Goal: Task Accomplishment & Management: Complete application form

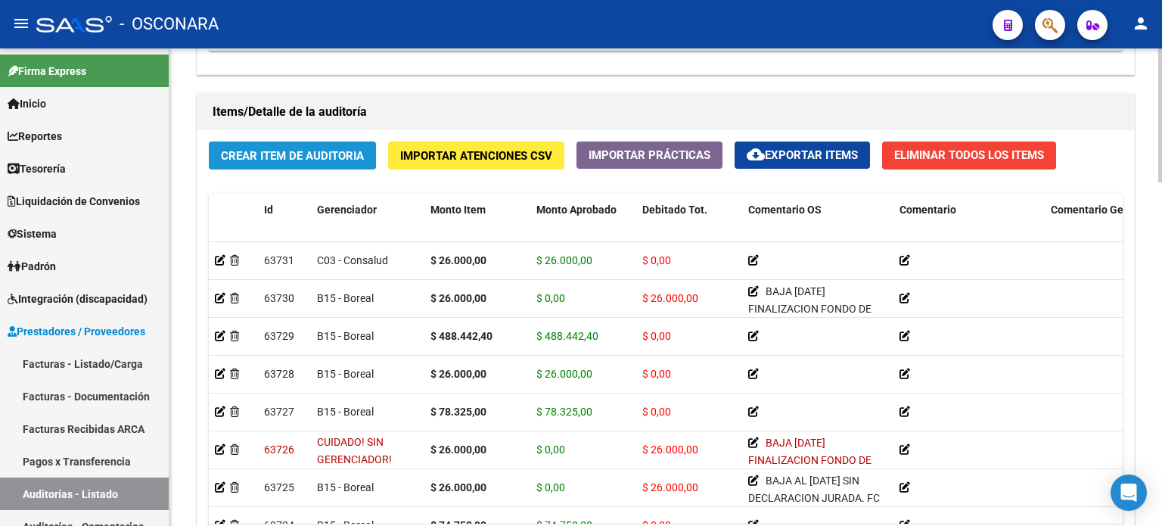
click at [283, 159] on span "Crear Item de Auditoria" at bounding box center [292, 156] width 143 height 14
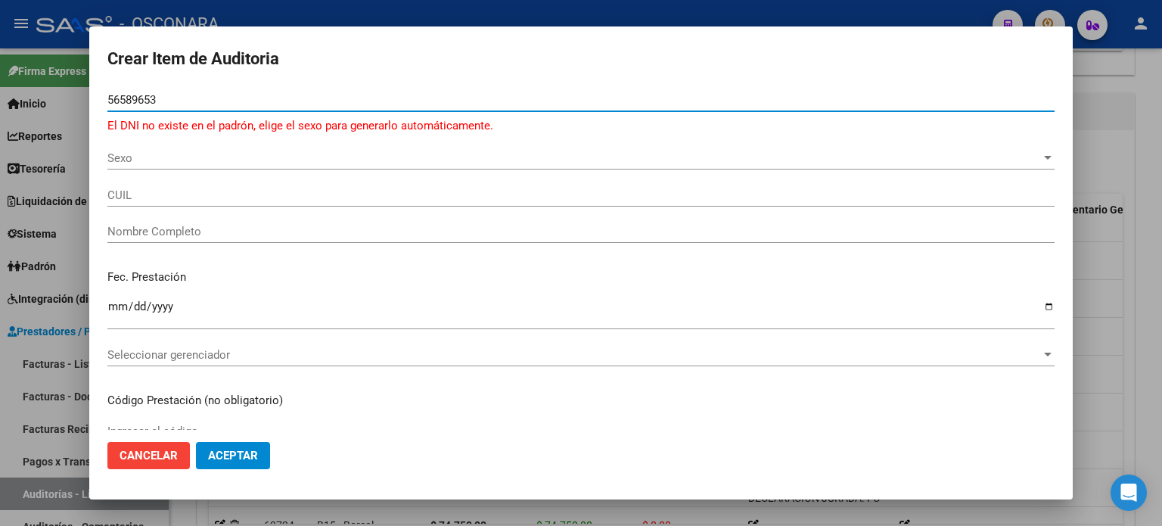
type input "56589653"
click at [155, 161] on span "Sexo" at bounding box center [574, 158] width 934 height 14
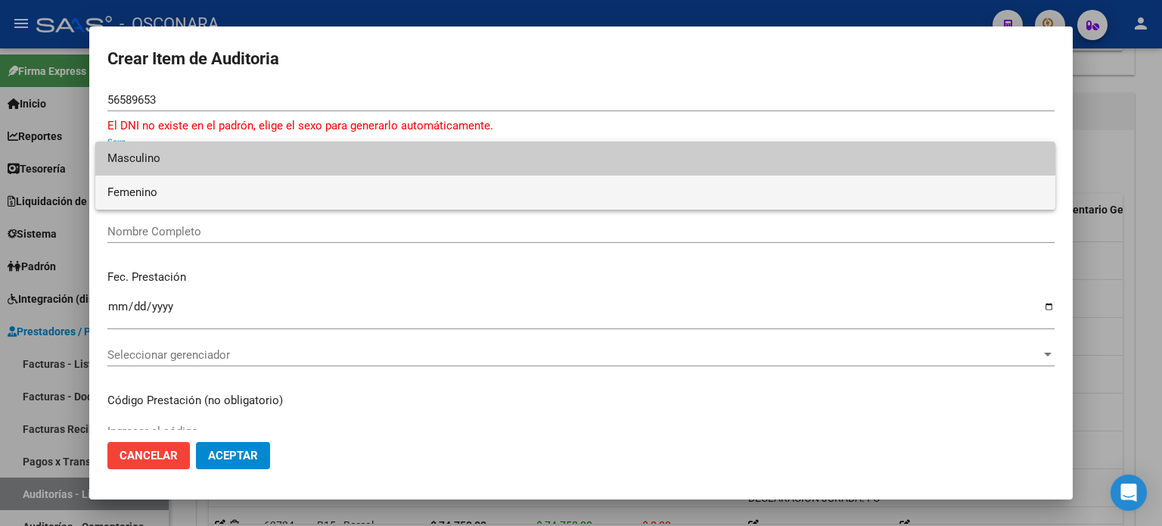
click at [152, 186] on span "Femenino" at bounding box center [575, 193] width 936 height 34
type input "27565896534"
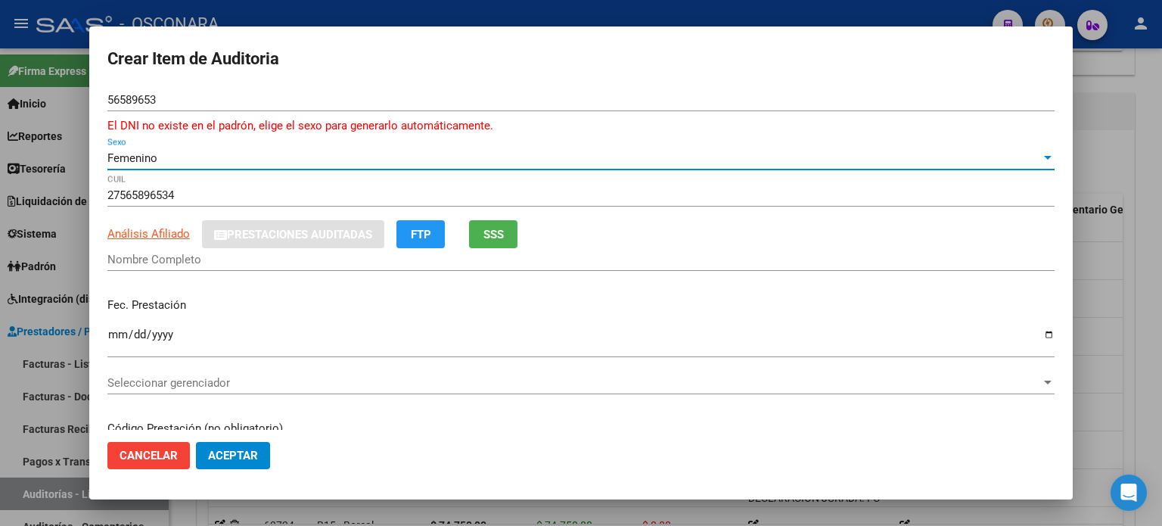
type input "[PERSON_NAME] [PERSON_NAME] [PERSON_NAME]"
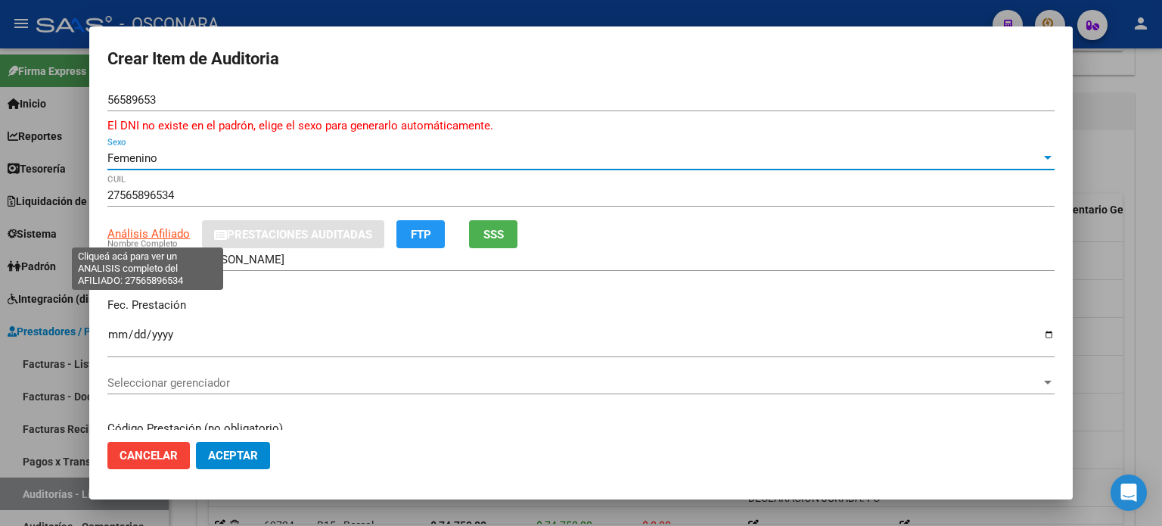
click at [144, 238] on span "Análisis Afiliado" at bounding box center [148, 234] width 82 height 14
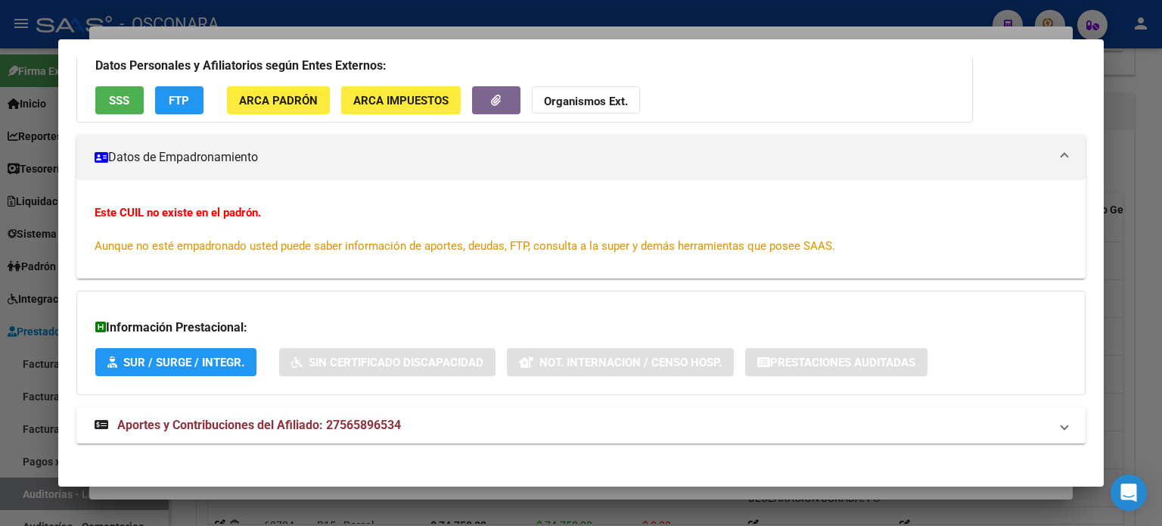
scroll to position [141, 0]
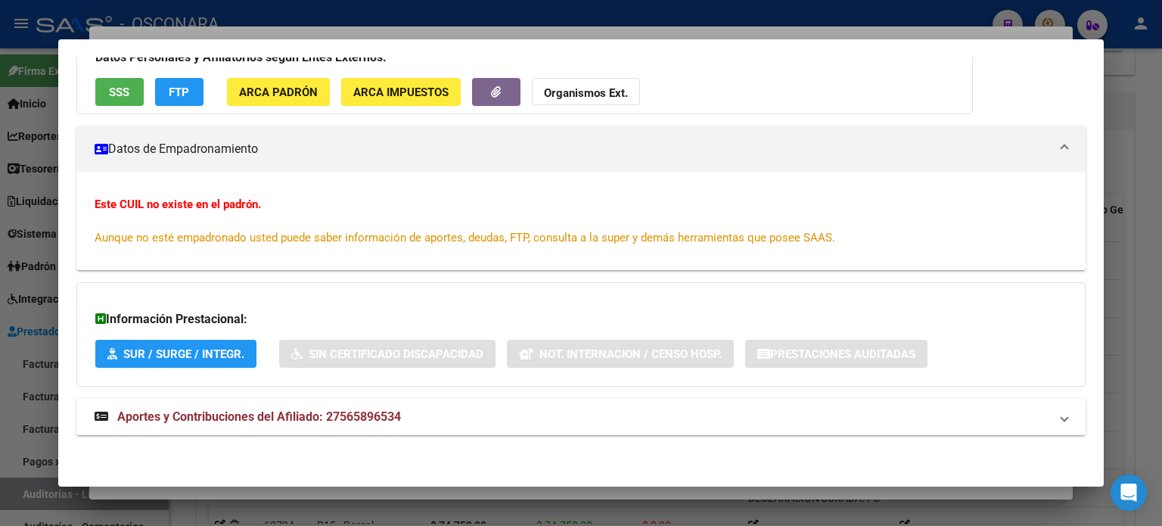
click at [113, 85] on span "SSS" at bounding box center [119, 92] width 20 height 14
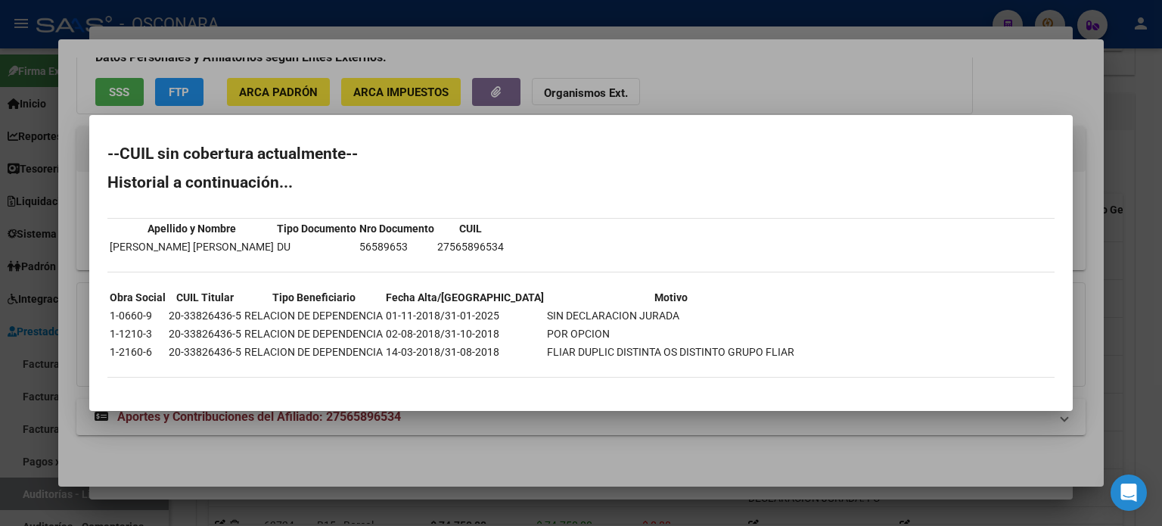
click at [830, 75] on div at bounding box center [581, 263] width 1162 height 526
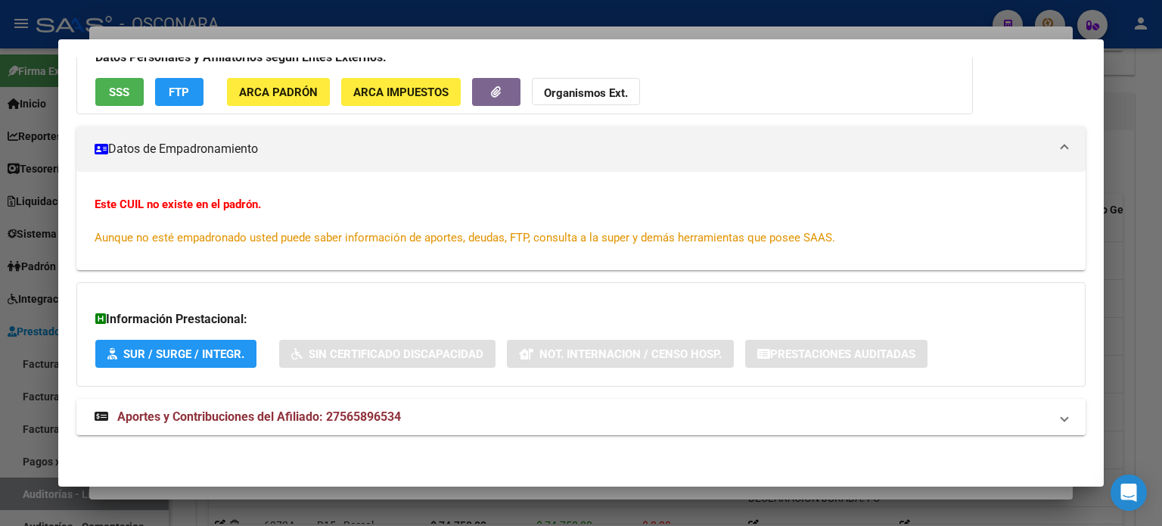
click at [1145, 197] on div at bounding box center [581, 263] width 1162 height 526
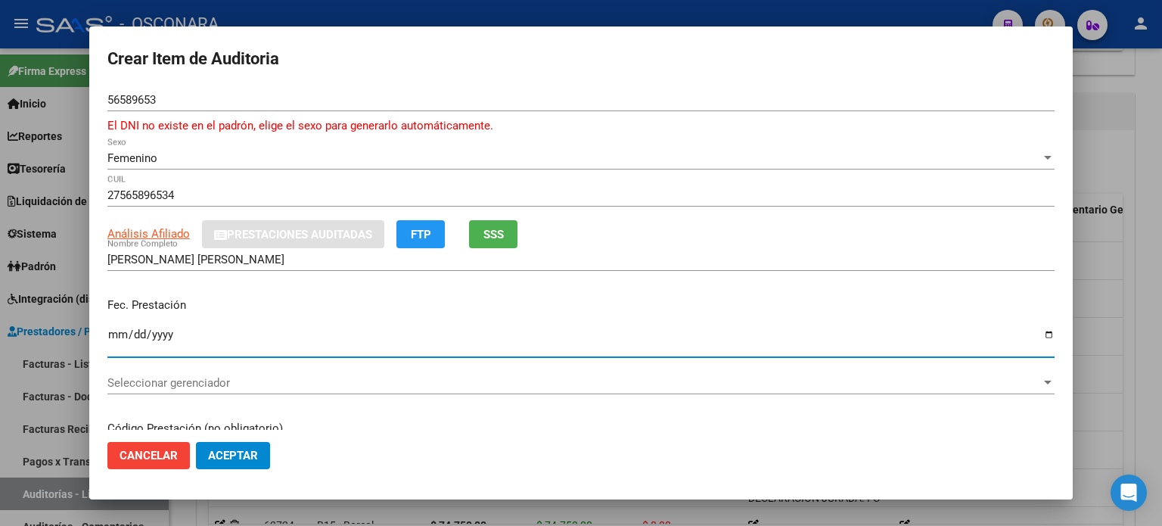
click at [118, 336] on input "Ingresar la fecha" at bounding box center [580, 340] width 947 height 24
type input "2024-12-11"
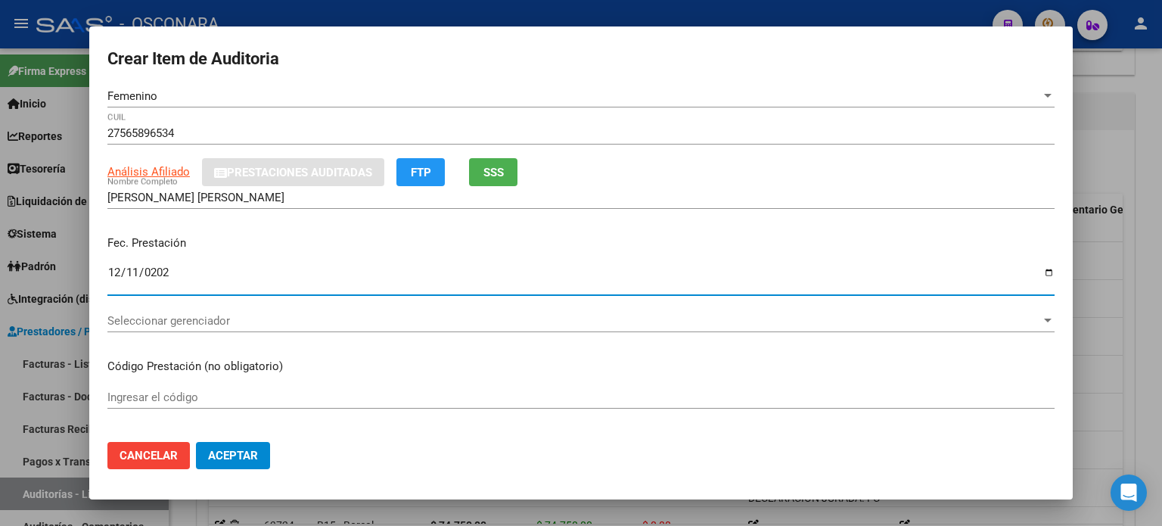
scroll to position [151, 0]
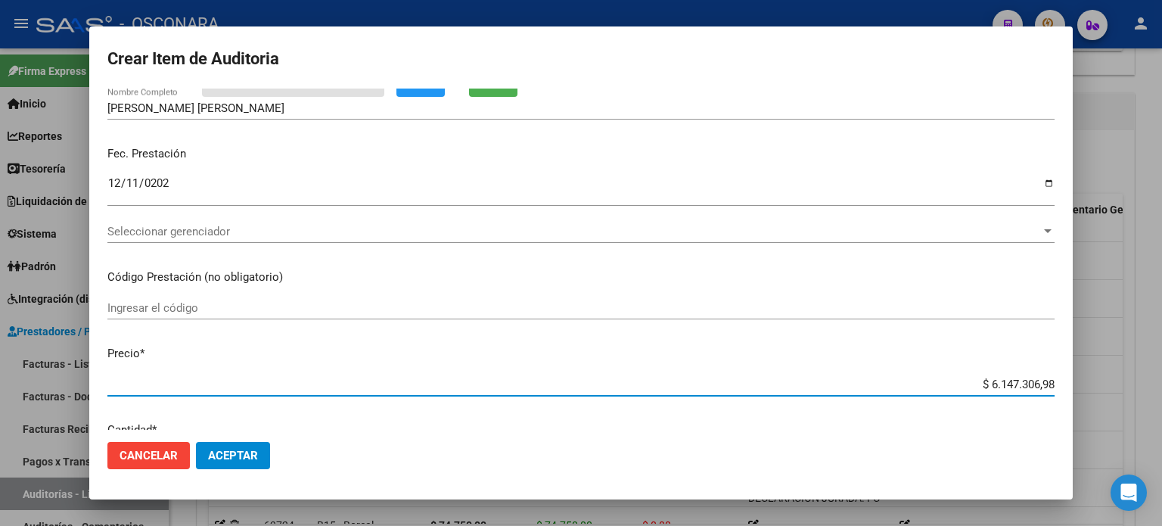
drag, startPoint x: 978, startPoint y: 383, endPoint x: 1161, endPoint y: 377, distance: 184.0
click at [1161, 377] on div "Crear Item de Auditoria 56589653 Nro Documento El DNI no existe en el padrón, e…" at bounding box center [581, 263] width 1162 height 526
type input "$ 0,07"
type input "$ 0,78"
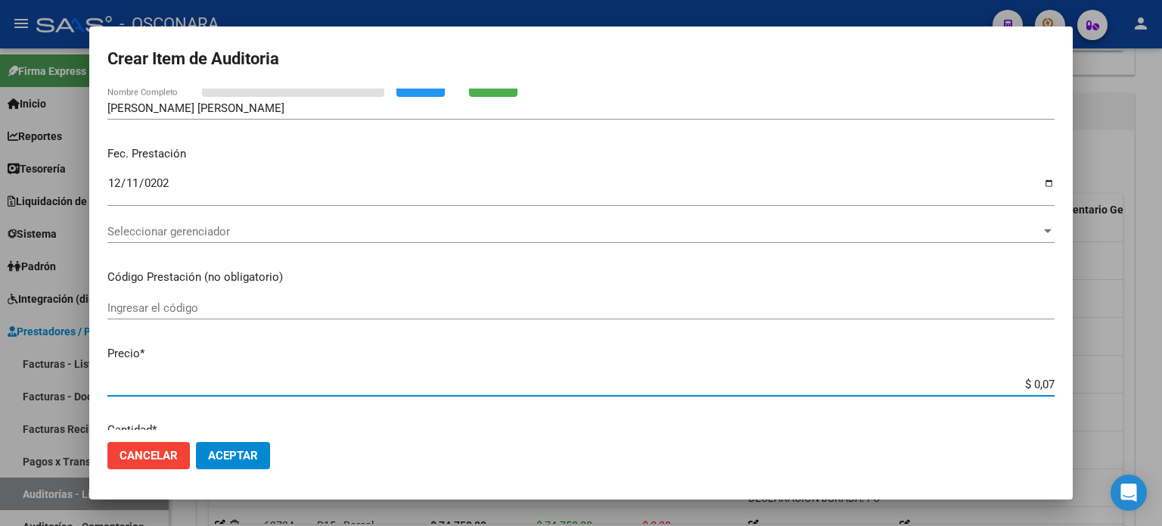
type input "$ 0,78"
type input "$ 7,83"
type input "$ 78,32"
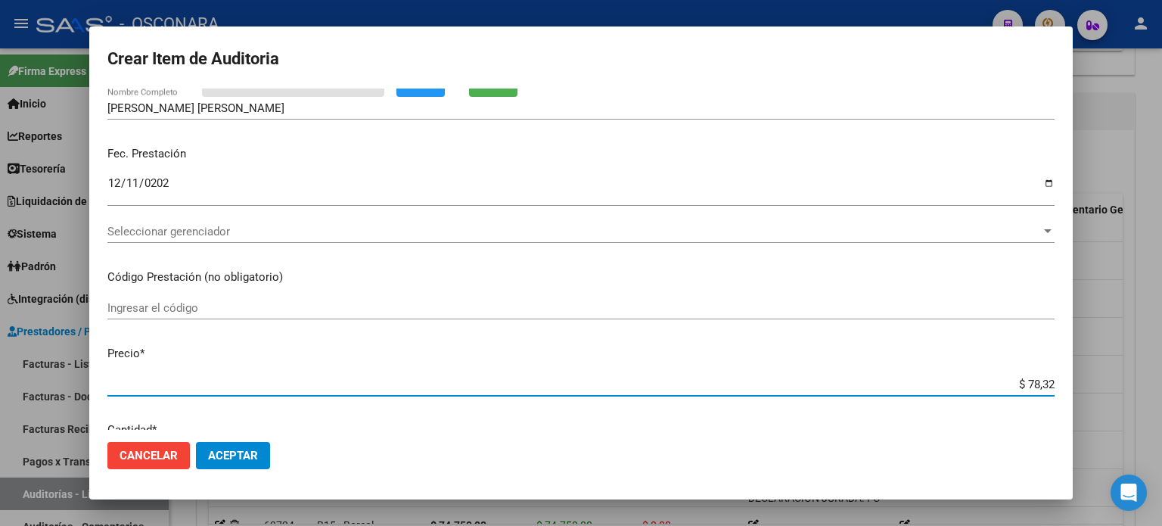
type input "$ 783,25"
type input "$ 7.832,50"
type input "$ 78.325,00"
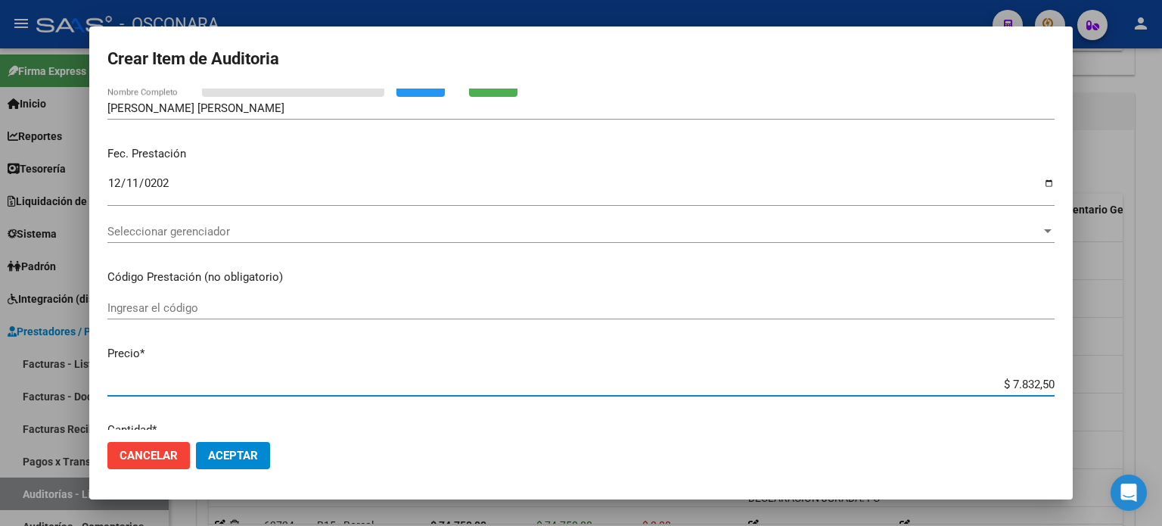
type input "$ 78.325,00"
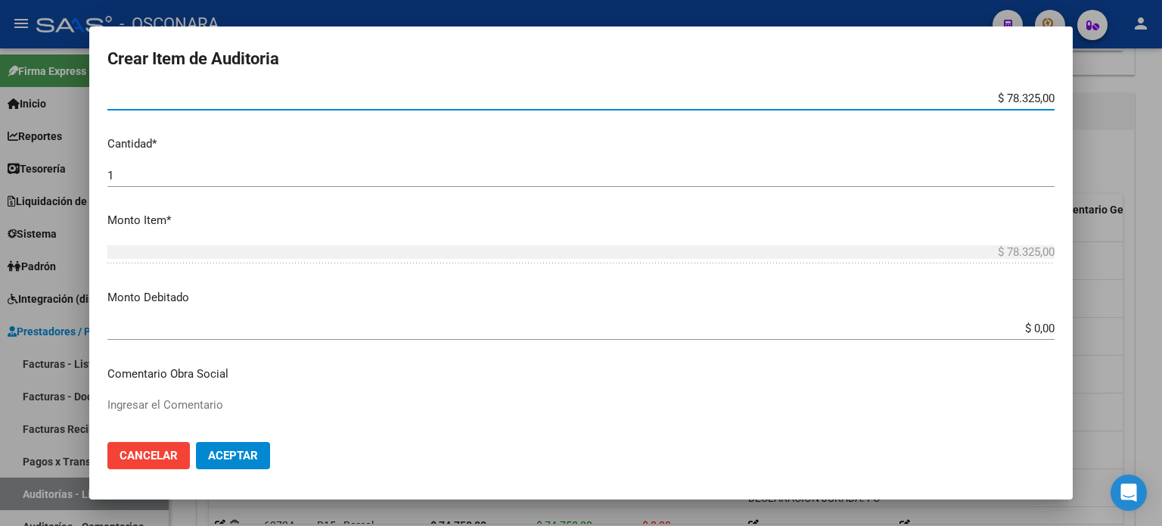
scroll to position [605, 0]
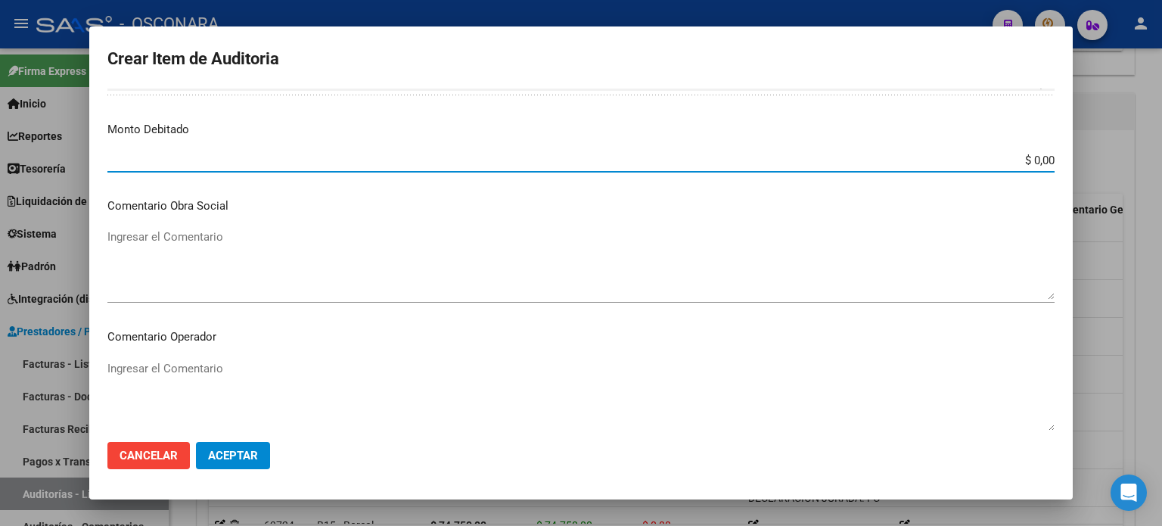
drag, startPoint x: 1023, startPoint y: 159, endPoint x: 1138, endPoint y: 159, distance: 115.0
click at [1138, 159] on div "Crear Item de Auditoria 56589653 Nro Documento El DNI no existe en el padrón, e…" at bounding box center [581, 263] width 1162 height 526
type input "$ 78.325,00"
click at [169, 271] on textarea "Ingresar el Comentario" at bounding box center [580, 263] width 947 height 71
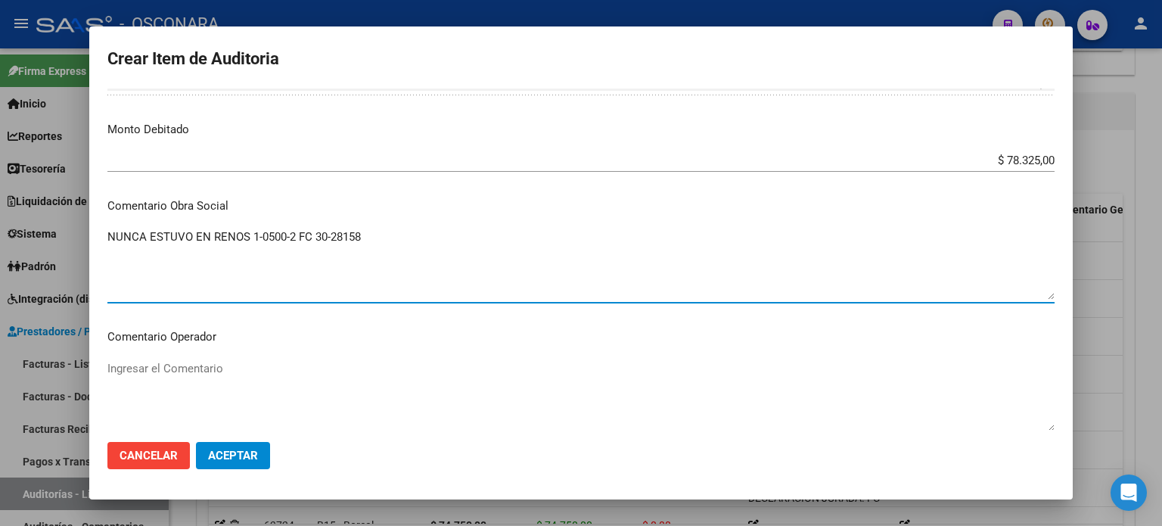
drag, startPoint x: 368, startPoint y: 238, endPoint x: 73, endPoint y: 241, distance: 295.9
click at [64, 242] on div "Crear Item de Auditoria 56589653 Nro Documento El DNI no existe en el padrón, e…" at bounding box center [581, 263] width 1162 height 526
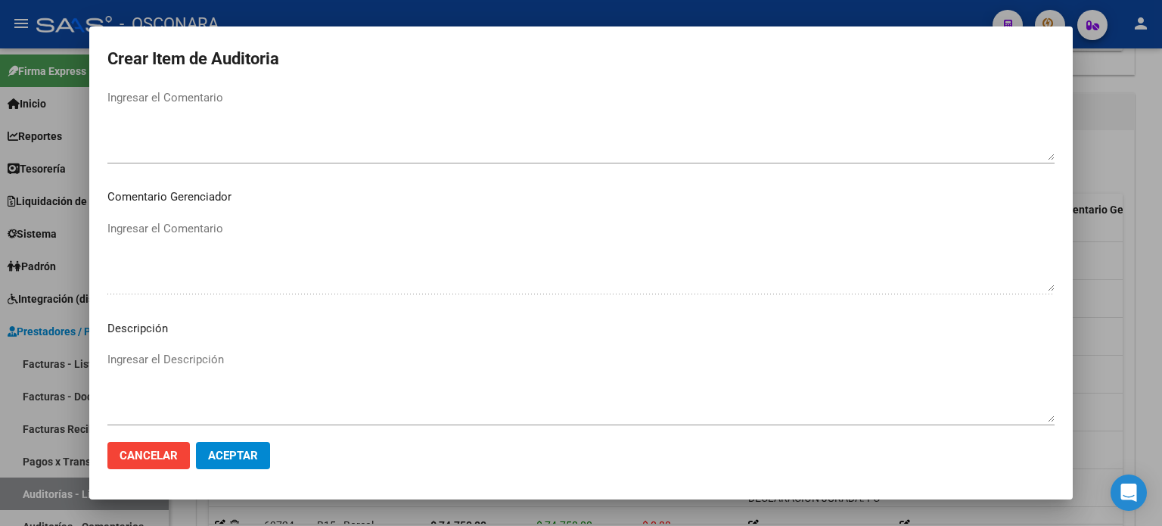
scroll to position [984, 0]
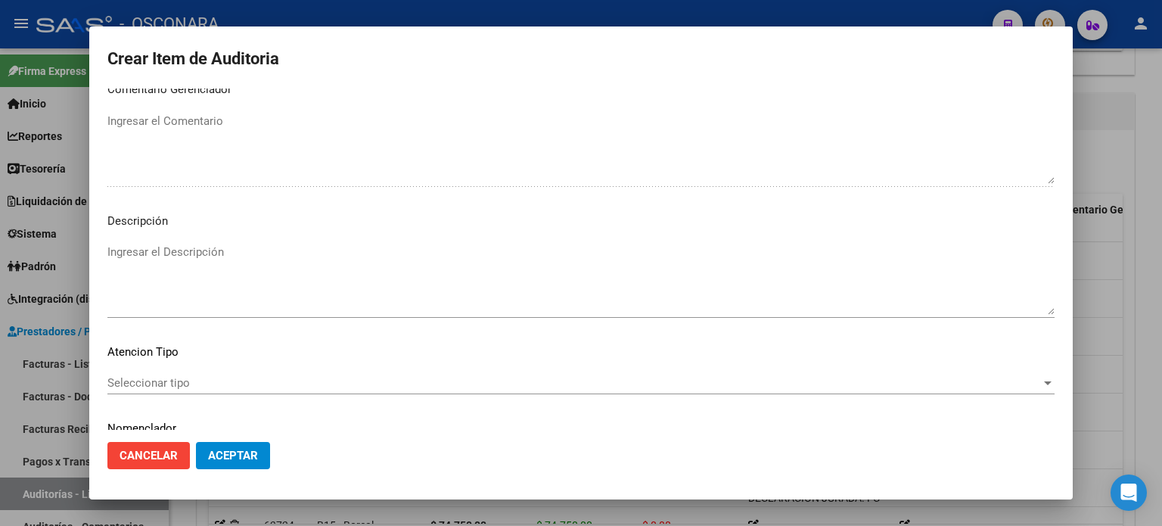
type textarea "NUNCA ESTUVO EN RENOS 1-0500-2 FC 30-28158"
click at [151, 258] on textarea "Ingresar el Descripción" at bounding box center [580, 279] width 947 height 71
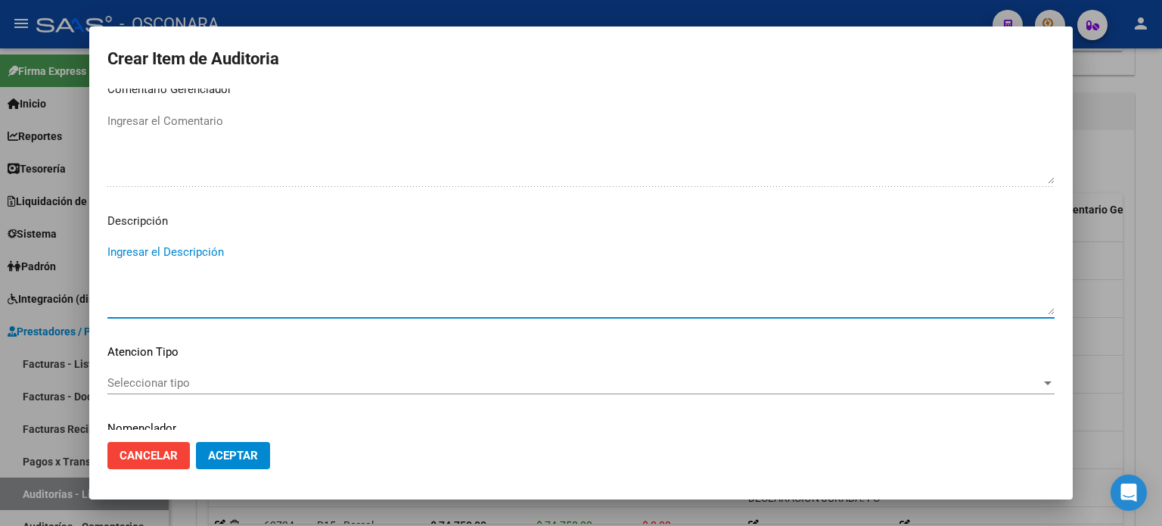
paste textarea "NUNCA ESTUVO EN RENOS 1-0500-2 FC 30-28158"
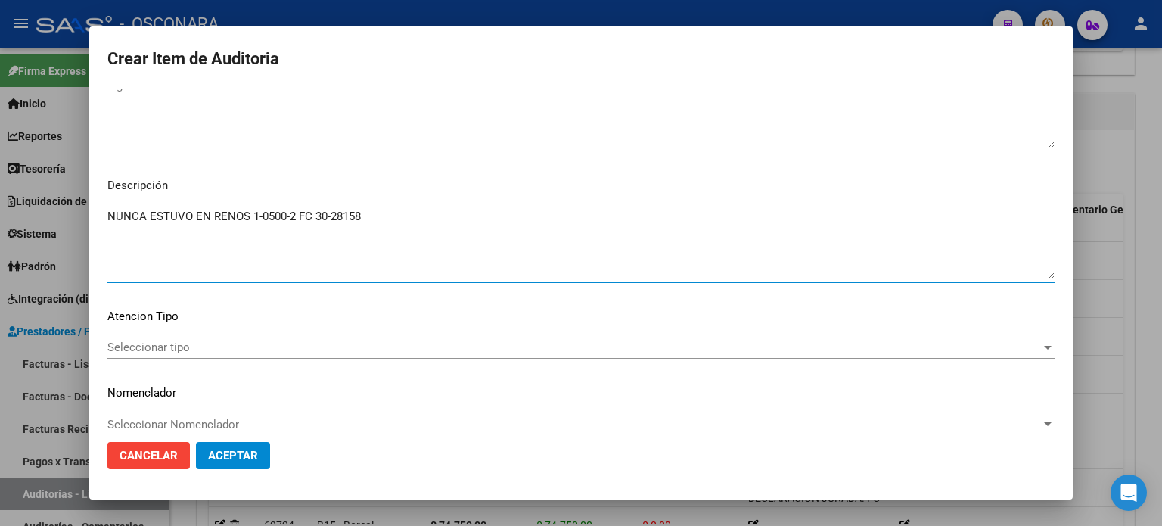
scroll to position [1038, 0]
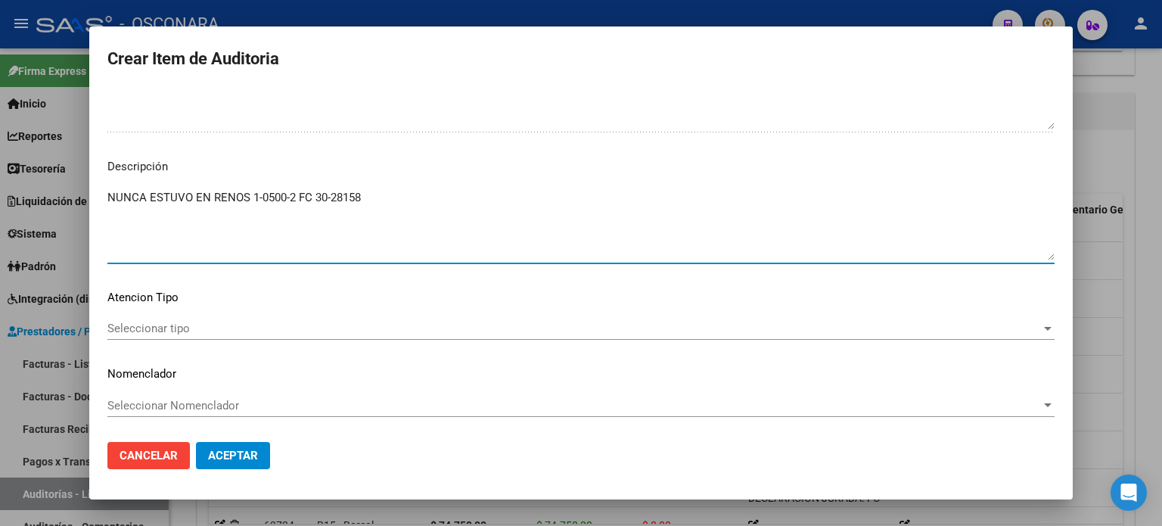
type textarea "NUNCA ESTUVO EN RENOS 1-0500-2 FC 30-28158"
click at [125, 335] on div "Seleccionar tipo Seleccionar tipo" at bounding box center [580, 328] width 947 height 23
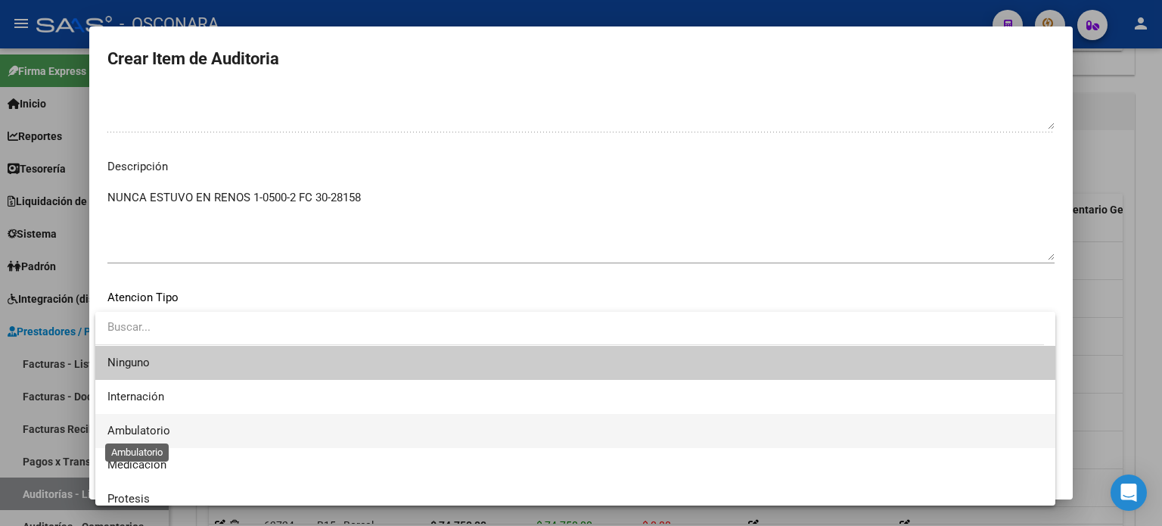
click at [128, 431] on span "Ambulatorio" at bounding box center [138, 431] width 63 height 14
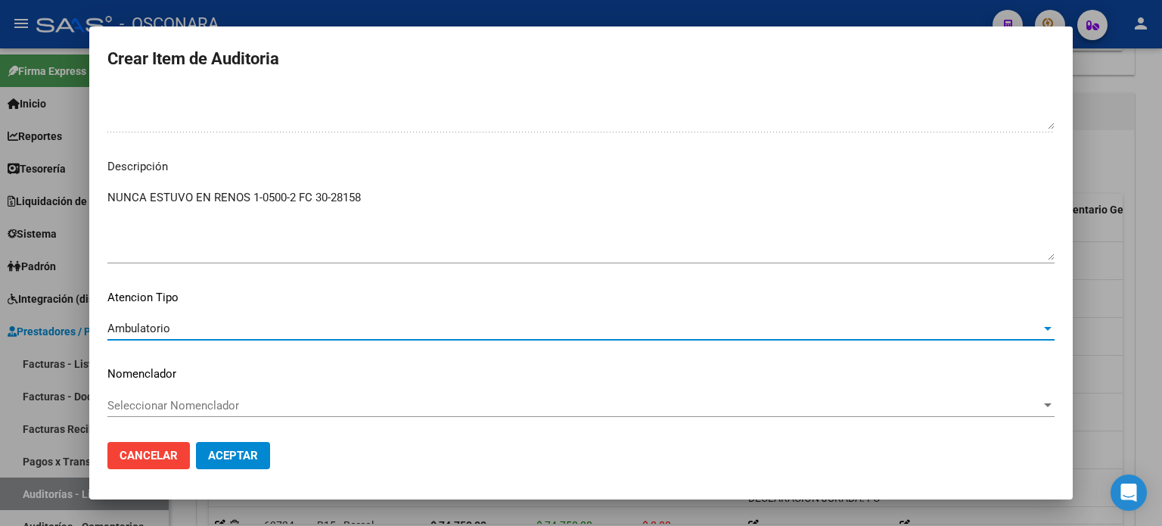
click at [208, 450] on span "Aceptar" at bounding box center [233, 456] width 50 height 14
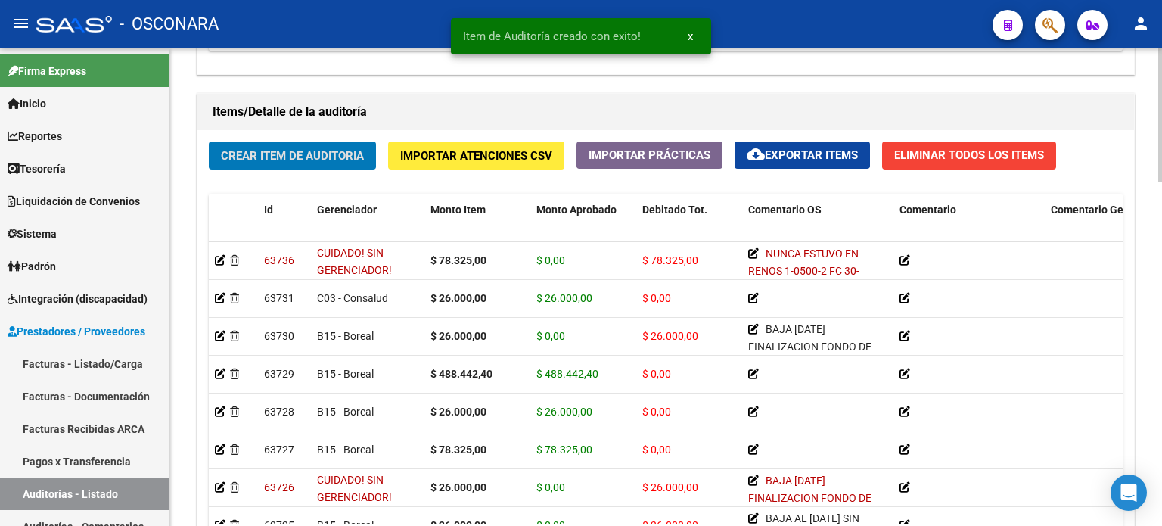
click at [280, 123] on div "Items/Detalle de la auditoría" at bounding box center [665, 112] width 937 height 36
click at [273, 145] on button "Crear Item de Auditoria" at bounding box center [292, 155] width 167 height 28
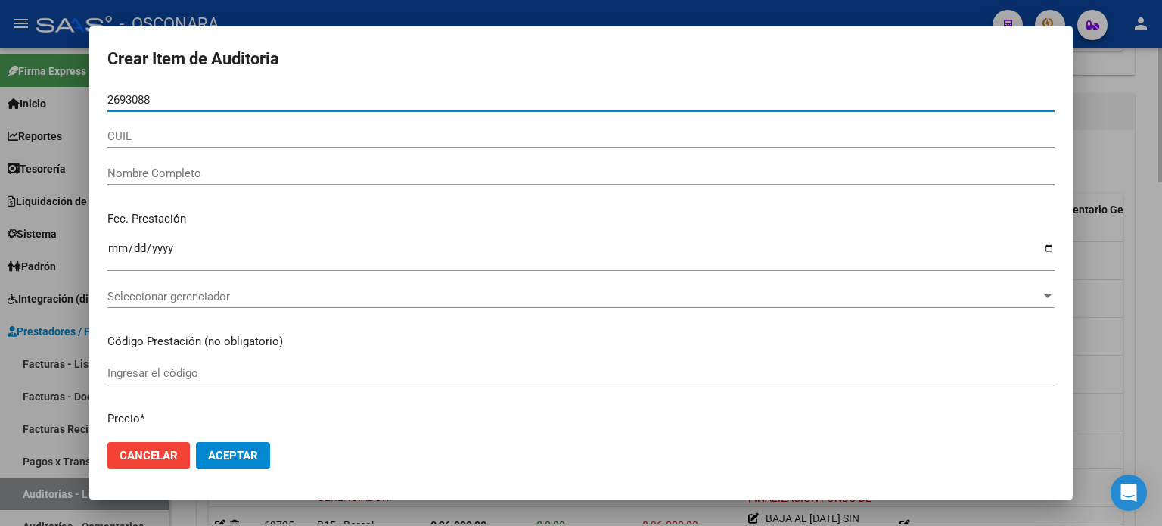
type input "26930885"
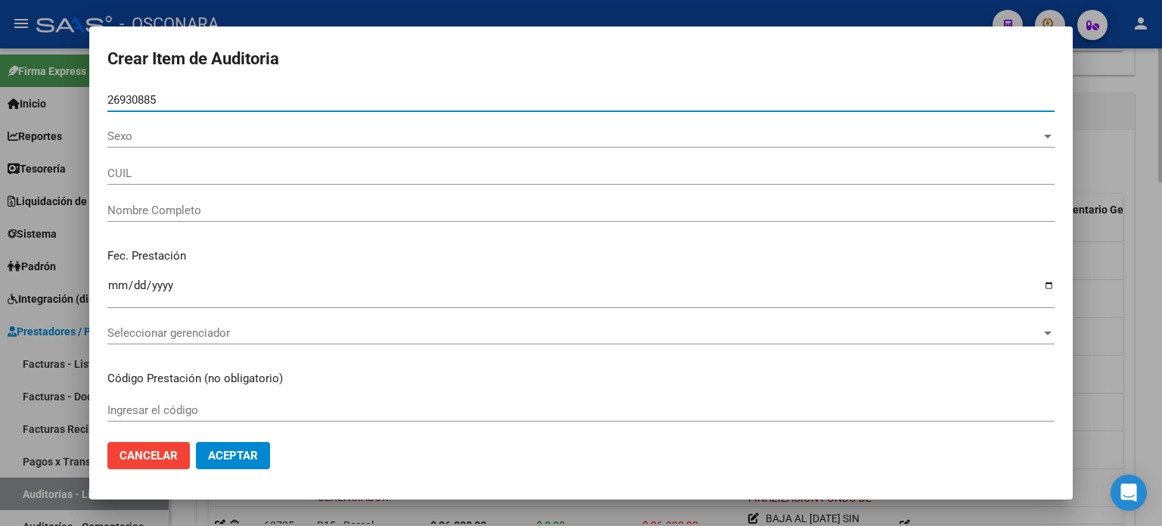
type input "27269308856"
type input "[PERSON_NAME] [PERSON_NAME]"
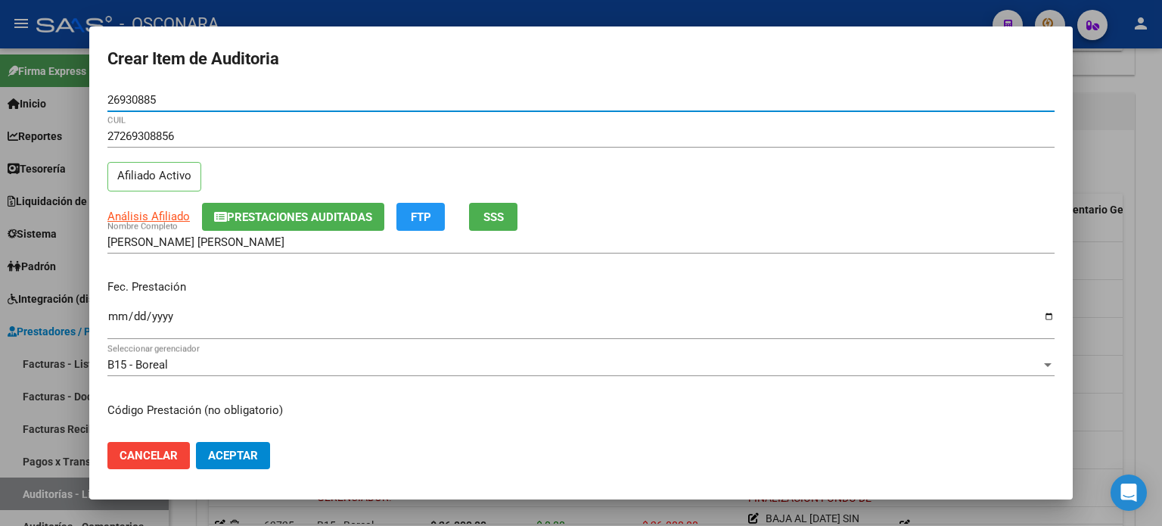
type input "26930885"
click at [115, 317] on input "Ingresar la fecha" at bounding box center [580, 322] width 947 height 24
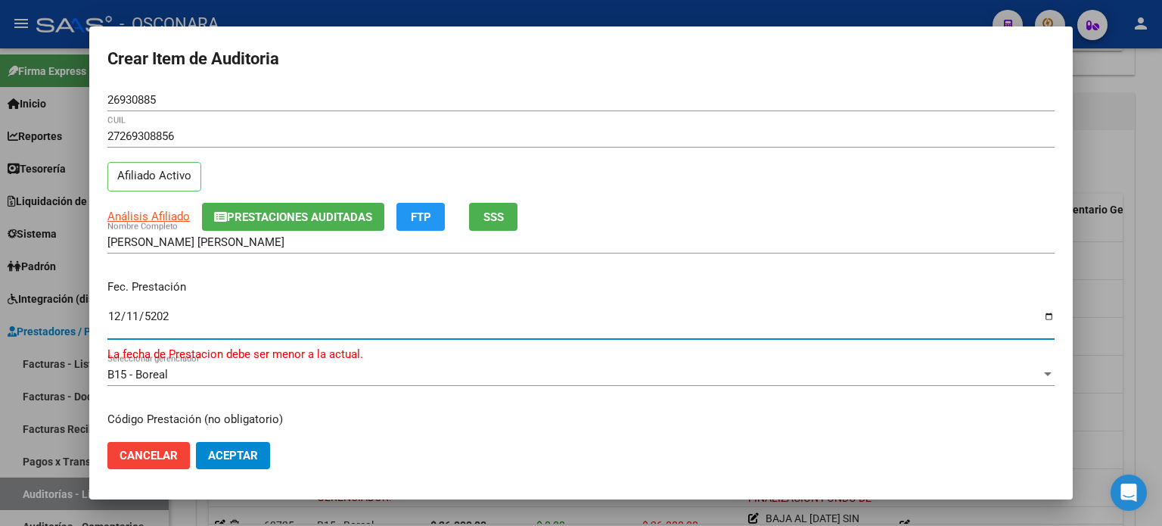
type input "2024-12-11"
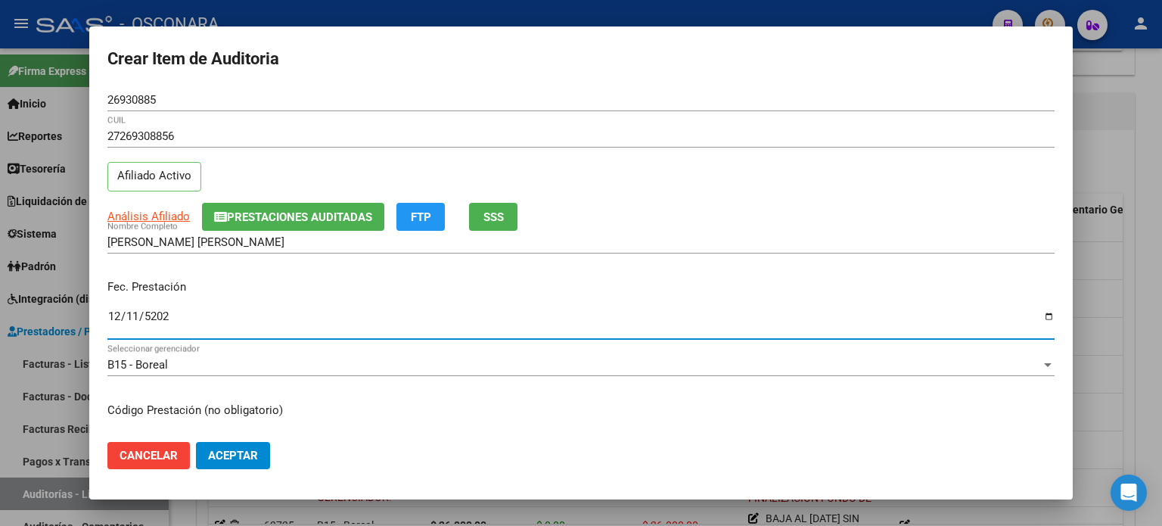
click at [483, 219] on button "SSS" at bounding box center [493, 217] width 48 height 28
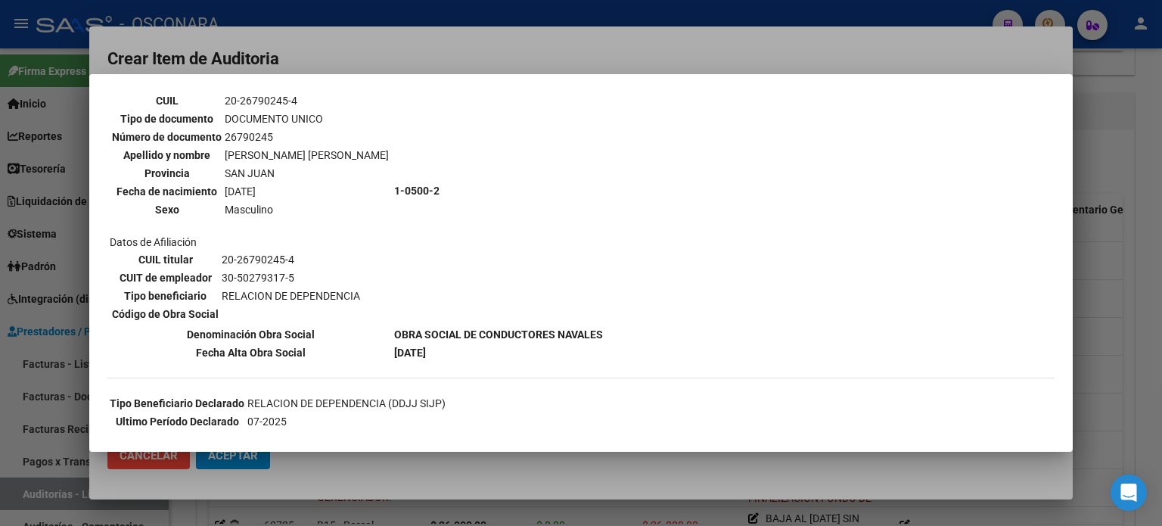
scroll to position [76, 0]
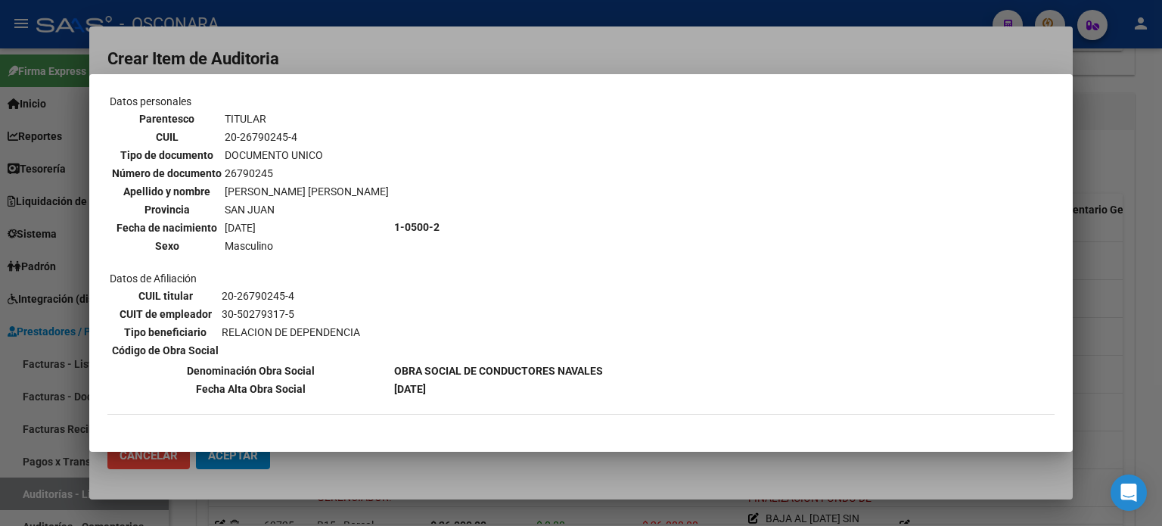
click at [1097, 365] on div at bounding box center [581, 263] width 1162 height 526
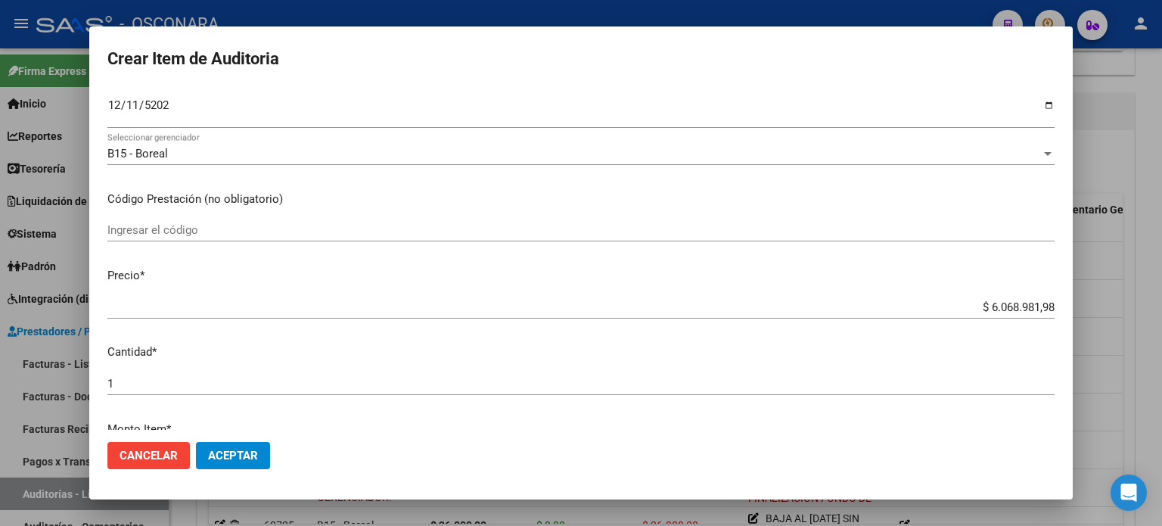
scroll to position [227, 0]
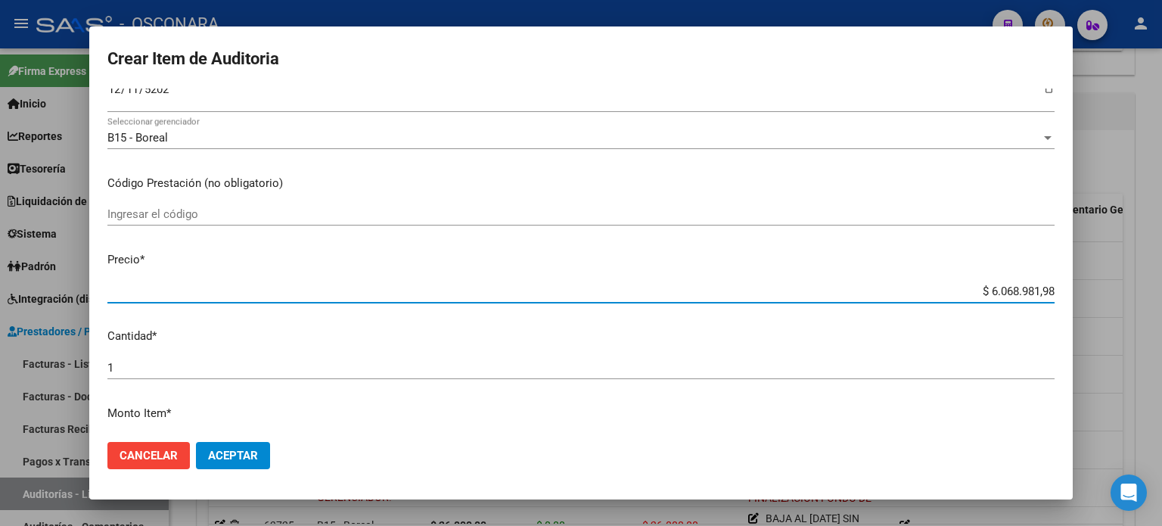
drag, startPoint x: 975, startPoint y: 287, endPoint x: 1161, endPoint y: 287, distance: 186.1
click at [1161, 287] on div "Crear Item de Auditoria 26930885 Nro Documento 27269308856 CUIL Afiliado Activo…" at bounding box center [581, 263] width 1162 height 526
type input "$ 0,05"
type input "$ 0,50"
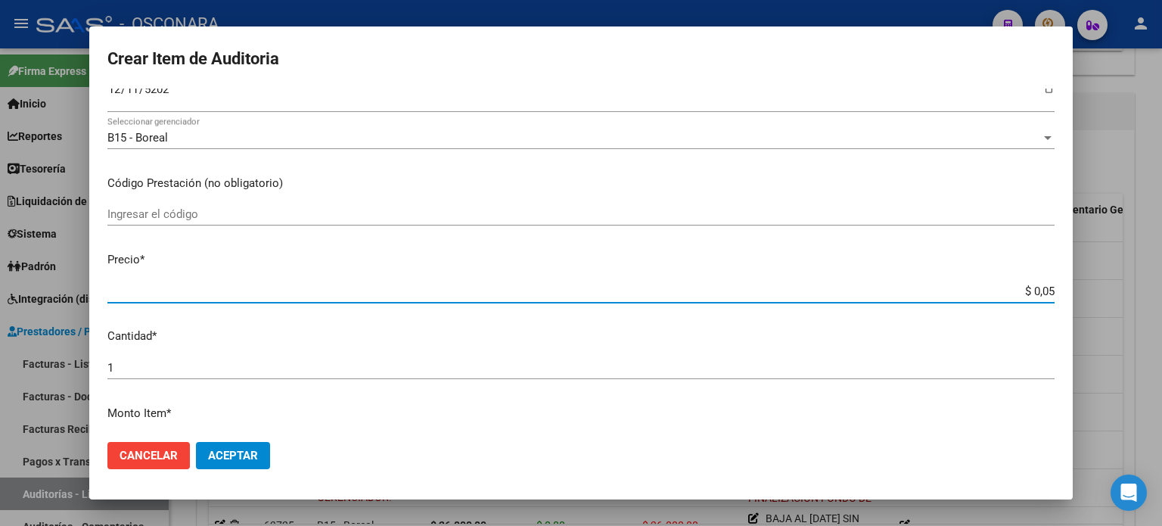
type input "$ 0,50"
type input "$ 5,06"
type input "$ 50,65"
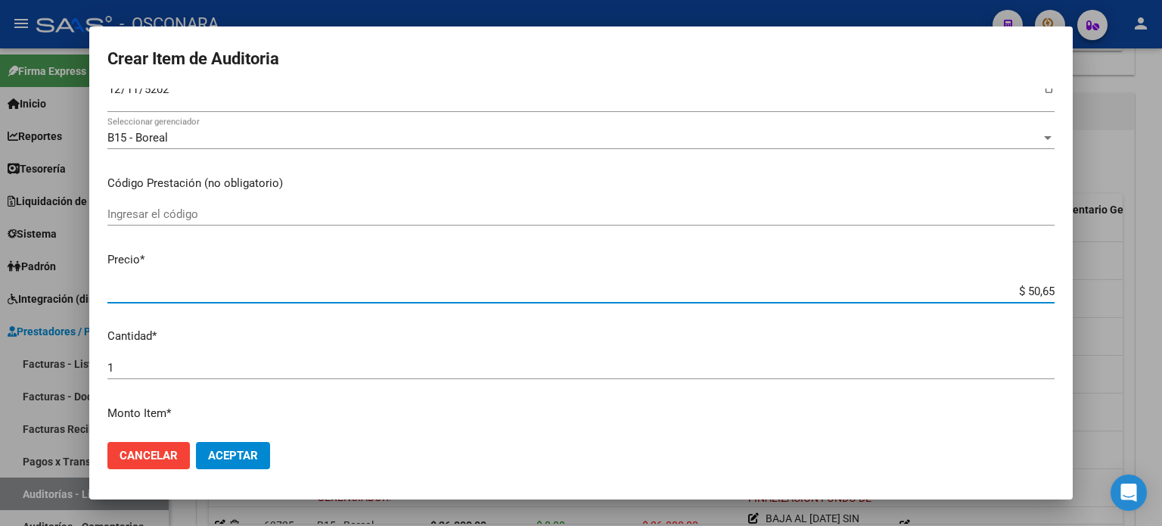
type input "$ 506,57"
type input "$ 5.065,76"
type input "$ 50.657,60"
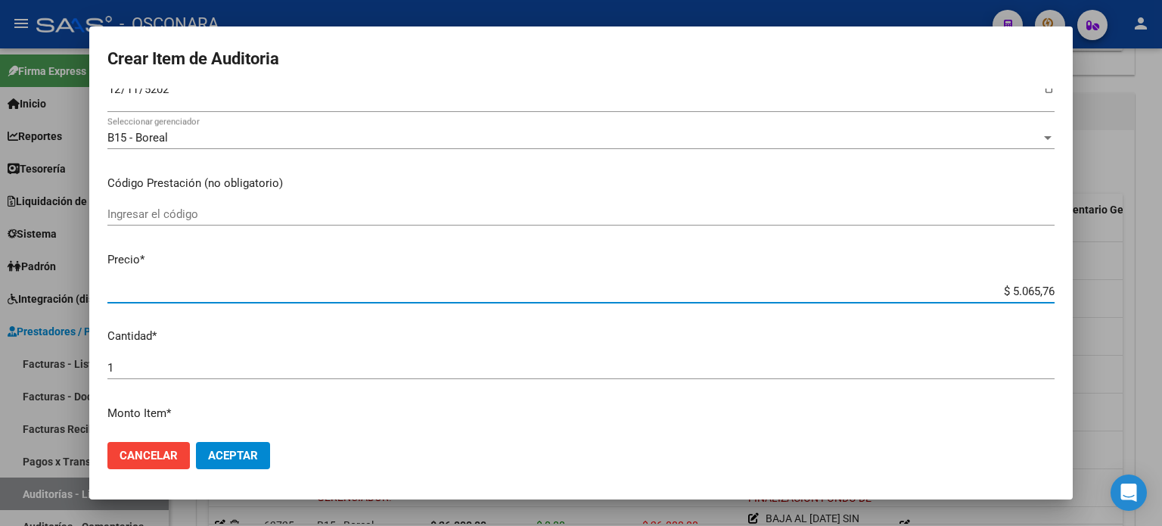
type input "$ 50.657,60"
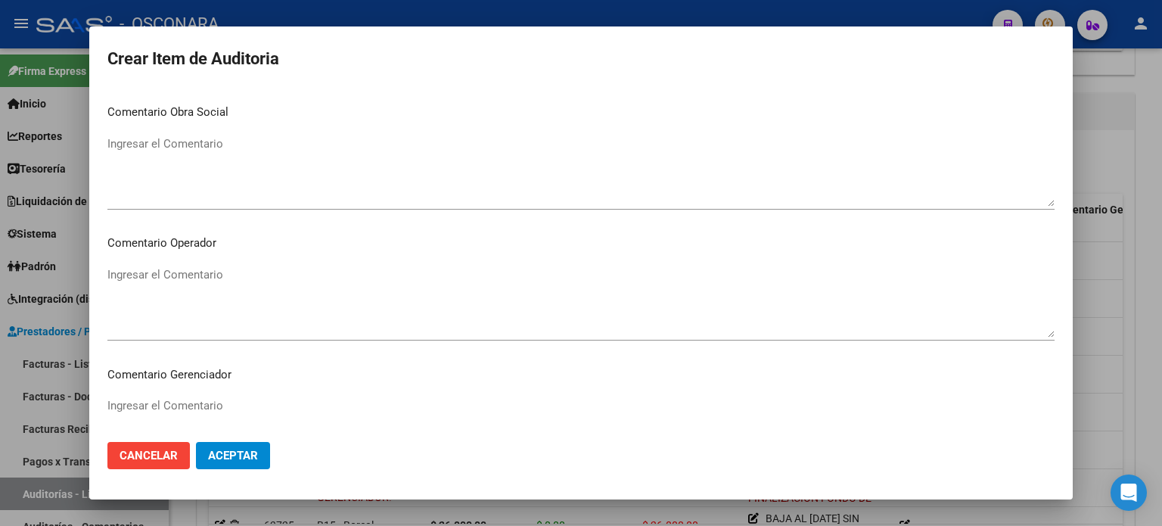
scroll to position [984, 0]
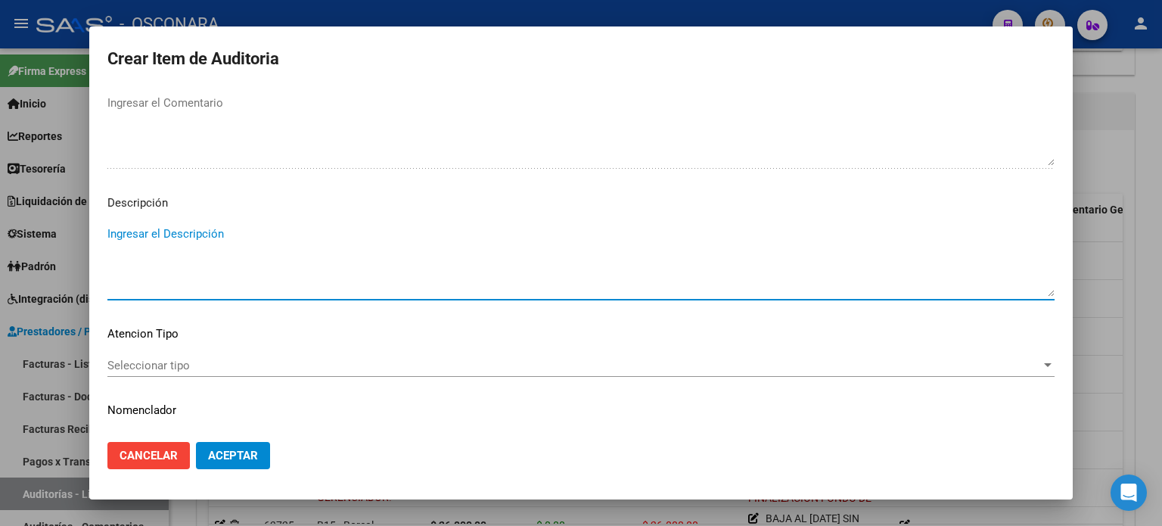
click at [237, 232] on textarea "Ingresar el Descripción" at bounding box center [580, 260] width 947 height 71
type textarea "AMBULATORIO"
click at [129, 363] on span "Seleccionar tipo" at bounding box center [574, 366] width 934 height 14
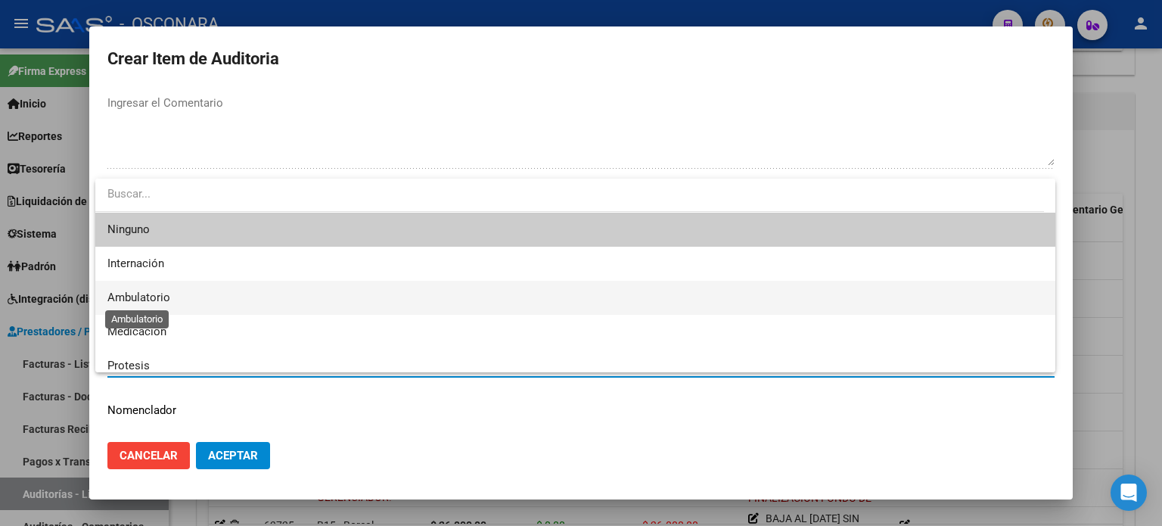
click at [148, 299] on span "Ambulatorio" at bounding box center [138, 298] width 63 height 14
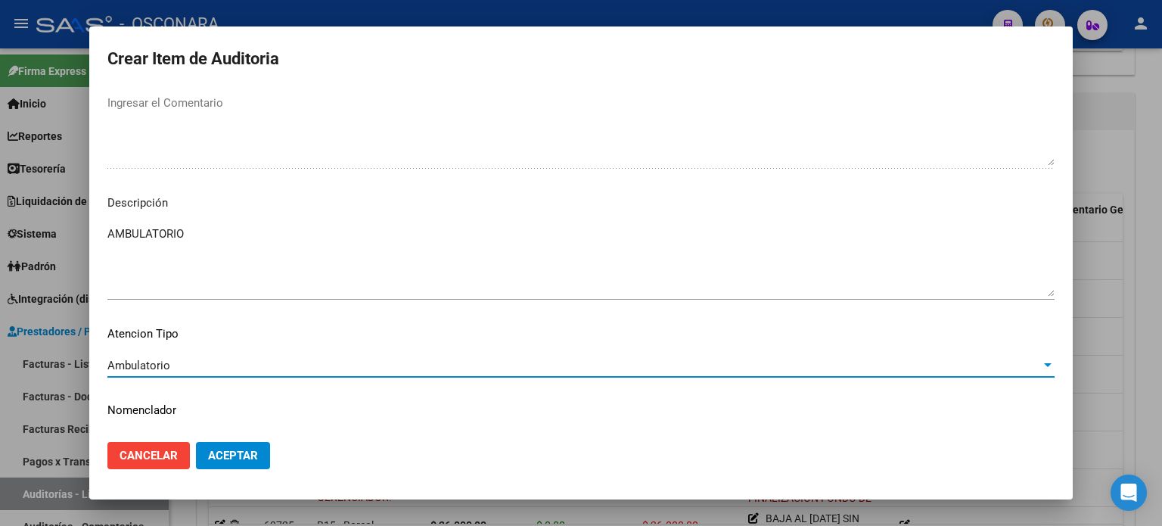
click at [222, 456] on span "Aceptar" at bounding box center [233, 456] width 50 height 14
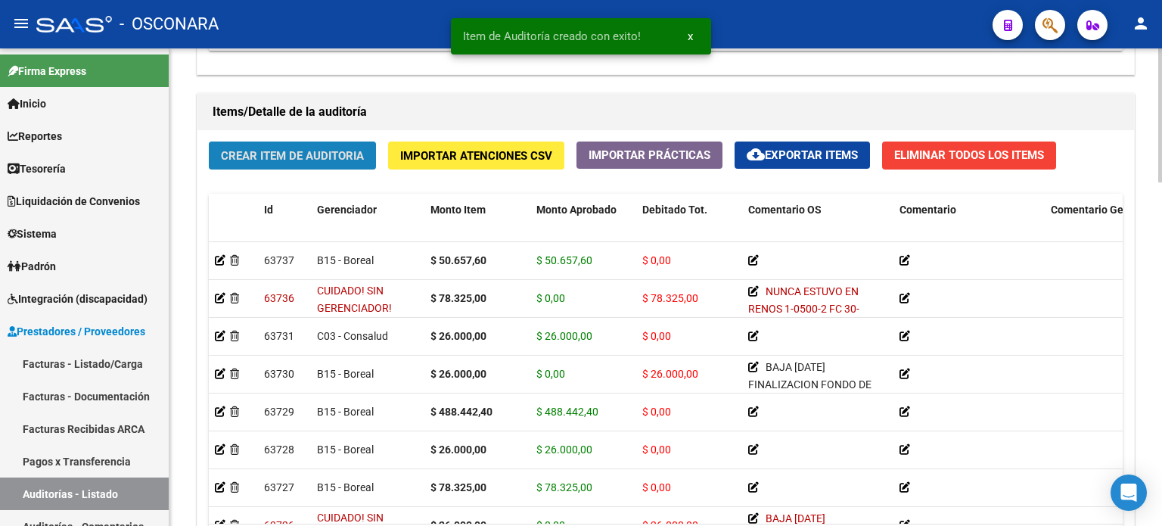
click at [263, 160] on span "Crear Item de Auditoria" at bounding box center [292, 156] width 143 height 14
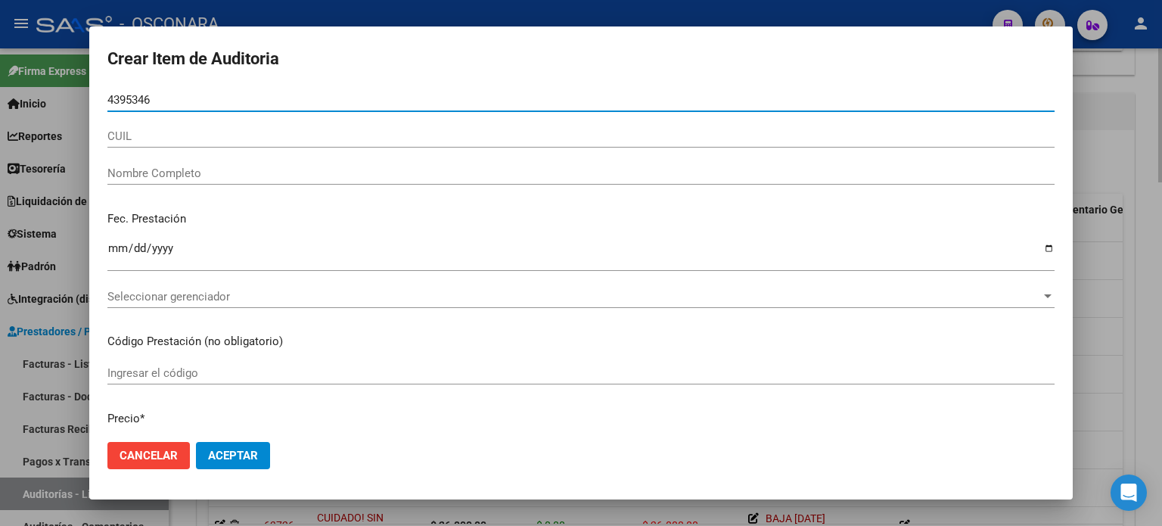
type input "43953464"
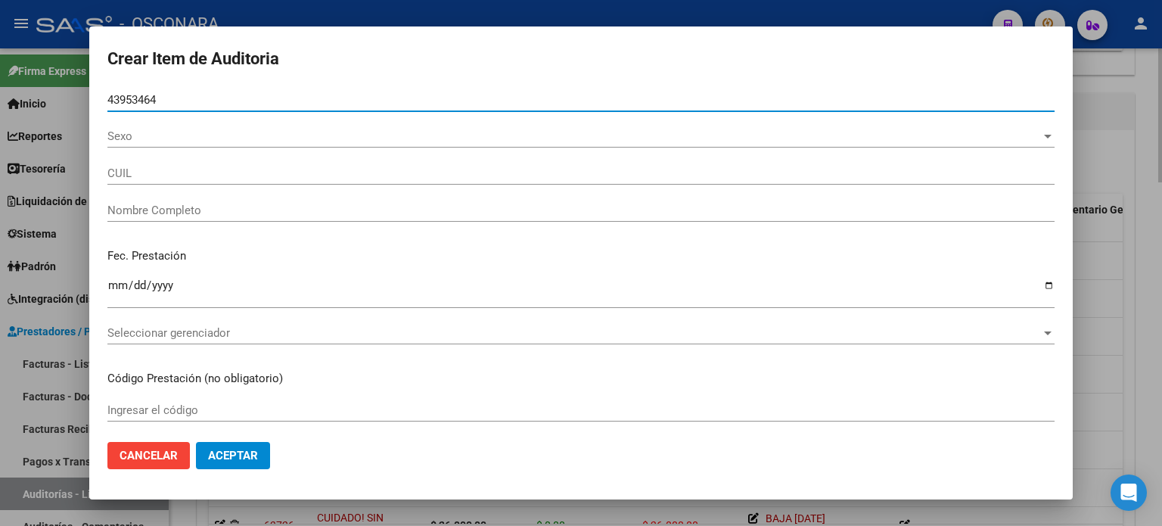
type input "27439534643"
type input "PUEBLA [PERSON_NAME]"
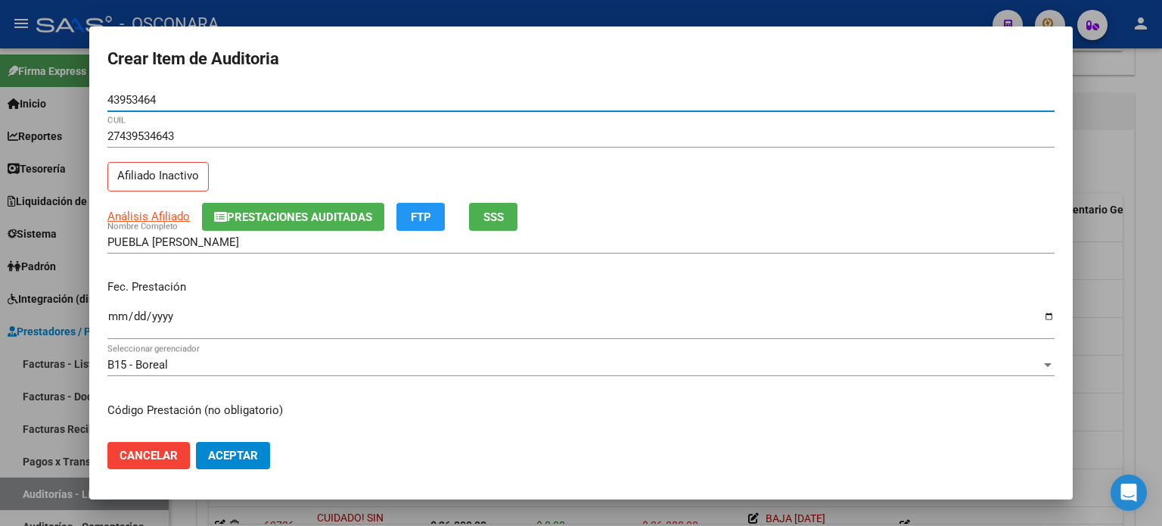
type input "43953464"
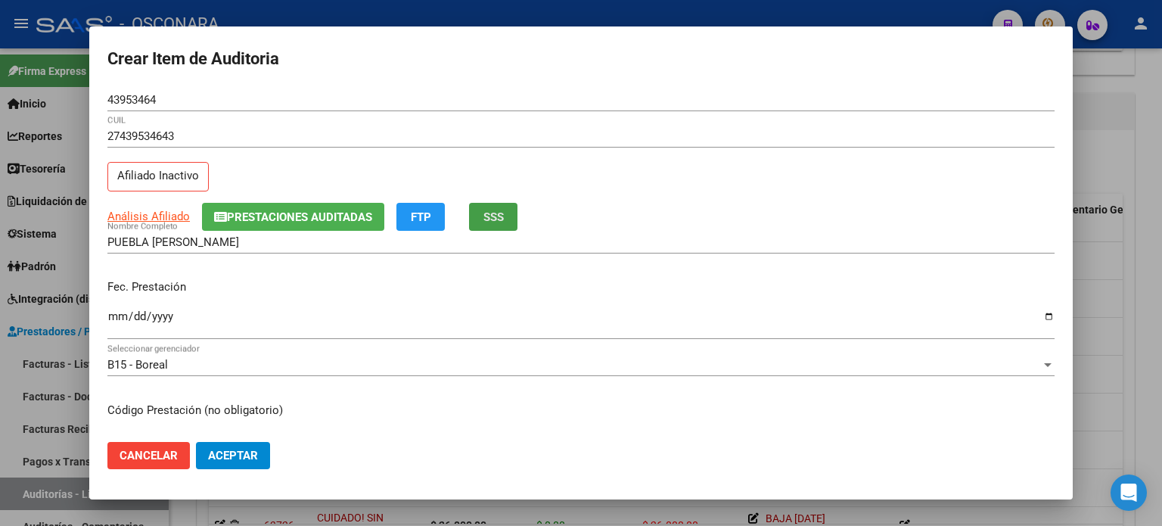
click at [496, 213] on span "SSS" at bounding box center [493, 217] width 20 height 14
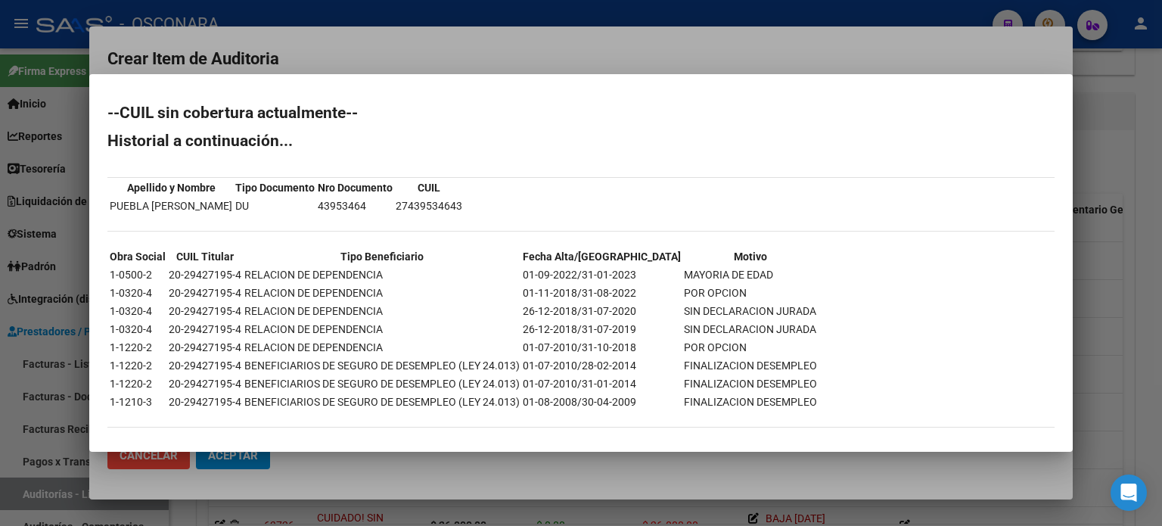
click at [1120, 170] on div at bounding box center [581, 263] width 1162 height 526
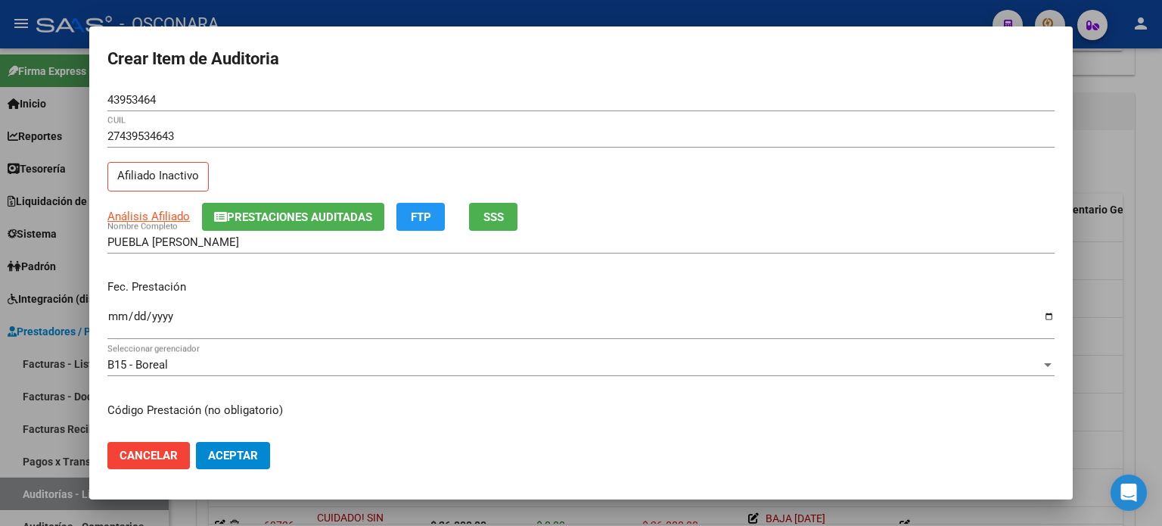
click at [112, 316] on input "Ingresar la fecha" at bounding box center [580, 322] width 947 height 24
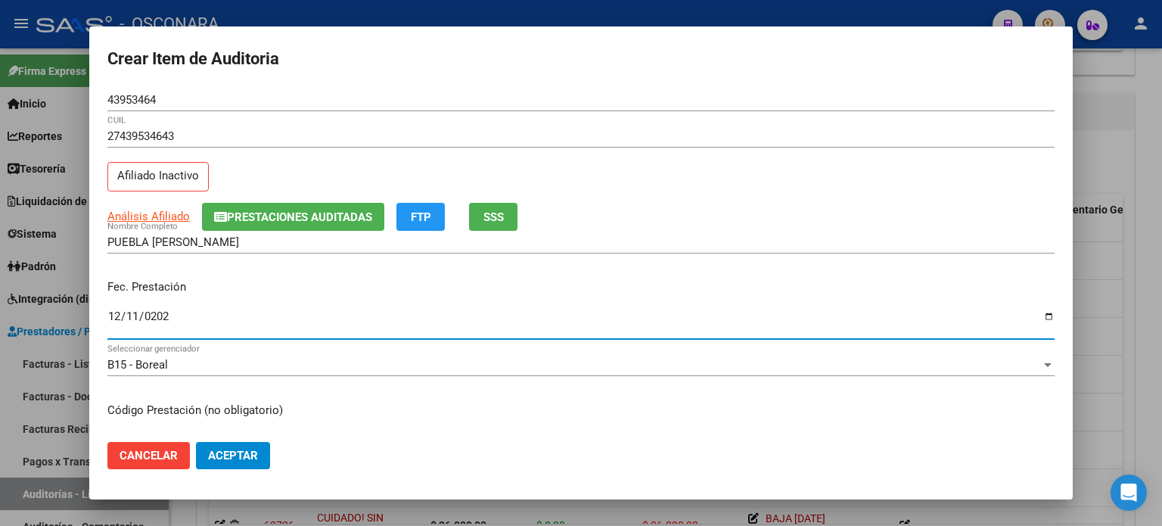
type input "2024-12-11"
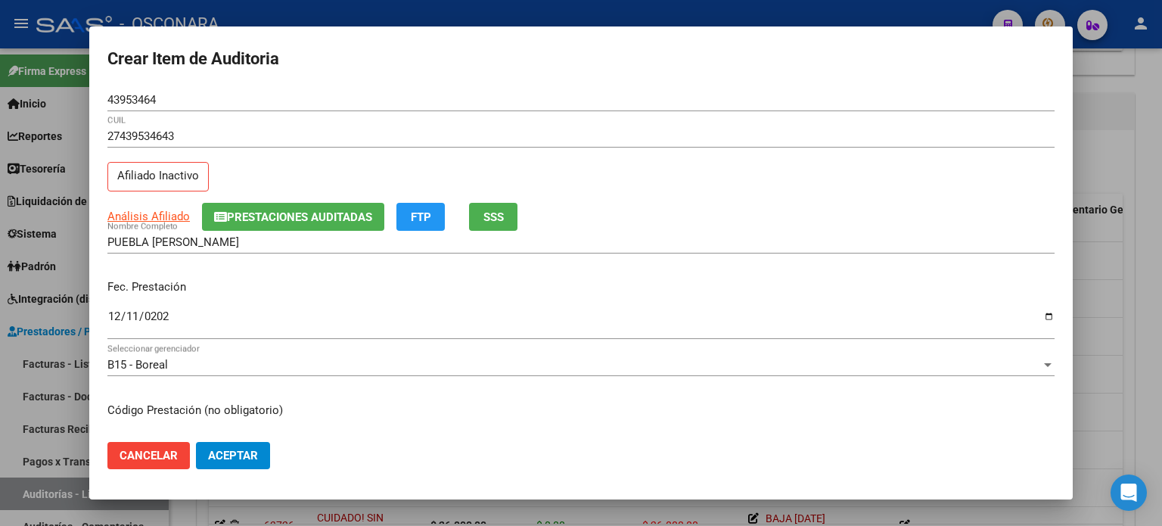
scroll to position [151, 0]
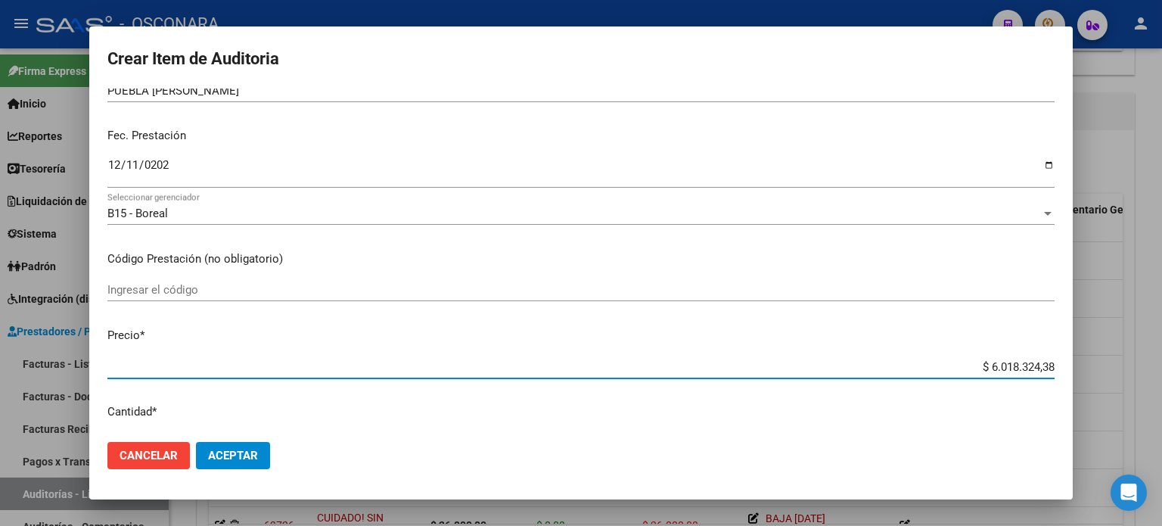
drag, startPoint x: 984, startPoint y: 367, endPoint x: 1118, endPoint y: 365, distance: 133.2
click at [1118, 365] on div "Crear Item de Auditoria 43953464 Nro Documento 27439534643 CUIL Afiliado Inacti…" at bounding box center [581, 263] width 1162 height 526
type input "$ 0,08"
type input "$ 0,83"
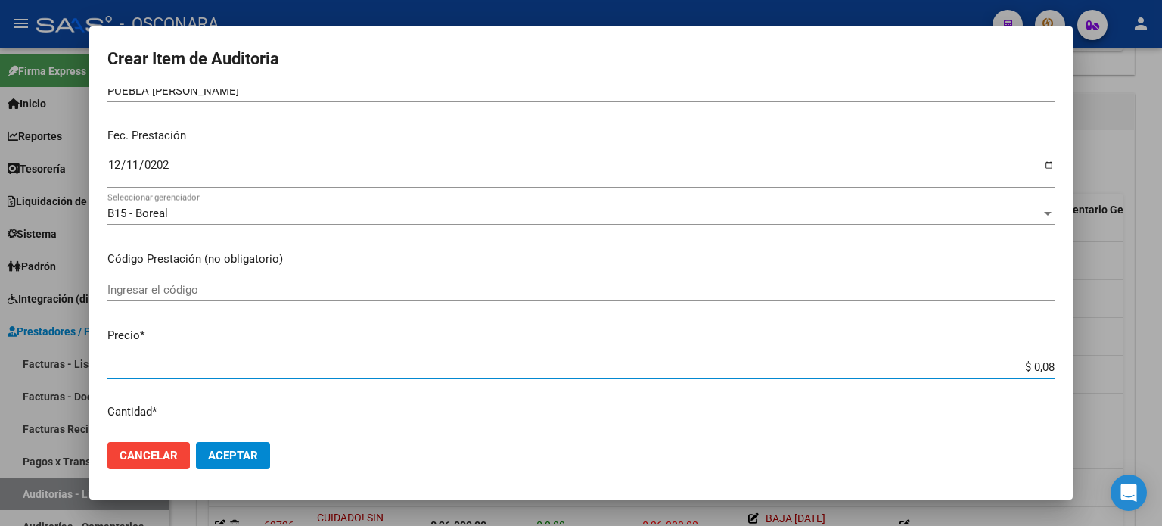
type input "$ 0,83"
type input "$ 8,39"
type input "$ 83,97"
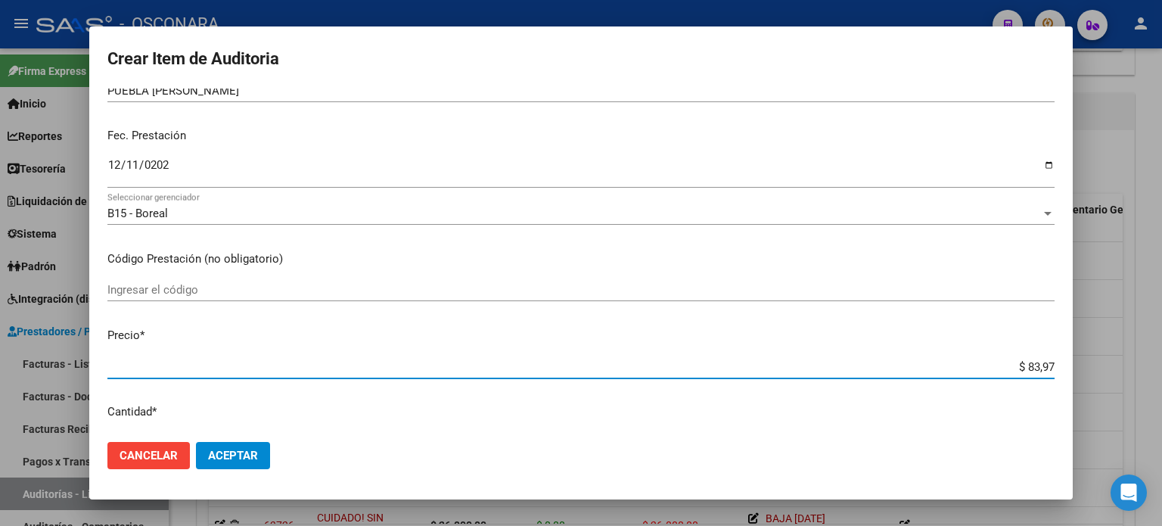
type input "$ 839,70"
type input "$ 8.397,00"
type input "$ 83.970,00"
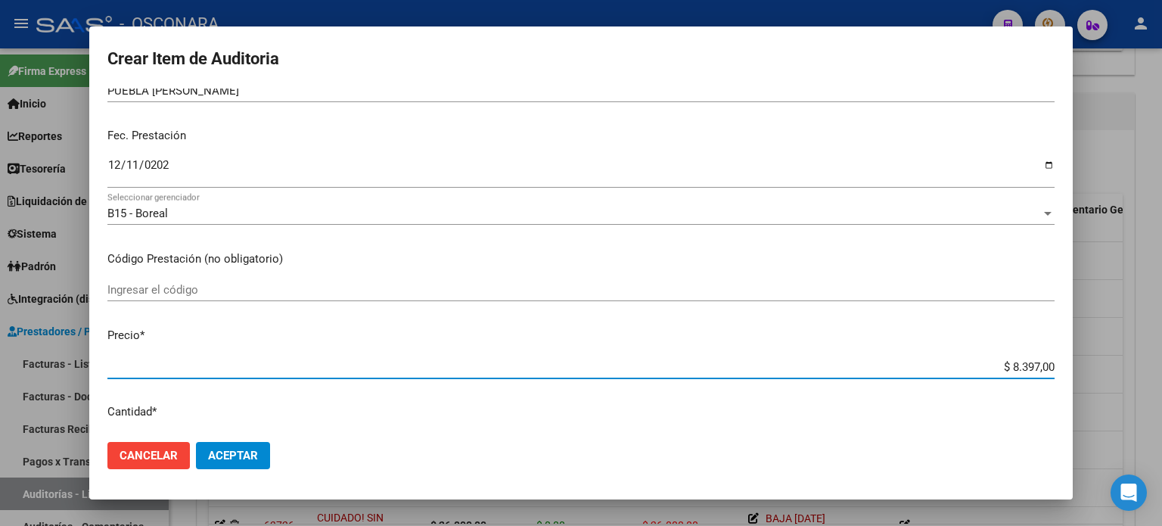
type input "$ 83.970,00"
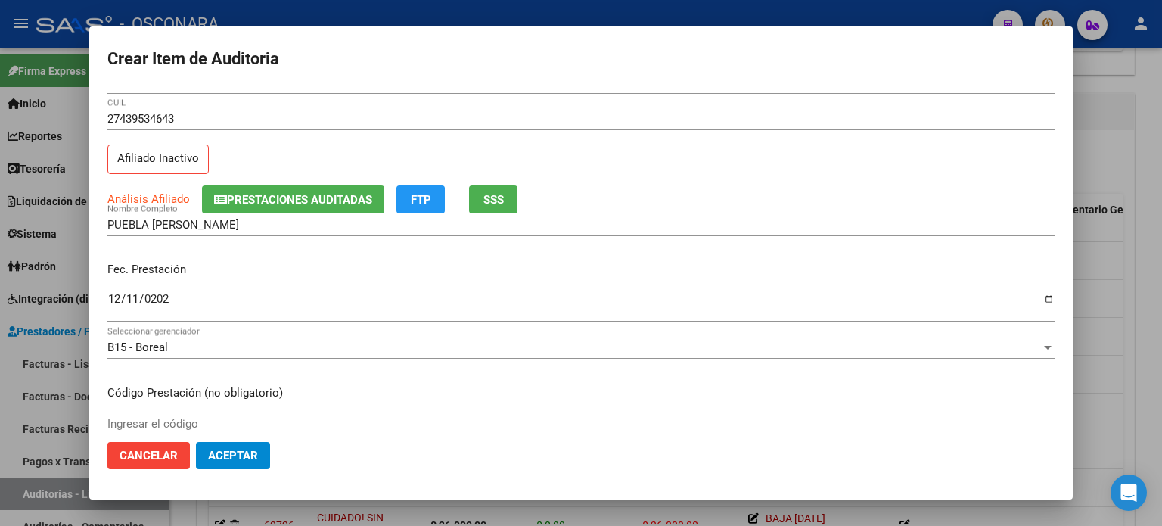
scroll to position [0, 0]
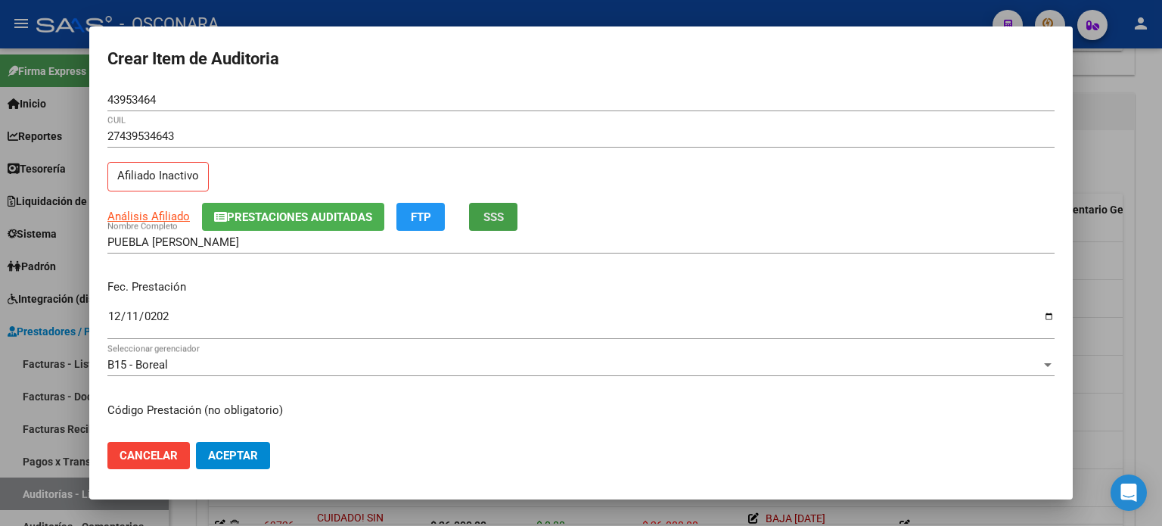
click at [485, 212] on span "SSS" at bounding box center [493, 217] width 20 height 14
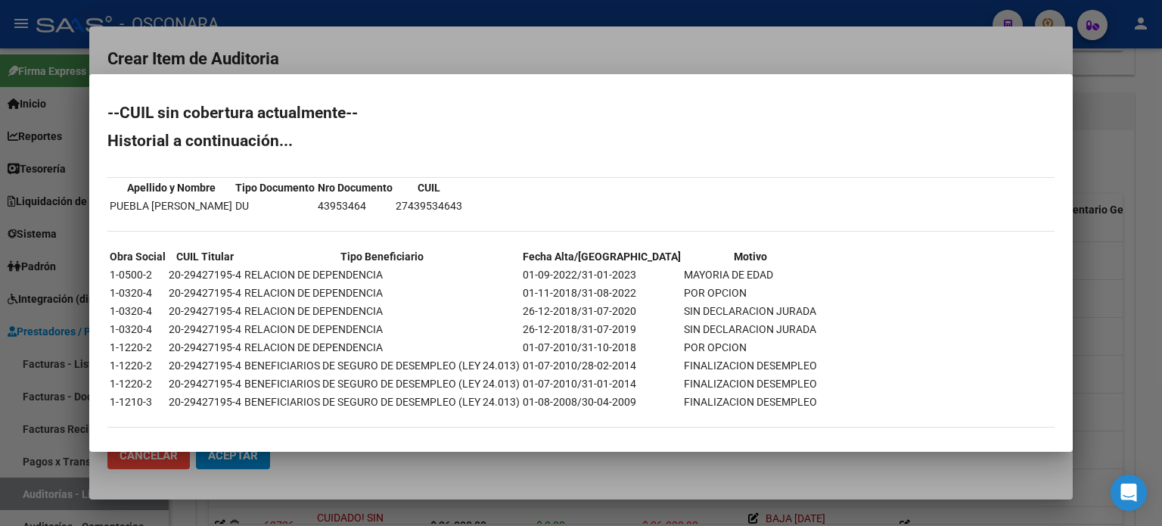
click at [1121, 288] on div at bounding box center [581, 263] width 1162 height 526
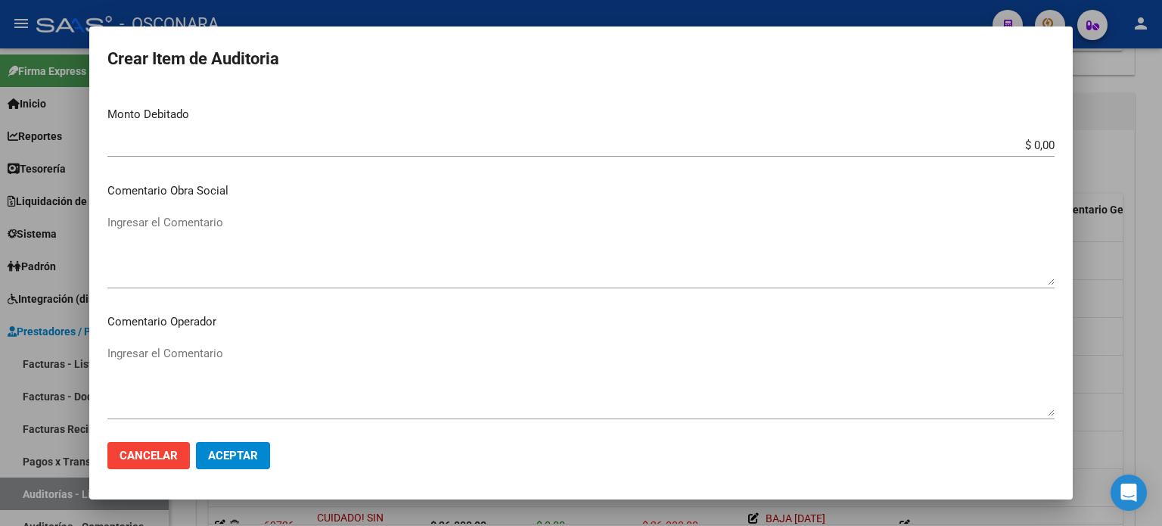
scroll to position [605, 0]
click at [194, 250] on textarea "Ingresar el Comentario" at bounding box center [580, 246] width 947 height 71
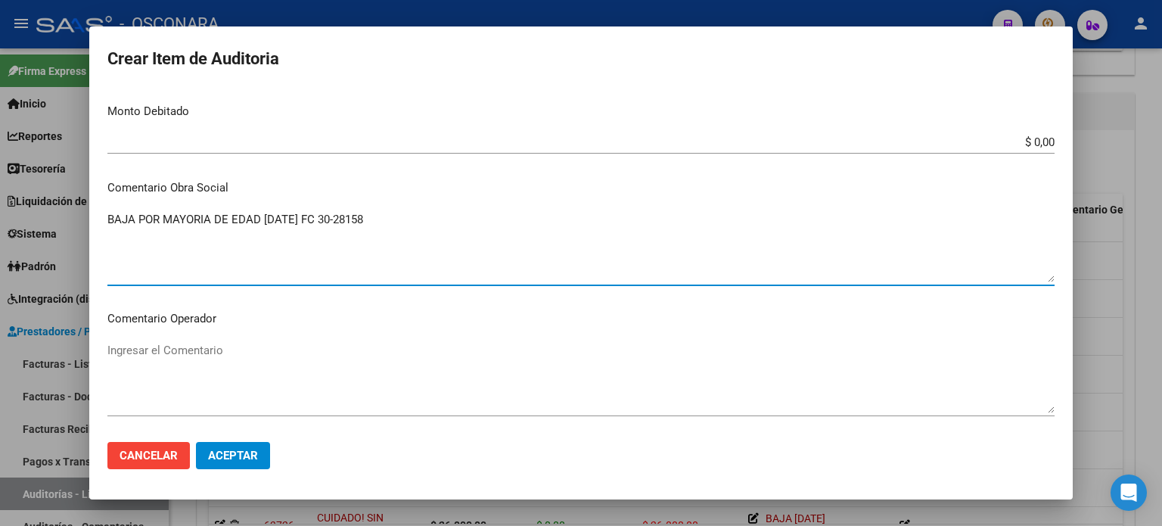
drag, startPoint x: 390, startPoint y: 221, endPoint x: 23, endPoint y: 222, distance: 367.0
click at [23, 222] on div "Crear Item de Auditoria 43953464 Nro Documento 27439534643 CUIL Afiliado Inacti…" at bounding box center [581, 263] width 1162 height 526
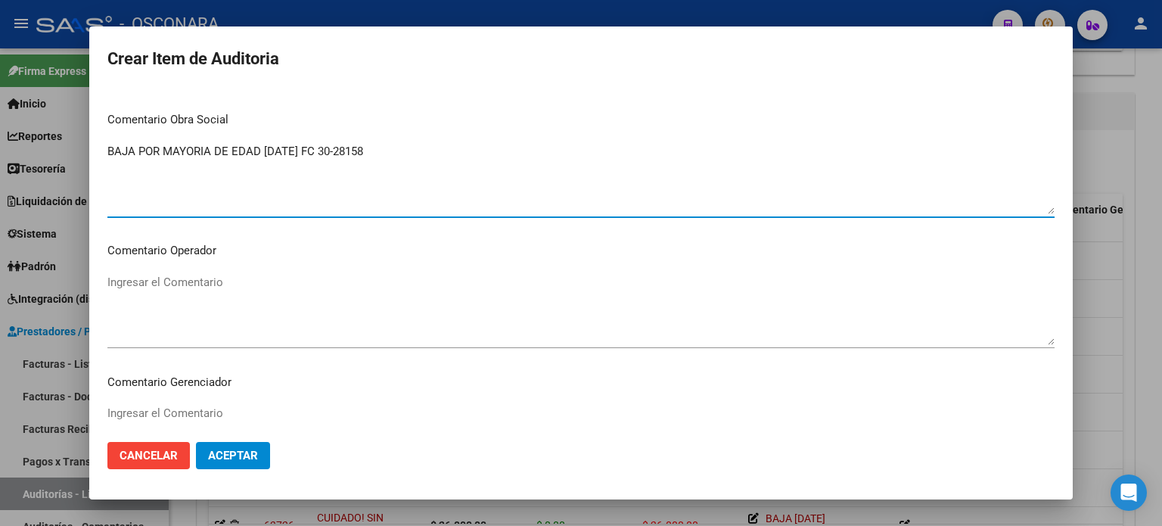
scroll to position [908, 0]
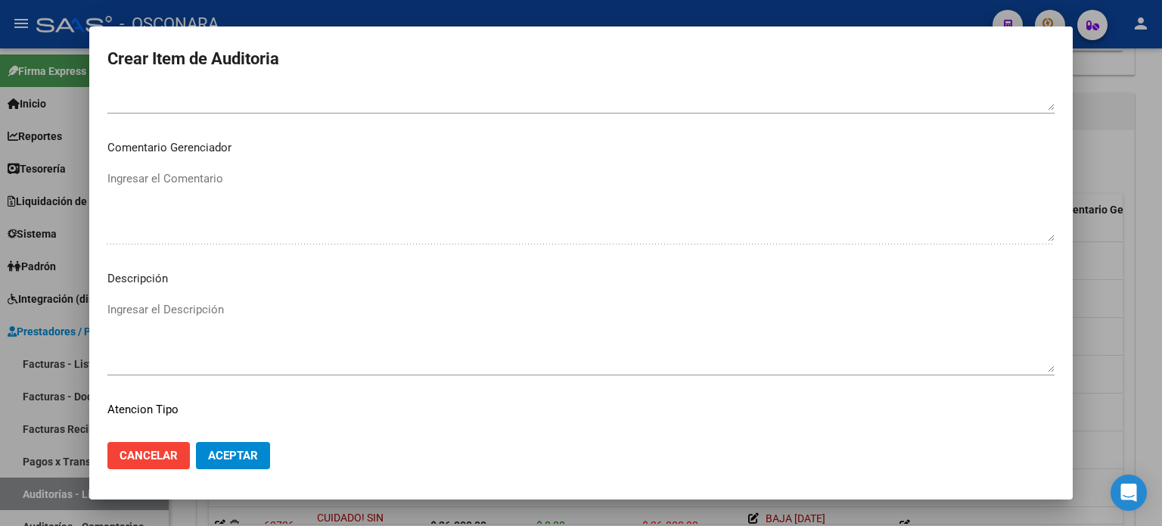
type textarea "BAJA POR MAYORIA DE EDAD [DATE] FC 30-28158"
click at [160, 323] on textarea "Ingresar el Descripción" at bounding box center [580, 336] width 947 height 71
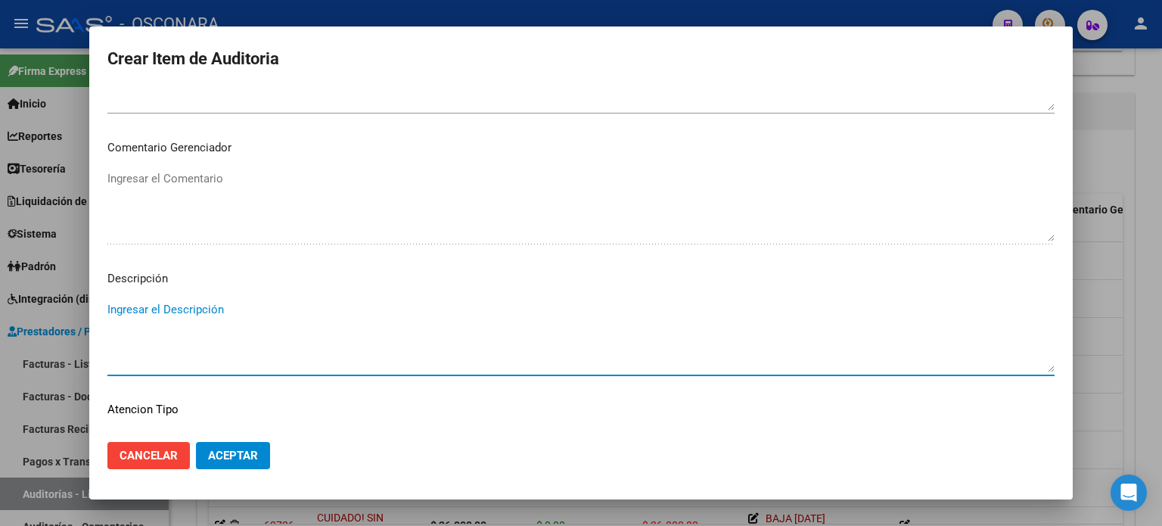
paste textarea "BAJA POR MAYORIA DE EDAD [DATE] FC 30-28158"
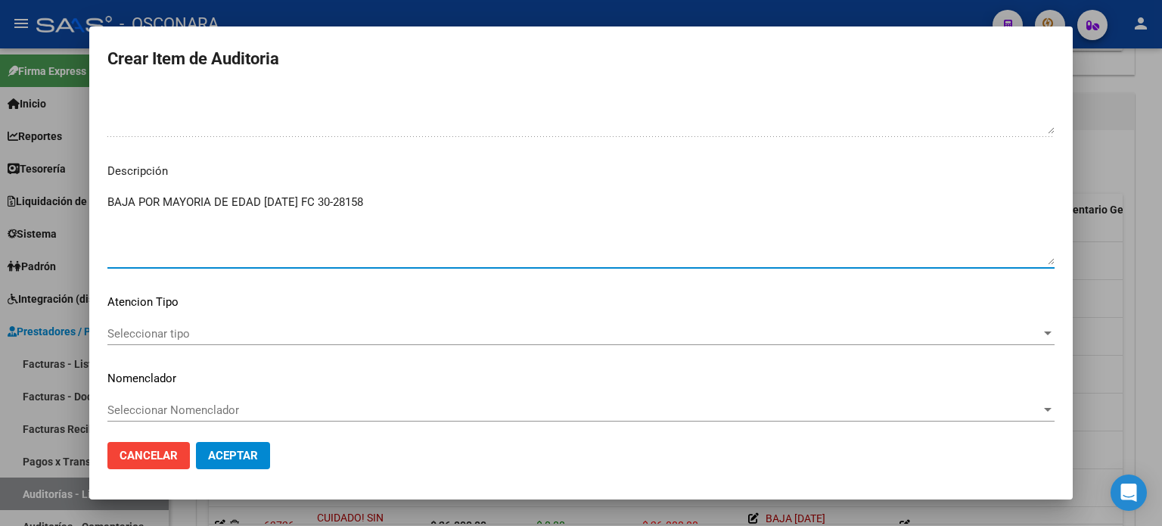
scroll to position [1020, 0]
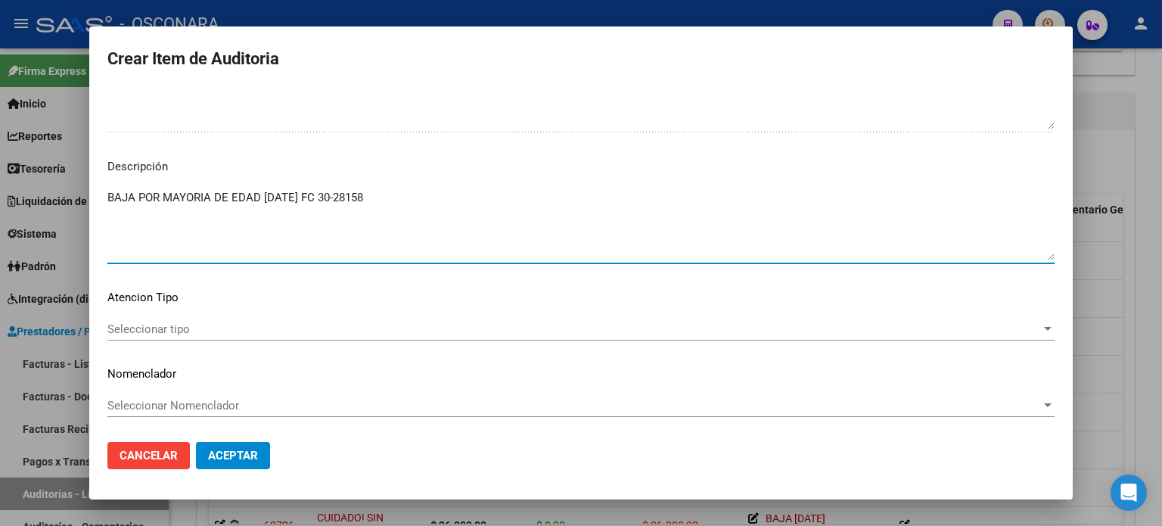
type textarea "BAJA POR MAYORIA DE EDAD [DATE] FC 30-28158"
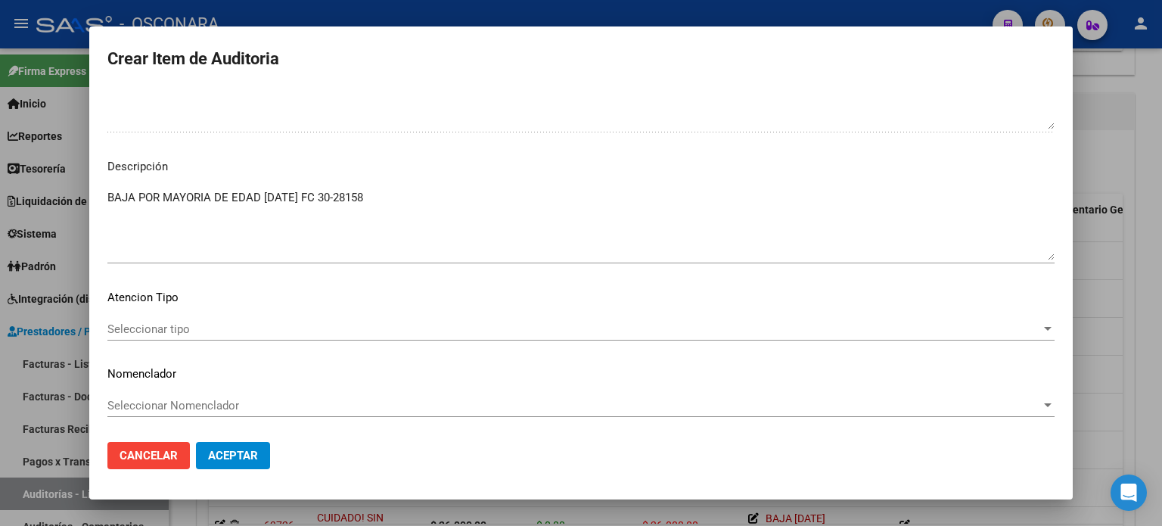
click at [161, 338] on div "Seleccionar tipo Seleccionar tipo" at bounding box center [580, 329] width 947 height 23
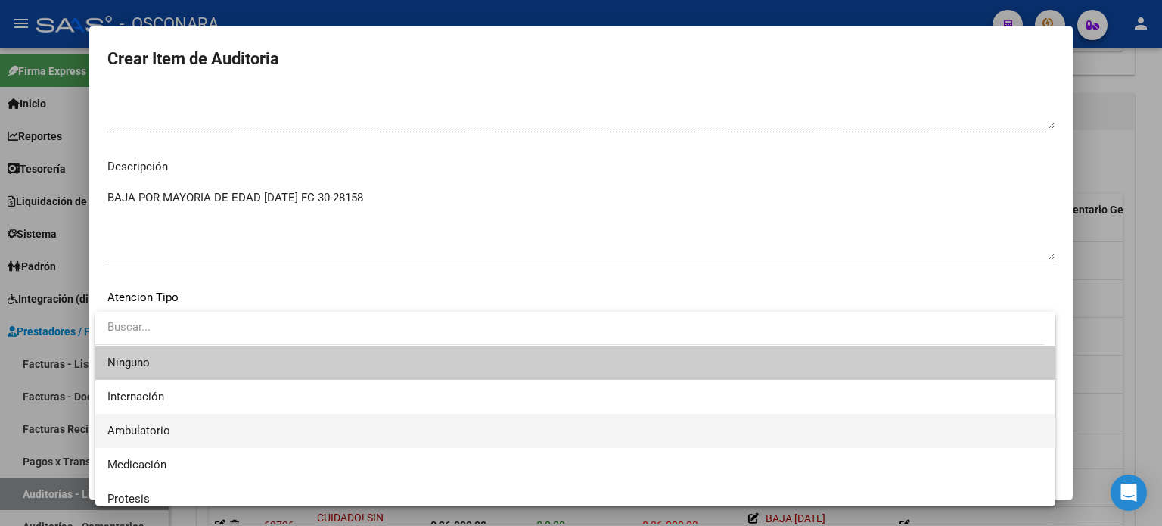
click at [151, 428] on span "Ambulatorio" at bounding box center [138, 431] width 63 height 14
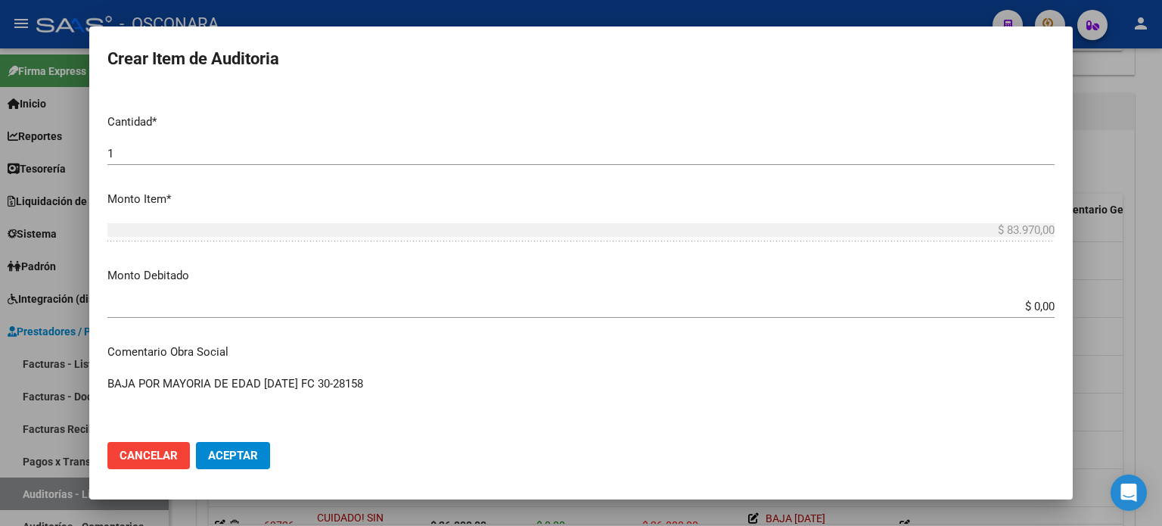
scroll to position [415, 0]
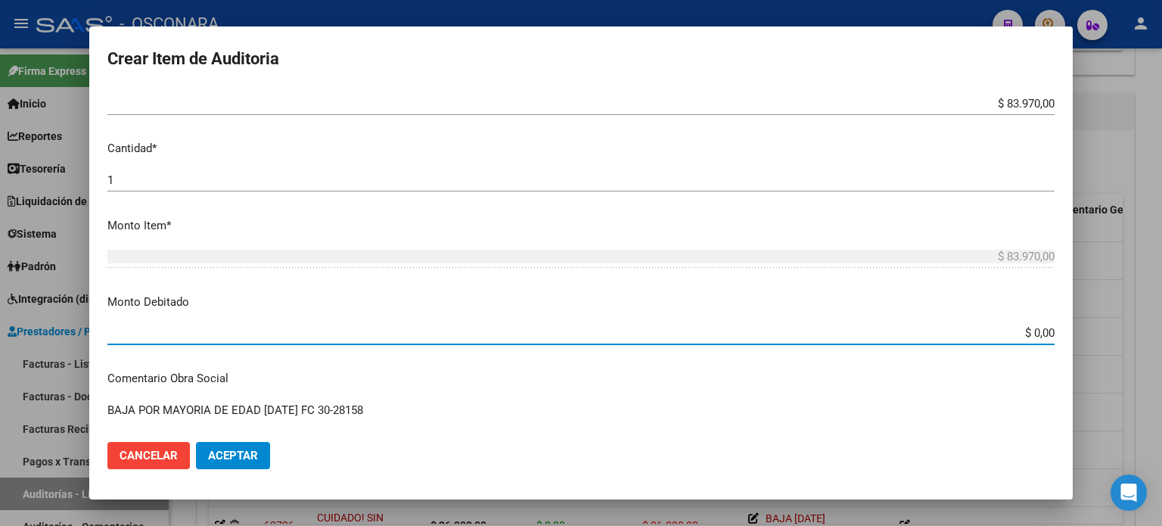
drag, startPoint x: 1022, startPoint y: 333, endPoint x: 1161, endPoint y: 328, distance: 139.3
click at [1161, 329] on div "Crear Item de Auditoria 43953464 Nro Documento 27439534643 CUIL Afiliado Inacti…" at bounding box center [581, 263] width 1162 height 526
type input "$ 83.970,00"
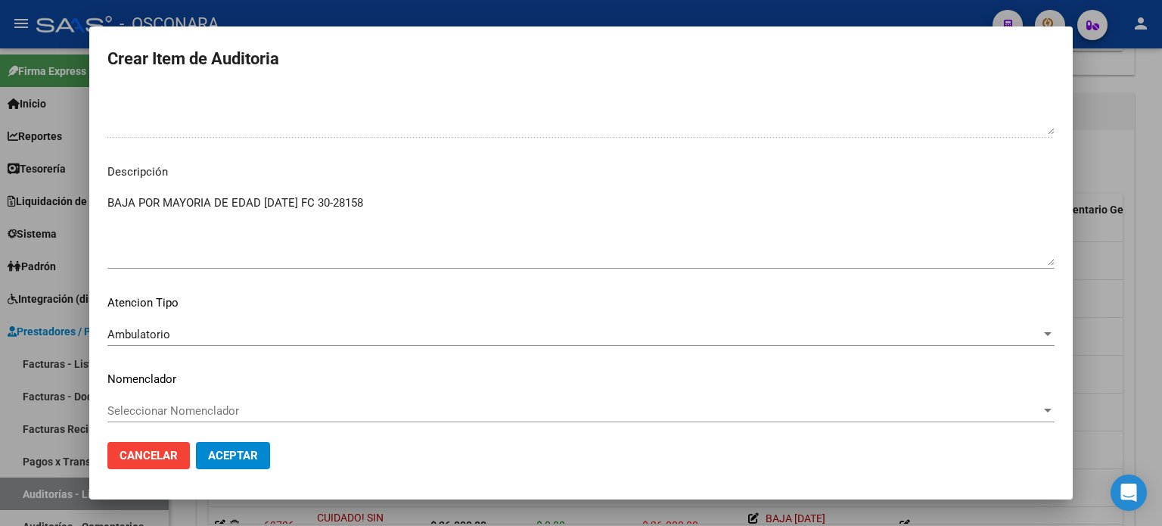
scroll to position [1020, 0]
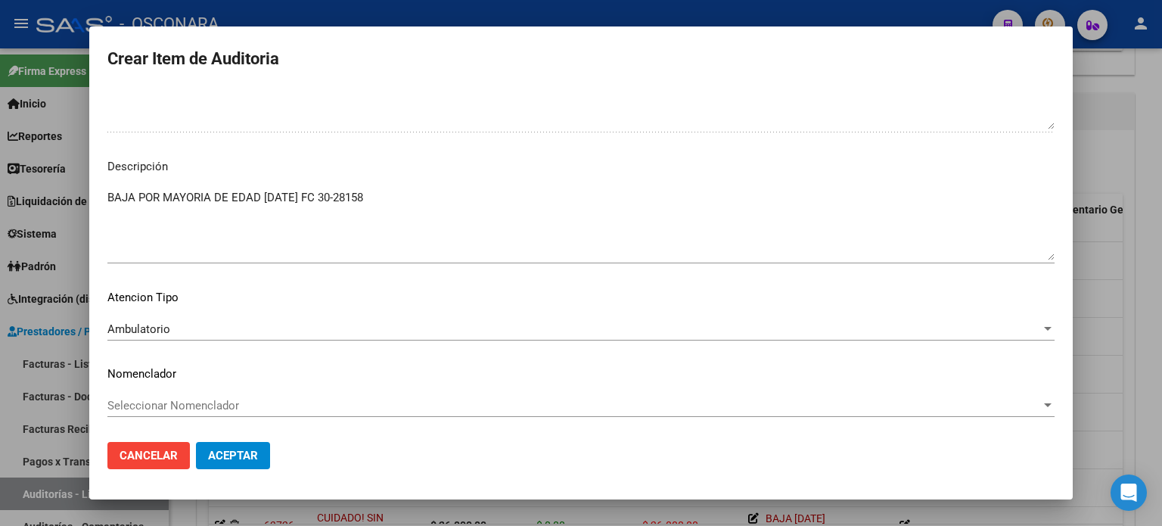
click at [227, 446] on button "Aceptar" at bounding box center [233, 455] width 74 height 27
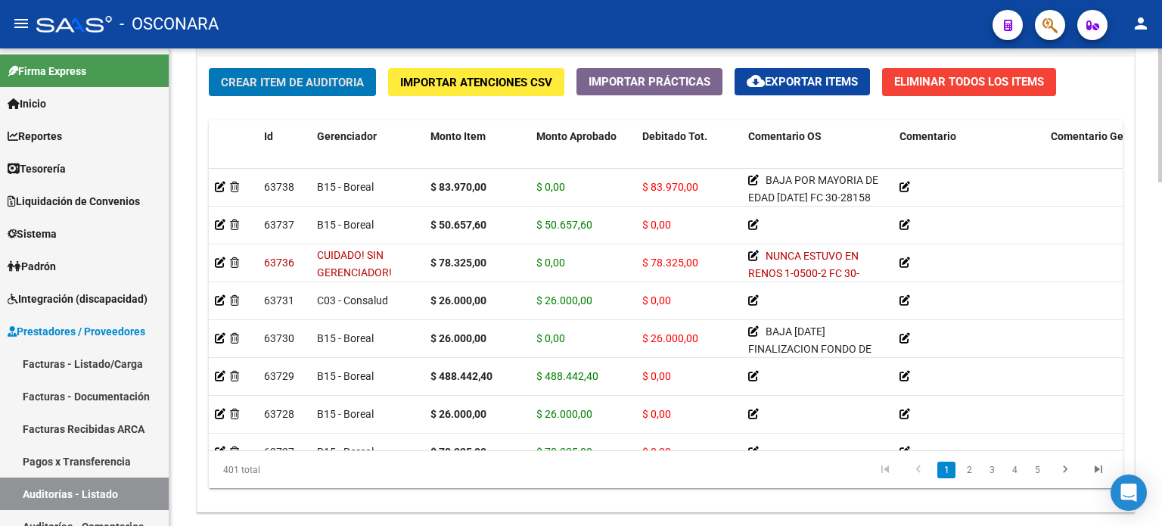
scroll to position [1135, 0]
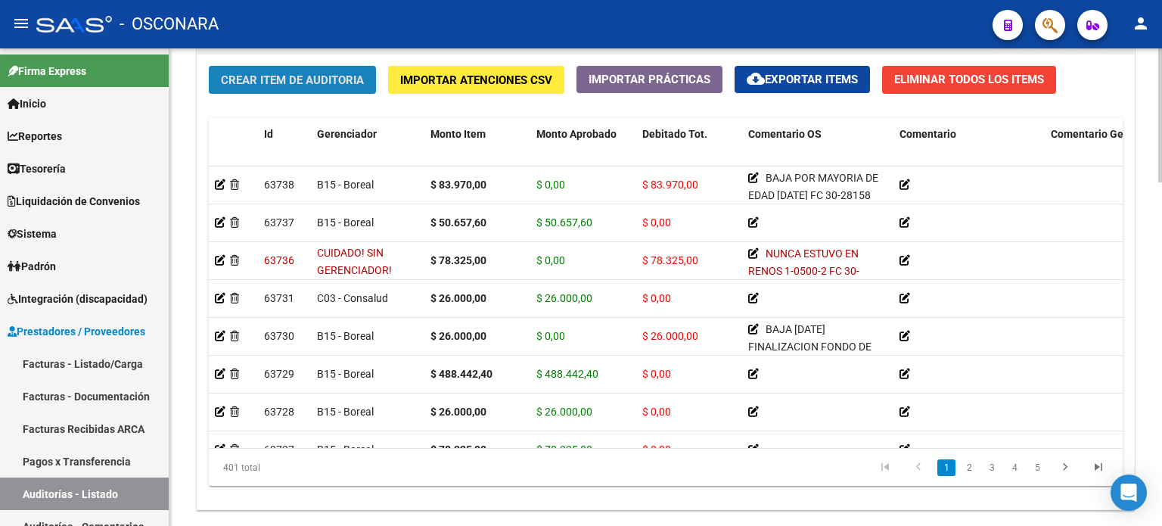
click at [294, 81] on span "Crear Item de Auditoria" at bounding box center [292, 80] width 143 height 14
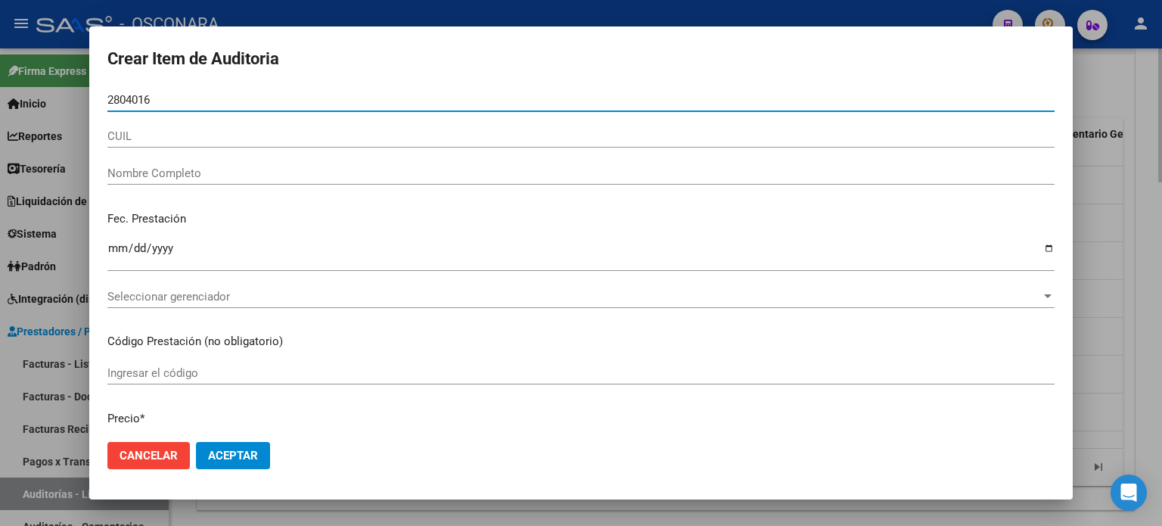
type input "28040161"
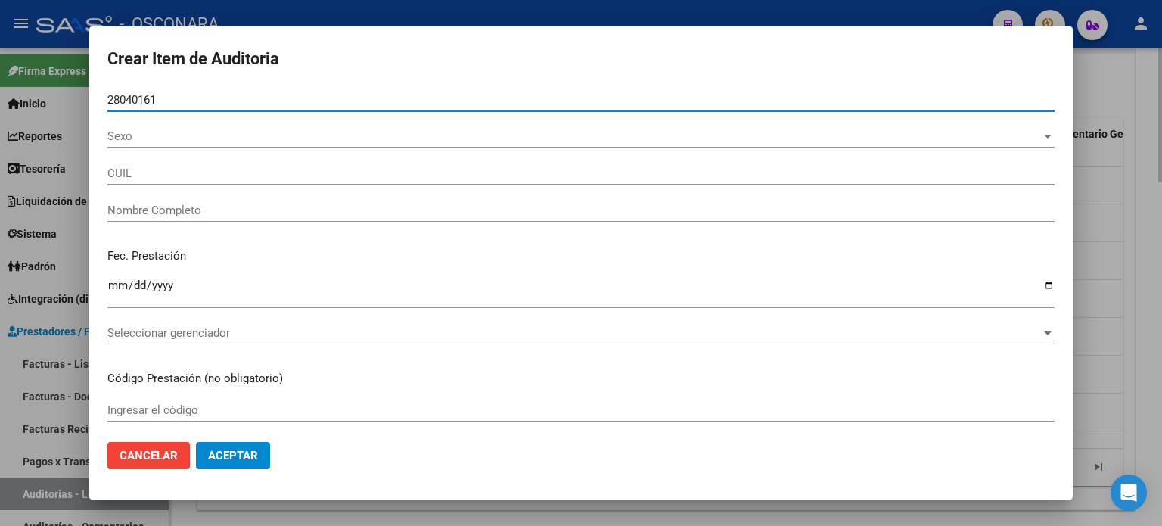
type input "27280401612"
type input "VEROGUA ANALIA DEL [PERSON_NAME]"
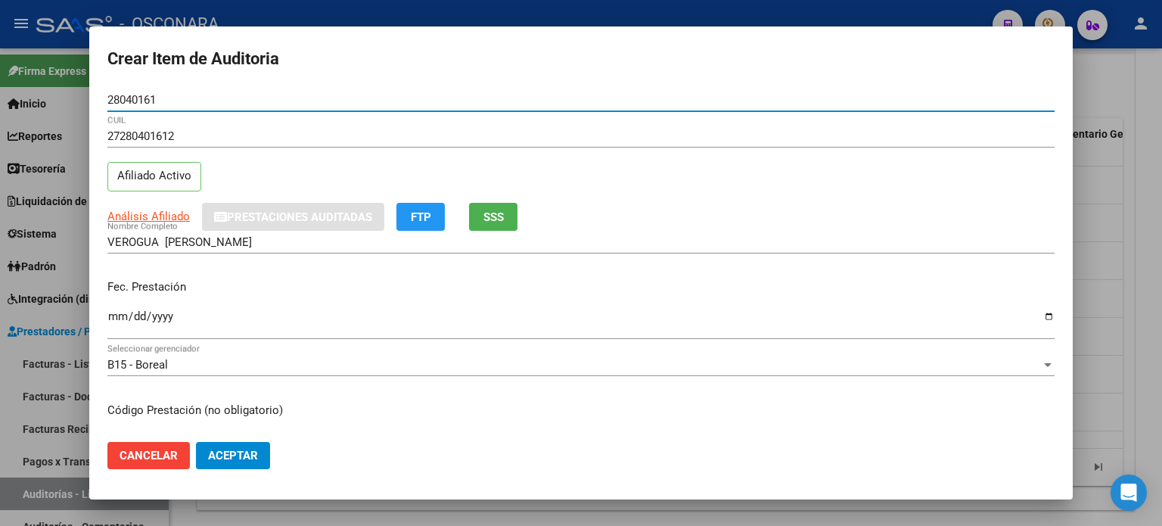
type input "28040161"
click at [500, 203] on button "SSS" at bounding box center [493, 217] width 48 height 28
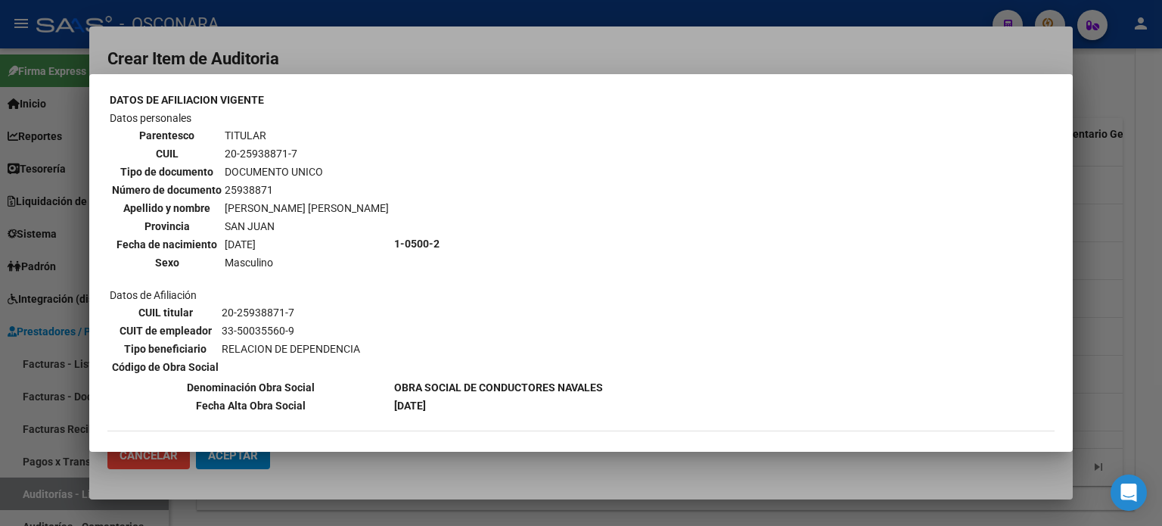
scroll to position [151, 0]
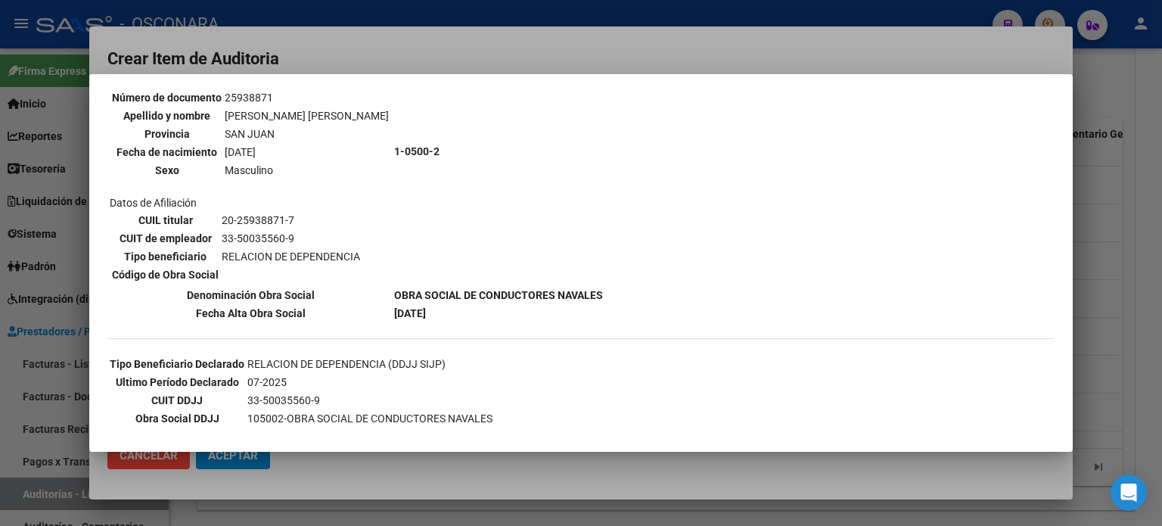
click at [1111, 335] on div at bounding box center [581, 263] width 1162 height 526
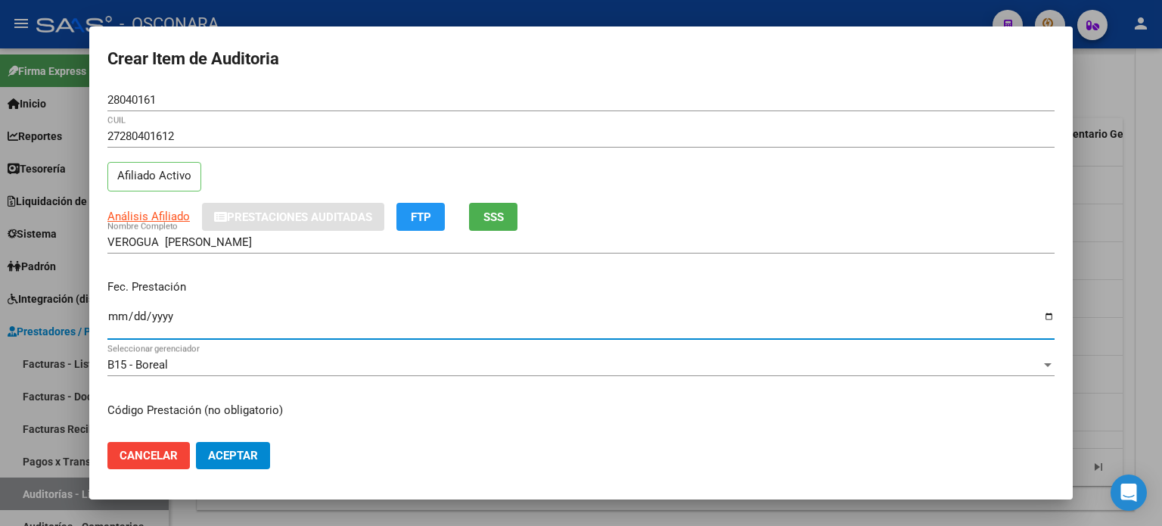
click at [115, 311] on input "Ingresar la fecha" at bounding box center [580, 322] width 947 height 24
type input "2024-12-11"
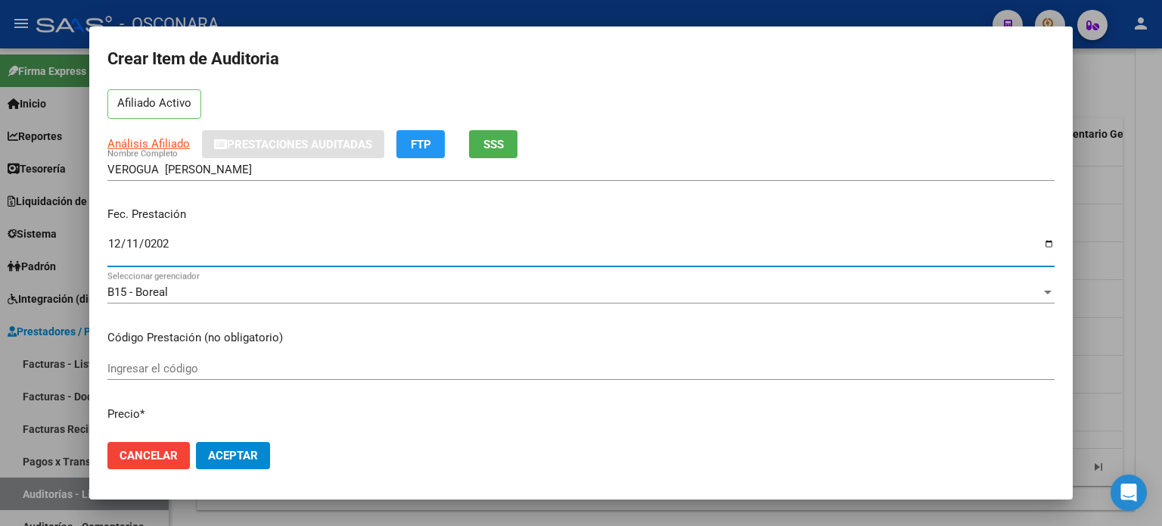
scroll to position [227, 0]
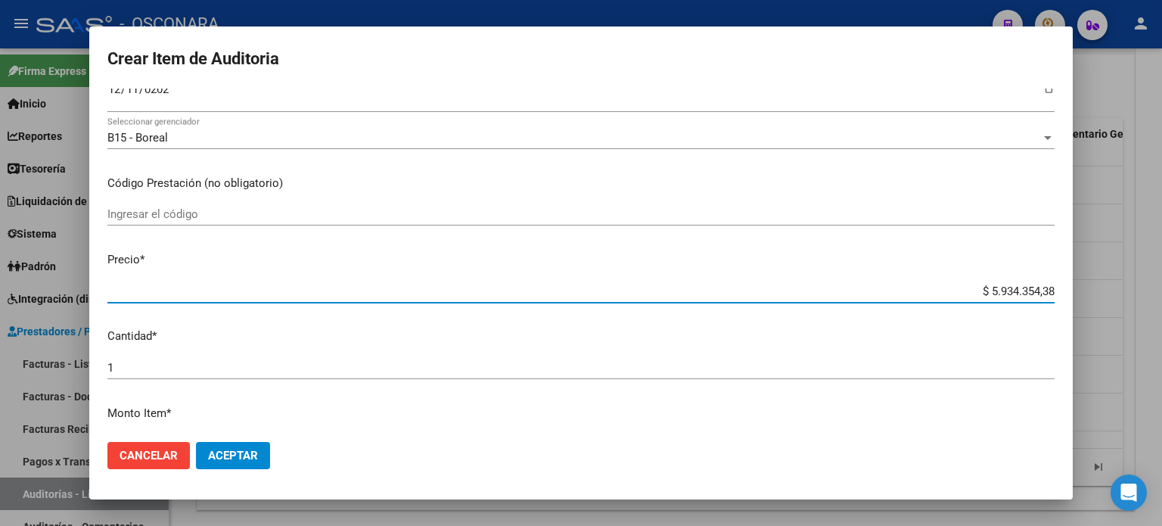
drag, startPoint x: 977, startPoint y: 288, endPoint x: 1135, endPoint y: 288, distance: 158.1
click at [1135, 288] on div "Crear Item de Auditoria 28040161 Nro Documento 27280401612 CUIL Afiliado Activo…" at bounding box center [581, 263] width 1162 height 526
type input "$ 0,01"
type input "$ 0,18"
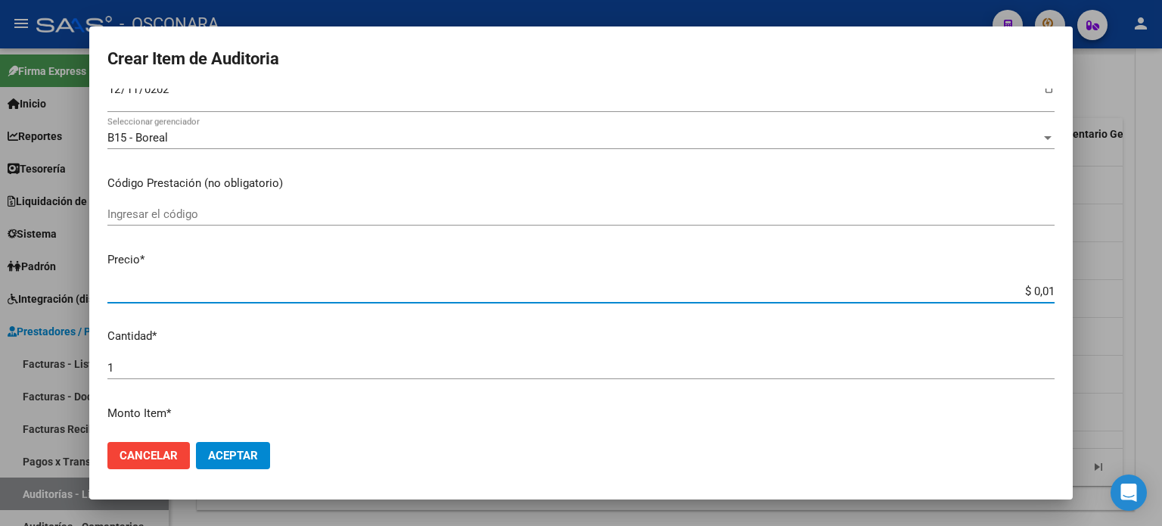
type input "$ 0,18"
type input "$ 1,88"
type input "$ 18,88"
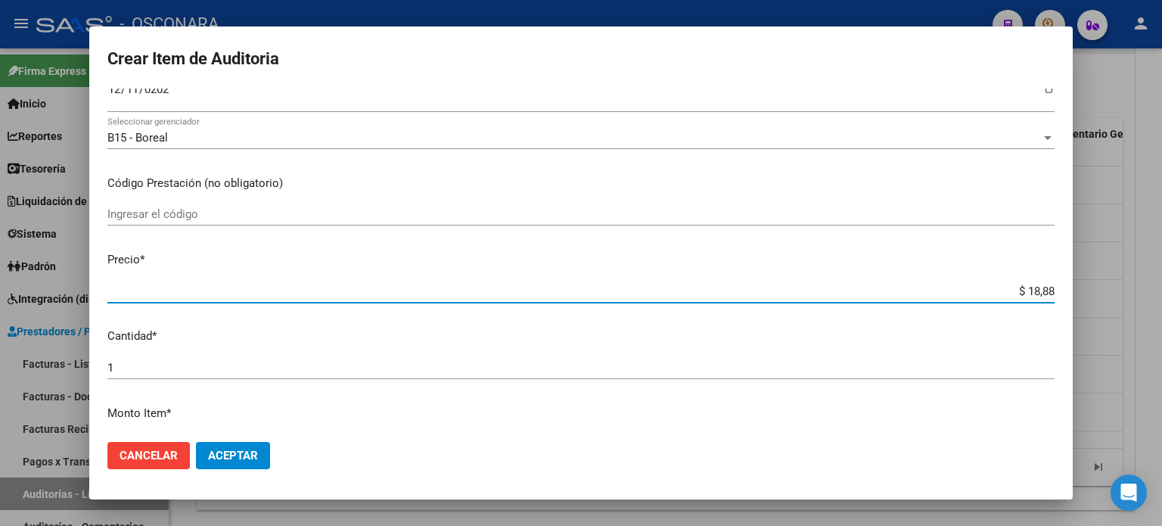
type input "$ 188,80"
type input "$ 1.888,08"
type input "$ 18.880,81"
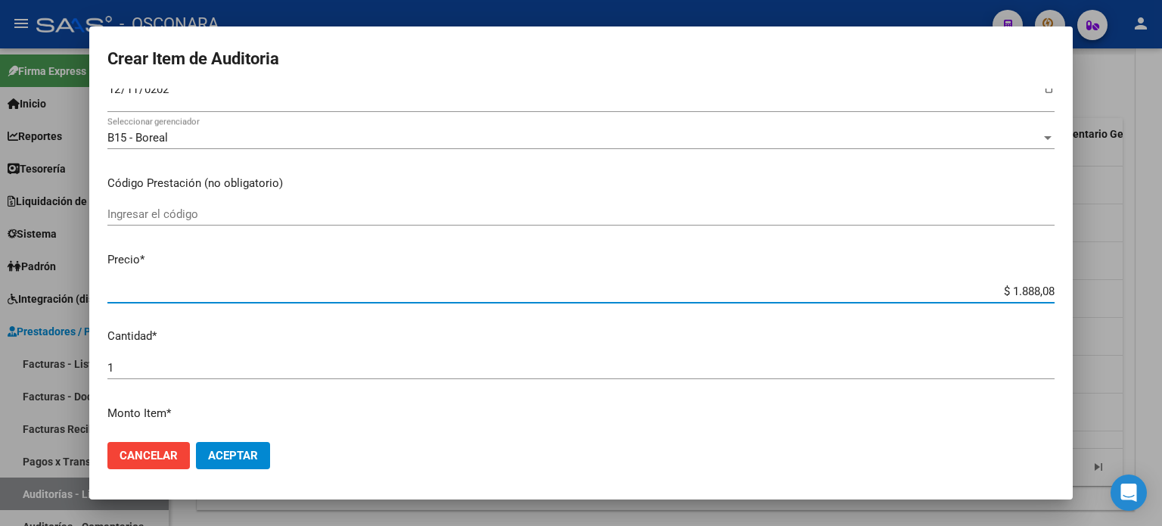
type input "$ 18.880,81"
type input "$ 188.808,10"
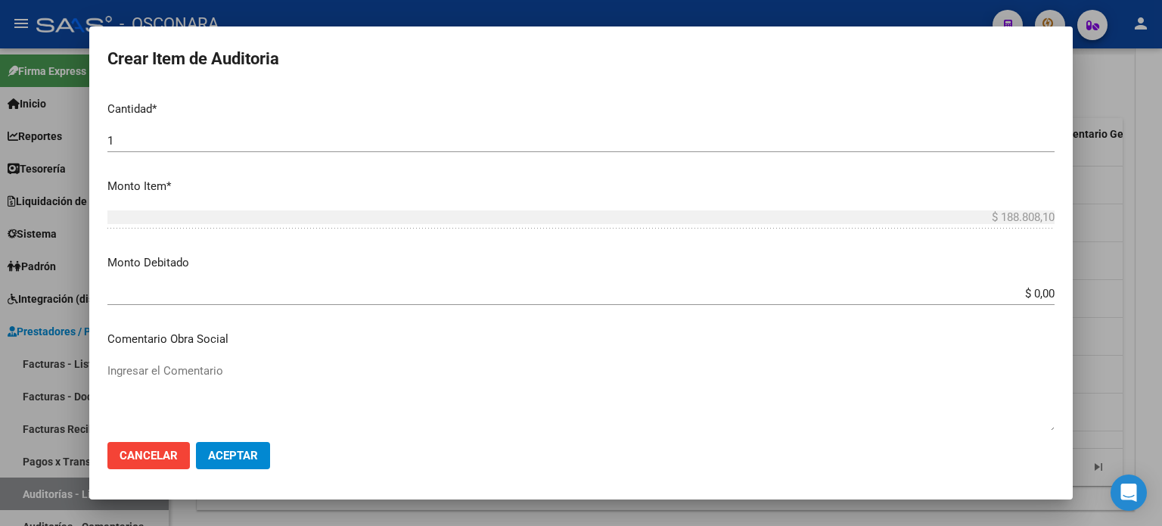
scroll to position [530, 0]
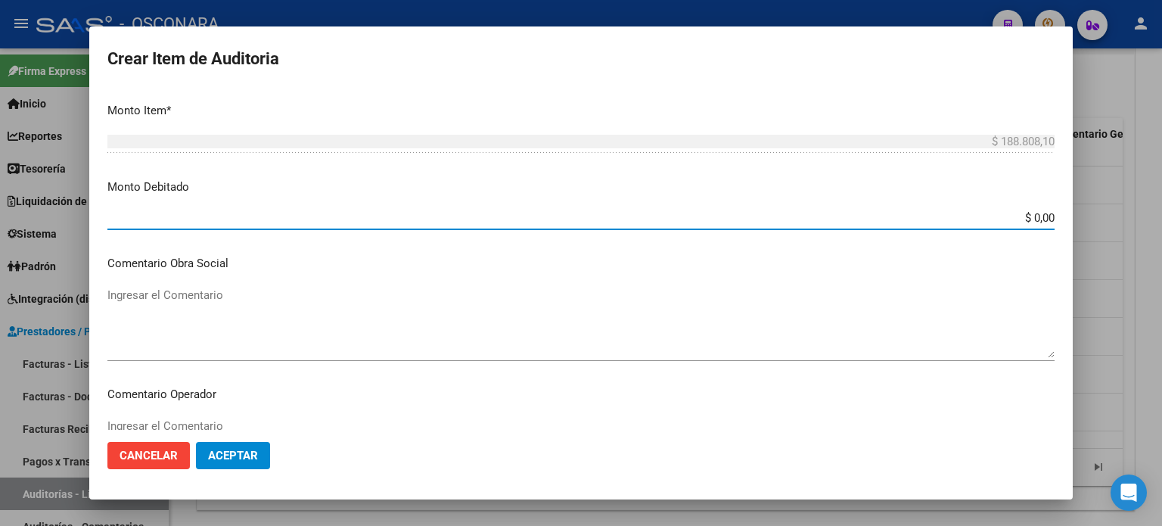
drag, startPoint x: 1020, startPoint y: 217, endPoint x: 1161, endPoint y: 207, distance: 141.8
click at [1156, 213] on div "Crear Item de Auditoria 28040161 Nro Documento 27280401612 CUIL Afiliado Activo…" at bounding box center [581, 263] width 1162 height 526
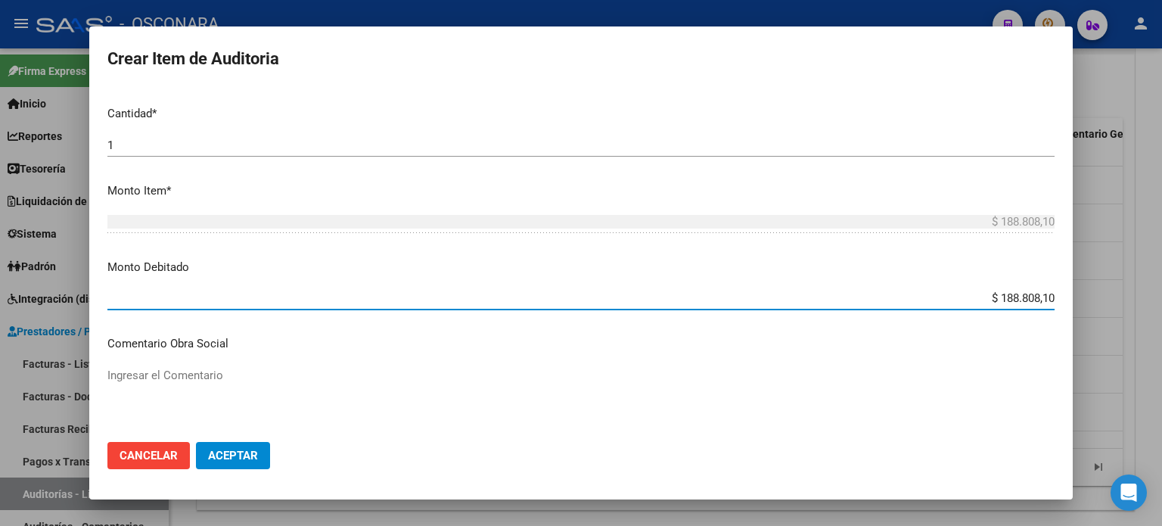
scroll to position [415, 0]
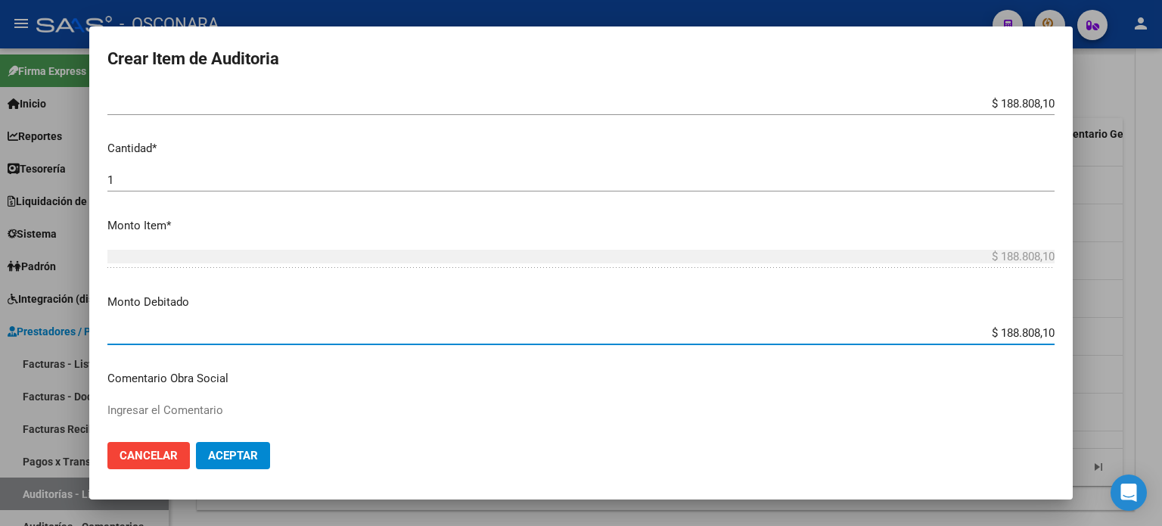
drag, startPoint x: 982, startPoint y: 334, endPoint x: 1158, endPoint y: 302, distance: 178.5
click at [1161, 326] on div "Crear Item de Auditoria 28040161 Nro Documento 27280401612 CUIL Afiliado Activo…" at bounding box center [581, 263] width 1162 height 526
type input "$ 0,00"
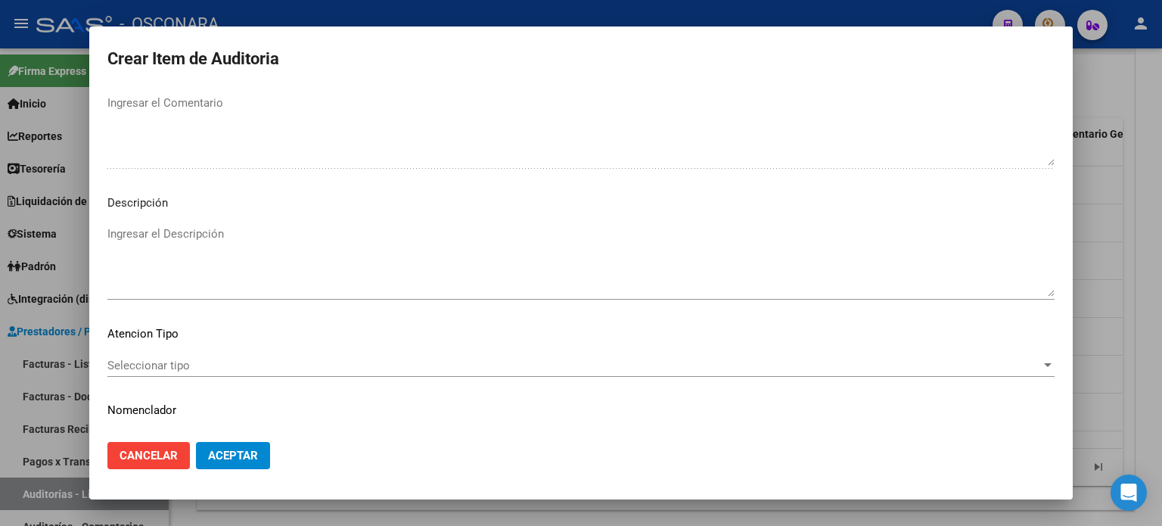
scroll to position [1020, 0]
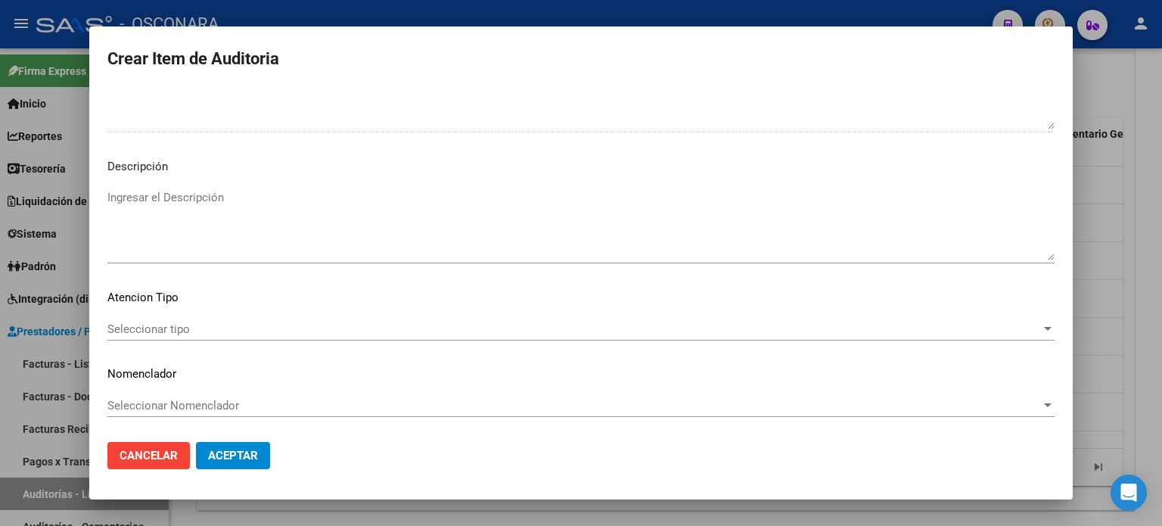
click at [272, 232] on textarea "Ingresar el Descripción" at bounding box center [580, 224] width 947 height 71
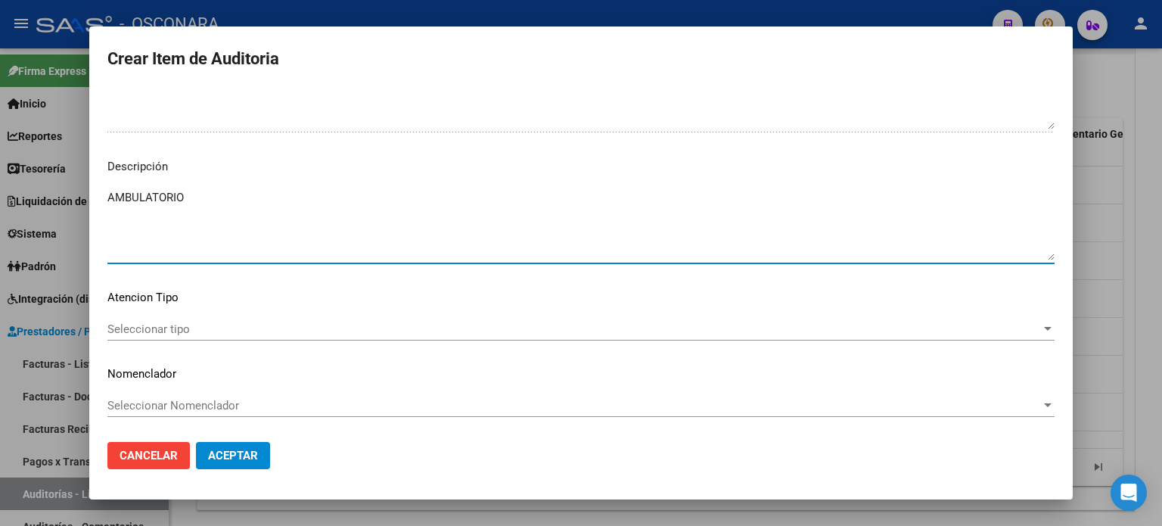
type textarea "AMBULATORIO"
click at [171, 323] on span "Seleccionar tipo" at bounding box center [574, 329] width 934 height 14
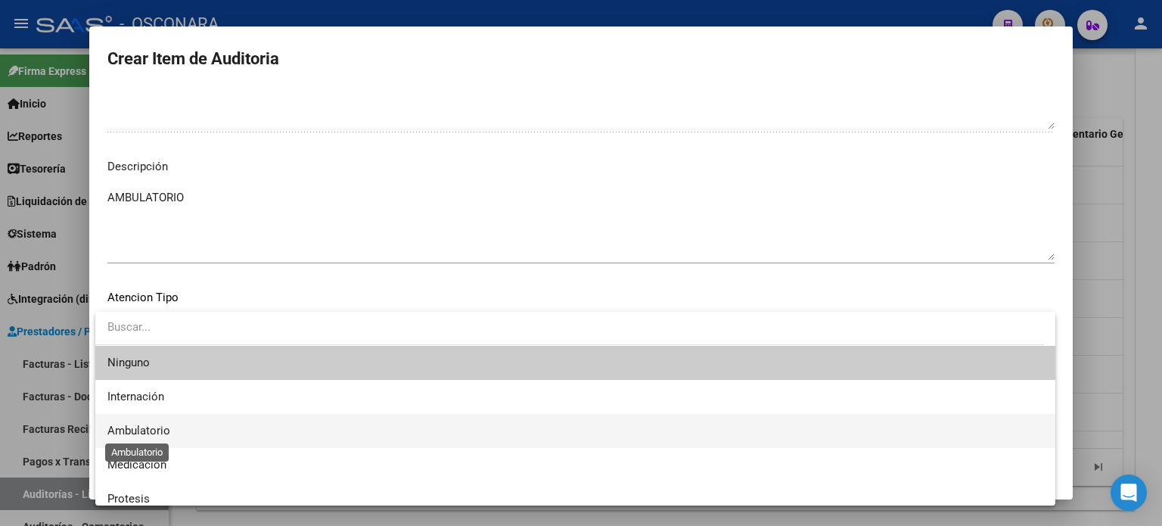
click at [163, 427] on span "Ambulatorio" at bounding box center [138, 431] width 63 height 14
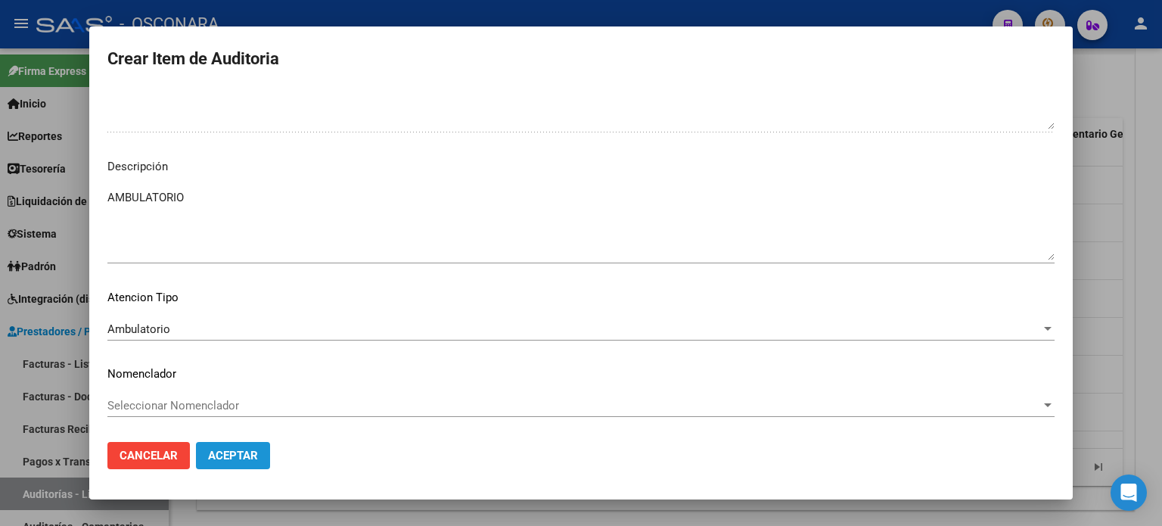
click at [253, 456] on span "Aceptar" at bounding box center [233, 456] width 50 height 14
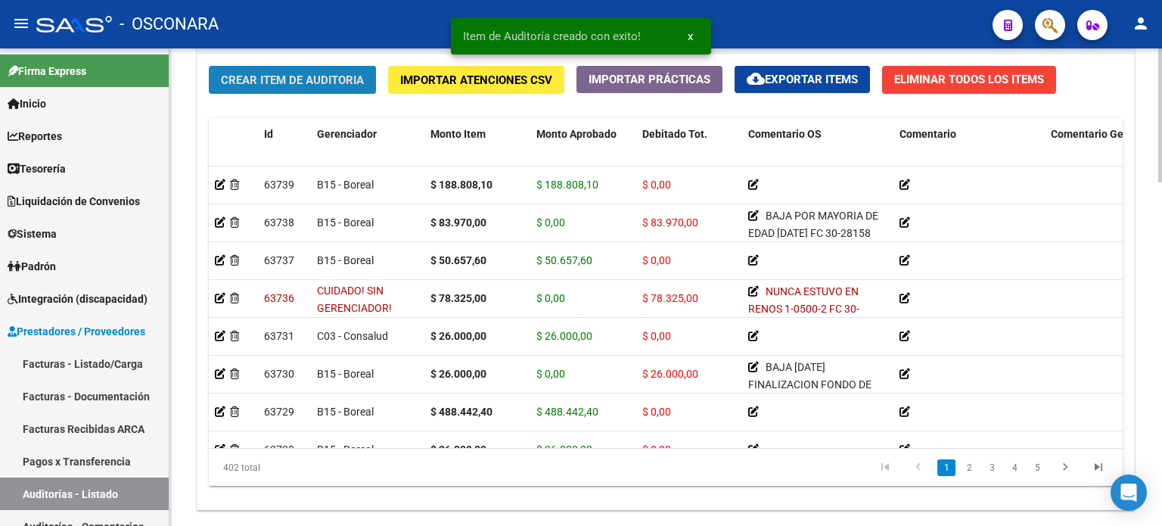
click at [312, 80] on span "Crear Item de Auditoria" at bounding box center [292, 80] width 143 height 14
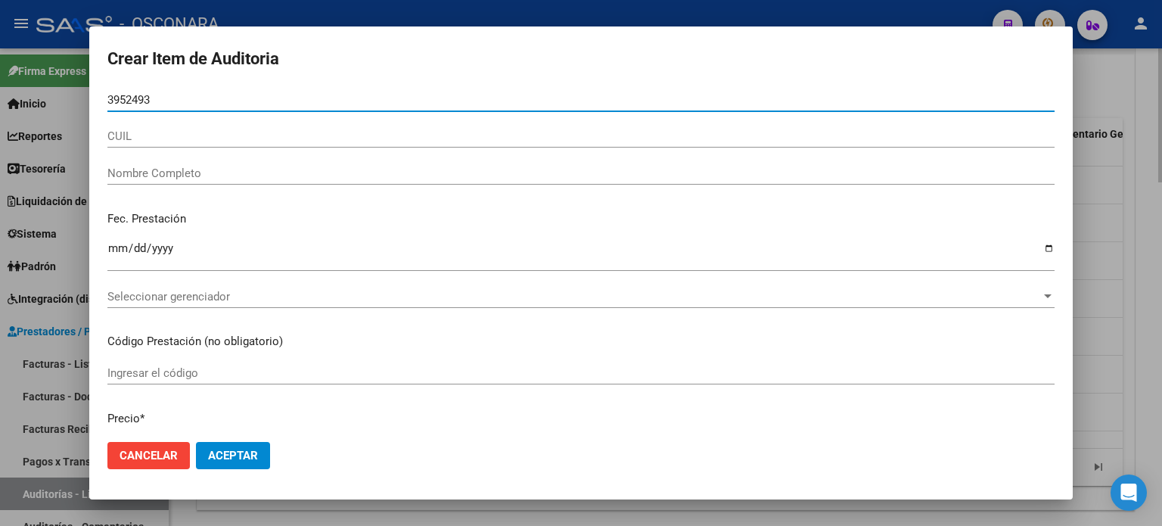
type input "39524937"
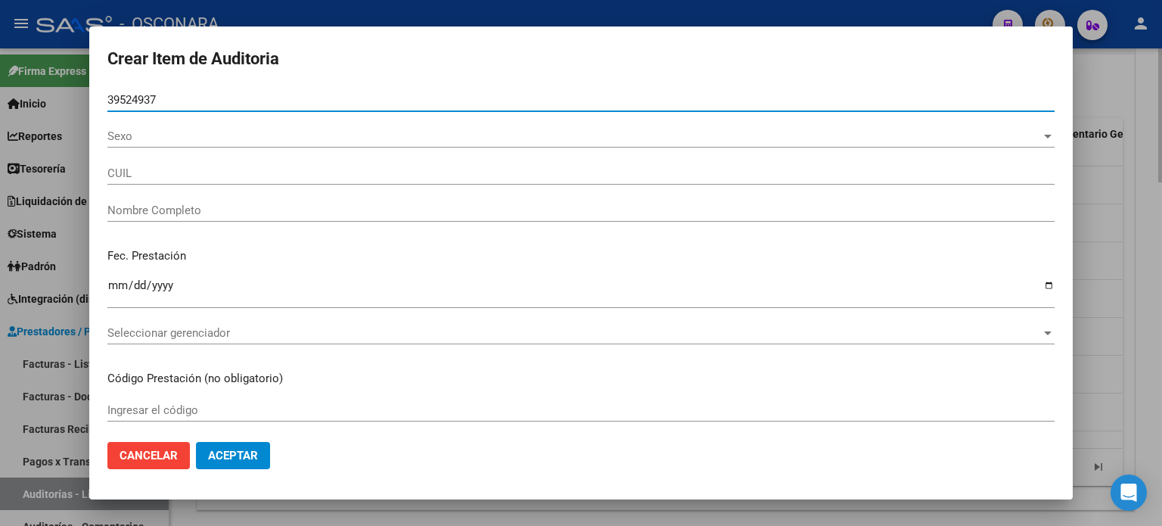
type input "27395249377"
type input "[PERSON_NAME] DEL [PERSON_NAME]"
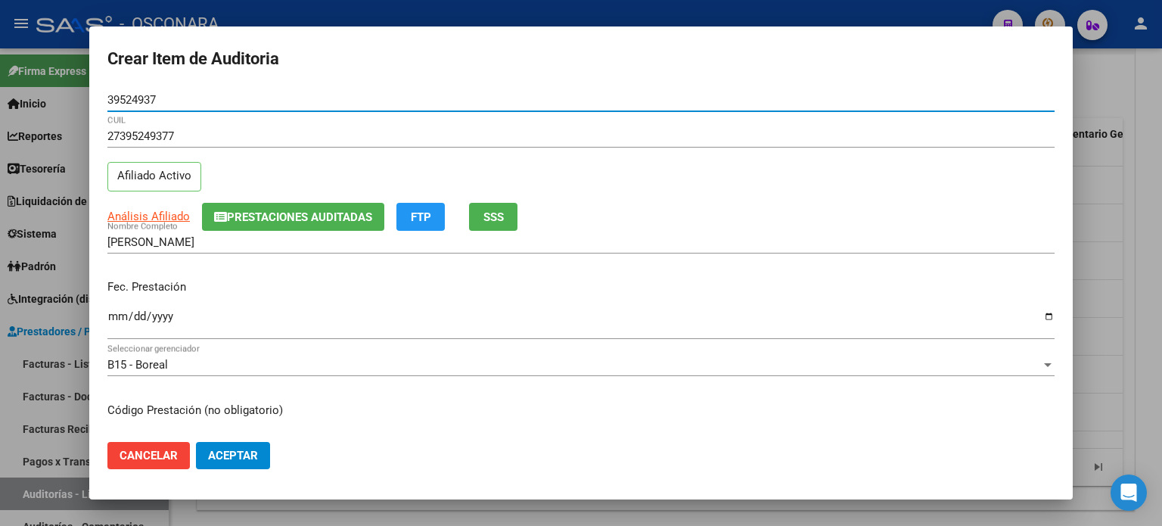
type input "39524937"
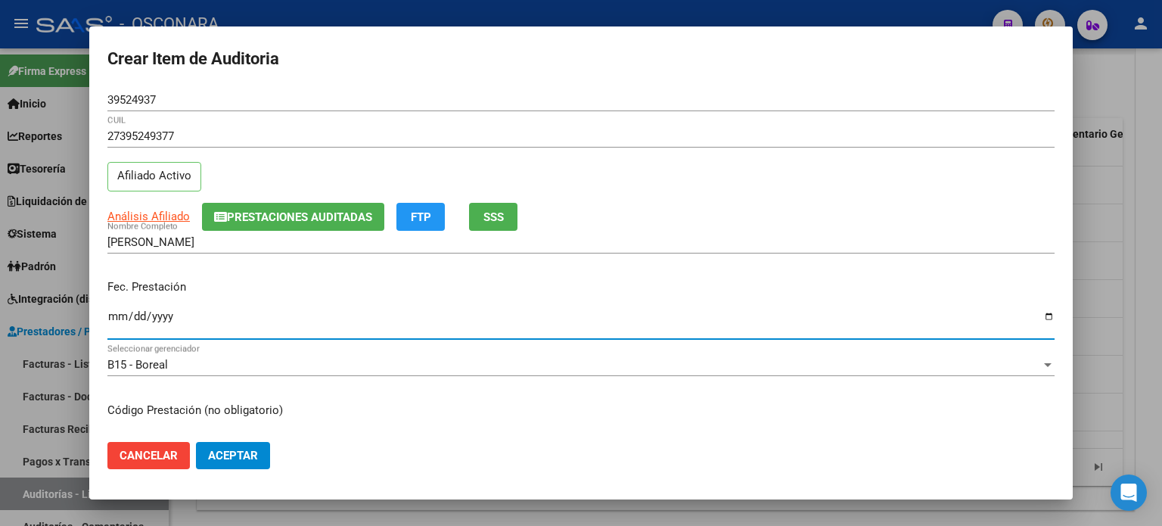
click at [117, 322] on input "Ingresar la fecha" at bounding box center [580, 322] width 947 height 24
type input "2024-12-11"
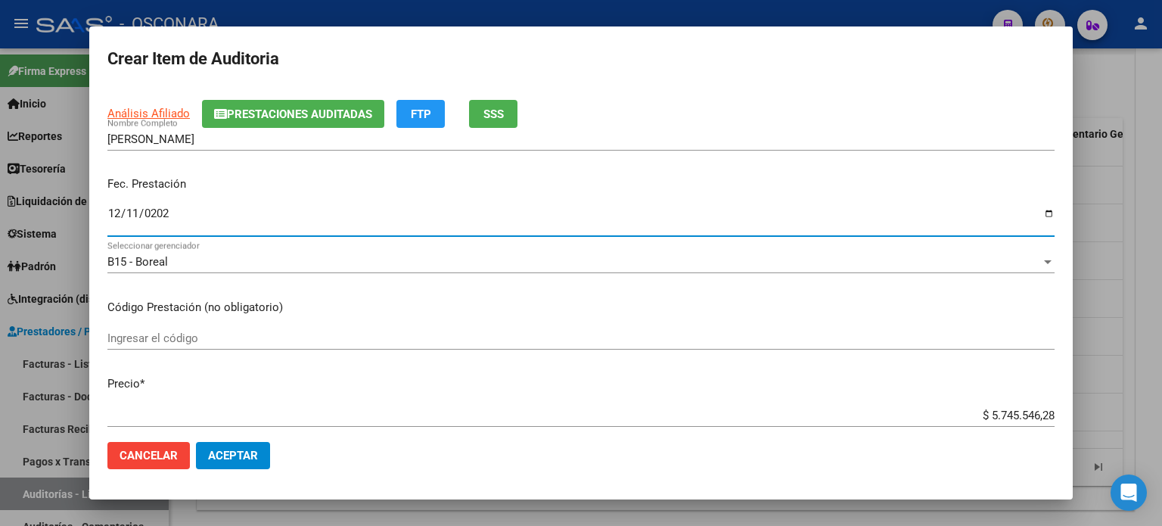
scroll to position [227, 0]
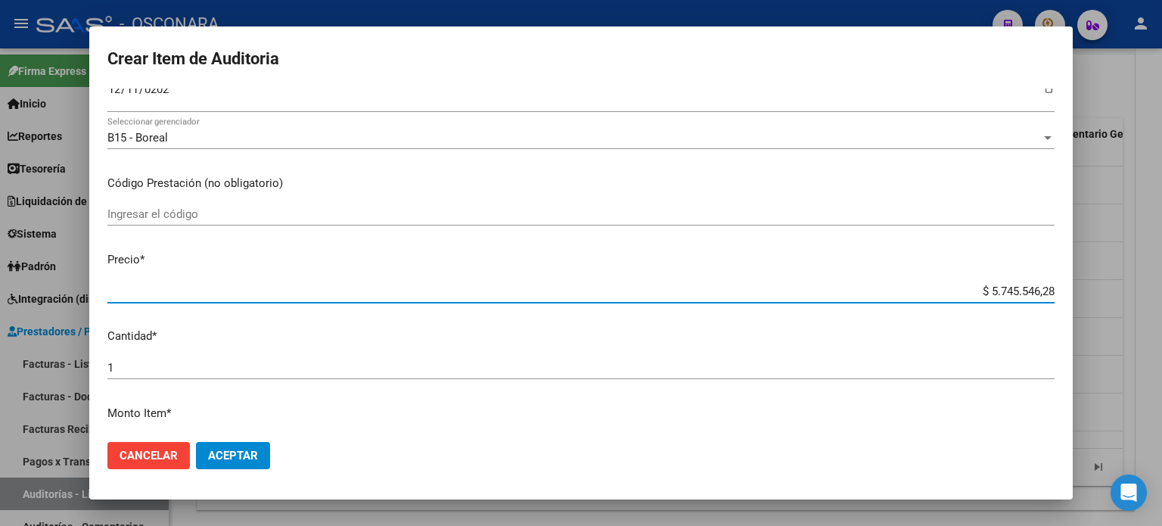
drag, startPoint x: 978, startPoint y: 293, endPoint x: 1161, endPoint y: 272, distance: 185.0
click at [1161, 272] on div "Crear Item de Auditoria 39524937 Nro Documento 27395249377 CUIL Afiliado Activo…" at bounding box center [581, 263] width 1162 height 526
type input "$ 0,02"
type input "$ 0,26"
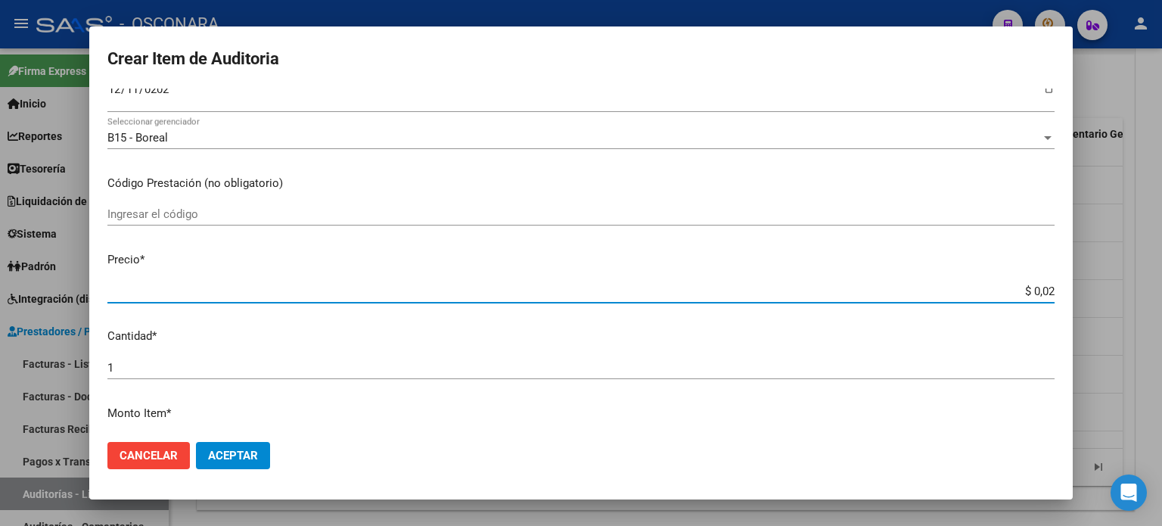
type input "$ 0,26"
type input "$ 2,60"
type input "$ 26,00"
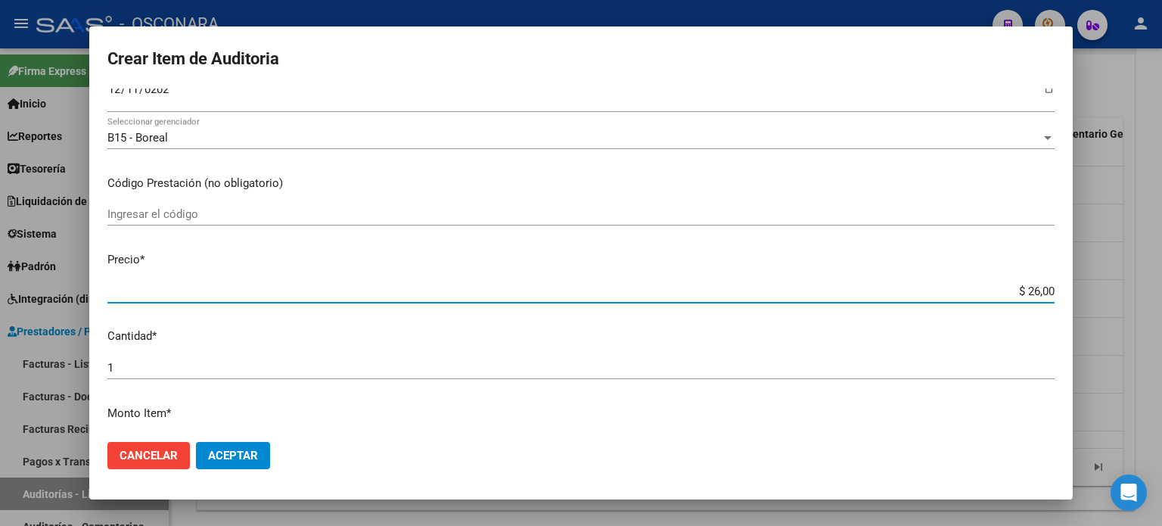
type input "$ 260,00"
type input "$ 2.600,00"
type input "$ 26.000,00"
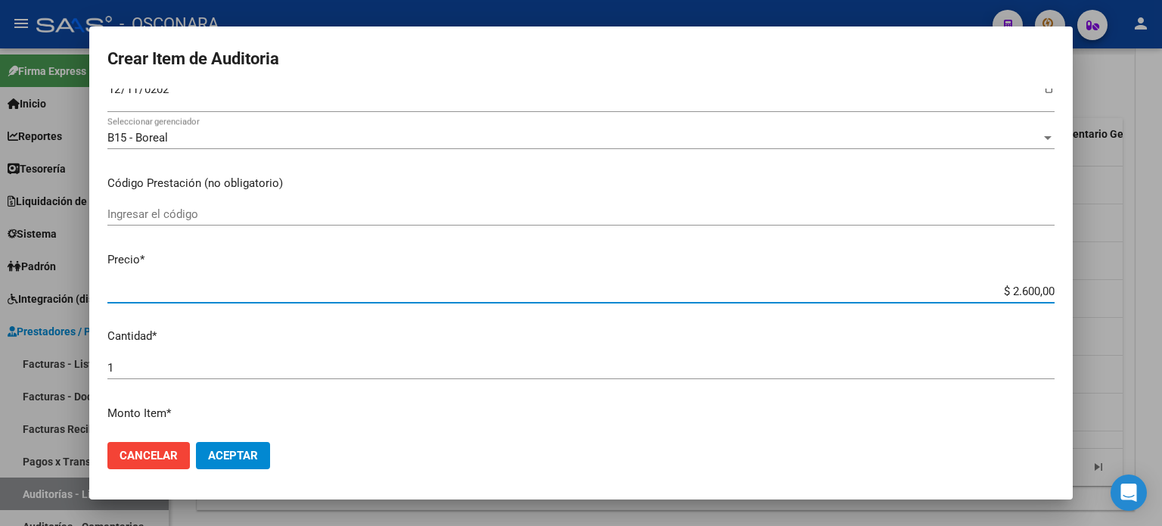
type input "$ 26.000,00"
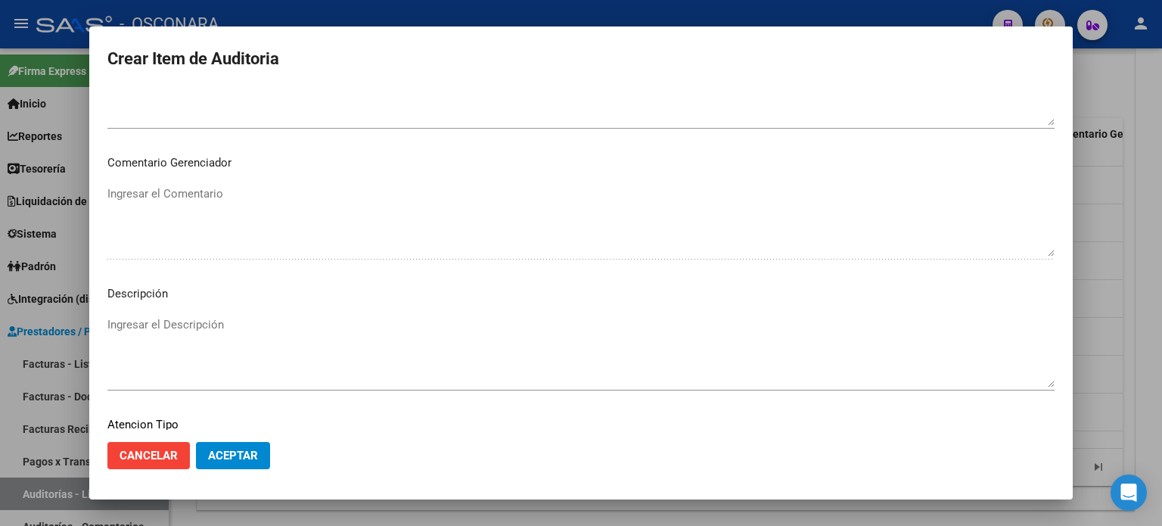
scroll to position [1020, 0]
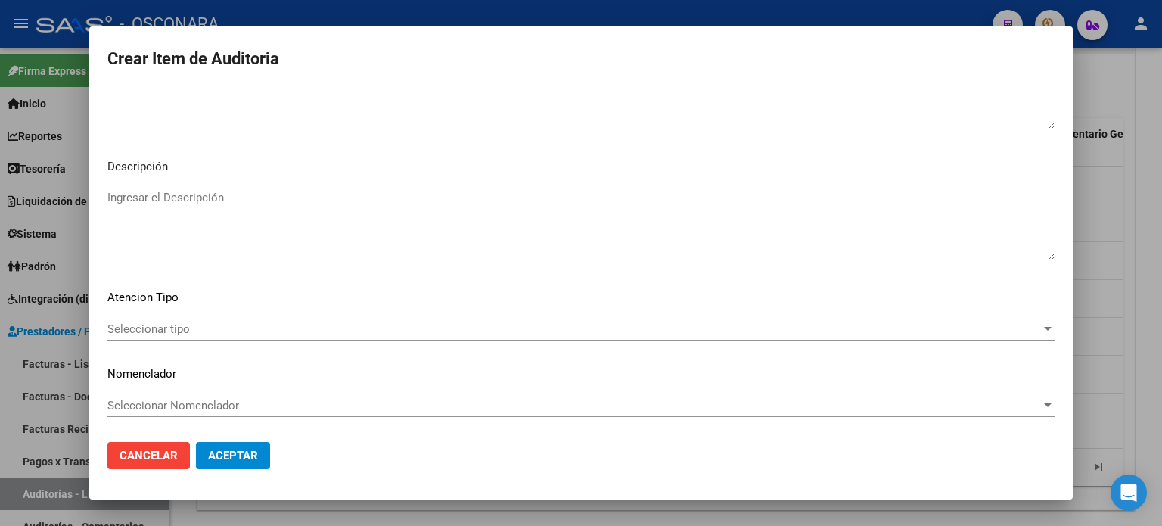
click at [244, 247] on textarea "Ingresar el Descripción" at bounding box center [580, 224] width 947 height 71
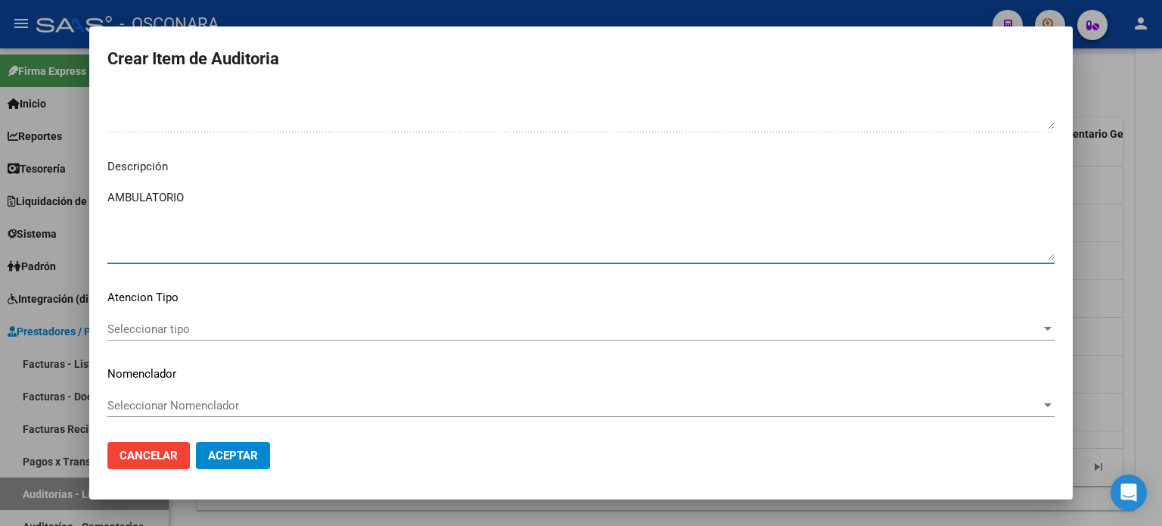
type textarea "AMBULATORIO"
click at [157, 329] on span "Seleccionar tipo" at bounding box center [574, 329] width 934 height 14
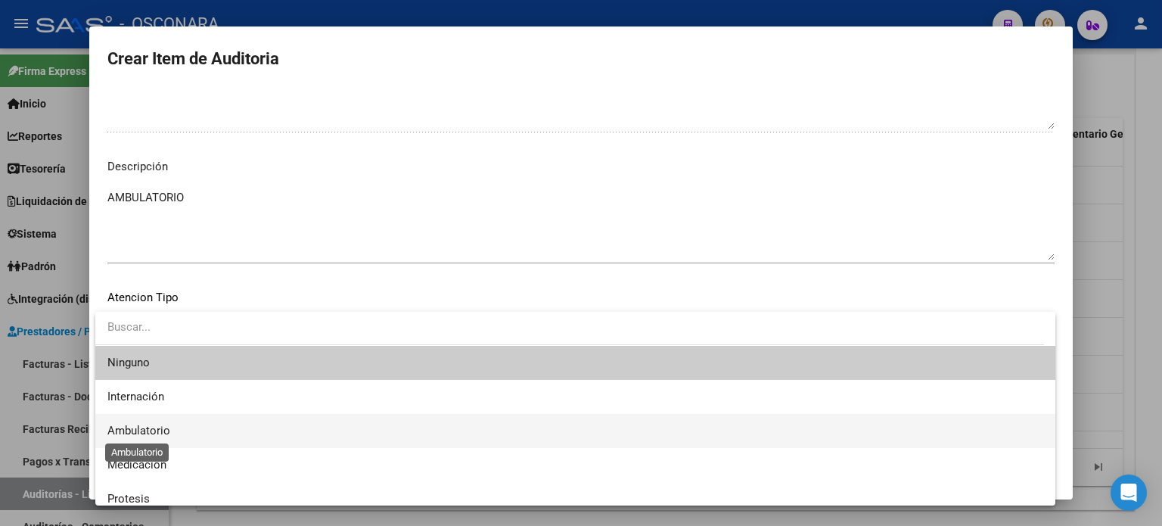
click at [156, 426] on span "Ambulatorio" at bounding box center [138, 431] width 63 height 14
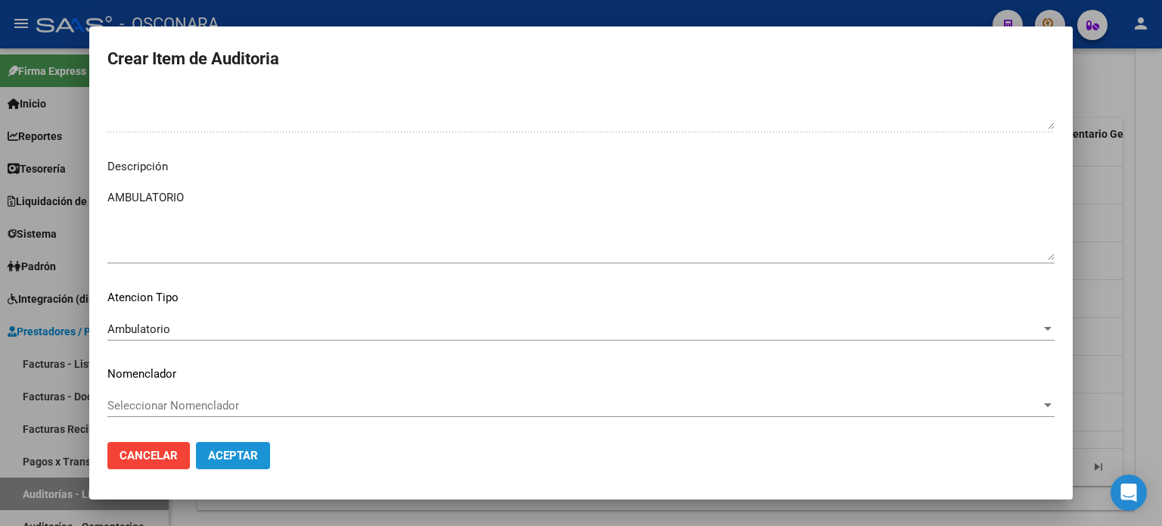
click at [235, 455] on span "Aceptar" at bounding box center [233, 456] width 50 height 14
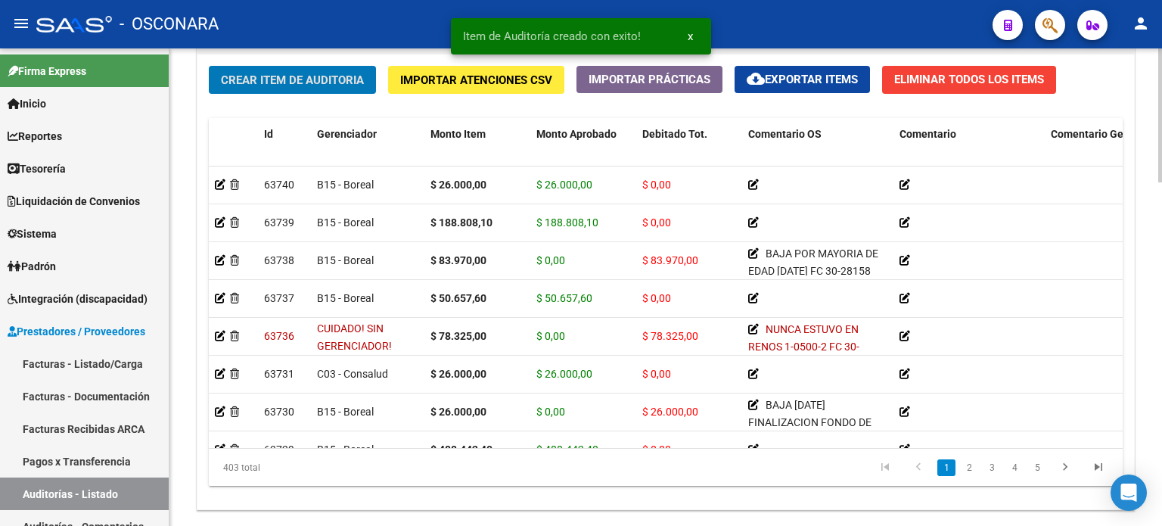
click at [252, 73] on span "Crear Item de Auditoria" at bounding box center [292, 80] width 143 height 14
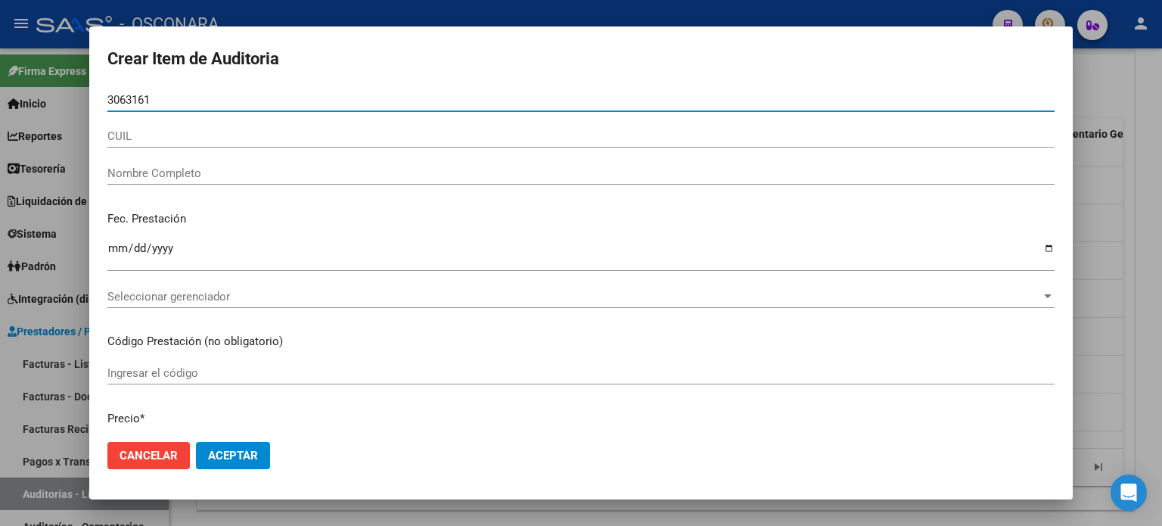
type input "30631618"
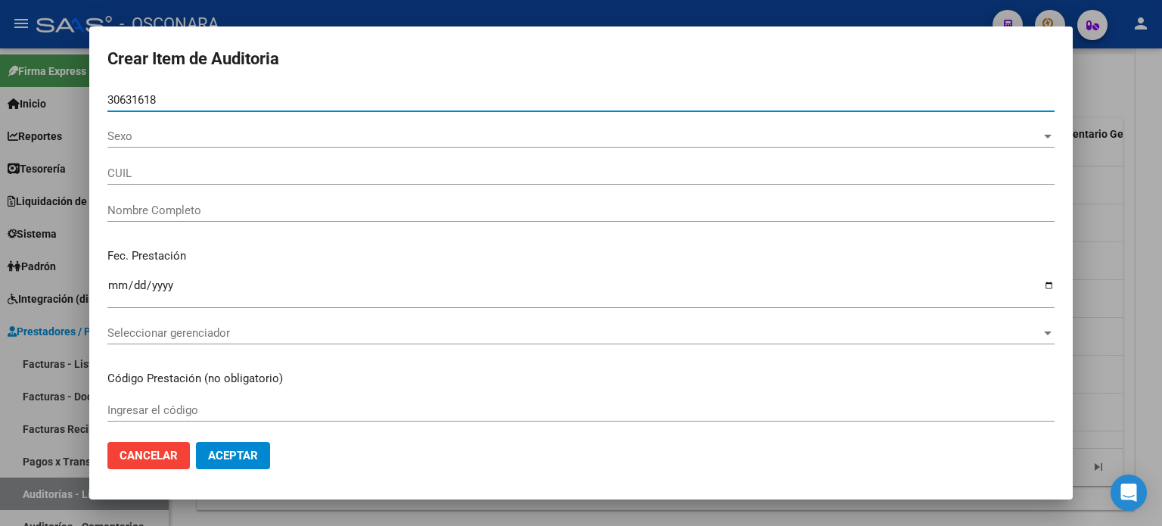
type input "20306316185"
type input "[PERSON_NAME] [PERSON_NAME]"
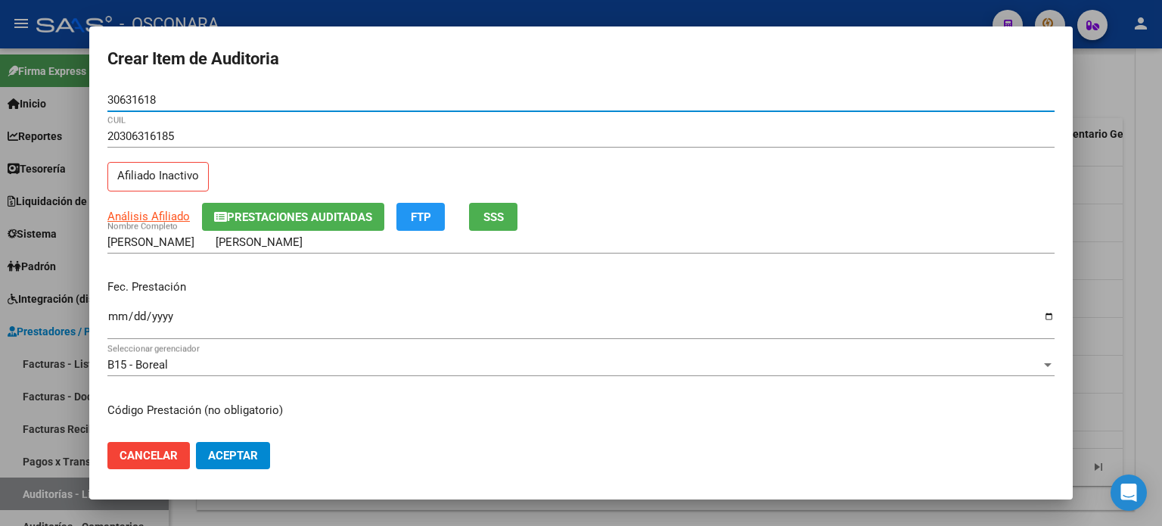
type input "30631618"
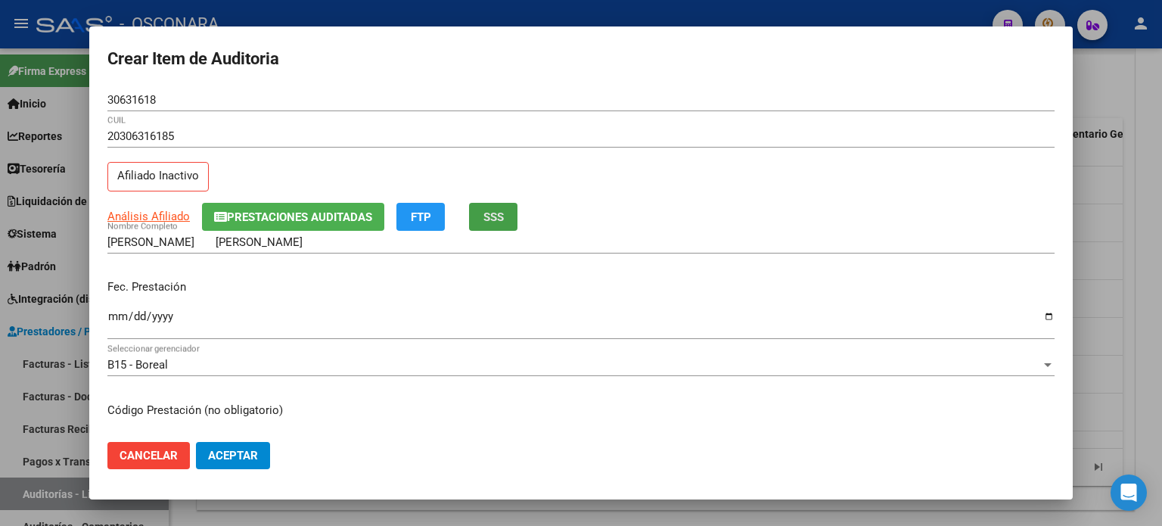
click at [493, 211] on span "SSS" at bounding box center [493, 217] width 20 height 14
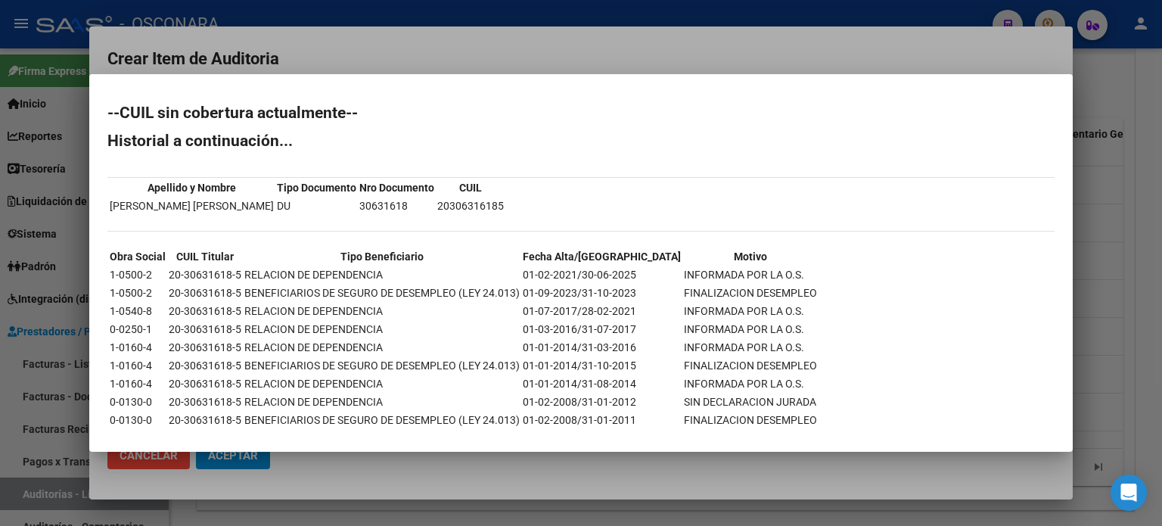
click at [1103, 241] on div at bounding box center [581, 263] width 1162 height 526
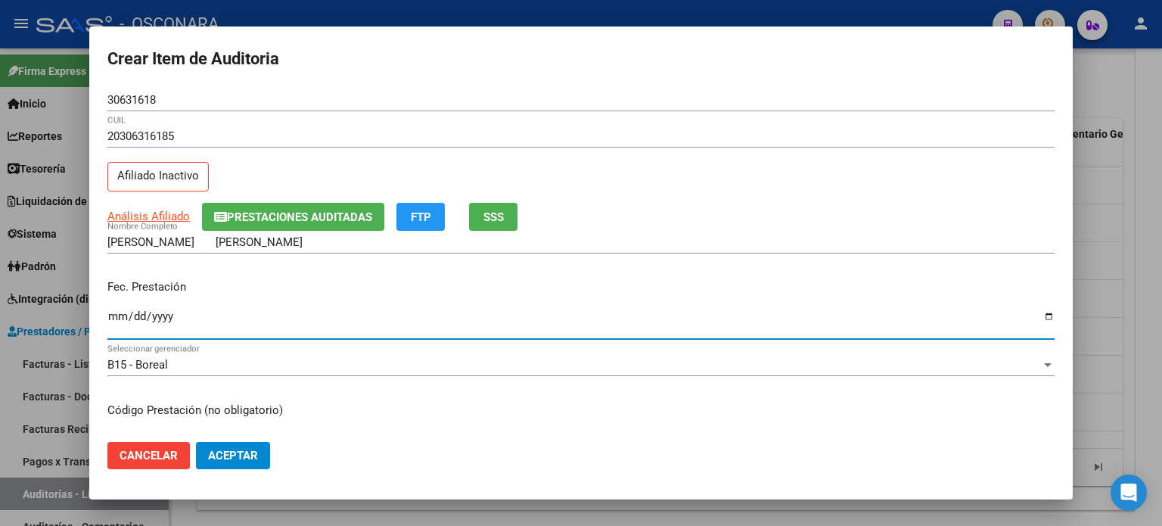
click at [112, 314] on input "Ingresar la fecha" at bounding box center [580, 322] width 947 height 24
type input "2024-12-12"
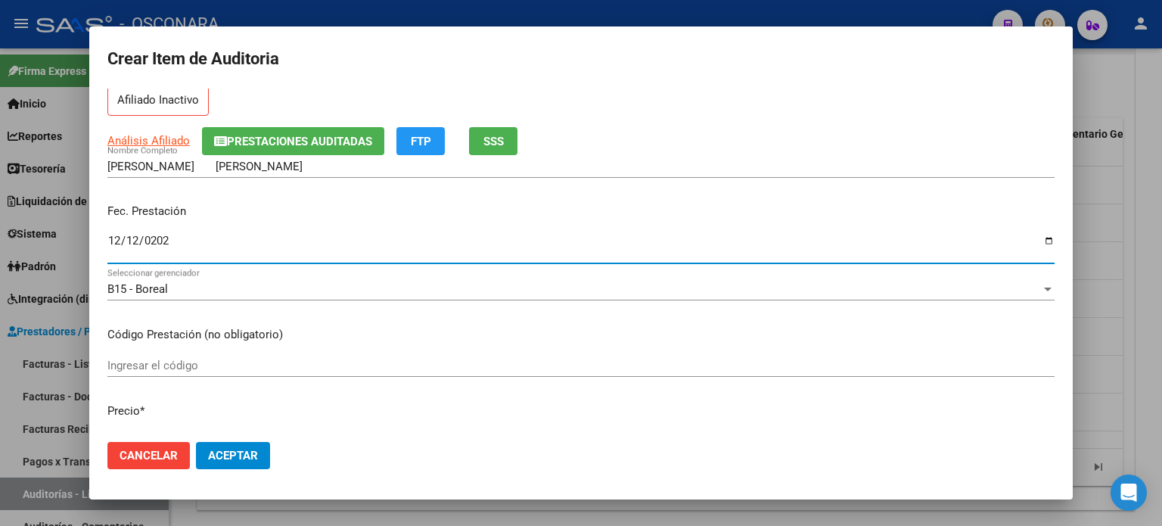
scroll to position [227, 0]
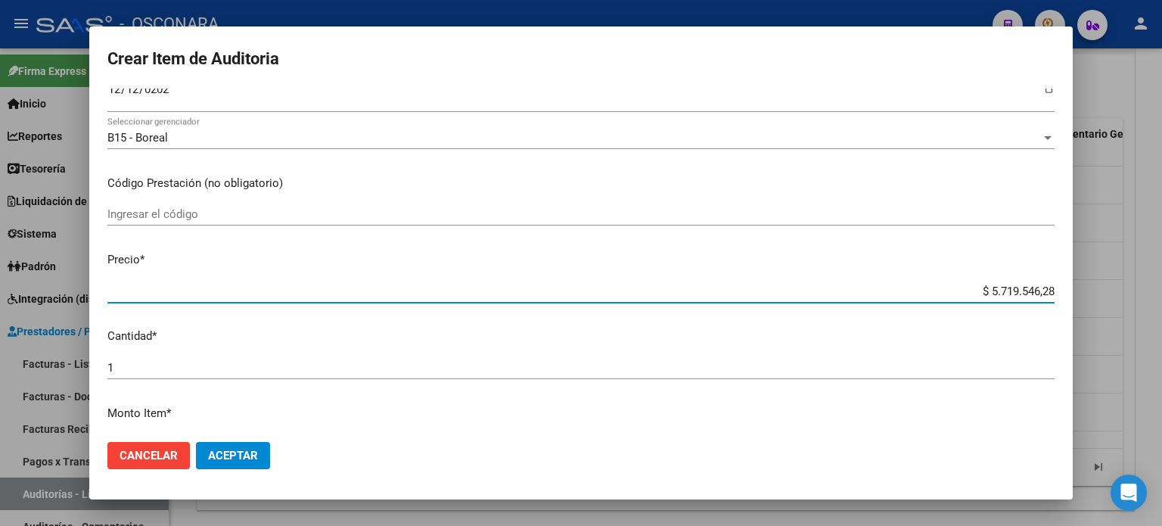
drag, startPoint x: 982, startPoint y: 290, endPoint x: 1161, endPoint y: 278, distance: 179.7
click at [1161, 281] on div "Crear Item de Auditoria 30631618 Nro Documento 20306316185 CUIL Afiliado Inacti…" at bounding box center [581, 263] width 1162 height 526
type input "$ 0,05"
type input "$ 0,52"
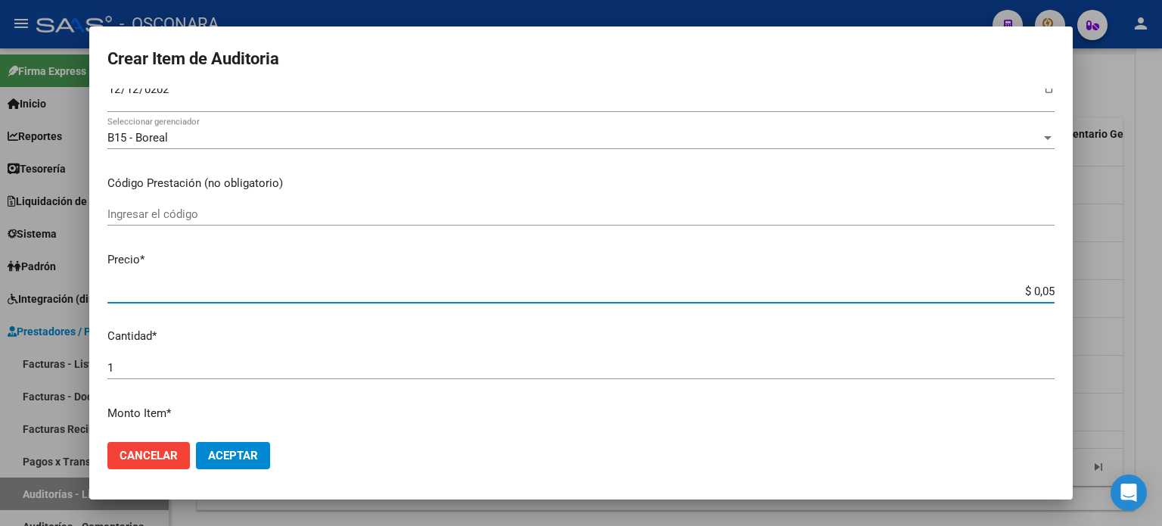
type input "$ 0,52"
type input "$ 5,23"
type input "$ 52,32"
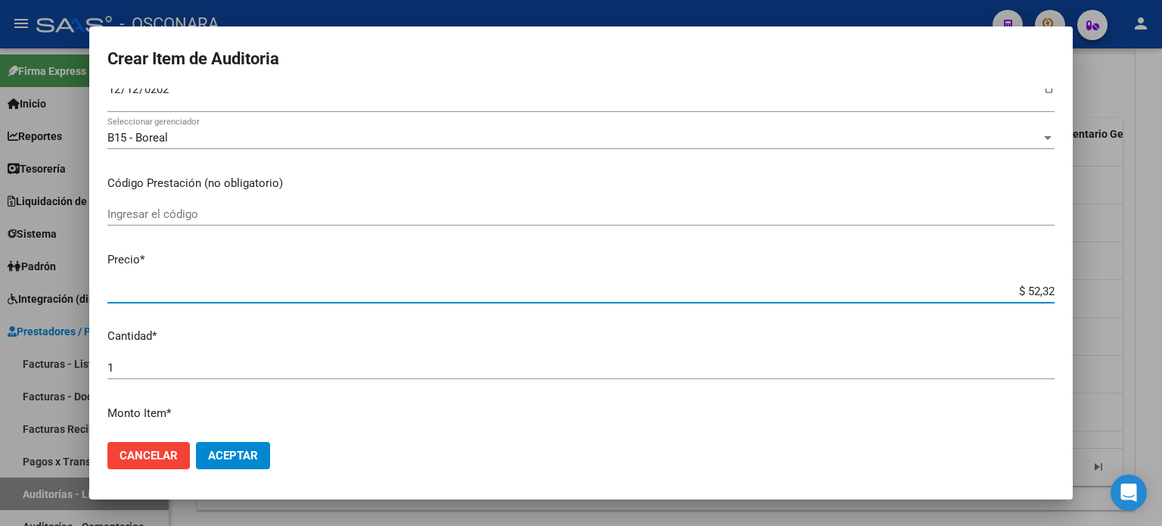
type input "$ 523,25"
type input "$ 5.232,50"
type input "$ 52.325,00"
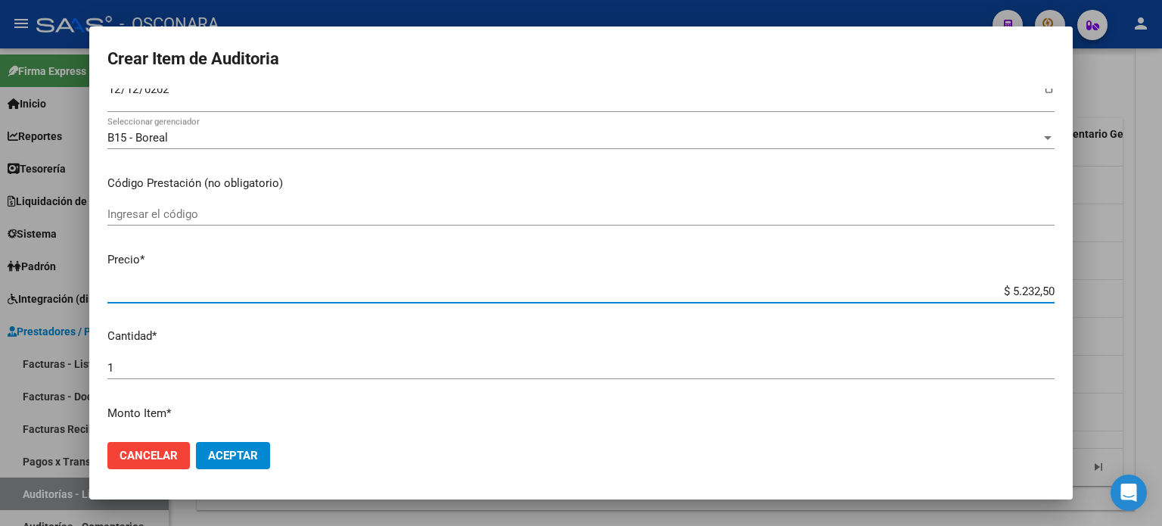
type input "$ 52.325,00"
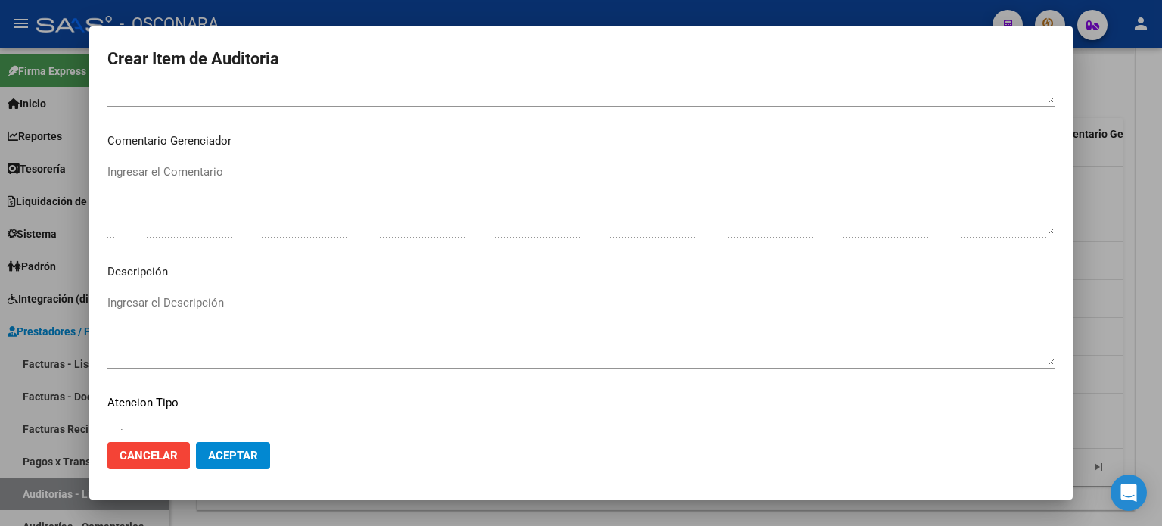
scroll to position [1020, 0]
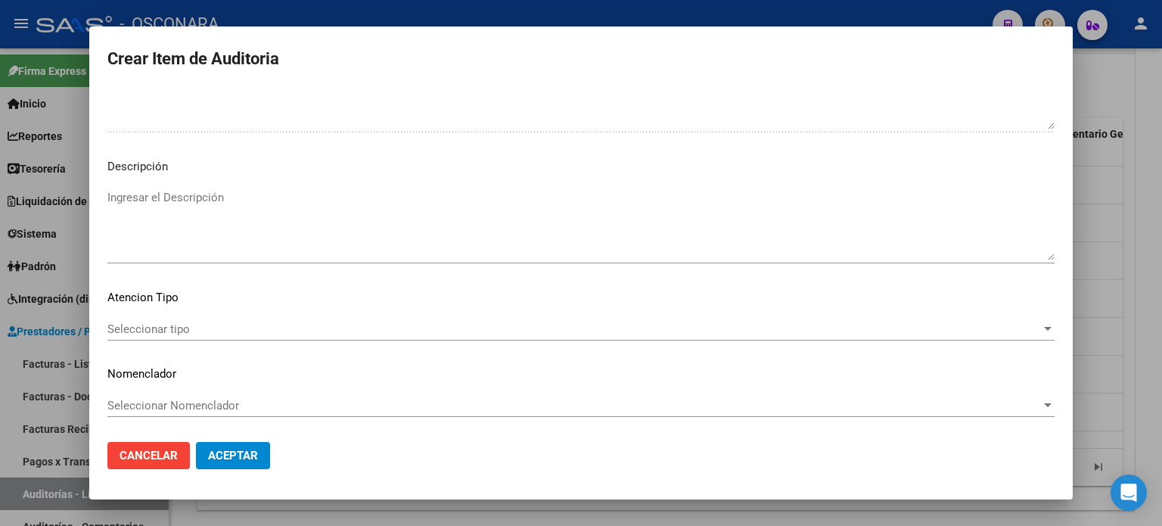
click at [199, 207] on textarea "Ingresar el Descripción" at bounding box center [580, 224] width 947 height 71
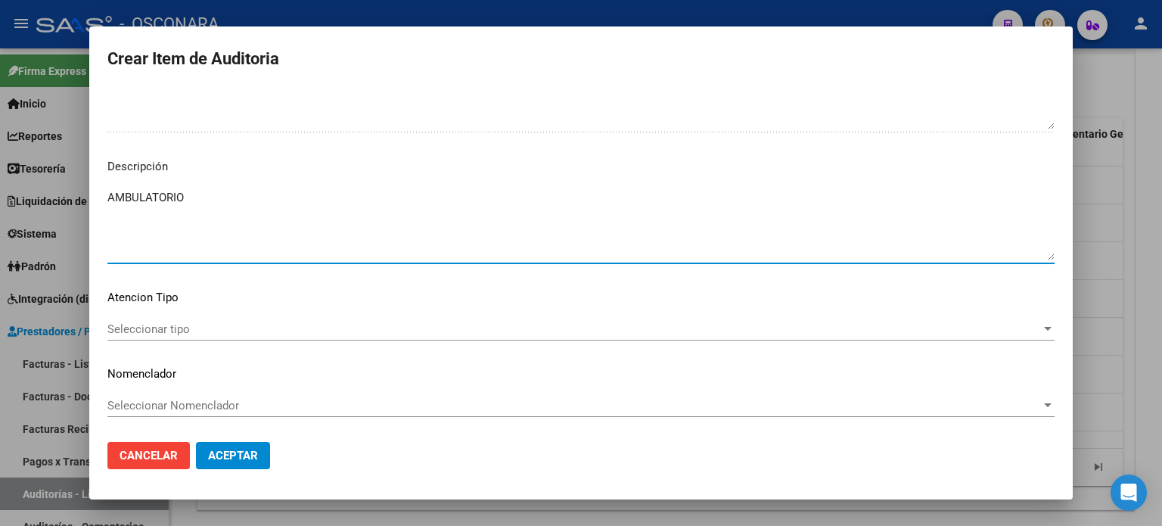
type textarea "AMBULATORIO"
click at [122, 329] on span "Seleccionar tipo" at bounding box center [574, 329] width 934 height 14
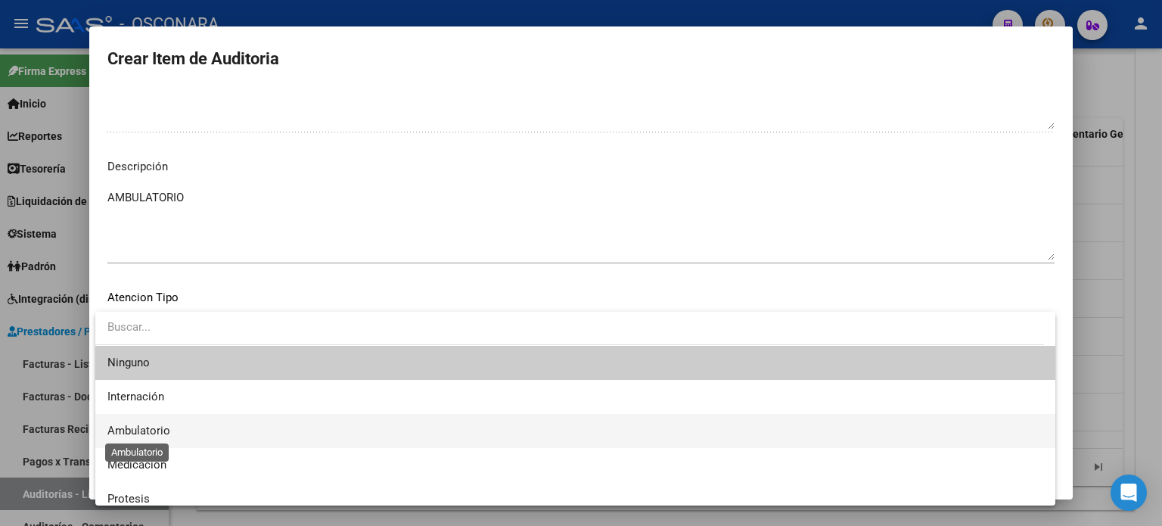
click at [147, 437] on span "Ambulatorio" at bounding box center [138, 431] width 63 height 14
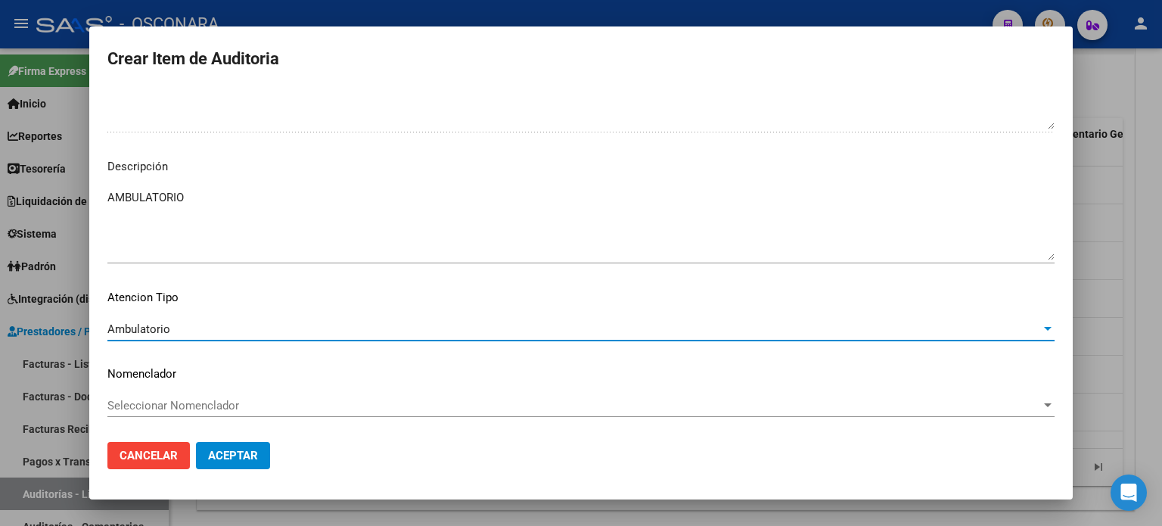
click at [238, 457] on span "Aceptar" at bounding box center [233, 456] width 50 height 14
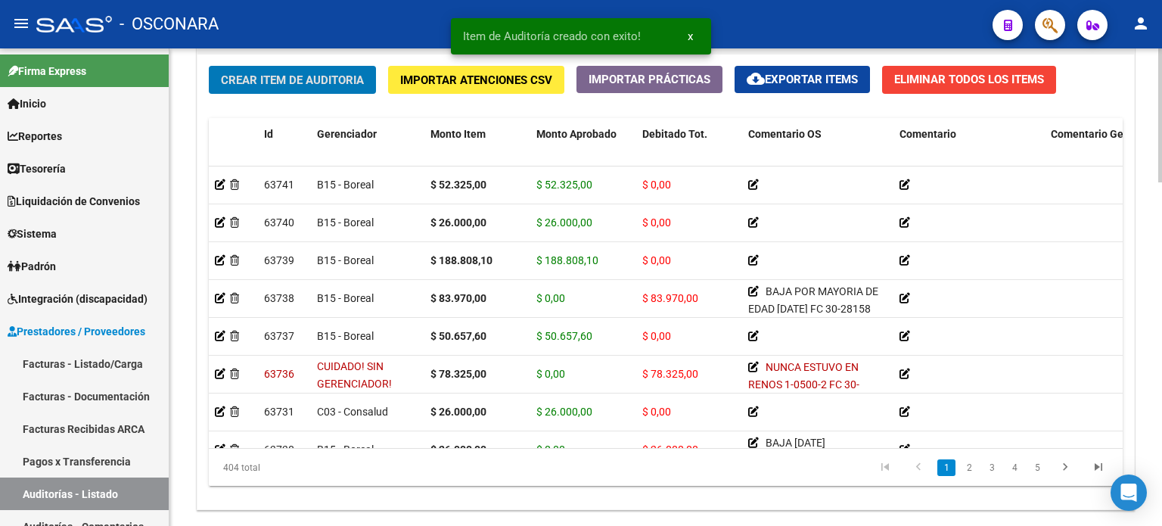
click at [249, 73] on span "Crear Item de Auditoria" at bounding box center [292, 80] width 143 height 14
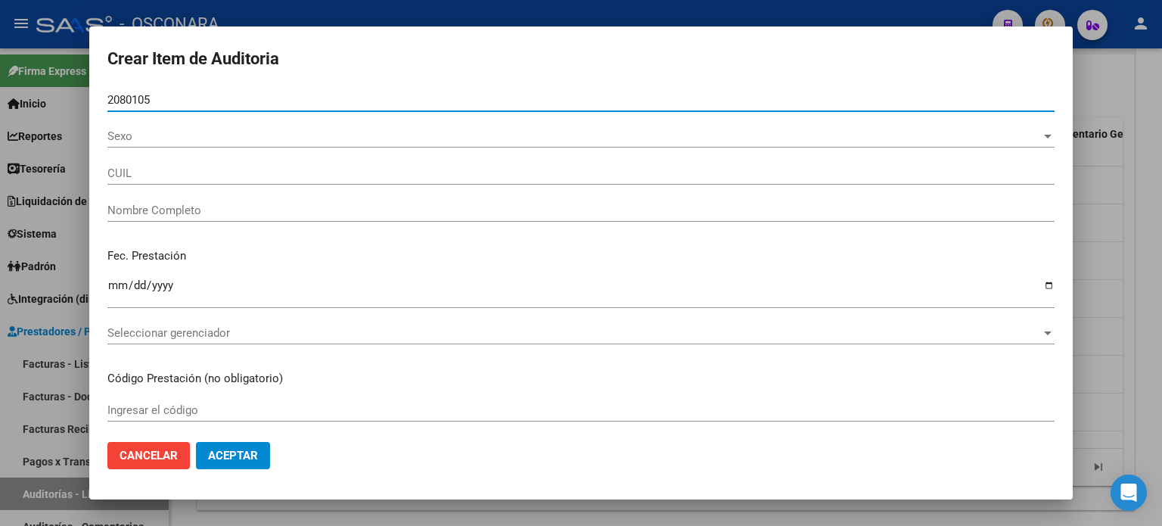
type input "20801056"
type input "20208010566"
type input "[PERSON_NAME] [PERSON_NAME]"
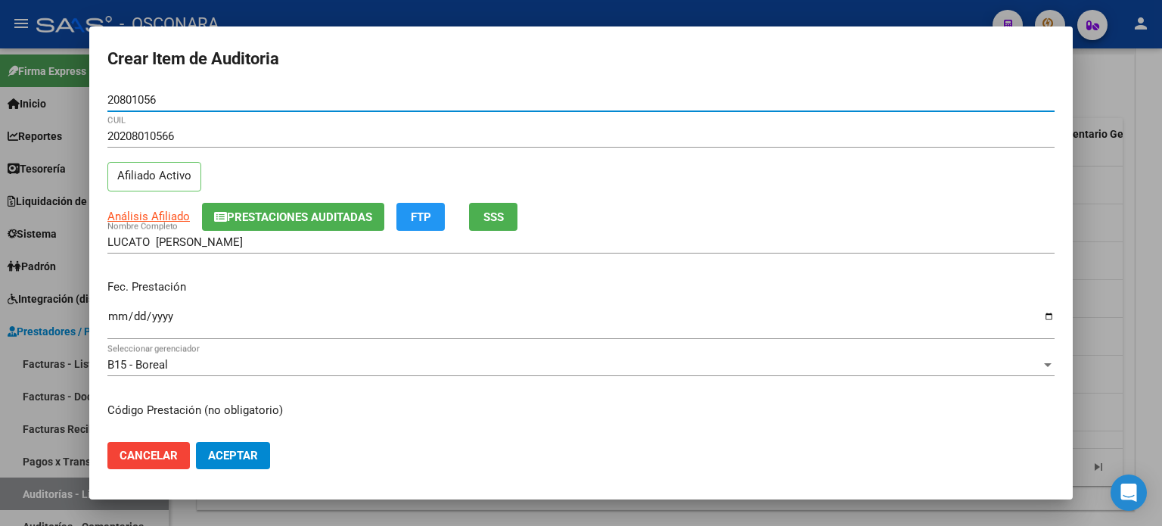
type input "20801056"
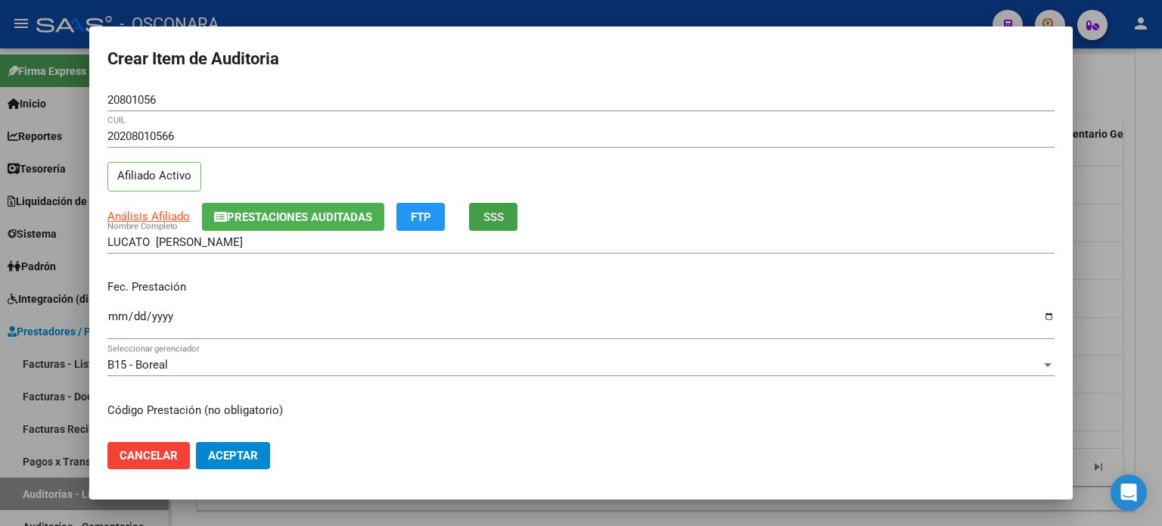
click at [493, 217] on span "SSS" at bounding box center [493, 217] width 20 height 14
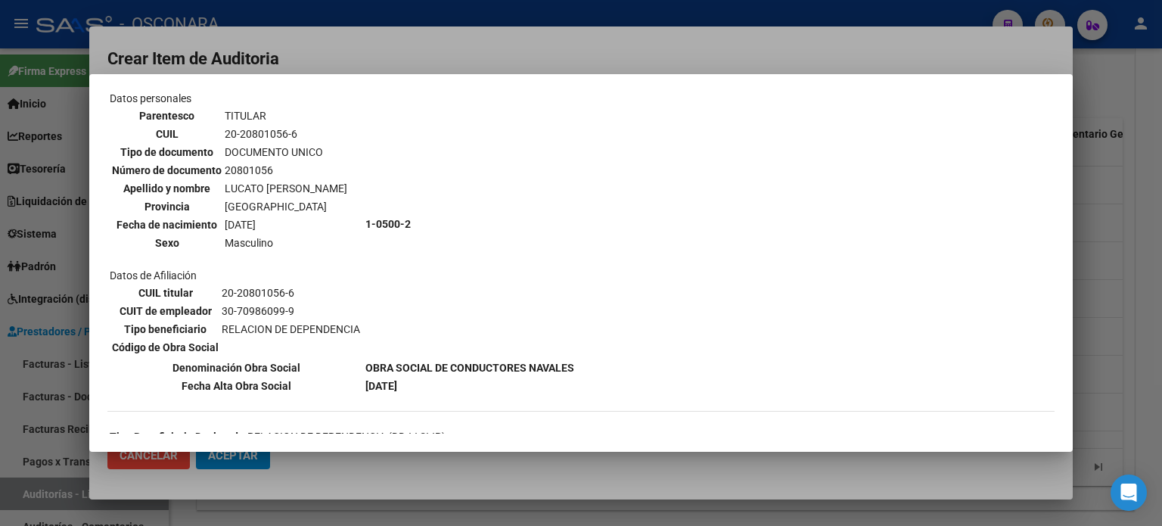
scroll to position [151, 0]
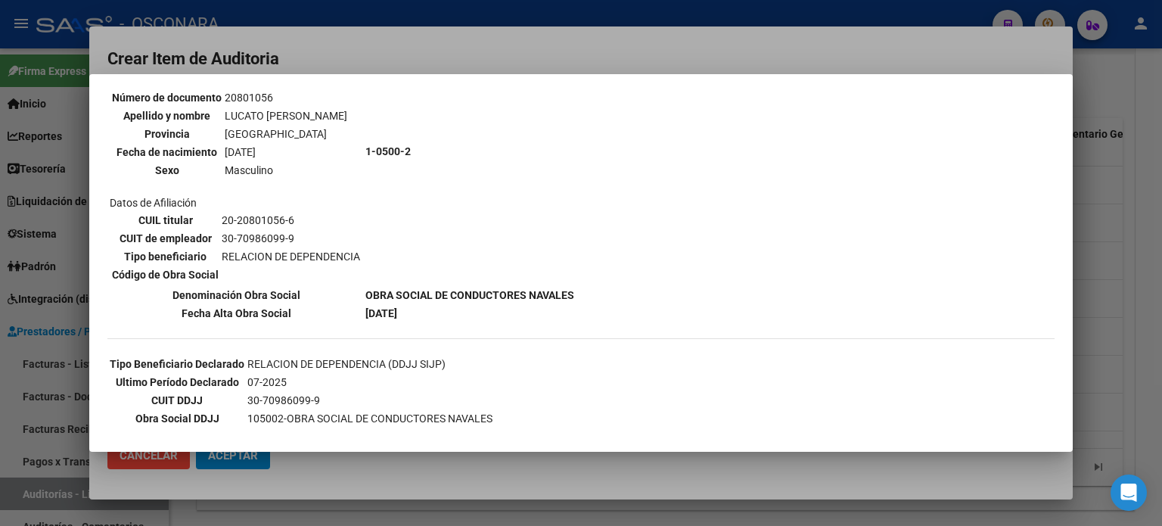
click at [1123, 321] on div at bounding box center [581, 263] width 1162 height 526
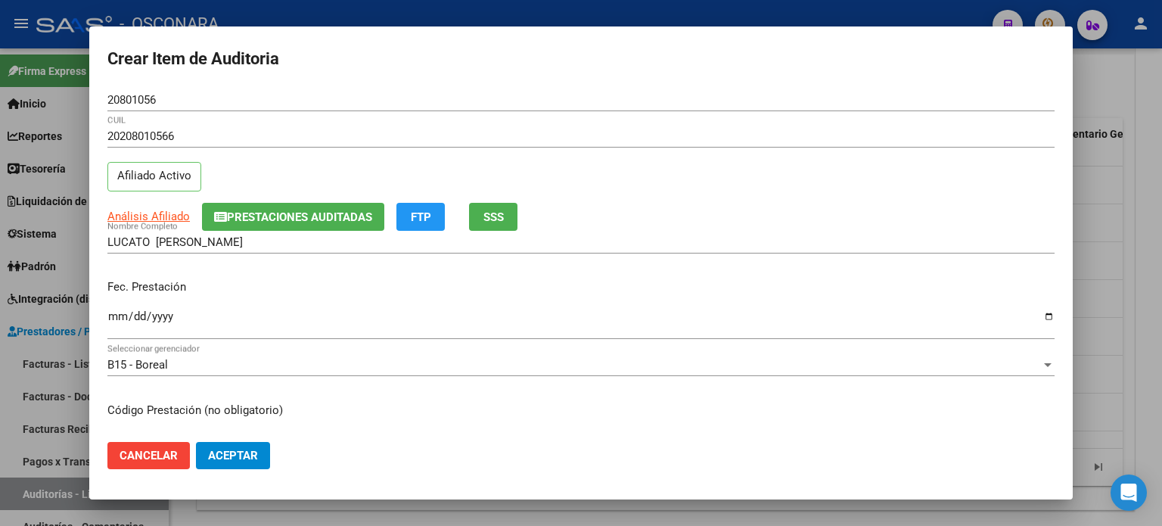
click at [110, 308] on div "Ingresar la fecha" at bounding box center [580, 323] width 947 height 33
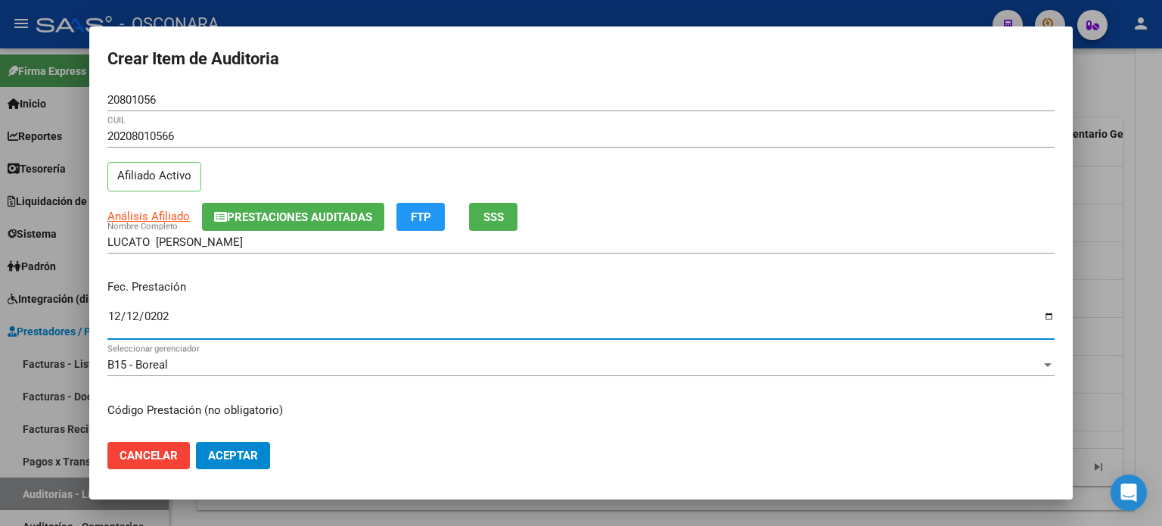
type input "2024-12-12"
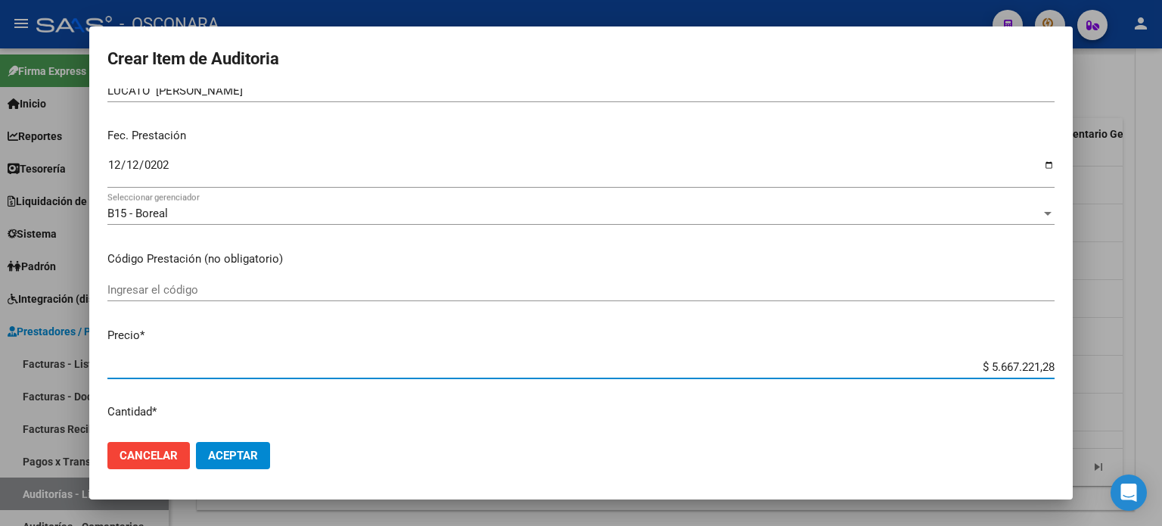
drag, startPoint x: 978, startPoint y: 366, endPoint x: 1161, endPoint y: 366, distance: 183.9
click at [1161, 366] on div "Crear Item de Auditoria 20801056 Nro Documento 20208010566 CUIL Afiliado Activo…" at bounding box center [581, 263] width 1162 height 526
type input "$ 0,03"
type input "$ 0,39"
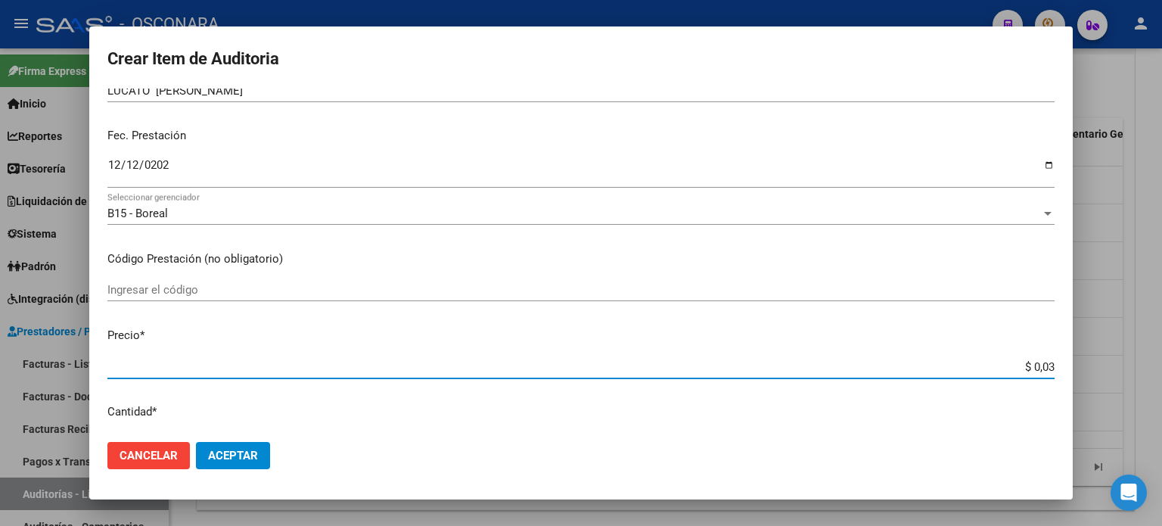
type input "$ 0,39"
type input "$ 3,90"
type input "$ 39,00"
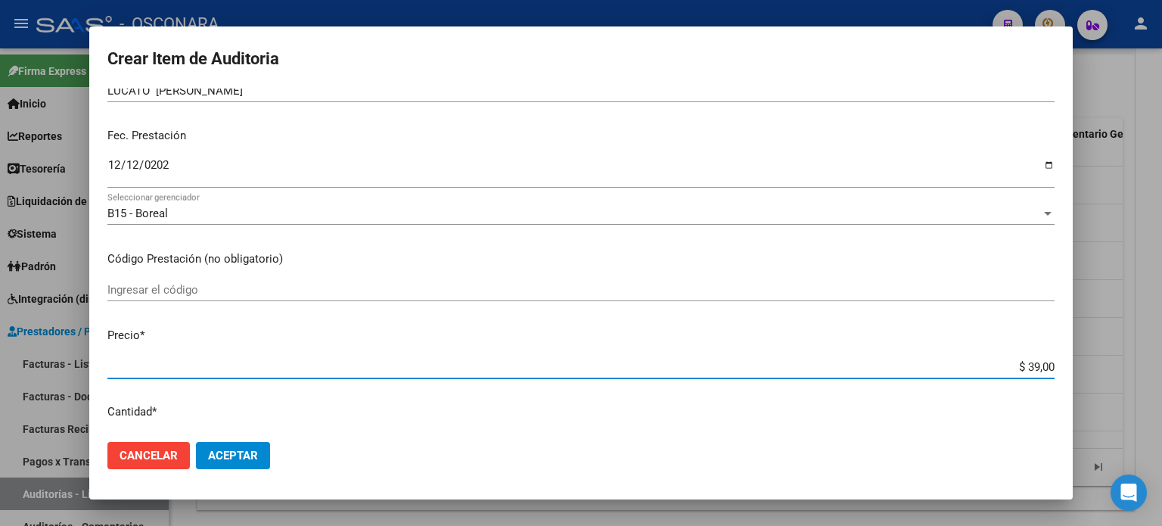
type input "$ 390,00"
type input "$ 3.900,00"
type input "$ 39.000,00"
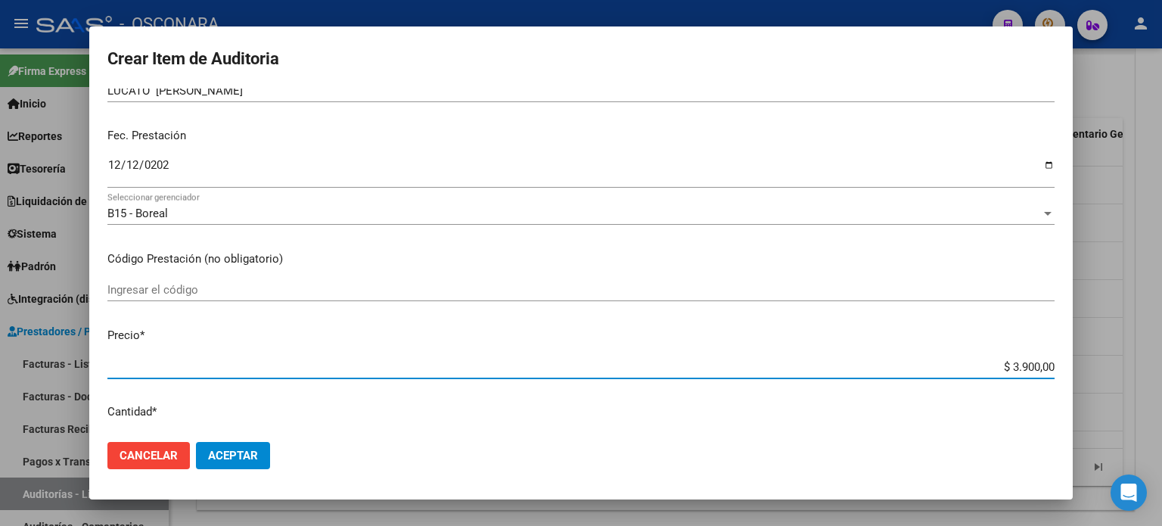
type input "$ 39.000,00"
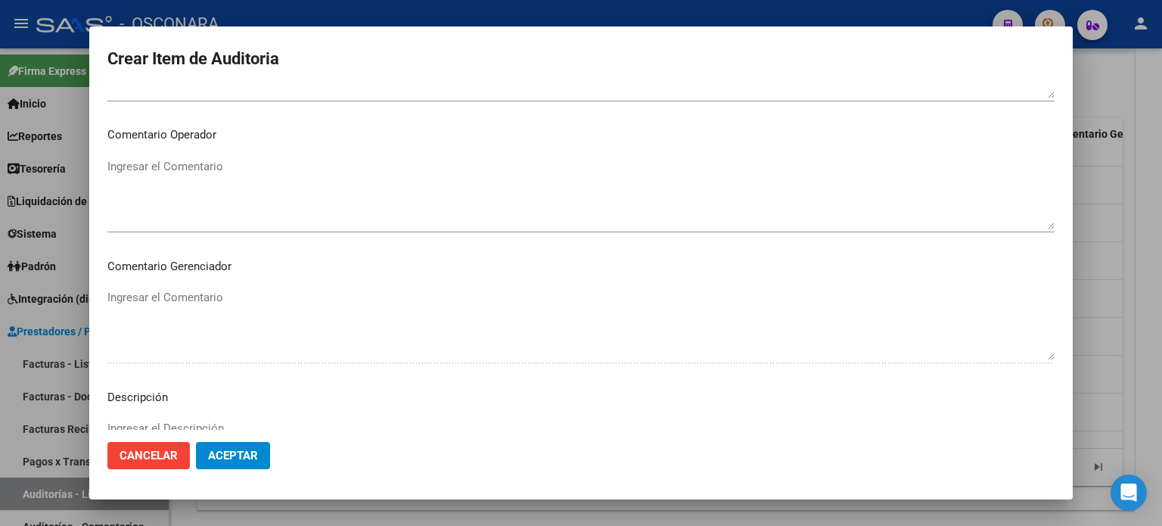
scroll to position [1020, 0]
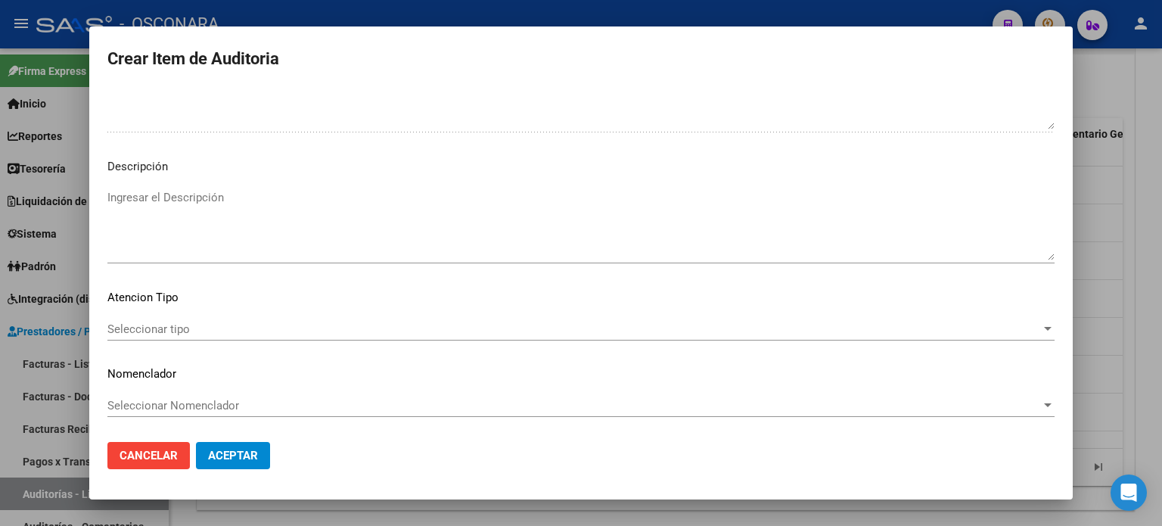
click at [169, 211] on textarea "Ingresar el Descripción" at bounding box center [580, 224] width 947 height 71
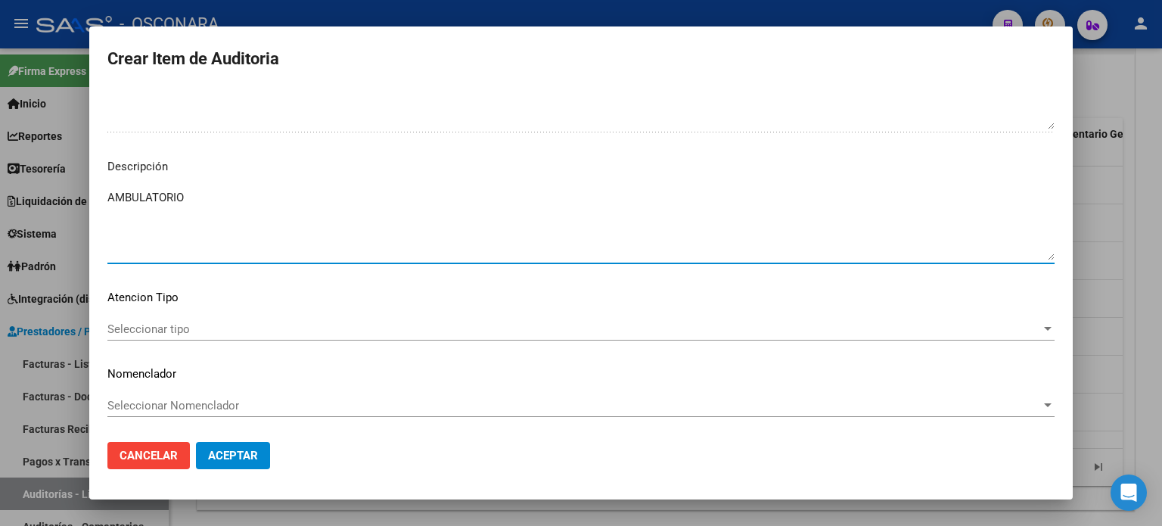
type textarea "AMBULATORIO"
click at [160, 322] on span "Seleccionar tipo" at bounding box center [574, 329] width 934 height 14
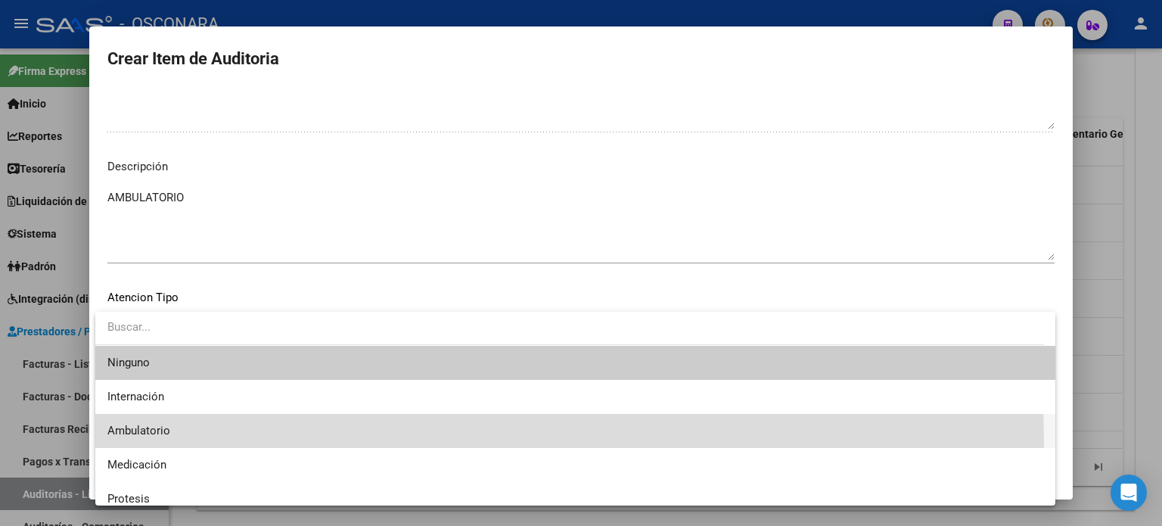
click at [177, 445] on span "Ambulatorio" at bounding box center [575, 431] width 936 height 34
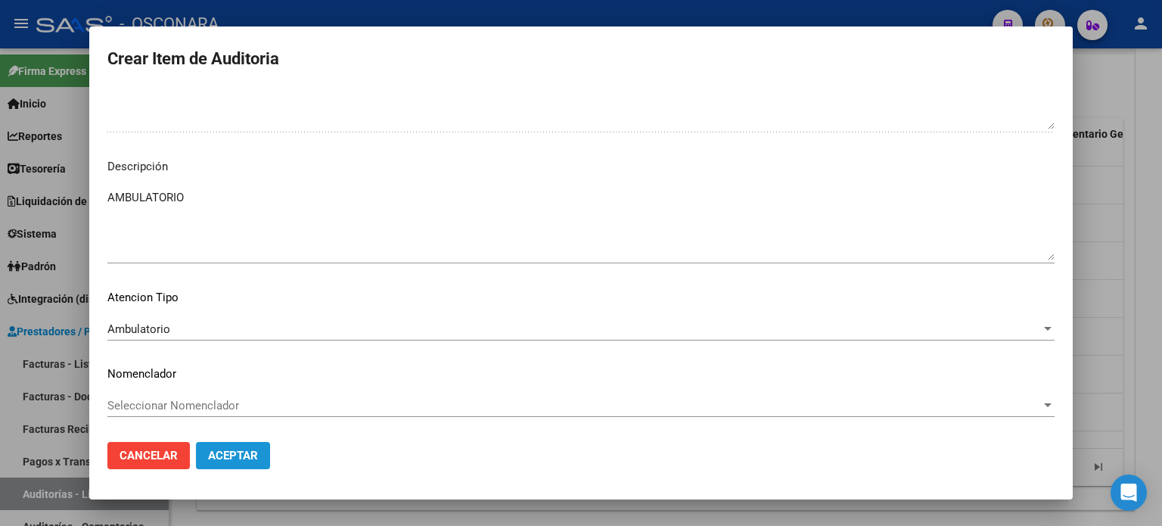
click at [228, 465] on button "Aceptar" at bounding box center [233, 455] width 74 height 27
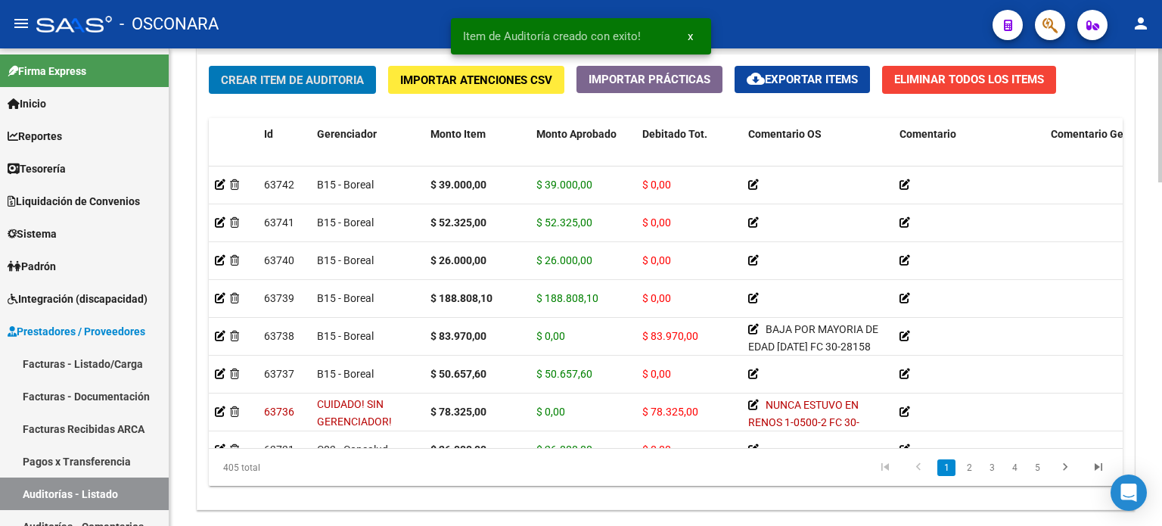
click at [257, 73] on span "Crear Item de Auditoria" at bounding box center [292, 80] width 143 height 14
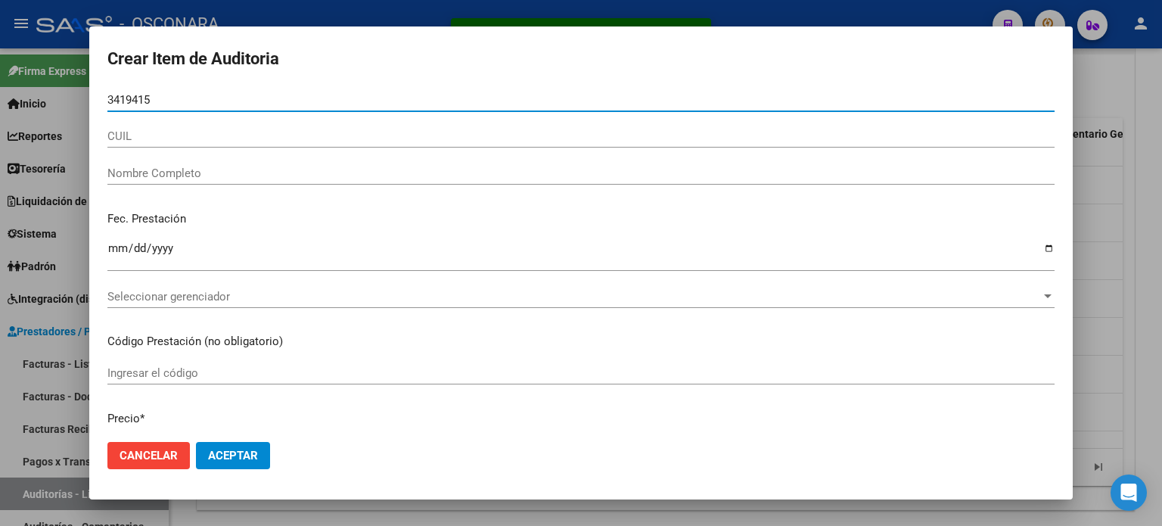
type input "34194155"
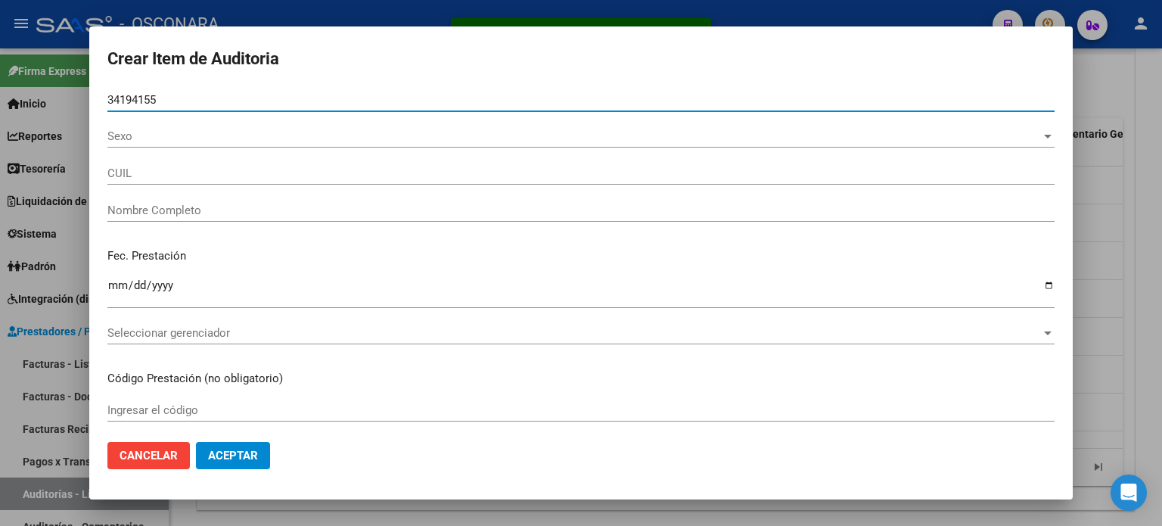
type input "20341941556"
type input "[PERSON_NAME] [PERSON_NAME] -"
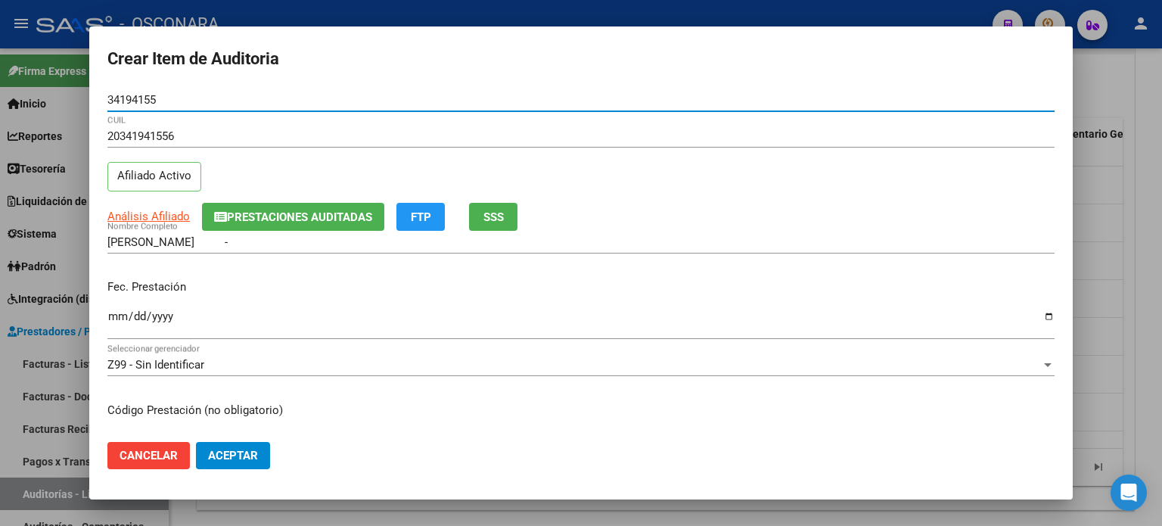
type input "34194155"
click at [113, 319] on input "Ingresar la fecha" at bounding box center [580, 322] width 947 height 24
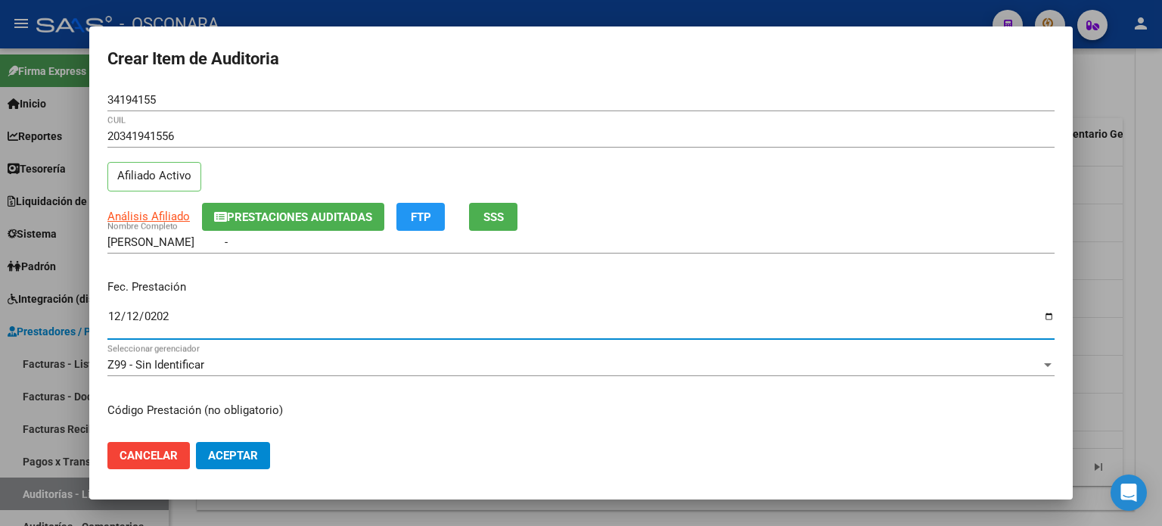
type input "2024-12-12"
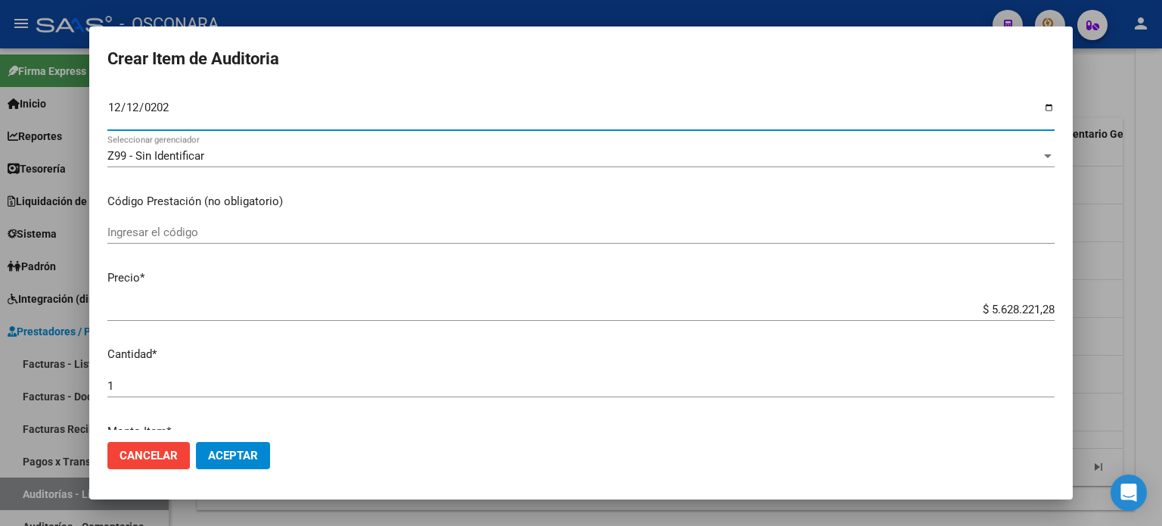
scroll to position [227, 0]
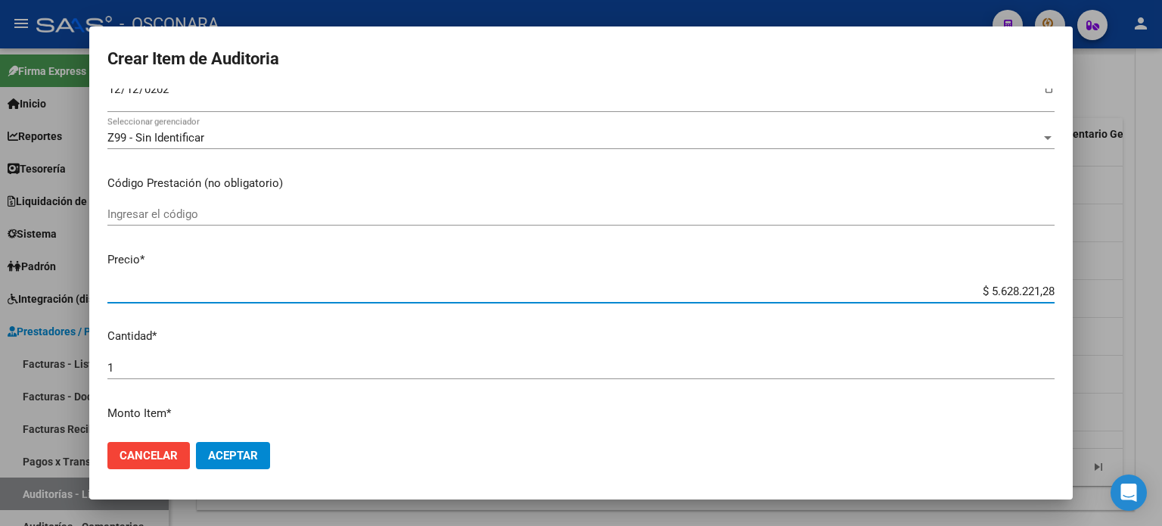
drag, startPoint x: 978, startPoint y: 288, endPoint x: 1161, endPoint y: 187, distance: 209.3
click at [1161, 228] on div "Crear Item de Auditoria 34194155 Nro Documento 20341941556 CUIL Afiliado Activo…" at bounding box center [581, 263] width 1162 height 526
type input "$ 0,02"
type input "$ 0,26"
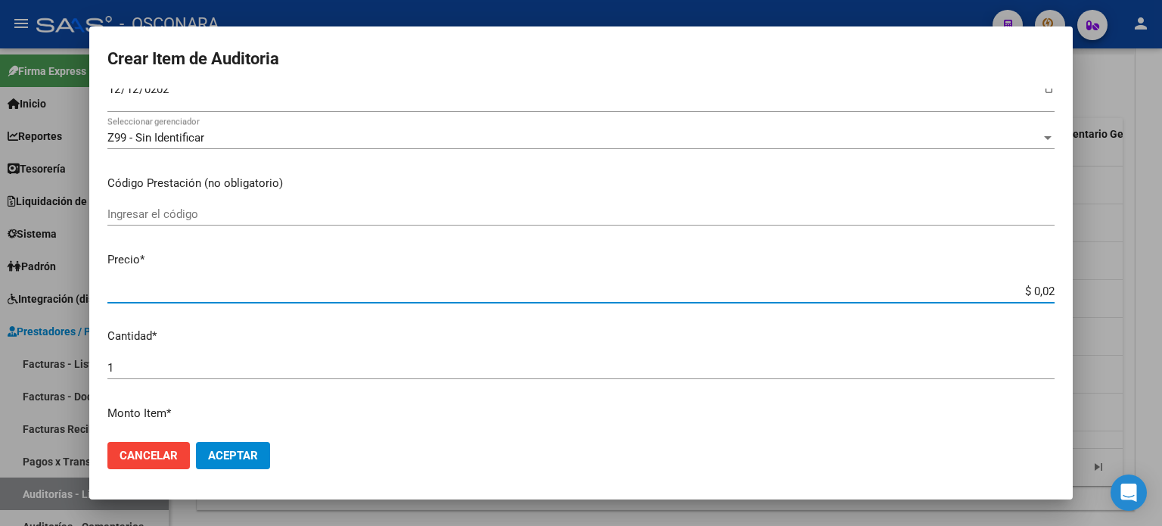
type input "$ 0,26"
type input "$ 2,60"
type input "$ 26,00"
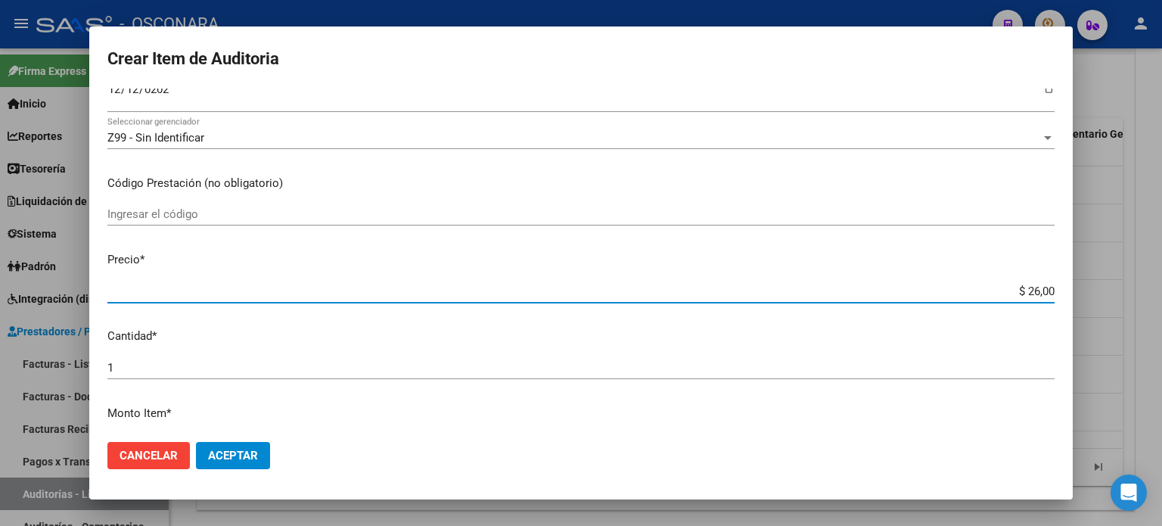
type input "$ 260,00"
type input "$ 2.600,00"
type input "$ 26.000,00"
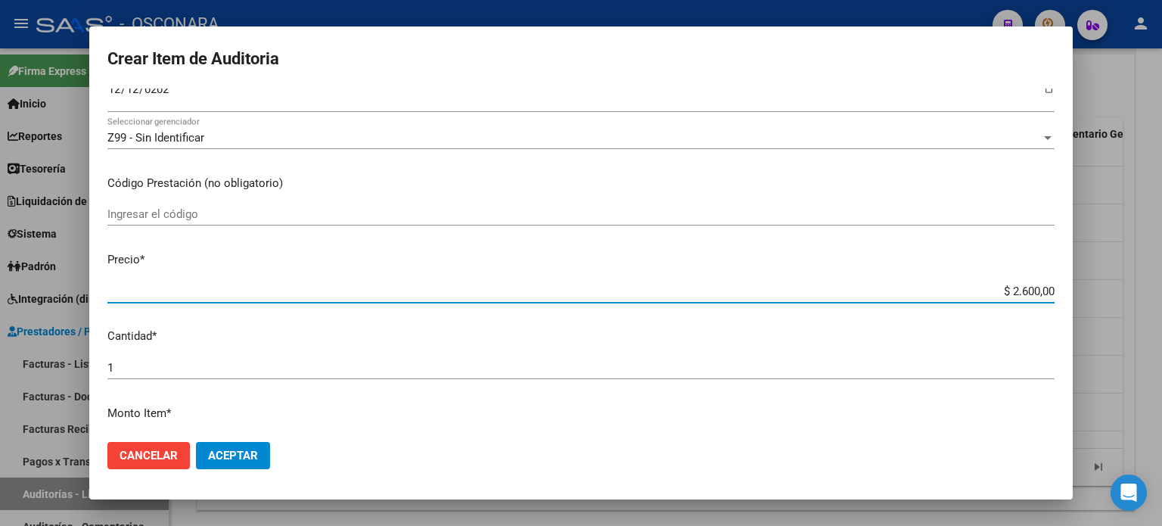
type input "$ 26.000,00"
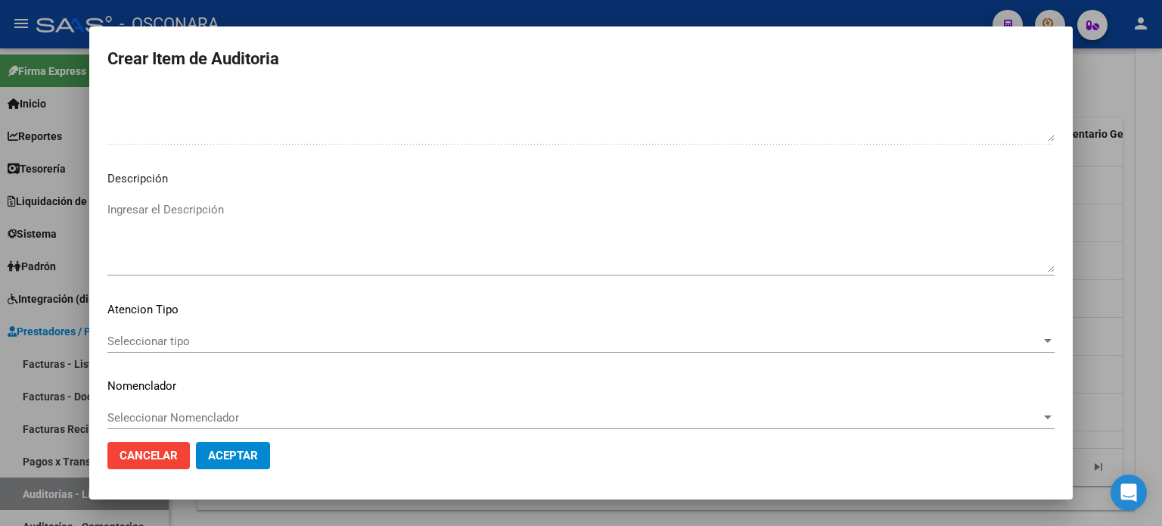
scroll to position [1020, 0]
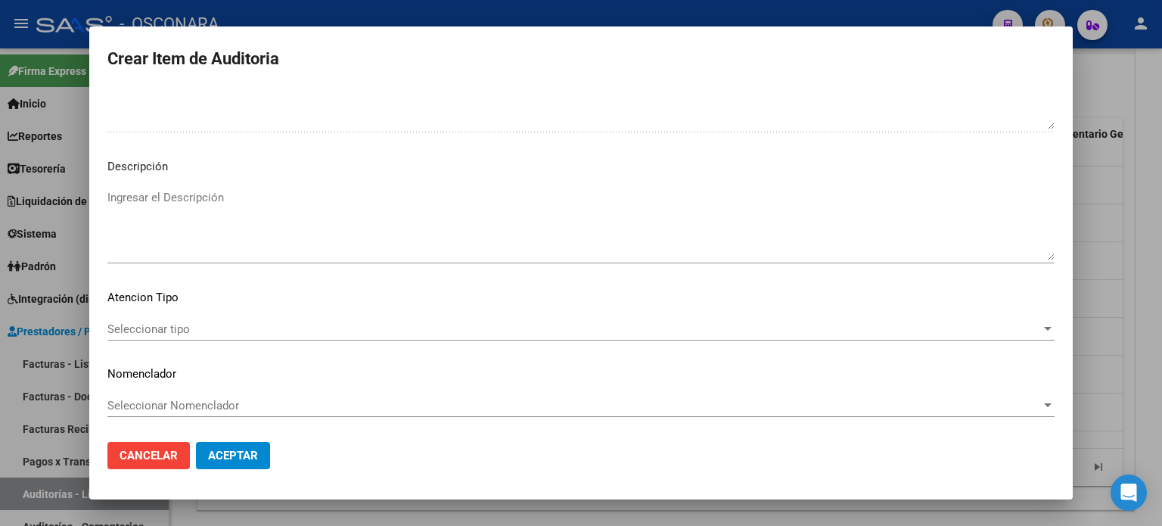
click at [279, 228] on textarea "Ingresar el Descripción" at bounding box center [580, 224] width 947 height 71
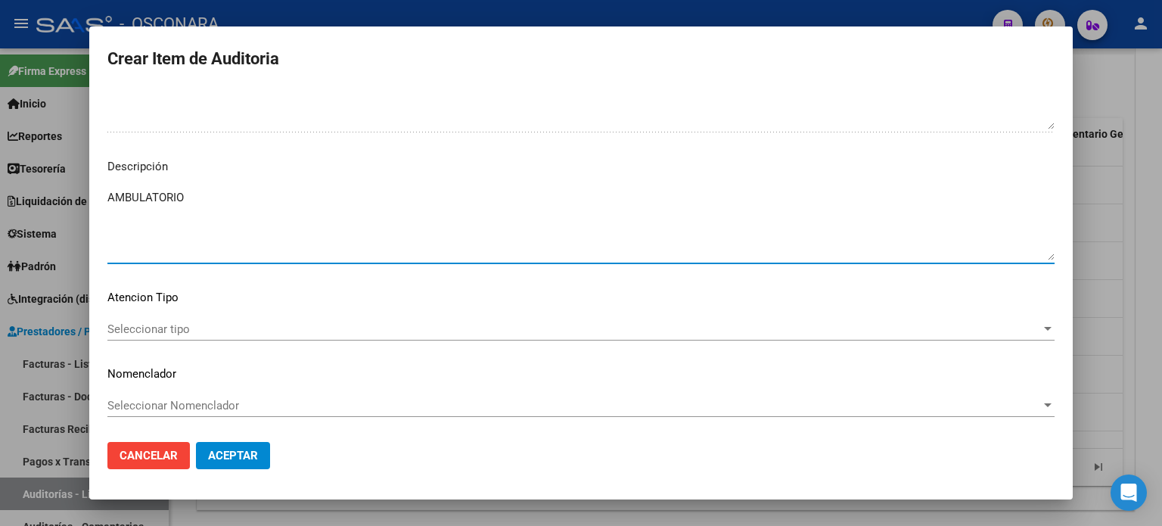
type textarea "AMBULATORIO"
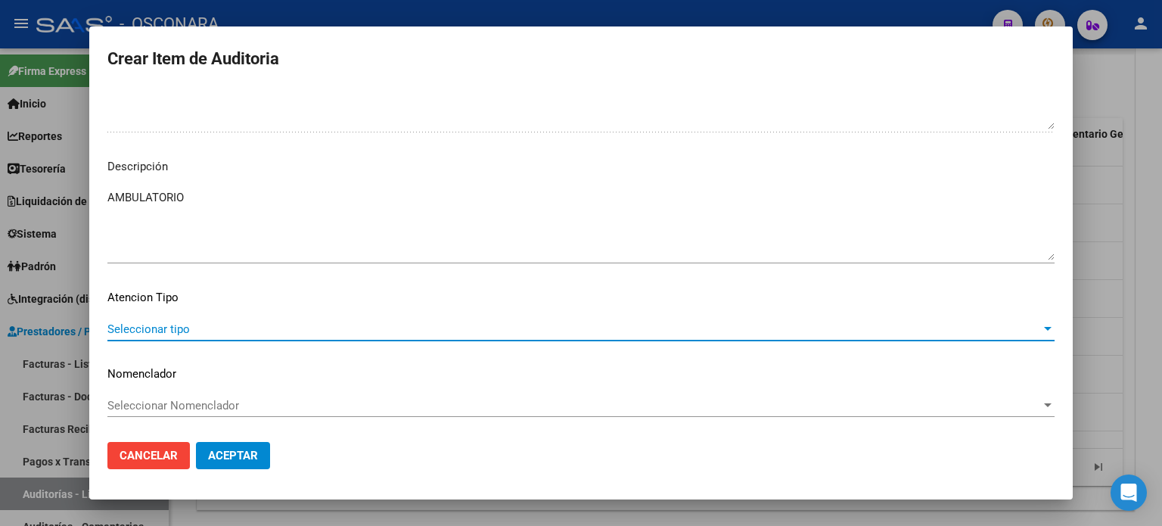
click at [151, 326] on span "Seleccionar tipo" at bounding box center [574, 329] width 934 height 14
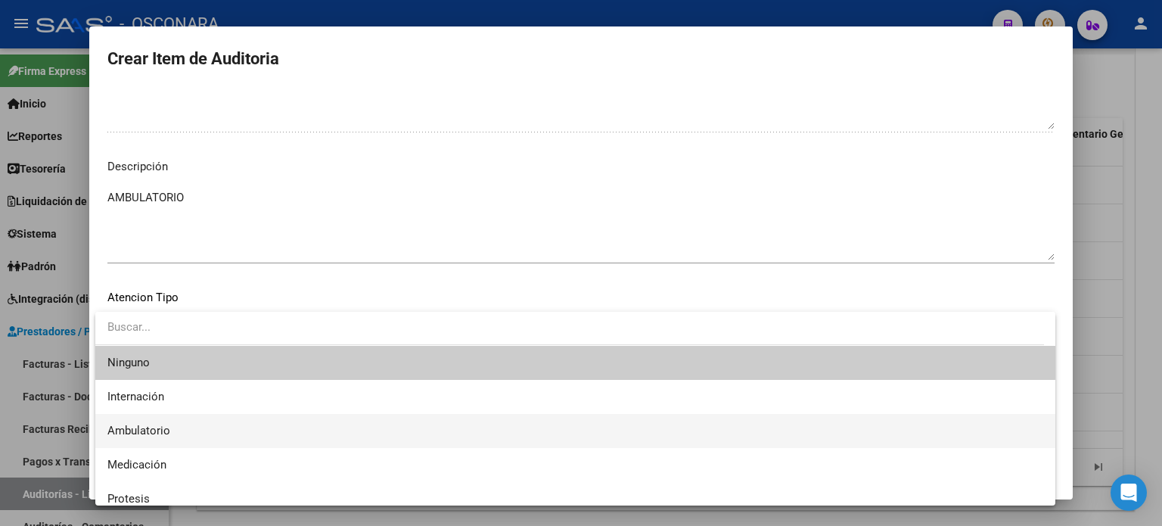
click at [155, 440] on span "Ambulatorio" at bounding box center [575, 431] width 936 height 34
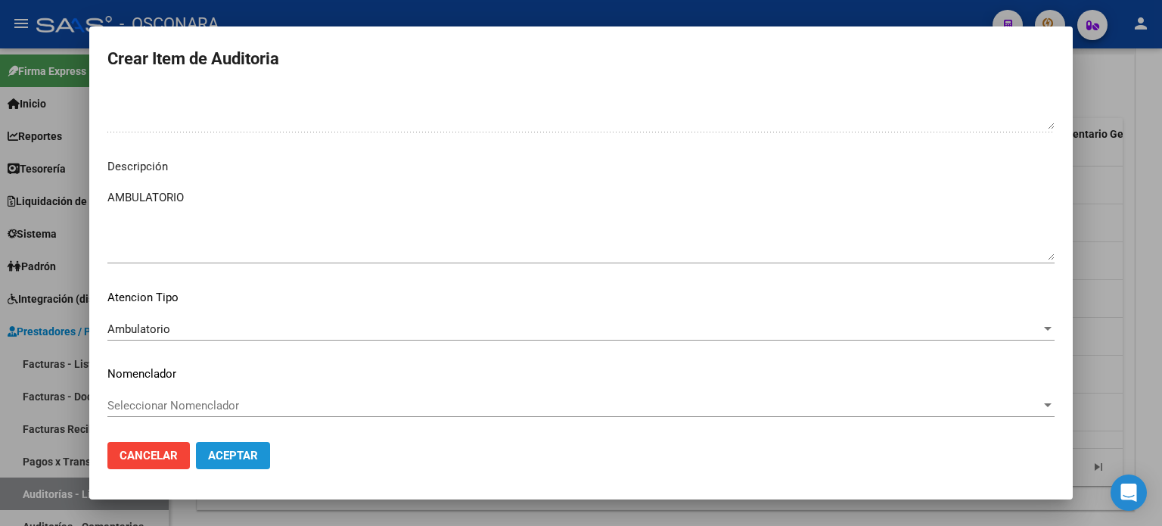
click at [222, 459] on span "Aceptar" at bounding box center [233, 456] width 50 height 14
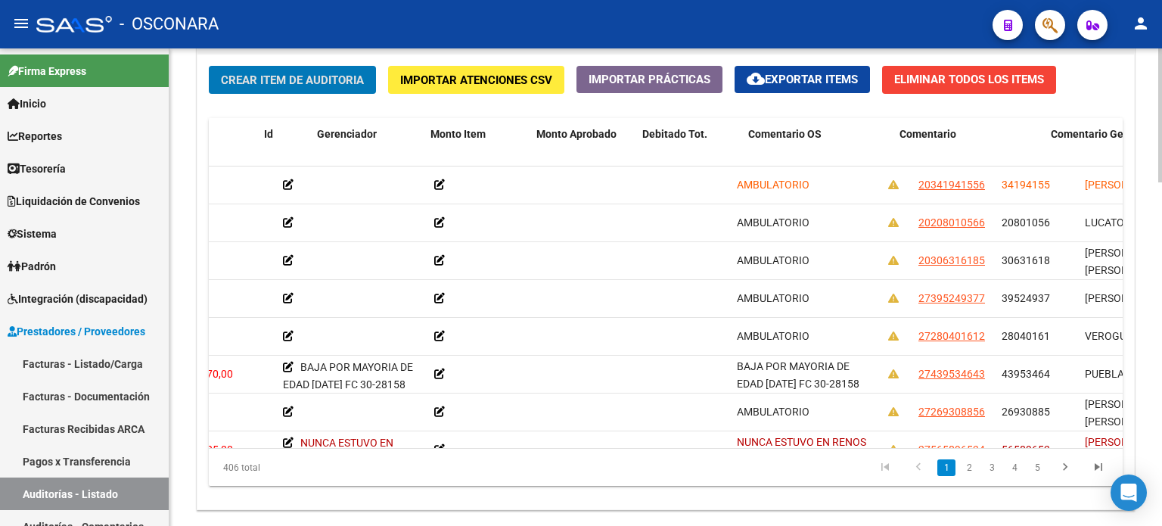
scroll to position [0, 0]
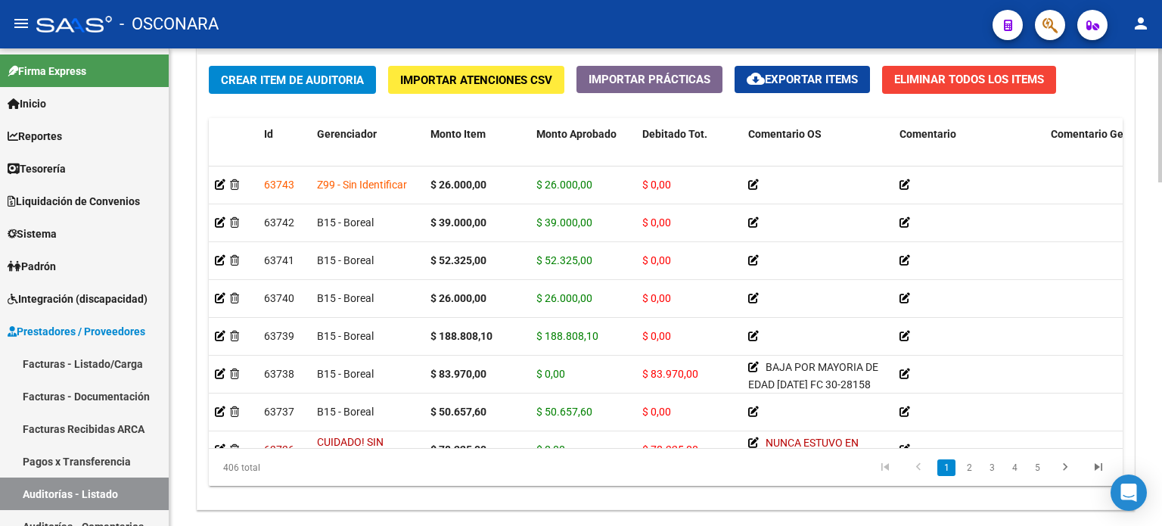
click at [266, 63] on div "Crear Item de Auditoria Importar Atenciones CSV Importar Prácticas cloud_downlo…" at bounding box center [665, 281] width 937 height 455
click at [254, 82] on span "Crear Item de Auditoria" at bounding box center [292, 80] width 143 height 14
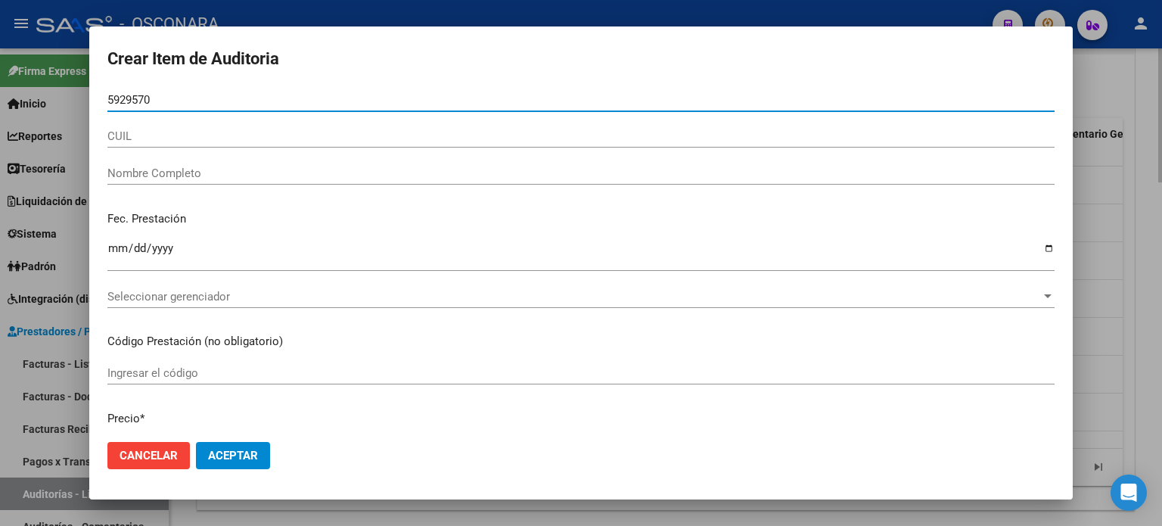
type input "59295708"
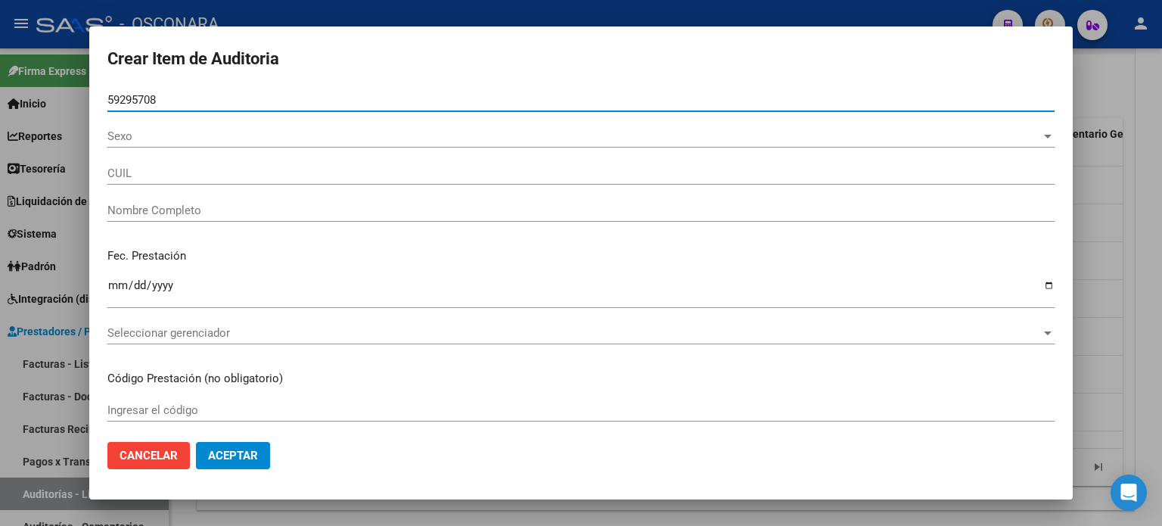
type input "27592957081"
type input "RODRIGUEZ MATEO EMANUEL"
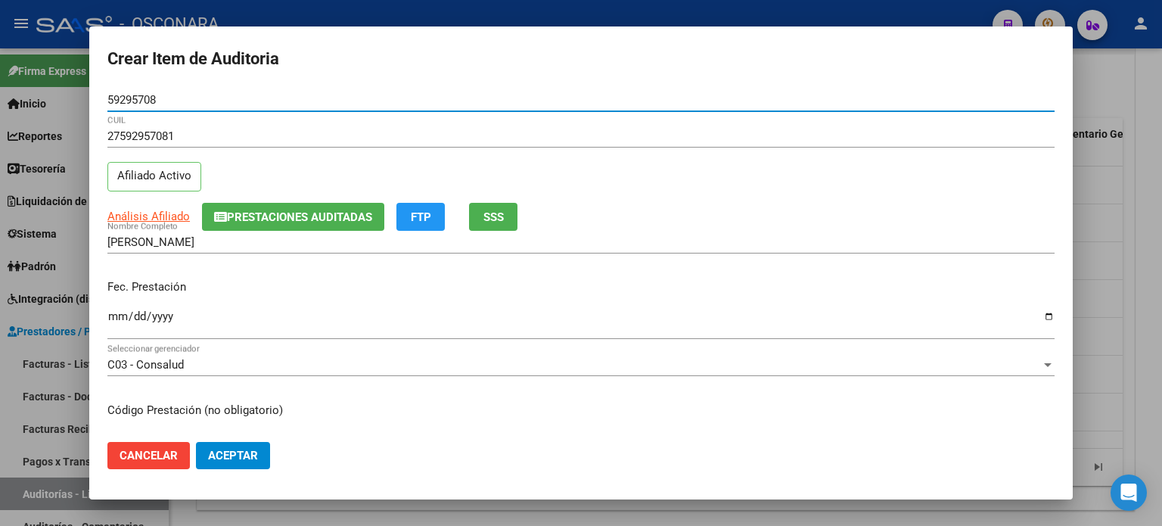
type input "59295708"
click at [109, 319] on input "Ingresar la fecha" at bounding box center [580, 322] width 947 height 24
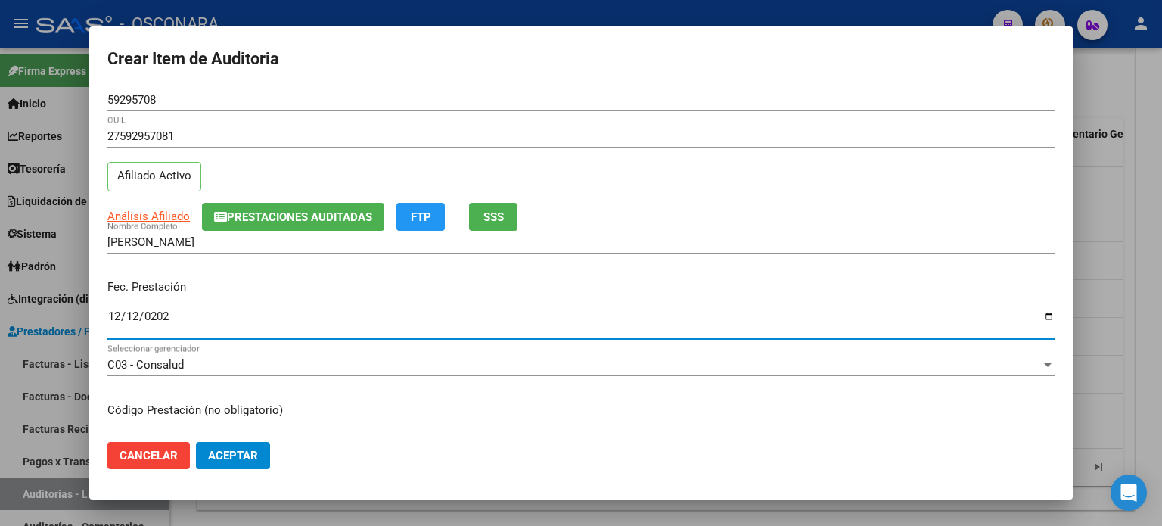
type input "2024-12-12"
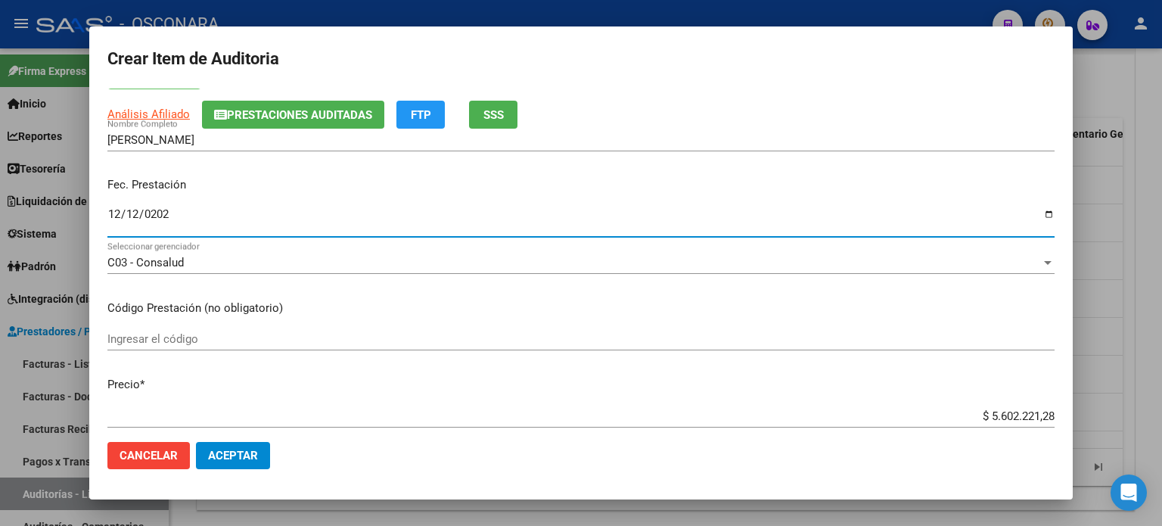
scroll to position [227, 0]
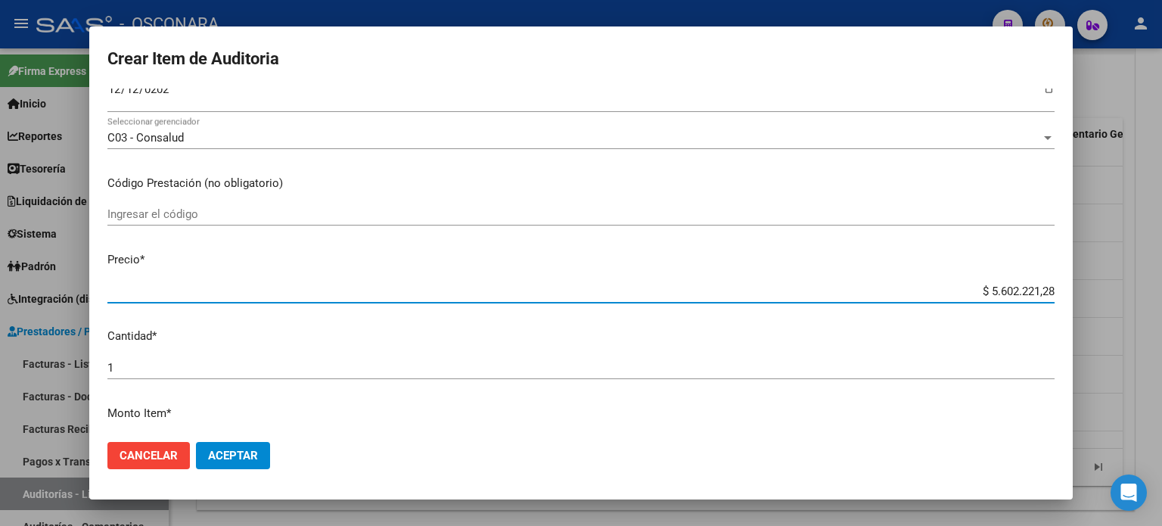
drag, startPoint x: 978, startPoint y: 285, endPoint x: 1148, endPoint y: 284, distance: 169.5
click at [1148, 284] on div "Crear Item de Auditoria 59295708 Nro Documento 27592957081 CUIL Afiliado Activo…" at bounding box center [581, 263] width 1162 height 526
type input "$ 0,02"
type input "$ 0,26"
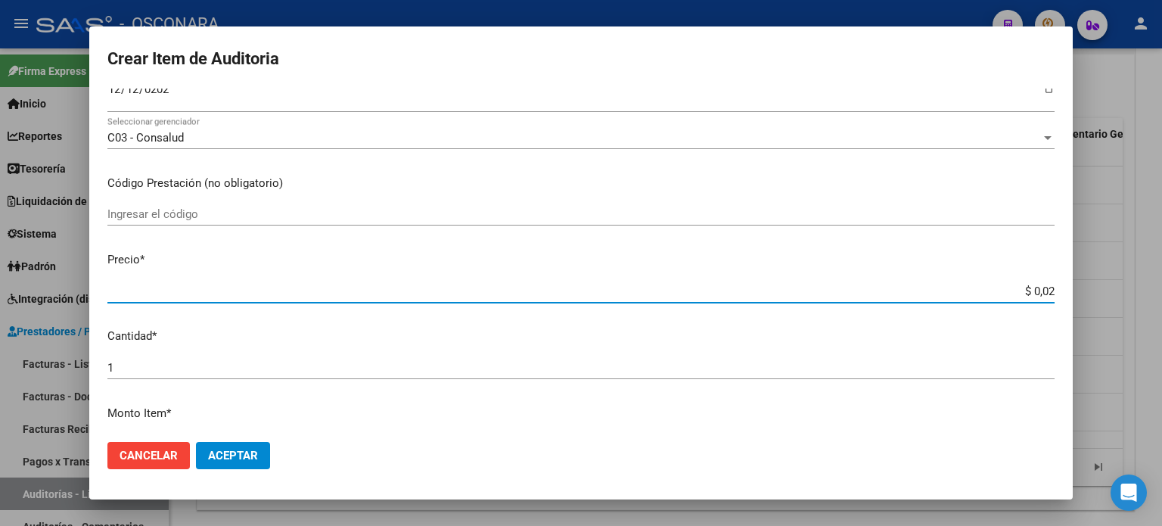
type input "$ 0,26"
type input "$ 2,60"
type input "$ 26,00"
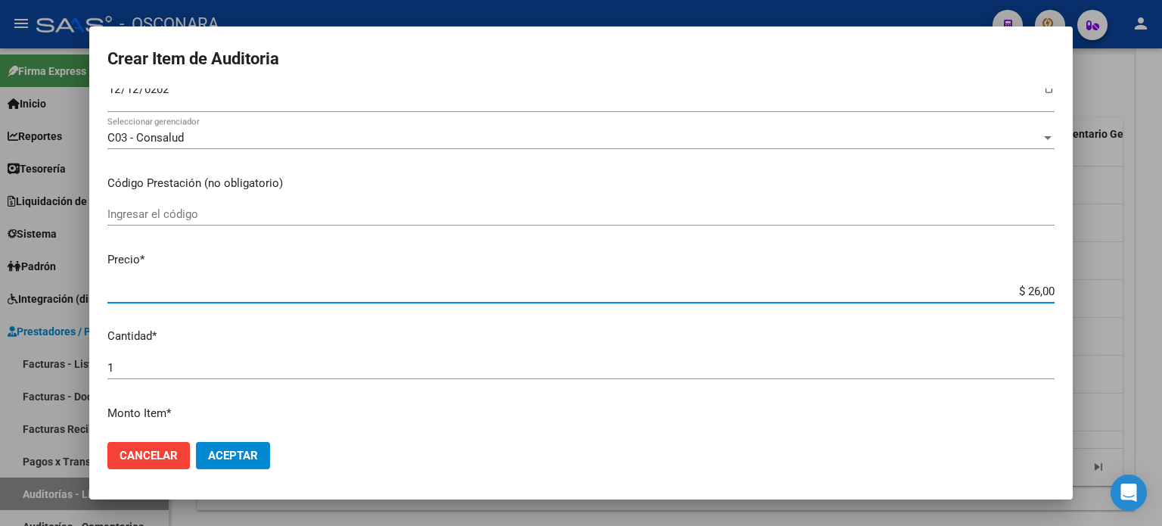
type input "$ 260,00"
type input "$ 2.600,00"
type input "$ 26.000,00"
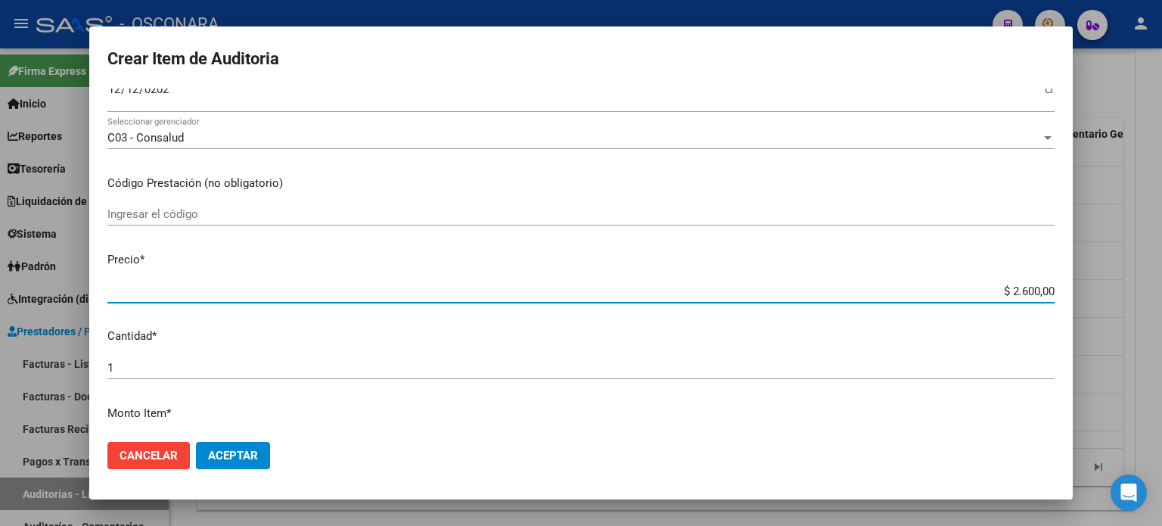
type input "$ 26.000,00"
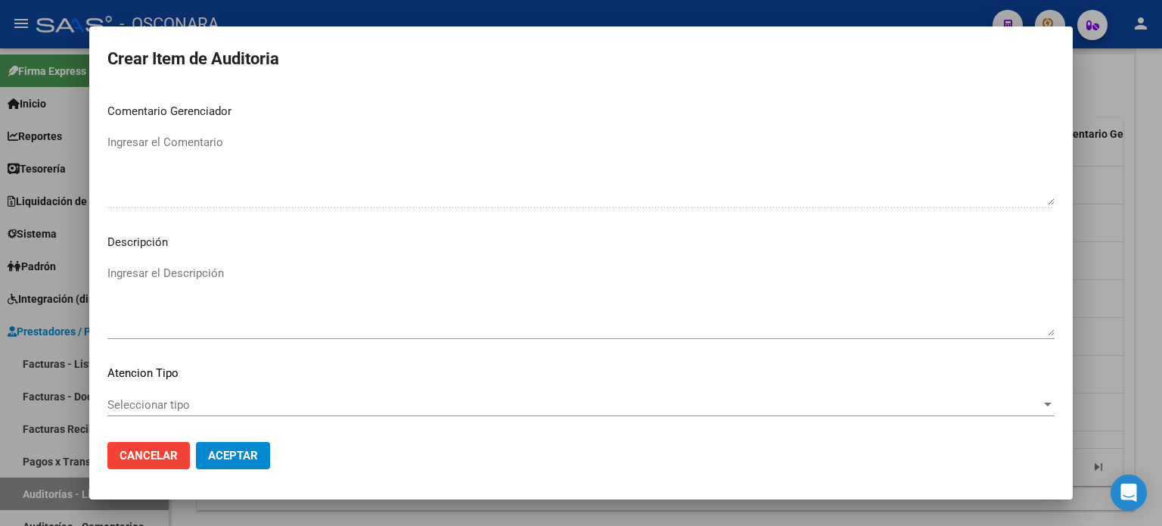
scroll to position [1020, 0]
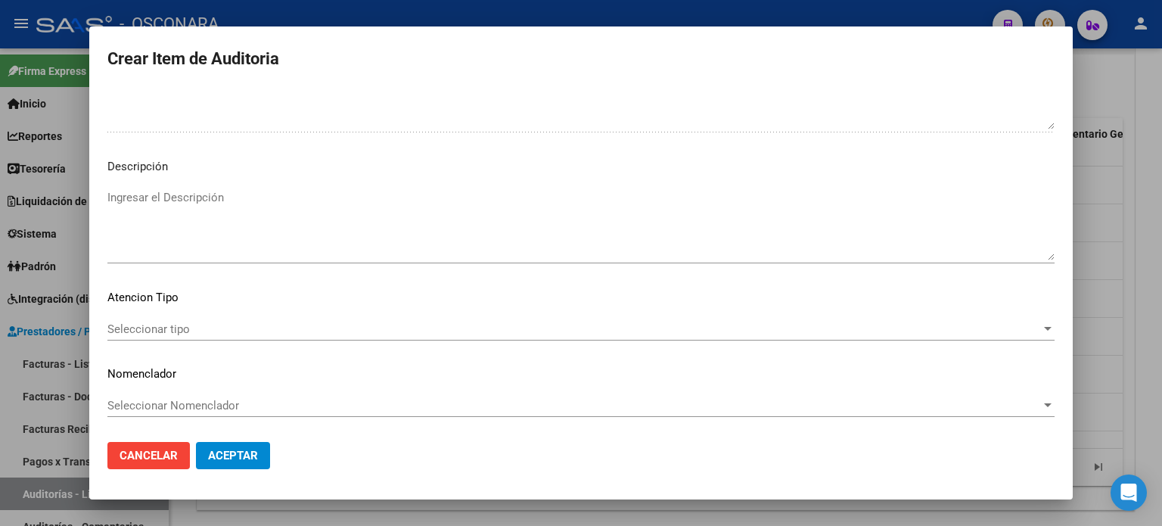
click at [187, 221] on textarea "Ingresar el Descripción" at bounding box center [580, 224] width 947 height 71
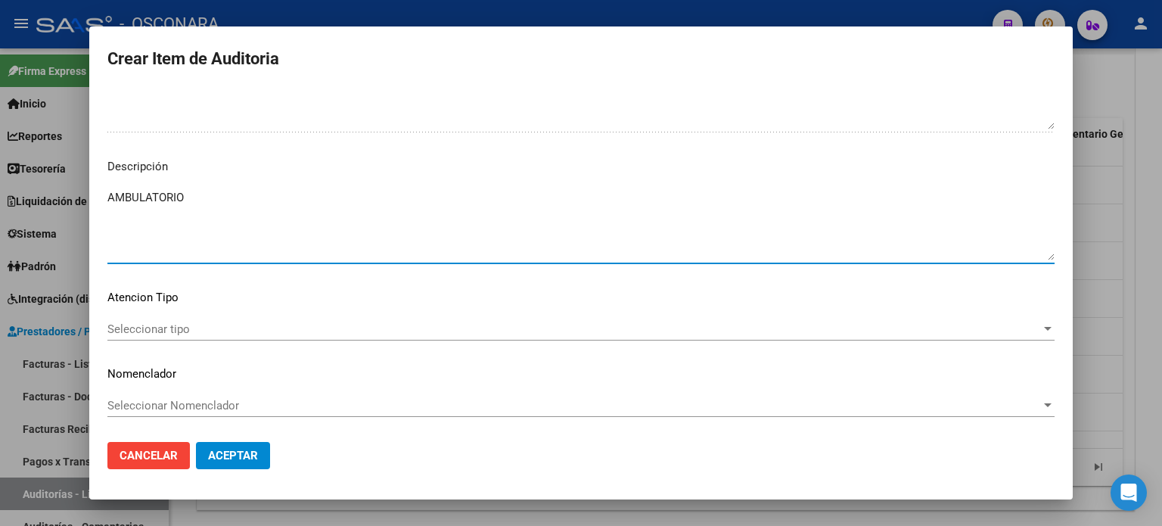
type textarea "AMBULATORIO"
click at [139, 337] on div "Seleccionar tipo Seleccionar tipo" at bounding box center [580, 329] width 947 height 23
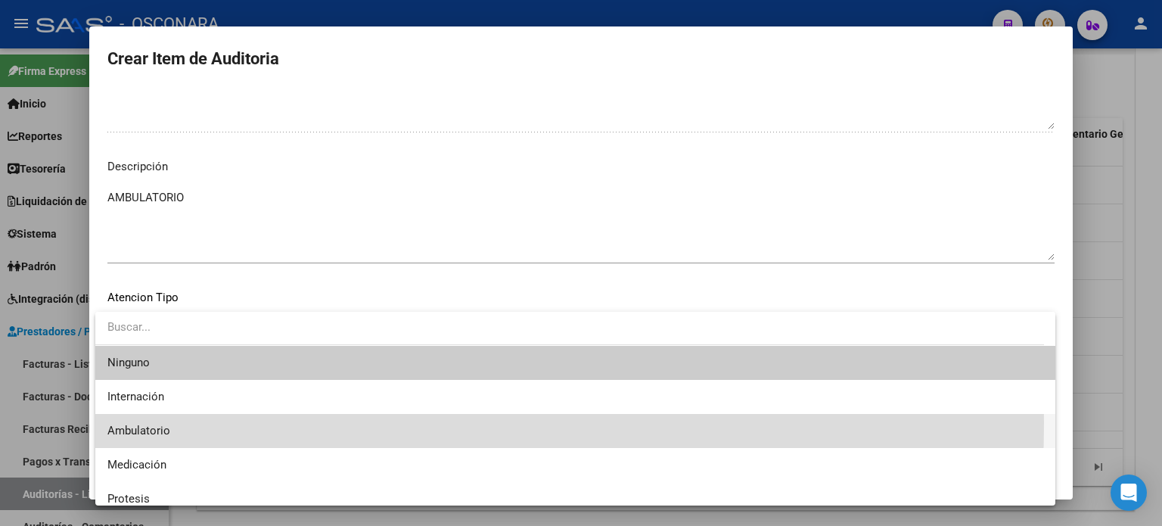
click at [139, 422] on span "Ambulatorio" at bounding box center [575, 431] width 936 height 34
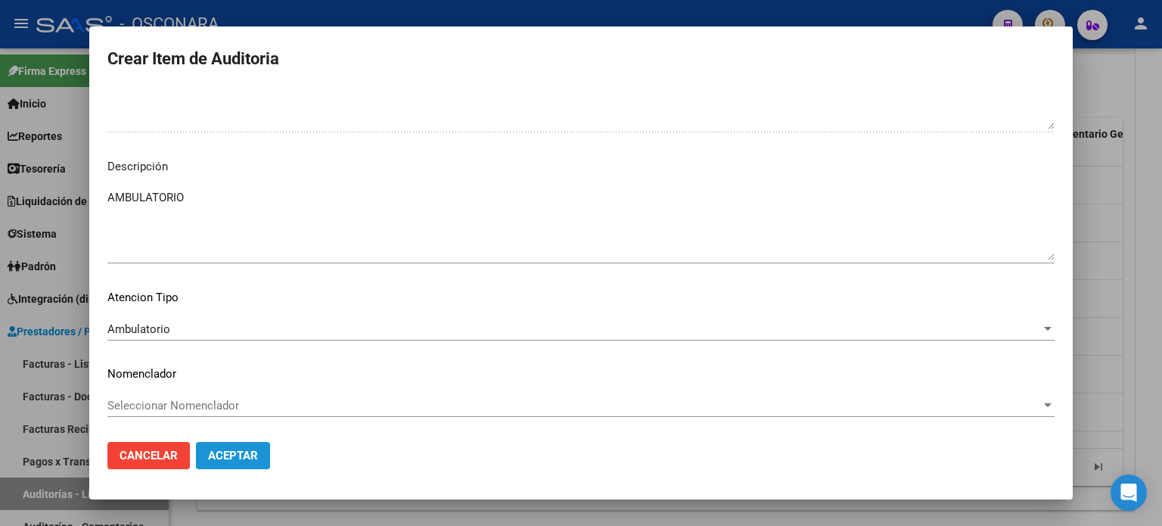
click at [233, 456] on span "Aceptar" at bounding box center [233, 456] width 50 height 14
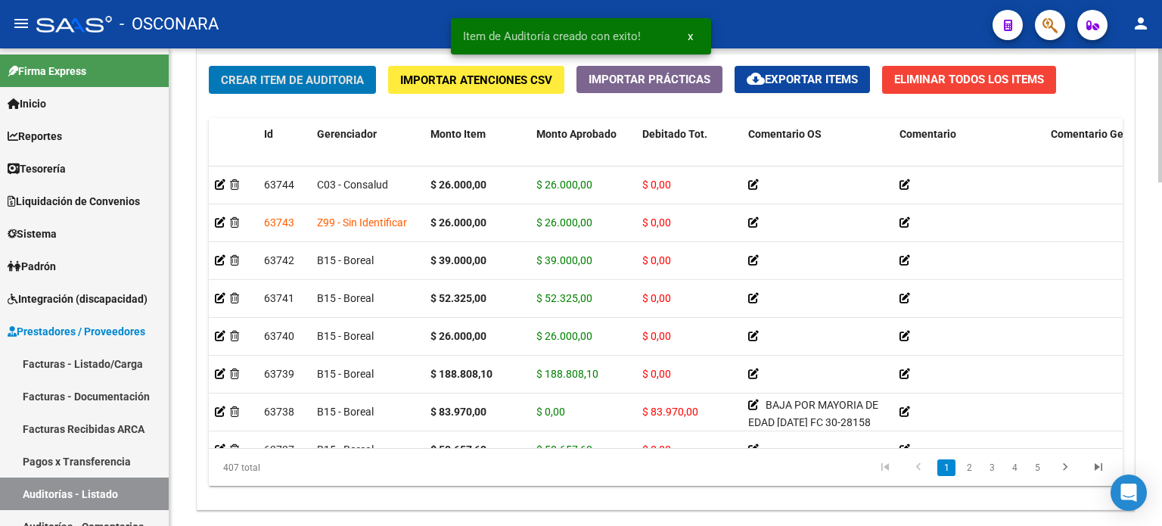
click at [263, 69] on button "Crear Item de Auditoria" at bounding box center [292, 80] width 167 height 28
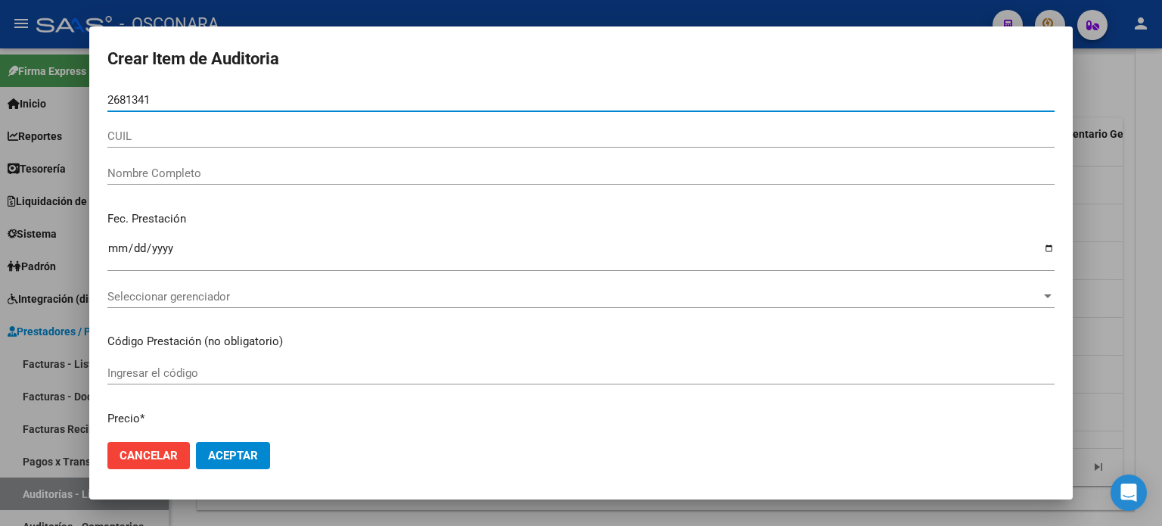
type input "26813419"
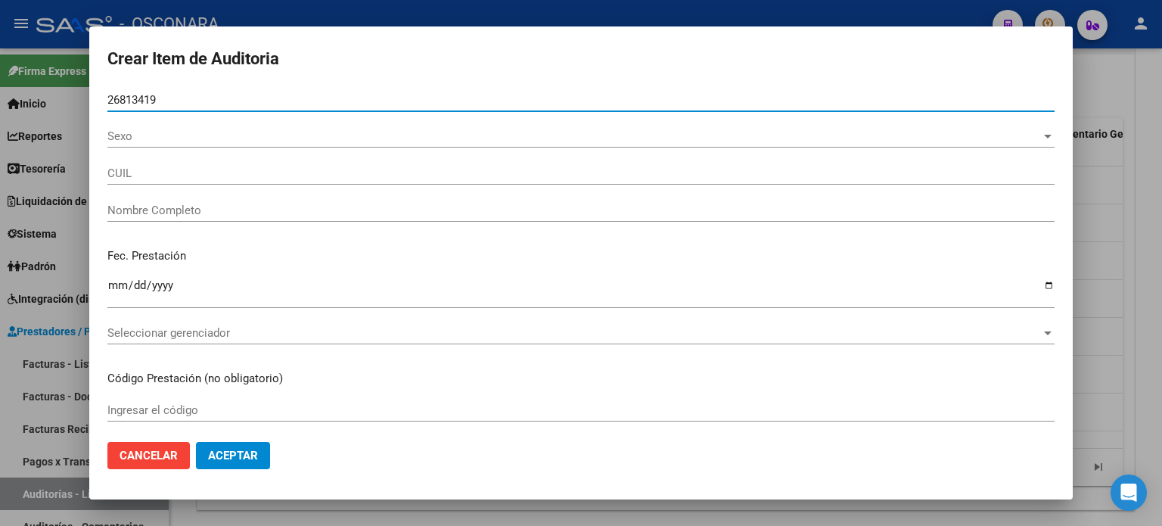
type input "20268134191"
type input "CACERES JOSE LEONARDO"
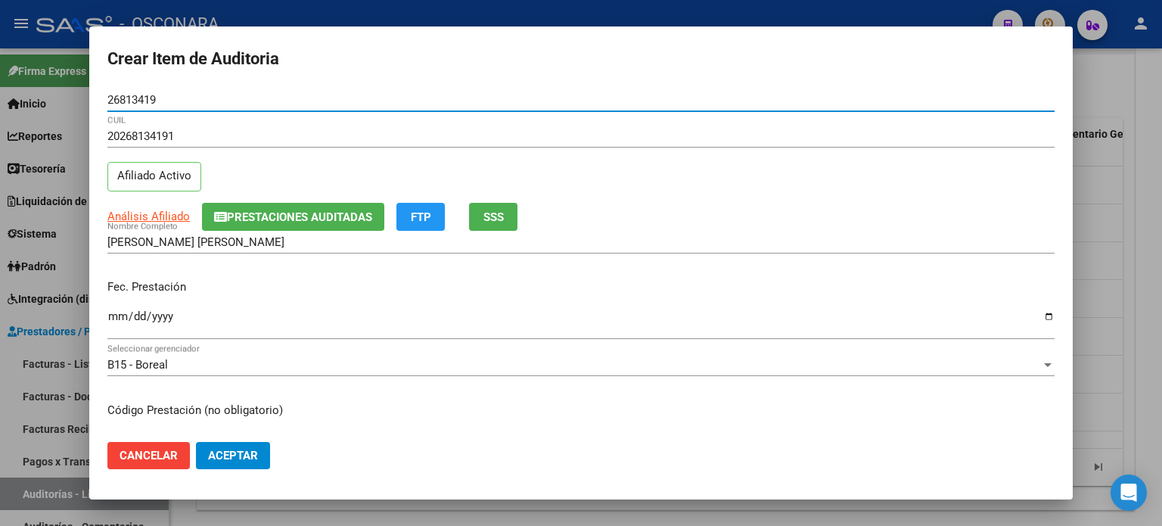
type input "26813419"
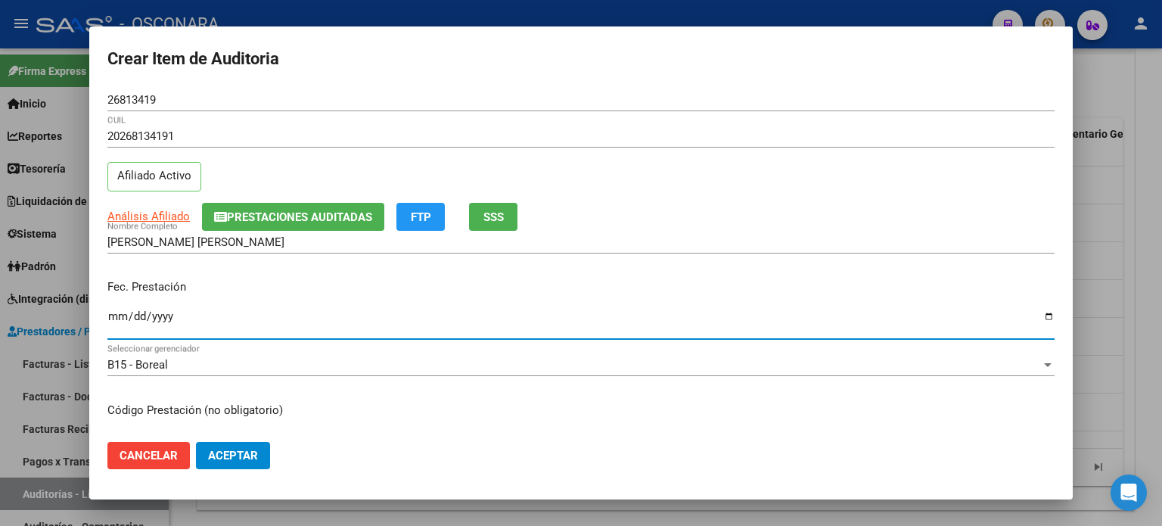
click at [112, 319] on input "Ingresar la fecha" at bounding box center [580, 322] width 947 height 24
type input "2024-12-12"
click at [508, 209] on button "SSS" at bounding box center [493, 217] width 48 height 28
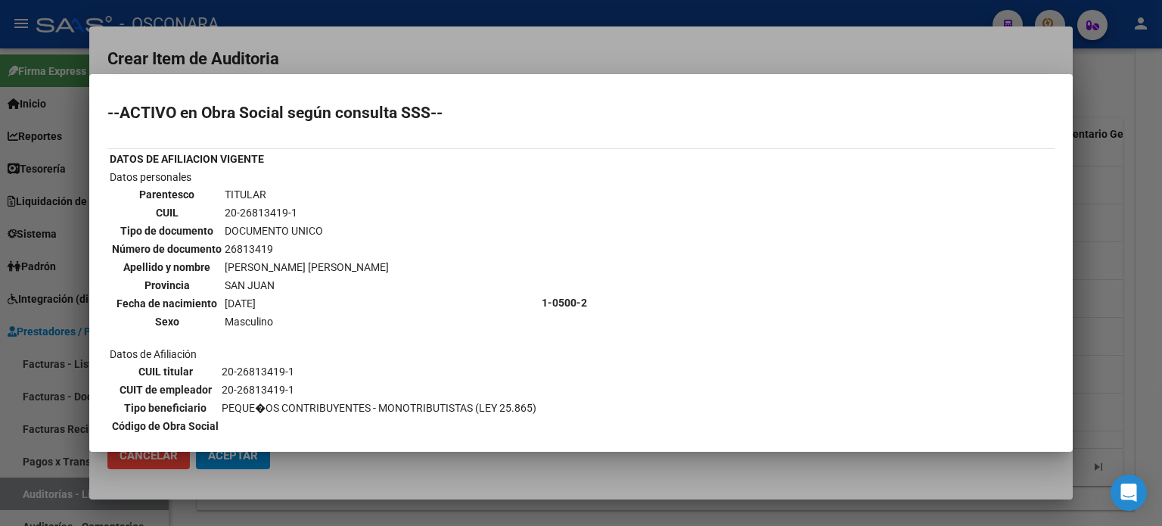
click at [1086, 193] on div at bounding box center [581, 263] width 1162 height 526
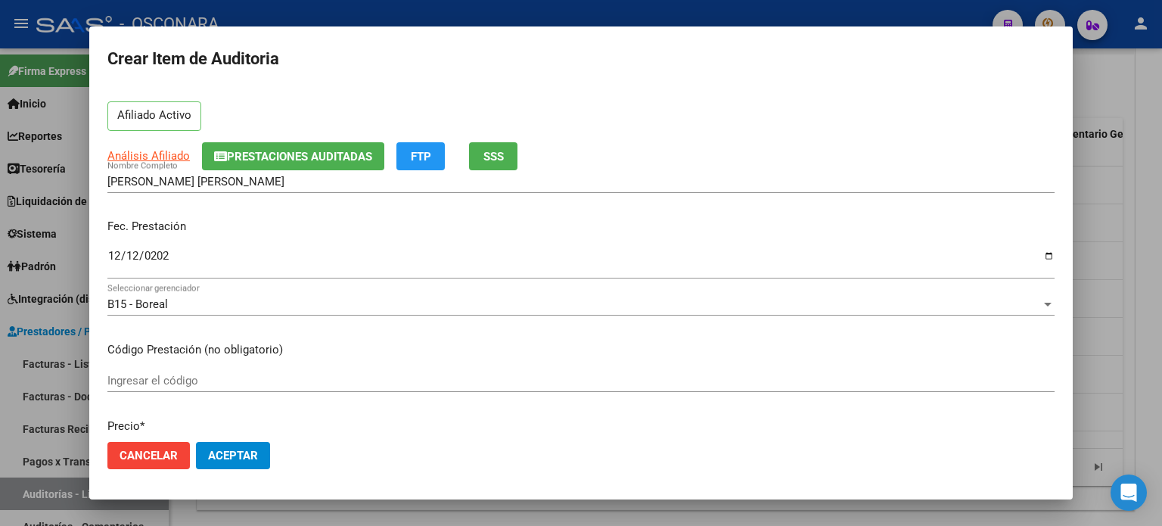
scroll to position [151, 0]
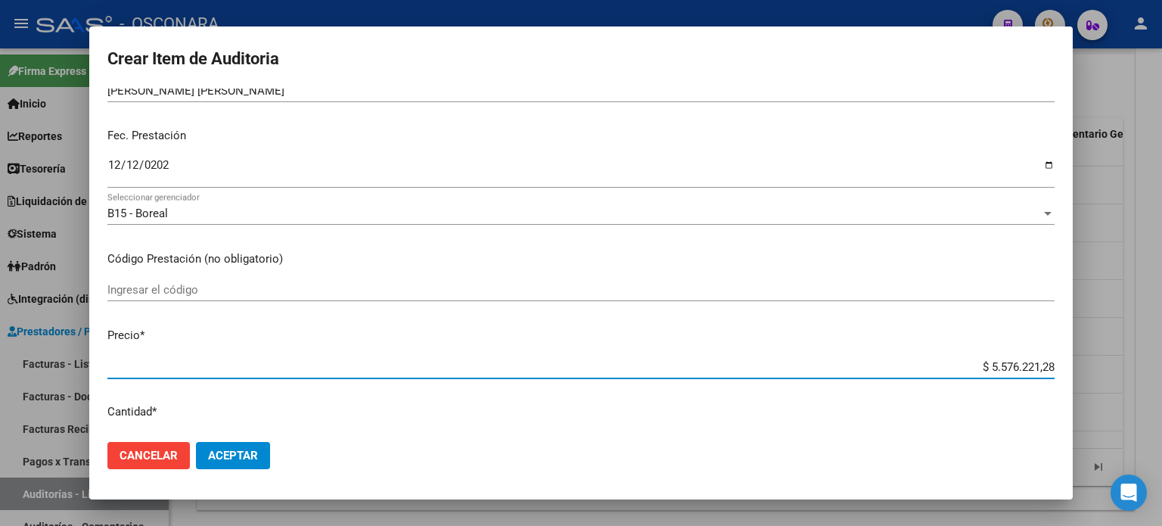
drag, startPoint x: 981, startPoint y: 362, endPoint x: 1117, endPoint y: 365, distance: 136.2
click at [1117, 365] on div "Crear Item de Auditoria 26813419 Nro Documento 20268134191 CUIL Afiliado Activo…" at bounding box center [581, 263] width 1162 height 526
type input "$ 0,01"
type input "$ 0,16"
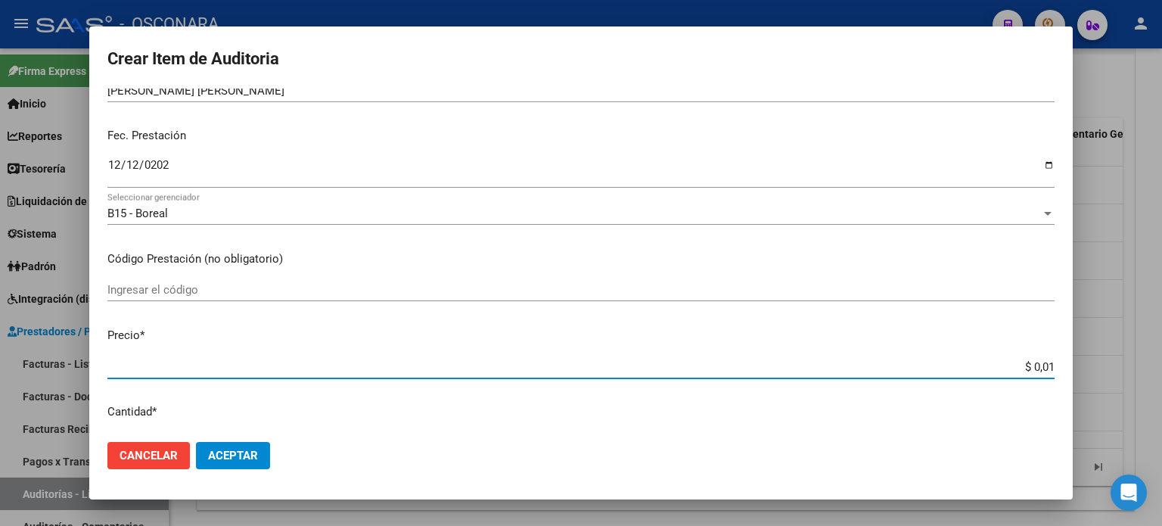
type input "$ 0,16"
type input "$ 1,68"
type input "$ 16,82"
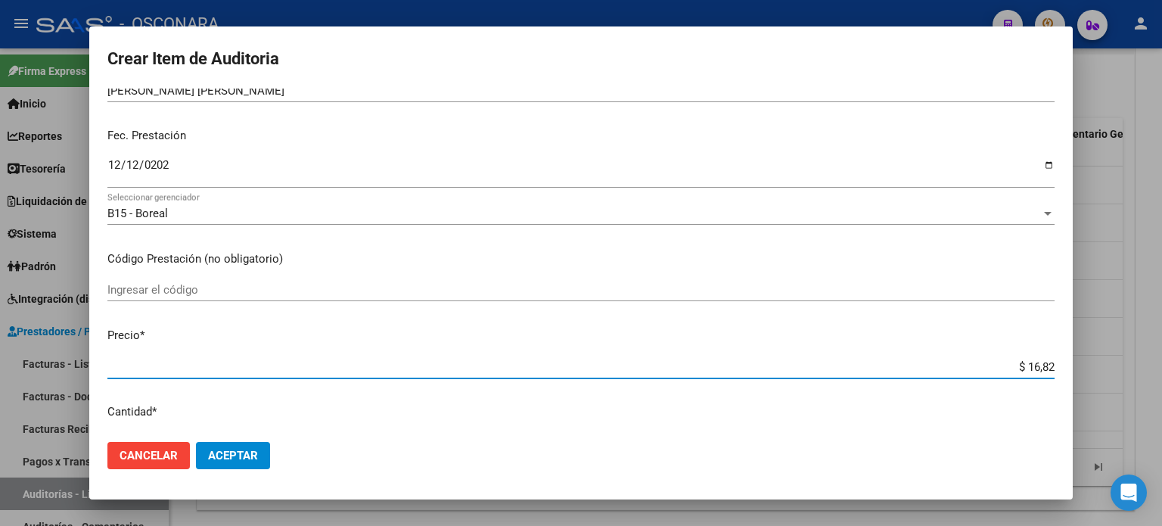
type input "$ 1,68"
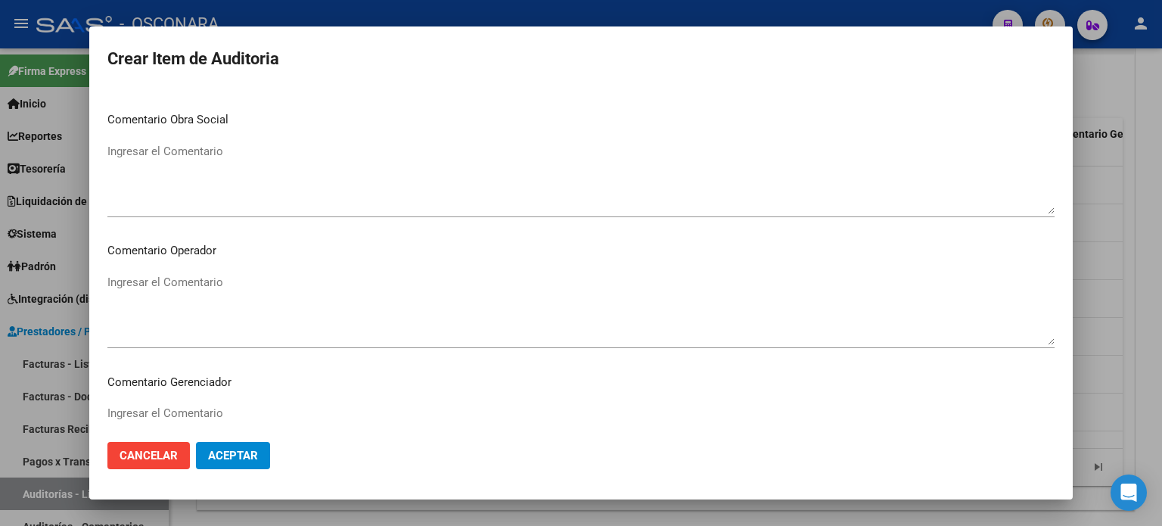
scroll to position [1020, 0]
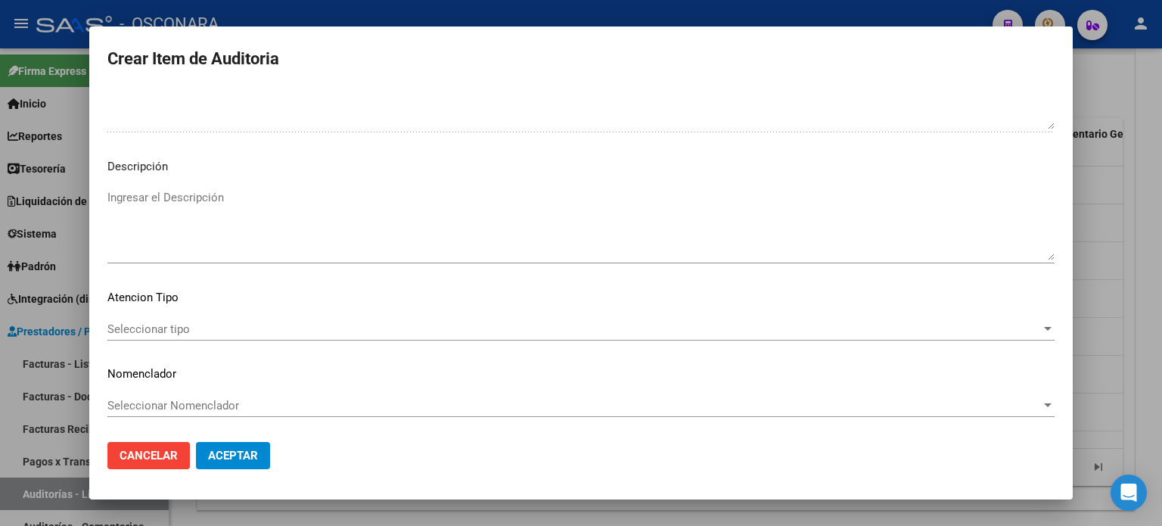
click at [218, 228] on textarea "Ingresar el Descripción" at bounding box center [580, 224] width 947 height 71
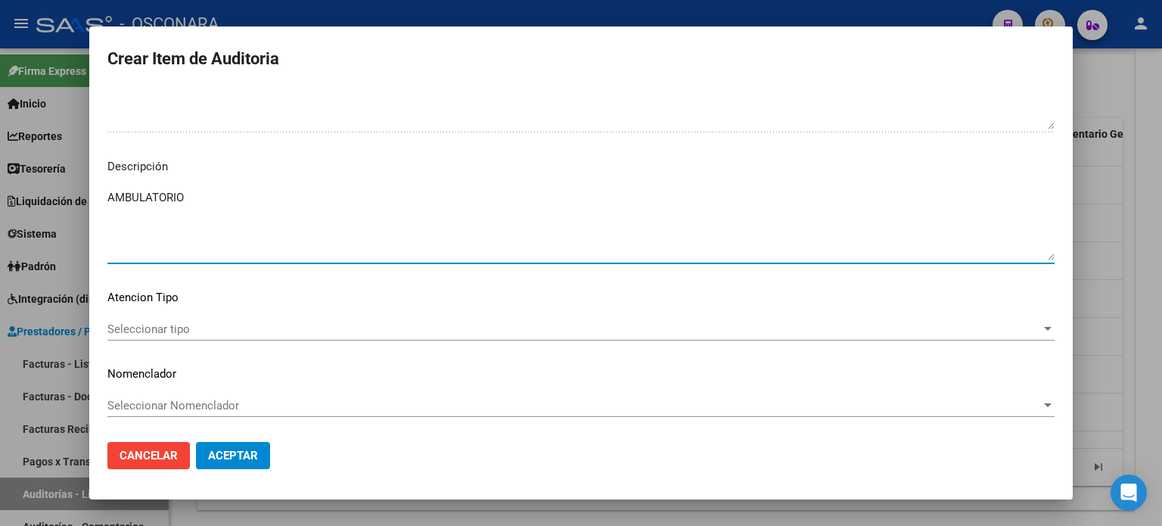
click at [134, 320] on div "Seleccionar tipo Seleccionar tipo" at bounding box center [580, 329] width 947 height 23
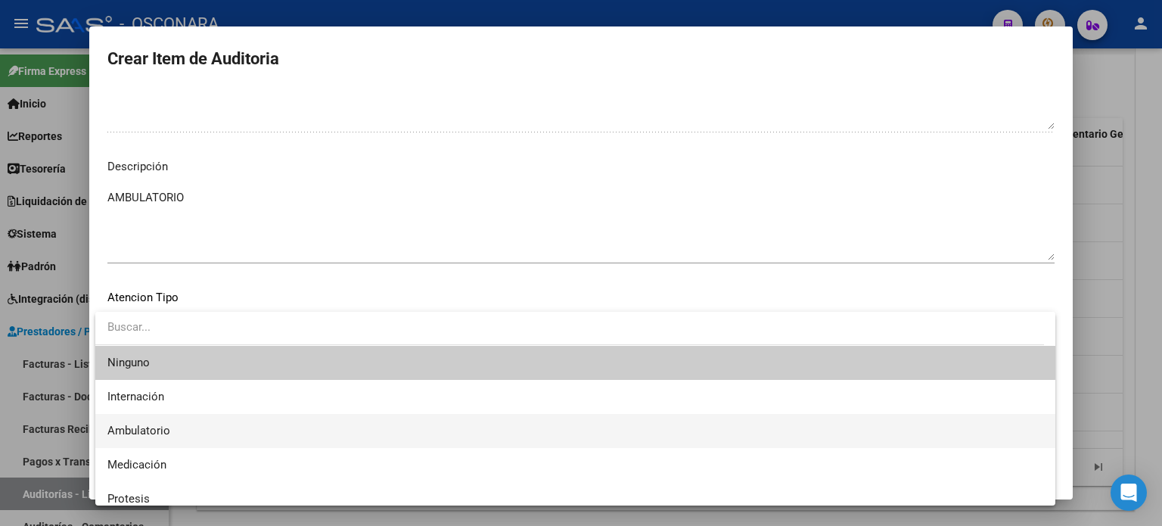
drag, startPoint x: 140, startPoint y: 418, endPoint x: 210, endPoint y: 447, distance: 75.3
click at [140, 419] on span "Ambulatorio" at bounding box center [575, 431] width 936 height 34
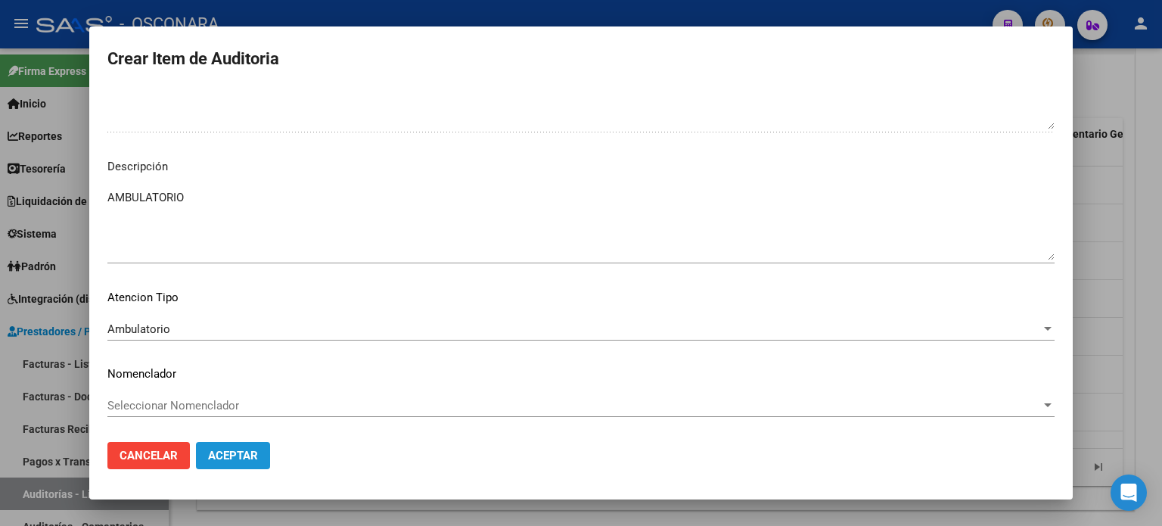
click at [232, 452] on span "Aceptar" at bounding box center [233, 456] width 50 height 14
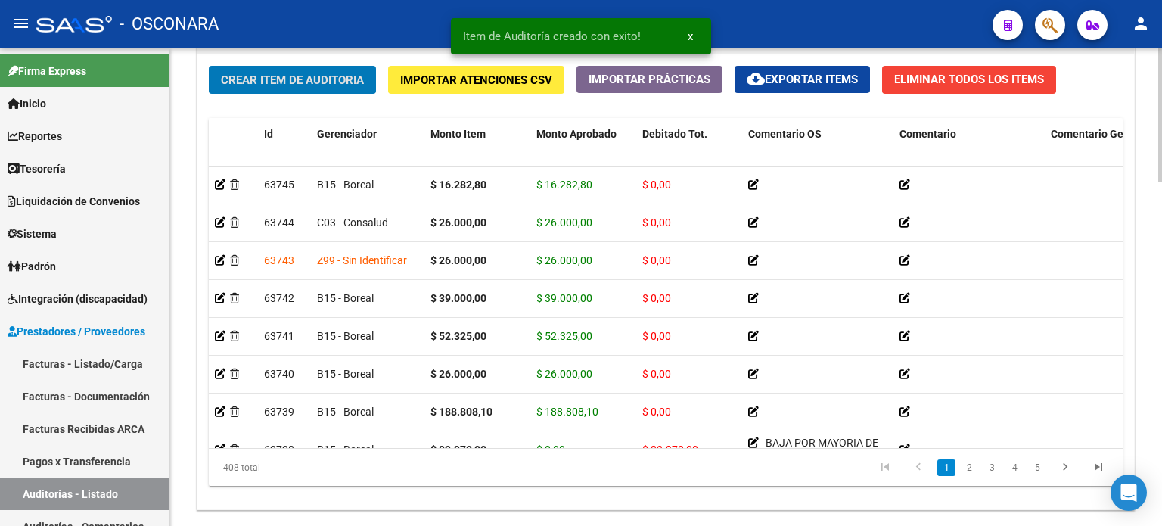
click at [249, 80] on span "Crear Item de Auditoria" at bounding box center [292, 80] width 143 height 14
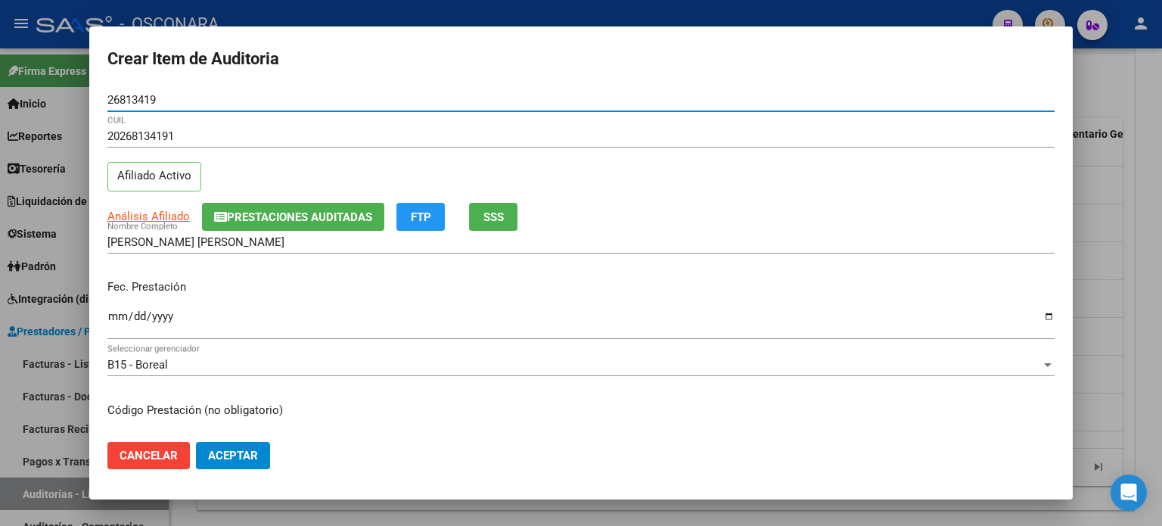
click at [115, 314] on input "Ingresar la fecha" at bounding box center [580, 322] width 947 height 24
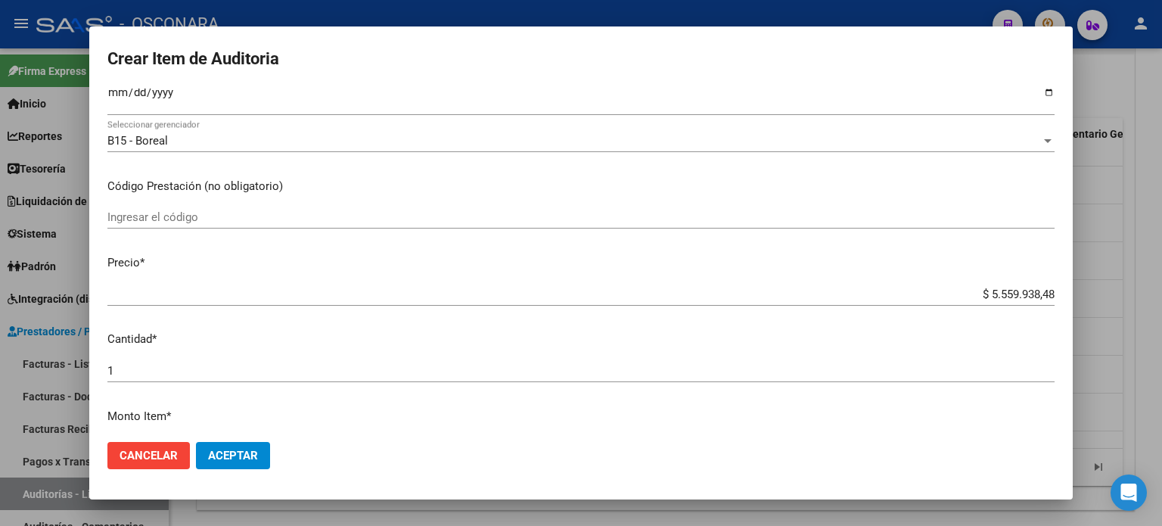
scroll to position [227, 0]
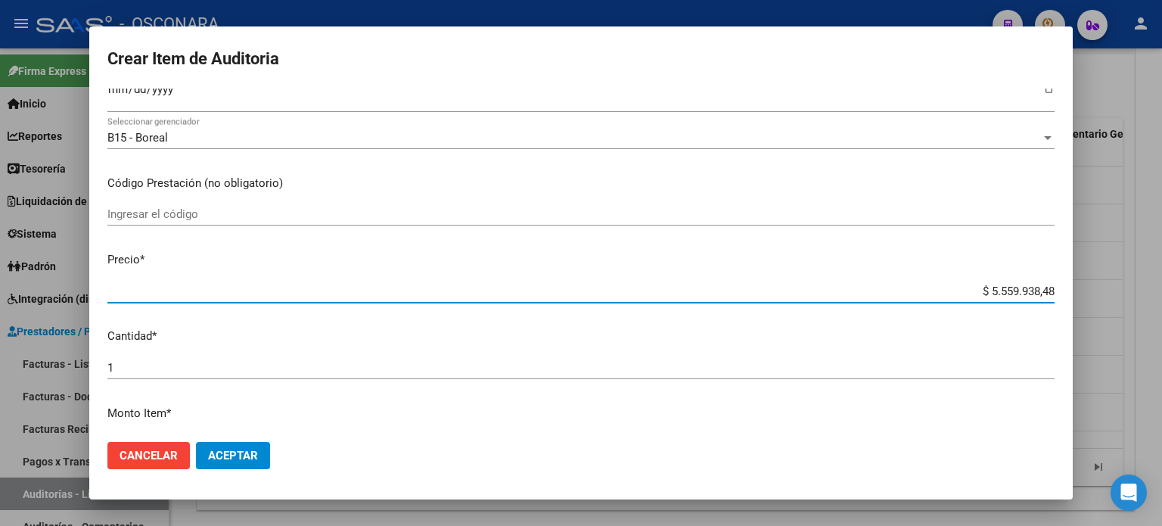
drag, startPoint x: 973, startPoint y: 290, endPoint x: 1161, endPoint y: 290, distance: 188.4
click at [1161, 290] on div "Crear Item de Auditoria 26813419 Nro Documento 20268134191 CUIL Afiliado Activo…" at bounding box center [581, 263] width 1162 height 526
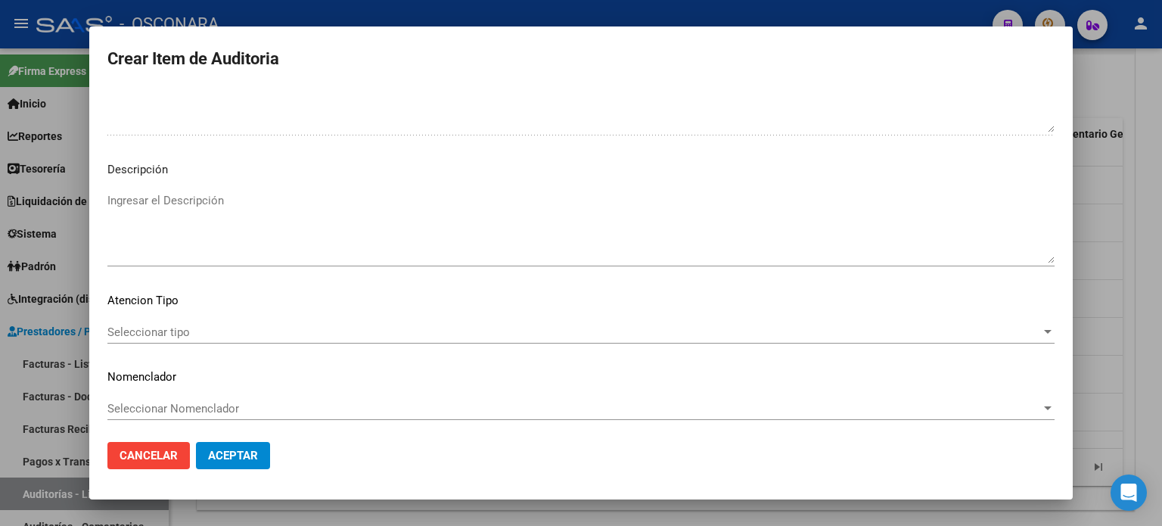
scroll to position [1020, 0]
click at [185, 223] on textarea "Ingresar el Descripción" at bounding box center [580, 224] width 947 height 71
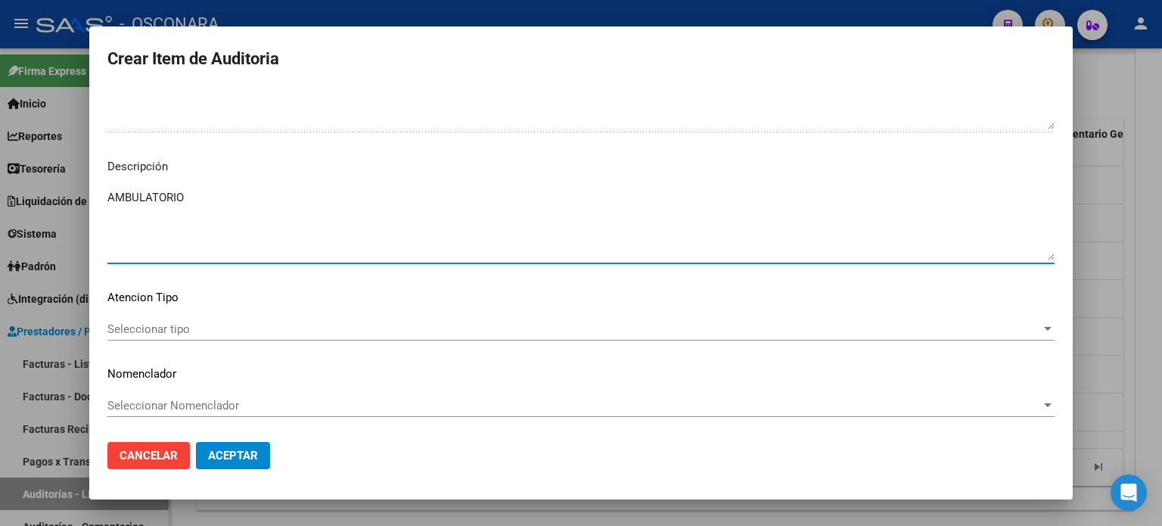
click at [145, 334] on span "Seleccionar tipo" at bounding box center [574, 329] width 934 height 14
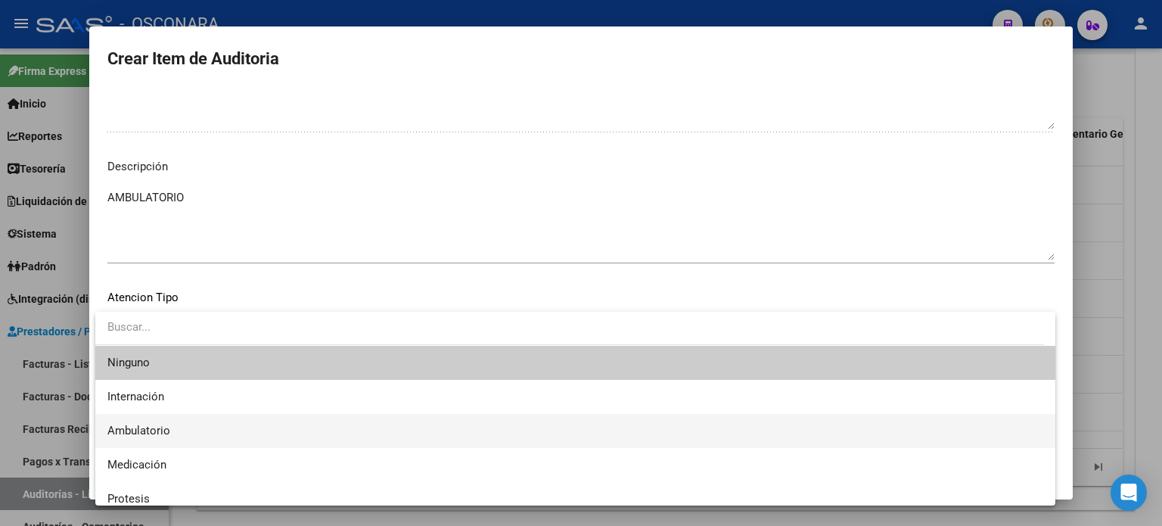
click at [142, 424] on span "Ambulatorio" at bounding box center [138, 431] width 63 height 14
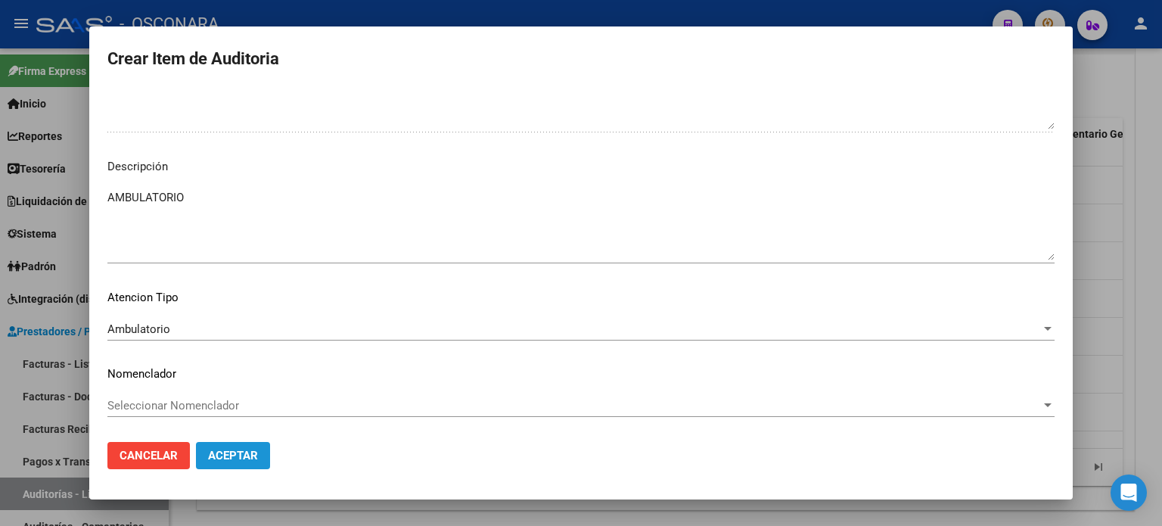
click at [241, 452] on span "Aceptar" at bounding box center [233, 456] width 50 height 14
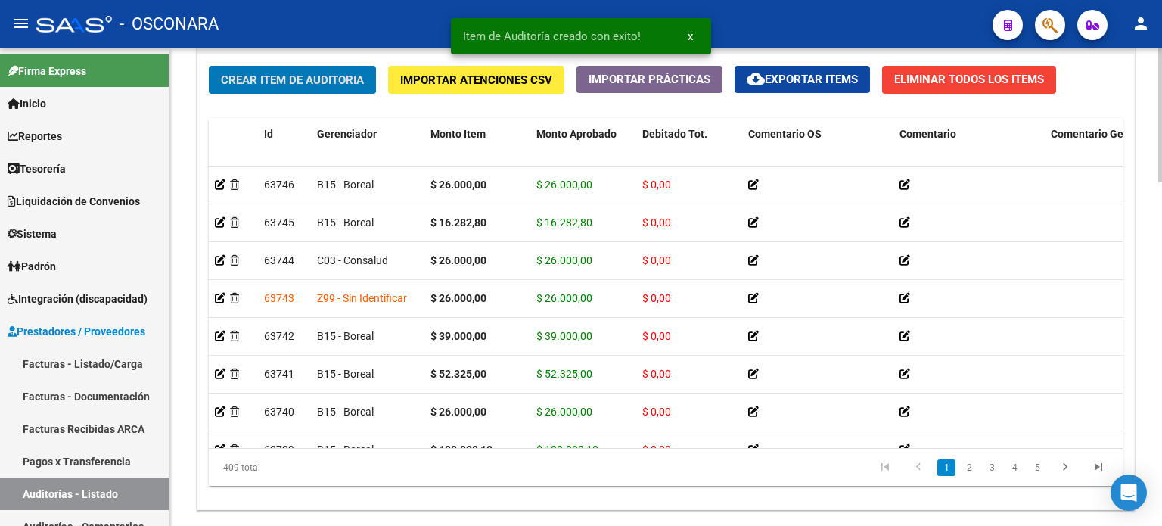
click at [273, 83] on span "Crear Item de Auditoria" at bounding box center [292, 80] width 143 height 14
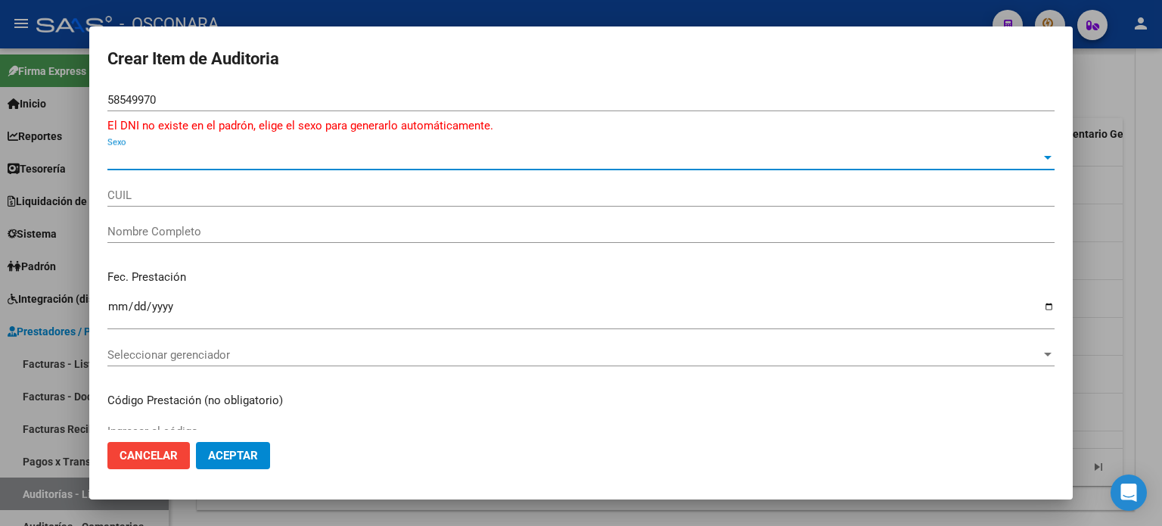
click at [135, 161] on span "Sexo" at bounding box center [574, 158] width 934 height 14
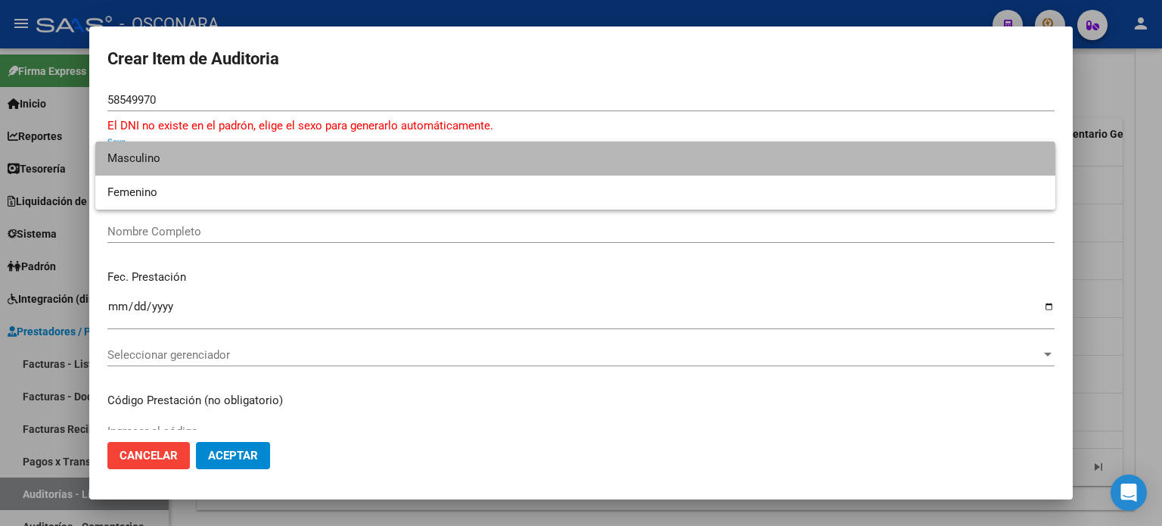
drag, startPoint x: 135, startPoint y: 164, endPoint x: 297, endPoint y: 278, distance: 197.7
click at [135, 165] on span "Masculino" at bounding box center [575, 158] width 936 height 34
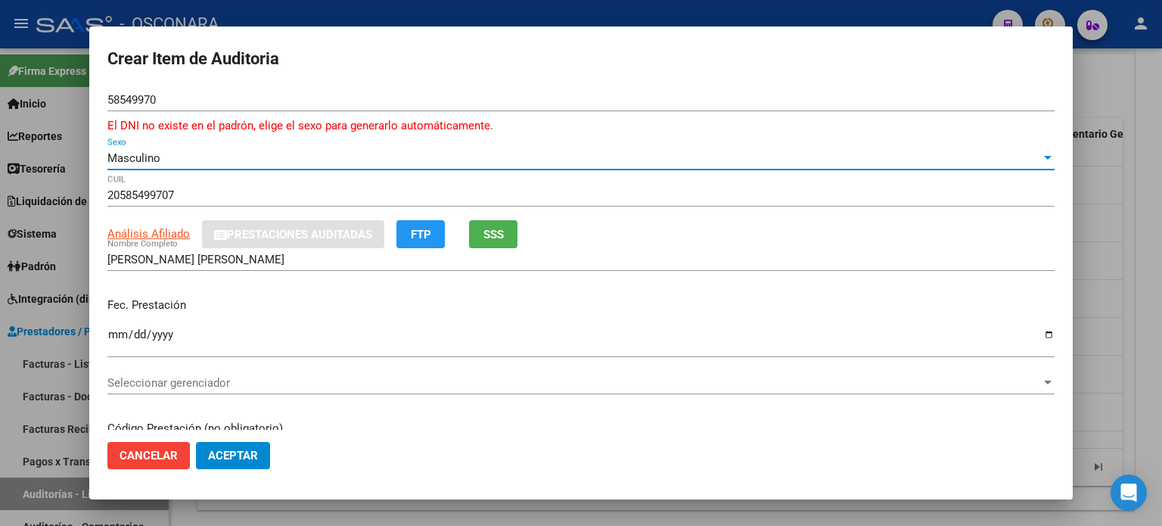
click at [488, 235] on span "SSS" at bounding box center [493, 235] width 20 height 14
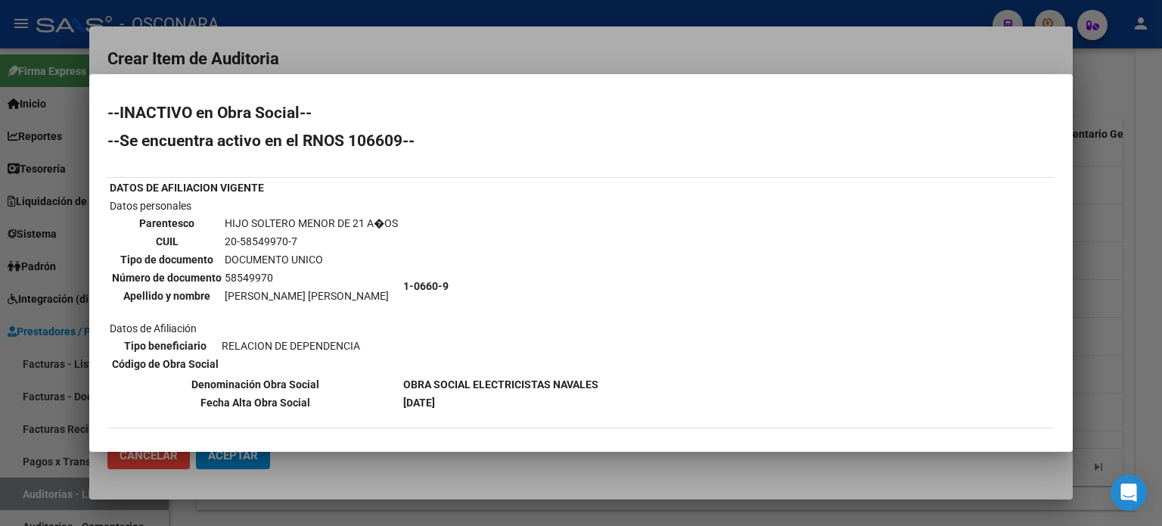
click at [1124, 237] on div at bounding box center [581, 263] width 1162 height 526
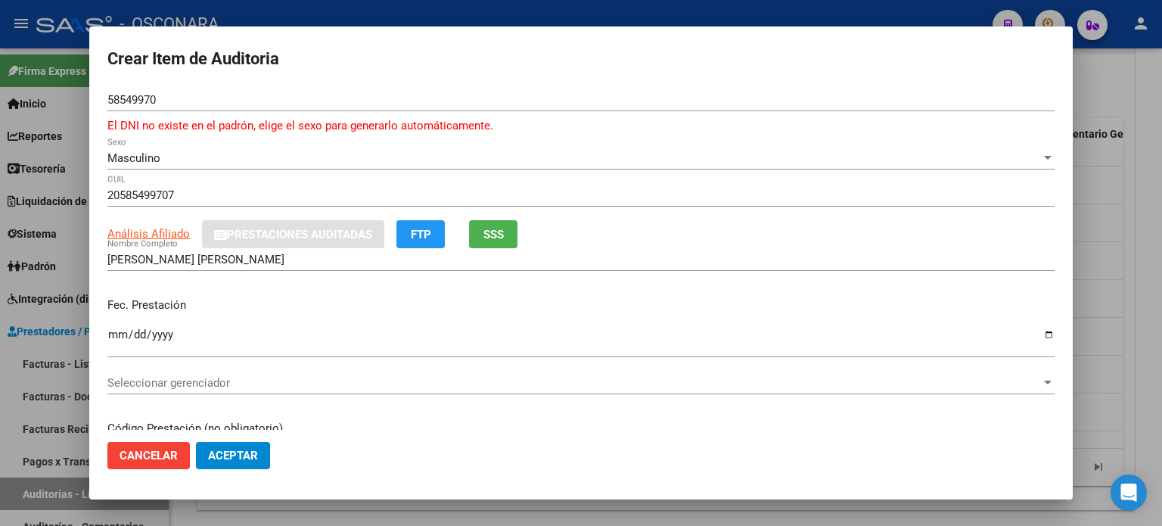
click at [121, 336] on input "Ingresar la fecha" at bounding box center [580, 340] width 947 height 24
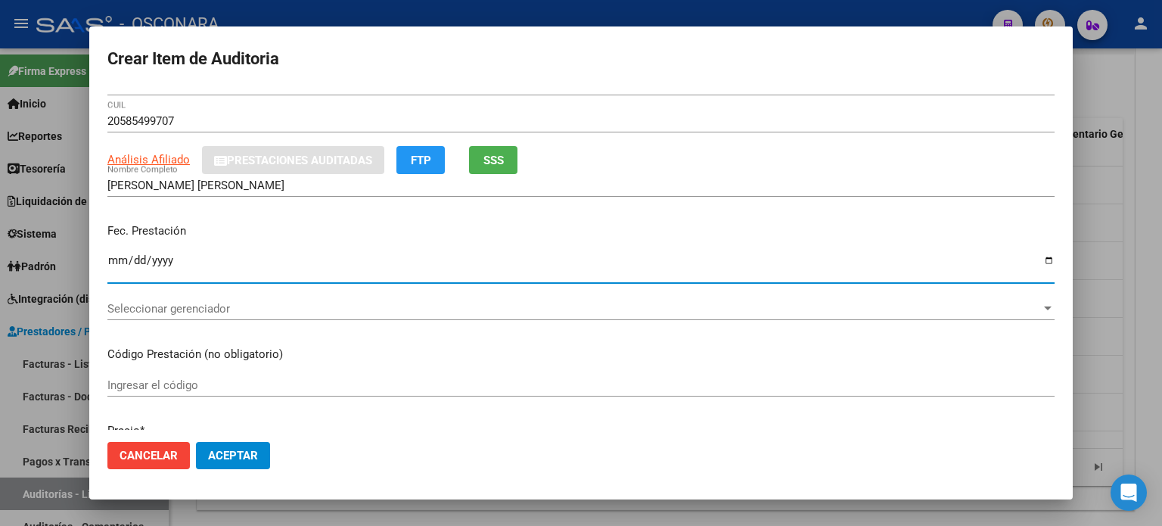
scroll to position [227, 0]
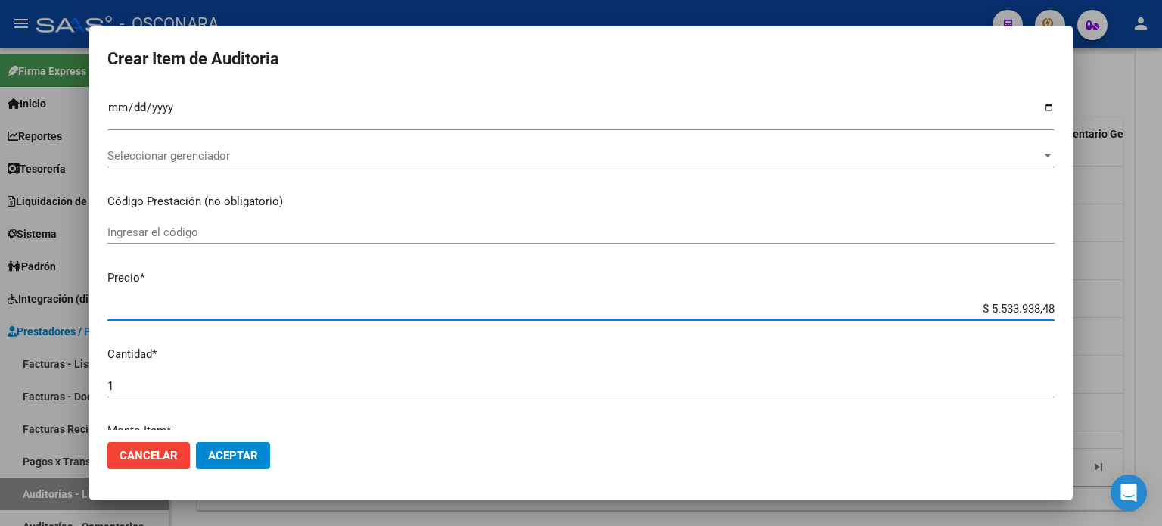
drag, startPoint x: 976, startPoint y: 311, endPoint x: 1158, endPoint y: 287, distance: 183.9
click at [1161, 307] on div "Crear Item de Auditoria 58549970 Nro Documento El DNI no existe en el padrón, e…" at bounding box center [581, 263] width 1162 height 526
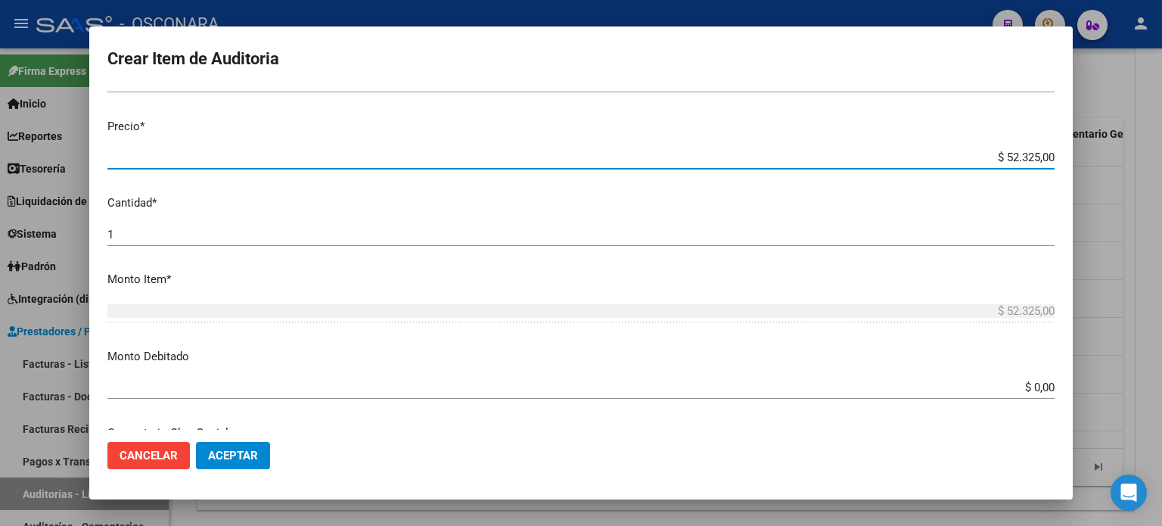
scroll to position [454, 0]
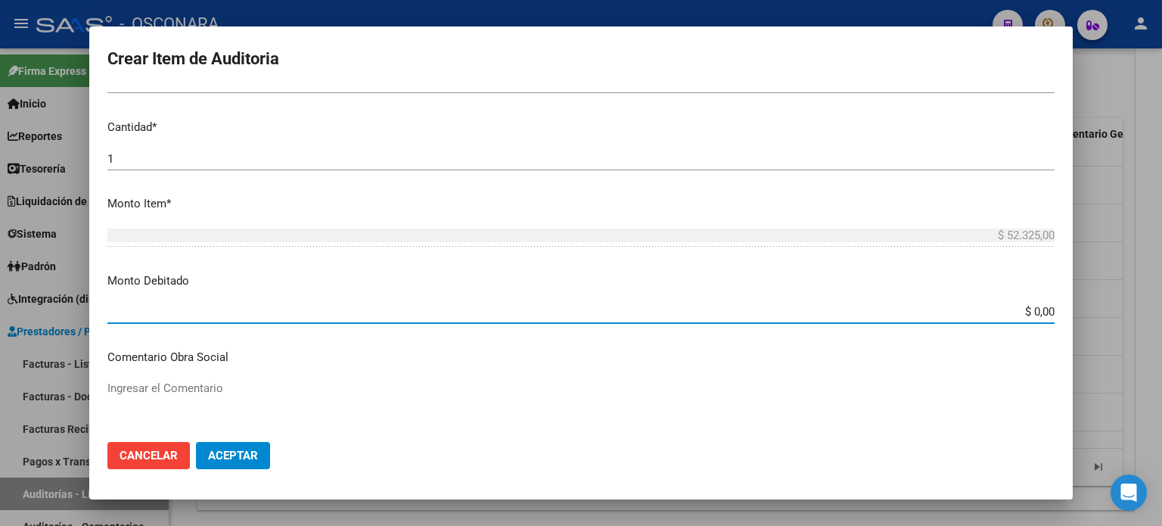
drag, startPoint x: 1021, startPoint y: 309, endPoint x: 1161, endPoint y: 303, distance: 140.1
click at [1161, 309] on div "Crear Item de Auditoria 58549970 Nro Documento El DNI no existe en el padrón, e…" at bounding box center [581, 263] width 1162 height 526
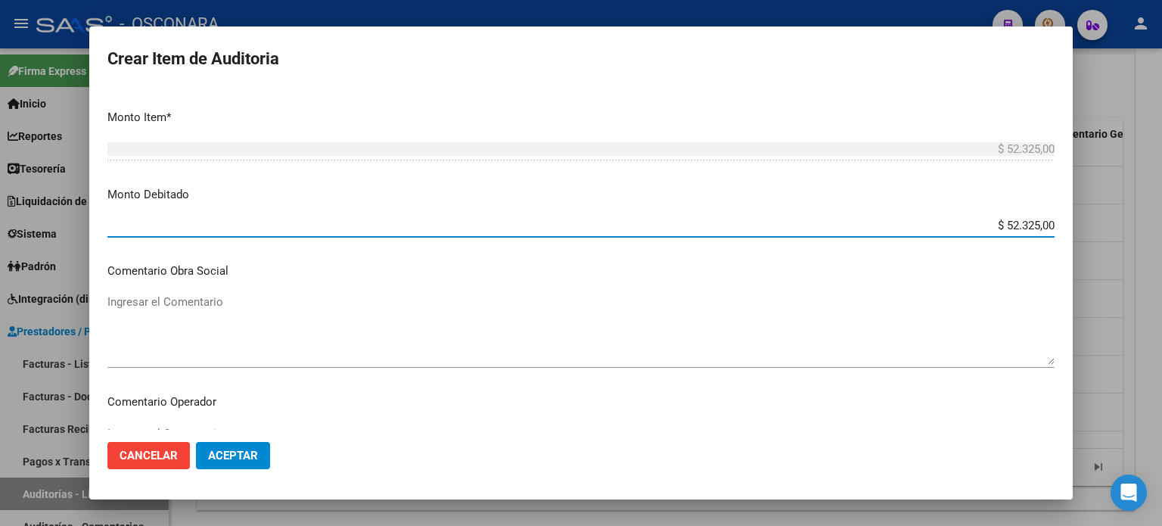
scroll to position [605, 0]
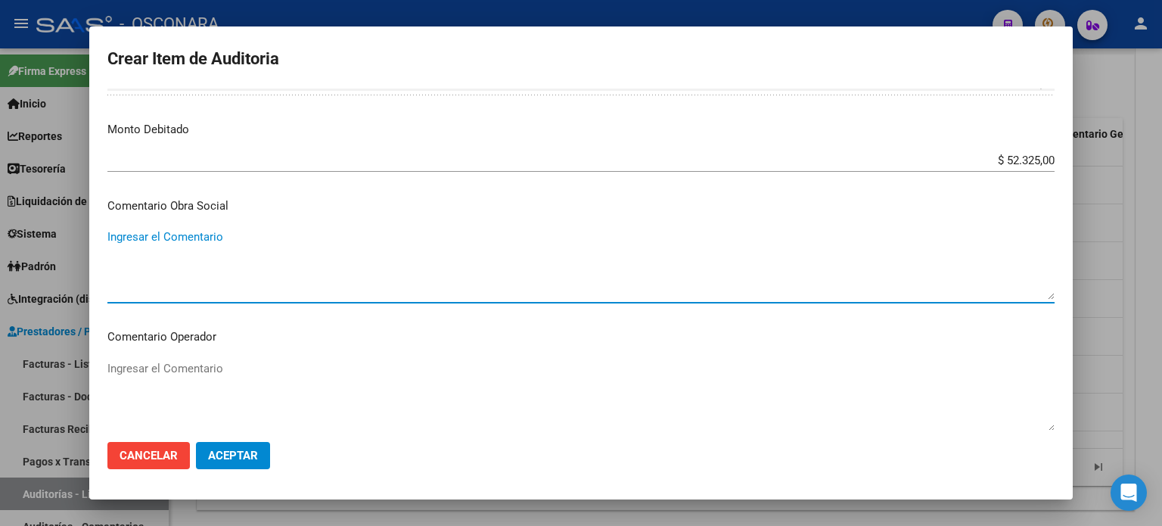
click at [148, 253] on textarea "Ingresar el Comentario" at bounding box center [580, 263] width 947 height 71
drag, startPoint x: 365, startPoint y: 232, endPoint x: 109, endPoint y: 238, distance: 256.5
click at [89, 237] on mat-dialog-content "58549970 Nro Documento El DNI no existe en el padrón, elige el sexo para genera…" at bounding box center [581, 260] width 984 height 342
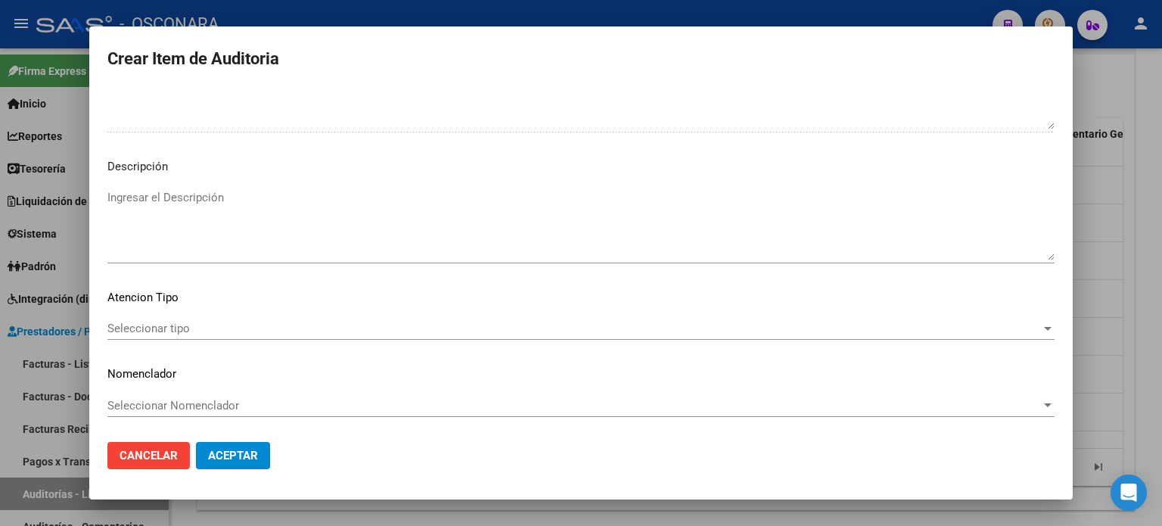
scroll to position [1038, 0]
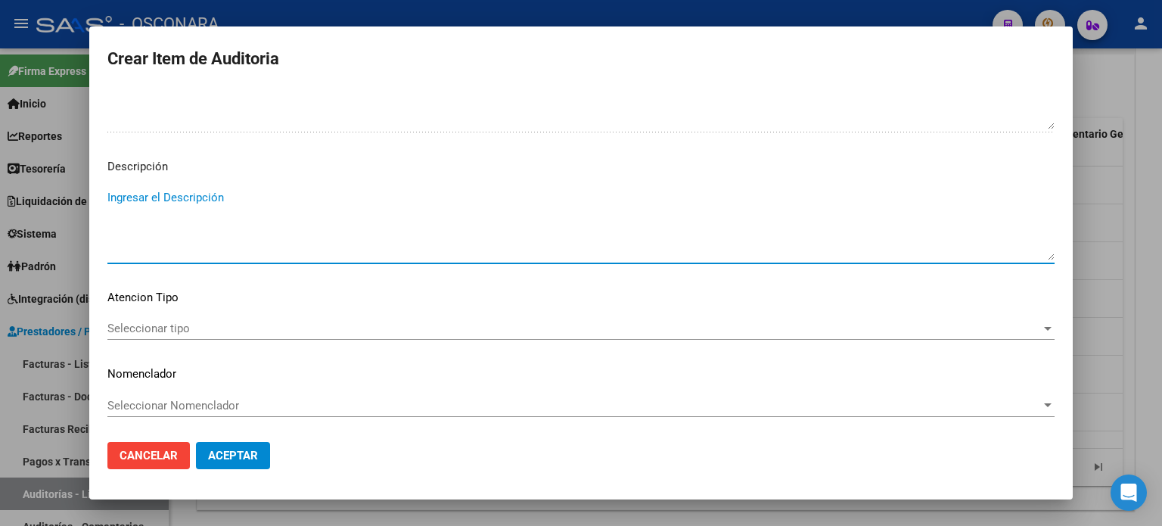
click at [135, 220] on textarea "Ingresar el Descripción" at bounding box center [580, 224] width 947 height 71
paste textarea "PERTENECE A RENOS 1-0660-9 DESDE 01/09/2022 FC 30-28158"
click at [161, 323] on span "Seleccionar tipo" at bounding box center [574, 329] width 934 height 14
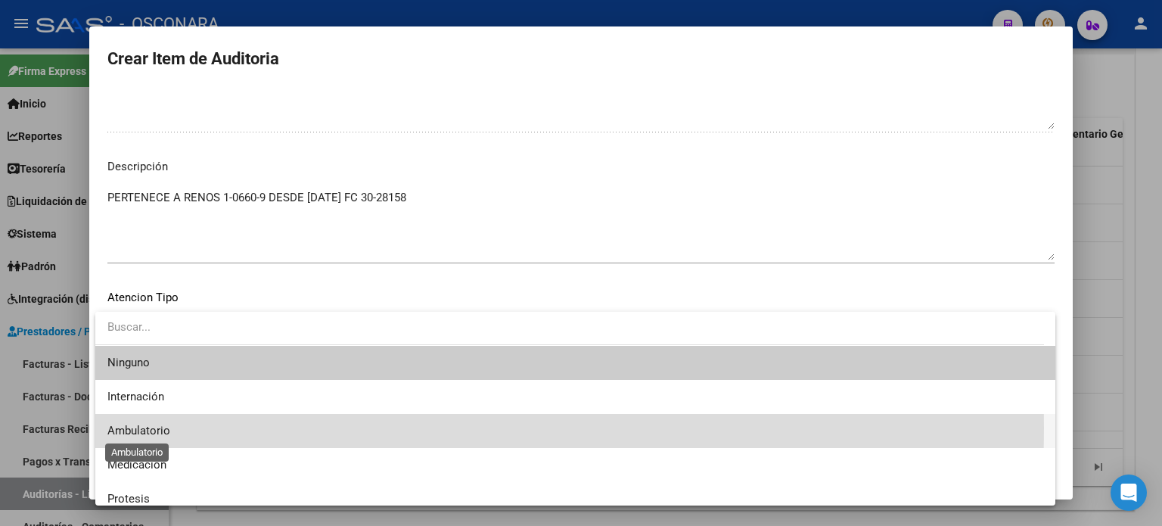
click at [154, 427] on span "Ambulatorio" at bounding box center [138, 431] width 63 height 14
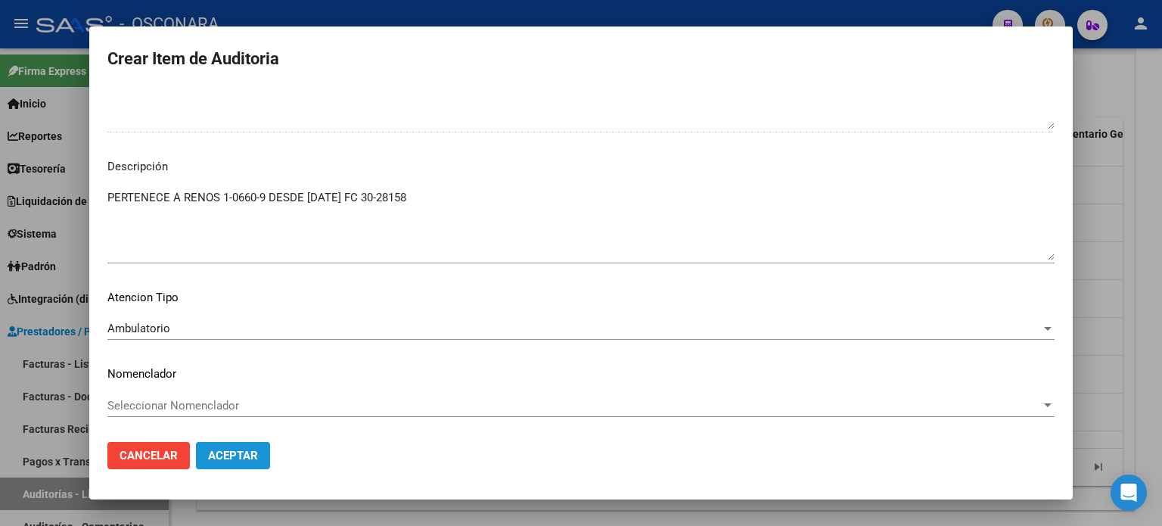
click at [225, 450] on span "Aceptar" at bounding box center [233, 456] width 50 height 14
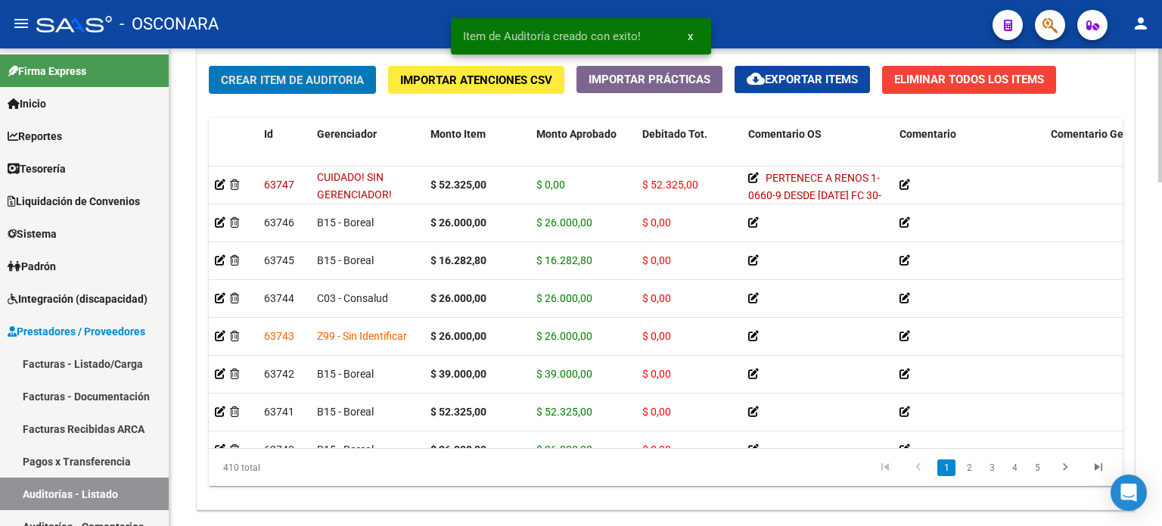
click at [294, 82] on span "Crear Item de Auditoria" at bounding box center [292, 80] width 143 height 14
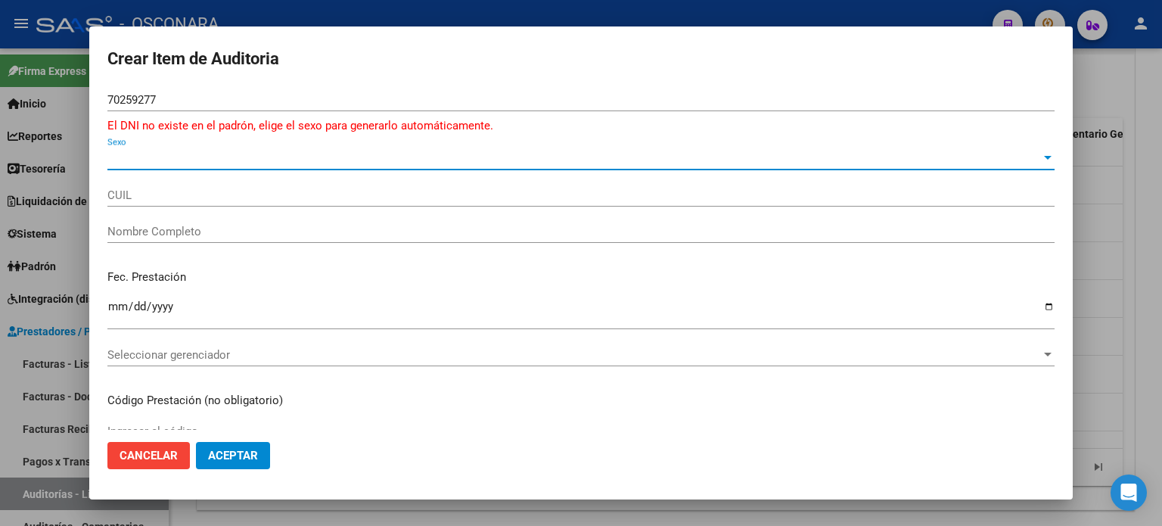
click at [138, 157] on span "Sexo" at bounding box center [574, 158] width 934 height 14
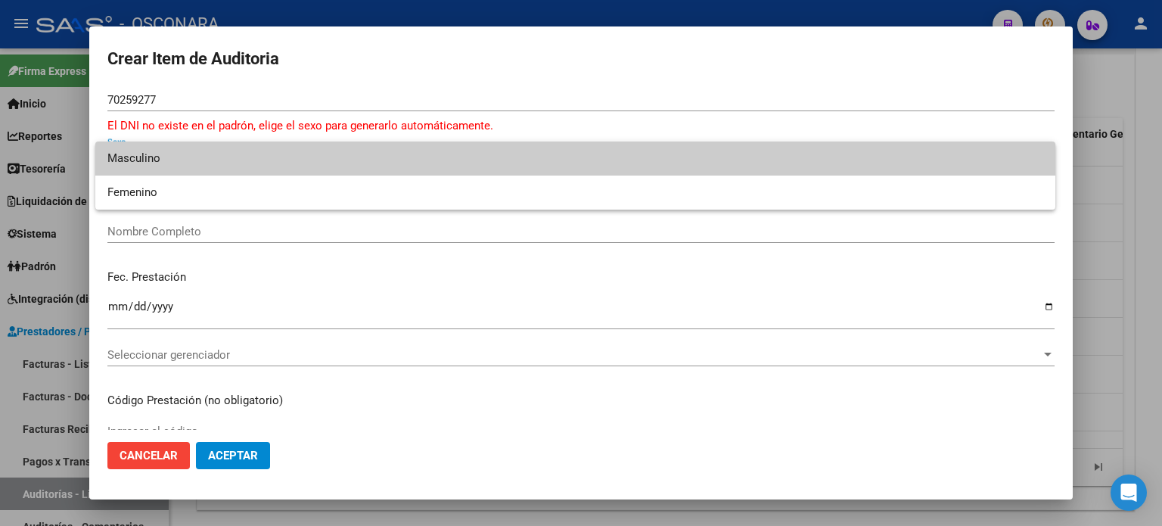
click at [140, 163] on span "Masculino" at bounding box center [575, 158] width 936 height 34
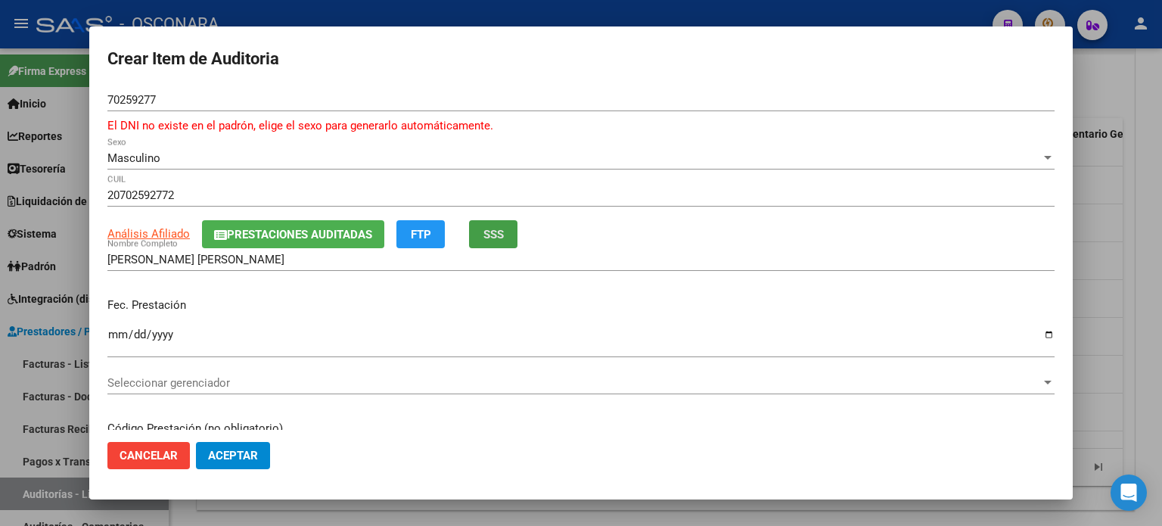
click at [490, 227] on span "SSS" at bounding box center [493, 234] width 20 height 14
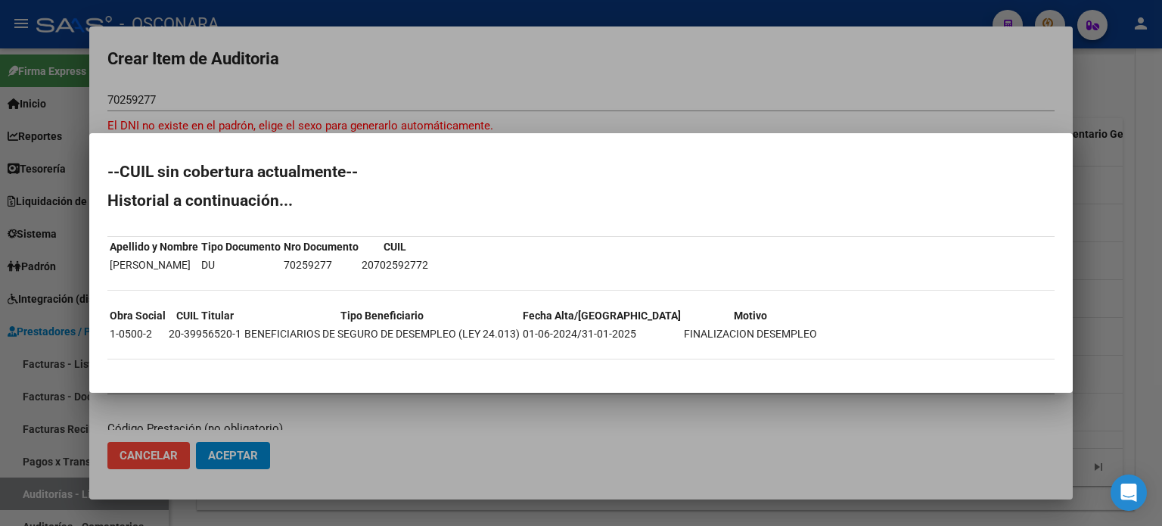
click at [1090, 212] on div at bounding box center [581, 263] width 1162 height 526
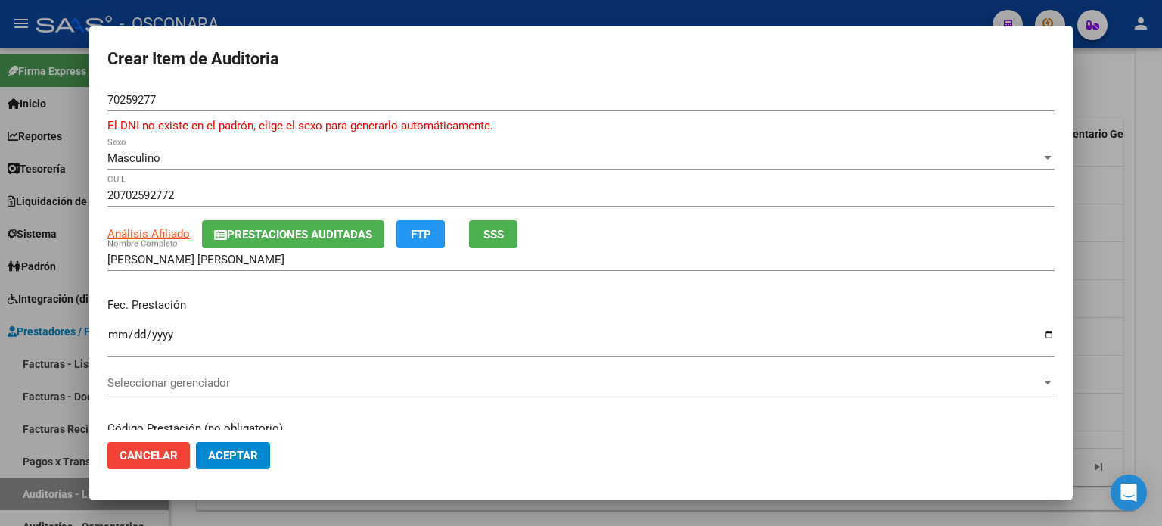
click at [110, 334] on input "Ingresar la fecha" at bounding box center [580, 340] width 947 height 24
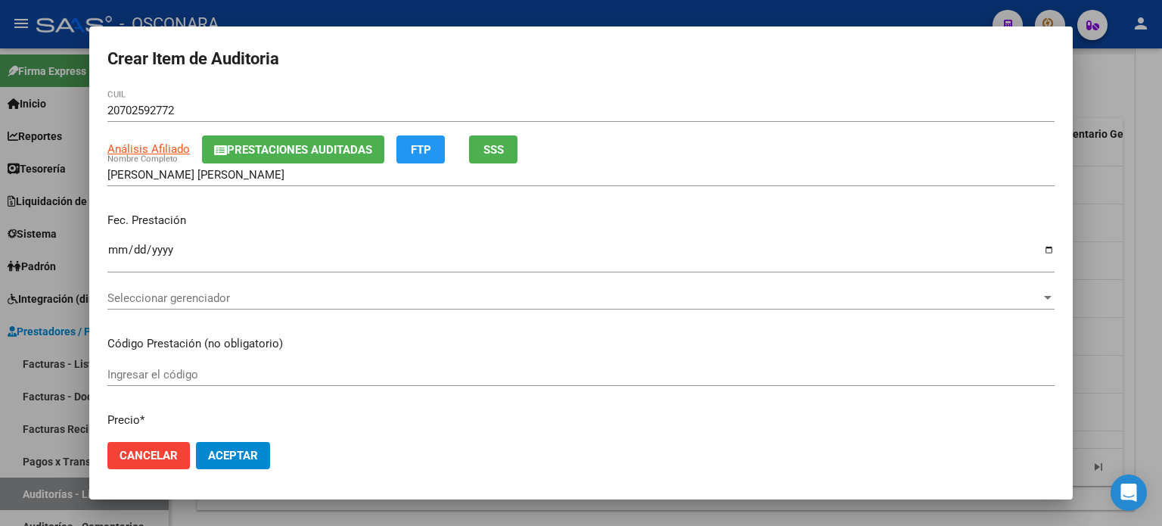
scroll to position [227, 0]
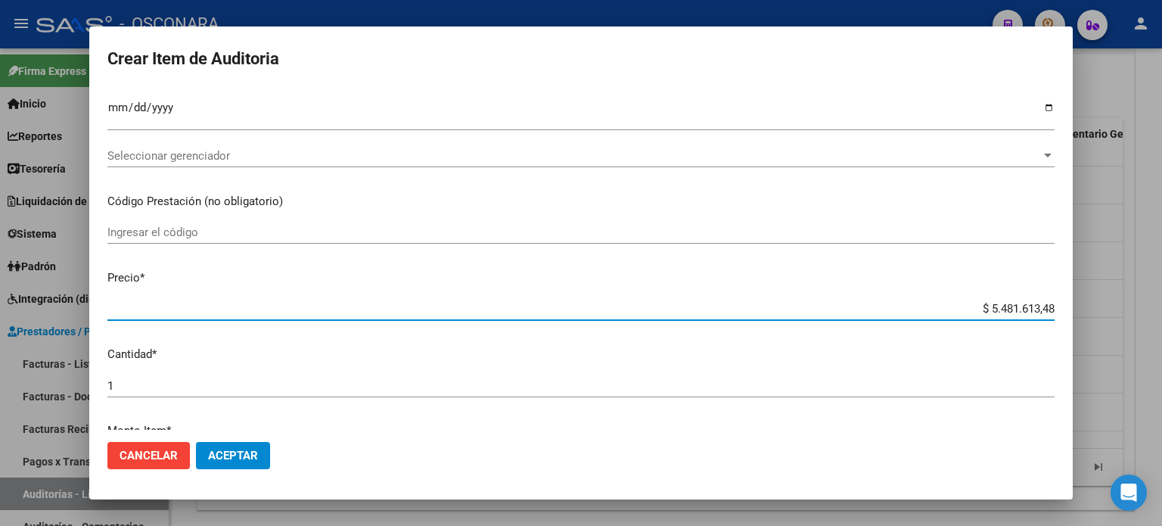
drag, startPoint x: 978, startPoint y: 307, endPoint x: 1161, endPoint y: 296, distance: 184.2
click at [1161, 298] on div "Crear Item de Auditoria 70259277 Nro Documento El DNI no existe en el padrón, e…" at bounding box center [581, 263] width 1162 height 526
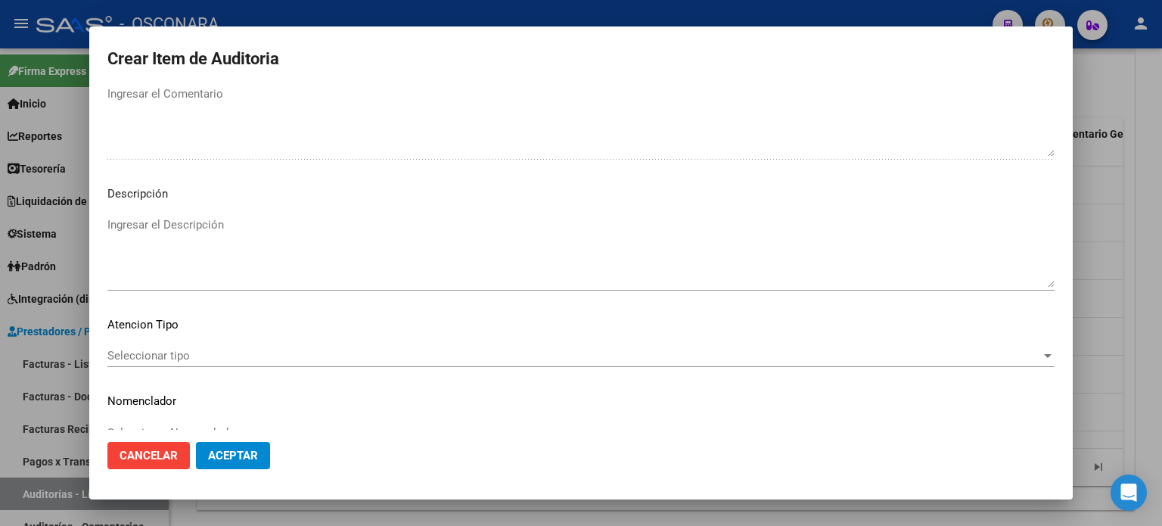
scroll to position [1038, 0]
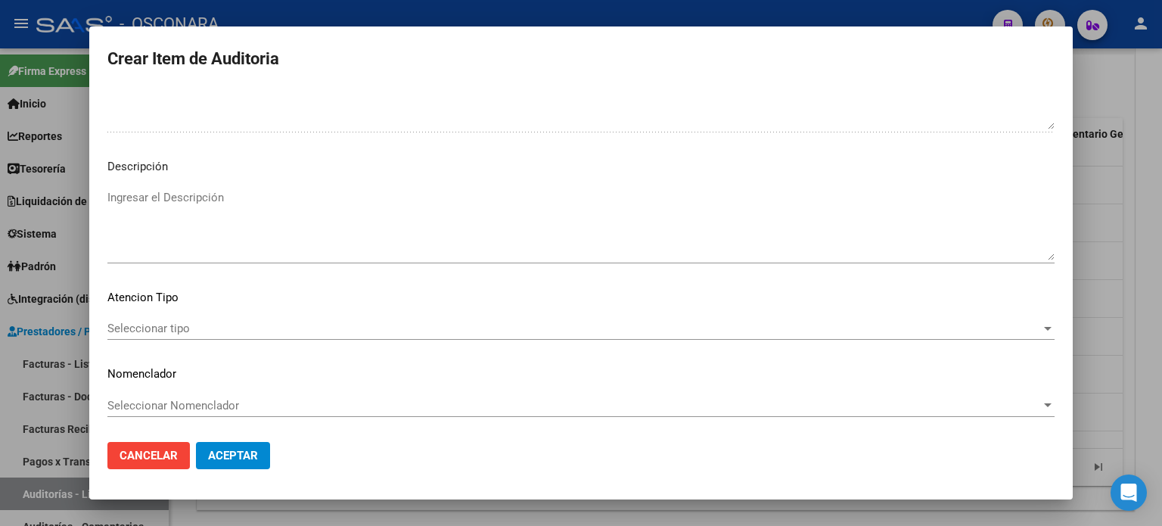
click at [248, 204] on textarea "Ingresar el Descripción" at bounding box center [580, 224] width 947 height 71
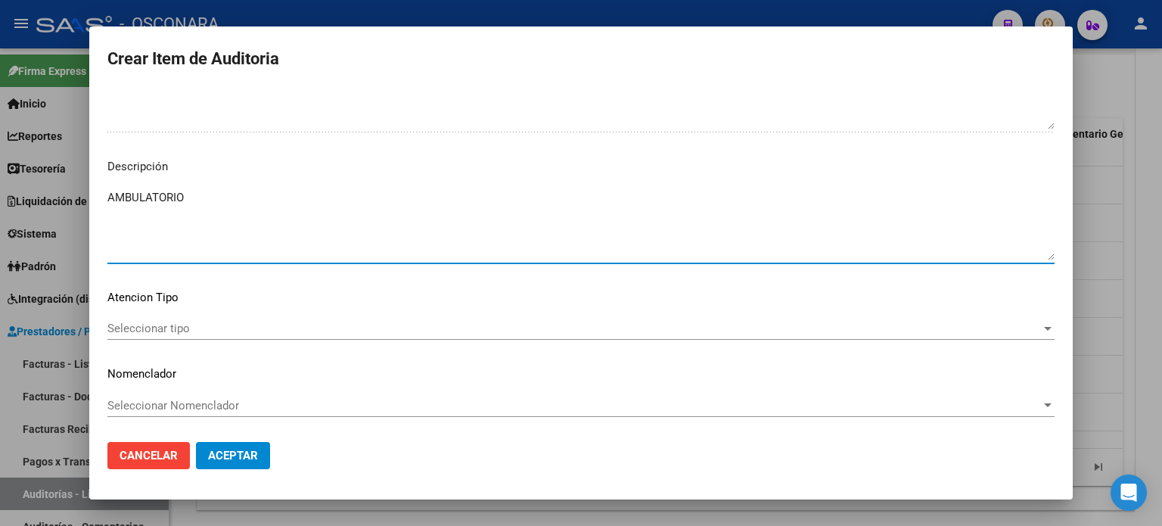
click at [171, 317] on div "Seleccionar tipo Seleccionar tipo" at bounding box center [580, 328] width 947 height 23
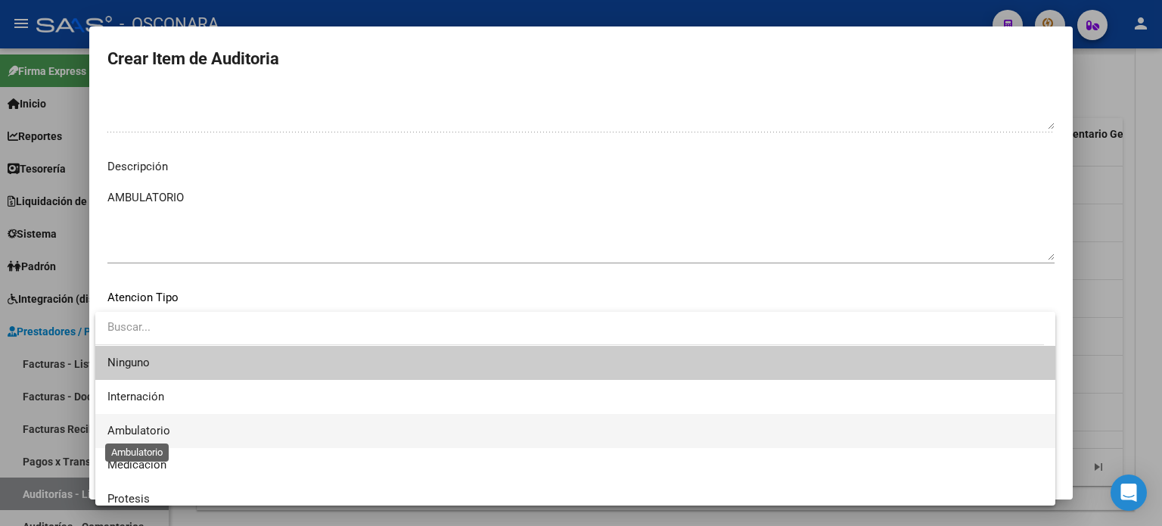
drag, startPoint x: 158, startPoint y: 427, endPoint x: 200, endPoint y: 440, distance: 43.3
click at [157, 429] on span "Ambulatorio" at bounding box center [138, 431] width 63 height 14
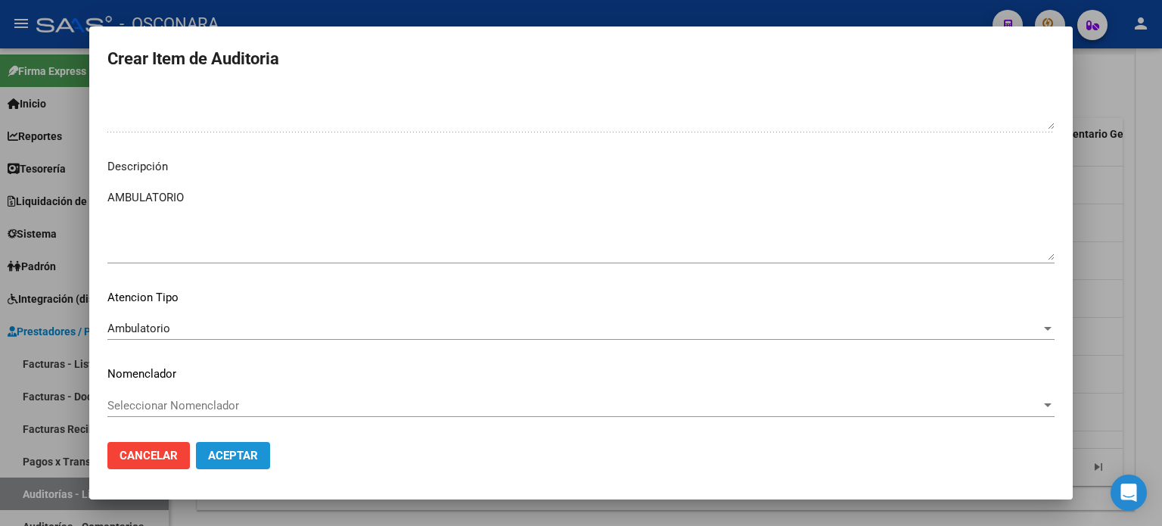
click at [251, 452] on span "Aceptar" at bounding box center [233, 456] width 50 height 14
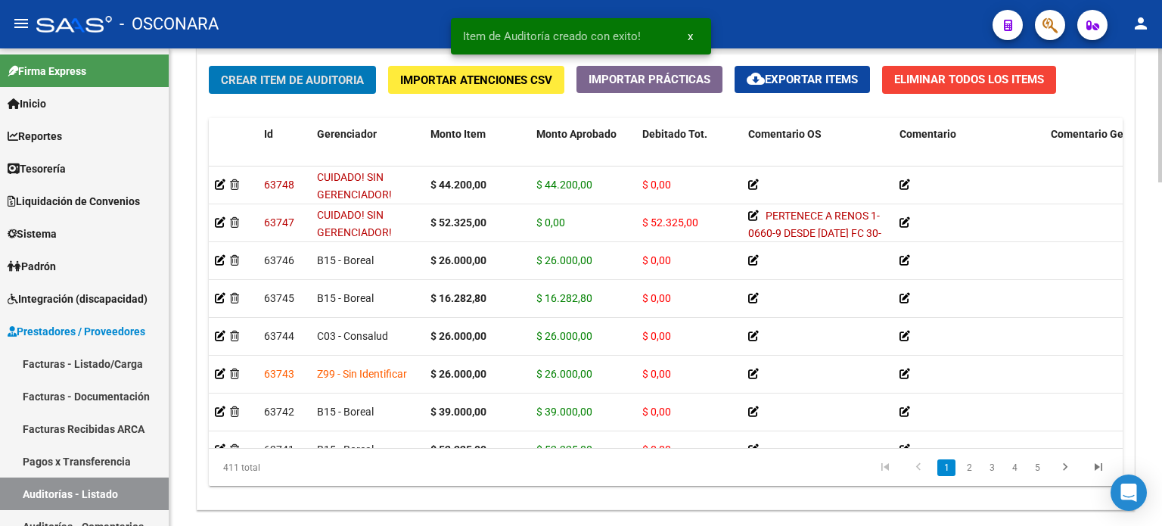
click at [235, 82] on span "Crear Item de Auditoria" at bounding box center [292, 80] width 143 height 14
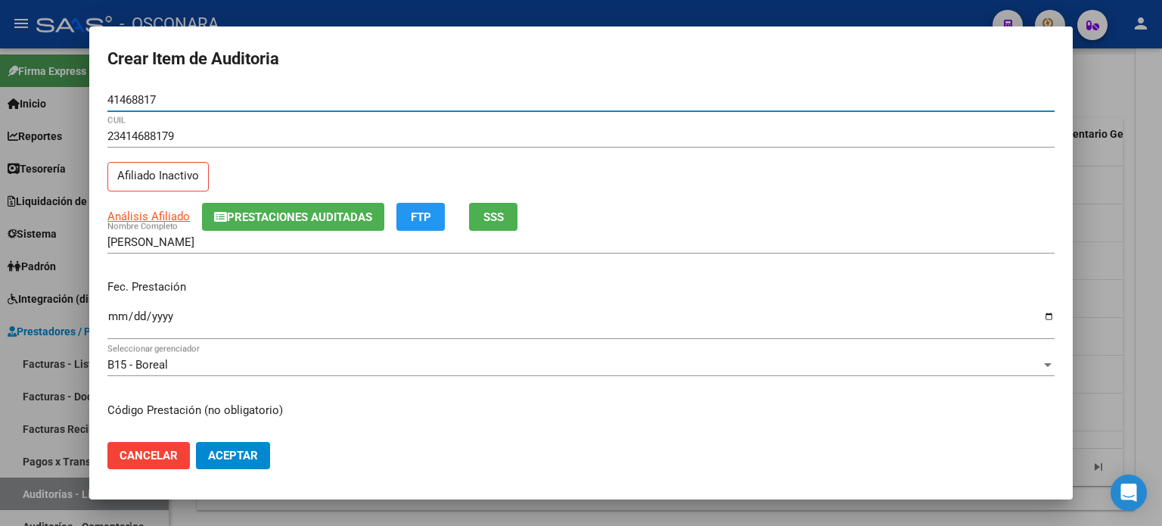
click at [514, 214] on button "SSS" at bounding box center [493, 217] width 48 height 28
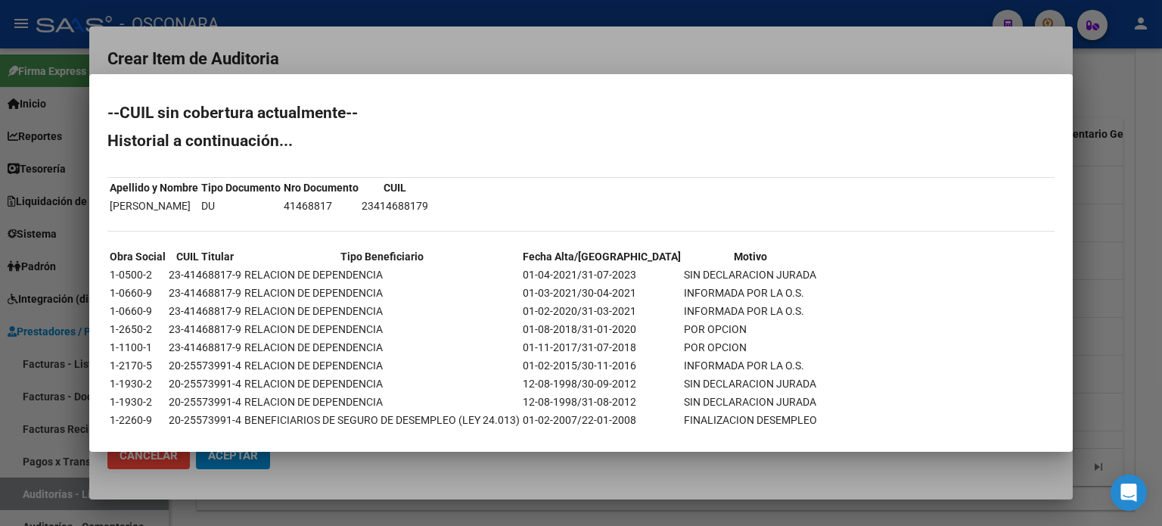
click at [1108, 269] on div at bounding box center [581, 263] width 1162 height 526
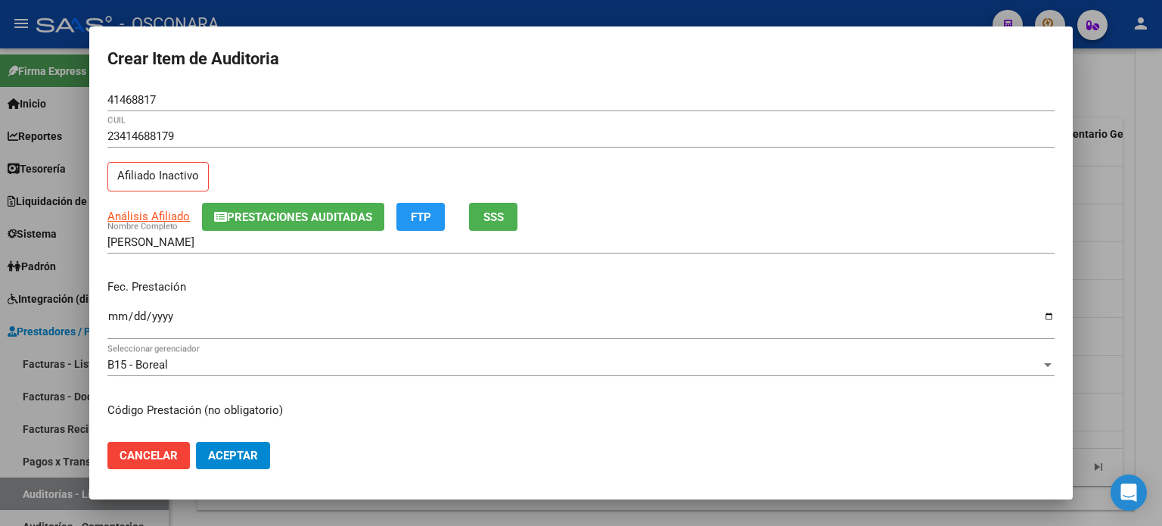
click at [110, 313] on input "Ingresar la fecha" at bounding box center [580, 322] width 947 height 24
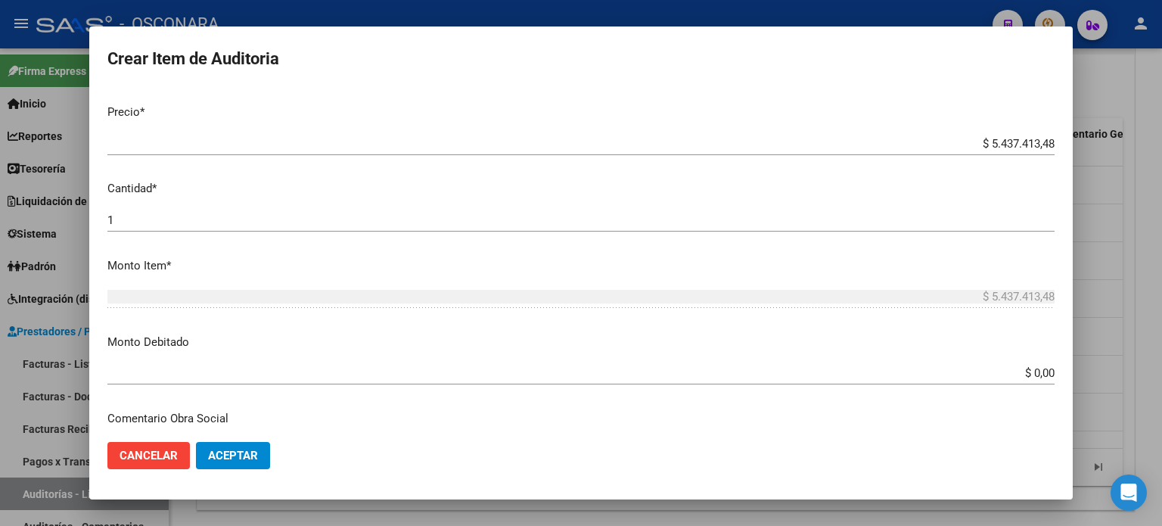
scroll to position [378, 0]
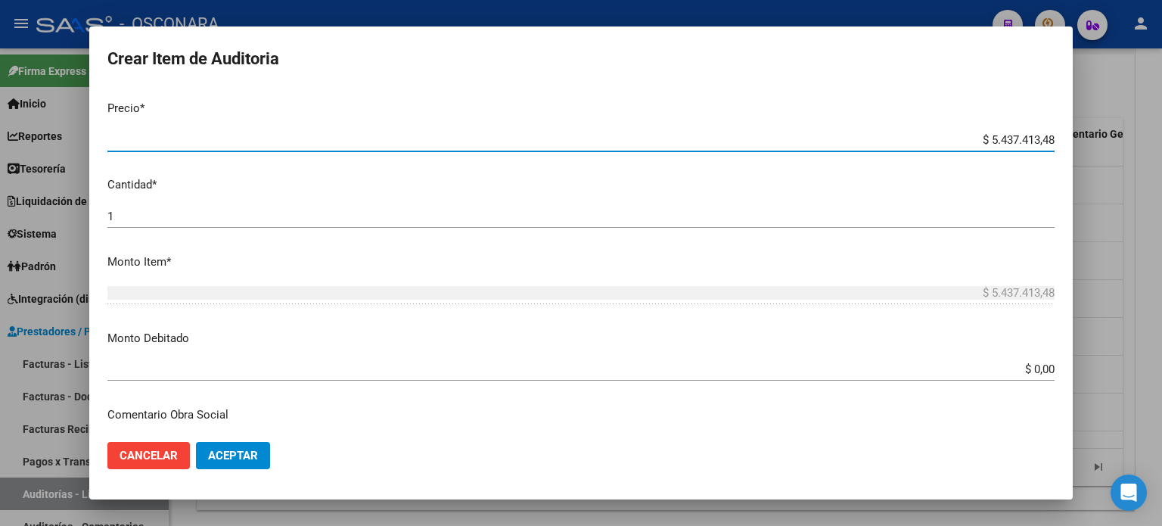
drag, startPoint x: 976, startPoint y: 137, endPoint x: 1161, endPoint y: 136, distance: 185.4
click at [1161, 136] on div "Crear Item de Auditoria 41468817 Nro Documento 23414688179 CUIL Afiliado Inacti…" at bounding box center [581, 263] width 1162 height 526
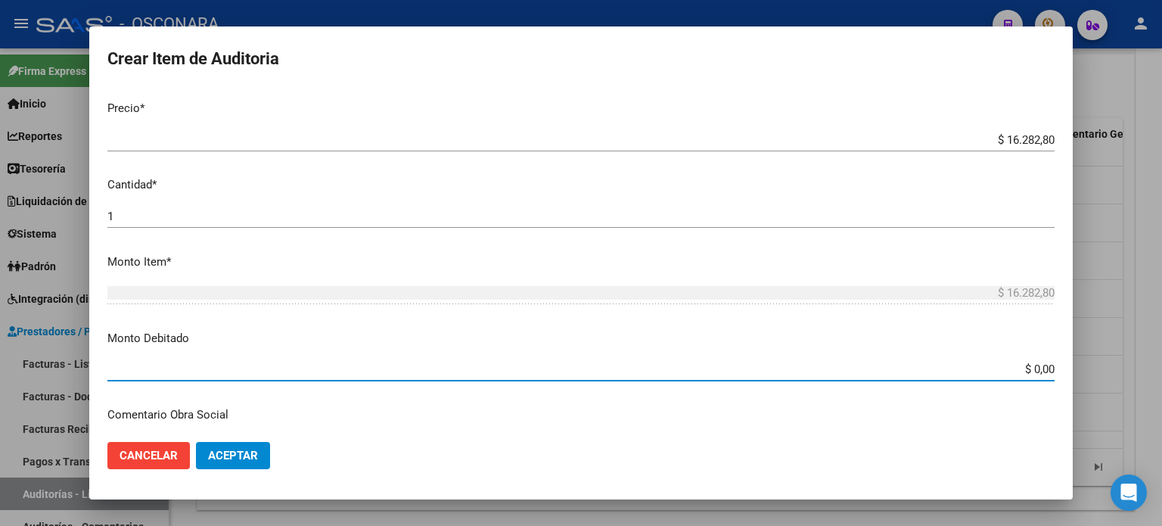
drag, startPoint x: 1021, startPoint y: 366, endPoint x: 1161, endPoint y: 341, distance: 142.2
click at [1124, 359] on div "Crear Item de Auditoria 41468817 Nro Documento 23414688179 CUIL Afiliado Inacti…" at bounding box center [581, 263] width 1162 height 526
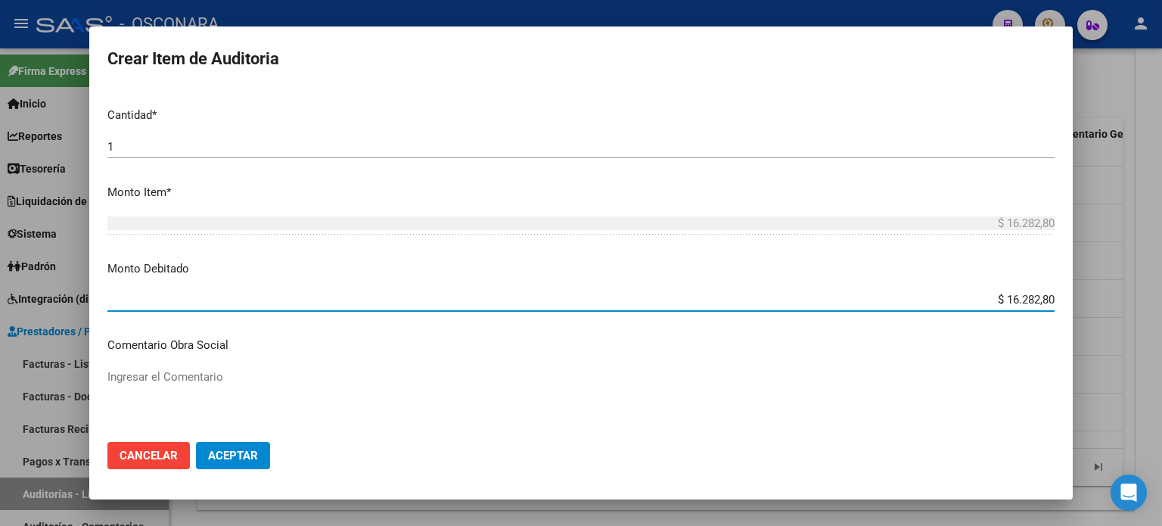
scroll to position [530, 0]
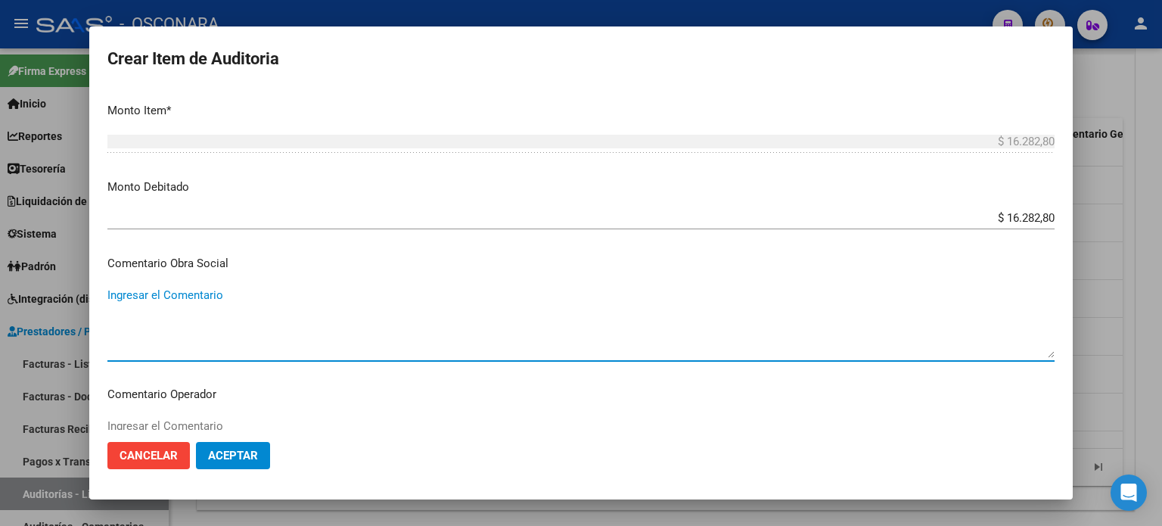
click at [188, 317] on textarea "Ingresar el Comentario" at bounding box center [580, 322] width 947 height 71
drag, startPoint x: 327, startPoint y: 292, endPoint x: 0, endPoint y: 293, distance: 326.9
click at [0, 293] on div "Crear Item de Auditoria 41468817 Nro Documento 23414688179 CUIL Afiliado Inacti…" at bounding box center [581, 263] width 1162 height 526
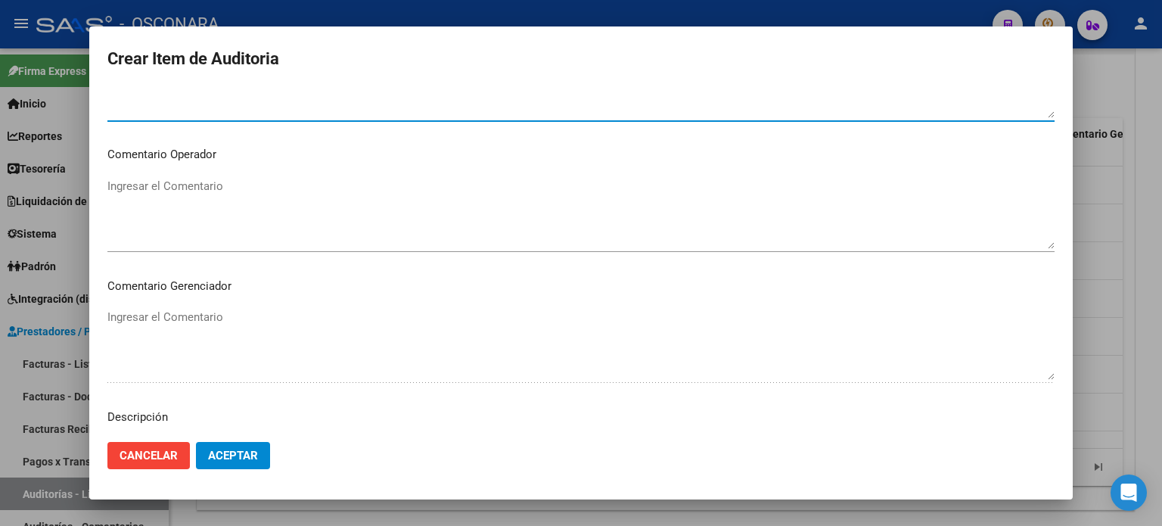
scroll to position [984, 0]
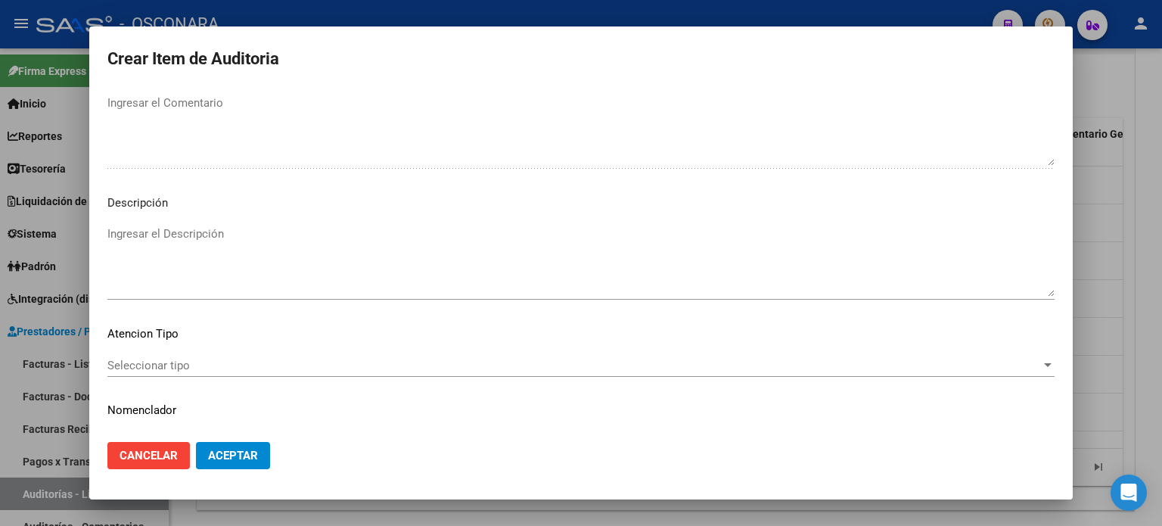
click at [157, 250] on textarea "Ingresar el Descripción" at bounding box center [580, 260] width 947 height 71
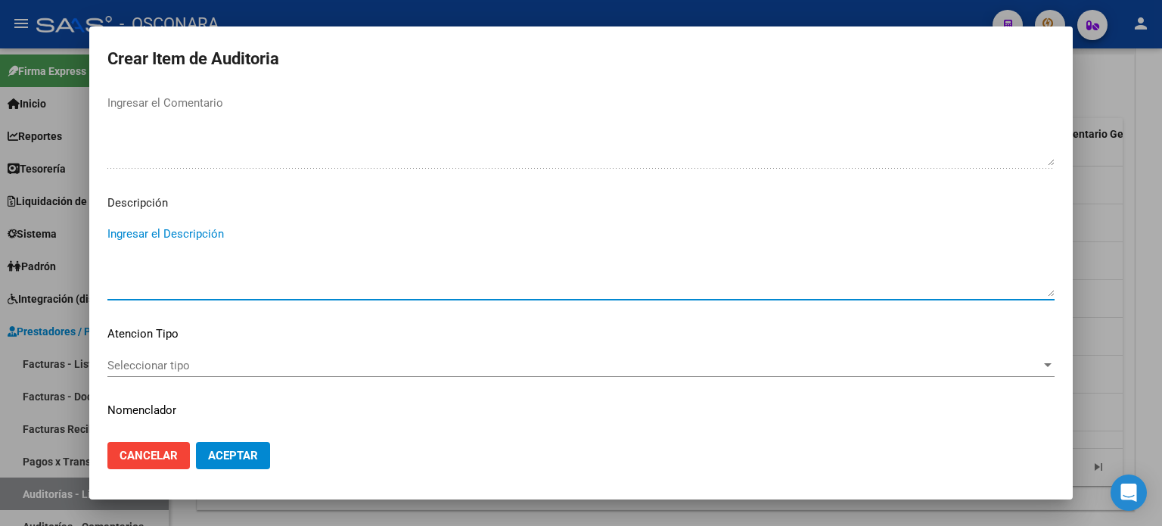
paste textarea "BAJA 31/07/2023 SIN DDJJ FC 30-28158"
click at [191, 376] on div "Seleccionar tipo Seleccionar tipo" at bounding box center [580, 365] width 947 height 23
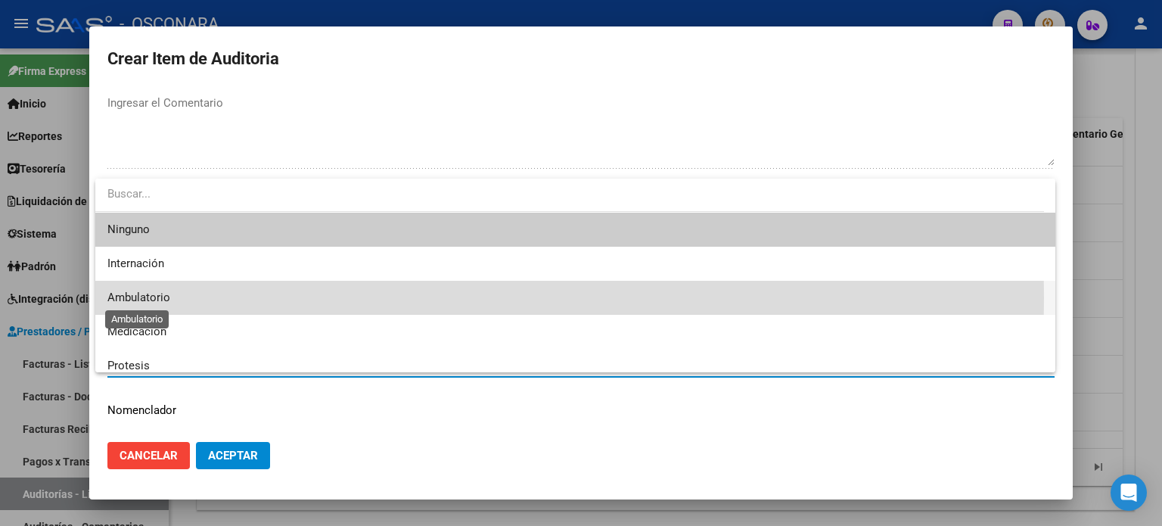
drag, startPoint x: 128, startPoint y: 297, endPoint x: 242, endPoint y: 434, distance: 178.3
click at [128, 297] on span "Ambulatorio" at bounding box center [138, 298] width 63 height 14
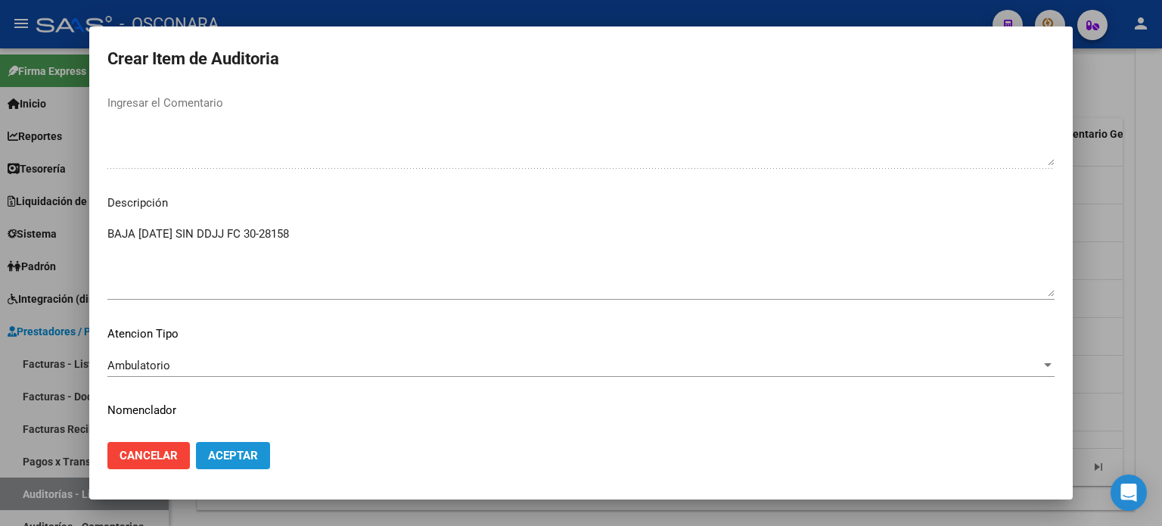
click at [238, 454] on span "Aceptar" at bounding box center [233, 456] width 50 height 14
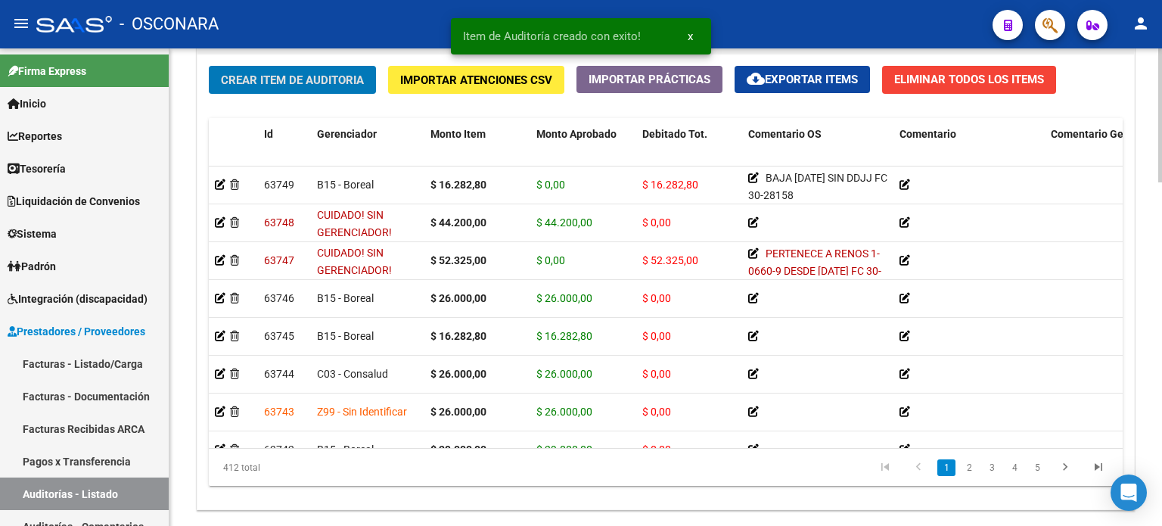
click at [292, 73] on span "Crear Item de Auditoria" at bounding box center [292, 80] width 143 height 14
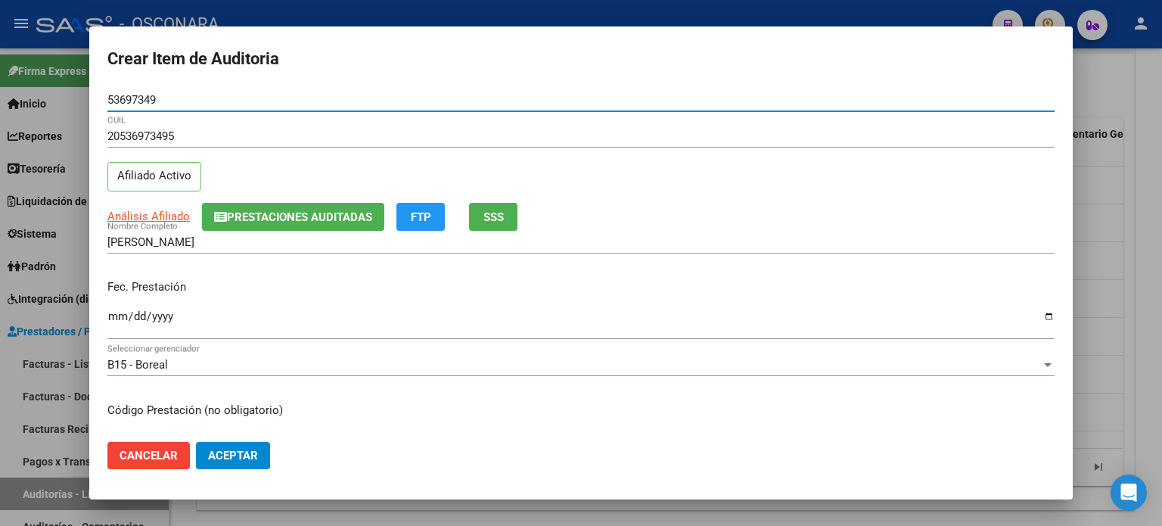
click at [467, 225] on div "Análisis Afiliado Prestaciones Auditadas FTP SSS" at bounding box center [580, 217] width 947 height 28
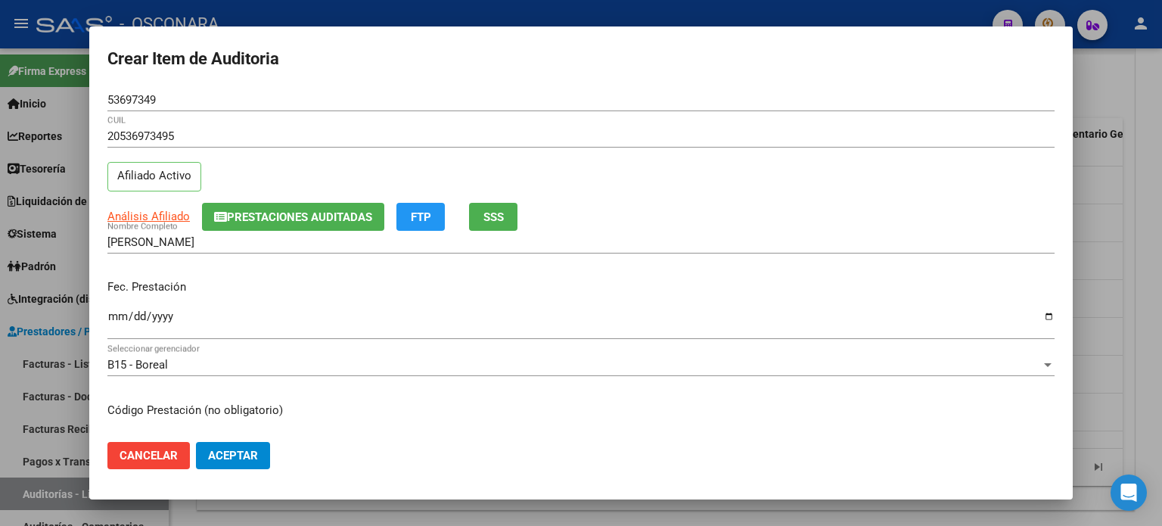
click at [508, 220] on button "SSS" at bounding box center [493, 217] width 48 height 28
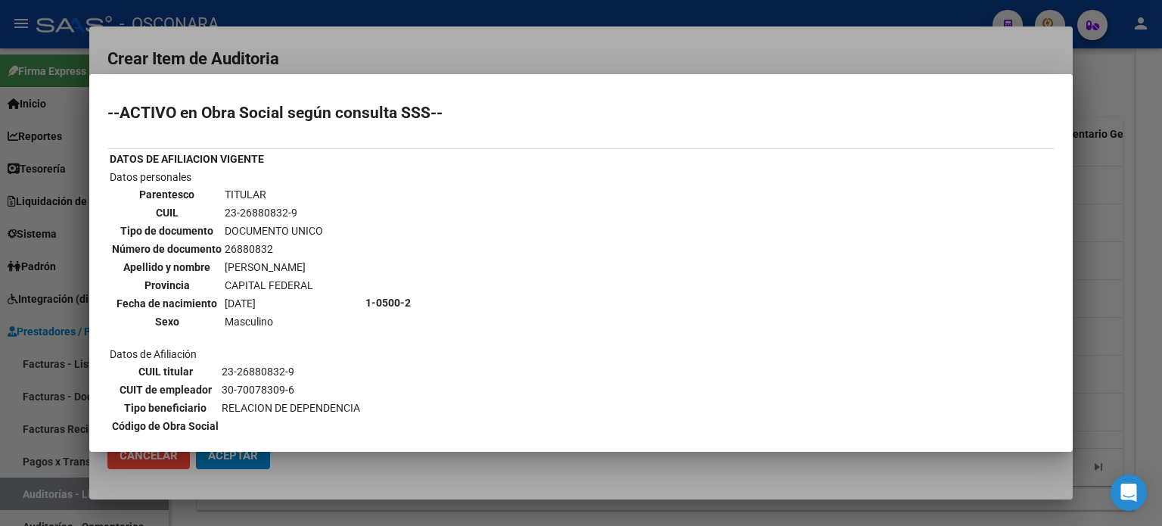
scroll to position [76, 0]
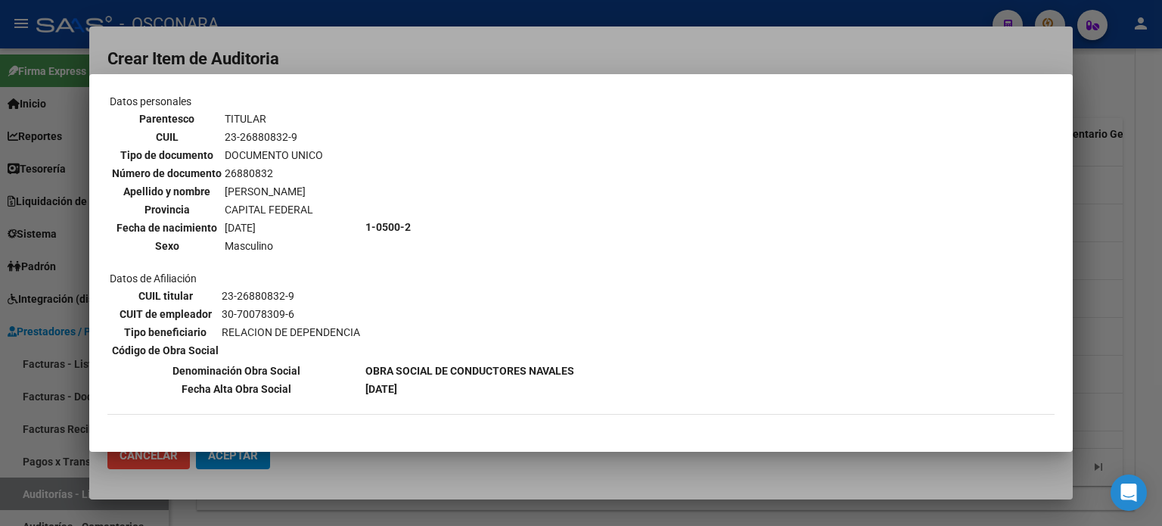
click at [1114, 338] on div at bounding box center [581, 263] width 1162 height 526
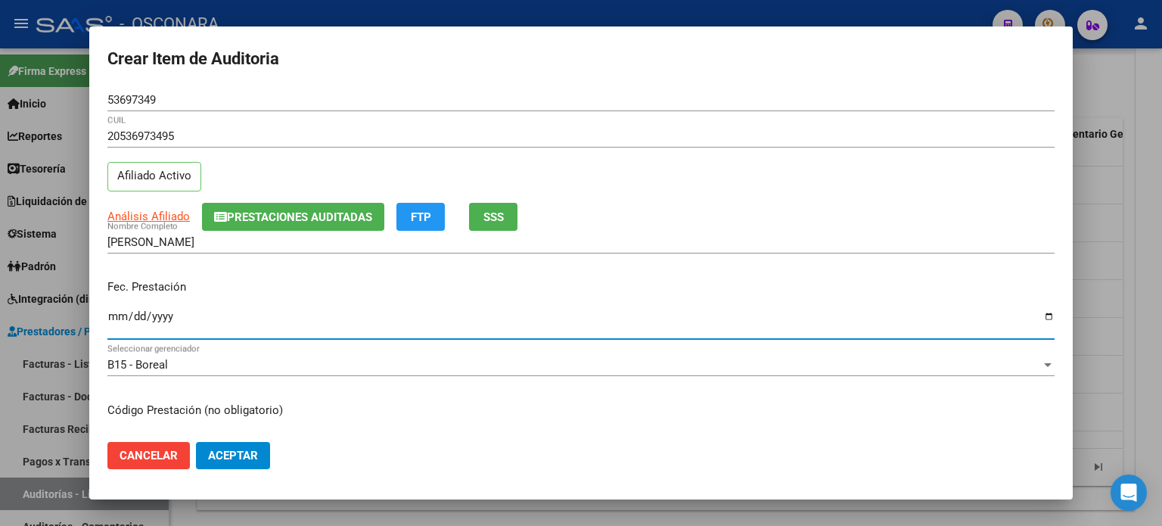
click at [117, 318] on input "Ingresar la fecha" at bounding box center [580, 322] width 947 height 24
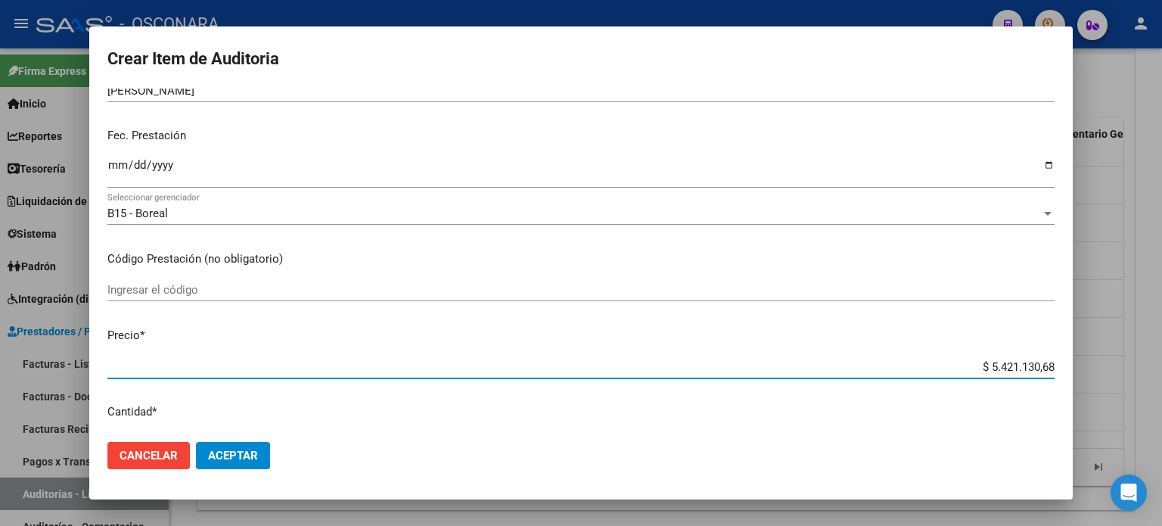
drag, startPoint x: 978, startPoint y: 362, endPoint x: 1161, endPoint y: 310, distance: 190.4
click at [1161, 310] on div "Crear Item de Auditoria 53697349 Nro Documento 20536973495 CUIL Afiliado Activo…" at bounding box center [581, 263] width 1162 height 526
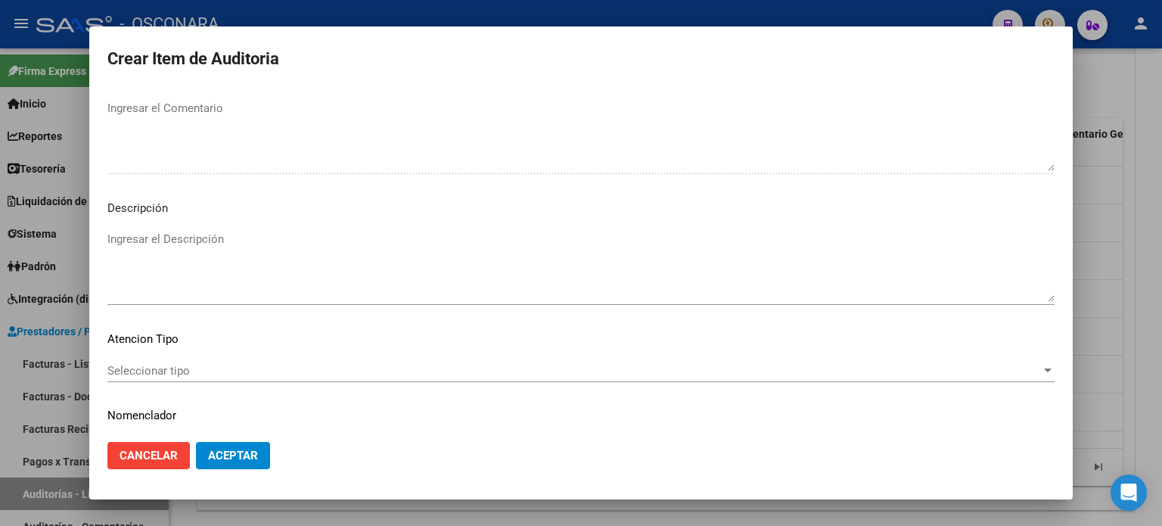
scroll to position [984, 0]
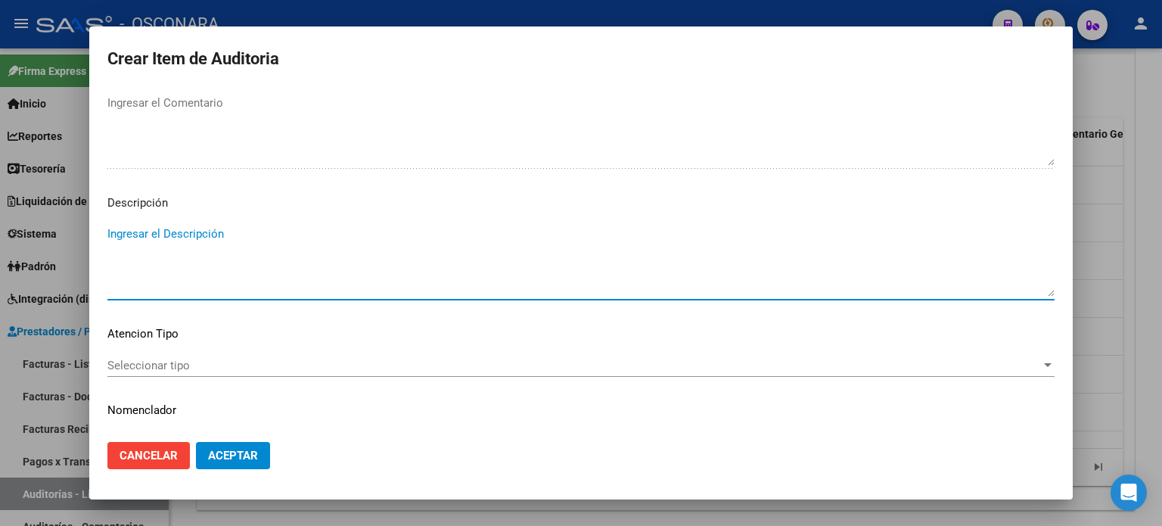
click at [186, 263] on textarea "Ingresar el Descripción" at bounding box center [580, 260] width 947 height 71
click at [169, 359] on span "Seleccionar tipo" at bounding box center [574, 366] width 934 height 14
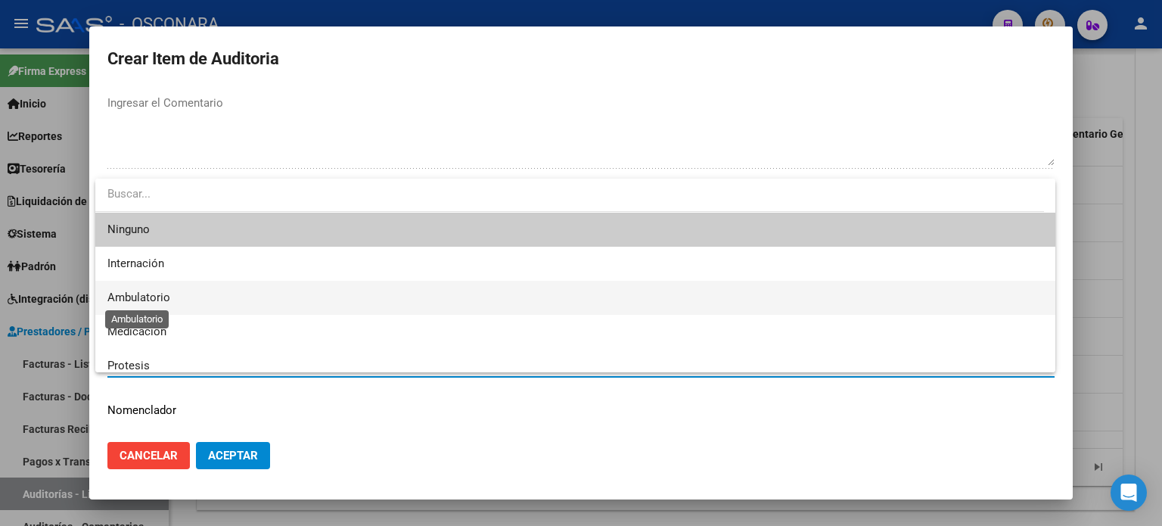
click at [141, 300] on span "Ambulatorio" at bounding box center [138, 298] width 63 height 14
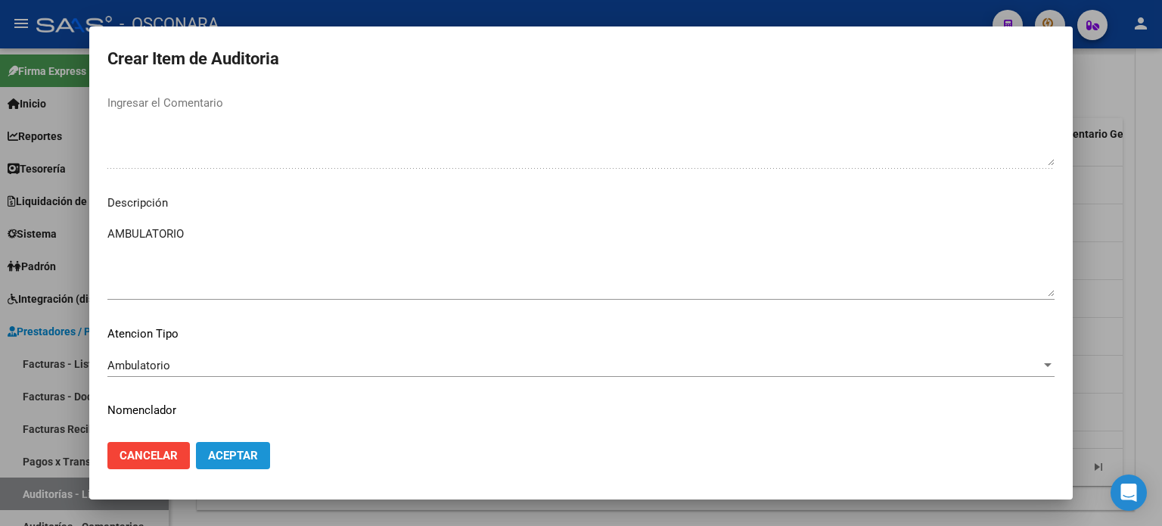
click at [216, 449] on span "Aceptar" at bounding box center [233, 456] width 50 height 14
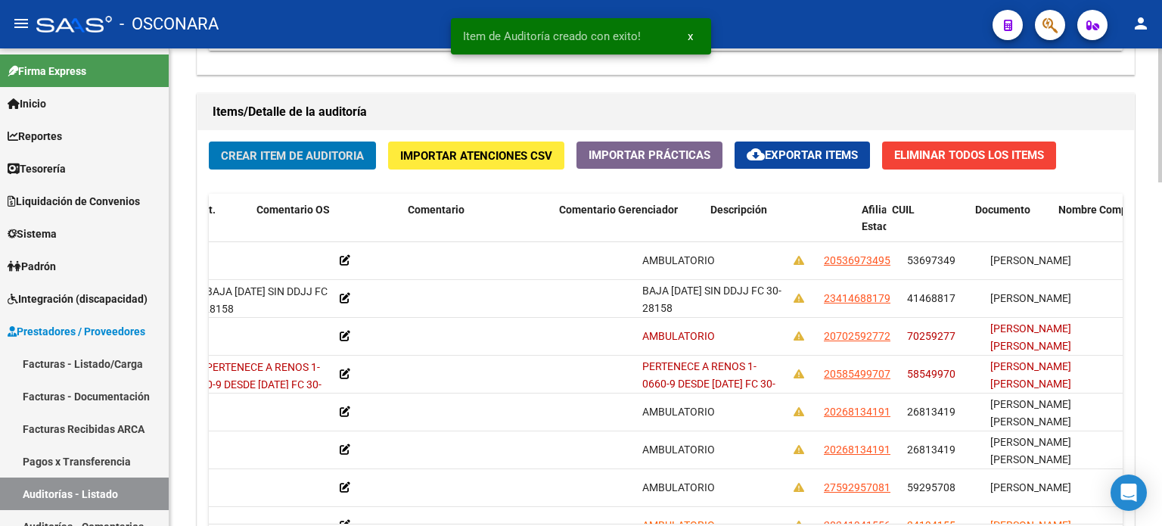
scroll to position [0, 0]
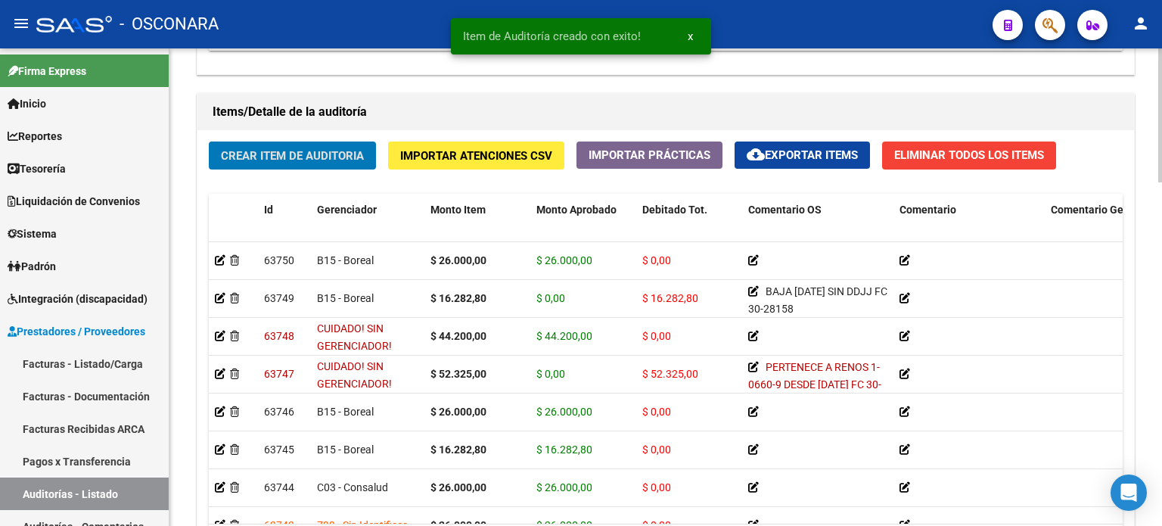
click at [269, 149] on span "Crear Item de Auditoria" at bounding box center [292, 156] width 143 height 14
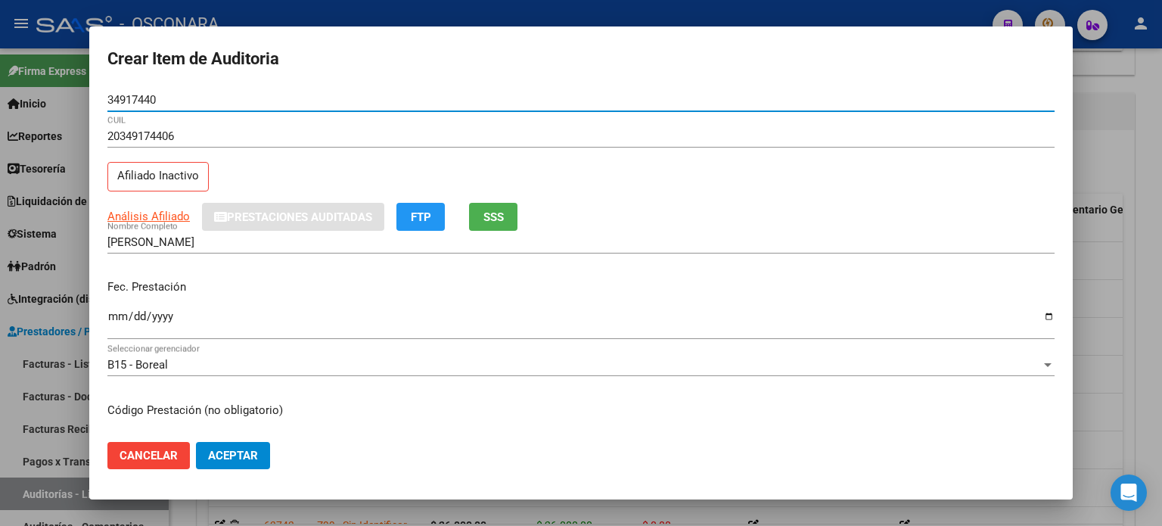
click at [493, 225] on button "SSS" at bounding box center [493, 217] width 48 height 28
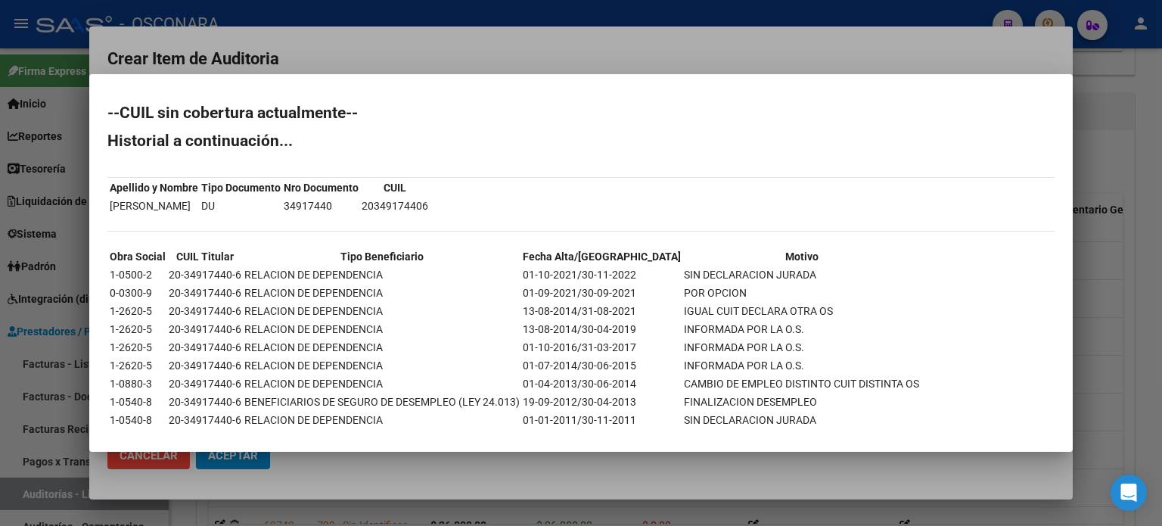
click at [1117, 144] on div at bounding box center [581, 263] width 1162 height 526
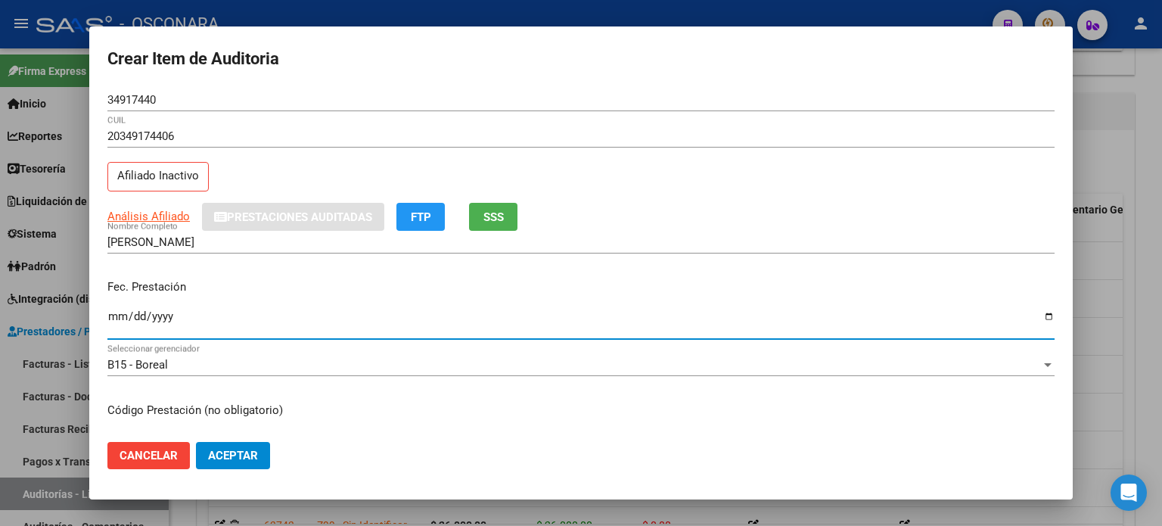
click at [120, 311] on input "Ingresar la fecha" at bounding box center [580, 322] width 947 height 24
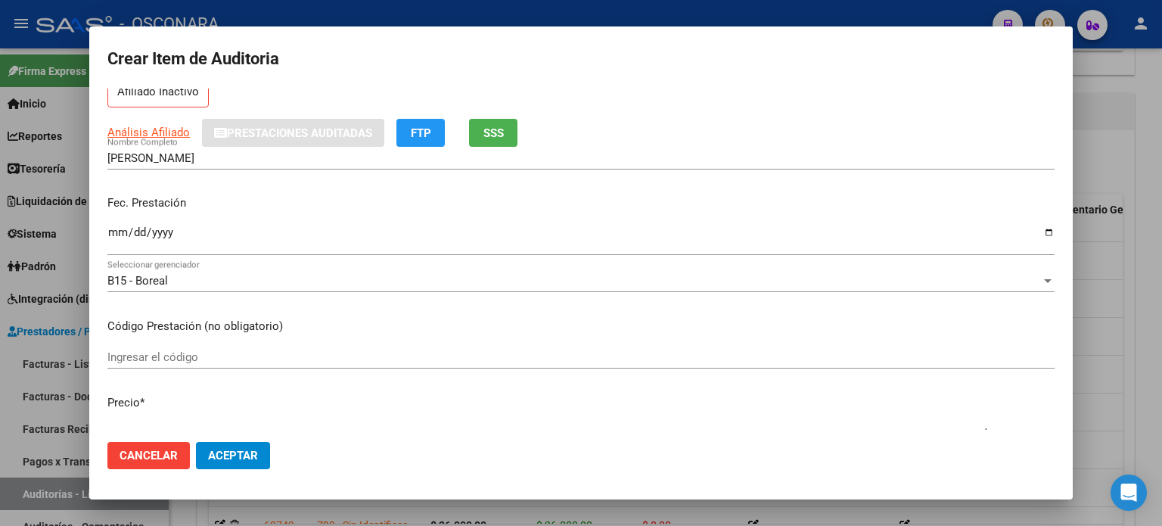
scroll to position [227, 0]
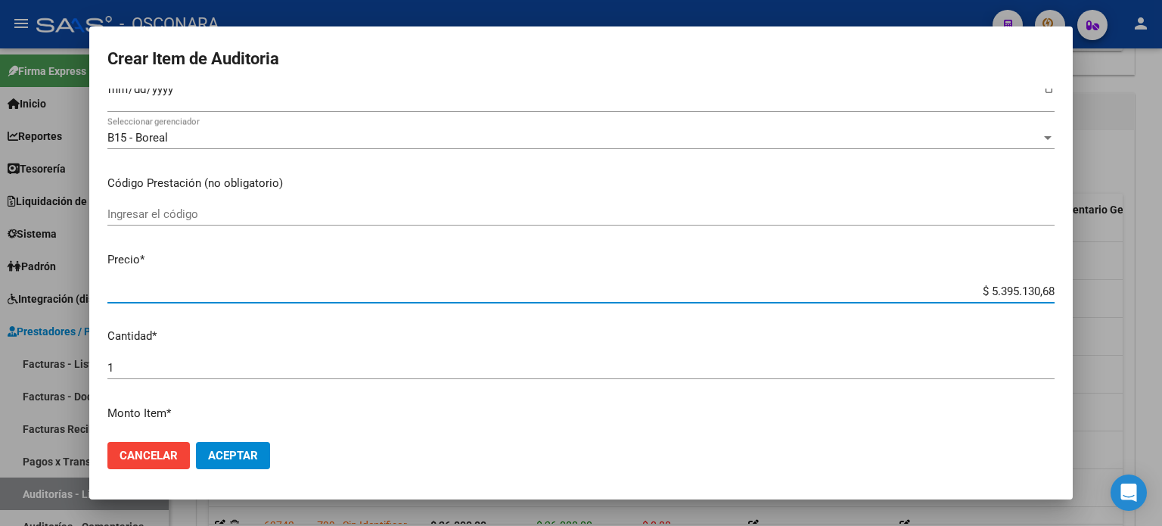
drag, startPoint x: 978, startPoint y: 289, endPoint x: 1161, endPoint y: 284, distance: 183.9
click at [1161, 284] on div "Crear Item de Auditoria 34917440 Nro Documento 20349174406 CUIL Afiliado Inacti…" at bounding box center [581, 263] width 1162 height 526
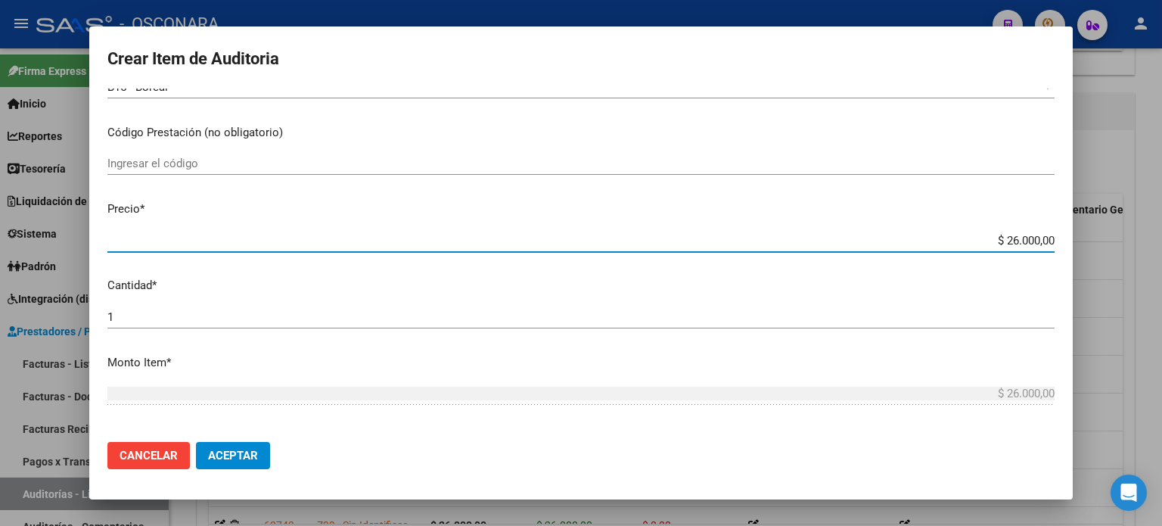
scroll to position [454, 0]
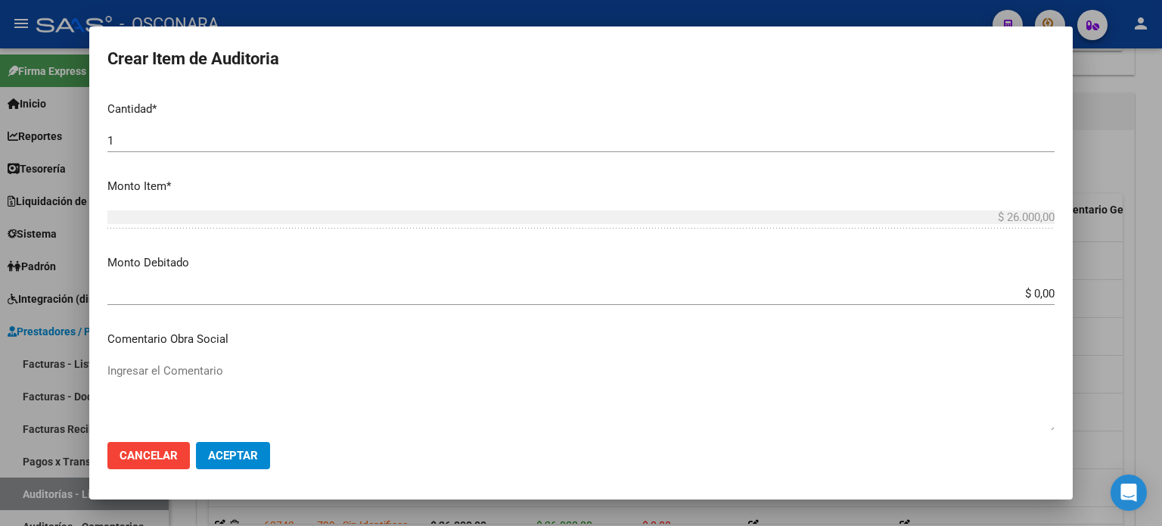
drag, startPoint x: 1021, startPoint y: 290, endPoint x: 1146, endPoint y: 288, distance: 124.1
click at [1138, 289] on div "Crear Item de Auditoria 34917440 Nro Documento 20349174406 CUIL Afiliado Inacti…" at bounding box center [581, 263] width 1162 height 526
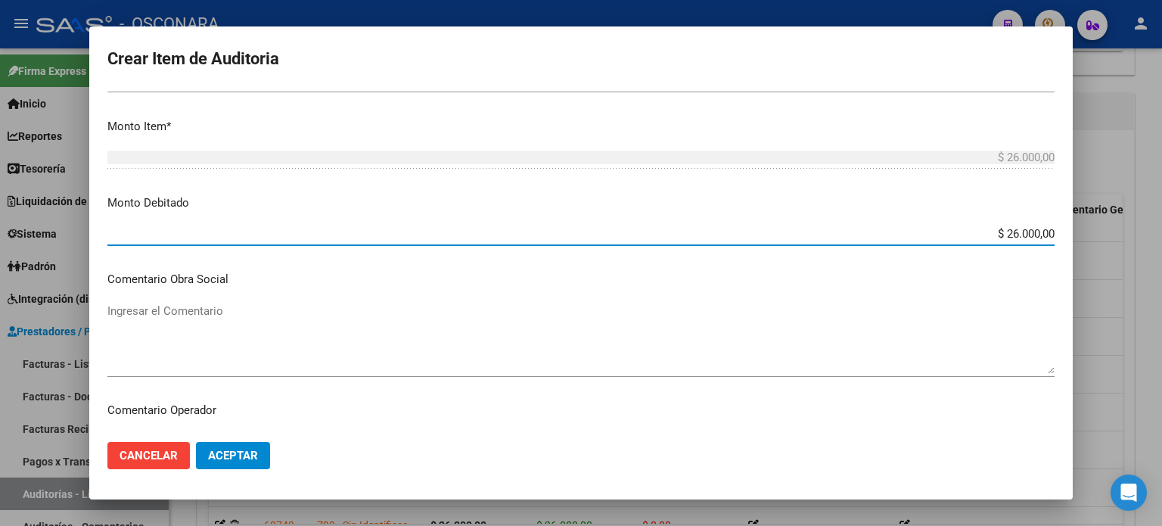
scroll to position [605, 0]
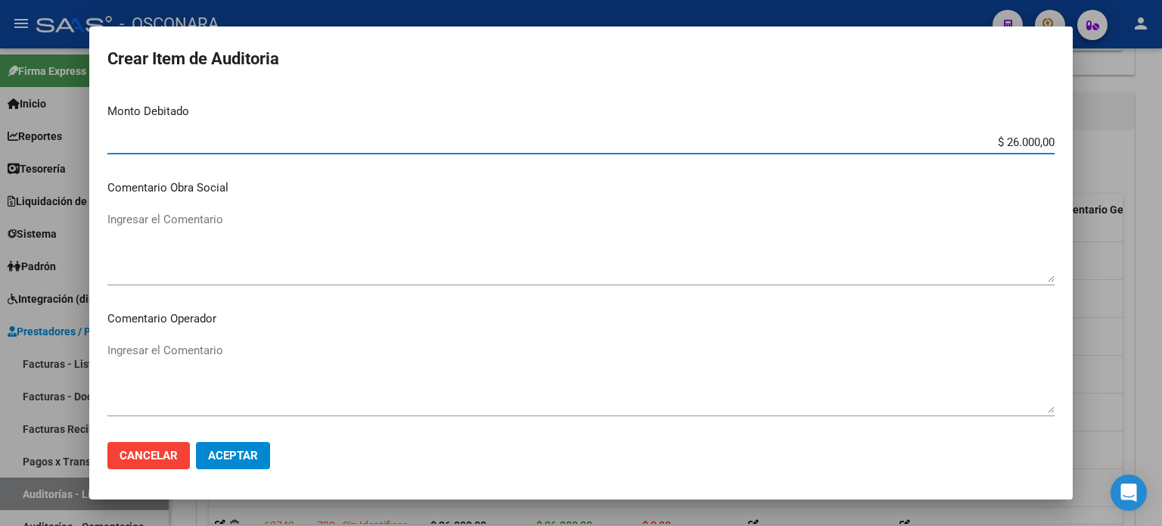
click at [183, 244] on textarea "Ingresar el Comentario" at bounding box center [580, 246] width 947 height 71
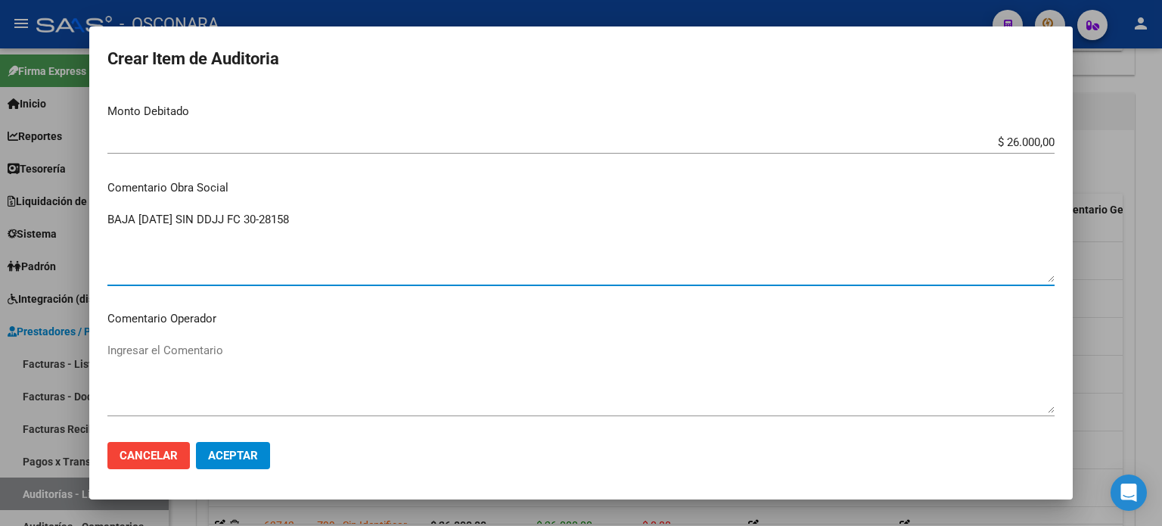
drag, startPoint x: 210, startPoint y: 220, endPoint x: 0, endPoint y: 222, distance: 210.3
click at [0, 220] on div "Crear Item de Auditoria 34917440 Nro Documento 20349174406 CUIL Afiliado Inacti…" at bounding box center [581, 263] width 1162 height 526
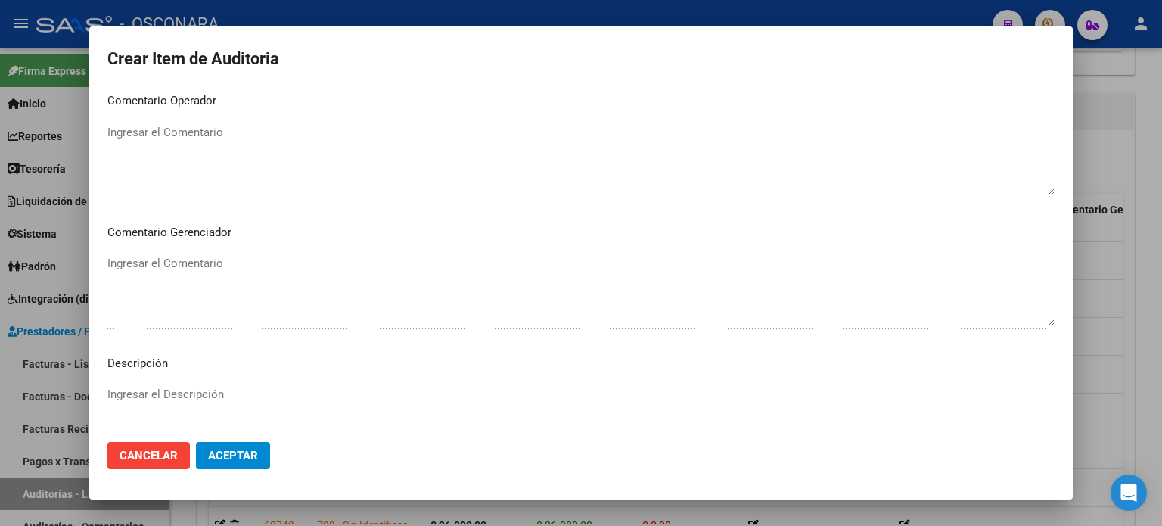
scroll to position [1020, 0]
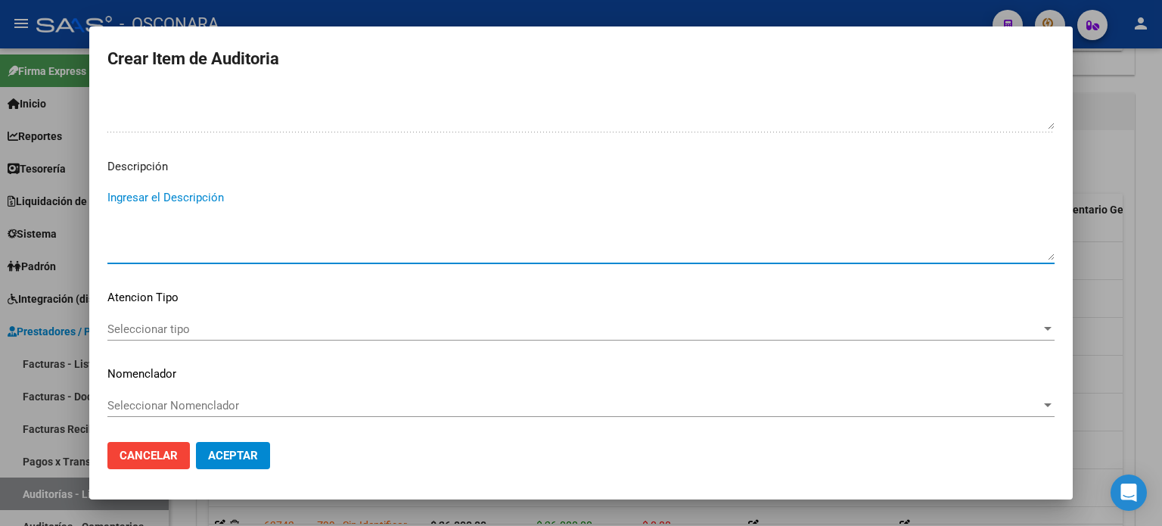
paste textarea "BAJA 30/11/2022 SIN DDJJ FC 30-28158"
click at [158, 329] on span "Seleccionar tipo" at bounding box center [574, 329] width 934 height 14
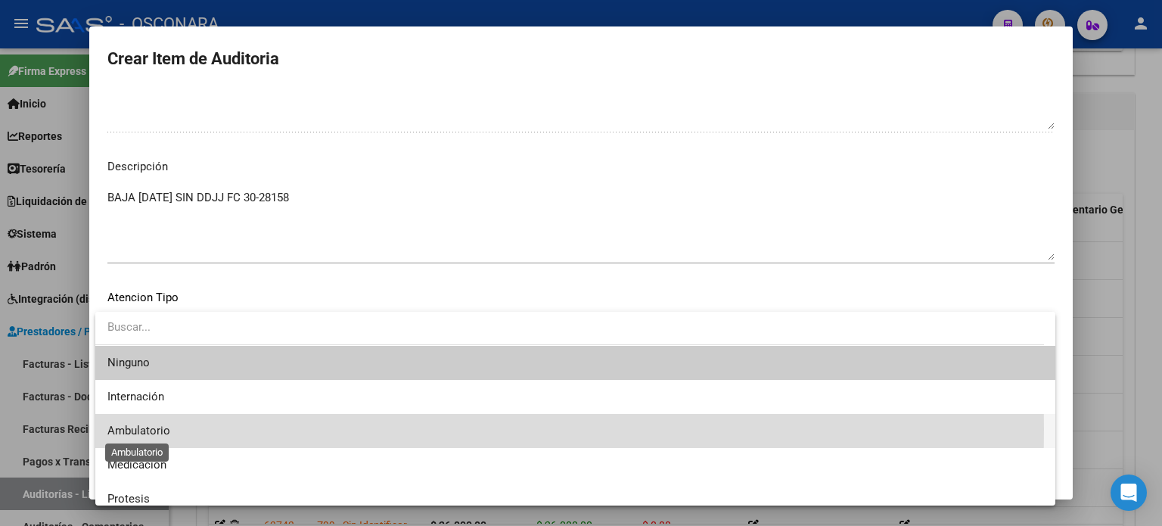
click at [146, 429] on span "Ambulatorio" at bounding box center [138, 431] width 63 height 14
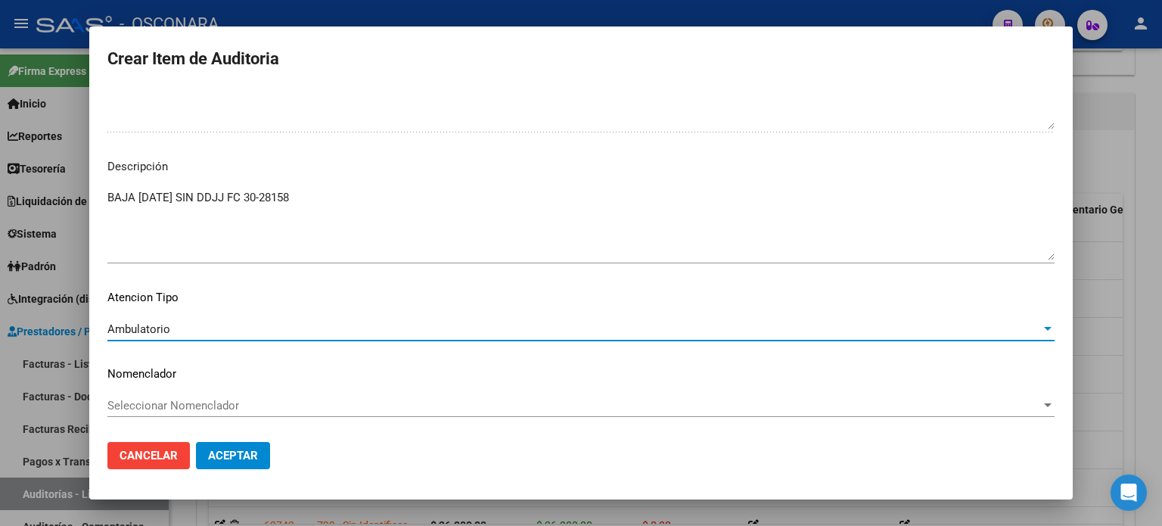
click at [278, 462] on mat-dialog-actions "Cancelar Aceptar" at bounding box center [580, 455] width 947 height 51
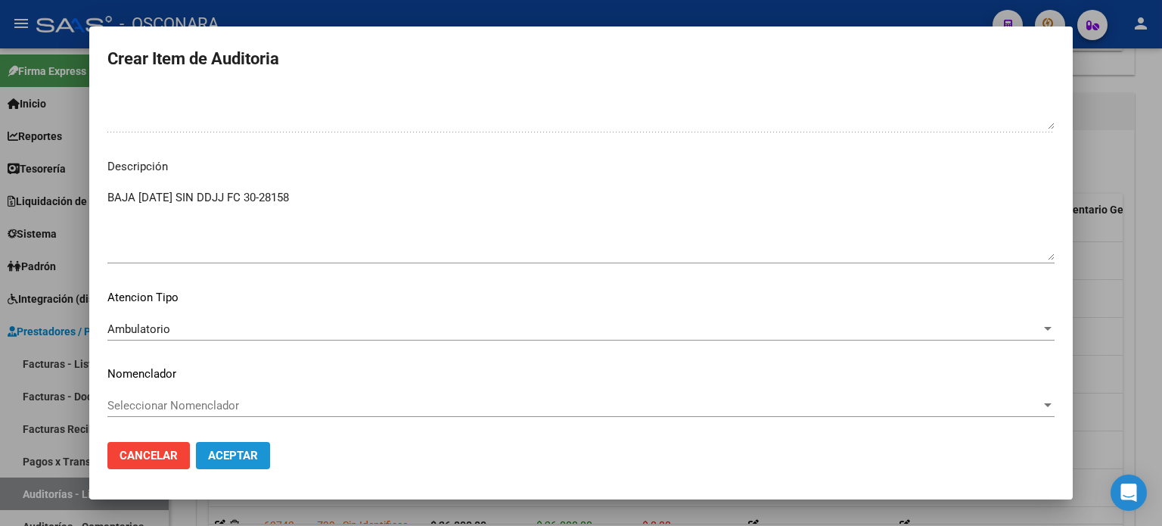
click at [214, 459] on span "Aceptar" at bounding box center [233, 456] width 50 height 14
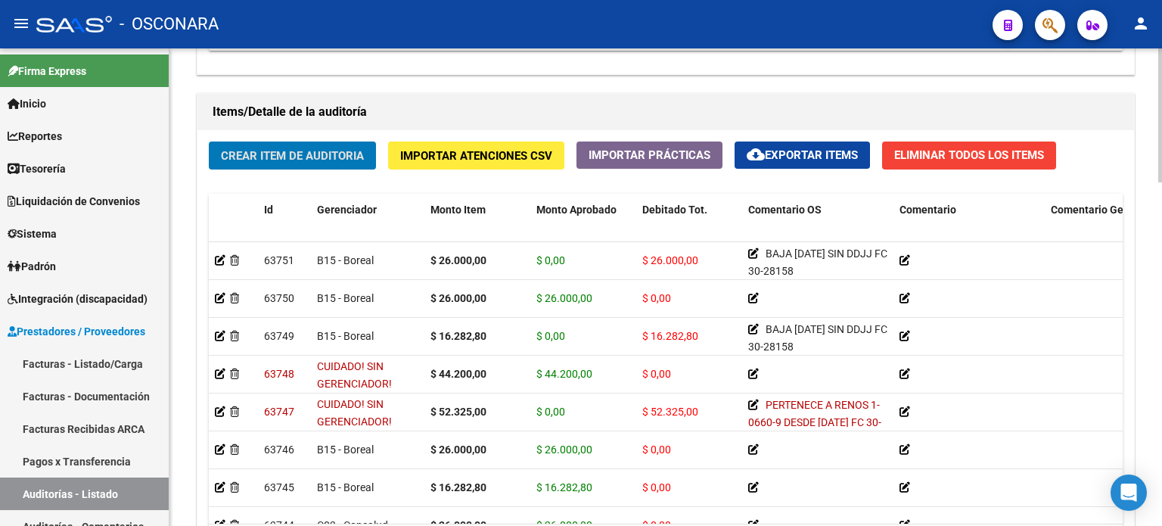
click at [242, 145] on button "Crear Item de Auditoria" at bounding box center [292, 155] width 167 height 28
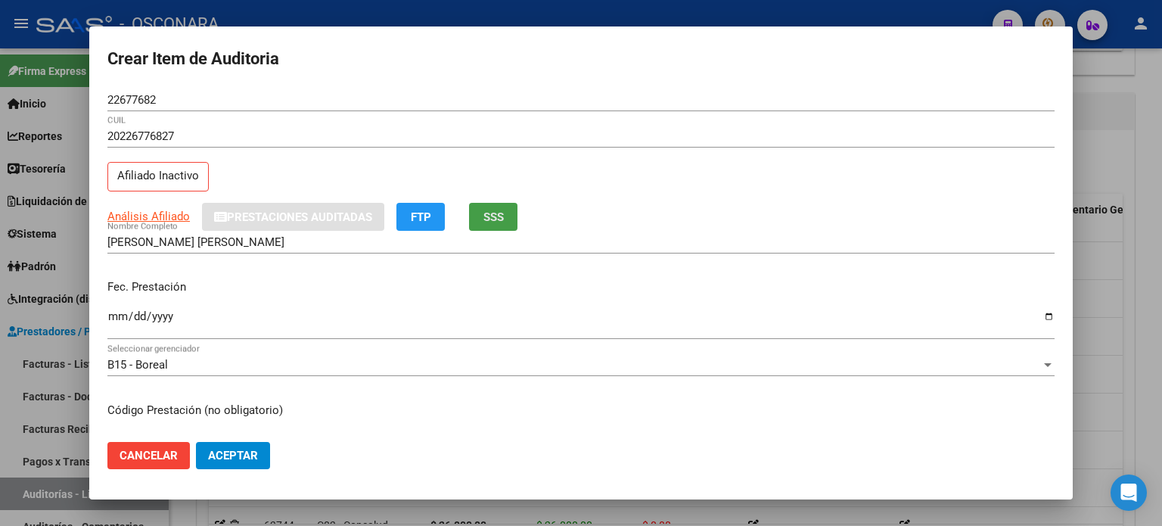
click at [483, 219] on button "SSS" at bounding box center [493, 217] width 48 height 28
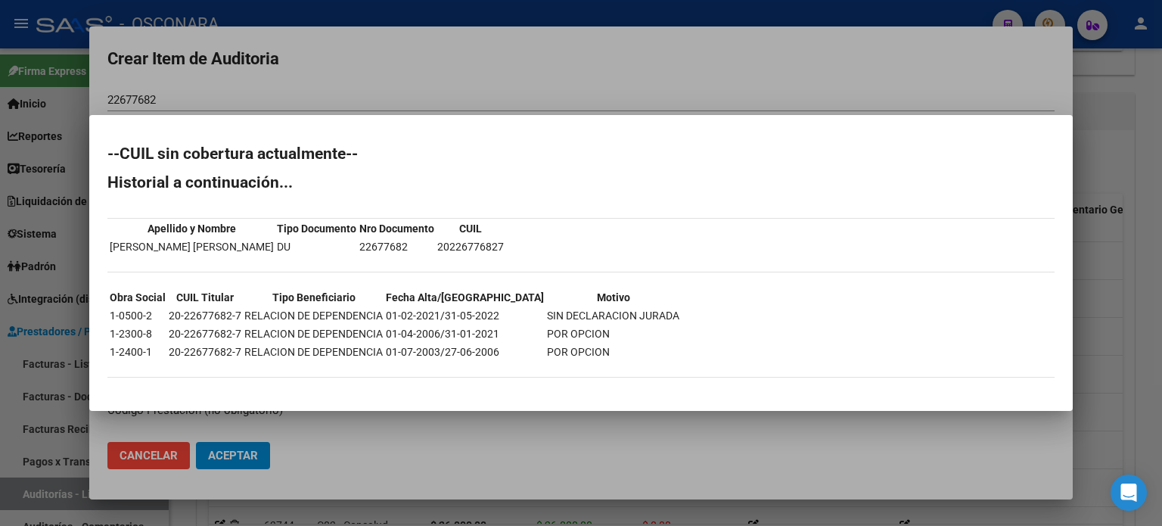
click at [682, 89] on div at bounding box center [581, 263] width 1162 height 526
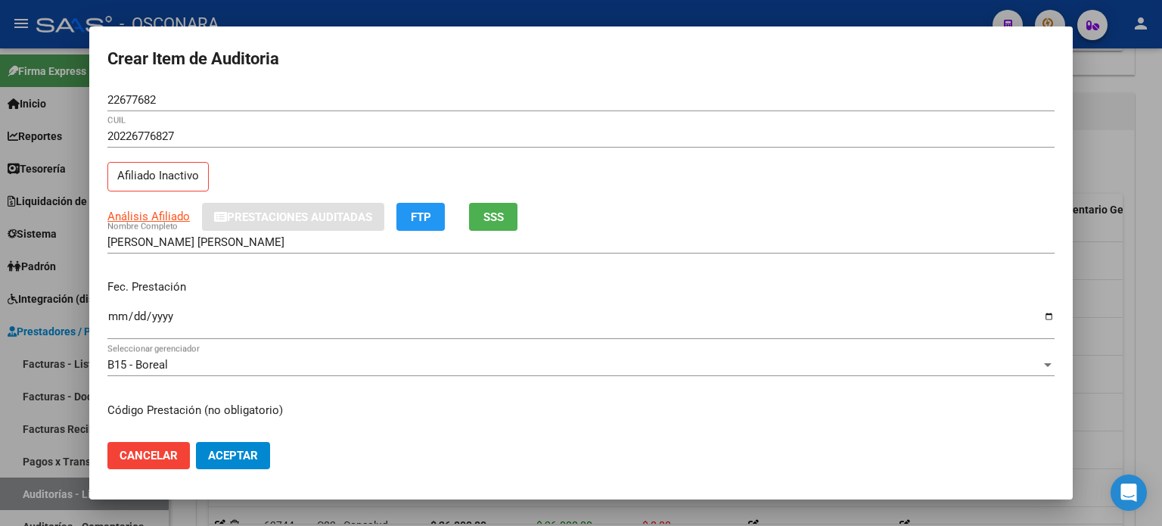
click at [119, 319] on input "Ingresar la fecha" at bounding box center [580, 322] width 947 height 24
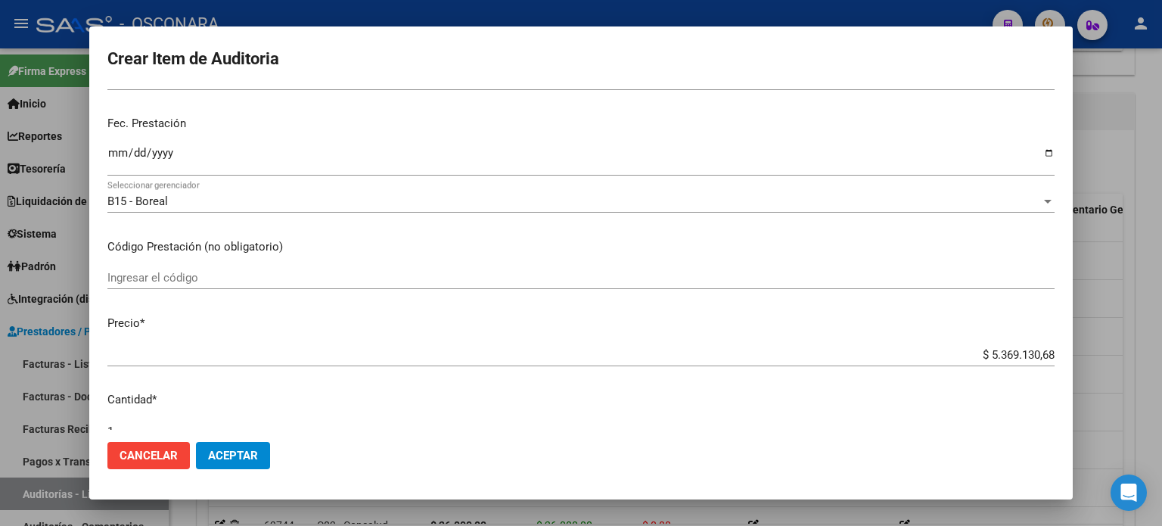
scroll to position [227, 0]
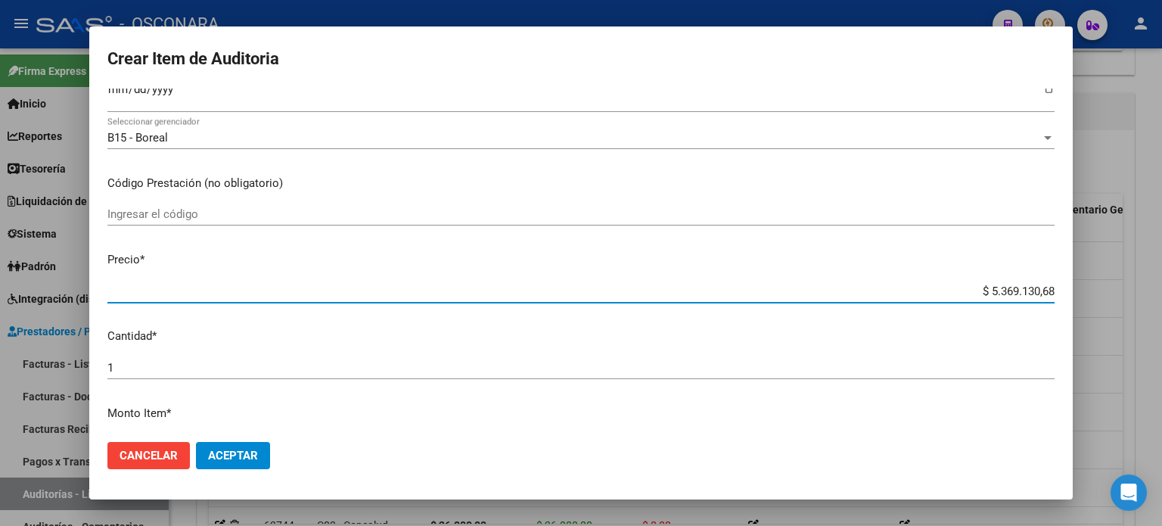
drag, startPoint x: 1003, startPoint y: 290, endPoint x: 954, endPoint y: 311, distance: 53.5
click at [1161, 288] on div "Crear Item de Auditoria 22677682 Nro Documento 20226776827 CUIL Afiliado Inacti…" at bounding box center [581, 263] width 1162 height 526
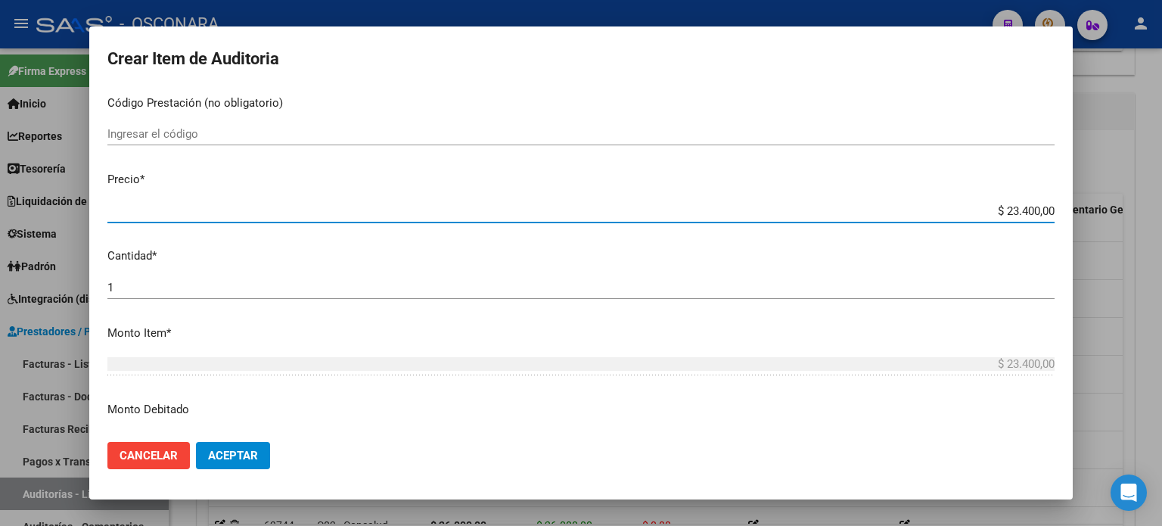
scroll to position [454, 0]
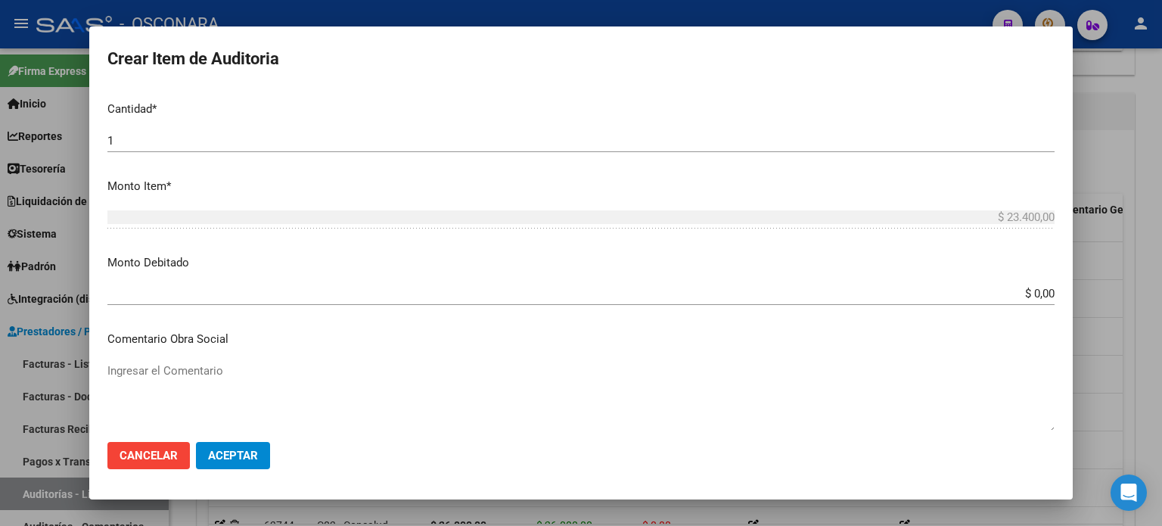
drag, startPoint x: 1025, startPoint y: 293, endPoint x: 1161, endPoint y: 254, distance: 141.6
click at [1161, 263] on div "Crear Item de Auditoria 22677682 Nro Documento 20226776827 CUIL Afiliado Inacti…" at bounding box center [581, 263] width 1162 height 526
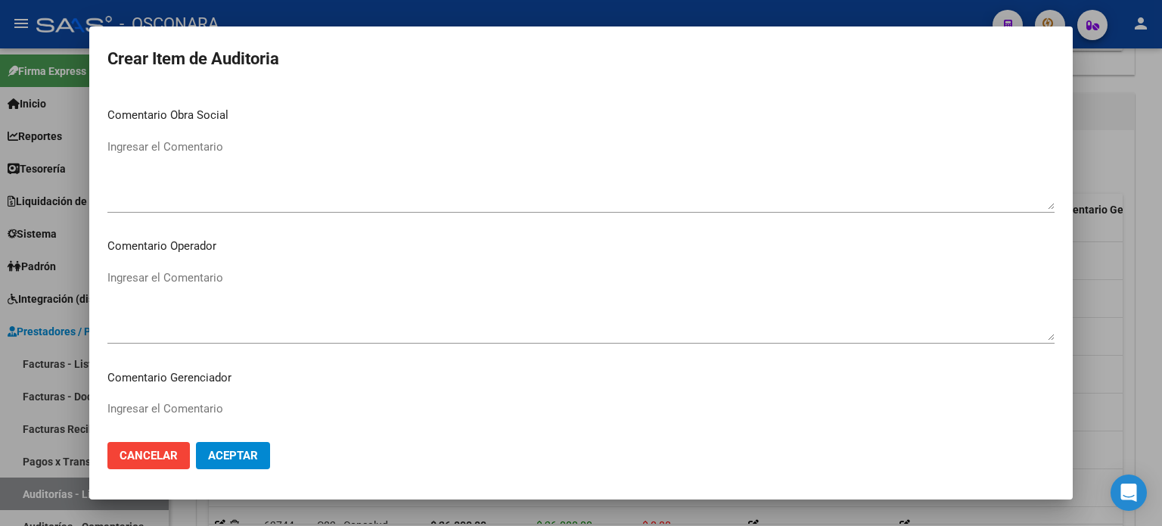
scroll to position [681, 0]
click at [93, 166] on mat-dialog-content "22677682 Nro Documento 20226776827 CUIL Afiliado Inactivo Análisis Afiliado Pre…" at bounding box center [581, 260] width 984 height 342
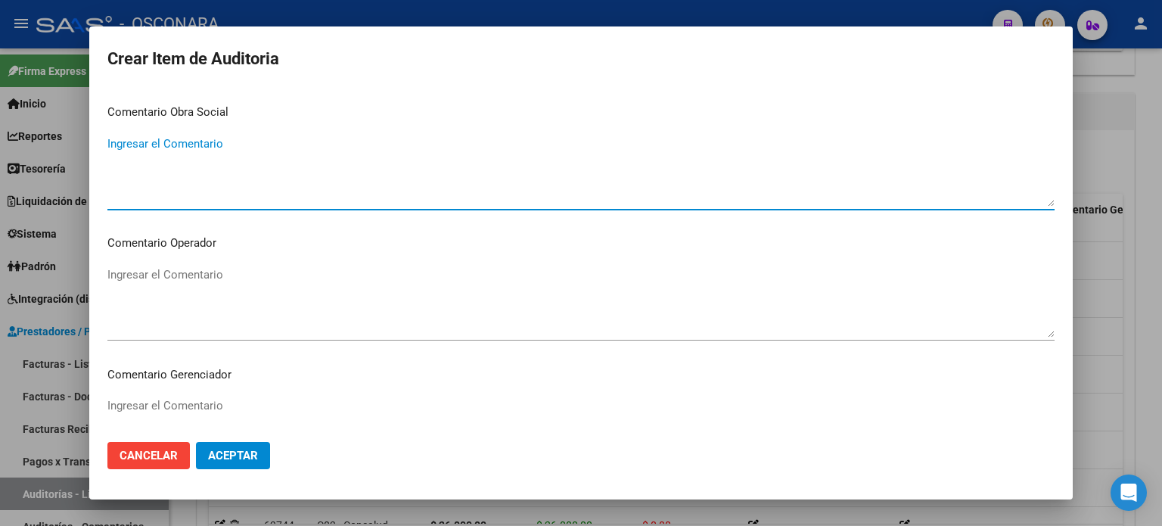
click at [211, 135] on textarea "Ingresar el Comentario" at bounding box center [580, 170] width 947 height 71
drag, startPoint x: 324, startPoint y: 142, endPoint x: 24, endPoint y: 150, distance: 299.7
click at [33, 148] on div "Crear Item de Auditoria 22677682 Nro Documento 20226776827 CUIL Afiliado Inacti…" at bounding box center [581, 263] width 1162 height 526
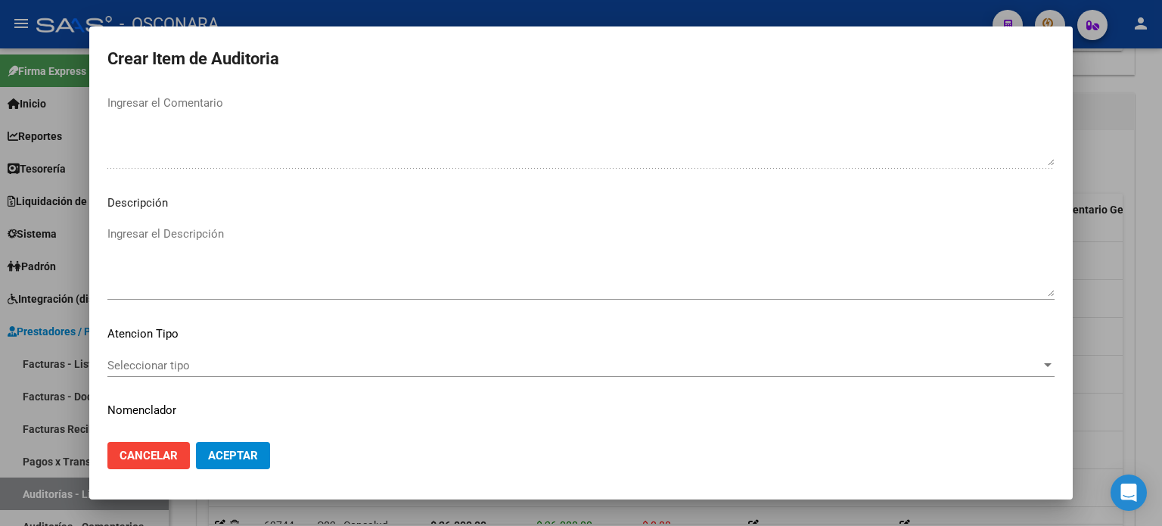
click at [176, 239] on textarea "Ingresar el Descripción" at bounding box center [580, 260] width 947 height 71
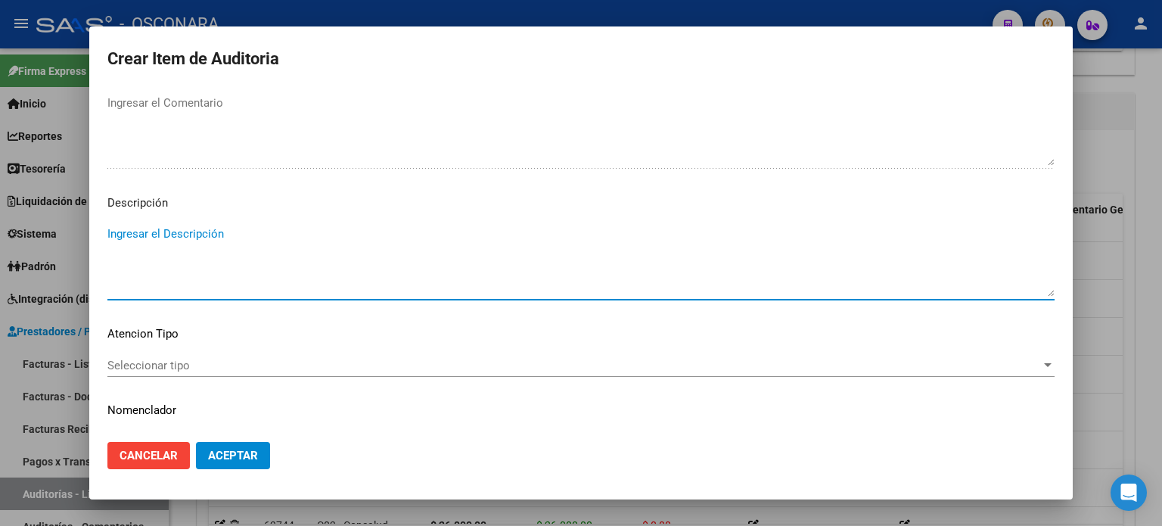
paste textarea "BAJA 31/05/2022 SIN DDJJ FC 30-28158"
click at [161, 365] on span "Seleccionar tipo" at bounding box center [574, 366] width 934 height 14
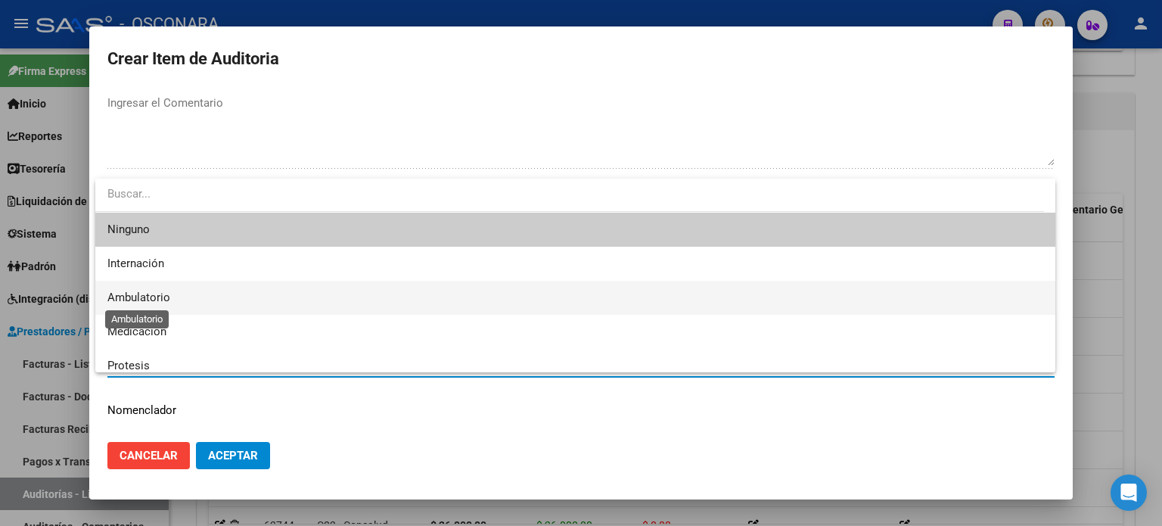
click at [151, 295] on span "Ambulatorio" at bounding box center [138, 298] width 63 height 14
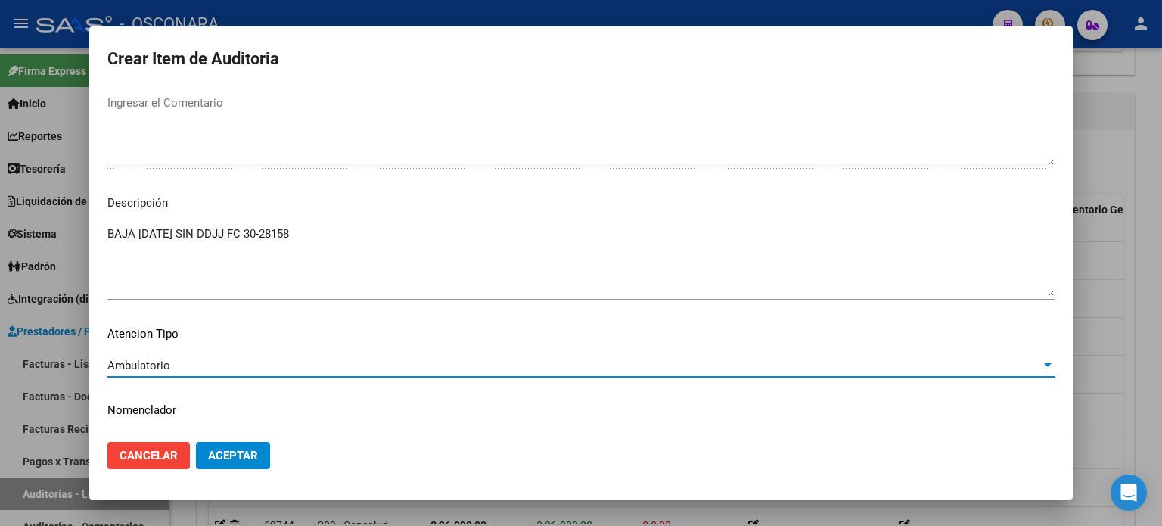
click at [231, 456] on span "Aceptar" at bounding box center [233, 456] width 50 height 14
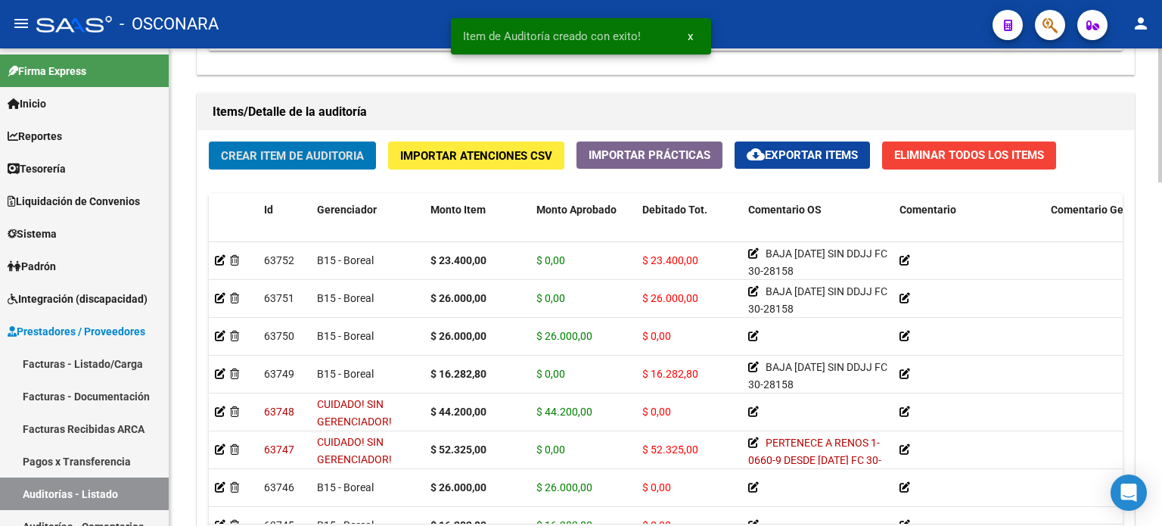
click at [291, 149] on span "Crear Item de Auditoria" at bounding box center [292, 156] width 143 height 14
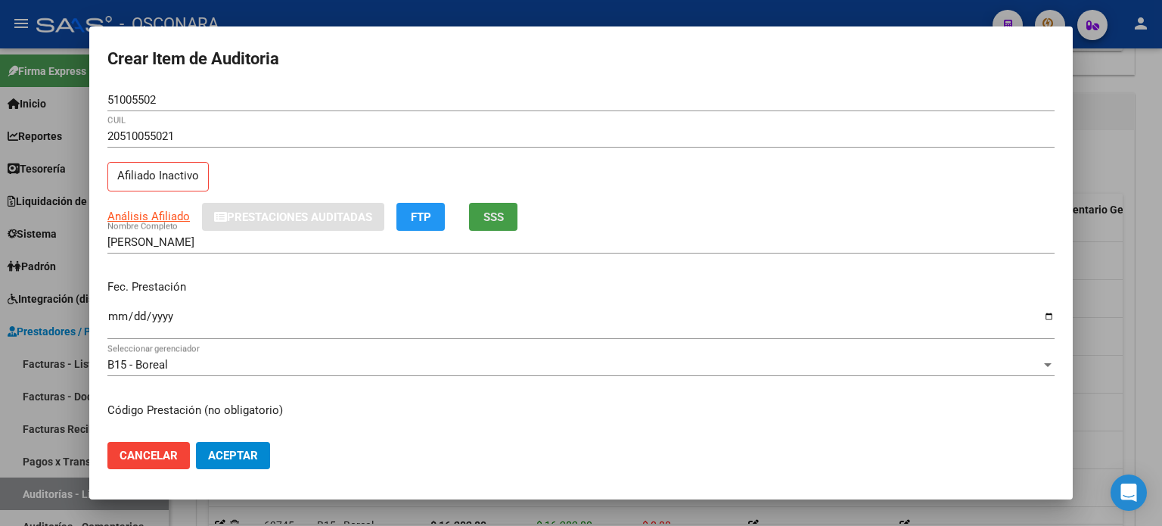
click at [490, 217] on span "SSS" at bounding box center [493, 217] width 20 height 14
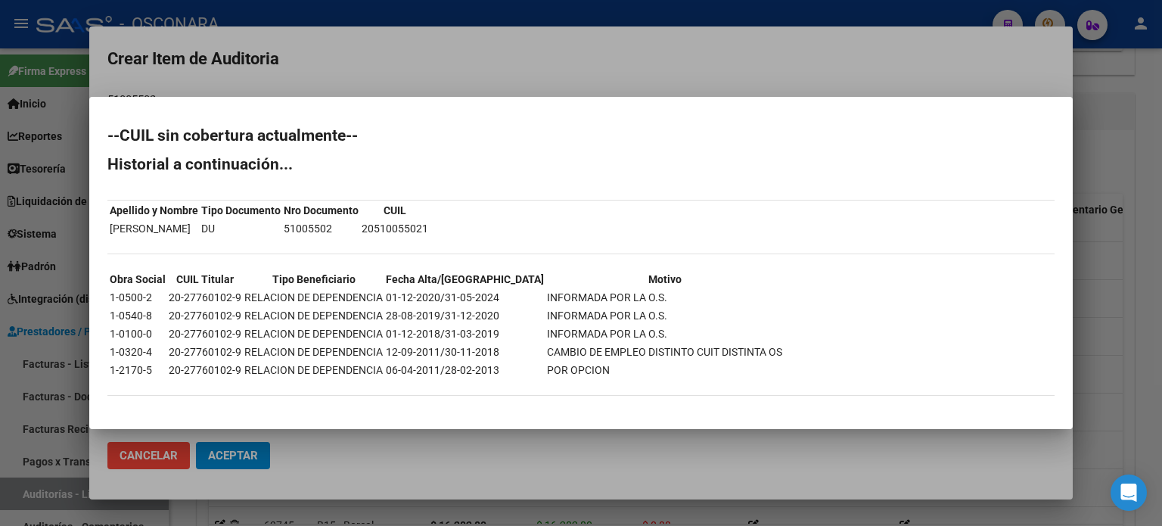
click at [1108, 329] on div at bounding box center [581, 263] width 1162 height 526
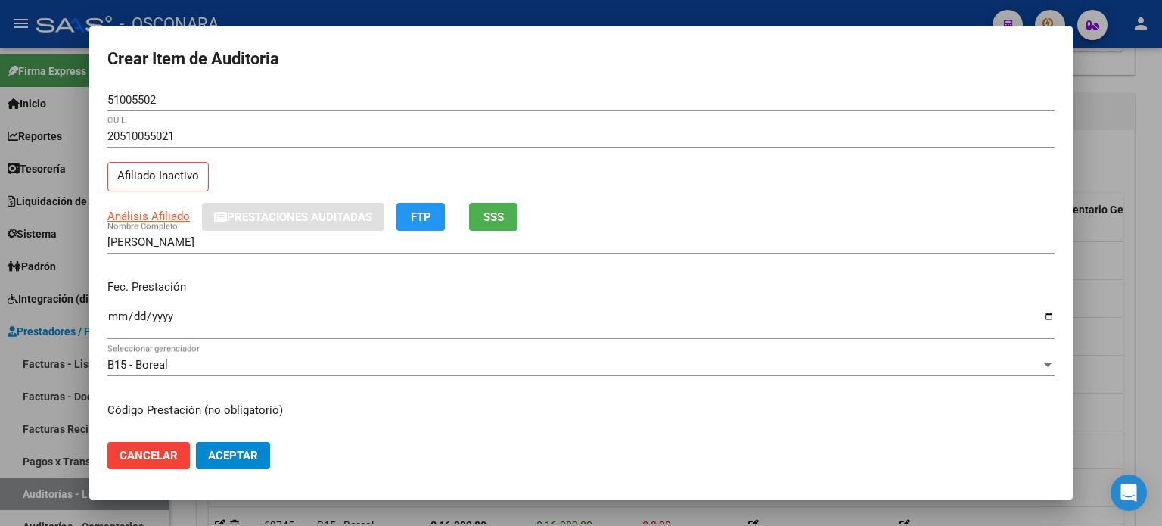
click at [117, 314] on input "Ingresar la fecha" at bounding box center [580, 322] width 947 height 24
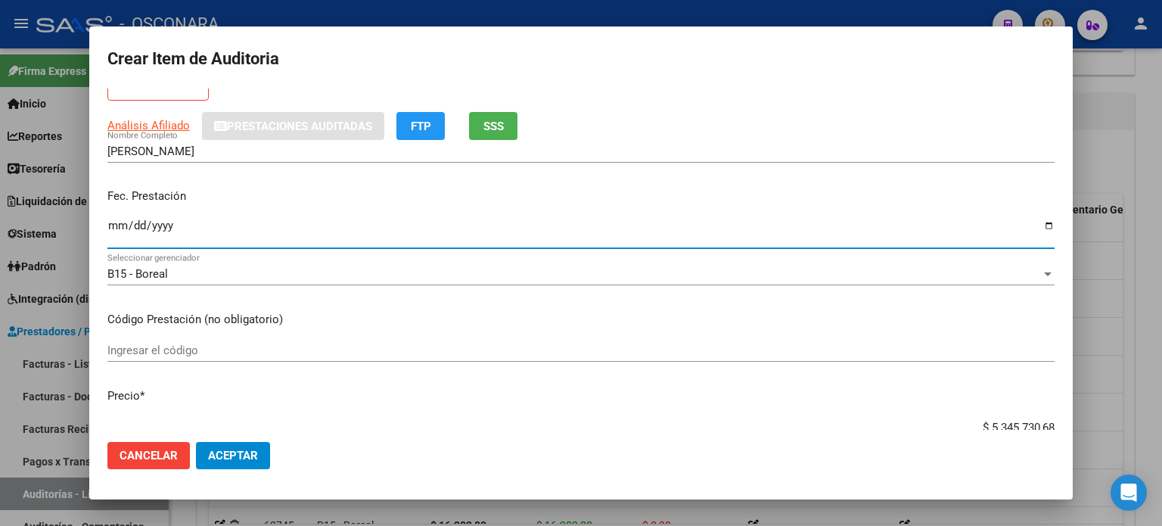
scroll to position [227, 0]
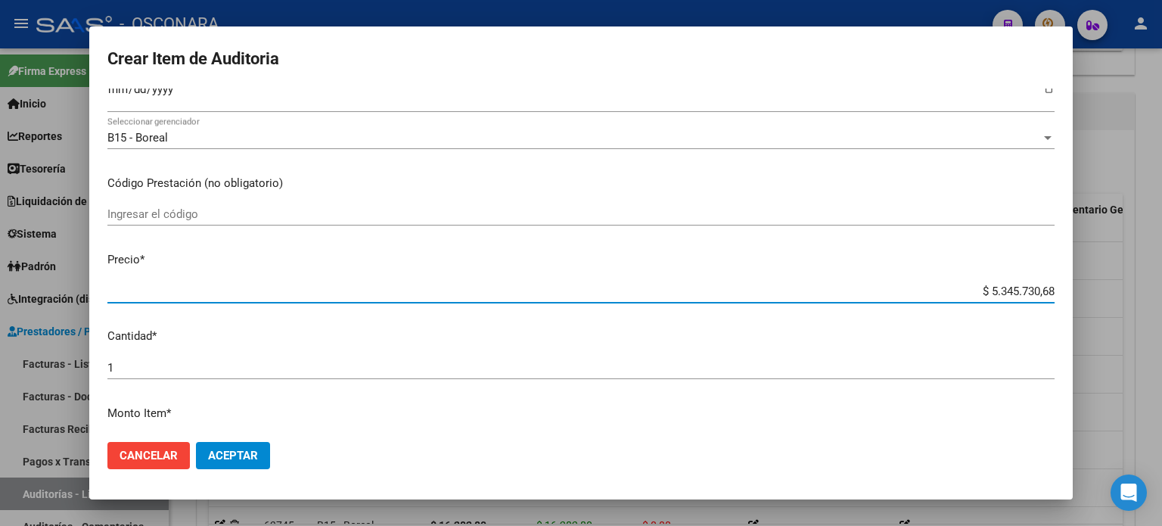
drag, startPoint x: 979, startPoint y: 289, endPoint x: 1161, endPoint y: 284, distance: 182.4
click at [1161, 284] on div "Crear Item de Auditoria 51005502 Nro Documento 20510055021 CUIL Afiliado Inacti…" at bounding box center [581, 263] width 1162 height 526
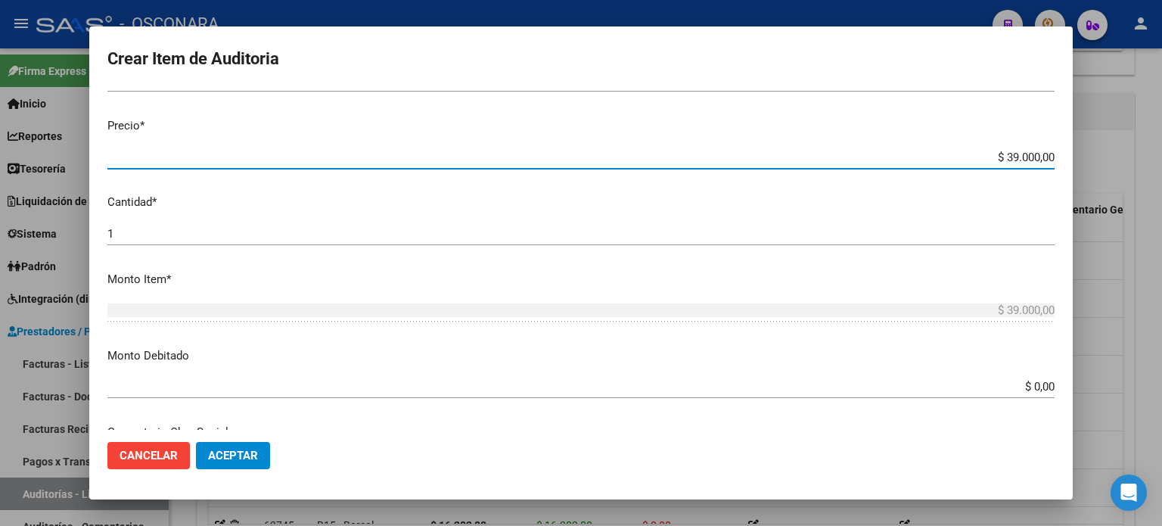
scroll to position [378, 0]
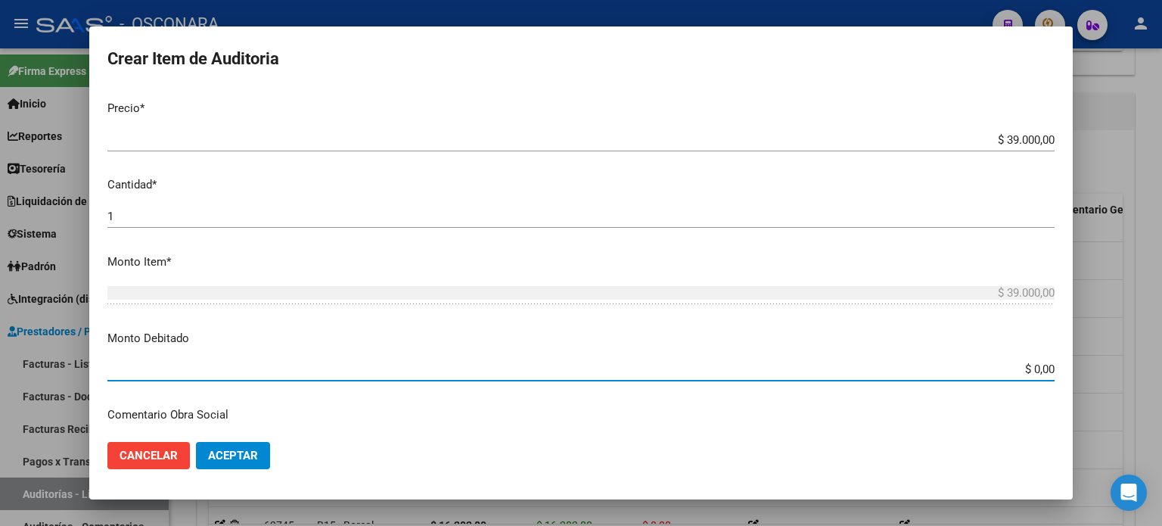
drag, startPoint x: 1023, startPoint y: 365, endPoint x: 1132, endPoint y: 368, distance: 109.0
click at [1124, 365] on div "Crear Item de Auditoria 51005502 Nro Documento 20510055021 CUIL Afiliado Inacti…" at bounding box center [581, 263] width 1162 height 526
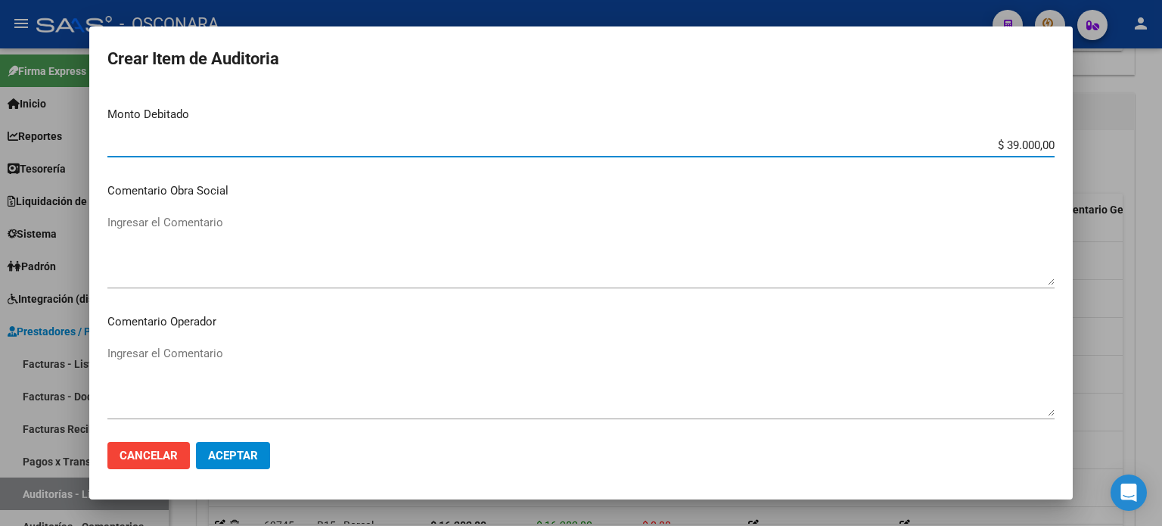
scroll to position [605, 0]
click at [157, 260] on textarea "Ingresar el Comentario" at bounding box center [580, 246] width 947 height 71
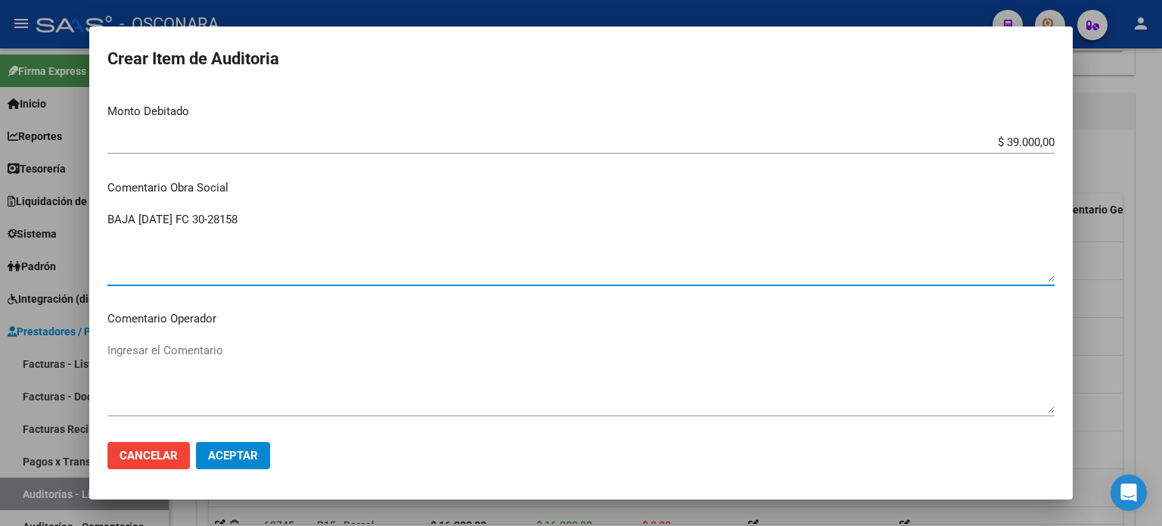
drag, startPoint x: 275, startPoint y: 211, endPoint x: 23, endPoint y: 211, distance: 251.9
click at [18, 211] on div "Crear Item de Auditoria 51005502 Nro Documento 20510055021 CUIL Afiliado Inacti…" at bounding box center [581, 263] width 1162 height 526
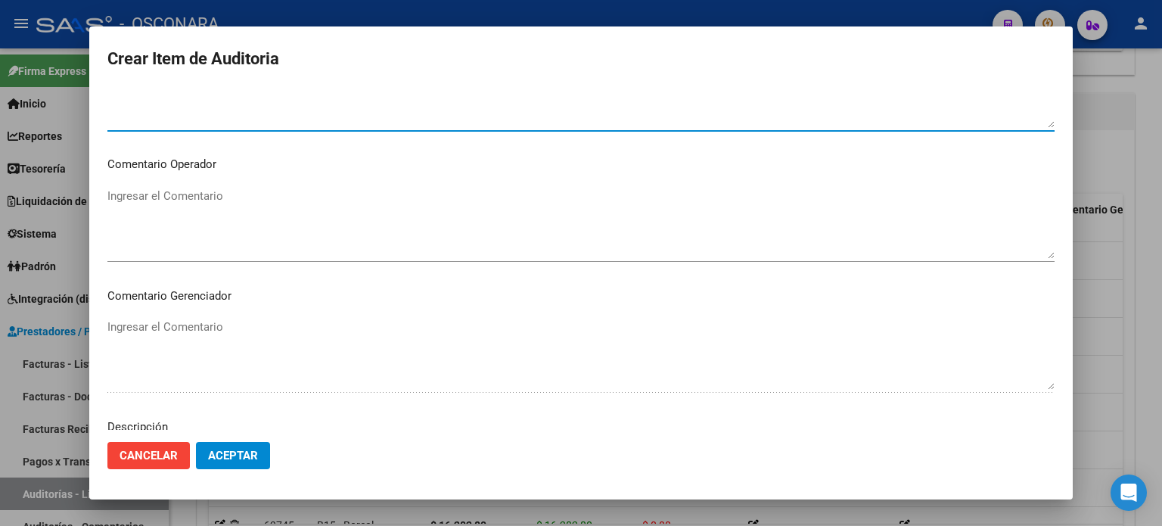
scroll to position [1020, 0]
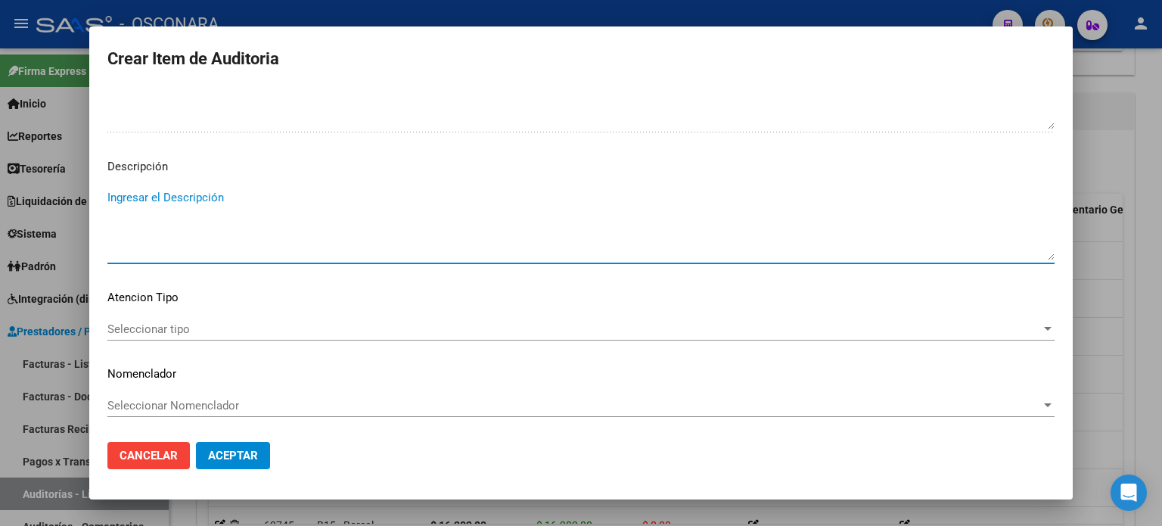
paste textarea "BAJA 31/05/2025 FC 30-28158"
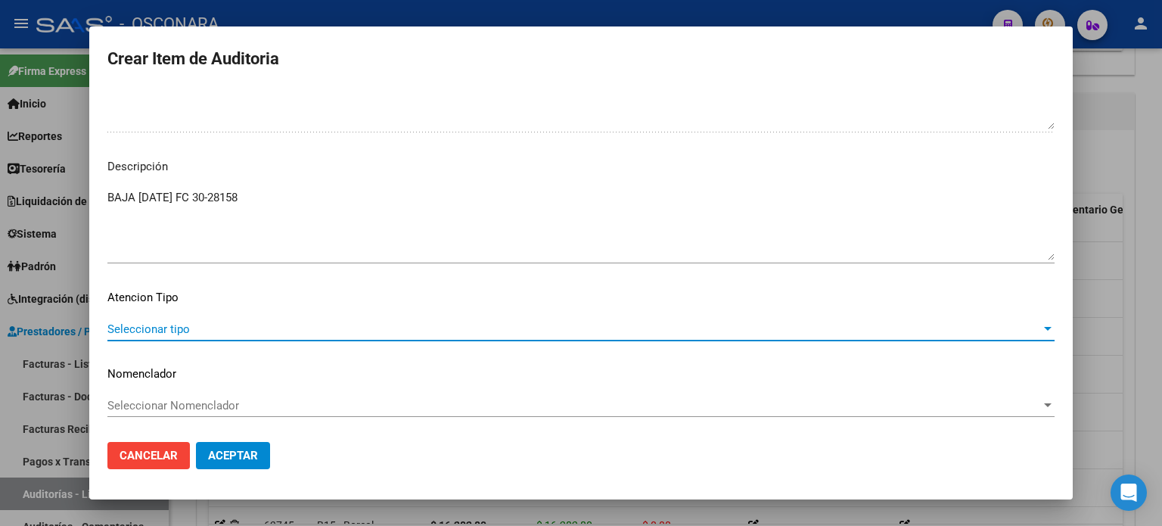
click at [152, 322] on span "Seleccionar tipo" at bounding box center [574, 329] width 934 height 14
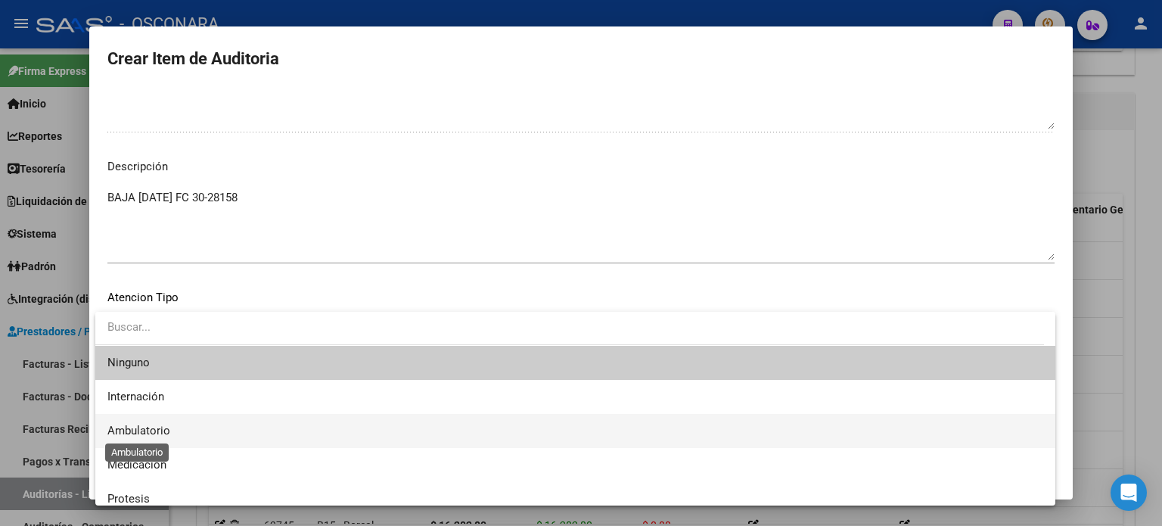
drag, startPoint x: 148, startPoint y: 427, endPoint x: 199, endPoint y: 413, distance: 52.7
click at [148, 428] on span "Ambulatorio" at bounding box center [138, 431] width 63 height 14
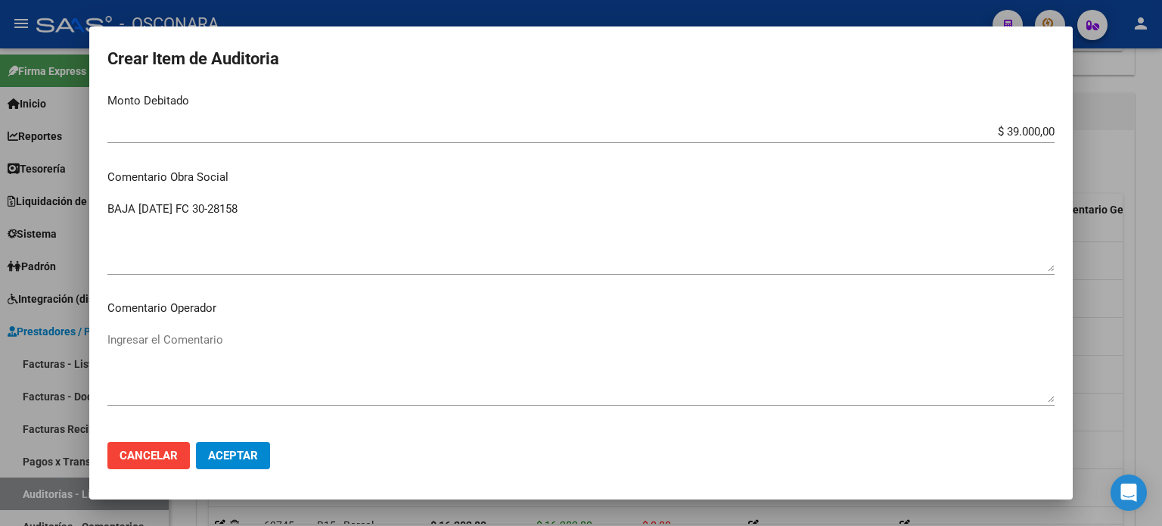
scroll to position [566, 0]
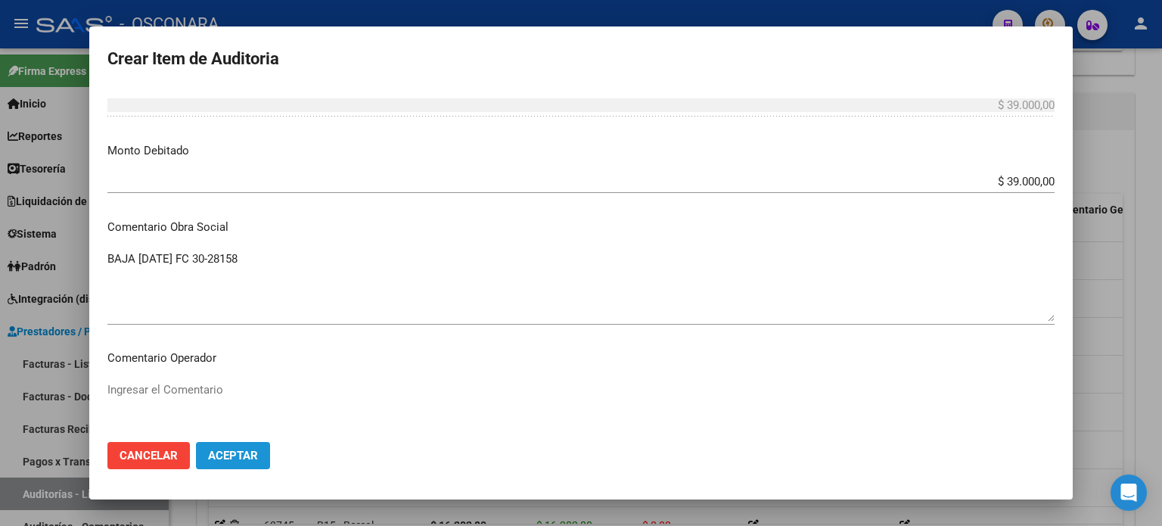
click at [213, 456] on span "Aceptar" at bounding box center [233, 456] width 50 height 14
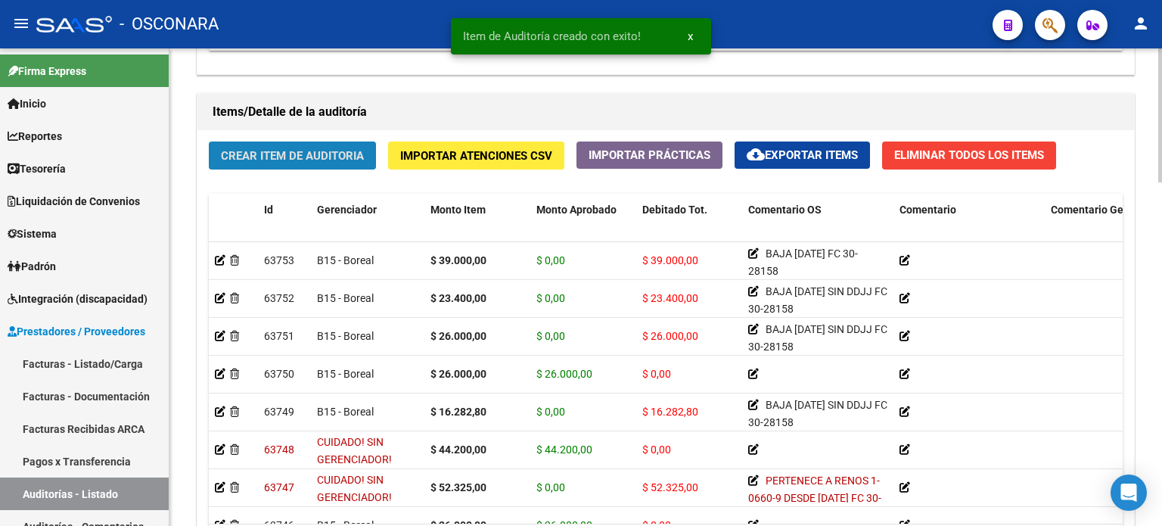
click at [291, 160] on span "Crear Item de Auditoria" at bounding box center [292, 156] width 143 height 14
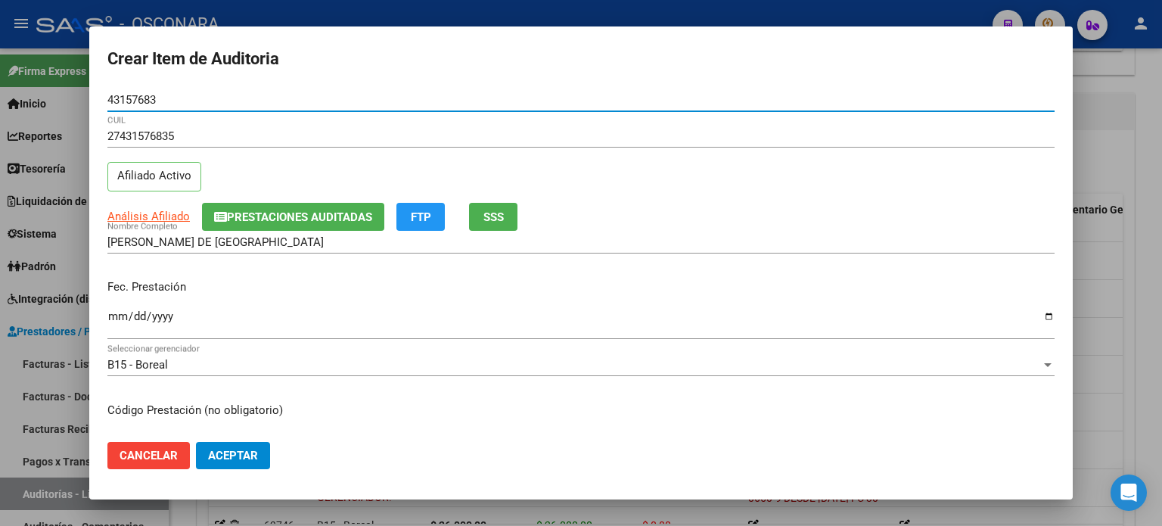
click at [492, 222] on span "SSS" at bounding box center [493, 217] width 20 height 14
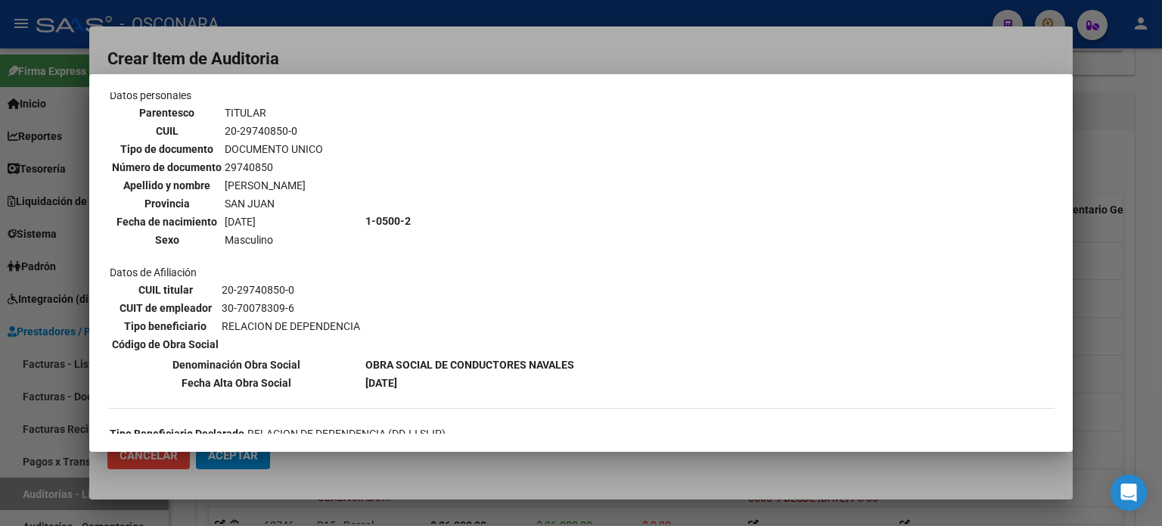
scroll to position [151, 0]
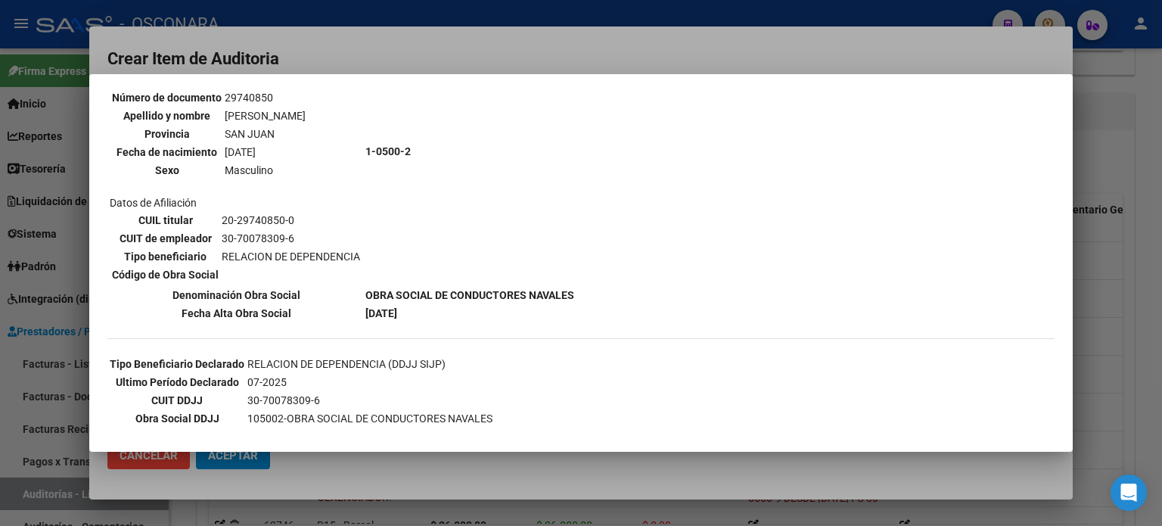
click at [1104, 307] on div at bounding box center [581, 263] width 1162 height 526
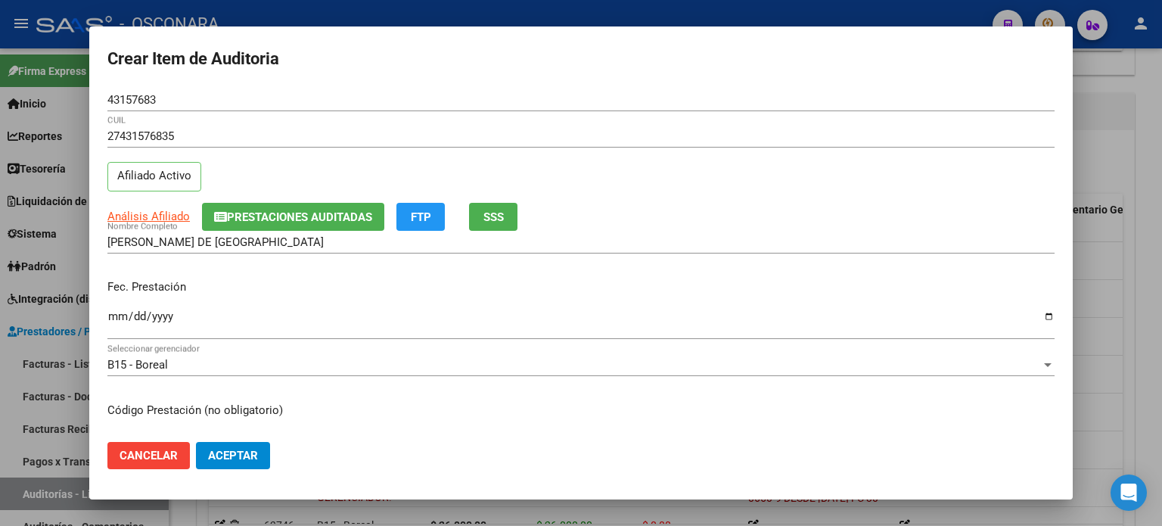
click at [112, 320] on input "Ingresar la fecha" at bounding box center [580, 322] width 947 height 24
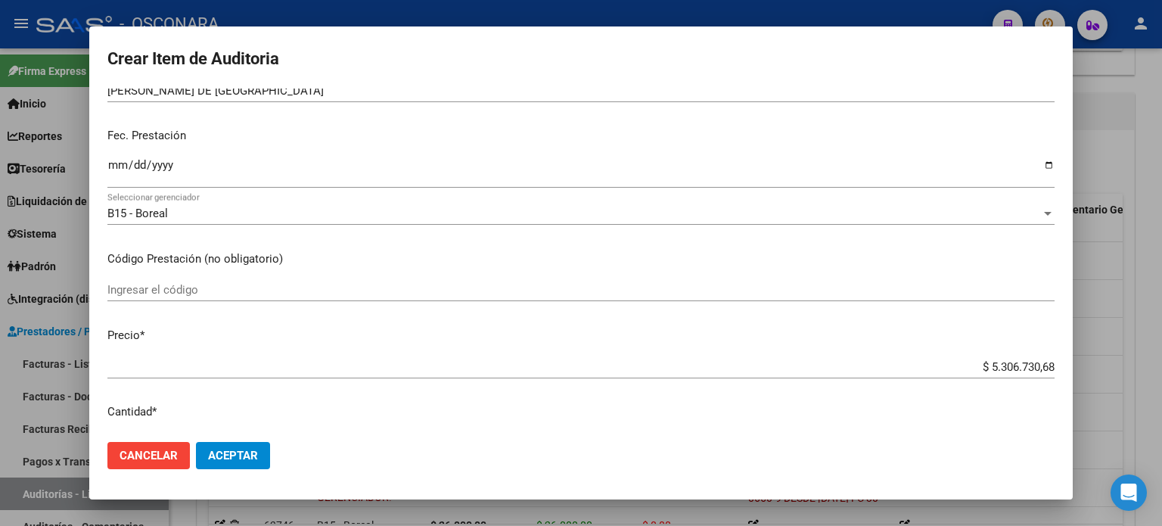
drag, startPoint x: 976, startPoint y: 366, endPoint x: 1161, endPoint y: 347, distance: 186.3
click at [1161, 347] on div "Crear Item de Auditoria 43157683 Nro Documento 27431576835 CUIL Afiliado Activo…" at bounding box center [581, 263] width 1162 height 526
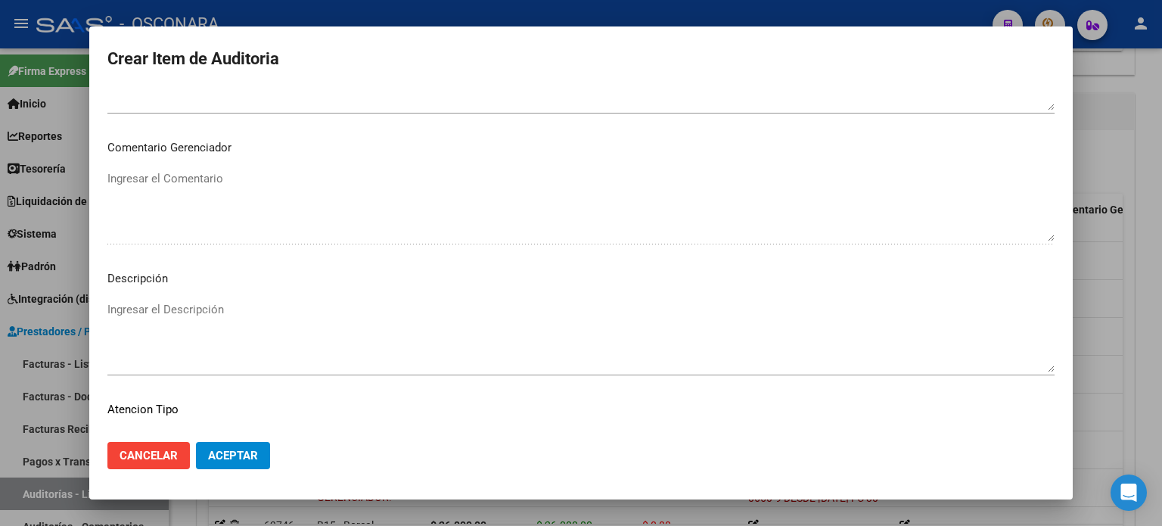
scroll to position [1020, 0]
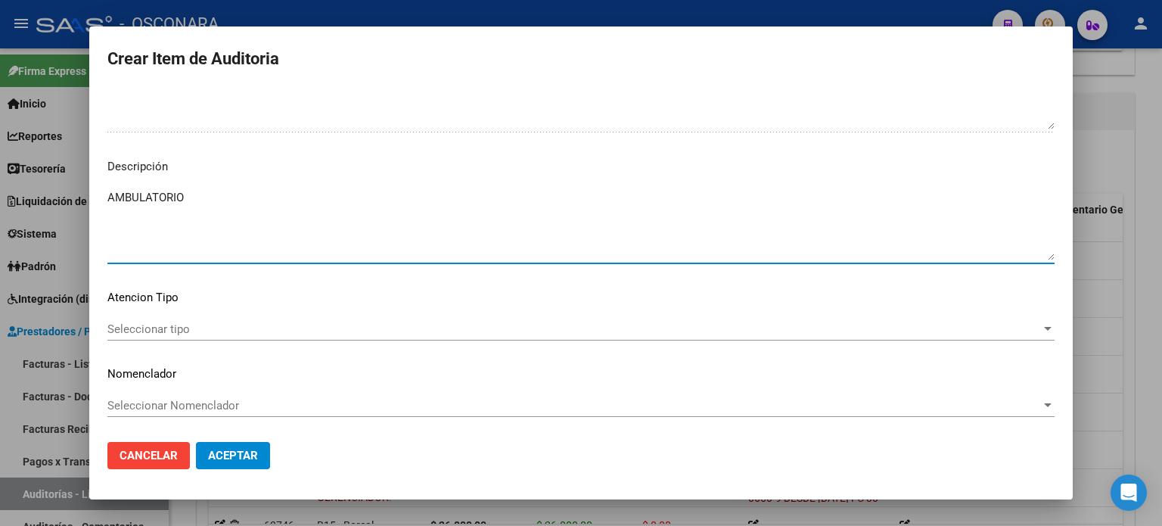
drag, startPoint x: 131, startPoint y: 239, endPoint x: 103, endPoint y: 417, distance: 180.0
click at [130, 239] on textarea "AMBULATORIO" at bounding box center [580, 224] width 947 height 71
click at [153, 326] on span "Seleccionar tipo" at bounding box center [574, 329] width 934 height 14
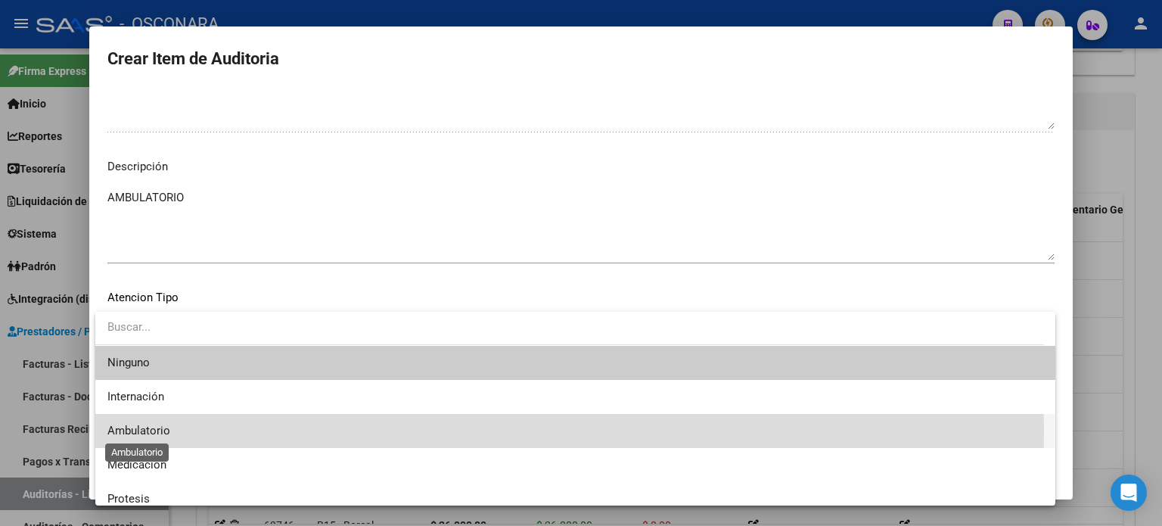
drag, startPoint x: 152, startPoint y: 431, endPoint x: 219, endPoint y: 450, distance: 69.9
click at [152, 432] on span "Ambulatorio" at bounding box center [138, 431] width 63 height 14
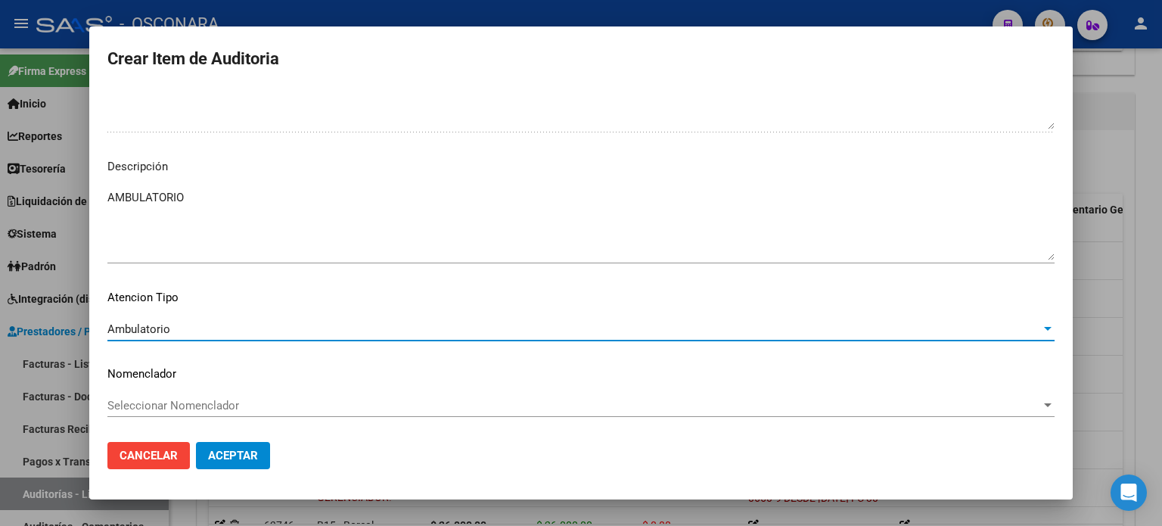
click at [230, 452] on span "Aceptar" at bounding box center [233, 456] width 50 height 14
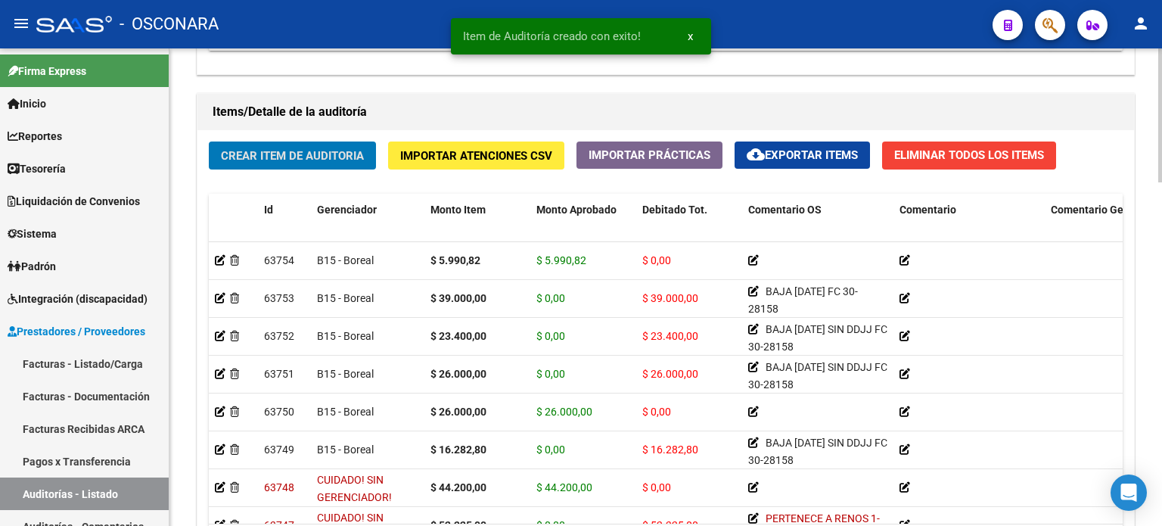
click at [283, 157] on span "Crear Item de Auditoria" at bounding box center [292, 156] width 143 height 14
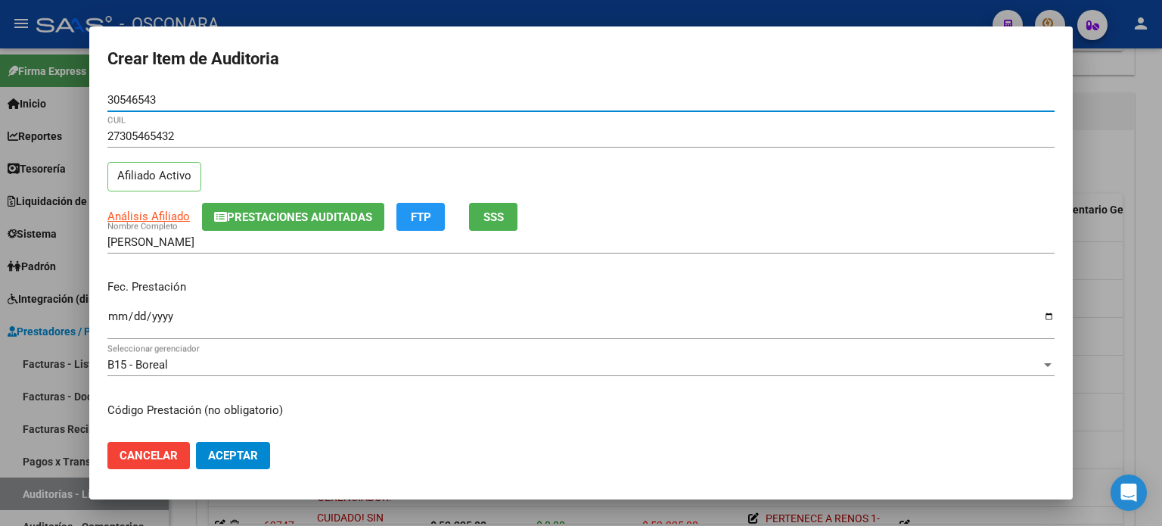
click at [496, 232] on div "HERRERA VILMA CECILIA Nombre Completo" at bounding box center [580, 242] width 947 height 23
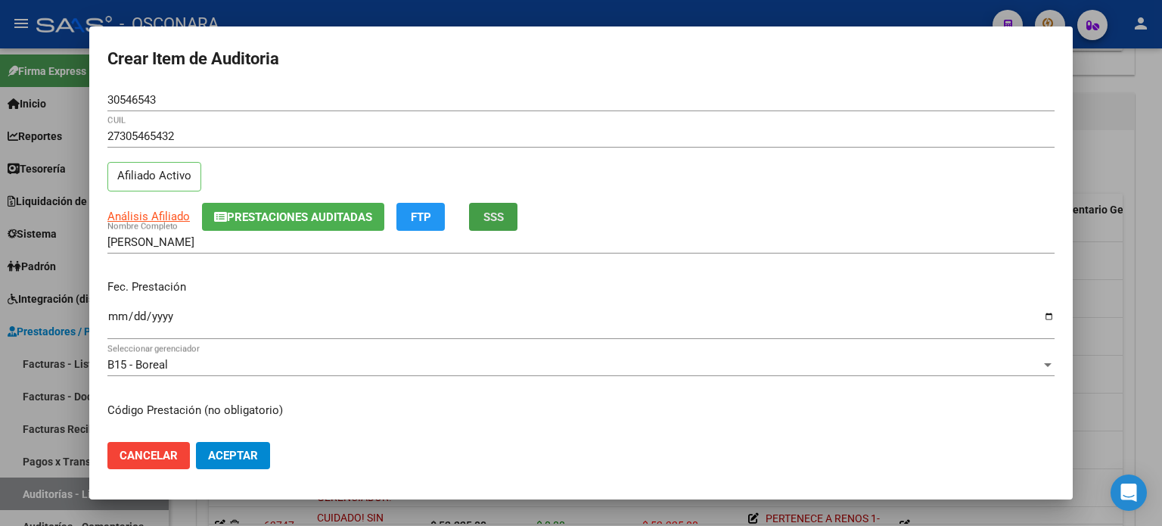
click at [498, 222] on span "SSS" at bounding box center [493, 217] width 20 height 14
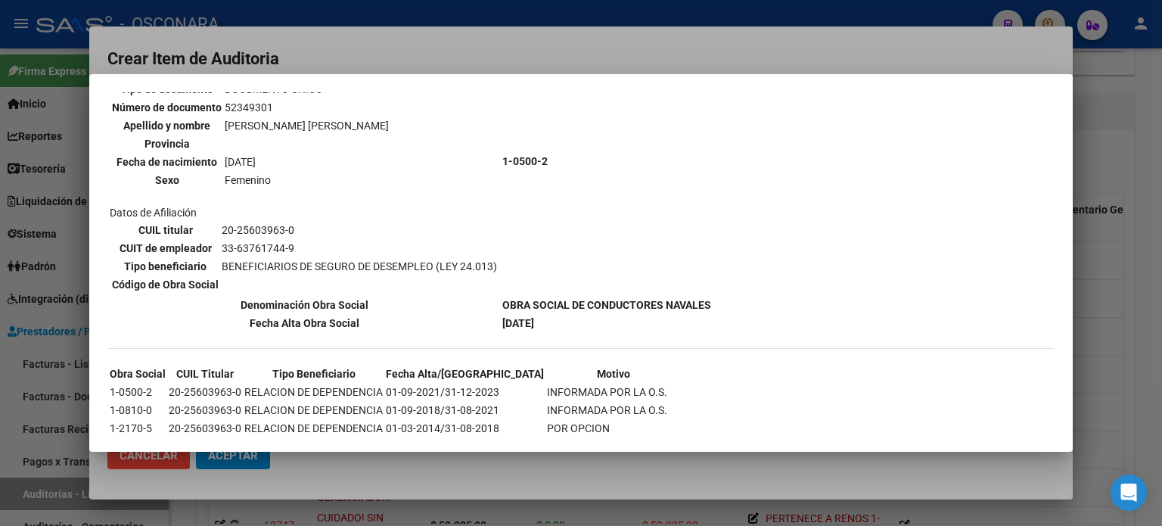
scroll to position [1256, 0]
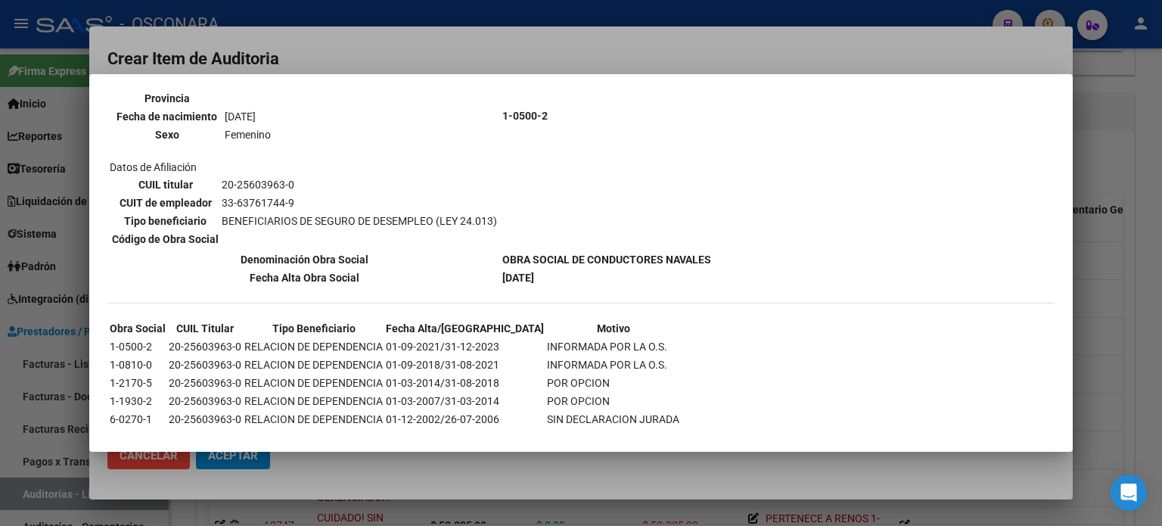
click at [1108, 331] on div at bounding box center [581, 263] width 1162 height 526
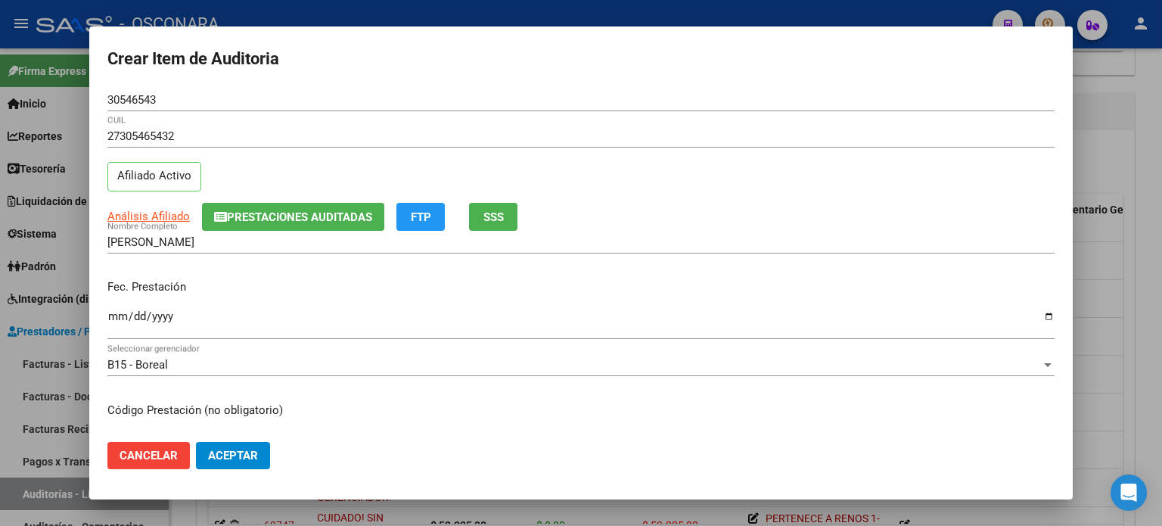
click at [111, 317] on input "Ingresar la fecha" at bounding box center [580, 322] width 947 height 24
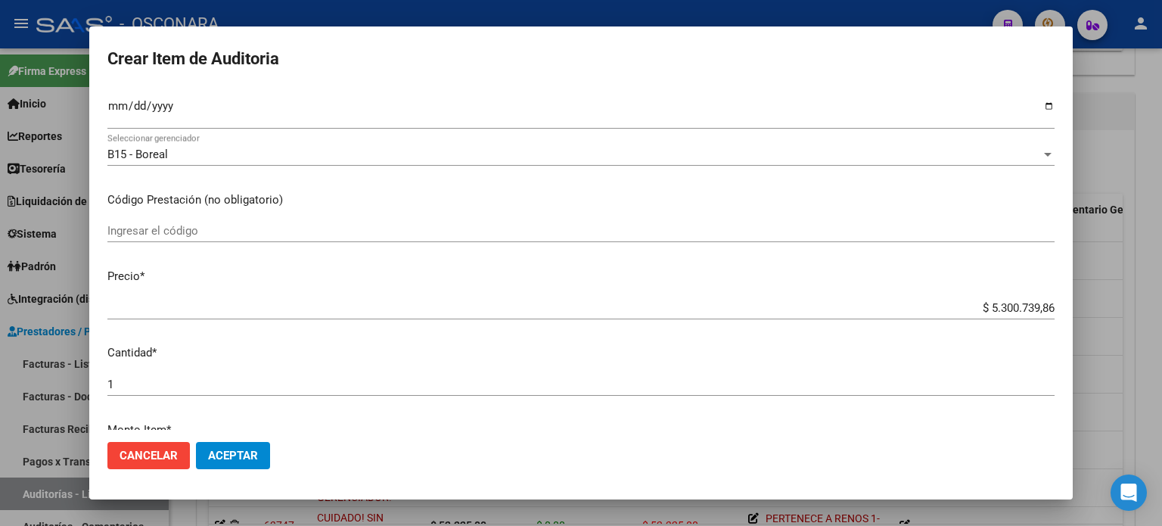
scroll to position [303, 0]
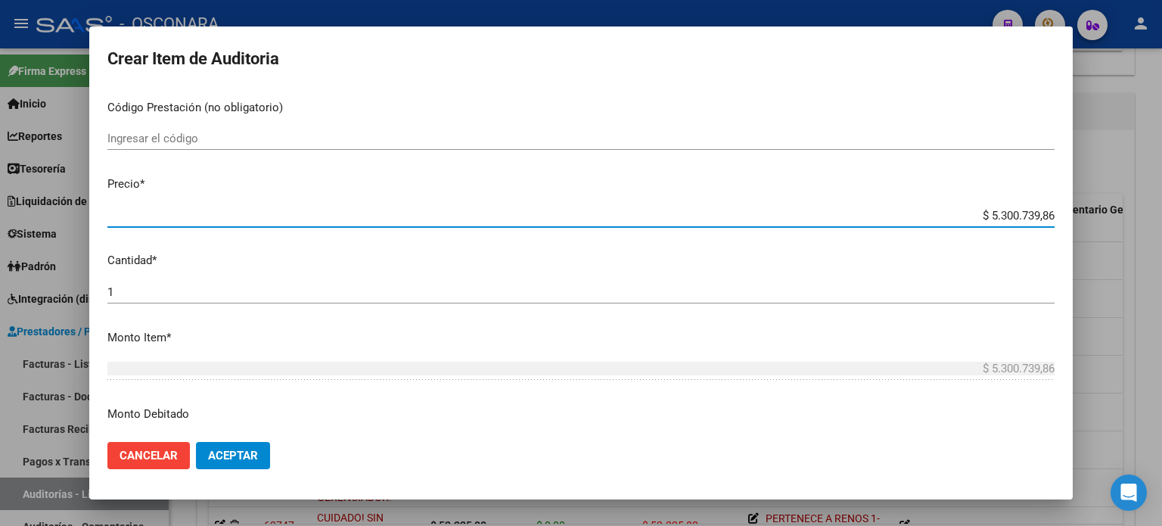
drag, startPoint x: 978, startPoint y: 216, endPoint x: 1161, endPoint y: 126, distance: 204.4
click at [1161, 142] on div "Crear Item de Auditoria 30546543 Nro Documento 27305465432 CUIL Afiliado Activo…" at bounding box center [581, 263] width 1162 height 526
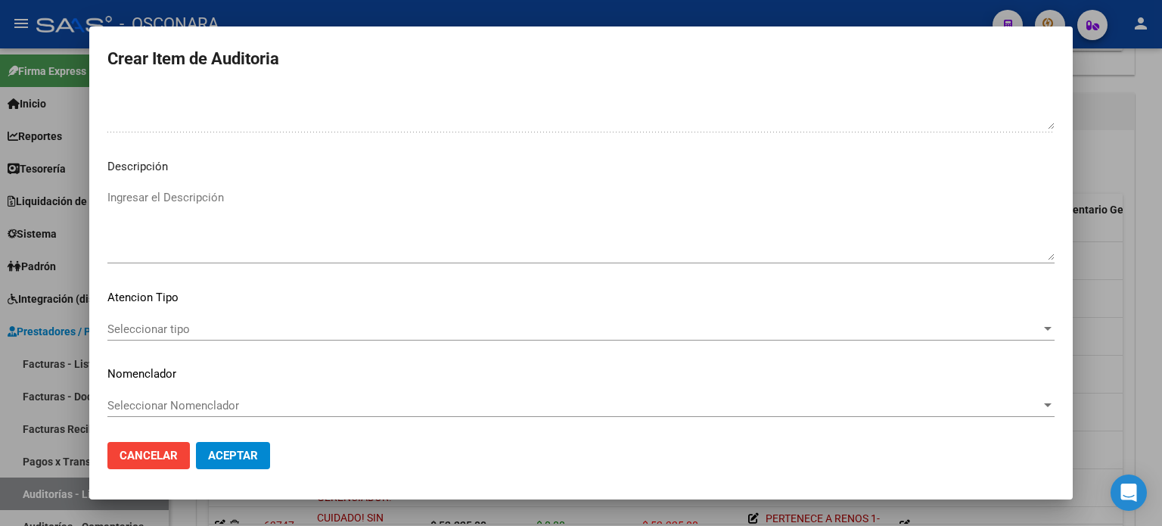
scroll to position [1020, 0]
click at [197, 230] on textarea "Ingresar el Descripción" at bounding box center [580, 224] width 947 height 71
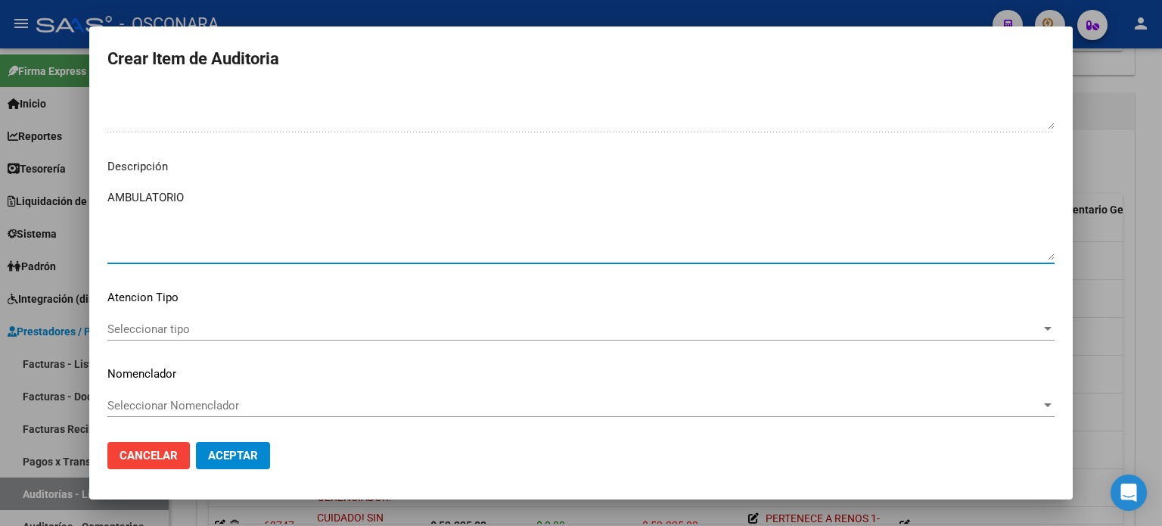
click at [158, 334] on span "Seleccionar tipo" at bounding box center [574, 329] width 934 height 14
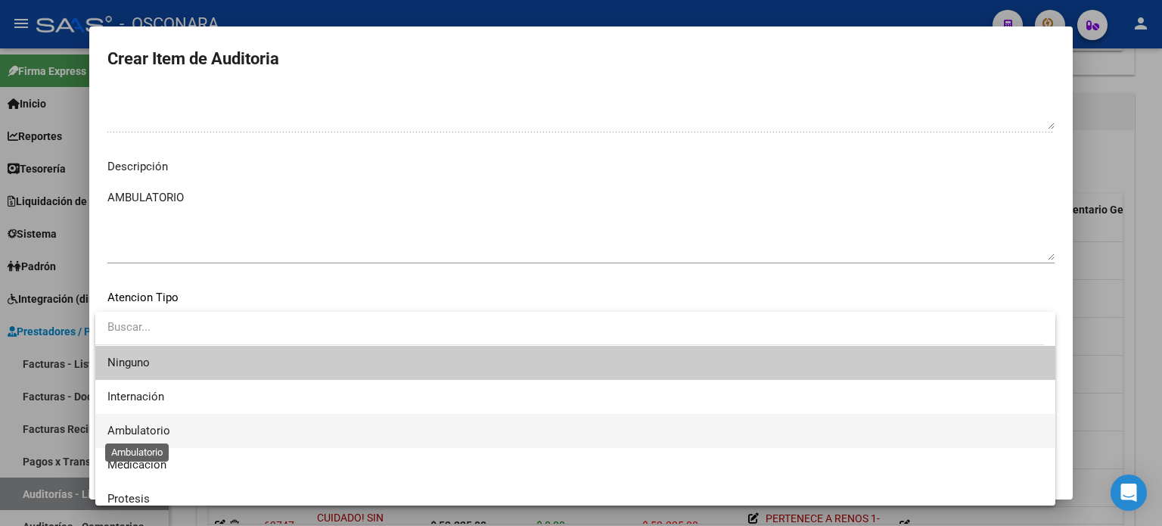
click at [158, 424] on span "Ambulatorio" at bounding box center [138, 431] width 63 height 14
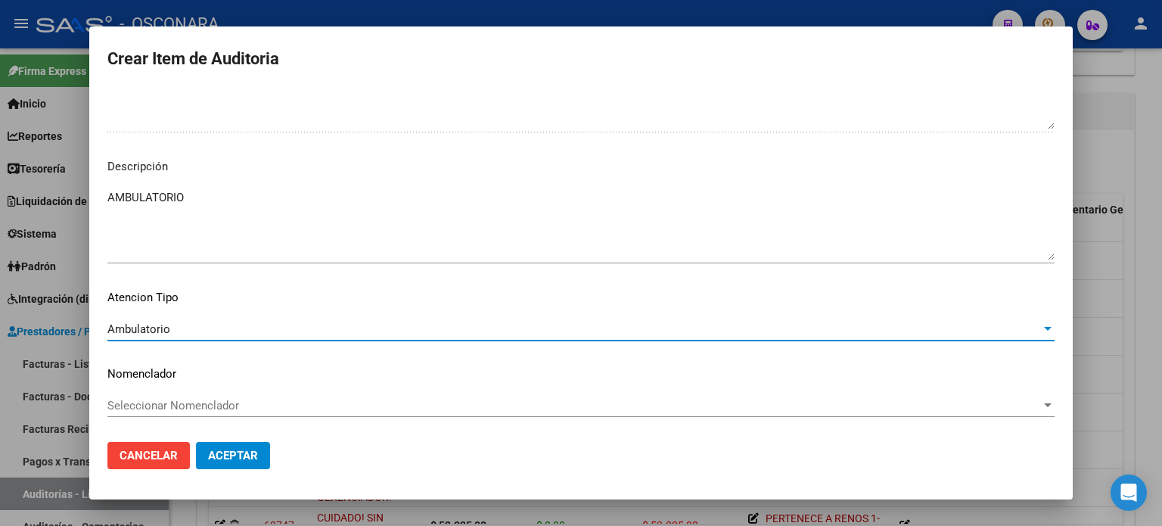
click at [251, 452] on span "Aceptar" at bounding box center [233, 456] width 50 height 14
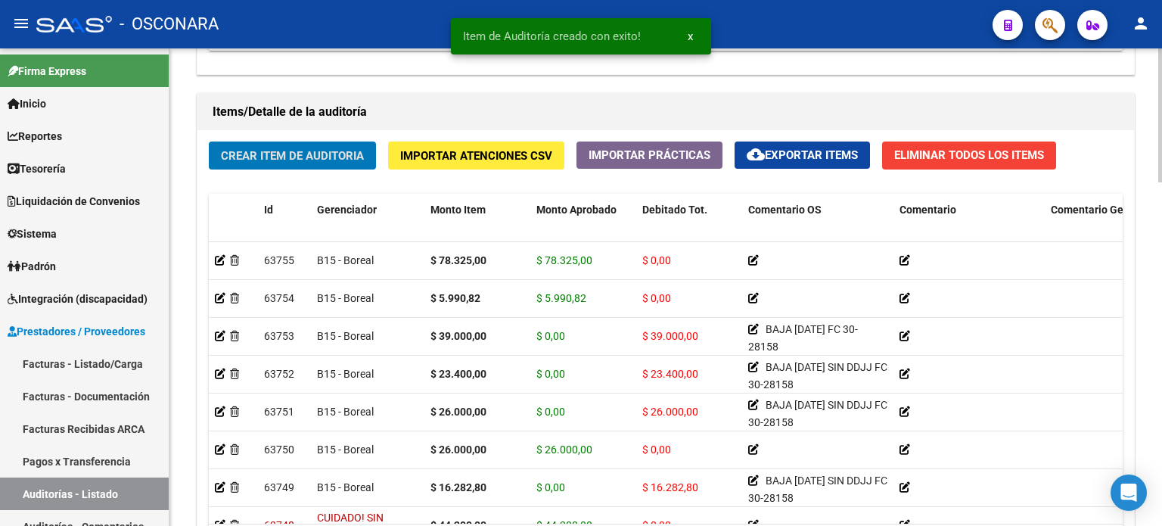
click at [278, 151] on span "Crear Item de Auditoria" at bounding box center [292, 156] width 143 height 14
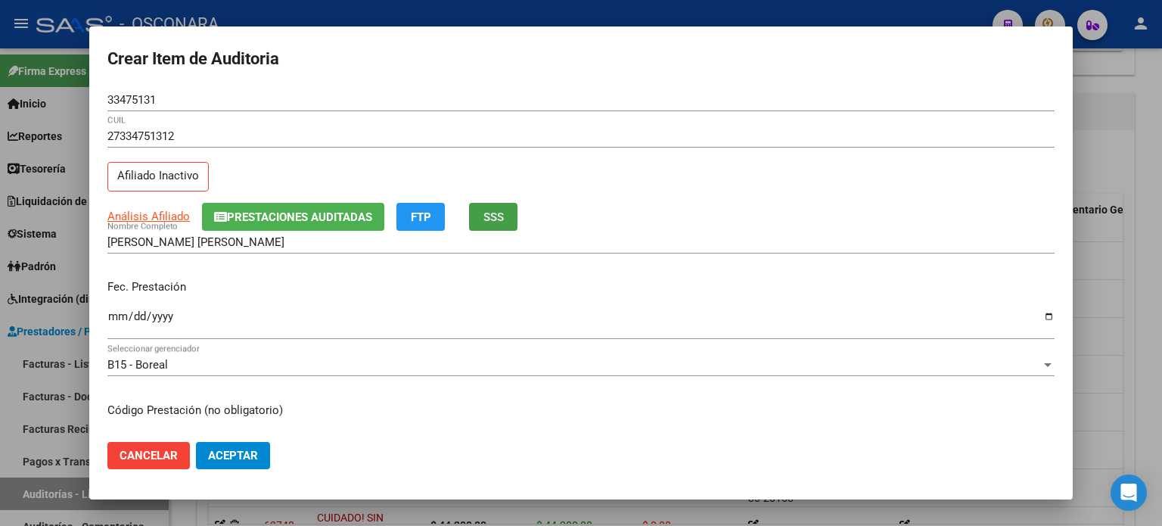
click at [483, 208] on button "SSS" at bounding box center [493, 217] width 48 height 28
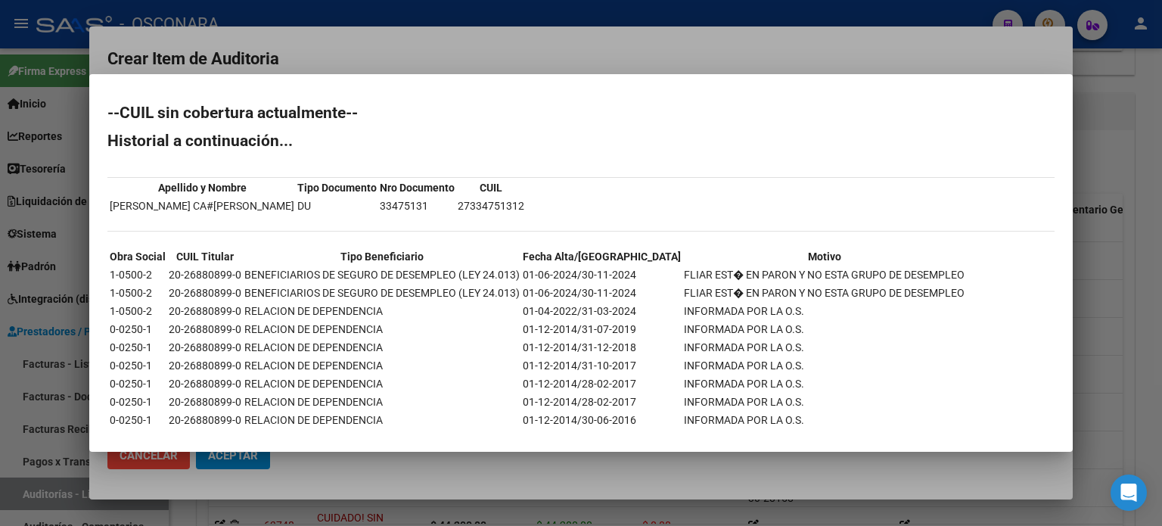
click at [1098, 301] on div at bounding box center [581, 263] width 1162 height 526
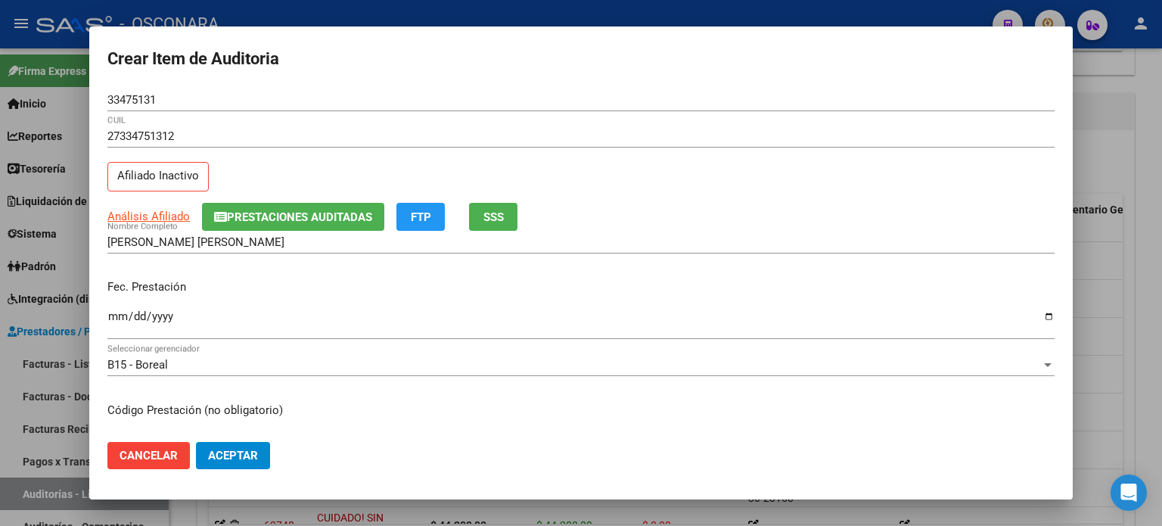
click at [120, 312] on input "Ingresar la fecha" at bounding box center [580, 322] width 947 height 24
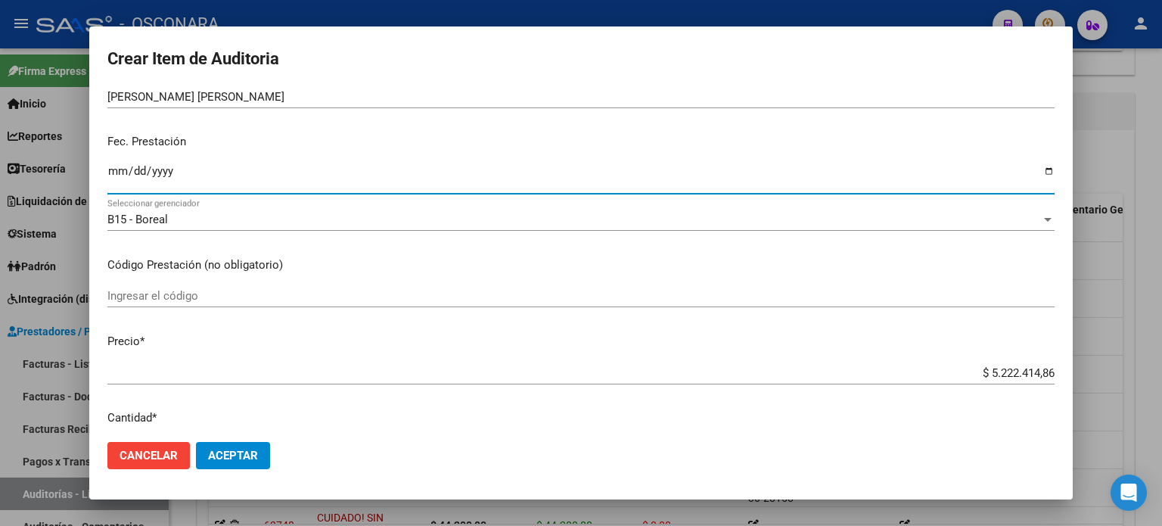
scroll to position [227, 0]
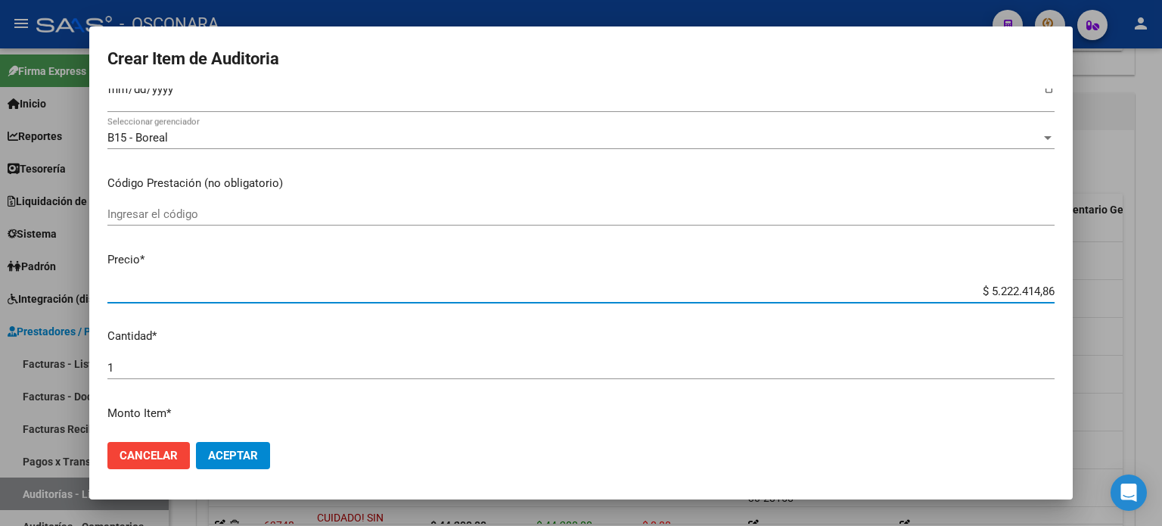
drag, startPoint x: 981, startPoint y: 290, endPoint x: 1161, endPoint y: 269, distance: 182.1
click at [1161, 272] on div "Crear Item de Auditoria 33475131 Nro Documento 27334751312 CUIL Afiliado Inacti…" at bounding box center [581, 263] width 1162 height 526
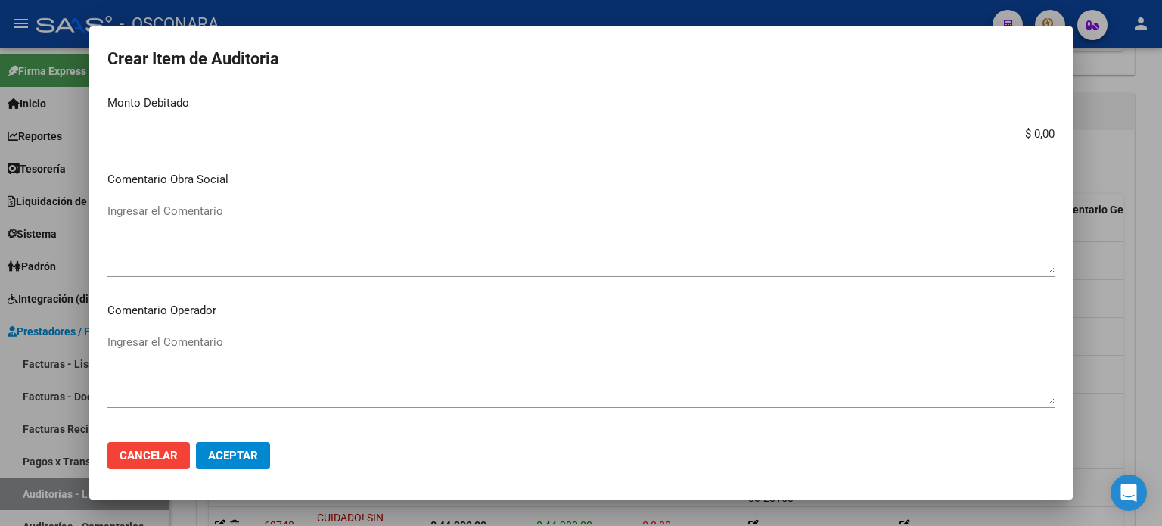
scroll to position [605, 0]
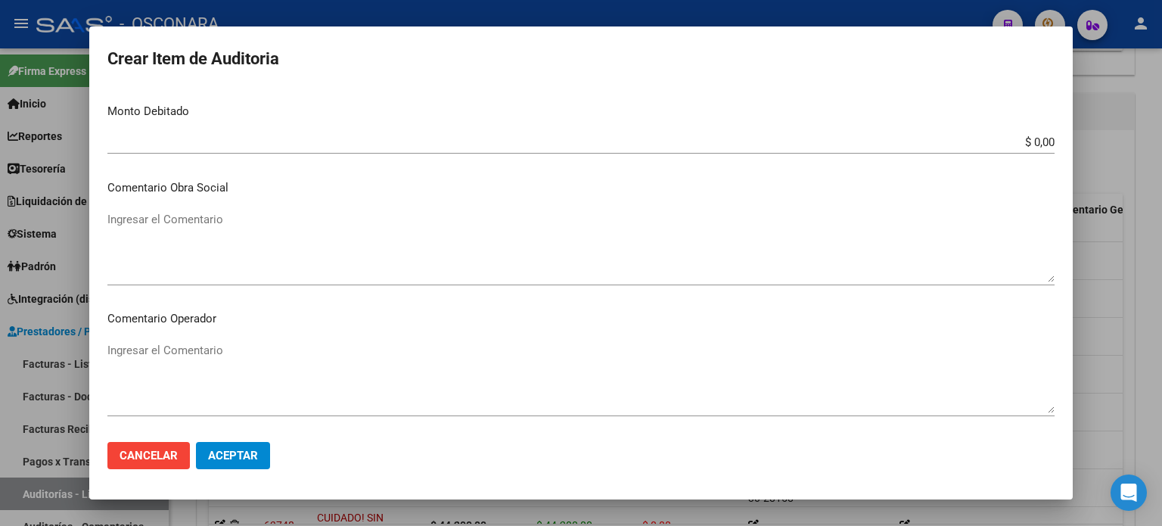
click at [172, 247] on textarea "Ingresar el Comentario" at bounding box center [580, 246] width 947 height 71
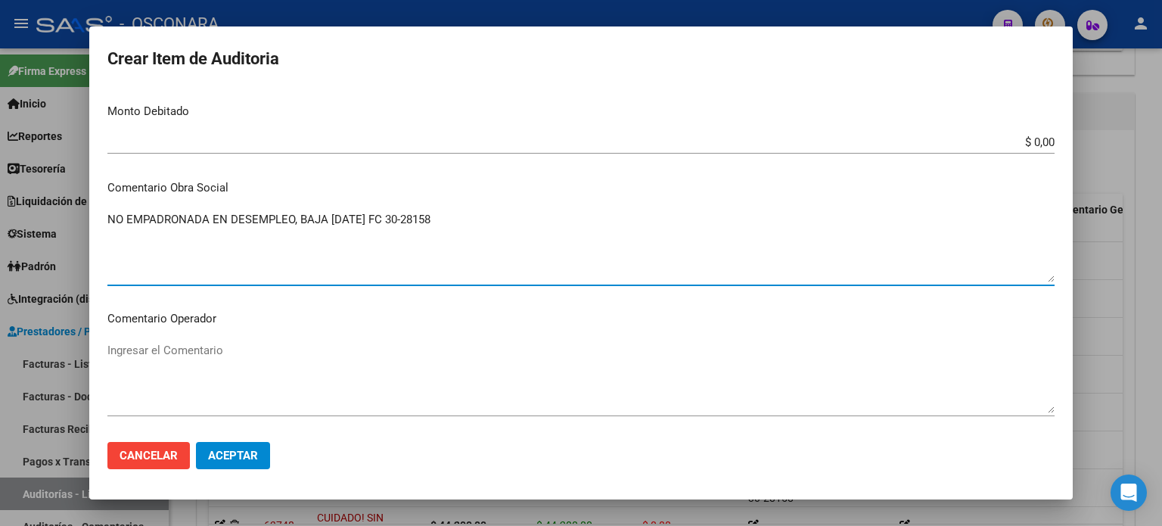
drag, startPoint x: 459, startPoint y: 213, endPoint x: 100, endPoint y: 213, distance: 359.4
click at [110, 213] on textarea "NO EMPADRONADA EN DESEMPLEO, BAJA 30/11/2024 FC 30-28158" at bounding box center [580, 246] width 947 height 71
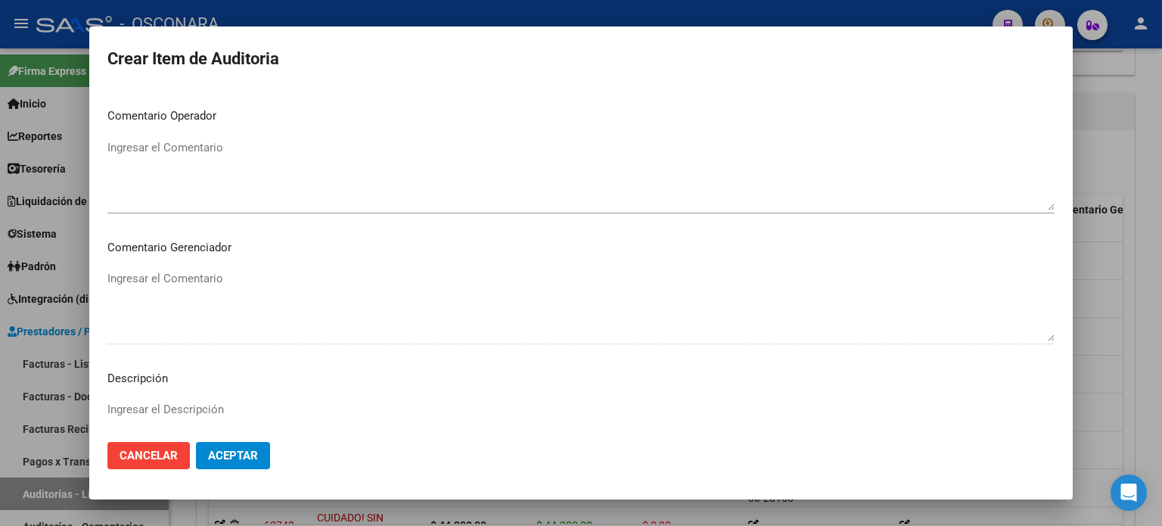
scroll to position [1020, 0]
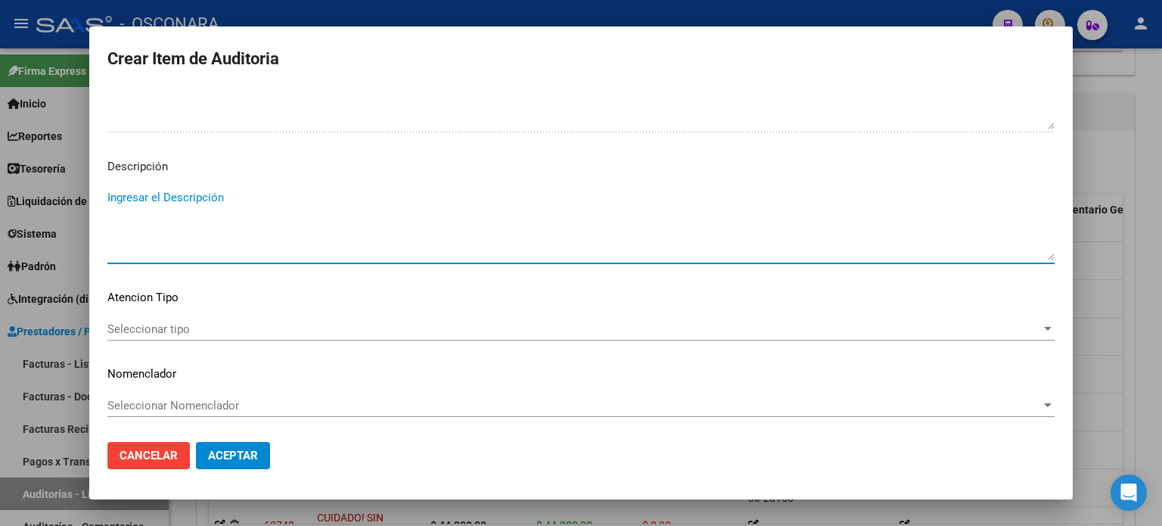
paste textarea "NO EMPADRONADA EN DESEMPLEO, BAJA 30/11/2024 FC 30-28158"
click at [135, 325] on span "Seleccionar tipo" at bounding box center [574, 329] width 934 height 14
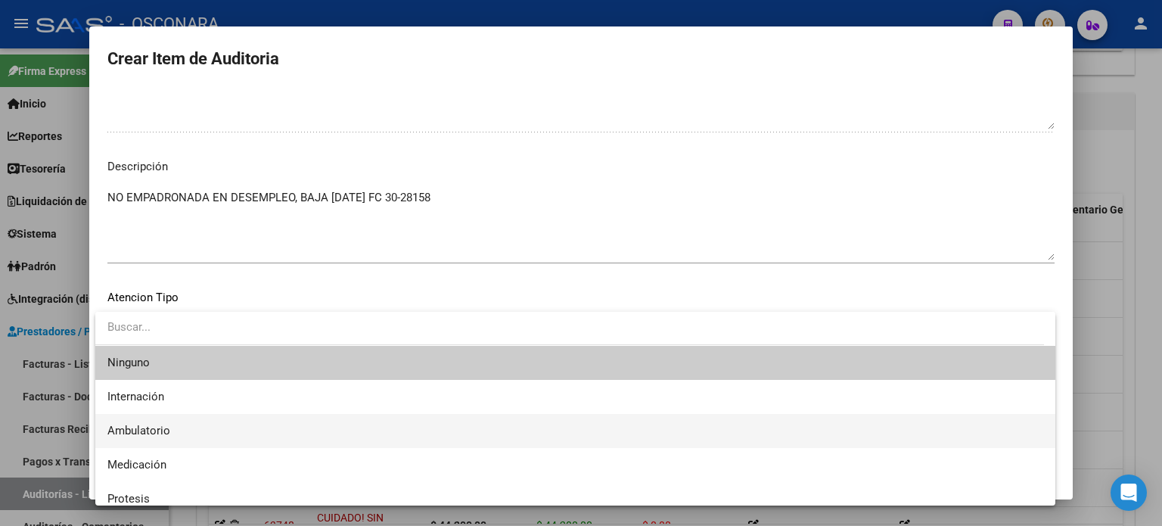
click at [137, 426] on span "Ambulatorio" at bounding box center [138, 431] width 63 height 14
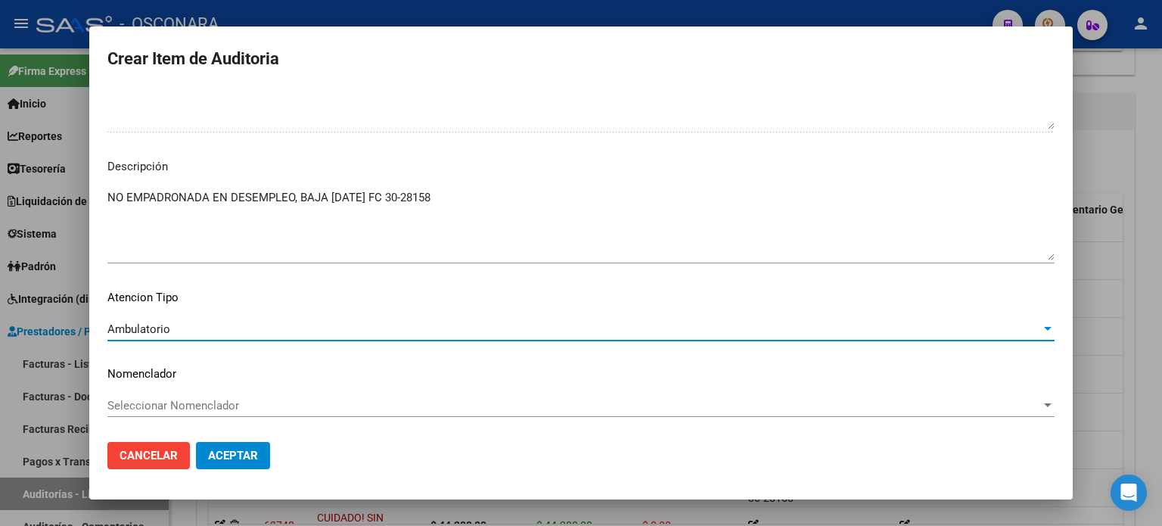
click at [212, 453] on span "Aceptar" at bounding box center [233, 456] width 50 height 14
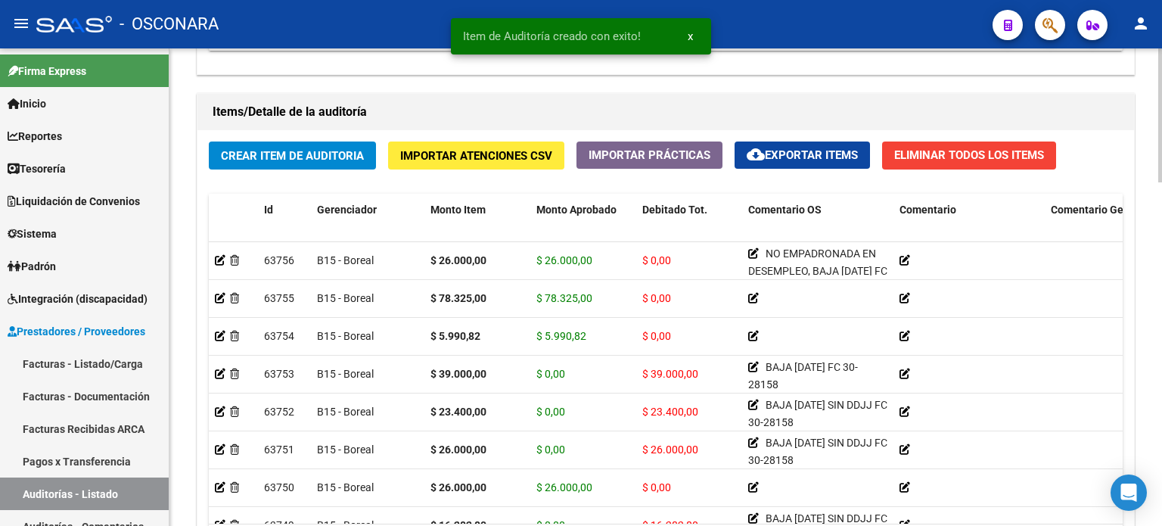
click at [267, 171] on div "Crear Item de Auditoria Importar Atenciones CSV Importar Prácticas cloud_downlo…" at bounding box center [665, 357] width 937 height 455
click at [275, 158] on span "Crear Item de Auditoria" at bounding box center [292, 156] width 143 height 14
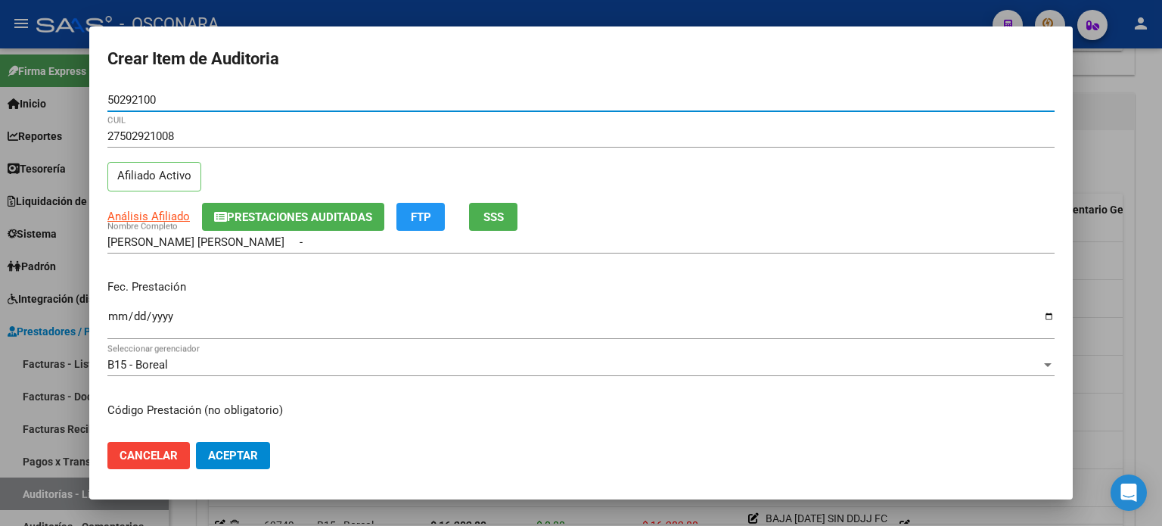
click at [118, 317] on input "Ingresar la fecha" at bounding box center [580, 322] width 947 height 24
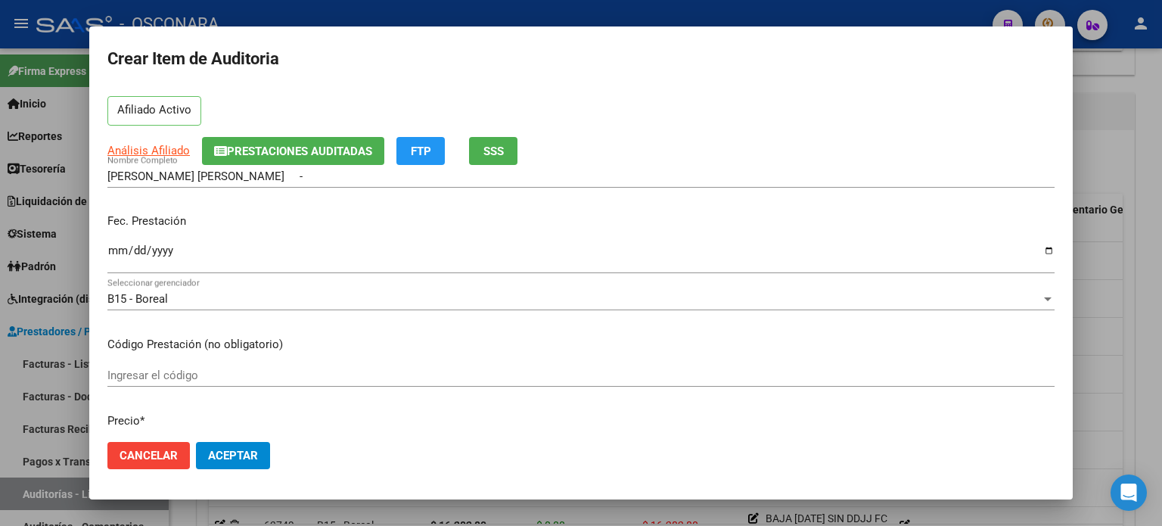
scroll to position [151, 0]
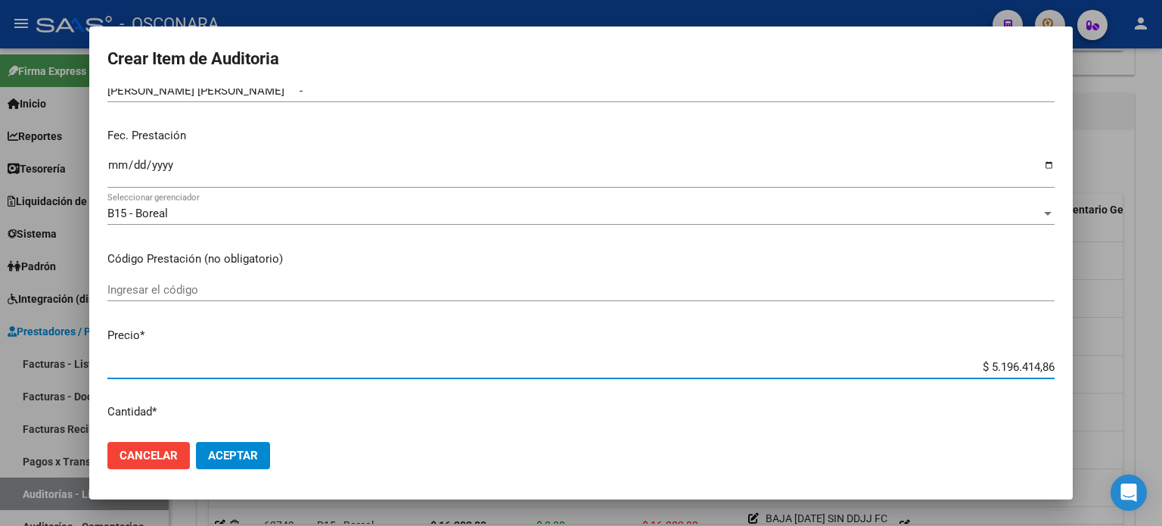
drag, startPoint x: 980, startPoint y: 367, endPoint x: 1161, endPoint y: 350, distance: 182.4
click at [1161, 359] on div "Crear Item de Auditoria 50292100 Nro Documento 27502921008 CUIL Afiliado Activo…" at bounding box center [581, 263] width 1162 height 526
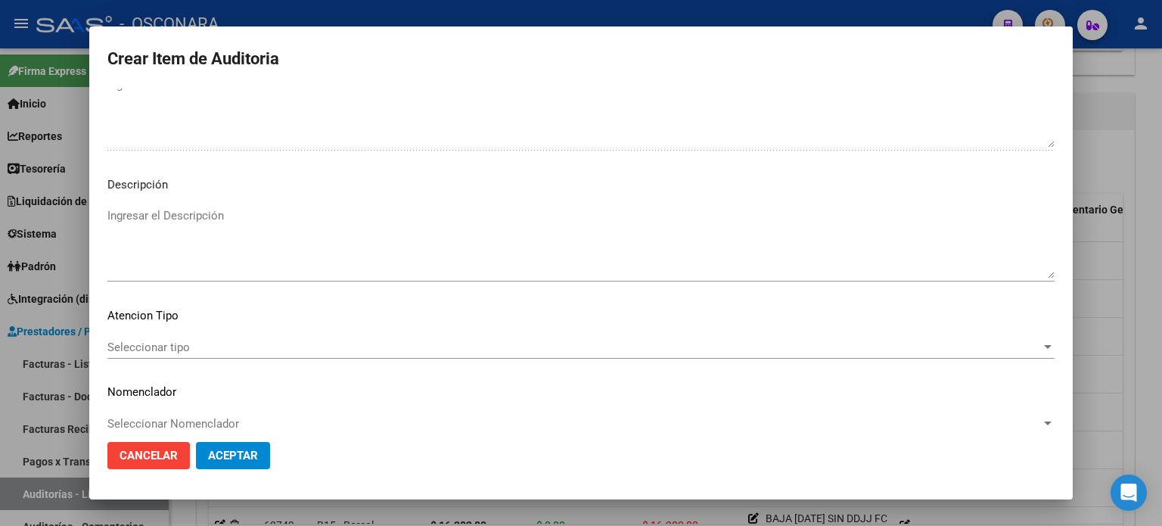
scroll to position [1020, 0]
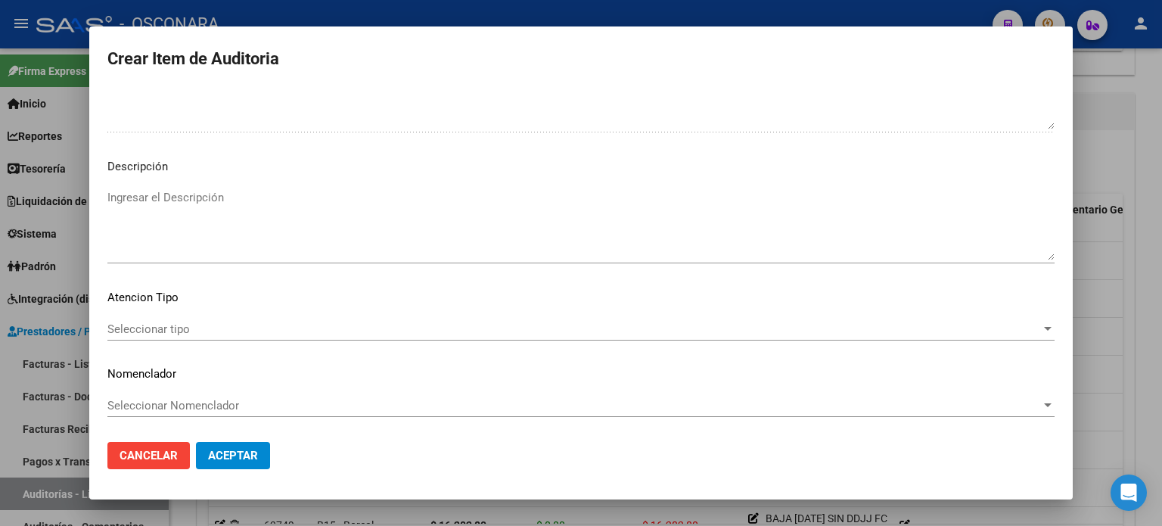
click at [186, 220] on textarea "Ingresar el Descripción" at bounding box center [580, 224] width 947 height 71
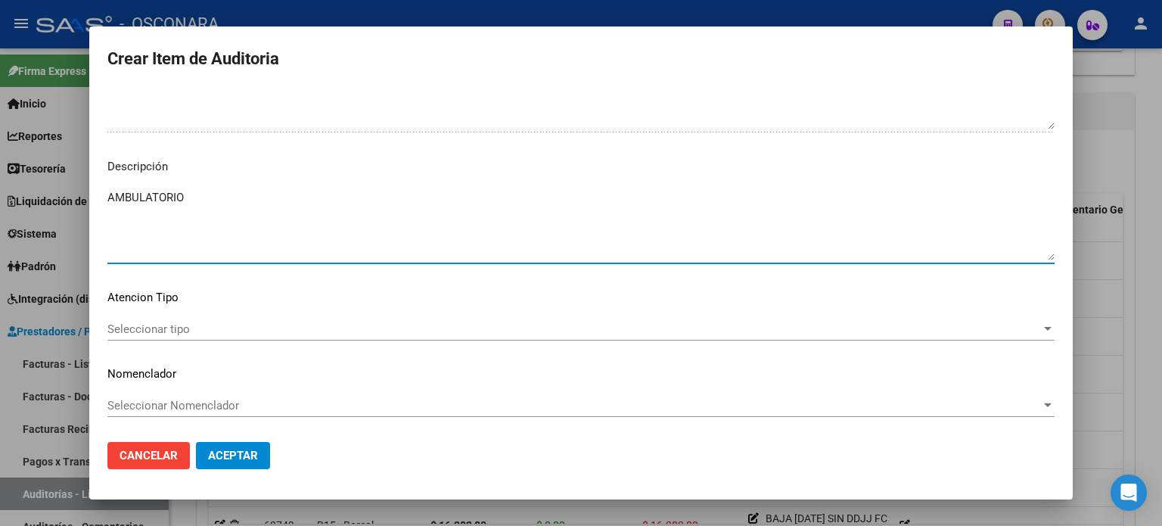
click at [139, 338] on div "Seleccionar tipo Seleccionar tipo" at bounding box center [580, 329] width 947 height 23
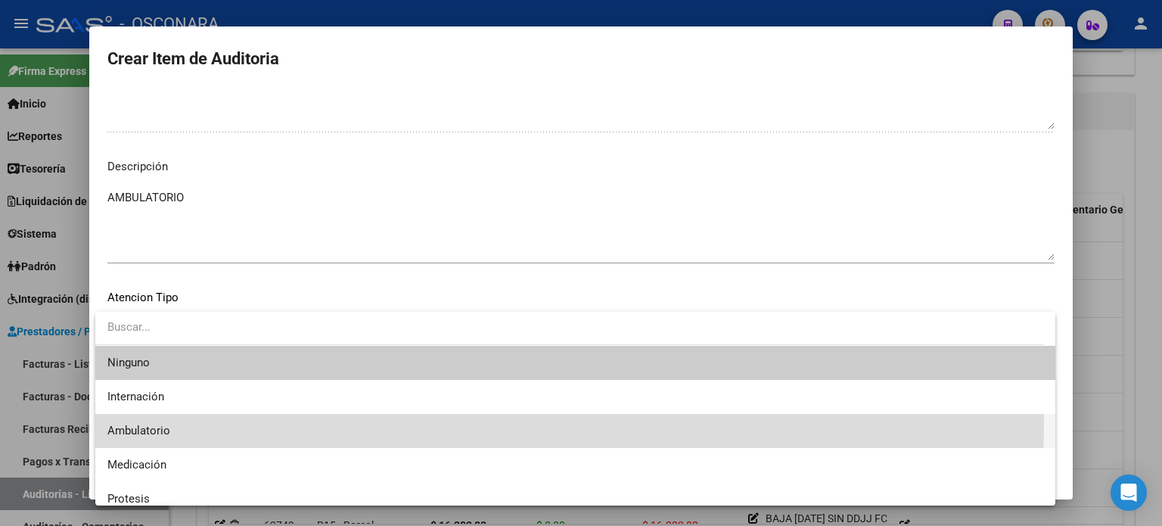
click at [156, 421] on span "Ambulatorio" at bounding box center [575, 431] width 936 height 34
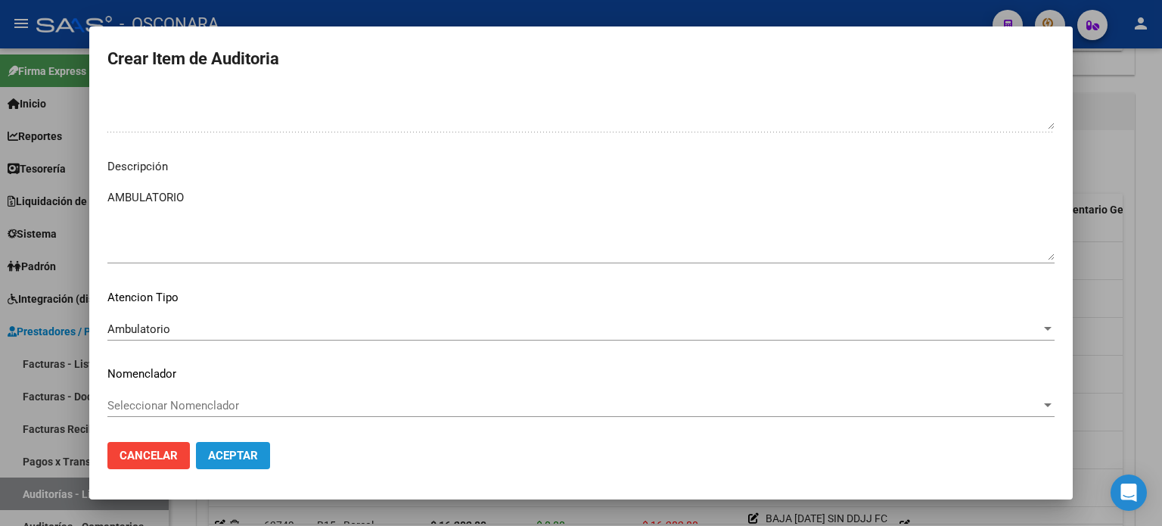
click at [266, 465] on button "Aceptar" at bounding box center [233, 455] width 74 height 27
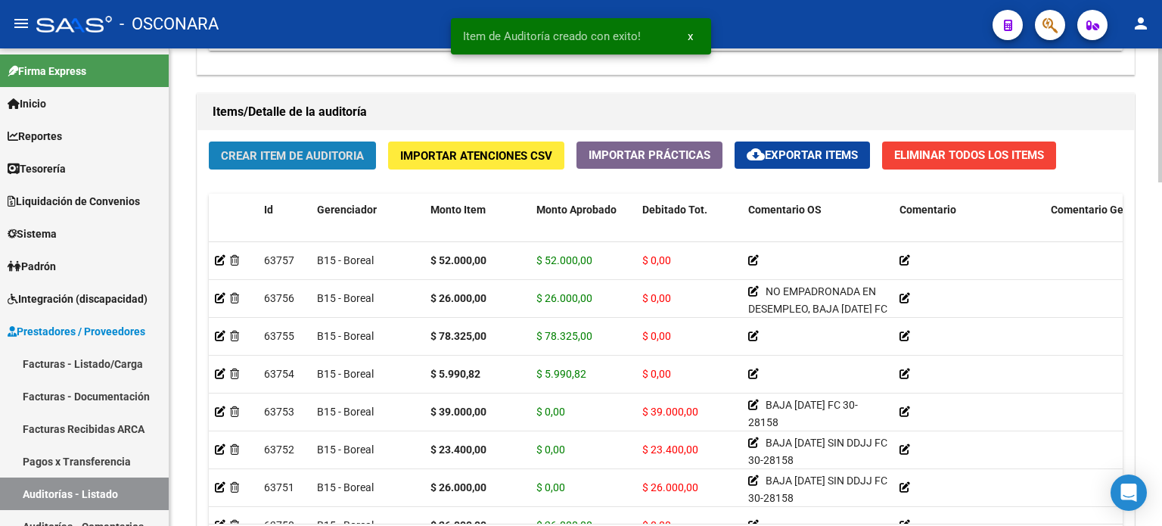
click at [223, 150] on span "Crear Item de Auditoria" at bounding box center [292, 156] width 143 height 14
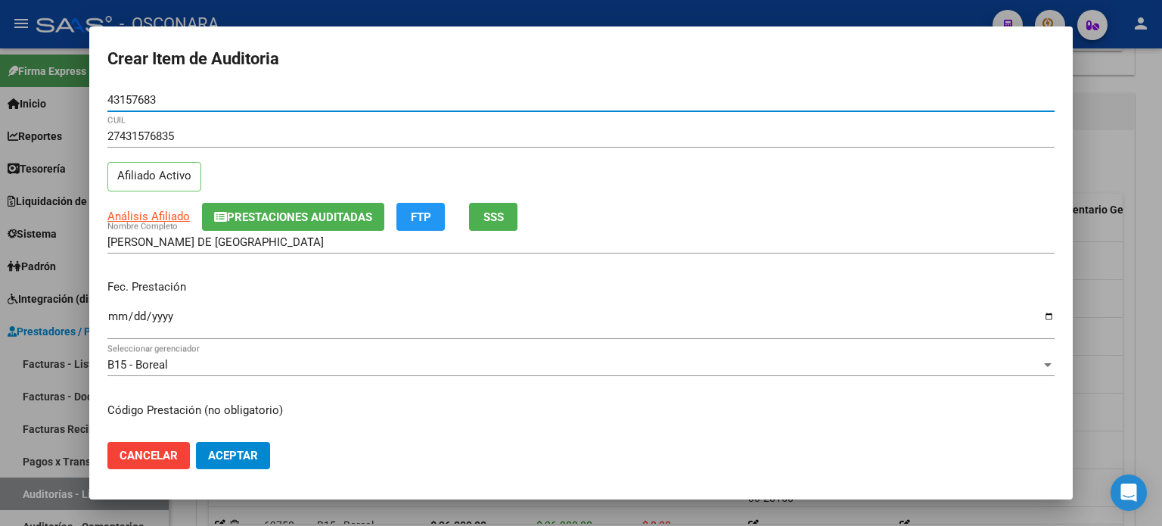
click at [117, 319] on input "Ingresar la fecha" at bounding box center [580, 322] width 947 height 24
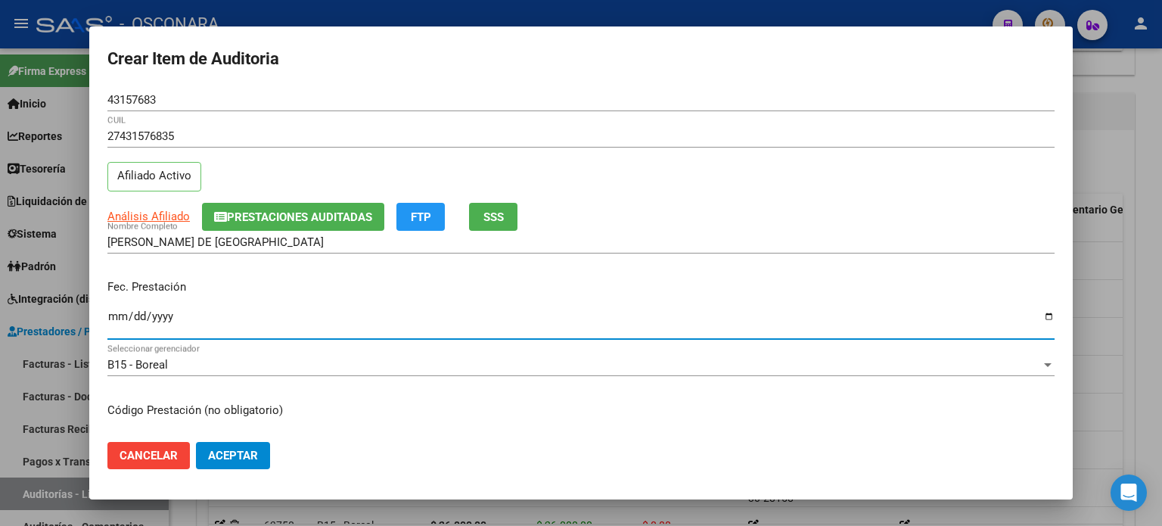
click at [117, 319] on input "Ingresar la fecha" at bounding box center [580, 322] width 947 height 24
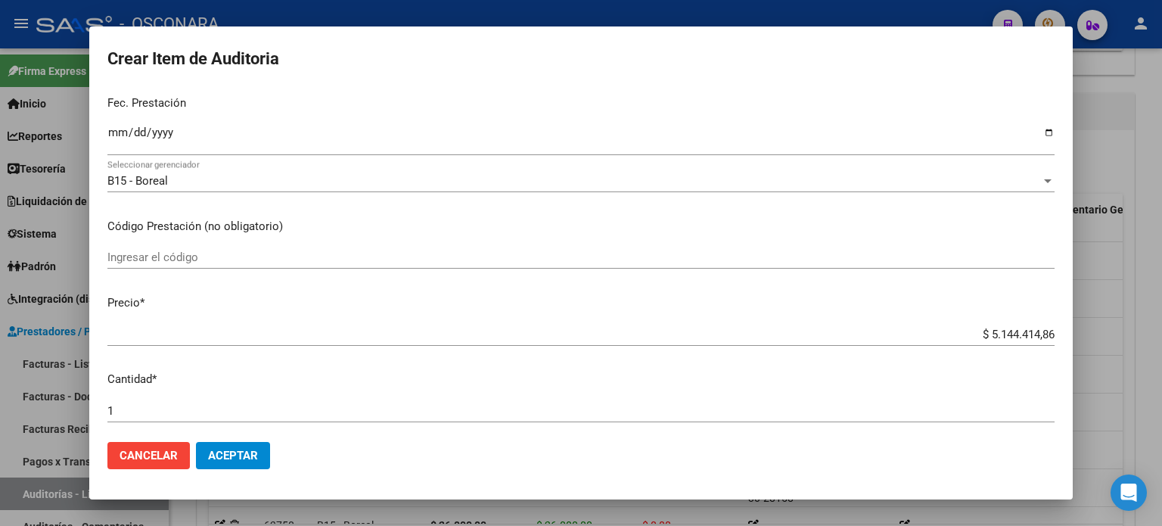
scroll to position [227, 0]
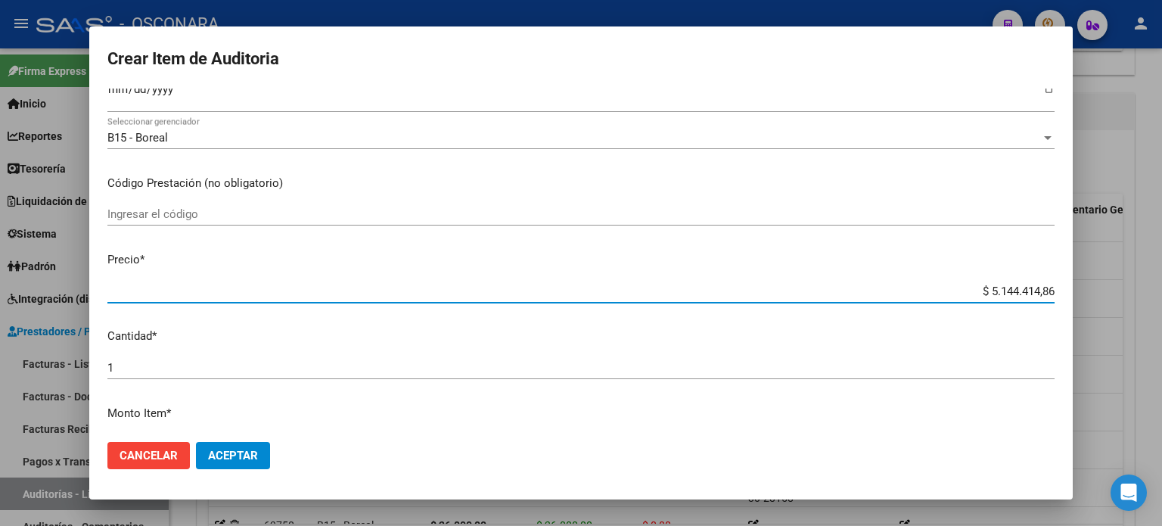
drag, startPoint x: 978, startPoint y: 287, endPoint x: 1161, endPoint y: 275, distance: 183.5
click at [1161, 276] on div "Crear Item de Auditoria 43157683 Nro Documento 27431576835 CUIL Afiliado Activo…" at bounding box center [581, 263] width 1162 height 526
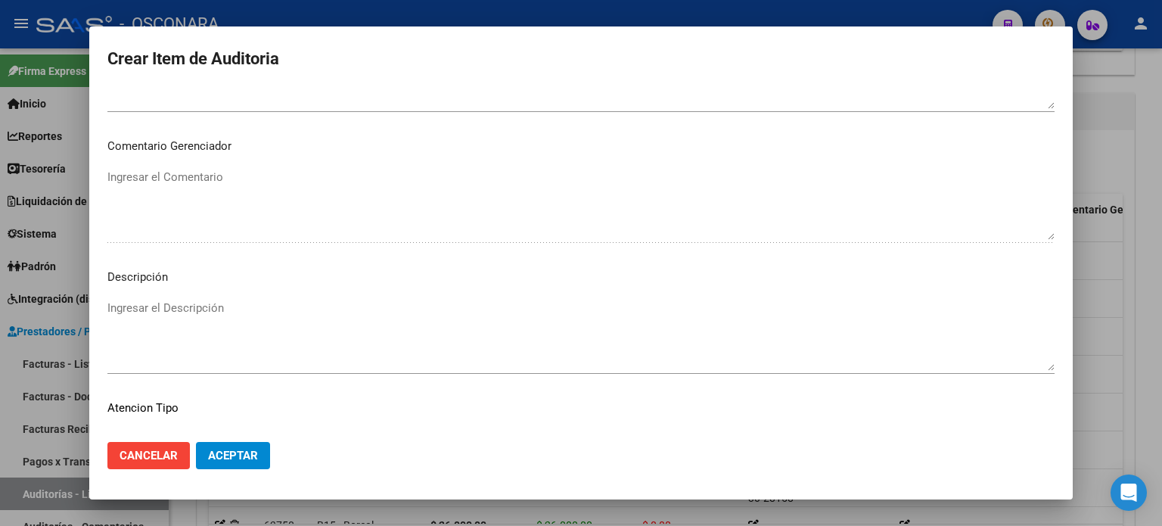
scroll to position [1020, 0]
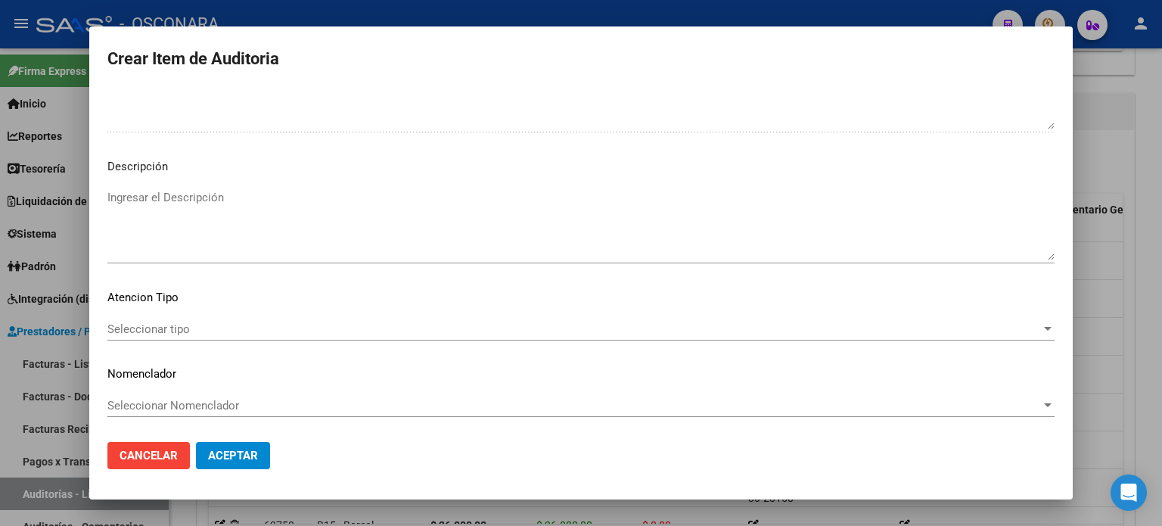
click at [282, 212] on textarea "Ingresar el Descripción" at bounding box center [580, 224] width 947 height 71
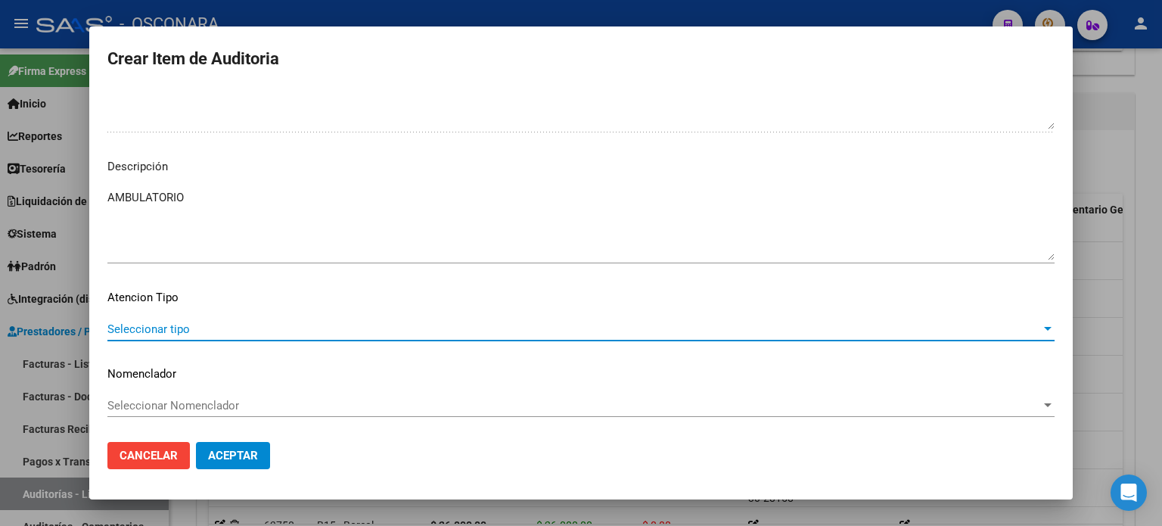
click at [151, 323] on span "Seleccionar tipo" at bounding box center [574, 329] width 934 height 14
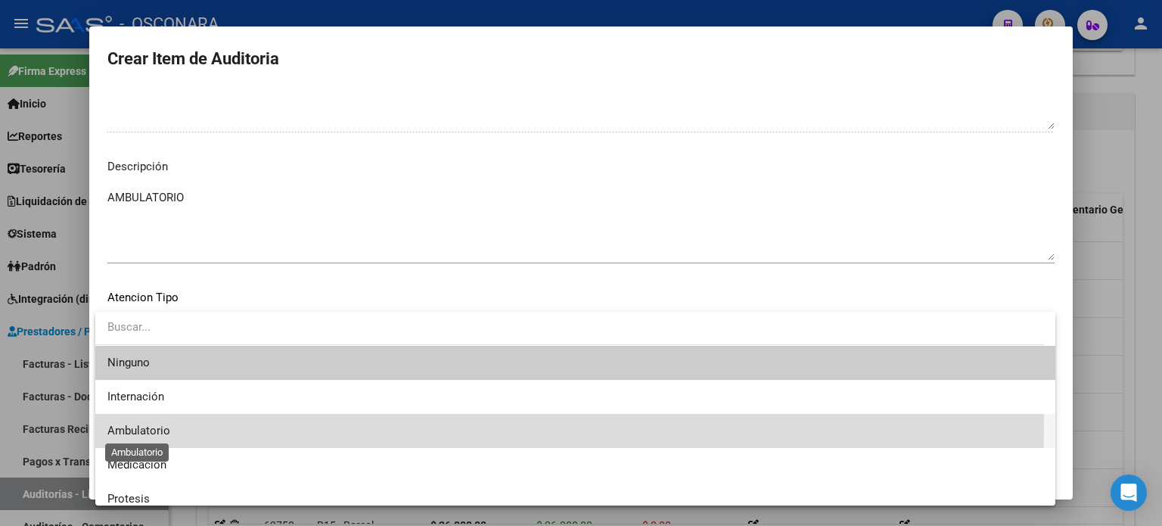
drag, startPoint x: 144, startPoint y: 425, endPoint x: 239, endPoint y: 450, distance: 98.5
click at [144, 426] on span "Ambulatorio" at bounding box center [138, 431] width 63 height 14
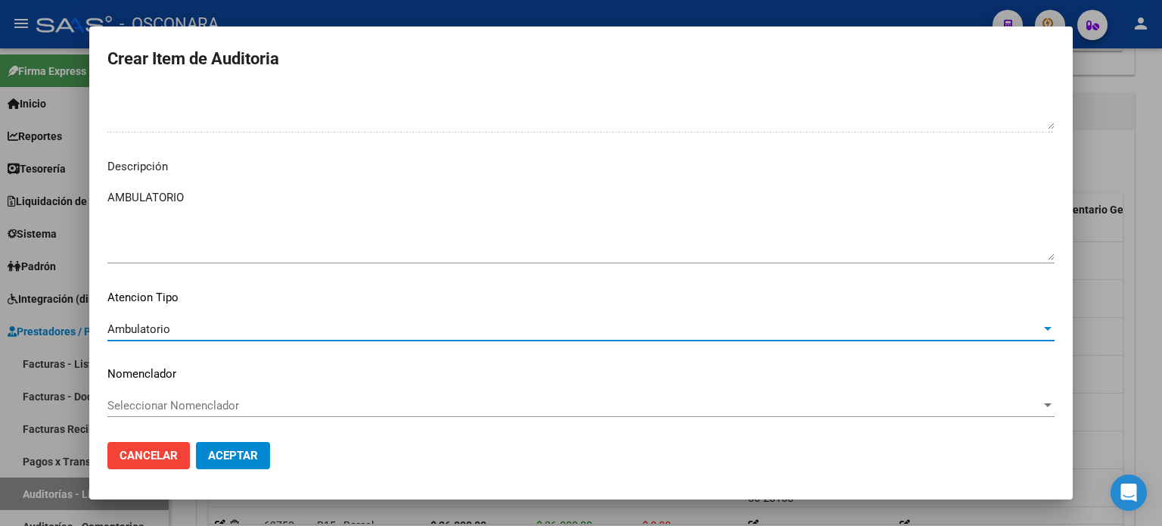
click at [239, 450] on span "Aceptar" at bounding box center [233, 456] width 50 height 14
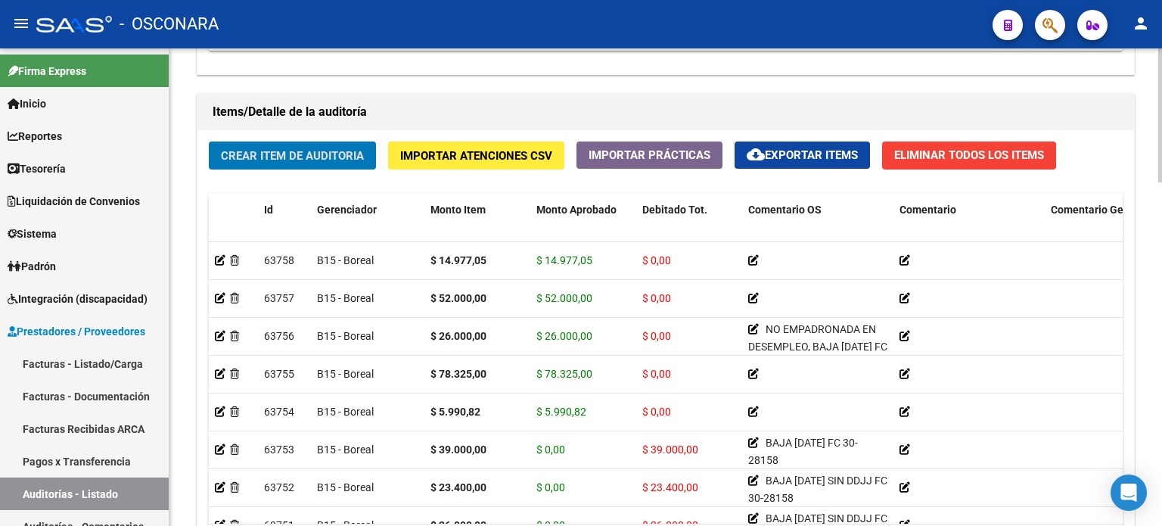
click at [284, 141] on button "Crear Item de Auditoria" at bounding box center [292, 155] width 167 height 28
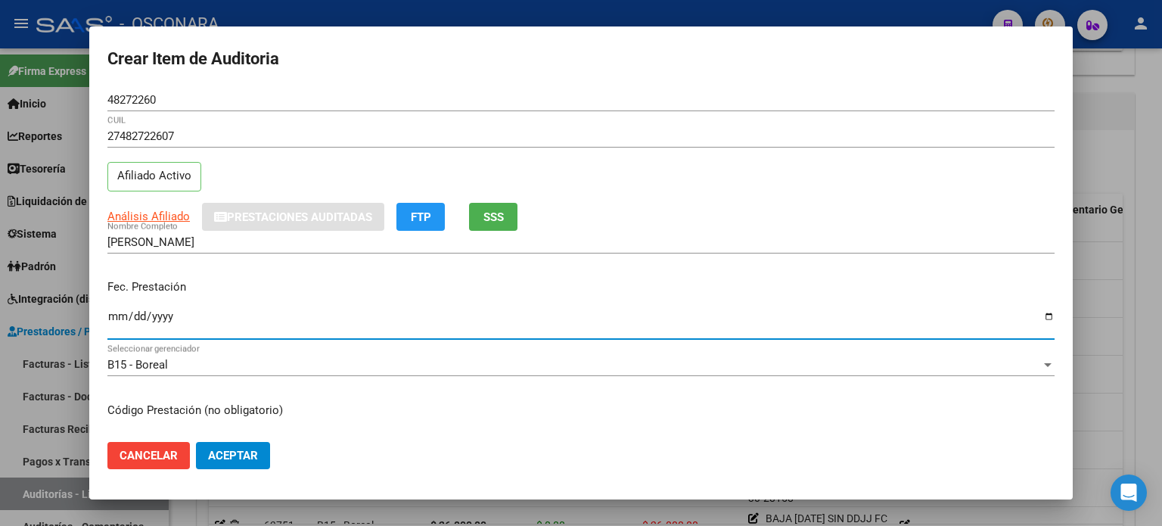
click at [114, 319] on input "Ingresar la fecha" at bounding box center [580, 322] width 947 height 24
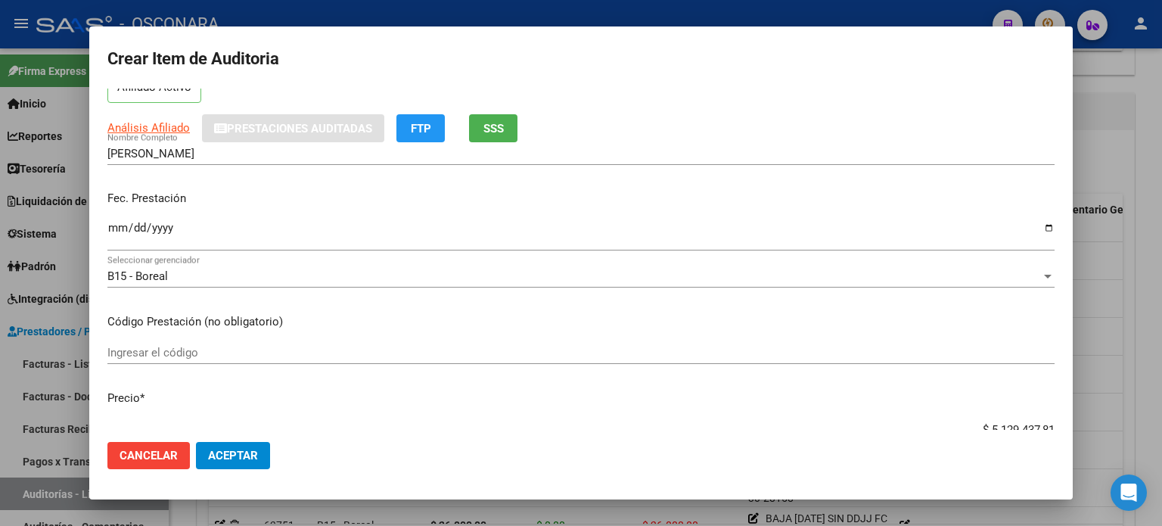
scroll to position [227, 0]
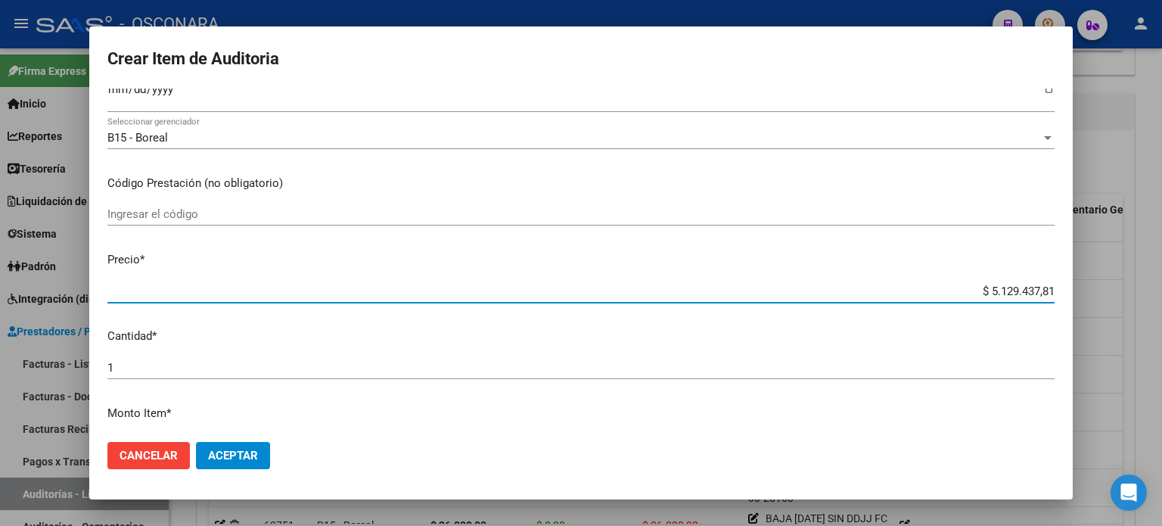
drag, startPoint x: 980, startPoint y: 291, endPoint x: 1161, endPoint y: 241, distance: 188.3
click at [1161, 272] on div "Crear Item de Auditoria 48272260 Nro Documento 27482722607 CUIL Afiliado Activo…" at bounding box center [581, 263] width 1162 height 526
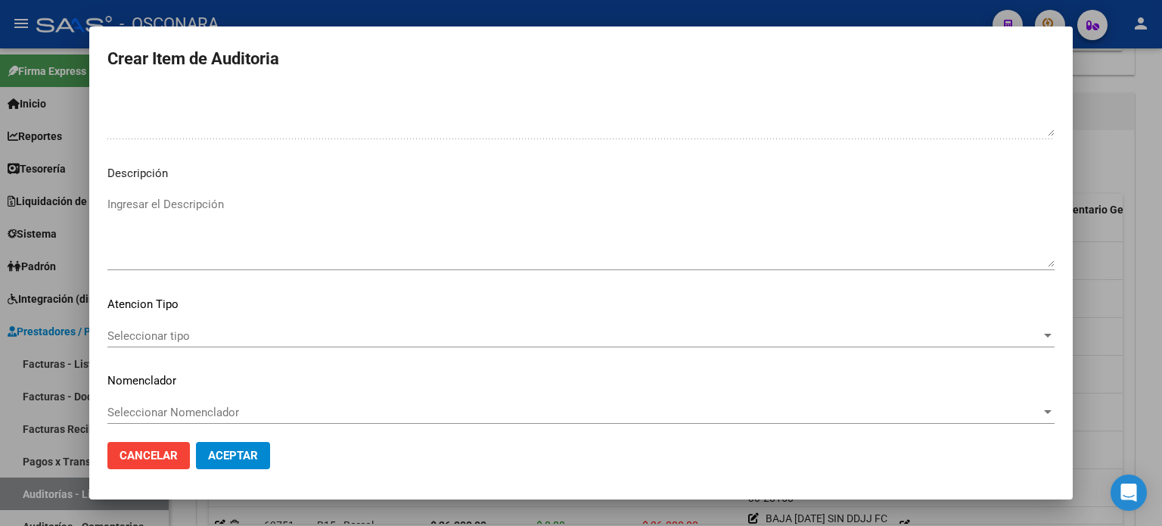
scroll to position [1020, 0]
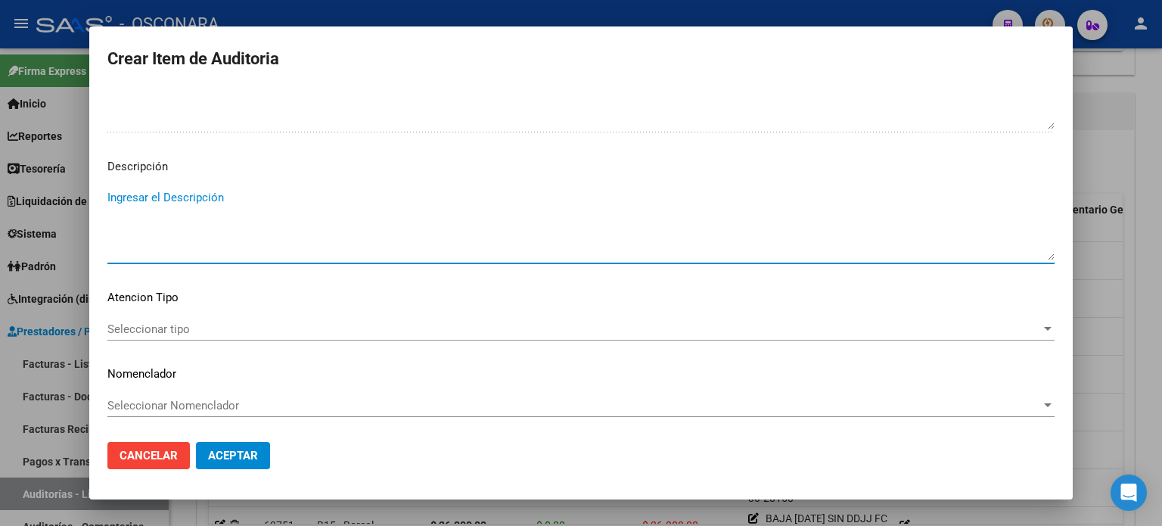
click at [213, 204] on textarea "Ingresar el Descripción" at bounding box center [580, 224] width 947 height 71
click at [138, 322] on span "Seleccionar tipo" at bounding box center [574, 329] width 934 height 14
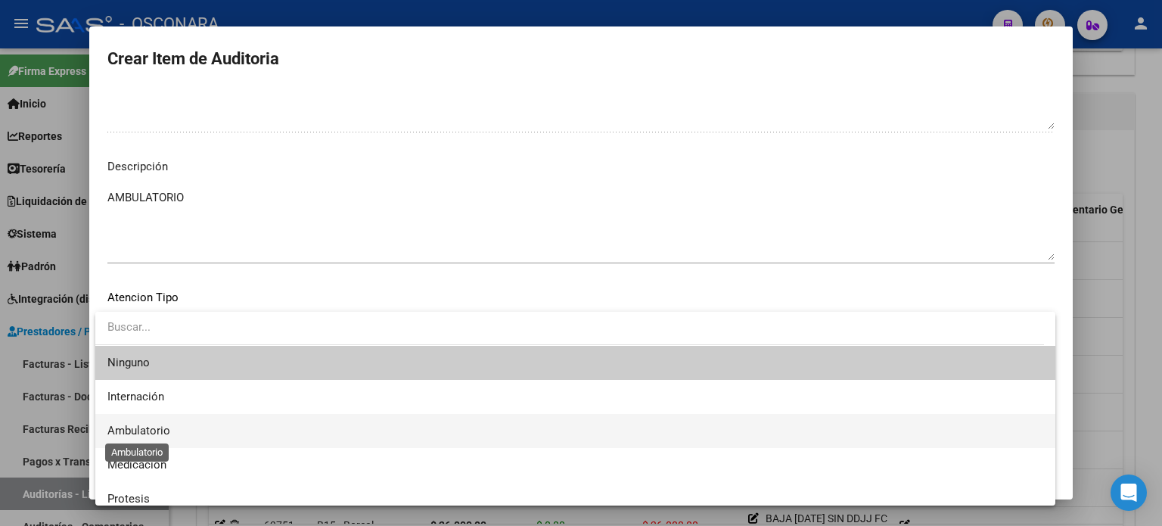
drag, startPoint x: 138, startPoint y: 430, endPoint x: 169, endPoint y: 452, distance: 37.4
click at [138, 431] on span "Ambulatorio" at bounding box center [138, 431] width 63 height 14
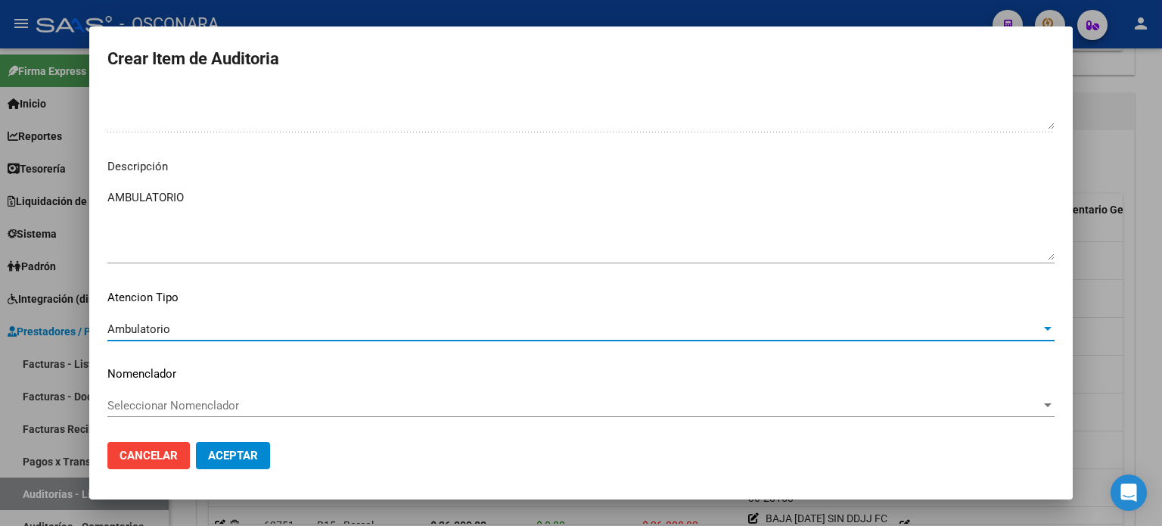
click at [232, 461] on span "Aceptar" at bounding box center [233, 456] width 50 height 14
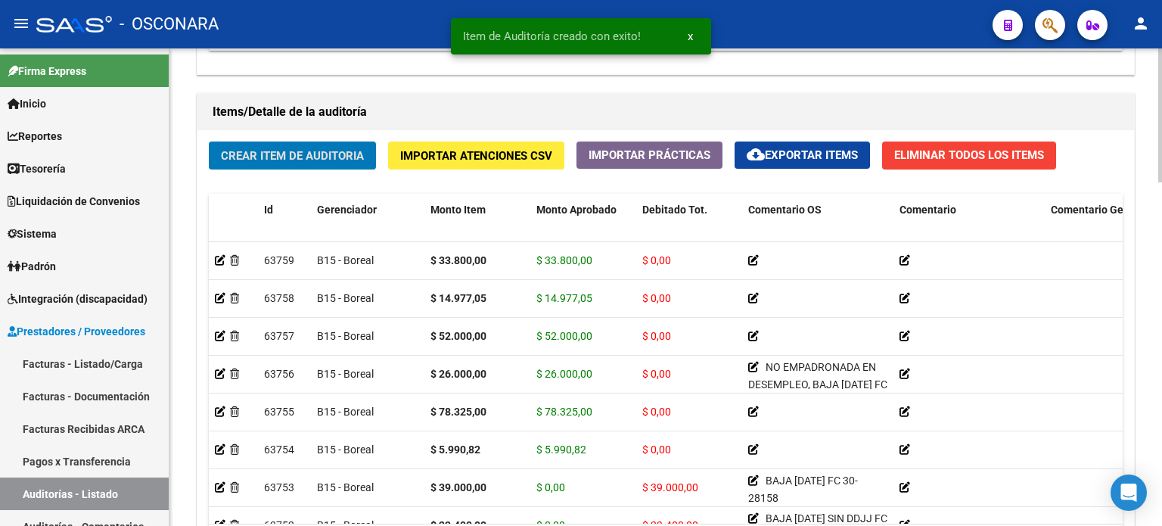
click at [273, 151] on span "Crear Item de Auditoria" at bounding box center [292, 156] width 143 height 14
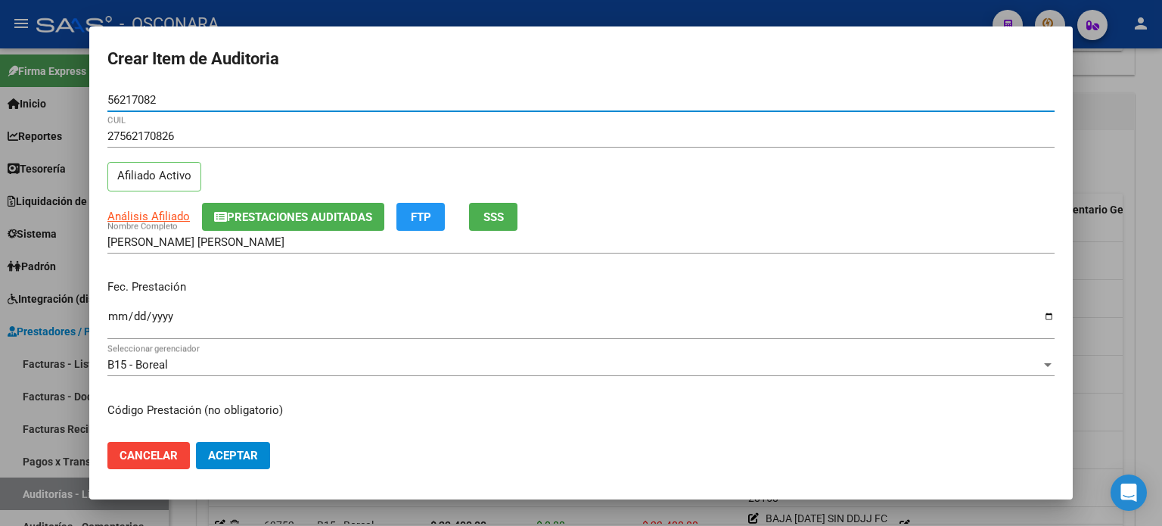
click at [118, 320] on input "Ingresar la fecha" at bounding box center [580, 322] width 947 height 24
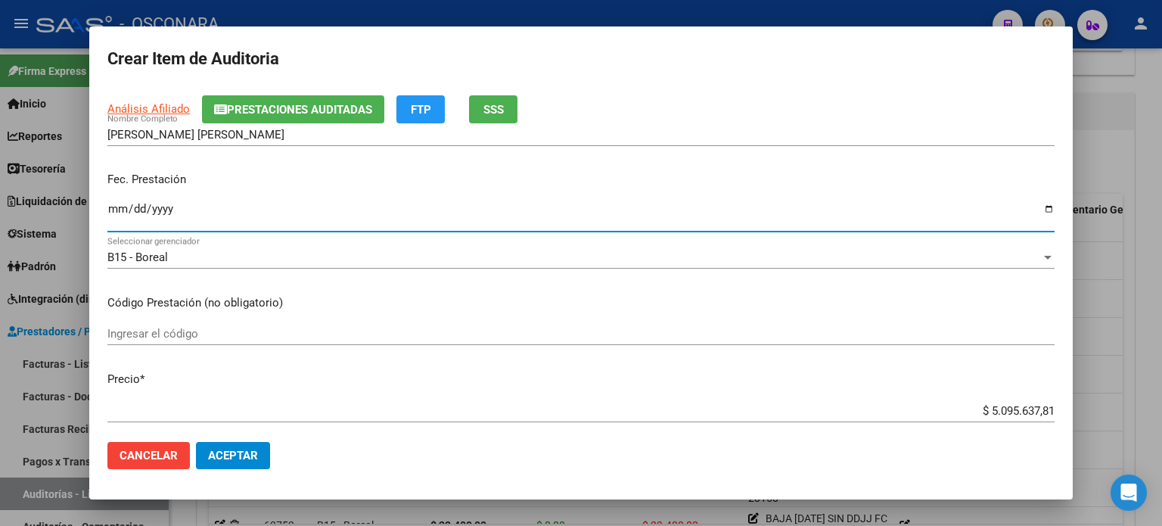
scroll to position [151, 0]
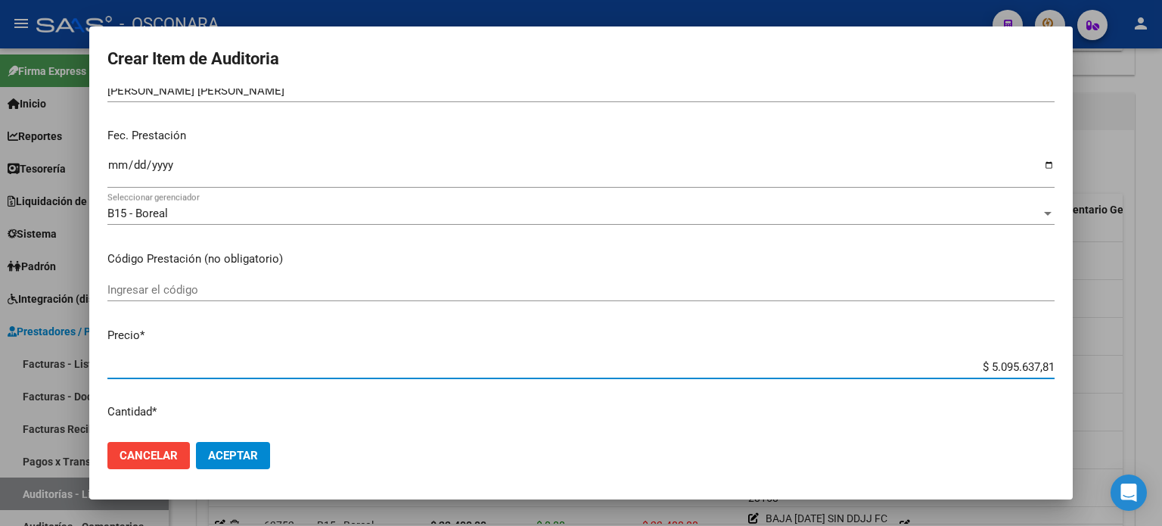
drag, startPoint x: 975, startPoint y: 364, endPoint x: 1133, endPoint y: 363, distance: 158.9
click at [1133, 363] on div "Crear Item de Auditoria 56217082 Nro Documento 27562170826 CUIL Afiliado Activo…" at bounding box center [581, 263] width 1162 height 526
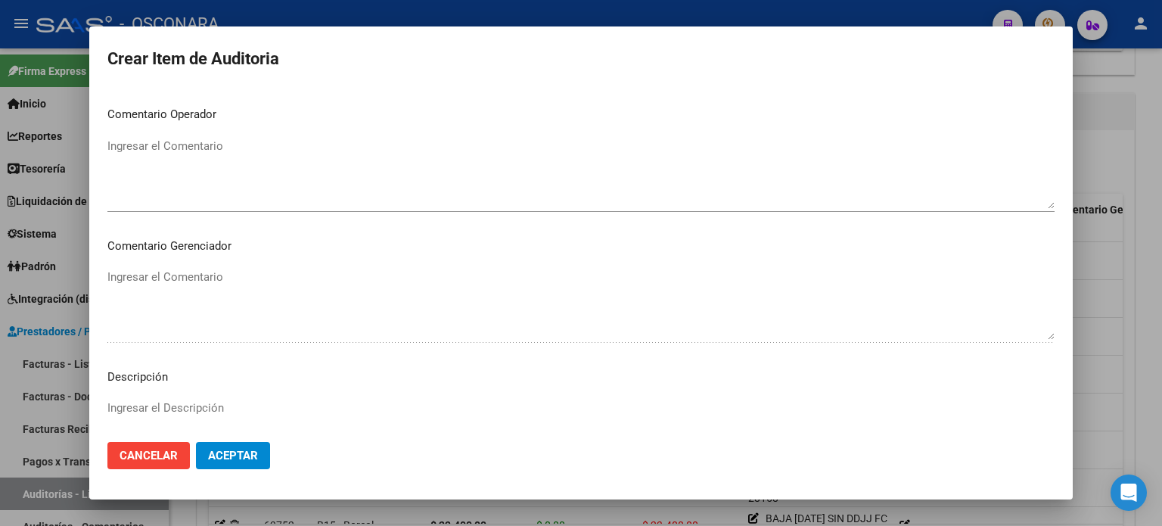
scroll to position [984, 0]
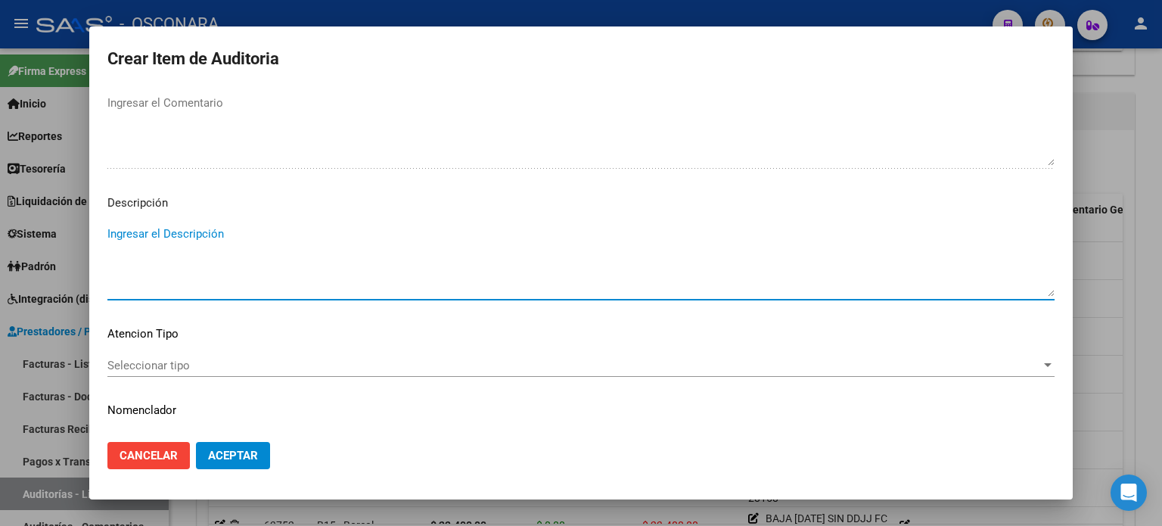
click at [288, 241] on textarea "Ingresar el Descripción" at bounding box center [580, 260] width 947 height 71
click at [117, 356] on div "Seleccionar tipo Seleccionar tipo" at bounding box center [580, 365] width 947 height 23
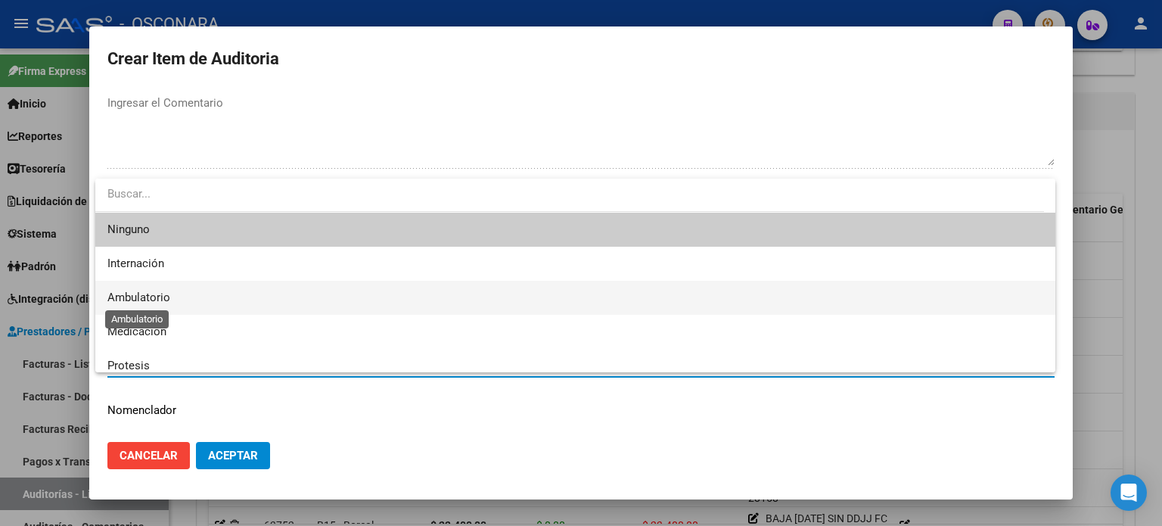
click at [145, 302] on span "Ambulatorio" at bounding box center [138, 298] width 63 height 14
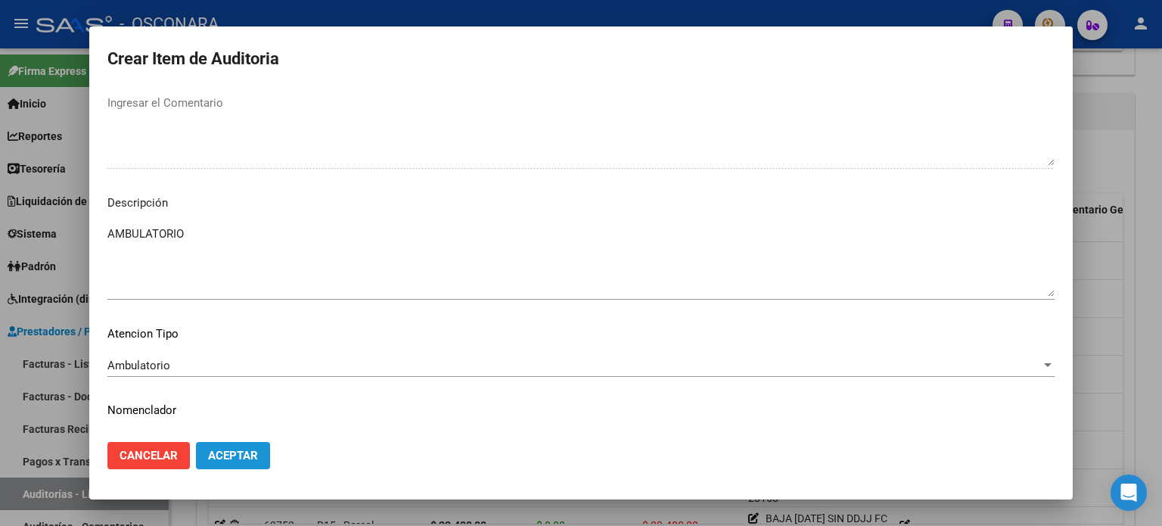
drag, startPoint x: 217, startPoint y: 453, endPoint x: 225, endPoint y: 455, distance: 7.9
click at [218, 453] on span "Aceptar" at bounding box center [233, 456] width 50 height 14
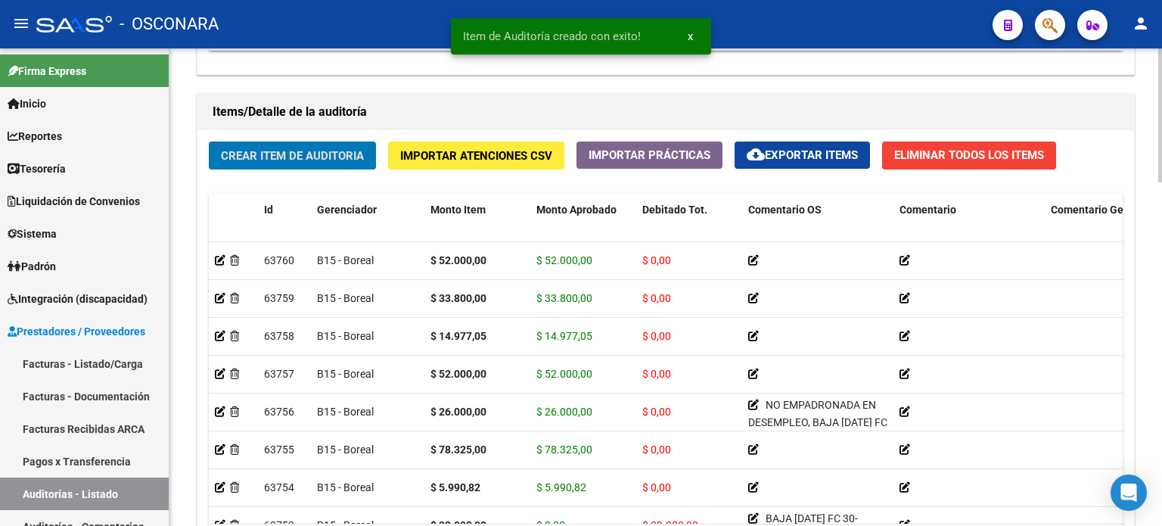
click at [336, 162] on button "Crear Item de Auditoria" at bounding box center [292, 155] width 167 height 28
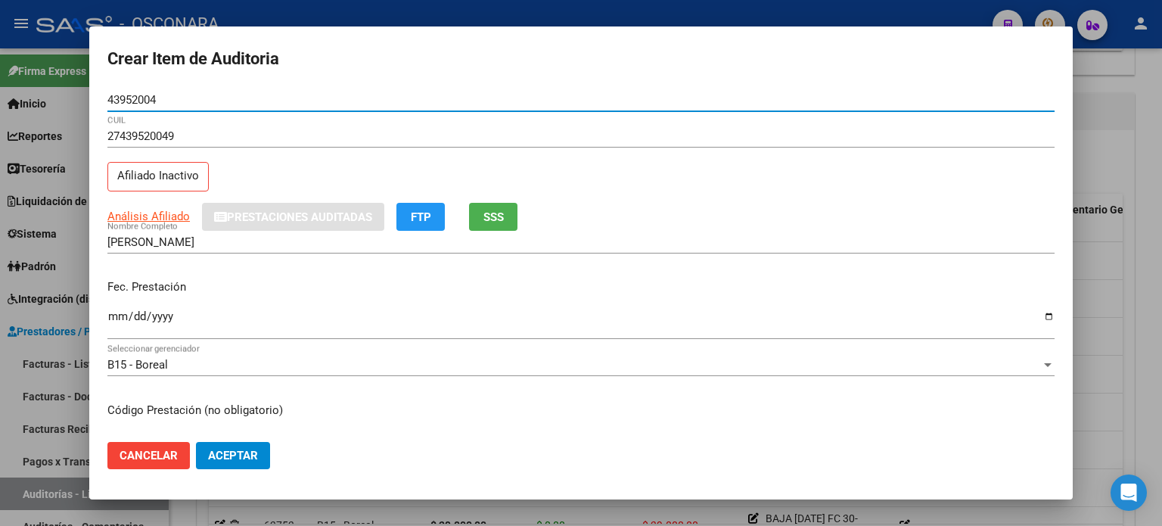
click at [484, 214] on button "SSS" at bounding box center [493, 217] width 48 height 28
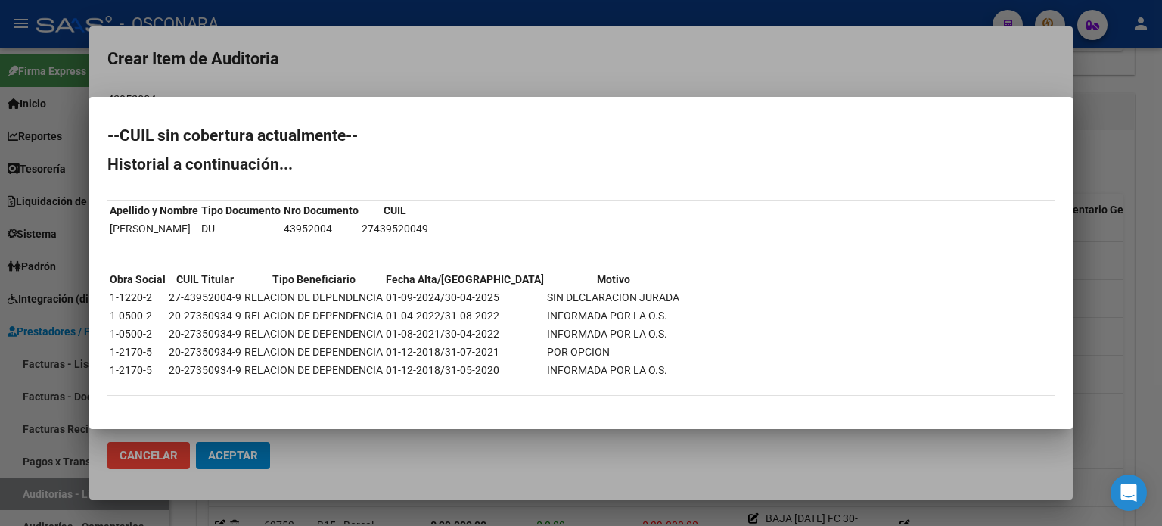
click at [492, 312] on td "01-04-2022/31-08-2022" at bounding box center [465, 315] width 160 height 17
click at [1080, 184] on div at bounding box center [581, 263] width 1162 height 526
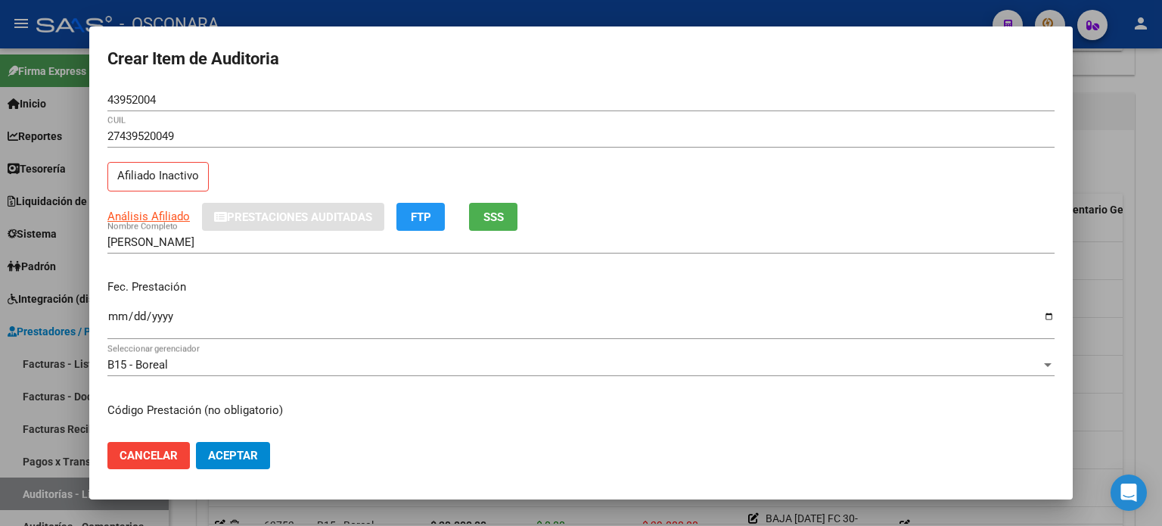
click at [115, 314] on input "Ingresar la fecha" at bounding box center [580, 322] width 947 height 24
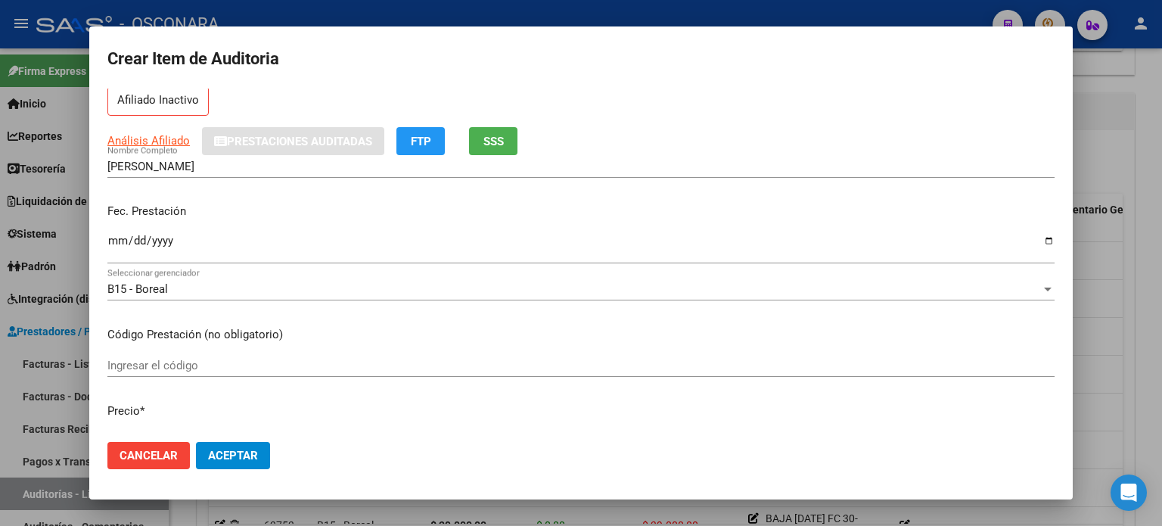
scroll to position [151, 0]
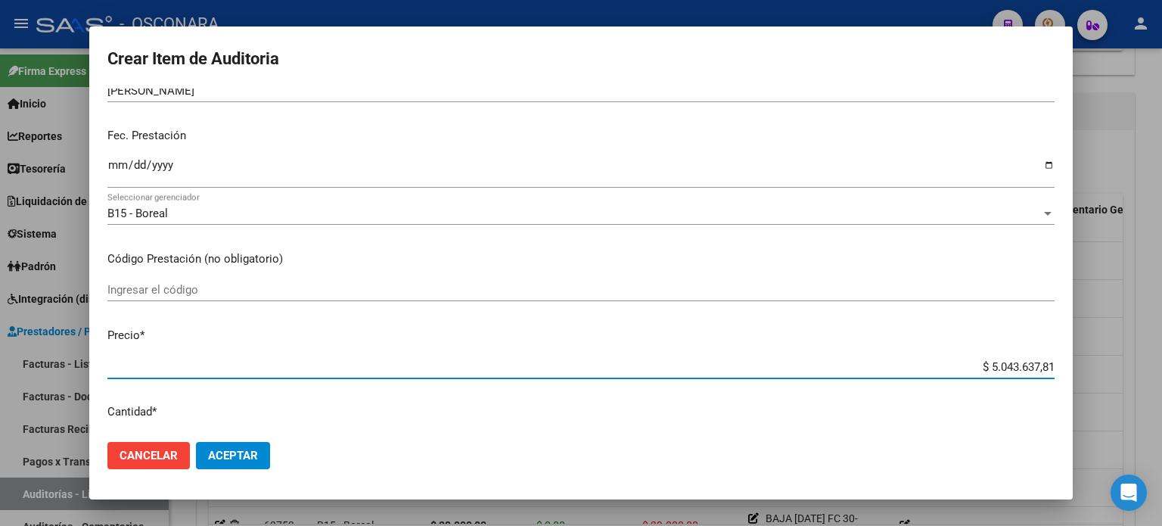
drag, startPoint x: 980, startPoint y: 362, endPoint x: 1161, endPoint y: 356, distance: 181.7
click at [1161, 356] on div "Crear Item de Auditoria 43952004 Nro Documento 27439520049 CUIL Afiliado Inacti…" at bounding box center [581, 263] width 1162 height 526
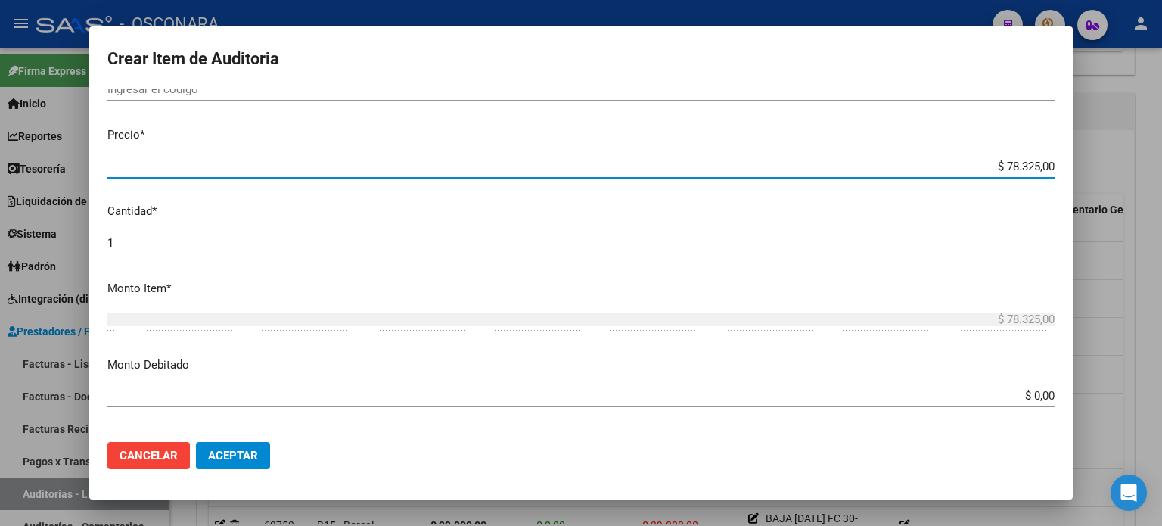
scroll to position [378, 0]
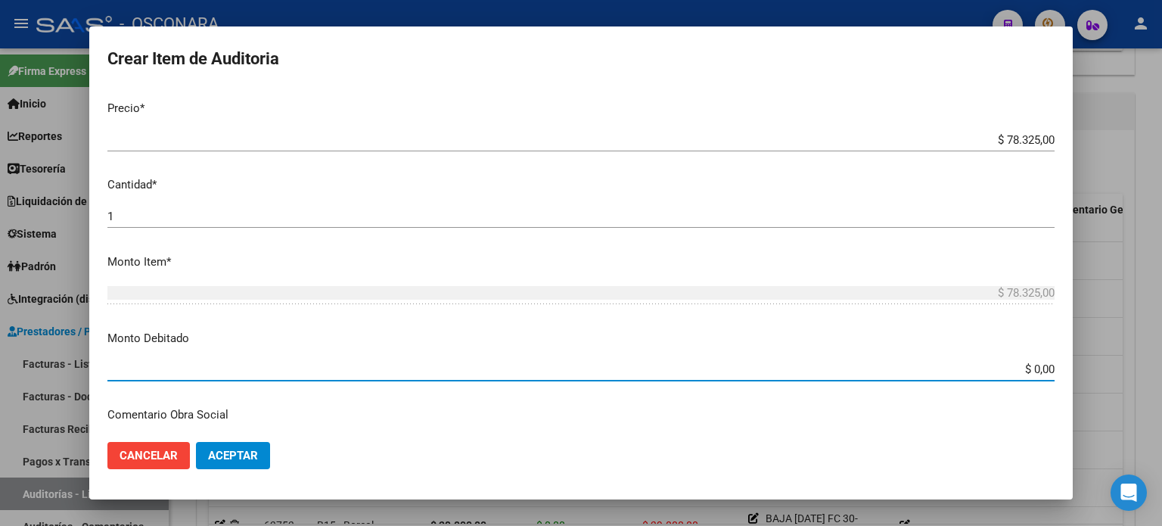
drag, startPoint x: 1020, startPoint y: 371, endPoint x: 1161, endPoint y: 358, distance: 142.1
click at [1161, 368] on div "Crear Item de Auditoria 43952004 Nro Documento 27439520049 CUIL Afiliado Inacti…" at bounding box center [581, 263] width 1162 height 526
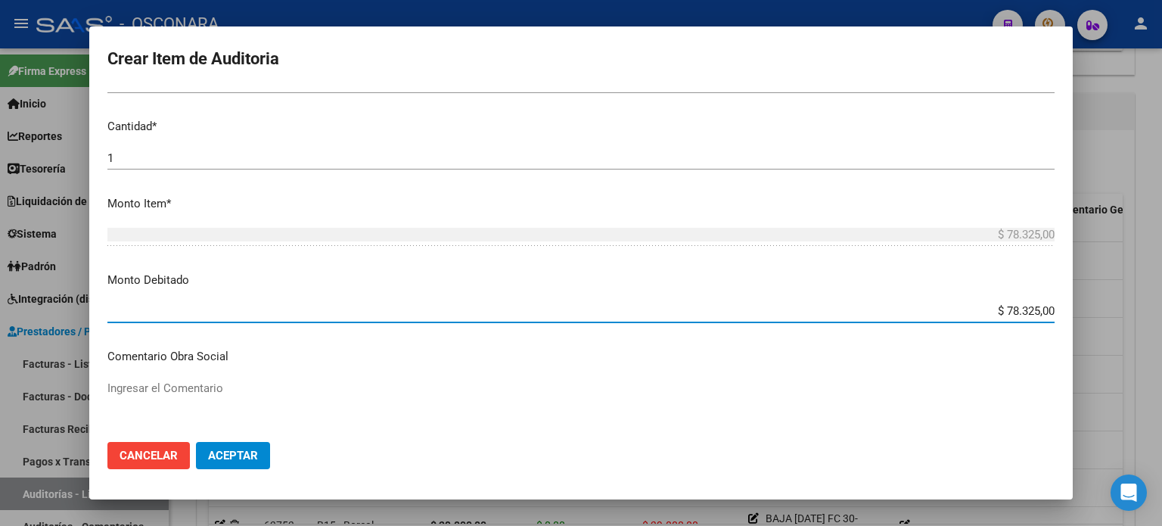
scroll to position [530, 0]
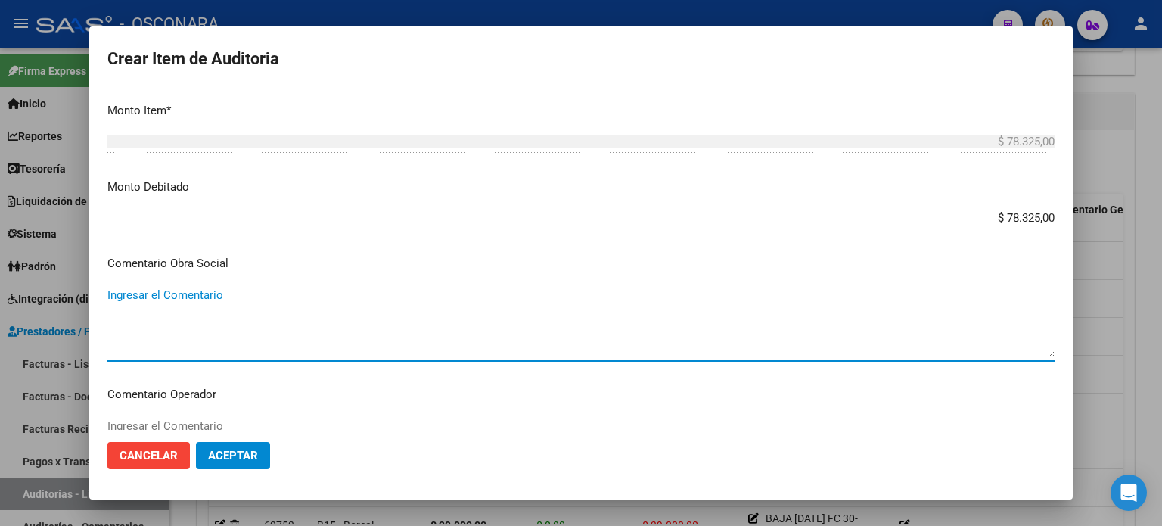
click at [233, 320] on textarea "Ingresar el Comentario" at bounding box center [580, 322] width 947 height 71
drag, startPoint x: 448, startPoint y: 293, endPoint x: 68, endPoint y: 291, distance: 379.8
click at [0, 292] on div "Crear Item de Auditoria 43952004 Nro Documento 27439520049 CUIL Afiliado Inacti…" at bounding box center [581, 263] width 1162 height 526
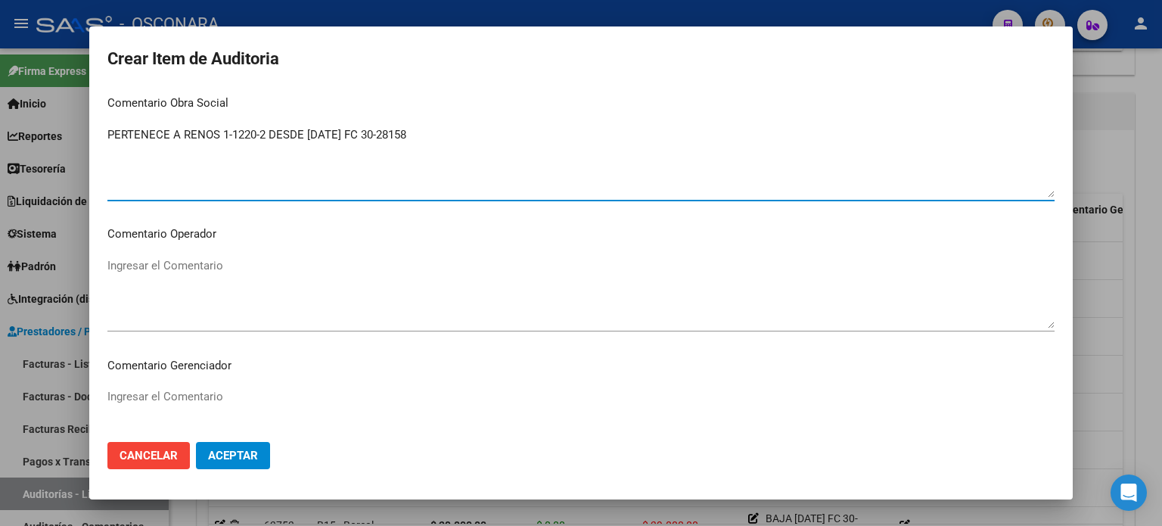
scroll to position [984, 0]
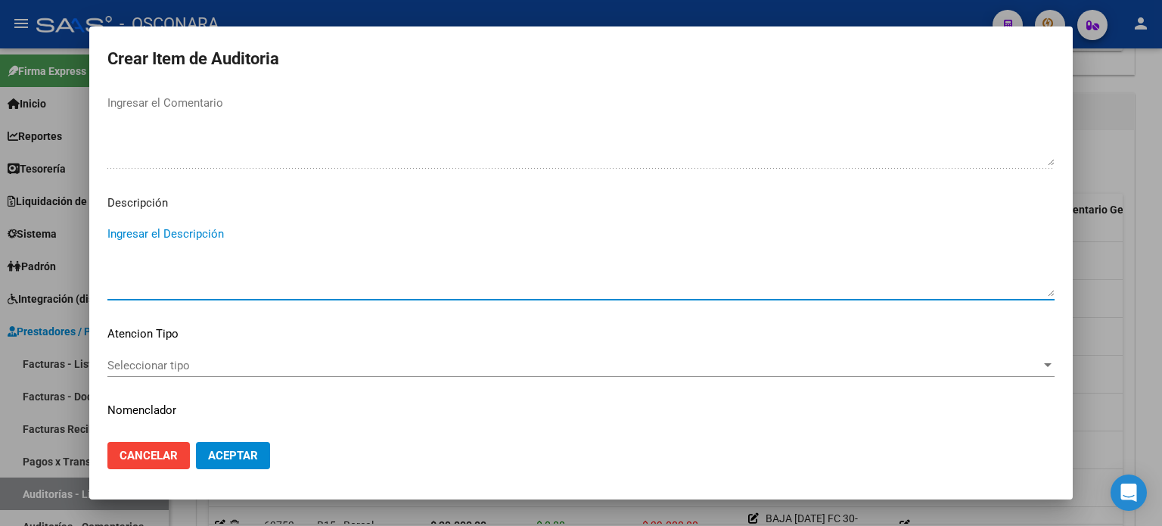
paste textarea "PERTENECE A RENOS 1-1220-2 DESDE 01/09/2024 FC 30-28158"
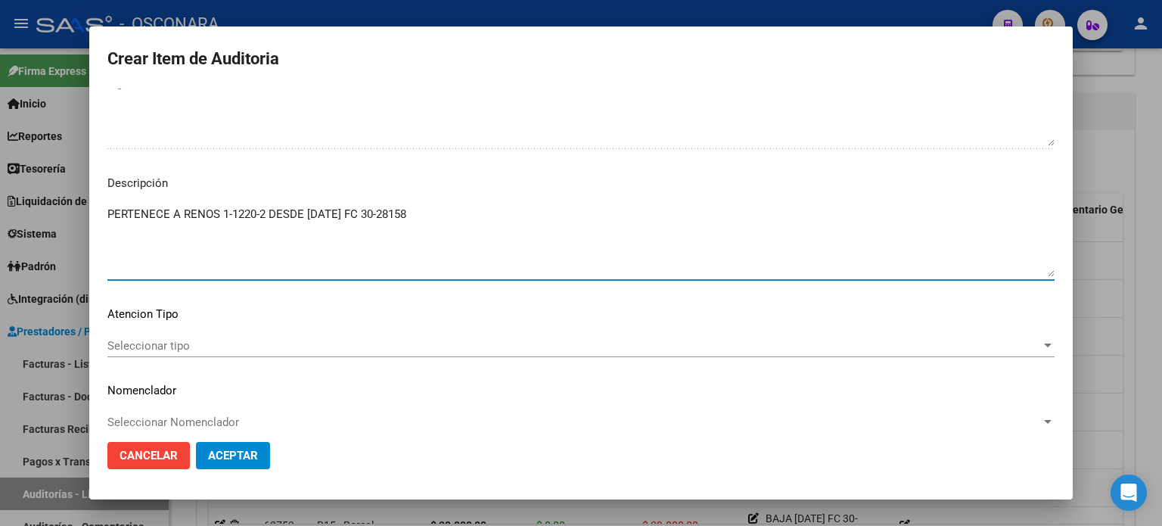
scroll to position [1020, 0]
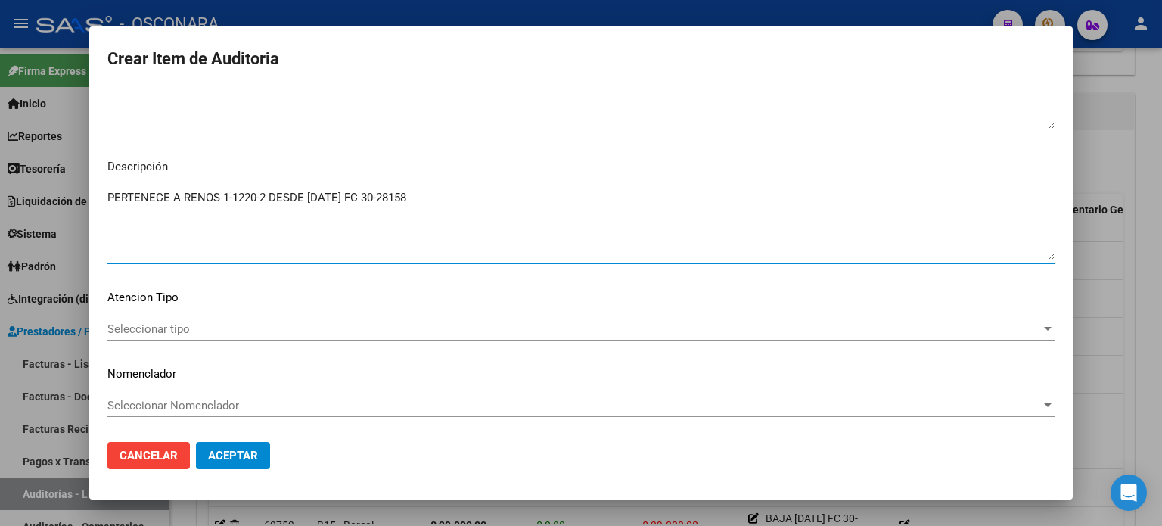
click at [147, 340] on div "Seleccionar tipo Seleccionar tipo" at bounding box center [580, 336] width 947 height 37
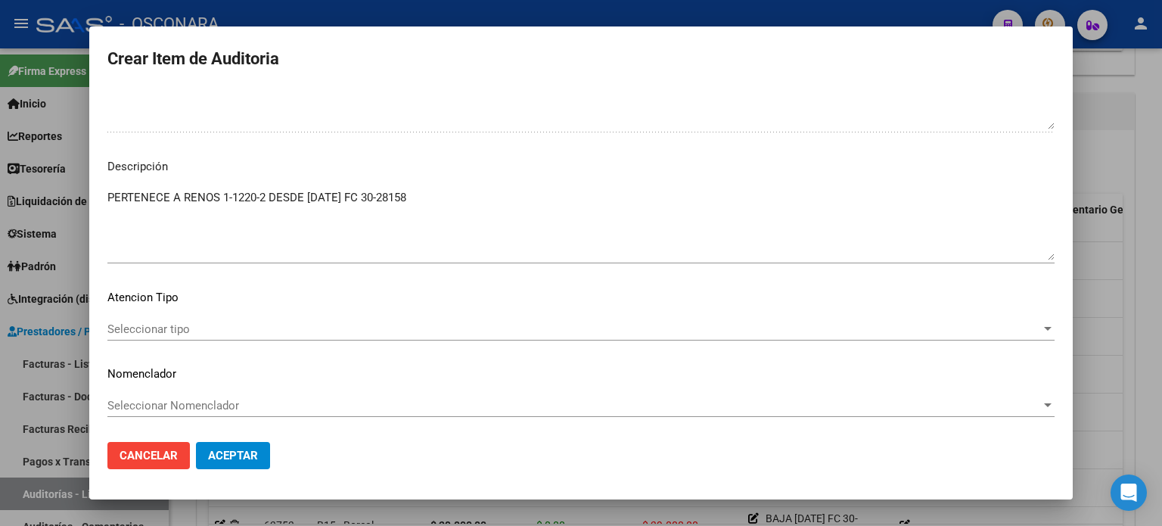
click at [145, 323] on span "Seleccionar tipo" at bounding box center [574, 329] width 934 height 14
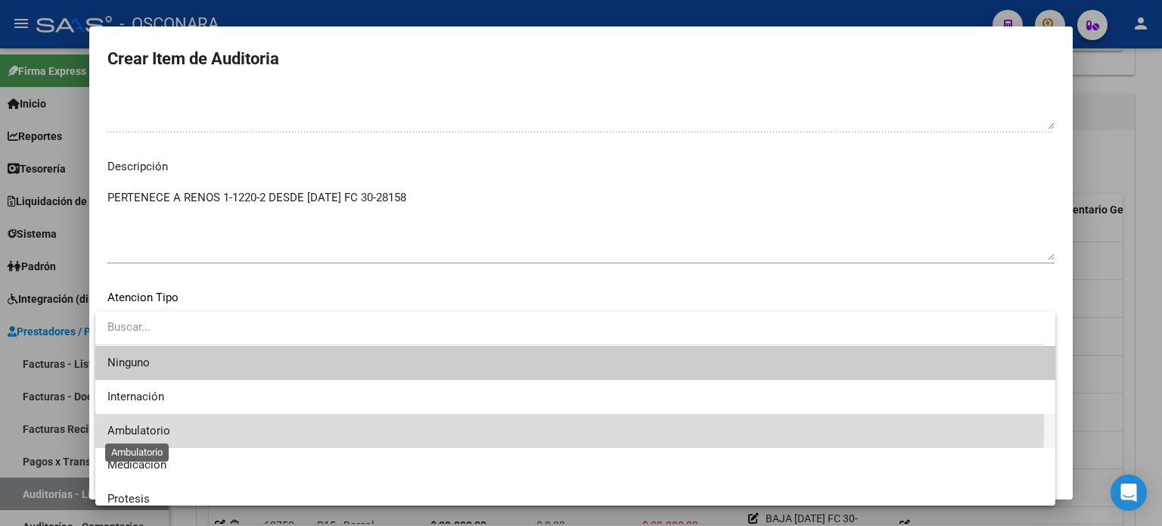
drag, startPoint x: 145, startPoint y: 426, endPoint x: 187, endPoint y: 436, distance: 42.8
click at [145, 427] on span "Ambulatorio" at bounding box center [138, 431] width 63 height 14
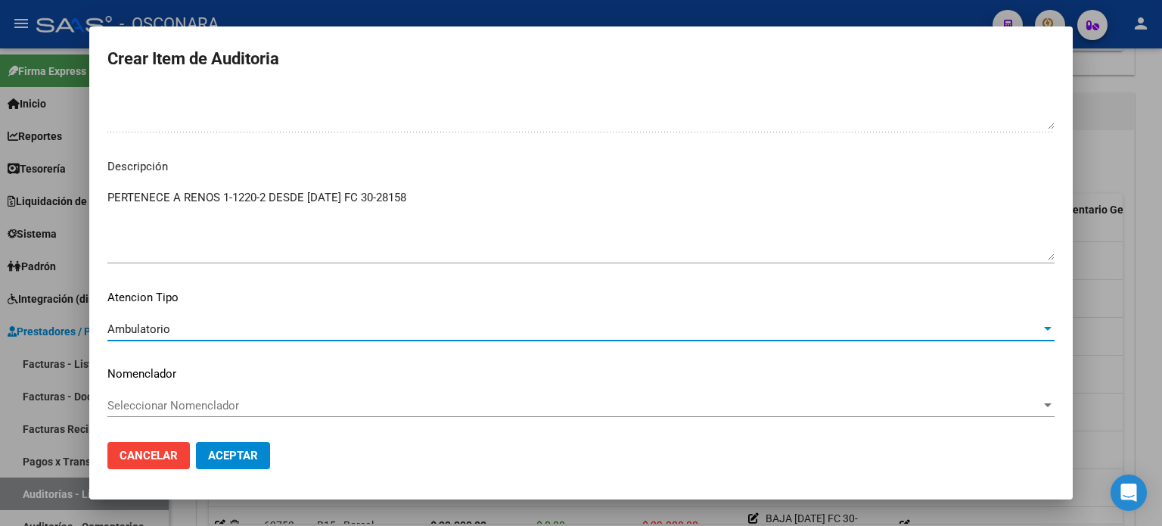
click at [224, 464] on button "Aceptar" at bounding box center [233, 455] width 74 height 27
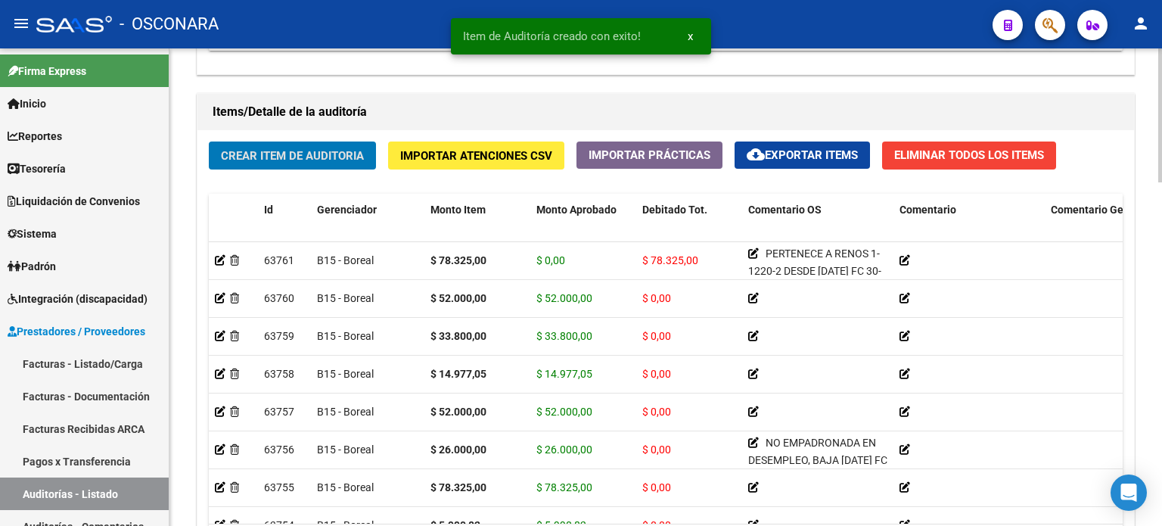
click at [244, 151] on span "Crear Item de Auditoria" at bounding box center [292, 156] width 143 height 14
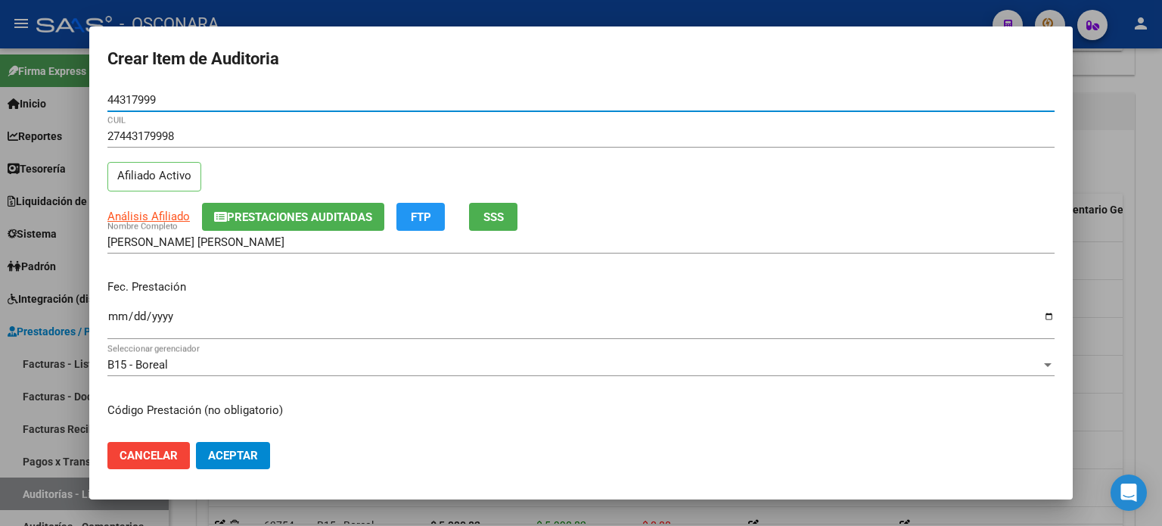
click at [114, 314] on input "Ingresar la fecha" at bounding box center [580, 322] width 947 height 24
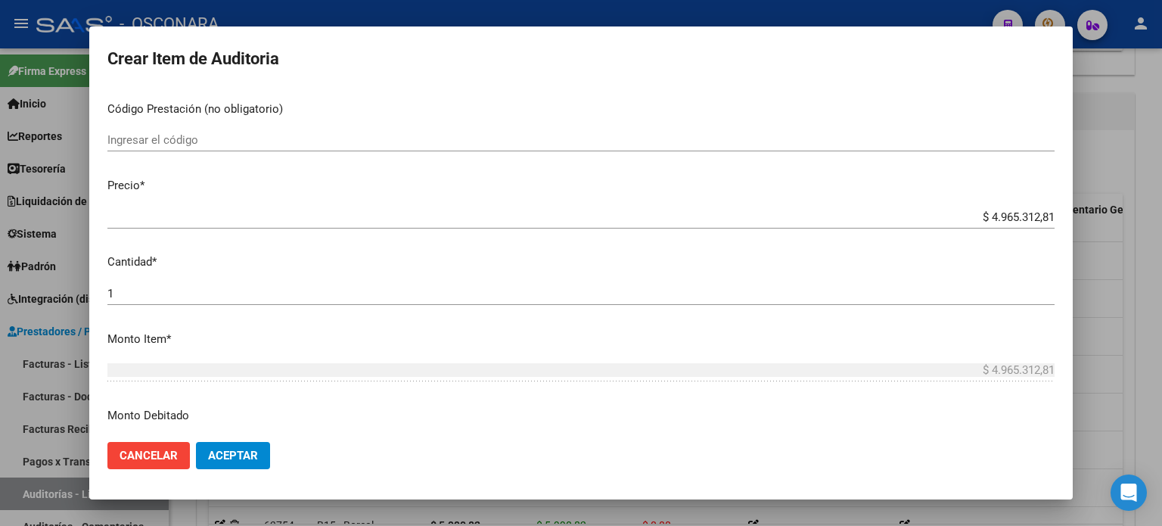
scroll to position [303, 0]
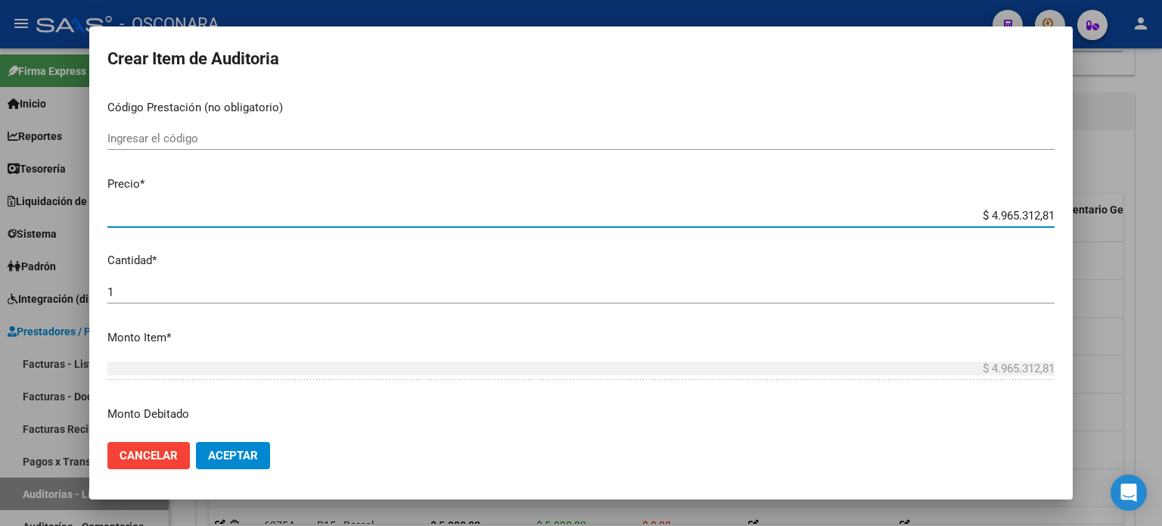
drag, startPoint x: 974, startPoint y: 212, endPoint x: 1161, endPoint y: 213, distance: 187.6
click at [1161, 213] on div "Crear Item de Auditoria 44317999 Nro Documento 27443179998 CUIL Afiliado Activo…" at bounding box center [581, 263] width 1162 height 526
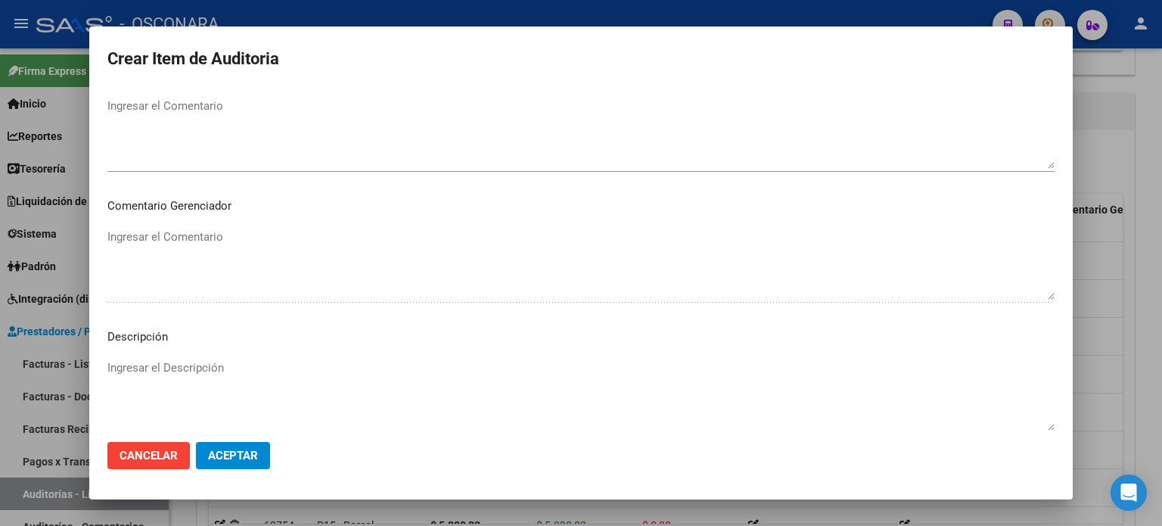
scroll to position [1020, 0]
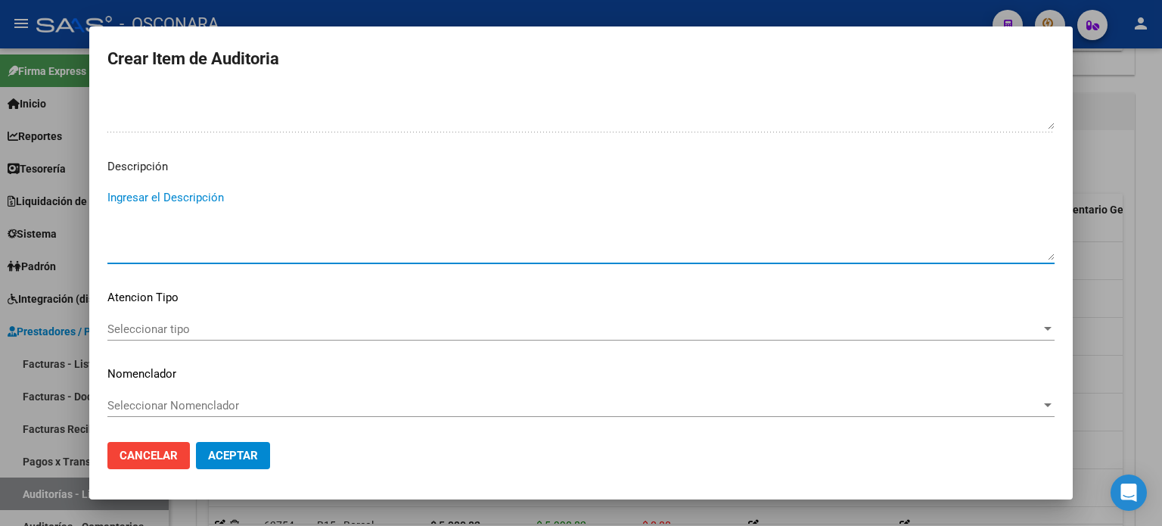
click at [226, 209] on textarea "Ingresar el Descripción" at bounding box center [580, 224] width 947 height 71
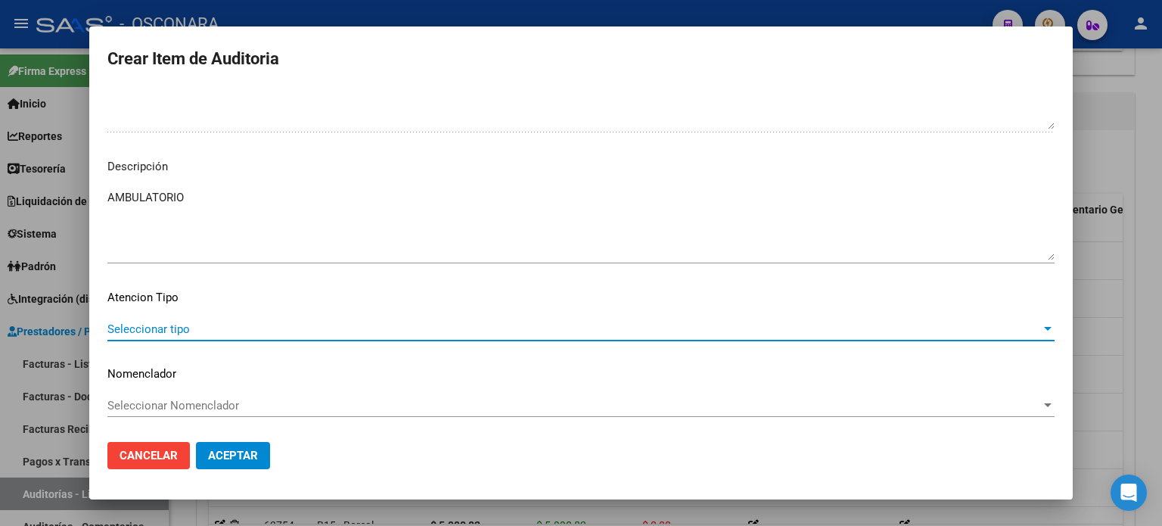
click at [147, 330] on span "Seleccionar tipo" at bounding box center [574, 329] width 934 height 14
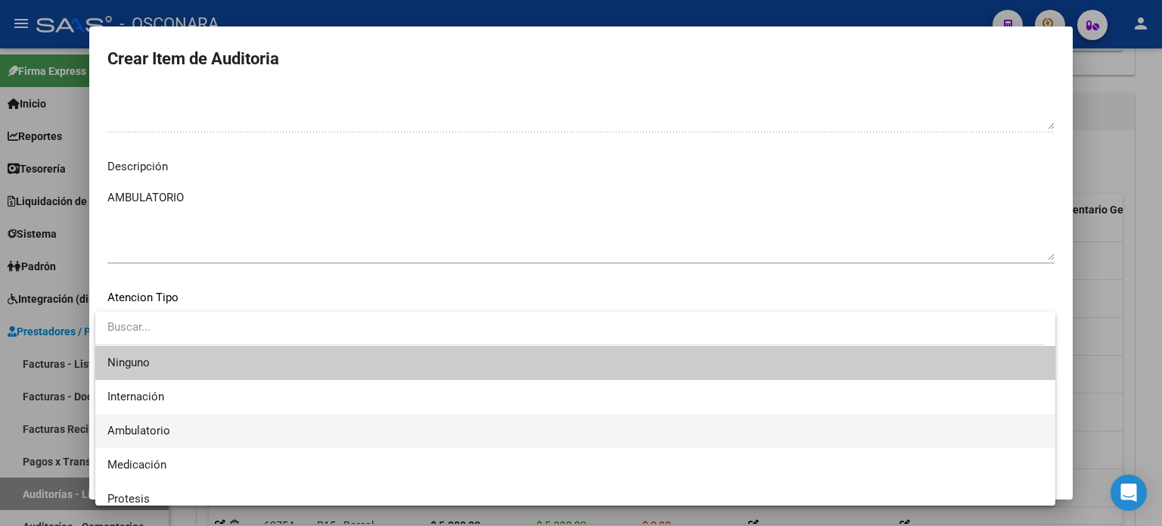
click at [163, 431] on span "Ambulatorio" at bounding box center [138, 431] width 63 height 14
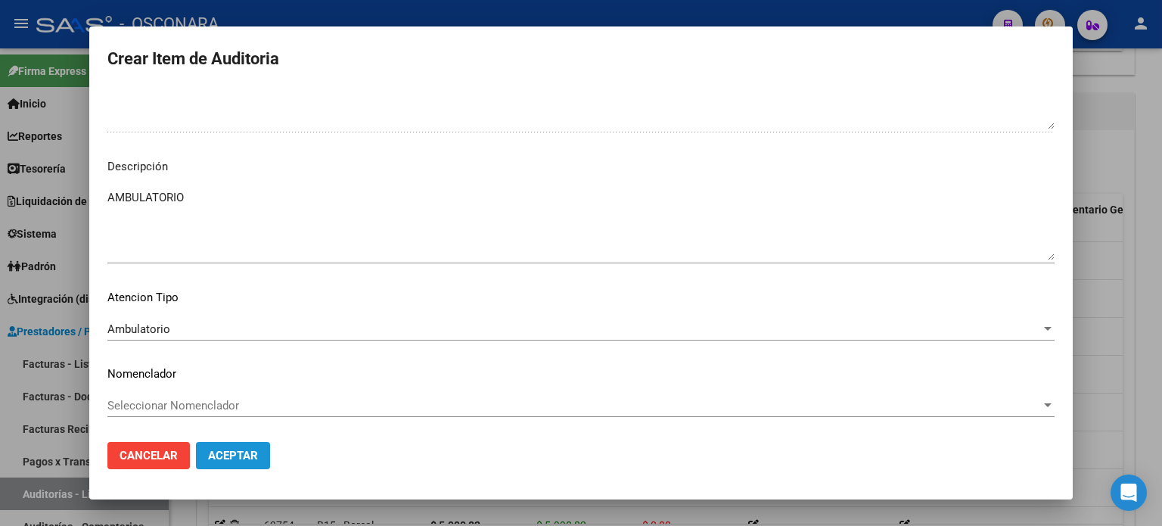
click at [222, 450] on span "Aceptar" at bounding box center [233, 456] width 50 height 14
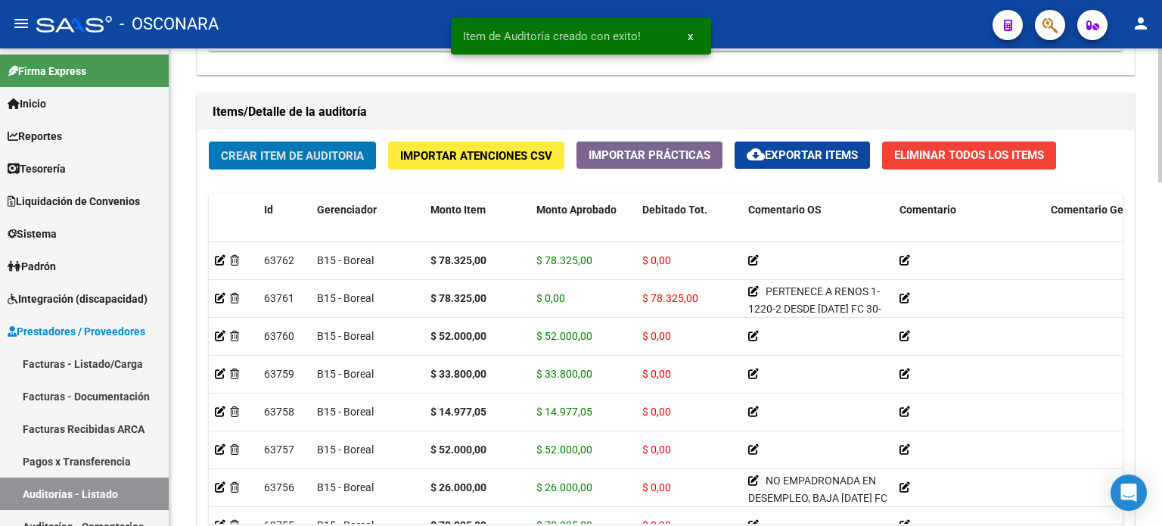
click at [275, 132] on div "Crear Item de Auditoria Importar Atenciones CSV Importar Prácticas cloud_downlo…" at bounding box center [665, 357] width 937 height 455
click at [278, 148] on span "Crear Item de Auditoria" at bounding box center [292, 155] width 143 height 14
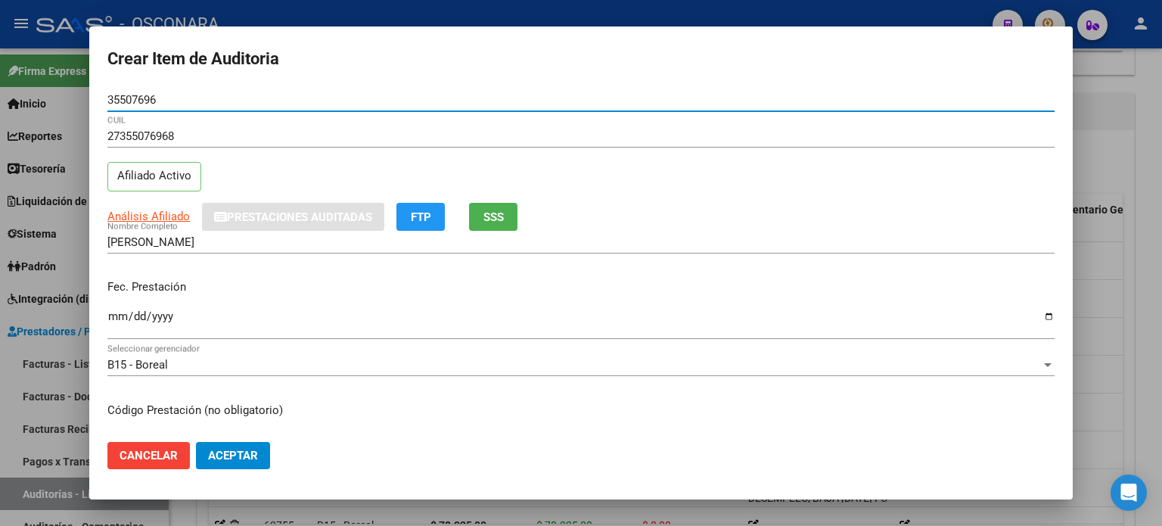
click at [109, 317] on input "Ingresar la fecha" at bounding box center [580, 322] width 947 height 24
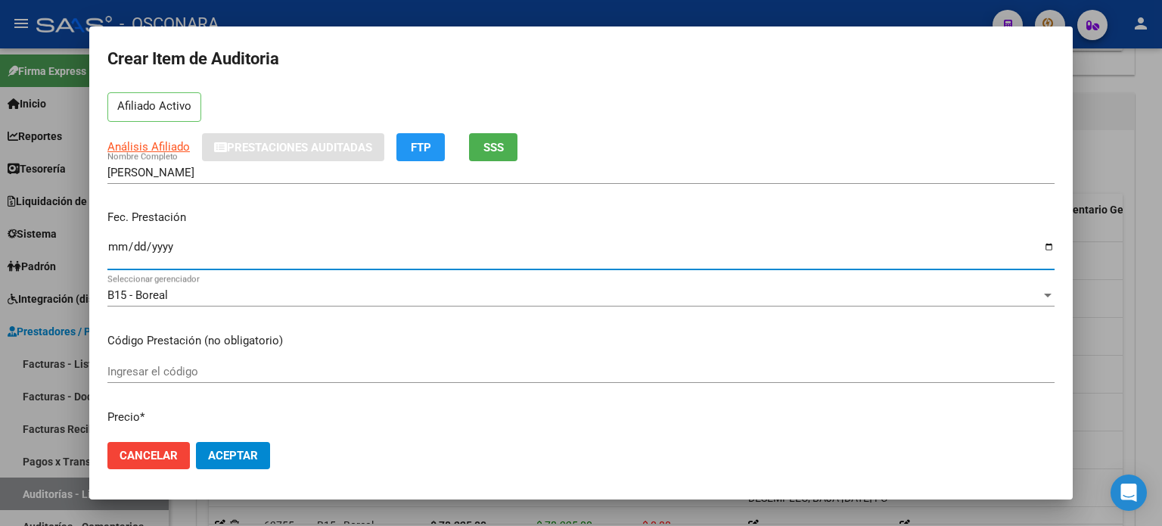
scroll to position [151, 0]
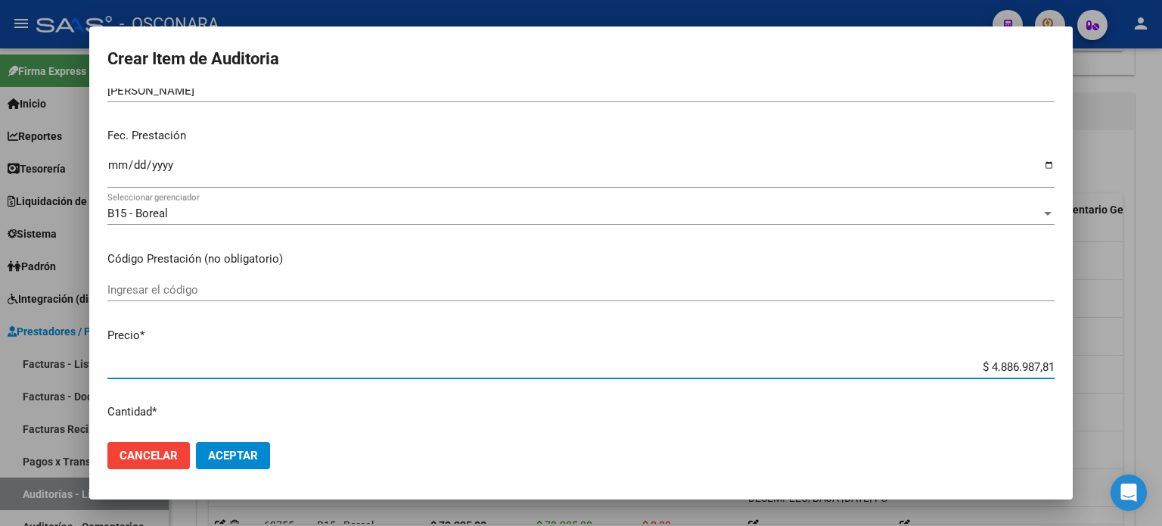
drag, startPoint x: 975, startPoint y: 362, endPoint x: 1161, endPoint y: 343, distance: 187.0
click at [1161, 351] on div "Crear Item de Auditoria 35507696 Nro Documento 27355076968 CUIL Afiliado Activo…" at bounding box center [581, 263] width 1162 height 526
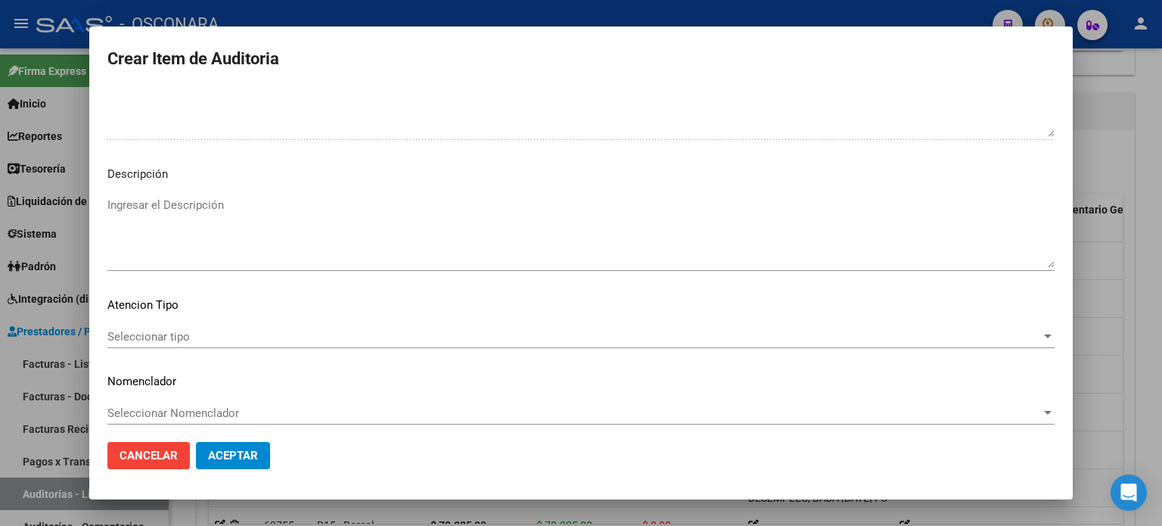
scroll to position [1020, 0]
click at [378, 223] on textarea "Ingresar el Descripción" at bounding box center [580, 224] width 947 height 71
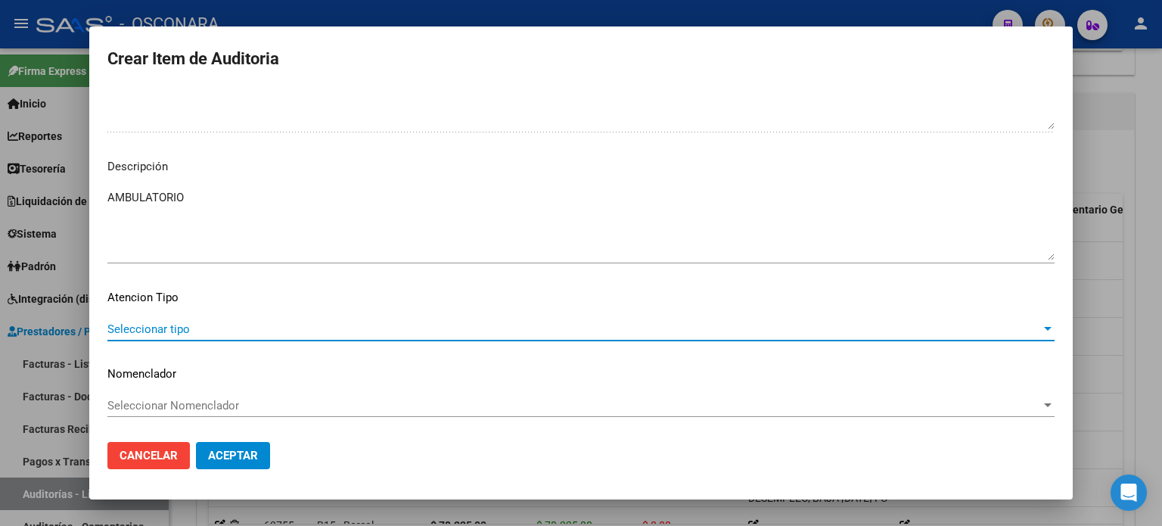
click at [144, 323] on span "Seleccionar tipo" at bounding box center [574, 329] width 934 height 14
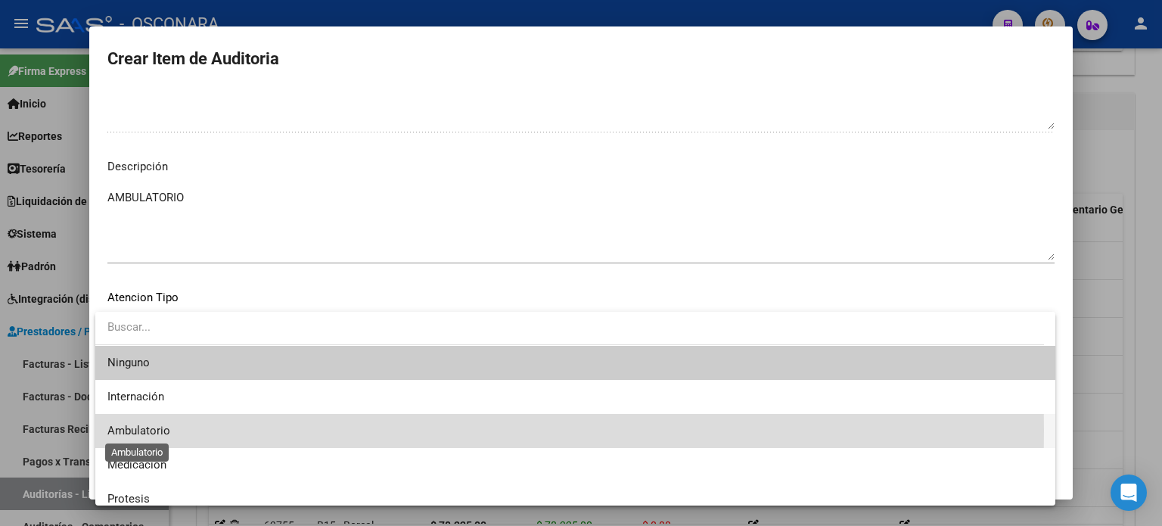
click at [157, 431] on span "Ambulatorio" at bounding box center [138, 431] width 63 height 14
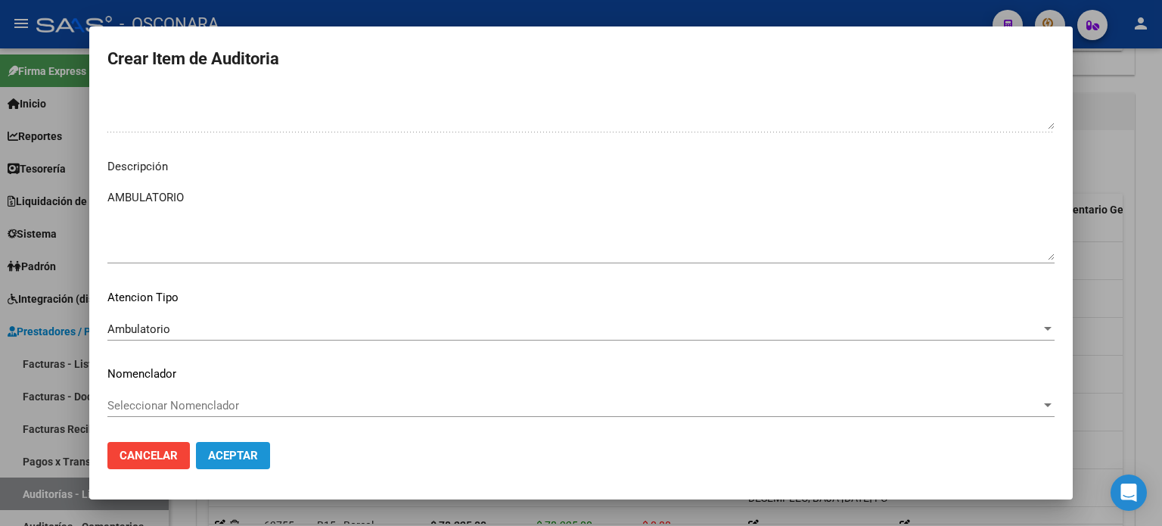
click at [236, 451] on span "Aceptar" at bounding box center [233, 456] width 50 height 14
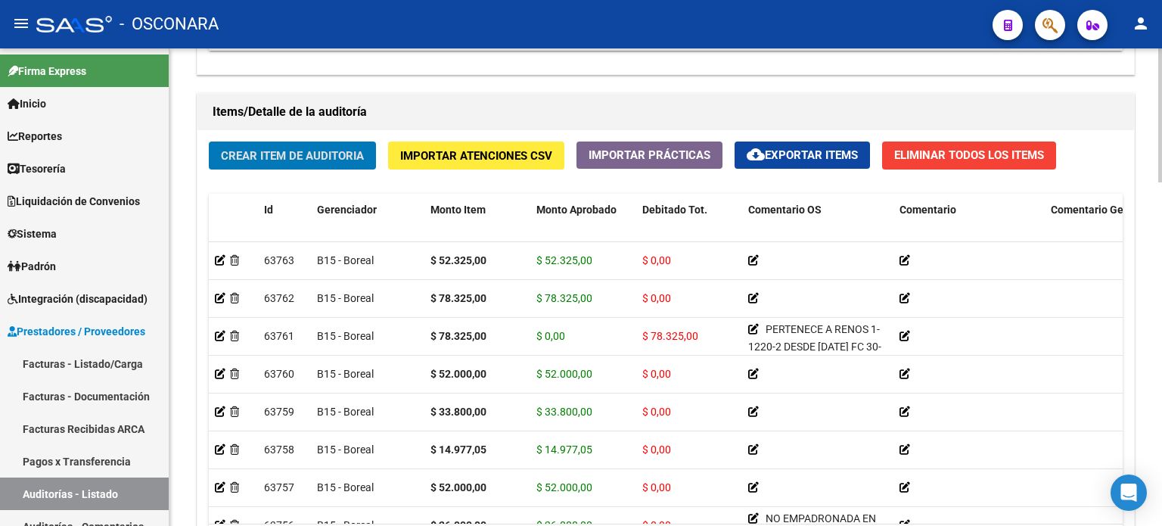
click at [262, 149] on span "Crear Item de Auditoria" at bounding box center [292, 156] width 143 height 14
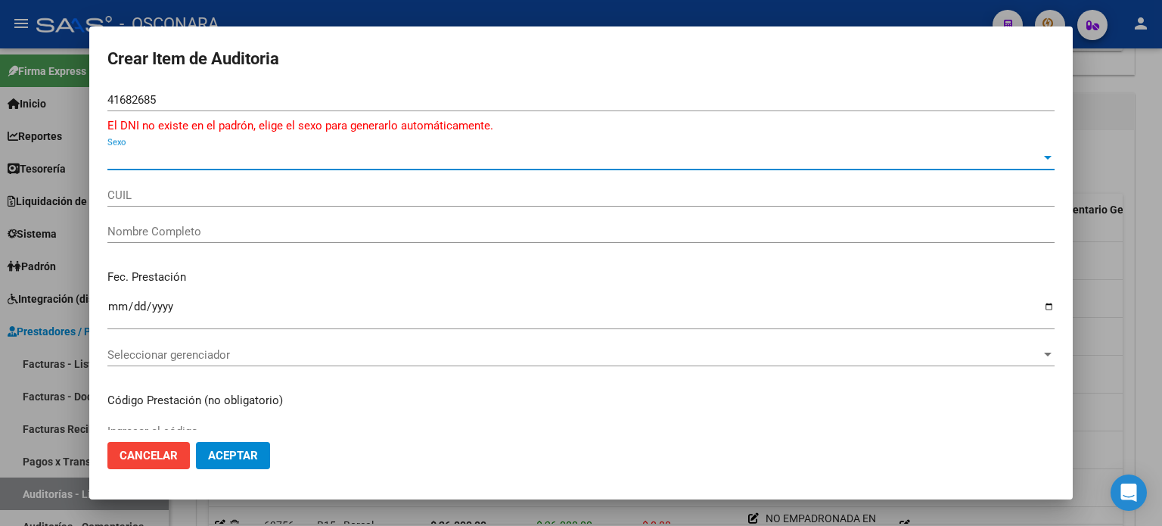
click at [115, 162] on span "Sexo" at bounding box center [574, 158] width 934 height 14
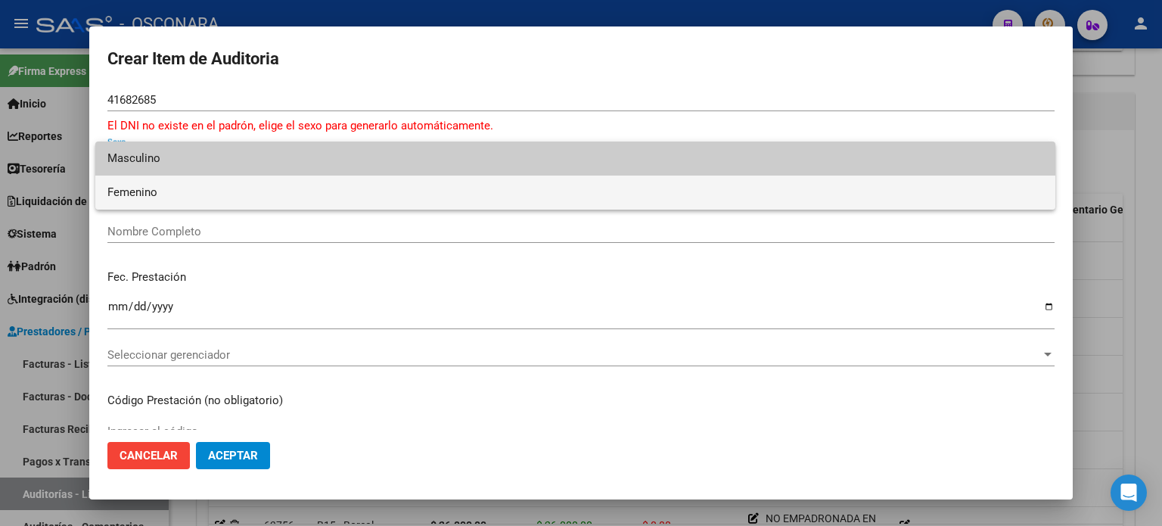
click at [132, 192] on span "Femenino" at bounding box center [575, 193] width 936 height 34
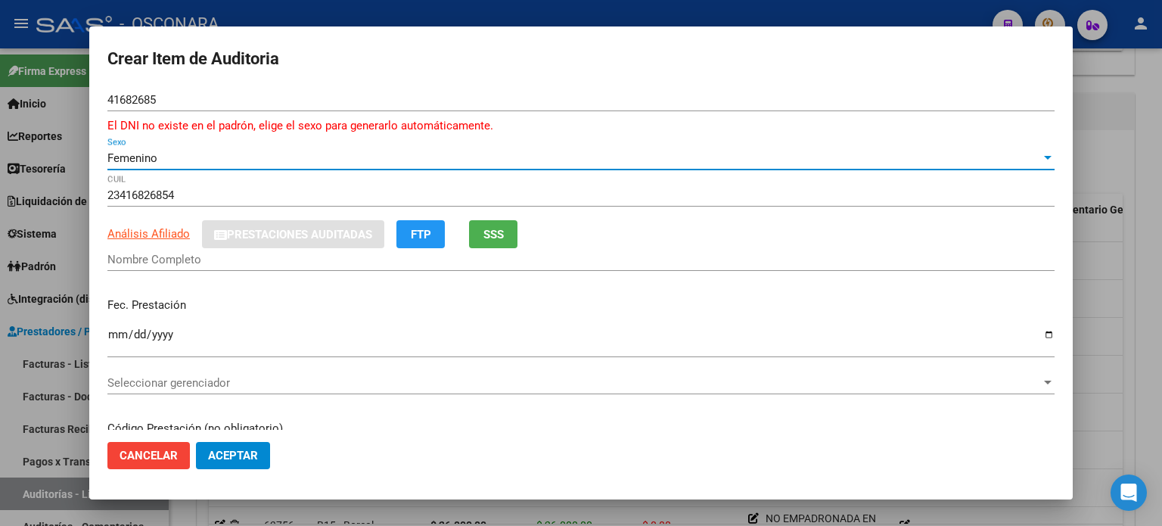
click at [484, 239] on button "SSS" at bounding box center [493, 234] width 48 height 28
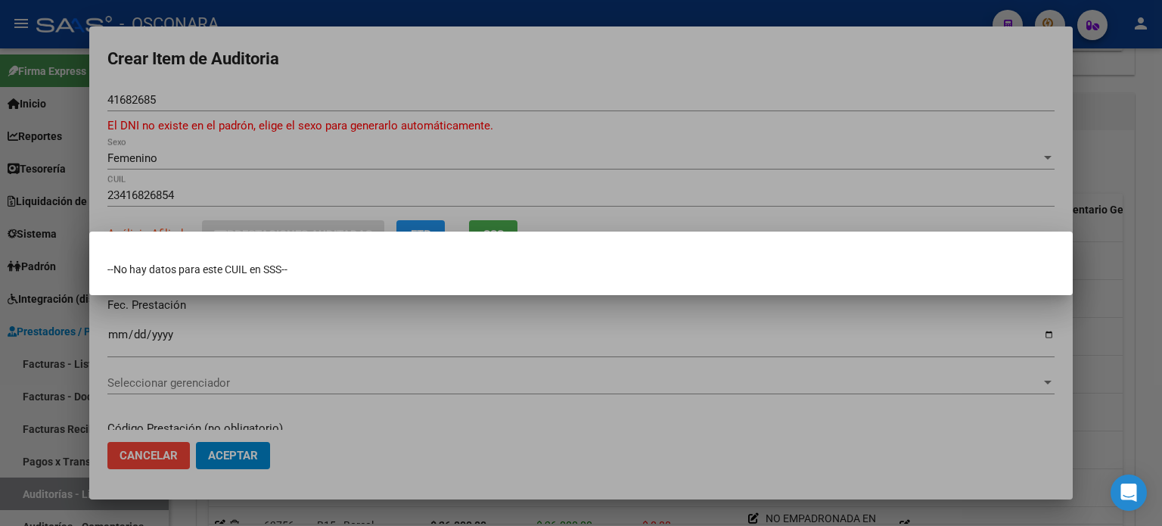
click at [546, 232] on mat-dialog-container "--No hay datos para este CUIL en SSS--" at bounding box center [581, 264] width 984 height 64
click at [239, 98] on div at bounding box center [581, 263] width 1162 height 526
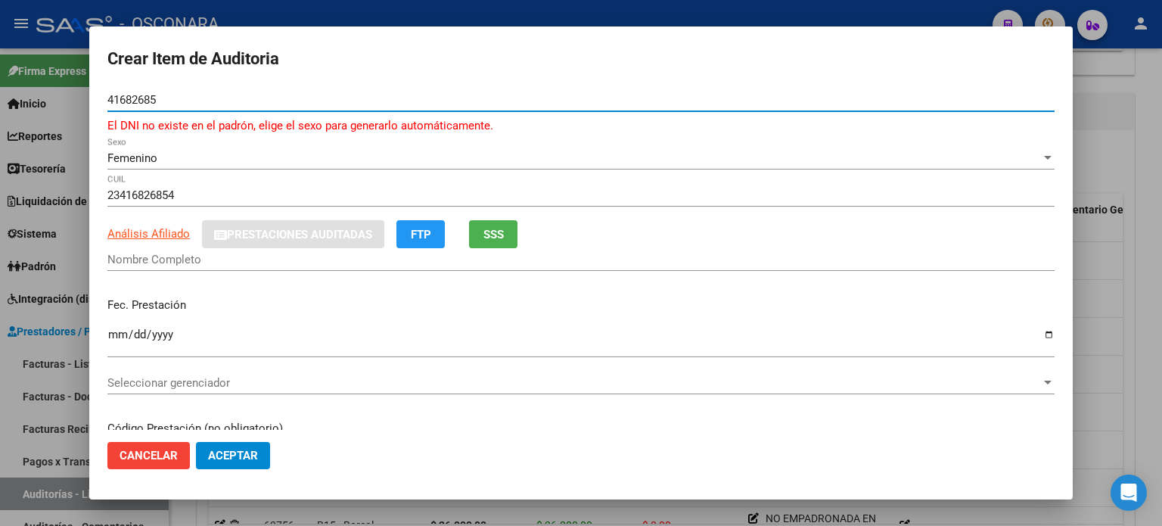
drag, startPoint x: 127, startPoint y: 107, endPoint x: 0, endPoint y: 108, distance: 127.1
click at [0, 109] on div "Crear Item de Auditoria 41682685 Nro Documento El DNI no existe en el padrón, e…" at bounding box center [581, 263] width 1162 height 526
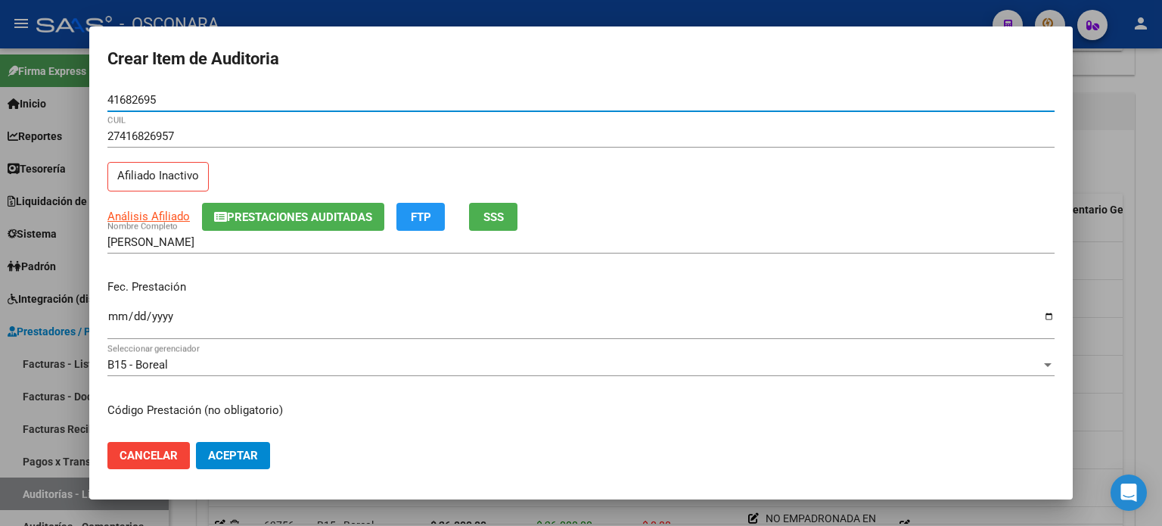
click at [496, 225] on button "SSS" at bounding box center [493, 217] width 48 height 28
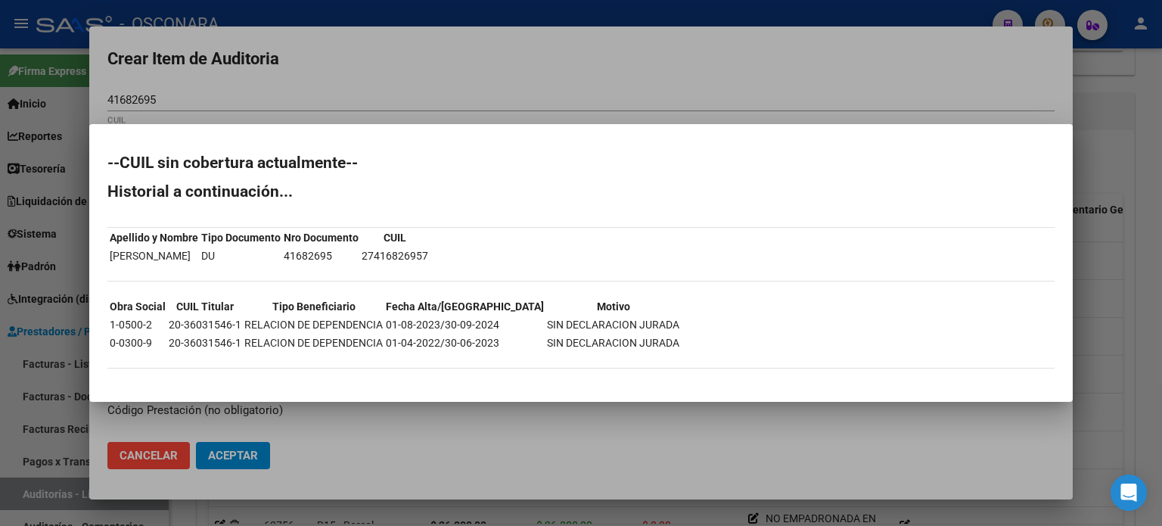
click at [1127, 331] on div at bounding box center [581, 263] width 1162 height 526
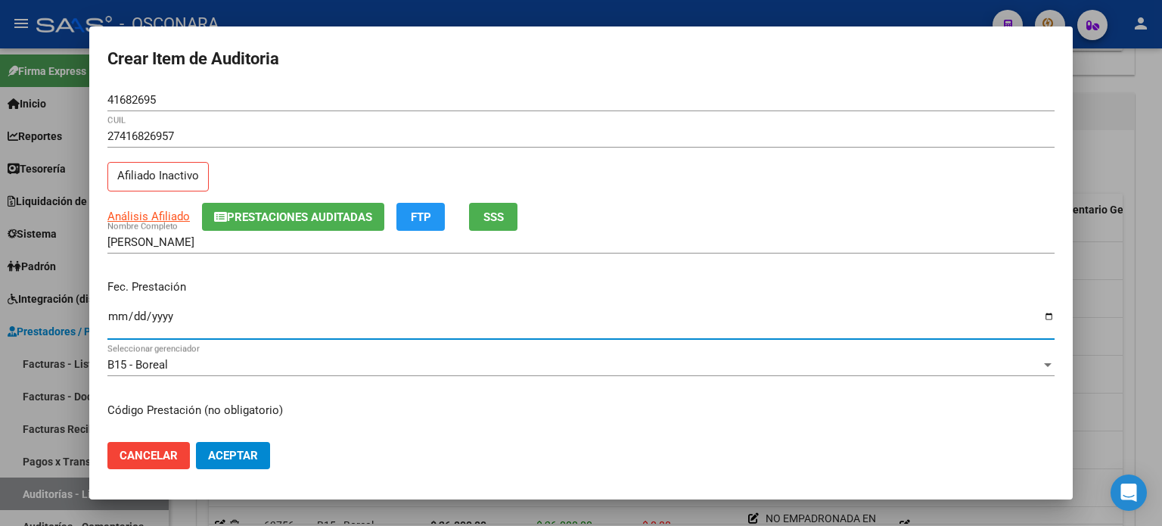
click at [110, 317] on input "Ingresar la fecha" at bounding box center [580, 322] width 947 height 24
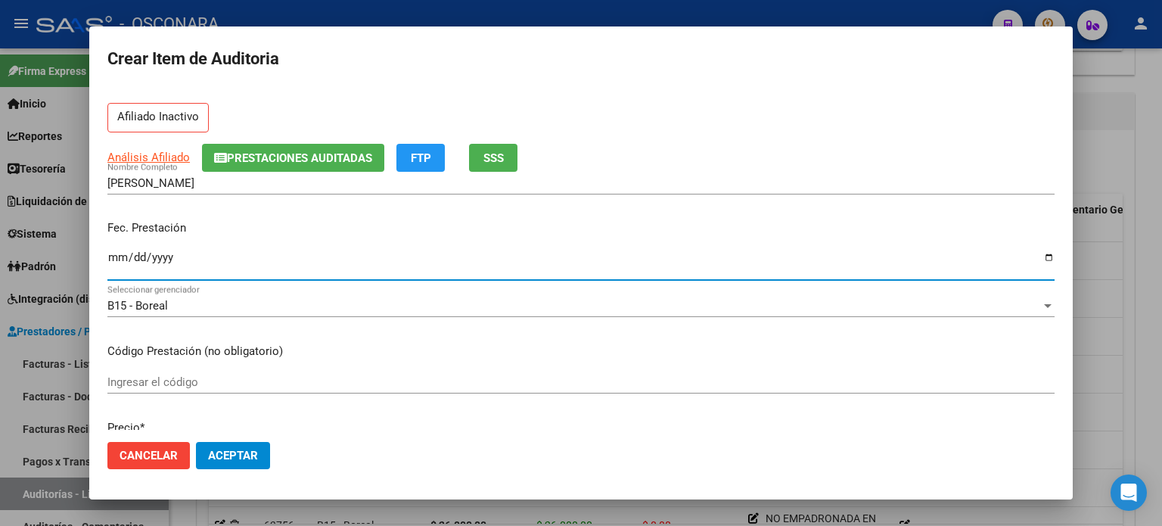
scroll to position [151, 0]
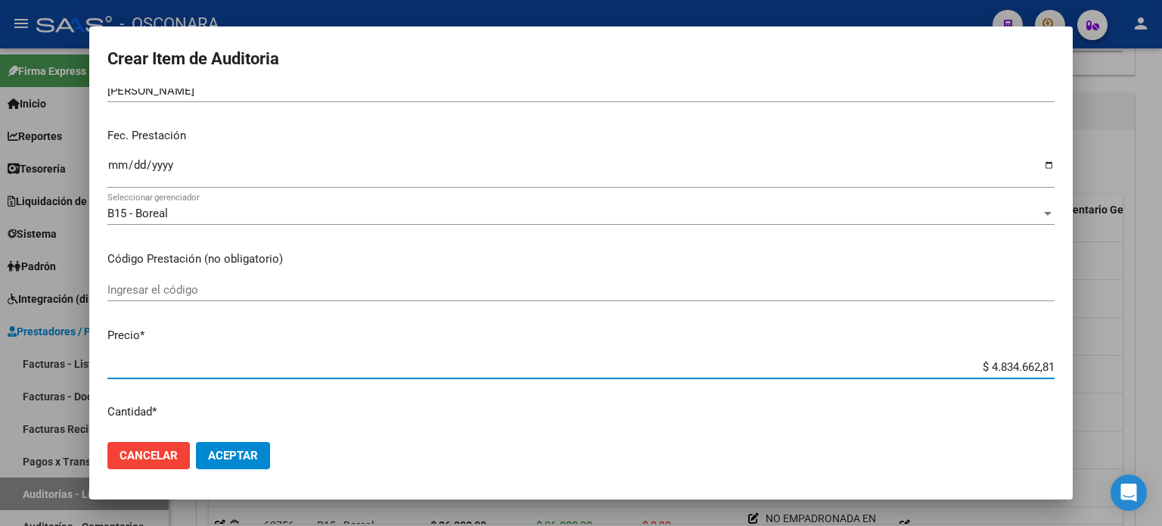
drag, startPoint x: 978, startPoint y: 362, endPoint x: 1161, endPoint y: 362, distance: 183.9
click at [1161, 362] on div "Crear Item de Auditoria 41682695 Nro Documento 27416826957 CUIL Afiliado Inacti…" at bounding box center [581, 263] width 1162 height 526
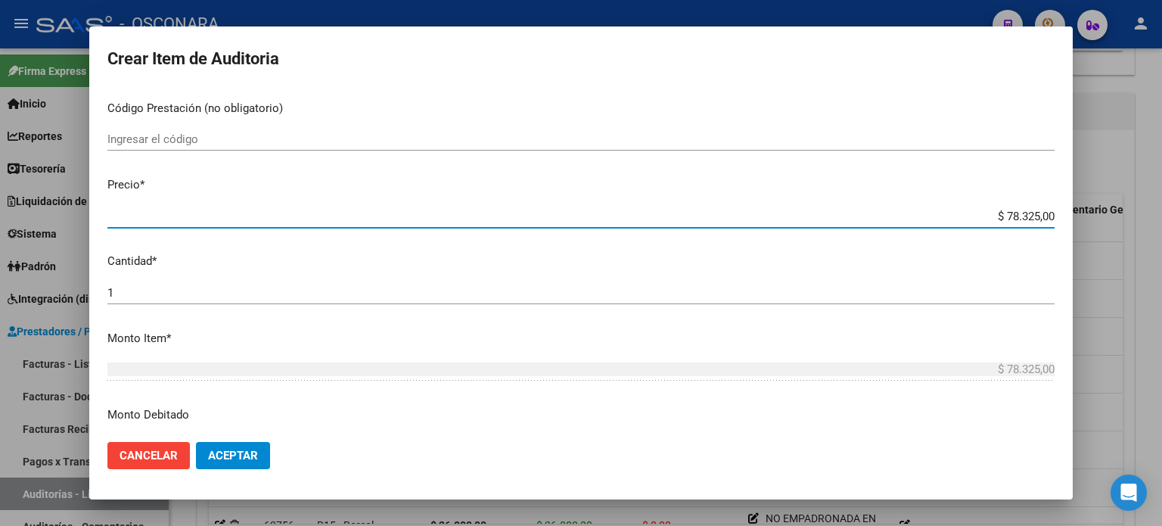
scroll to position [378, 0]
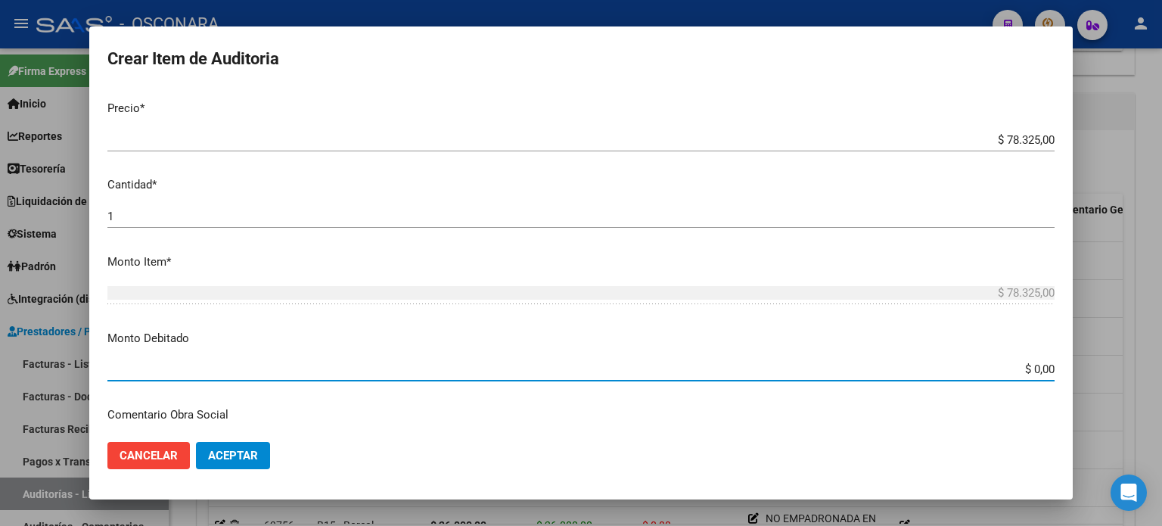
drag, startPoint x: 1021, startPoint y: 365, endPoint x: 1161, endPoint y: 344, distance: 142.3
click at [1132, 365] on div "Crear Item de Auditoria 41682695 Nro Documento 27416826957 CUIL Afiliado Inacti…" at bounding box center [581, 263] width 1162 height 526
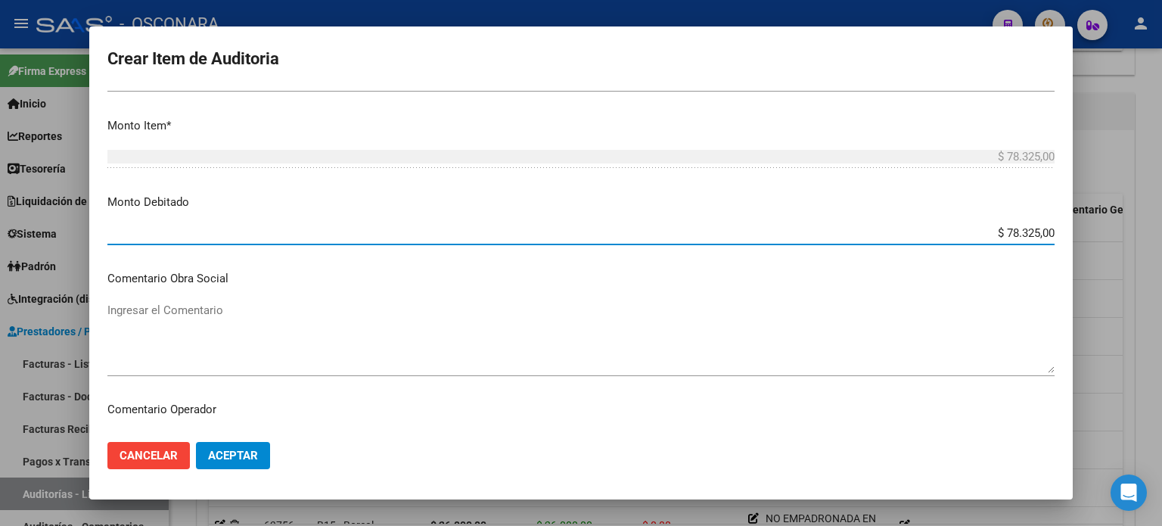
scroll to position [605, 0]
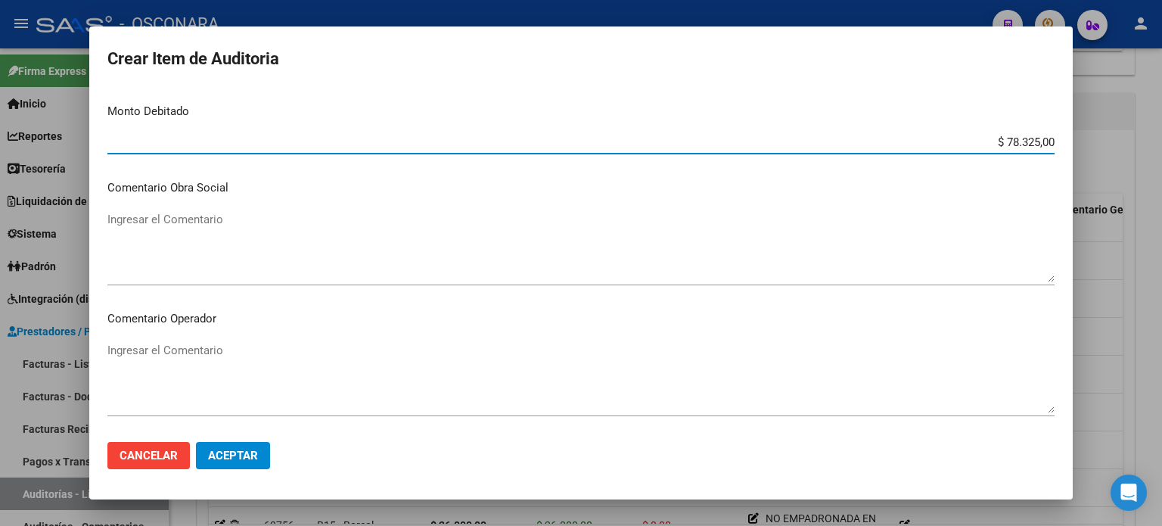
click at [157, 221] on textarea "Ingresar el Comentario" at bounding box center [580, 246] width 947 height 71
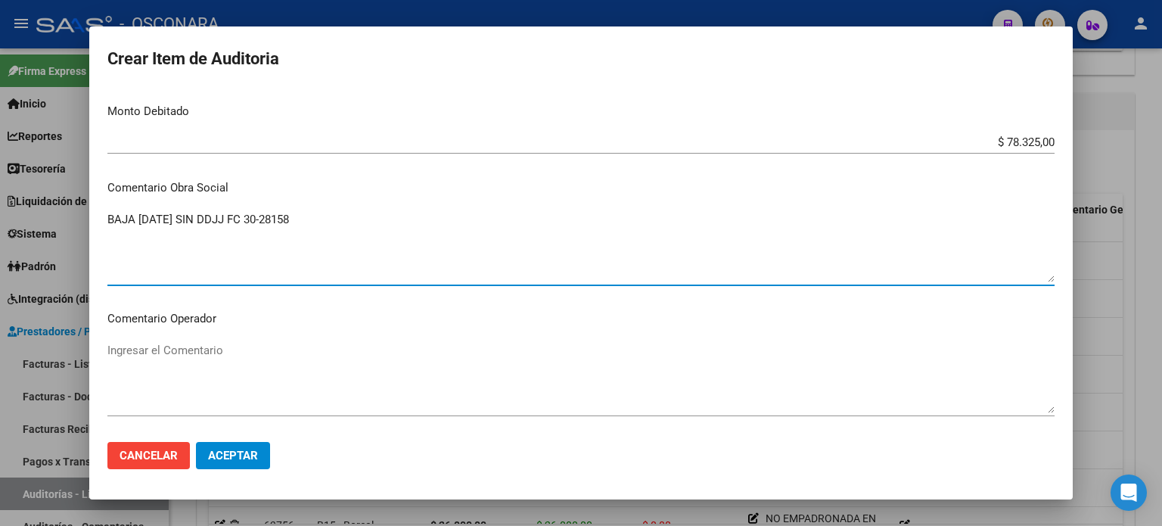
drag, startPoint x: 330, startPoint y: 214, endPoint x: 18, endPoint y: 227, distance: 312.0
click at [15, 227] on div "Crear Item de Auditoria 41682695 Nro Documento 27416826957 CUIL Afiliado Inacti…" at bounding box center [581, 263] width 1162 height 526
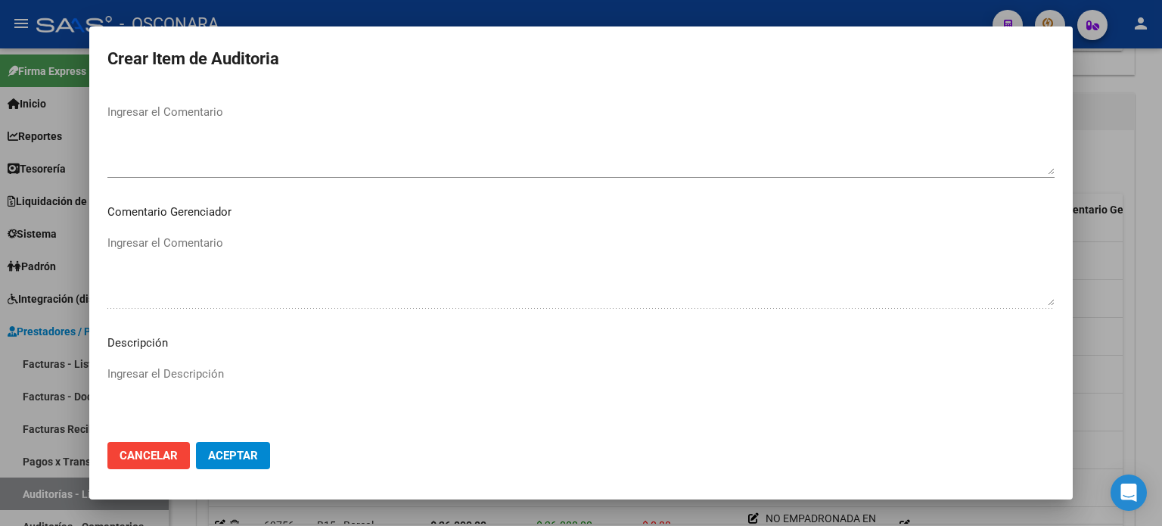
scroll to position [1020, 0]
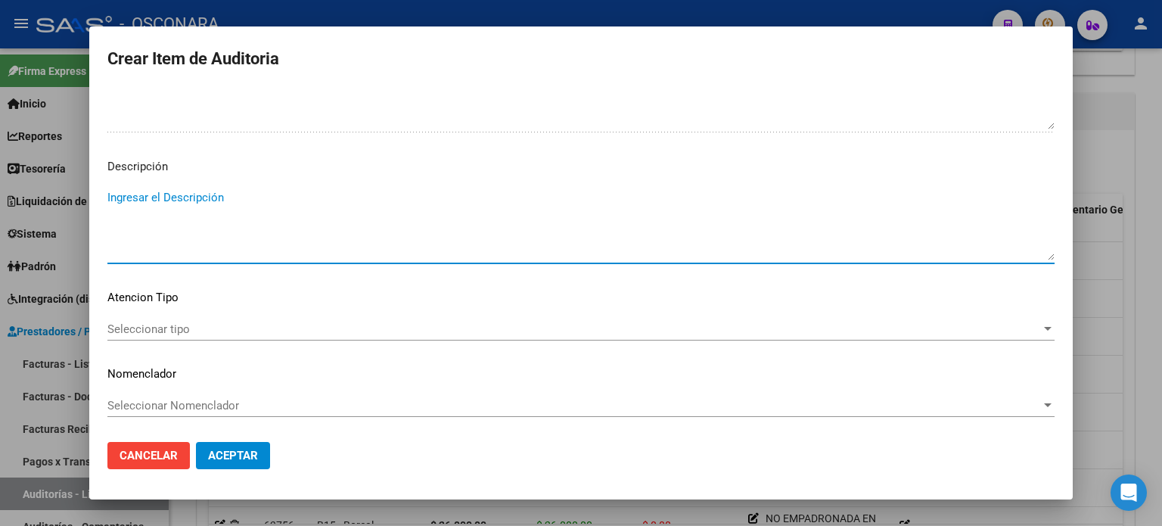
paste textarea "BAJA 30/09/2024 SIN DDJJ FC 30-28158"
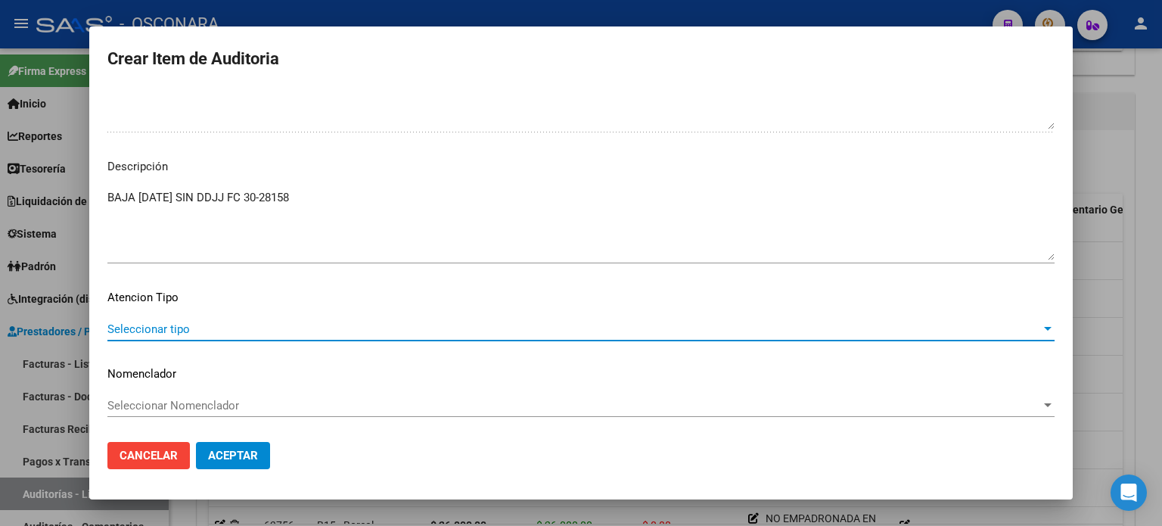
click at [149, 325] on span "Seleccionar tipo" at bounding box center [574, 329] width 934 height 14
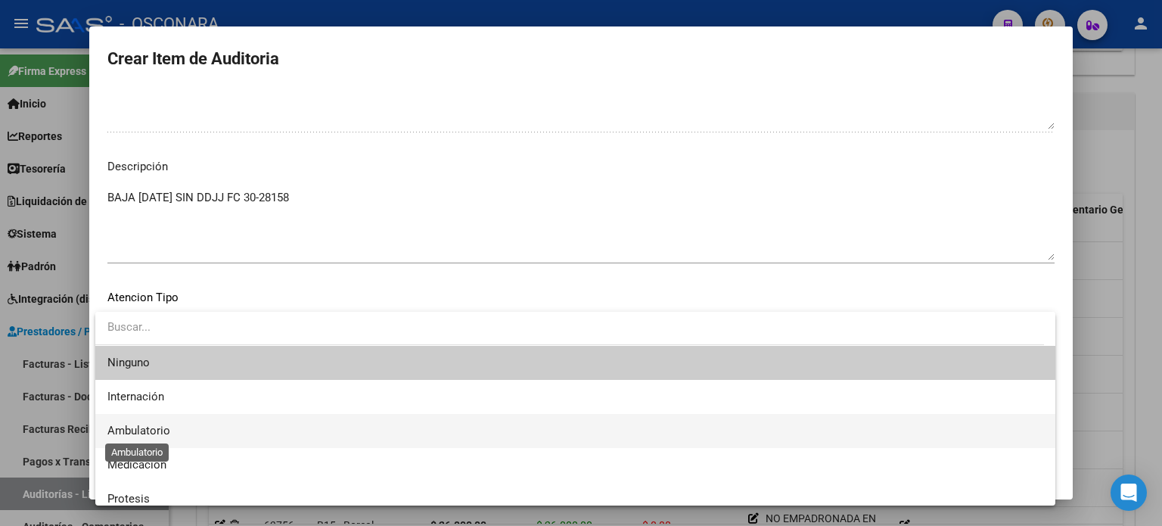
click at [151, 434] on span "Ambulatorio" at bounding box center [138, 431] width 63 height 14
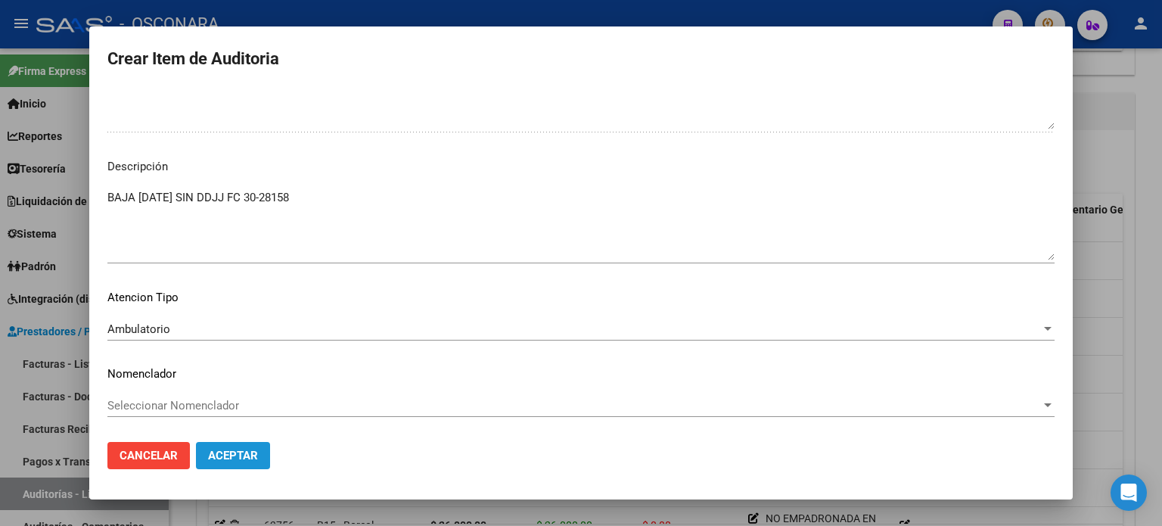
click at [224, 459] on span "Aceptar" at bounding box center [233, 456] width 50 height 14
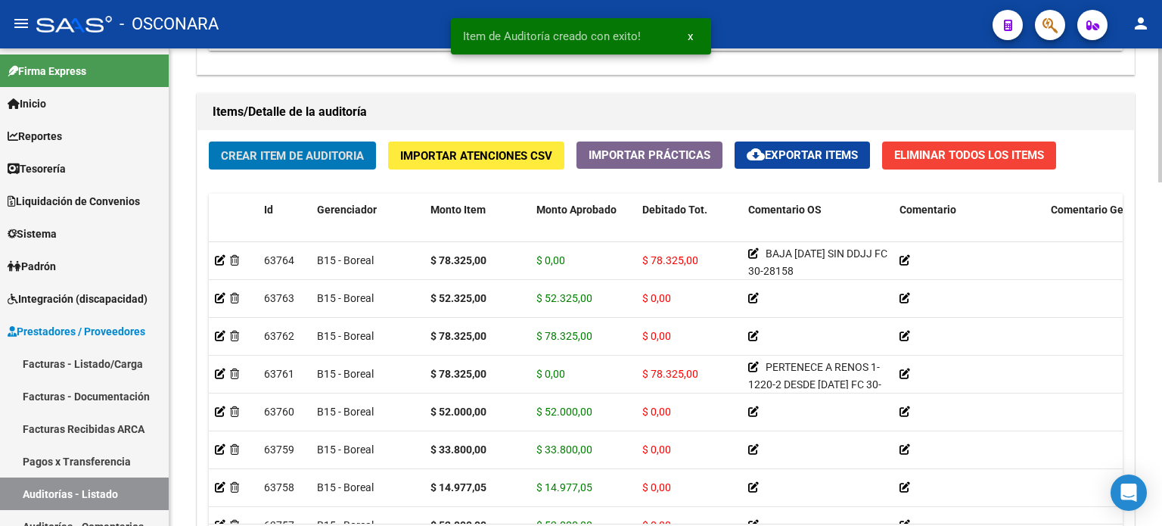
click at [285, 154] on span "Crear Item de Auditoria" at bounding box center [292, 156] width 143 height 14
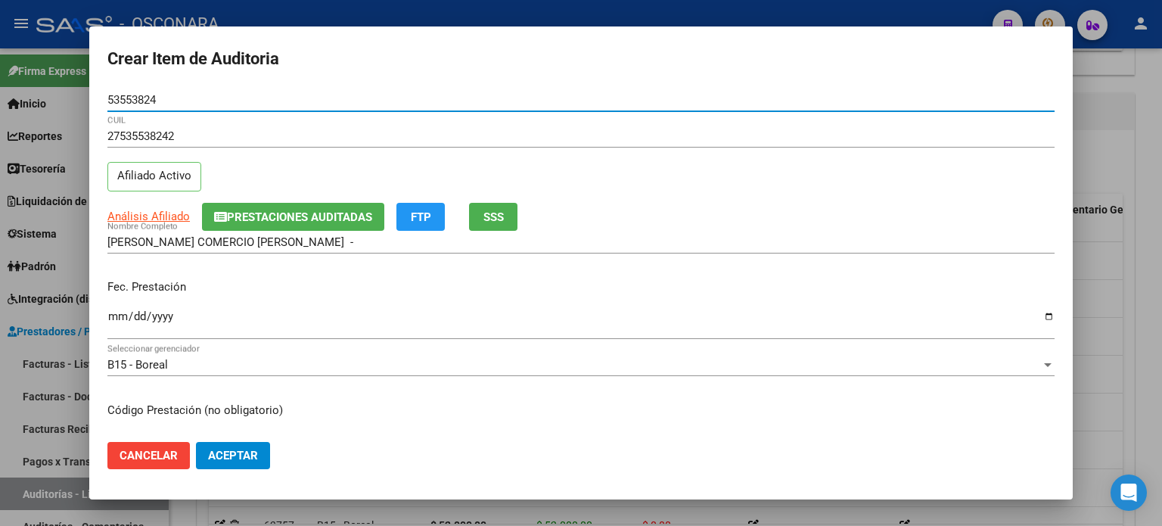
click at [117, 317] on input "Ingresar la fecha" at bounding box center [580, 322] width 947 height 24
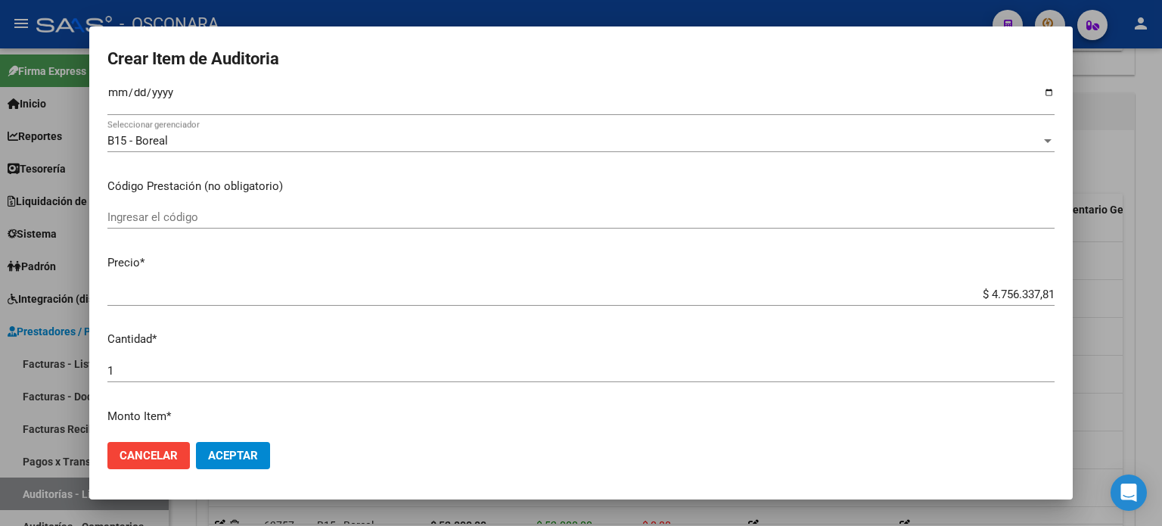
scroll to position [227, 0]
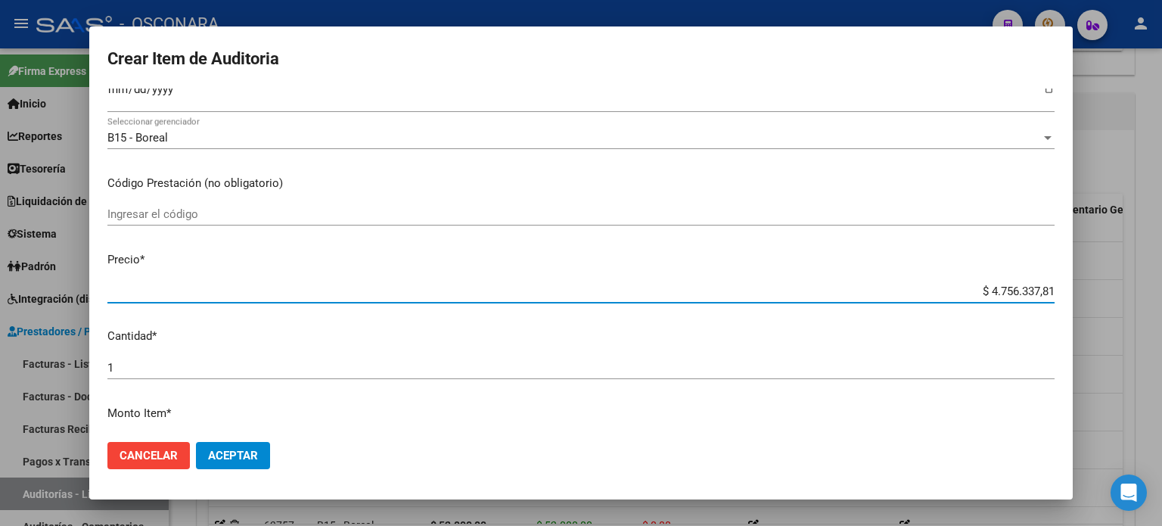
drag, startPoint x: 977, startPoint y: 293, endPoint x: 1161, endPoint y: 292, distance: 184.6
click at [1161, 292] on div "Crear Item de Auditoria 53553824 Nro Documento 27535538242 CUIL Afiliado Activo…" at bounding box center [581, 263] width 1162 height 526
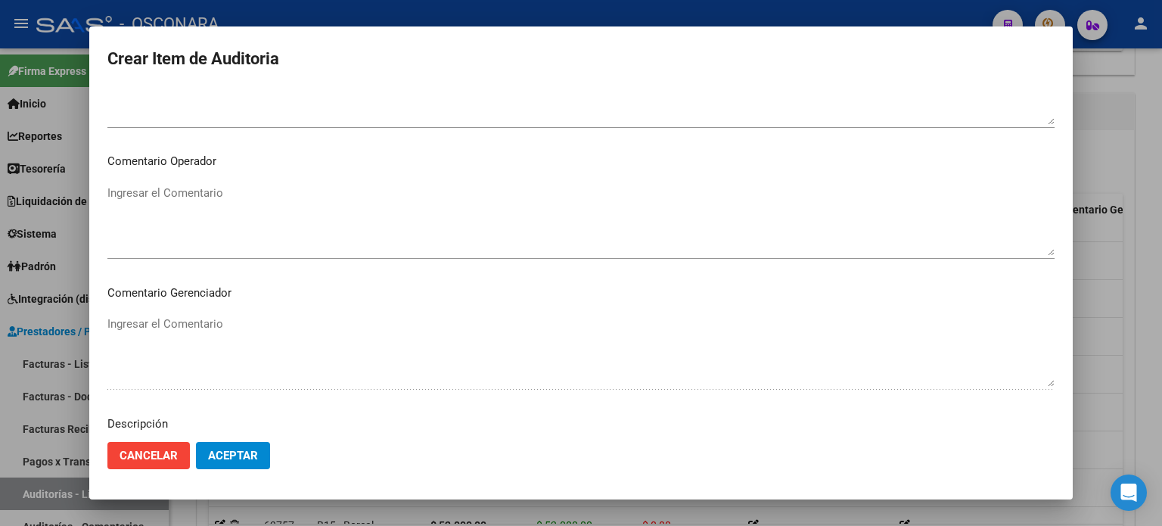
scroll to position [1020, 0]
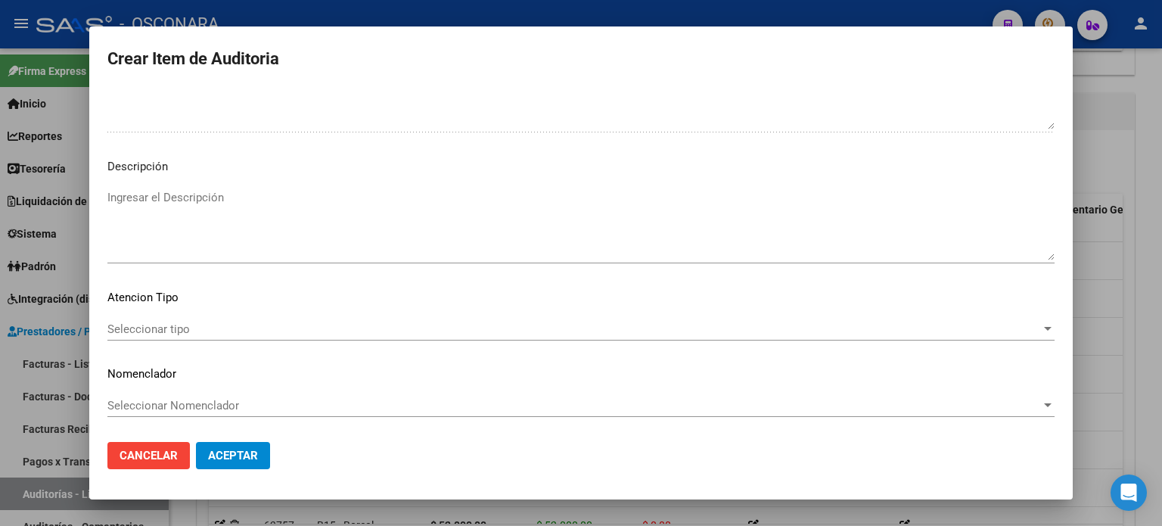
click at [193, 213] on textarea "Ingresar el Descripción" at bounding box center [580, 224] width 947 height 71
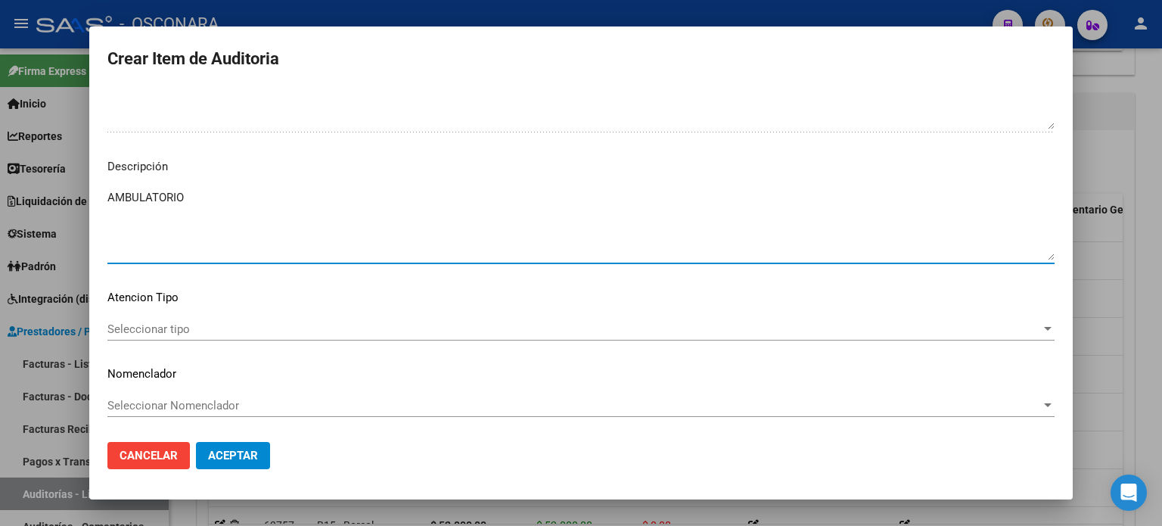
click at [133, 334] on span "Seleccionar tipo" at bounding box center [574, 329] width 934 height 14
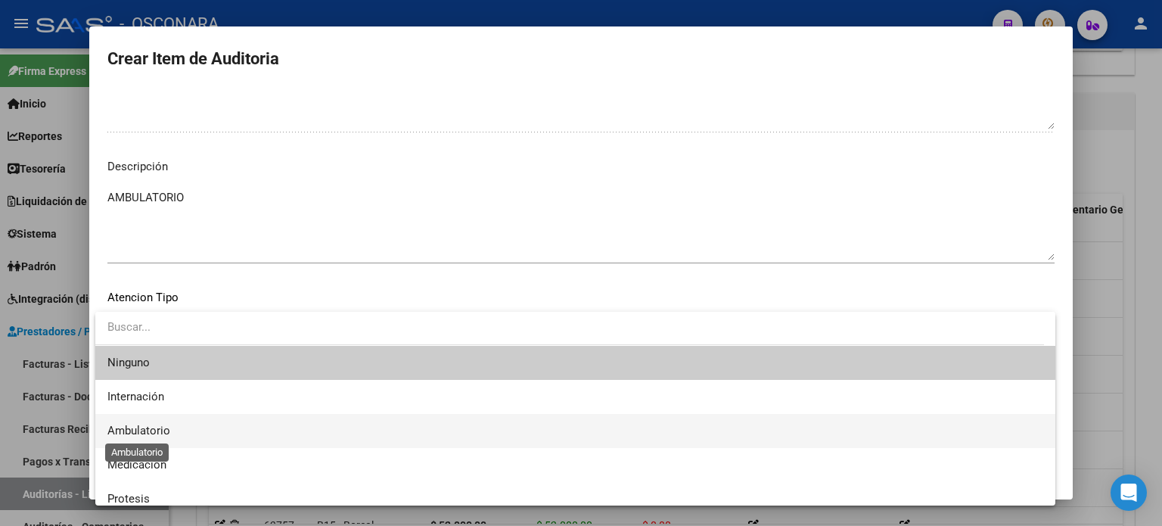
click at [141, 432] on span "Ambulatorio" at bounding box center [138, 431] width 63 height 14
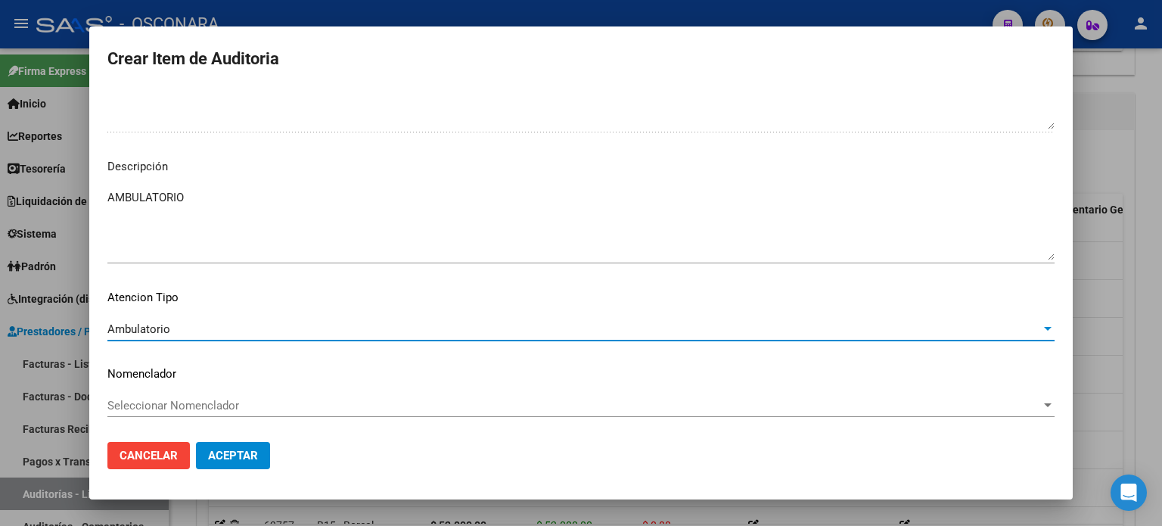
click at [209, 449] on span "Aceptar" at bounding box center [233, 456] width 50 height 14
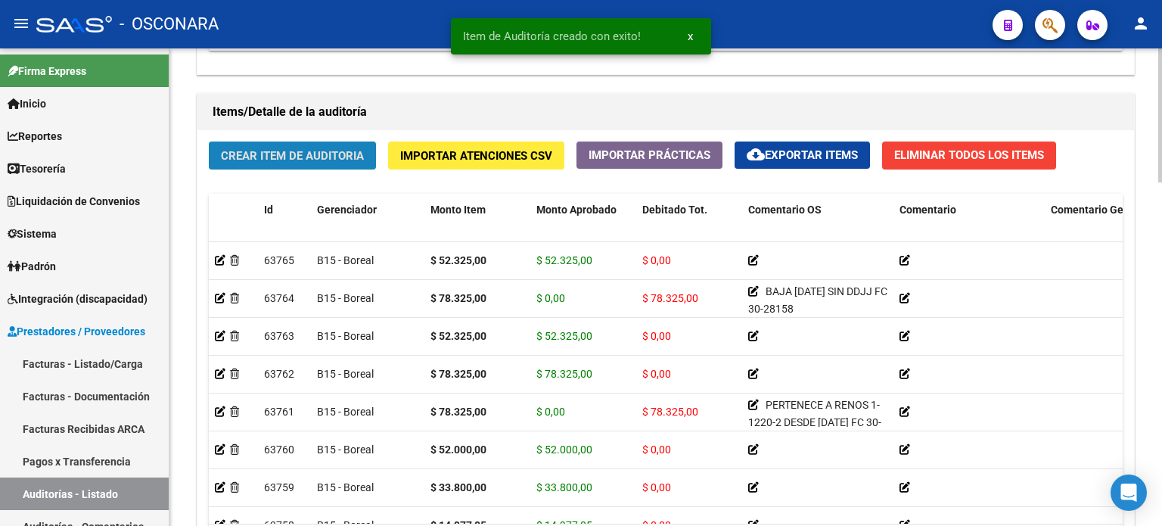
click at [262, 149] on span "Crear Item de Auditoria" at bounding box center [292, 156] width 143 height 14
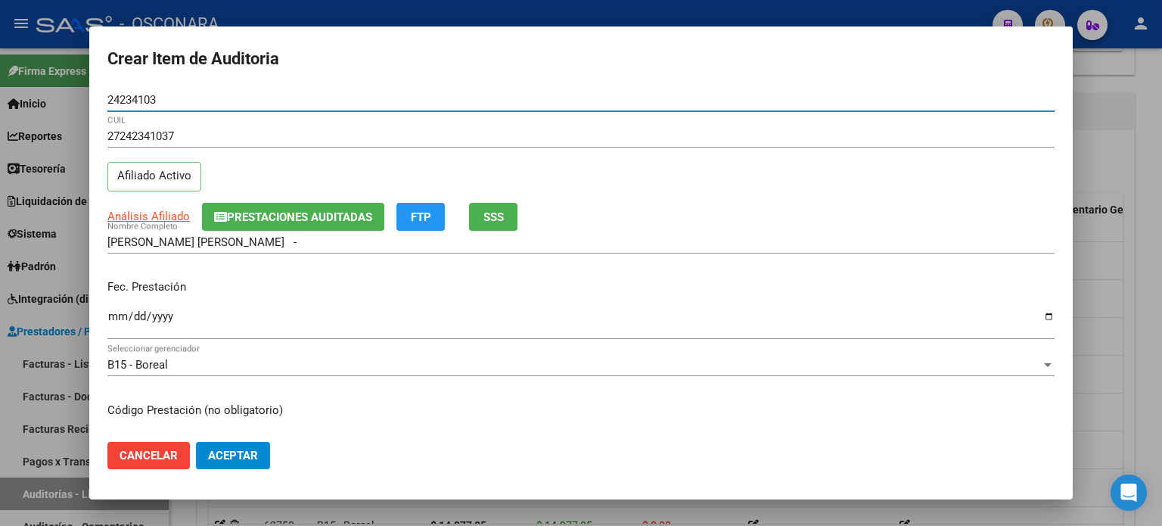
click at [115, 319] on input "Ingresar la fecha" at bounding box center [580, 322] width 947 height 24
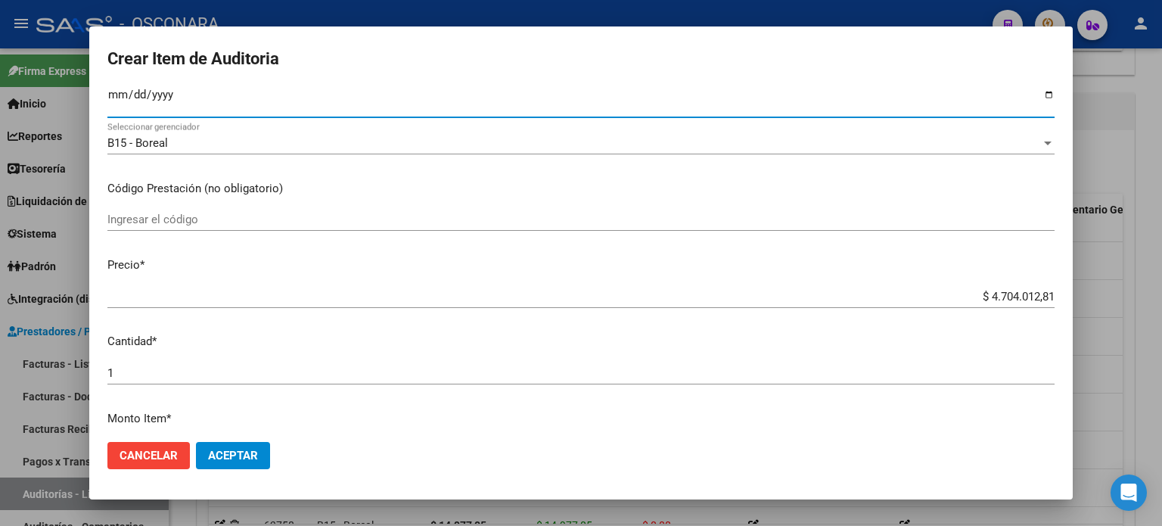
scroll to position [227, 0]
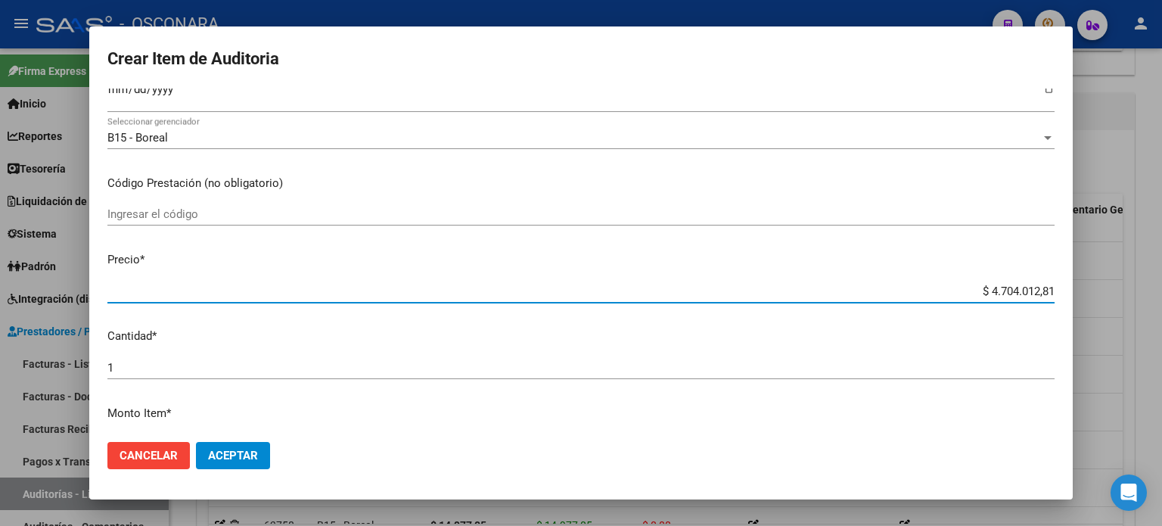
drag, startPoint x: 975, startPoint y: 290, endPoint x: 1161, endPoint y: 288, distance: 186.9
click at [1161, 288] on div "Crear Item de Auditoria 24234103 Nro Documento 27242341037 CUIL Afiliado Activo…" at bounding box center [581, 263] width 1162 height 526
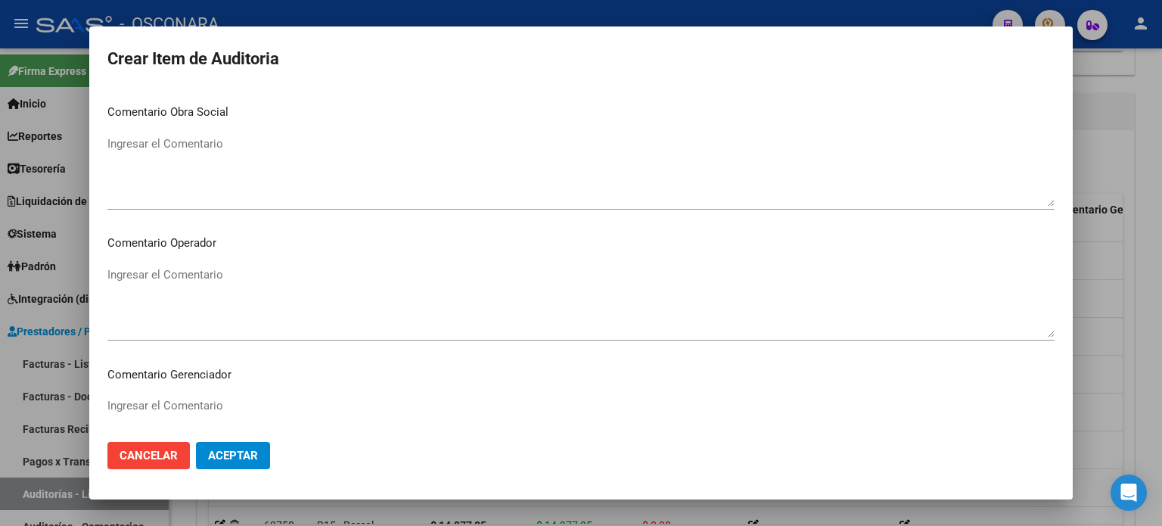
scroll to position [1020, 0]
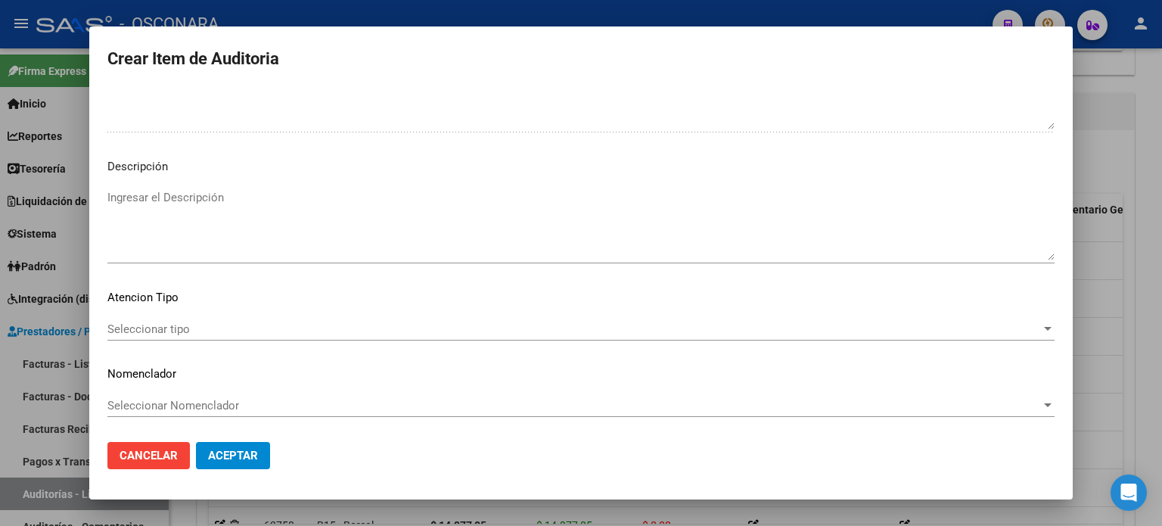
click at [245, 238] on textarea "Ingresar el Descripción" at bounding box center [580, 224] width 947 height 71
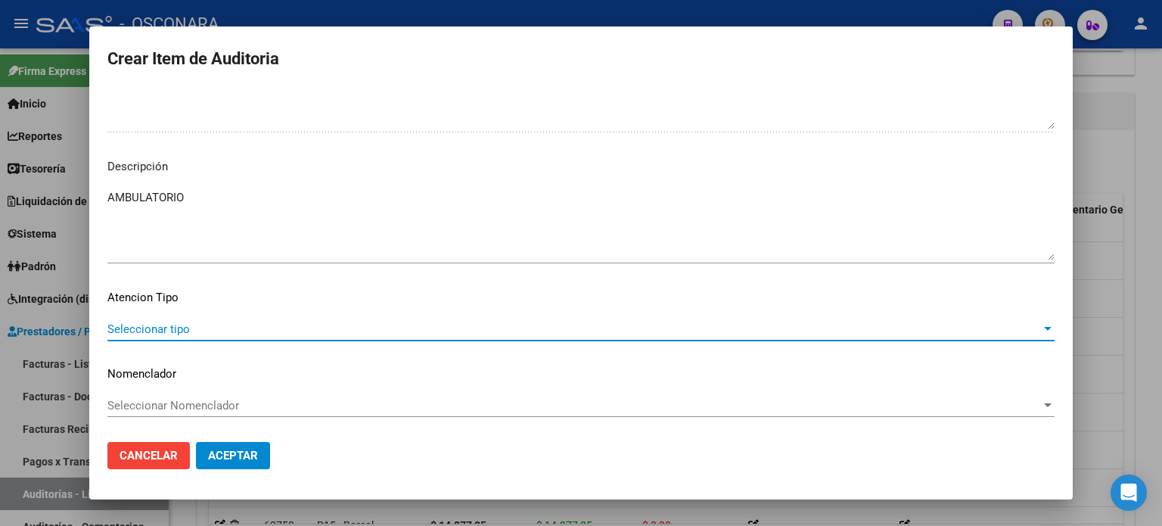
click at [118, 325] on span "Seleccionar tipo" at bounding box center [574, 329] width 934 height 14
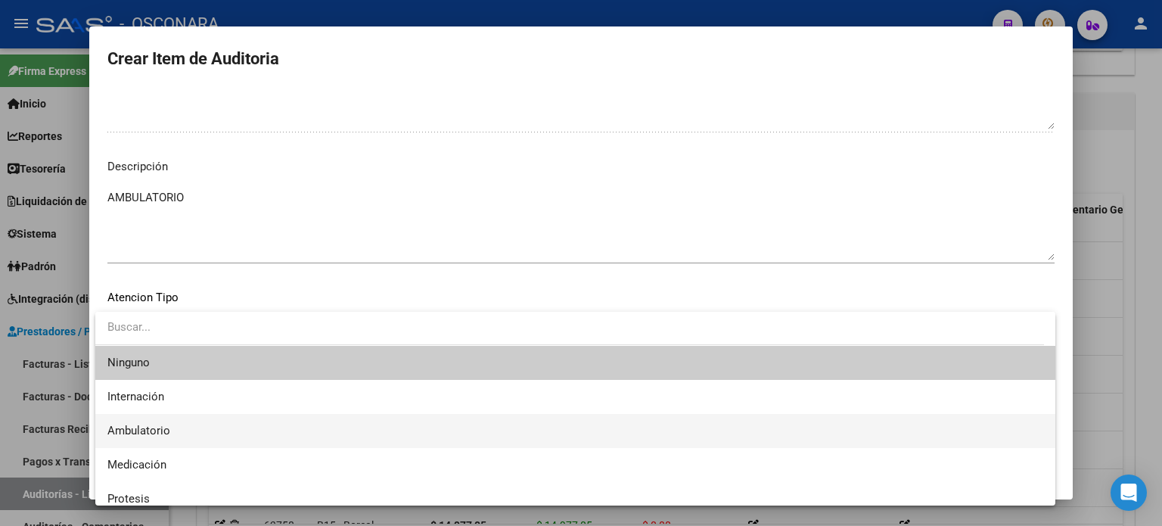
click at [145, 426] on span "Ambulatorio" at bounding box center [138, 431] width 63 height 14
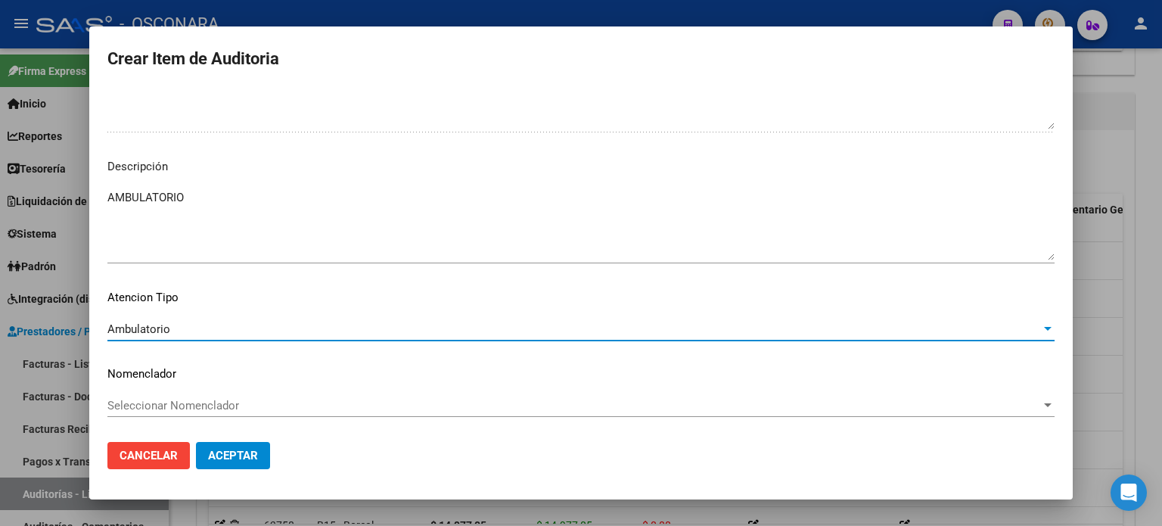
click at [232, 449] on span "Aceptar" at bounding box center [233, 456] width 50 height 14
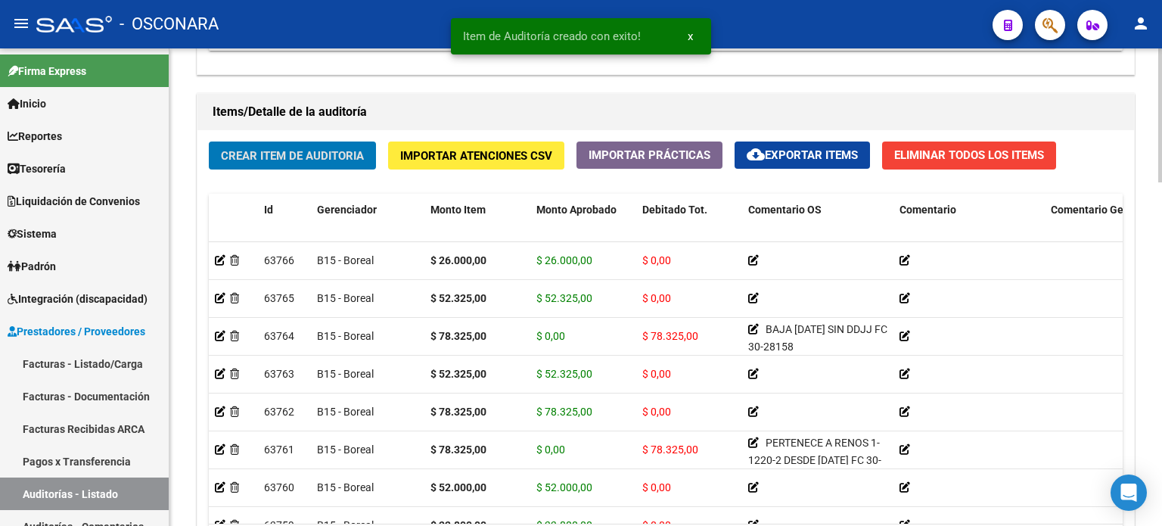
click at [299, 151] on span "Crear Item de Auditoria" at bounding box center [292, 156] width 143 height 14
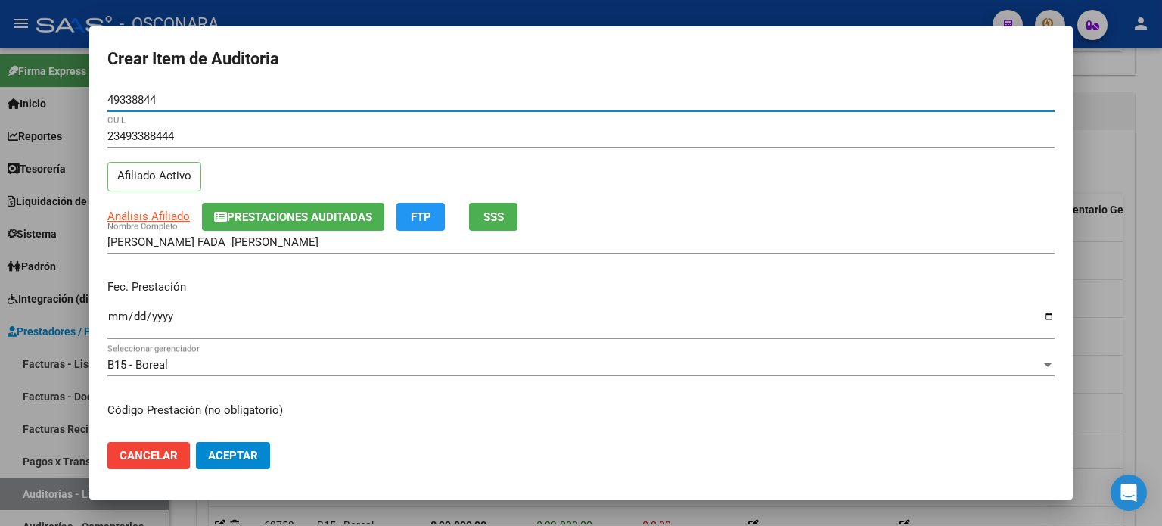
click at [109, 316] on input "Ingresar la fecha" at bounding box center [580, 322] width 947 height 24
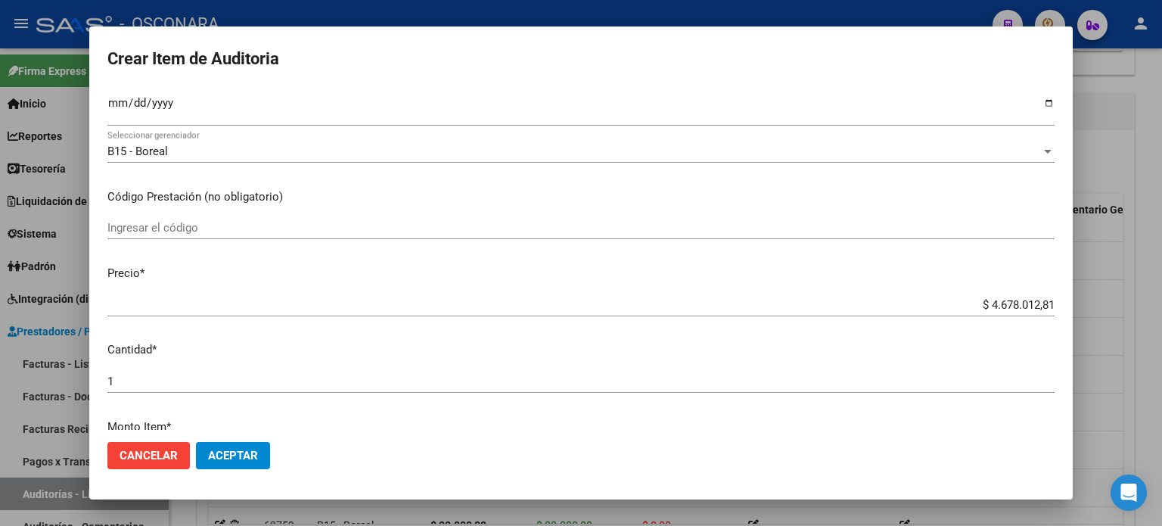
scroll to position [227, 0]
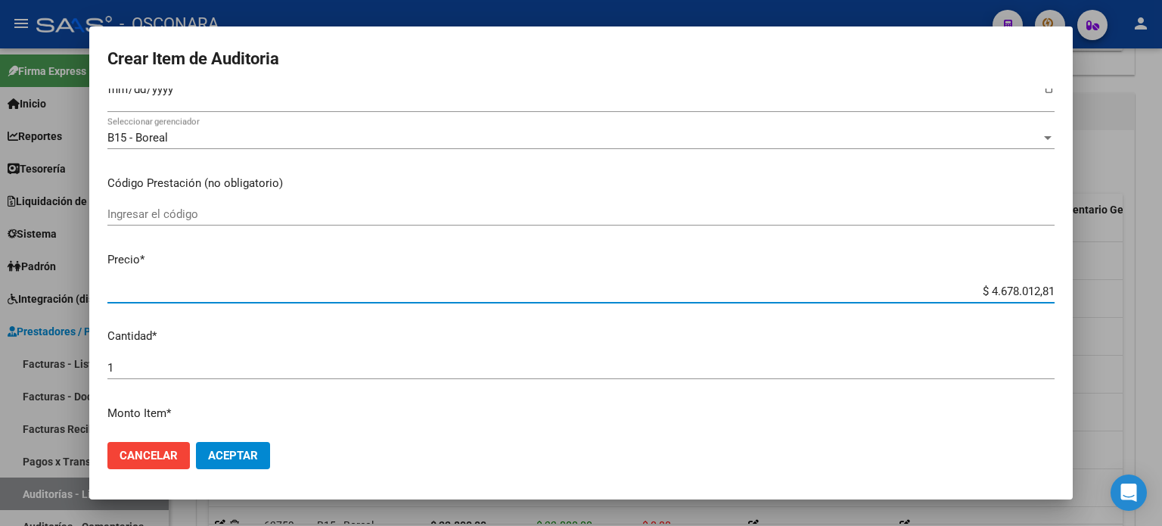
drag, startPoint x: 978, startPoint y: 287, endPoint x: 1161, endPoint y: 278, distance: 184.0
click at [1161, 284] on div "Crear Item de Auditoria 49338844 Nro Documento 23493388444 CUIL Afiliado Activo…" at bounding box center [581, 263] width 1162 height 526
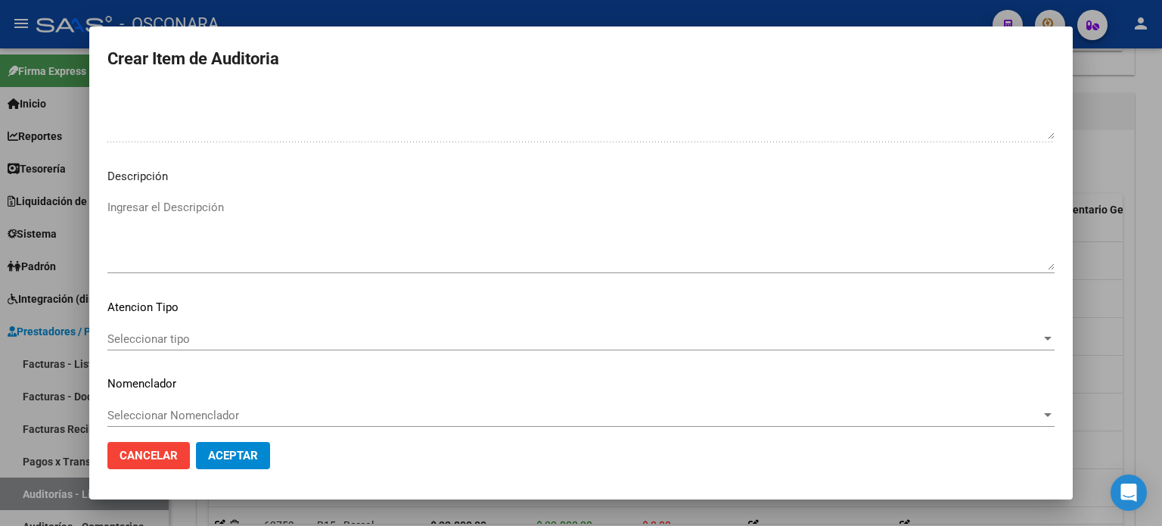
scroll to position [1020, 0]
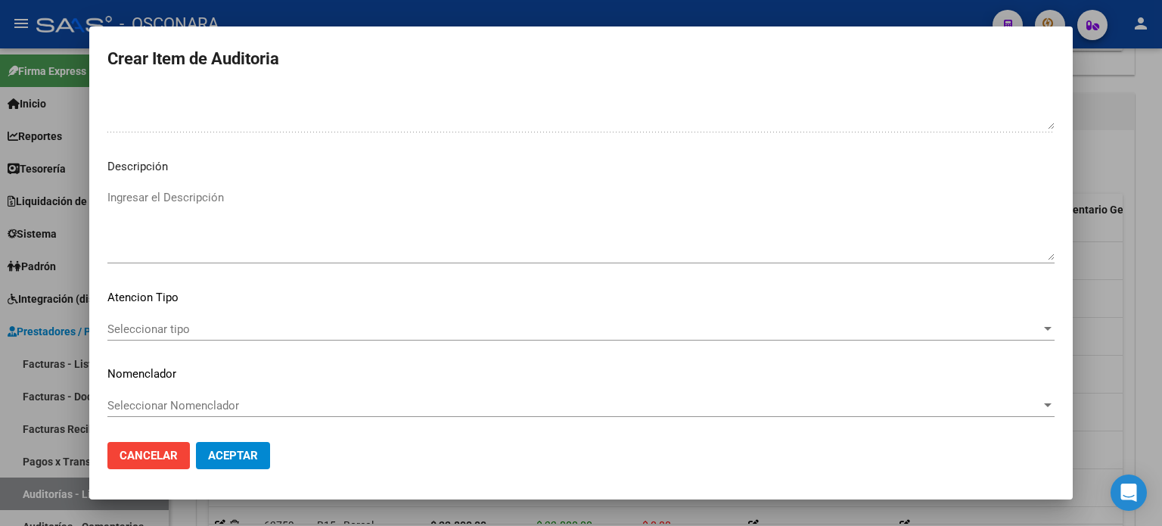
click at [237, 214] on textarea "Ingresar el Descripción" at bounding box center [580, 224] width 947 height 71
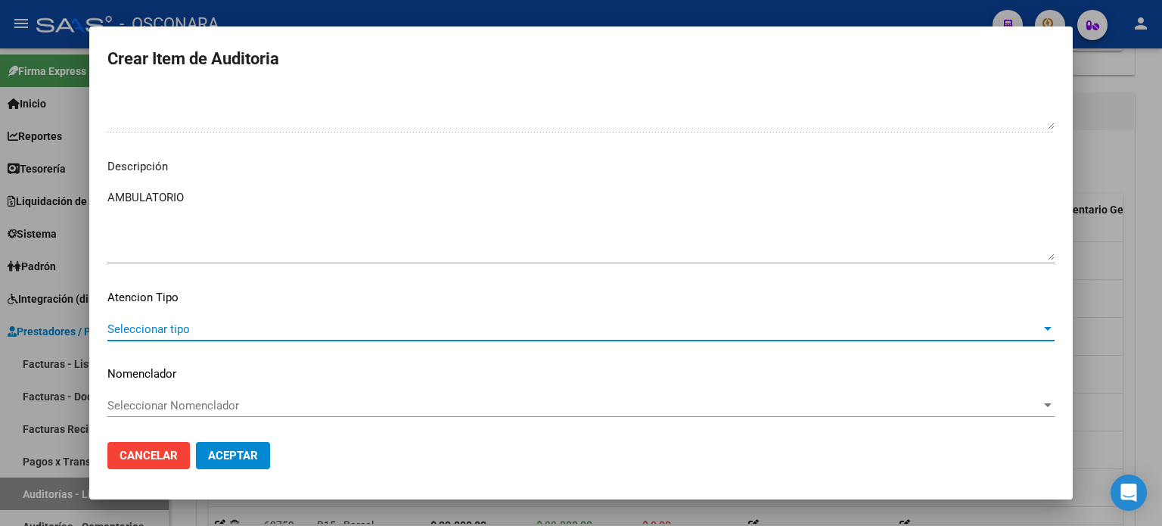
click at [163, 332] on span "Seleccionar tipo" at bounding box center [574, 329] width 934 height 14
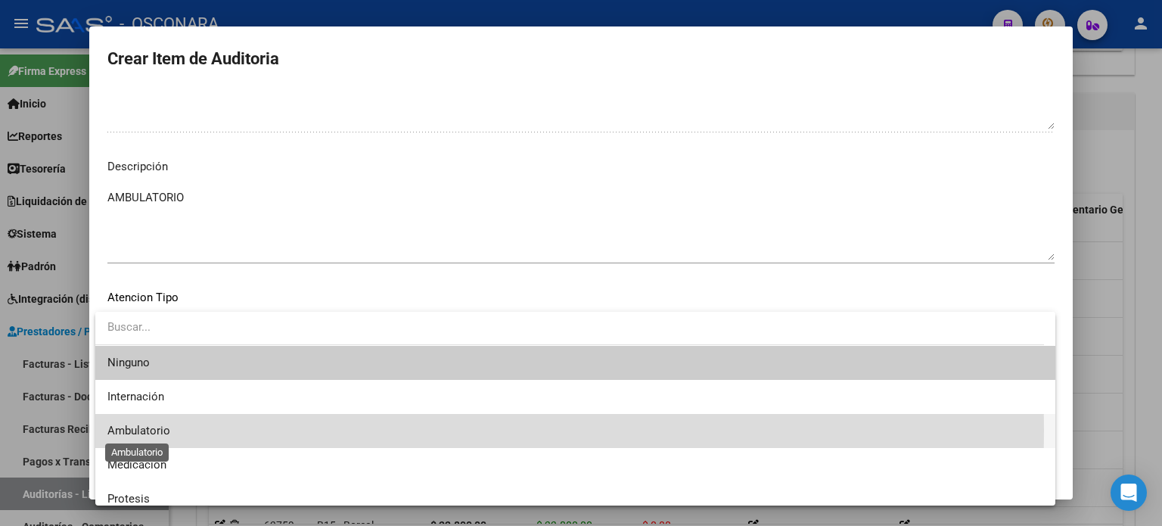
click at [146, 431] on span "Ambulatorio" at bounding box center [138, 431] width 63 height 14
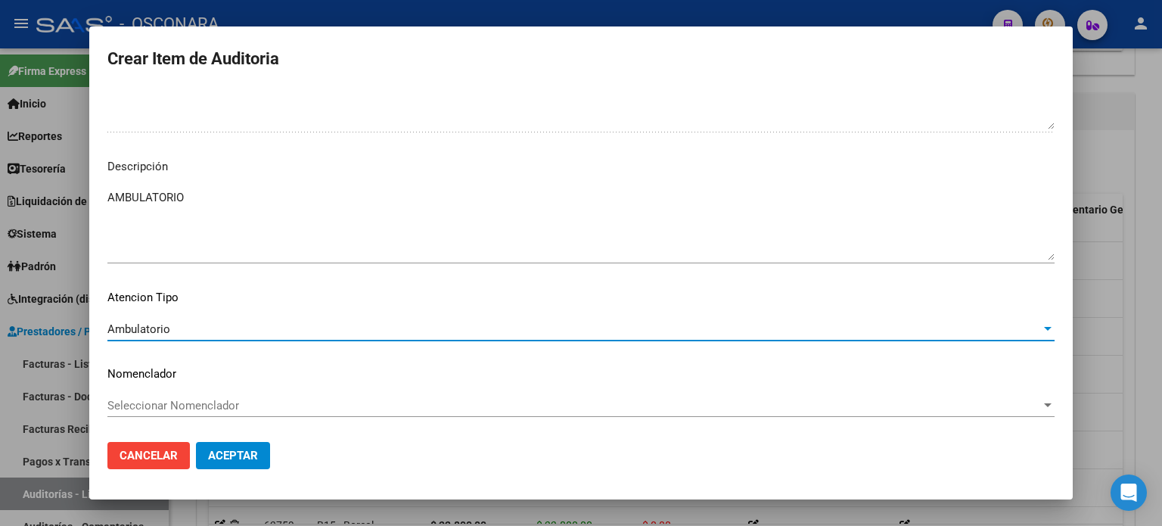
click at [259, 466] on button "Aceptar" at bounding box center [233, 455] width 74 height 27
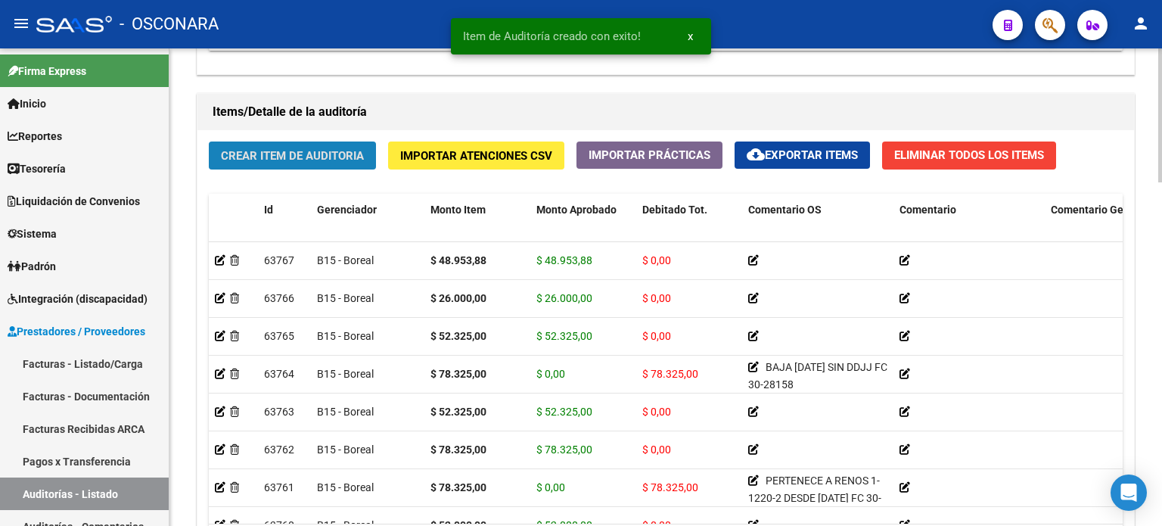
click at [304, 154] on span "Crear Item de Auditoria" at bounding box center [292, 156] width 143 height 14
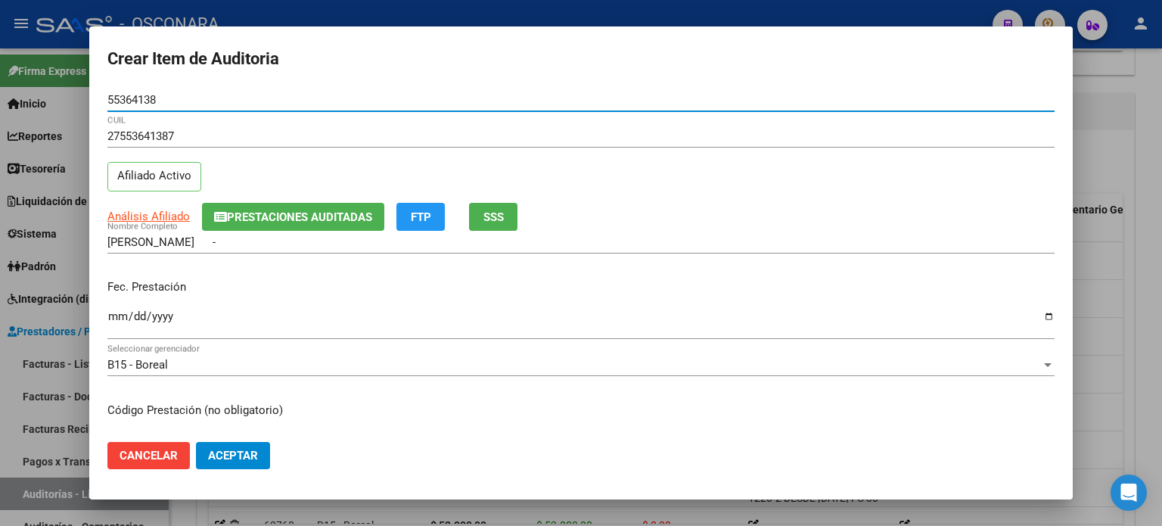
click at [108, 314] on input "Ingresar la fecha" at bounding box center [580, 322] width 947 height 24
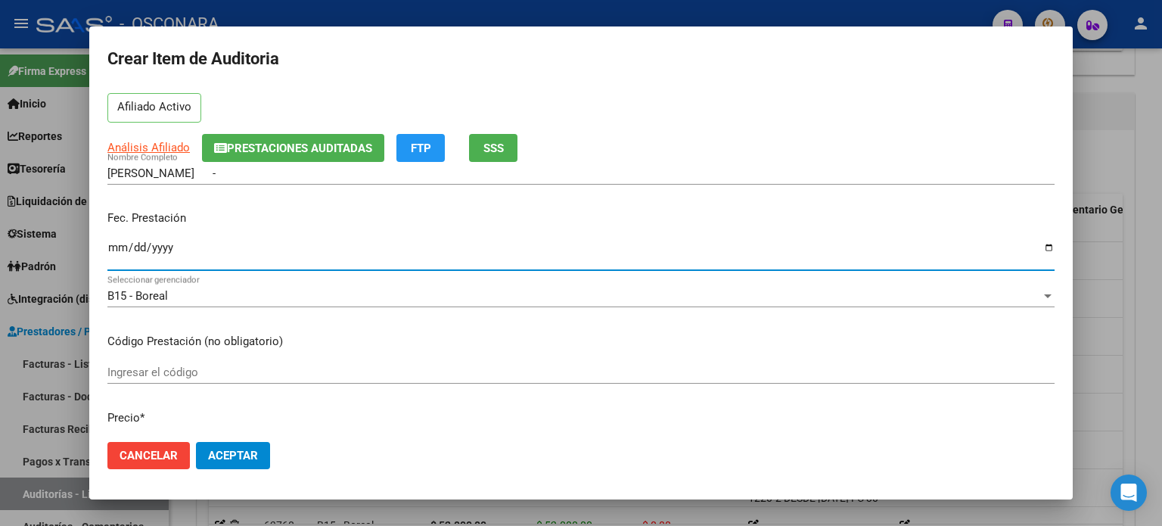
scroll to position [151, 0]
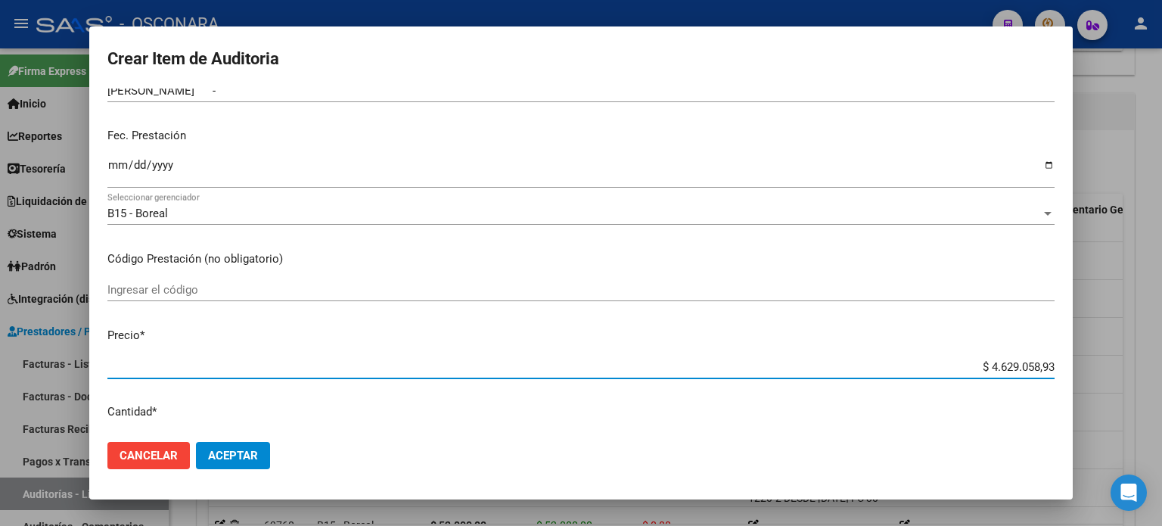
drag, startPoint x: 978, startPoint y: 362, endPoint x: 1142, endPoint y: 361, distance: 164.9
click at [1142, 361] on div "Crear Item de Auditoria 55364138 Nro Documento 27553641387 CUIL Afiliado Activo…" at bounding box center [581, 263] width 1162 height 526
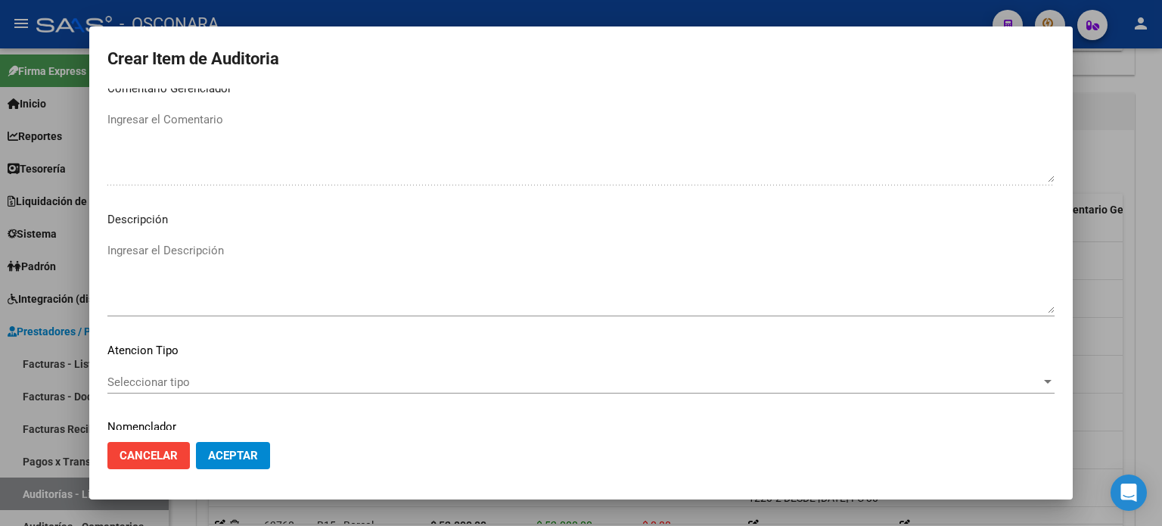
scroll to position [1020, 0]
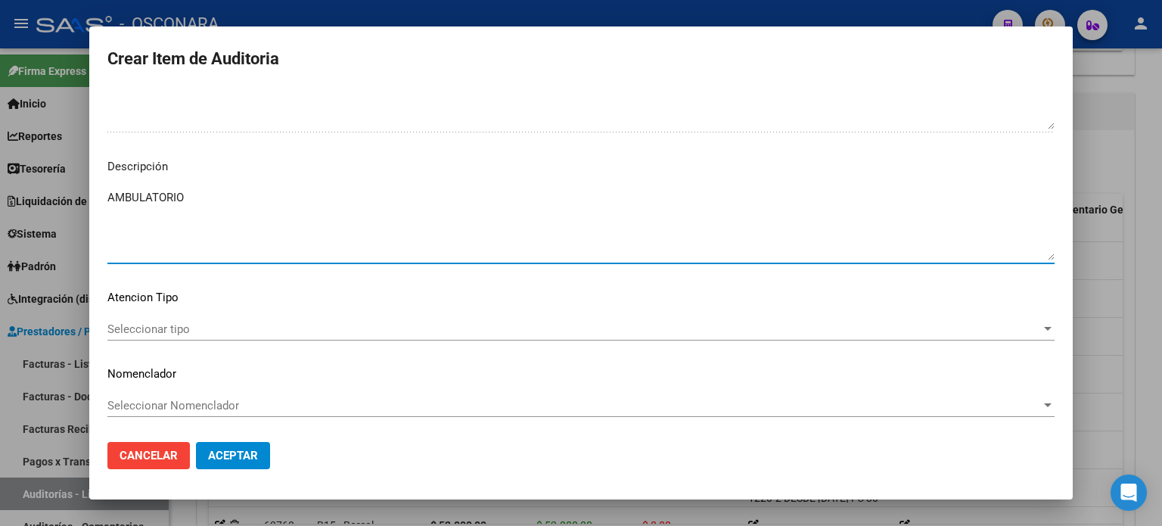
click at [303, 225] on textarea "AMBULATORIO" at bounding box center [580, 224] width 947 height 71
click at [148, 325] on span "Seleccionar tipo" at bounding box center [574, 329] width 934 height 14
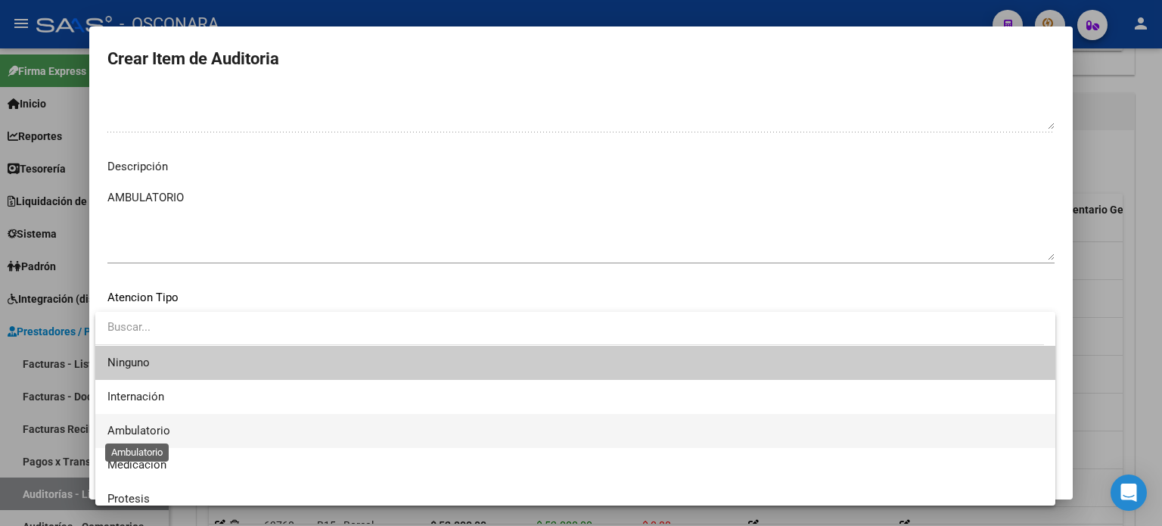
click at [121, 427] on span "Ambulatorio" at bounding box center [138, 431] width 63 height 14
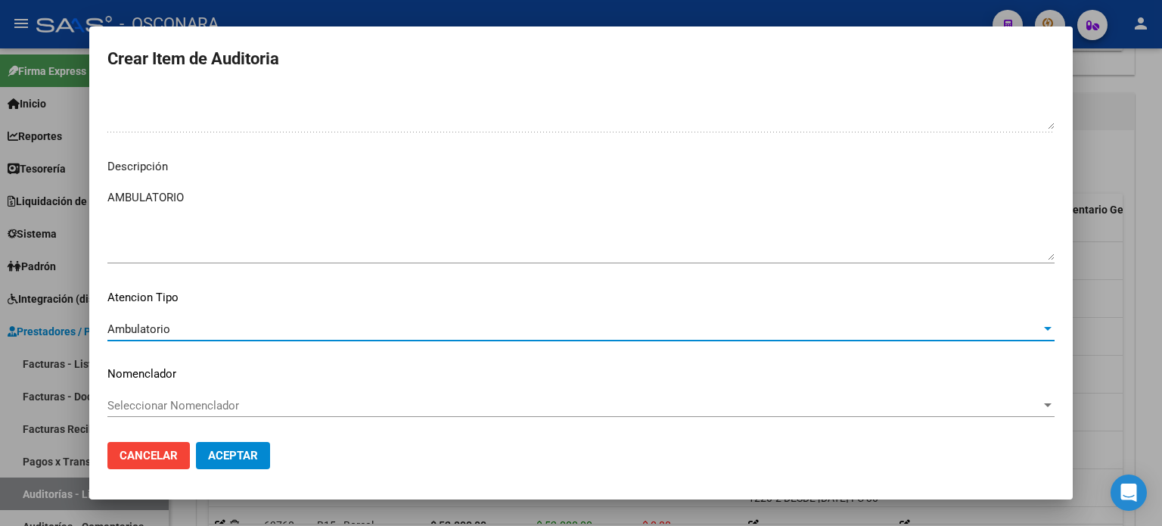
click at [234, 459] on span "Aceptar" at bounding box center [233, 456] width 50 height 14
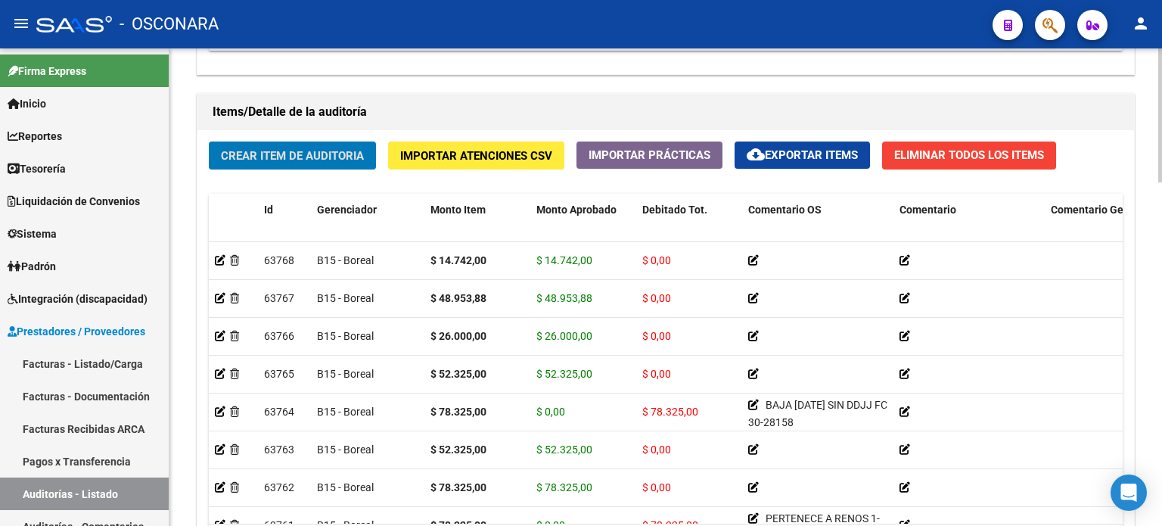
click at [271, 148] on span "Crear Item de Auditoria" at bounding box center [292, 155] width 143 height 14
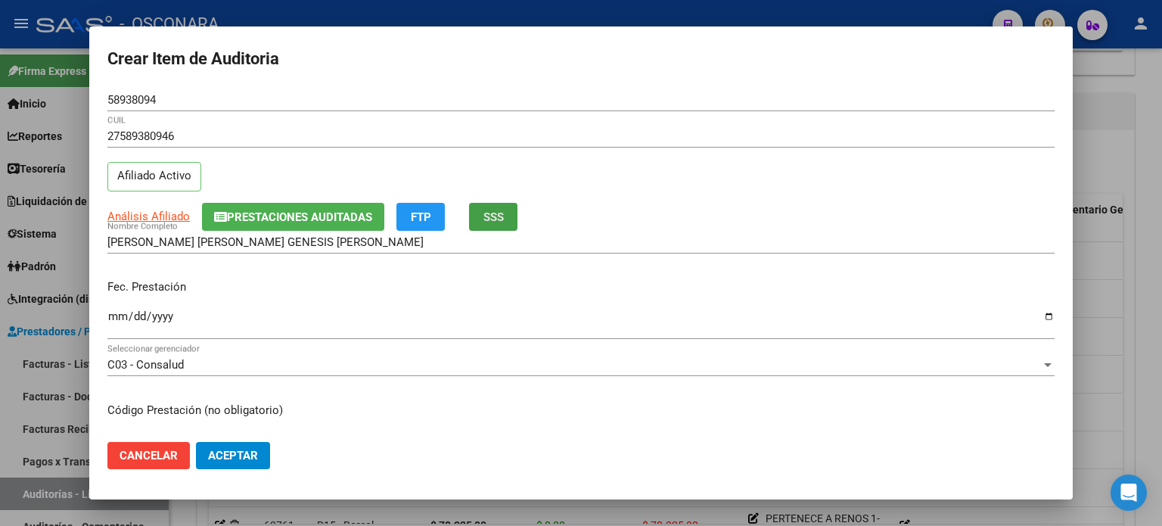
click at [478, 211] on button "SSS" at bounding box center [493, 217] width 48 height 28
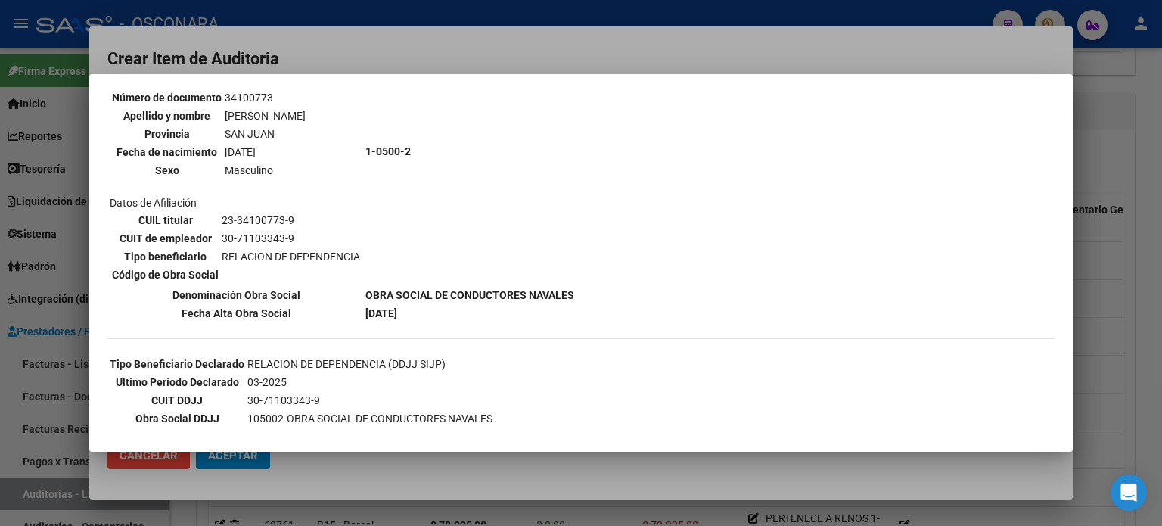
scroll to position [0, 0]
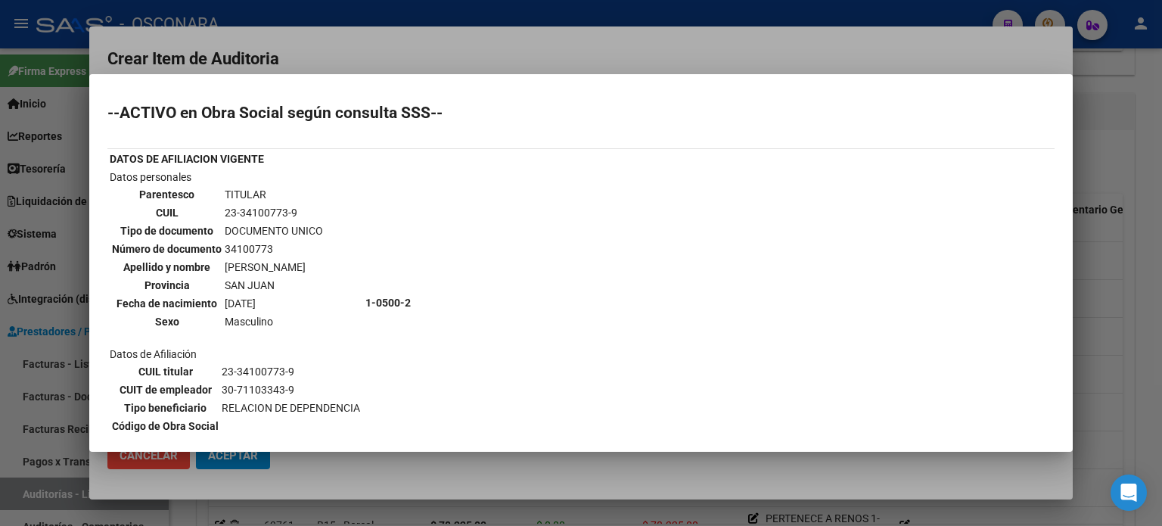
click at [1110, 378] on div at bounding box center [581, 263] width 1162 height 526
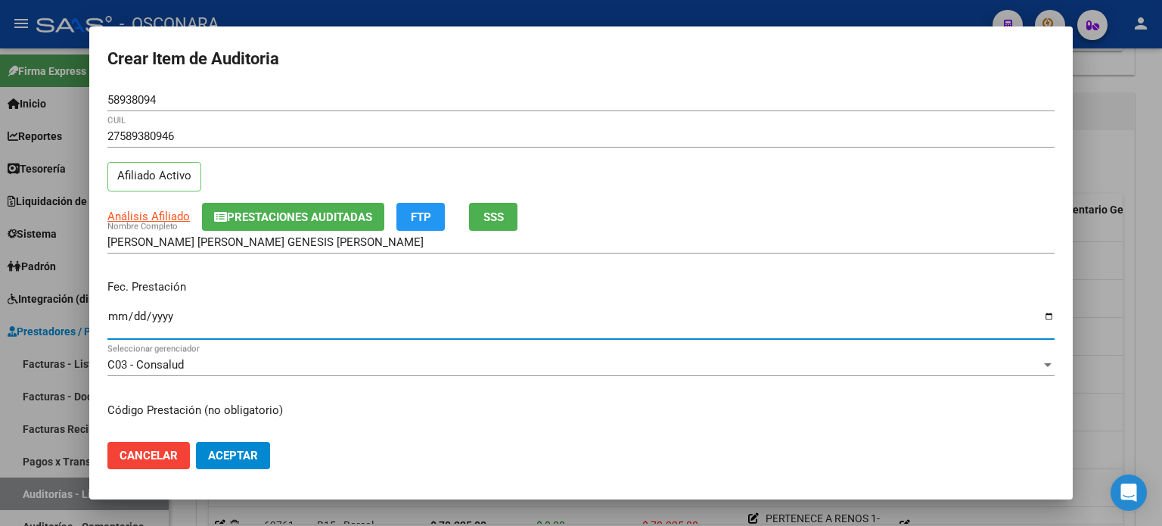
click at [113, 320] on input "Ingresar la fecha" at bounding box center [580, 322] width 947 height 24
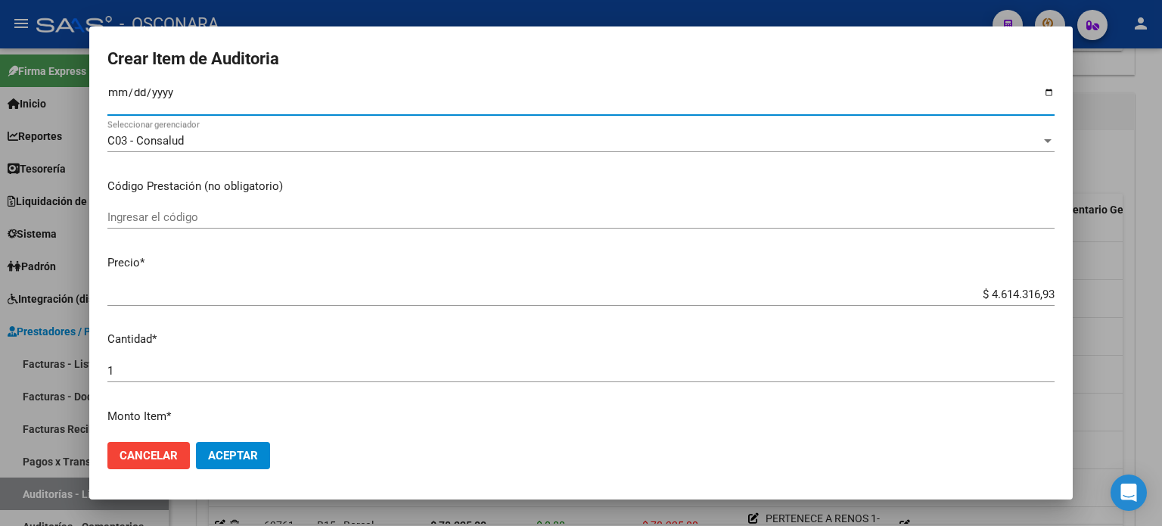
scroll to position [227, 0]
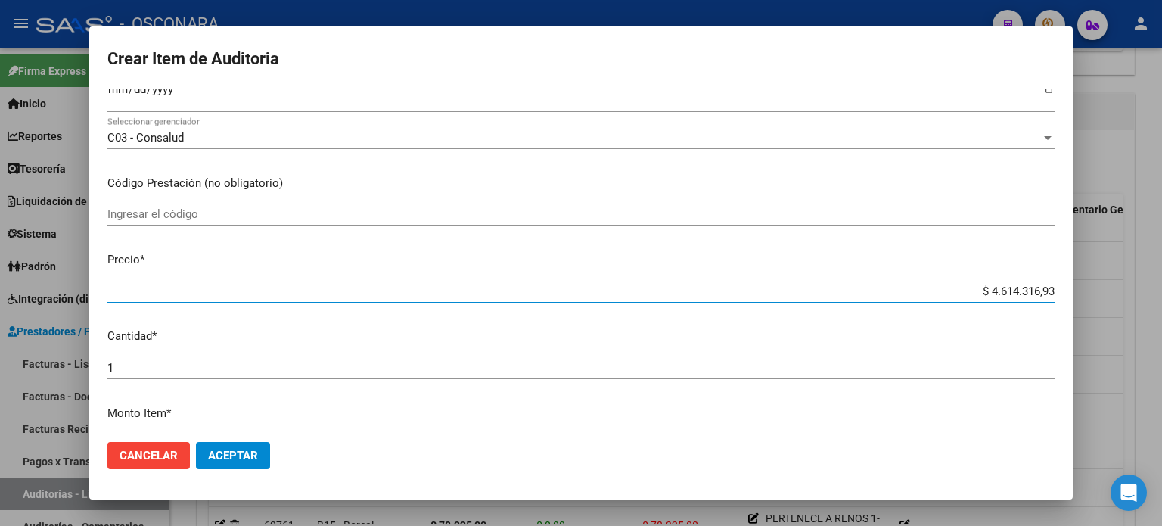
drag, startPoint x: 978, startPoint y: 285, endPoint x: 1161, endPoint y: 285, distance: 183.9
click at [1161, 285] on div "Crear Item de Auditoria 58938094 Nro Documento 27589380946 CUIL Afiliado Activo…" at bounding box center [581, 263] width 1162 height 526
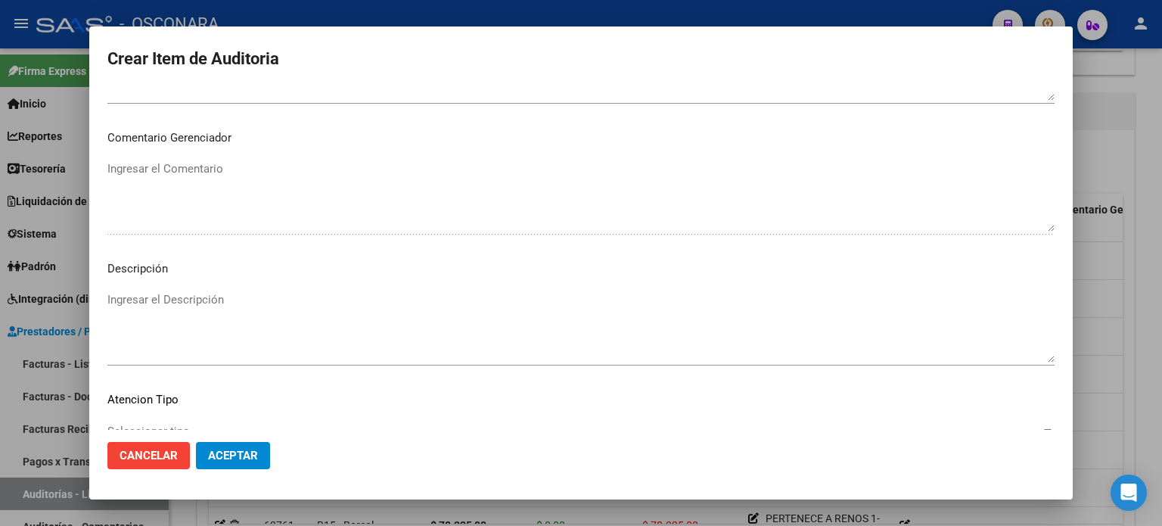
scroll to position [984, 0]
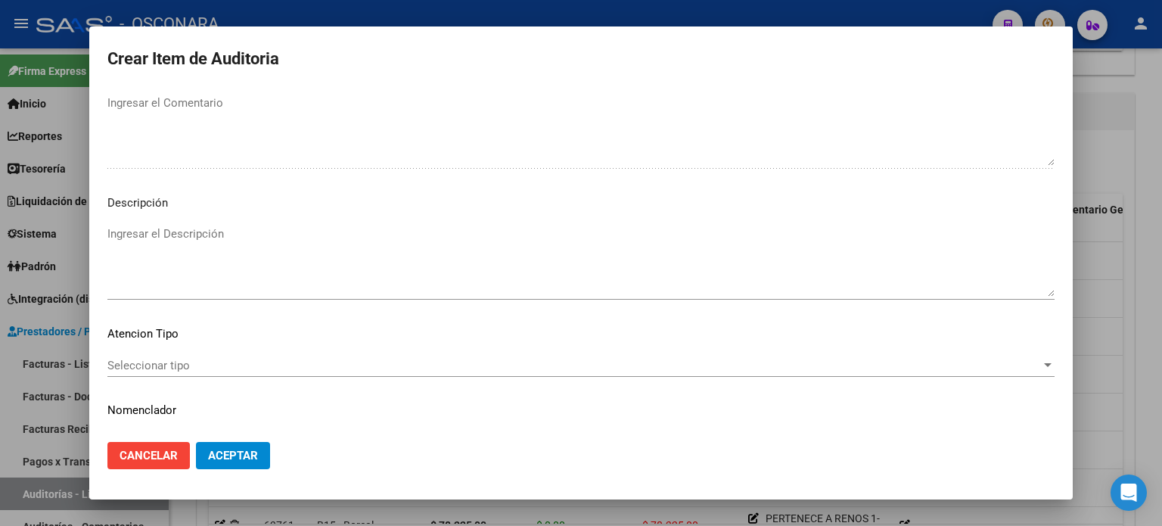
click at [287, 250] on textarea "Ingresar el Descripción" at bounding box center [580, 260] width 947 height 71
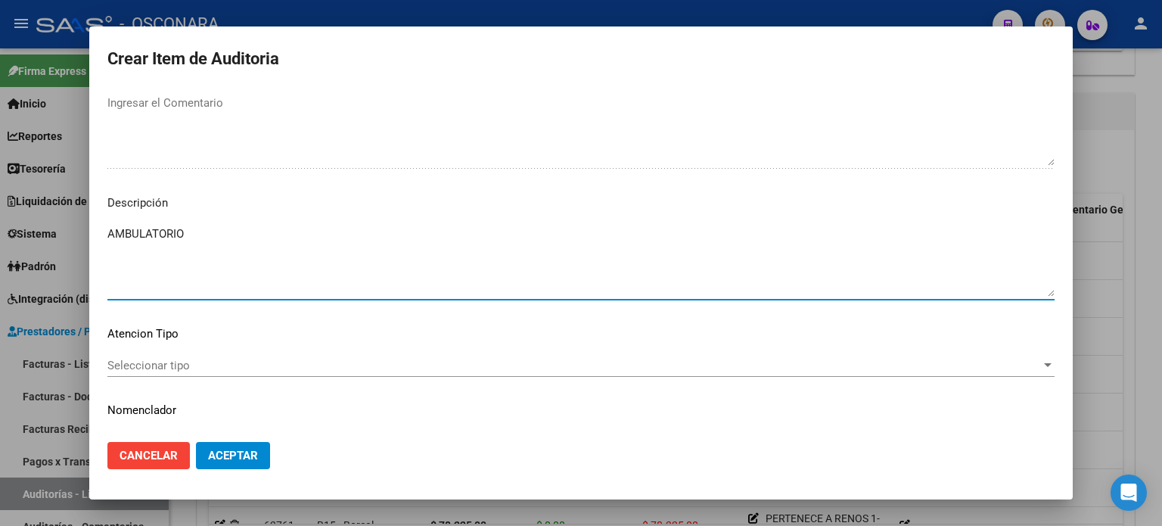
click at [164, 372] on div "Seleccionar tipo Seleccionar tipo" at bounding box center [580, 365] width 947 height 23
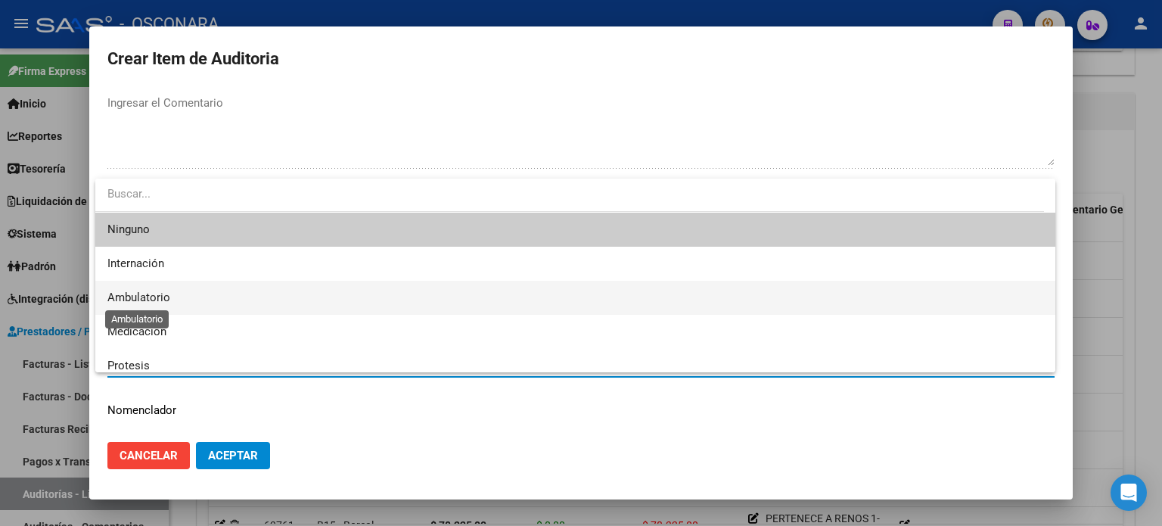
click at [151, 294] on span "Ambulatorio" at bounding box center [138, 298] width 63 height 14
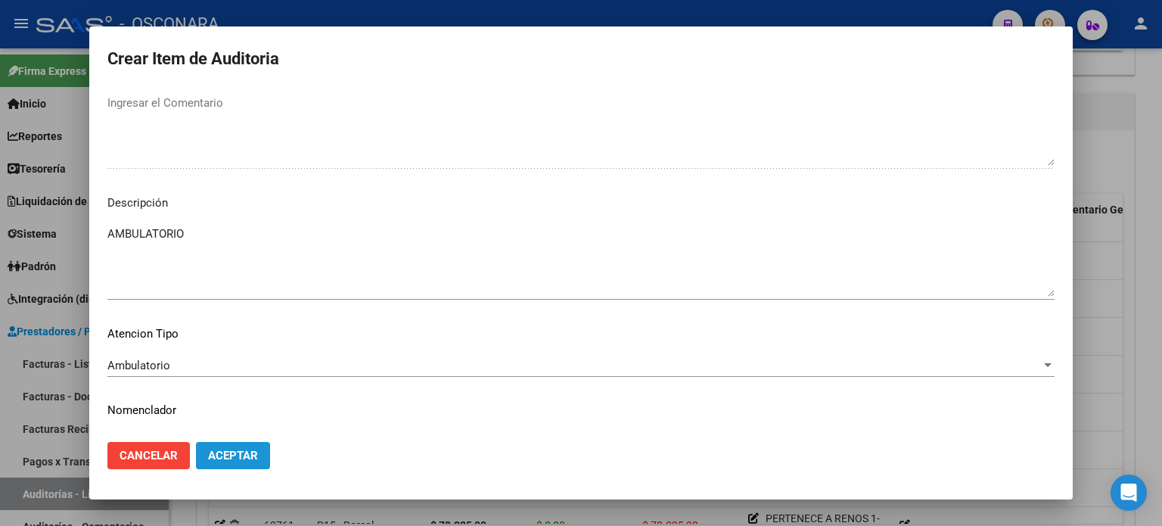
click at [219, 460] on span "Aceptar" at bounding box center [233, 456] width 50 height 14
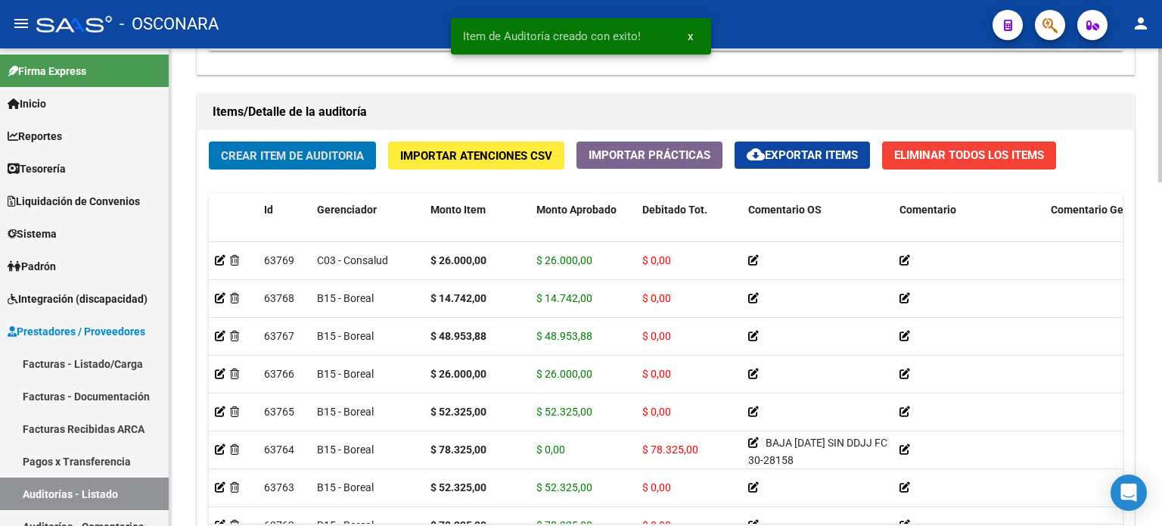
click at [330, 157] on span "Crear Item de Auditoria" at bounding box center [292, 156] width 143 height 14
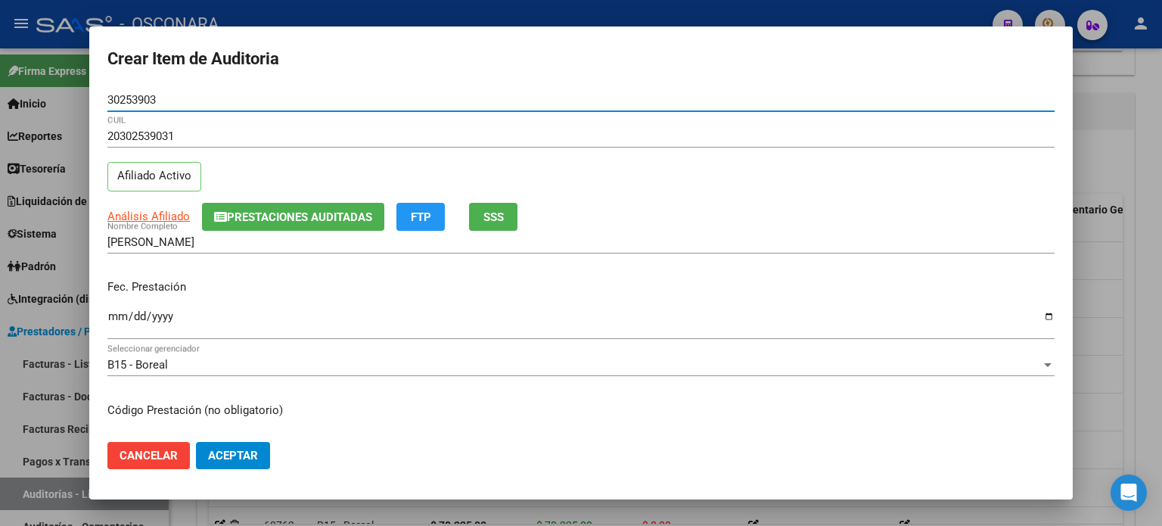
click at [115, 323] on input "Ingresar la fecha" at bounding box center [580, 322] width 947 height 24
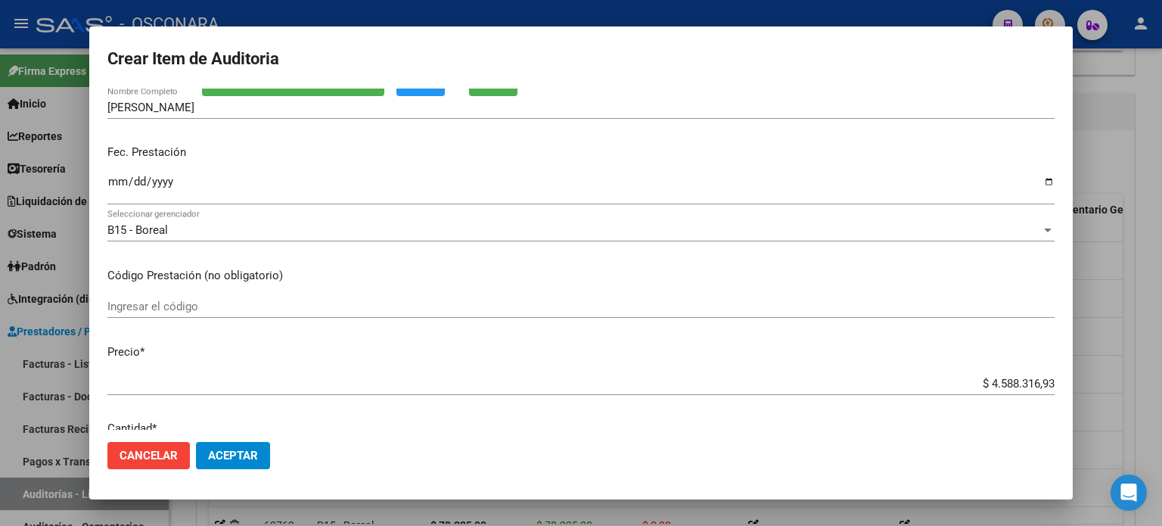
scroll to position [151, 0]
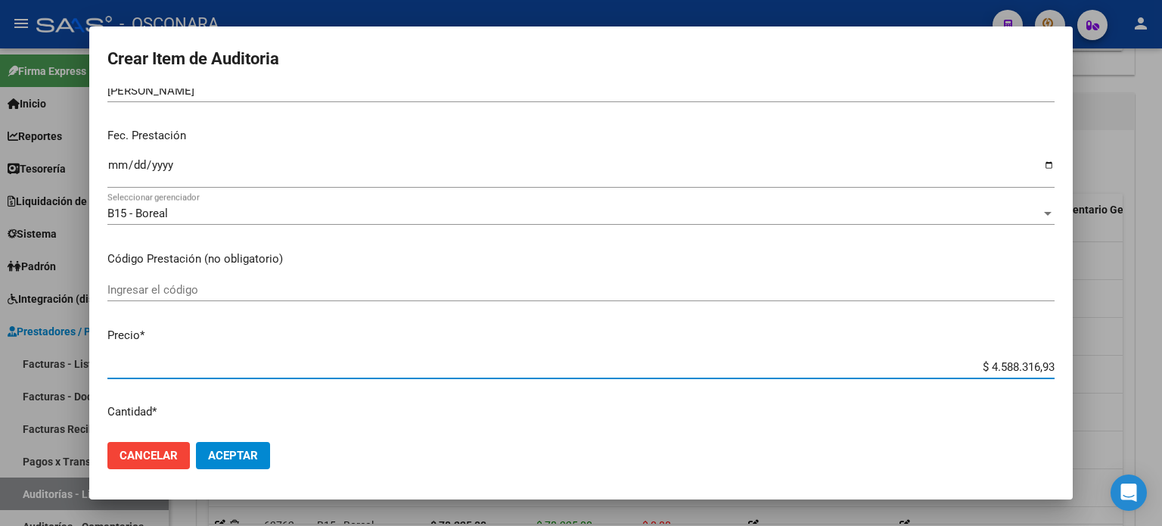
drag, startPoint x: 971, startPoint y: 365, endPoint x: 1146, endPoint y: 362, distance: 175.5
click at [1137, 365] on div "Crear Item de Auditoria 30253903 Nro Documento 20302539031 CUIL Afiliado Activo…" at bounding box center [581, 263] width 1162 height 526
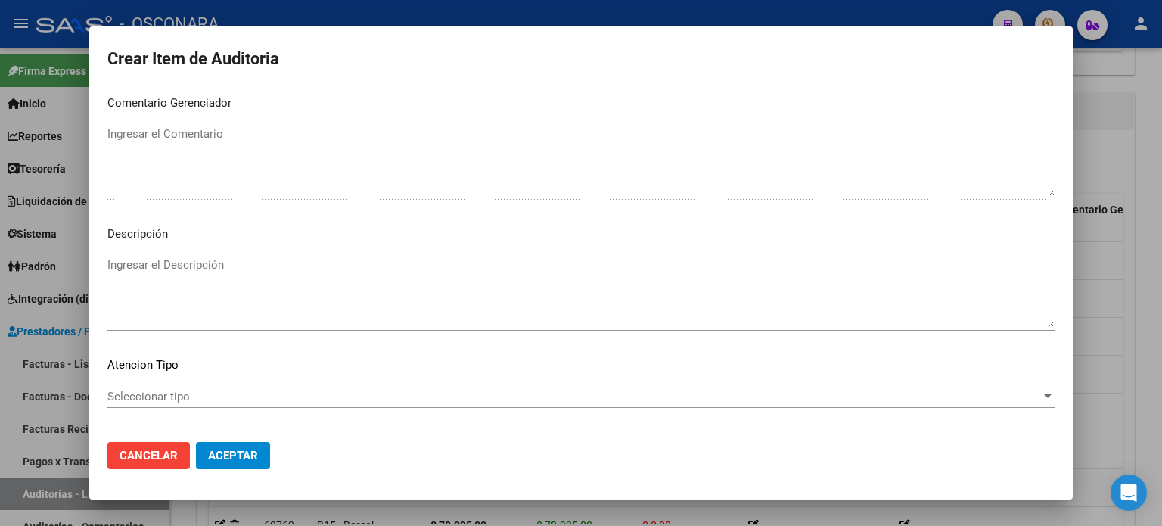
scroll to position [1020, 0]
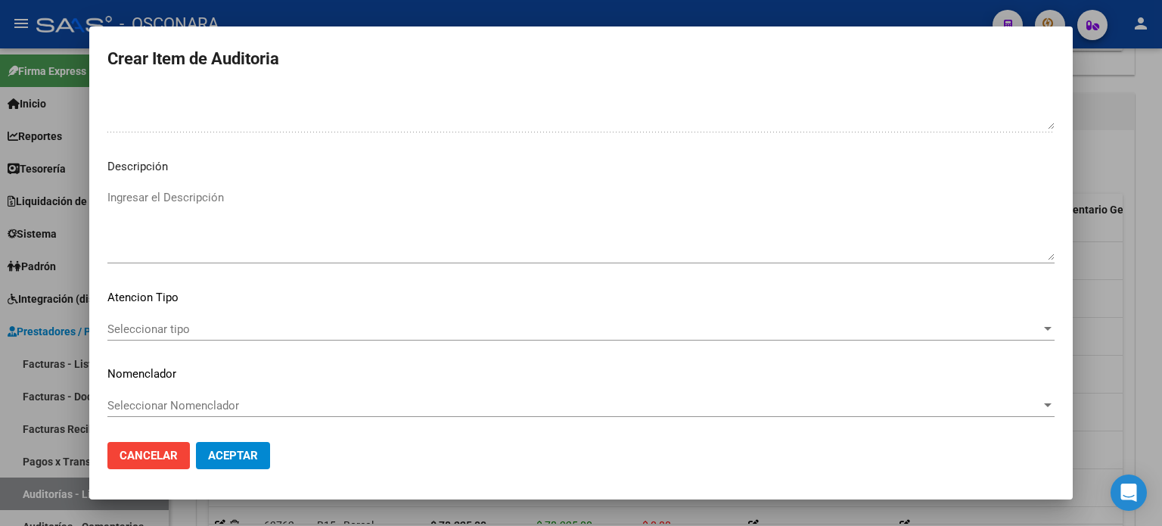
click at [218, 241] on textarea "Ingresar el Descripción" at bounding box center [580, 224] width 947 height 71
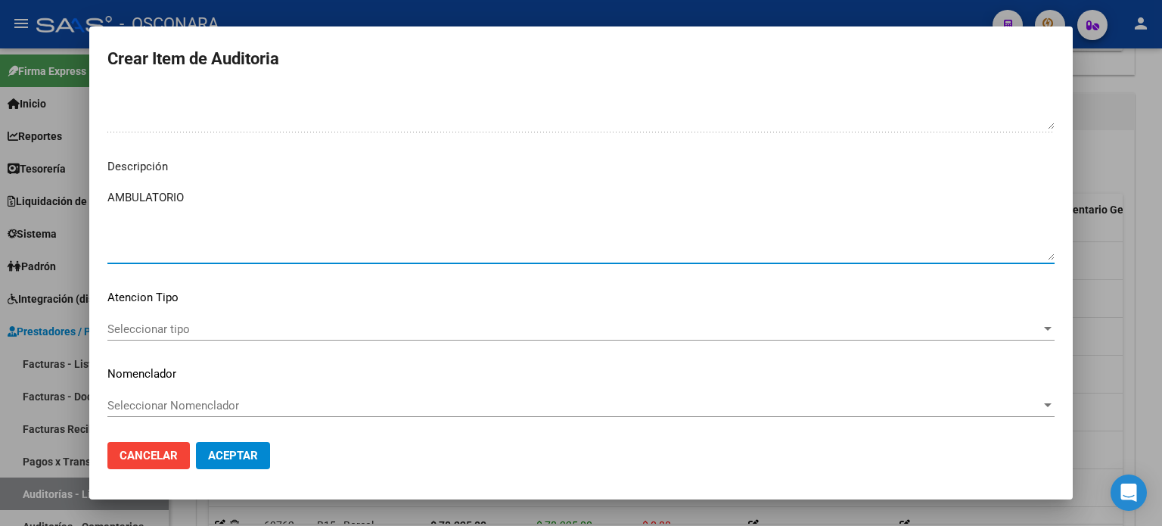
click at [160, 325] on span "Seleccionar tipo" at bounding box center [574, 329] width 934 height 14
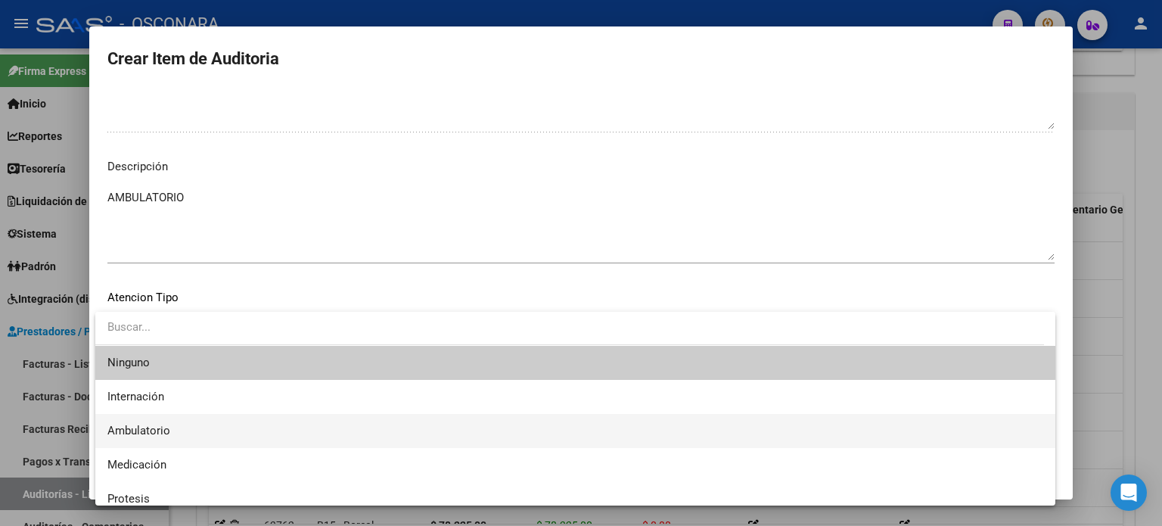
click at [151, 427] on span "Ambulatorio" at bounding box center [138, 431] width 63 height 14
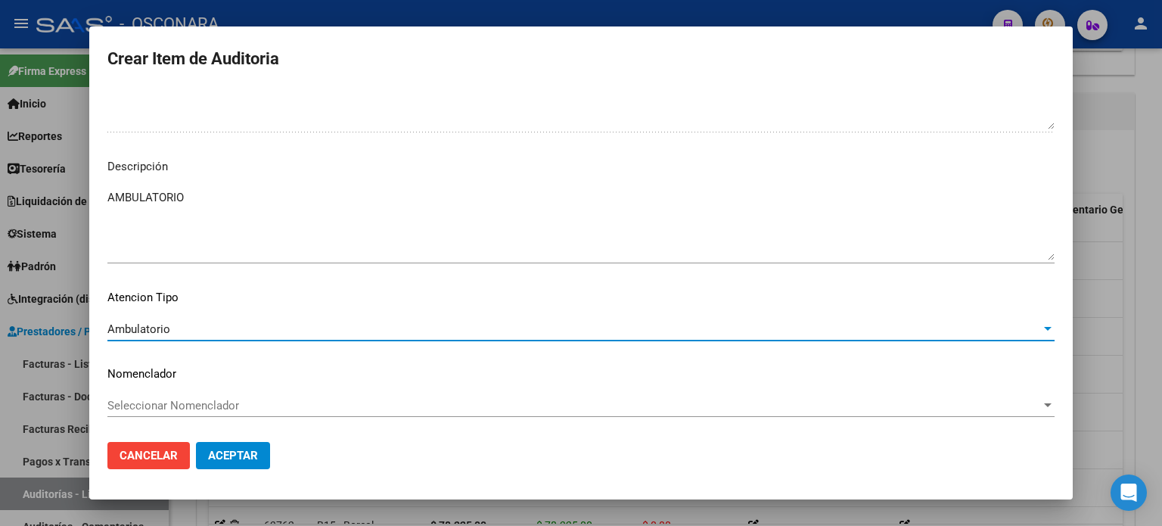
click at [227, 456] on span "Aceptar" at bounding box center [233, 456] width 50 height 14
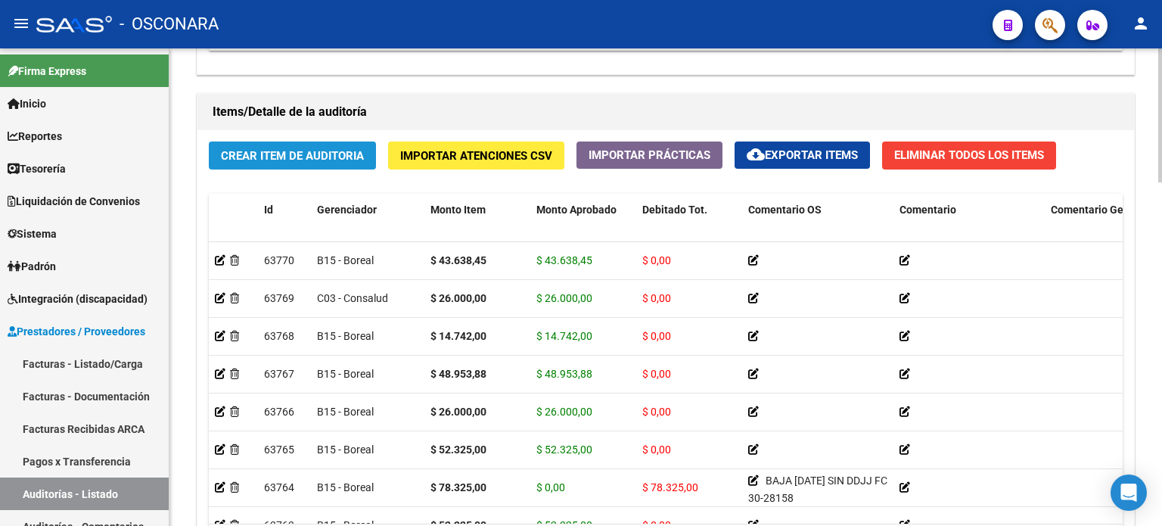
click at [272, 157] on span "Crear Item de Auditoria" at bounding box center [292, 156] width 143 height 14
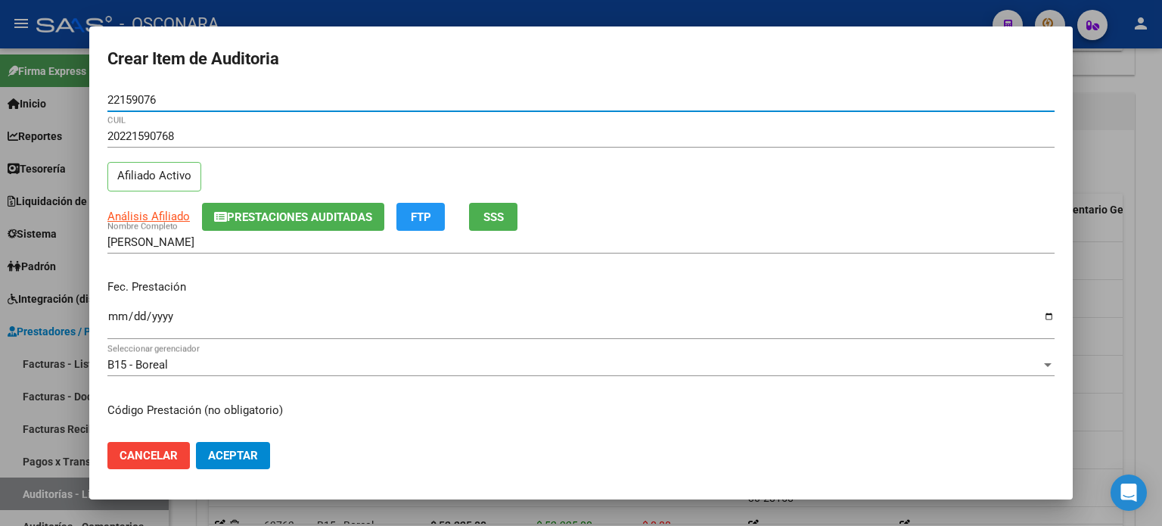
click at [118, 316] on input "Ingresar la fecha" at bounding box center [580, 322] width 947 height 24
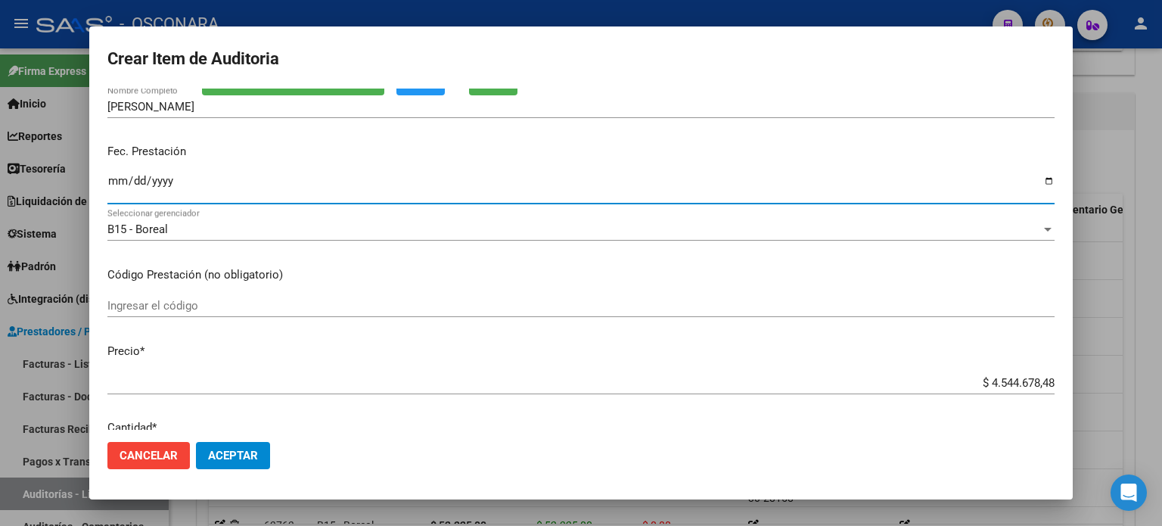
scroll to position [303, 0]
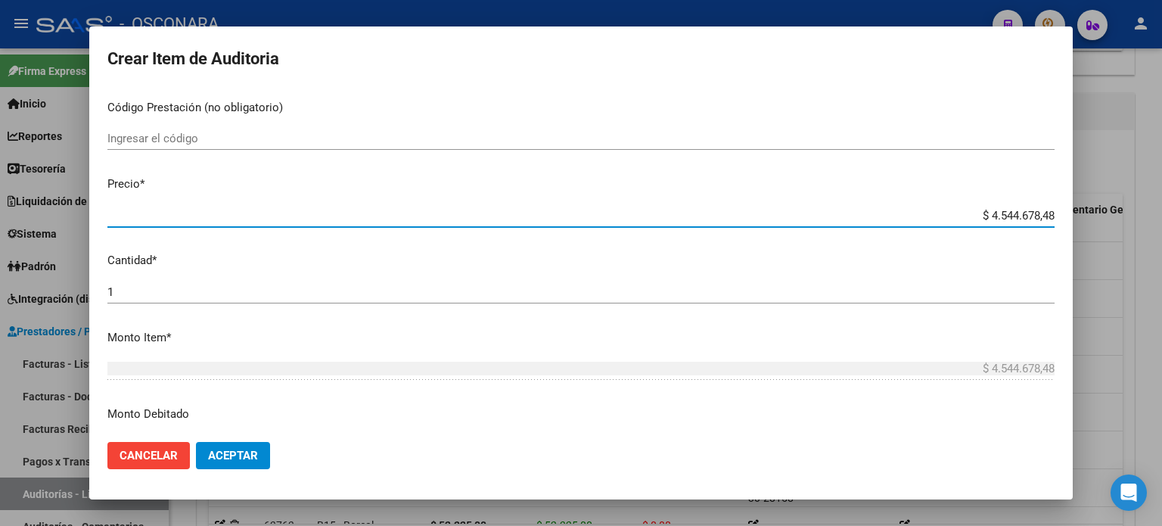
drag, startPoint x: 977, startPoint y: 218, endPoint x: 1161, endPoint y: 220, distance: 184.6
click at [1161, 217] on div "Crear Item de Auditoria 22159076 Nro Documento 20221590768 CUIL Afiliado Activo…" at bounding box center [581, 263] width 1162 height 526
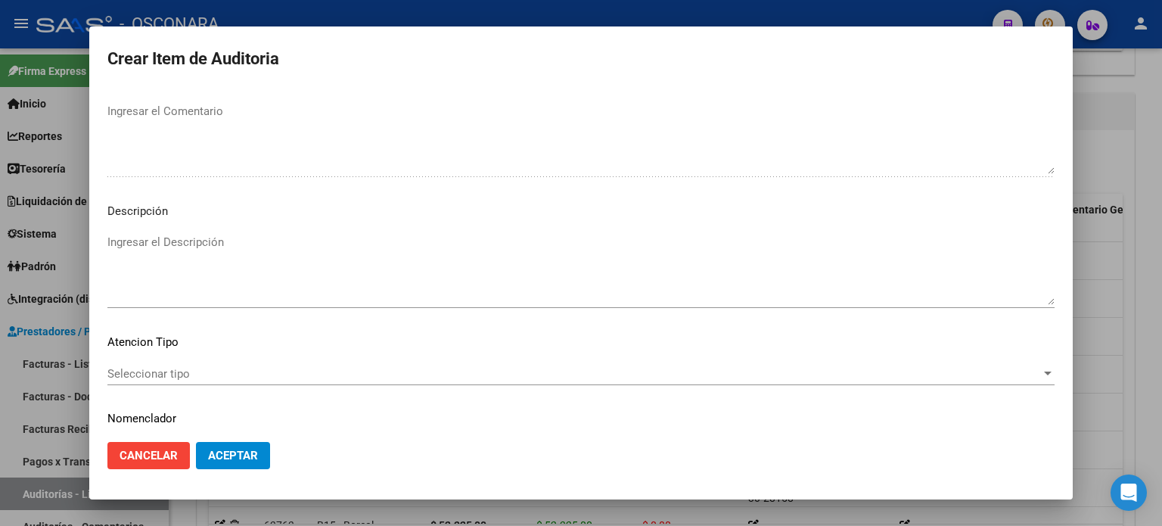
scroll to position [1020, 0]
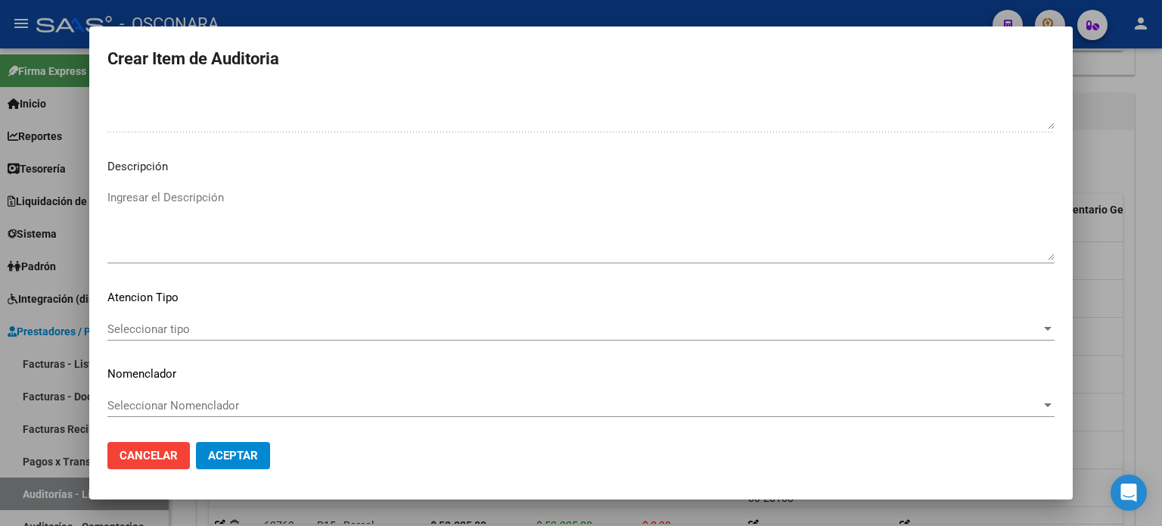
click at [252, 232] on textarea "Ingresar el Descripción" at bounding box center [580, 224] width 947 height 71
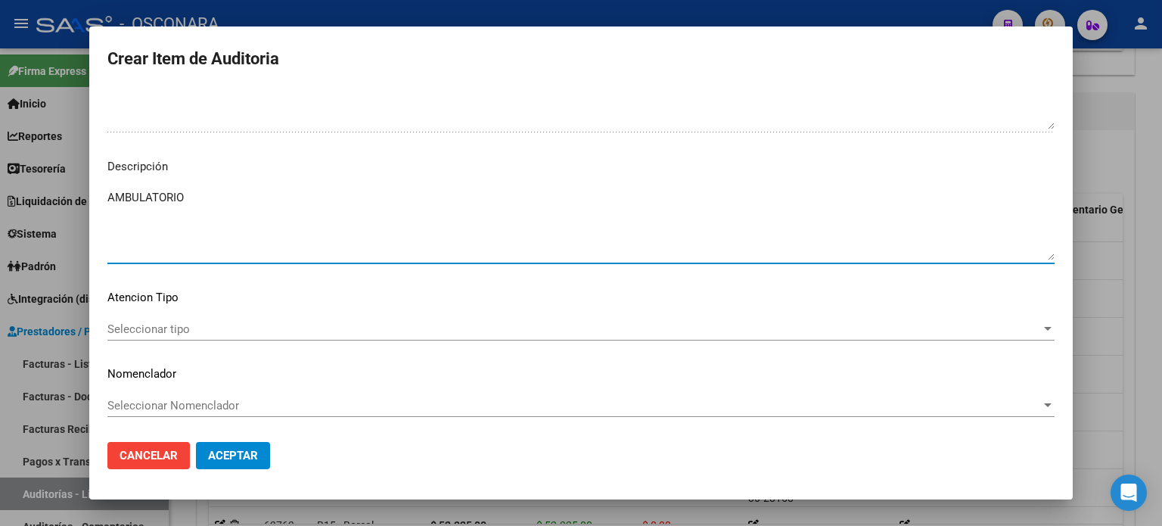
click at [152, 329] on span "Seleccionar tipo" at bounding box center [574, 329] width 934 height 14
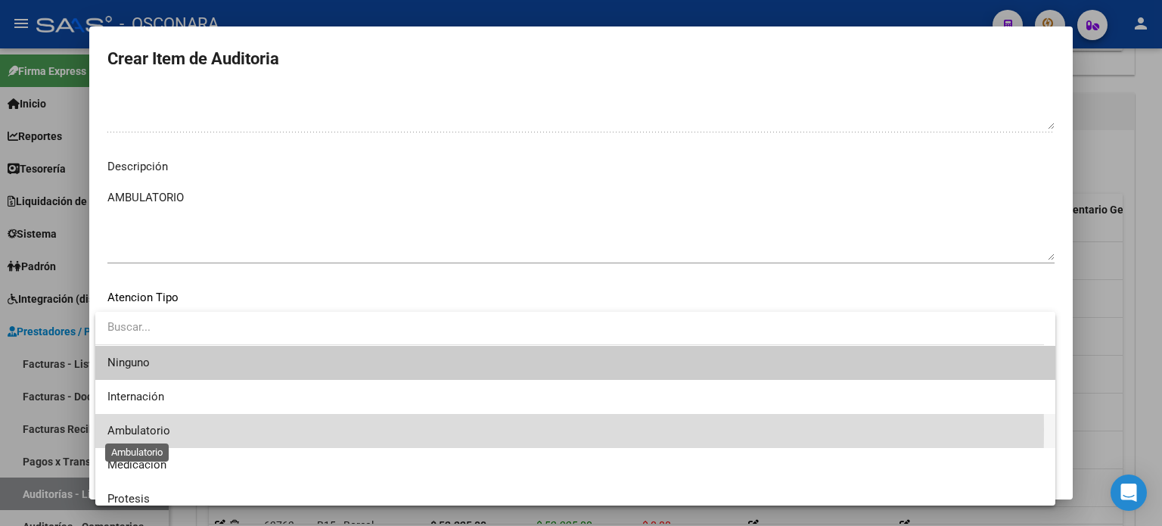
click at [144, 430] on span "Ambulatorio" at bounding box center [138, 431] width 63 height 14
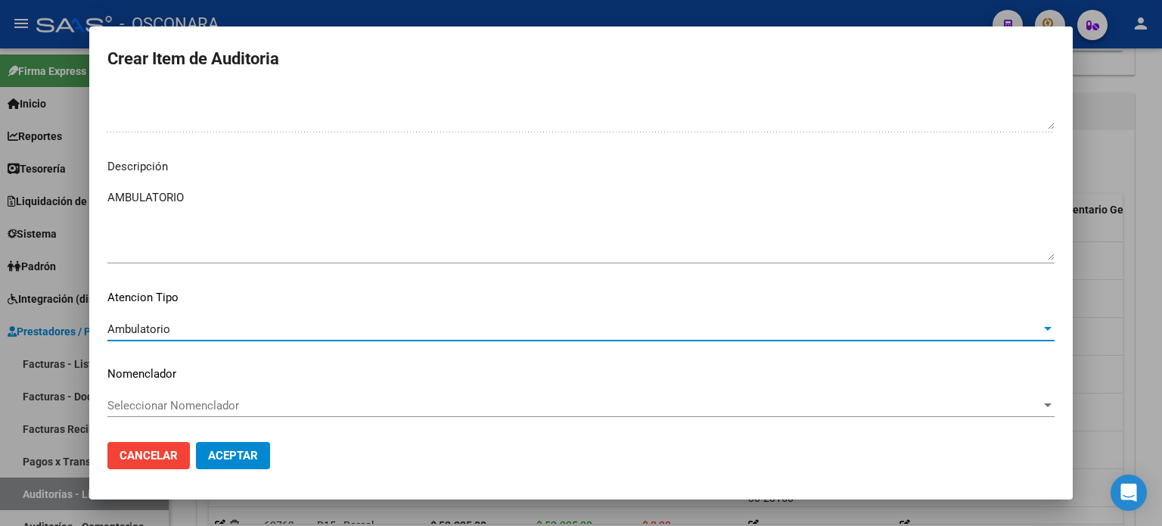
click at [220, 454] on span "Aceptar" at bounding box center [233, 456] width 50 height 14
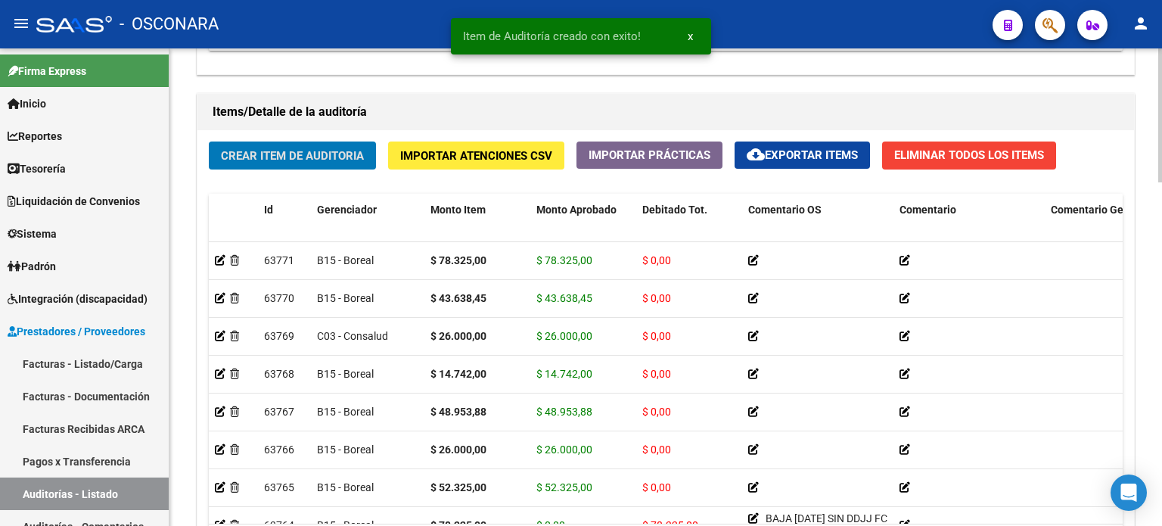
click at [275, 163] on button "Crear Item de Auditoria" at bounding box center [292, 155] width 167 height 28
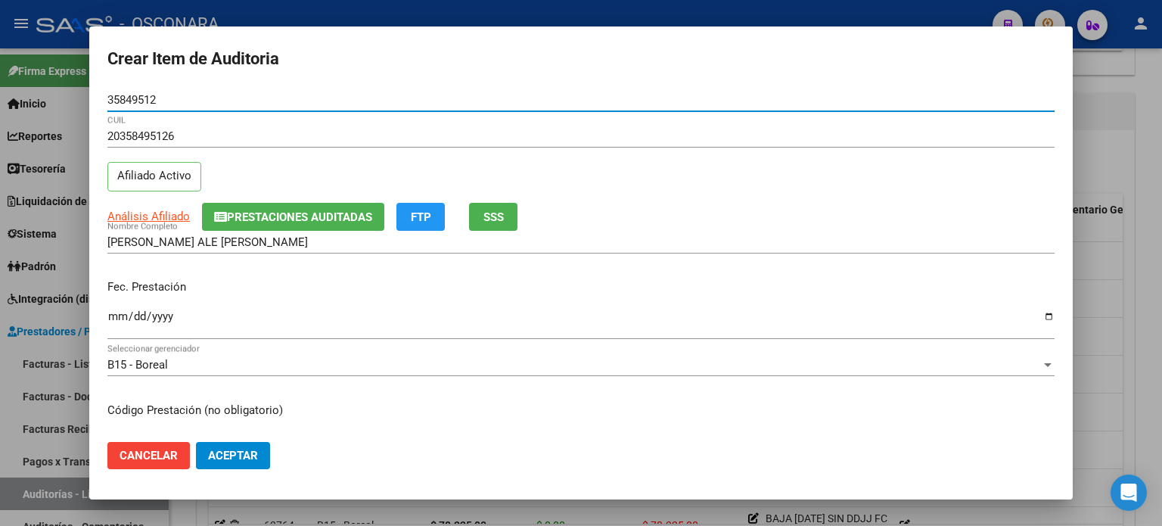
click at [113, 316] on input "Ingresar la fecha" at bounding box center [580, 322] width 947 height 24
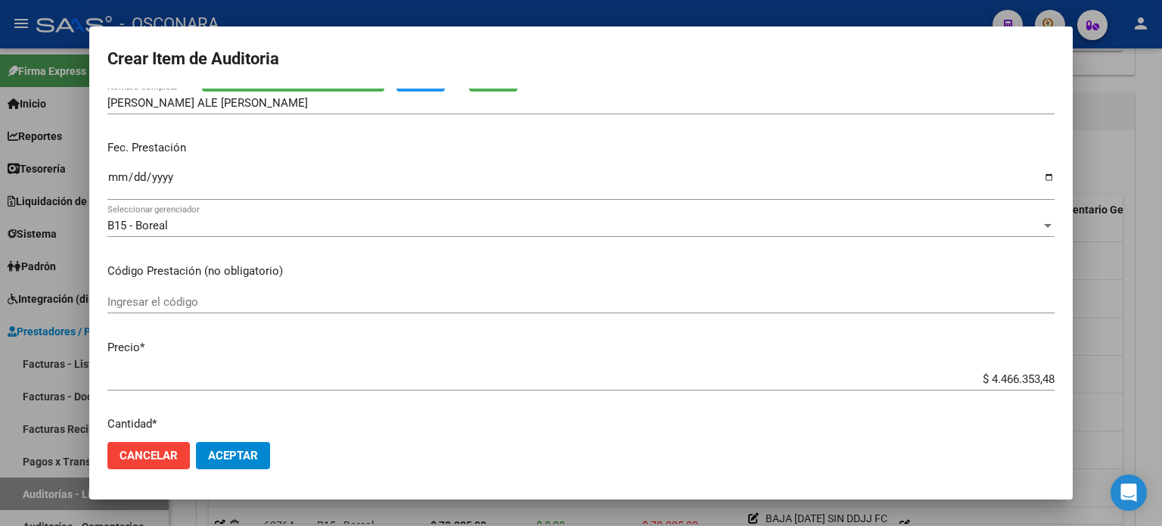
scroll to position [378, 0]
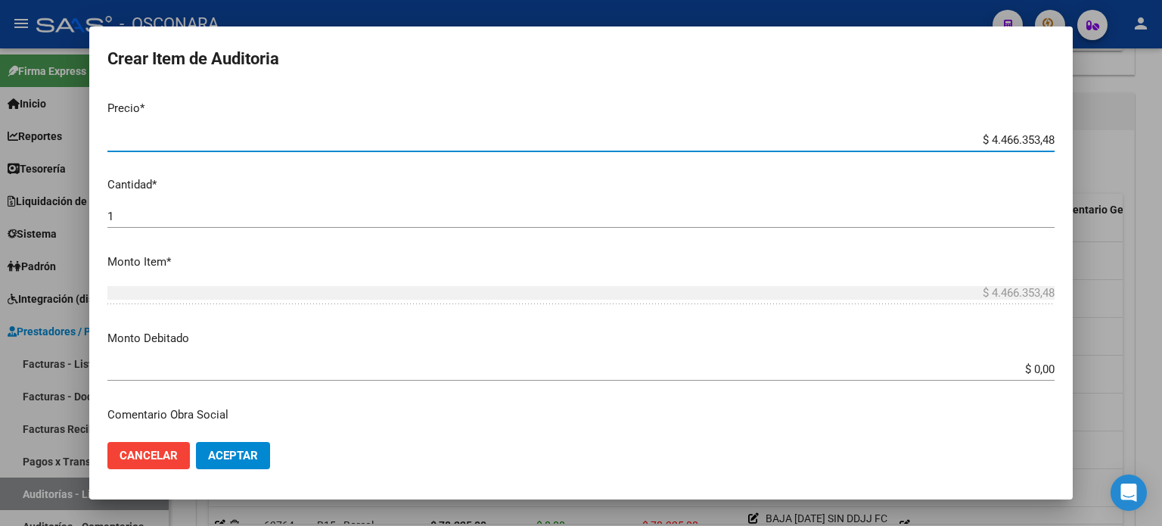
drag, startPoint x: 979, startPoint y: 133, endPoint x: 1161, endPoint y: 133, distance: 182.3
click at [1161, 133] on div "Crear Item de Auditoria 35849512 Nro Documento 20358495126 CUIL Afiliado Activo…" at bounding box center [581, 263] width 1162 height 526
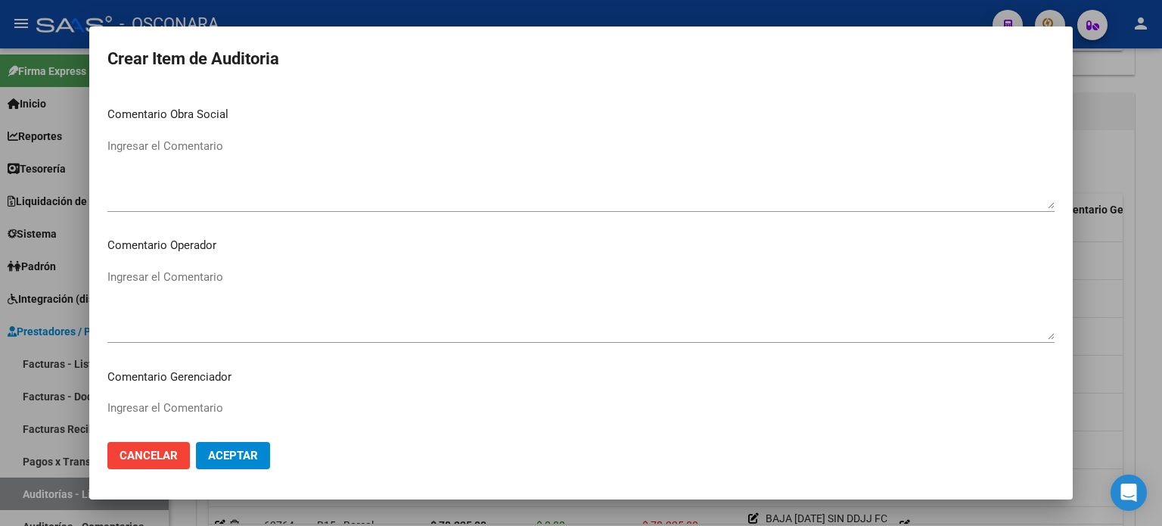
scroll to position [1020, 0]
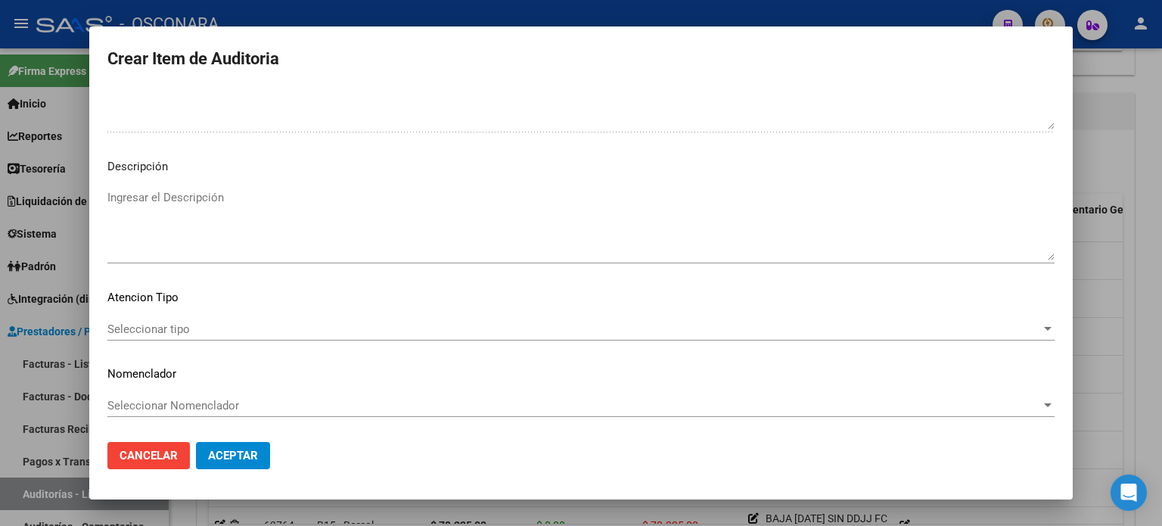
click at [261, 208] on textarea "Ingresar el Descripción" at bounding box center [580, 224] width 947 height 71
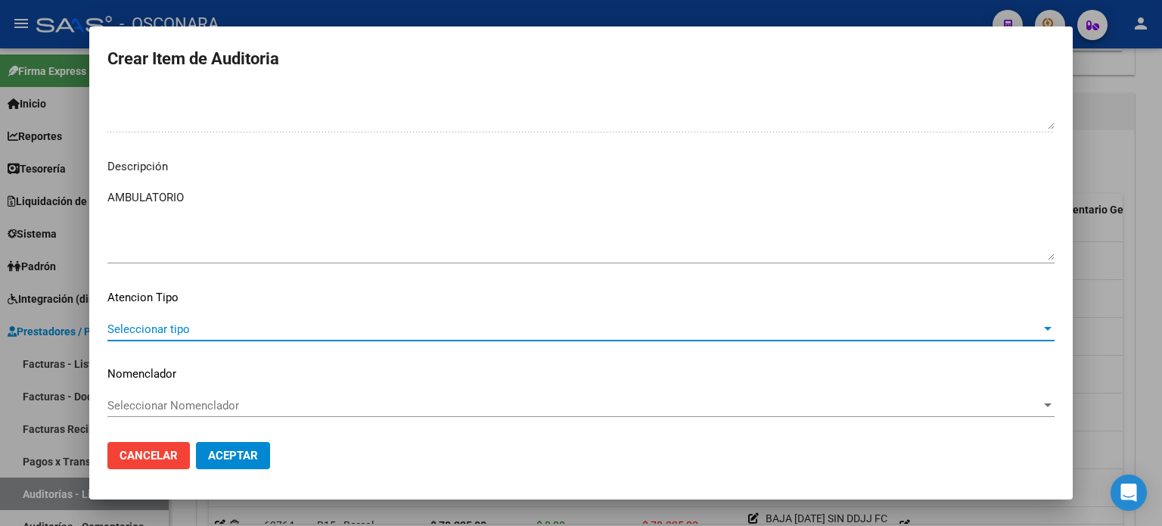
click at [192, 334] on span "Seleccionar tipo" at bounding box center [574, 329] width 934 height 14
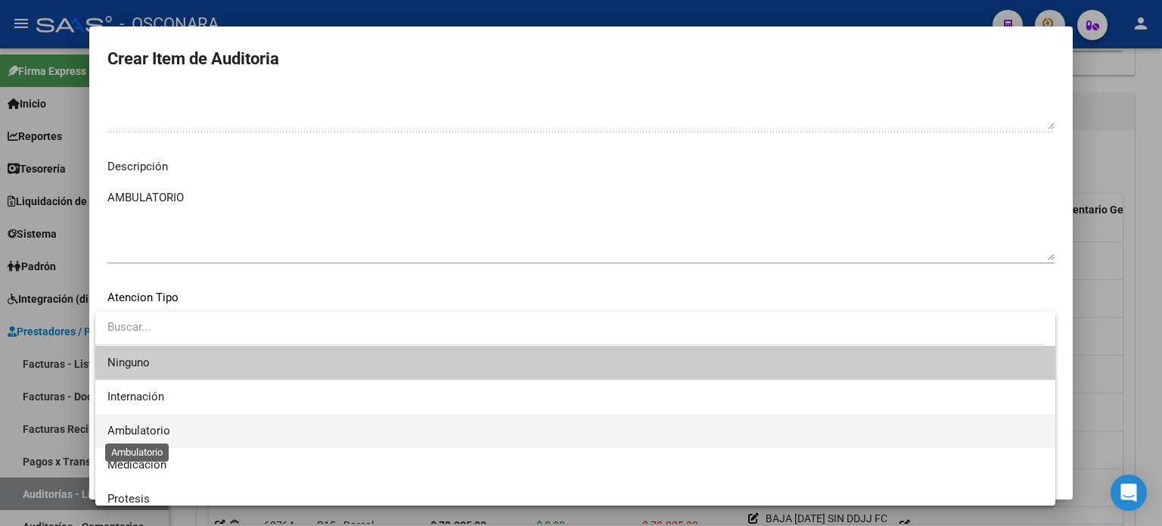
click at [139, 436] on span "Ambulatorio" at bounding box center [138, 431] width 63 height 14
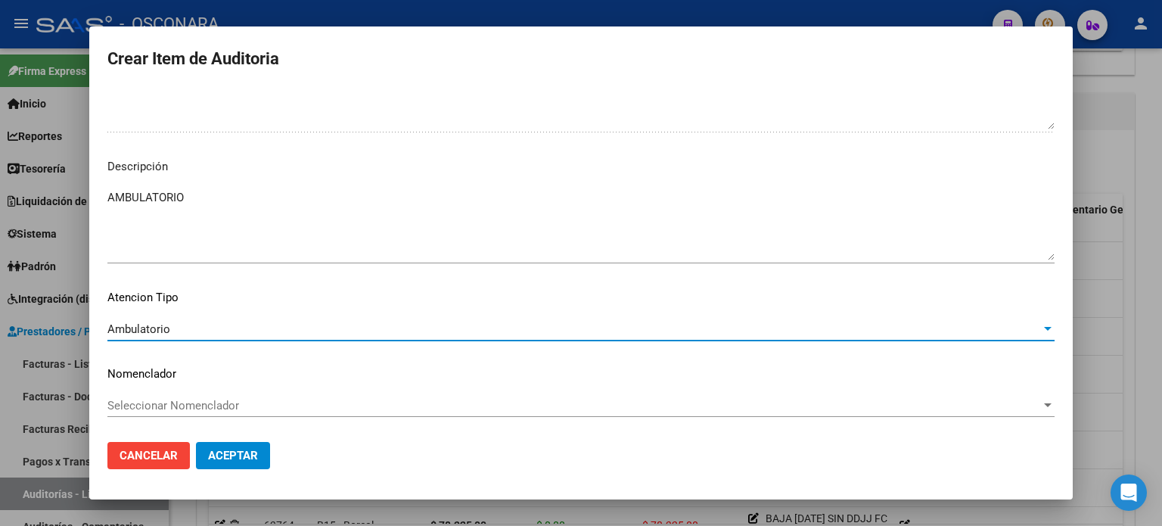
click at [216, 458] on span "Aceptar" at bounding box center [233, 456] width 50 height 14
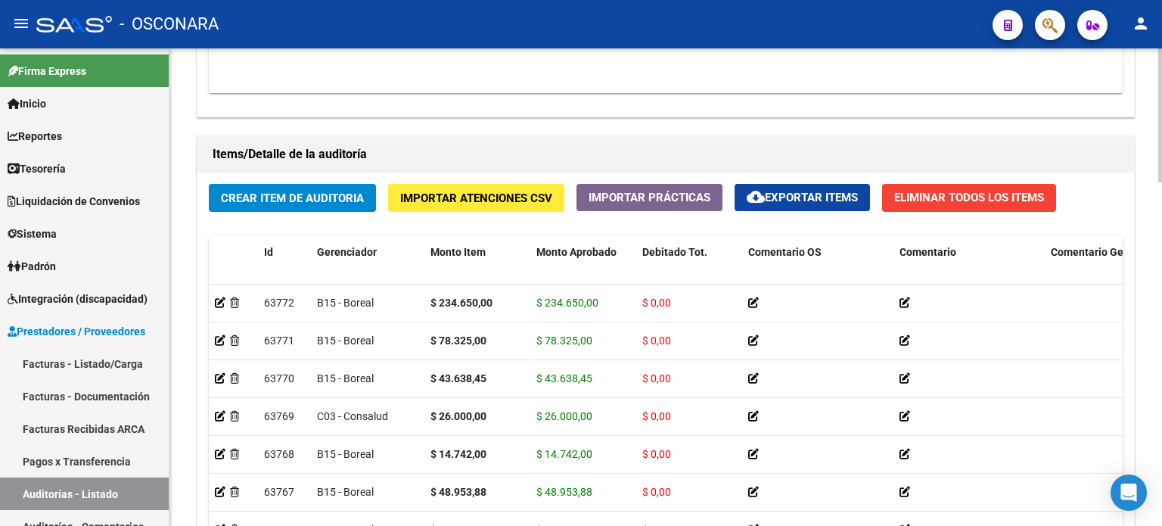
scroll to position [984, 0]
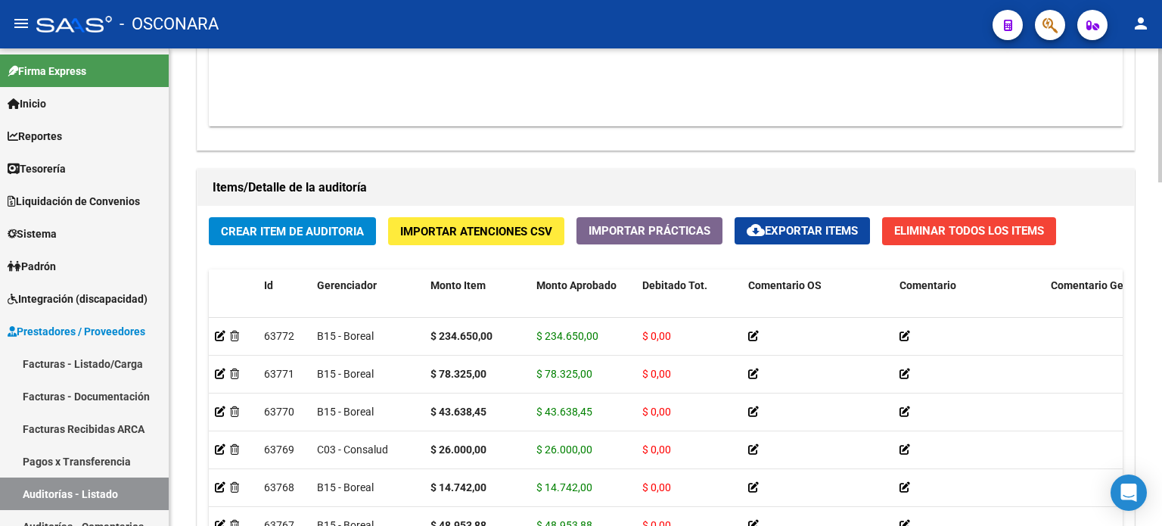
click at [260, 227] on span "Crear Item de Auditoria" at bounding box center [292, 232] width 143 height 14
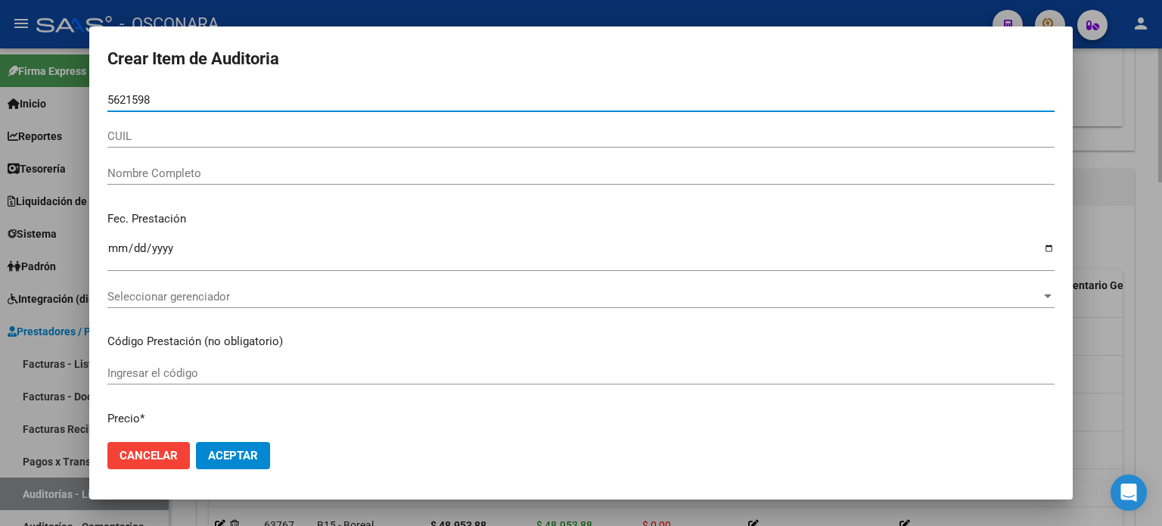
type input "56215987"
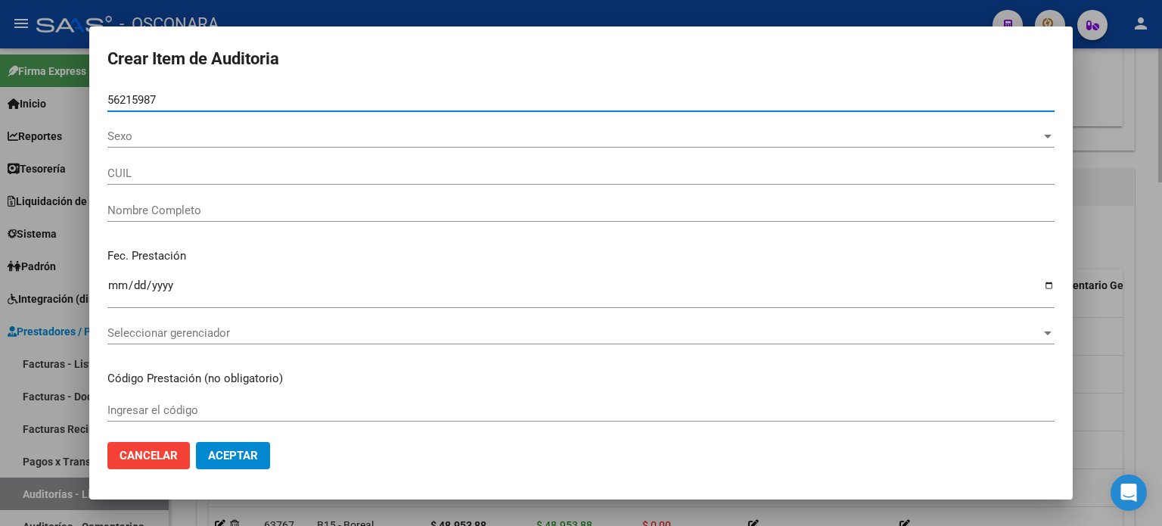
type input "20562159879"
type input "[PERSON_NAME] [PERSON_NAME]"
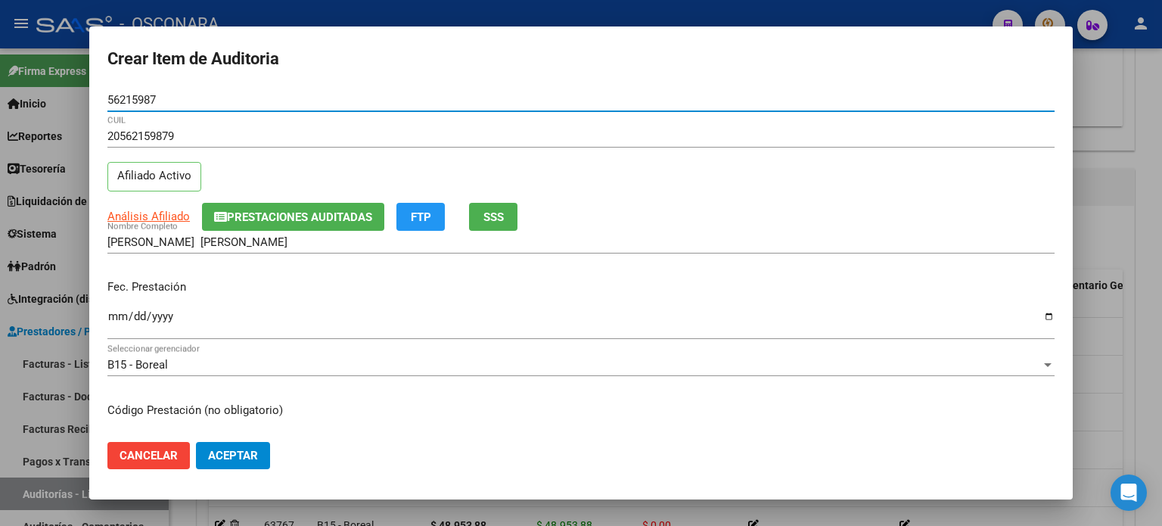
scroll to position [76, 0]
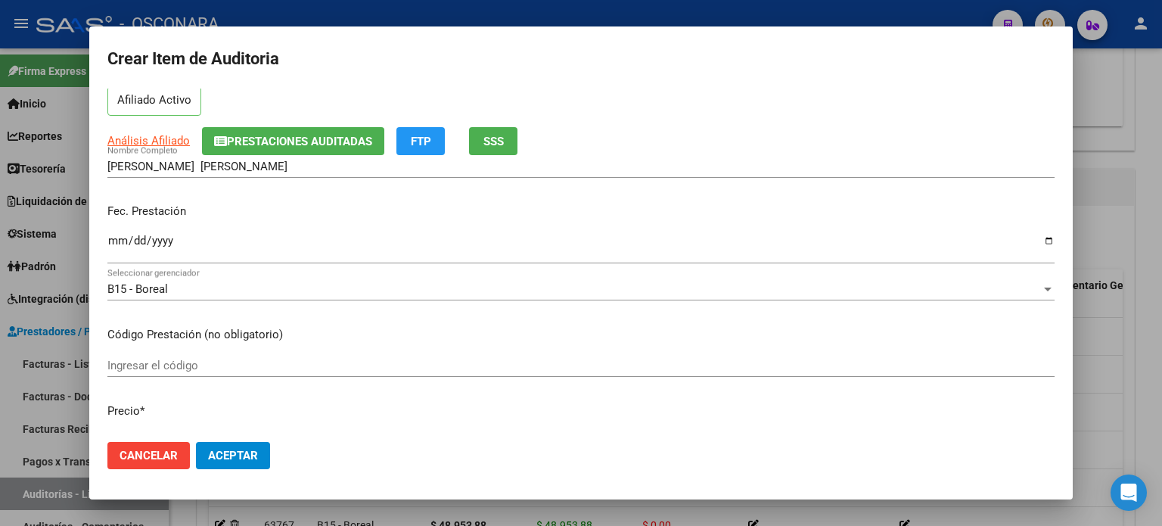
type input "56215987"
click at [114, 241] on input "Ingresar la fecha" at bounding box center [580, 247] width 947 height 24
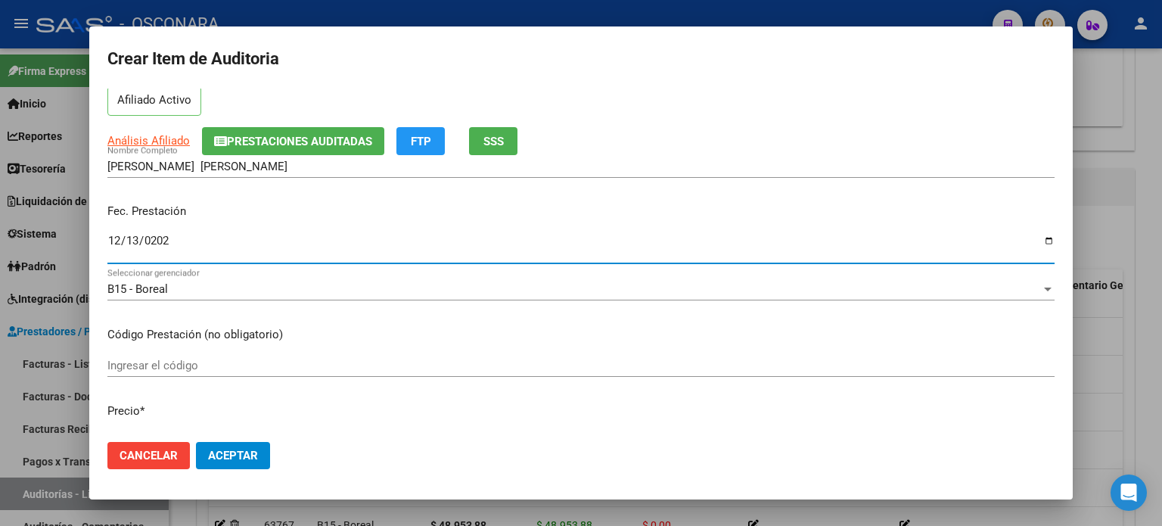
type input "2024-12-13"
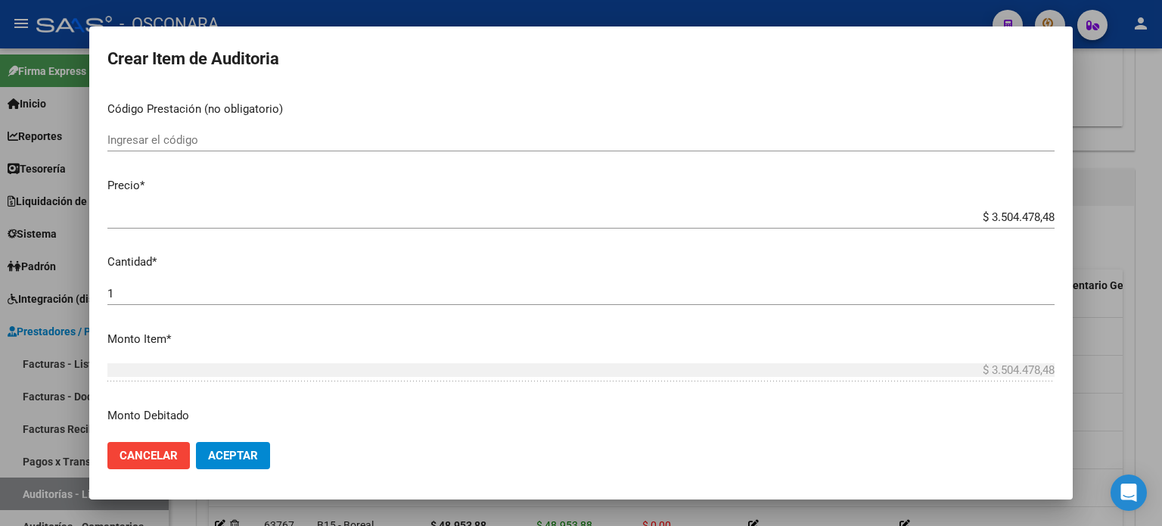
scroll to position [303, 0]
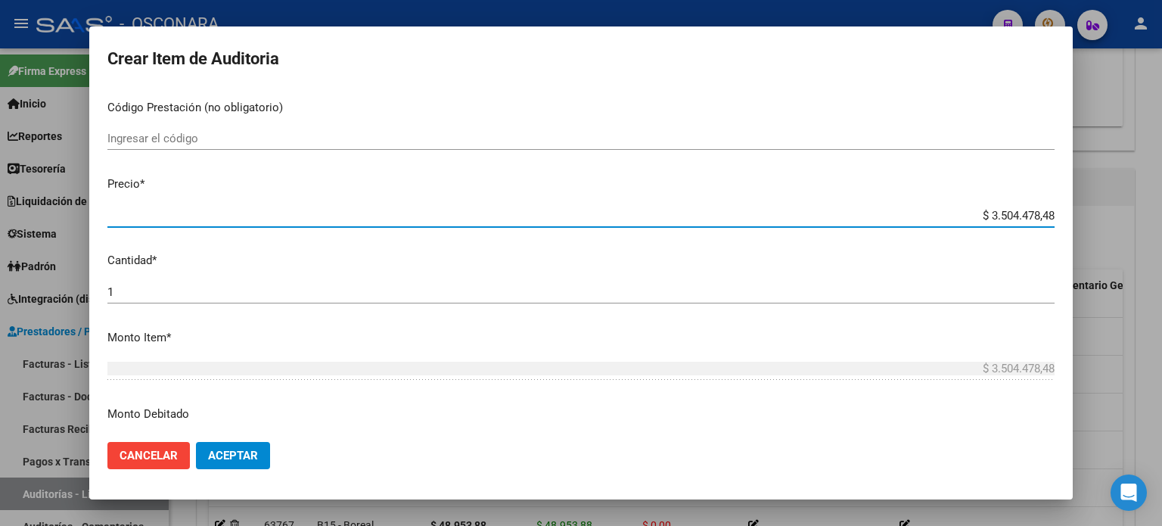
drag, startPoint x: 978, startPoint y: 211, endPoint x: 1161, endPoint y: 215, distance: 183.1
click at [1161, 215] on div "Crear Item de Auditoria 56215987 Nro Documento 20562159879 CUIL Afiliado Activo…" at bounding box center [581, 263] width 1162 height 526
type input "$ 0,07"
type input "$ 0,78"
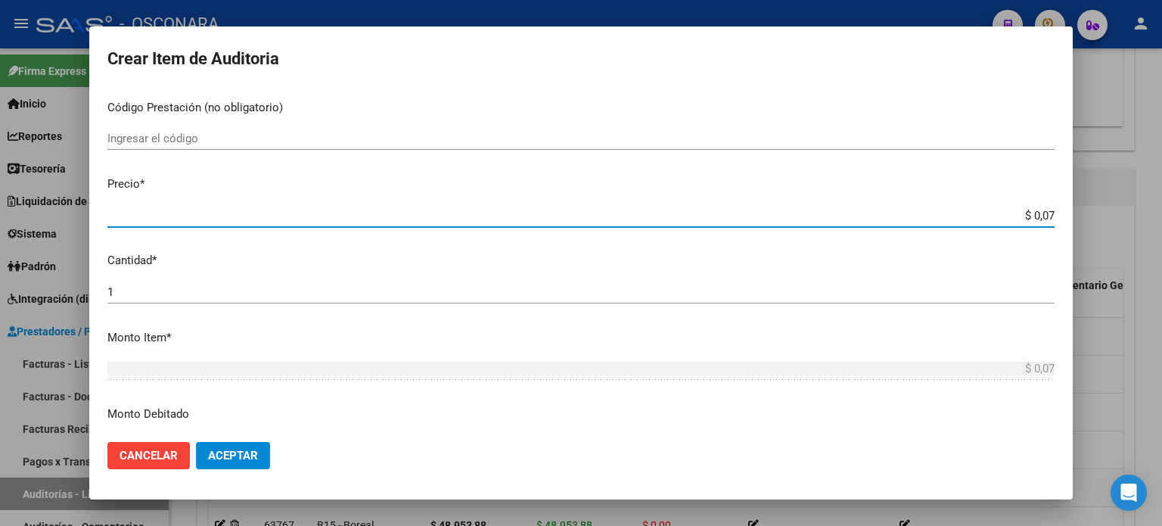
type input "$ 0,78"
type input "$ 7,83"
type input "$ 78,32"
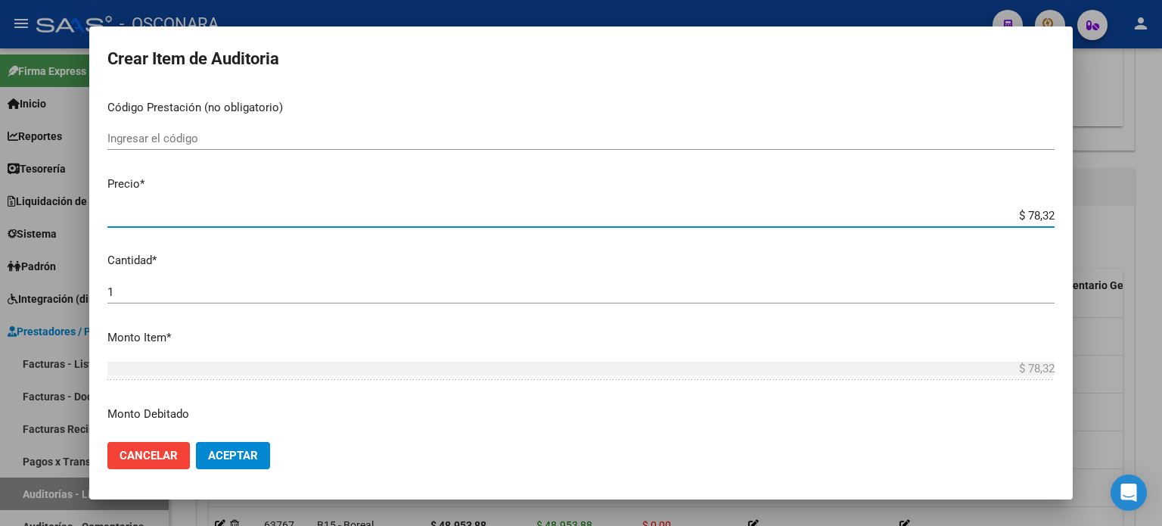
type input "$ 783,25"
type input "$ 7.832,50"
type input "$ 78.325,00"
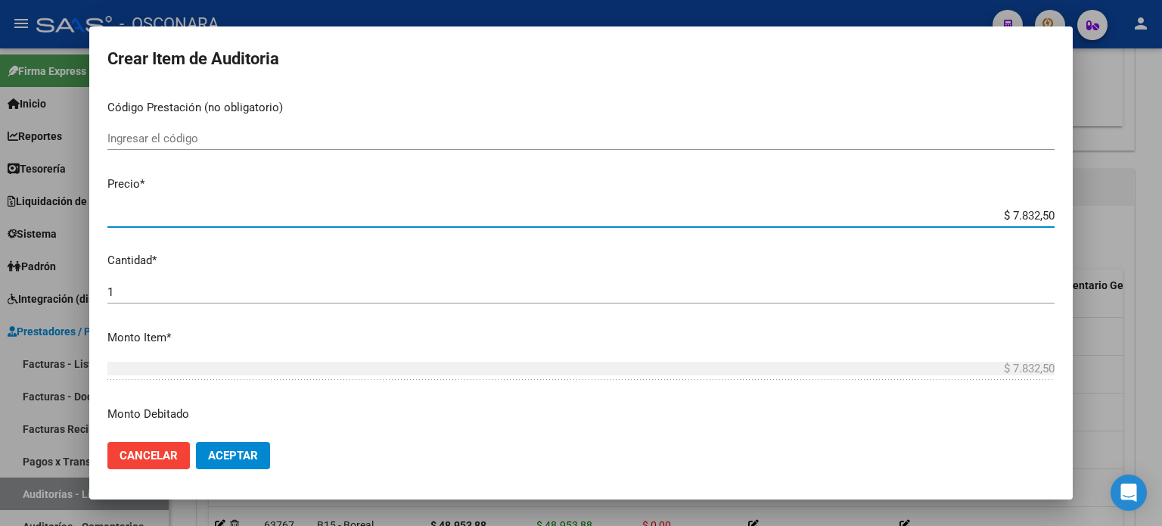
type input "$ 78.325,00"
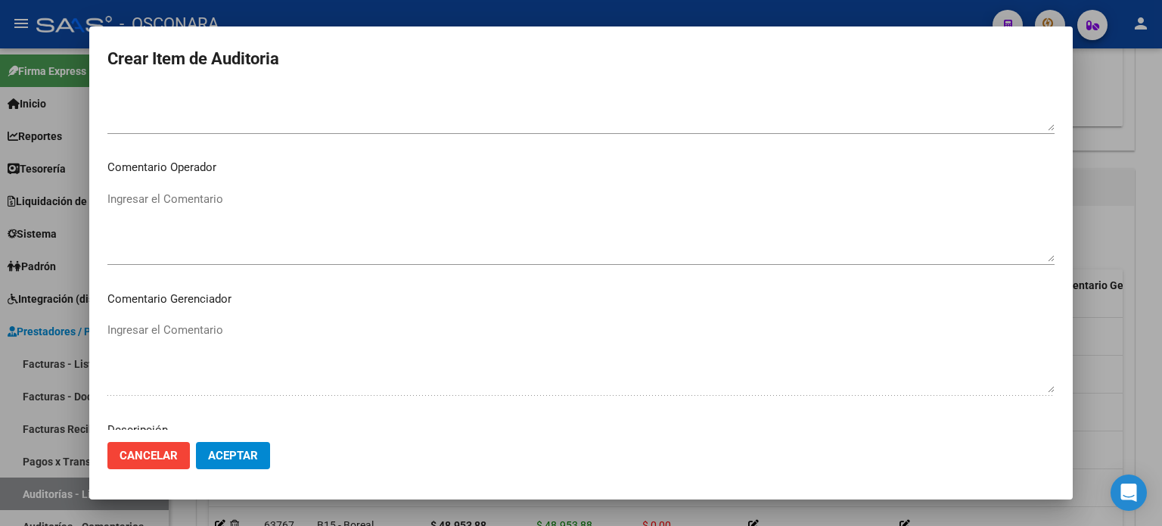
scroll to position [1020, 0]
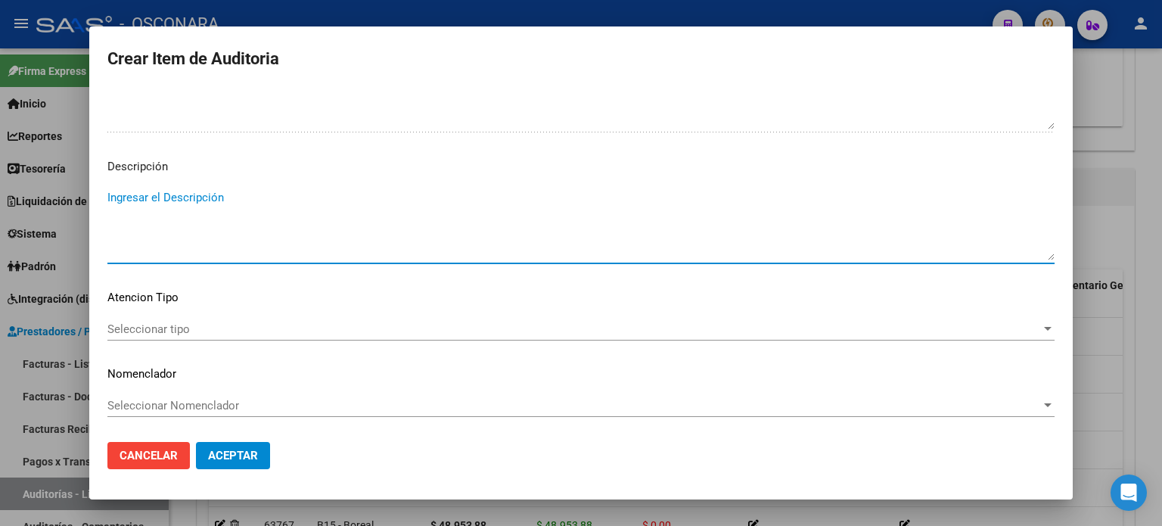
click at [322, 241] on textarea "Ingresar el Descripción" at bounding box center [580, 224] width 947 height 71
type textarea "AMBULATORIO"
click at [167, 326] on span "Seleccionar tipo" at bounding box center [574, 329] width 934 height 14
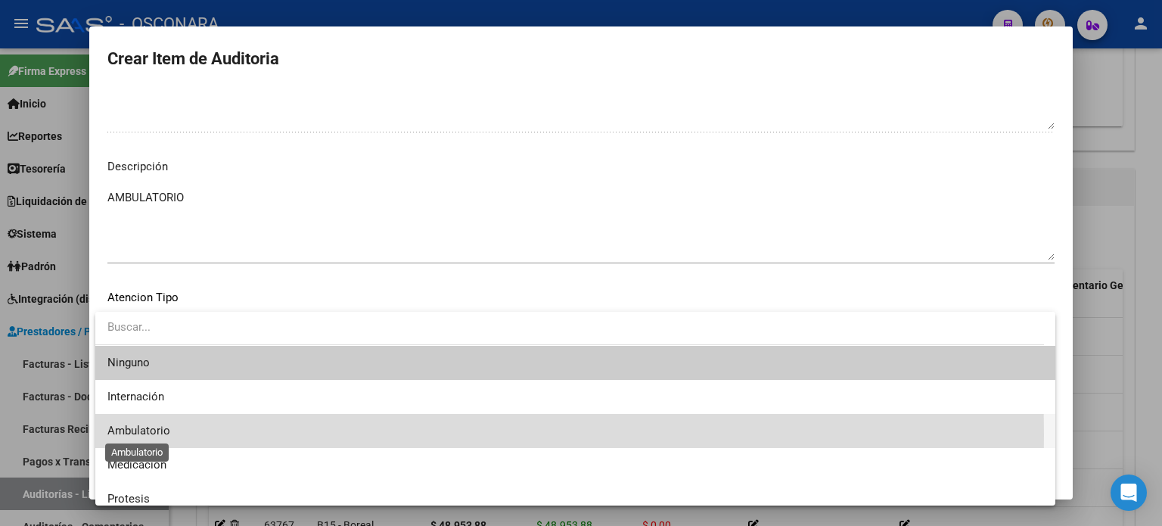
click at [132, 435] on span "Ambulatorio" at bounding box center [138, 431] width 63 height 14
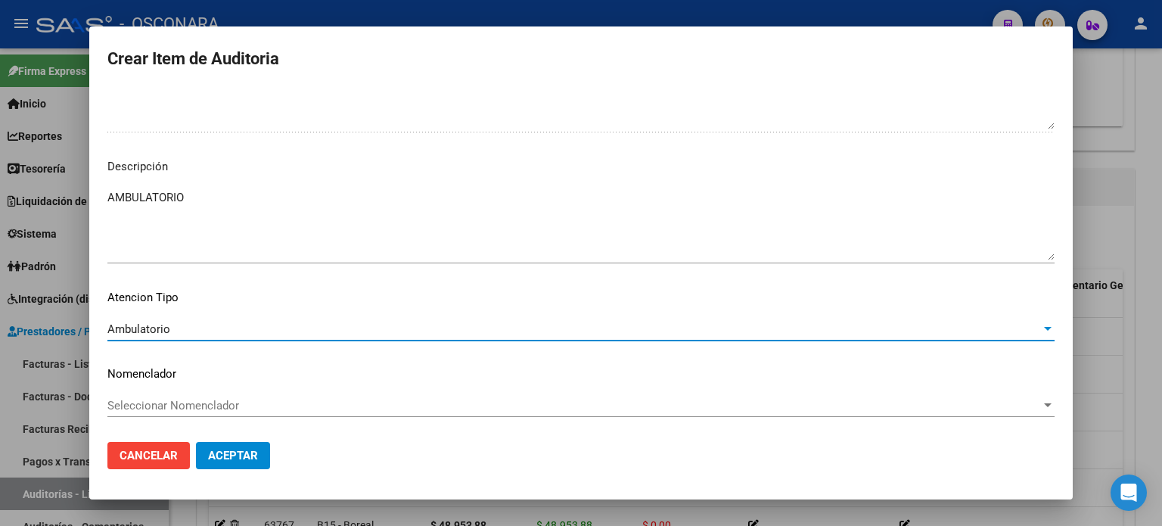
click at [225, 457] on span "Aceptar" at bounding box center [233, 456] width 50 height 14
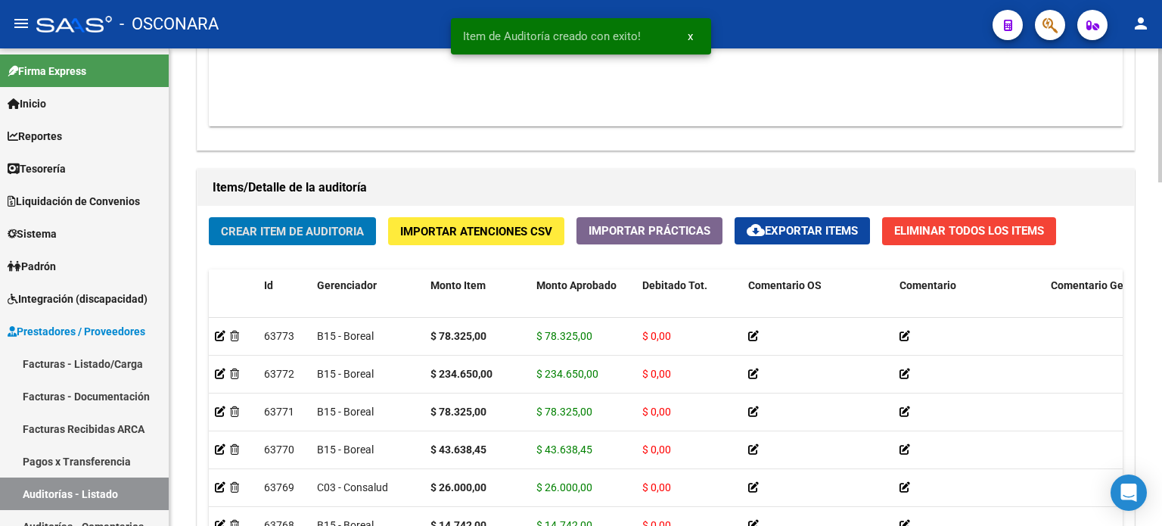
click at [304, 232] on span "Crear Item de Auditoria" at bounding box center [292, 232] width 143 height 14
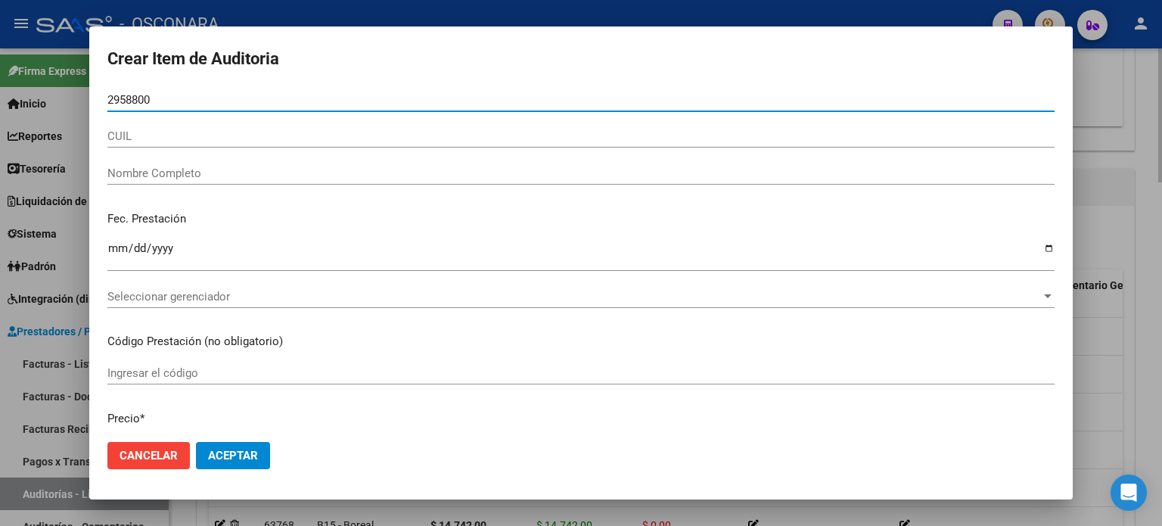
type input "29588004"
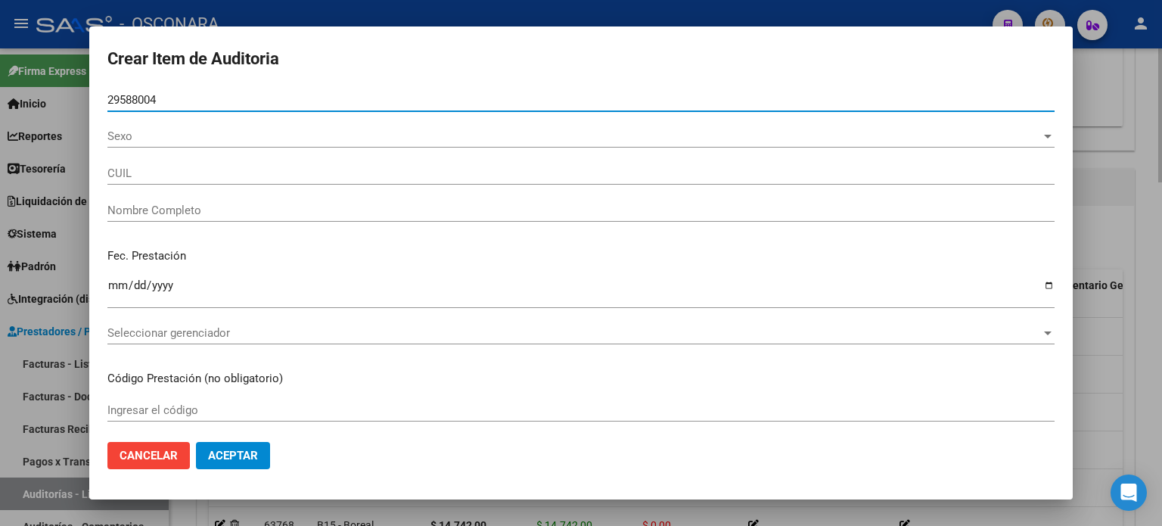
type input "20295880040"
type input "DE [PERSON_NAME] [PERSON_NAME]"
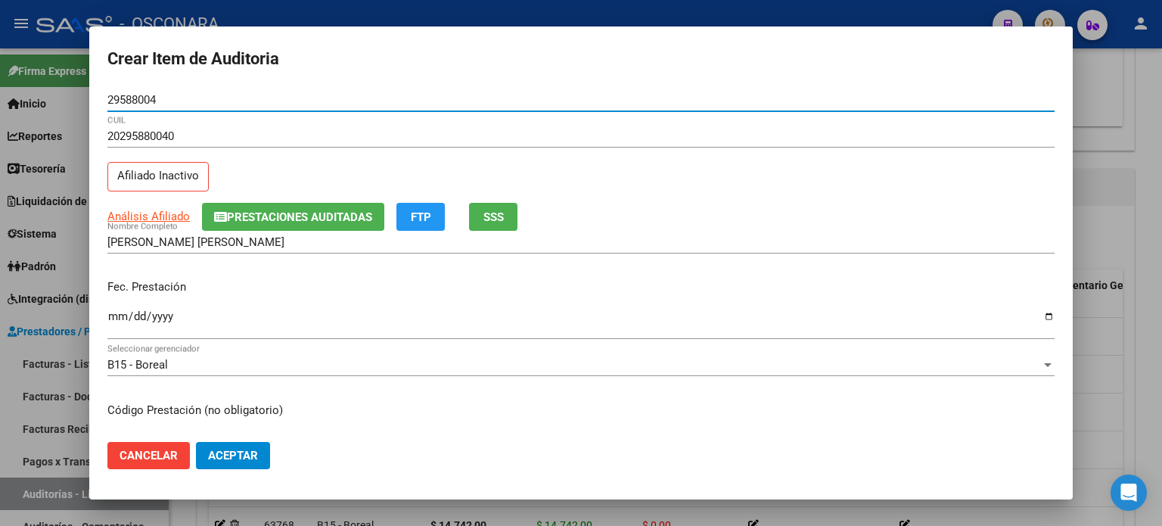
type input "29588004"
click at [508, 216] on button "SSS" at bounding box center [493, 217] width 48 height 28
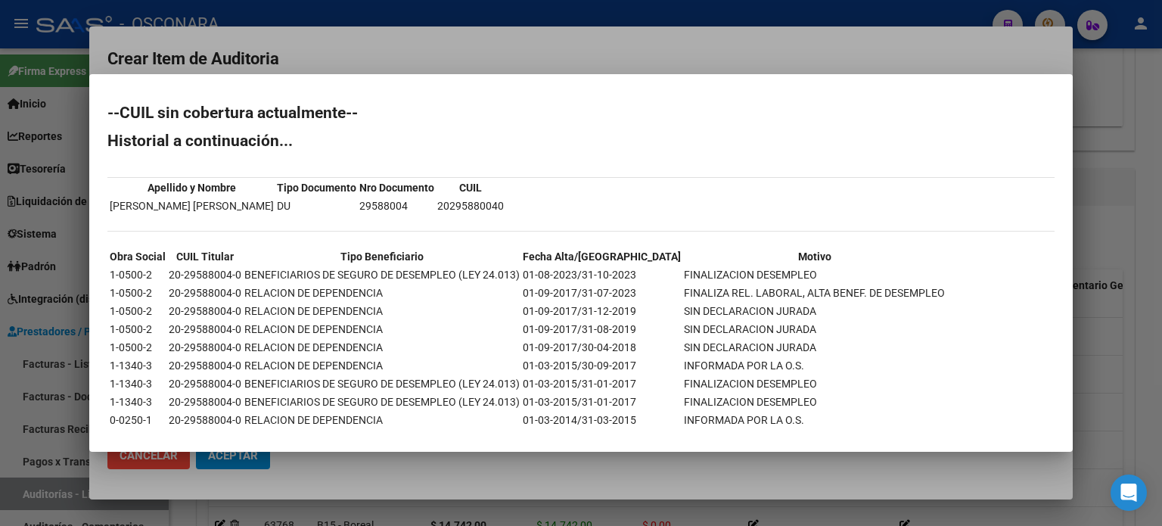
click at [1111, 238] on div at bounding box center [581, 263] width 1162 height 526
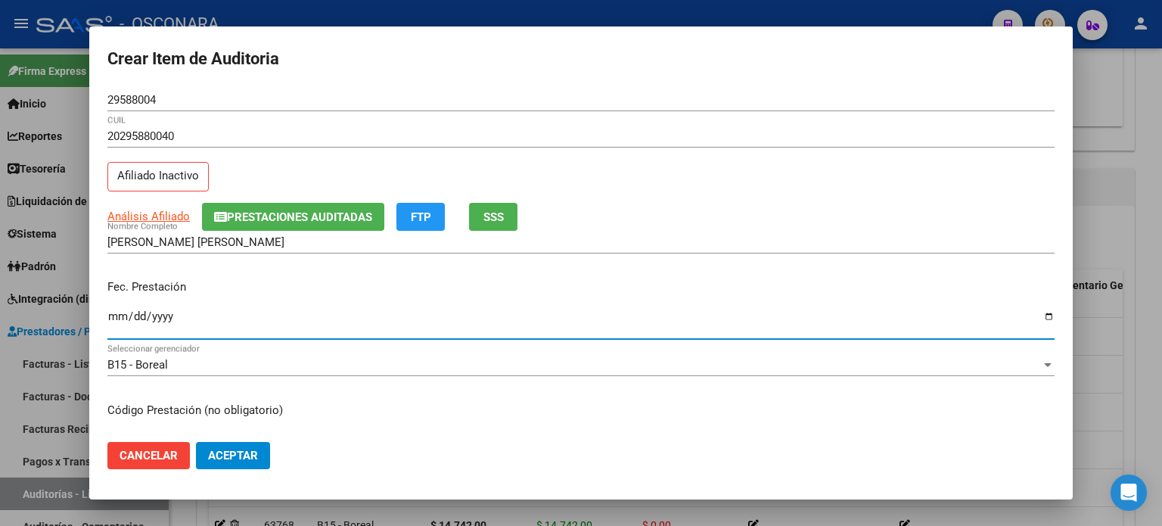
type input "2024-12-13"
drag, startPoint x: 109, startPoint y: 314, endPoint x: 177, endPoint y: 287, distance: 73.3
click at [111, 314] on input "2024-12-13" at bounding box center [580, 322] width 947 height 24
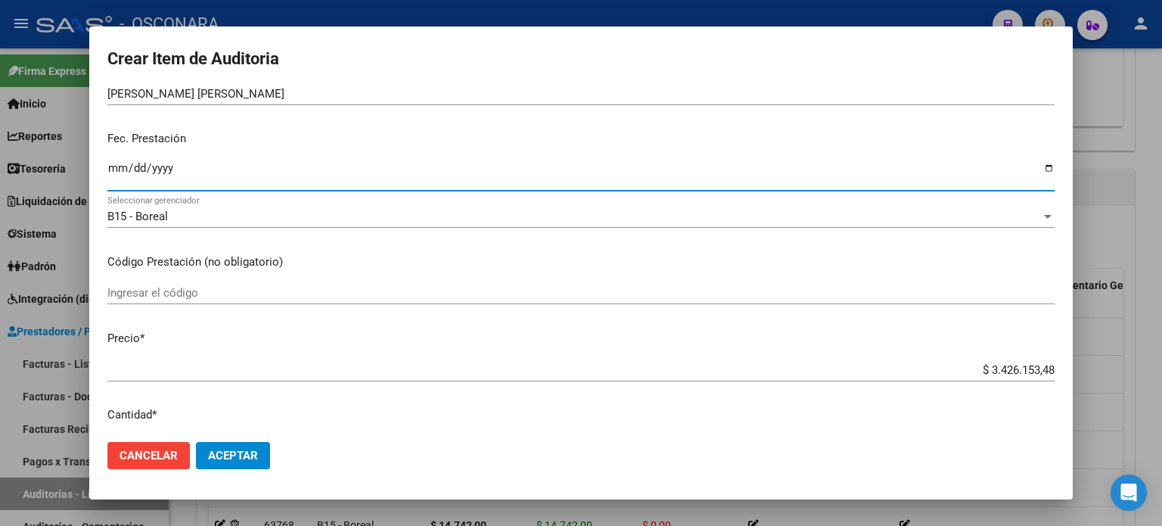
scroll to position [151, 0]
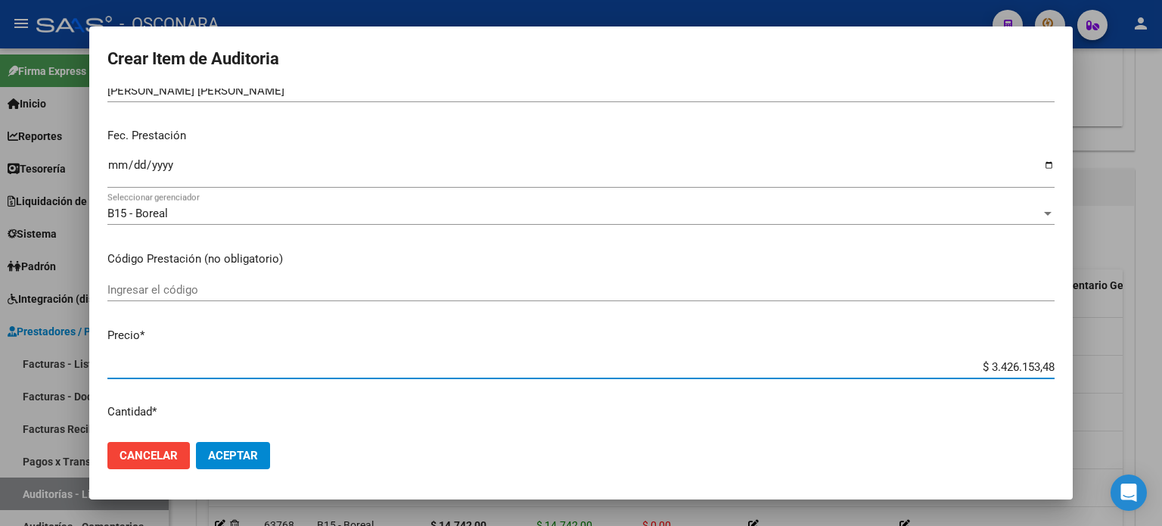
drag, startPoint x: 994, startPoint y: 364, endPoint x: 1114, endPoint y: 364, distance: 119.5
click at [1112, 364] on div "Crear Item de Auditoria 29588004 Nro Documento 20295880040 CUIL Afiliado Inacti…" at bounding box center [581, 263] width 1162 height 526
type input "$ 0,08"
type input "$ 0,89"
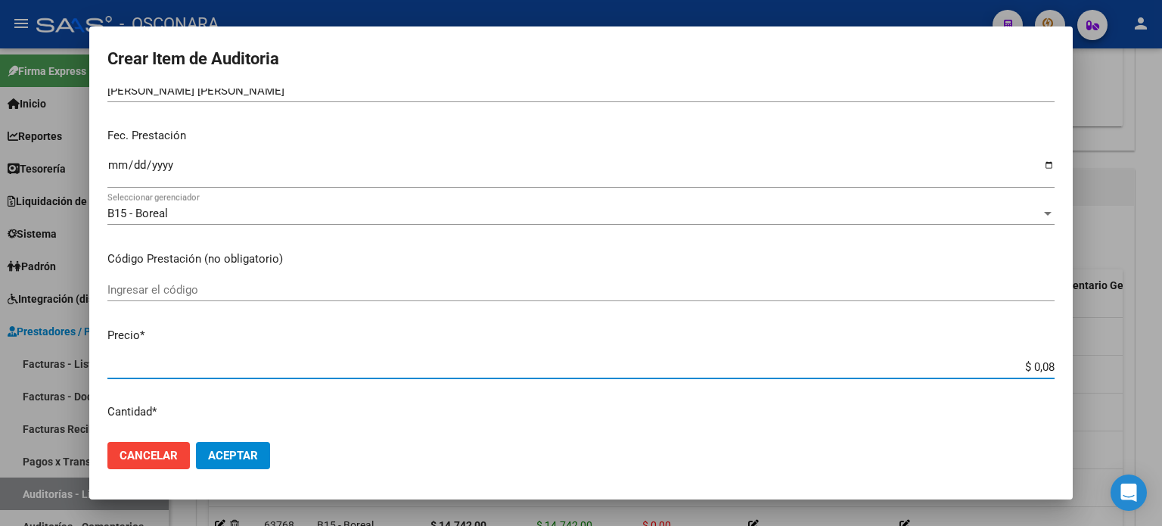
type input "$ 0,89"
type input "$ 8,90"
type input "$ 89,07"
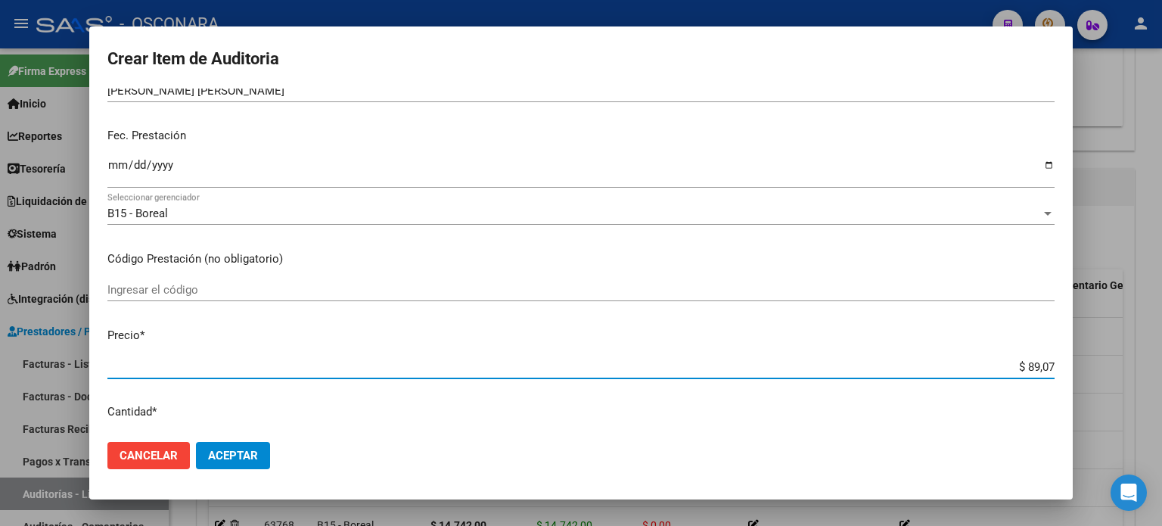
type input "$ 890,78"
type input "$ 8.907,86"
type input "$ 89.078,60"
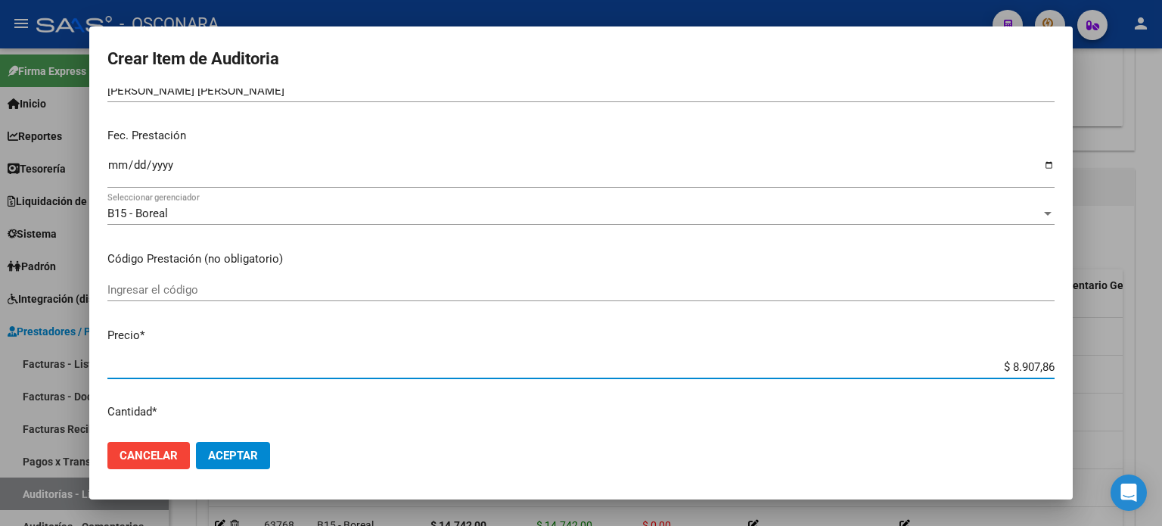
type input "$ 89.078,60"
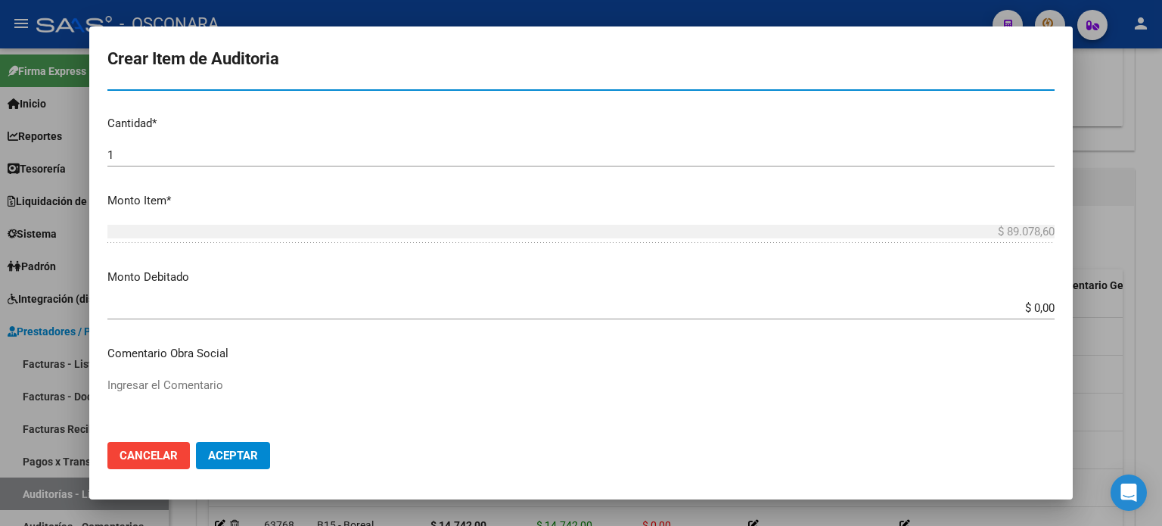
scroll to position [530, 0]
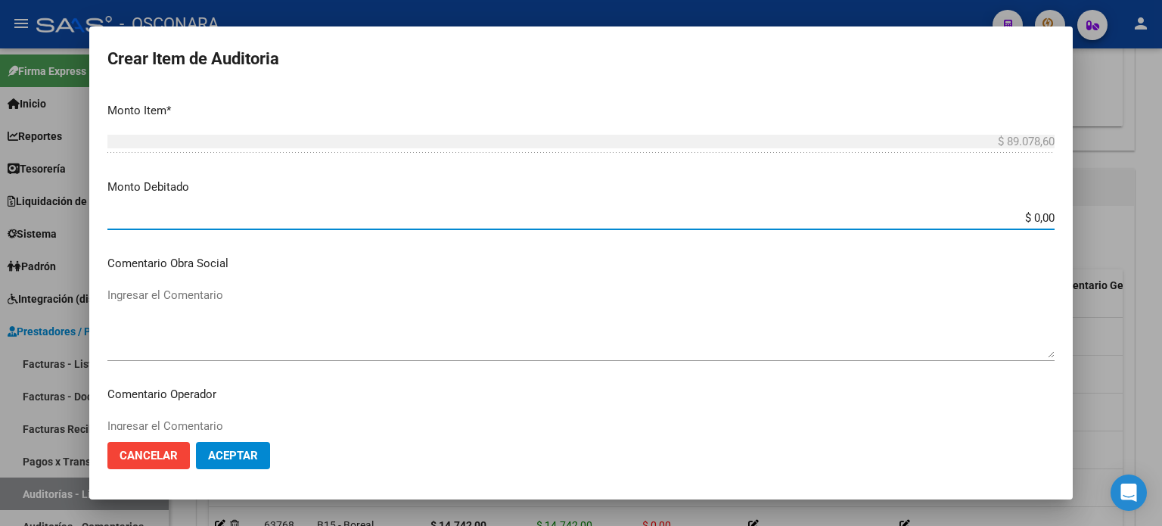
drag, startPoint x: 1022, startPoint y: 217, endPoint x: 1131, endPoint y: 217, distance: 109.0
click at [1111, 217] on div "Crear Item de Auditoria 29588004 Nro Documento 20295880040 CUIL Afiliado Inacti…" at bounding box center [581, 263] width 1162 height 526
type input "$ 89.078,60"
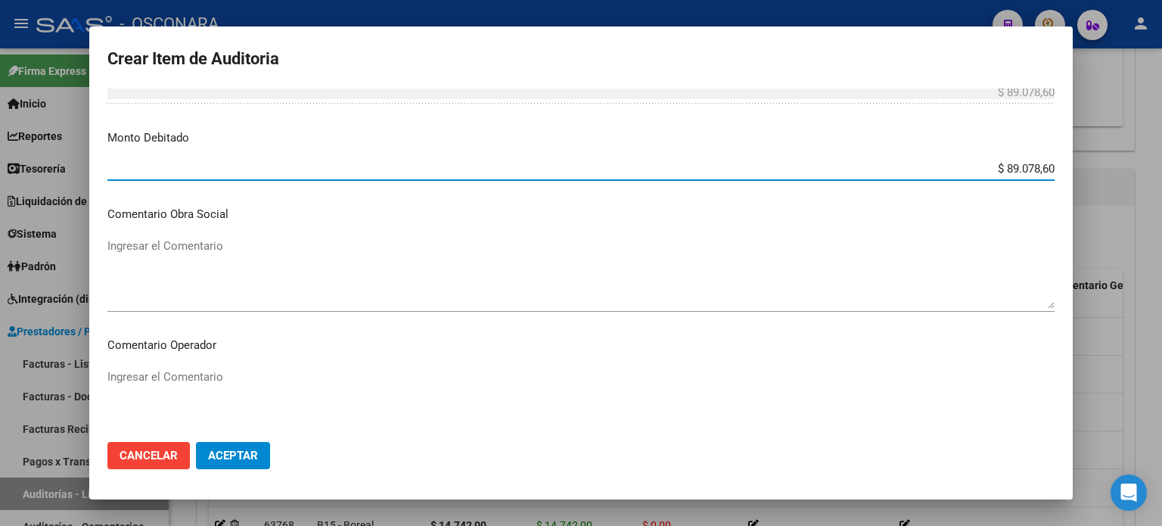
scroll to position [605, 0]
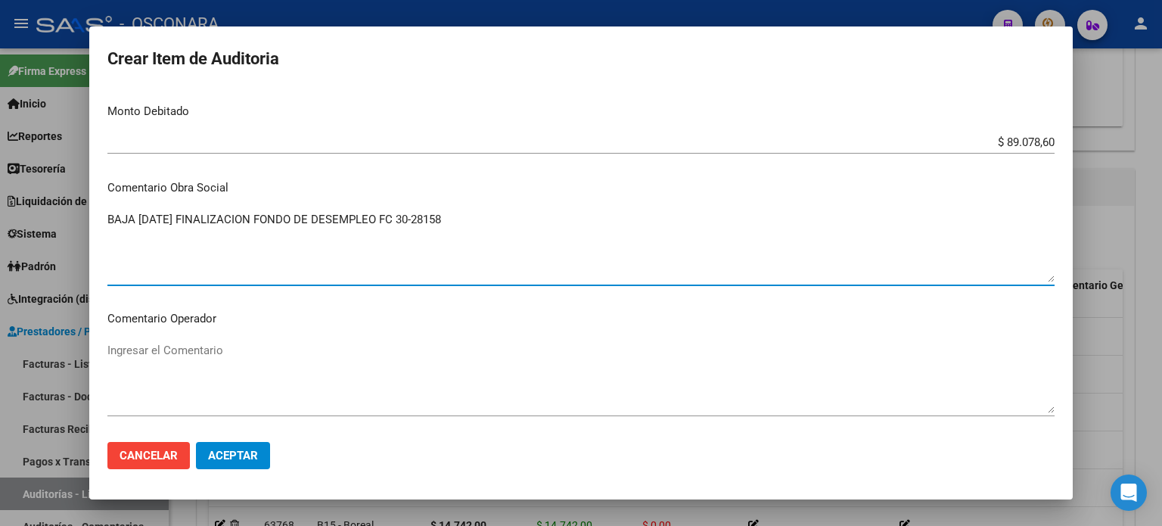
click at [174, 214] on textarea "BAJA [DATE] FINALIZACION FONDO DE DESEMPLEO FC 30-28158" at bounding box center [580, 246] width 947 height 71
drag, startPoint x: 470, startPoint y: 219, endPoint x: 90, endPoint y: 220, distance: 379.8
click at [17, 220] on div "Crear Item de Auditoria 29588004 Nro Documento 20295880040 CUIL Afiliado Inacti…" at bounding box center [581, 263] width 1162 height 526
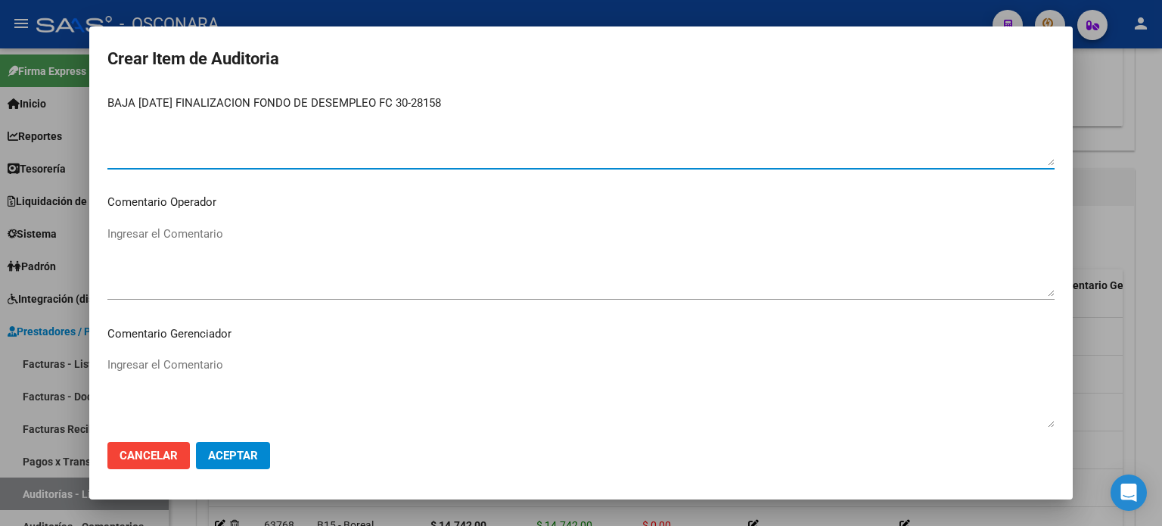
scroll to position [908, 0]
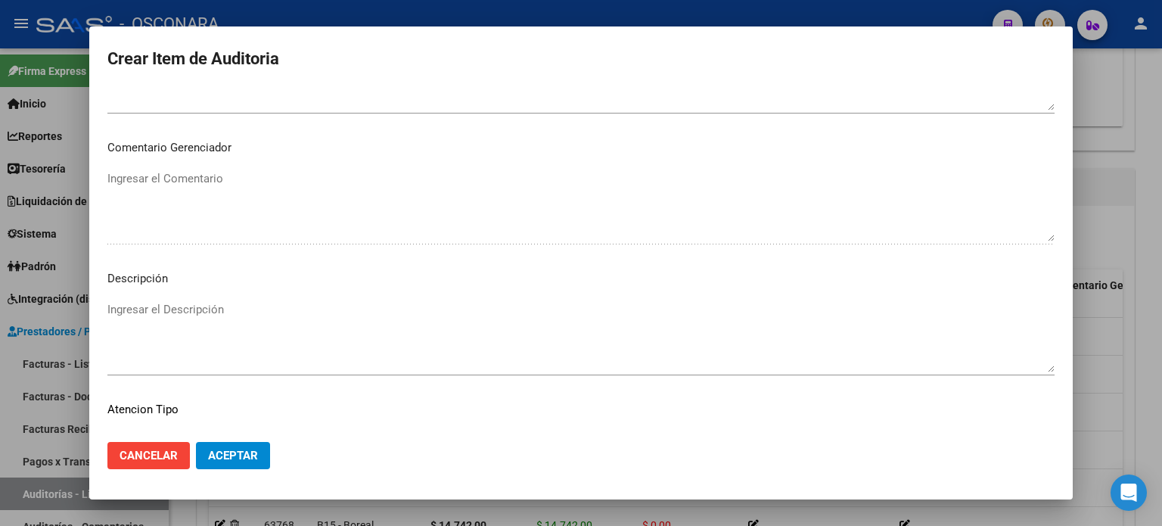
type textarea "BAJA [DATE] FINALIZACION FONDO DE DESEMPLEO FC 30-28158"
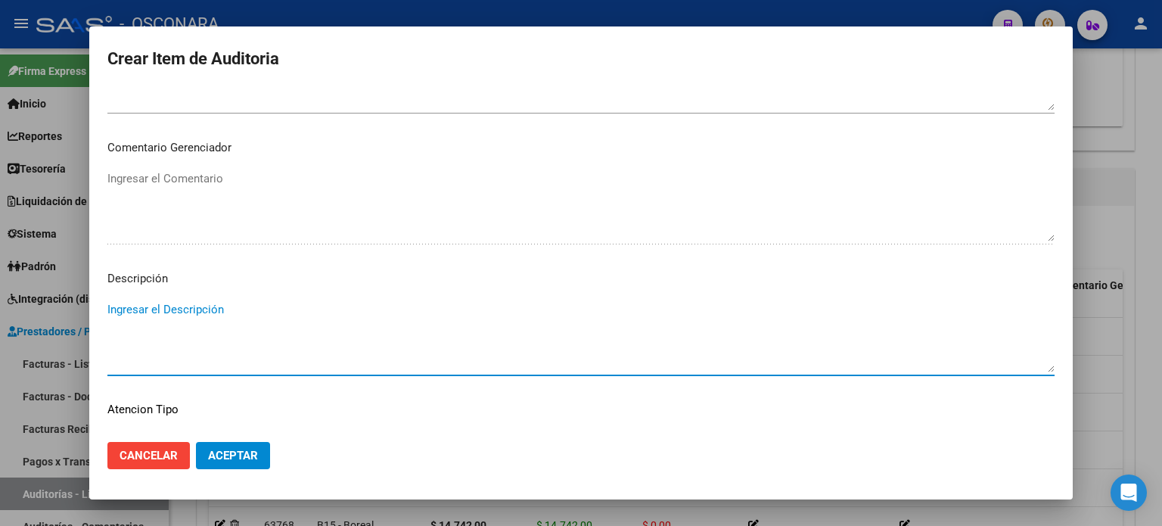
paste textarea "BAJA [DATE] FINALIZACION FONDO DE DESEMPLEO FC 30-28158"
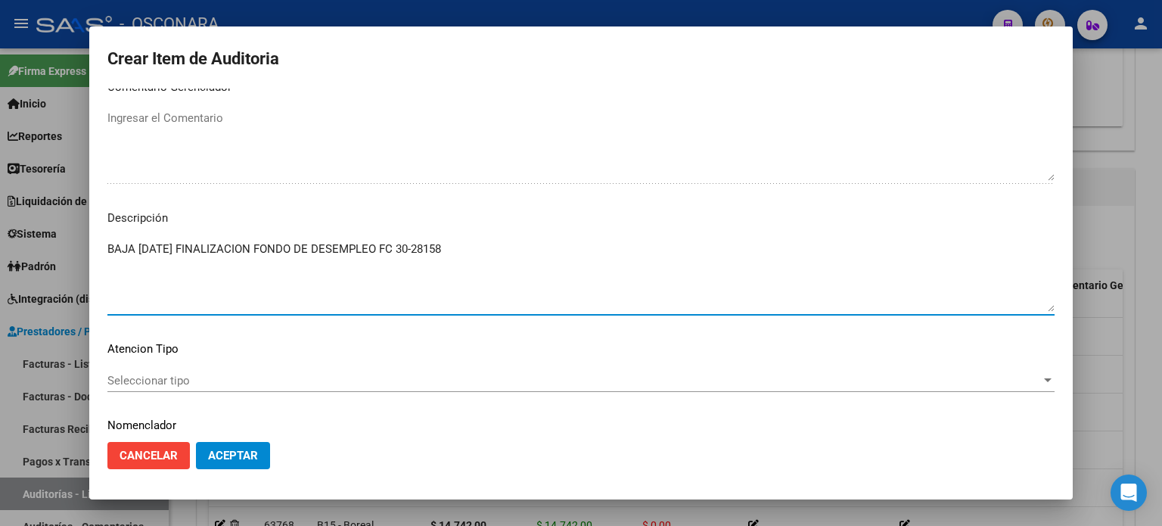
scroll to position [1020, 0]
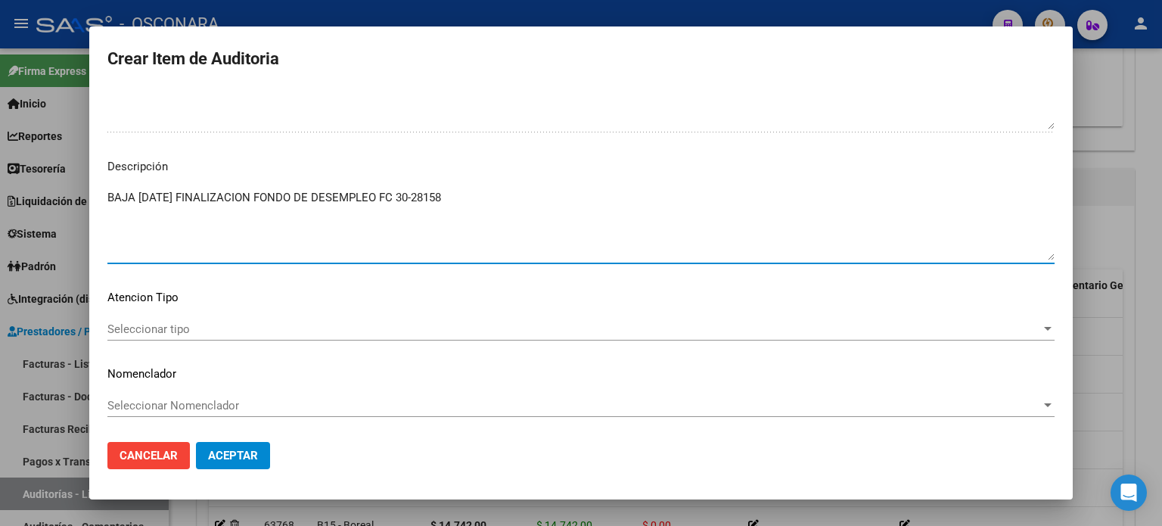
type textarea "BAJA [DATE] FINALIZACION FONDO DE DESEMPLEO FC 30-28158"
click at [148, 330] on span "Seleccionar tipo" at bounding box center [574, 329] width 934 height 14
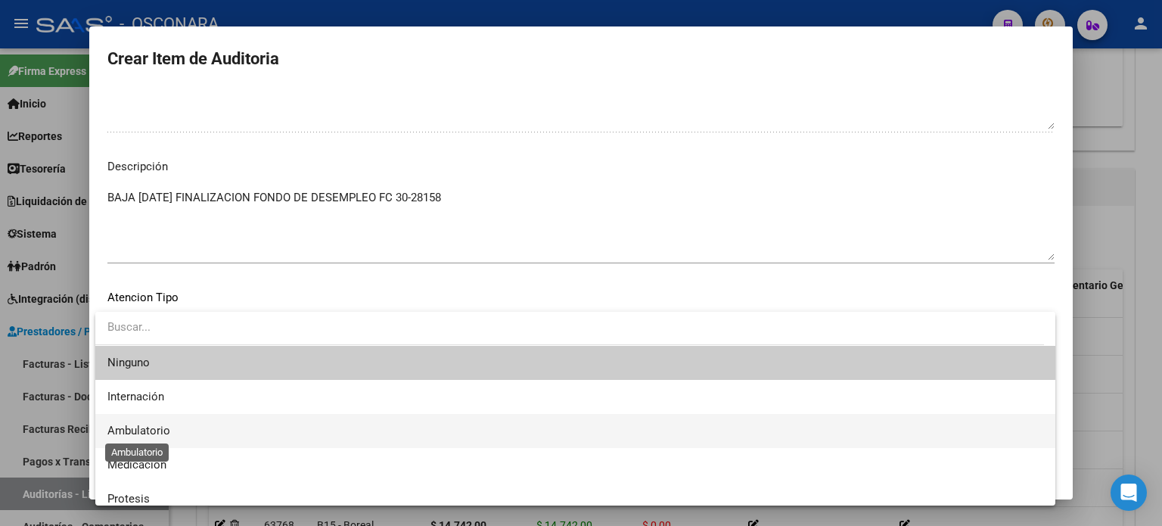
click at [148, 425] on span "Ambulatorio" at bounding box center [138, 431] width 63 height 14
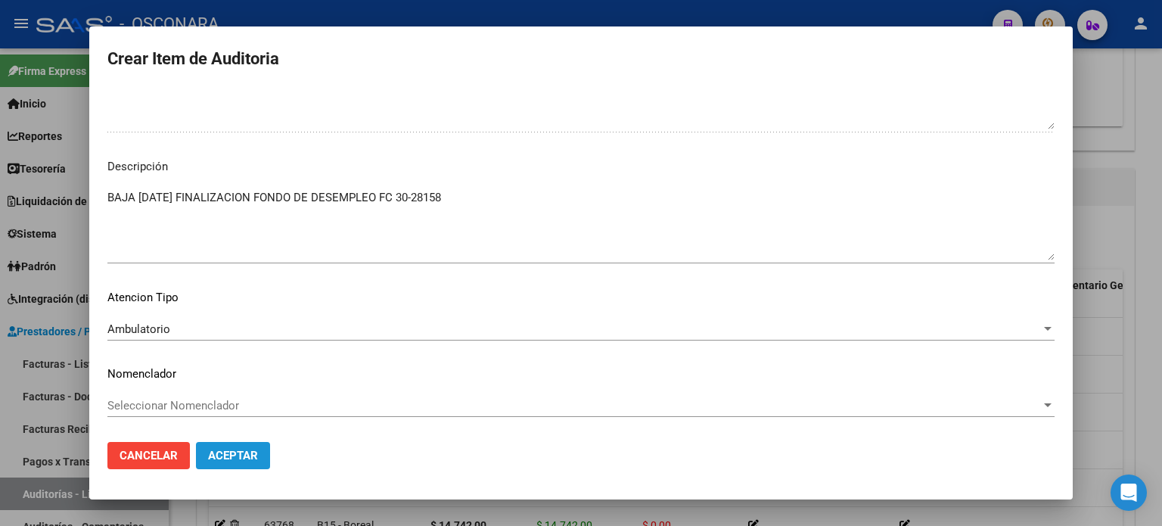
click at [256, 451] on span "Aceptar" at bounding box center [233, 456] width 50 height 14
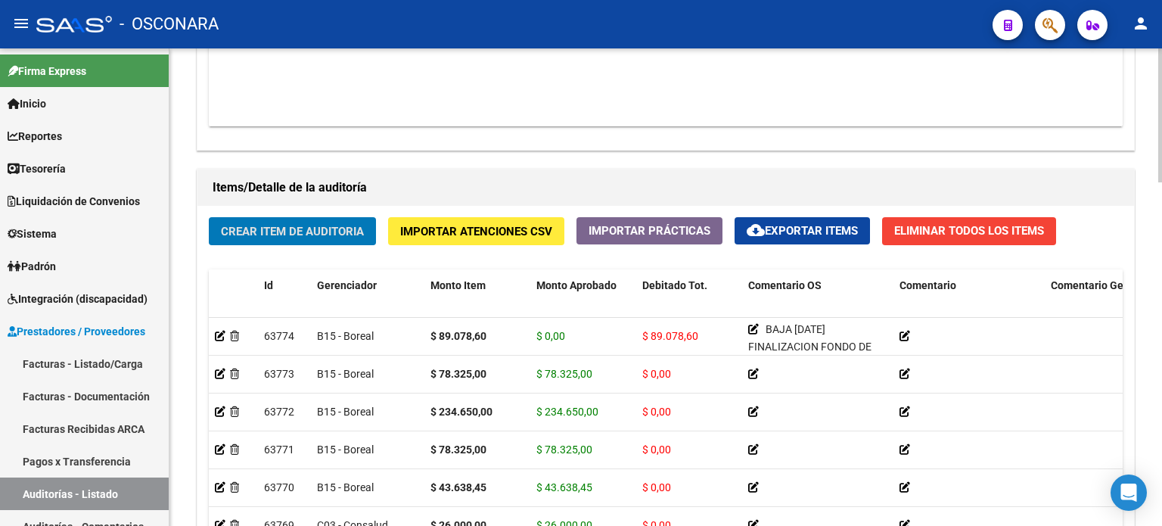
click at [250, 238] on button "Crear Item de Auditoria" at bounding box center [292, 231] width 167 height 28
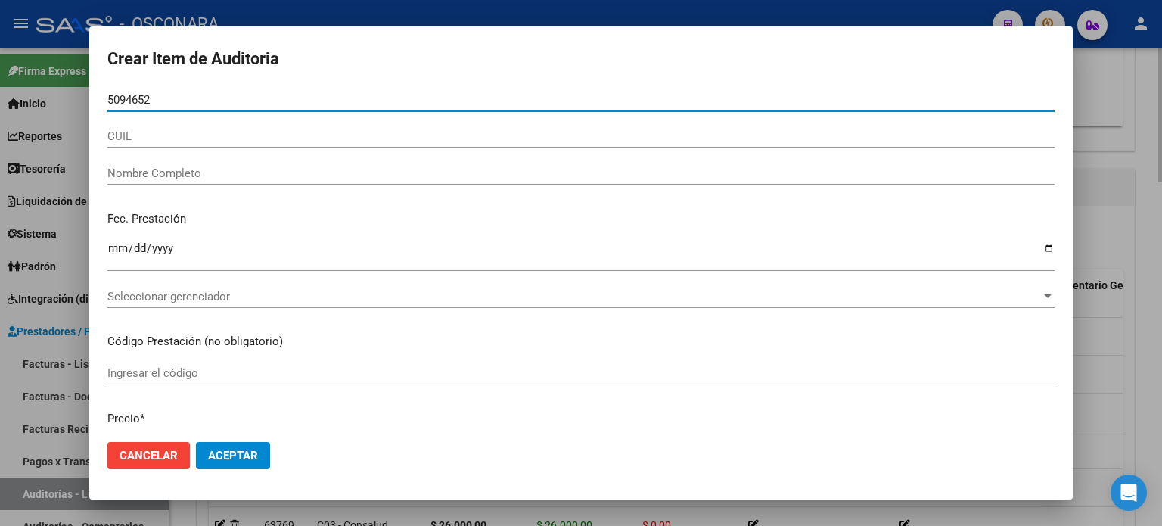
type input "50946521"
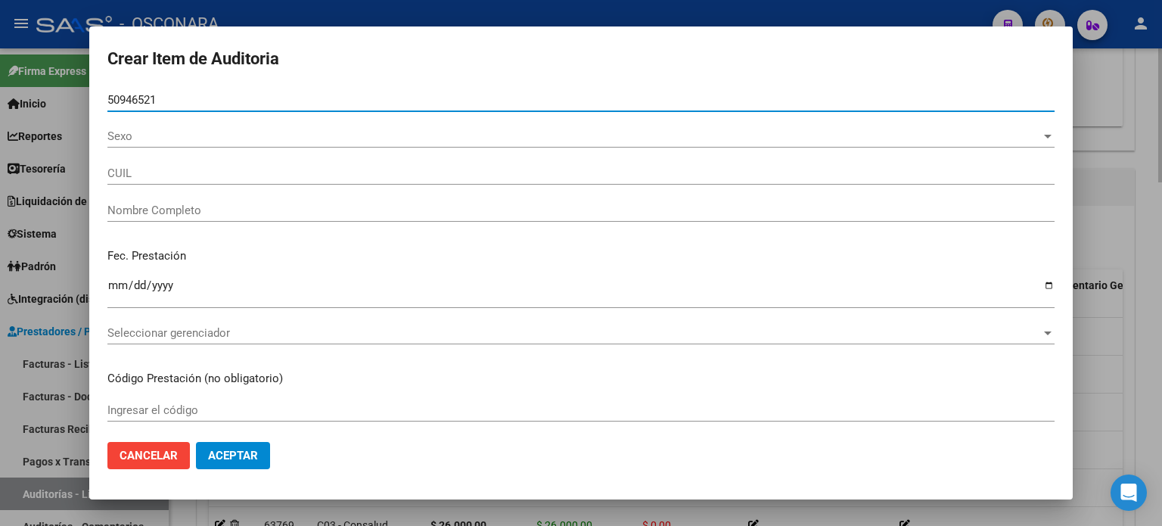
type input "20509465216"
type input "[PERSON_NAME] [PERSON_NAME]"
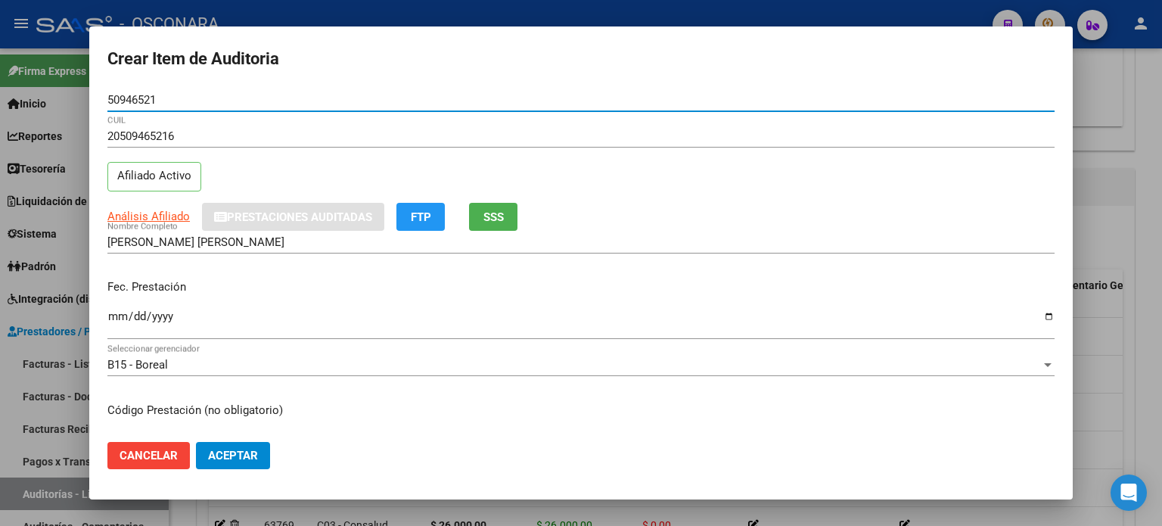
type input "50946521"
click at [115, 318] on input "Ingresar la fecha" at bounding box center [580, 322] width 947 height 24
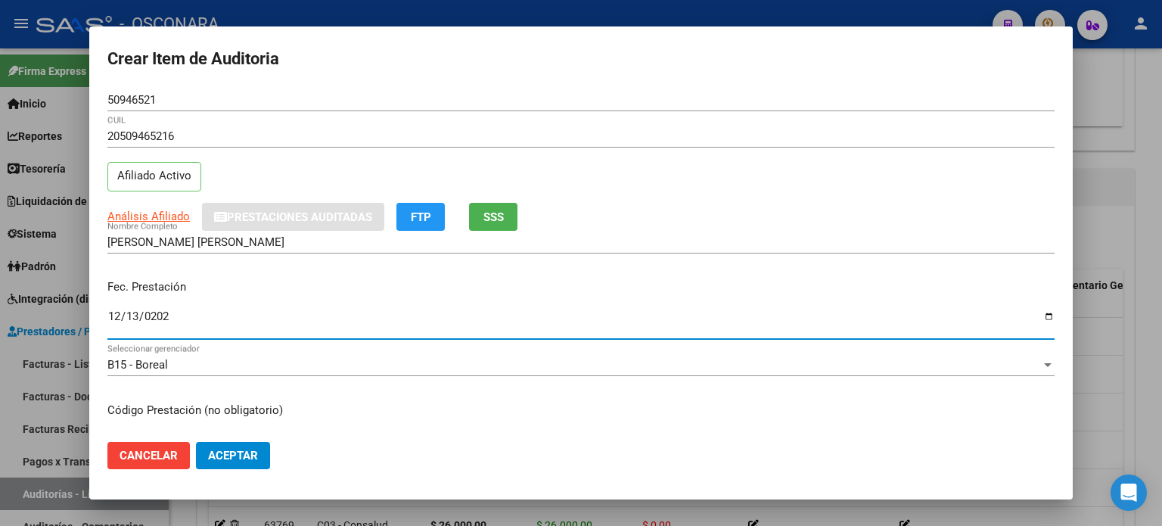
type input "2024-12-13"
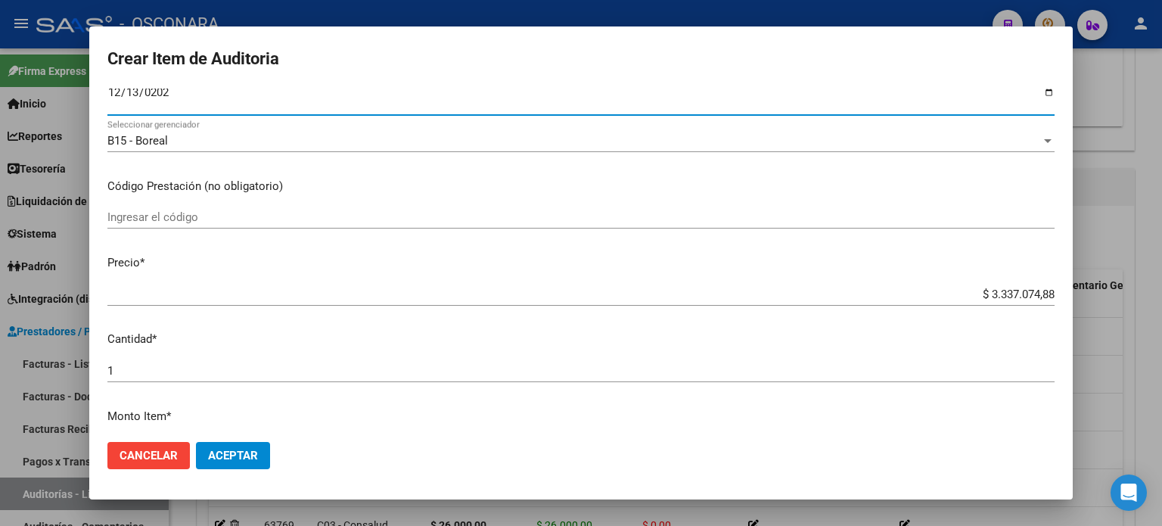
scroll to position [227, 0]
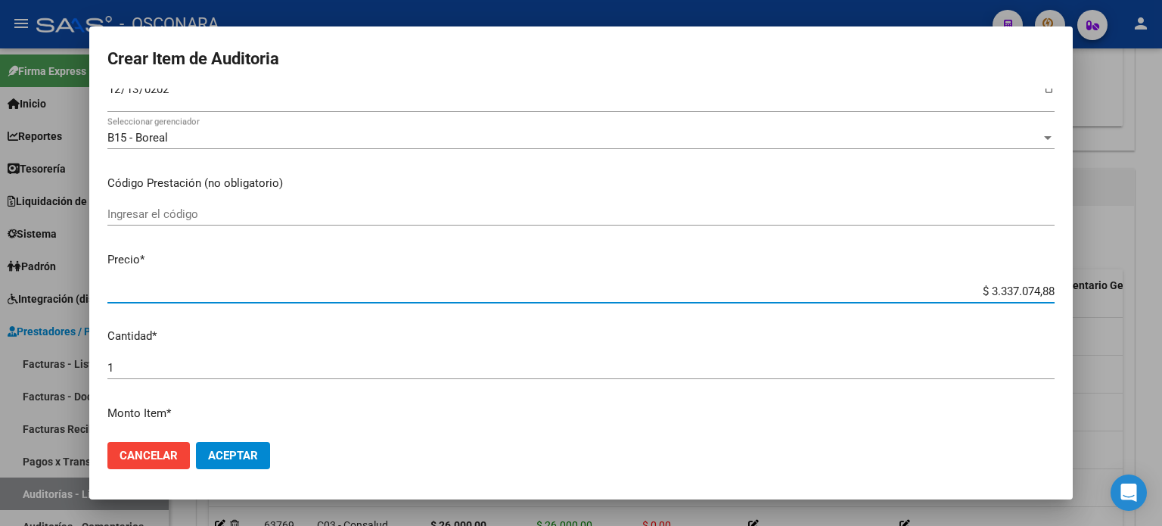
drag, startPoint x: 978, startPoint y: 288, endPoint x: 1161, endPoint y: 288, distance: 183.9
click at [1161, 288] on div "Crear Item de Auditoria 50946521 Nro Documento 20509465216 CUIL Afiliado Activo…" at bounding box center [581, 263] width 1162 height 526
type input "$ 0,01"
type input "$ 0,14"
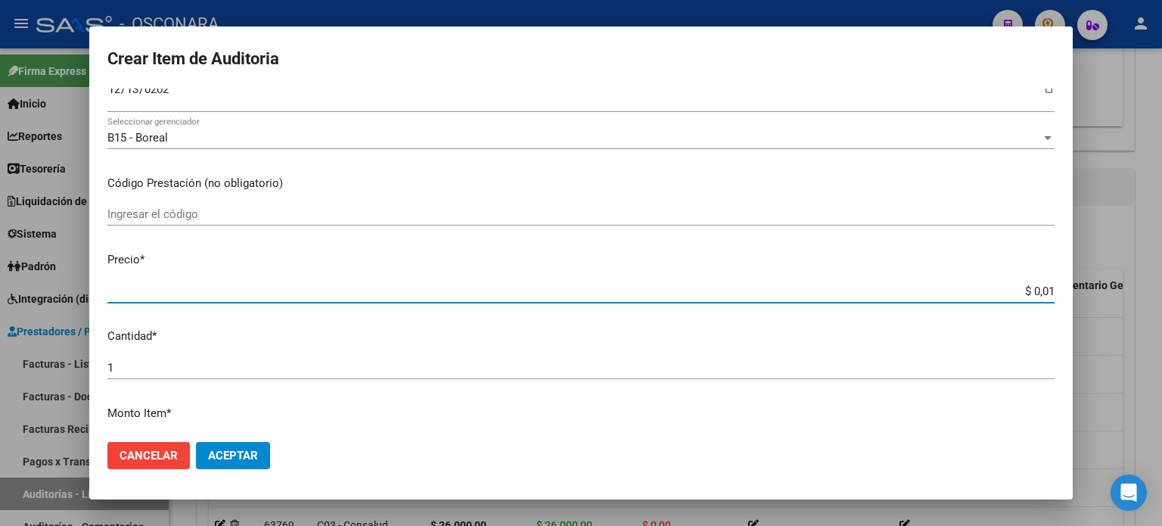
type input "$ 0,14"
type input "$ 1,47"
type input "$ 14,74"
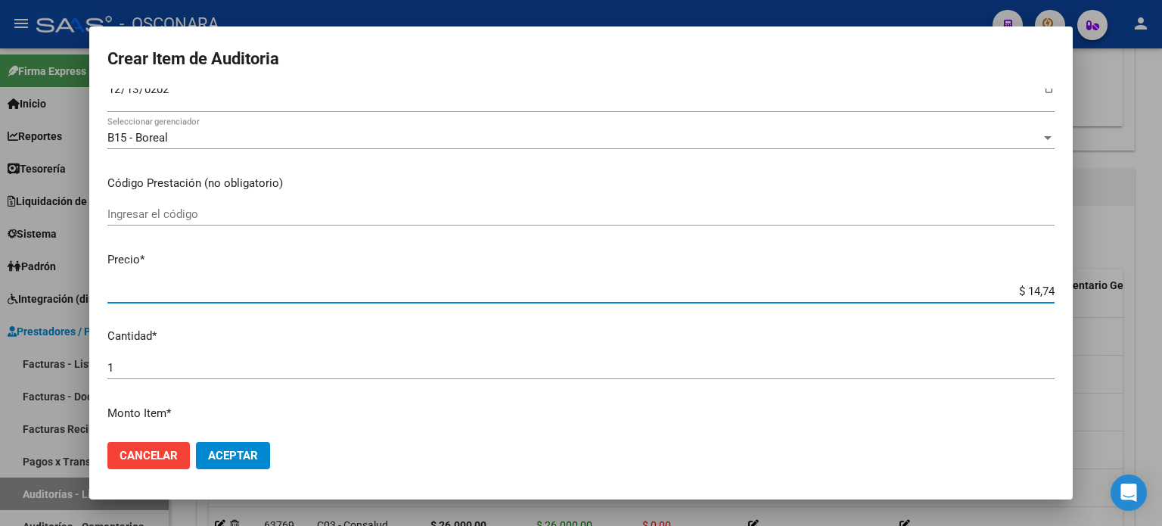
type input "$ 147,42"
type input "$ 1.474,20"
type input "$ 14.742,00"
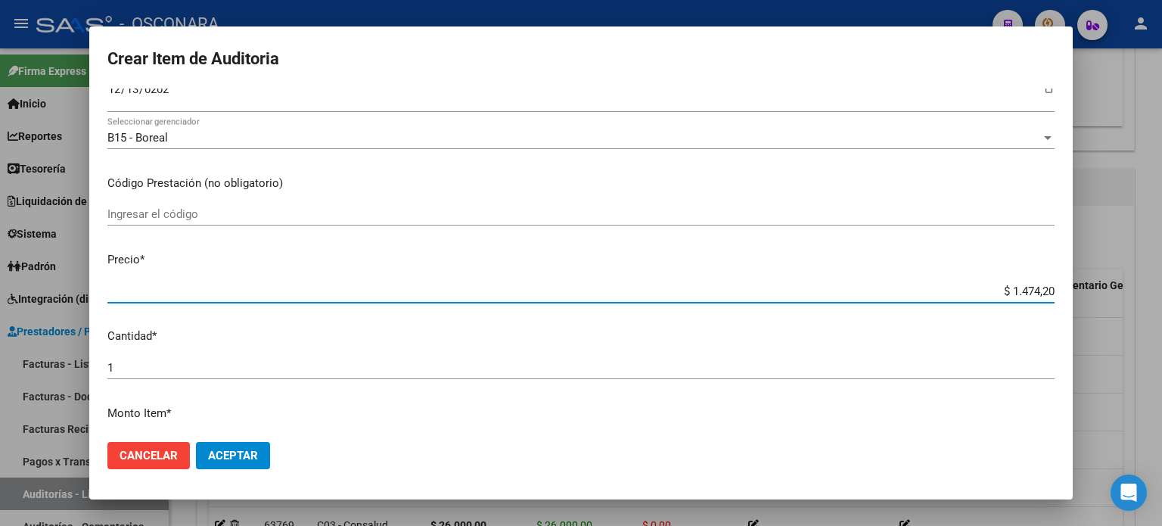
type input "$ 14.742,00"
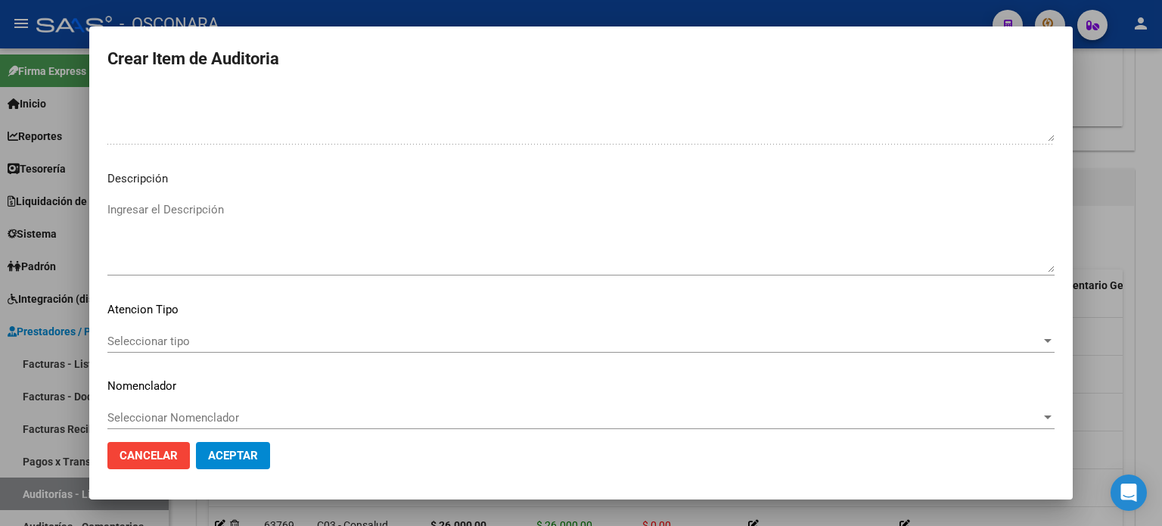
scroll to position [1020, 0]
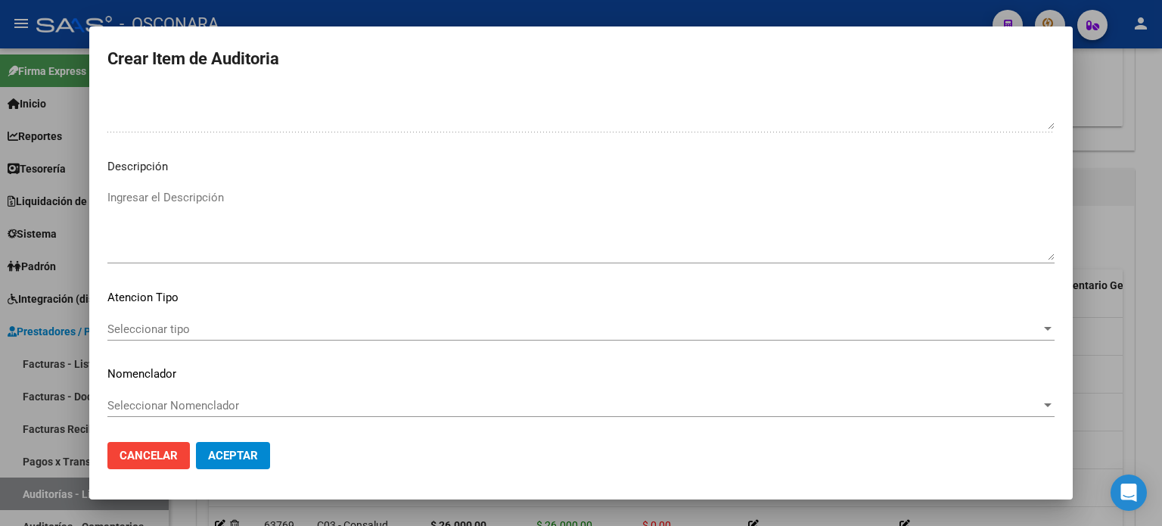
click at [234, 218] on textarea "Ingresar el Descripción" at bounding box center [580, 224] width 947 height 71
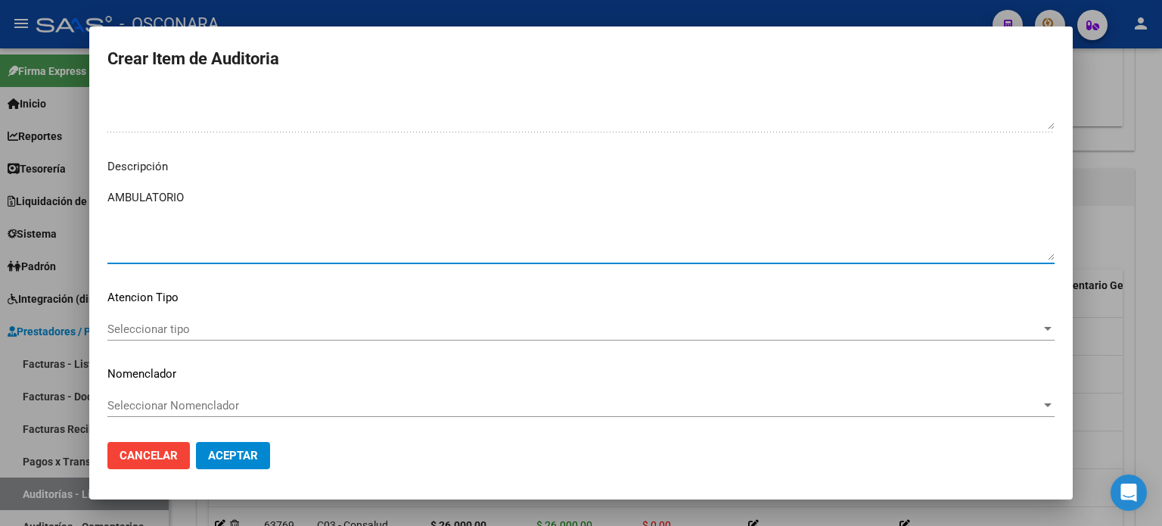
type textarea "AMBULATORIO"
click at [140, 322] on span "Seleccionar tipo" at bounding box center [574, 329] width 934 height 14
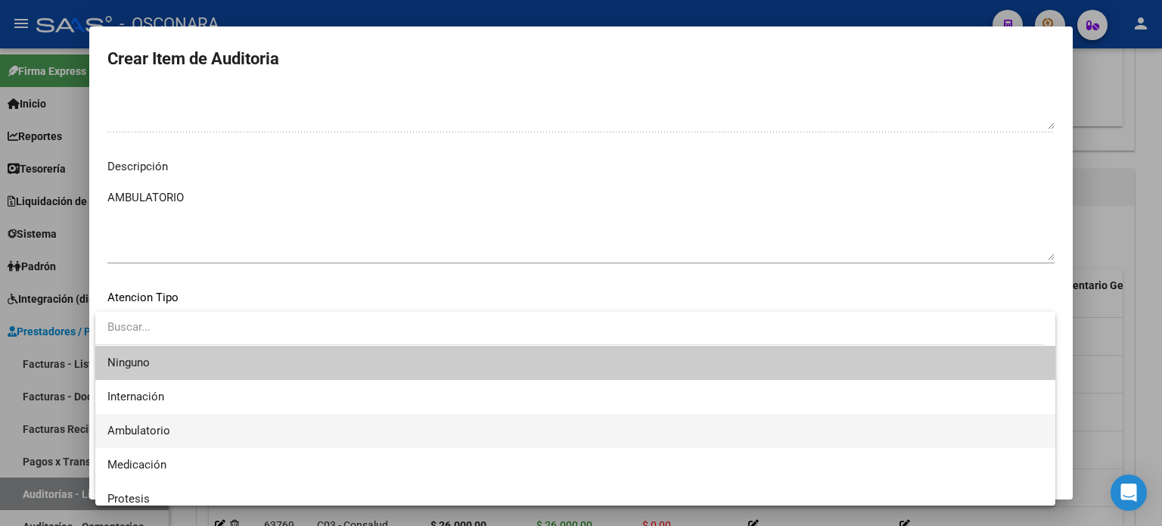
click at [139, 426] on span "Ambulatorio" at bounding box center [138, 431] width 63 height 14
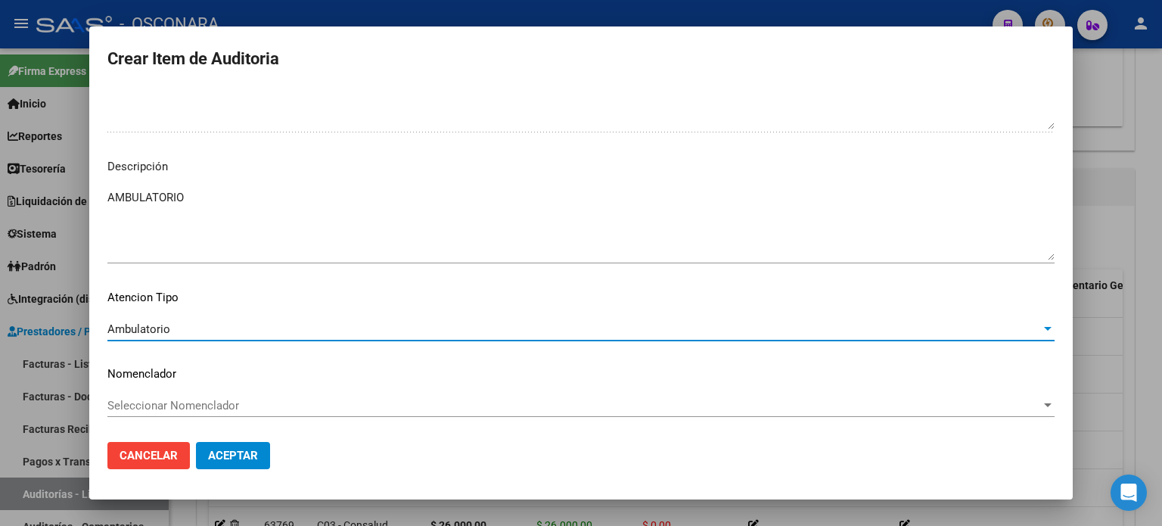
click at [222, 459] on span "Aceptar" at bounding box center [233, 456] width 50 height 14
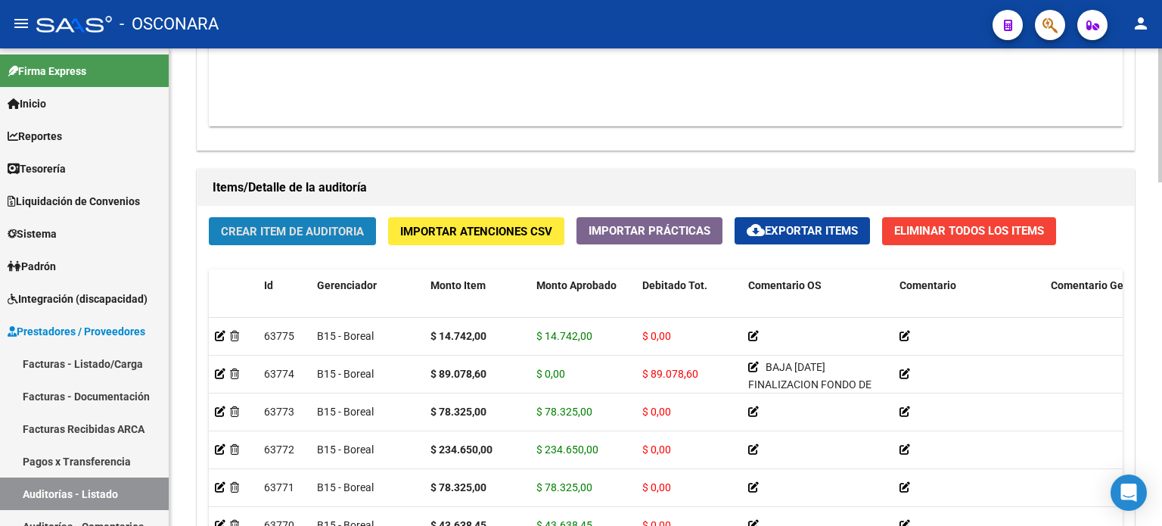
click at [294, 229] on span "Crear Item de Auditoria" at bounding box center [292, 232] width 143 height 14
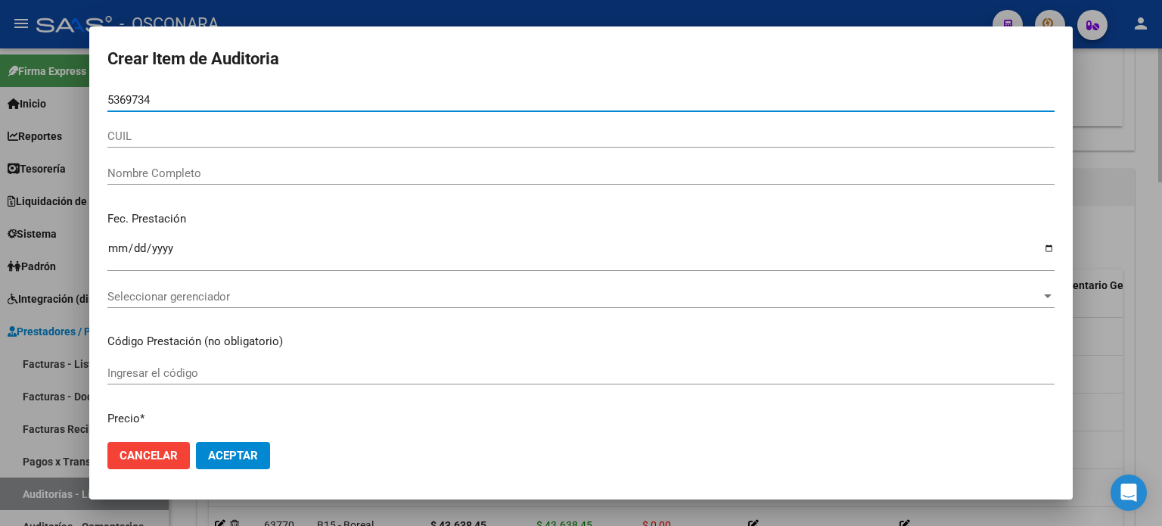
type input "53697349"
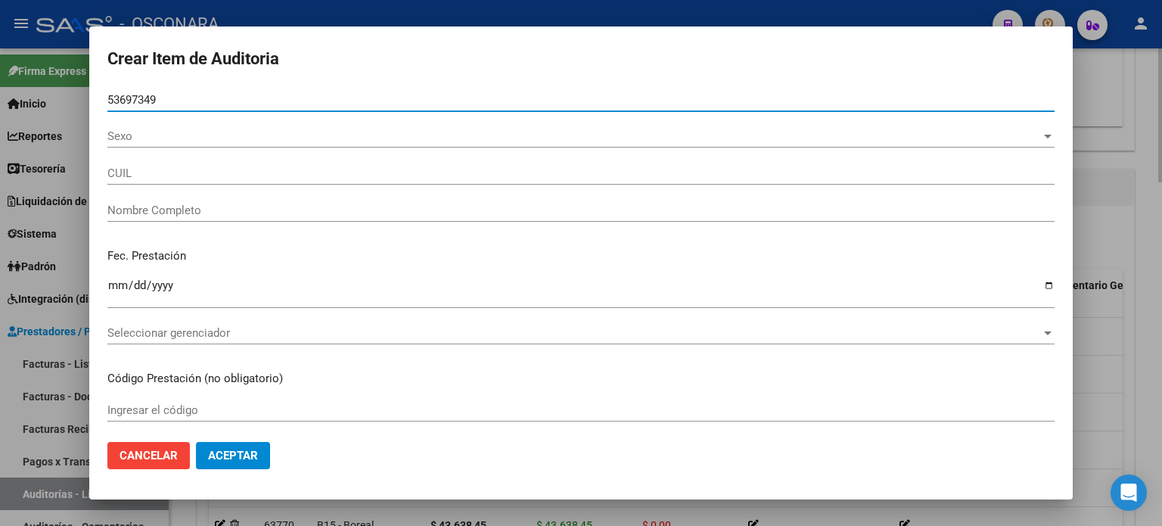
type input "20536973495"
type input "[PERSON_NAME] [PERSON_NAME]"
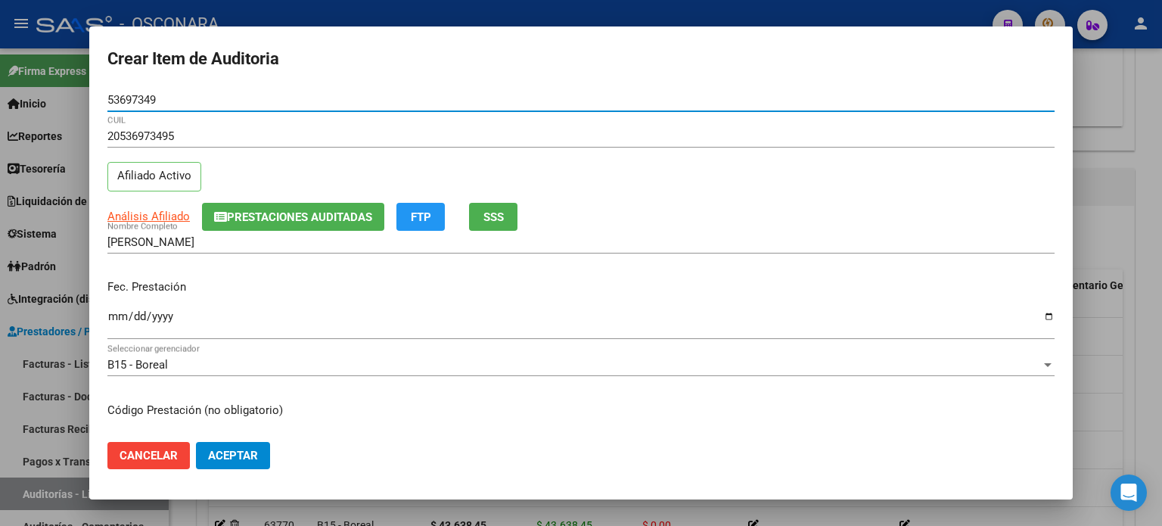
type input "53697349"
click at [112, 312] on input "Ingresar la fecha" at bounding box center [580, 322] width 947 height 24
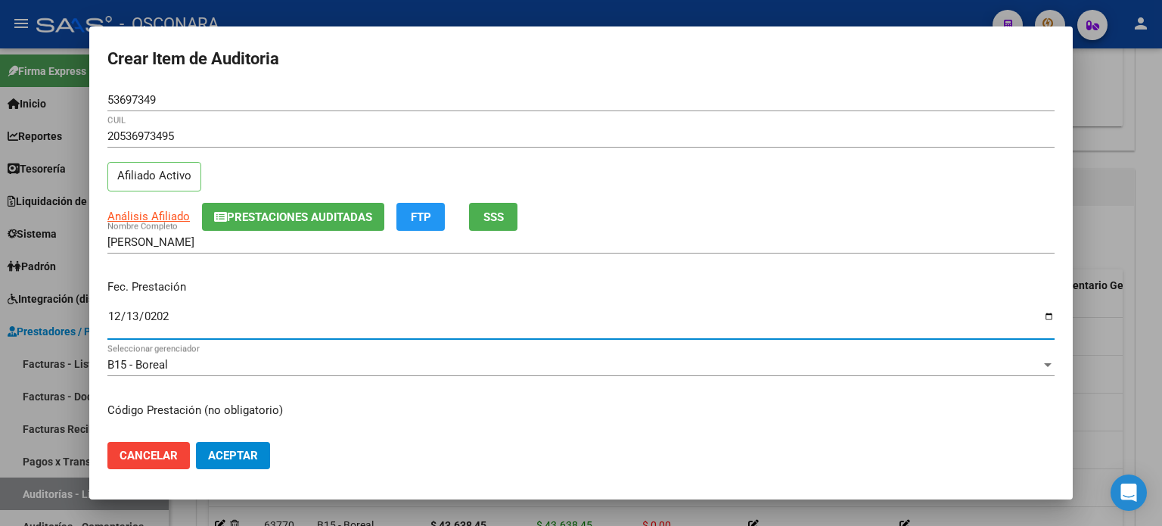
type input "2024-12-13"
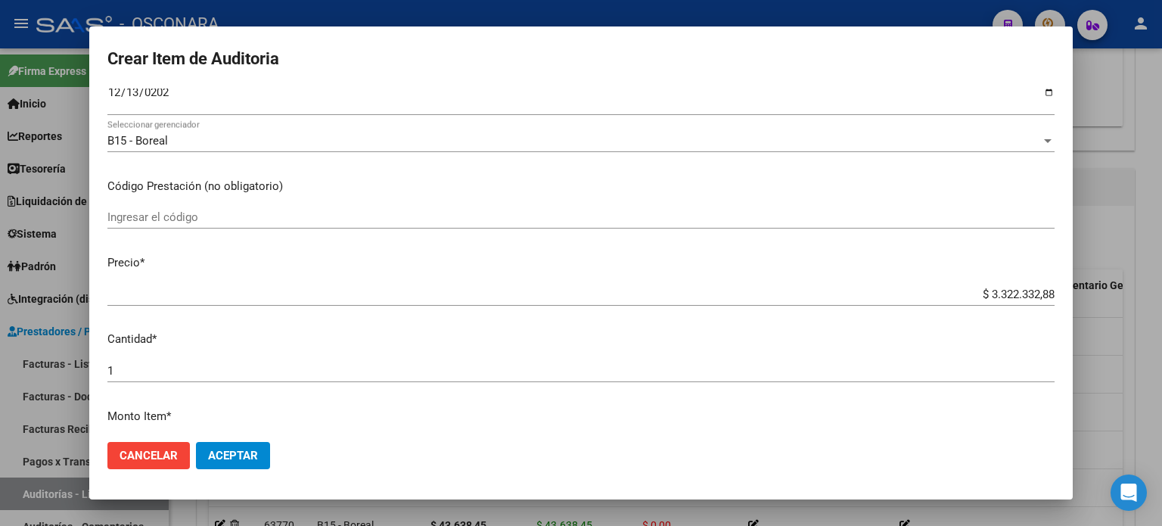
scroll to position [227, 0]
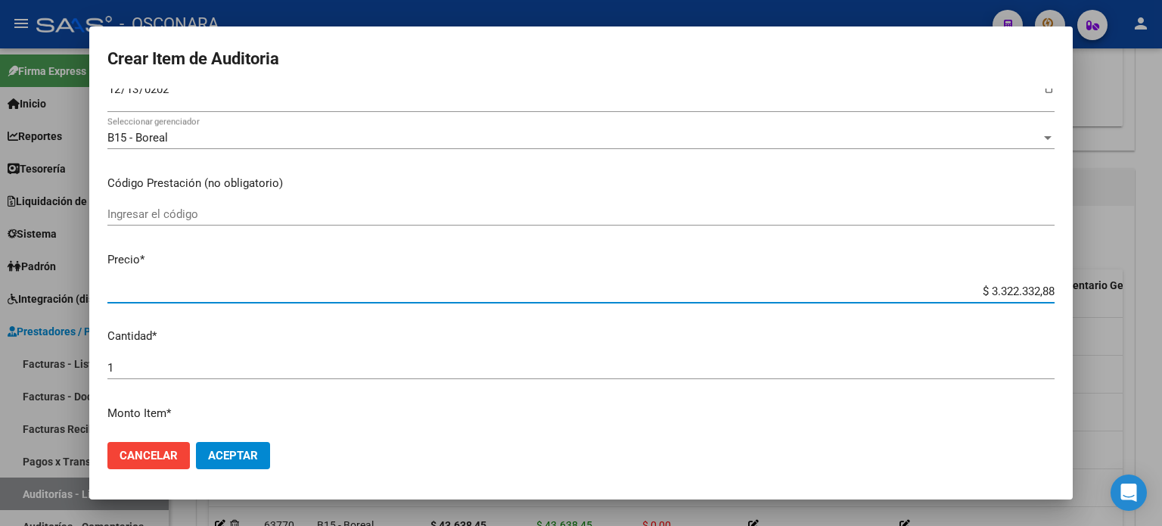
drag, startPoint x: 979, startPoint y: 290, endPoint x: 1161, endPoint y: 275, distance: 183.0
click at [1161, 281] on div "Crear Item de Auditoria 53697349 Nro Documento 20536973495 CUIL Afiliado Activo…" at bounding box center [581, 263] width 1162 height 526
type input "$ 0,05"
type input "$ 0,52"
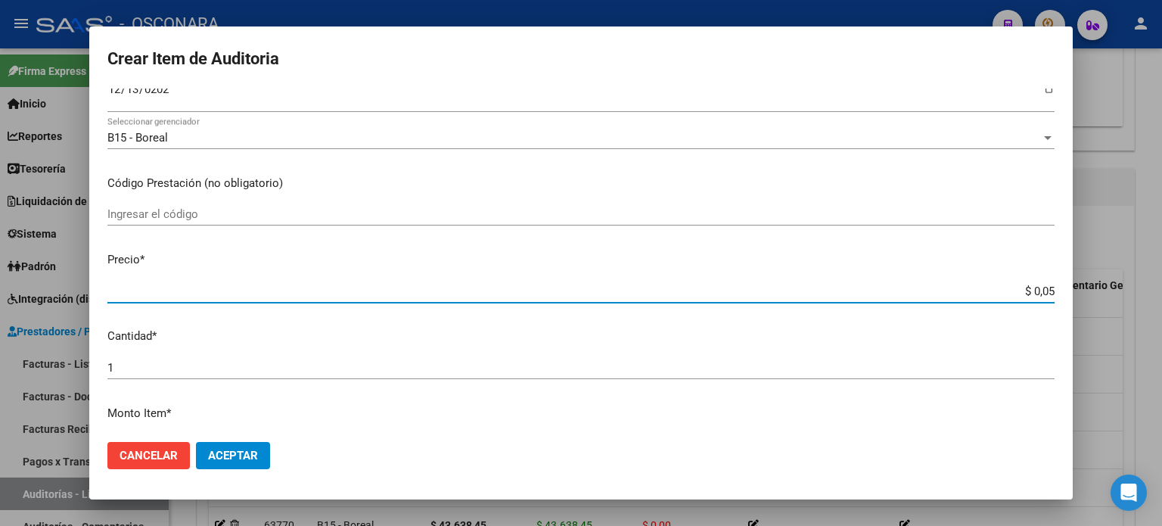
type input "$ 0,52"
type input "$ 5,20"
type input "$ 52,00"
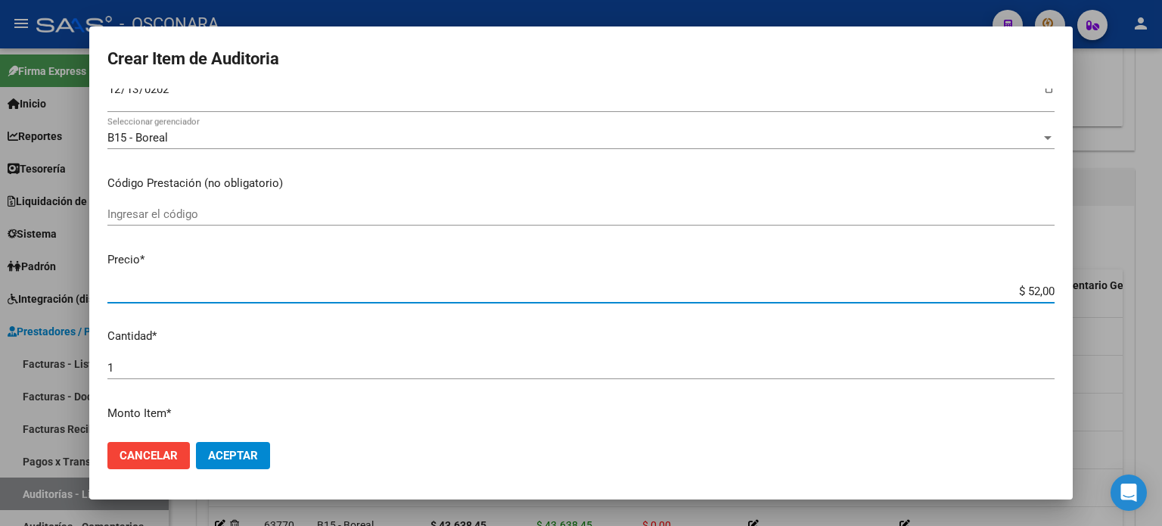
type input "$ 520,00"
type input "$ 5.200,00"
type input "$ 52.000,00"
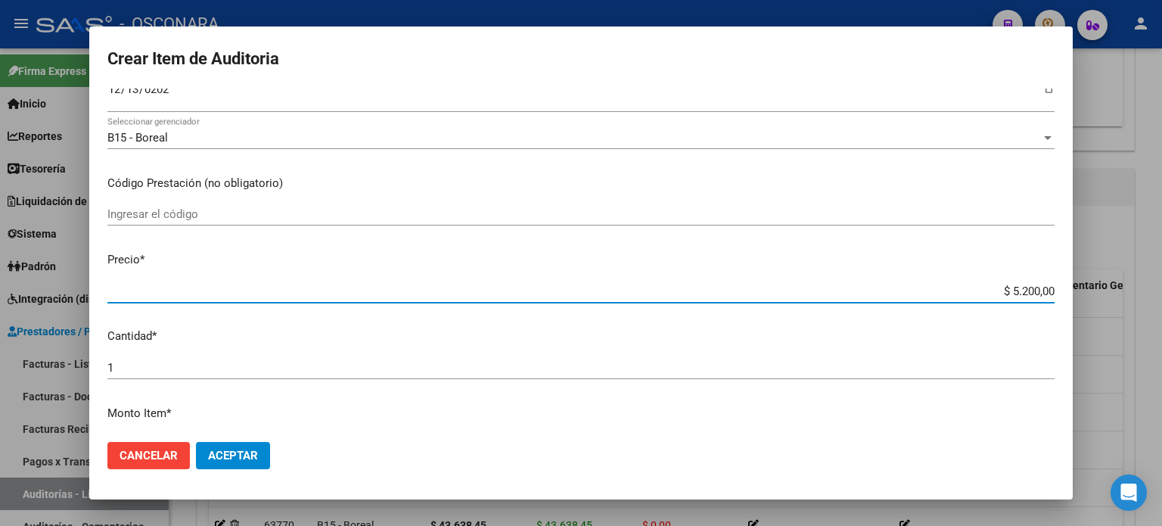
type input "$ 52.000,00"
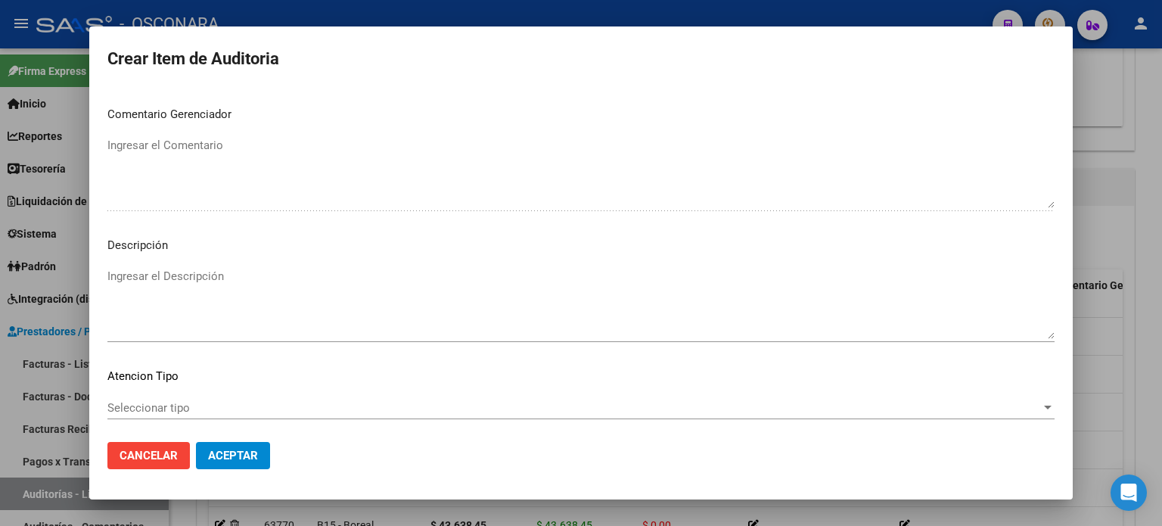
scroll to position [1020, 0]
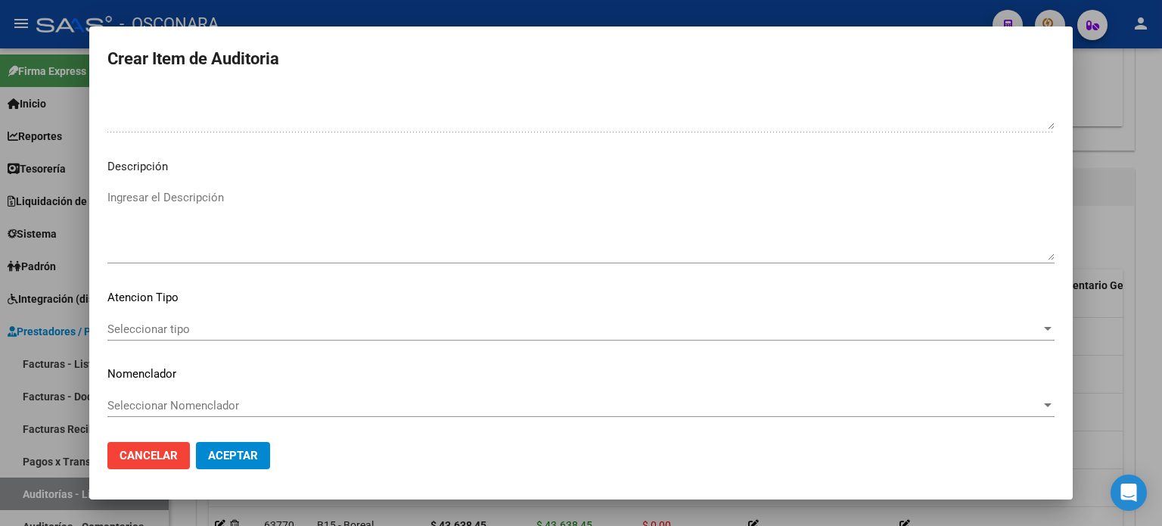
click at [238, 227] on textarea "Ingresar el Descripción" at bounding box center [580, 224] width 947 height 71
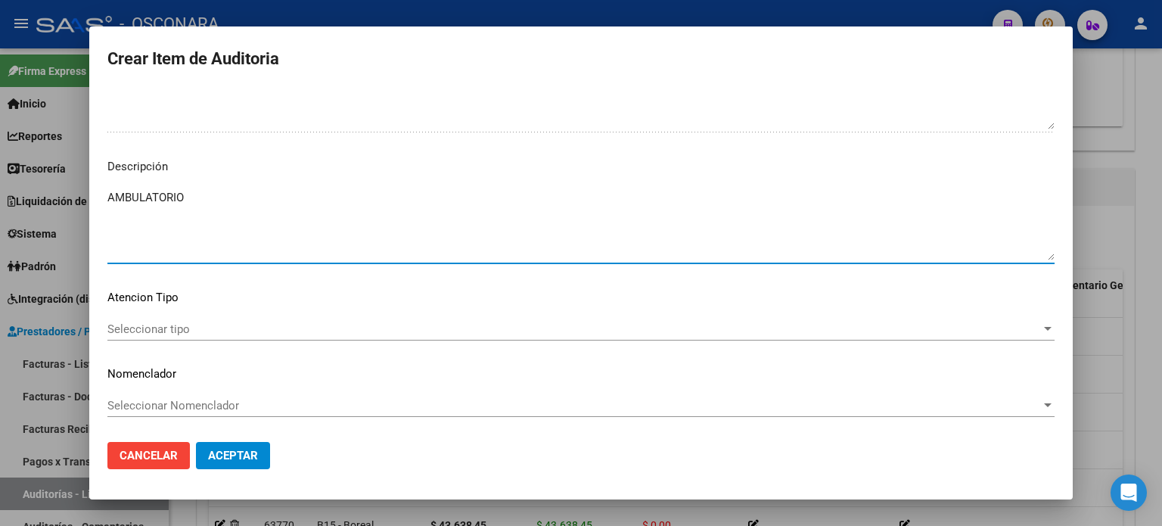
type textarea "AMBULATORIO"
click at [142, 336] on div "Seleccionar tipo Seleccionar tipo" at bounding box center [580, 329] width 947 height 23
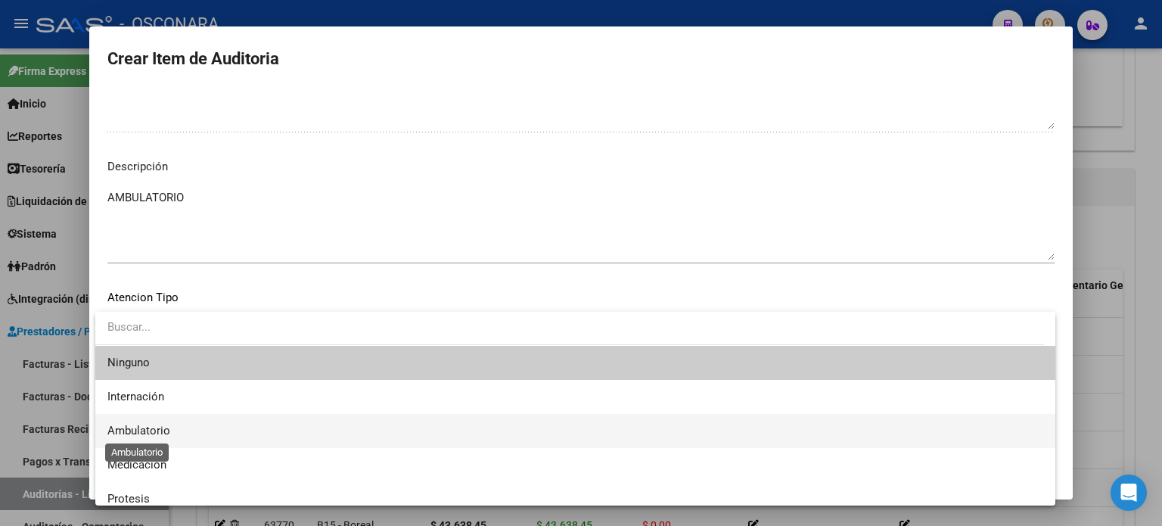
click at [133, 432] on span "Ambulatorio" at bounding box center [138, 431] width 63 height 14
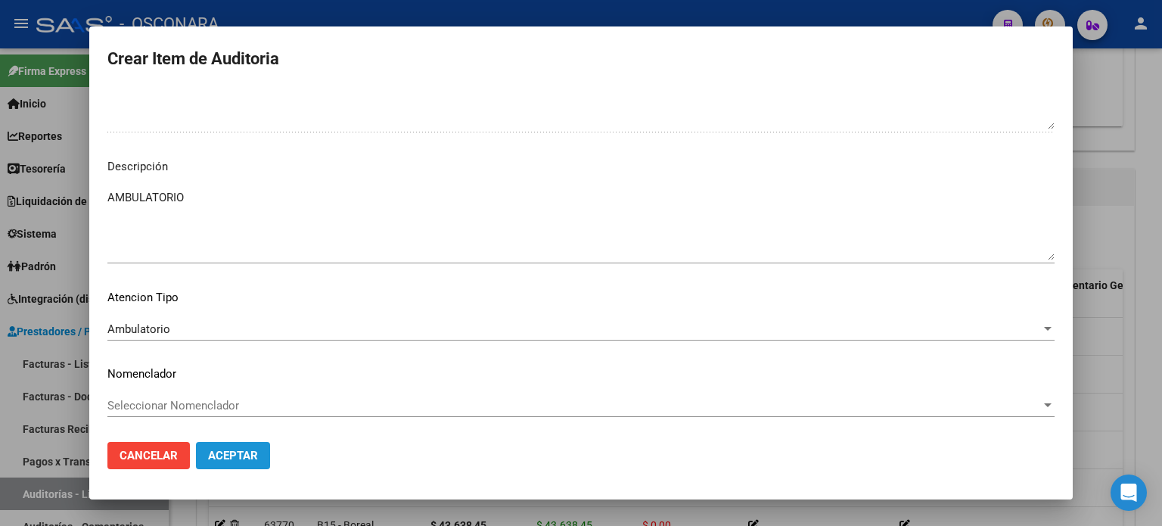
drag, startPoint x: 220, startPoint y: 449, endPoint x: 230, endPoint y: 396, distance: 53.1
click at [220, 449] on span "Aceptar" at bounding box center [233, 456] width 50 height 14
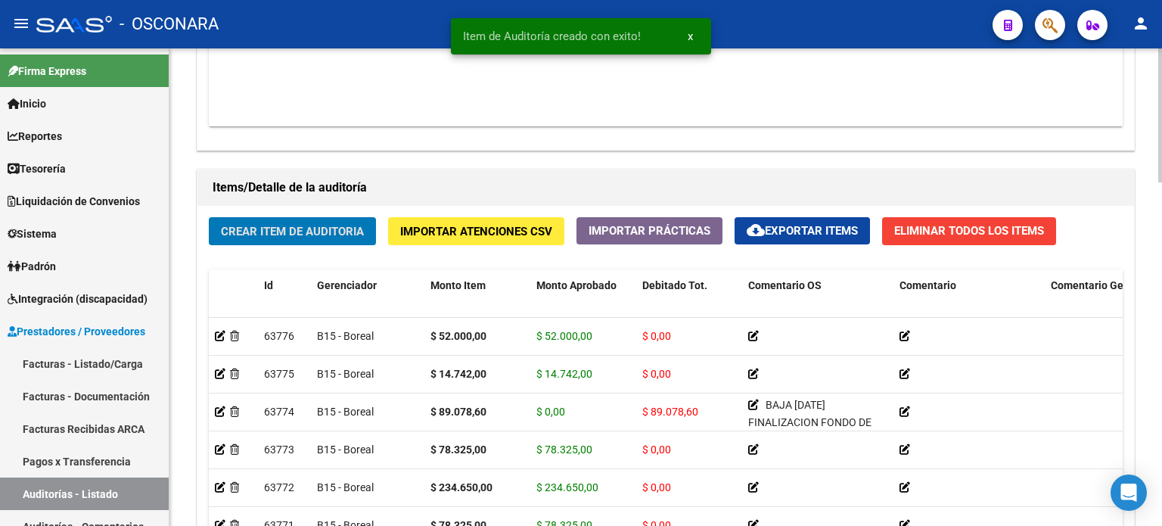
click at [258, 238] on button "Crear Item de Auditoria" at bounding box center [292, 231] width 167 height 28
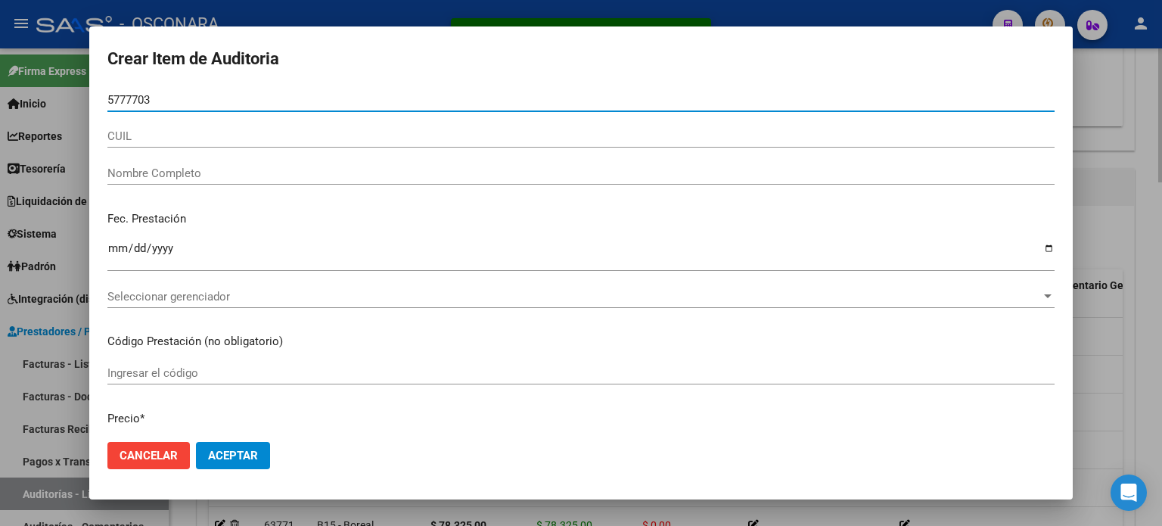
type input "57777034"
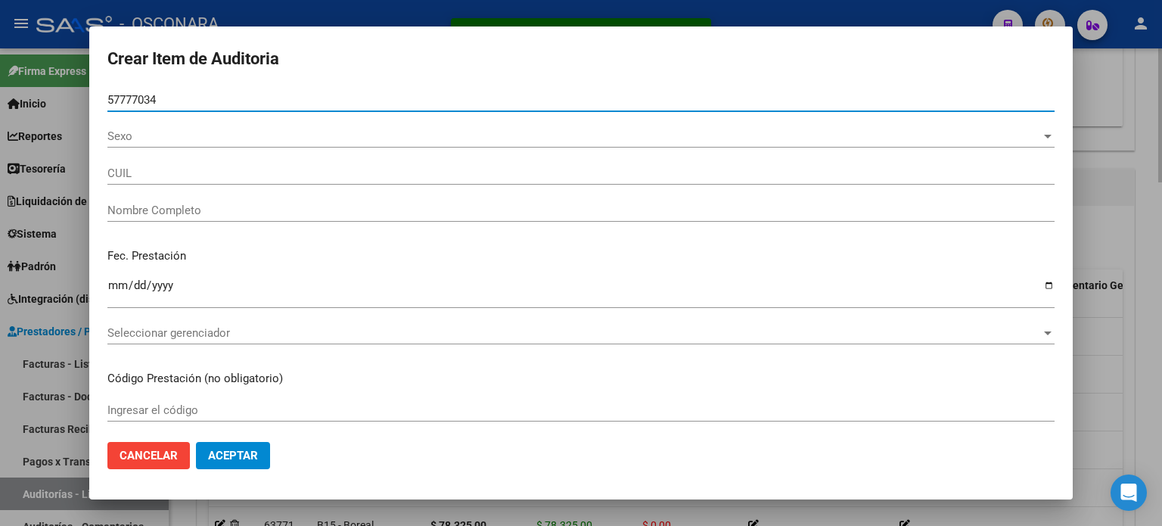
type input "20577770345"
type input "[PERSON_NAME] [PERSON_NAME]"
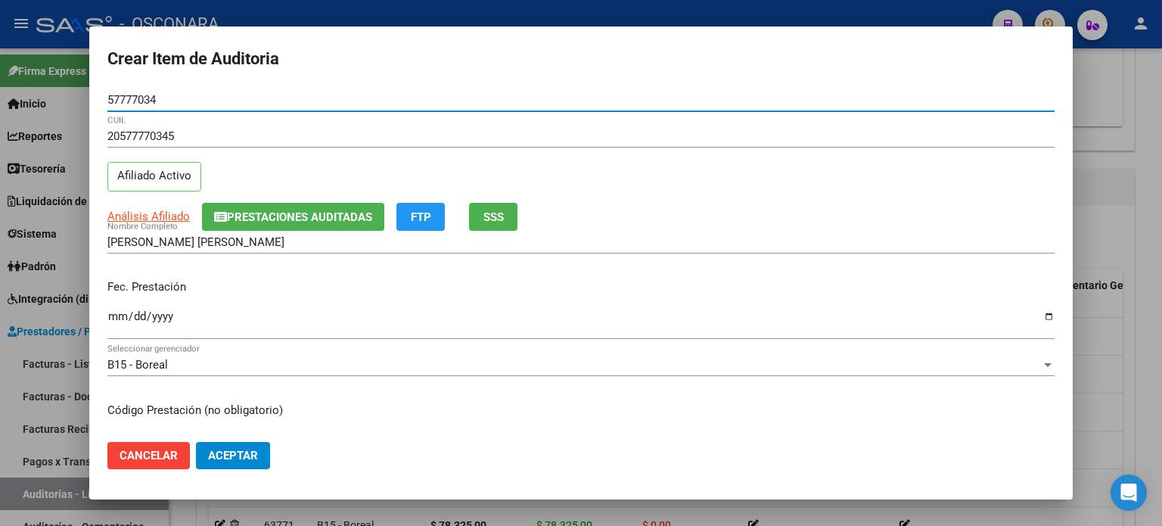
type input "57777034"
click at [113, 317] on input "Ingresar la fecha" at bounding box center [580, 322] width 947 height 24
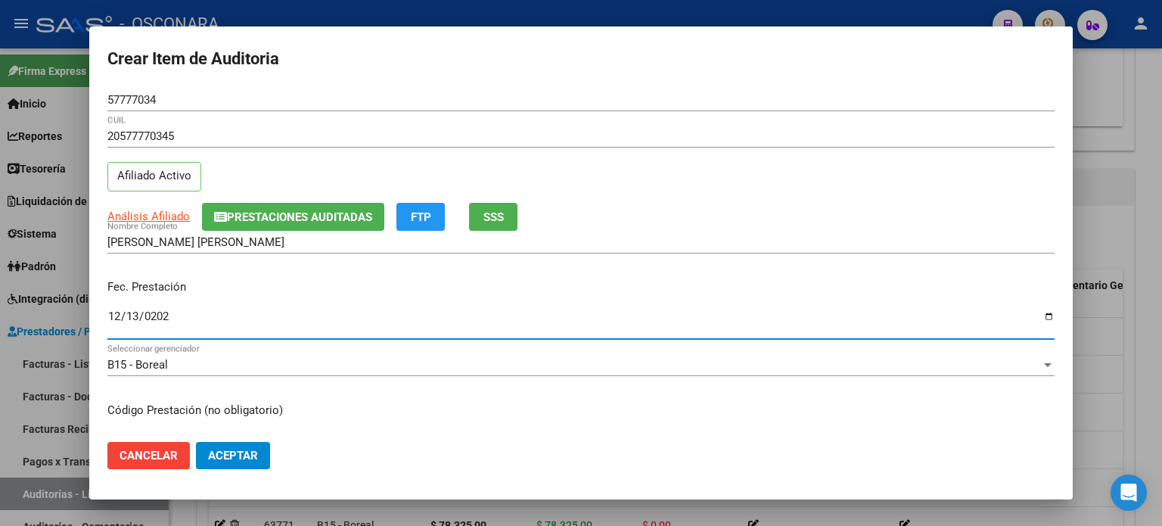
type input "2024-12-13"
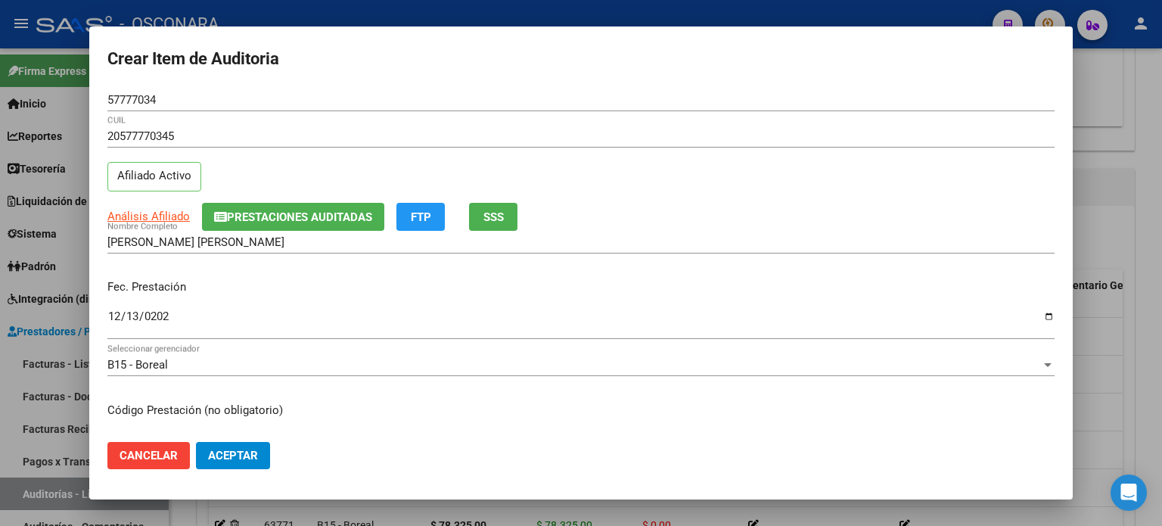
scroll to position [151, 0]
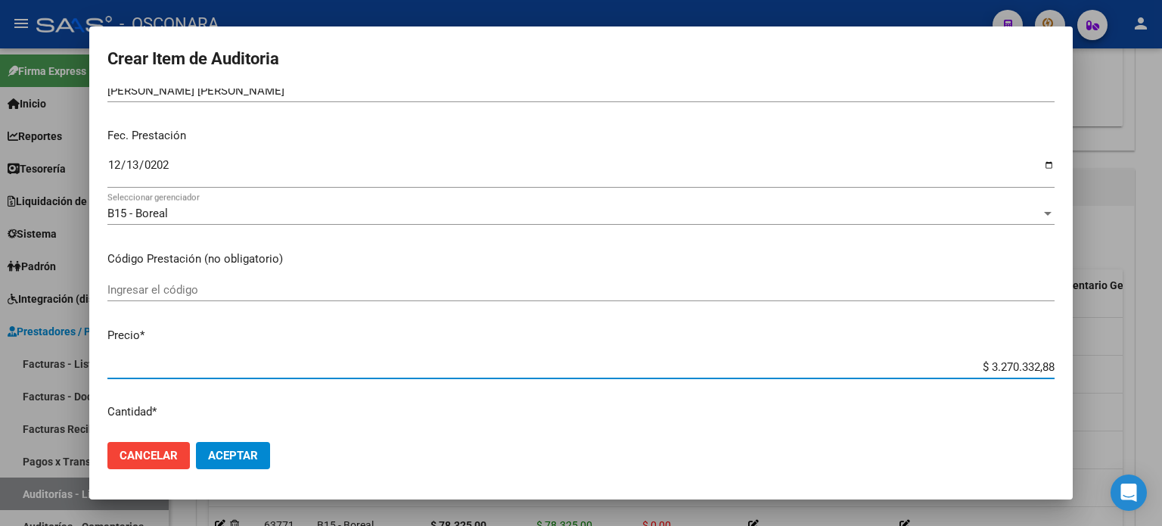
drag, startPoint x: 972, startPoint y: 361, endPoint x: 1128, endPoint y: 348, distance: 156.4
click at [1134, 365] on div "Crear Item de Auditoria 57777034 Nro Documento 20577770345 CUIL Afiliado Activo…" at bounding box center [581, 263] width 1162 height 526
type input "$ 0,05"
type input "$ 0,52"
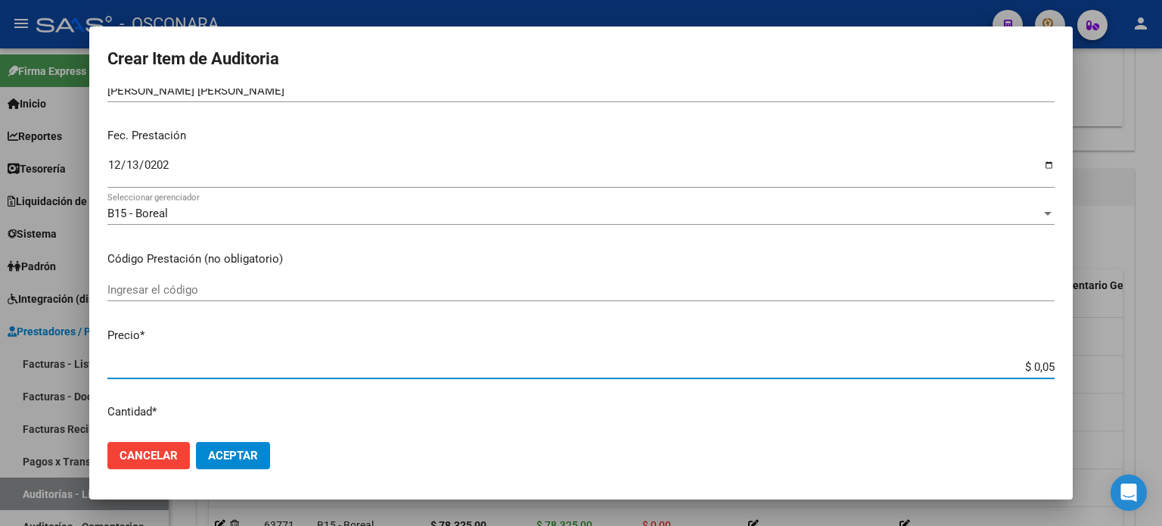
type input "$ 0,52"
type input "$ 5,23"
type input "$ 52,32"
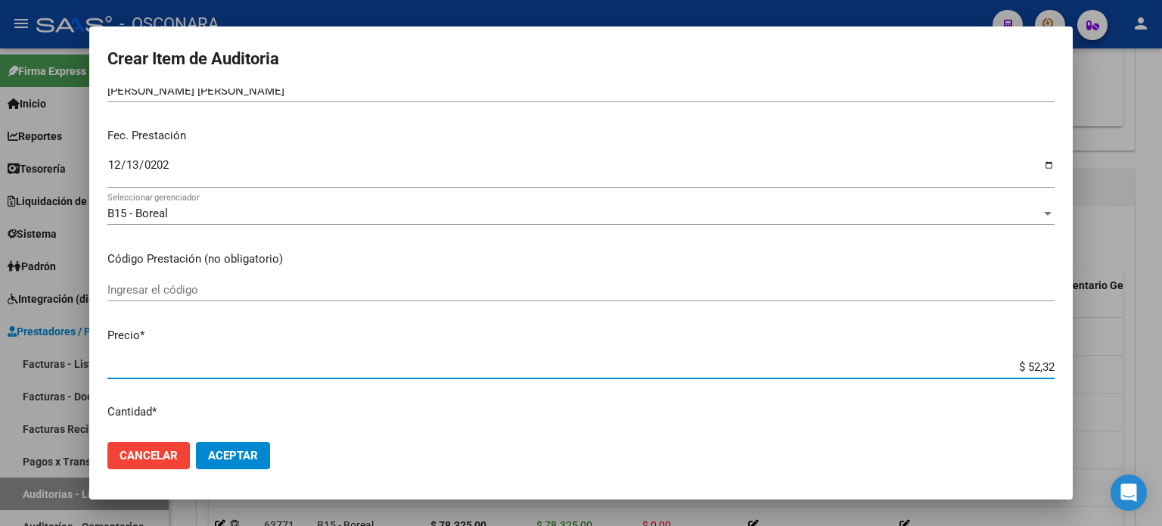
type input "$ 523,25"
type input "$ 5.232,50"
type input "$ 52.325,00"
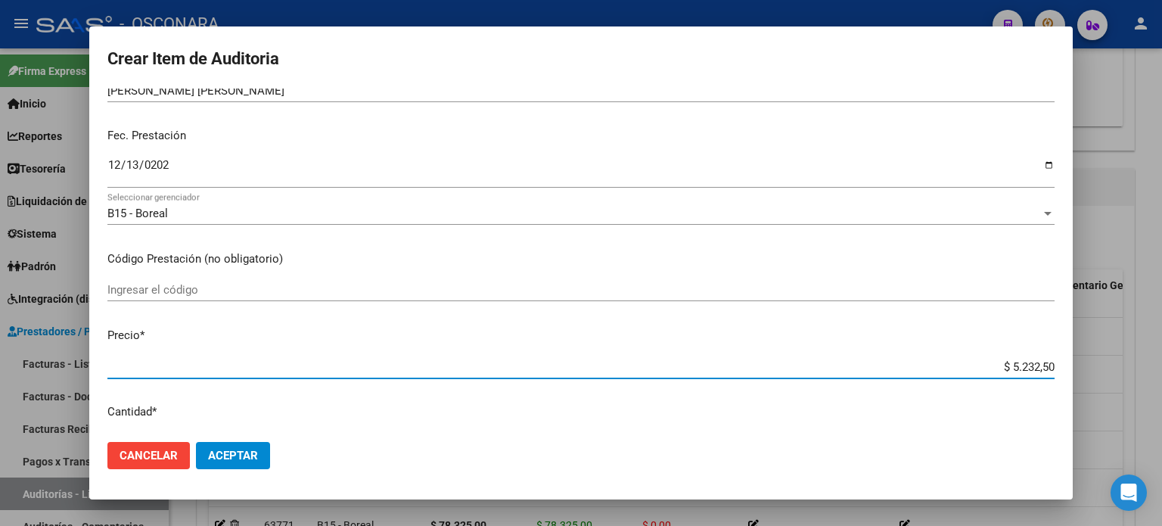
type input "$ 52.325,00"
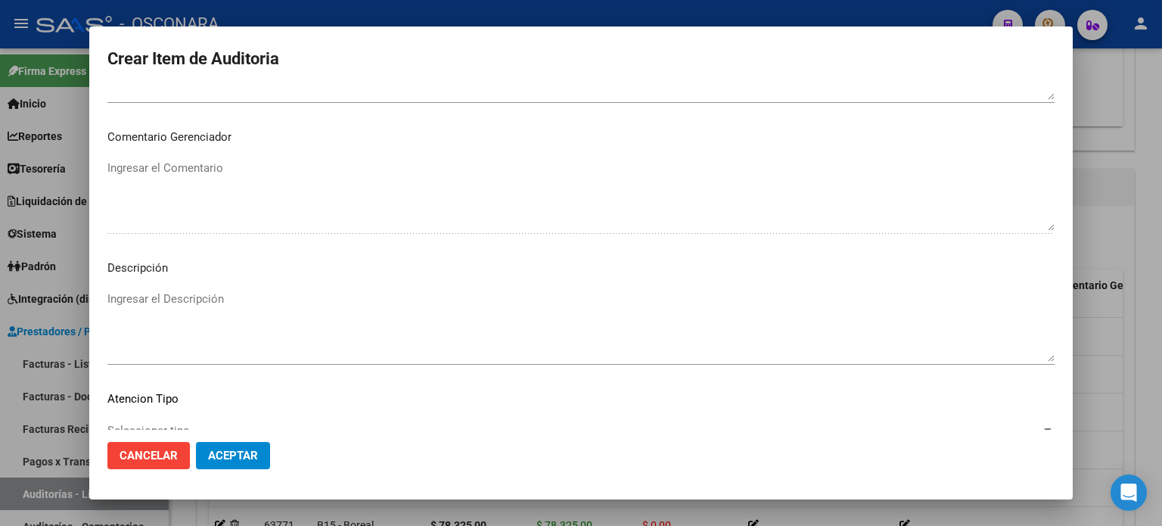
scroll to position [1020, 0]
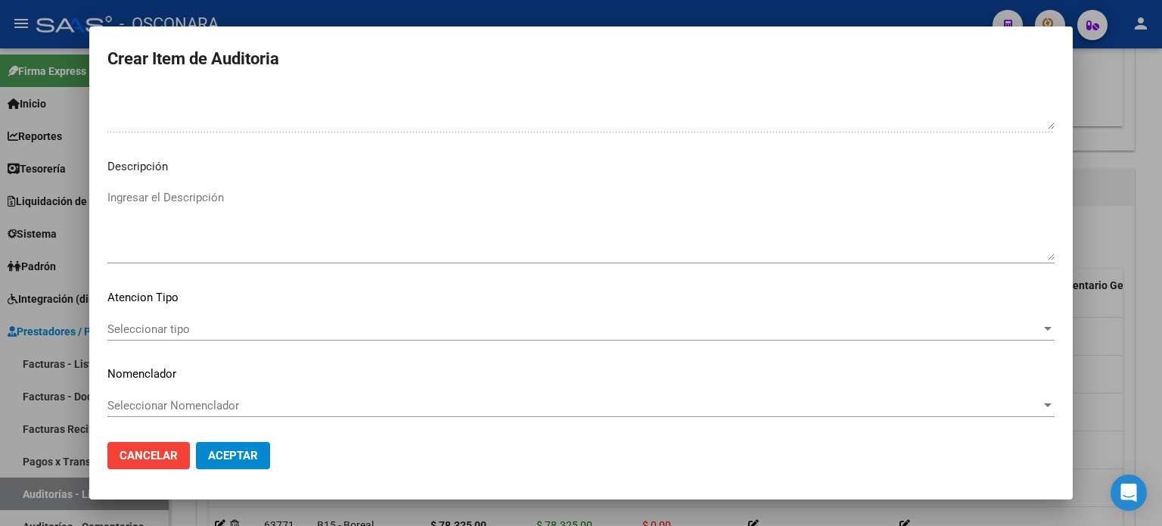
click at [235, 225] on textarea "Ingresar el Descripción" at bounding box center [580, 224] width 947 height 71
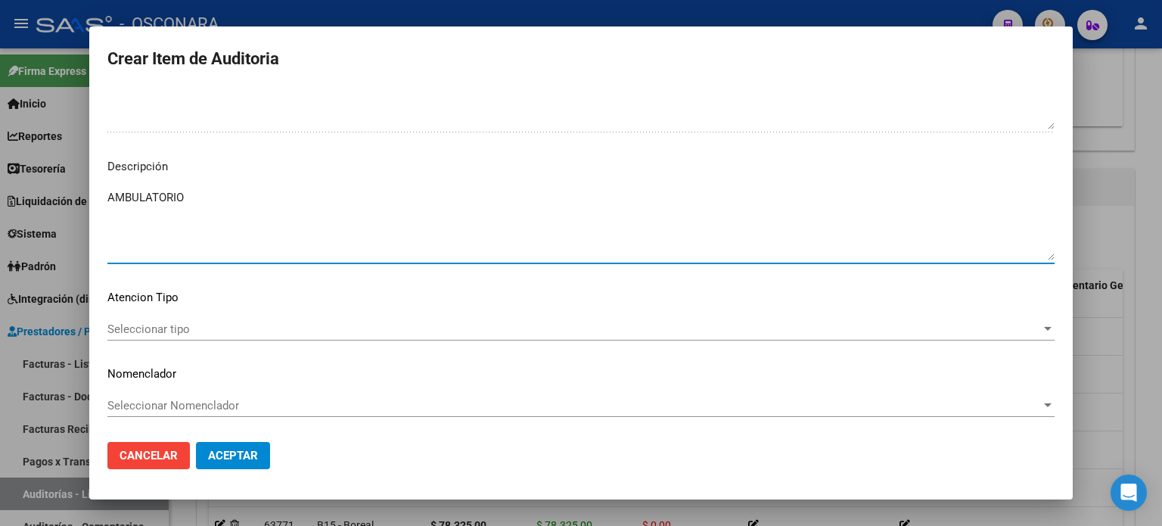
type textarea "AMBULATORIO"
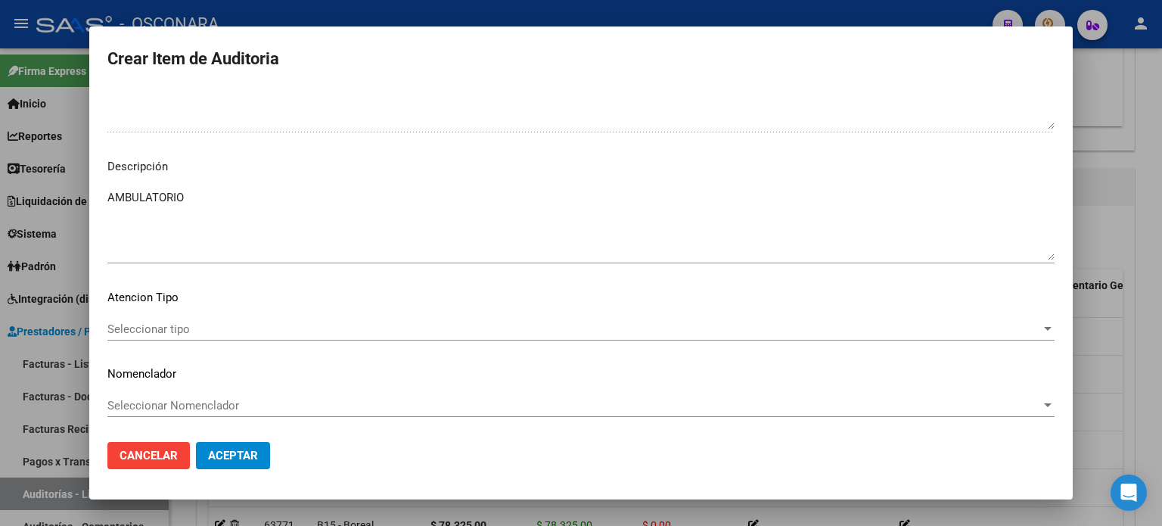
click at [169, 320] on div "Seleccionar tipo Seleccionar tipo" at bounding box center [580, 329] width 947 height 23
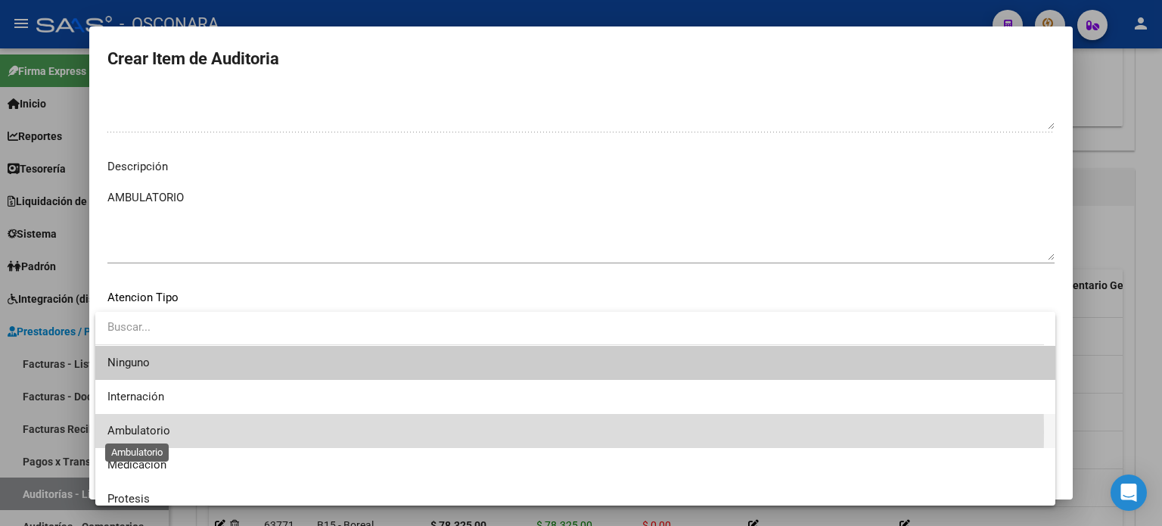
drag, startPoint x: 157, startPoint y: 432, endPoint x: 179, endPoint y: 439, distance: 22.3
click at [157, 432] on span "Ambulatorio" at bounding box center [138, 431] width 63 height 14
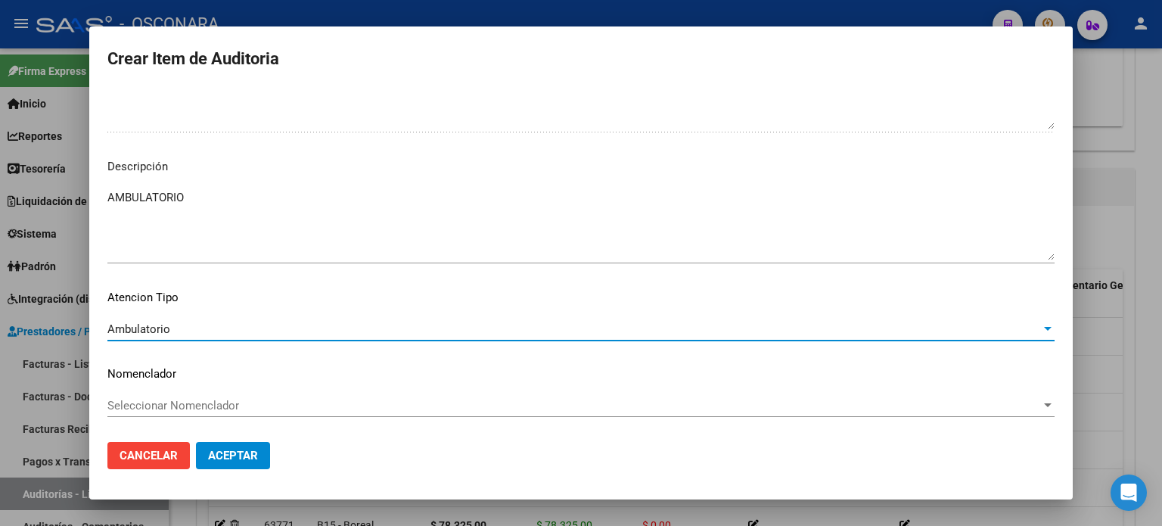
click at [226, 453] on span "Aceptar" at bounding box center [233, 456] width 50 height 14
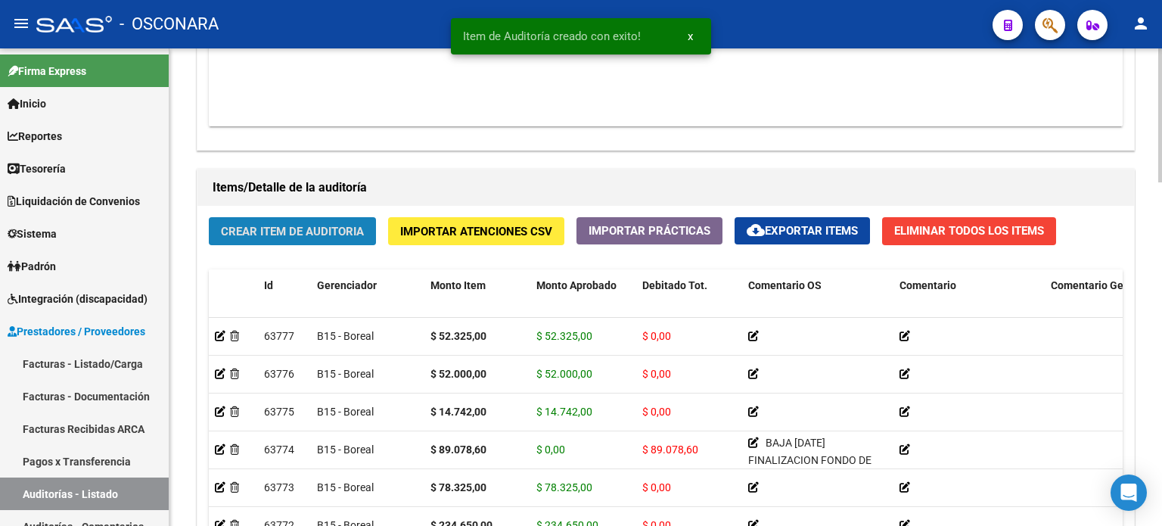
click at [256, 236] on span "Crear Item de Auditoria" at bounding box center [292, 232] width 143 height 14
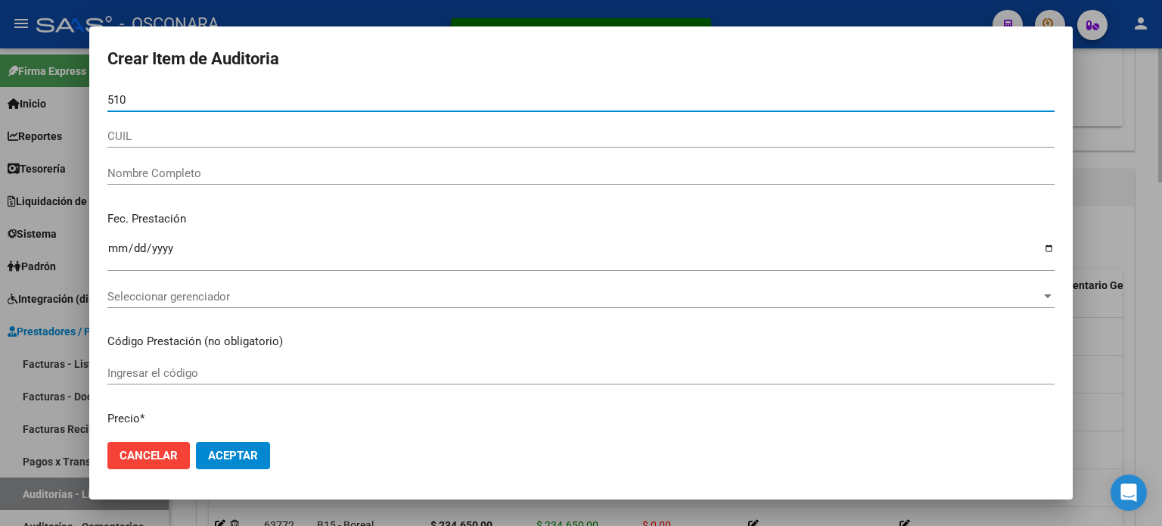
type input "5100"
type input "51003327"
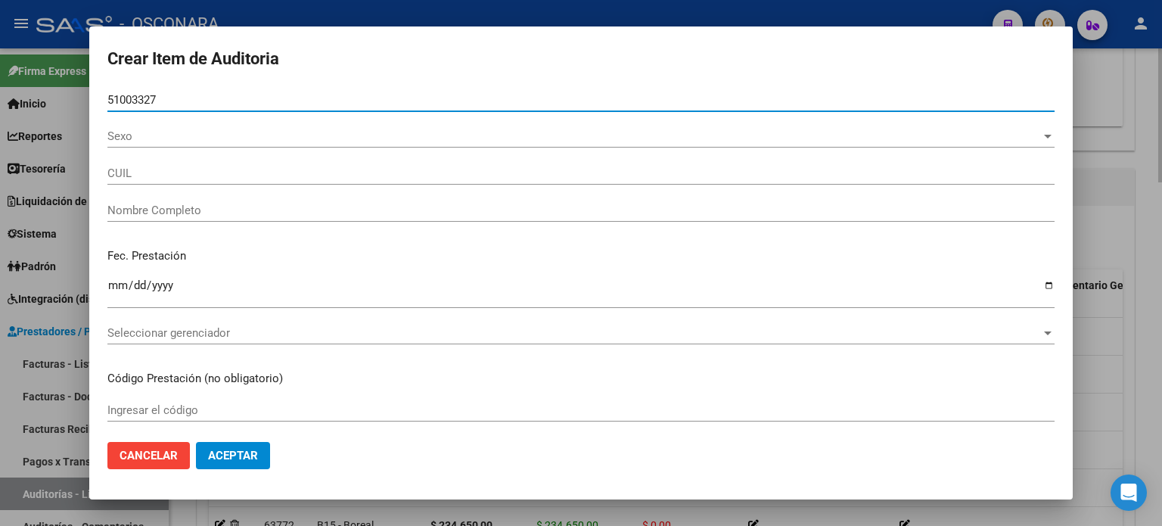
type input "20510033273"
type input "[PERSON_NAME] [PERSON_NAME] [PERSON_NAME]"
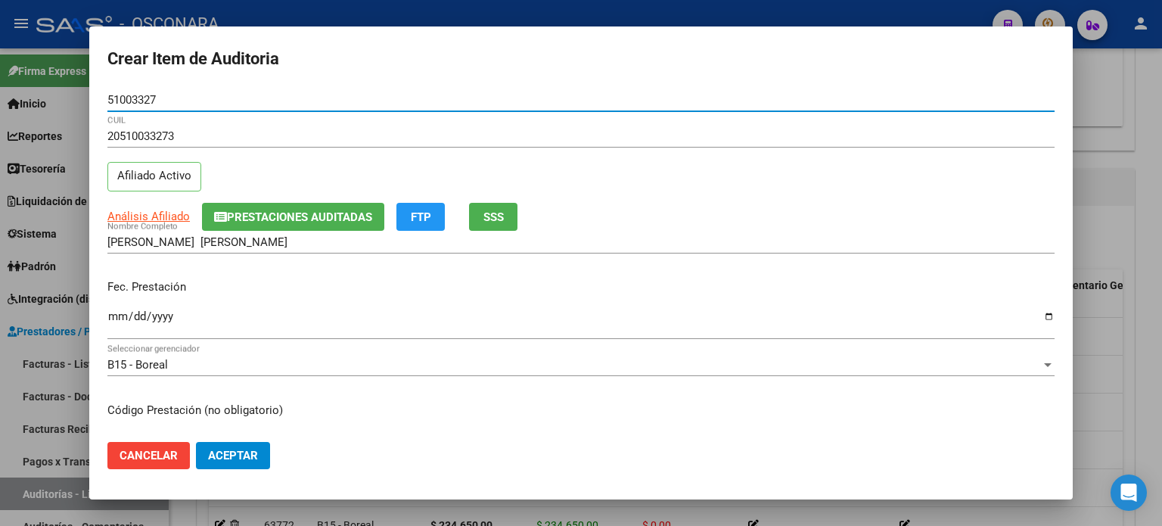
type input "51003327"
click at [112, 320] on input "Ingresar la fecha" at bounding box center [580, 322] width 947 height 24
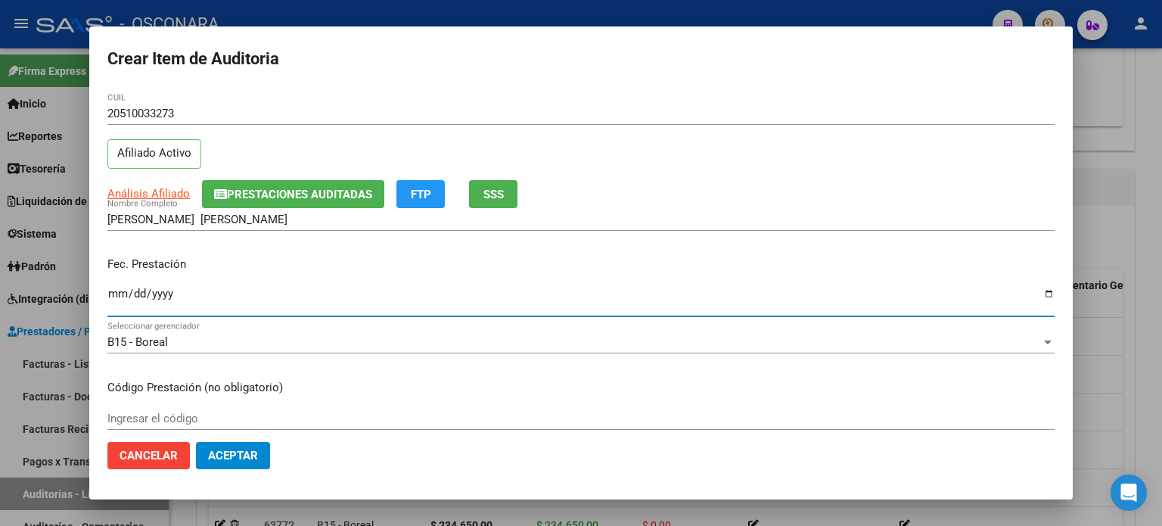
scroll to position [76, 0]
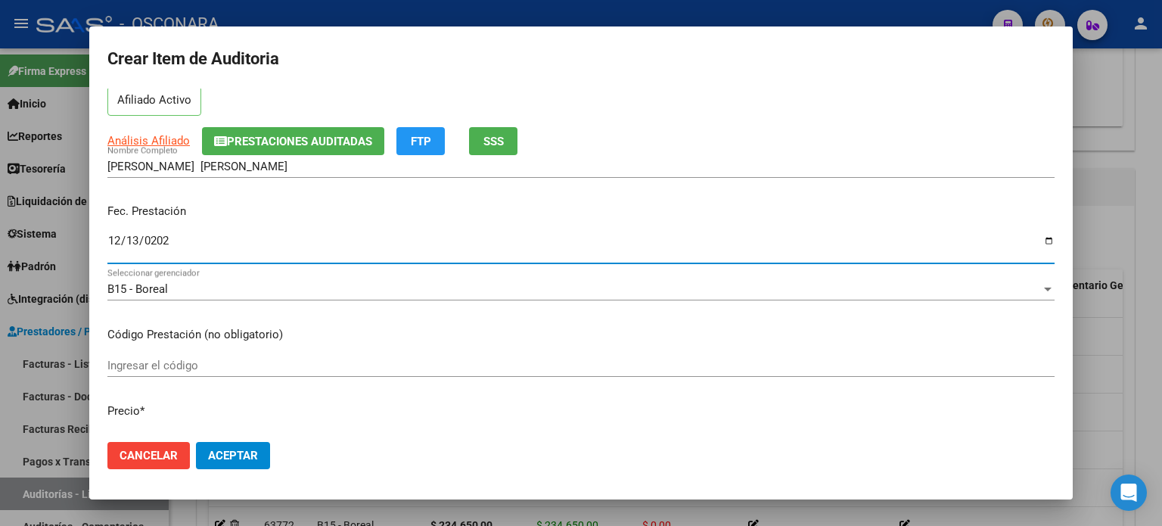
type input "2024-12-13"
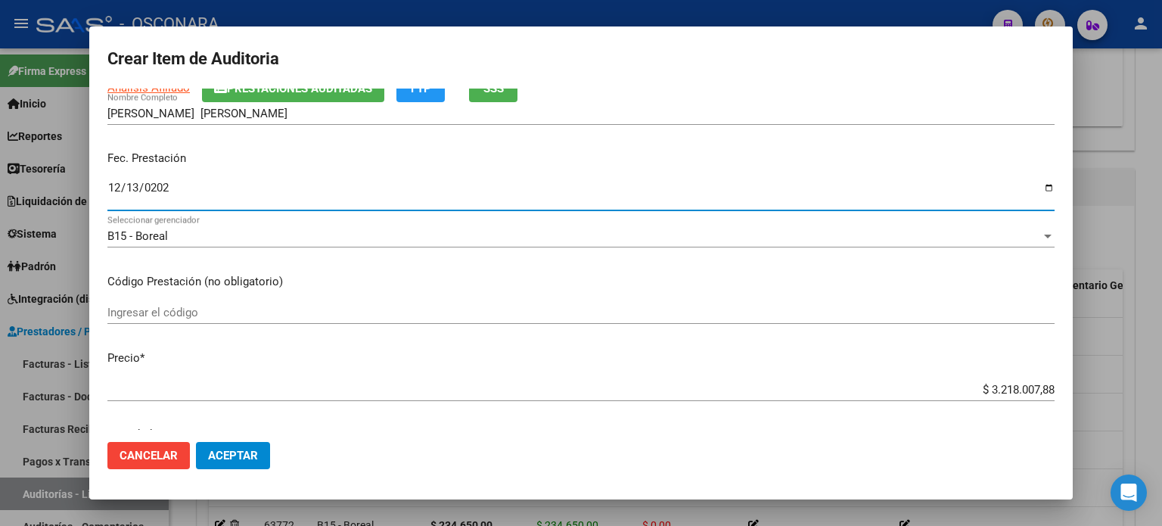
scroll to position [151, 0]
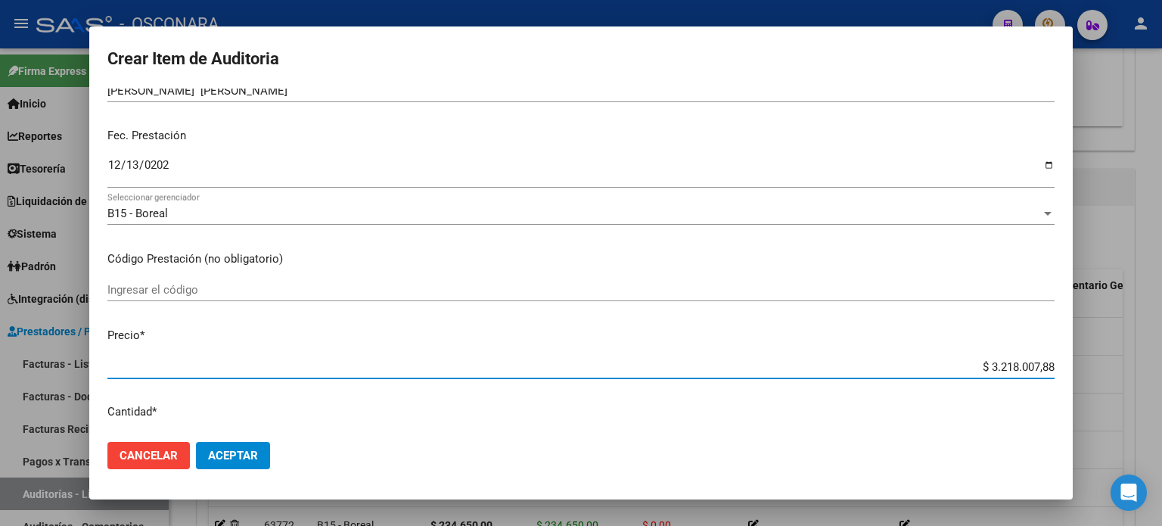
drag, startPoint x: 978, startPoint y: 365, endPoint x: 1161, endPoint y: 347, distance: 183.9
click at [1161, 359] on div "Crear Item de Auditoria 51003327 Nro Documento 20510033273 CUIL Afiliado Activo…" at bounding box center [581, 263] width 1162 height 526
type input "$ 0,01"
type input "$ 0,14"
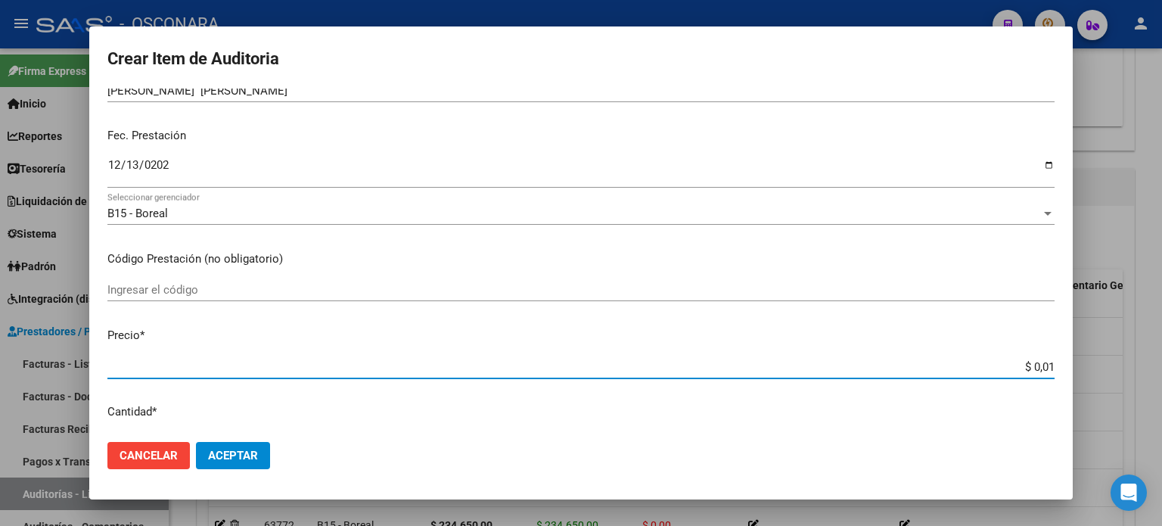
type input "$ 0,14"
type input "$ 1,47"
type input "$ 14,74"
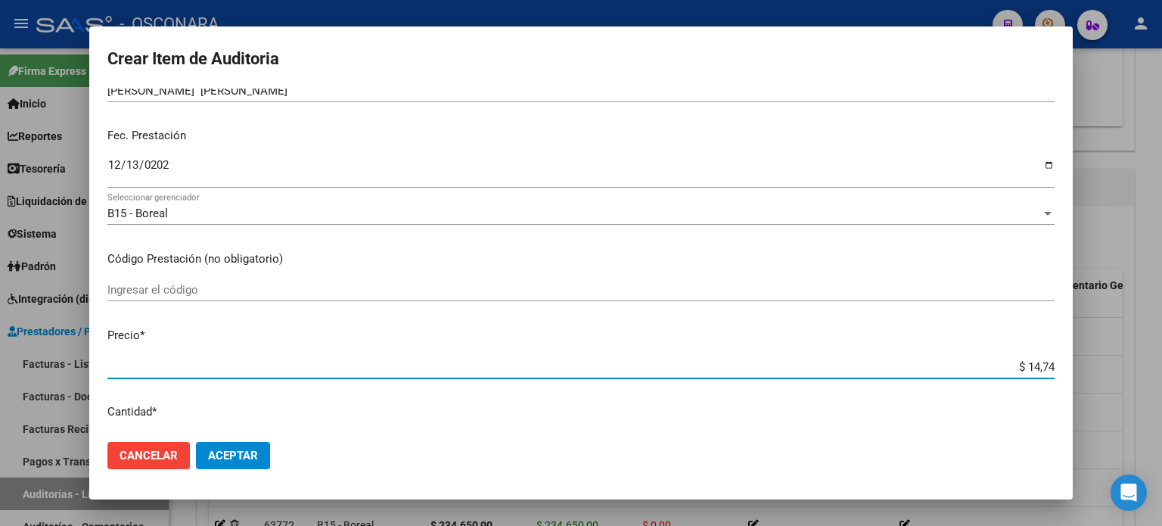
type input "$ 147,42"
type input "$ 1.474,20"
type input "$ 14.742,00"
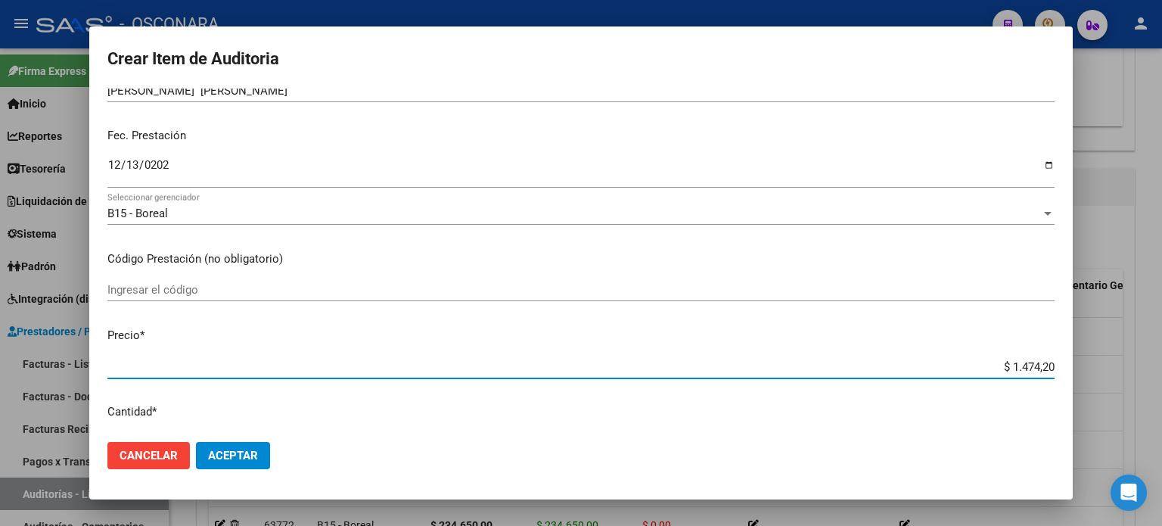
type input "$ 14.742,00"
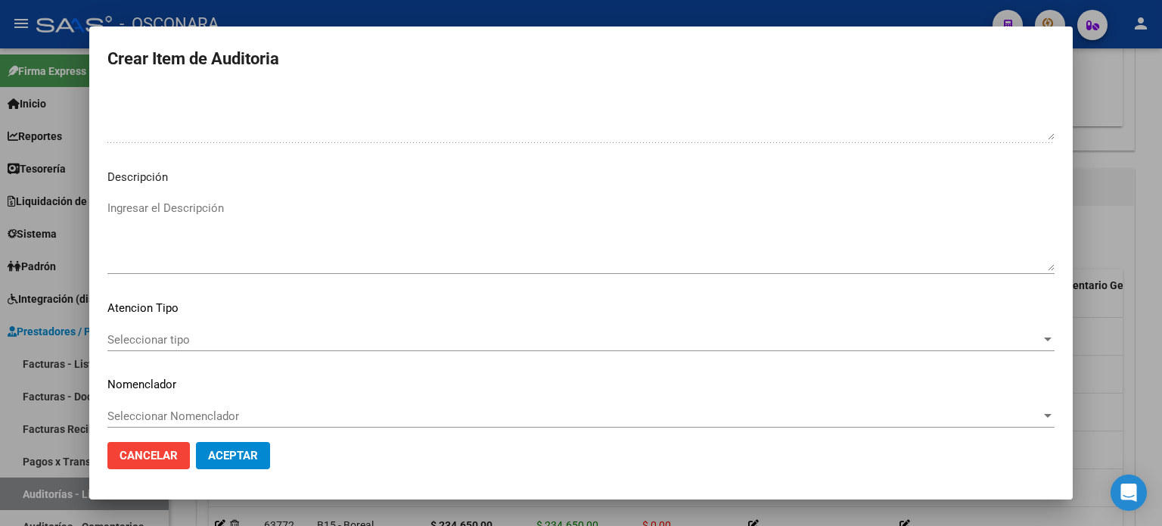
scroll to position [1020, 0]
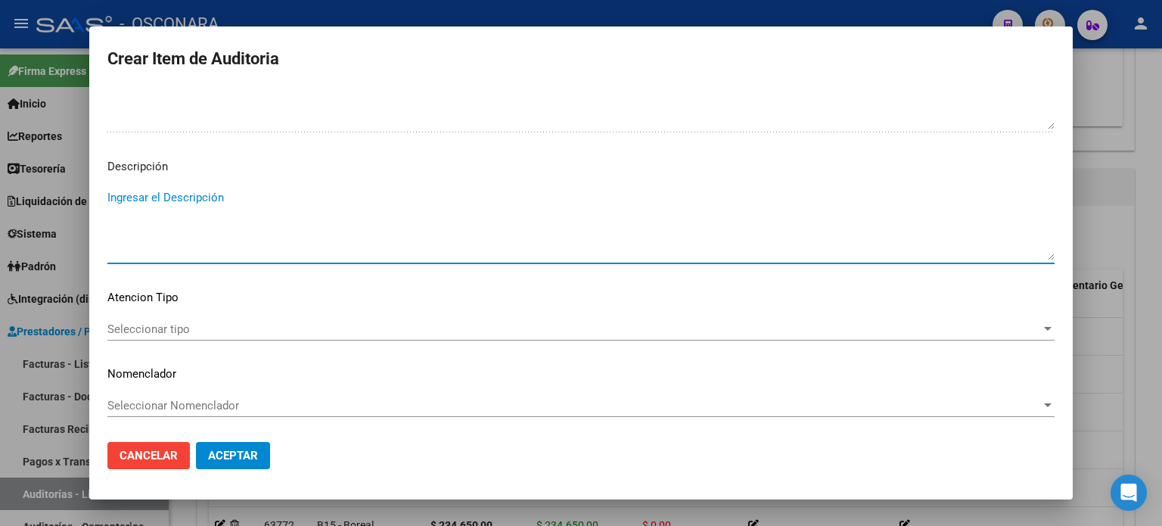
click at [172, 238] on textarea "Ingresar el Descripción" at bounding box center [580, 224] width 947 height 71
type textarea "AMBULATORIO"
click at [144, 322] on span "Seleccionar tipo" at bounding box center [574, 329] width 934 height 14
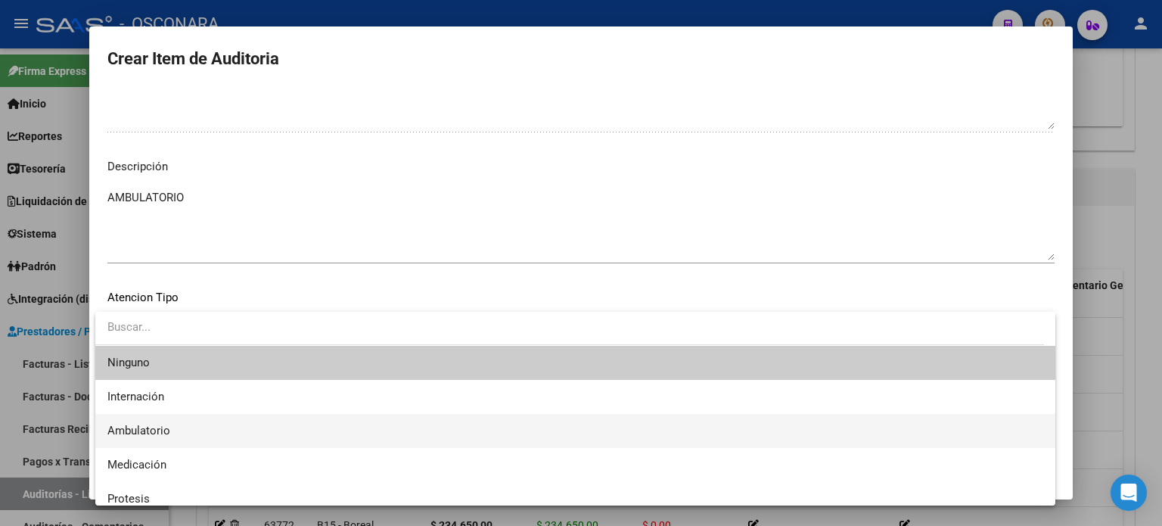
click at [133, 420] on span "Ambulatorio" at bounding box center [575, 431] width 936 height 34
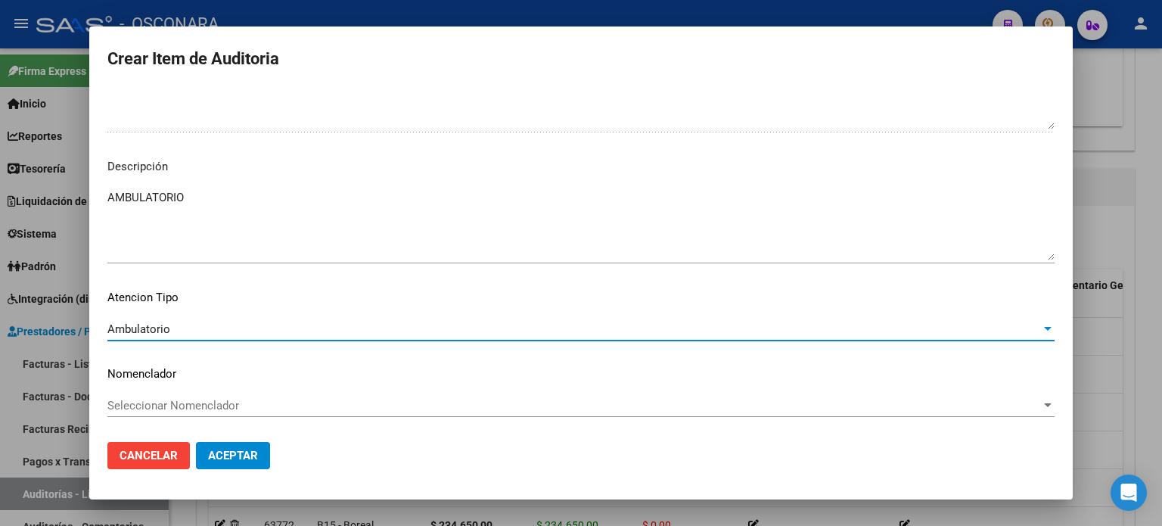
click at [238, 471] on mat-dialog-actions "Cancelar Aceptar" at bounding box center [580, 455] width 947 height 51
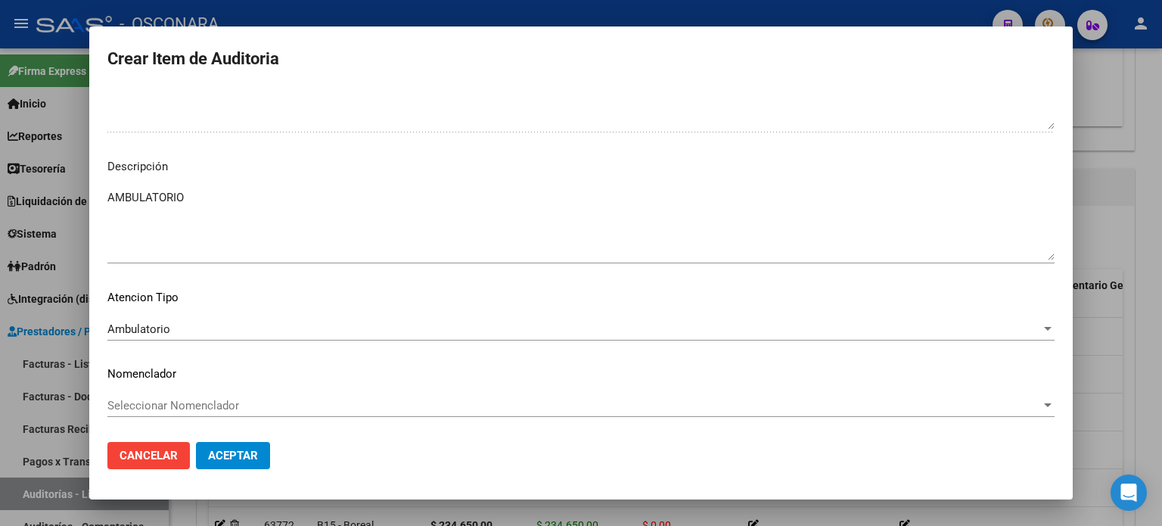
click at [246, 458] on span "Aceptar" at bounding box center [233, 456] width 50 height 14
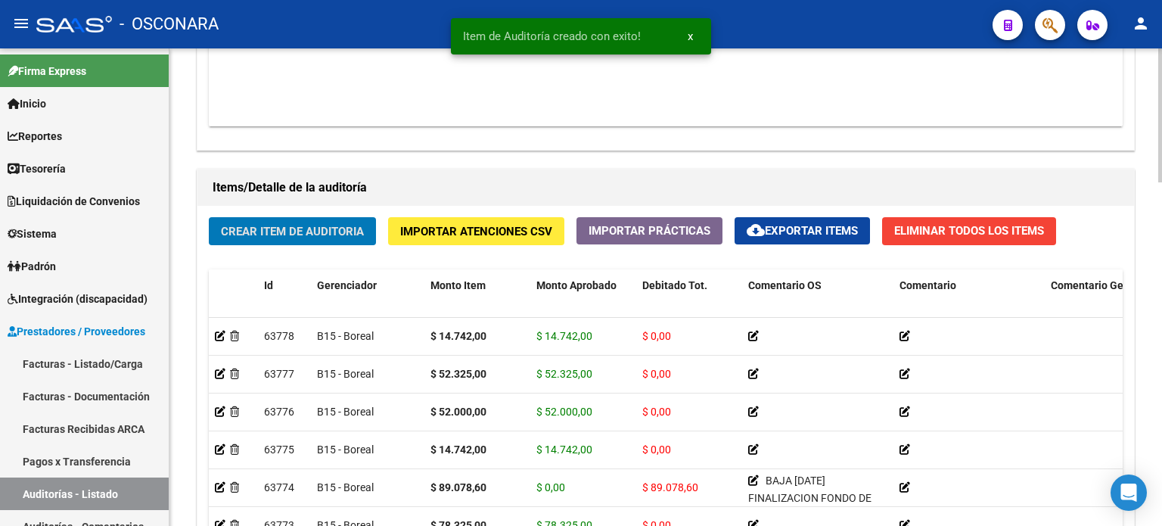
click at [299, 230] on span "Crear Item de Auditoria" at bounding box center [292, 232] width 143 height 14
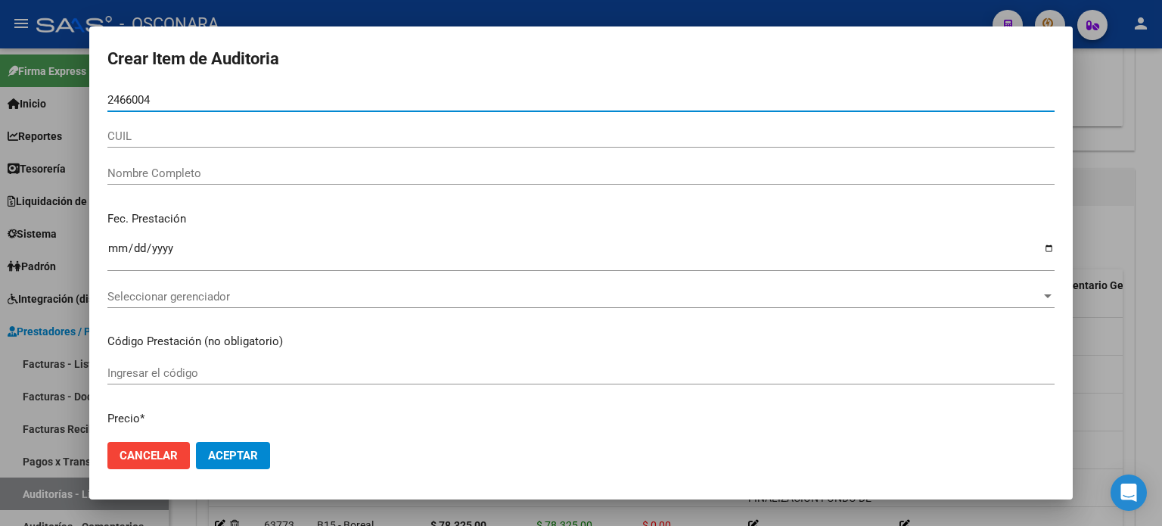
type input "24660046"
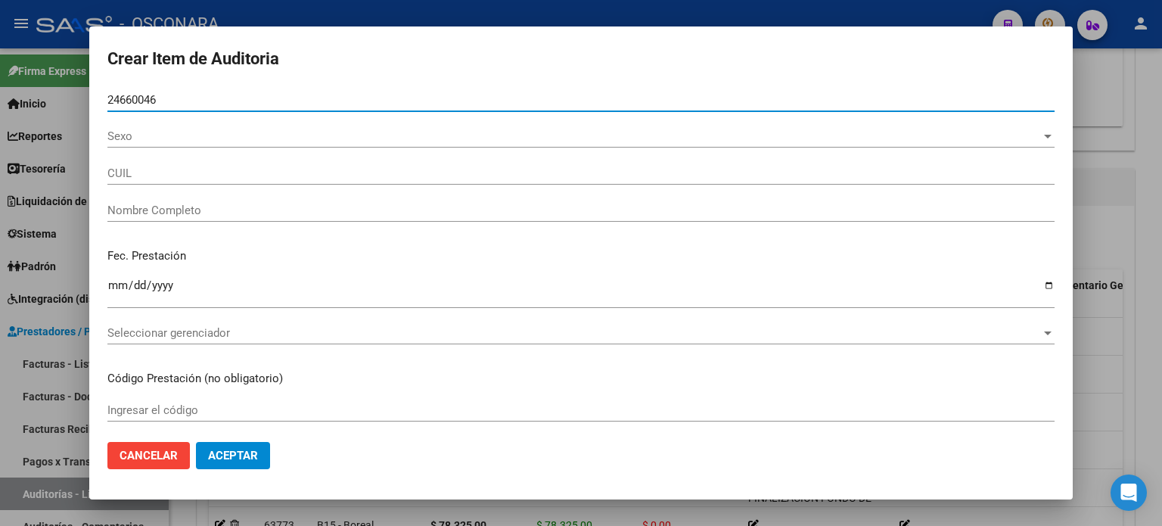
type input "20246600466"
type input "[DEMOGRAPHIC_DATA][PERSON_NAME] [PERSON_NAME] -"
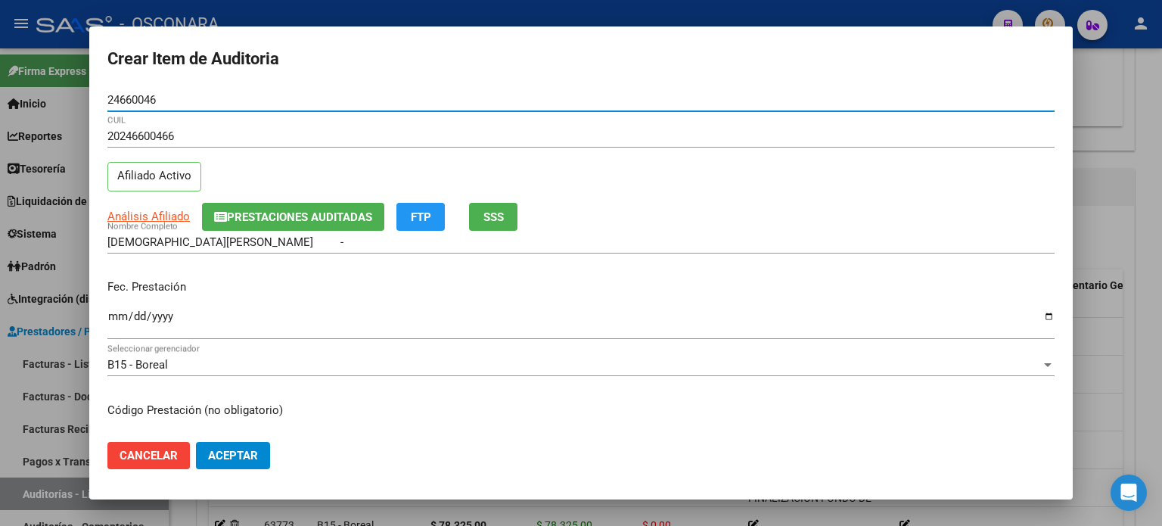
type input "24660046"
click at [112, 316] on input "Ingresar la fecha" at bounding box center [580, 322] width 947 height 24
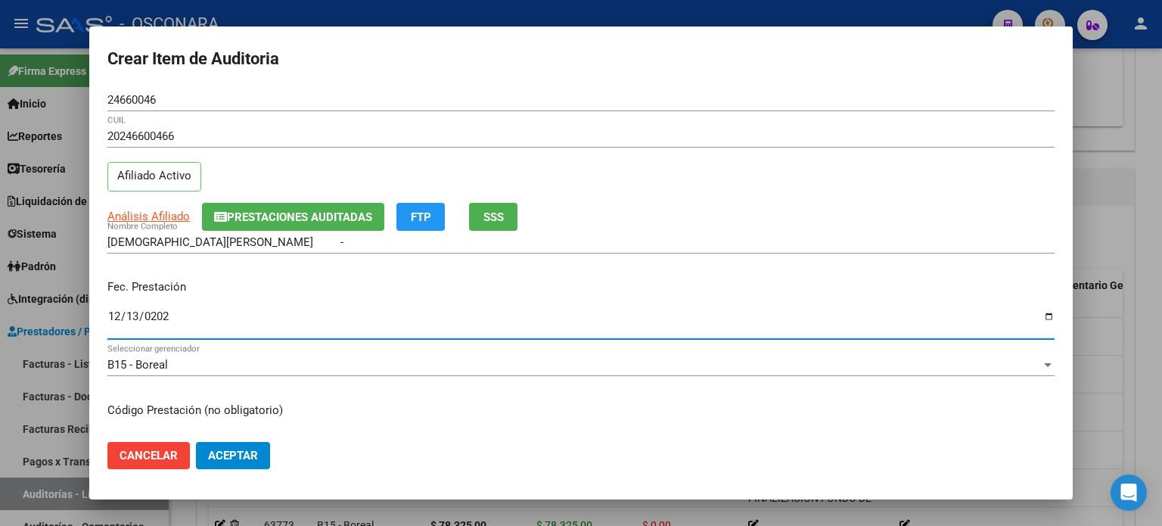
type input "2024-12-13"
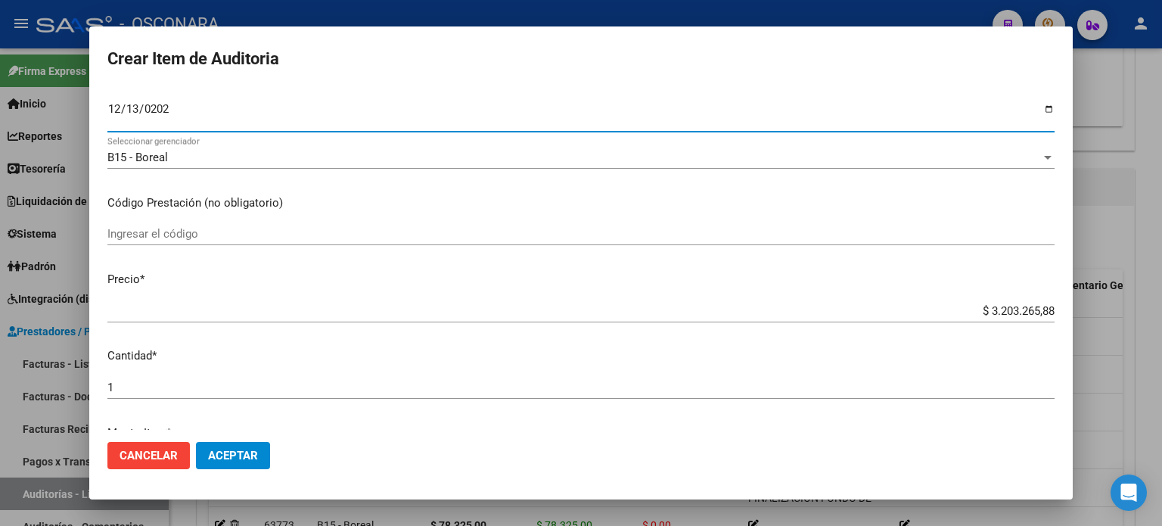
scroll to position [303, 0]
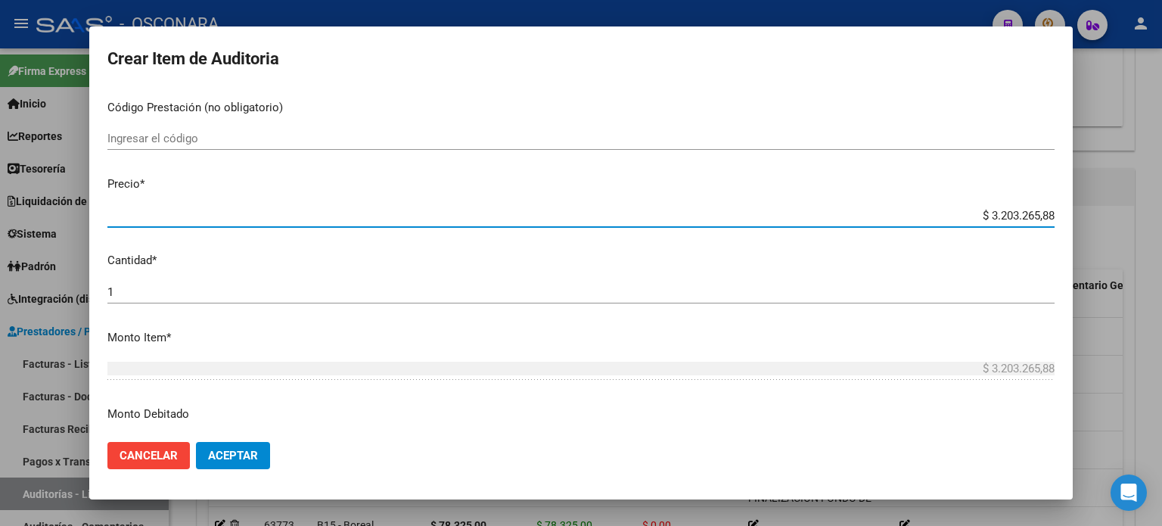
drag, startPoint x: 979, startPoint y: 212, endPoint x: 1161, endPoint y: 212, distance: 182.3
click at [1161, 212] on div "Crear Item de Auditoria 24660046 Nro Documento 20246600466 CUIL Afiliado Activo…" at bounding box center [581, 263] width 1162 height 526
type input "$ 0,08"
type input "$ 0,84"
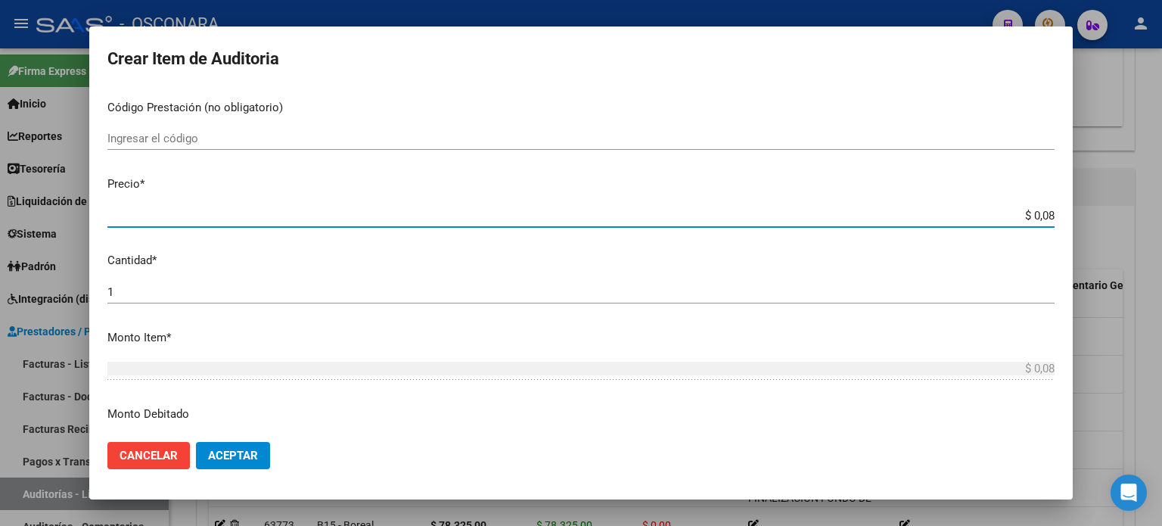
type input "$ 0,84"
type input "$ 8,45"
type input "$ 84,56"
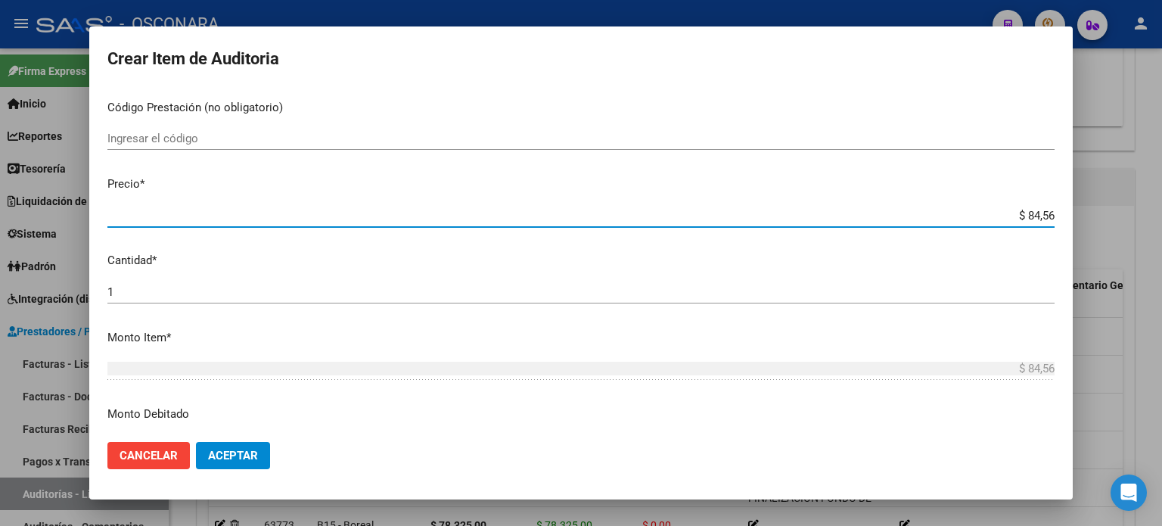
type input "$ 845,65"
type input "$ 8.456,56"
type input "$ 84.565,60"
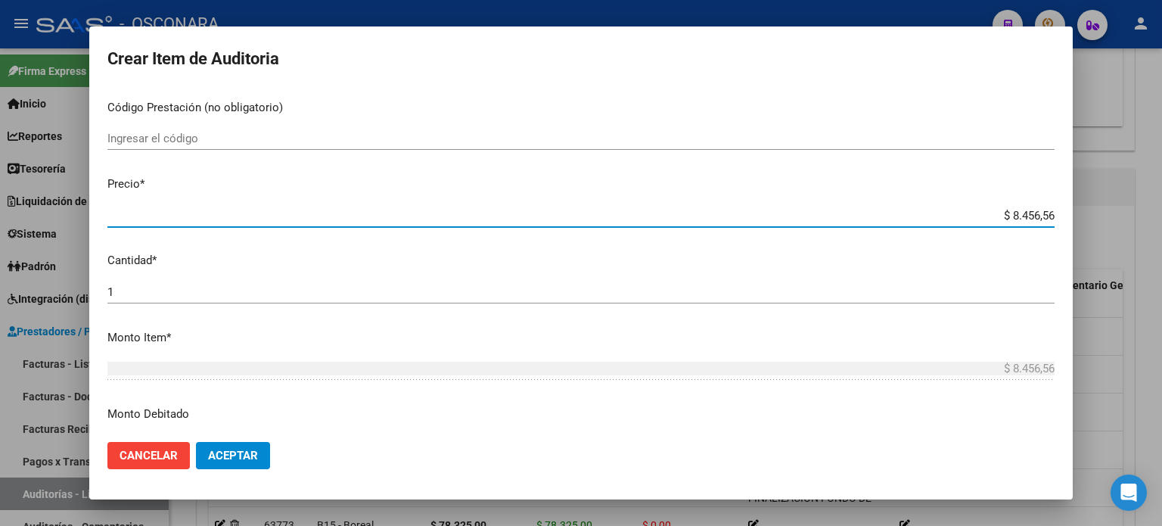
type input "$ 84.565,60"
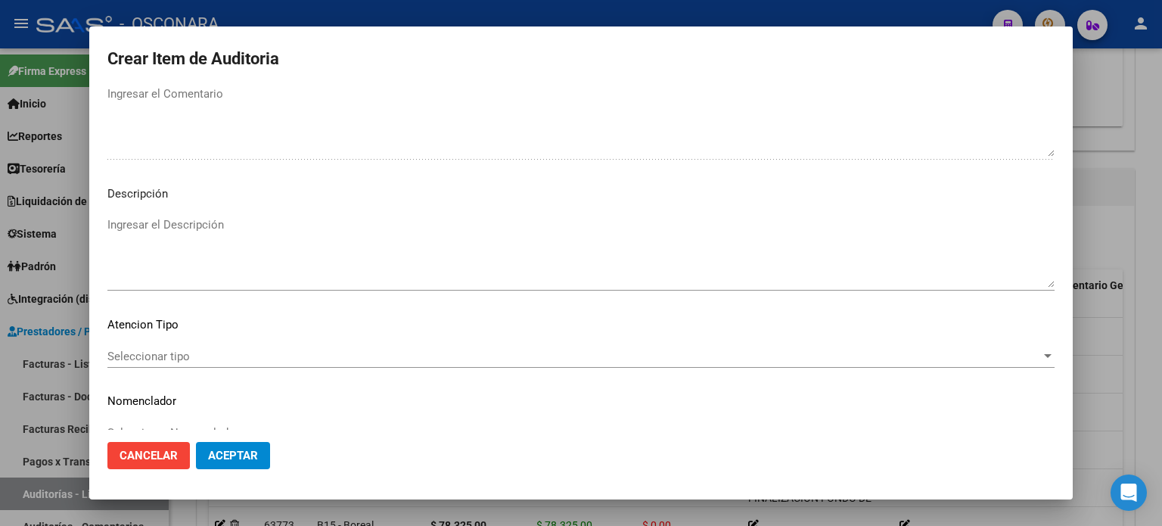
scroll to position [1020, 0]
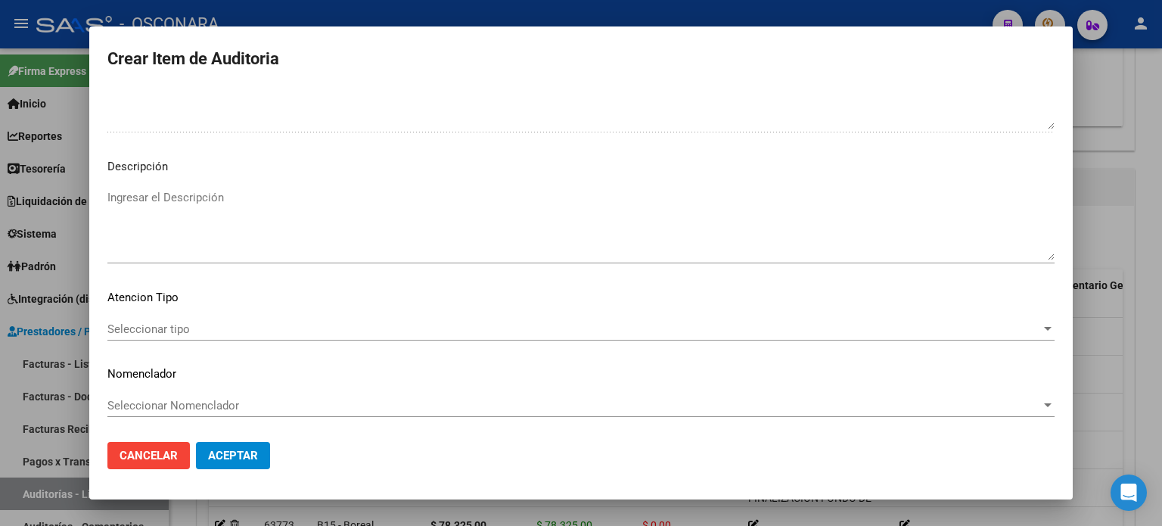
click at [246, 222] on textarea "Ingresar el Descripción" at bounding box center [580, 224] width 947 height 71
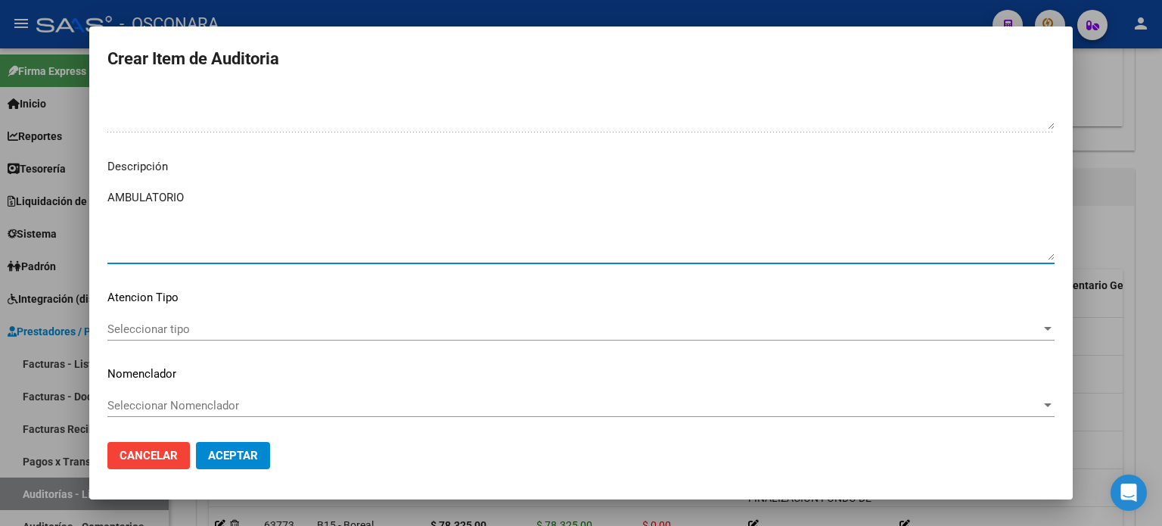
type textarea "AMBULATORIO"
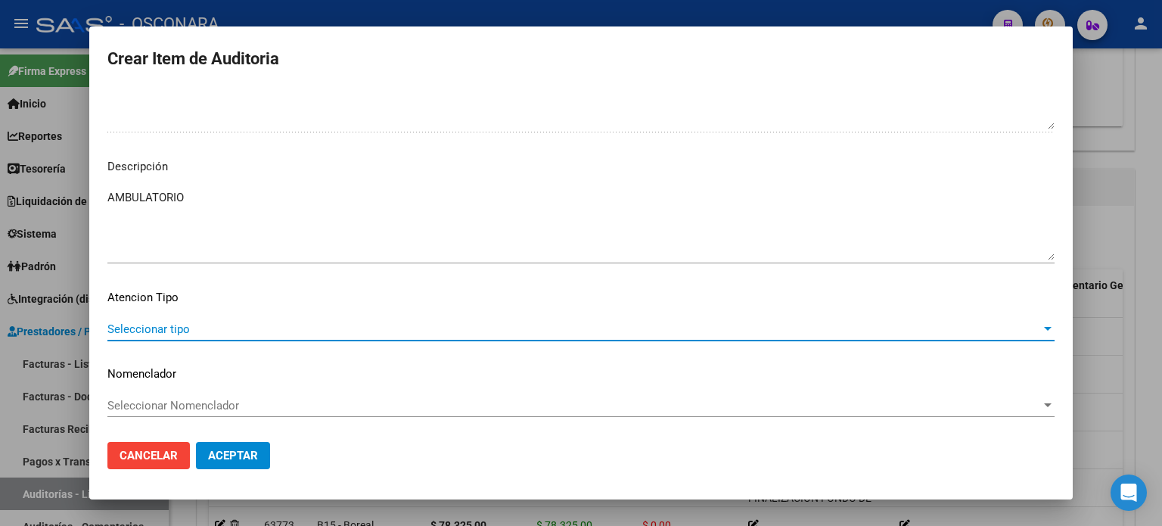
click at [159, 320] on div "Seleccionar tipo Seleccionar tipo" at bounding box center [580, 329] width 947 height 23
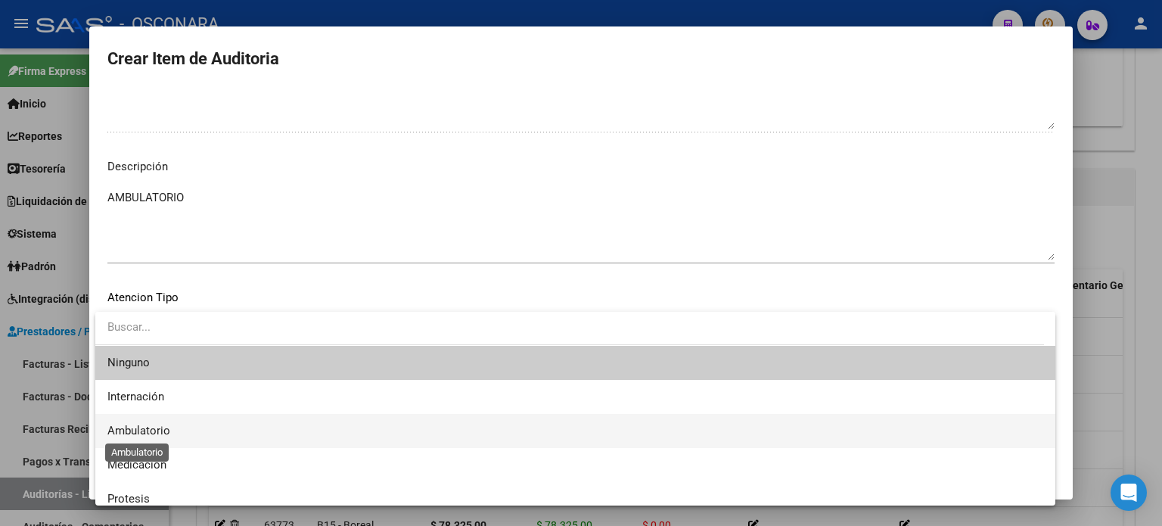
click at [168, 434] on span "Ambulatorio" at bounding box center [138, 431] width 63 height 14
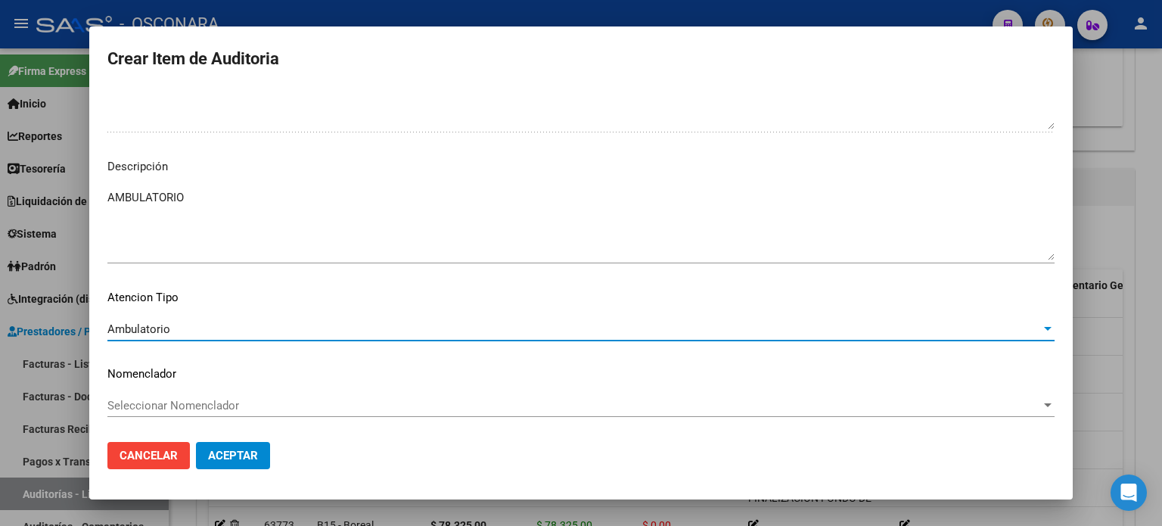
click at [239, 449] on span "Aceptar" at bounding box center [233, 456] width 50 height 14
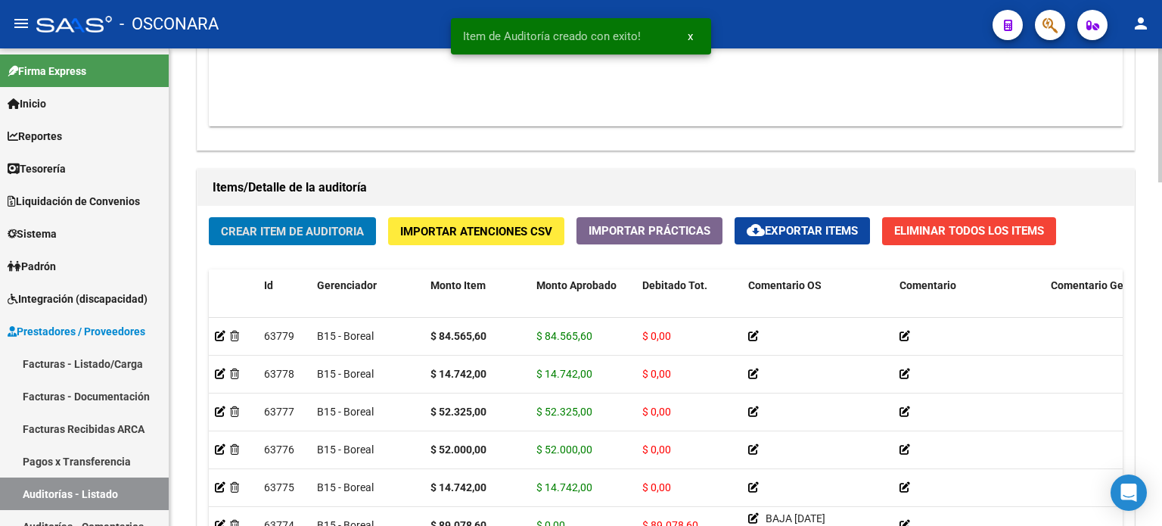
click at [281, 224] on span "Crear Item de Auditoria" at bounding box center [292, 231] width 143 height 14
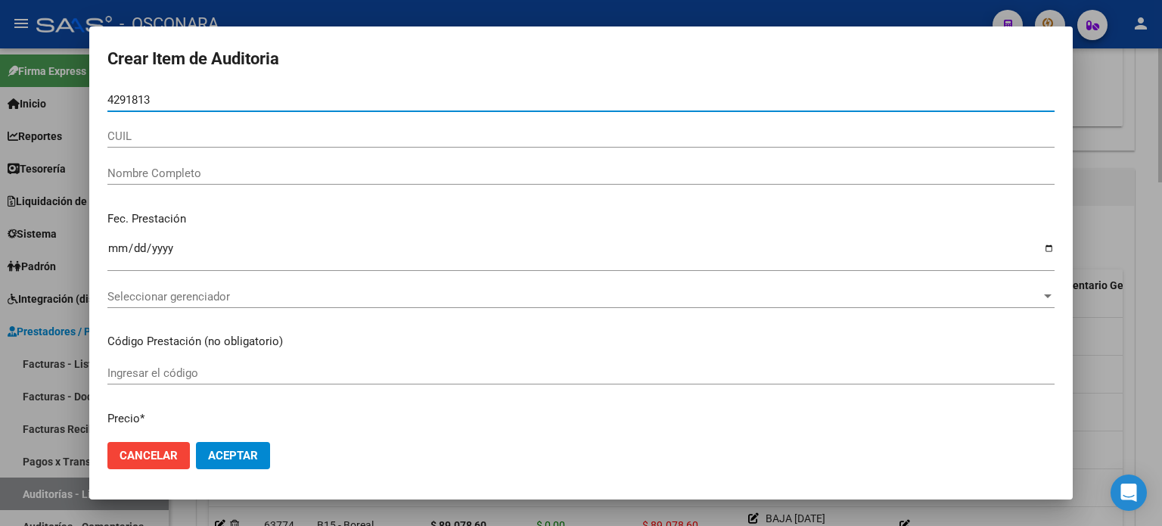
type input "42918136"
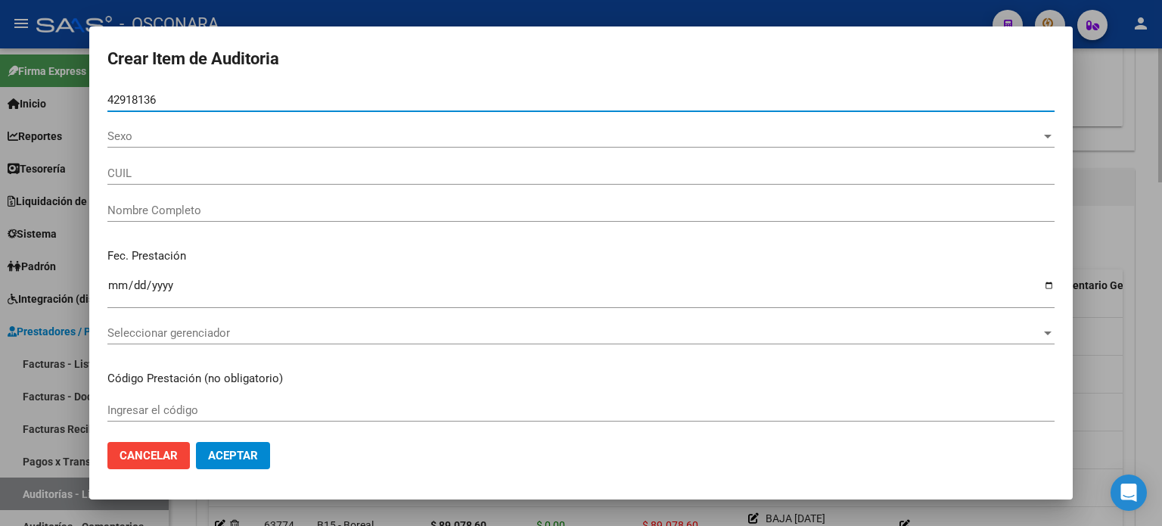
type input "20429181365"
type input "[PERSON_NAME] [PERSON_NAME]"
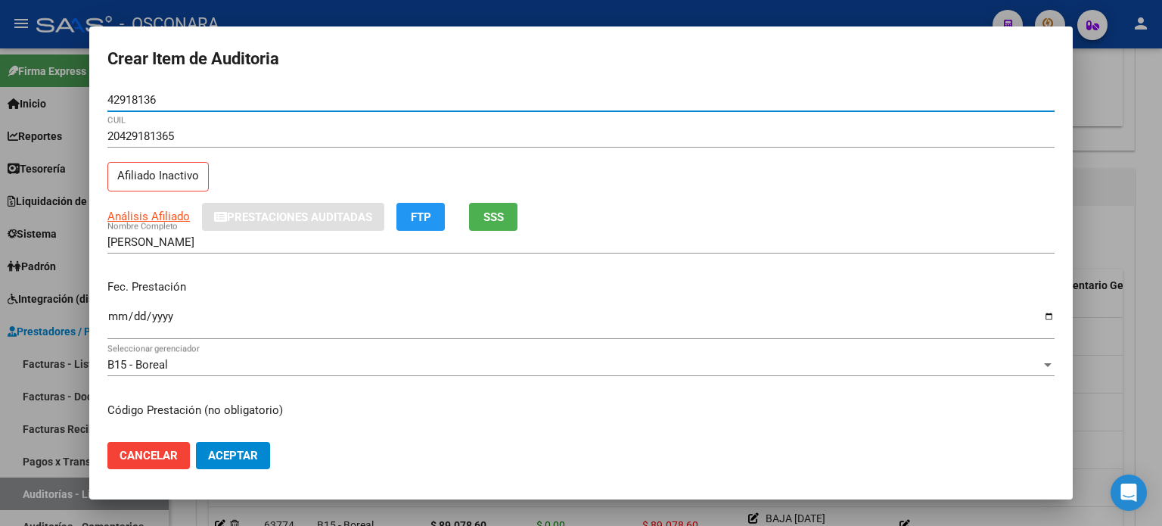
type input "42918136"
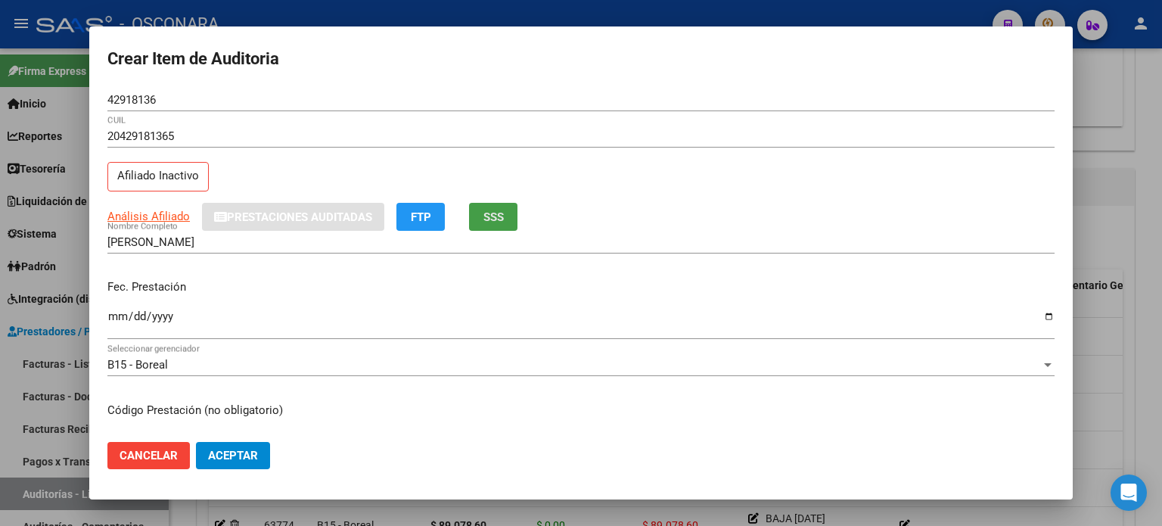
click at [502, 210] on span "SSS" at bounding box center [493, 217] width 20 height 14
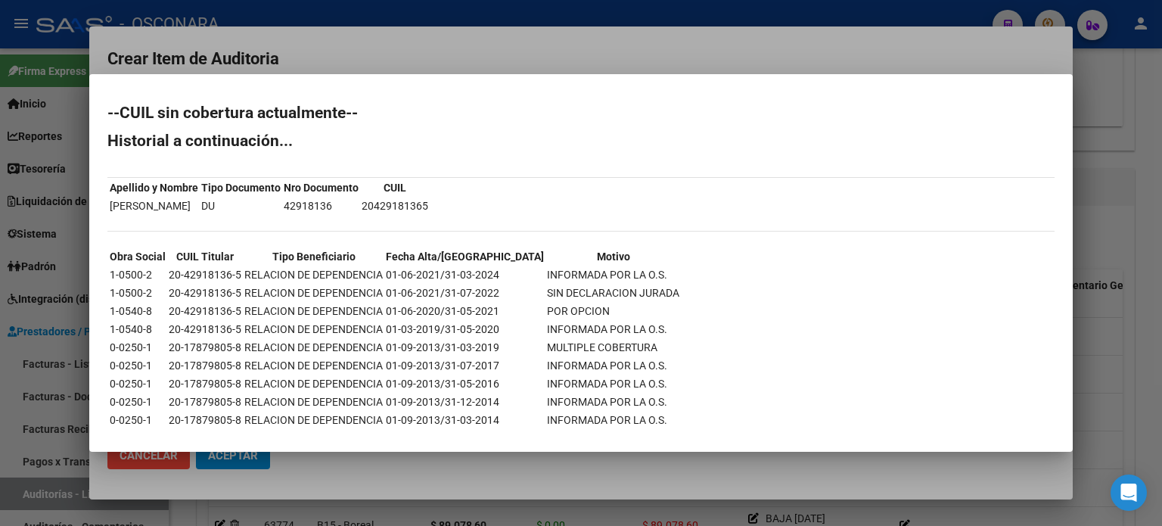
click at [1099, 248] on div at bounding box center [581, 263] width 1162 height 526
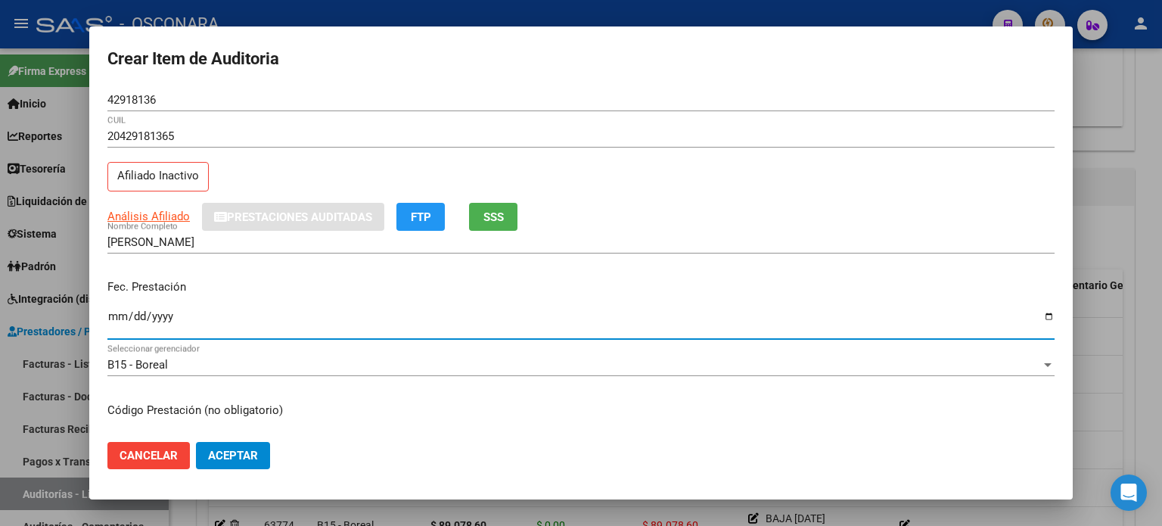
click at [112, 317] on input "Ingresar la fecha" at bounding box center [580, 322] width 947 height 24
type input "2024-12-13"
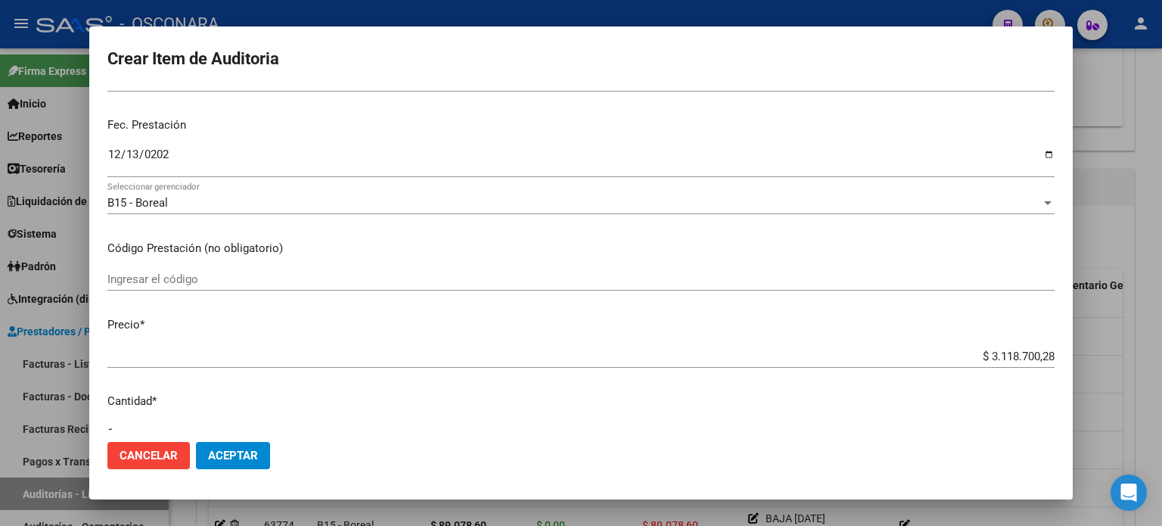
scroll to position [227, 0]
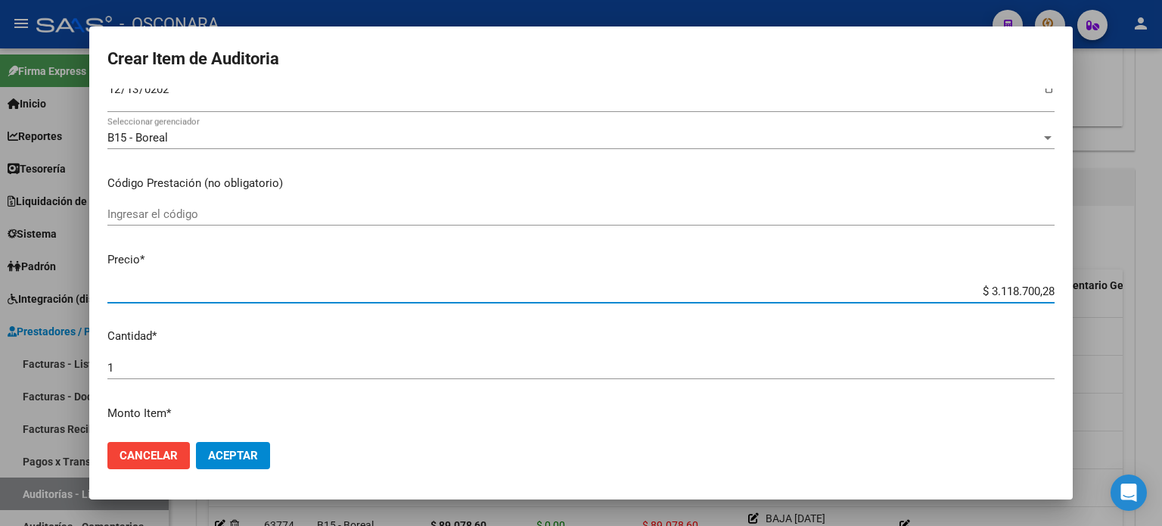
drag, startPoint x: 977, startPoint y: 289, endPoint x: 1161, endPoint y: 288, distance: 184.6
click at [1161, 288] on div "Crear Item de Auditoria 42918136 Nro Documento 20429181365 CUIL Afiliado Inacti…" at bounding box center [581, 263] width 1162 height 526
type input "$ 0,03"
type input "$ 0,37"
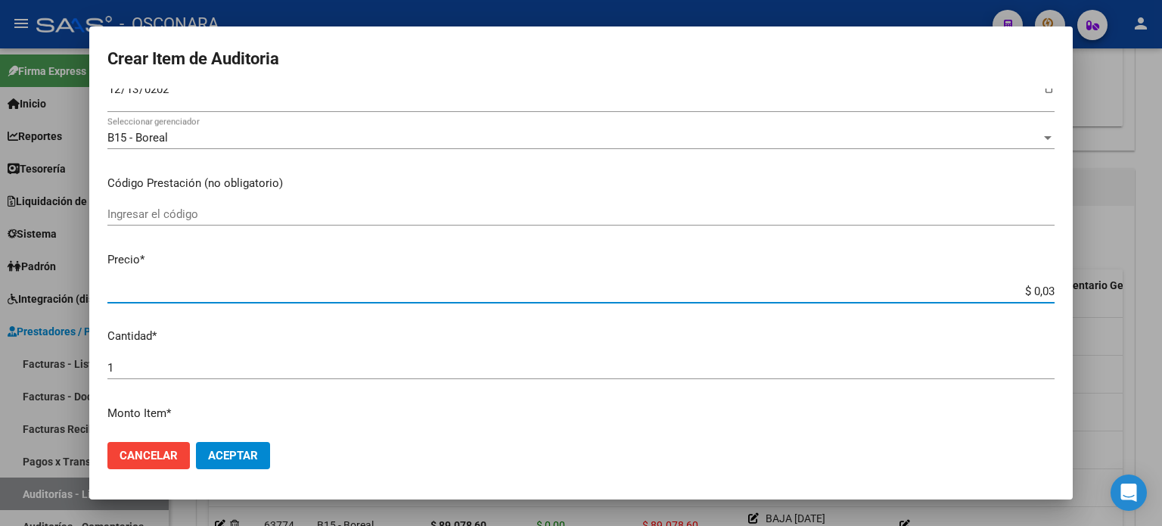
type input "$ 0,37"
type input "$ 3,73"
type input "$ 37,37"
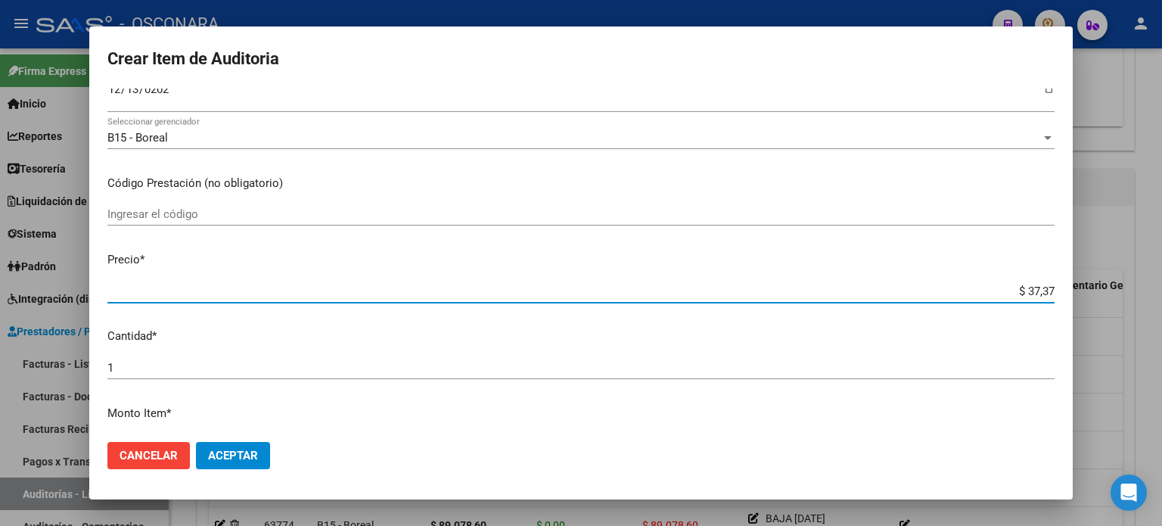
type input "$ 373,75"
type input "$ 3.737,50"
type input "$ 37.375,00"
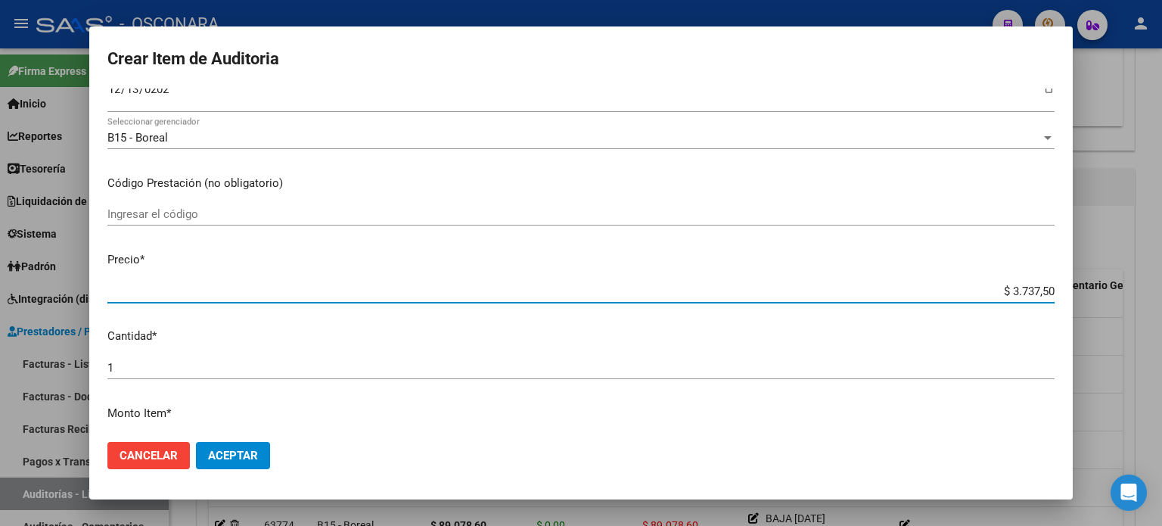
type input "$ 37.375,00"
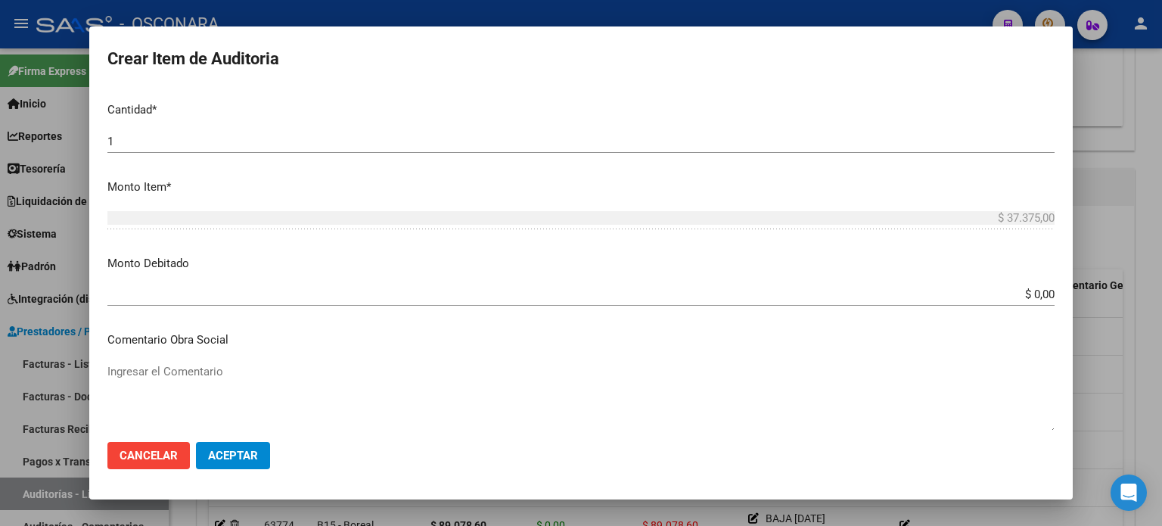
scroll to position [454, 0]
drag, startPoint x: 1019, startPoint y: 294, endPoint x: 1161, endPoint y: 293, distance: 142.2
click at [1095, 294] on div "Crear Item de Auditoria 42918136 Nro Documento 20429181365 CUIL Afiliado Inacti…" at bounding box center [581, 263] width 1162 height 526
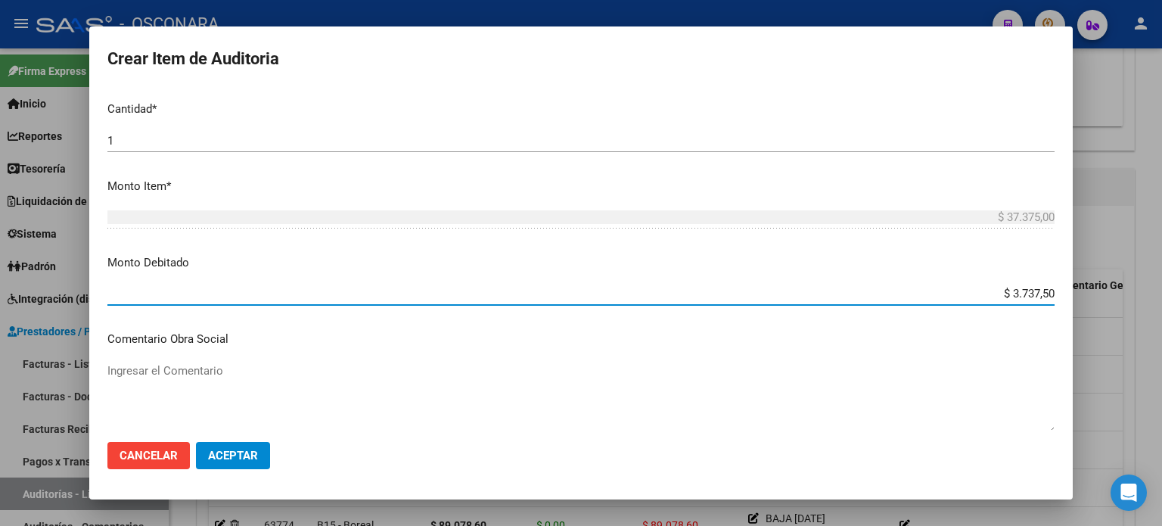
type input "$ 37.375,00"
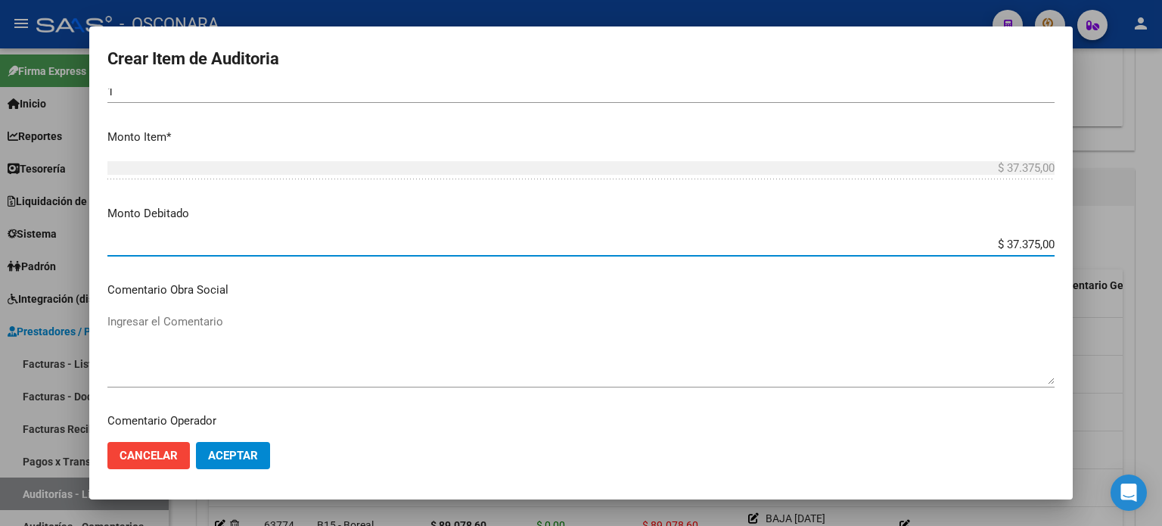
scroll to position [605, 0]
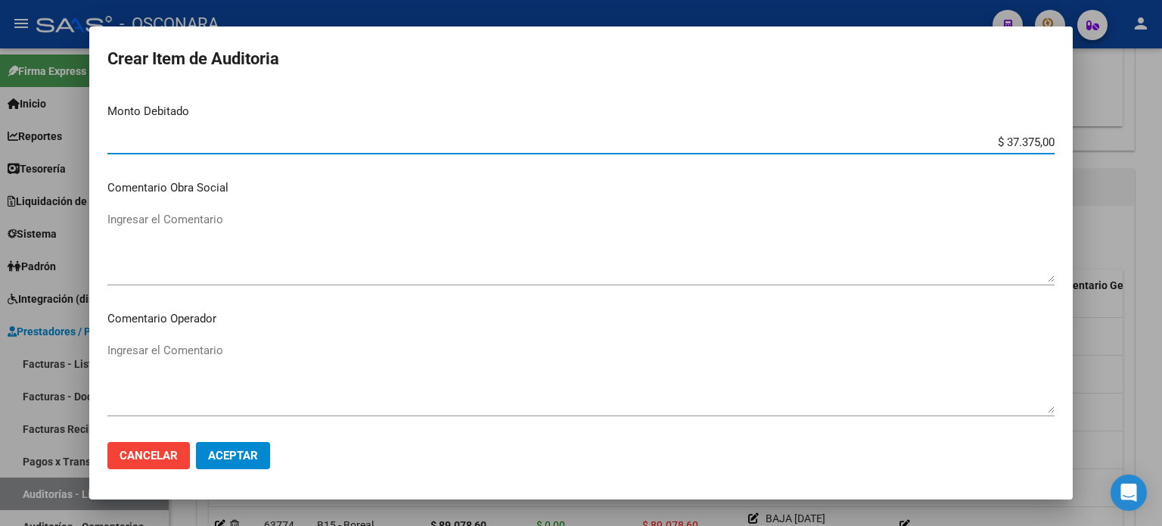
click at [153, 234] on textarea "Ingresar el Comentario" at bounding box center [580, 246] width 947 height 71
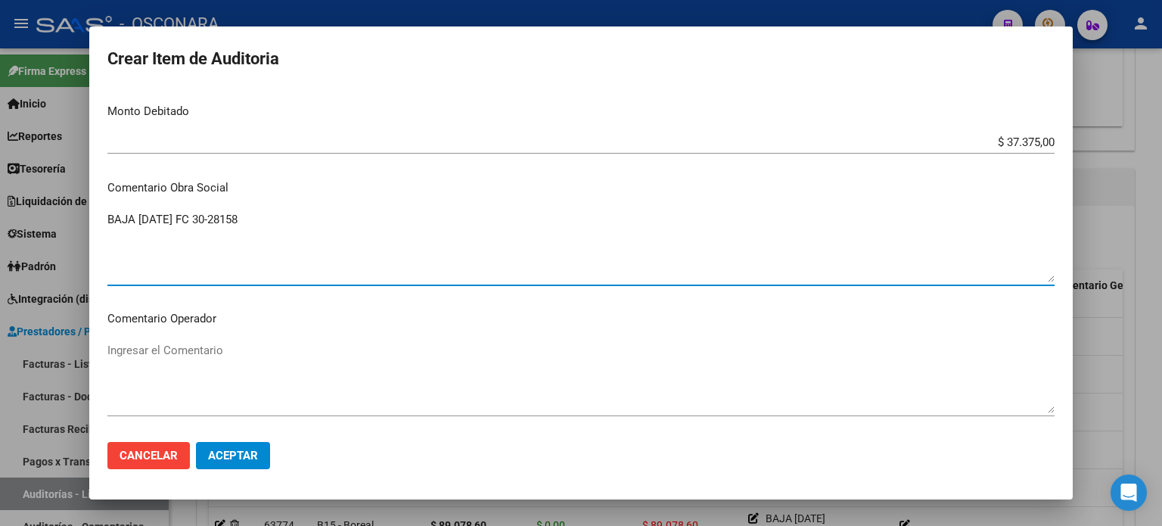
drag, startPoint x: 271, startPoint y: 214, endPoint x: 54, endPoint y: 227, distance: 216.8
click at [9, 229] on div "Crear Item de Auditoria 42918136 Nro Documento 20429181365 CUIL Afiliado Inacti…" at bounding box center [581, 263] width 1162 height 526
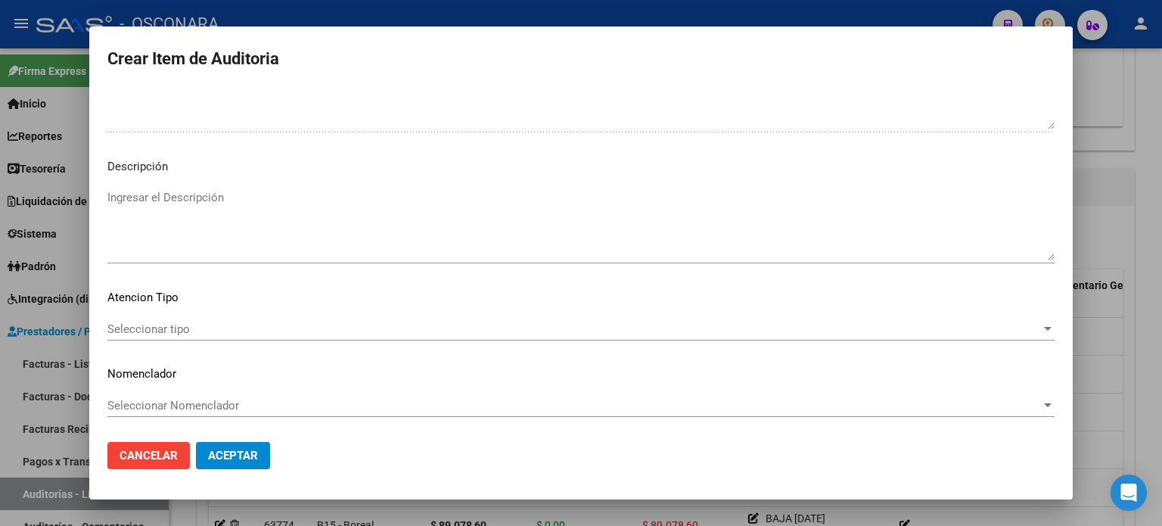
type textarea "BAJA 31/03/2024 FC 30-28158"
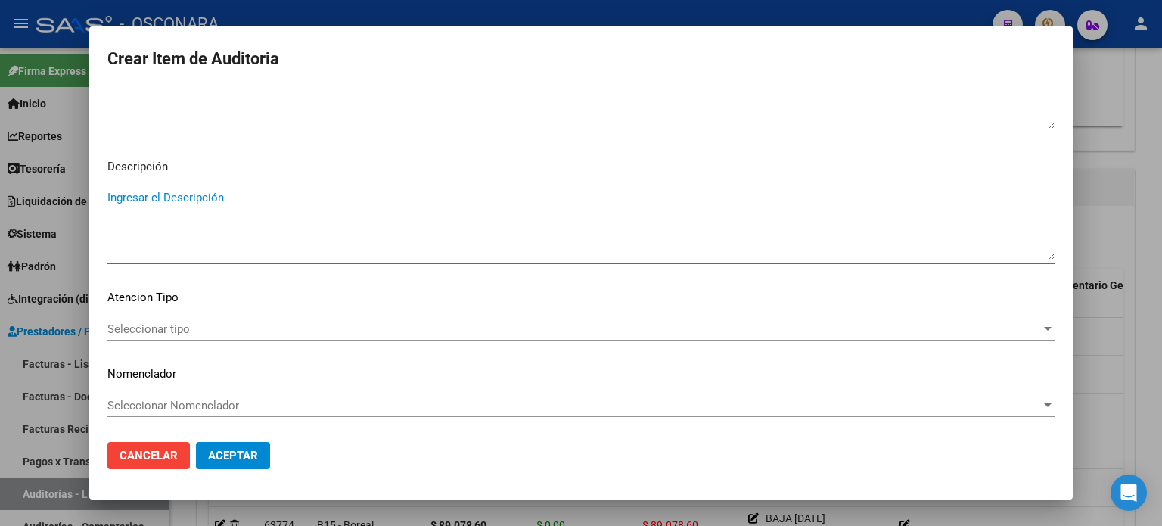
paste textarea "BAJA 31/03/2024 FC 30-28158"
type textarea "BAJA 31/03/2024 FC 30-28158"
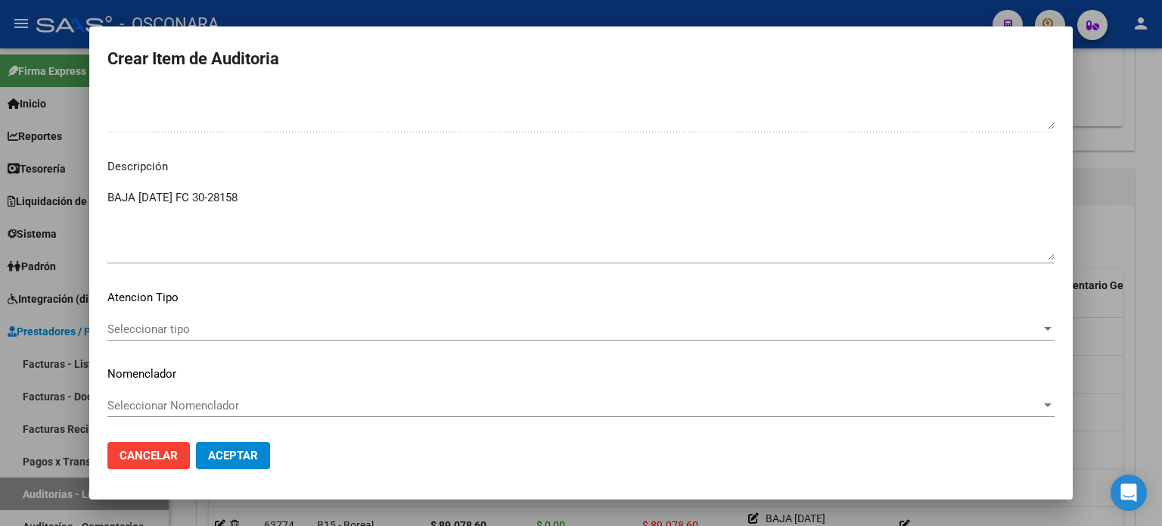
click at [154, 320] on div "Seleccionar tipo Seleccionar tipo" at bounding box center [580, 329] width 947 height 23
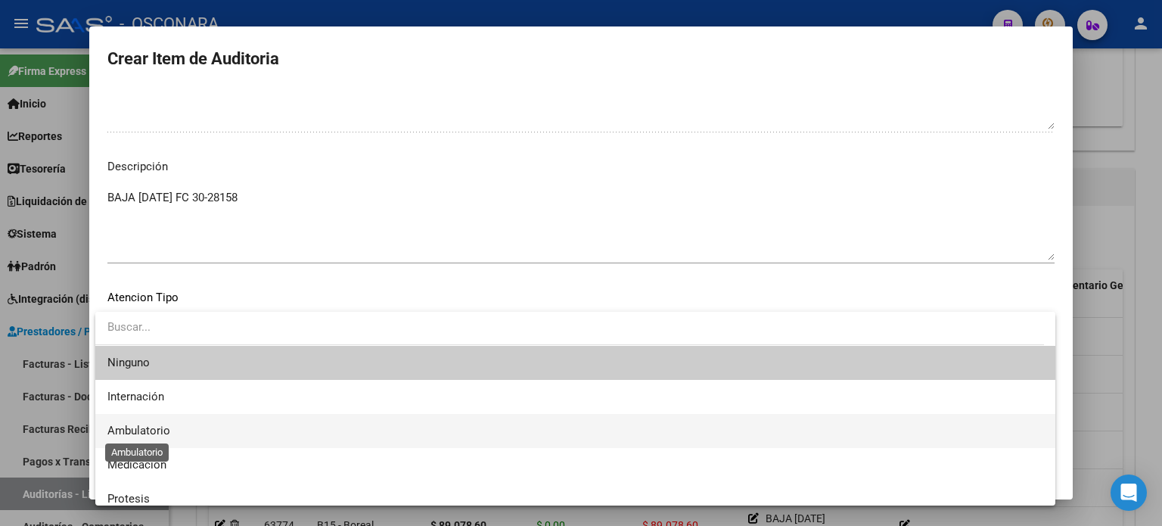
click at [143, 434] on span "Ambulatorio" at bounding box center [138, 431] width 63 height 14
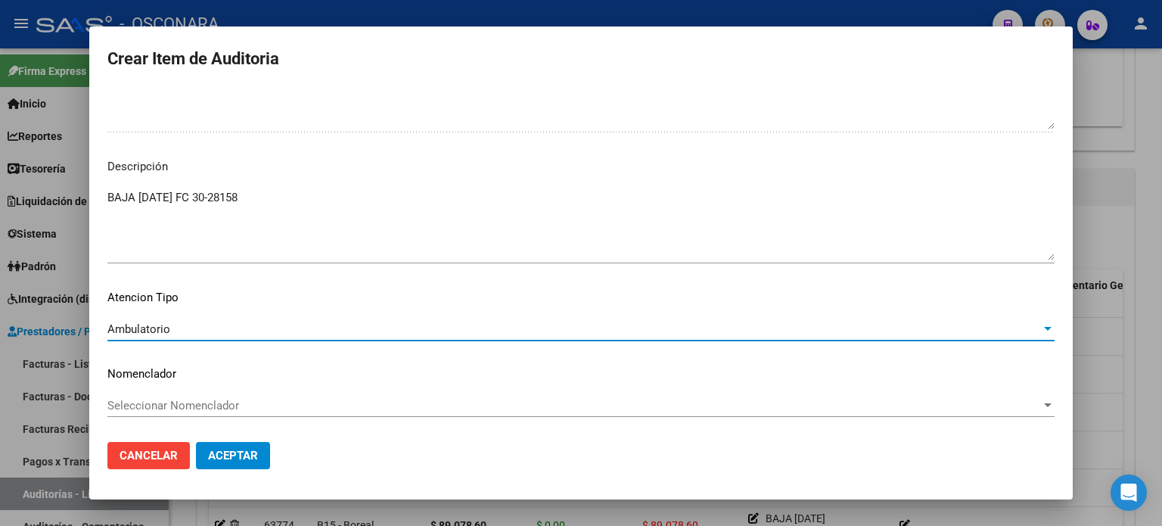
click at [237, 459] on span "Aceptar" at bounding box center [233, 456] width 50 height 14
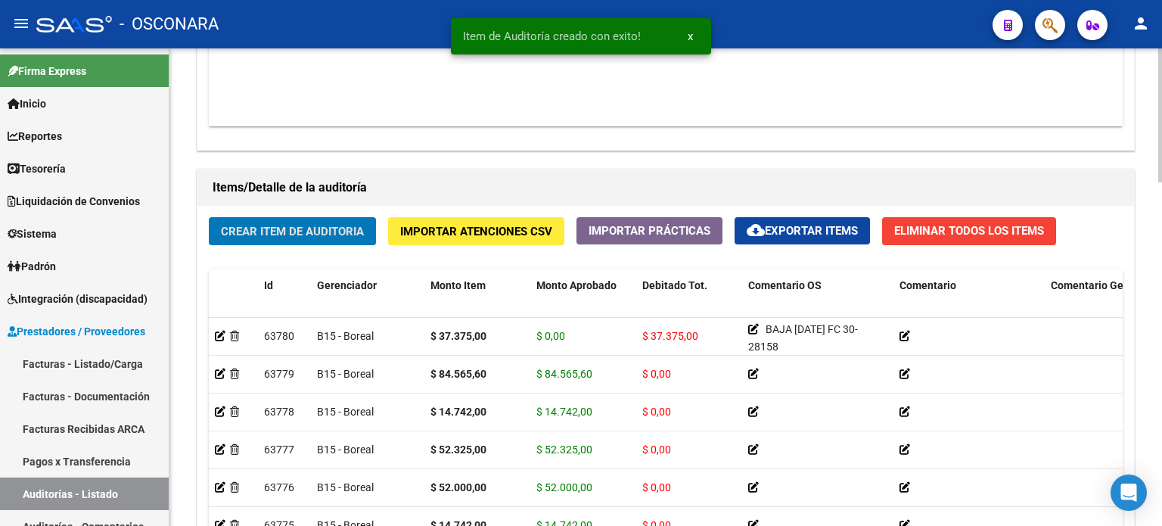
click at [311, 229] on span "Crear Item de Auditoria" at bounding box center [292, 232] width 143 height 14
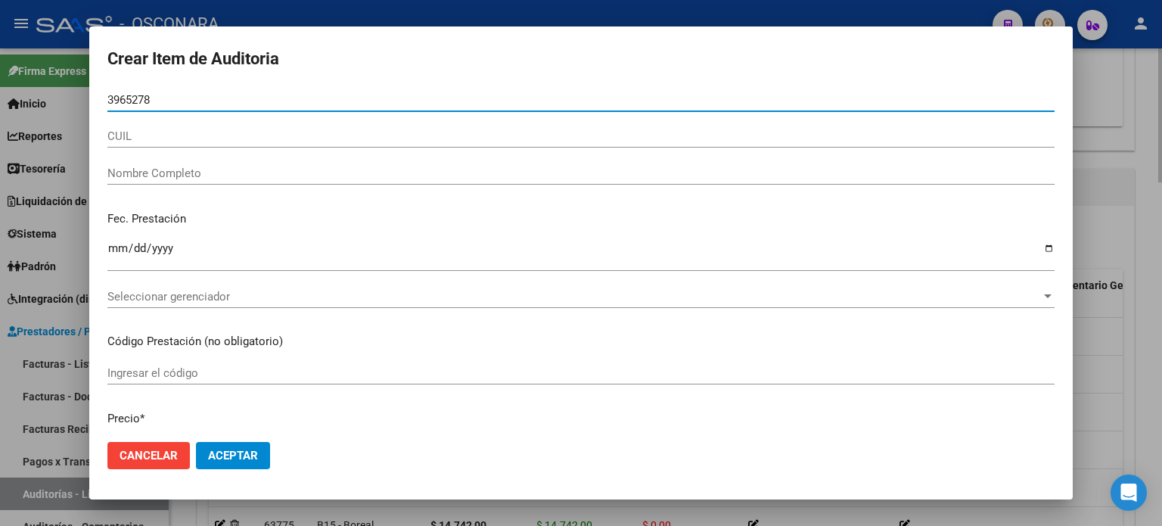
type input "39652785"
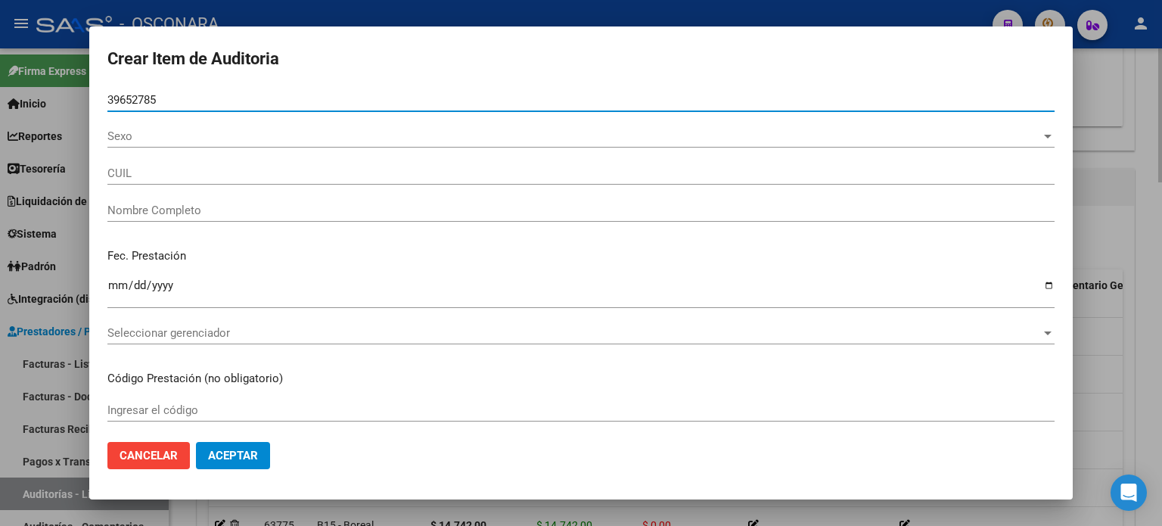
type input "27396527850"
type input "IBAÑEZ TELLO MACARENA DEL ROCIO"
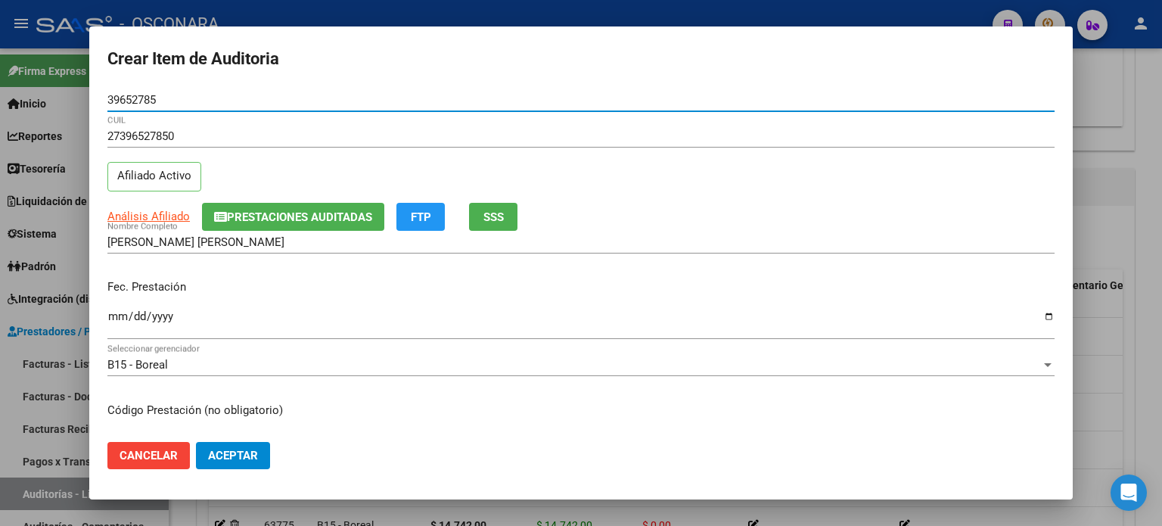
type input "39652785"
click at [116, 316] on input "Ingresar la fecha" at bounding box center [580, 322] width 947 height 24
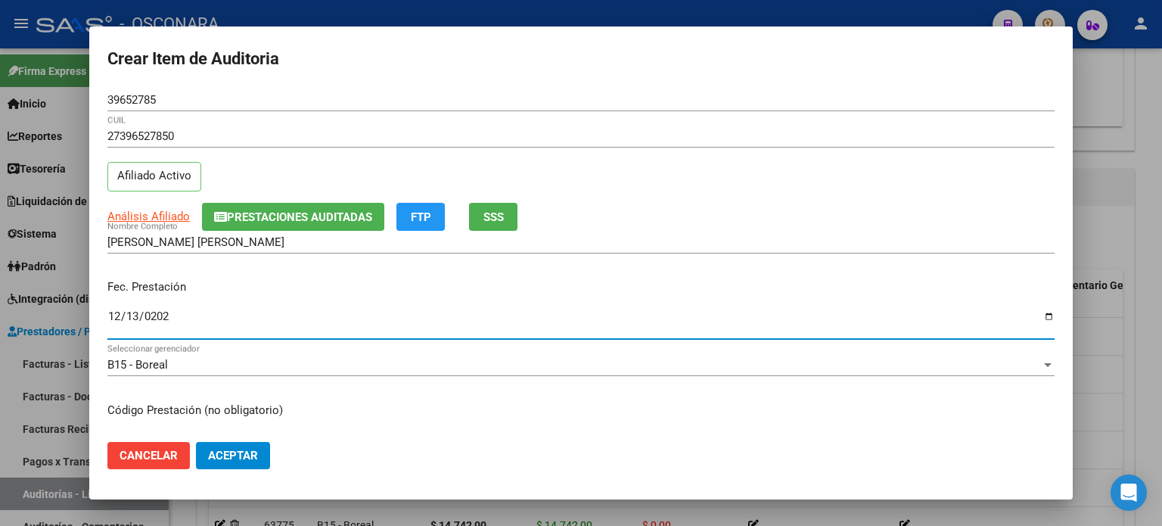
type input "2024-12-13"
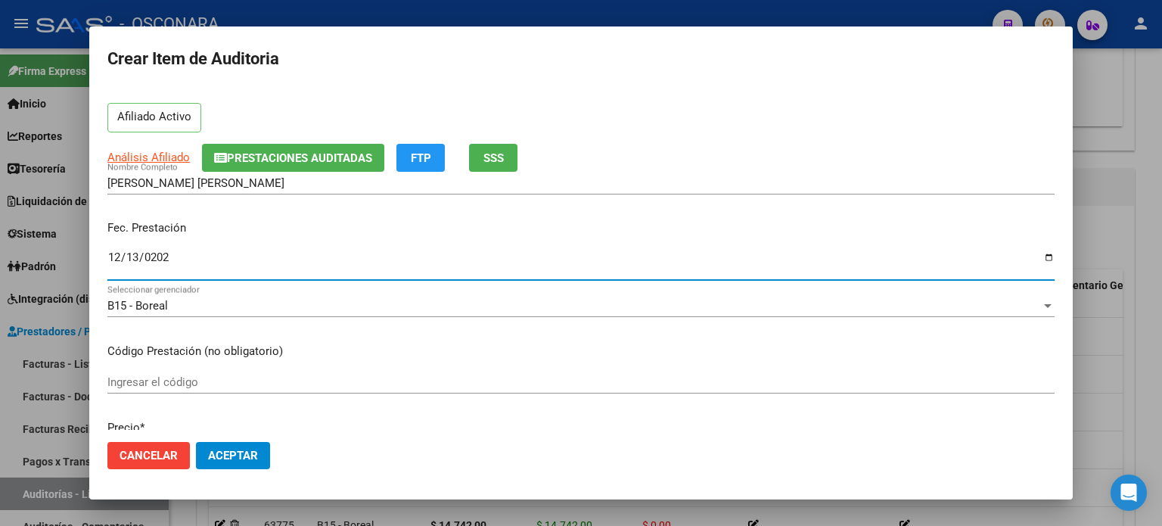
scroll to position [227, 0]
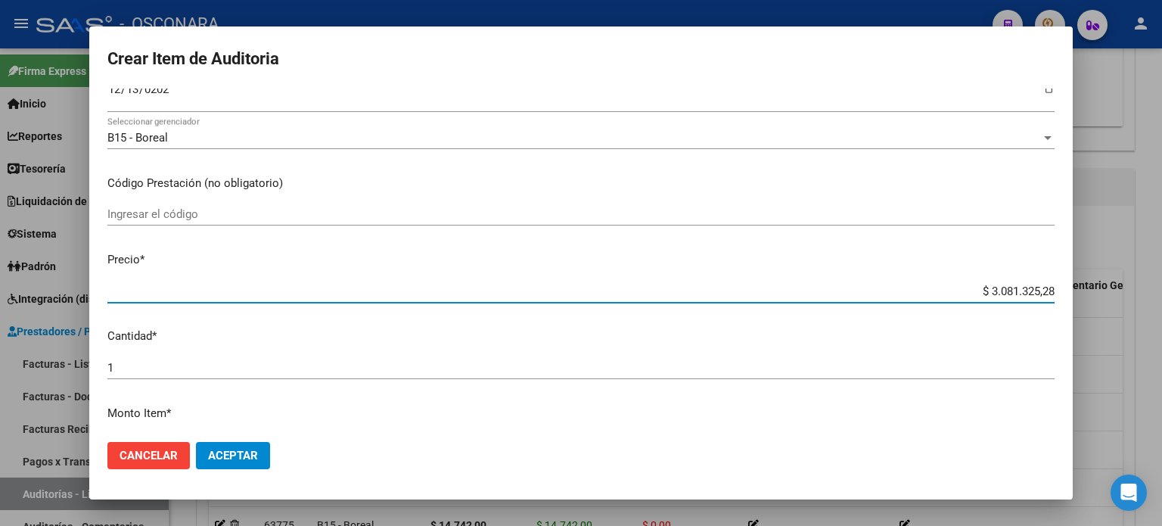
drag, startPoint x: 975, startPoint y: 291, endPoint x: 1161, endPoint y: 284, distance: 186.2
click at [1161, 288] on div "Crear Item de Auditoria 39652785 Nro Documento 27396527850 CUIL Afiliado Activo…" at bounding box center [581, 263] width 1162 height 526
type input "$ 0,05"
type input "$ 0,59"
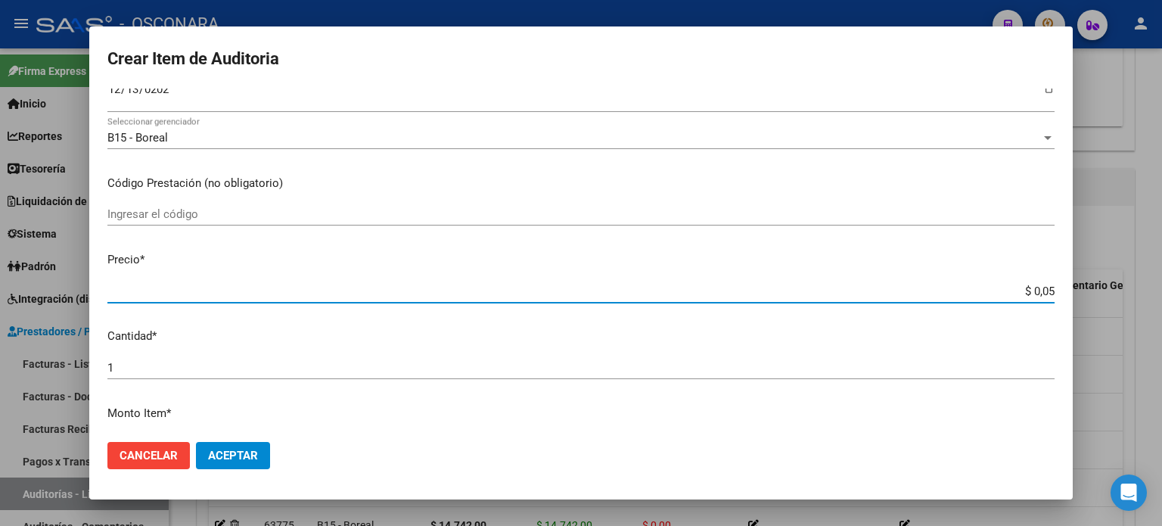
type input "$ 0,59"
type input "$ 5,98"
type input "$ 59,80"
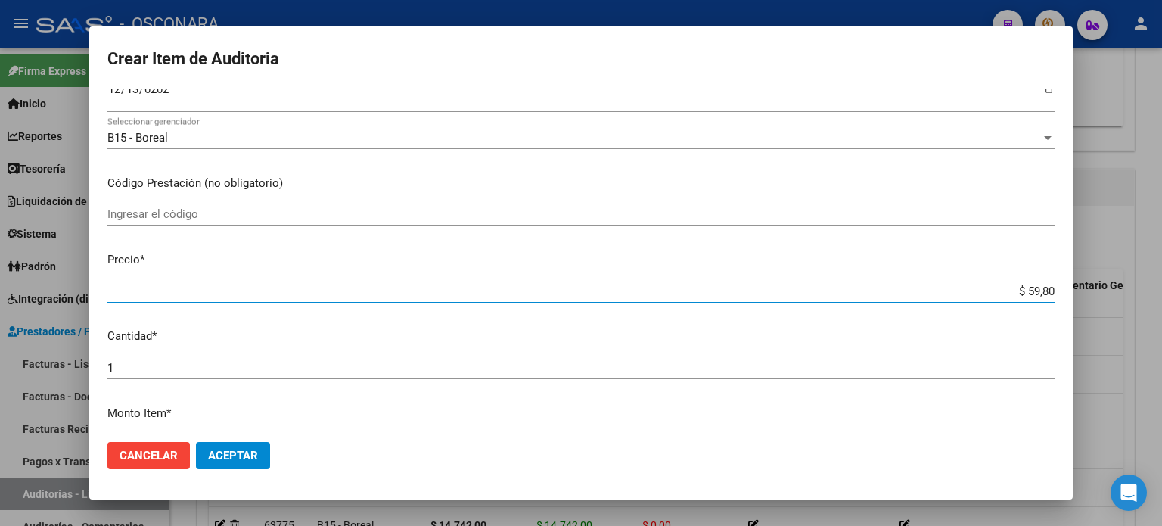
type input "$ 598,00"
type input "$ 5.980,00"
type input "$ 59.800,00"
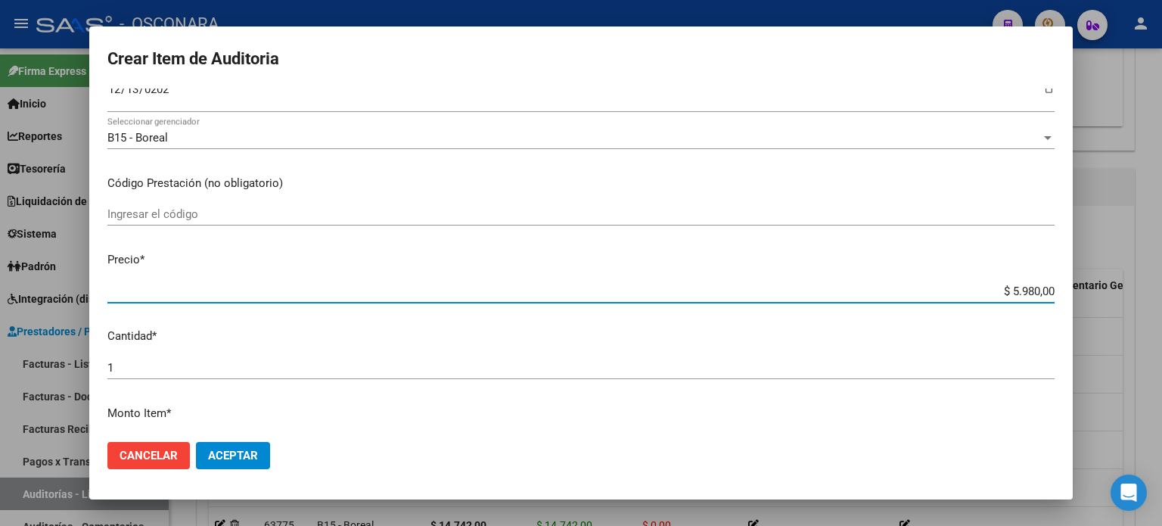
type input "$ 59.800,00"
type input "$ 598.000,00"
type input "$ 59.800,00"
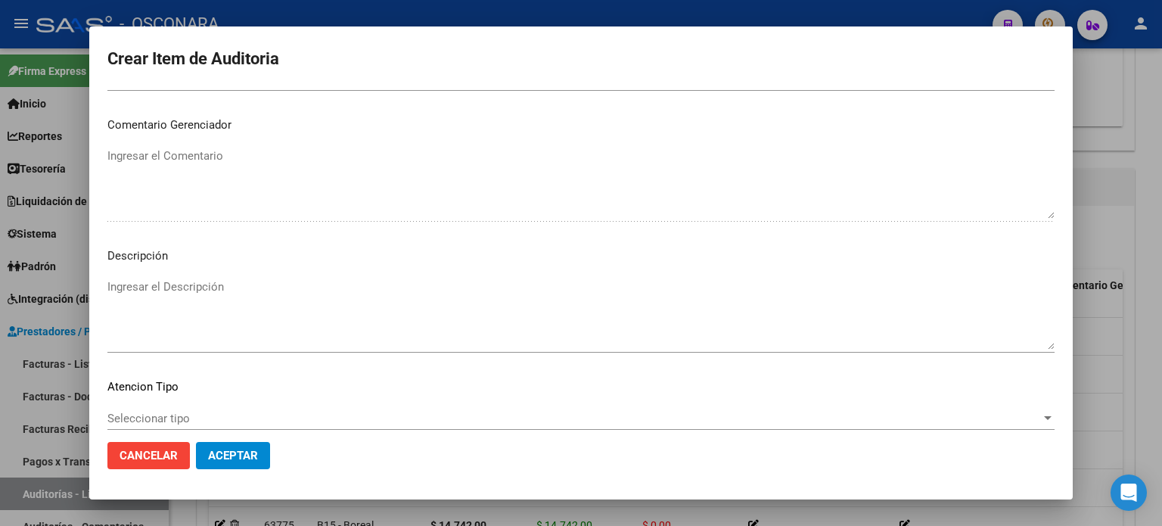
scroll to position [1020, 0]
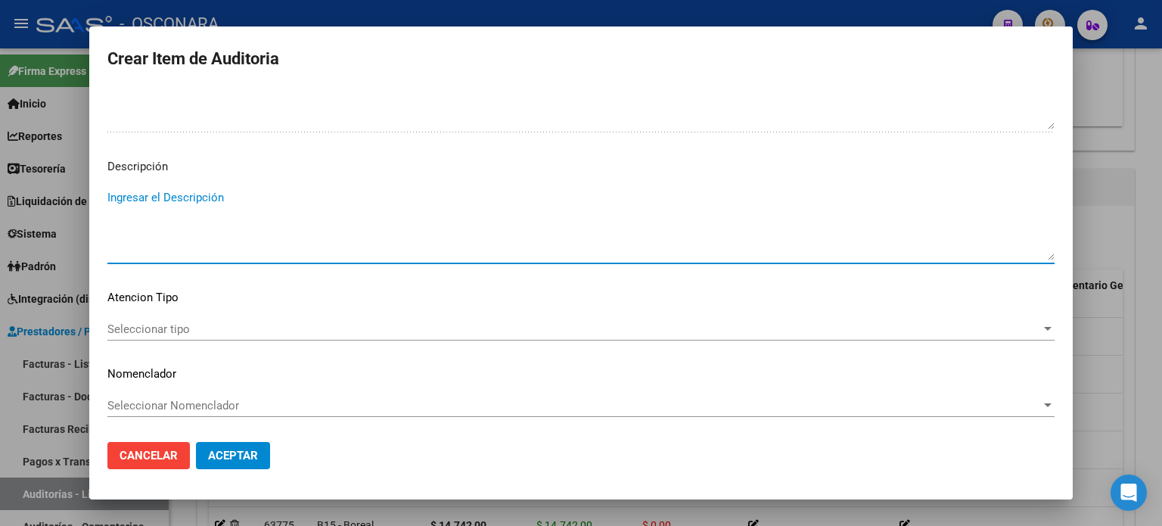
click at [300, 197] on textarea "Ingresar el Descripción" at bounding box center [580, 224] width 947 height 71
type textarea "AMBULATORIO"
click at [175, 319] on div "Seleccionar tipo Seleccionar tipo" at bounding box center [580, 329] width 947 height 23
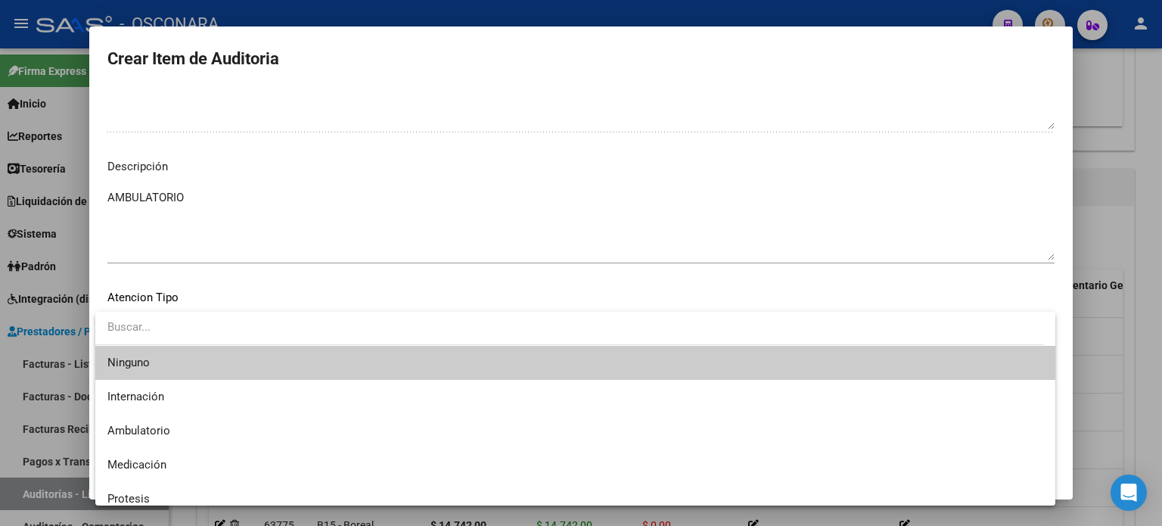
drag, startPoint x: 174, startPoint y: 325, endPoint x: 176, endPoint y: 343, distance: 19.0
click at [174, 325] on input "dropdown search" at bounding box center [569, 327] width 949 height 34
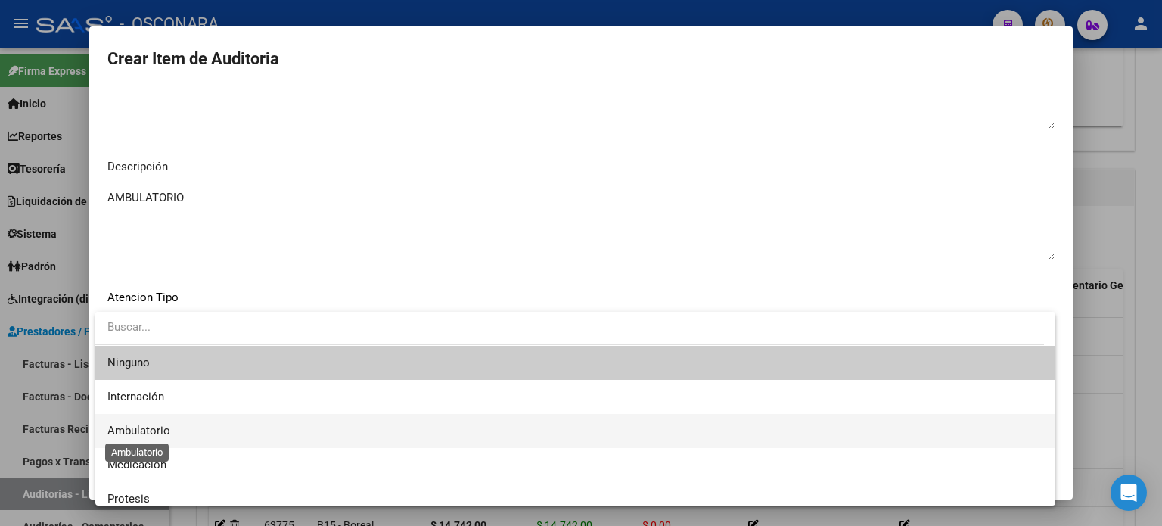
click at [166, 429] on span "Ambulatorio" at bounding box center [138, 431] width 63 height 14
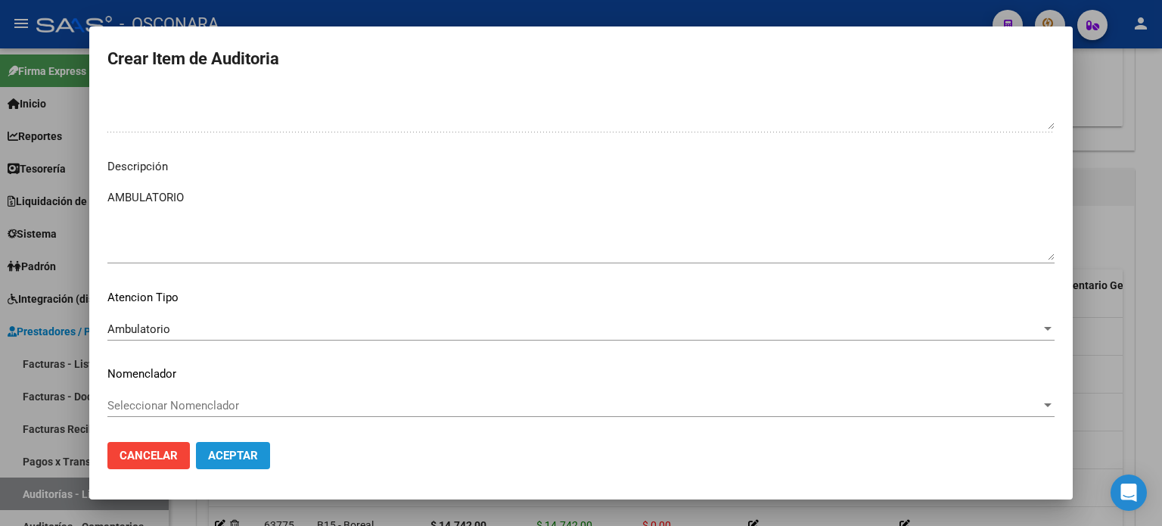
click at [227, 447] on button "Aceptar" at bounding box center [233, 455] width 74 height 27
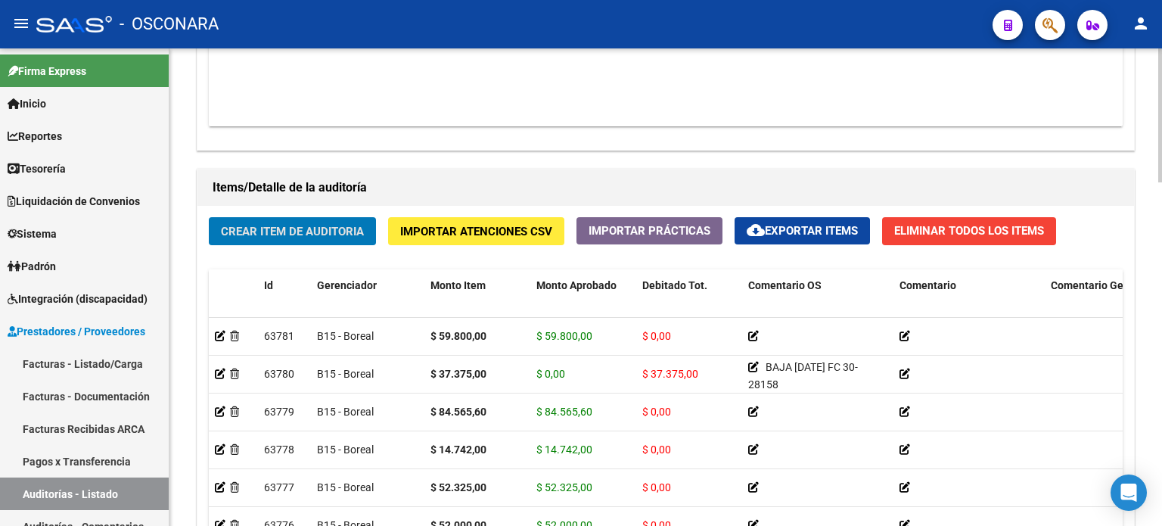
click at [272, 235] on span "Crear Item de Auditoria" at bounding box center [292, 232] width 143 height 14
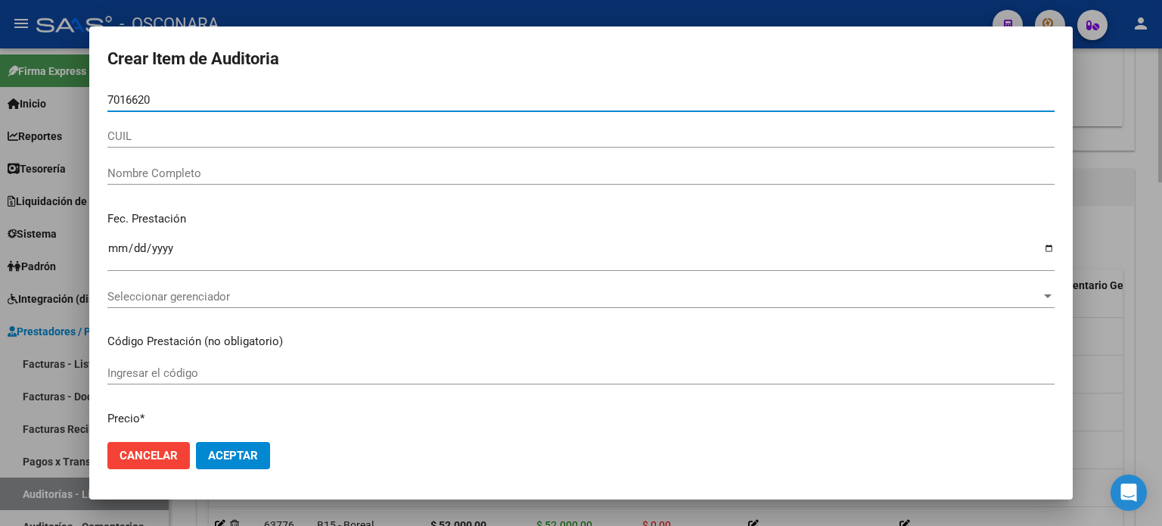
type input "70166201"
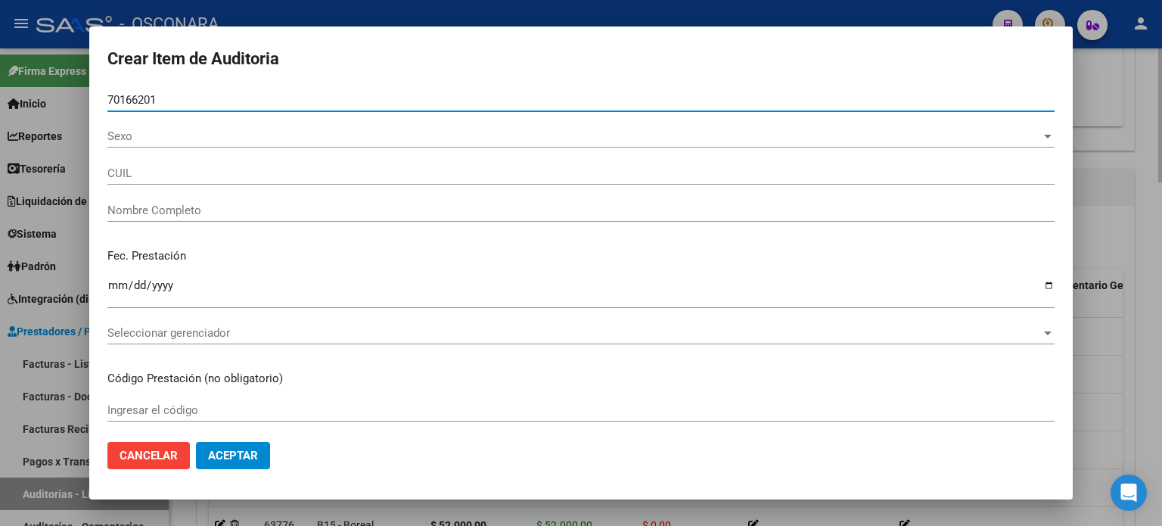
type input "27701662011"
type input "VARGAS FERREYRA CATALINA LUJAN"
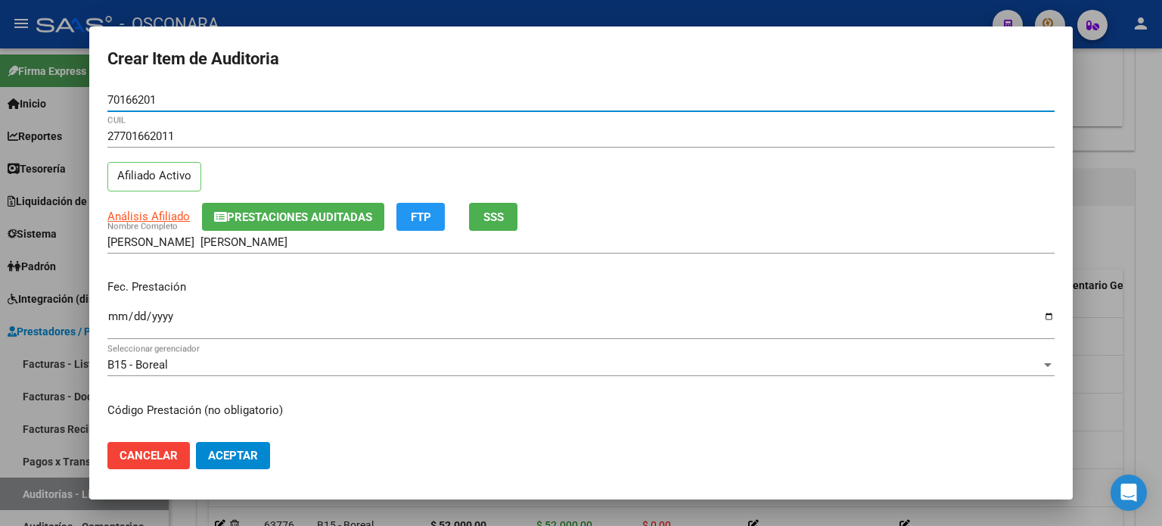
type input "70166201"
click at [113, 316] on input "Ingresar la fecha" at bounding box center [580, 322] width 947 height 24
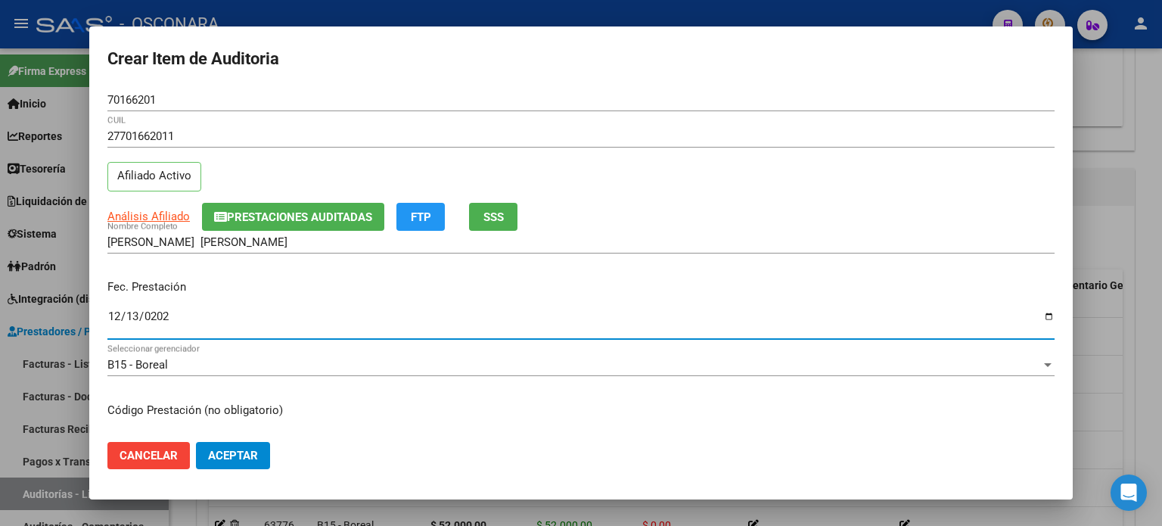
type input "2024-12-13"
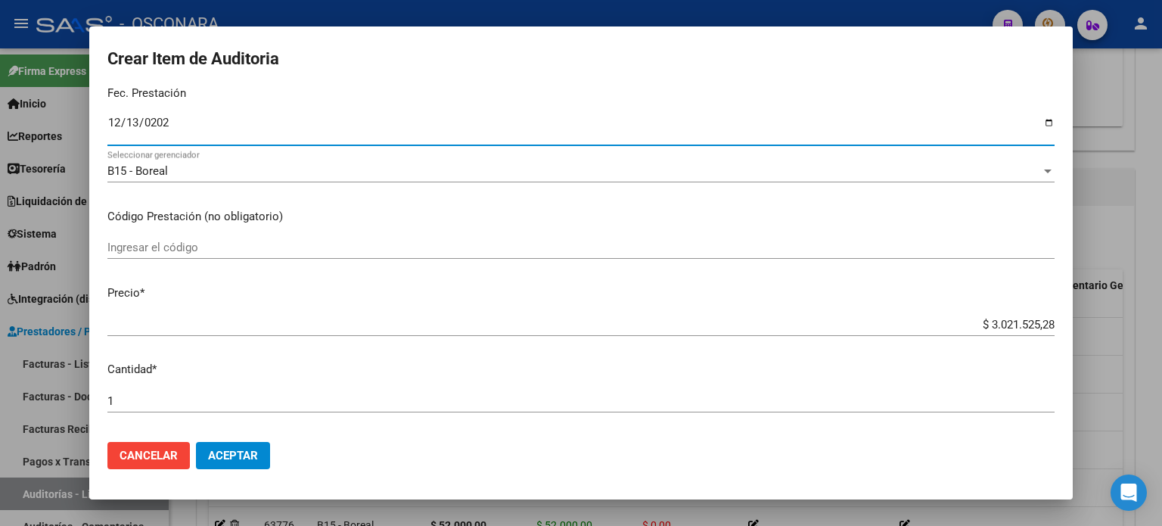
scroll to position [227, 0]
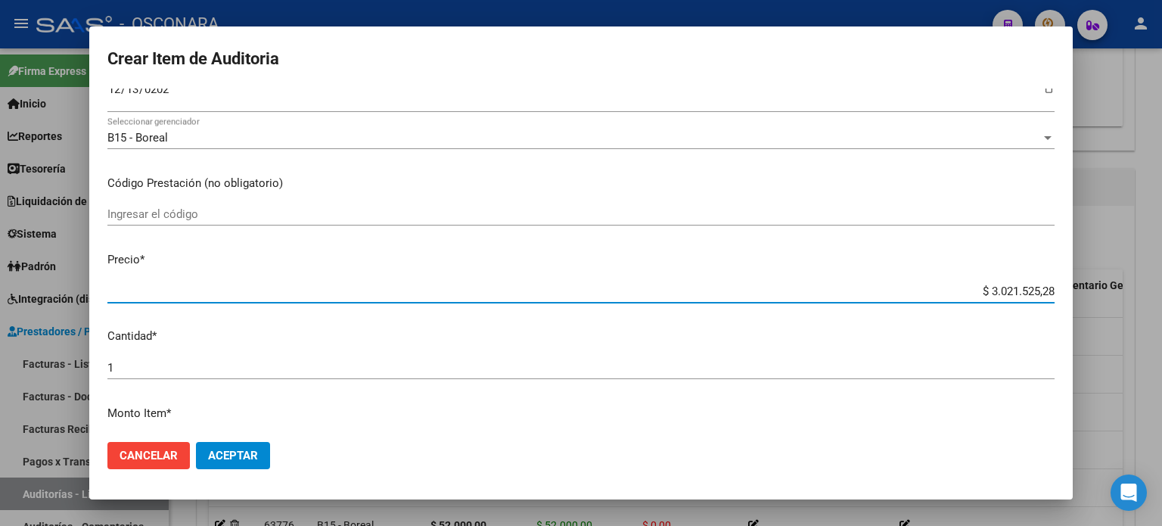
drag, startPoint x: 987, startPoint y: 290, endPoint x: 1161, endPoint y: 163, distance: 215.7
click at [1161, 193] on div "Crear Item de Auditoria 70166201 Nro Documento 27701662011 CUIL Afiliado Activo…" at bounding box center [581, 263] width 1162 height 526
type input "$ 0,01"
type input "$ 0,14"
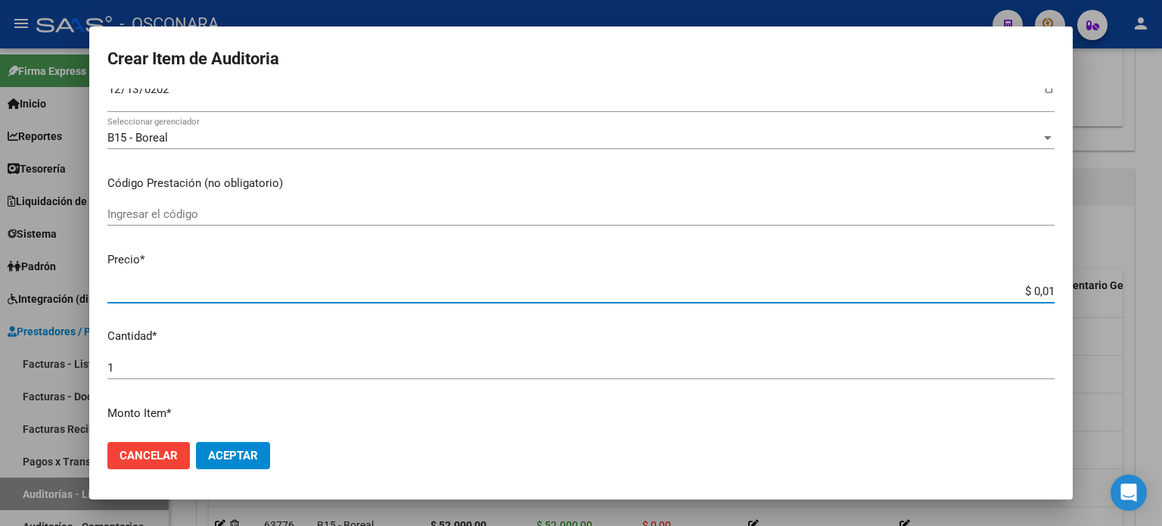
type input "$ 0,14"
type input "$ 1,47"
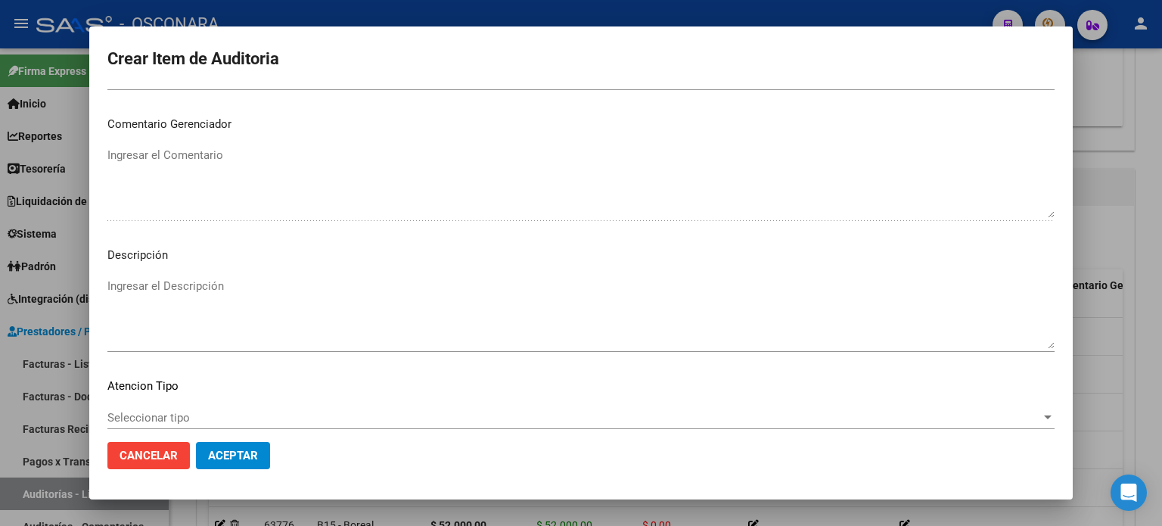
scroll to position [1020, 0]
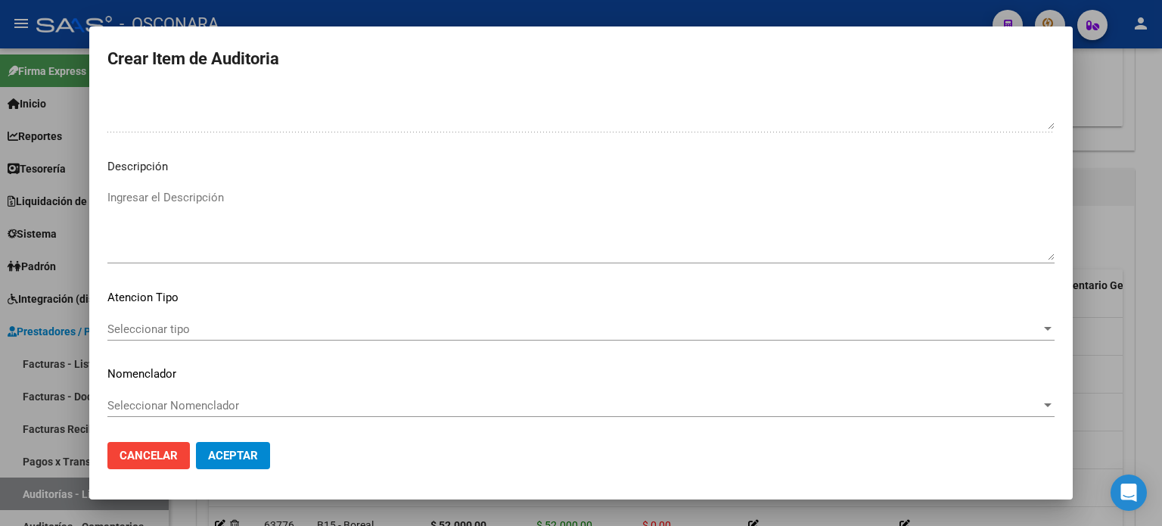
click at [250, 222] on textarea "Ingresar el Descripción" at bounding box center [580, 224] width 947 height 71
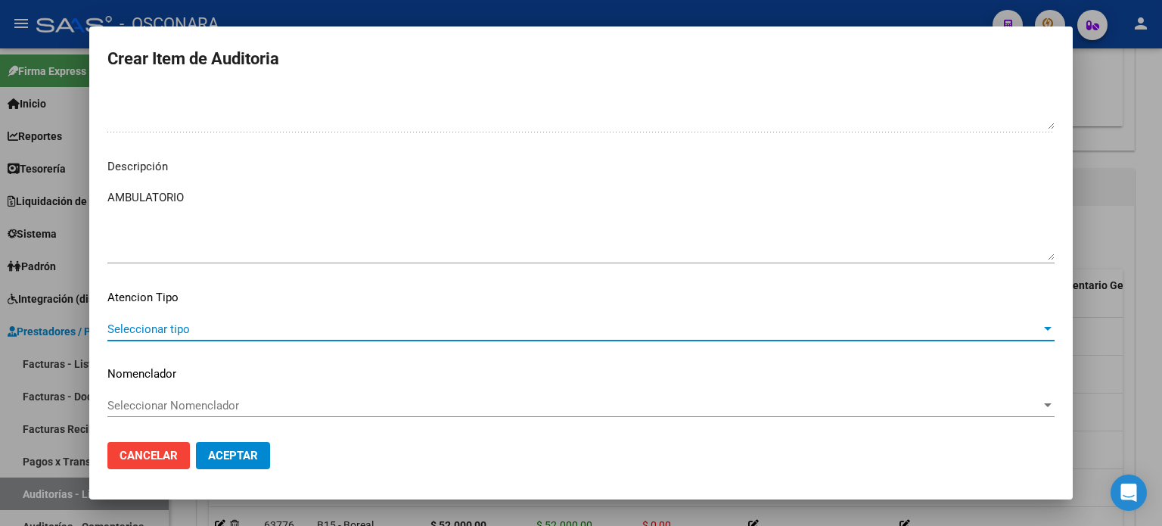
click at [133, 332] on span "Seleccionar tipo" at bounding box center [574, 329] width 934 height 14
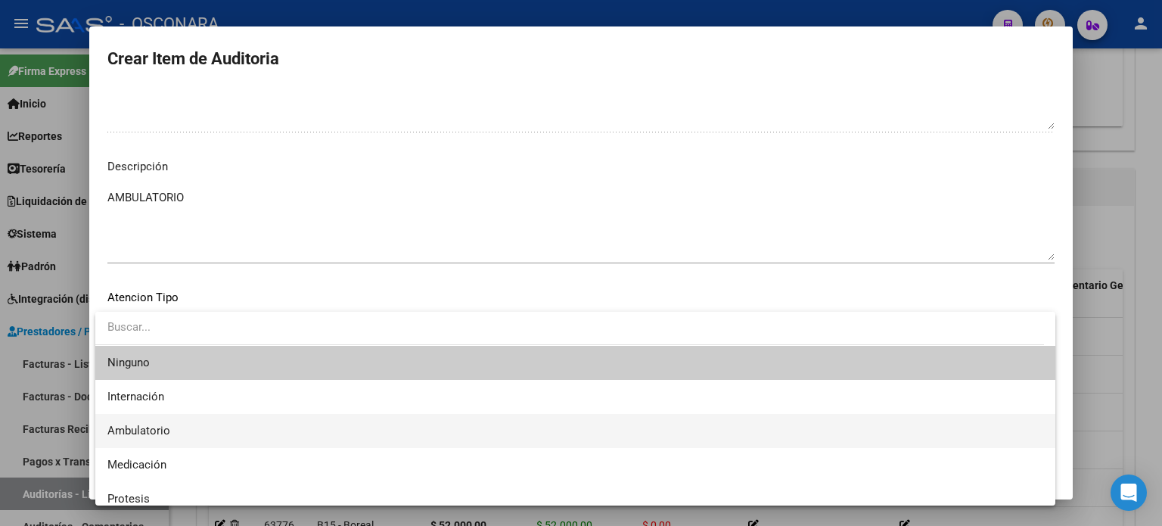
click at [163, 434] on span "Ambulatorio" at bounding box center [138, 431] width 63 height 14
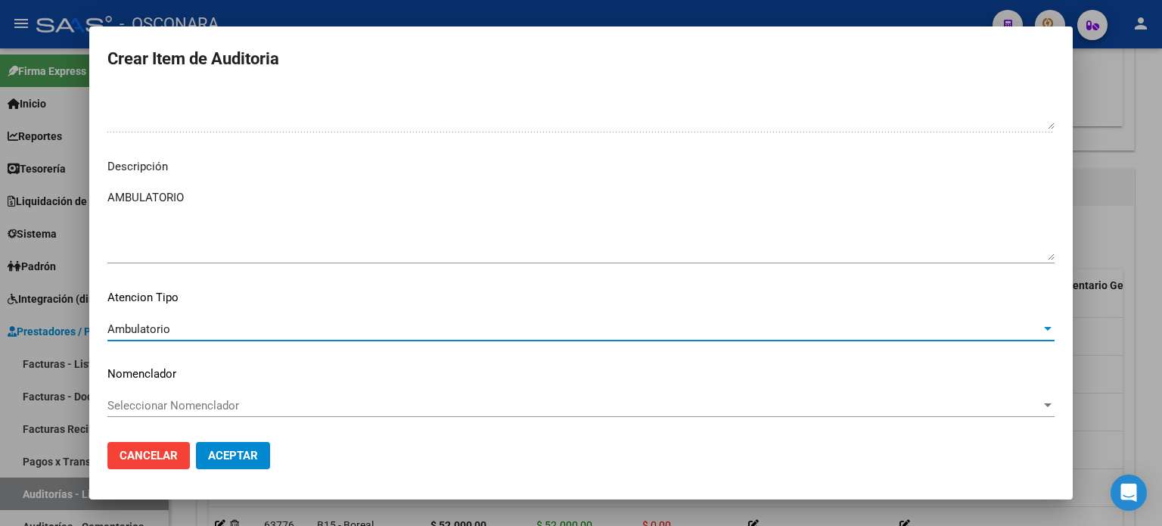
click at [232, 459] on span "Aceptar" at bounding box center [233, 456] width 50 height 14
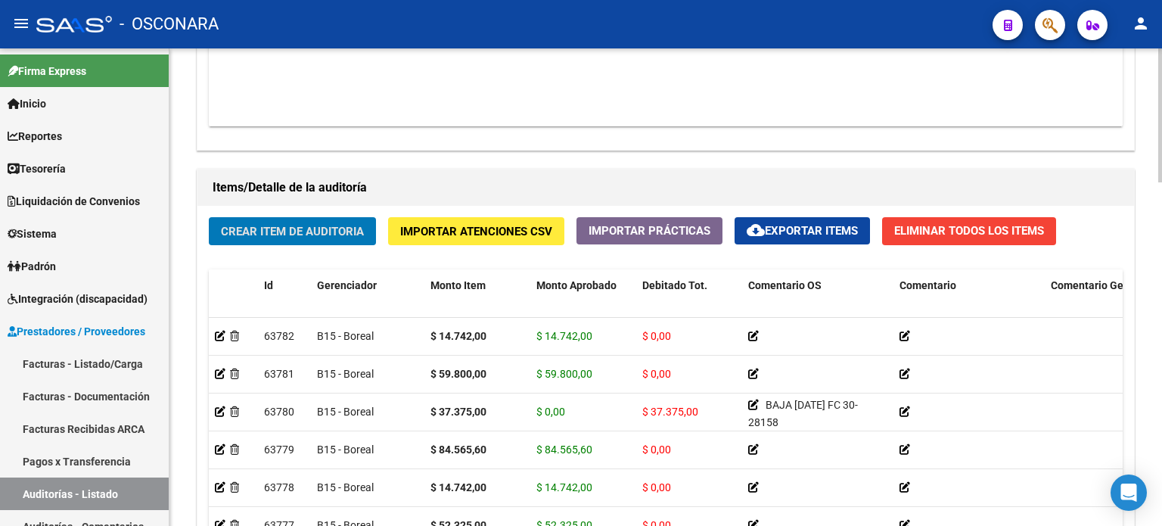
click at [334, 224] on span "Crear Item de Auditoria" at bounding box center [292, 231] width 143 height 14
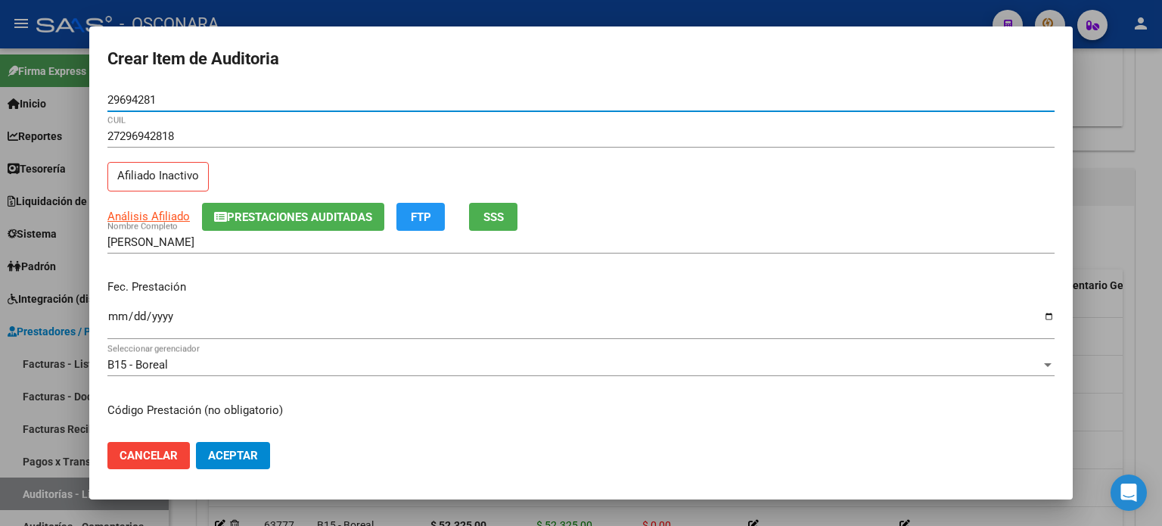
click at [504, 216] on span "SSS" at bounding box center [493, 217] width 20 height 14
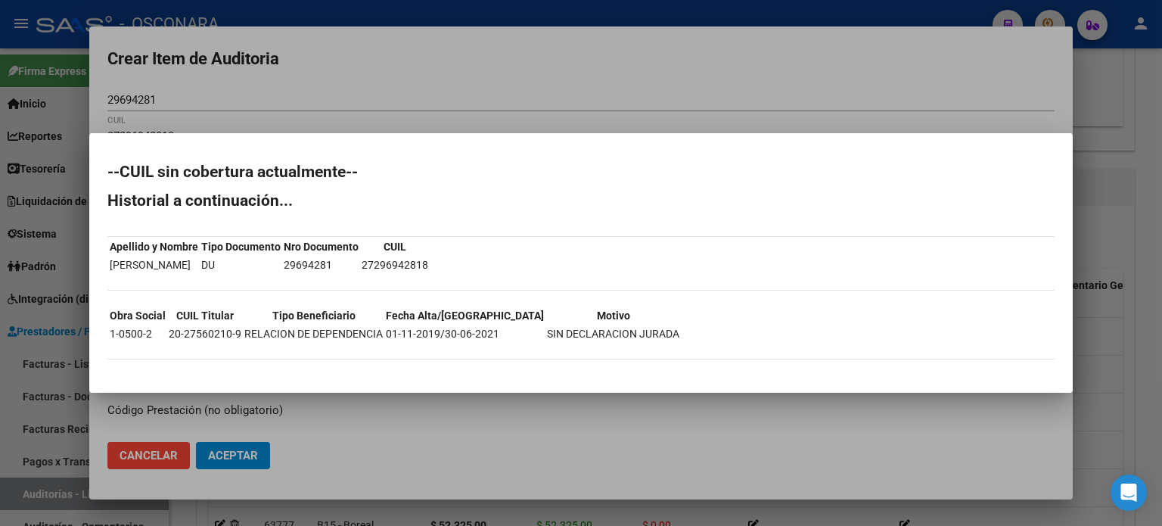
drag, startPoint x: 586, startPoint y: 57, endPoint x: 587, endPoint y: 82, distance: 25.7
click at [587, 57] on div at bounding box center [581, 263] width 1162 height 526
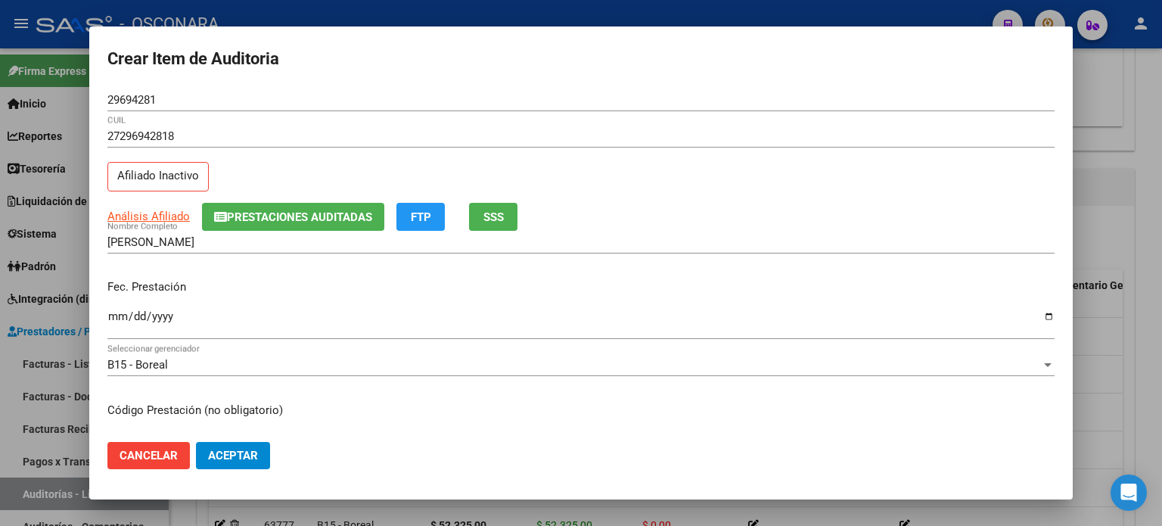
click at [111, 321] on input "Ingresar la fecha" at bounding box center [580, 322] width 947 height 24
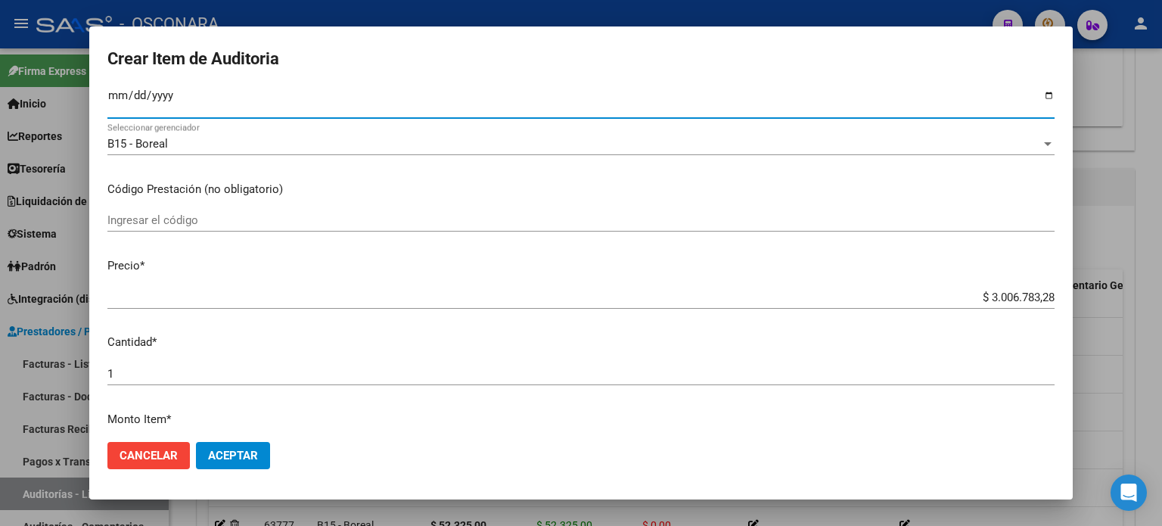
scroll to position [303, 0]
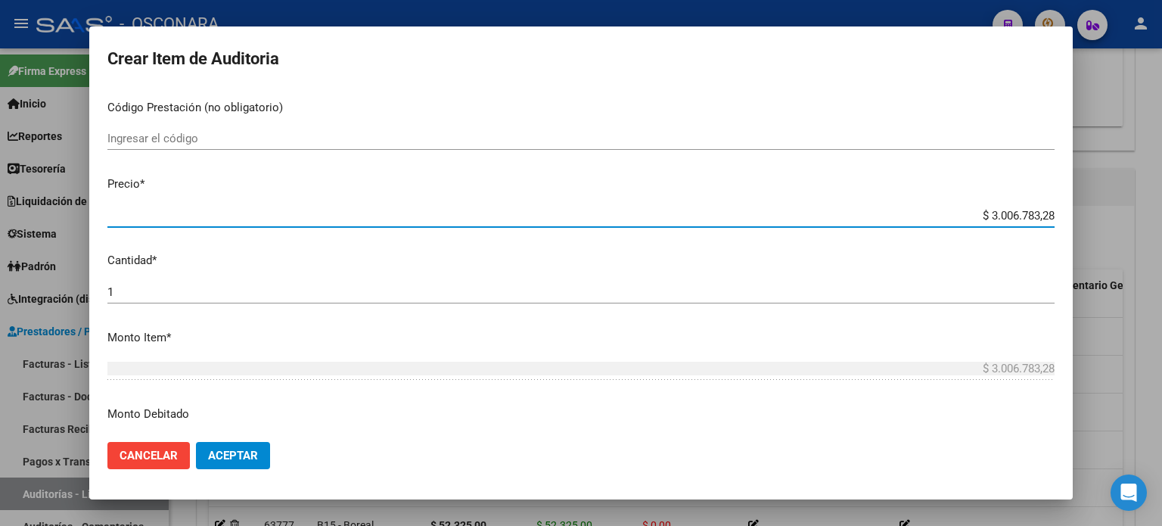
drag, startPoint x: 977, startPoint y: 214, endPoint x: 1161, endPoint y: 148, distance: 196.3
click at [1161, 182] on div "Crear Item de Auditoria 29694281 Nro Documento 27296942818 CUIL Afiliado Inacti…" at bounding box center [581, 263] width 1162 height 526
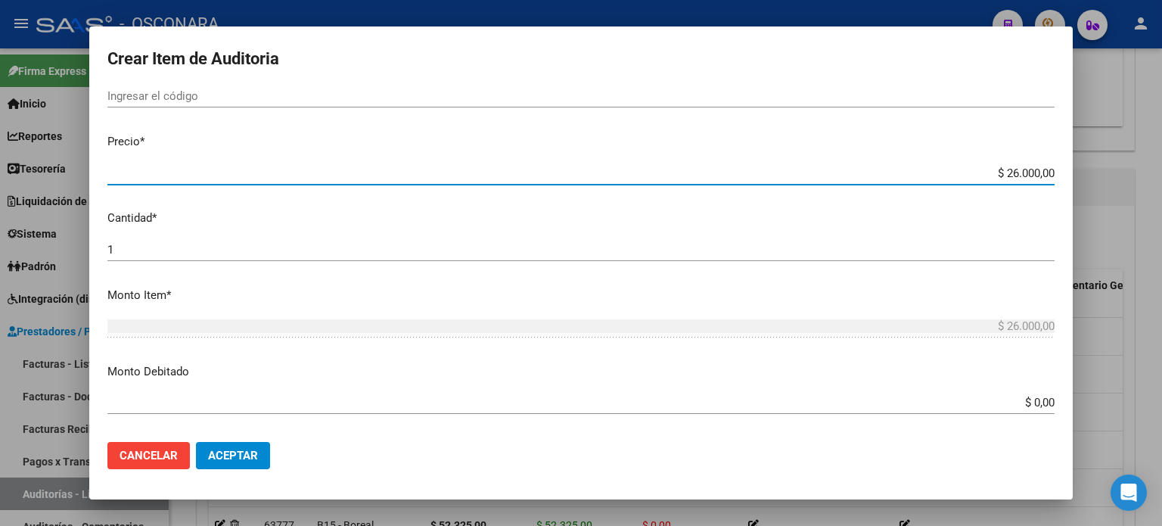
scroll to position [530, 0]
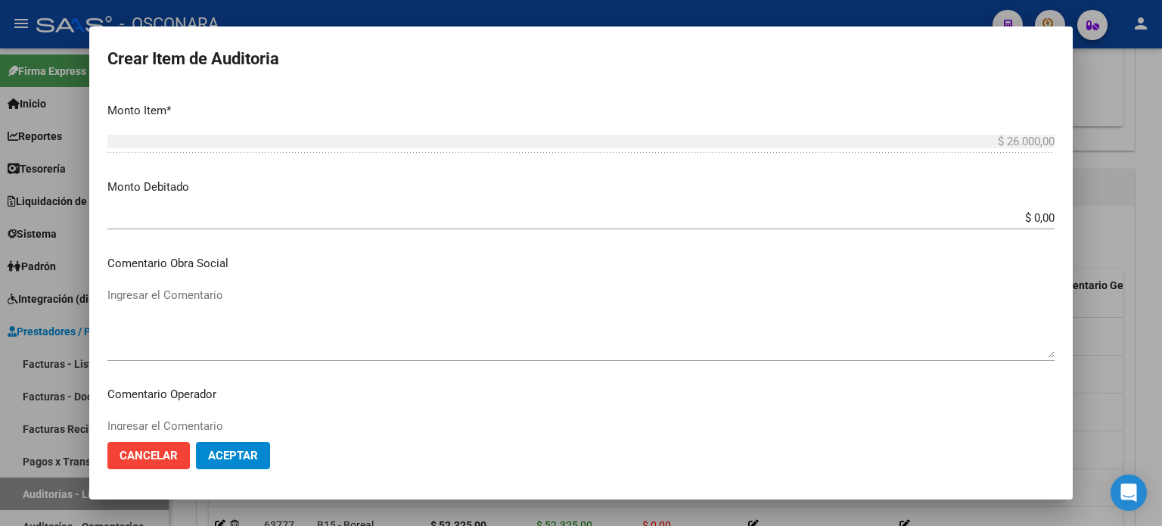
click at [1161, 216] on div "Crear Item de Auditoria 29694281 Nro Documento 27296942818 CUIL Afiliado Inacti…" at bounding box center [581, 263] width 1162 height 526
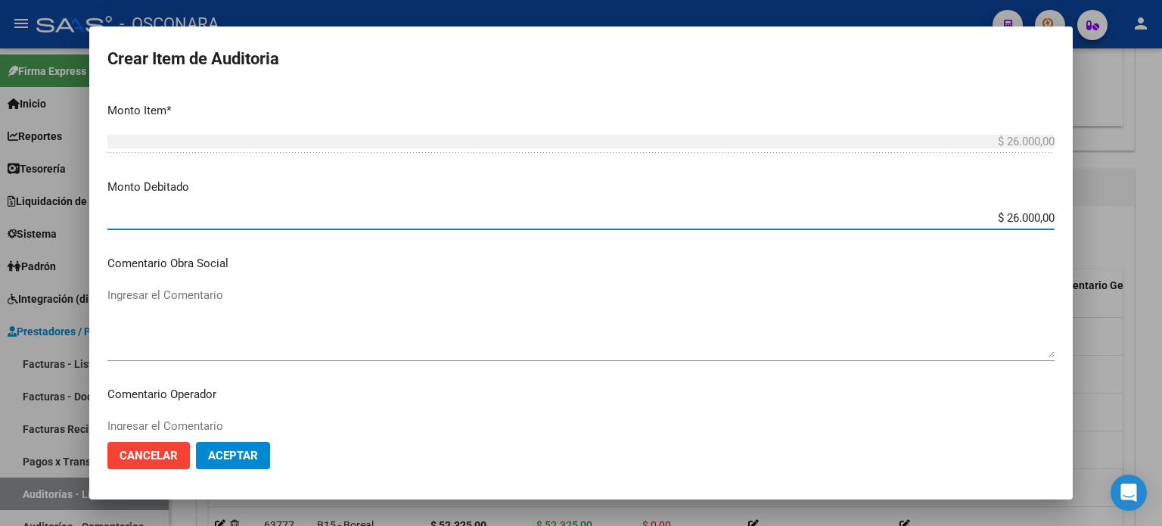
click at [151, 302] on textarea "Ingresar el Comentario" at bounding box center [580, 322] width 947 height 71
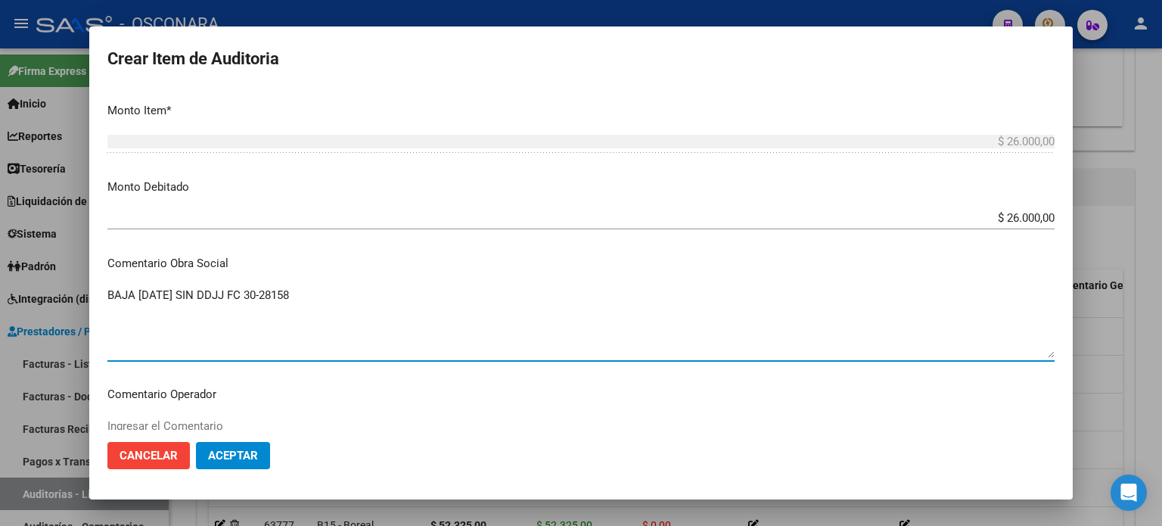
drag, startPoint x: 232, startPoint y: 294, endPoint x: 51, endPoint y: 331, distance: 185.5
click at [5, 333] on div "Crear Item de Auditoria 29694281 Nro Documento 27296942818 CUIL Afiliado Inacti…" at bounding box center [581, 263] width 1162 height 526
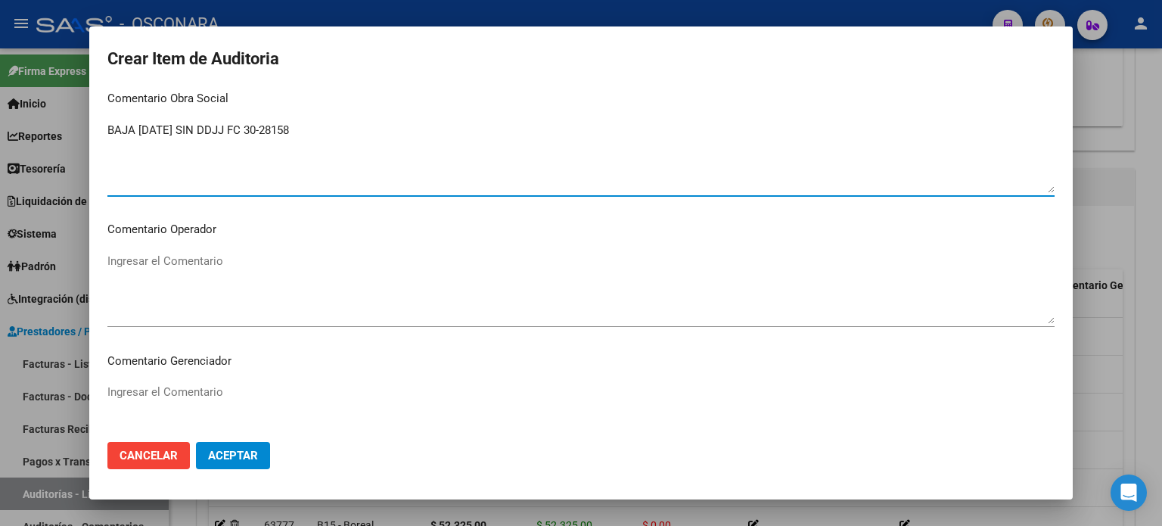
scroll to position [984, 0]
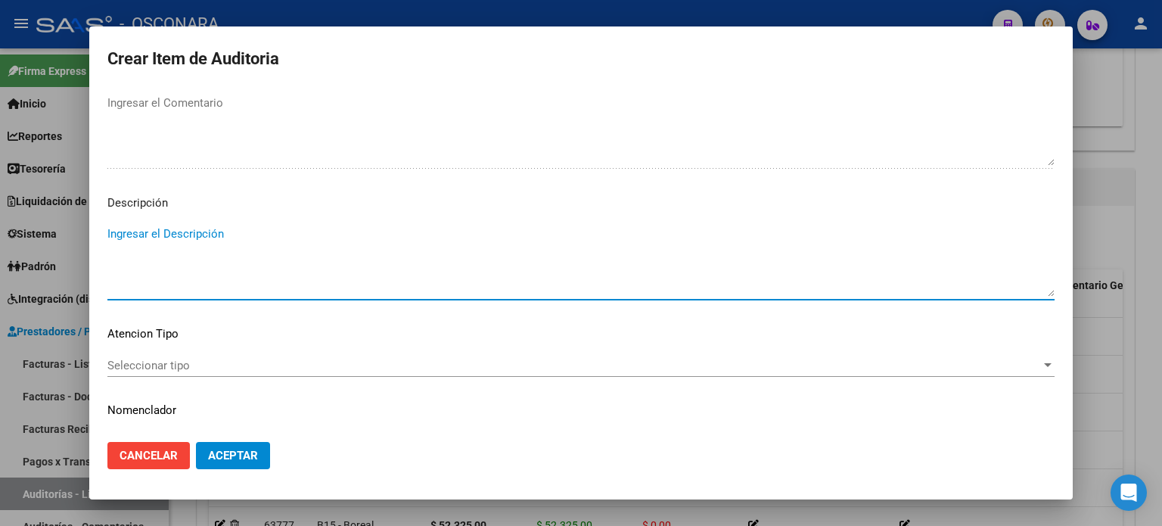
paste textarea "BAJA 30/06/2024 SIN DDJJ FC 30-28158"
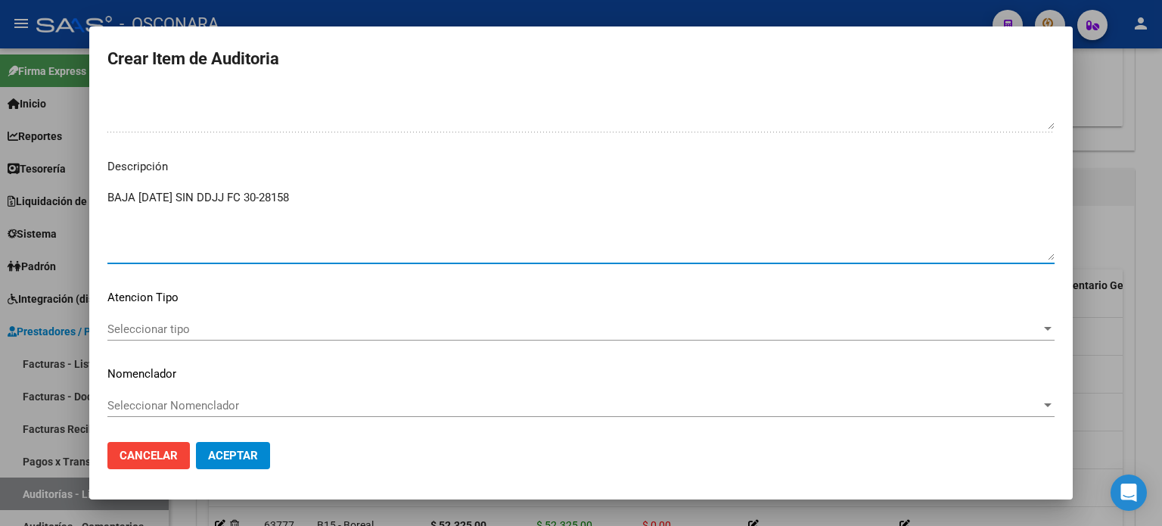
click at [130, 328] on span "Seleccionar tipo" at bounding box center [574, 329] width 934 height 14
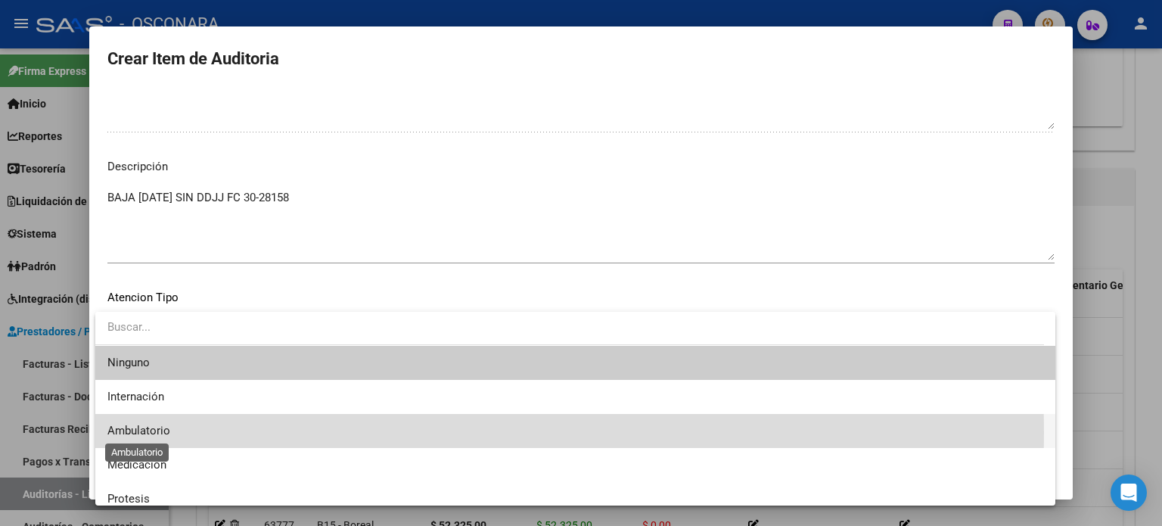
click at [138, 433] on span "Ambulatorio" at bounding box center [138, 431] width 63 height 14
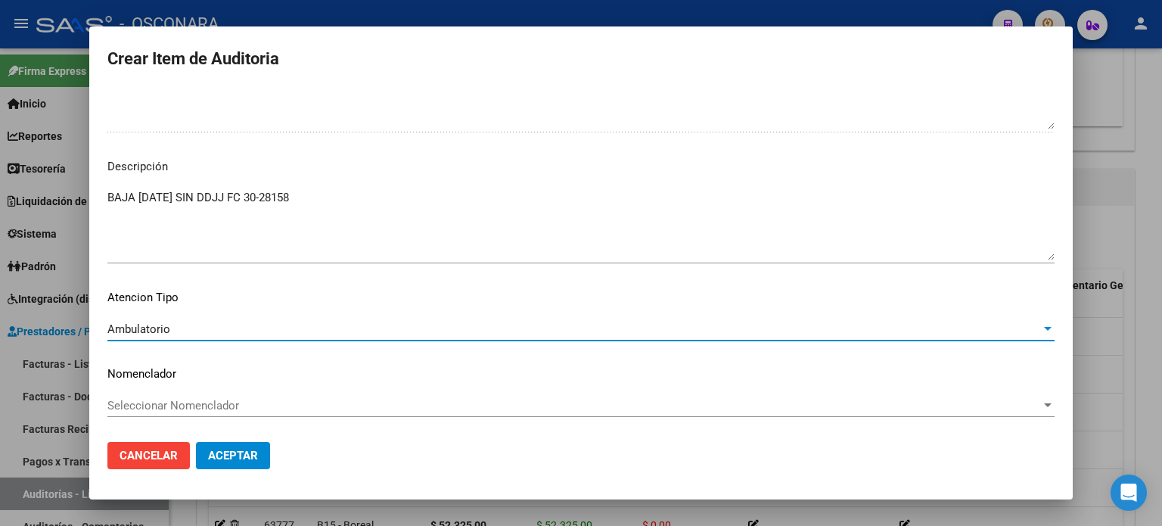
click at [242, 456] on span "Aceptar" at bounding box center [233, 456] width 50 height 14
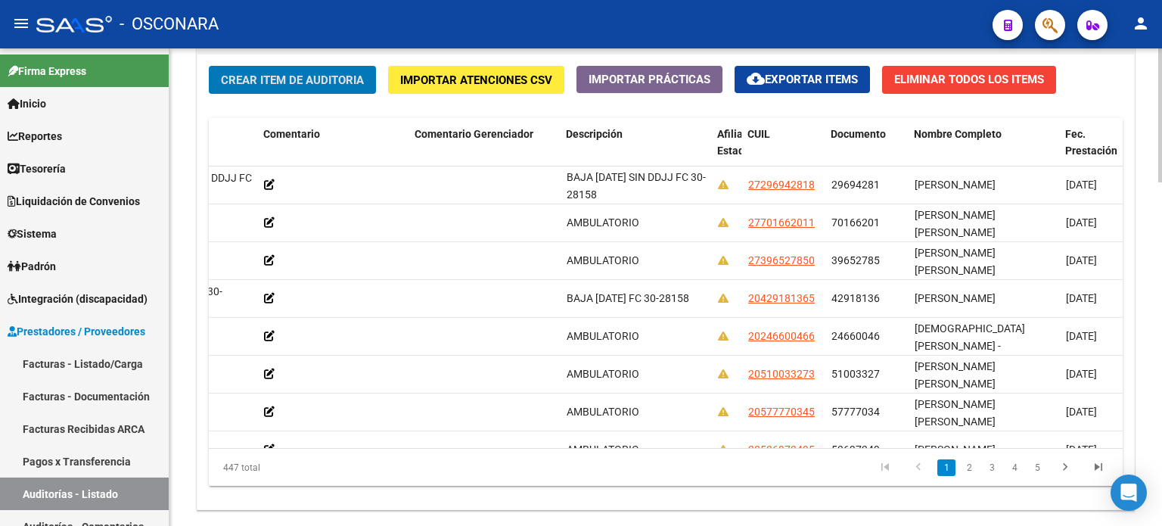
scroll to position [0, 0]
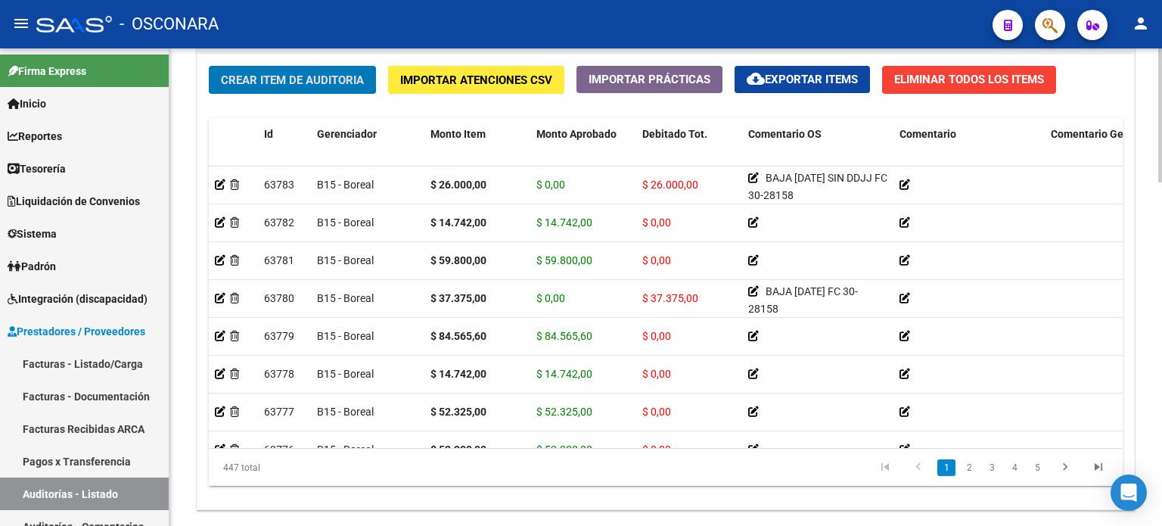
click at [241, 82] on span "Crear Item de Auditoria" at bounding box center [292, 80] width 143 height 14
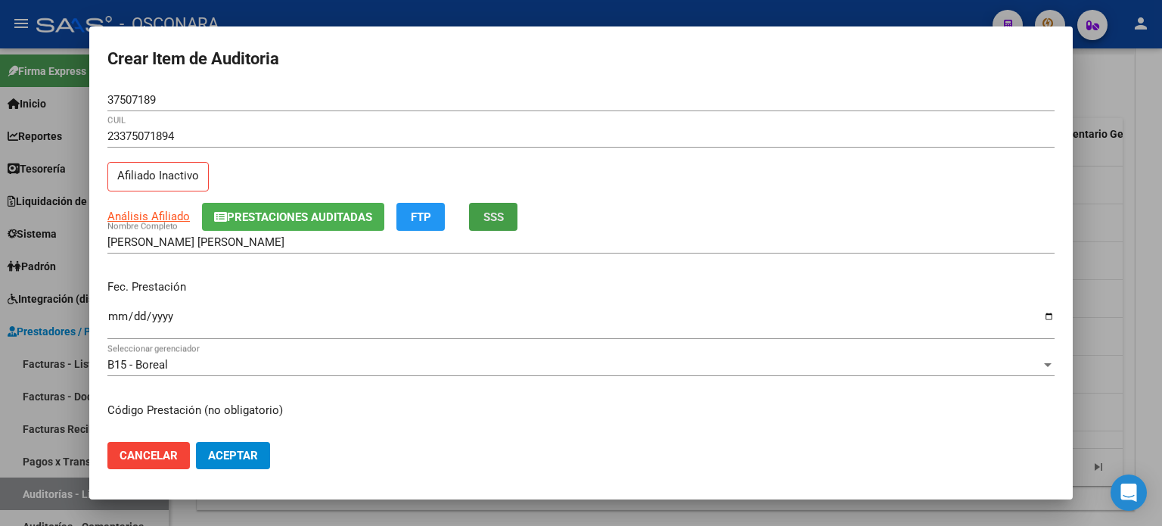
click at [483, 219] on button "SSS" at bounding box center [493, 217] width 48 height 28
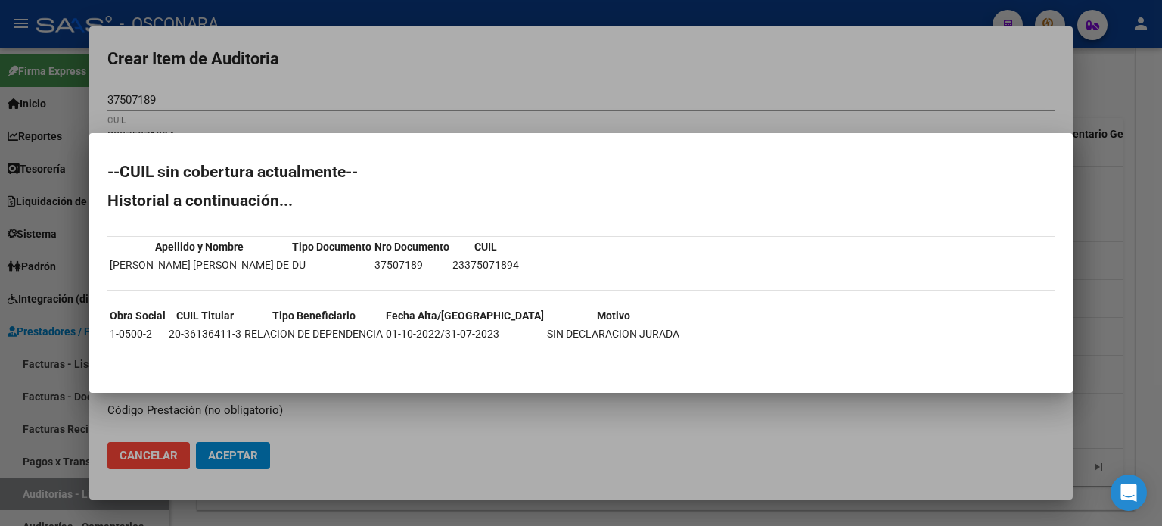
click at [1112, 254] on div at bounding box center [581, 263] width 1162 height 526
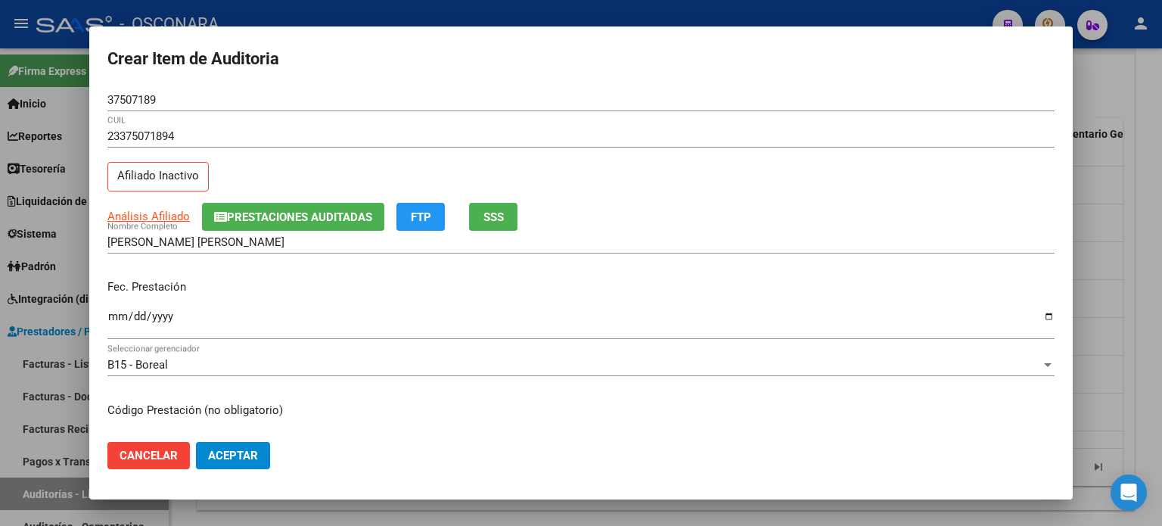
click at [114, 320] on input "Ingresar la fecha" at bounding box center [580, 322] width 947 height 24
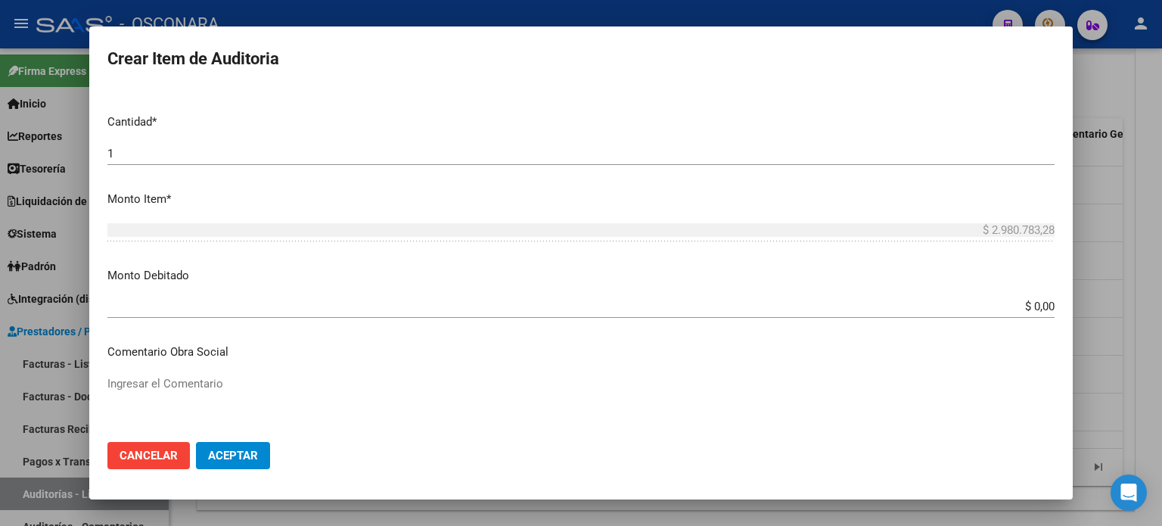
scroll to position [605, 0]
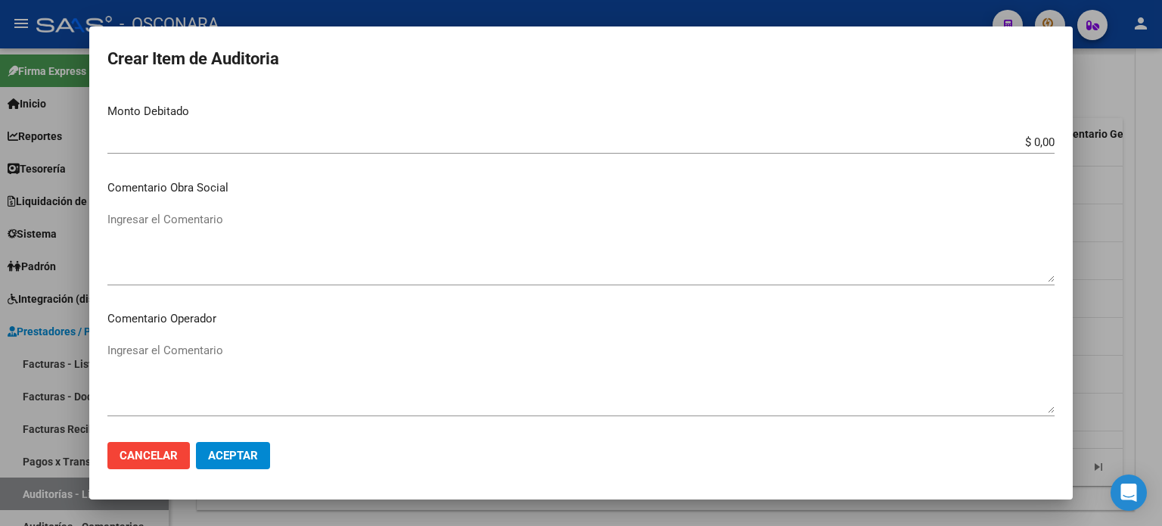
click at [187, 241] on textarea "Ingresar el Comentario" at bounding box center [580, 246] width 947 height 71
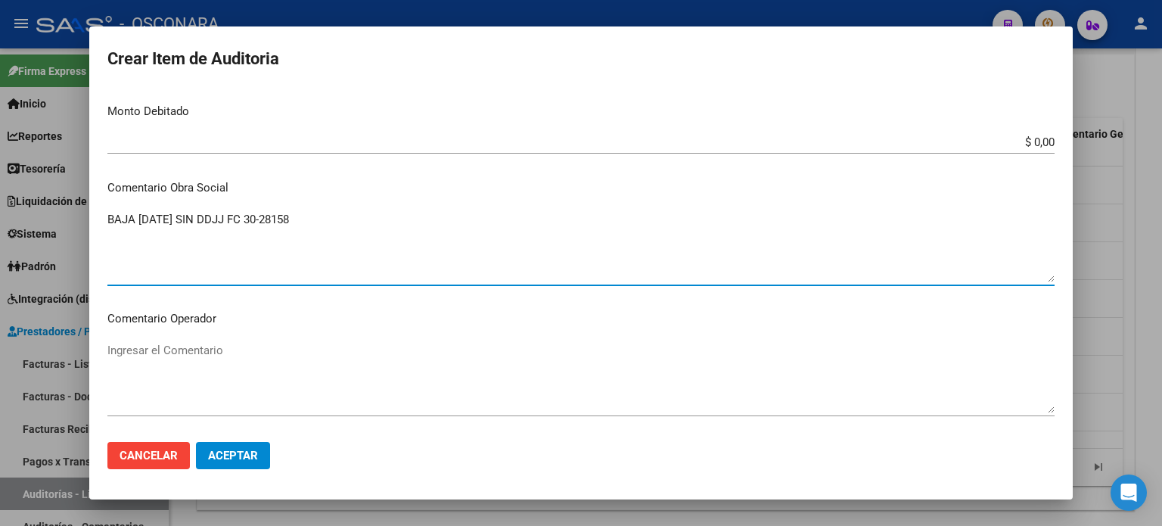
drag, startPoint x: 331, startPoint y: 215, endPoint x: 107, endPoint y: 220, distance: 224.0
click at [107, 220] on textarea "BAJA 31/07/2023 SIN DDJJ FC 30-28158" at bounding box center [580, 246] width 947 height 71
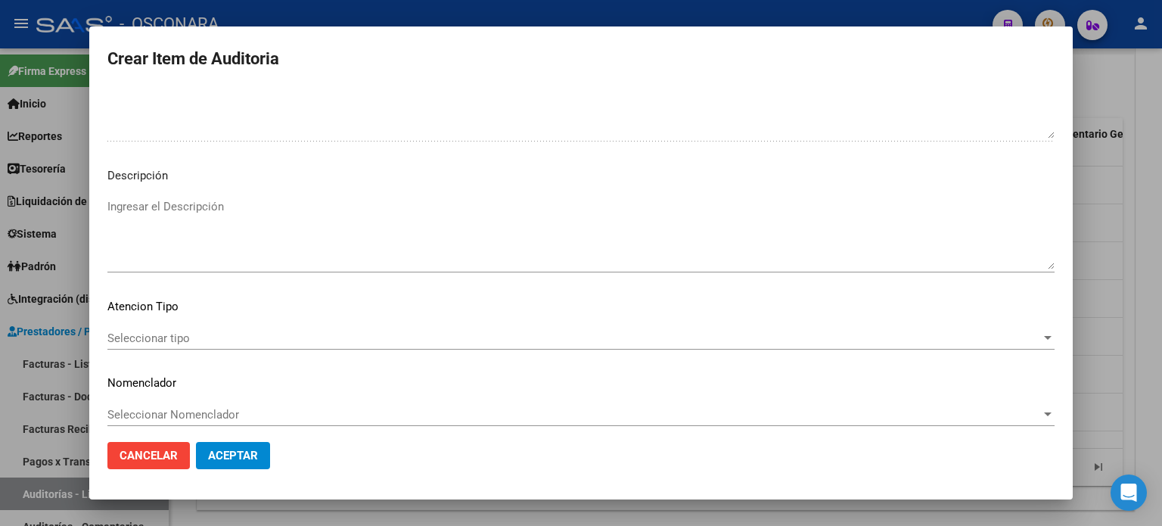
scroll to position [1020, 0]
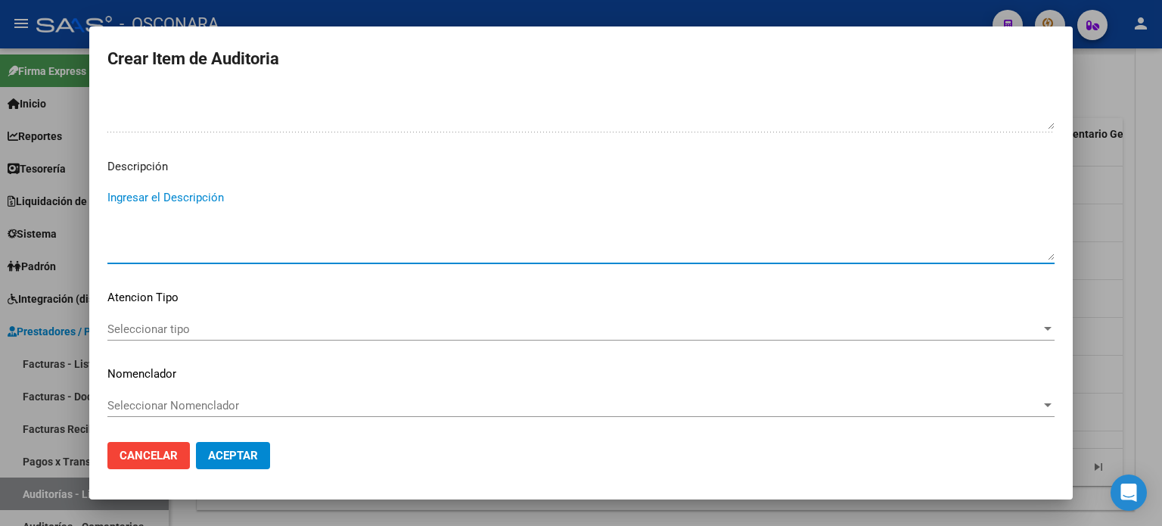
paste textarea "BAJA 31/07/2023 SIN DDJJ FC 30-28158"
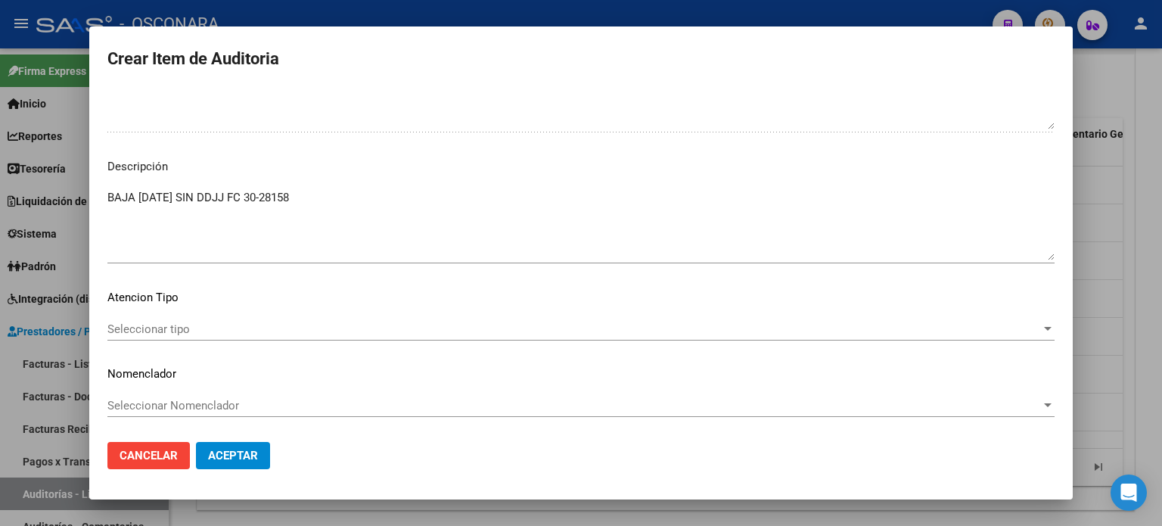
click at [148, 318] on div "Seleccionar tipo Seleccionar tipo" at bounding box center [580, 329] width 947 height 23
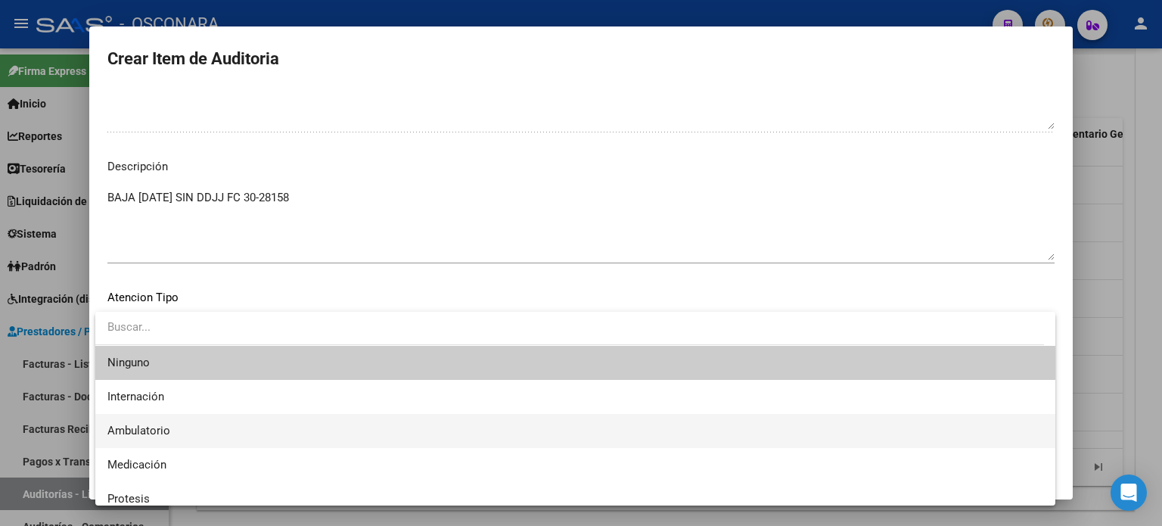
click at [139, 421] on span "Ambulatorio" at bounding box center [575, 431] width 936 height 34
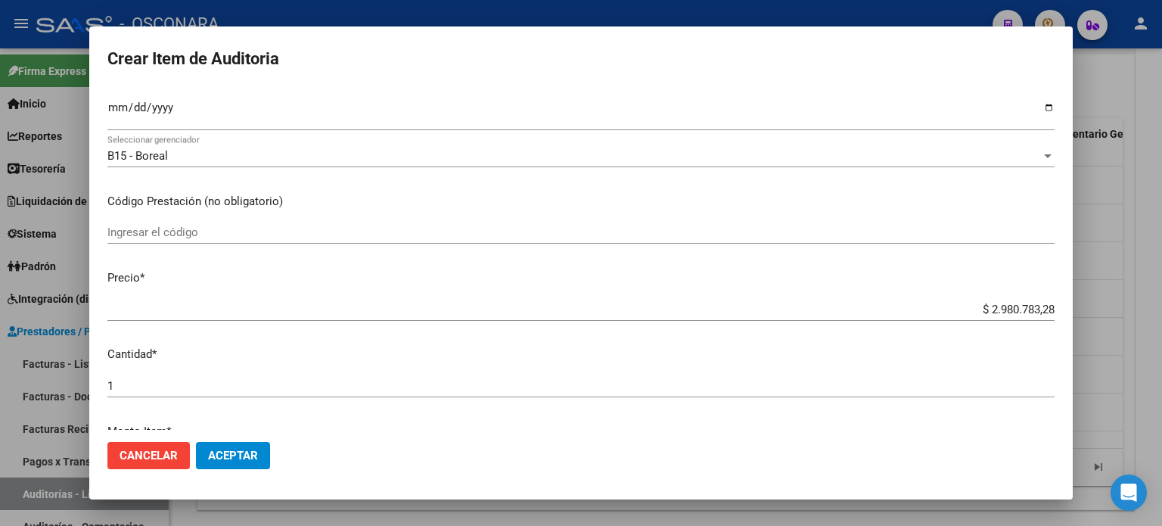
scroll to position [263, 0]
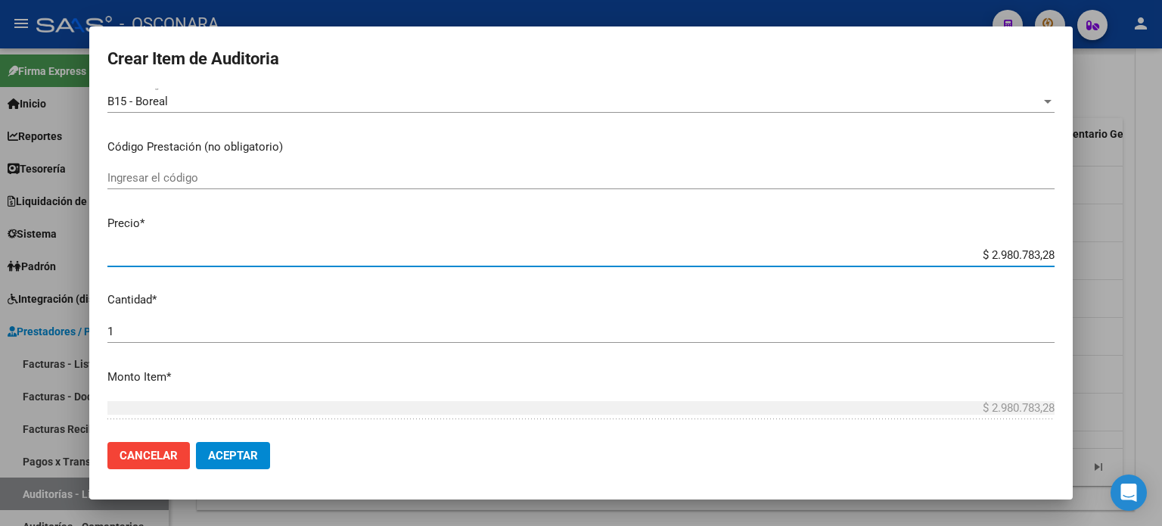
drag, startPoint x: 975, startPoint y: 251, endPoint x: 1161, endPoint y: 250, distance: 186.9
click at [1161, 250] on div "Crear Item de Auditoria 37507189 Nro Documento 23375071894 CUIL Afiliado Inacti…" at bounding box center [581, 263] width 1162 height 526
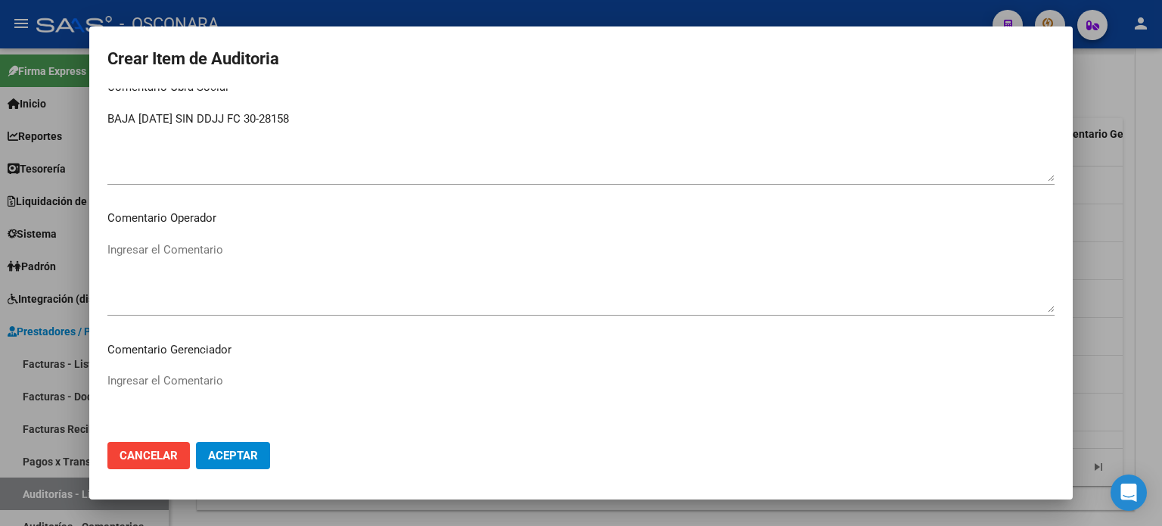
scroll to position [642, 0]
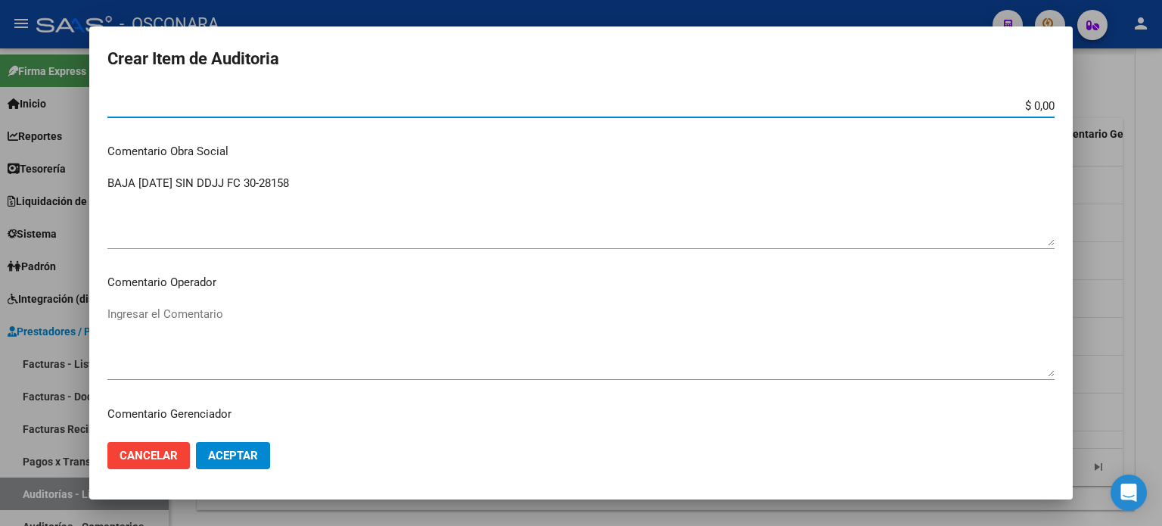
drag, startPoint x: 1020, startPoint y: 101, endPoint x: 1130, endPoint y: 101, distance: 110.5
click at [1115, 101] on div "Crear Item de Auditoria 37507189 Nro Documento 23375071894 CUIL Afiliado Inacti…" at bounding box center [581, 263] width 1162 height 526
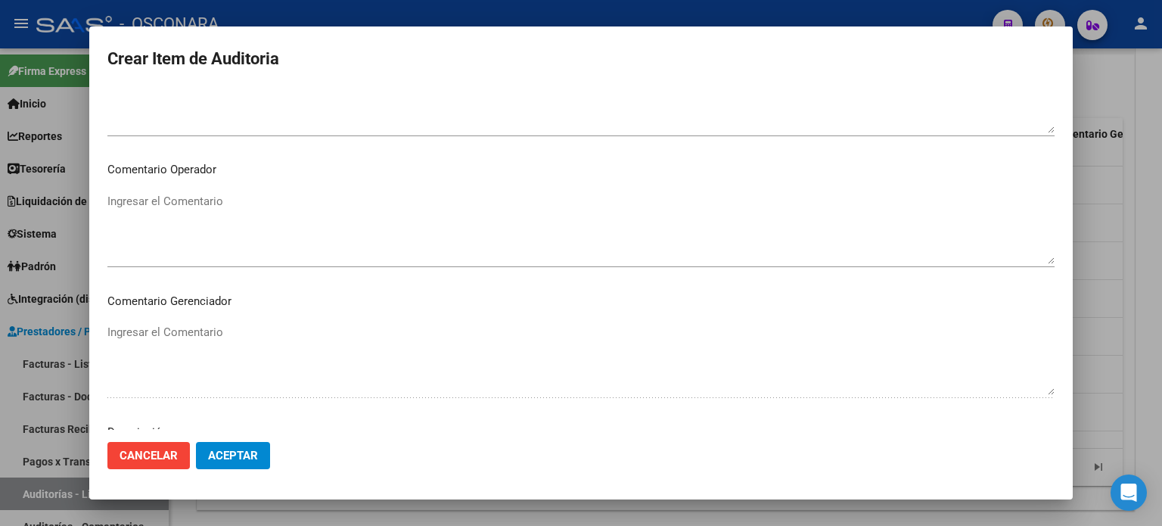
scroll to position [1020, 0]
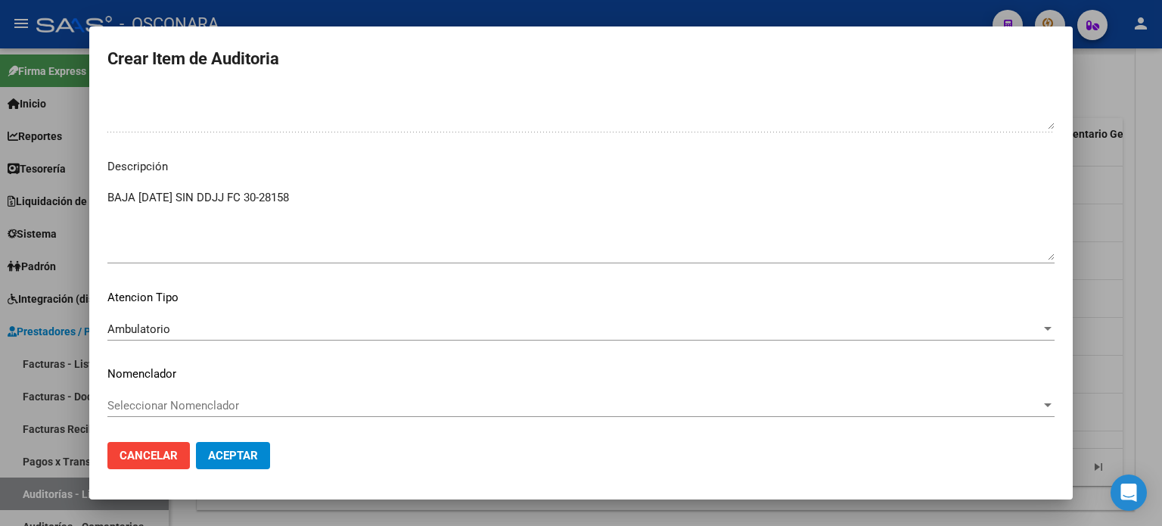
click at [232, 455] on span "Aceptar" at bounding box center [233, 456] width 50 height 14
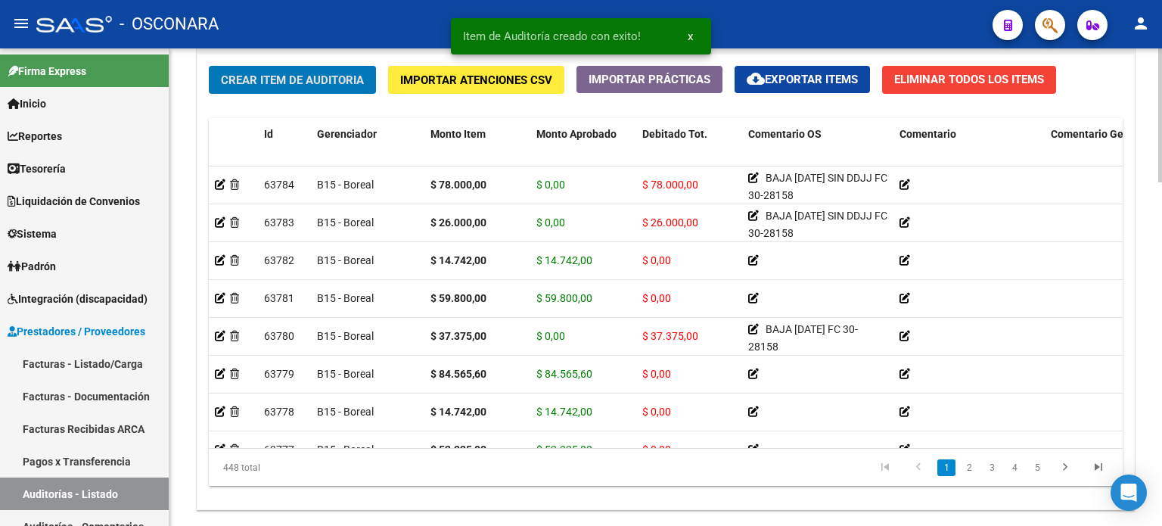
click at [291, 75] on span "Crear Item de Auditoria" at bounding box center [292, 80] width 143 height 14
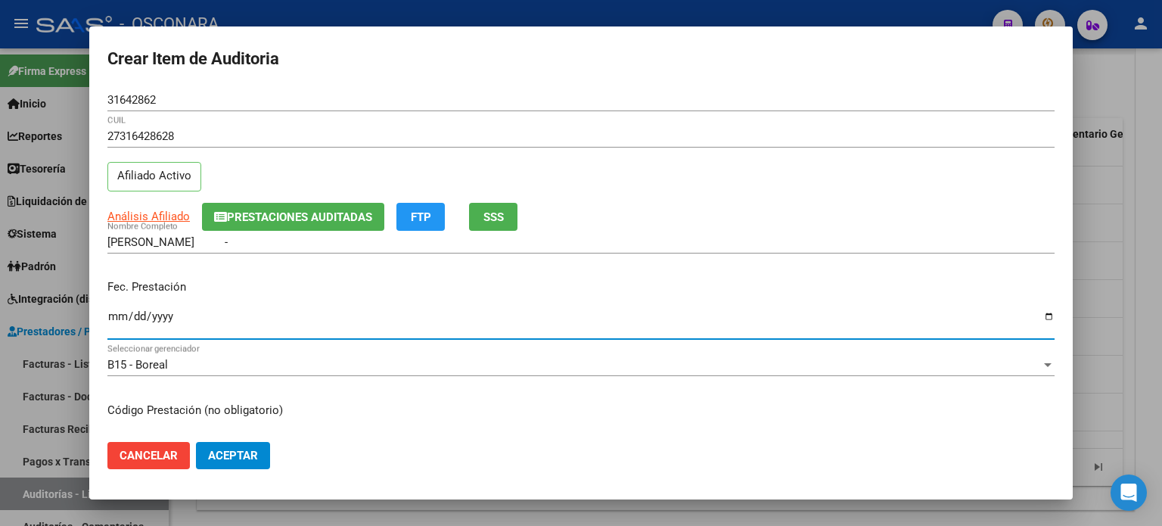
click at [118, 321] on input "Ingresar la fecha" at bounding box center [580, 322] width 947 height 24
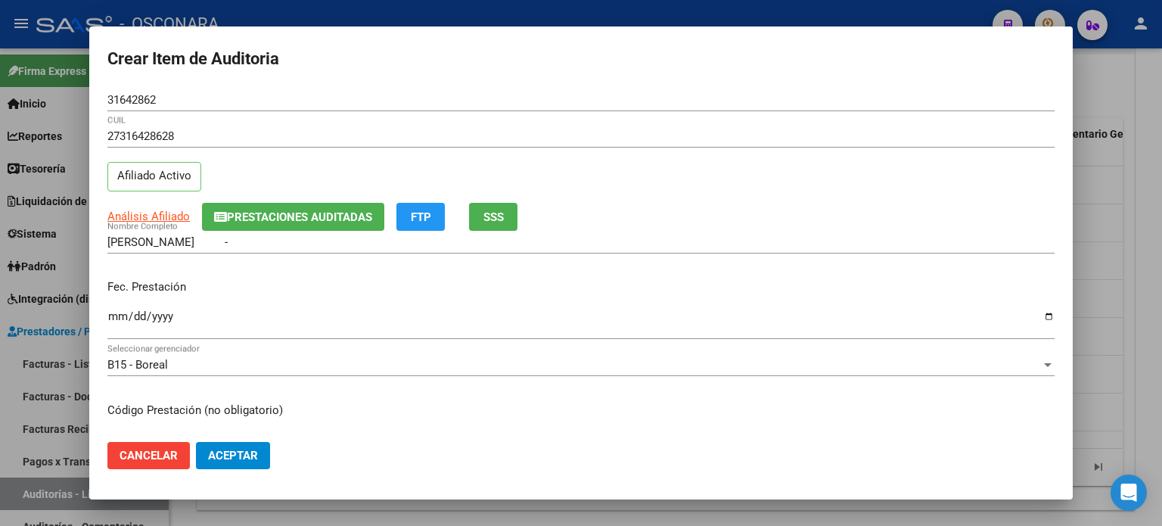
scroll to position [151, 0]
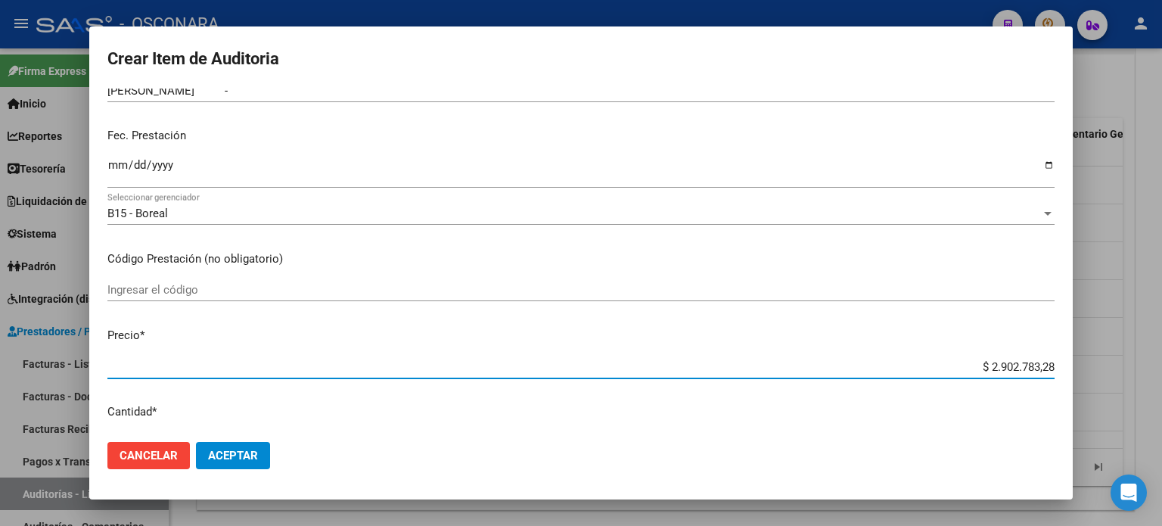
drag, startPoint x: 976, startPoint y: 363, endPoint x: 1161, endPoint y: 320, distance: 190.3
click at [1161, 338] on div "Crear Item de Auditoria 31642862 Nro Documento 27316428628 CUIL Afiliado Activo…" at bounding box center [581, 263] width 1162 height 526
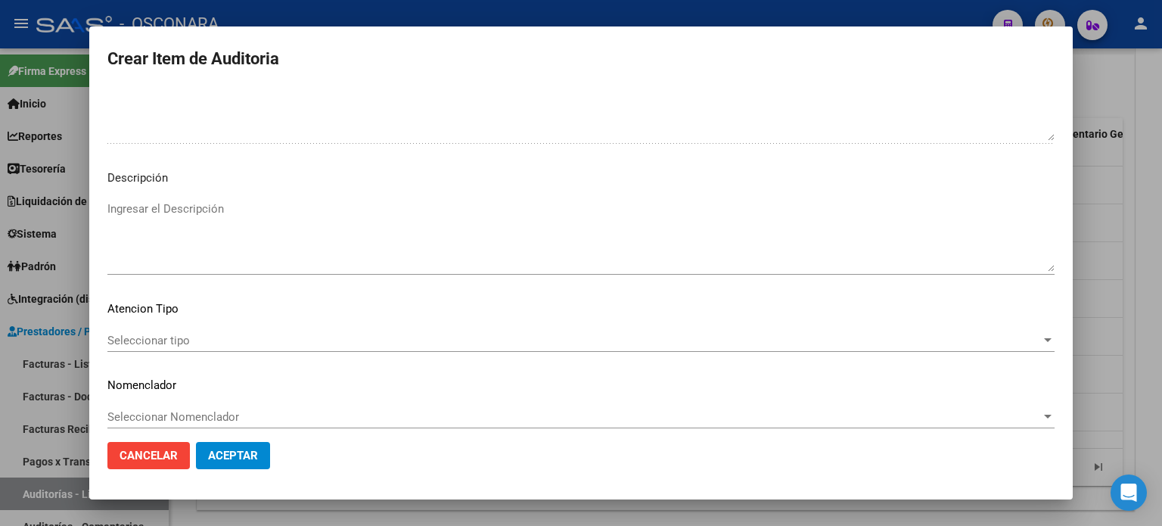
scroll to position [1020, 0]
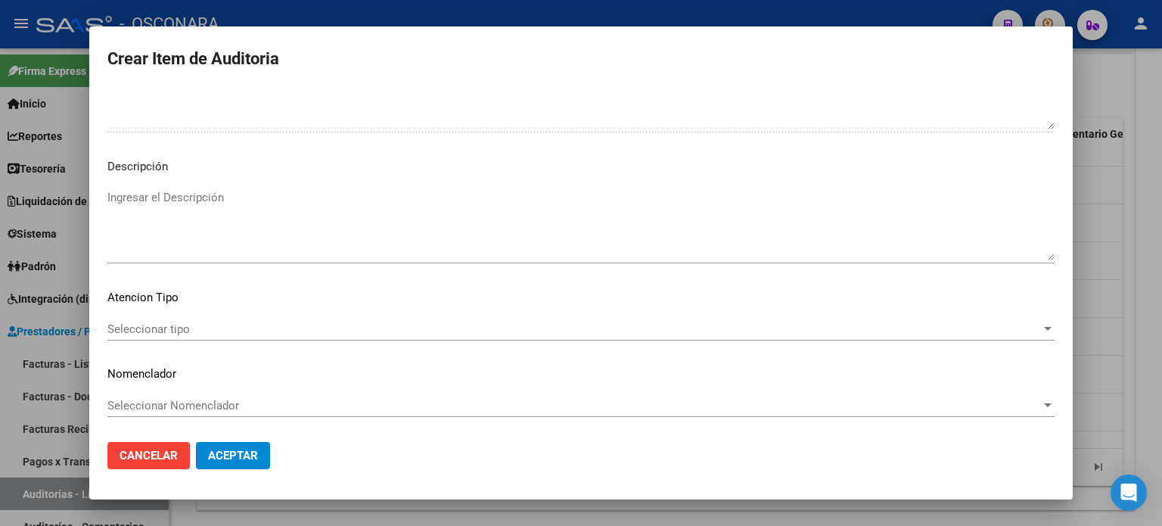
click at [141, 234] on textarea "Ingresar el Descripción" at bounding box center [580, 224] width 947 height 71
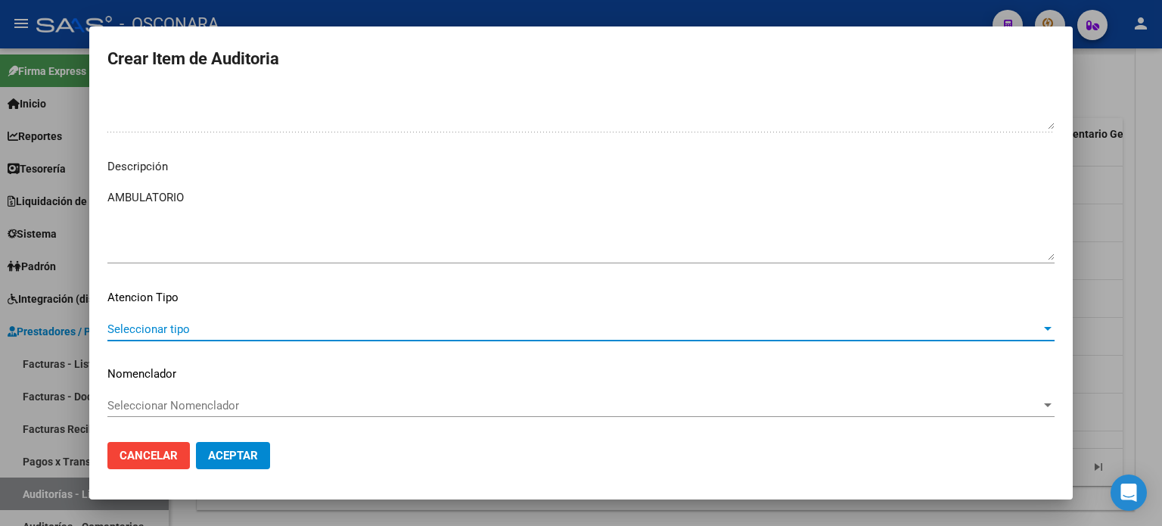
click at [144, 334] on span "Seleccionar tipo" at bounding box center [574, 329] width 934 height 14
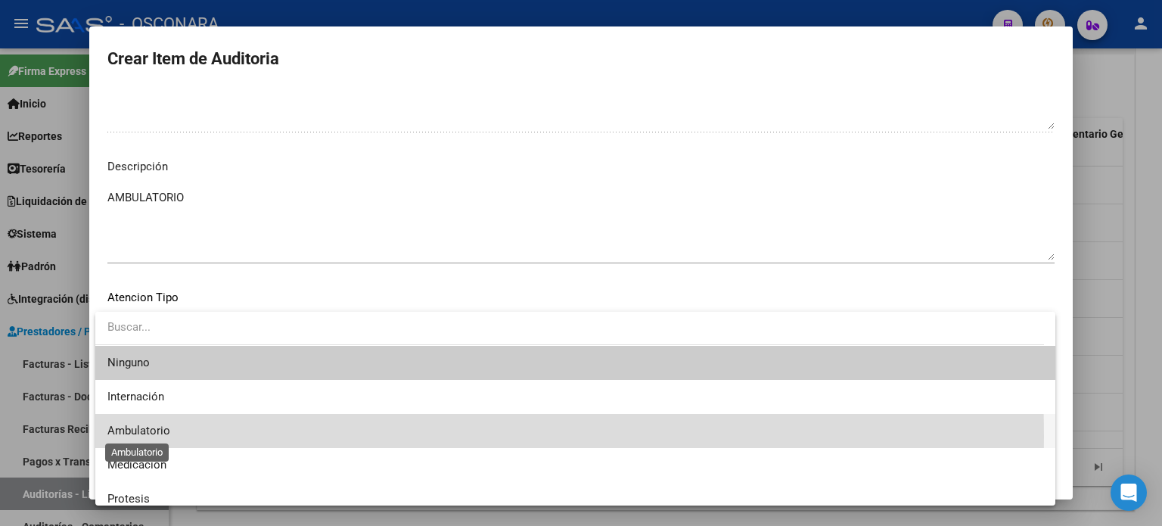
click at [164, 437] on span "Ambulatorio" at bounding box center [138, 431] width 63 height 14
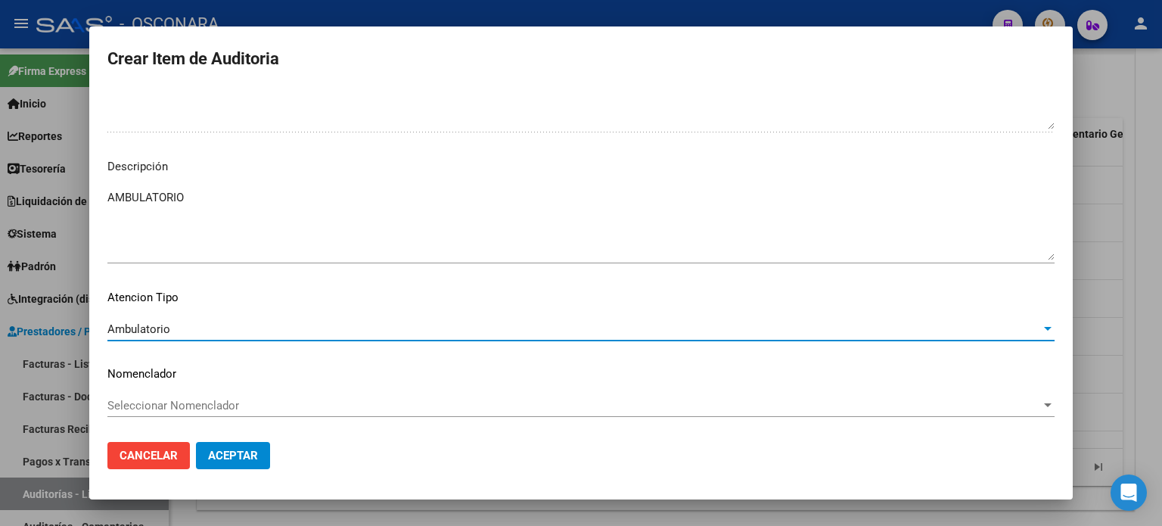
click at [242, 463] on button "Aceptar" at bounding box center [233, 455] width 74 height 27
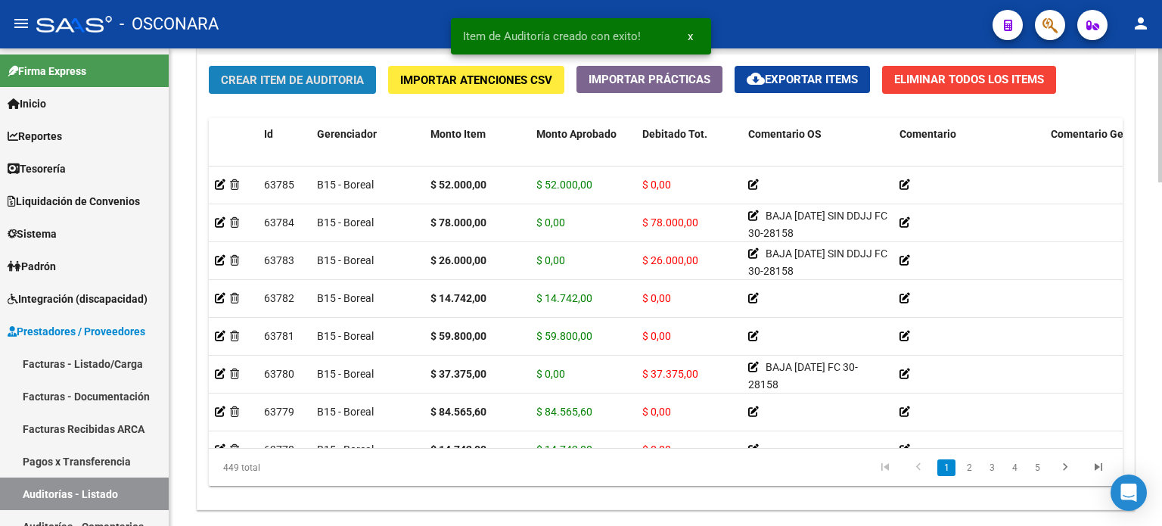
click at [272, 75] on span "Crear Item de Auditoria" at bounding box center [292, 80] width 143 height 14
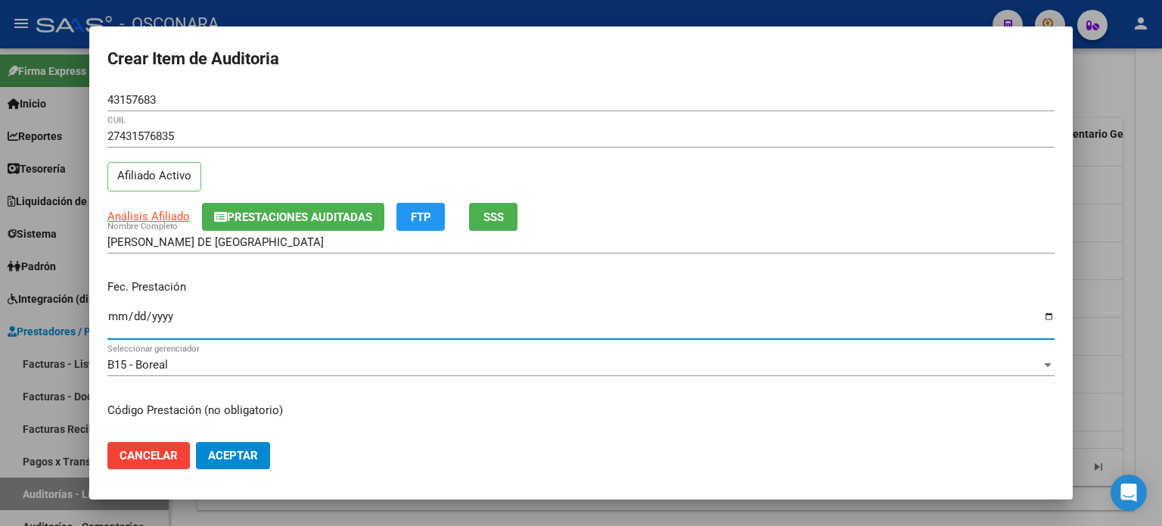
click at [118, 320] on input "Ingresar la fecha" at bounding box center [580, 322] width 947 height 24
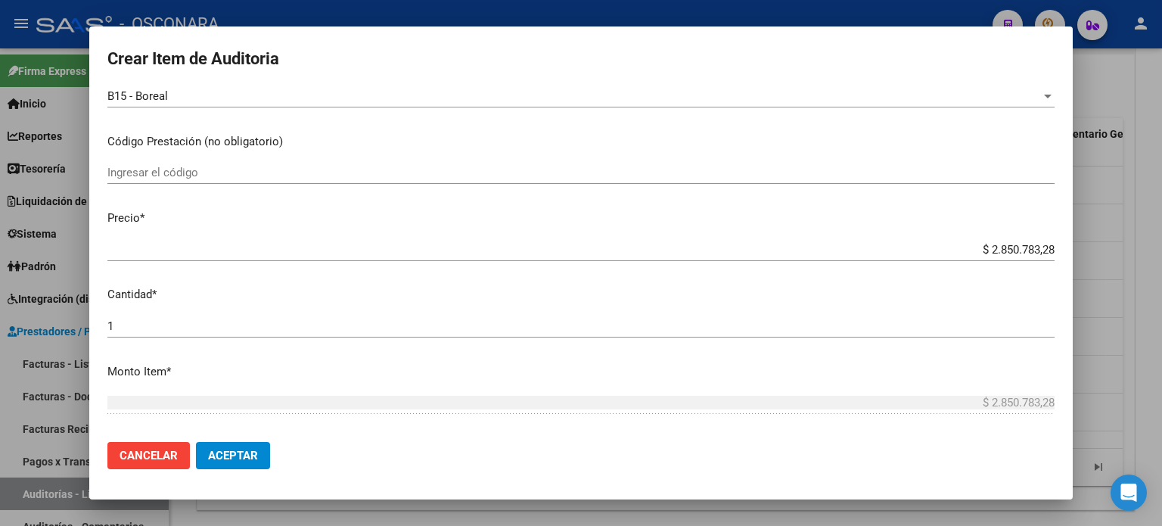
scroll to position [303, 0]
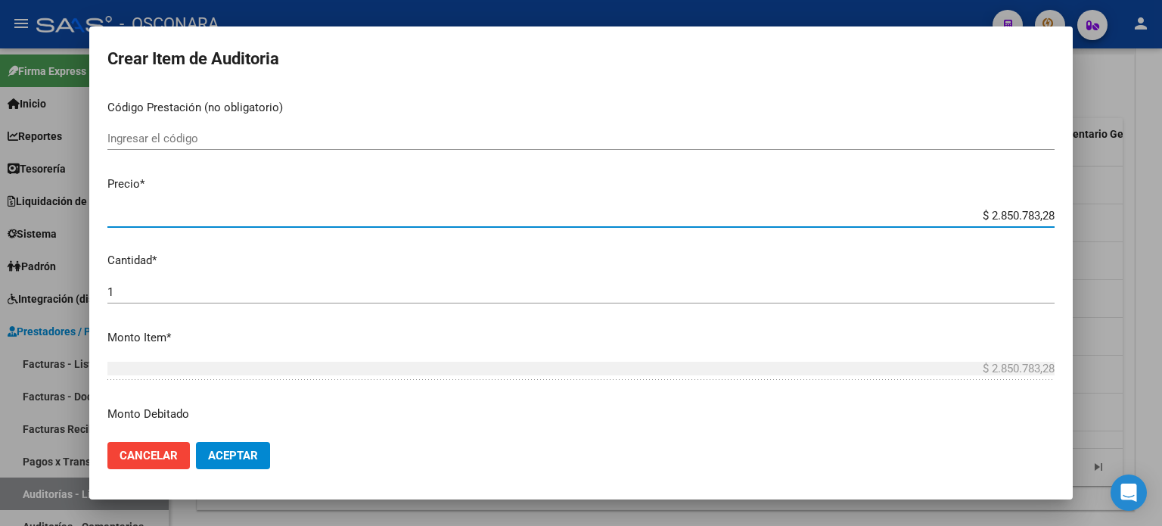
drag, startPoint x: 1015, startPoint y: 216, endPoint x: 1161, endPoint y: 210, distance: 146.9
click at [1161, 210] on div "Crear Item de Auditoria 43157683 Nro Documento 27431576835 CUIL Afiliado Activo…" at bounding box center [581, 263] width 1162 height 526
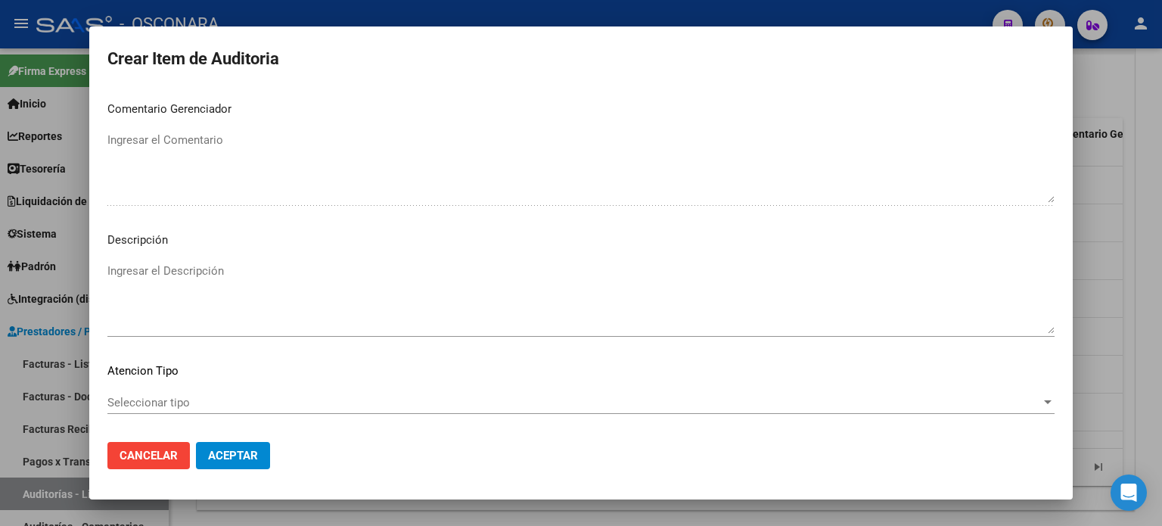
scroll to position [1020, 0]
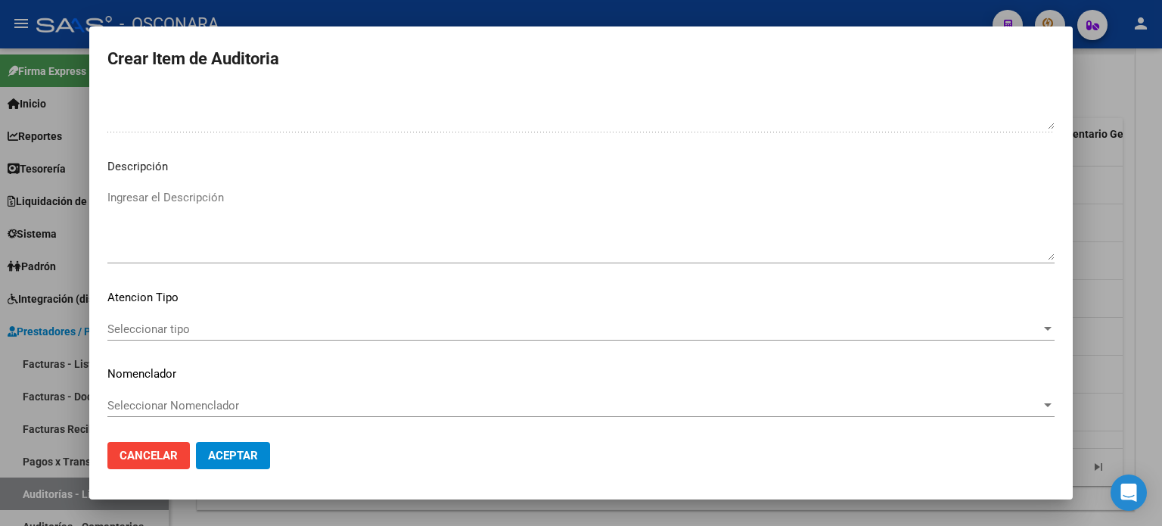
click at [263, 215] on textarea "Ingresar el Descripción" at bounding box center [580, 224] width 947 height 71
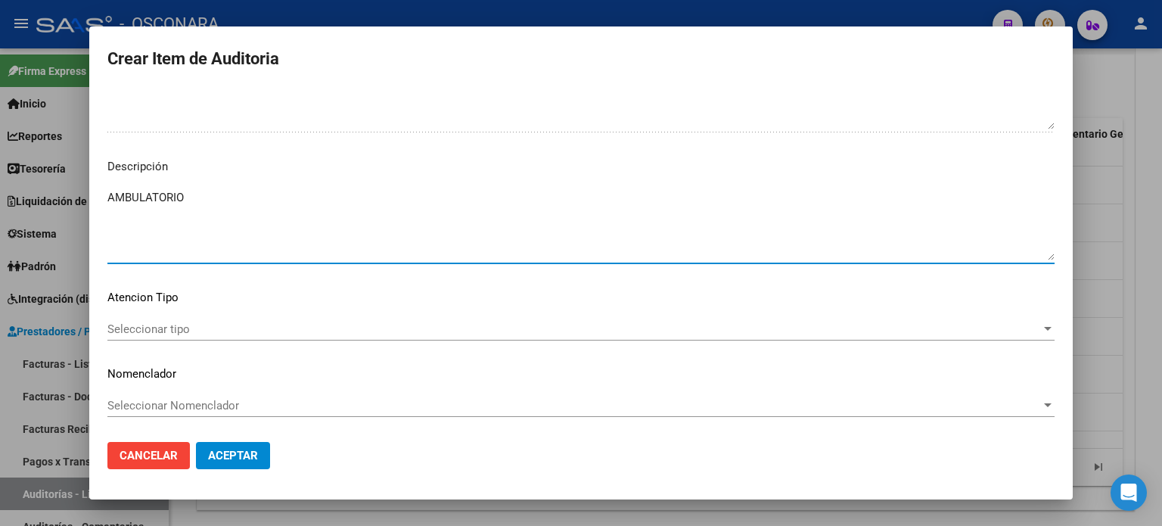
click at [144, 318] on div "Seleccionar tipo Seleccionar tipo" at bounding box center [580, 329] width 947 height 23
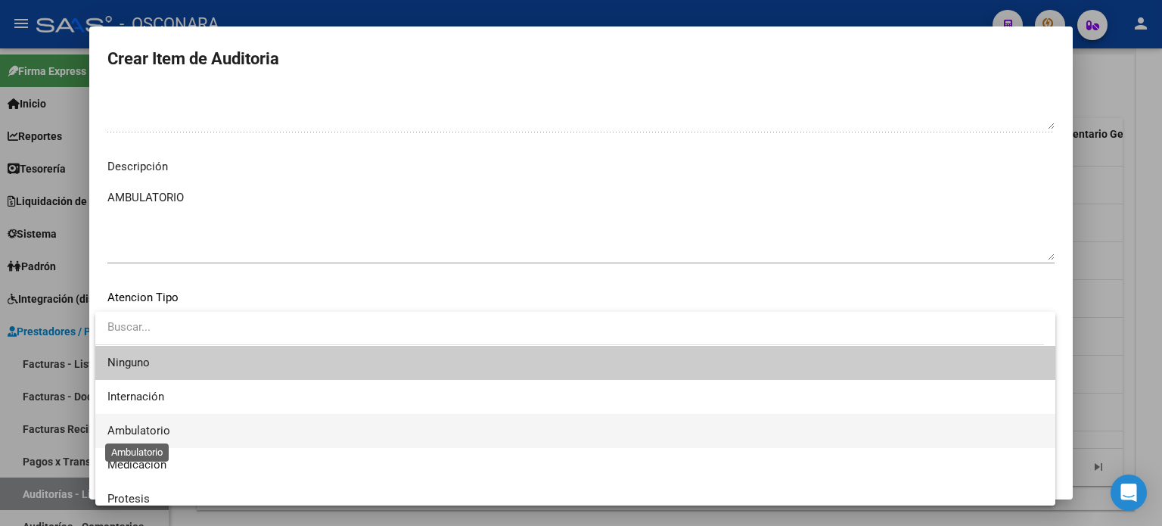
click at [156, 430] on span "Ambulatorio" at bounding box center [138, 431] width 63 height 14
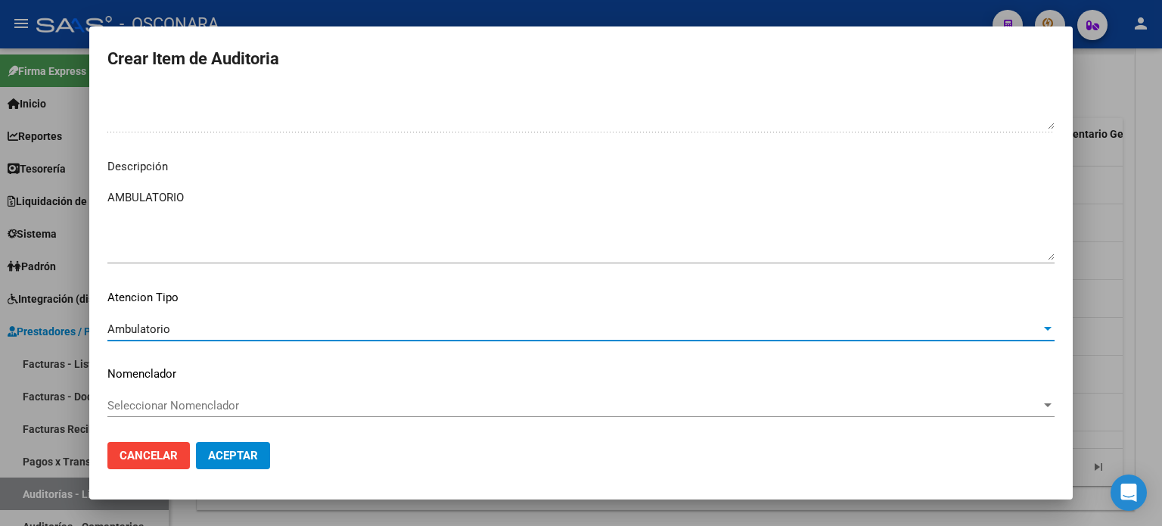
click at [269, 455] on button "Aceptar" at bounding box center [233, 455] width 74 height 27
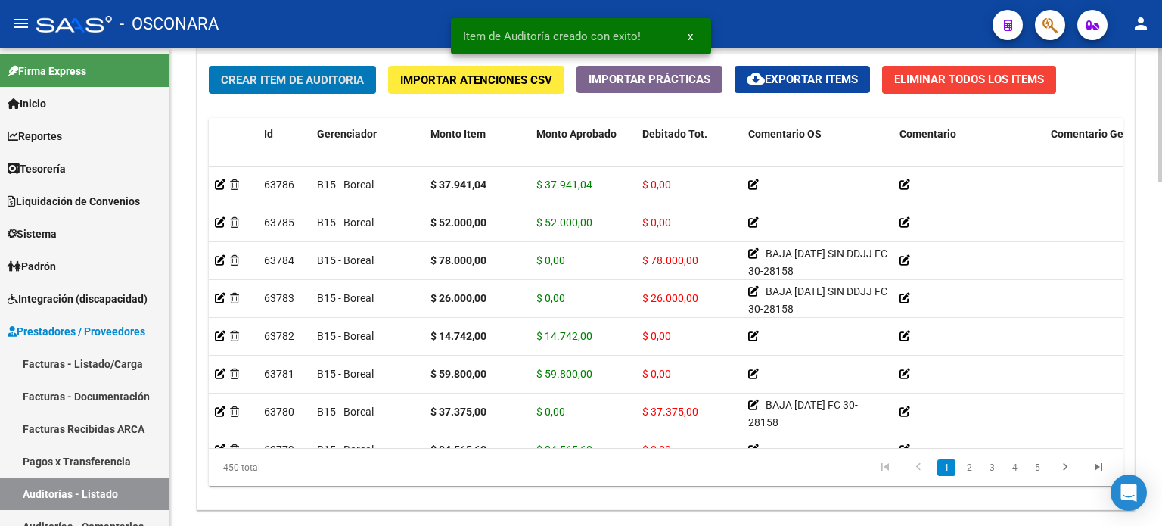
click at [252, 79] on span "Crear Item de Auditoria" at bounding box center [292, 80] width 143 height 14
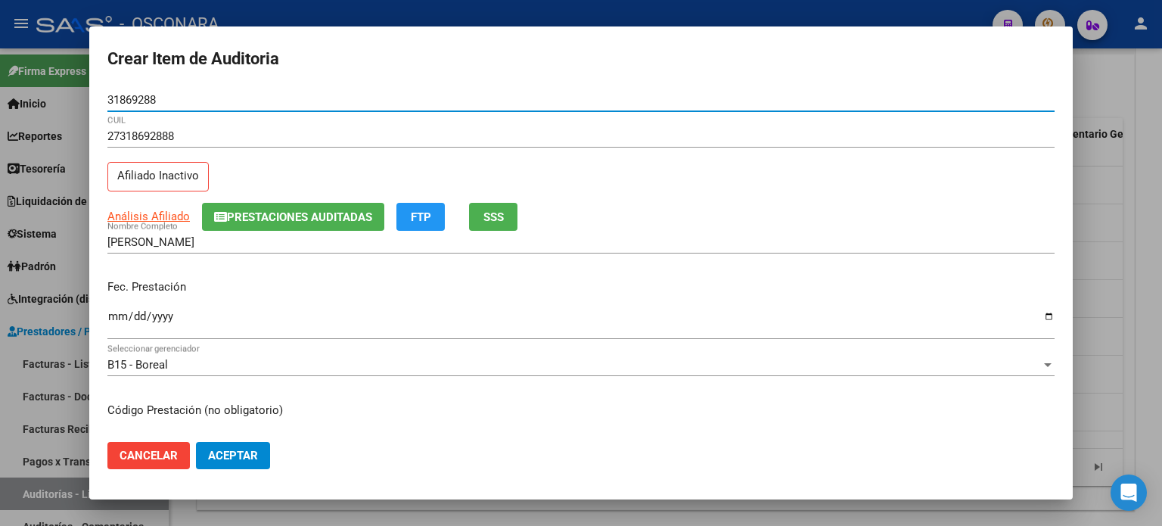
click at [490, 223] on span "SSS" at bounding box center [493, 217] width 20 height 14
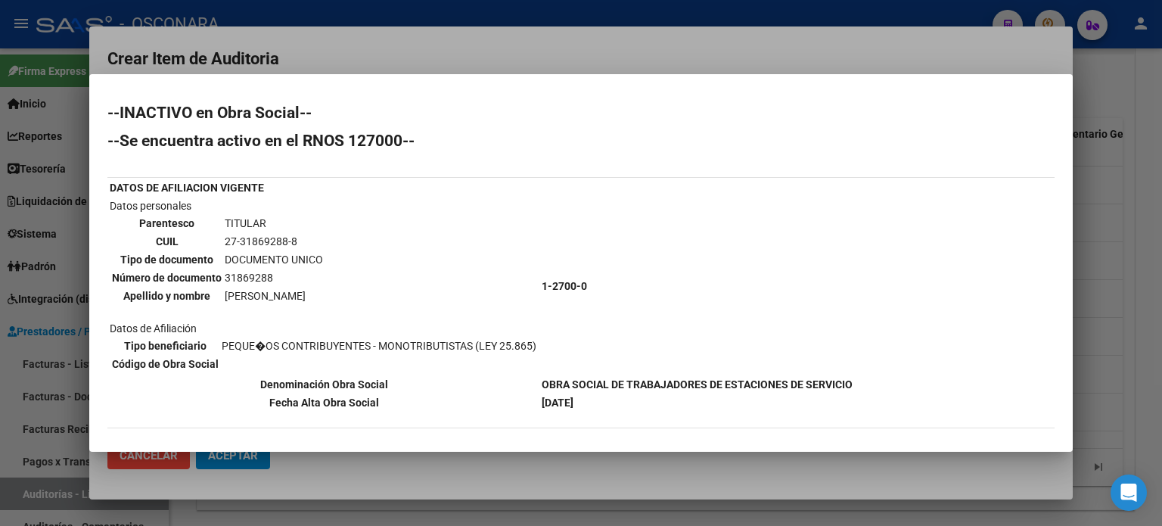
click at [1120, 200] on div at bounding box center [581, 263] width 1162 height 526
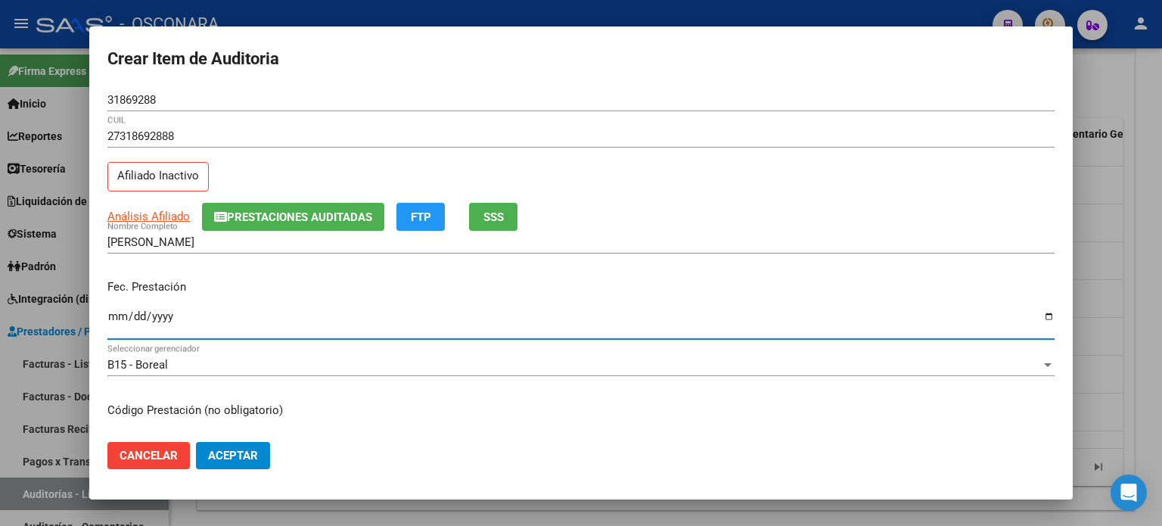
click at [113, 319] on input "Ingresar la fecha" at bounding box center [580, 322] width 947 height 24
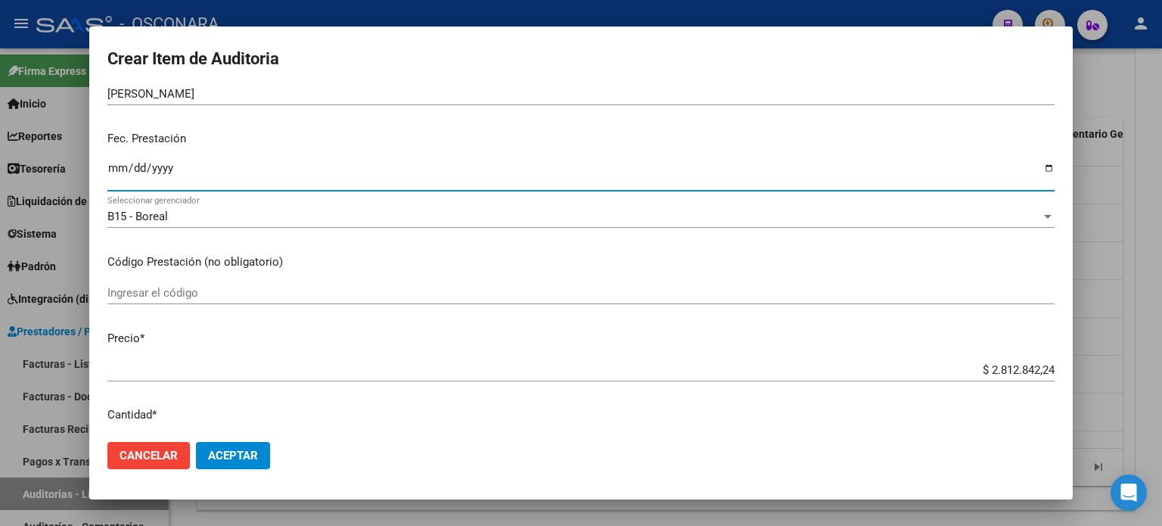
scroll to position [151, 0]
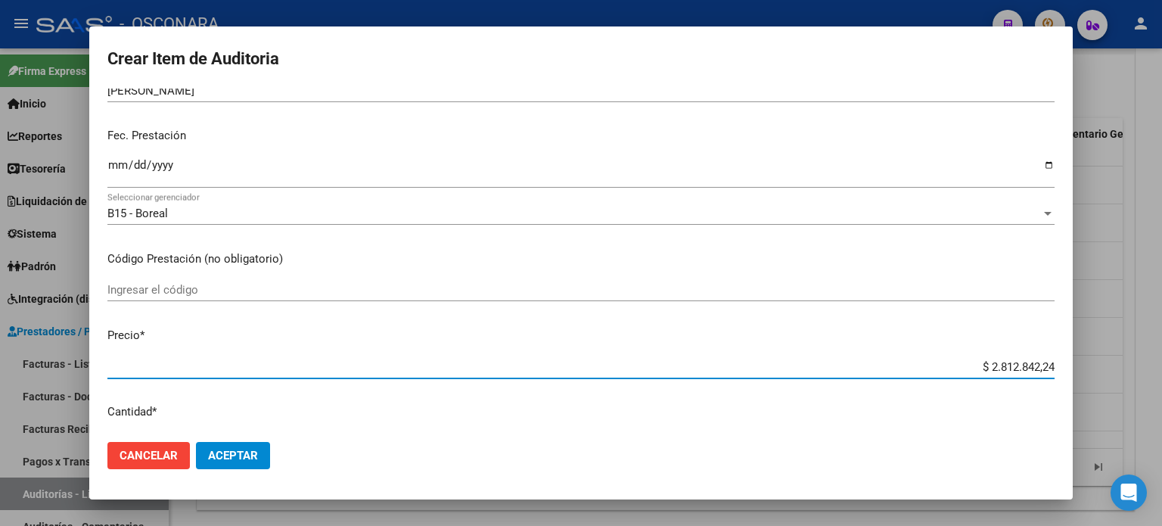
drag, startPoint x: 984, startPoint y: 367, endPoint x: 1161, endPoint y: 362, distance: 177.9
click at [1161, 362] on div "Crear Item de Auditoria 31869288 Nro Documento 27318692888 CUIL Afiliado Inacti…" at bounding box center [581, 263] width 1162 height 526
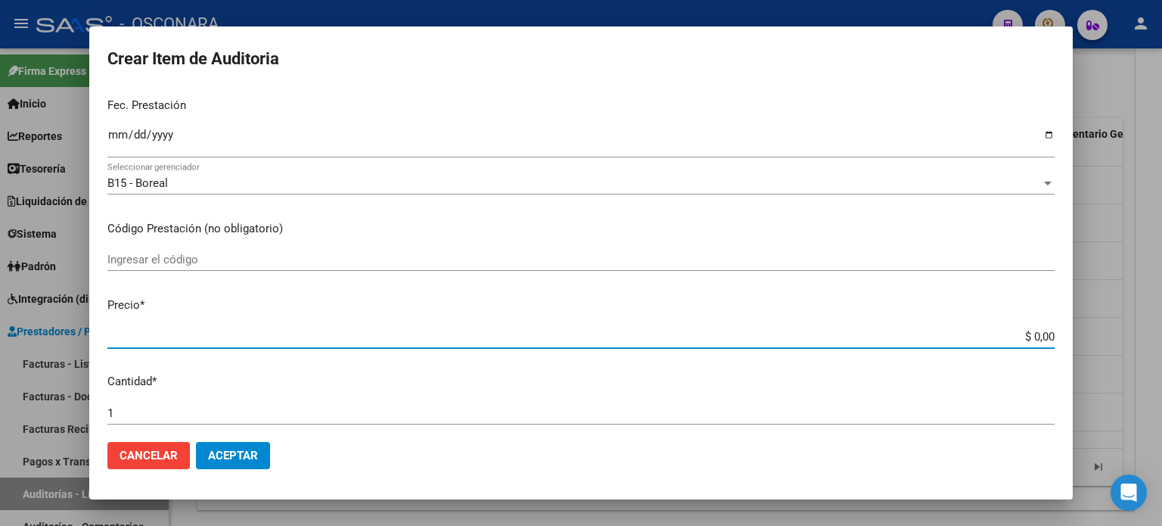
scroll to position [227, 0]
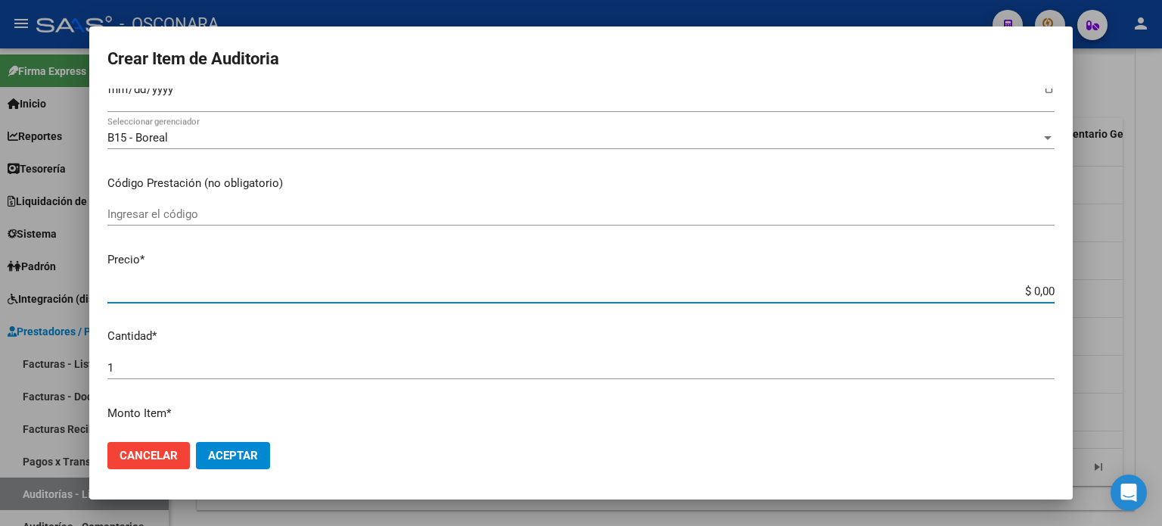
drag, startPoint x: 1022, startPoint y: 289, endPoint x: 1161, endPoint y: 297, distance: 139.5
click at [1161, 300] on div "Crear Item de Auditoria 31869288 Nro Documento 27318692888 CUIL Afiliado Inacti…" at bounding box center [581, 263] width 1162 height 526
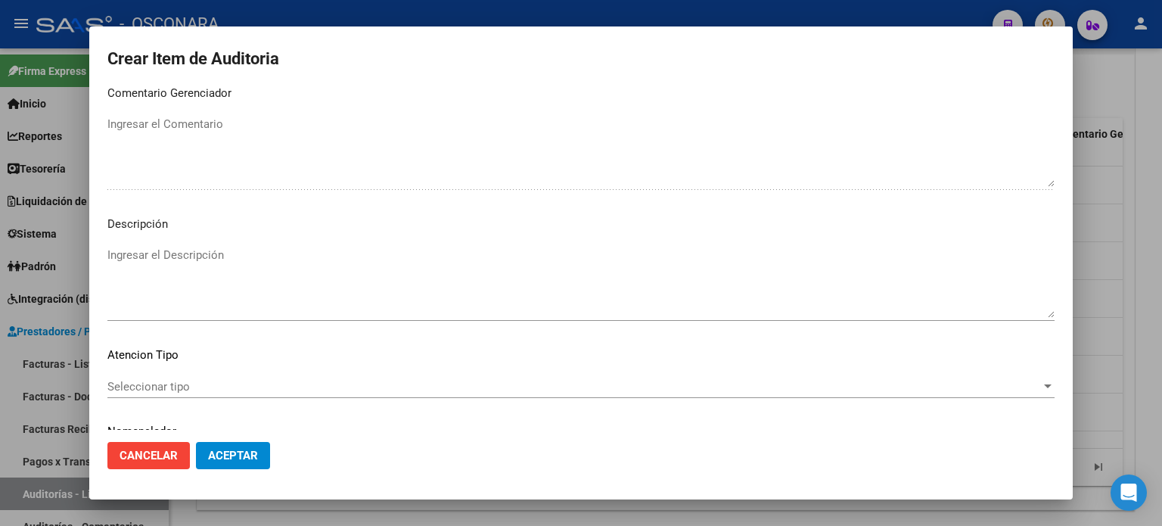
scroll to position [1020, 0]
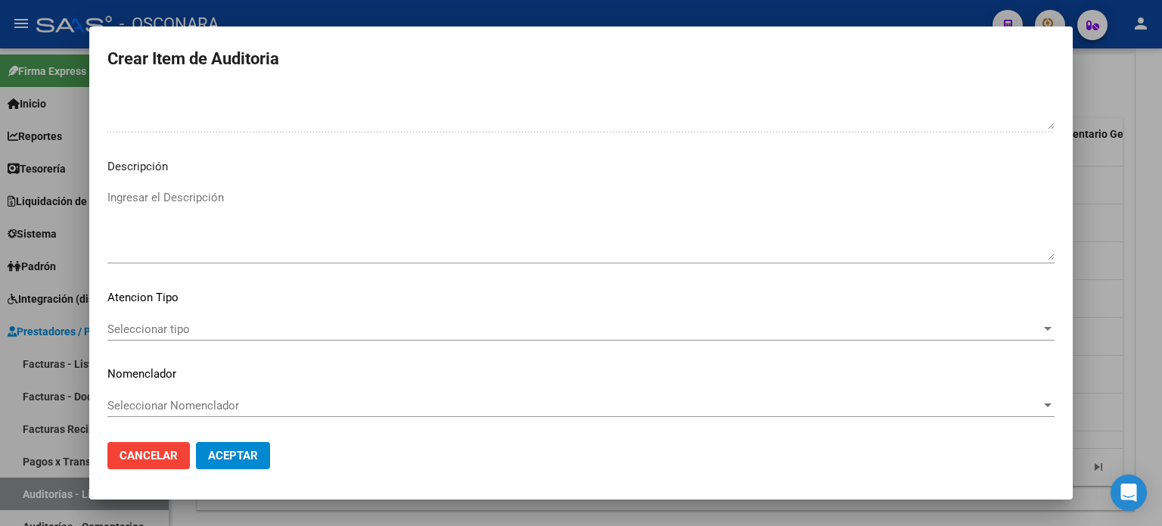
click at [281, 238] on textarea "Ingresar el Descripción" at bounding box center [580, 224] width 947 height 71
click at [139, 343] on div "Seleccionar tipo Seleccionar tipo" at bounding box center [580, 336] width 947 height 37
click at [142, 329] on span "Seleccionar tipo" at bounding box center [574, 329] width 934 height 14
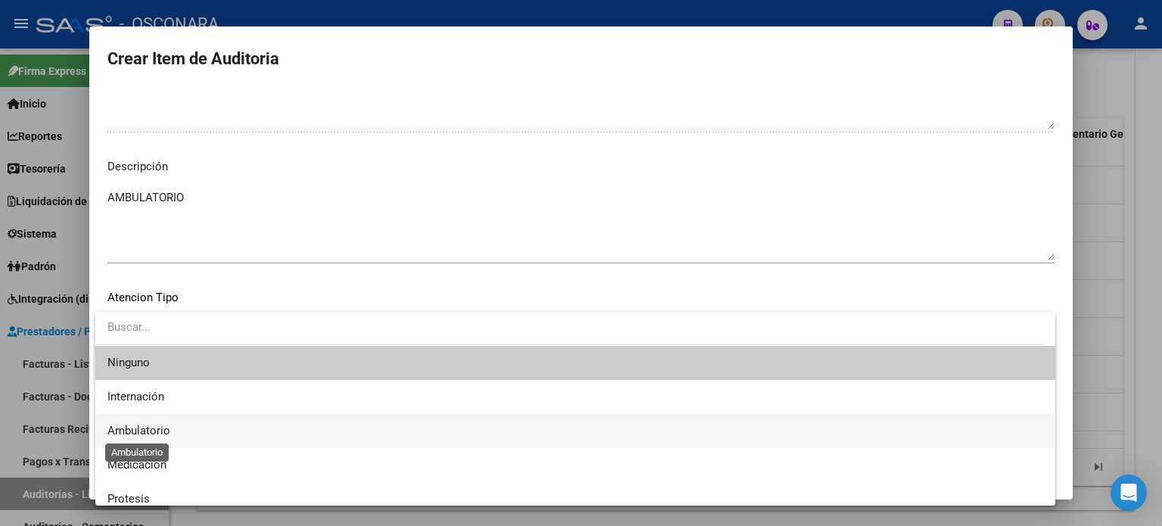
click at [151, 426] on span "Ambulatorio" at bounding box center [138, 431] width 63 height 14
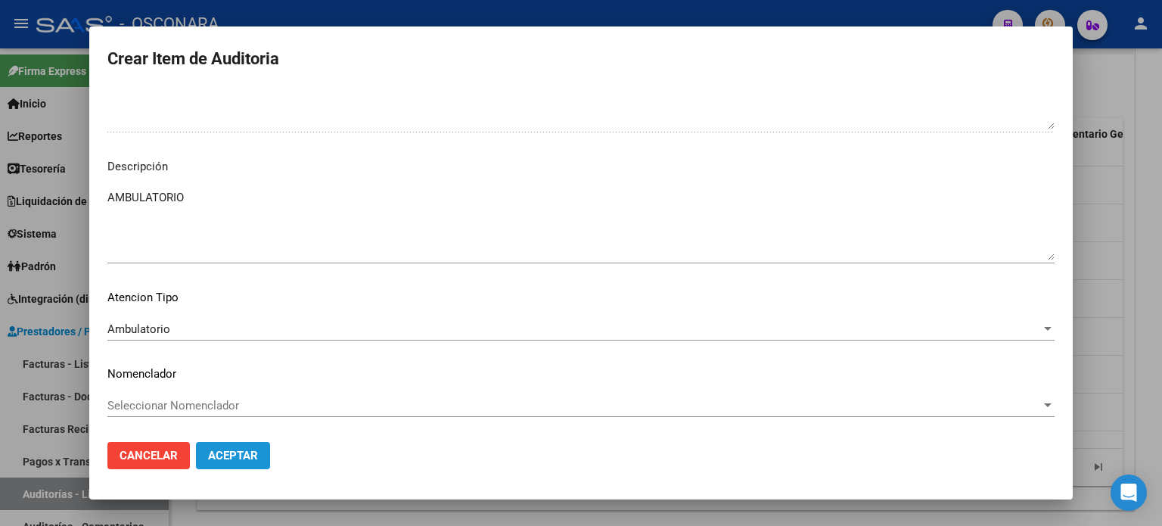
click at [232, 449] on span "Aceptar" at bounding box center [233, 456] width 50 height 14
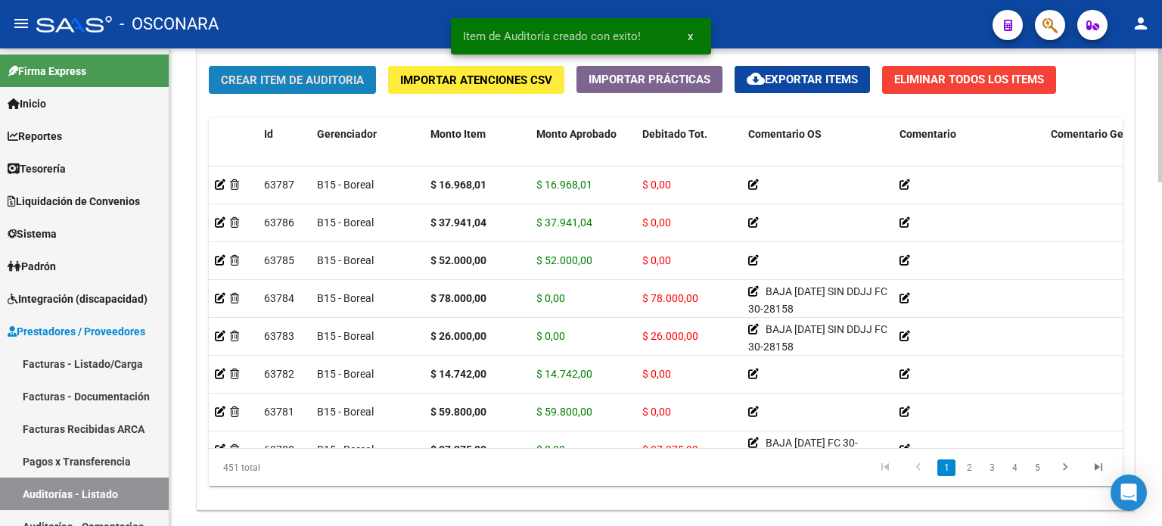
click at [282, 82] on span "Crear Item de Auditoria" at bounding box center [292, 80] width 143 height 14
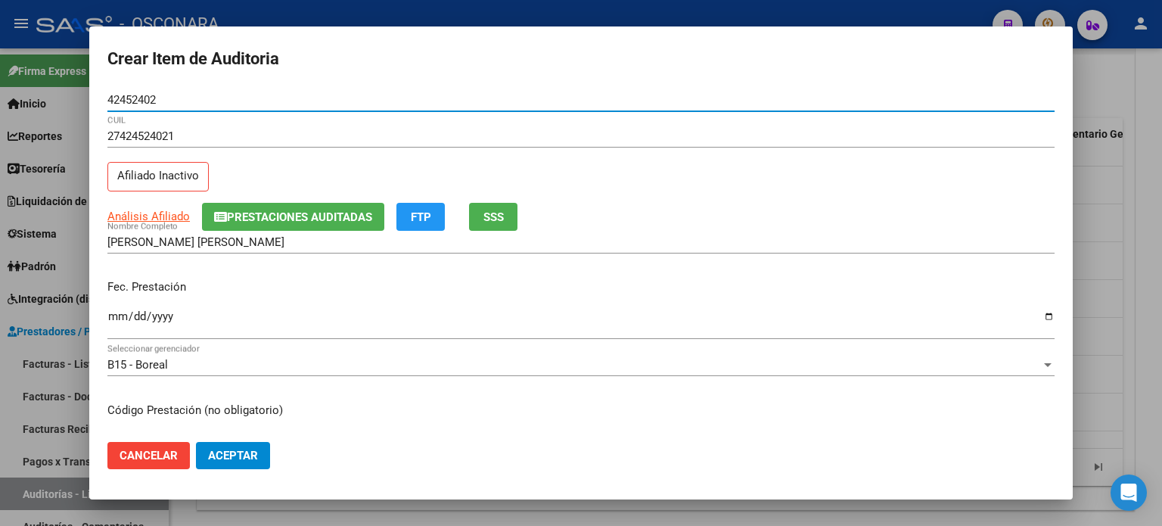
click at [499, 207] on button "SSS" at bounding box center [493, 217] width 48 height 28
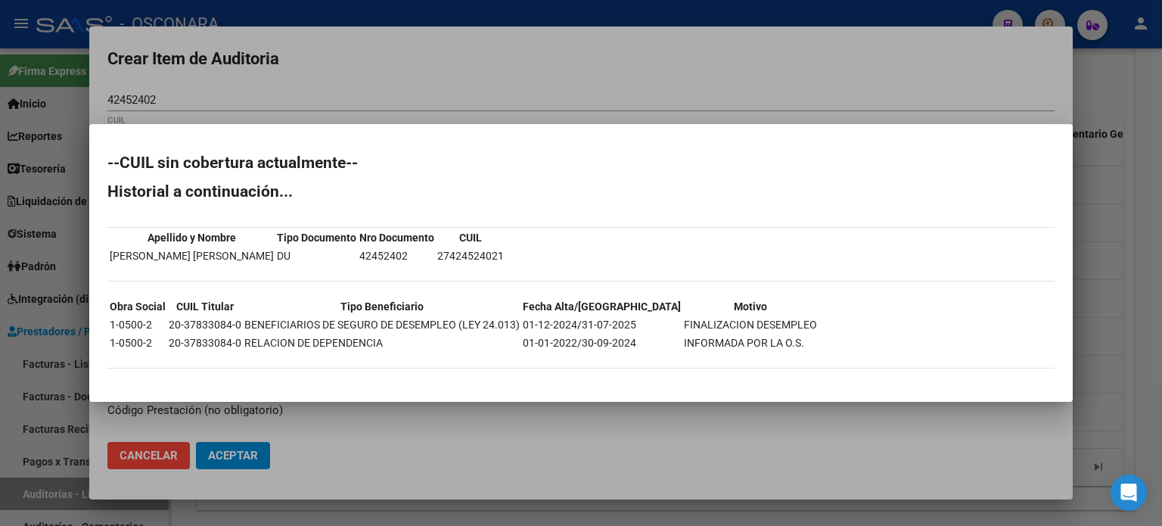
click at [452, 93] on div at bounding box center [581, 263] width 1162 height 526
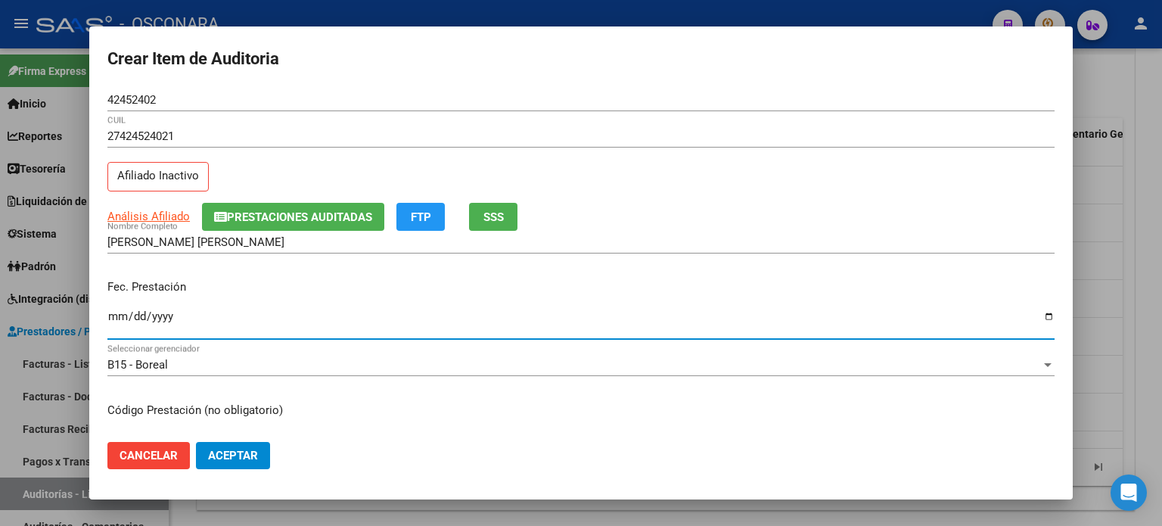
click at [113, 316] on input "Ingresar la fecha" at bounding box center [580, 322] width 947 height 24
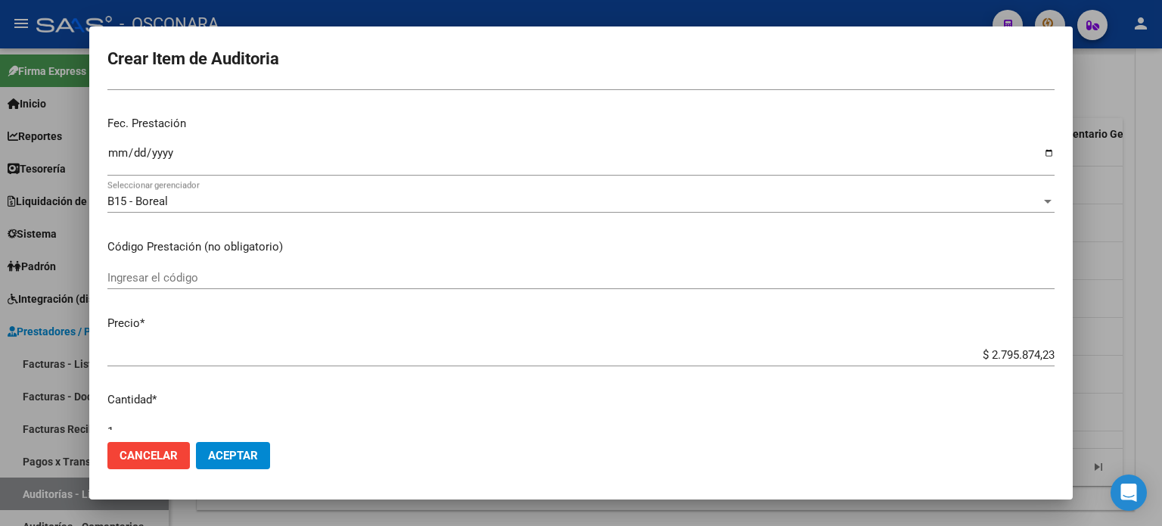
scroll to position [227, 0]
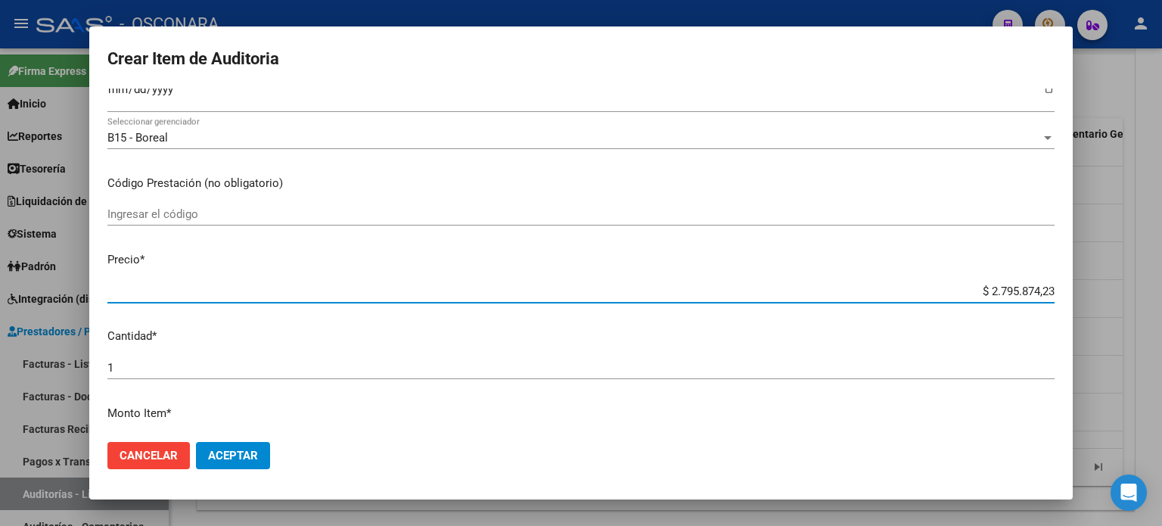
drag, startPoint x: 977, startPoint y: 289, endPoint x: 1161, endPoint y: 282, distance: 184.7
click at [1161, 282] on div "Crear Item de Auditoria 42452402 Nro Documento 27424524021 CUIL Afiliado Inacti…" at bounding box center [581, 263] width 1162 height 526
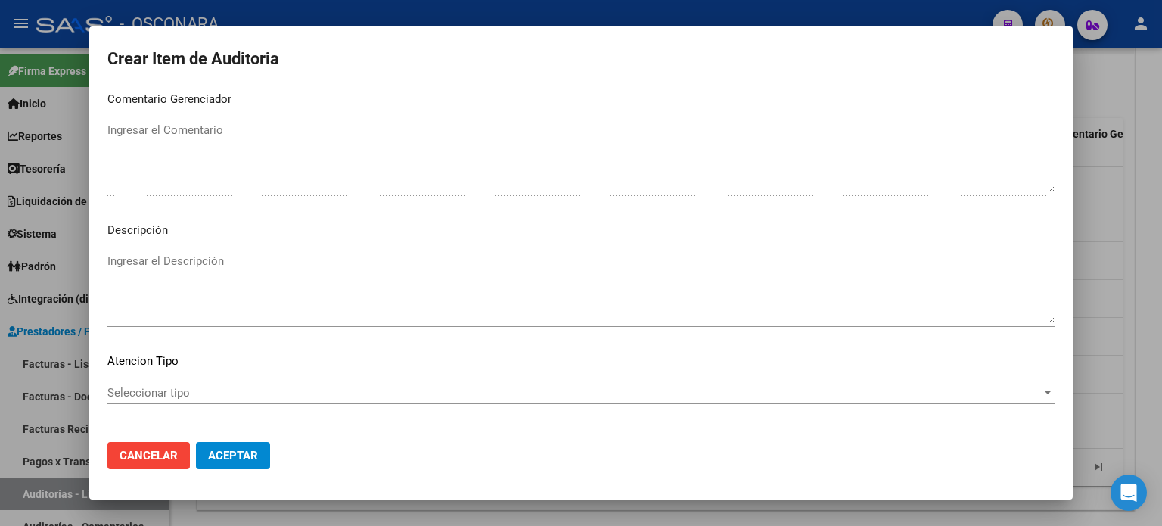
scroll to position [1020, 0]
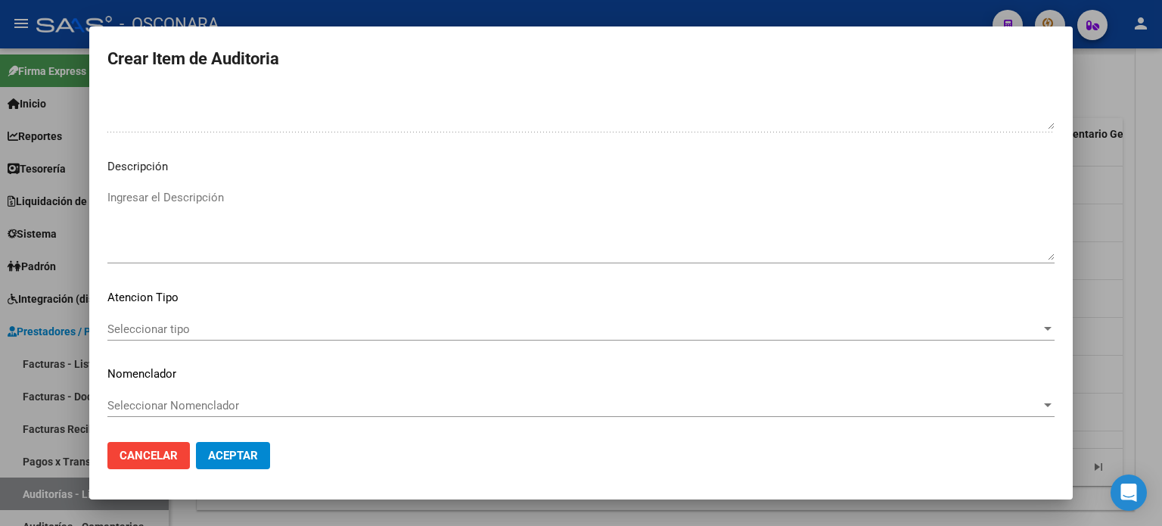
click at [297, 236] on textarea "Ingresar el Descripción" at bounding box center [580, 224] width 947 height 71
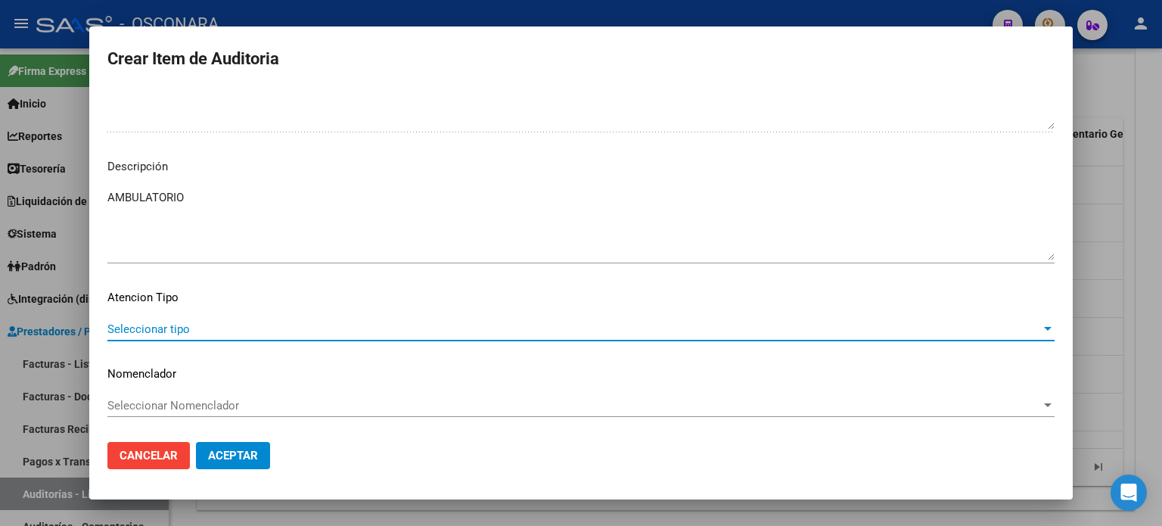
click at [145, 325] on span "Seleccionar tipo" at bounding box center [574, 329] width 934 height 14
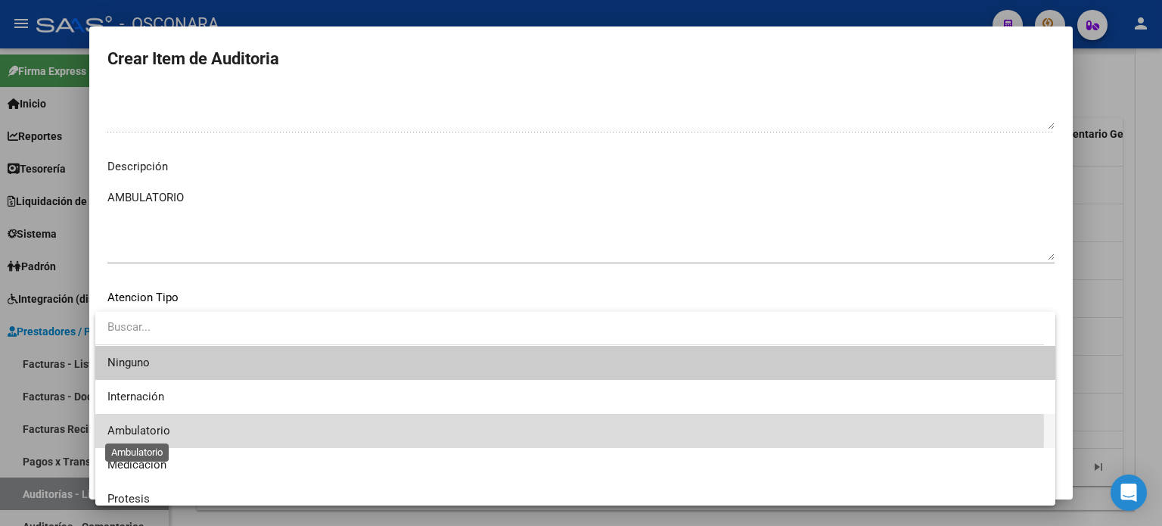
click at [130, 427] on span "Ambulatorio" at bounding box center [138, 431] width 63 height 14
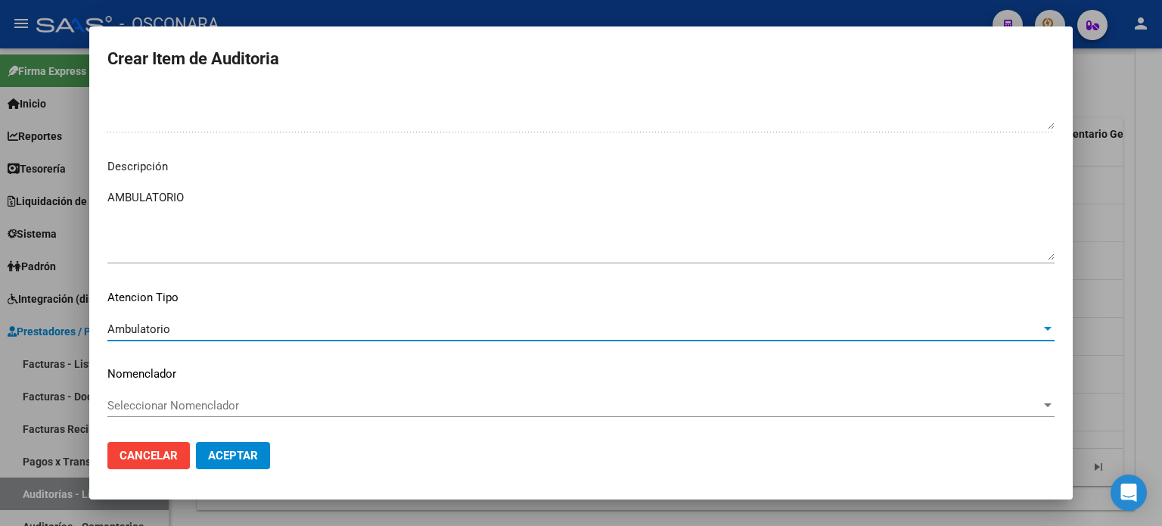
click at [227, 452] on span "Aceptar" at bounding box center [233, 456] width 50 height 14
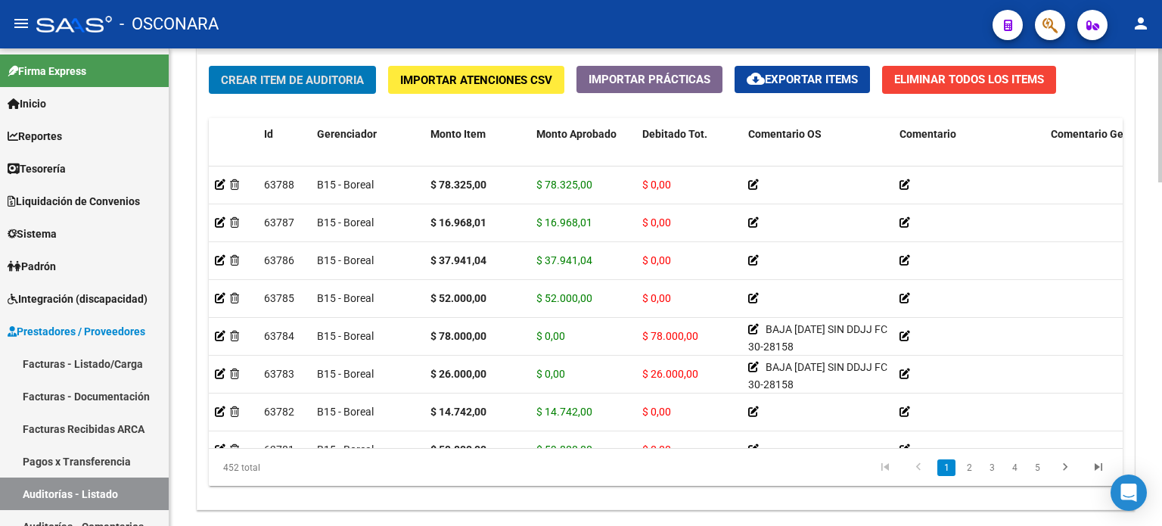
click at [303, 75] on span "Crear Item de Auditoria" at bounding box center [292, 80] width 143 height 14
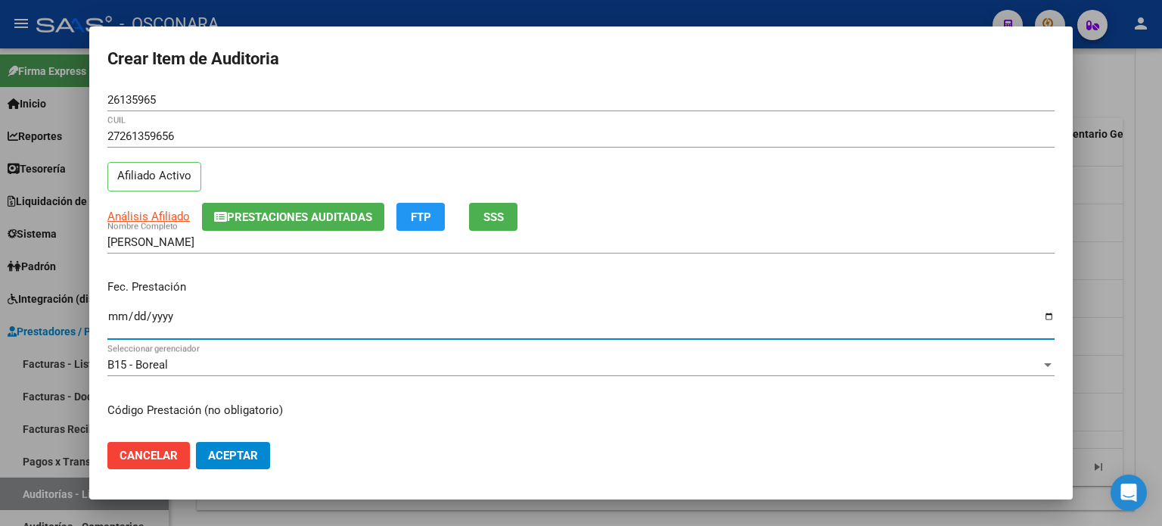
click at [113, 320] on input "Ingresar la fecha" at bounding box center [580, 322] width 947 height 24
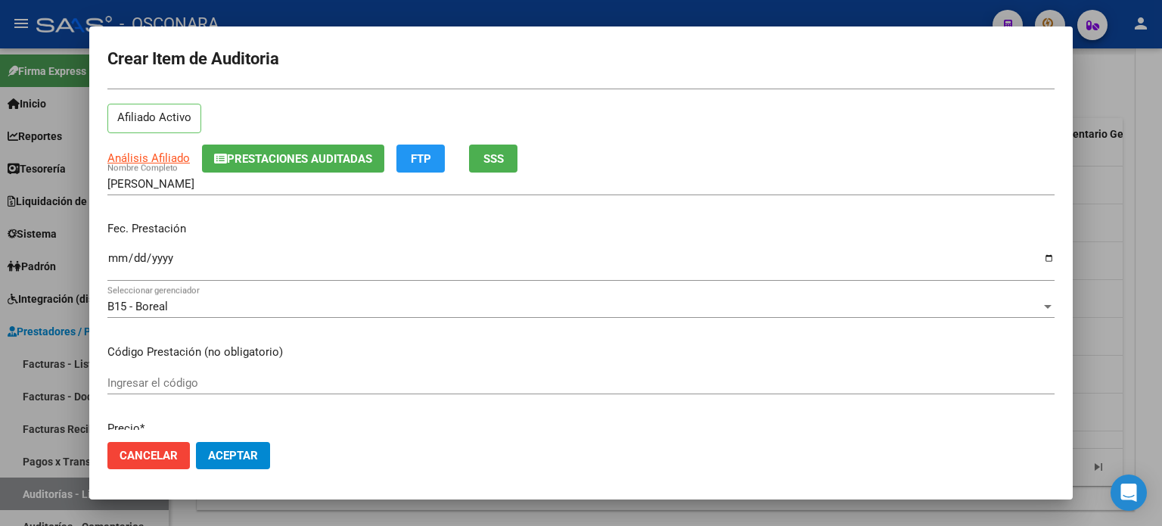
scroll to position [151, 0]
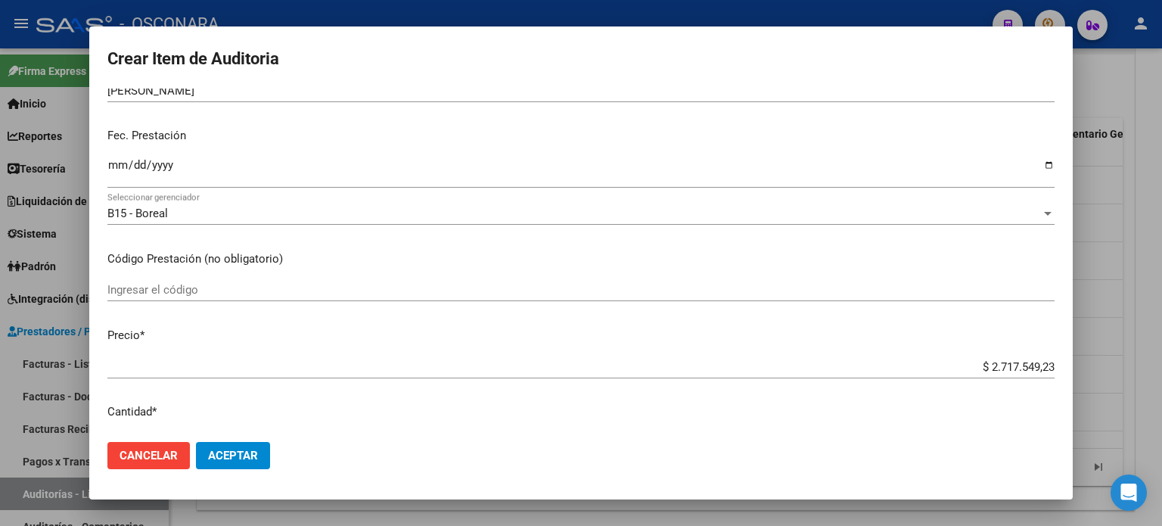
drag, startPoint x: 977, startPoint y: 367, endPoint x: 1161, endPoint y: 353, distance: 185.2
click at [1161, 353] on div "Crear Item de Auditoria 26135965 Nro Documento 27261359656 CUIL Afiliado Activo…" at bounding box center [581, 263] width 1162 height 526
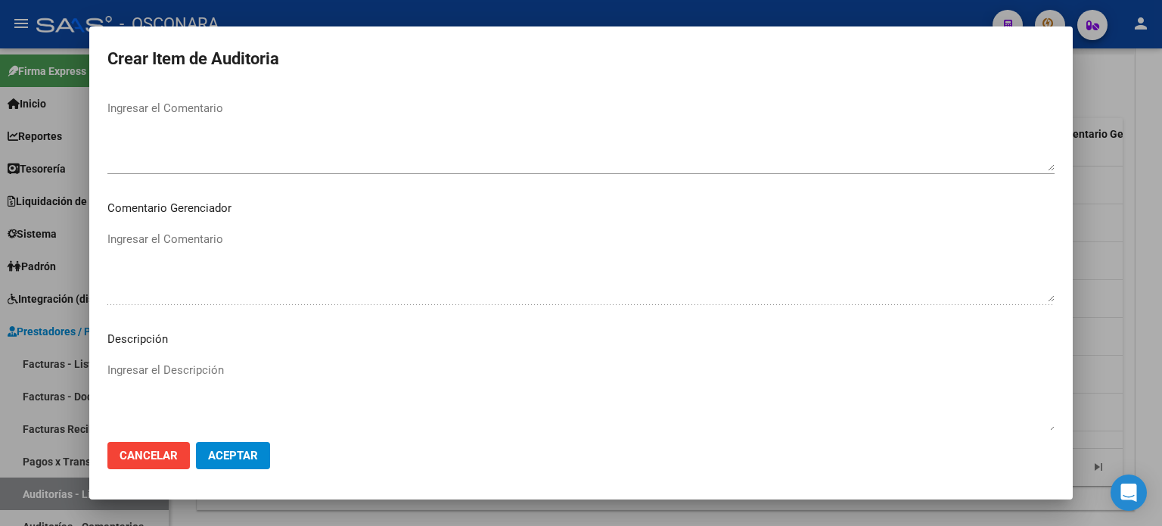
scroll to position [908, 0]
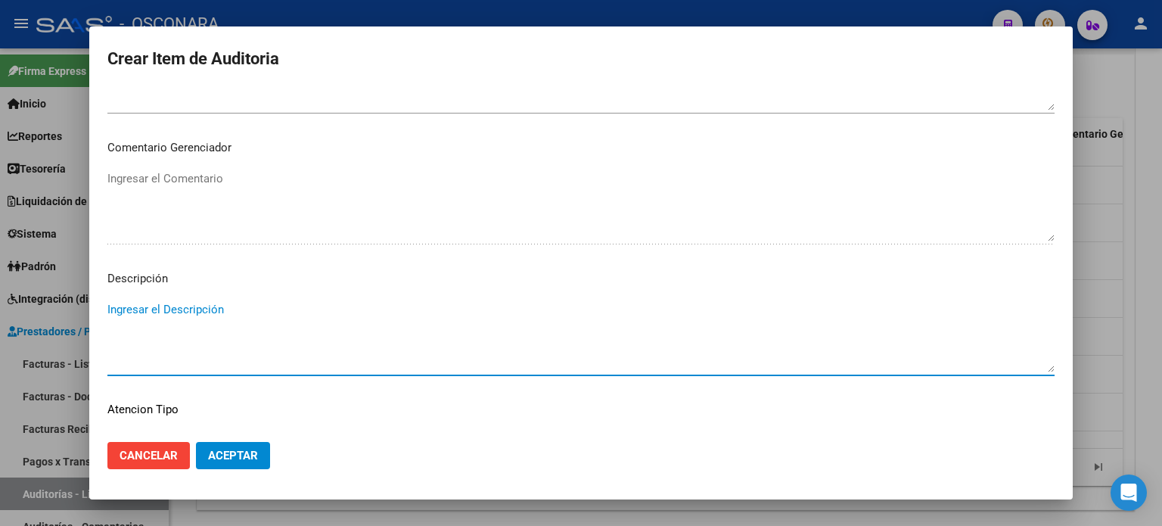
click at [296, 306] on textarea "Ingresar el Descripción" at bounding box center [580, 336] width 947 height 71
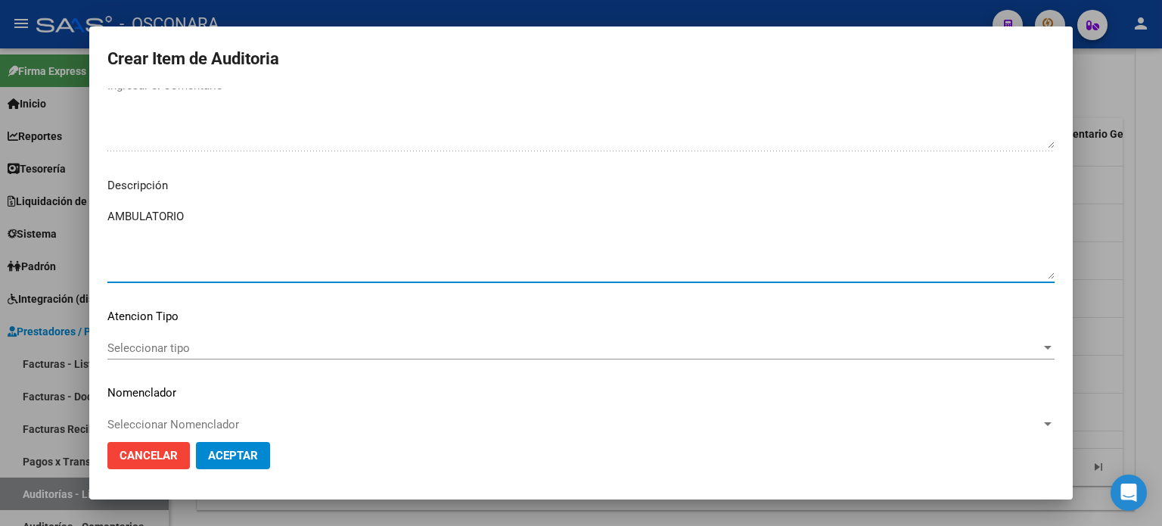
scroll to position [1020, 0]
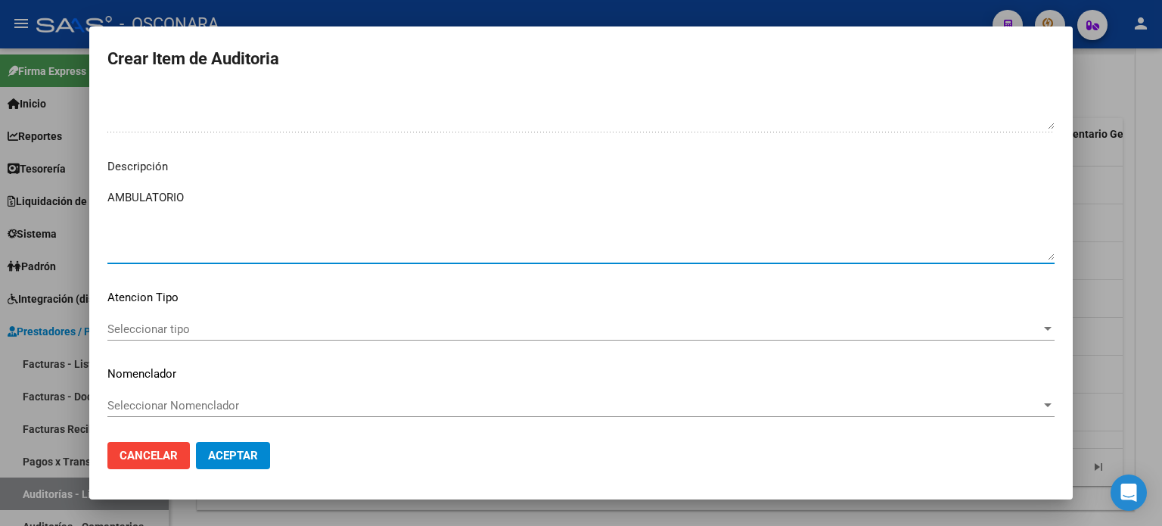
click at [220, 329] on span "Seleccionar tipo" at bounding box center [574, 329] width 934 height 14
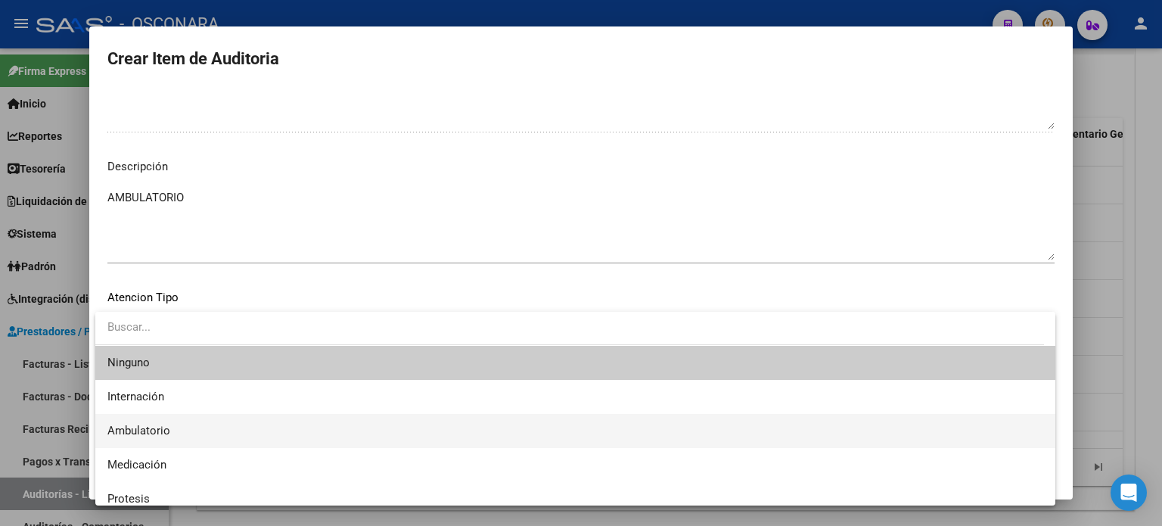
click at [161, 427] on span "Ambulatorio" at bounding box center [138, 431] width 63 height 14
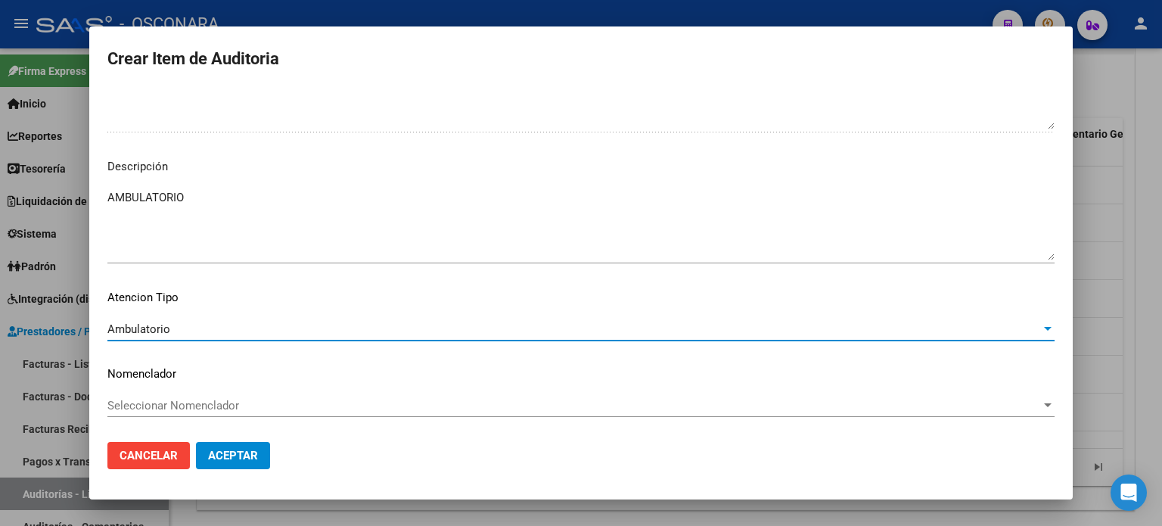
click at [244, 477] on mat-dialog-actions "Cancelar Aceptar" at bounding box center [580, 455] width 947 height 51
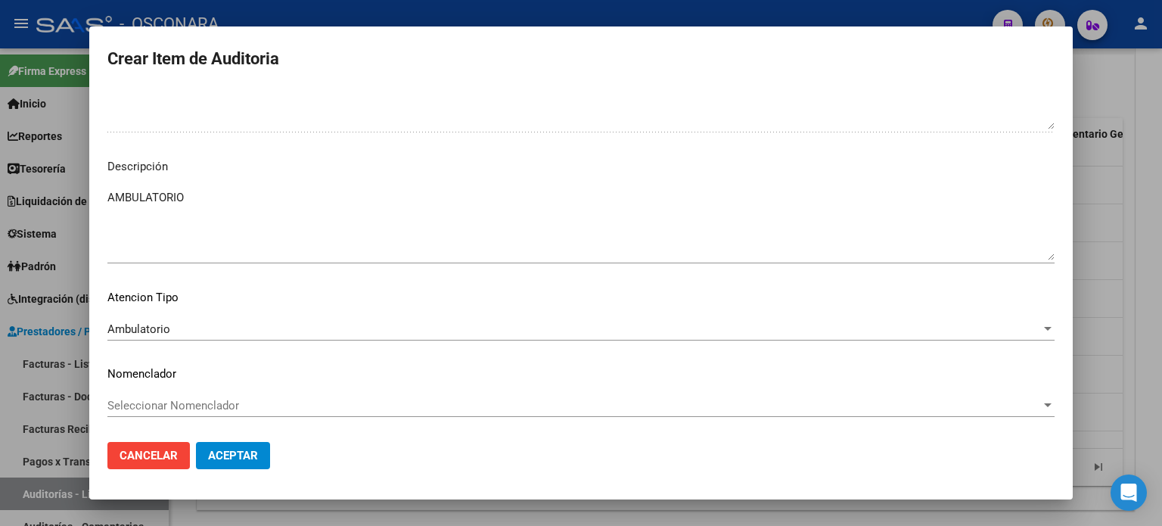
click at [241, 452] on span "Aceptar" at bounding box center [233, 456] width 50 height 14
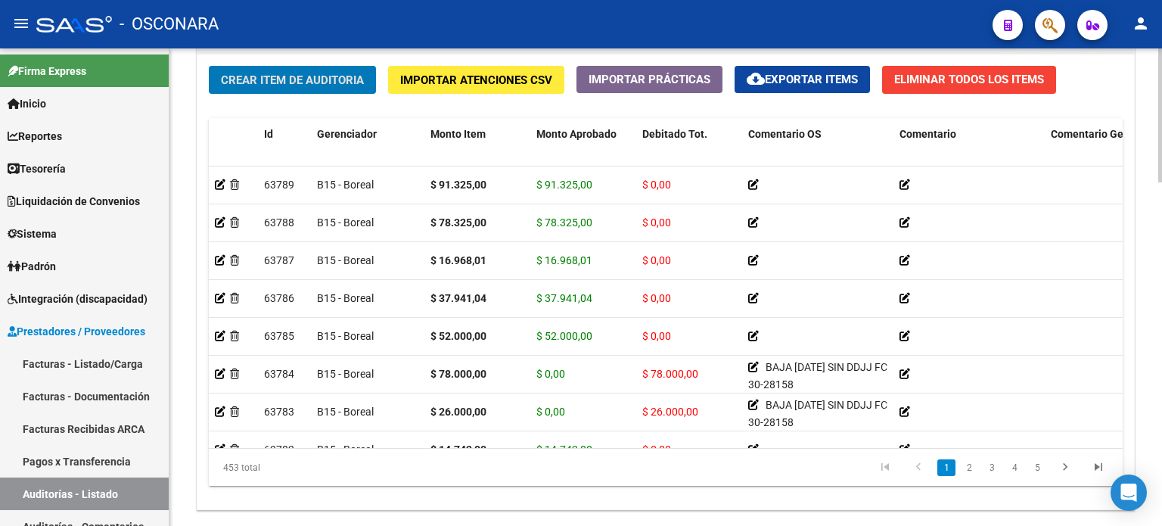
click at [260, 76] on span "Crear Item de Auditoria" at bounding box center [292, 80] width 143 height 14
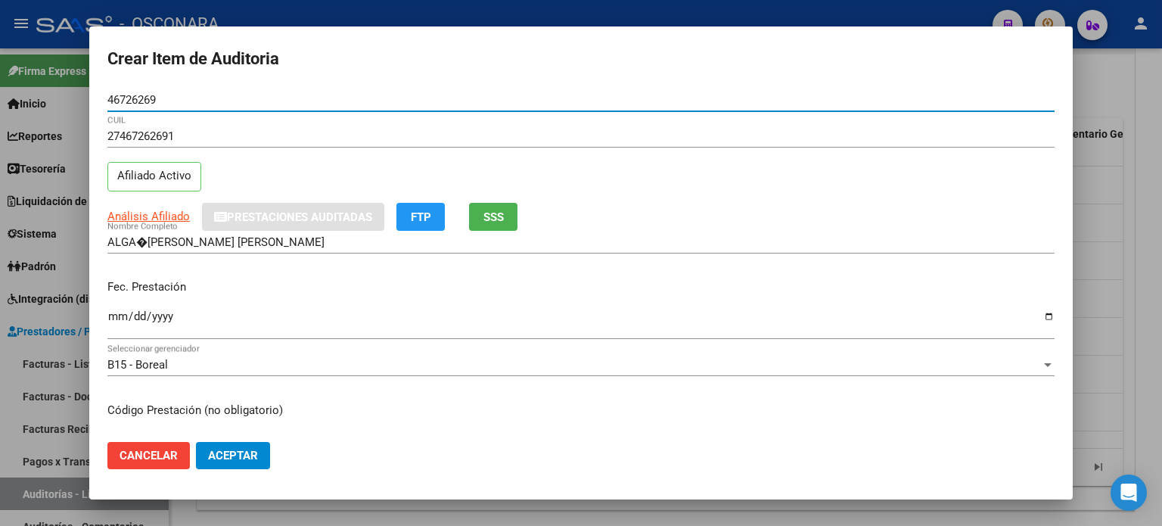
click at [112, 319] on input "Ingresar la fecha" at bounding box center [580, 322] width 947 height 24
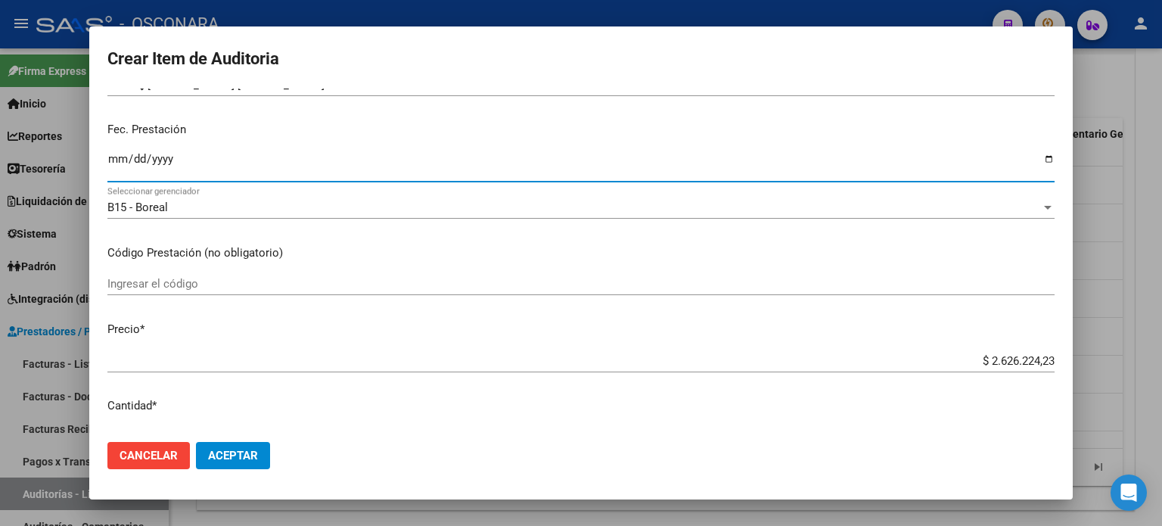
scroll to position [227, 0]
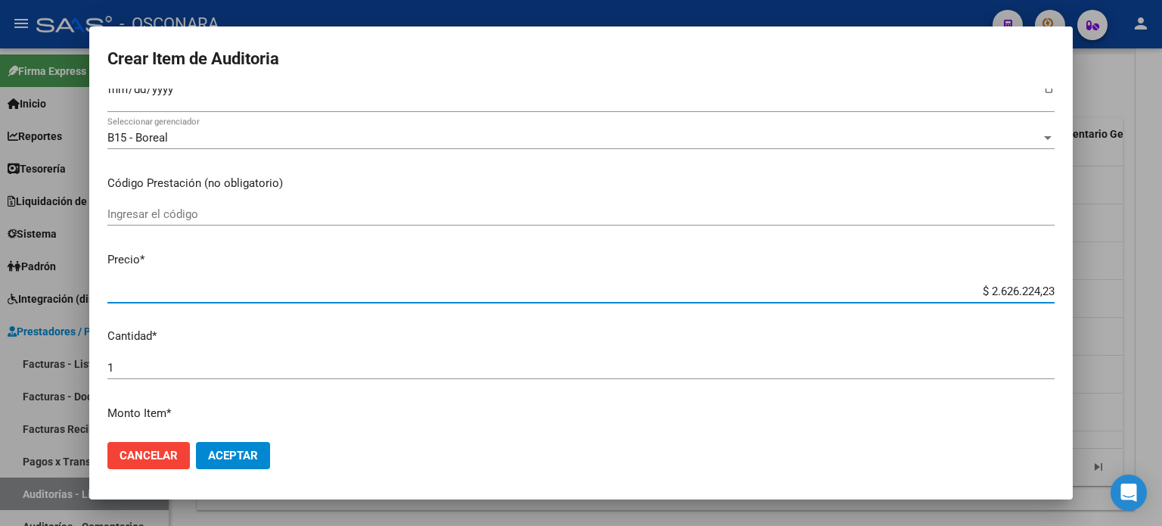
drag, startPoint x: 975, startPoint y: 287, endPoint x: 1080, endPoint y: 287, distance: 105.2
click at [1080, 287] on div "Crear Item de Auditoria 46726269 Nro Documento 27467262691 CUIL Afiliado Activo…" at bounding box center [581, 263] width 1162 height 526
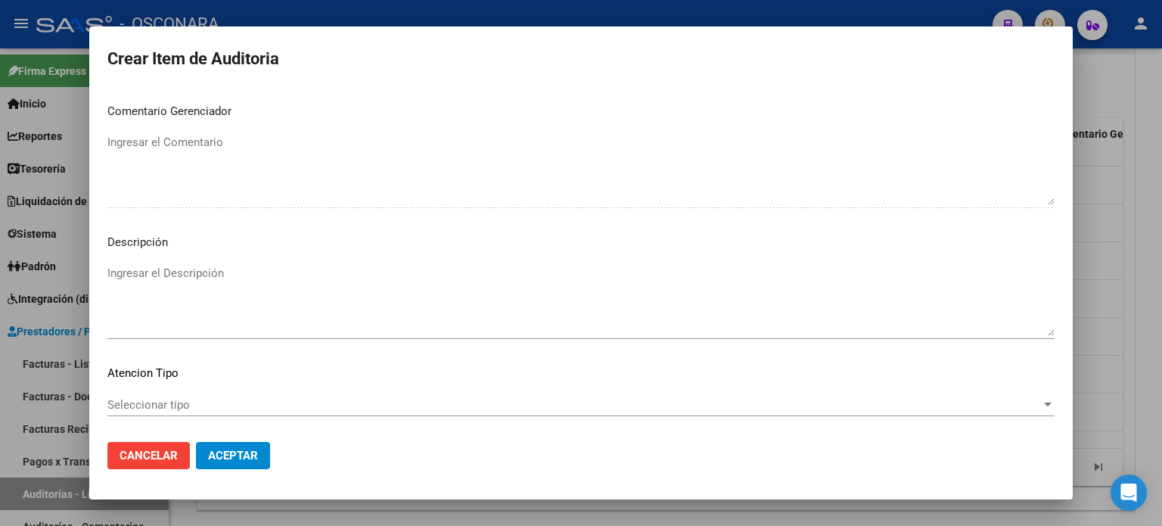
scroll to position [1020, 0]
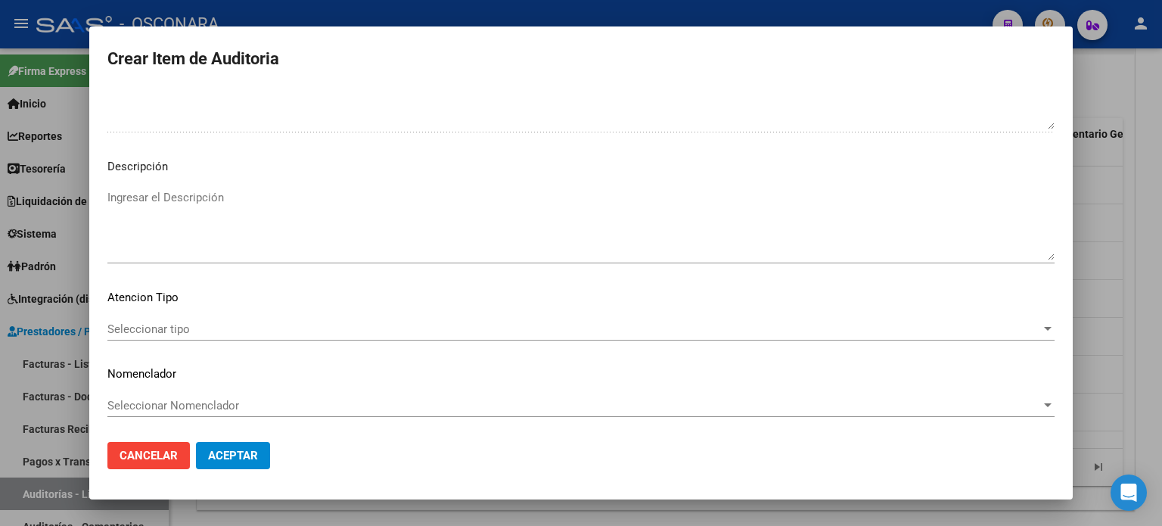
click at [288, 235] on textarea "Ingresar el Descripción" at bounding box center [580, 224] width 947 height 71
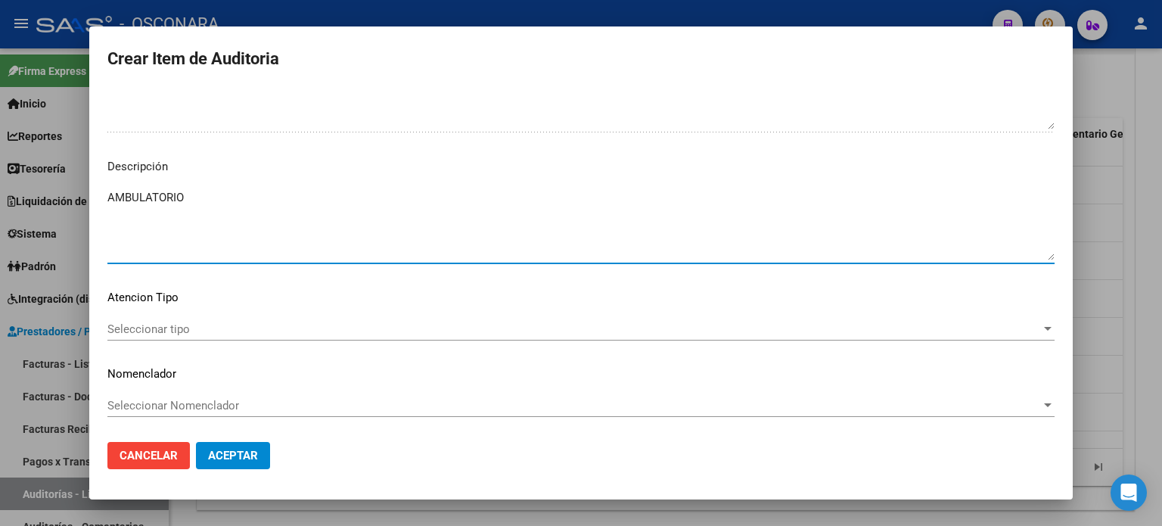
click at [169, 331] on span "Seleccionar tipo" at bounding box center [574, 329] width 934 height 14
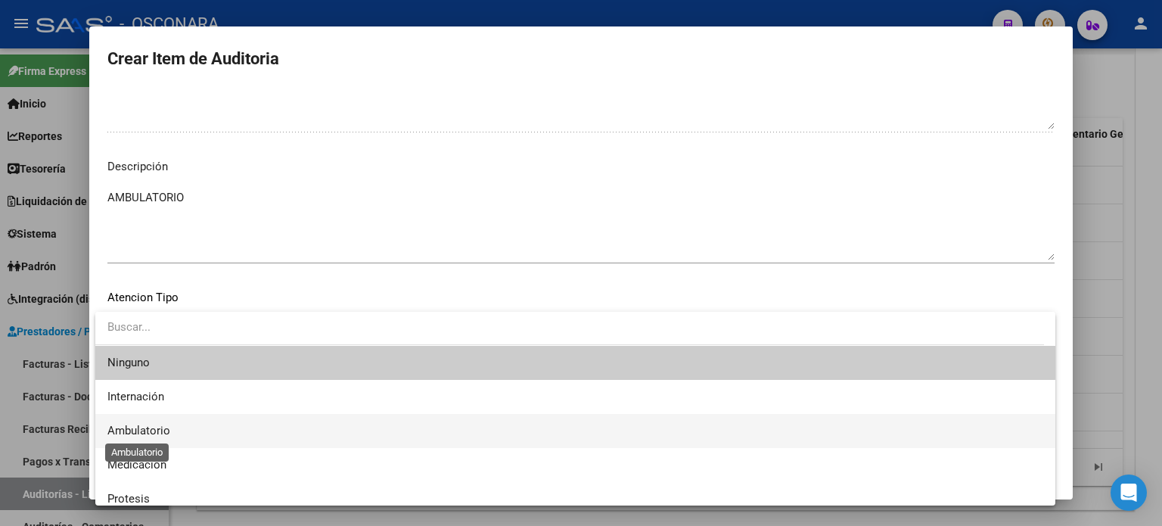
click at [160, 425] on span "Ambulatorio" at bounding box center [138, 431] width 63 height 14
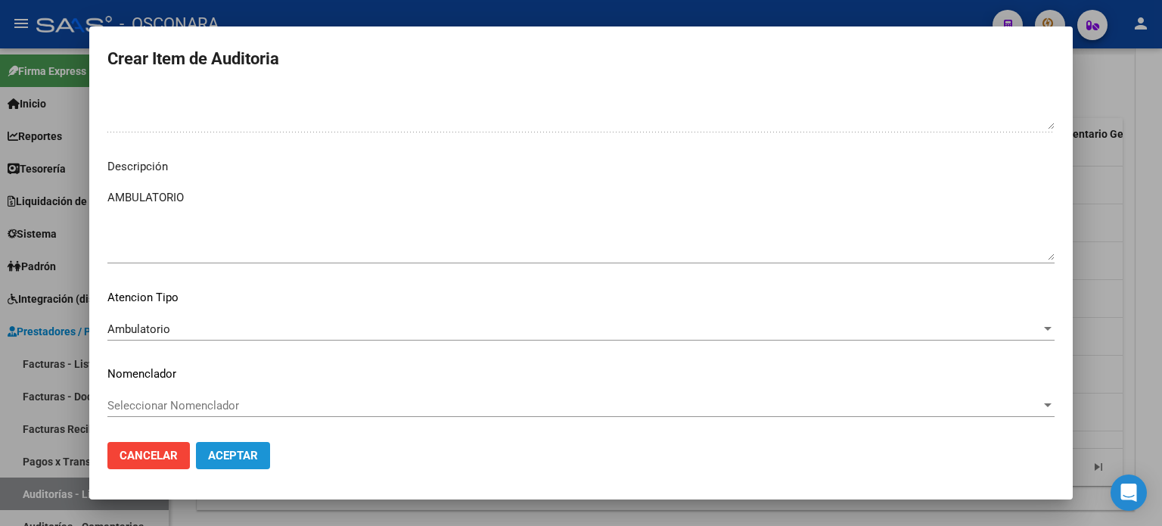
click at [233, 452] on span "Aceptar" at bounding box center [233, 456] width 50 height 14
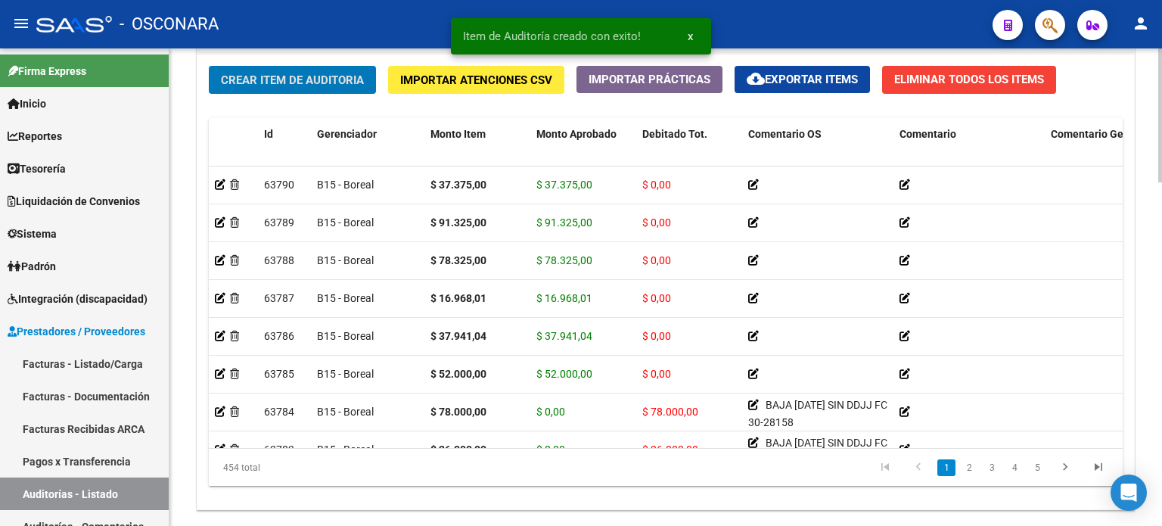
click at [255, 74] on span "Crear Item de Auditoria" at bounding box center [292, 80] width 143 height 14
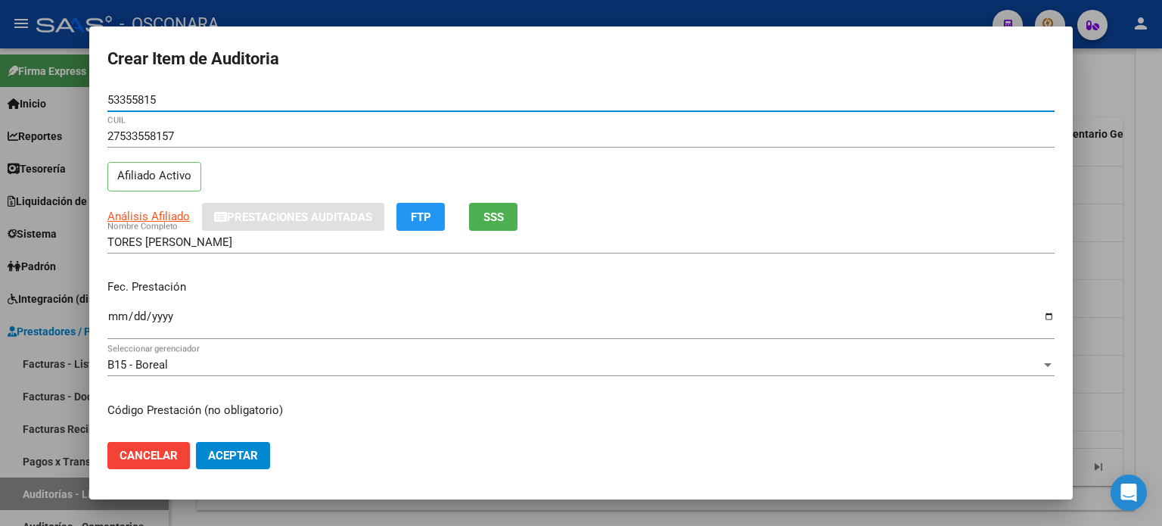
click at [107, 319] on input "Ingresar la fecha" at bounding box center [580, 322] width 947 height 24
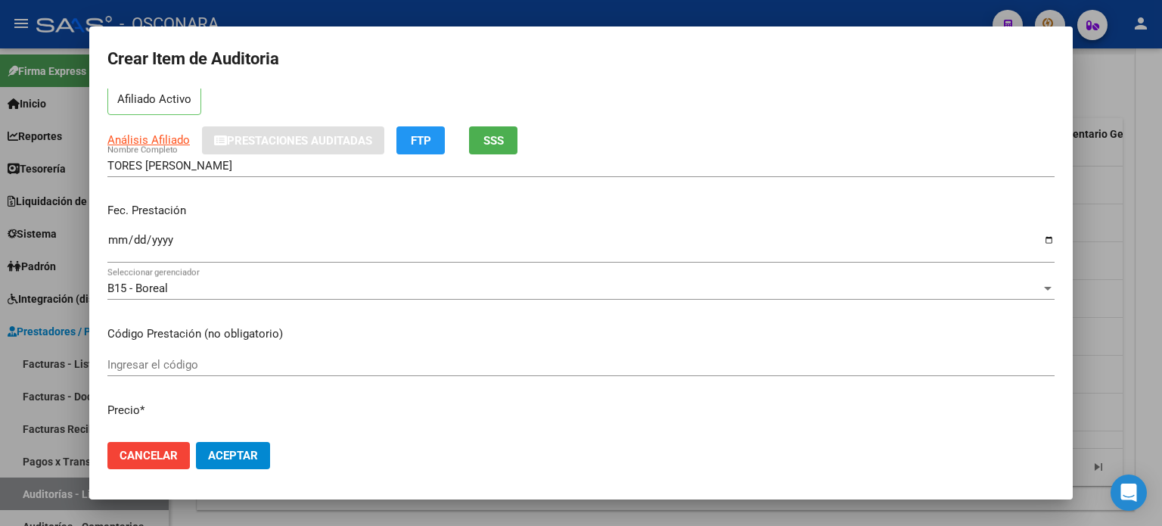
scroll to position [151, 0]
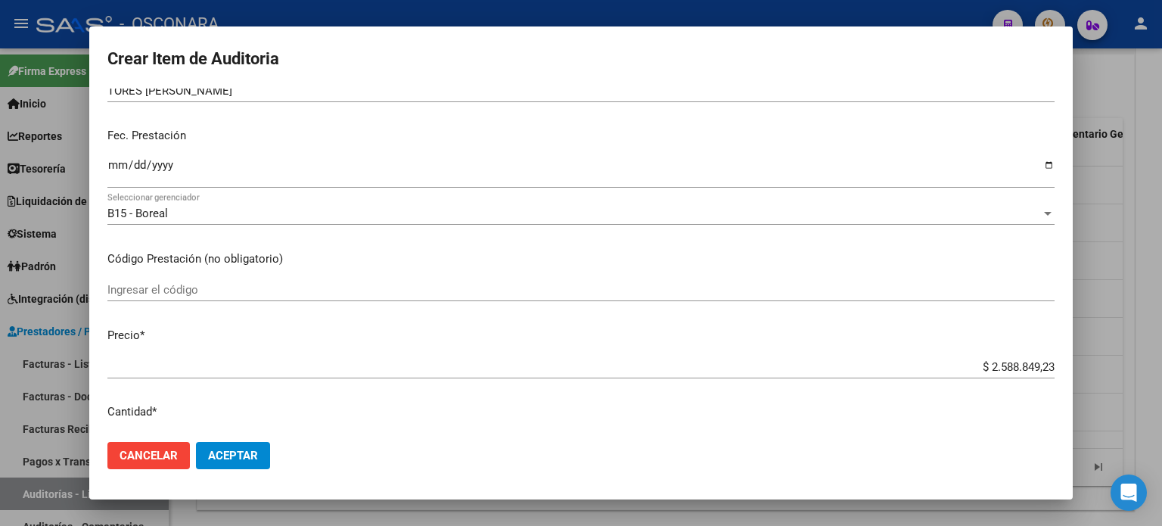
drag, startPoint x: 977, startPoint y: 362, endPoint x: 1161, endPoint y: 344, distance: 185.5
click at [1161, 344] on div "Crear Item de Auditoria 53355815 Nro Documento 27533558157 CUIL Afiliado Activo…" at bounding box center [581, 263] width 1162 height 526
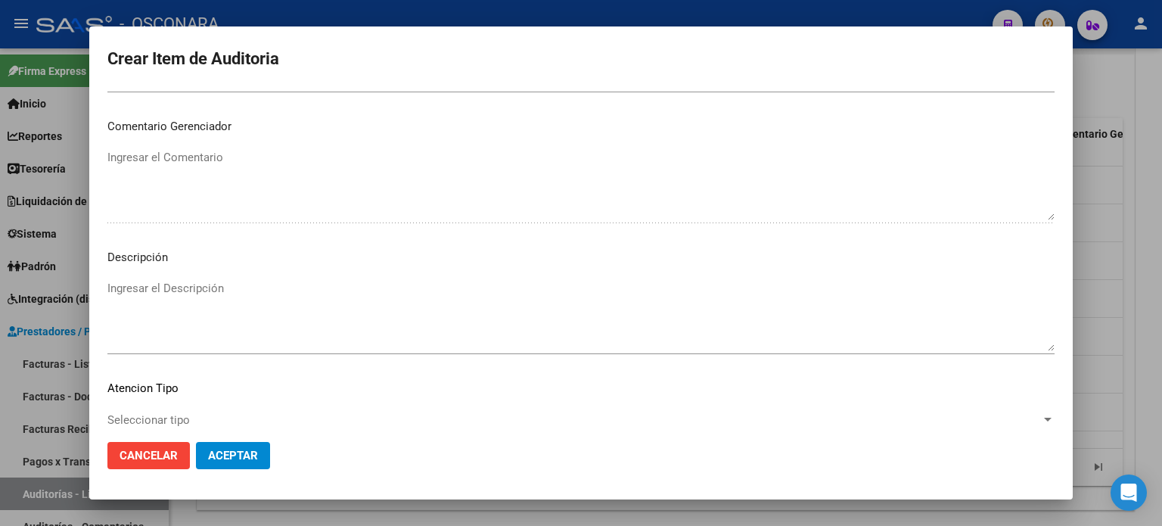
scroll to position [984, 0]
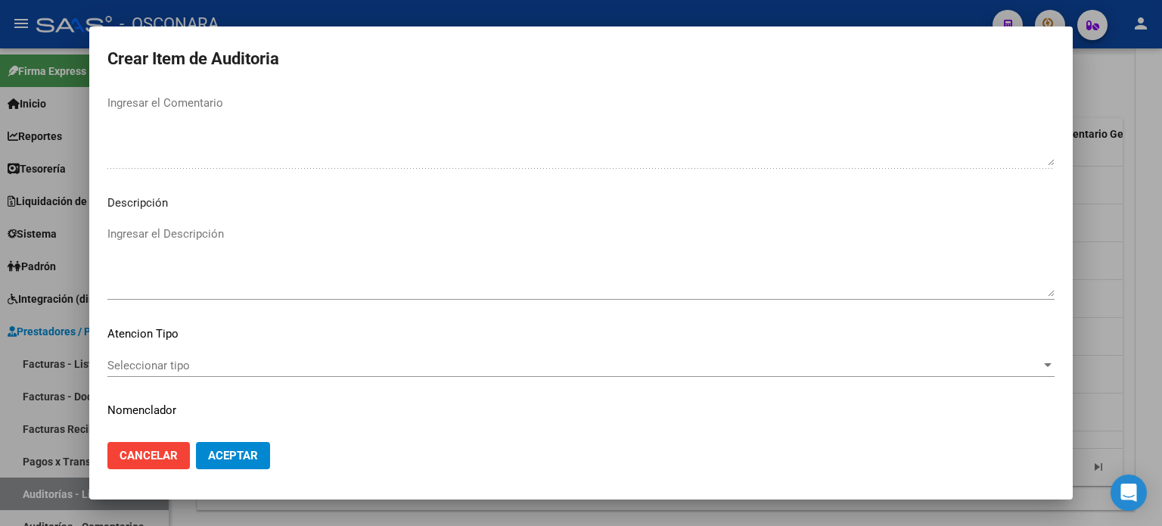
click at [204, 242] on textarea "Ingresar el Descripción" at bounding box center [580, 260] width 947 height 71
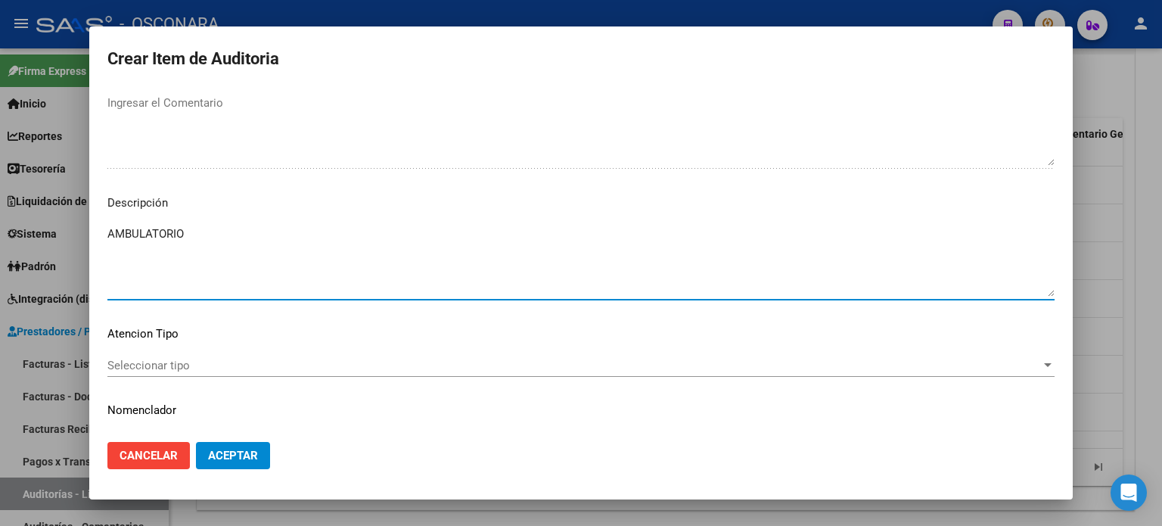
click at [126, 370] on span "Seleccionar tipo" at bounding box center [574, 366] width 934 height 14
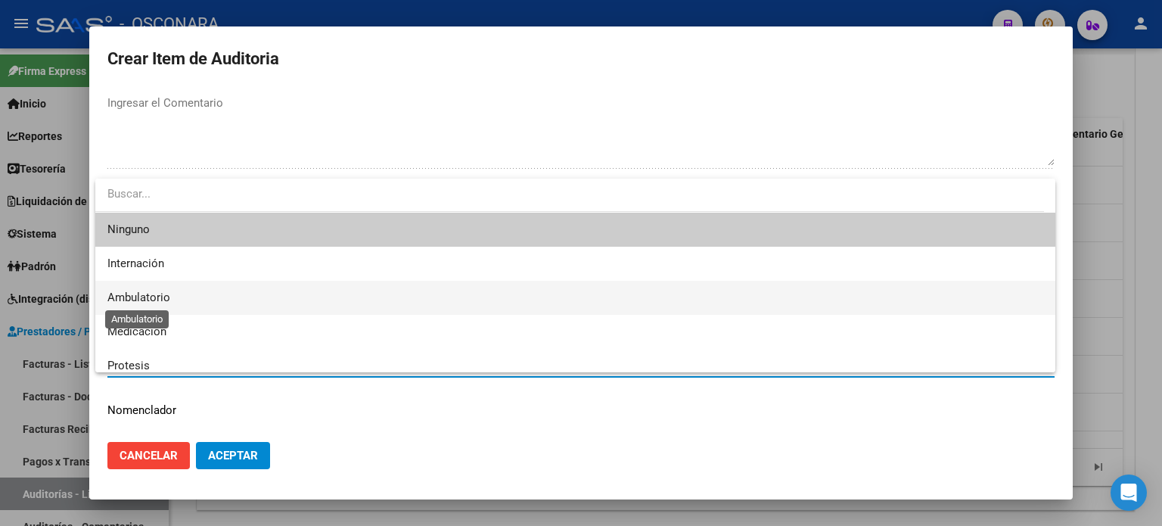
drag, startPoint x: 144, startPoint y: 293, endPoint x: 256, endPoint y: 403, distance: 156.8
click at [144, 291] on span "Ambulatorio" at bounding box center [138, 298] width 63 height 14
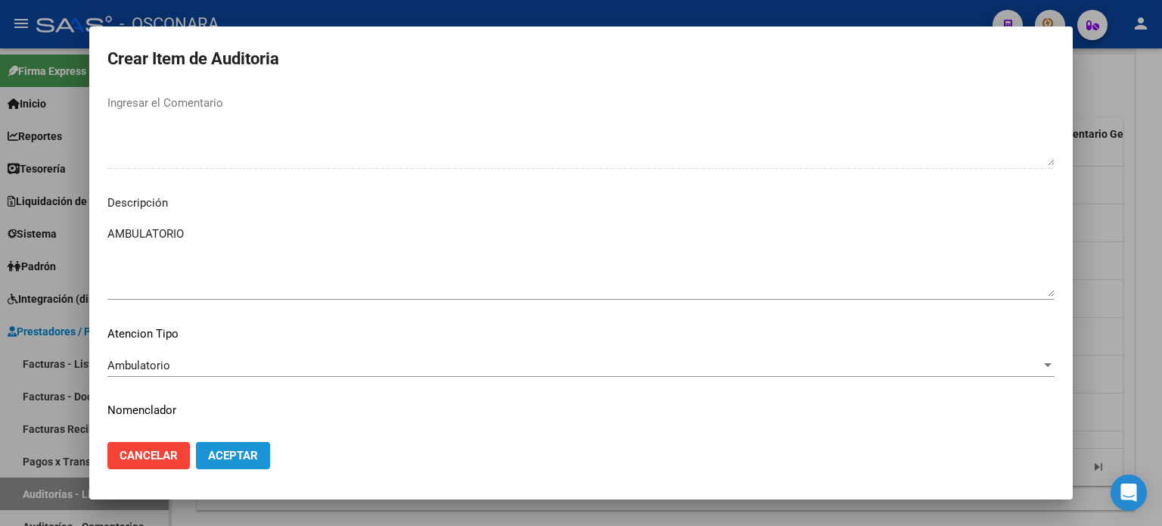
click at [251, 456] on span "Aceptar" at bounding box center [233, 456] width 50 height 14
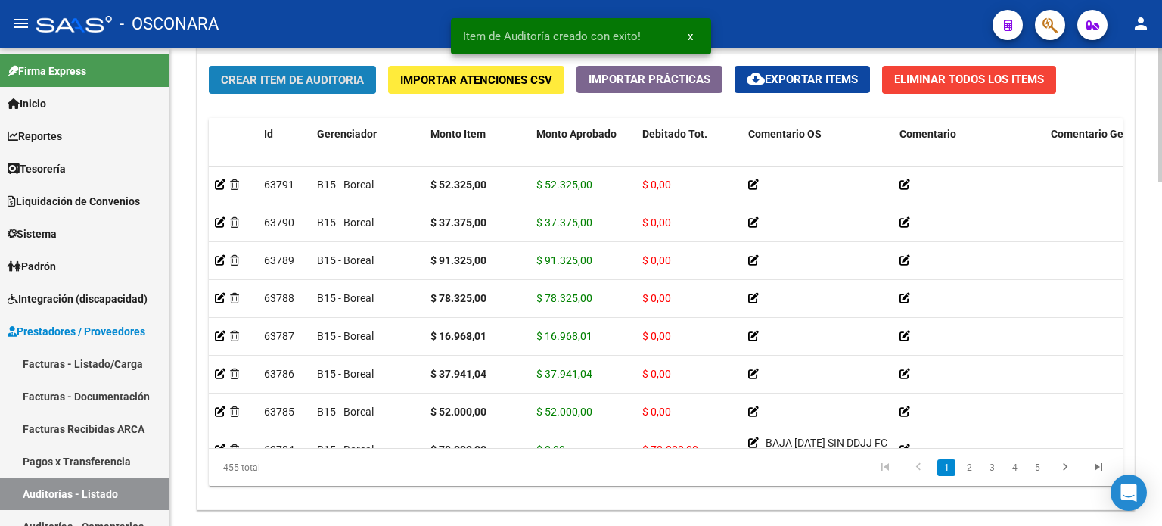
click at [247, 66] on button "Crear Item de Auditoria" at bounding box center [292, 80] width 167 height 28
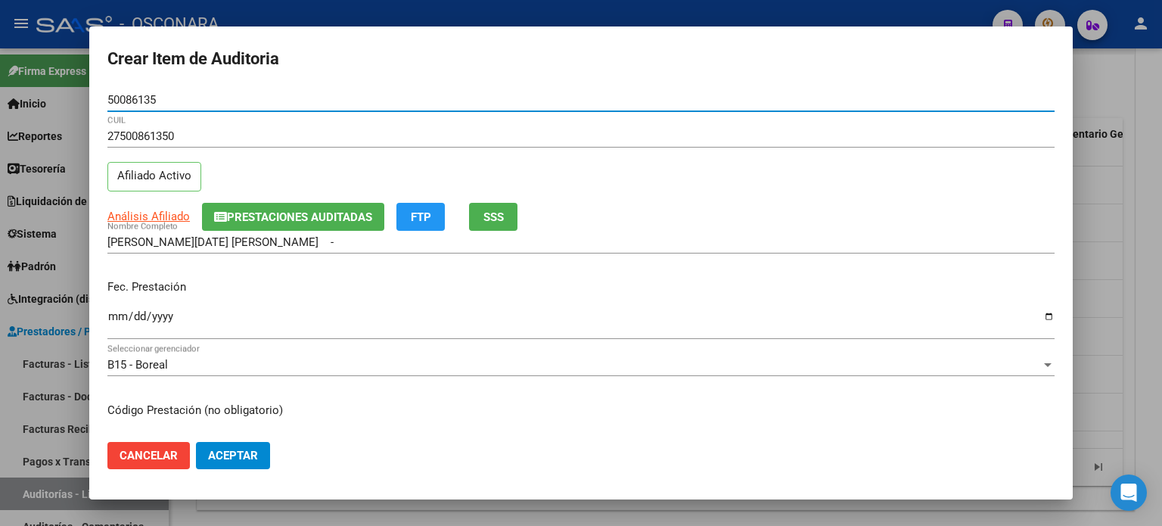
click at [113, 316] on input "Ingresar la fecha" at bounding box center [580, 322] width 947 height 24
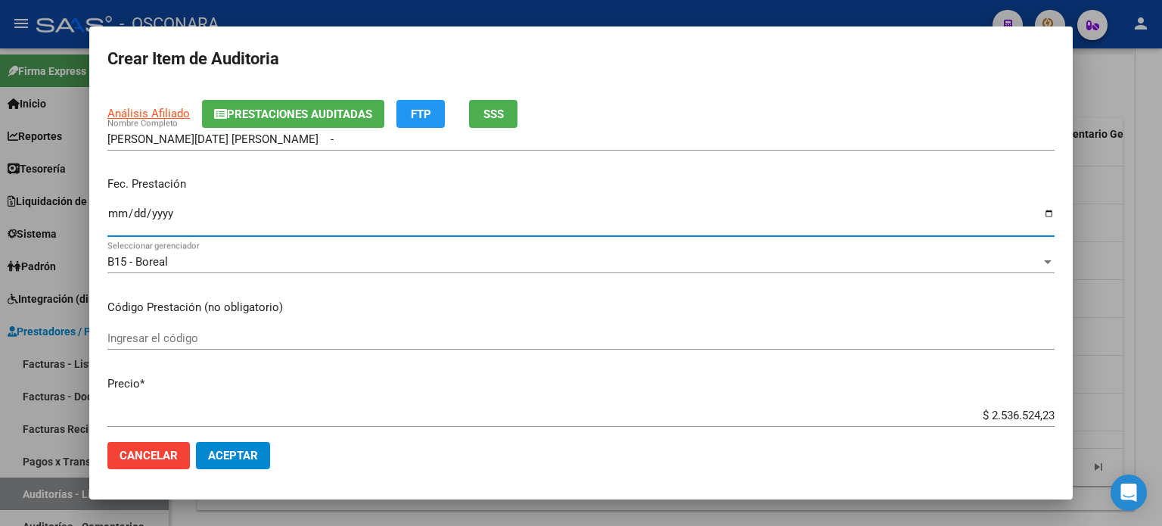
scroll to position [151, 0]
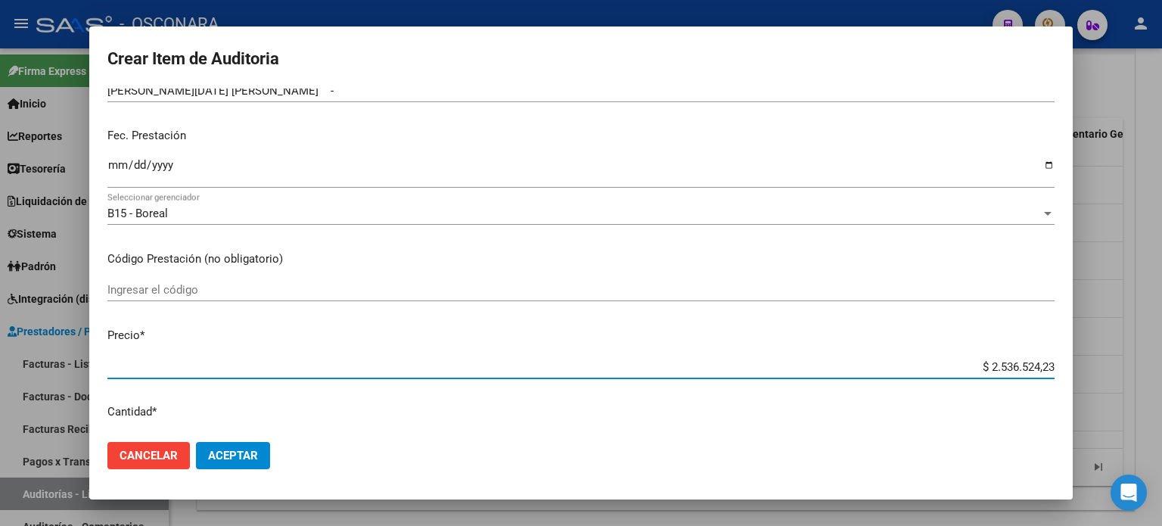
drag, startPoint x: 977, startPoint y: 362, endPoint x: 1161, endPoint y: 272, distance: 205.1
click at [1161, 284] on div "Crear Item de Auditoria 50086135 Nro Documento 27500861350 CUIL Afiliado Activo…" at bounding box center [581, 263] width 1162 height 526
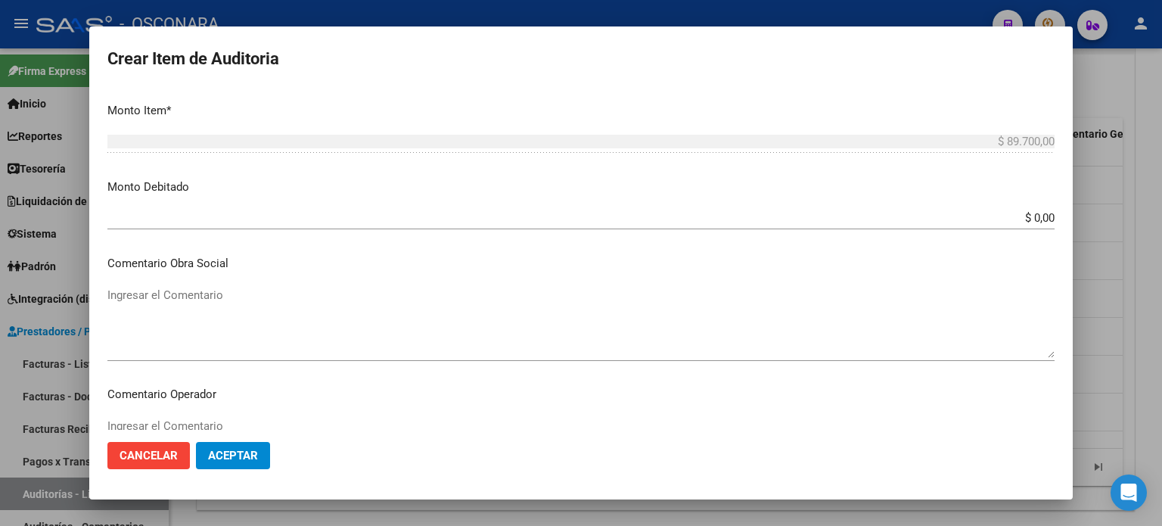
scroll to position [1020, 0]
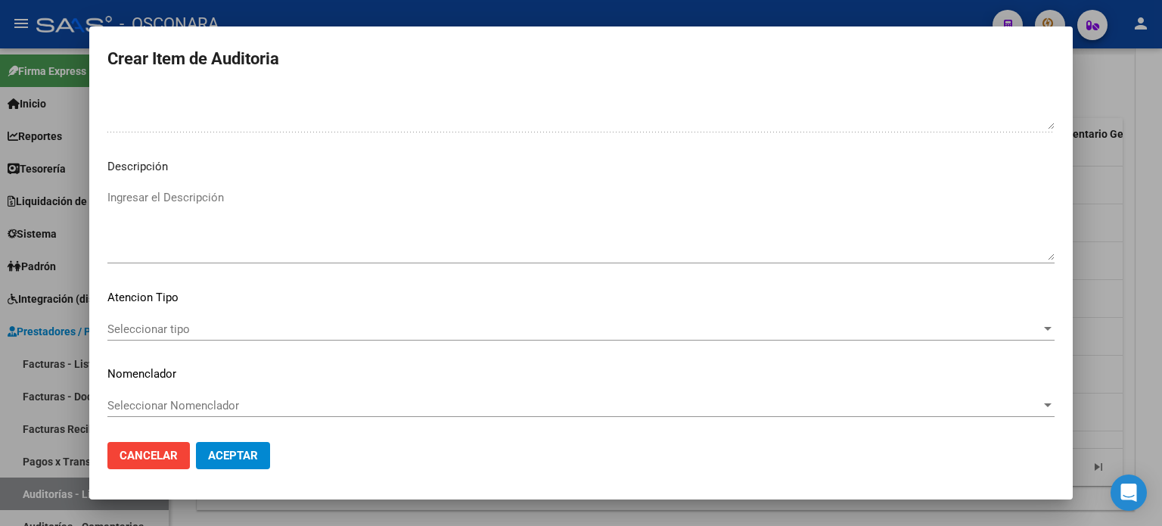
click at [254, 197] on textarea "Ingresar el Descripción" at bounding box center [580, 224] width 947 height 71
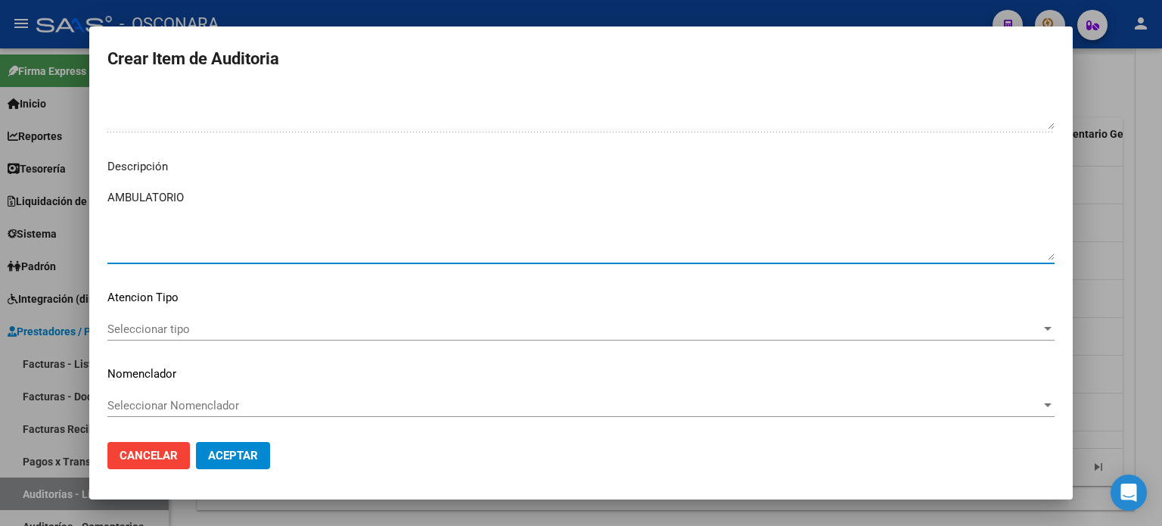
click at [151, 337] on div "Seleccionar tipo Seleccionar tipo" at bounding box center [580, 329] width 947 height 23
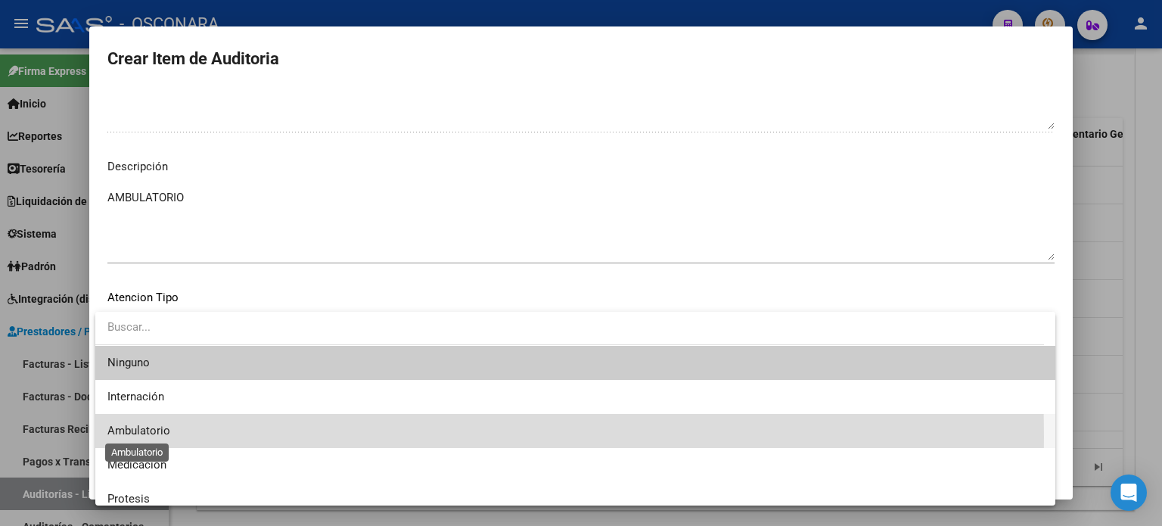
click at [151, 437] on span "Ambulatorio" at bounding box center [138, 431] width 63 height 14
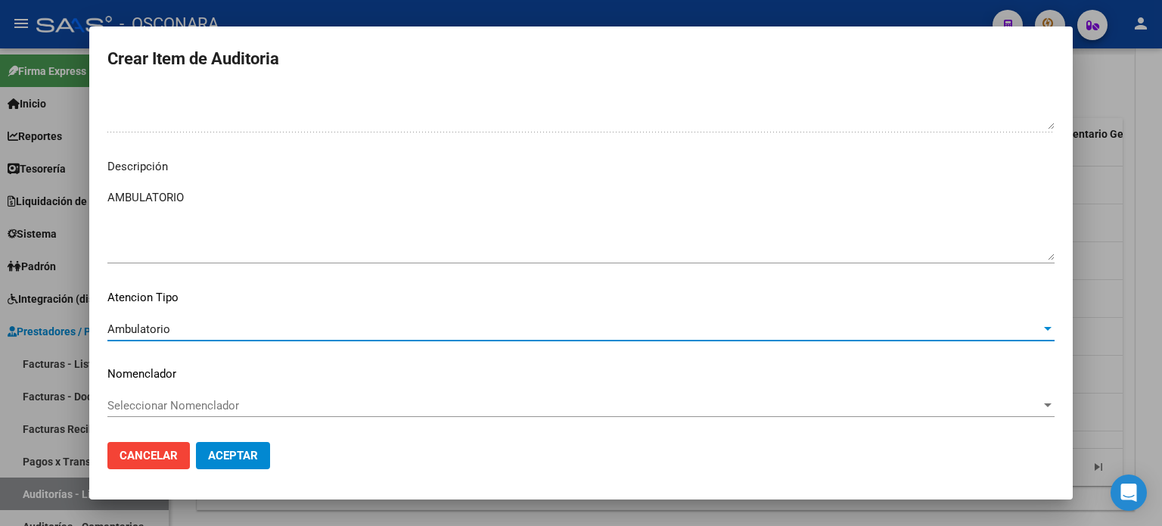
click at [241, 465] on button "Aceptar" at bounding box center [233, 455] width 74 height 27
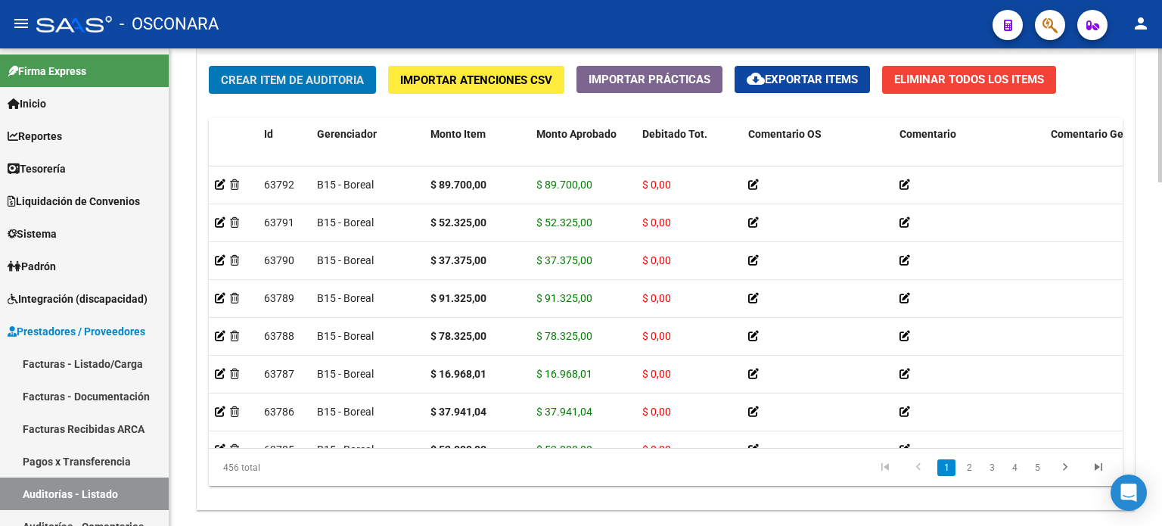
click at [250, 81] on span "Crear Item de Auditoria" at bounding box center [292, 80] width 143 height 14
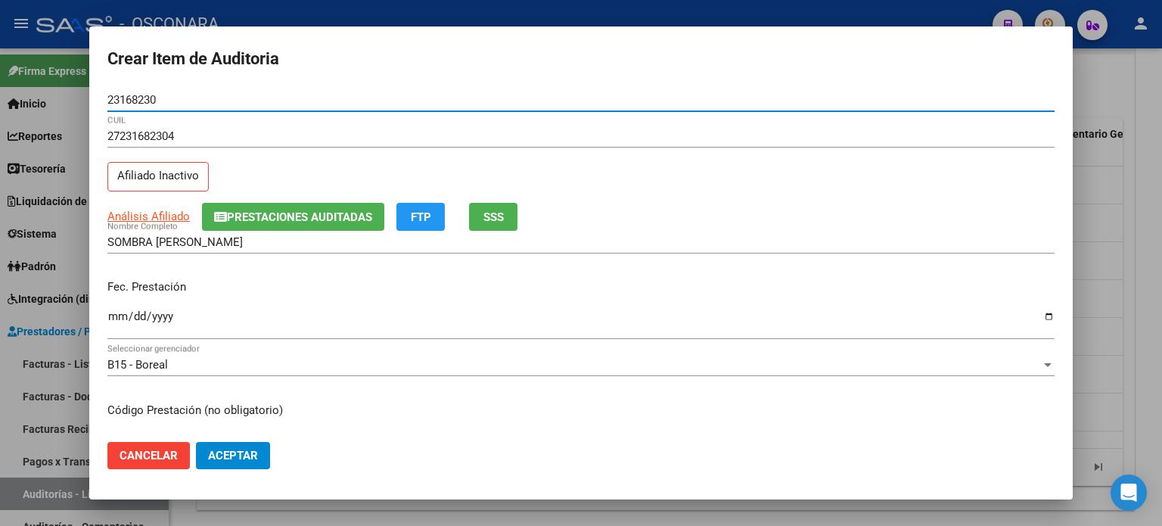
click at [490, 211] on span "SSS" at bounding box center [493, 217] width 20 height 14
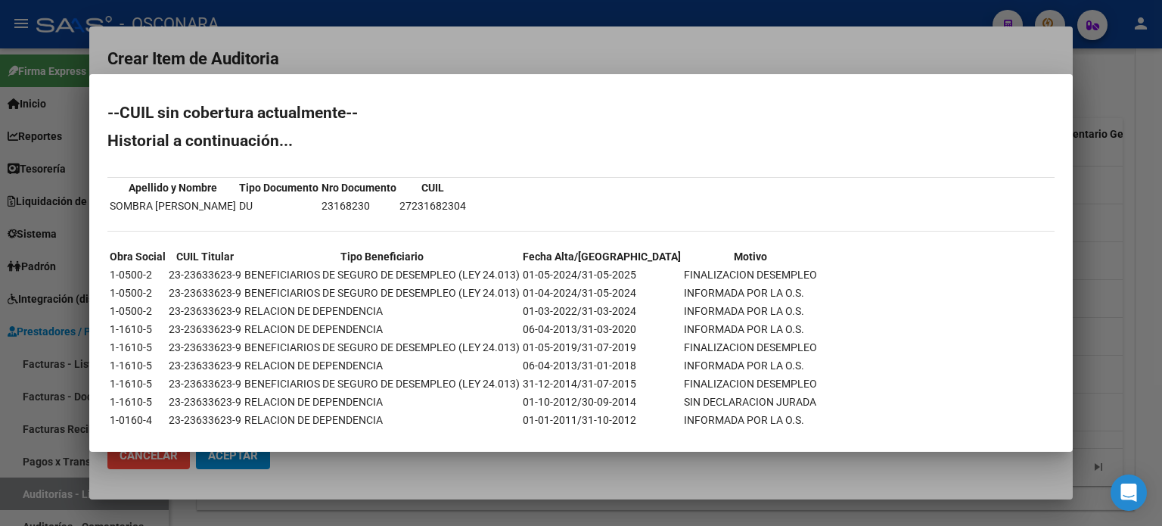
click at [1096, 250] on div at bounding box center [581, 263] width 1162 height 526
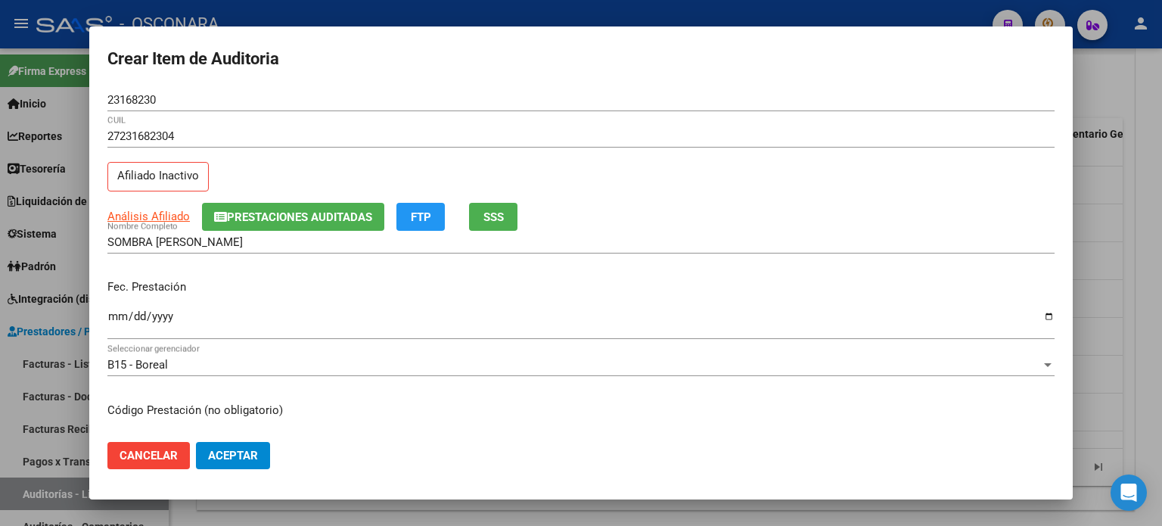
click at [121, 310] on input "Ingresar la fecha" at bounding box center [580, 322] width 947 height 24
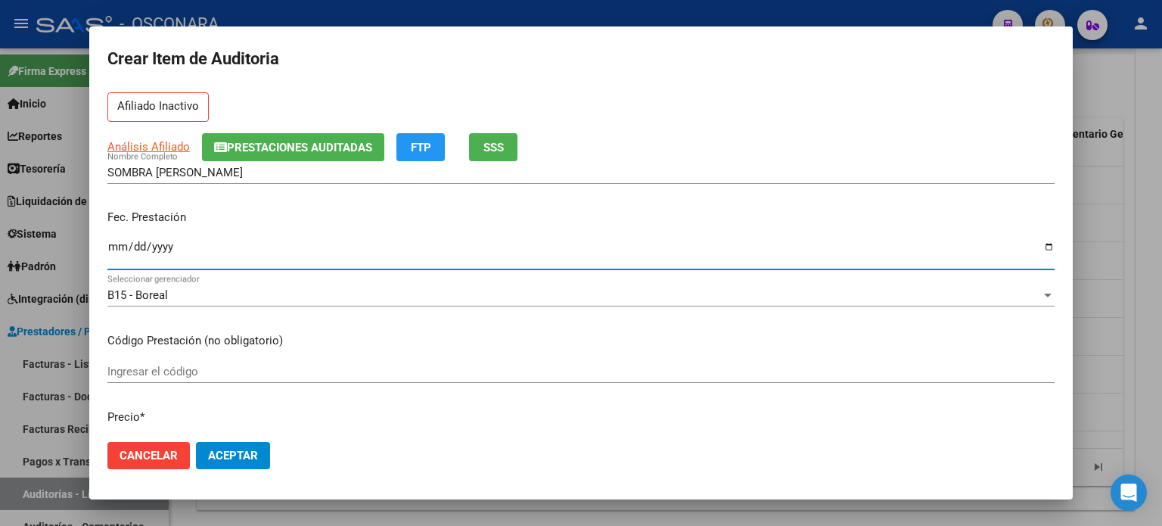
scroll to position [227, 0]
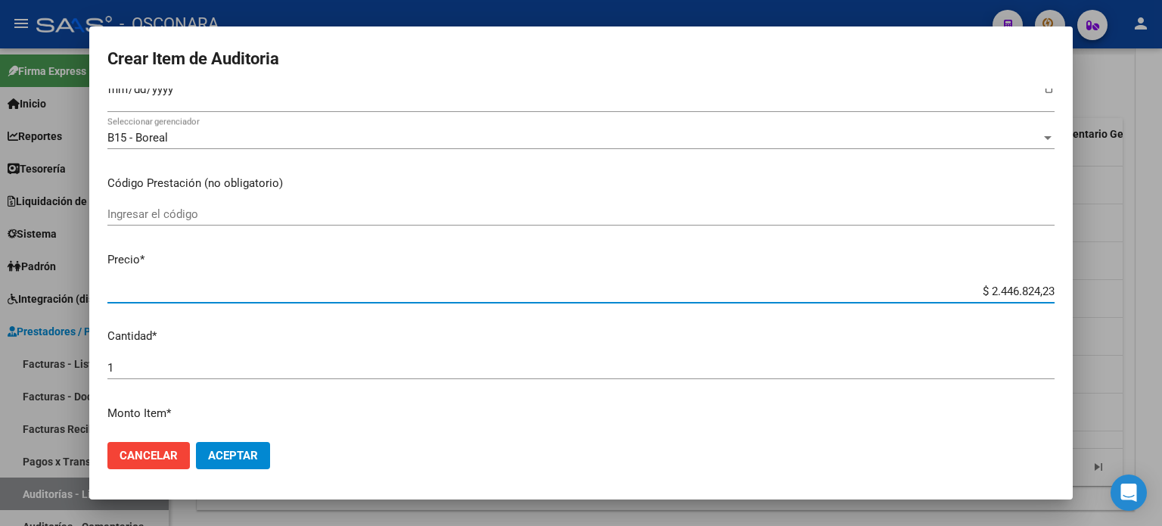
drag, startPoint x: 977, startPoint y: 290, endPoint x: 1161, endPoint y: 288, distance: 184.6
click at [1161, 288] on div "Crear Item de Auditoria 23168230 Nro Documento 27231682304 CUIL Afiliado Inacti…" at bounding box center [581, 263] width 1162 height 526
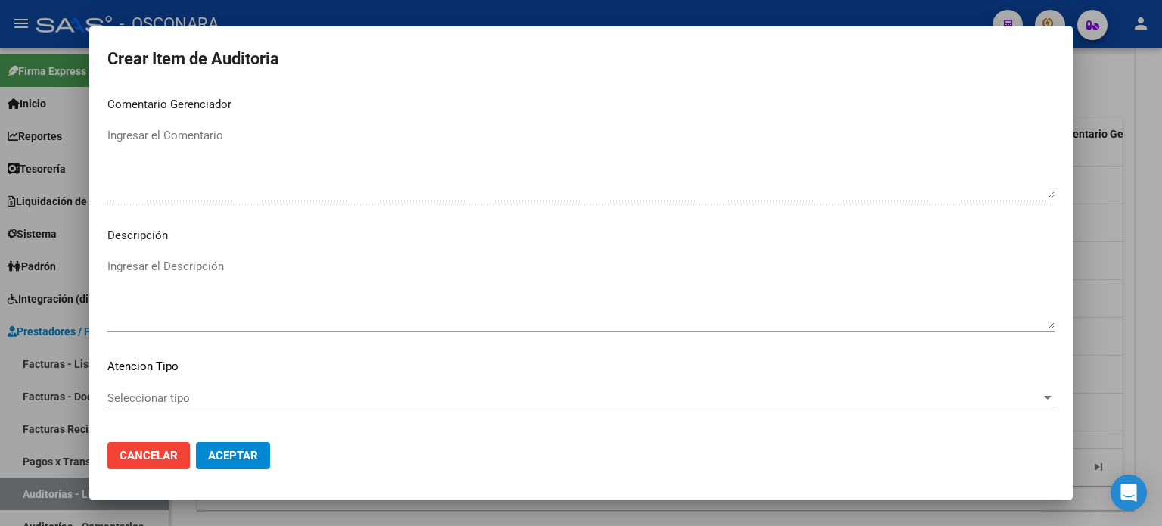
scroll to position [1020, 0]
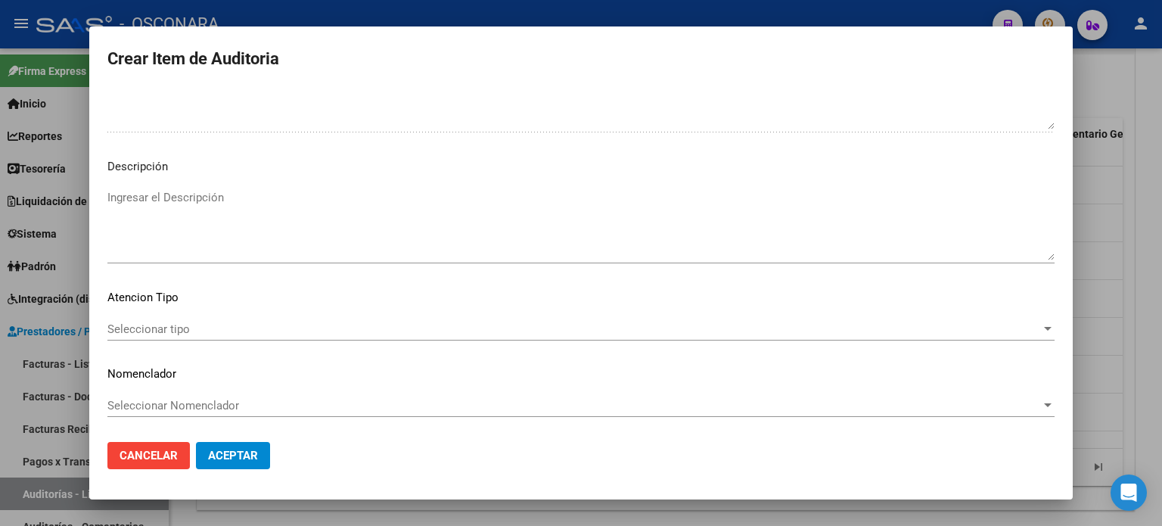
click at [183, 238] on textarea "Ingresar el Descripción" at bounding box center [580, 224] width 947 height 71
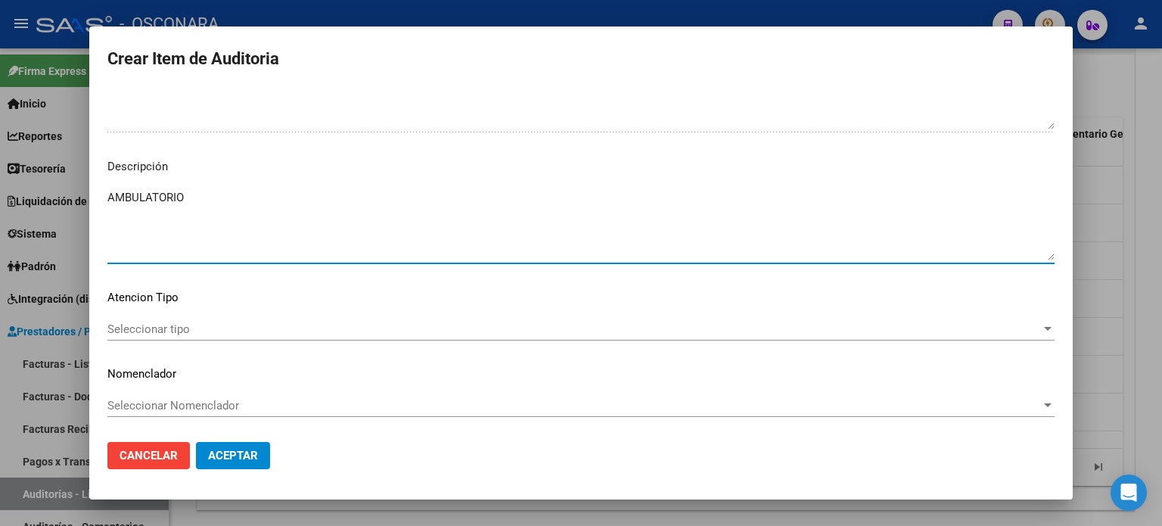
click at [148, 323] on span "Seleccionar tipo" at bounding box center [574, 329] width 934 height 14
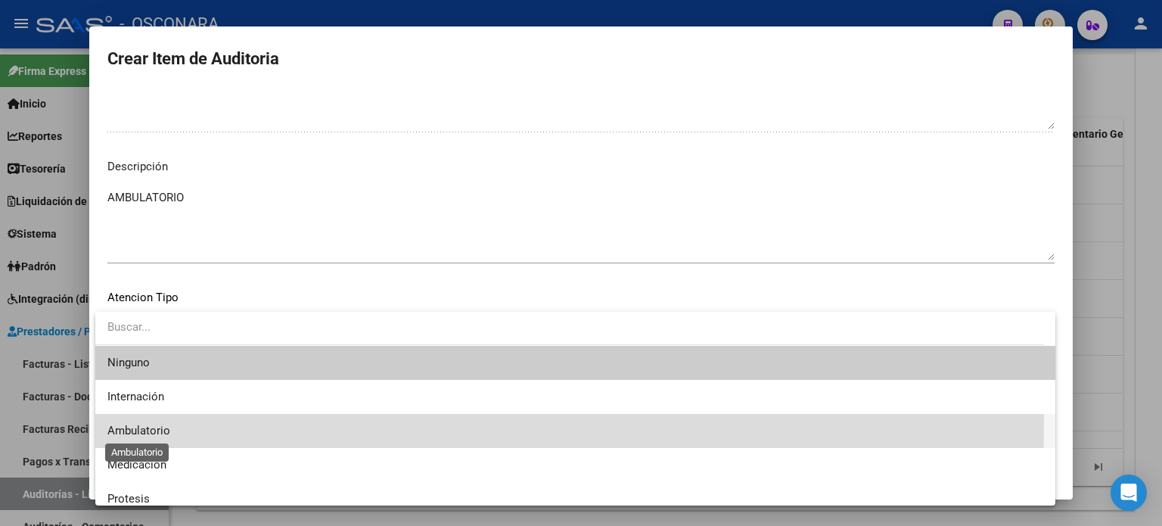
drag, startPoint x: 125, startPoint y: 423, endPoint x: 179, endPoint y: 443, distance: 58.2
click at [125, 424] on span "Ambulatorio" at bounding box center [138, 431] width 63 height 14
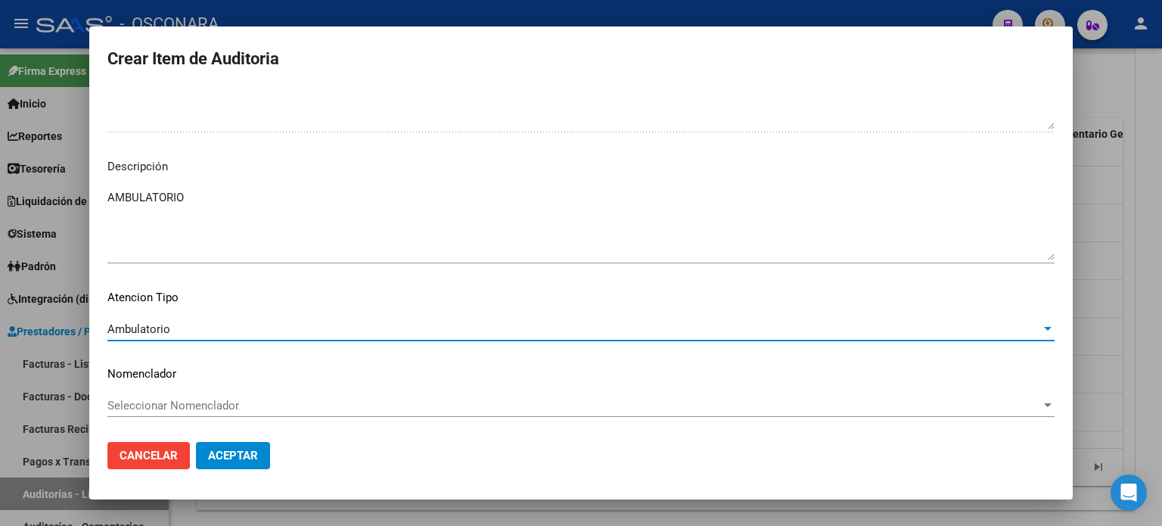
click at [263, 460] on button "Aceptar" at bounding box center [233, 455] width 74 height 27
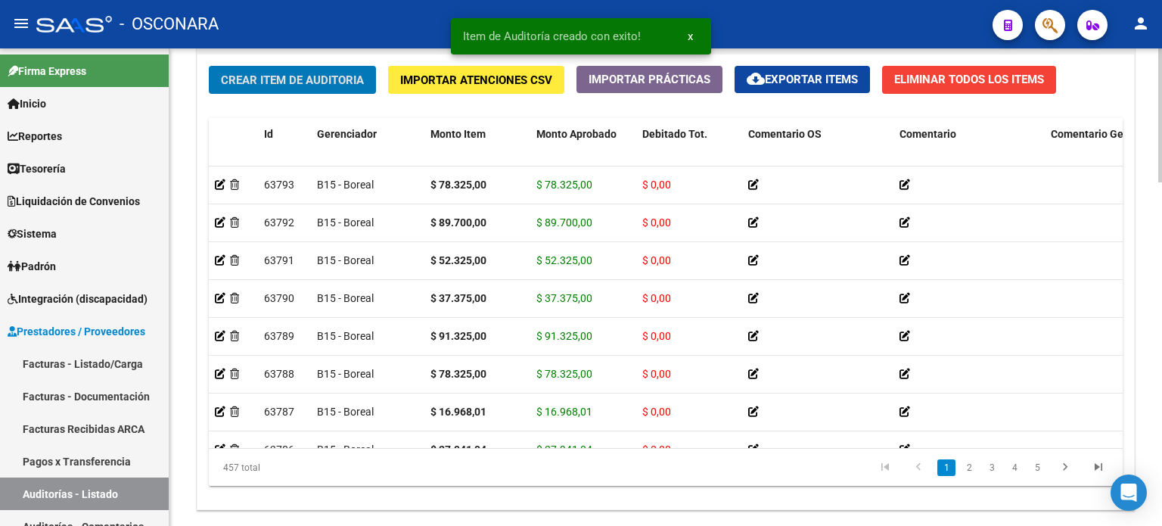
click at [288, 83] on span "Crear Item de Auditoria" at bounding box center [292, 80] width 143 height 14
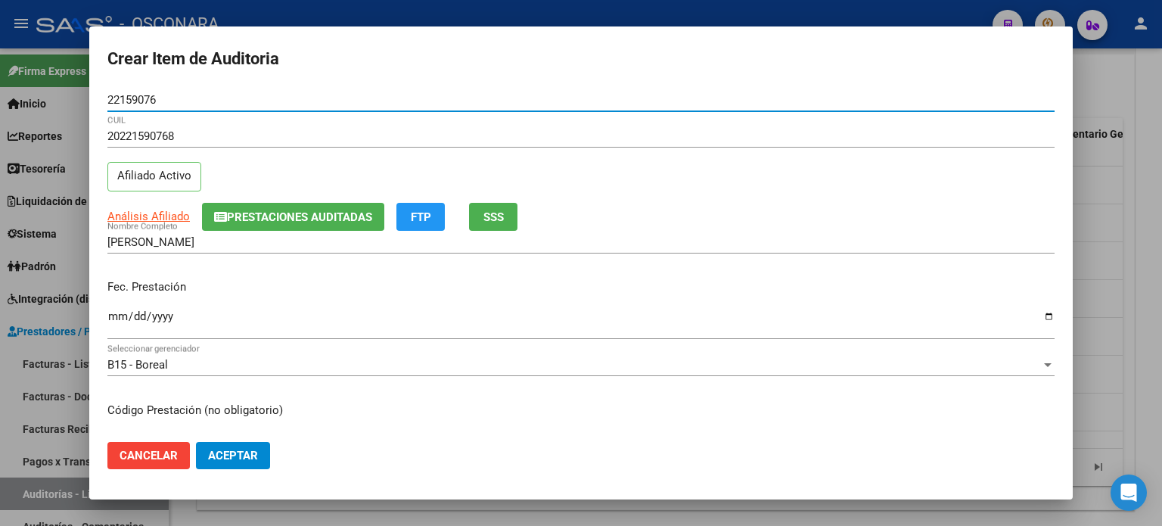
click at [109, 318] on input "Ingresar la fecha" at bounding box center [580, 322] width 947 height 24
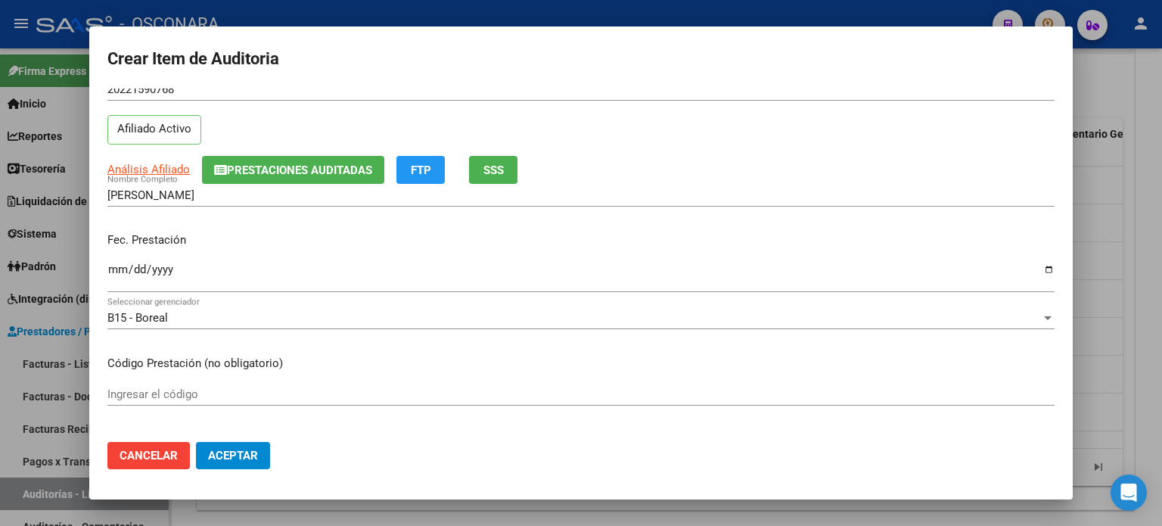
scroll to position [151, 0]
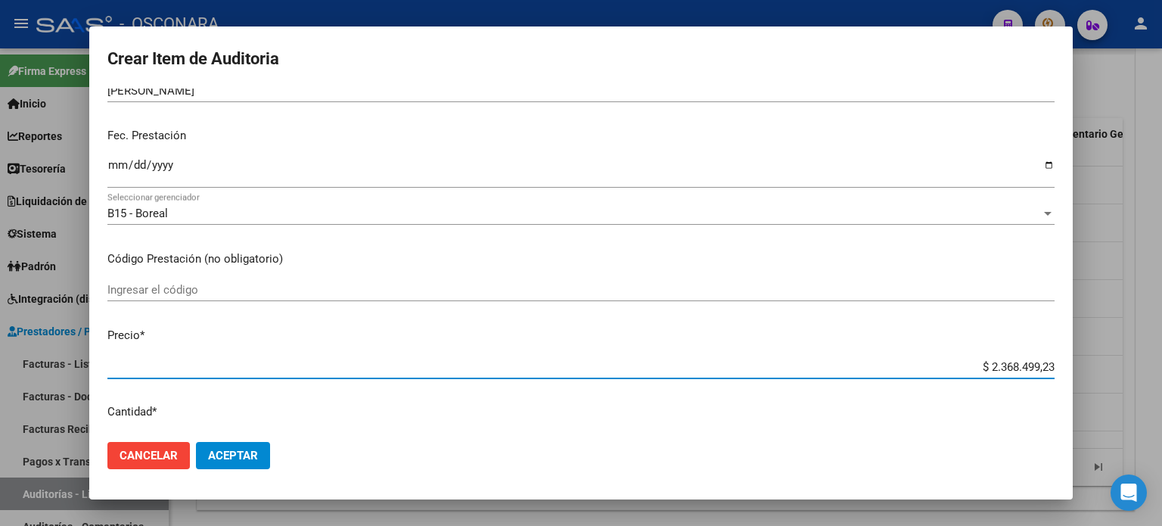
drag, startPoint x: 978, startPoint y: 365, endPoint x: 1121, endPoint y: 350, distance: 144.5
click at [1161, 347] on div "Crear Item de Auditoria 22159076 Nro Documento 20221590768 CUIL Afiliado Activo…" at bounding box center [581, 263] width 1162 height 526
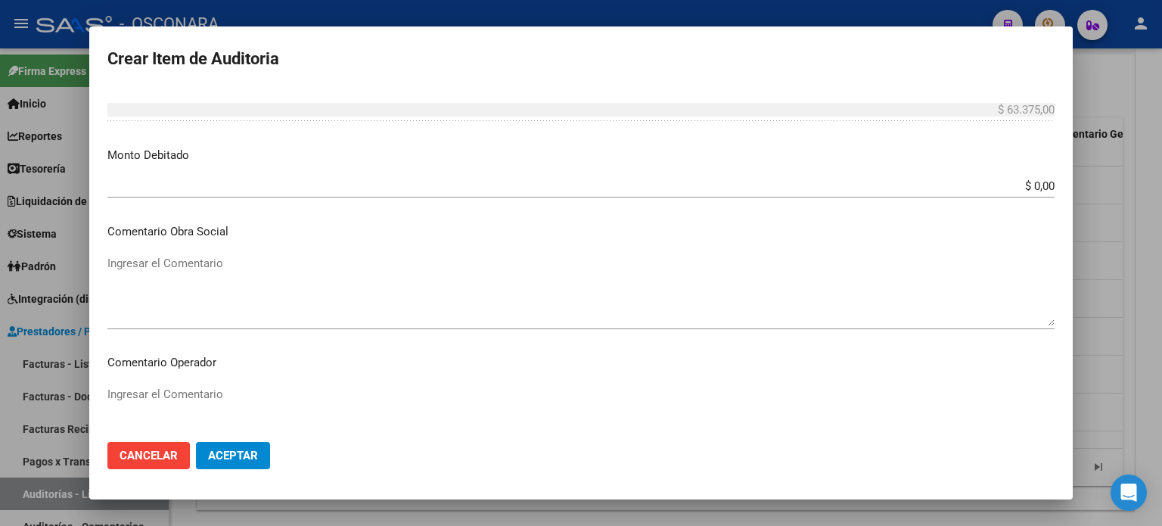
scroll to position [1020, 0]
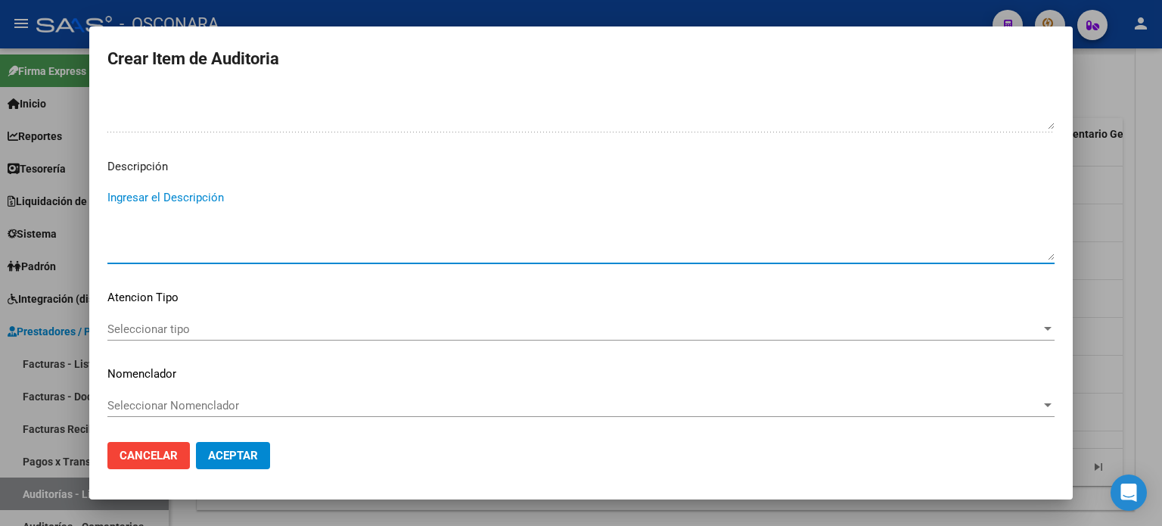
click at [281, 246] on textarea "Ingresar el Descripción" at bounding box center [580, 224] width 947 height 71
click at [165, 332] on span "Seleccionar tipo" at bounding box center [574, 329] width 934 height 14
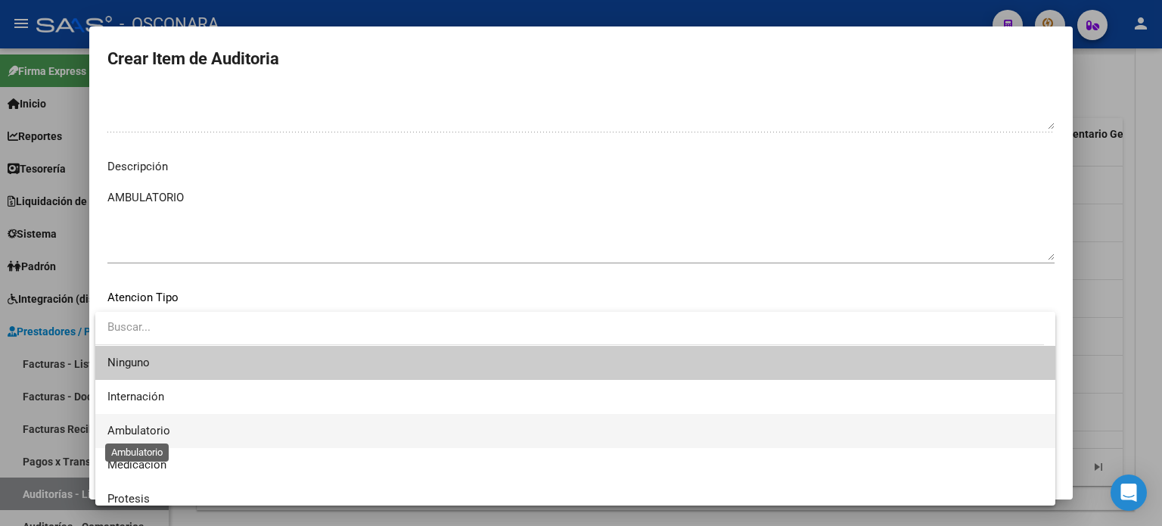
click at [141, 433] on span "Ambulatorio" at bounding box center [138, 431] width 63 height 14
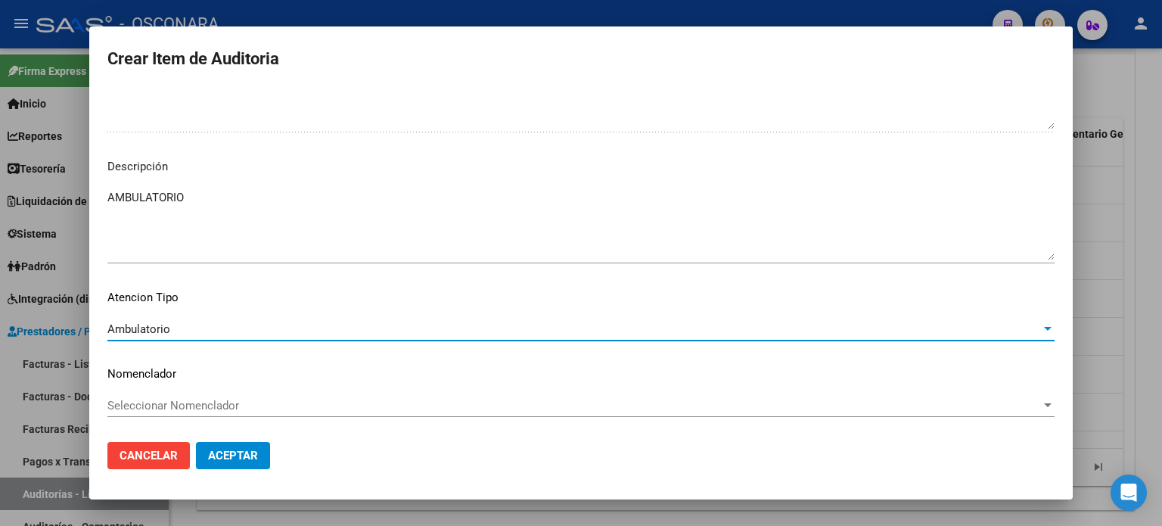
click at [209, 459] on span "Aceptar" at bounding box center [233, 456] width 50 height 14
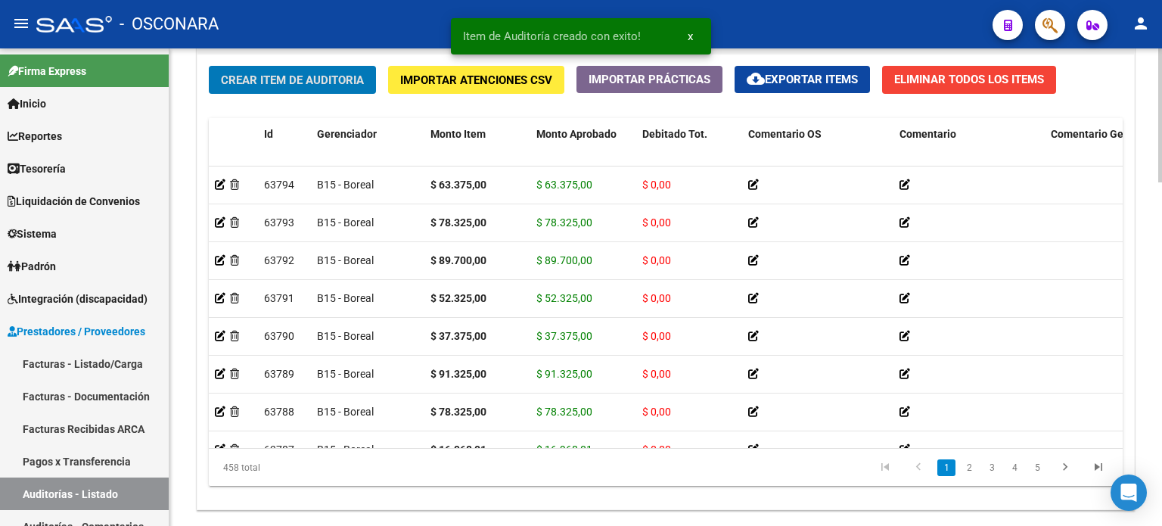
click at [270, 78] on span "Crear Item de Auditoria" at bounding box center [292, 80] width 143 height 14
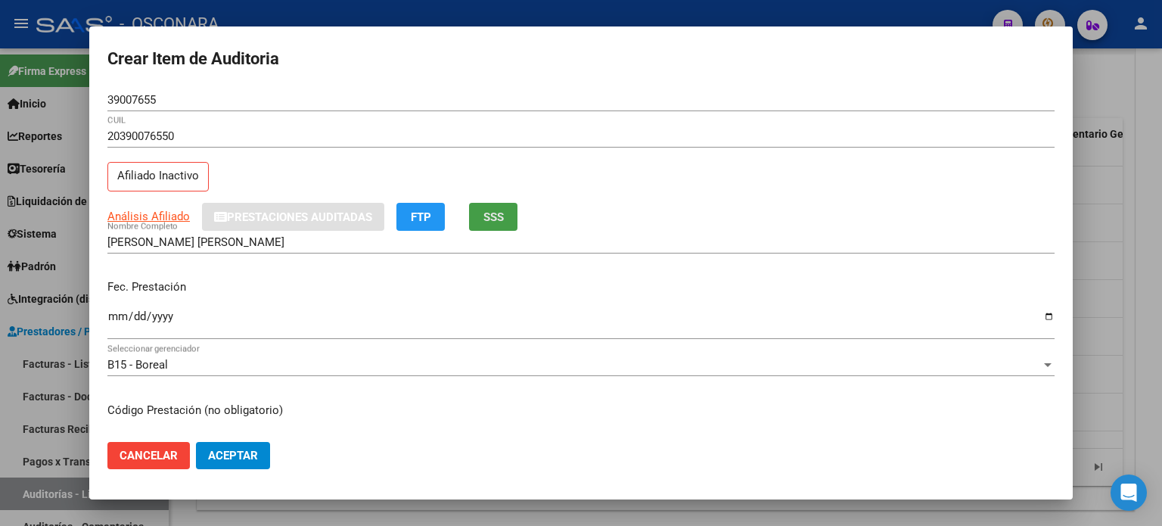
click at [502, 216] on span "SSS" at bounding box center [493, 217] width 20 height 14
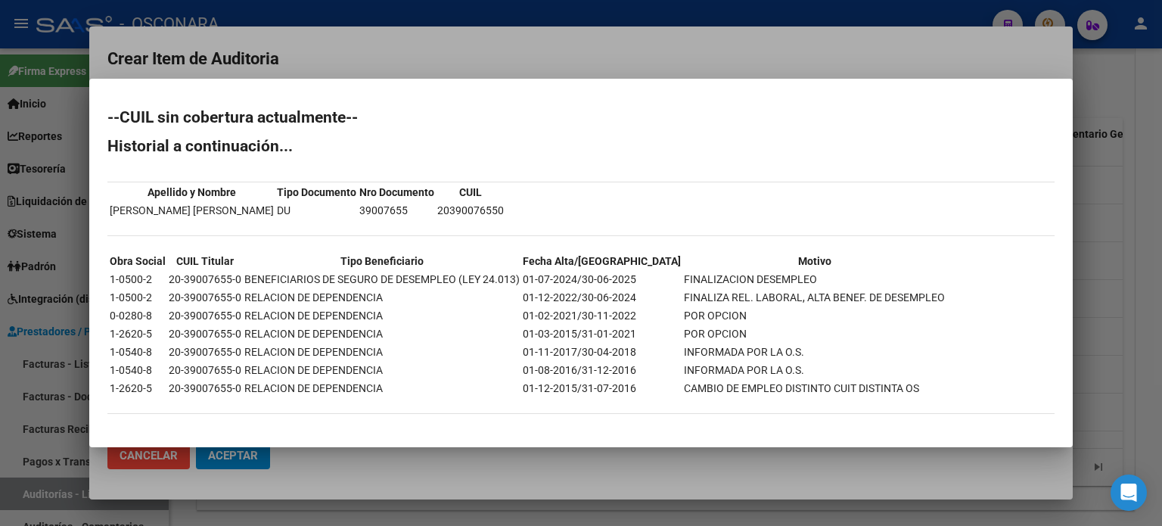
click at [1105, 278] on div at bounding box center [581, 263] width 1162 height 526
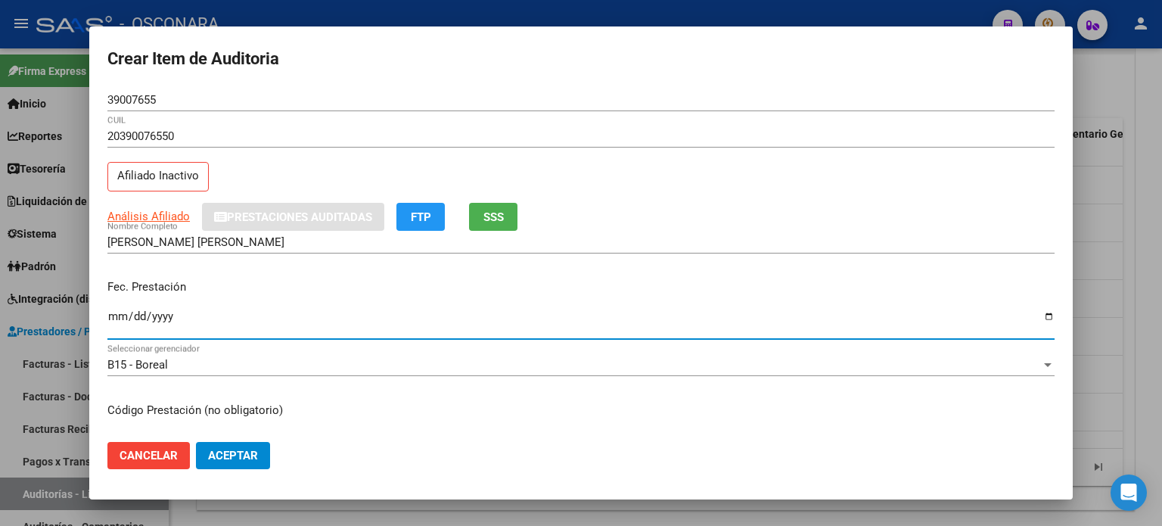
click at [117, 317] on input "Ingresar la fecha" at bounding box center [580, 322] width 947 height 24
click at [496, 226] on button "SSS" at bounding box center [493, 217] width 48 height 28
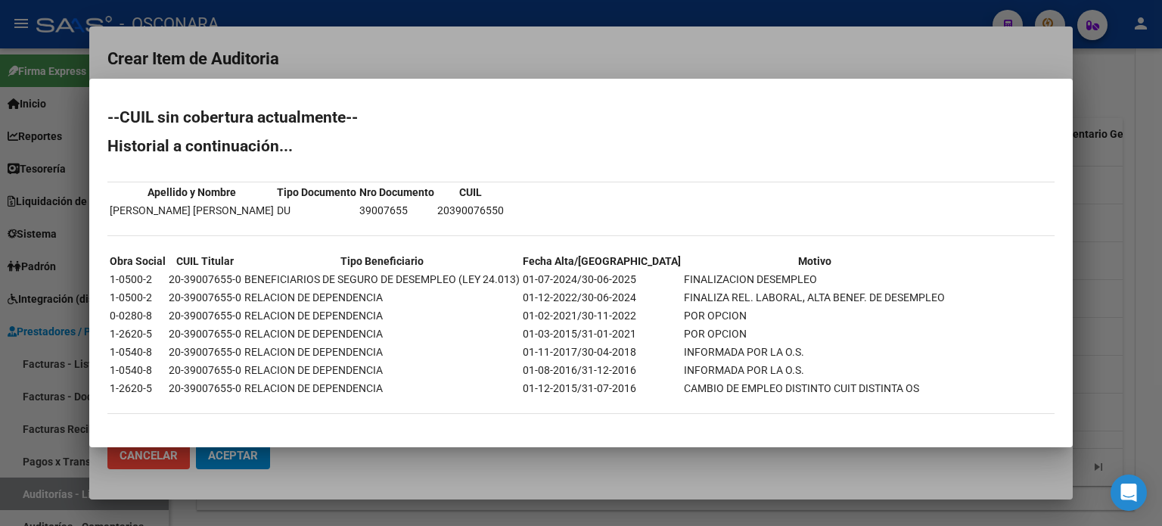
click at [1113, 275] on div at bounding box center [581, 263] width 1162 height 526
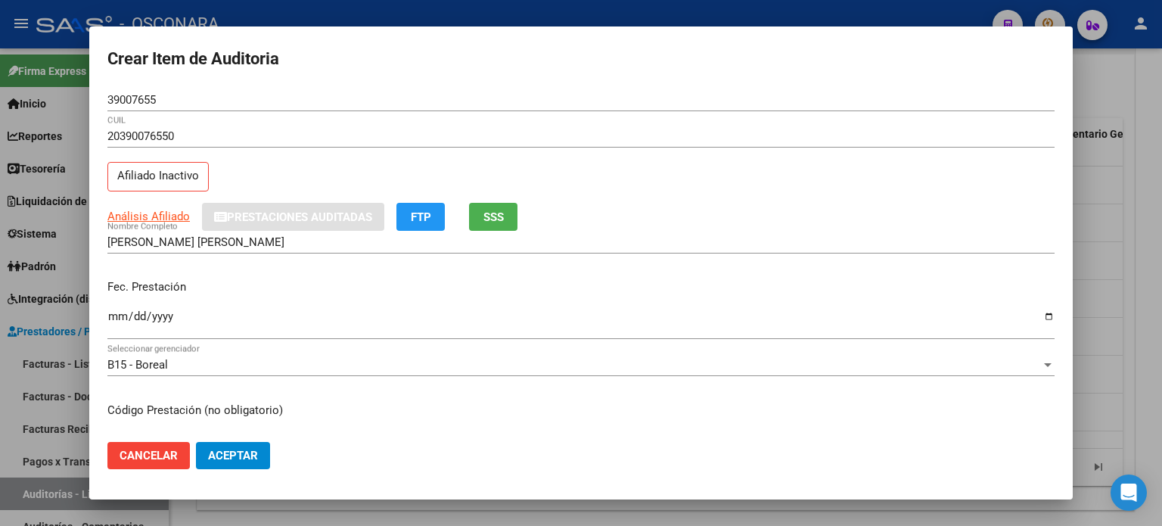
click at [111, 320] on input "Ingresar la fecha" at bounding box center [580, 322] width 947 height 24
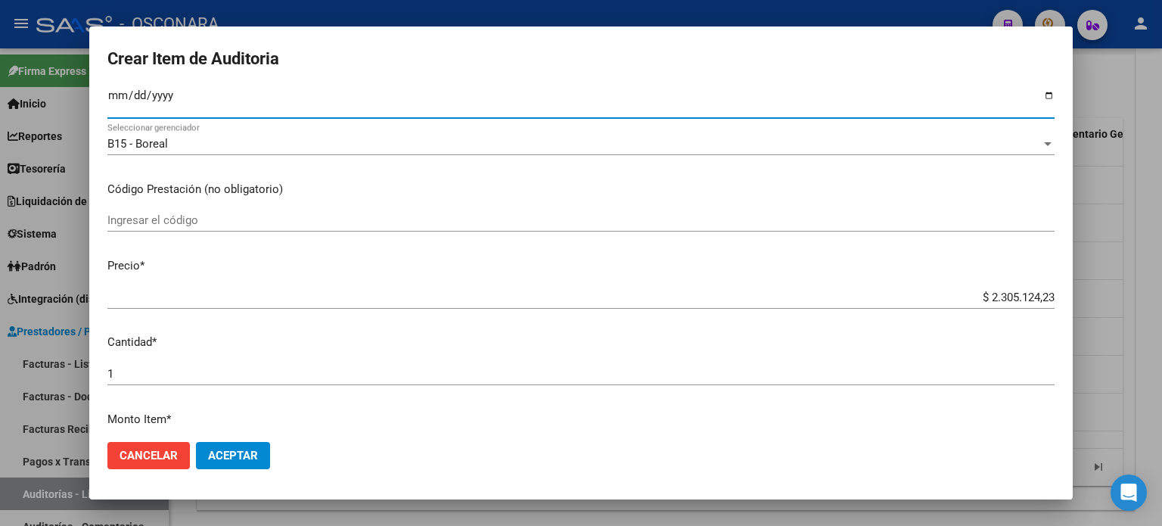
scroll to position [227, 0]
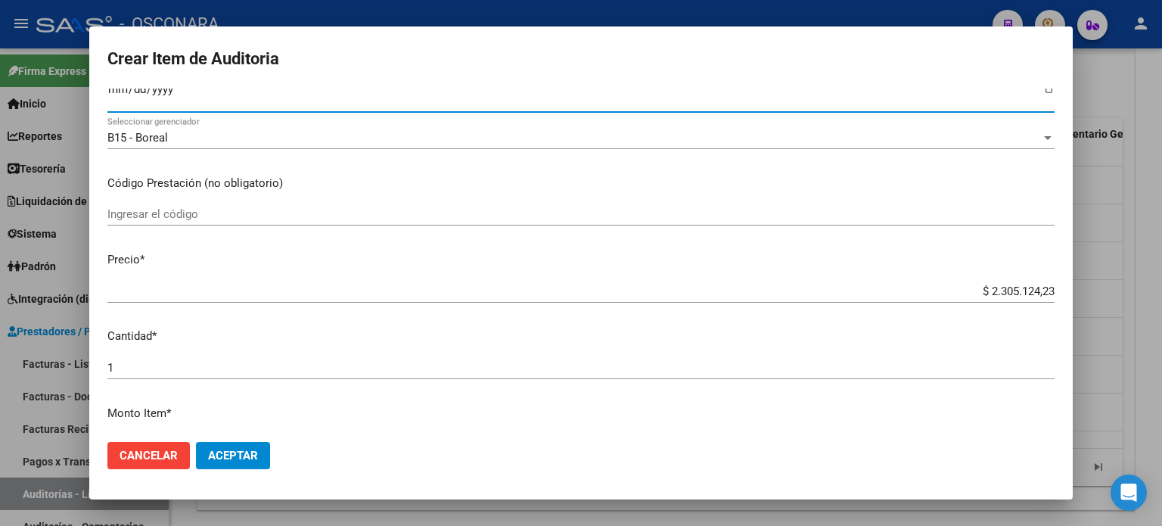
drag, startPoint x: 977, startPoint y: 290, endPoint x: 1161, endPoint y: 258, distance: 187.3
click at [1161, 259] on div "Crear Item de Auditoria 39007655 Nro Documento 20390076550 CUIL Afiliado Inacti…" at bounding box center [581, 263] width 1162 height 526
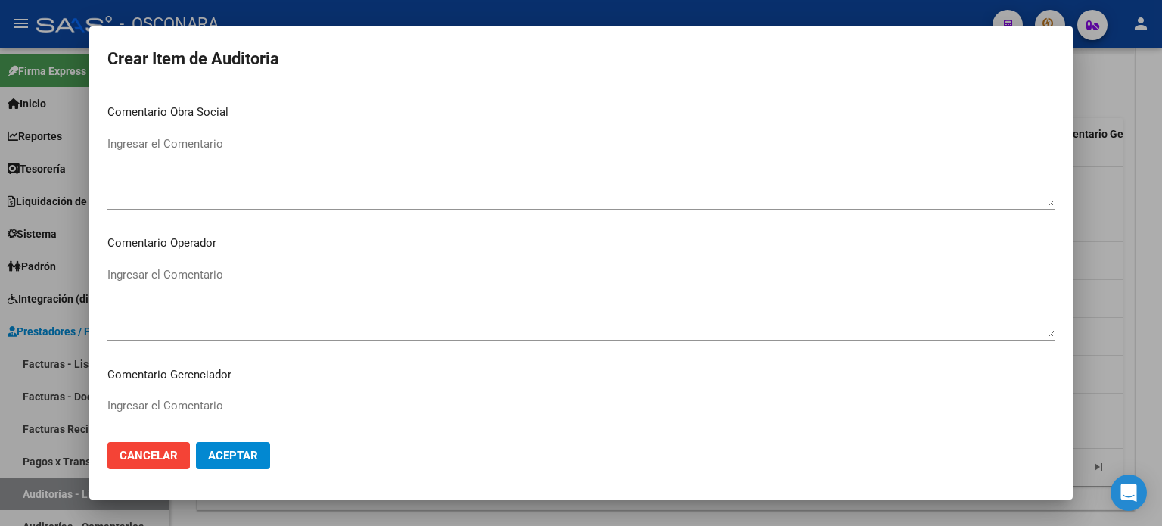
scroll to position [1020, 0]
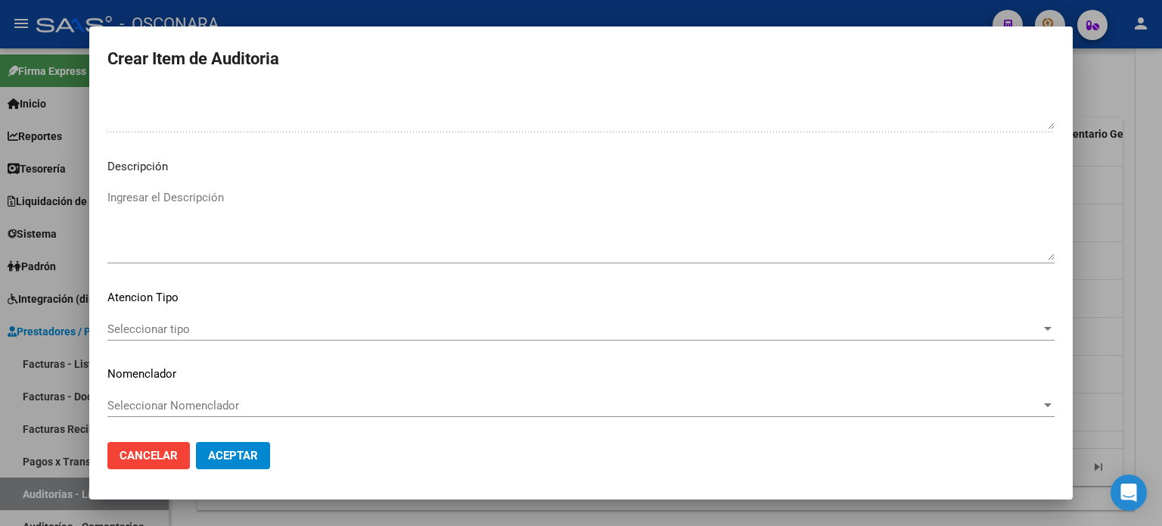
click at [260, 233] on textarea "Ingresar el Descripción" at bounding box center [580, 224] width 947 height 71
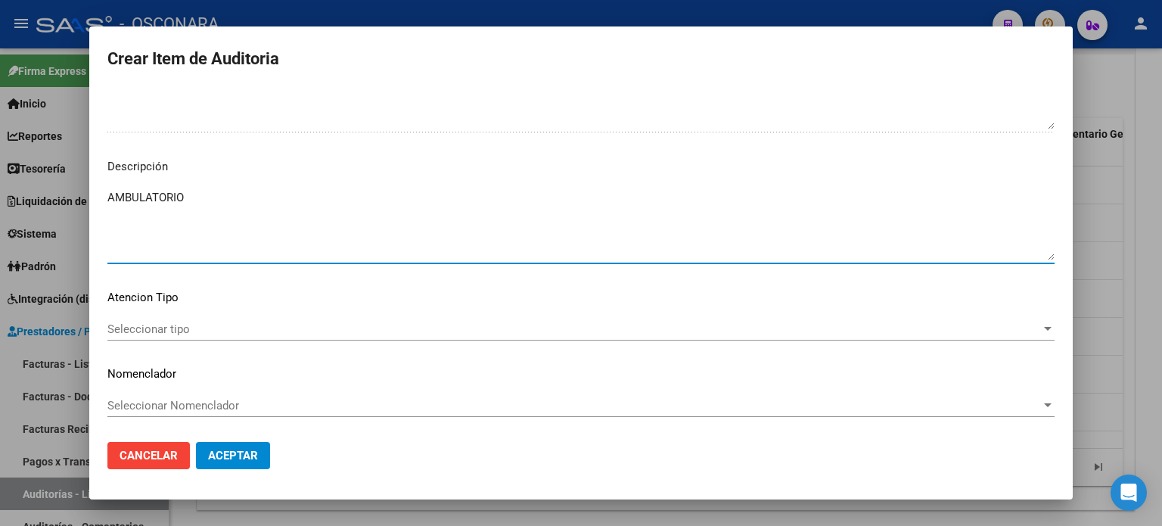
click at [196, 326] on span "Seleccionar tipo" at bounding box center [574, 329] width 934 height 14
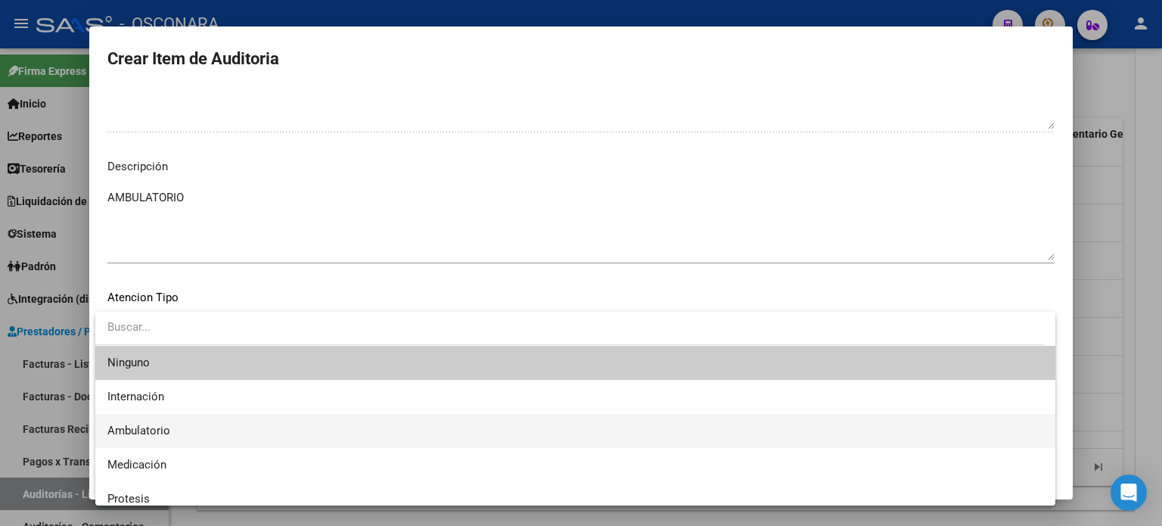
click at [154, 428] on span "Ambulatorio" at bounding box center [138, 431] width 63 height 14
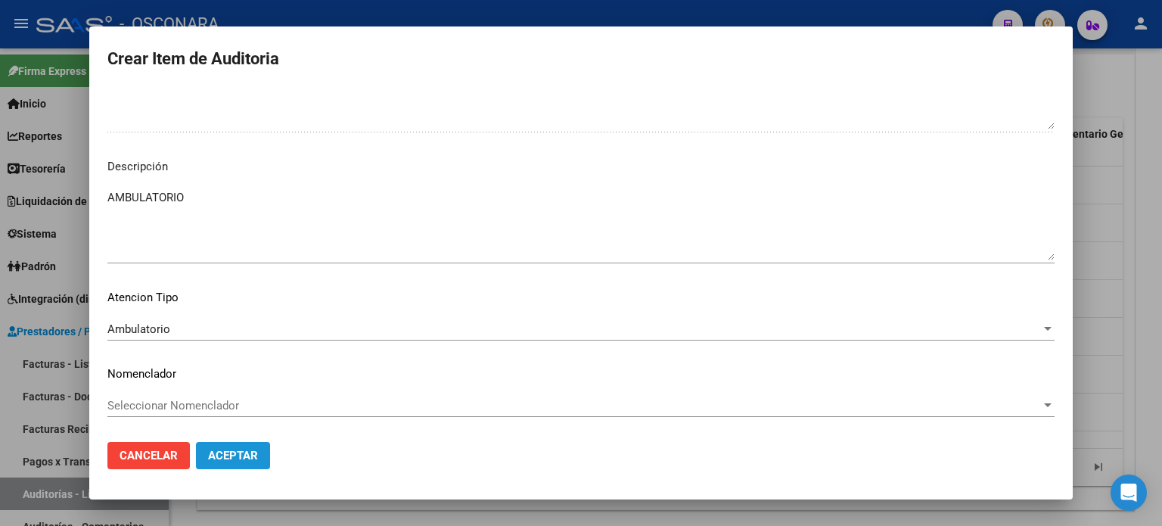
click at [238, 444] on button "Aceptar" at bounding box center [233, 455] width 74 height 27
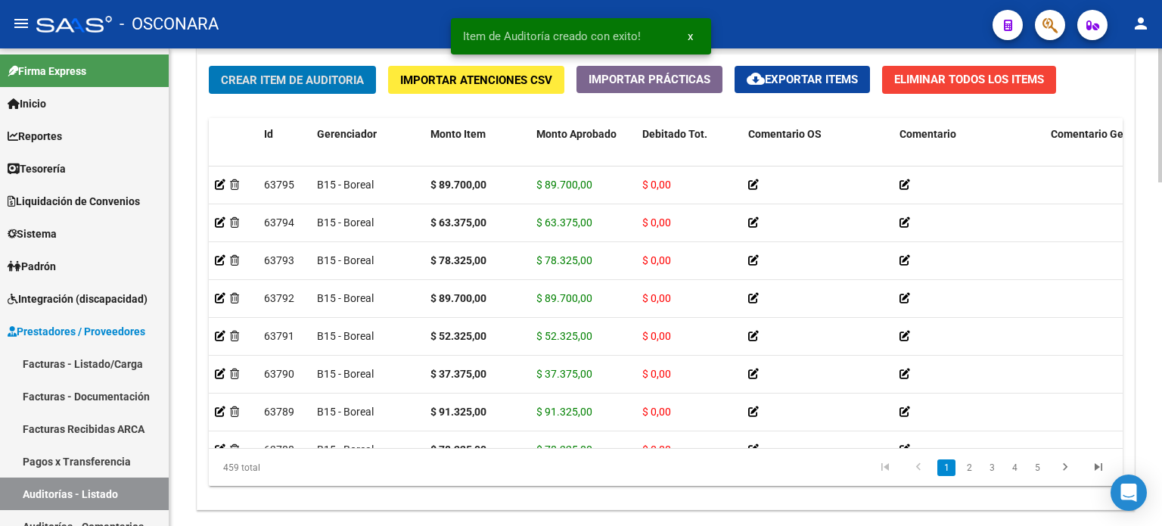
click at [266, 83] on span "Crear Item de Auditoria" at bounding box center [292, 80] width 143 height 14
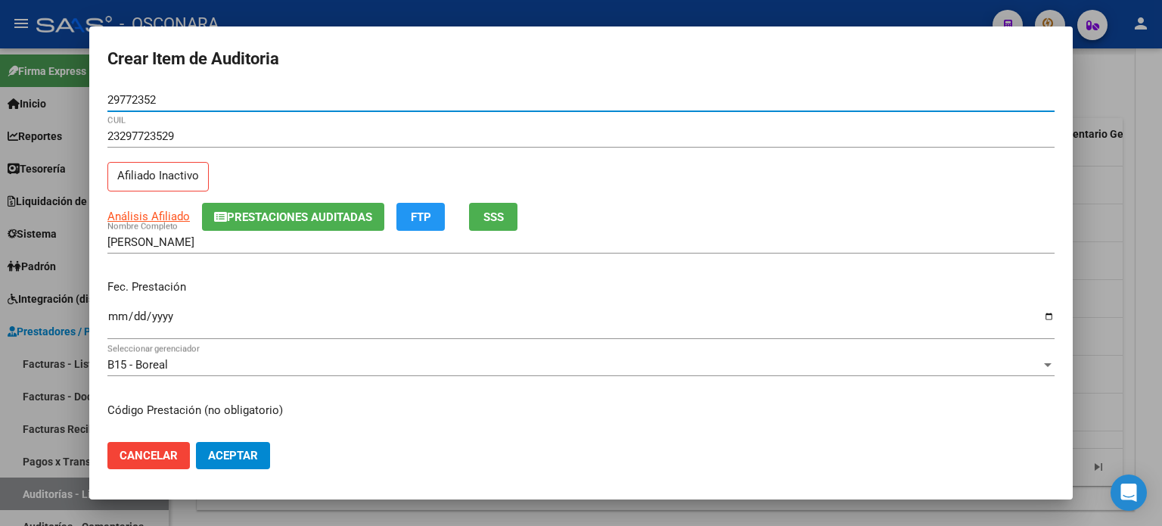
click at [496, 213] on span "SSS" at bounding box center [493, 217] width 20 height 14
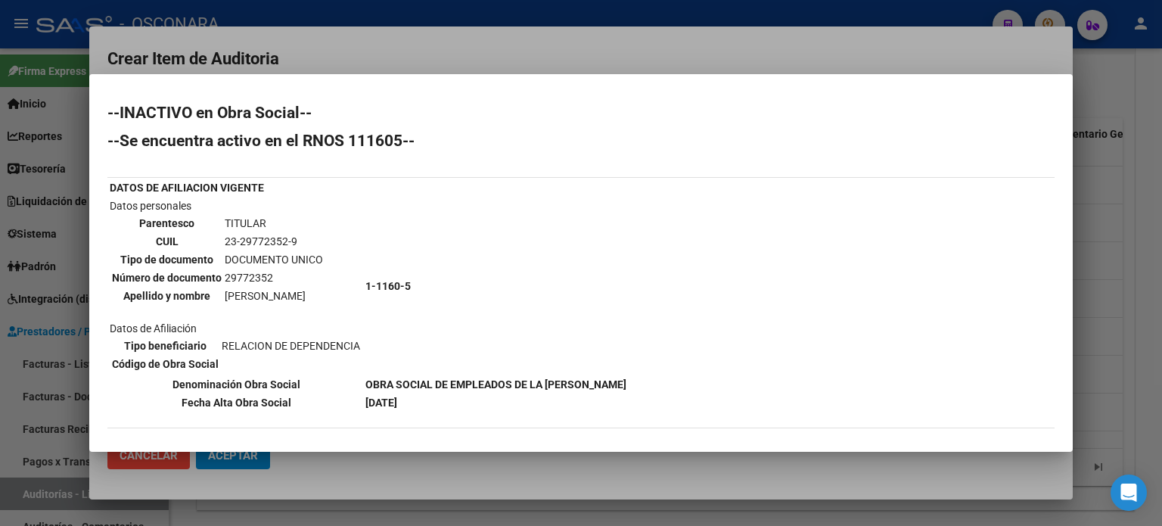
click at [1112, 341] on div at bounding box center [581, 263] width 1162 height 526
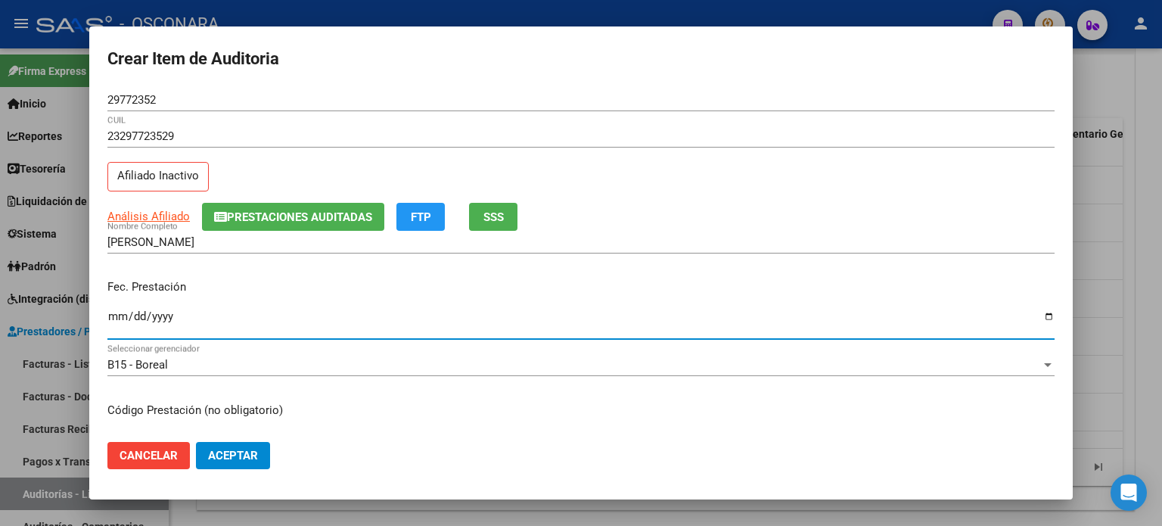
click at [115, 316] on input "Ingresar la fecha" at bounding box center [580, 322] width 947 height 24
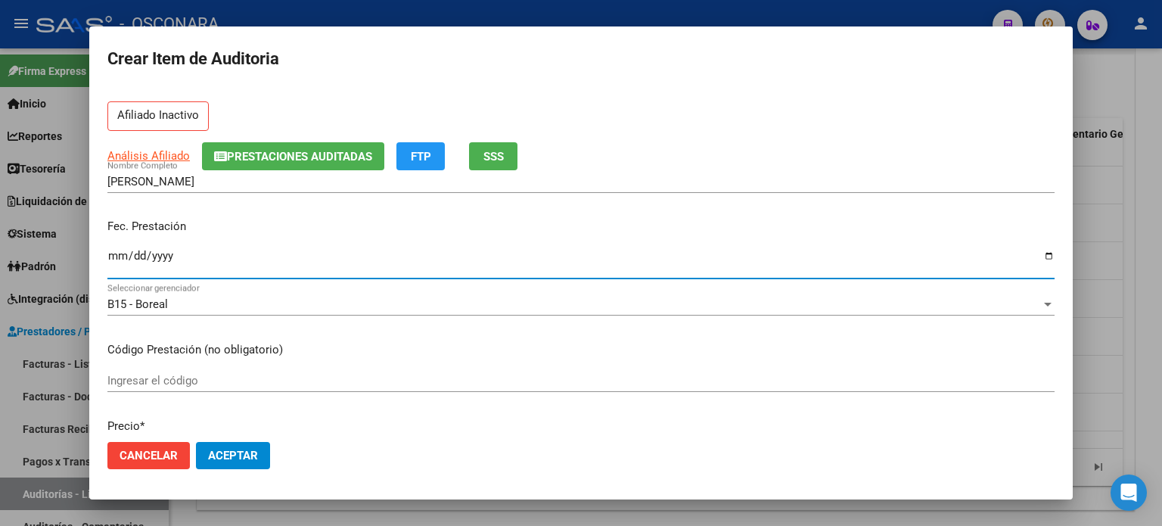
scroll to position [151, 0]
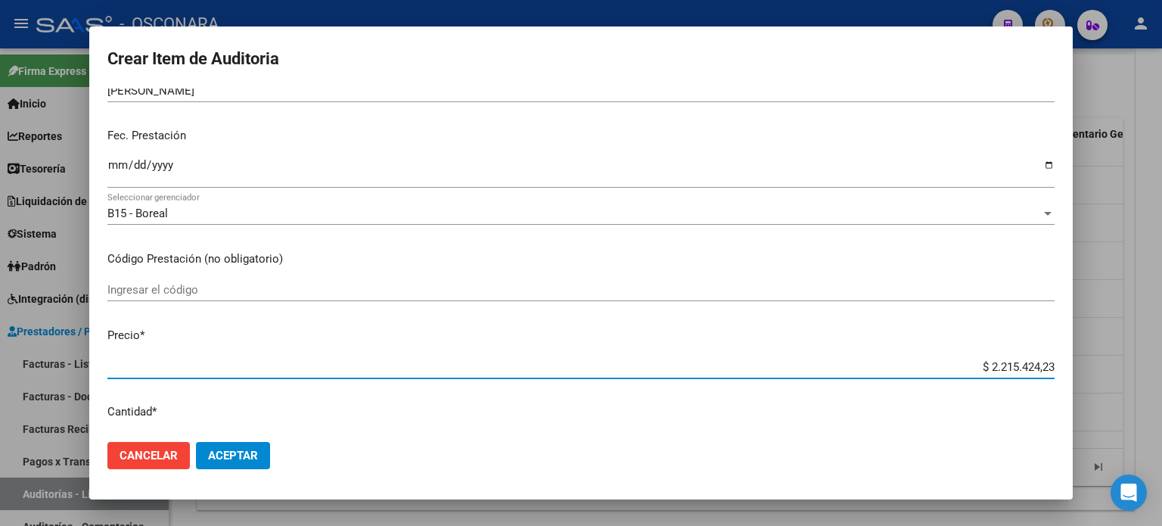
drag, startPoint x: 1038, startPoint y: 360, endPoint x: 1161, endPoint y: 340, distance: 125.0
click at [1161, 359] on div "Crear Item de Auditoria 29772352 Nro Documento 23297723529 CUIL Afiliado Inacti…" at bounding box center [581, 263] width 1162 height 526
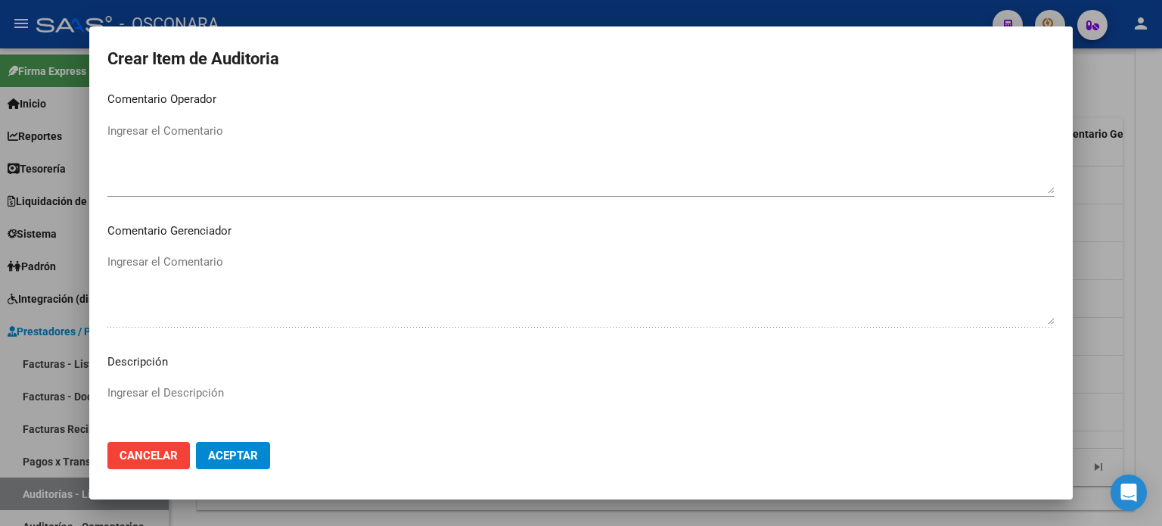
scroll to position [1020, 0]
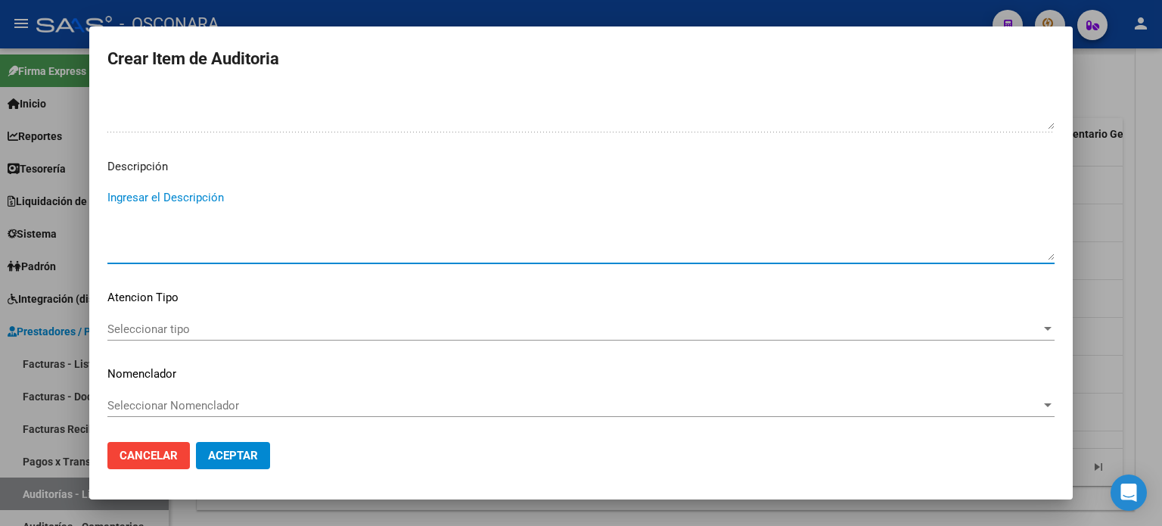
click at [212, 211] on textarea "Ingresar el Descripción" at bounding box center [580, 224] width 947 height 71
click at [145, 331] on span "Seleccionar tipo" at bounding box center [574, 329] width 934 height 14
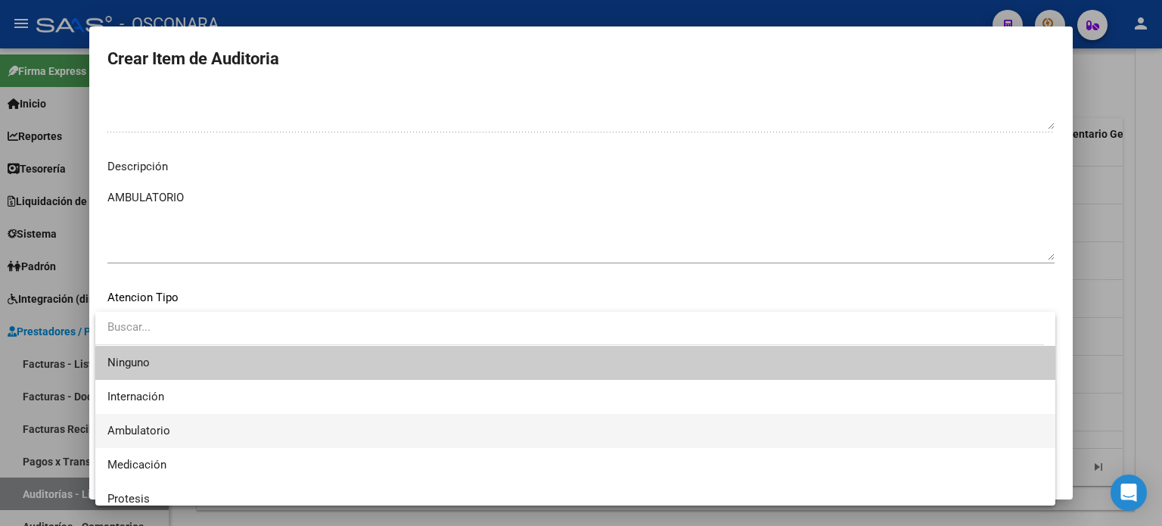
click at [142, 426] on span "Ambulatorio" at bounding box center [138, 431] width 63 height 14
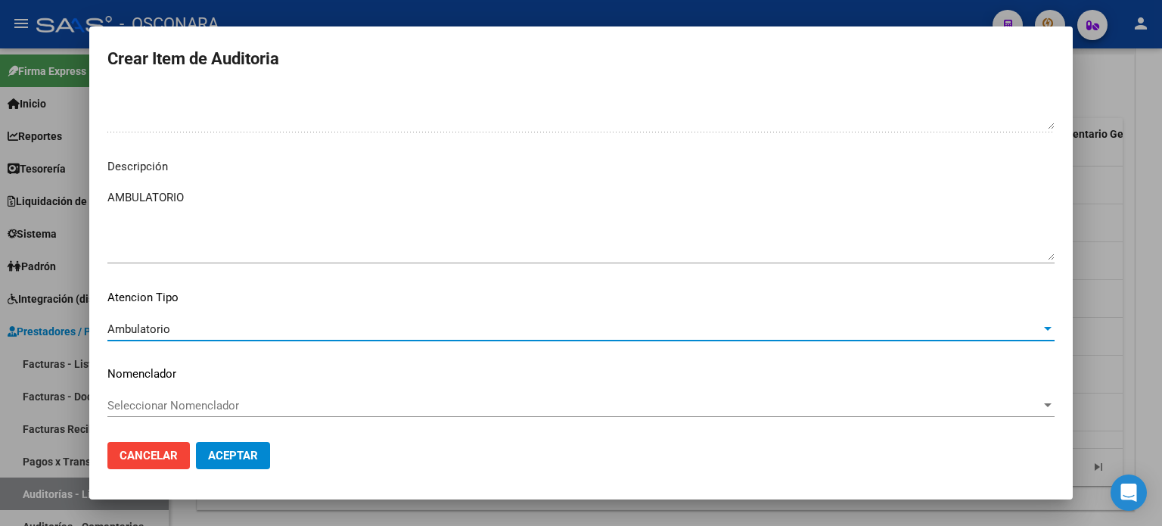
click at [227, 450] on span "Aceptar" at bounding box center [233, 456] width 50 height 14
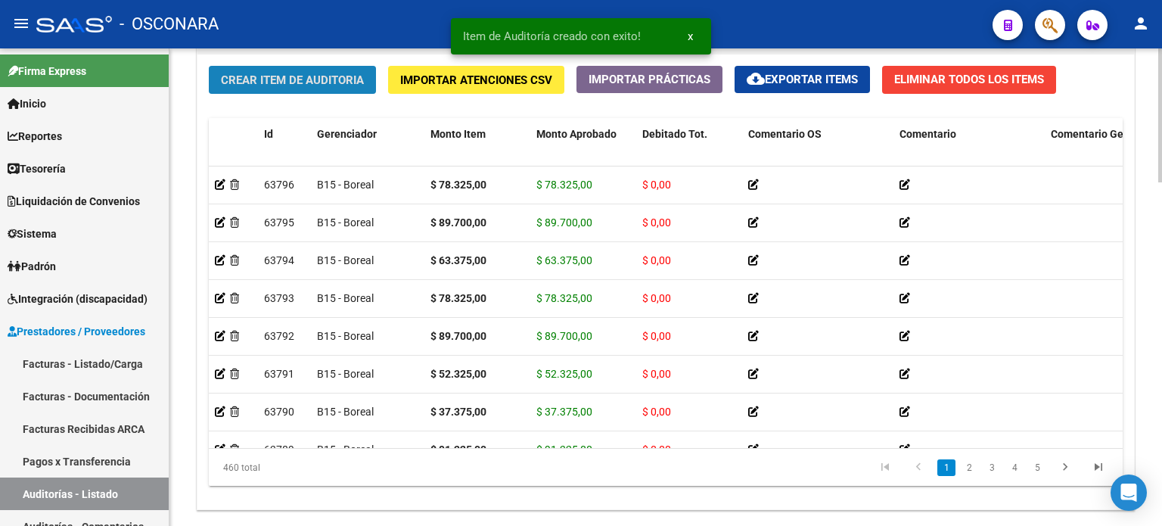
click at [254, 73] on span "Crear Item de Auditoria" at bounding box center [292, 80] width 143 height 14
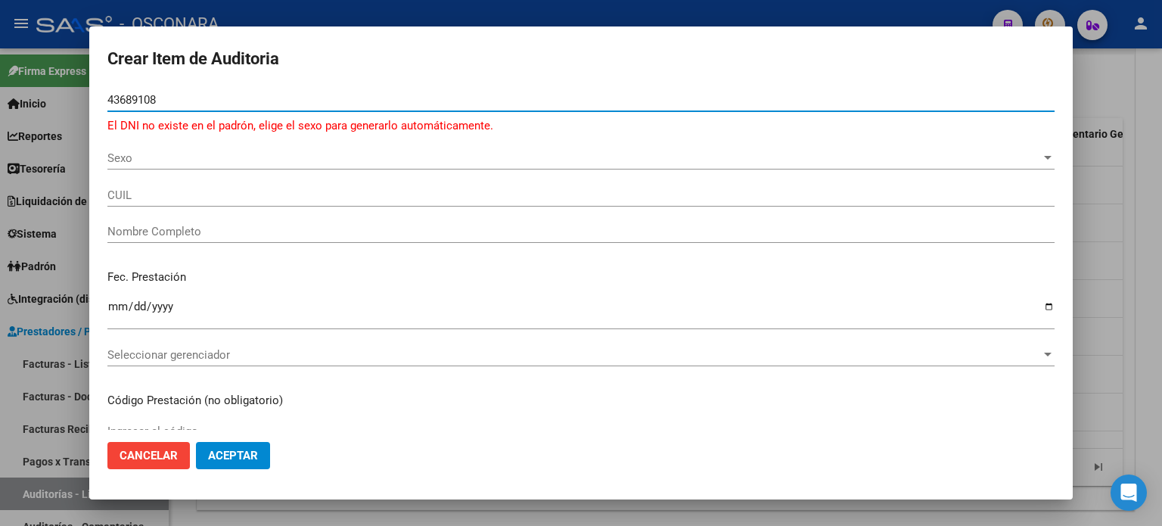
click at [154, 157] on span "Sexo" at bounding box center [574, 158] width 934 height 14
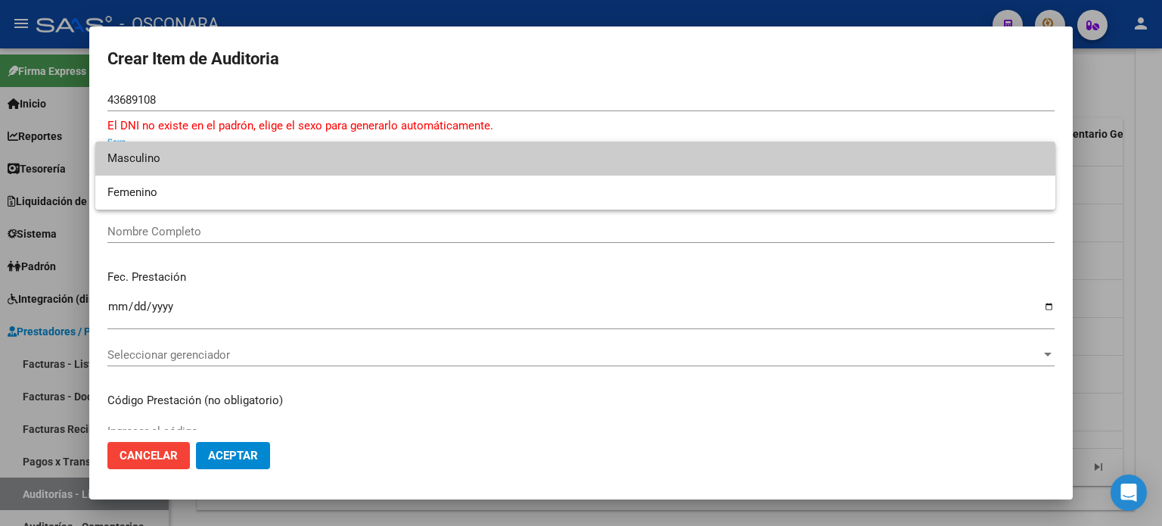
click at [154, 157] on span "Masculino" at bounding box center [575, 158] width 936 height 34
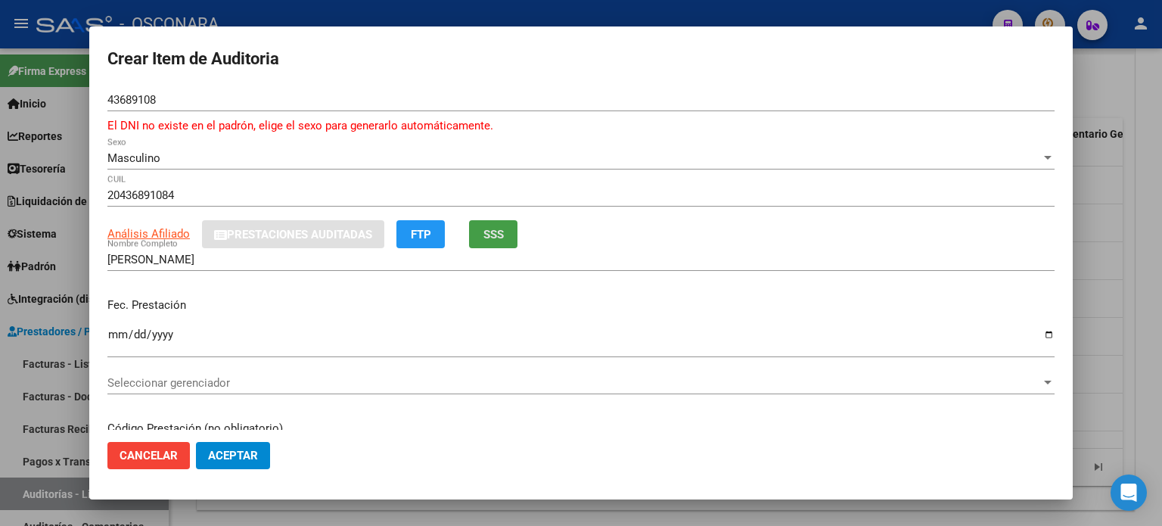
click at [499, 241] on span "SSS" at bounding box center [493, 235] width 20 height 14
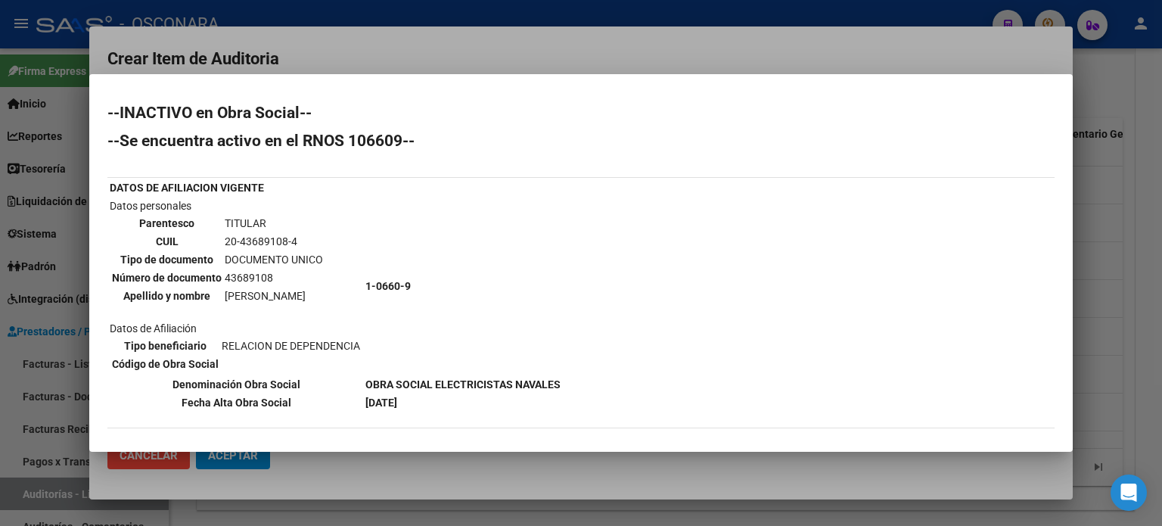
click at [1108, 340] on div at bounding box center [581, 263] width 1162 height 526
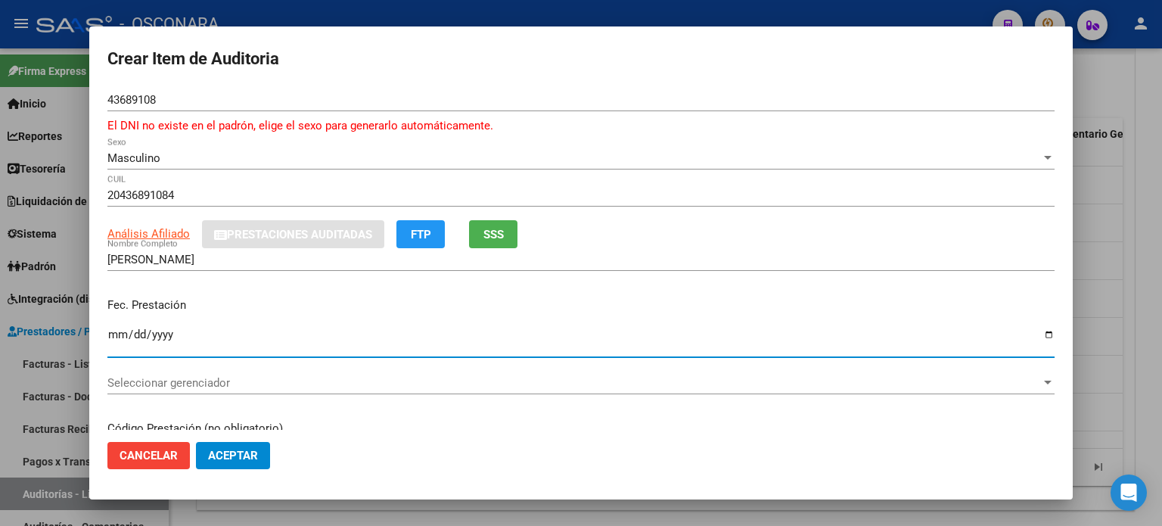
click at [121, 337] on input "Ingresar la fecha" at bounding box center [580, 340] width 947 height 24
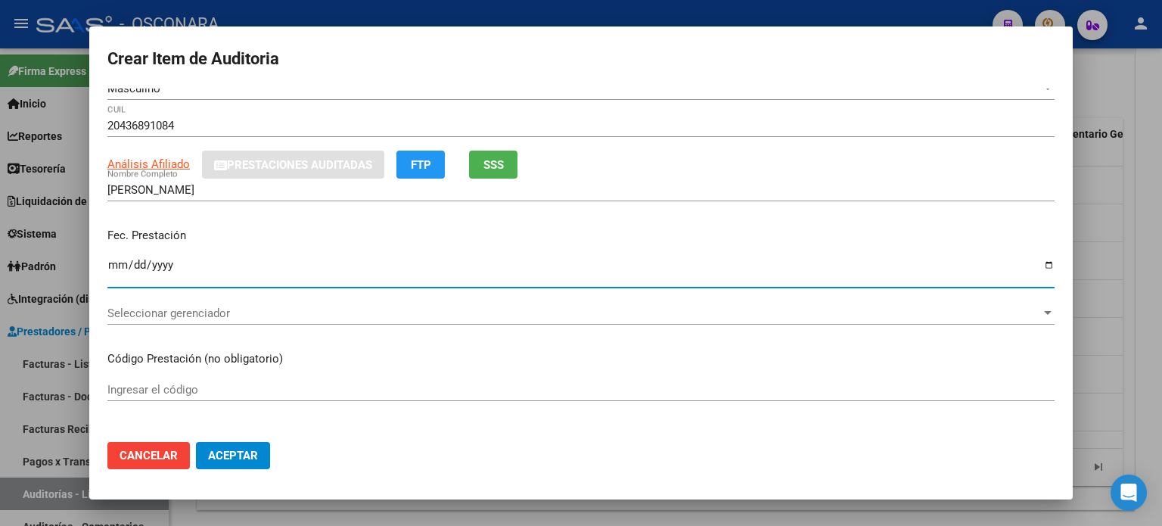
scroll to position [151, 0]
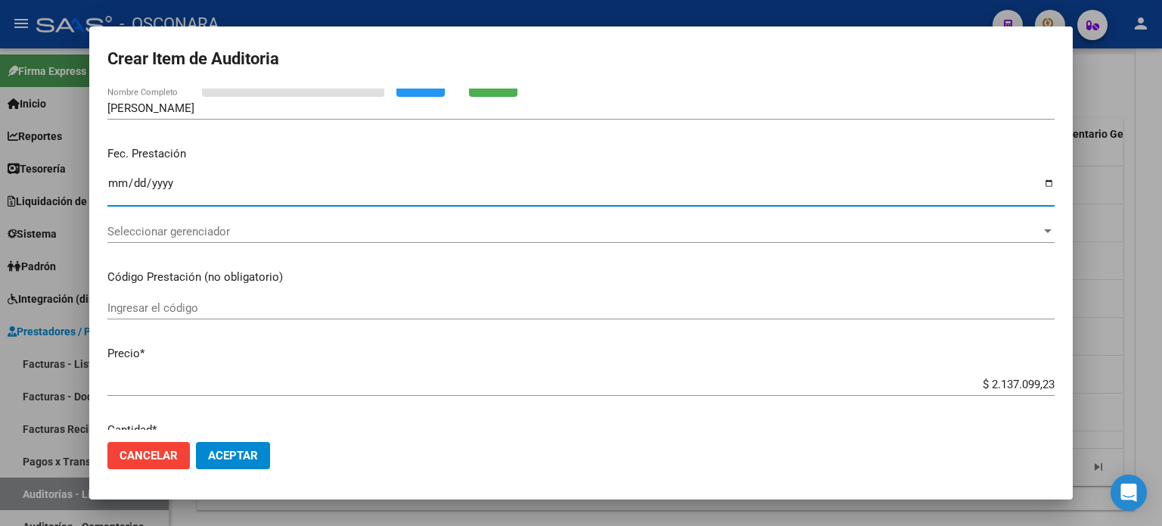
drag, startPoint x: 975, startPoint y: 383, endPoint x: 1161, endPoint y: 306, distance: 201.5
click at [1161, 332] on div "Crear Item de Auditoria 43689108 Nro Documento El DNI no existe en el padrón, e…" at bounding box center [581, 263] width 1162 height 526
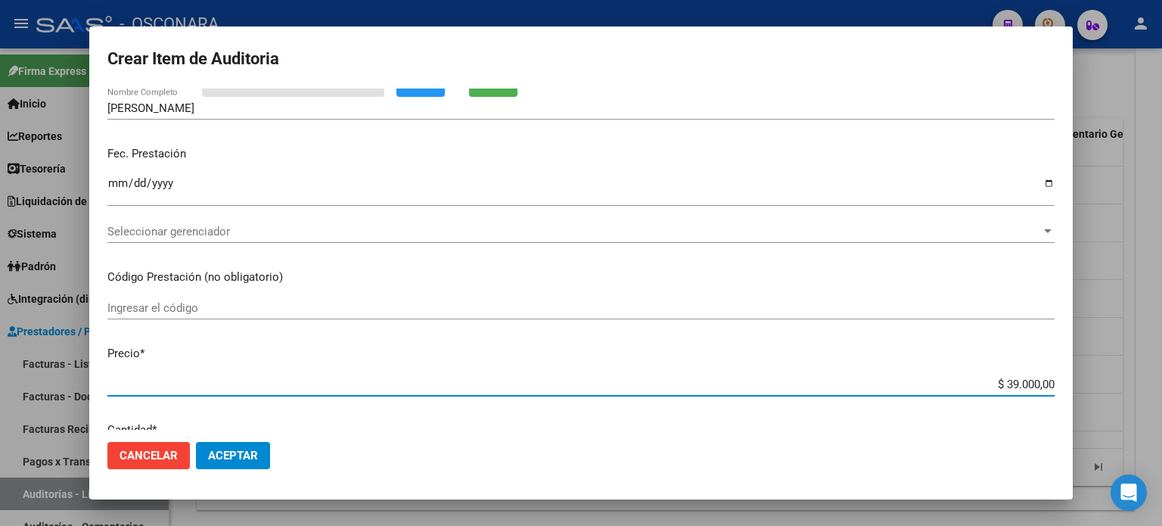
scroll to position [454, 0]
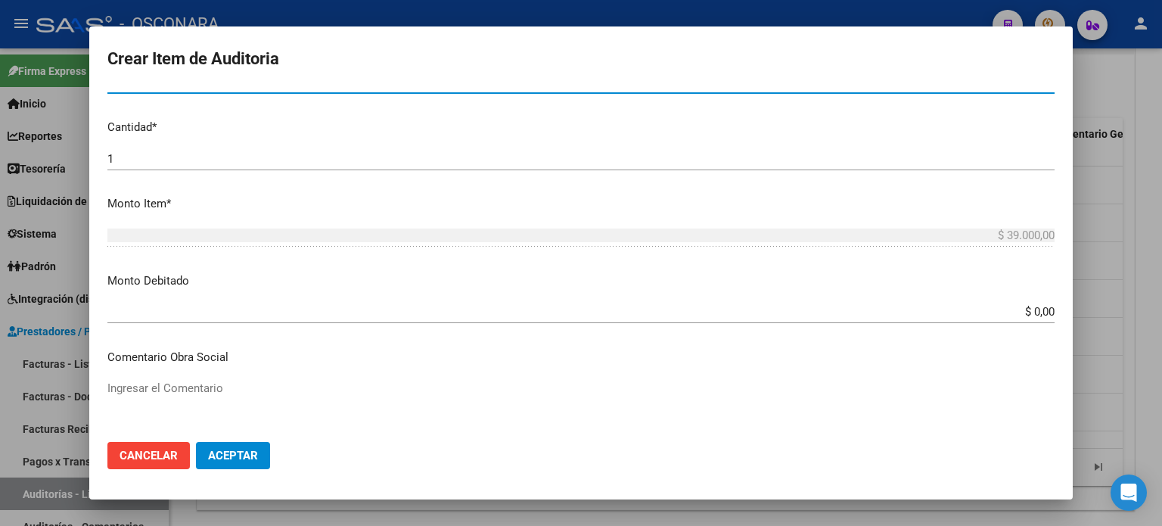
drag, startPoint x: 1023, startPoint y: 310, endPoint x: 1161, endPoint y: 296, distance: 139.2
click at [1115, 309] on div "Crear Item de Auditoria 43689108 Nro Documento El DNI no existe en el padrón, e…" at bounding box center [581, 263] width 1162 height 526
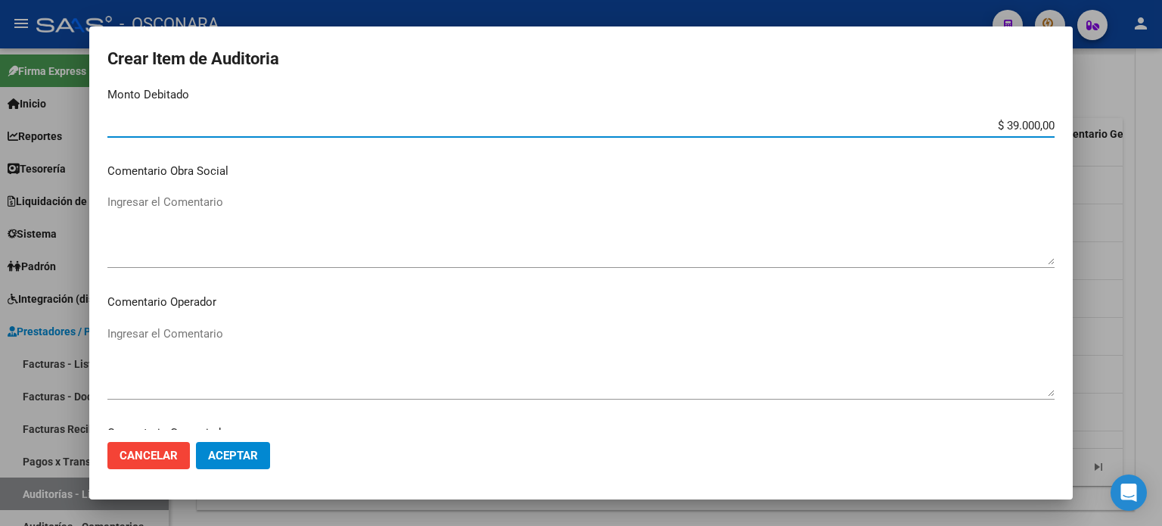
scroll to position [681, 0]
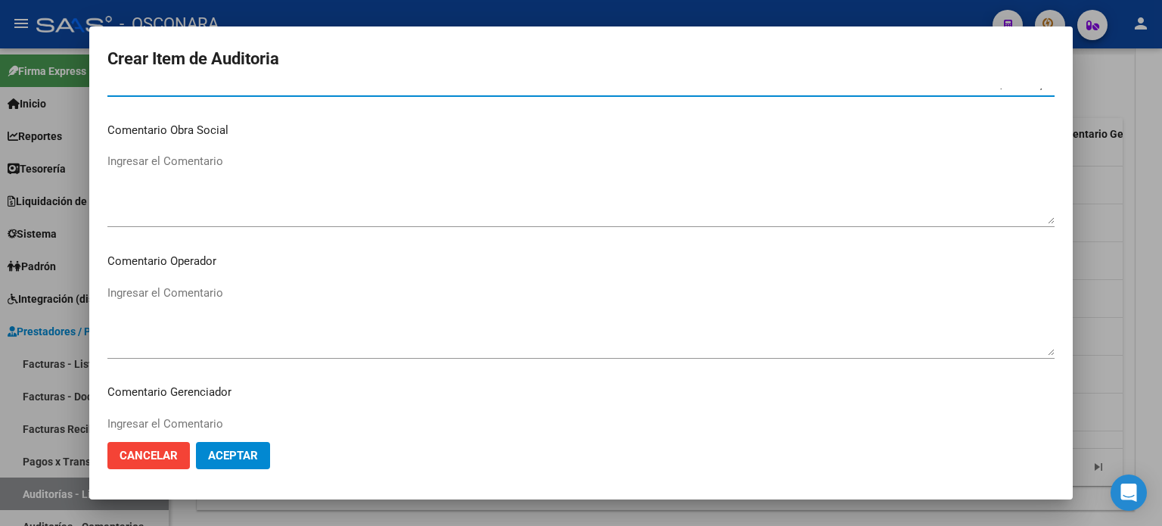
click at [152, 160] on textarea "Ingresar el Comentario" at bounding box center [580, 188] width 947 height 71
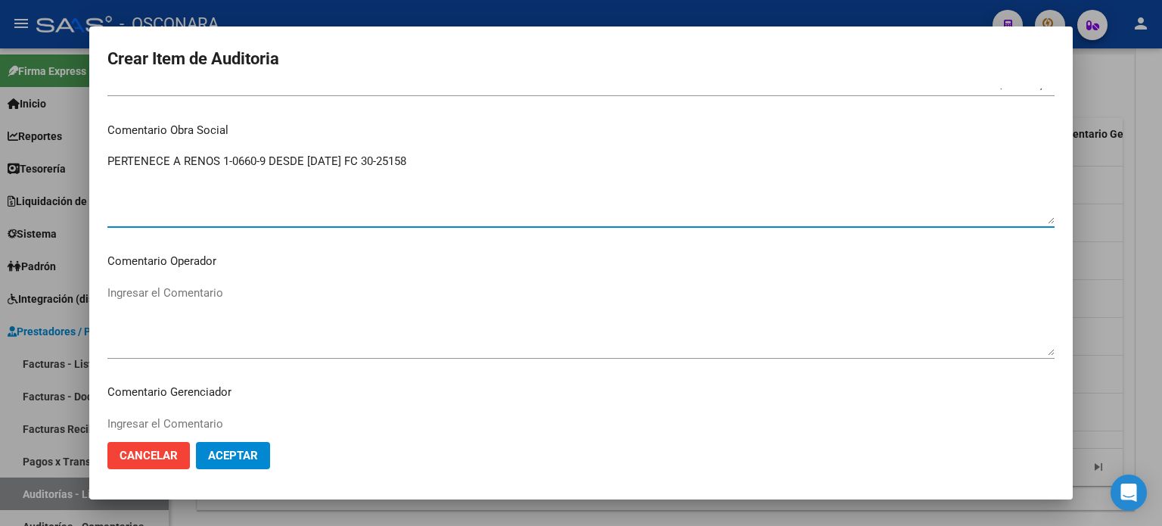
drag, startPoint x: 434, startPoint y: 159, endPoint x: 7, endPoint y: 153, distance: 427.5
click at [0, 153] on div "Crear Item de Auditoria 43689108 Nro Documento El DNI no existe en el padrón, e…" at bounding box center [581, 263] width 1162 height 526
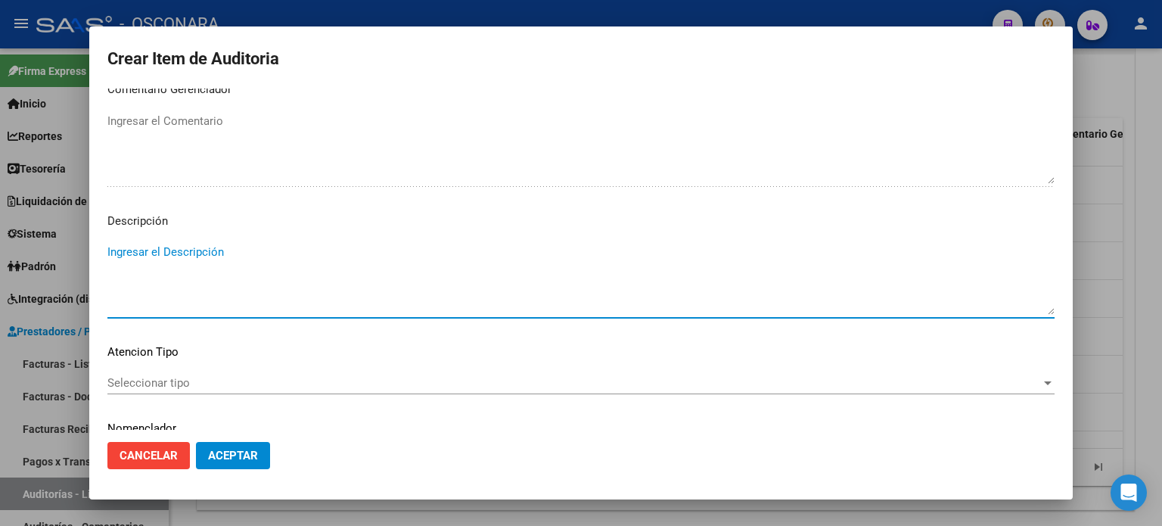
paste textarea "PERTENECE A RENOS 1-0660-9 DESDE 01/04/2023 FC 30-25158"
drag, startPoint x: 99, startPoint y: 247, endPoint x: 54, endPoint y: 247, distance: 45.4
click at [43, 247] on div "Crear Item de Auditoria 43689108 Nro Documento El DNI no existe en el padrón, e…" at bounding box center [581, 263] width 1162 height 526
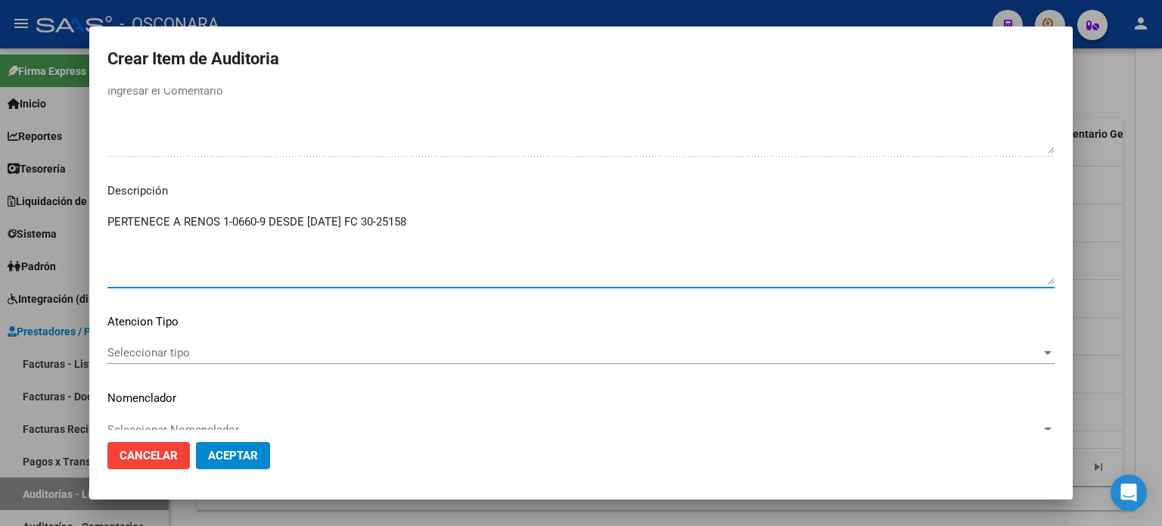
scroll to position [1038, 0]
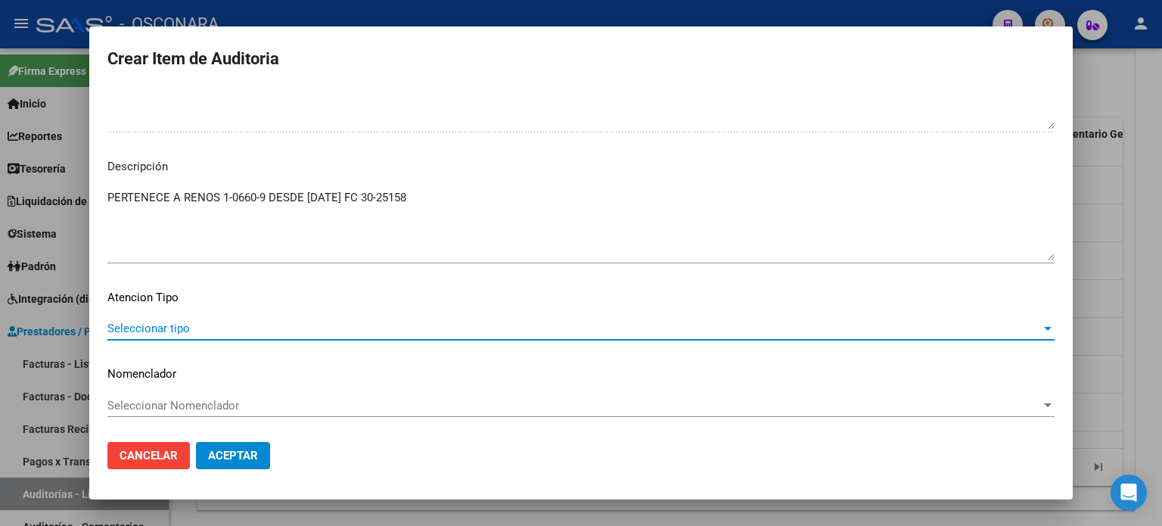
click at [154, 326] on span "Seleccionar tipo" at bounding box center [574, 329] width 934 height 14
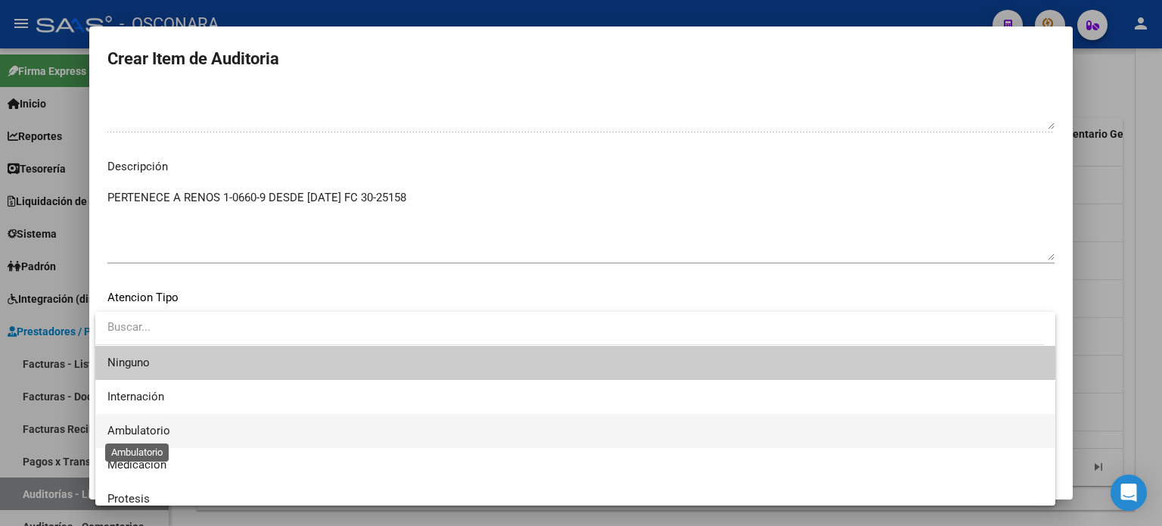
click at [148, 424] on span "Ambulatorio" at bounding box center [138, 431] width 63 height 14
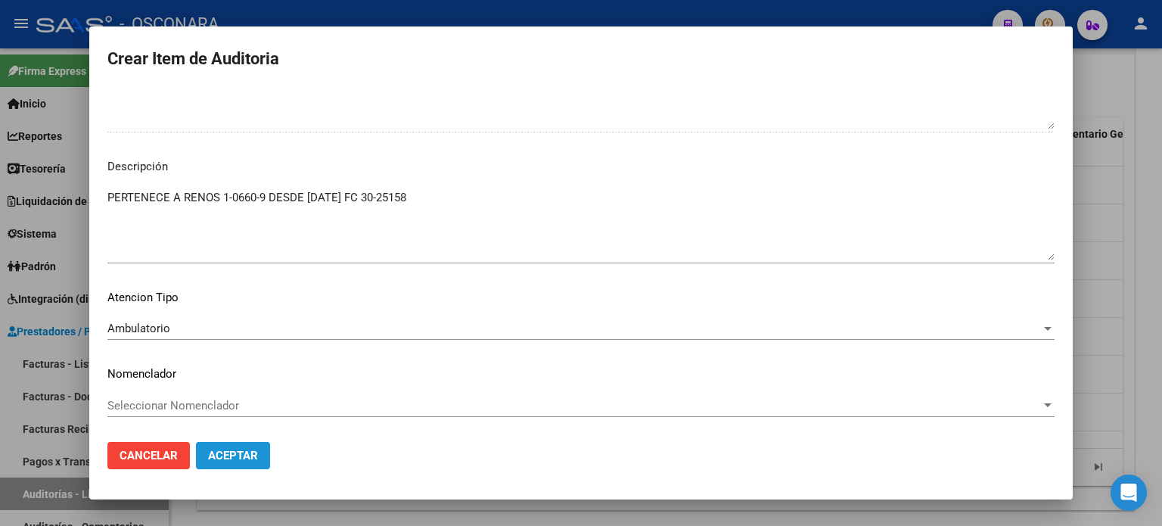
click at [245, 466] on button "Aceptar" at bounding box center [233, 455] width 74 height 27
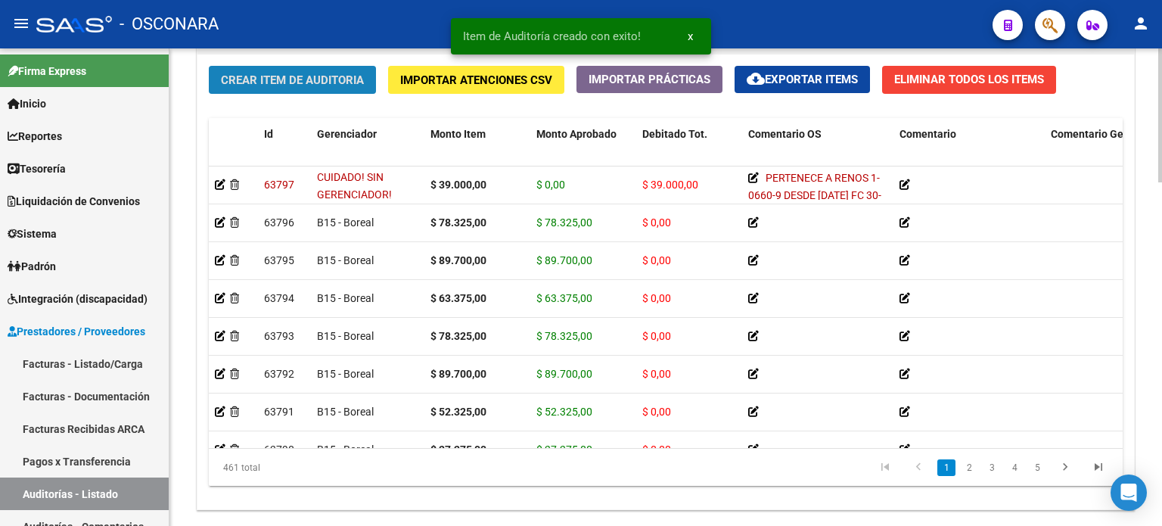
click at [291, 79] on span "Crear Item de Auditoria" at bounding box center [292, 80] width 143 height 14
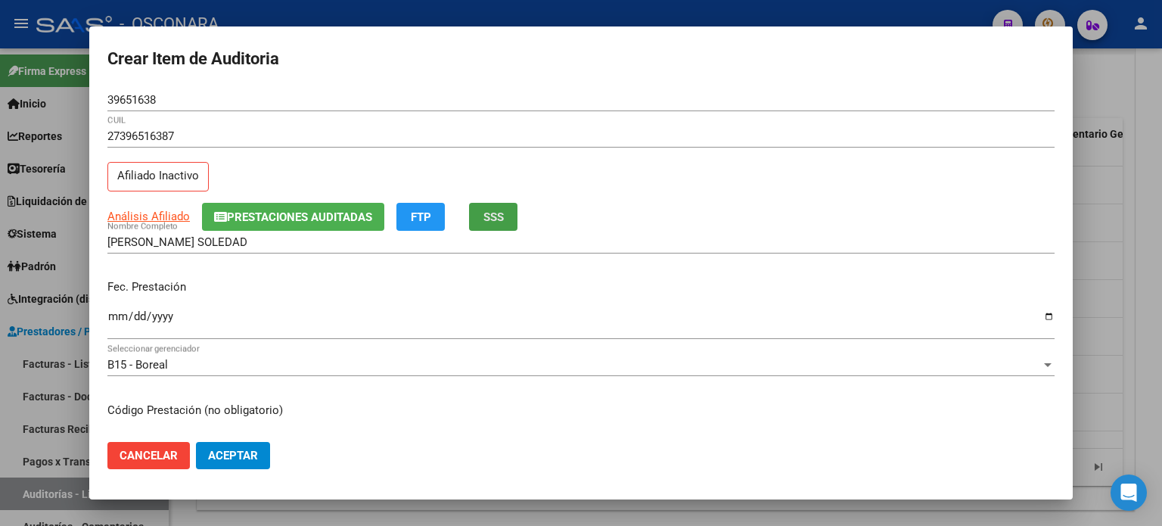
click at [494, 215] on span "SSS" at bounding box center [493, 217] width 20 height 14
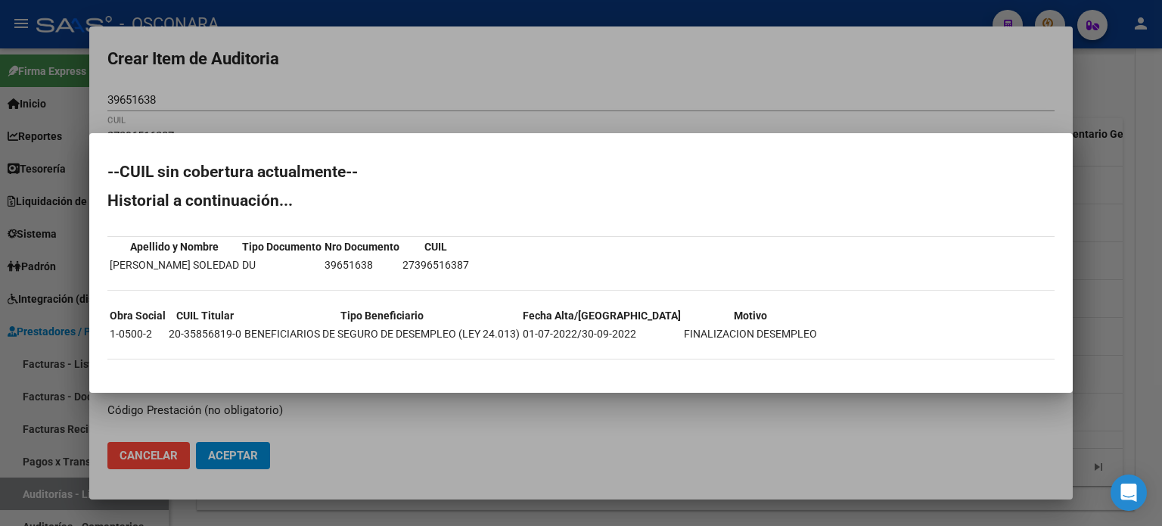
click at [804, 130] on div at bounding box center [581, 263] width 1162 height 526
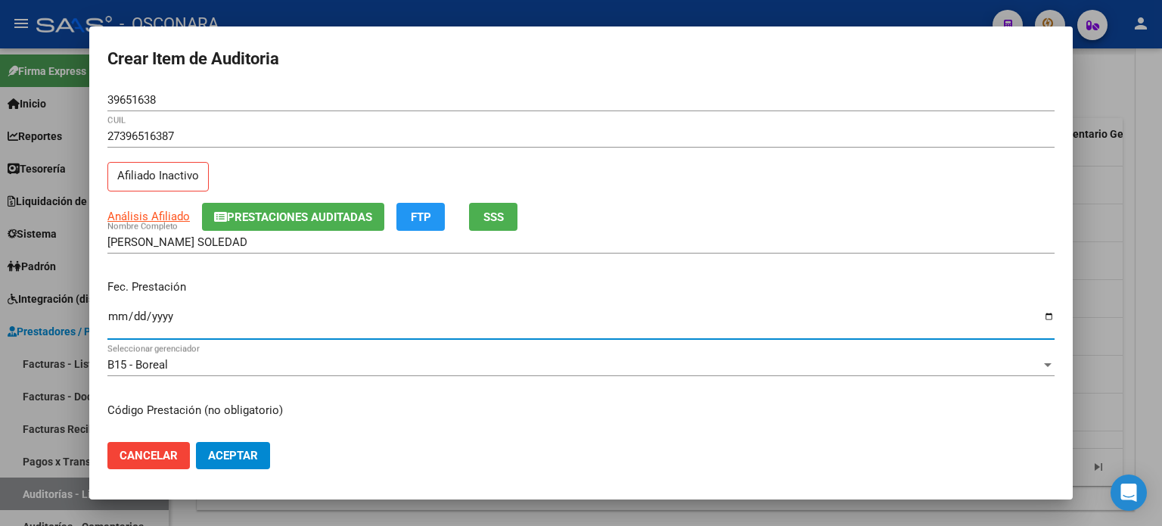
click at [118, 313] on input "Ingresar la fecha" at bounding box center [580, 322] width 947 height 24
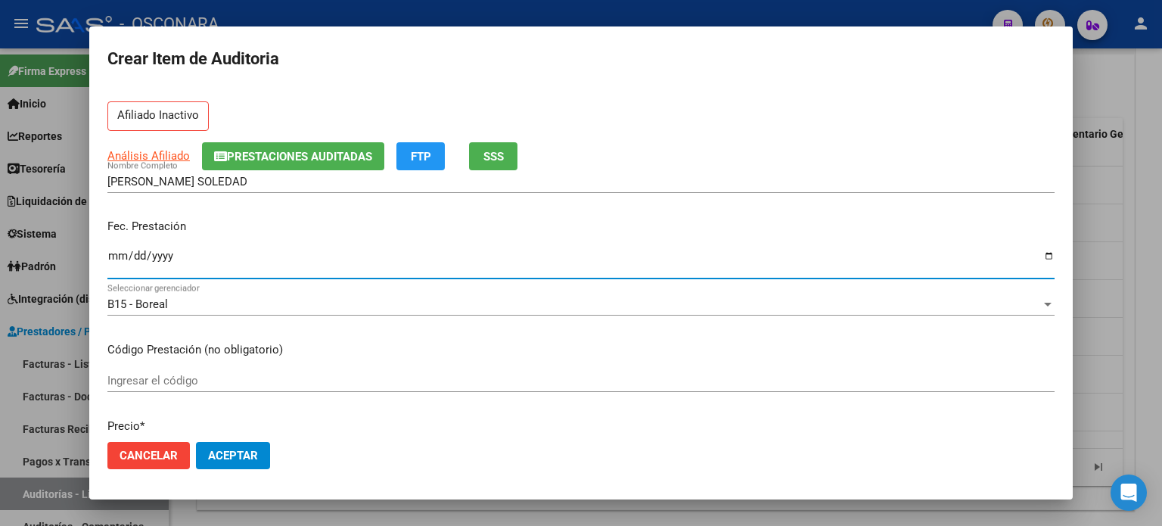
scroll to position [151, 0]
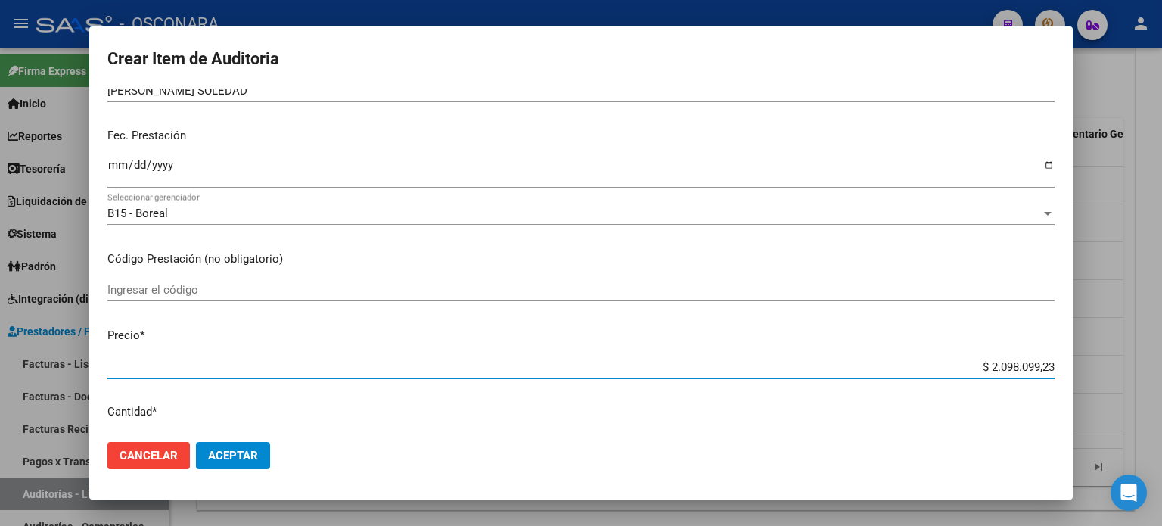
drag, startPoint x: 976, startPoint y: 365, endPoint x: 1161, endPoint y: 359, distance: 185.4
click at [1161, 359] on div "Crear Item de Auditoria 39651638 Nro Documento 27396516387 CUIL Afiliado Inacti…" at bounding box center [581, 263] width 1162 height 526
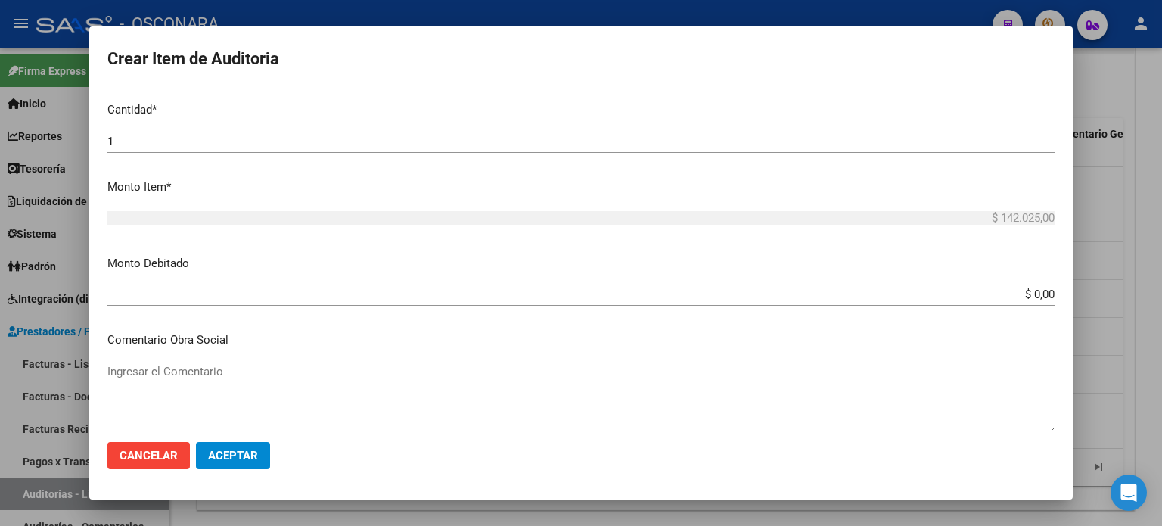
scroll to position [454, 0]
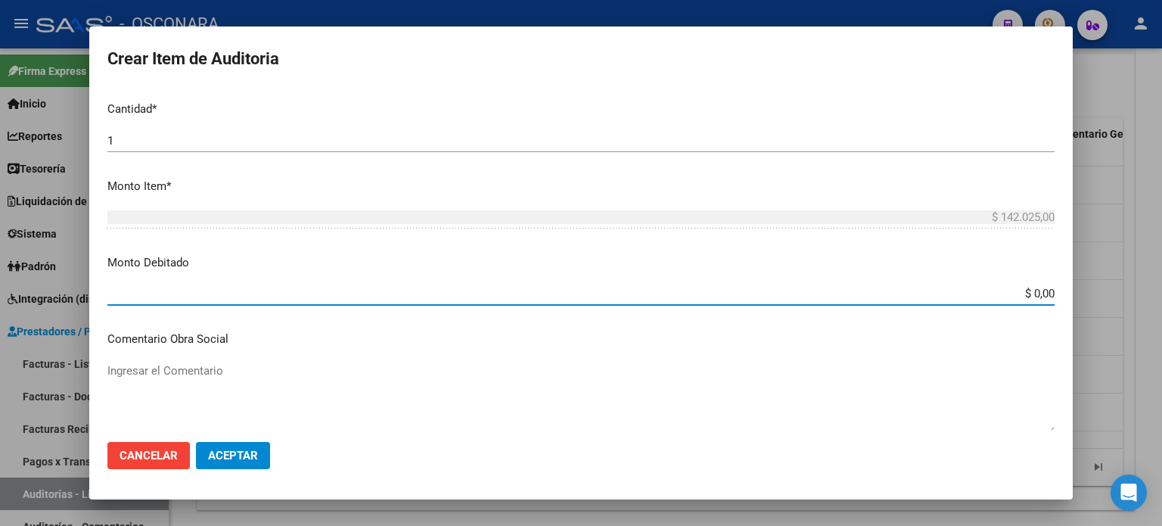
drag, startPoint x: 1032, startPoint y: 292, endPoint x: 1159, endPoint y: 294, distance: 127.1
click at [1139, 295] on div "Crear Item de Auditoria 39651638 Nro Documento 27396516387 CUIL Afiliado Inacti…" at bounding box center [581, 263] width 1162 height 526
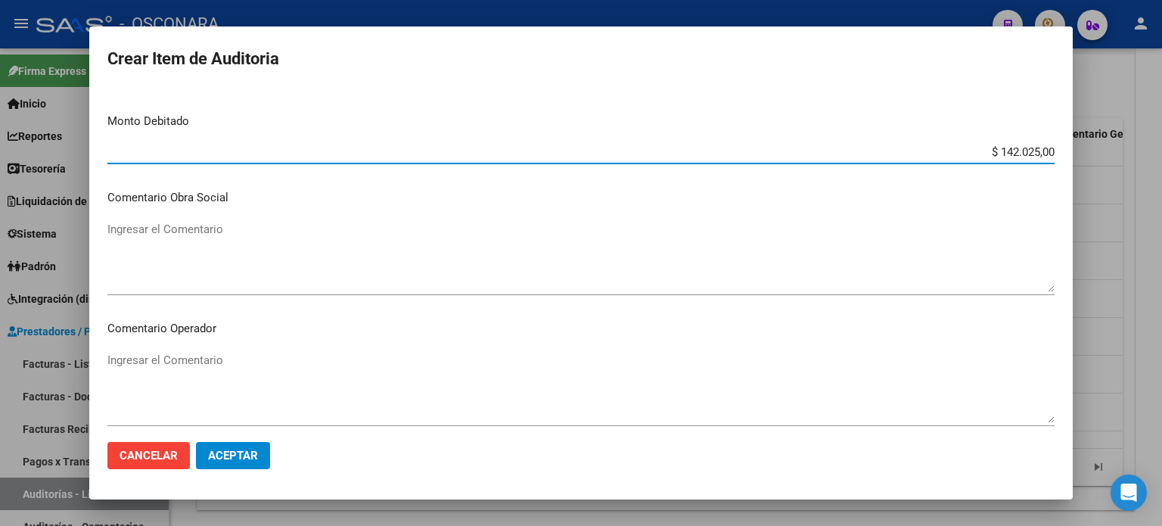
scroll to position [605, 0]
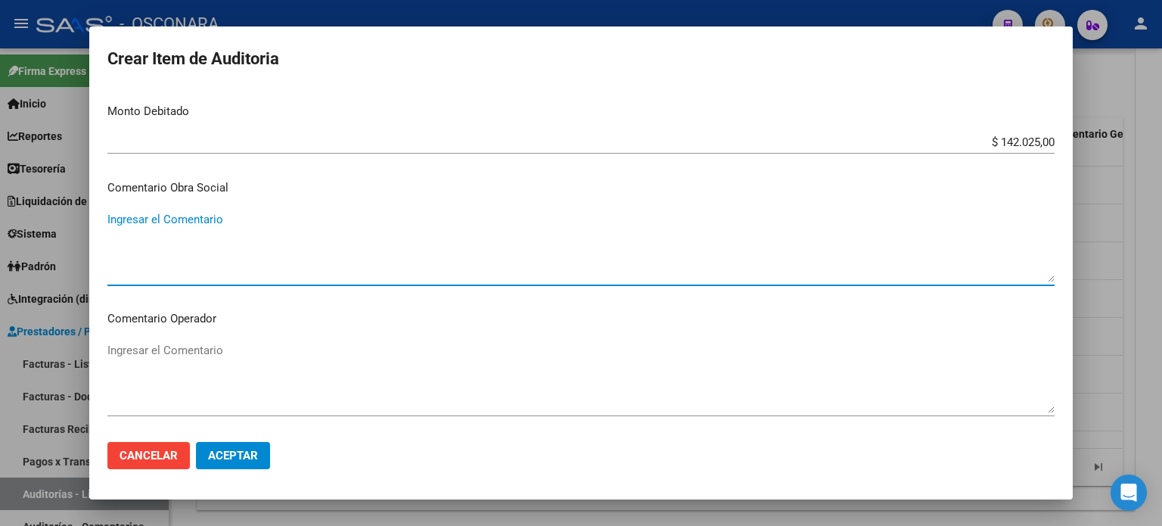
click at [130, 222] on textarea "Ingresar el Comentario" at bounding box center [580, 246] width 947 height 71
drag, startPoint x: 469, startPoint y: 216, endPoint x: 61, endPoint y: 213, distance: 408.6
click at [5, 213] on div "Crear Item de Auditoria 39651638 Nro Documento 27396516387 CUIL Afiliado Inacti…" at bounding box center [581, 263] width 1162 height 526
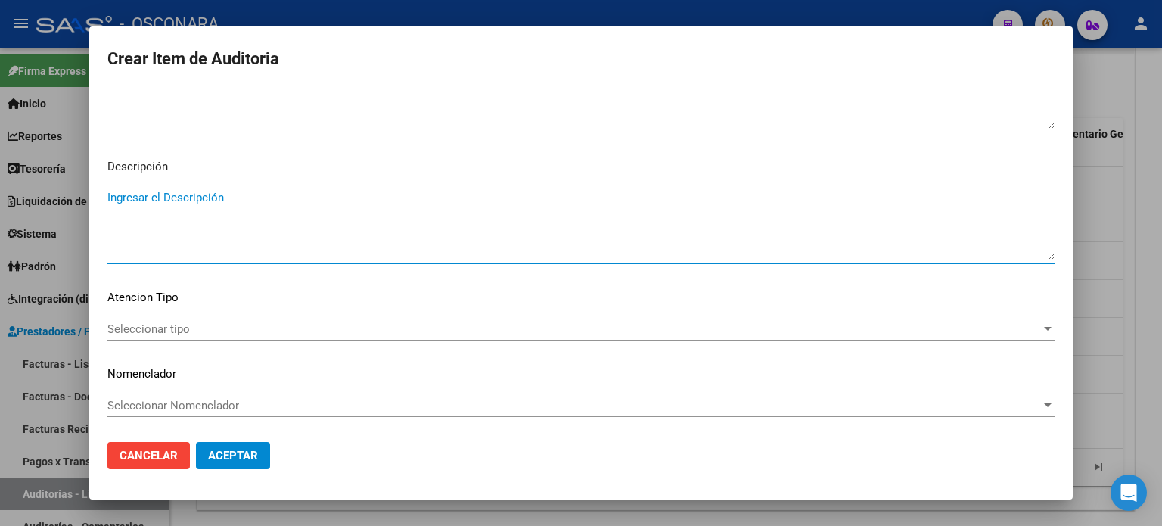
paste textarea "BAJA 30/09/2022 FINALIZACION FONDO DE DESEMPLEO FC 30-28158"
click at [169, 319] on div "Seleccionar tipo Seleccionar tipo" at bounding box center [580, 329] width 947 height 23
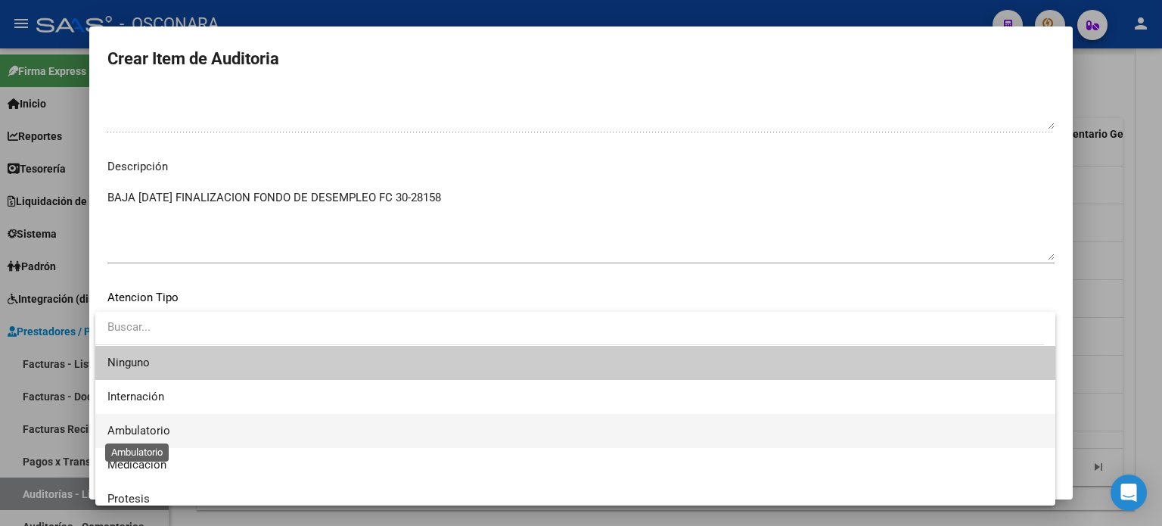
click at [166, 429] on span "Ambulatorio" at bounding box center [138, 431] width 63 height 14
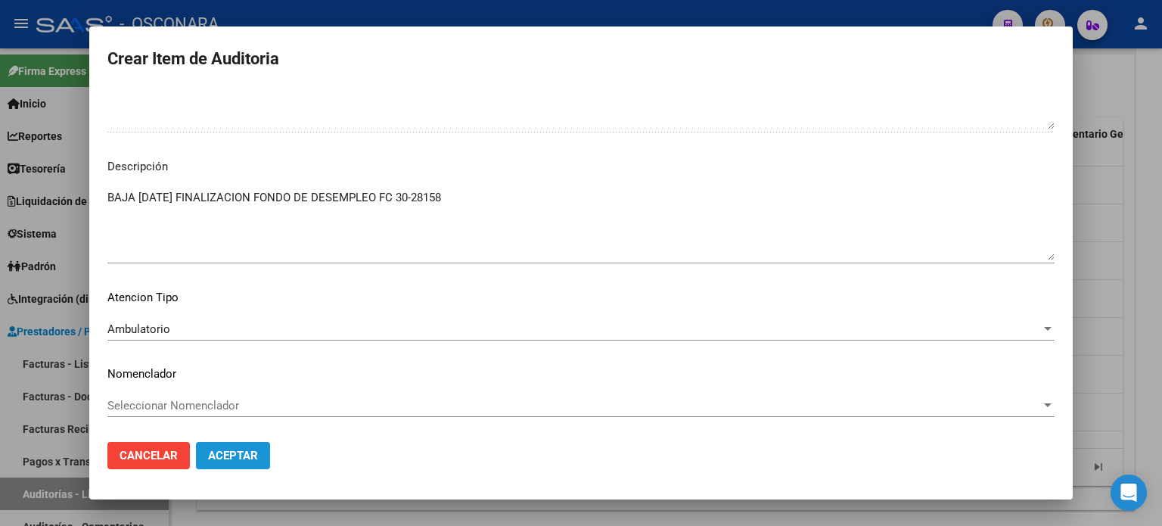
click at [250, 450] on span "Aceptar" at bounding box center [233, 456] width 50 height 14
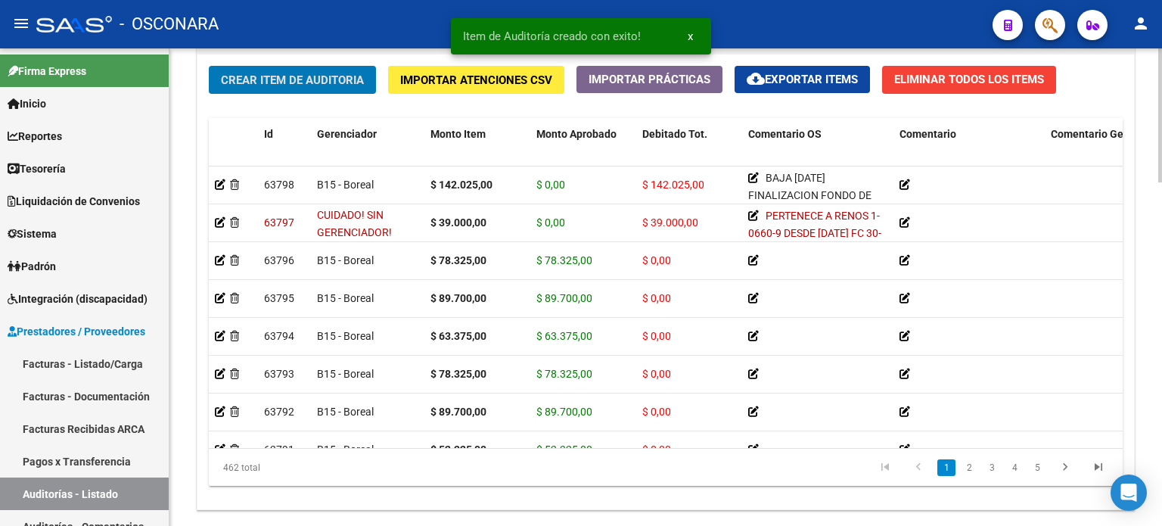
click at [246, 87] on button "Crear Item de Auditoria" at bounding box center [292, 80] width 167 height 28
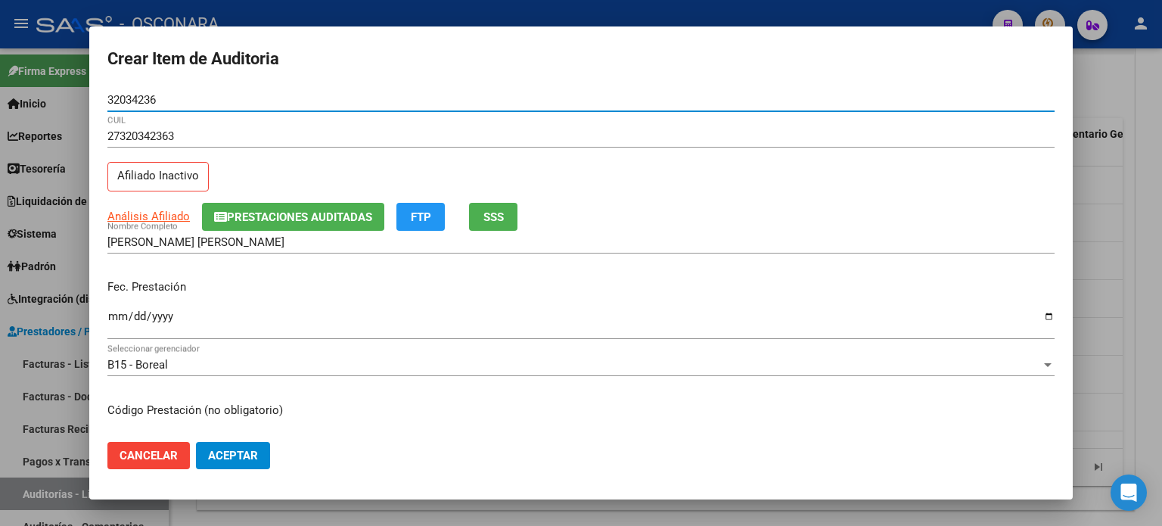
click at [508, 217] on button "SSS" at bounding box center [493, 217] width 48 height 28
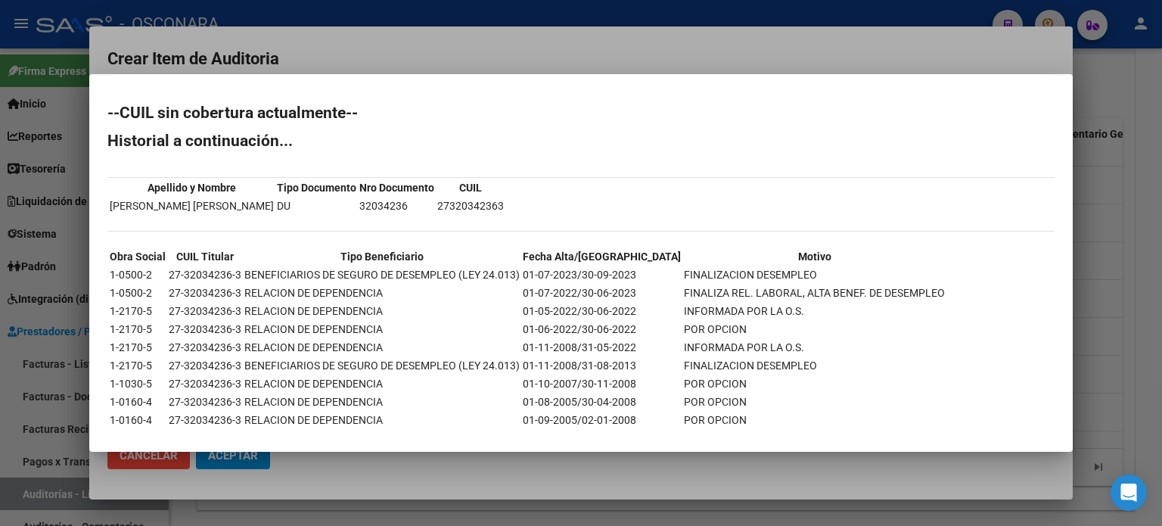
click at [1124, 235] on div at bounding box center [581, 263] width 1162 height 526
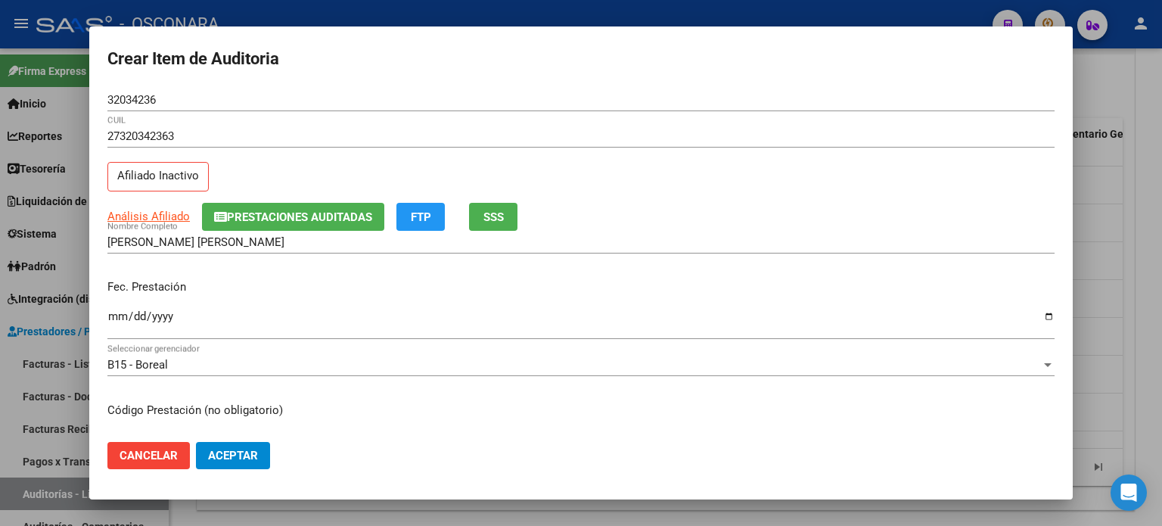
click at [118, 313] on input "Ingresar la fecha" at bounding box center [580, 322] width 947 height 24
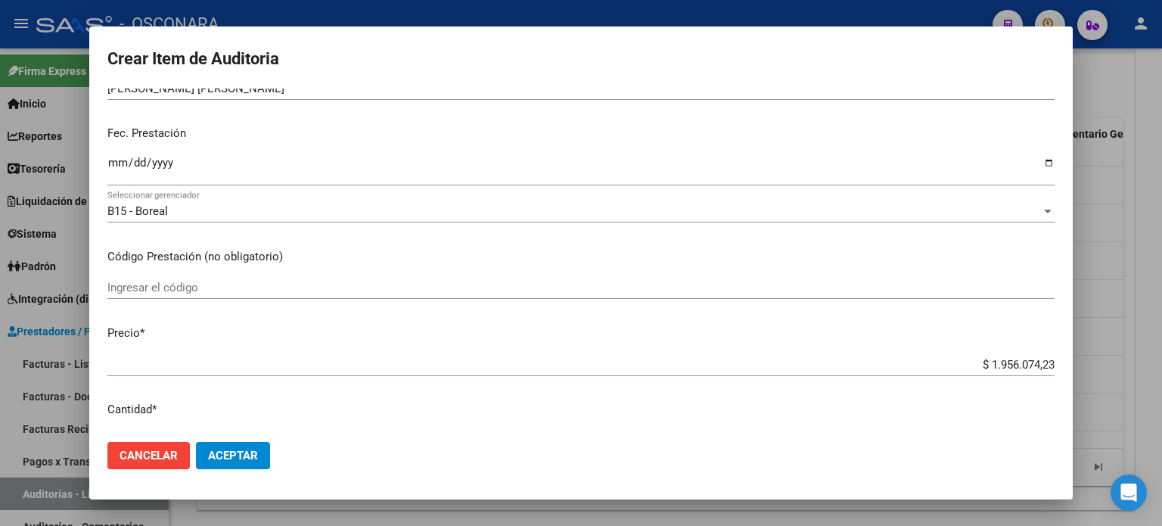
scroll to position [303, 0]
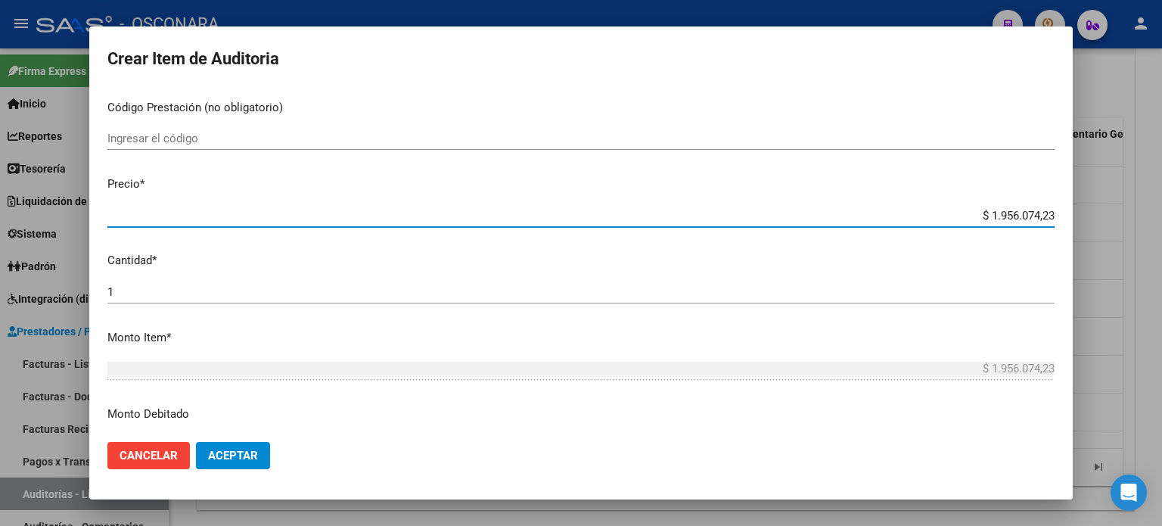
drag, startPoint x: 978, startPoint y: 212, endPoint x: 1161, endPoint y: 212, distance: 183.9
click at [1149, 212] on div "Crear Item de Auditoria 32034236 Nro Documento 27320342363 CUIL Afiliado Inacti…" at bounding box center [581, 263] width 1162 height 526
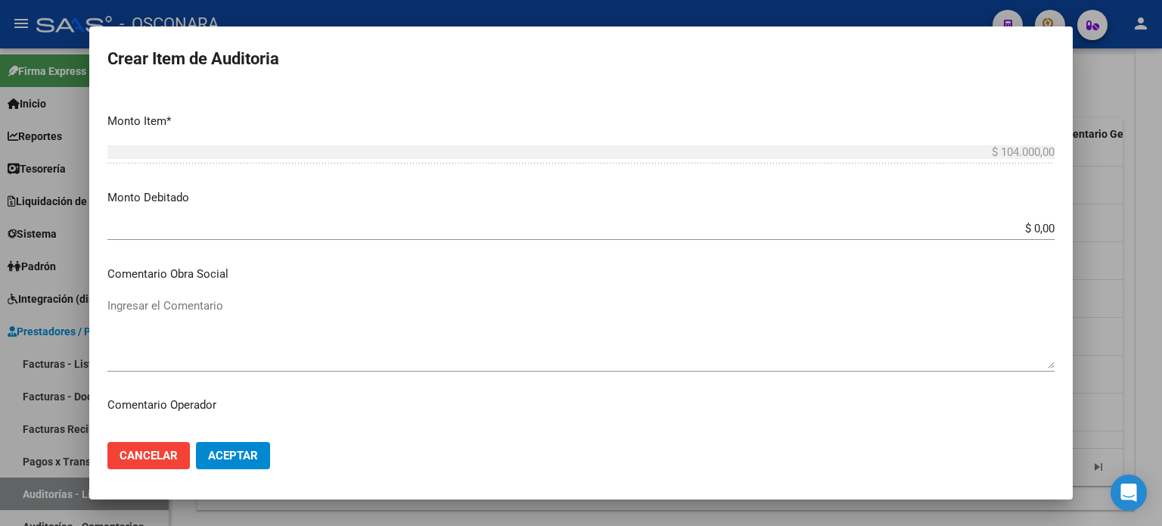
scroll to position [530, 0]
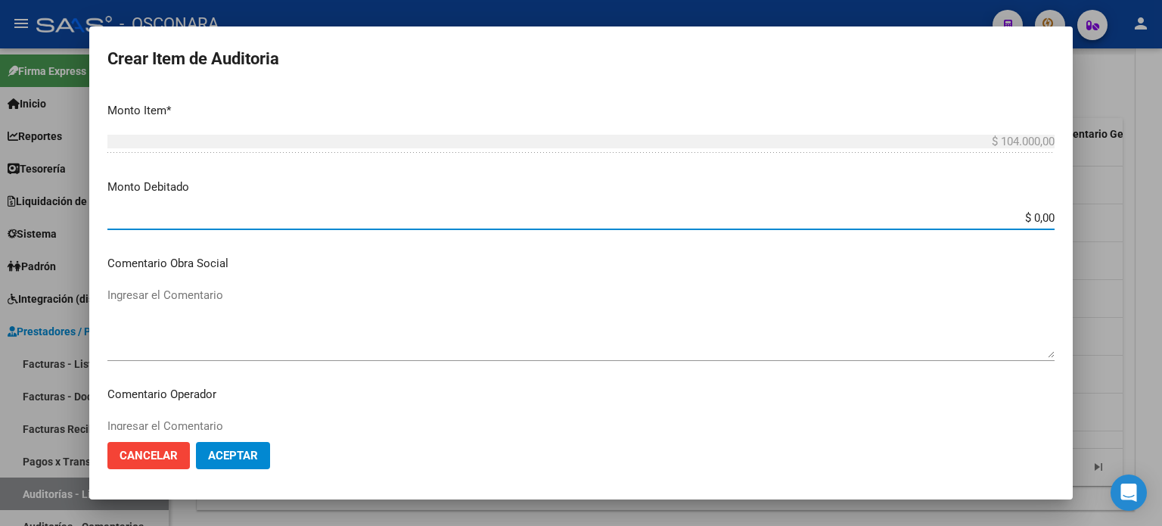
drag, startPoint x: 1023, startPoint y: 219, endPoint x: 1161, endPoint y: 157, distance: 152.0
click at [1161, 190] on div "Crear Item de Auditoria 32034236 Nro Documento 27320342363 CUIL Afiliado Inacti…" at bounding box center [581, 263] width 1162 height 526
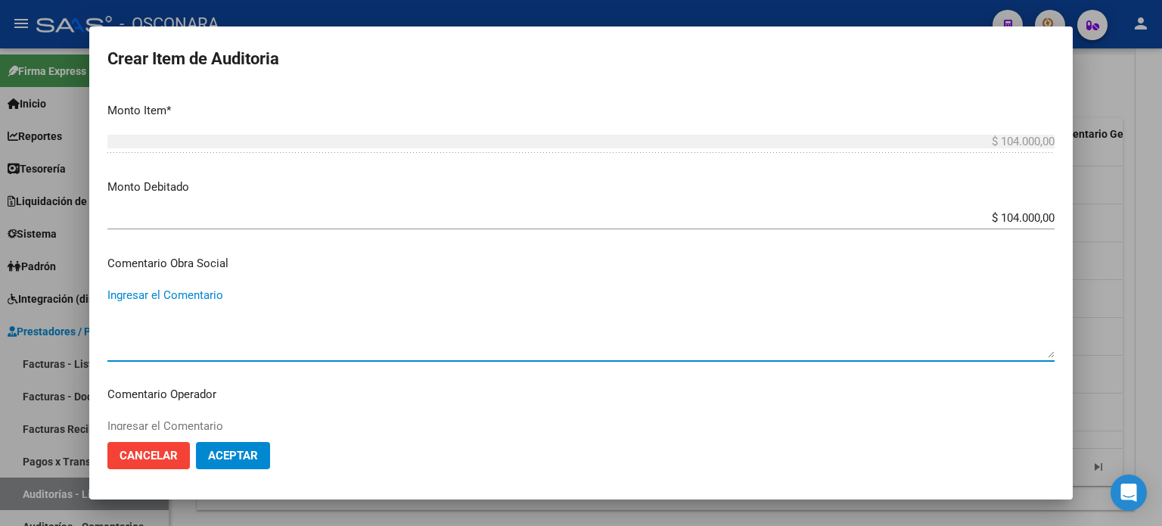
click at [186, 319] on textarea "Ingresar el Comentario" at bounding box center [580, 322] width 947 height 71
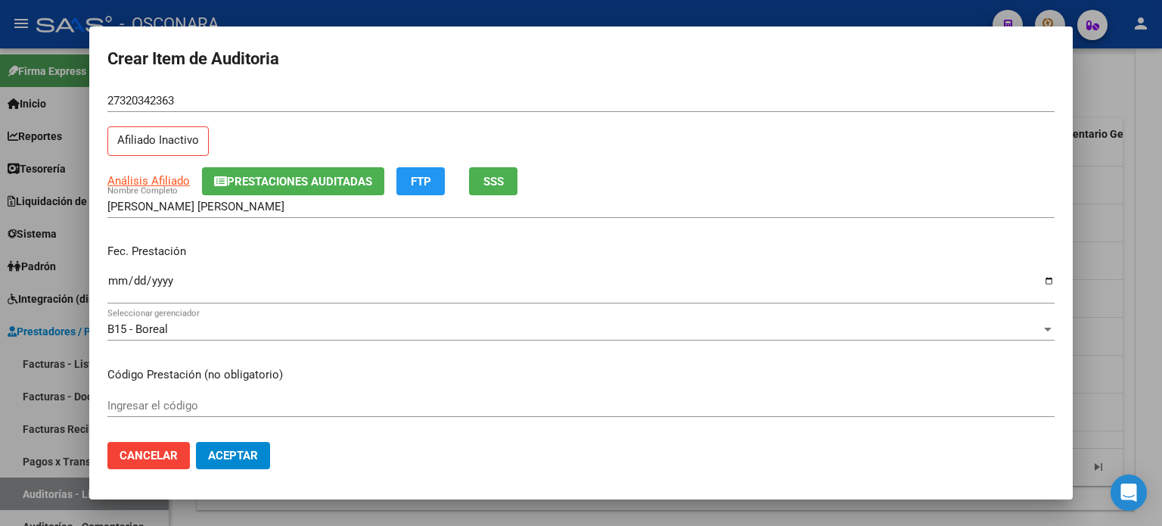
scroll to position [0, 0]
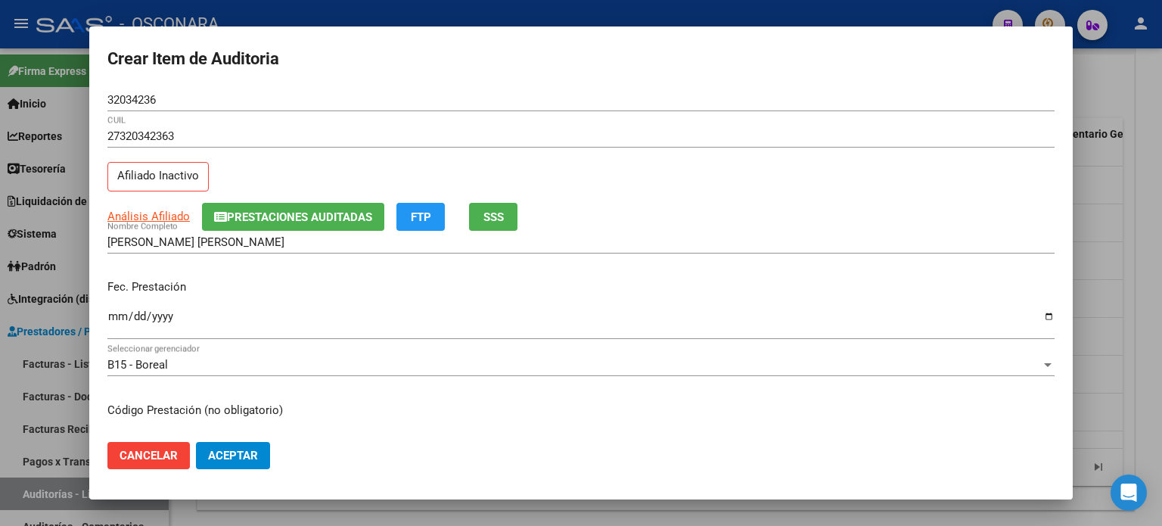
click at [496, 214] on span "SSS" at bounding box center [493, 217] width 20 height 14
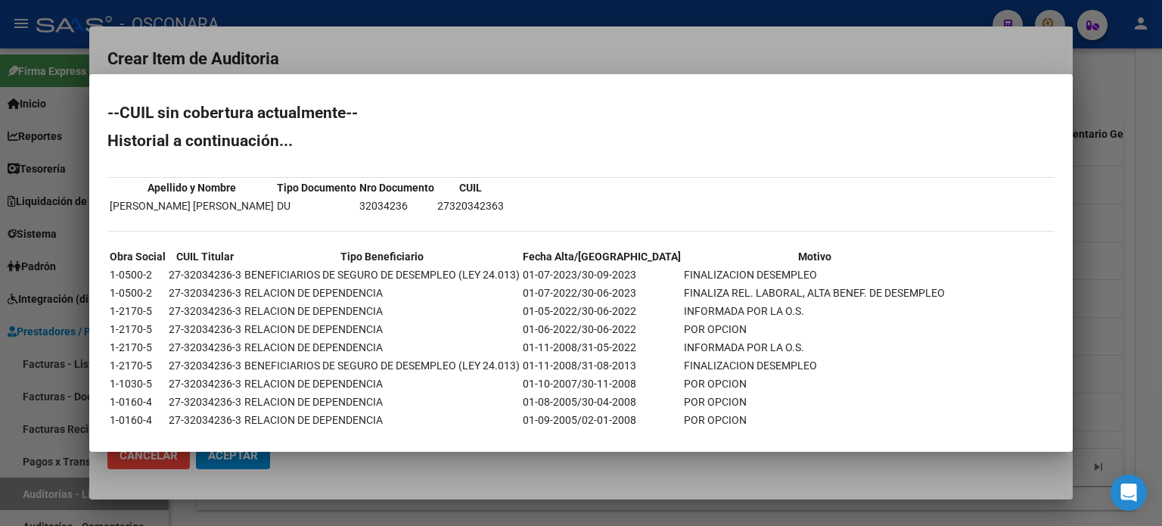
click at [1090, 276] on div at bounding box center [581, 263] width 1162 height 526
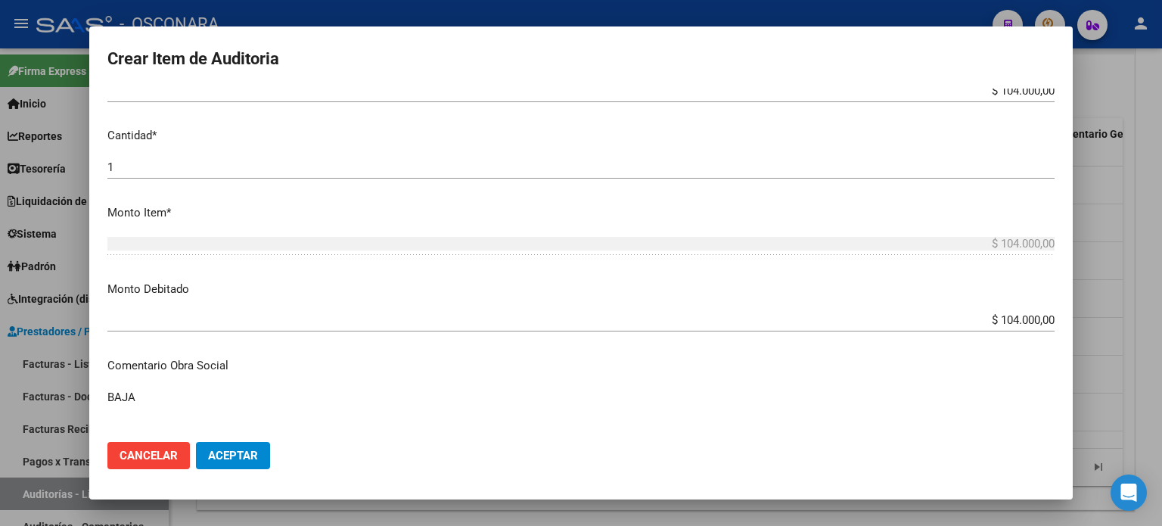
scroll to position [530, 0]
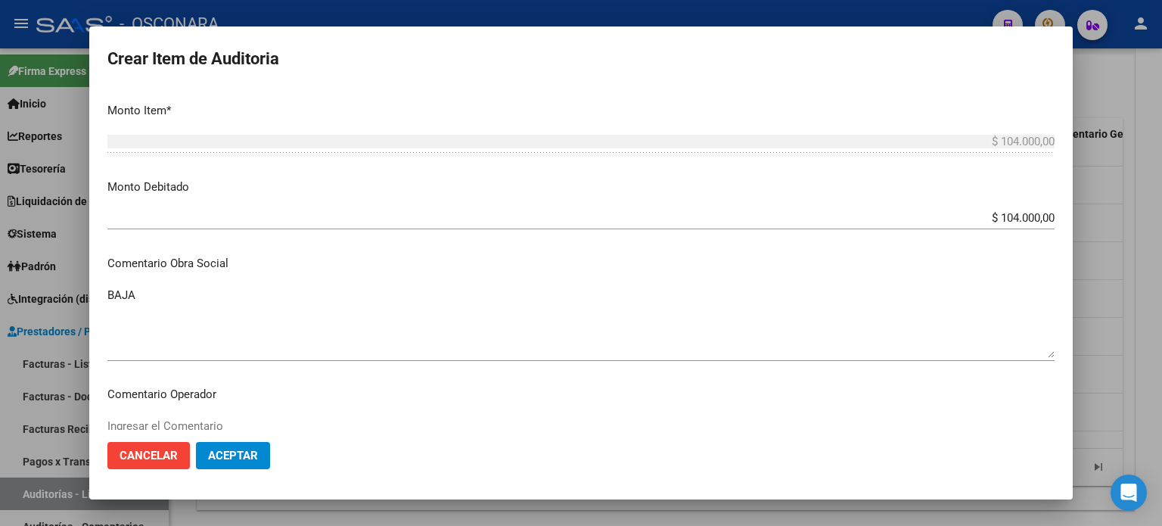
click at [186, 296] on textarea "BAJA" at bounding box center [580, 322] width 947 height 71
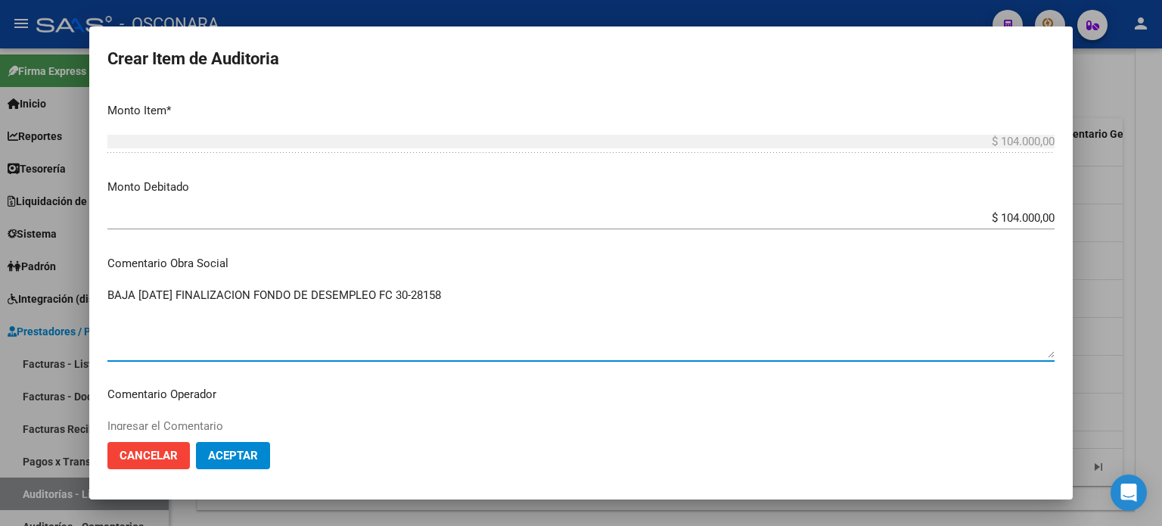
drag, startPoint x: 477, startPoint y: 296, endPoint x: 61, endPoint y: 287, distance: 415.5
click at [61, 287] on div "Crear Item de Auditoria 32034236 Nro Documento 27320342363 CUIL Afiliado Inacti…" at bounding box center [581, 263] width 1162 height 526
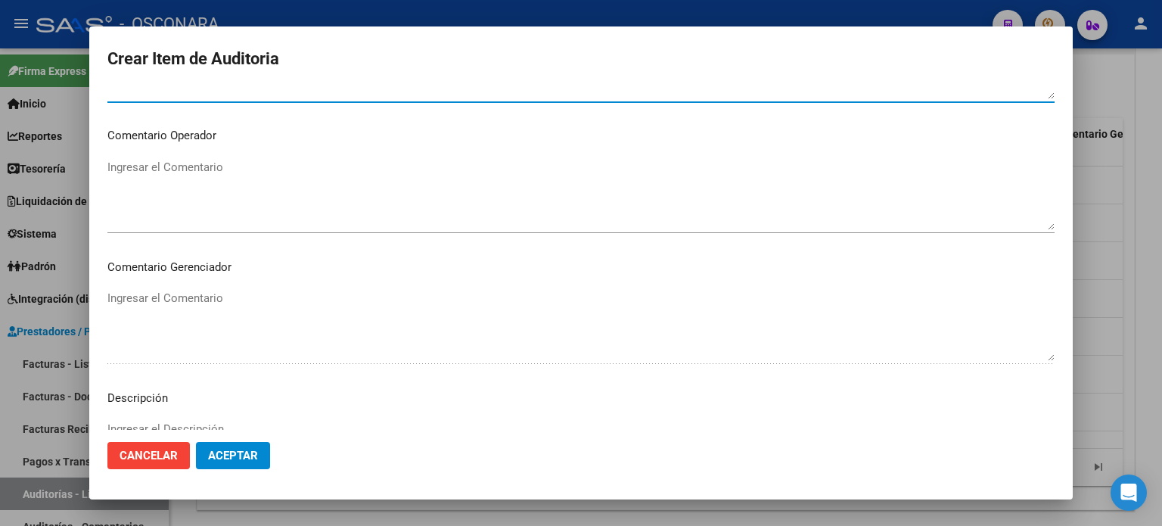
scroll to position [984, 0]
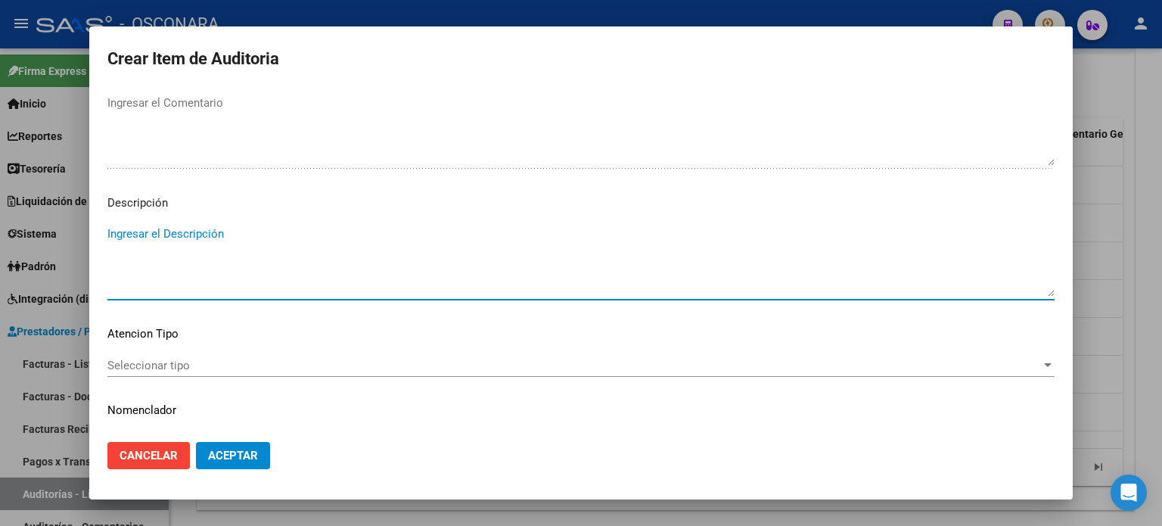
paste textarea "BAJA 30/09/2023 FINALIZACION FONDO DE DESEMPLEO FC 30-28158"
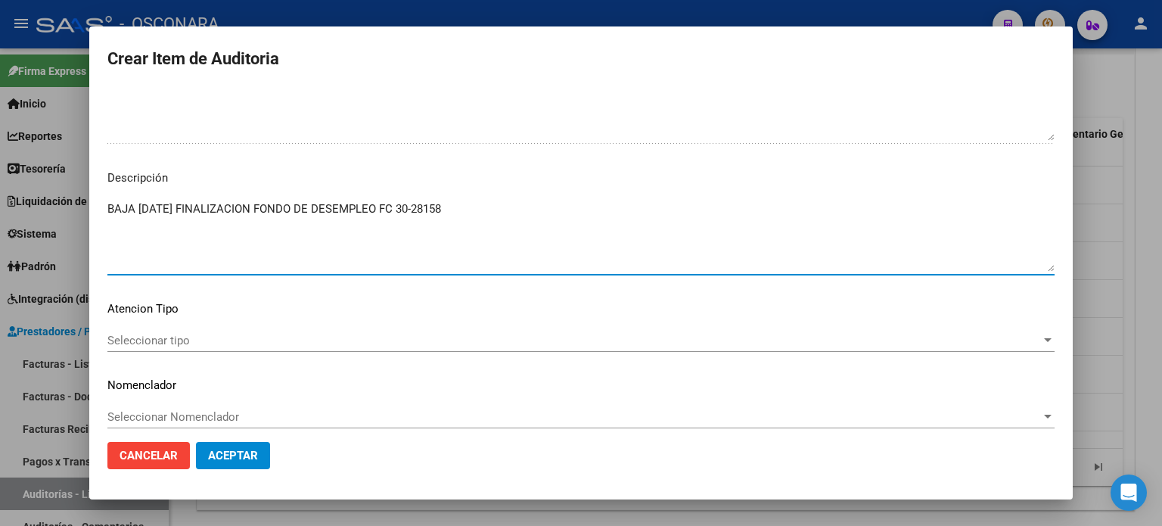
scroll to position [1020, 0]
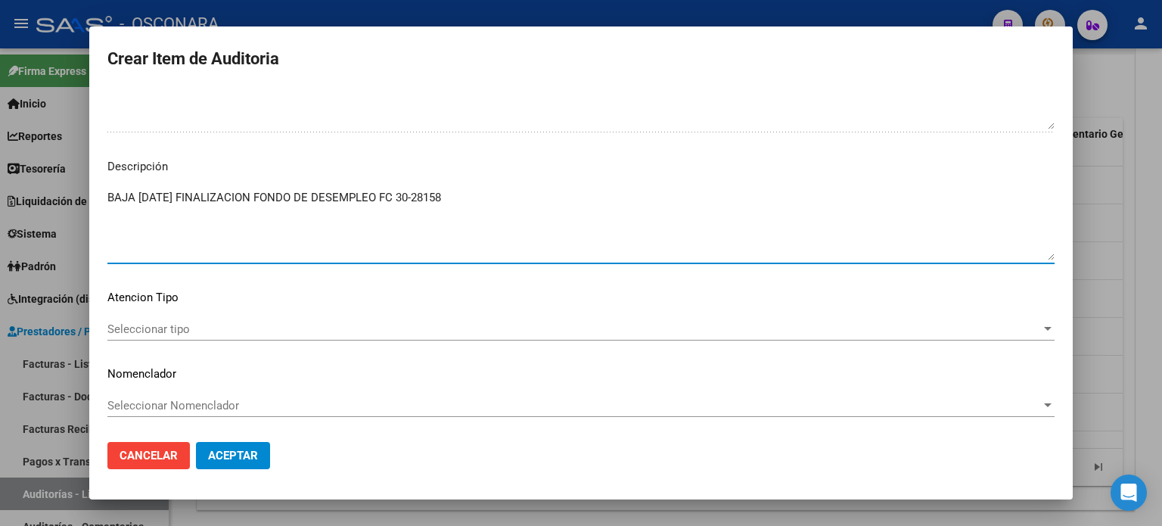
click at [128, 327] on span "Seleccionar tipo" at bounding box center [574, 329] width 934 height 14
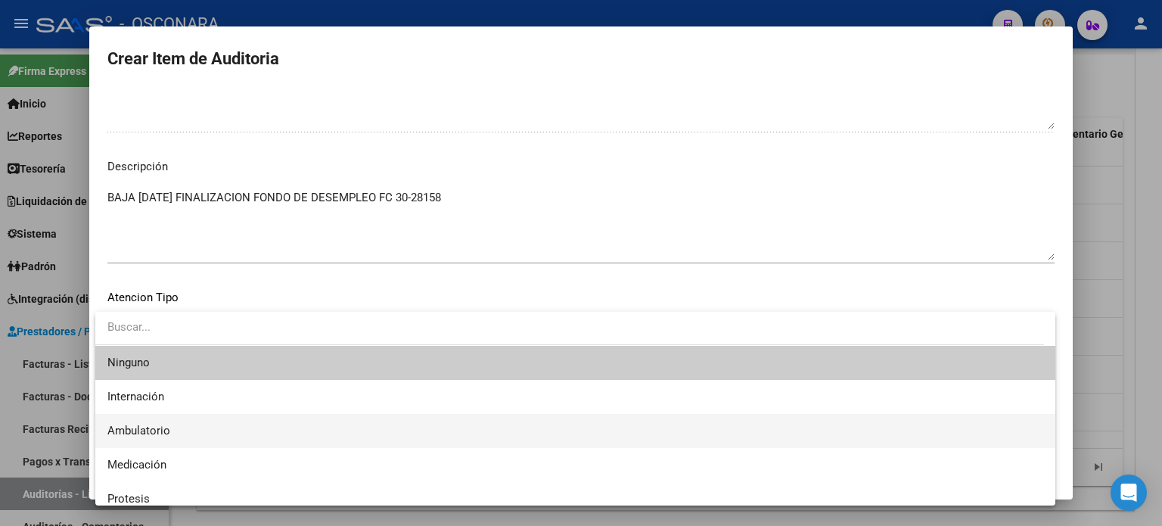
click at [146, 429] on span "Ambulatorio" at bounding box center [138, 431] width 63 height 14
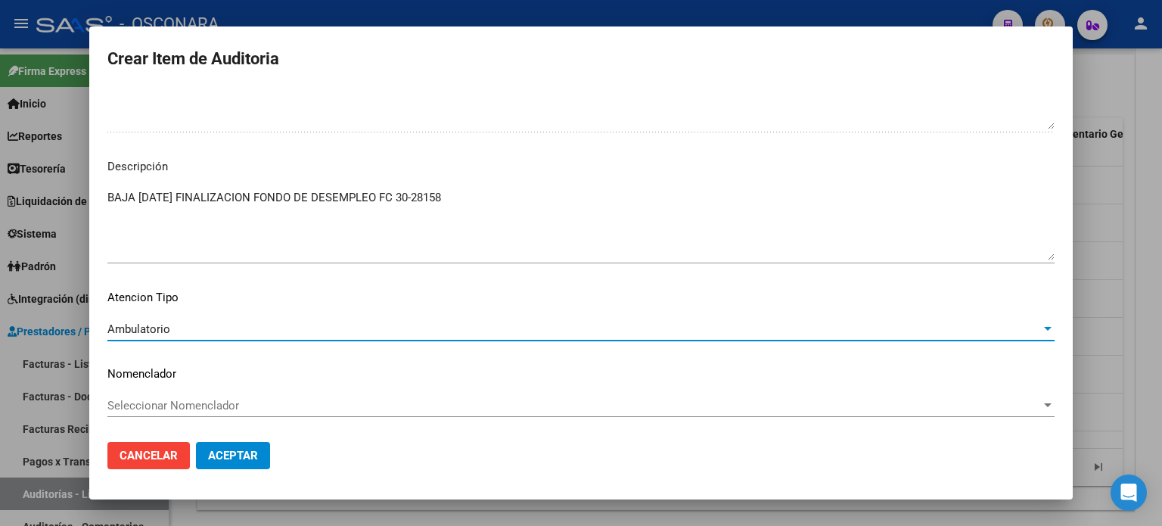
click at [228, 459] on span "Aceptar" at bounding box center [233, 456] width 50 height 14
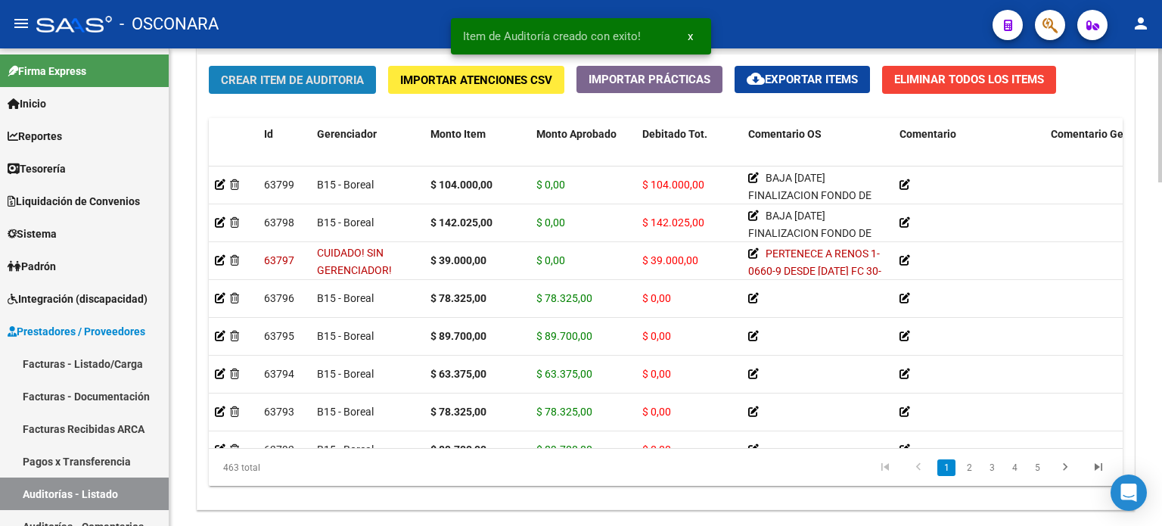
click at [250, 66] on button "Crear Item de Auditoria" at bounding box center [292, 80] width 167 height 28
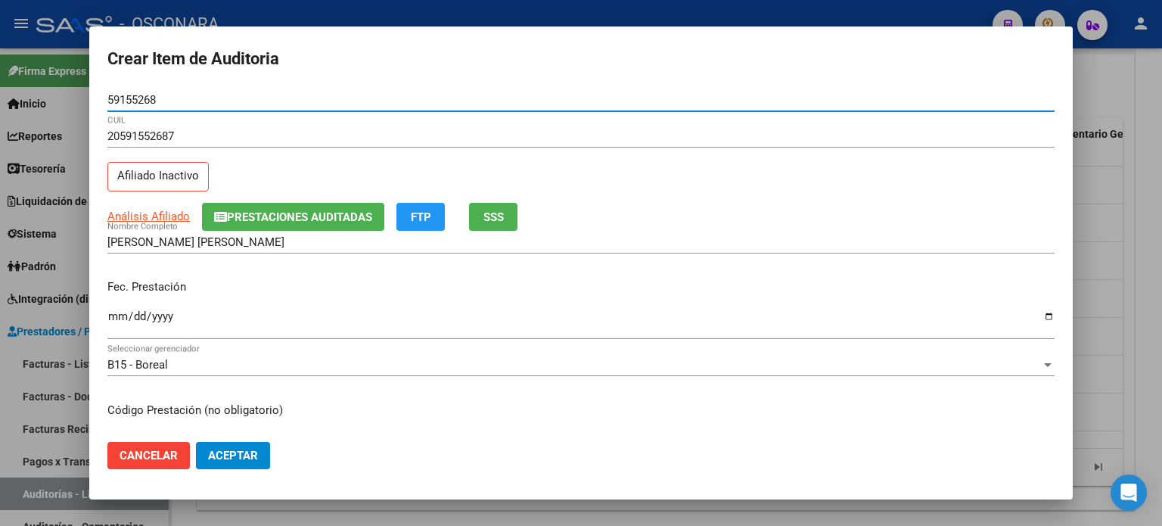
click at [490, 212] on span "SSS" at bounding box center [493, 217] width 20 height 14
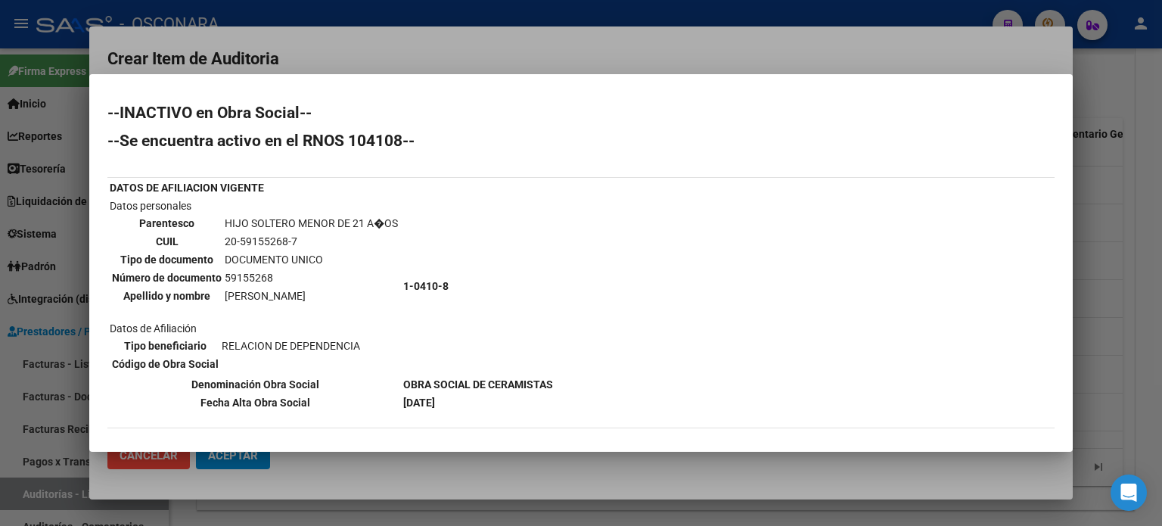
click at [1108, 291] on div at bounding box center [581, 263] width 1162 height 526
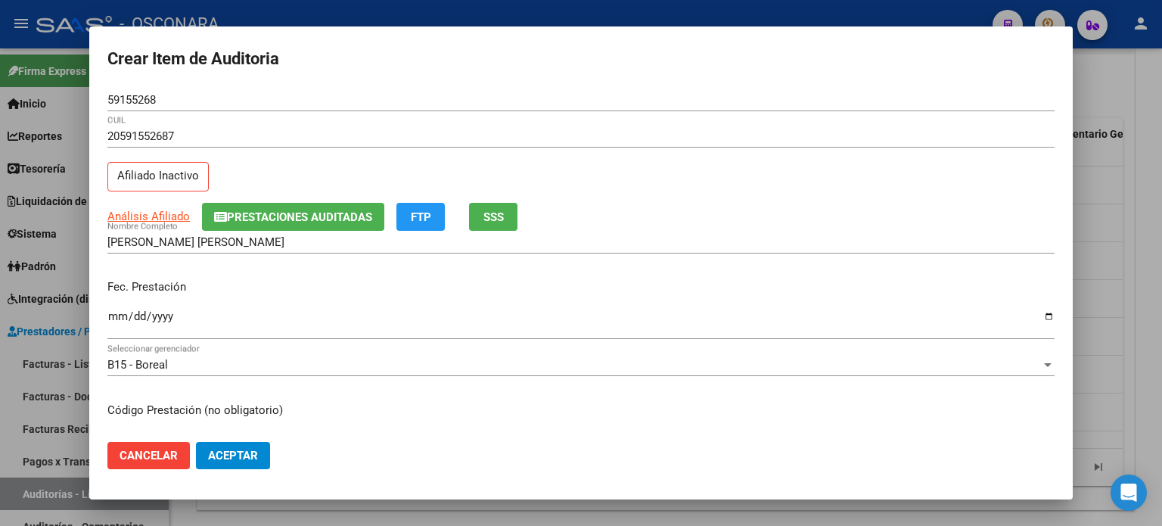
click at [121, 315] on input "Ingresar la fecha" at bounding box center [580, 322] width 947 height 24
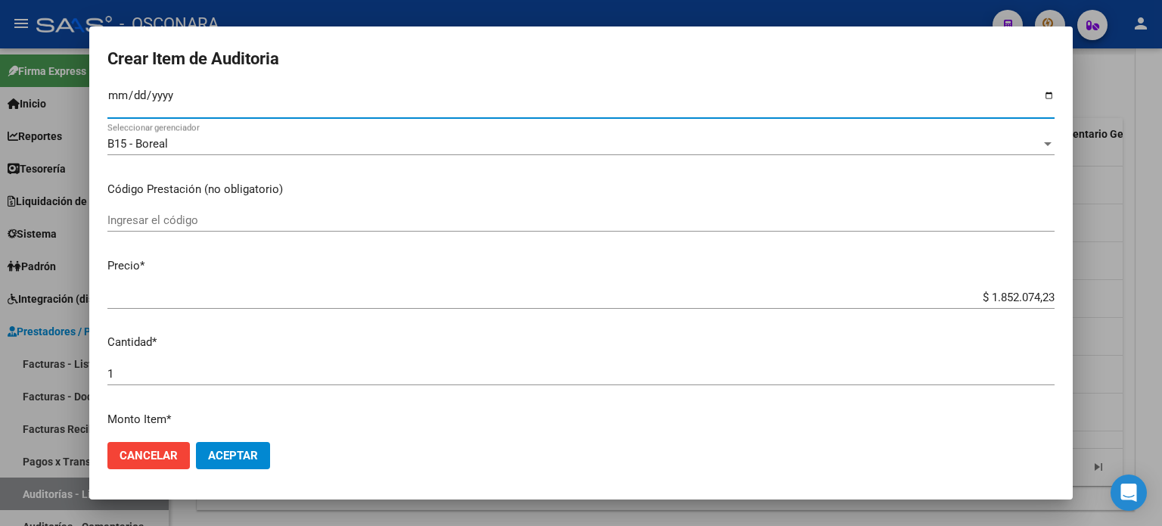
scroll to position [227, 0]
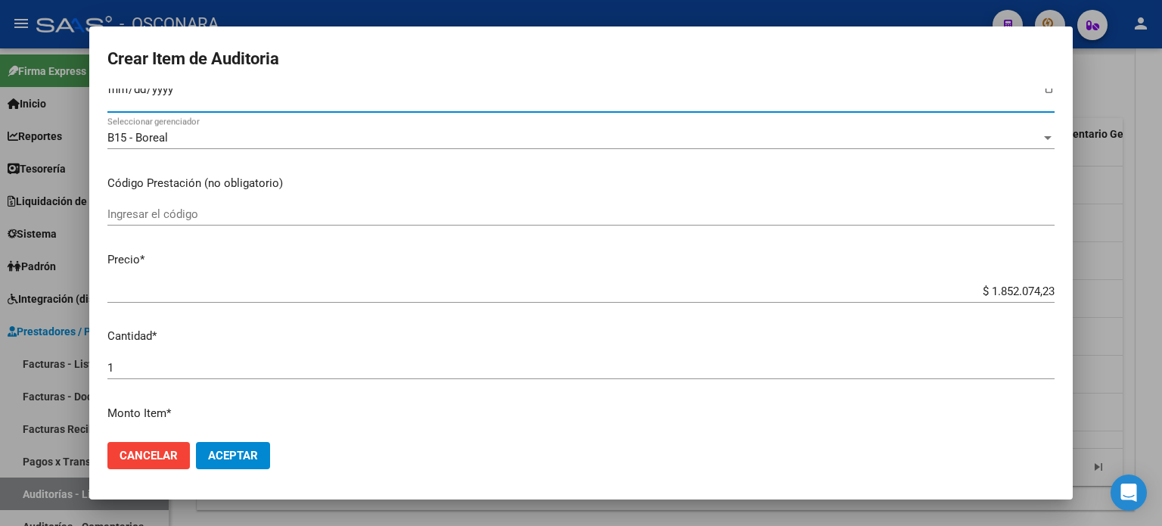
drag, startPoint x: 978, startPoint y: 290, endPoint x: 1161, endPoint y: 260, distance: 186.2
click at [1161, 260] on div "Crear Item de Auditoria 59155268 Nro Documento 20591552687 CUIL Afiliado Inacti…" at bounding box center [581, 263] width 1162 height 526
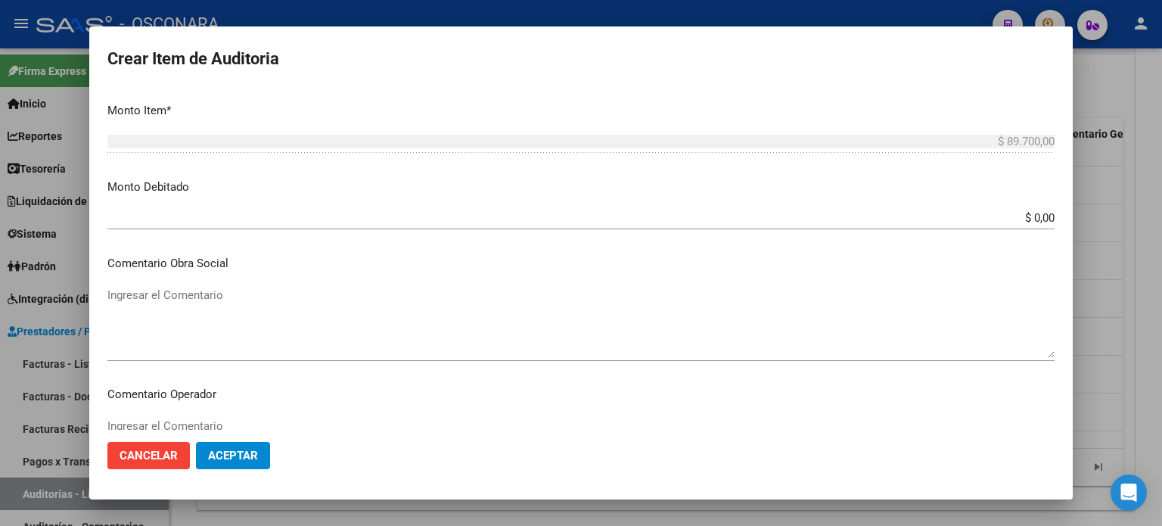
scroll to position [1020, 0]
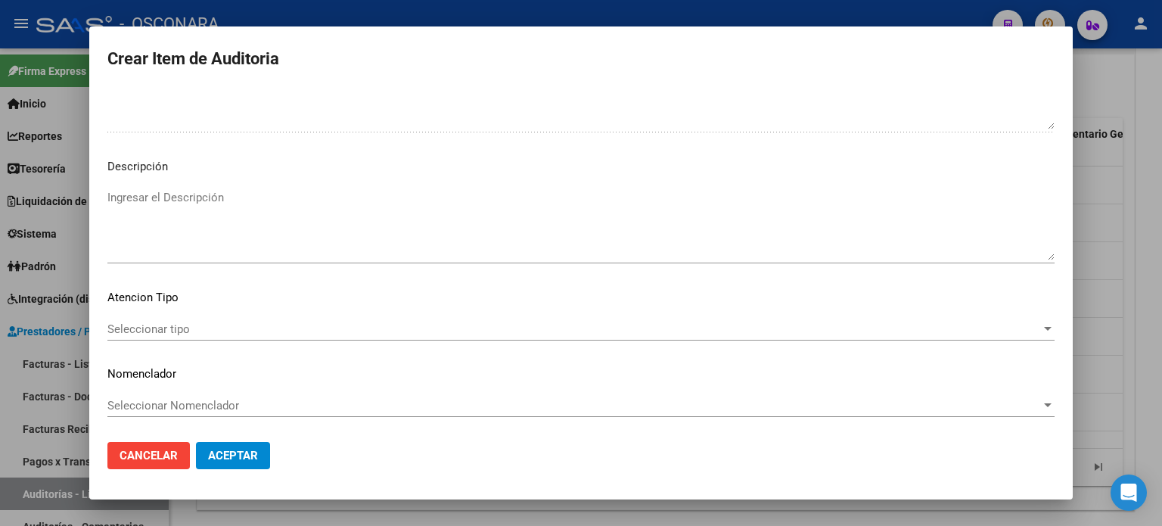
click at [163, 232] on textarea "Ingresar el Descripción" at bounding box center [580, 224] width 947 height 71
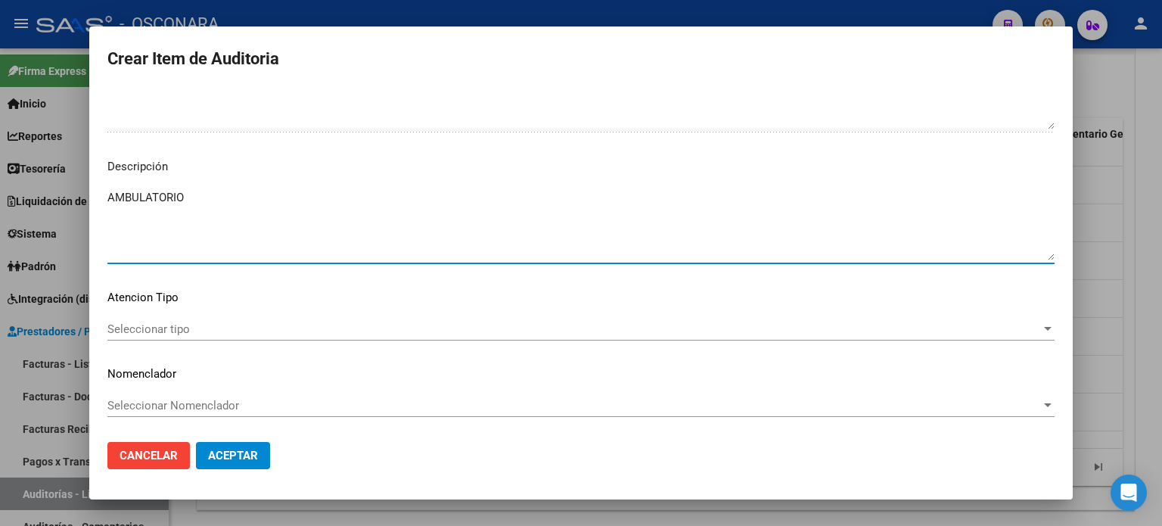
click at [130, 331] on span "Seleccionar tipo" at bounding box center [574, 329] width 934 height 14
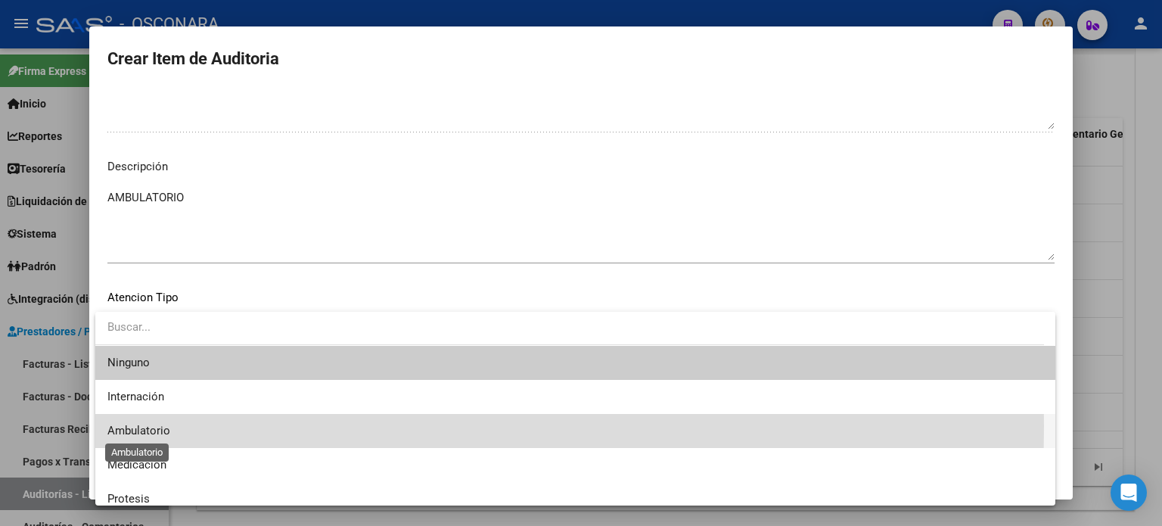
click at [154, 425] on span "Ambulatorio" at bounding box center [138, 431] width 63 height 14
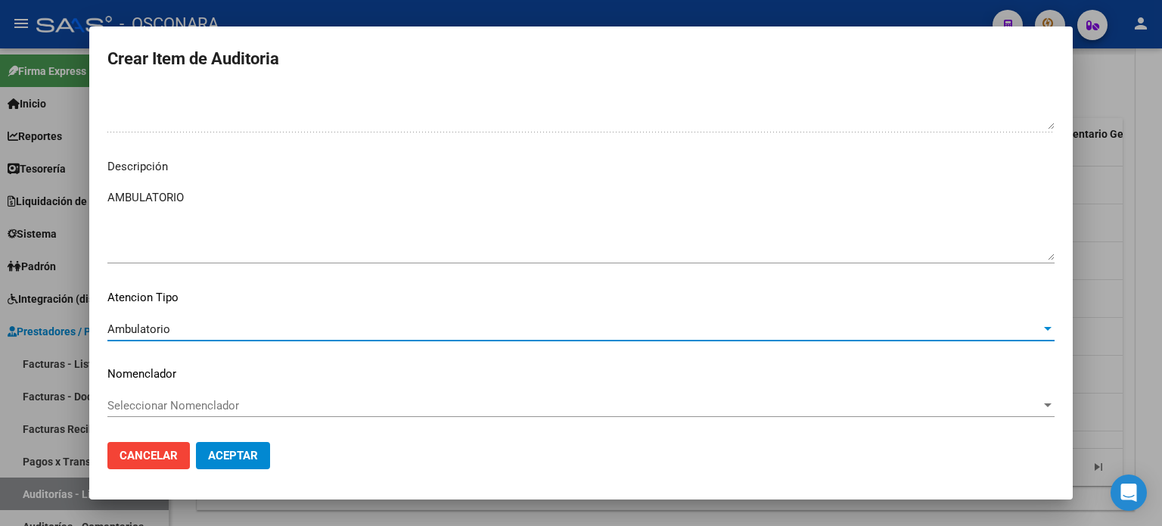
click at [266, 465] on button "Aceptar" at bounding box center [233, 455] width 74 height 27
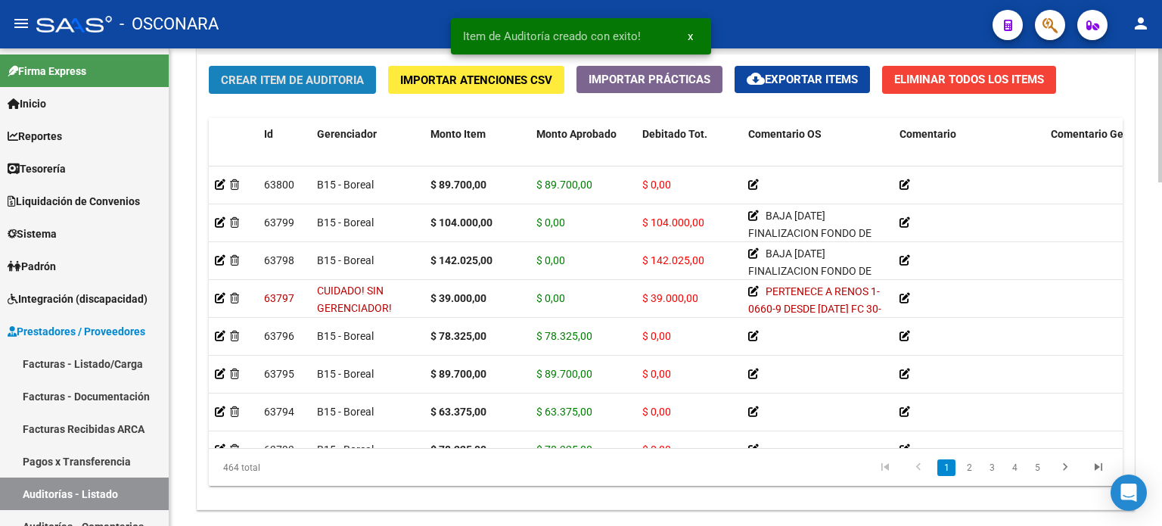
click at [296, 75] on span "Crear Item de Auditoria" at bounding box center [292, 80] width 143 height 14
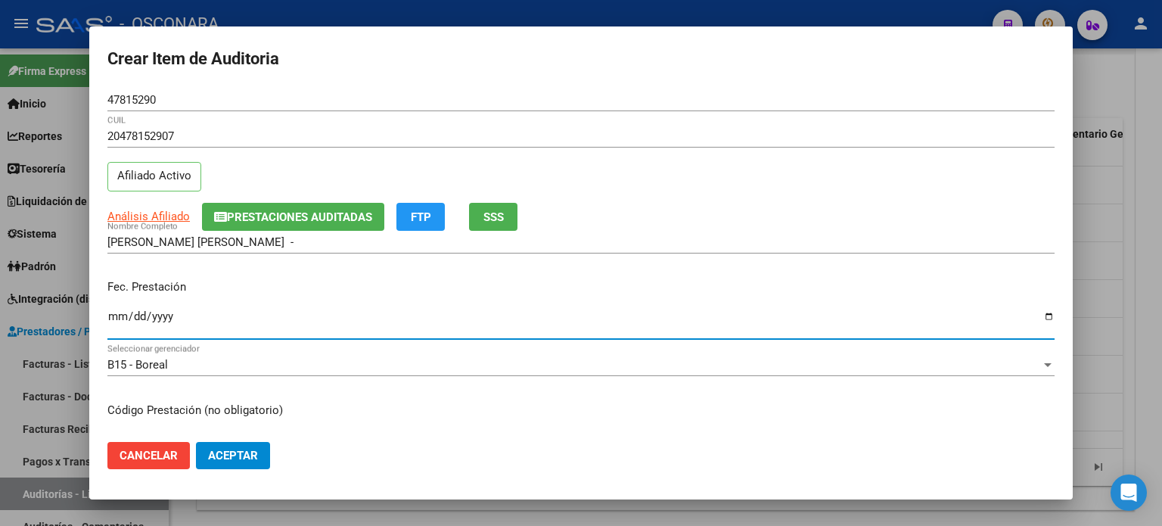
click at [111, 317] on input "Ingresar la fecha" at bounding box center [580, 322] width 947 height 24
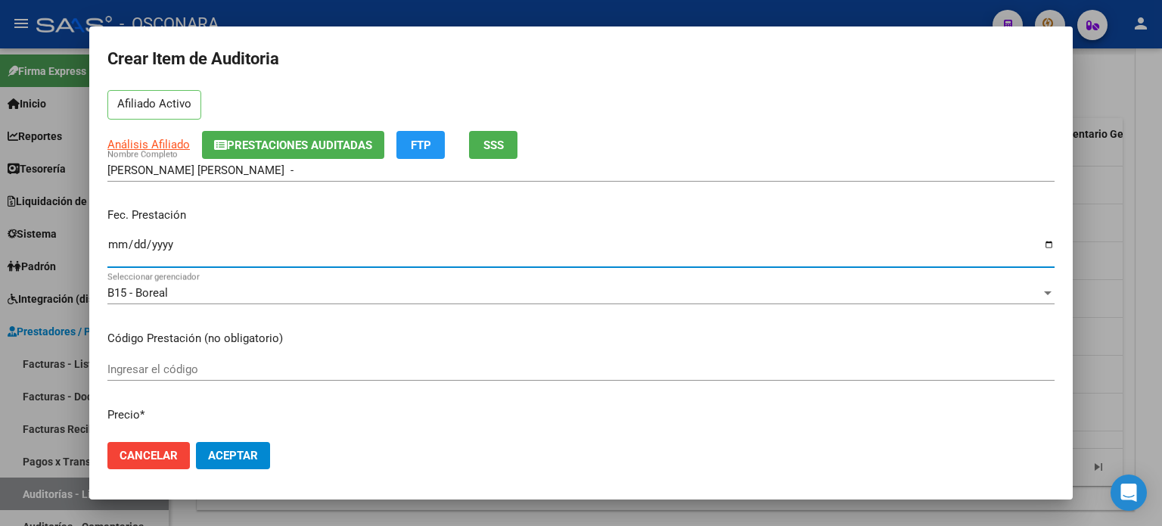
scroll to position [227, 0]
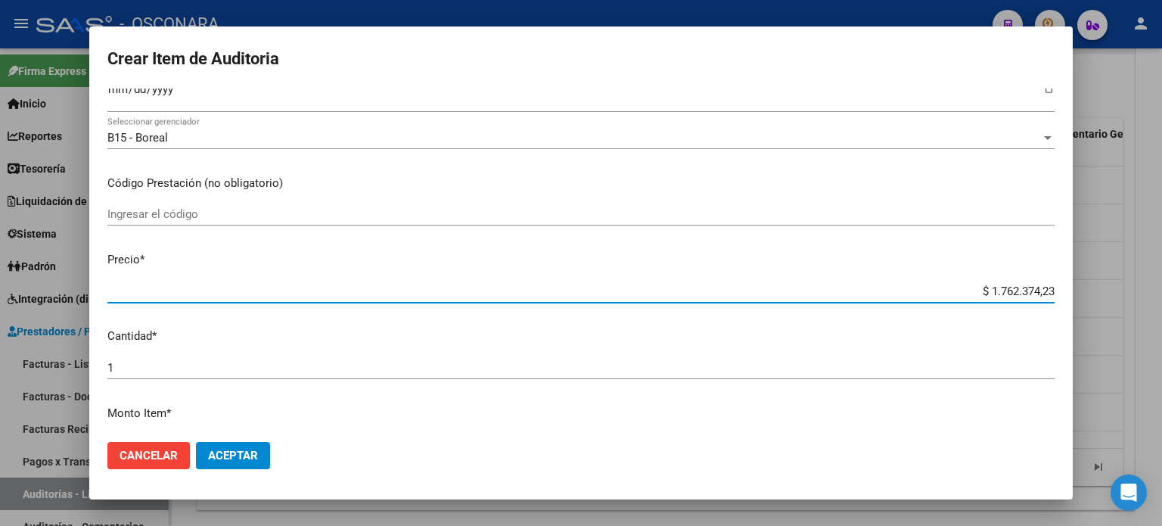
drag, startPoint x: 978, startPoint y: 286, endPoint x: 1161, endPoint y: 281, distance: 183.9
click at [1161, 283] on div "Crear Item de Auditoria 47815290 Nro Documento 20478152907 CUIL Afiliado Activo…" at bounding box center [581, 263] width 1162 height 526
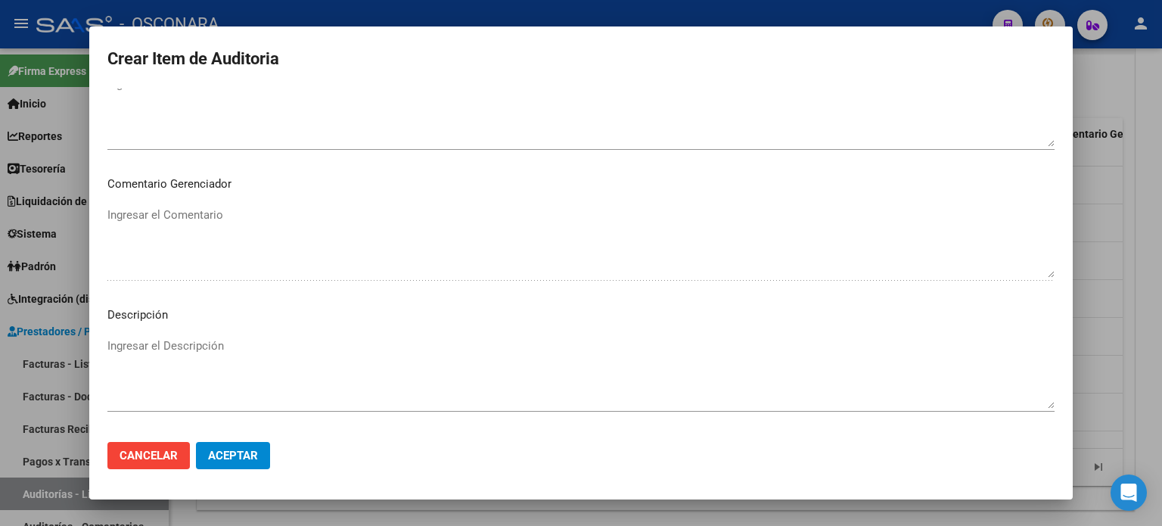
scroll to position [908, 0]
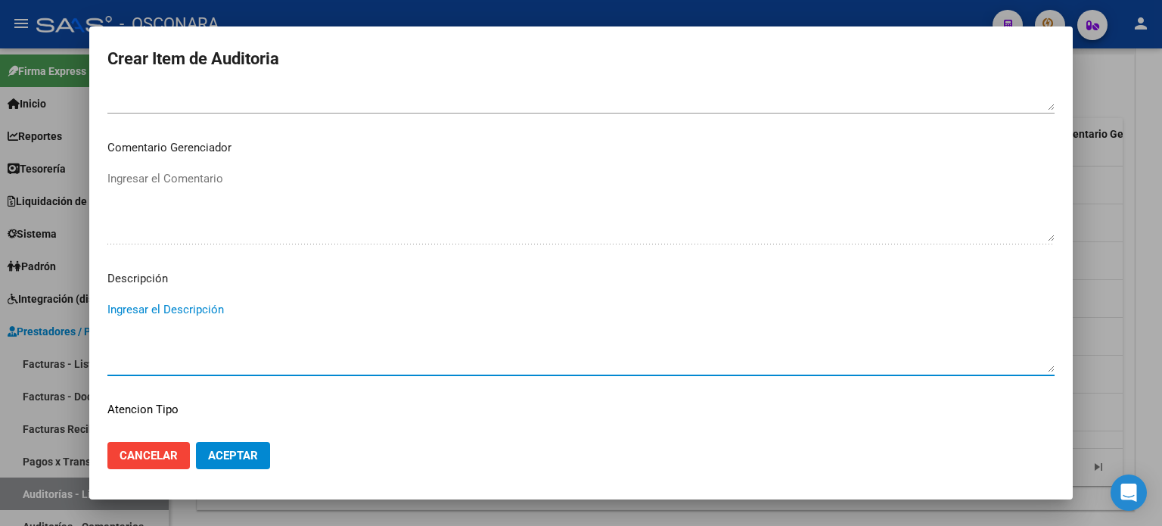
click at [245, 319] on textarea "Ingresar el Descripción" at bounding box center [580, 336] width 947 height 71
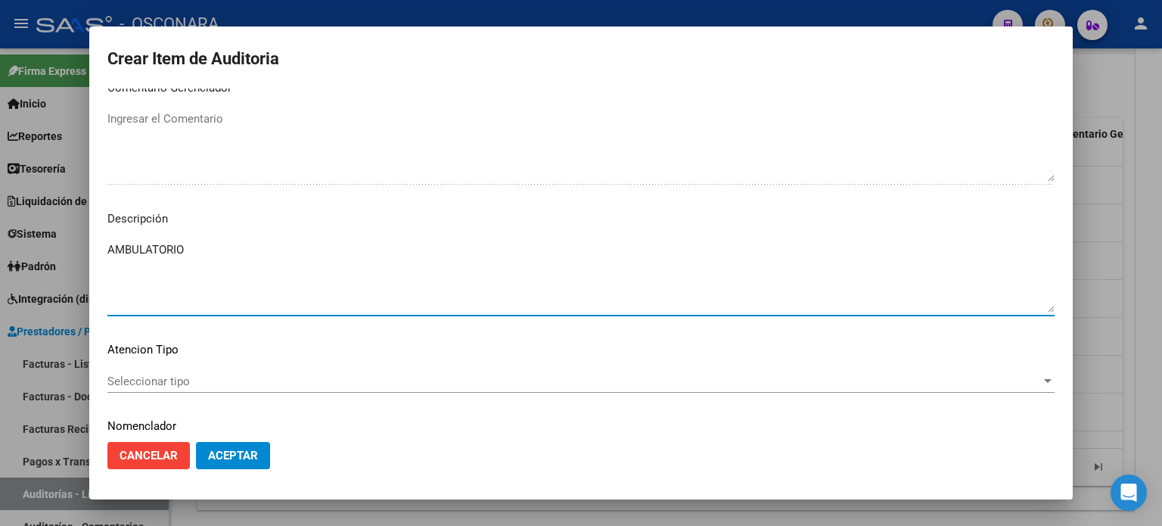
scroll to position [1020, 0]
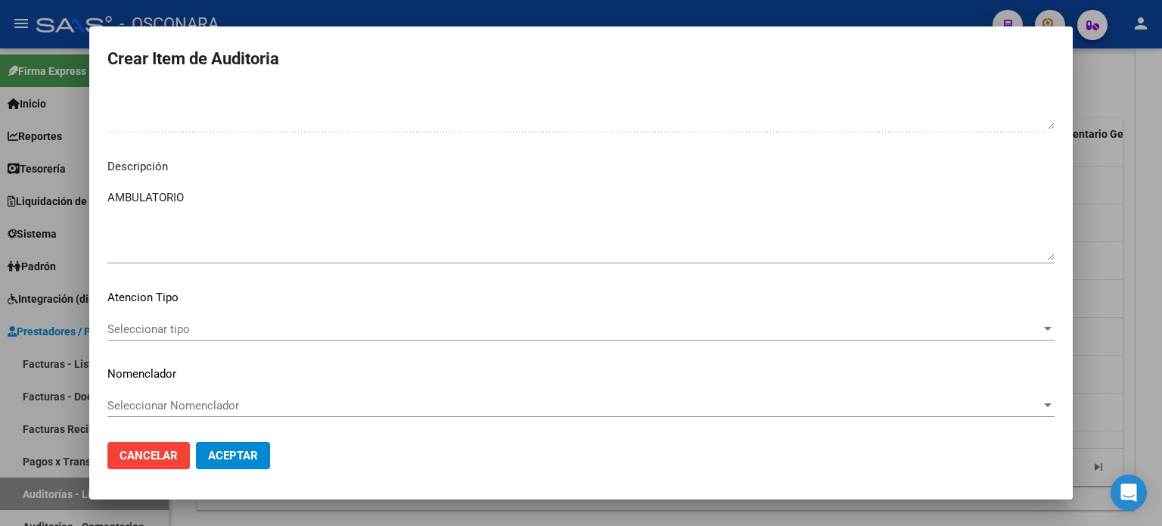
click at [185, 319] on div "Seleccionar tipo Seleccionar tipo" at bounding box center [580, 329] width 947 height 23
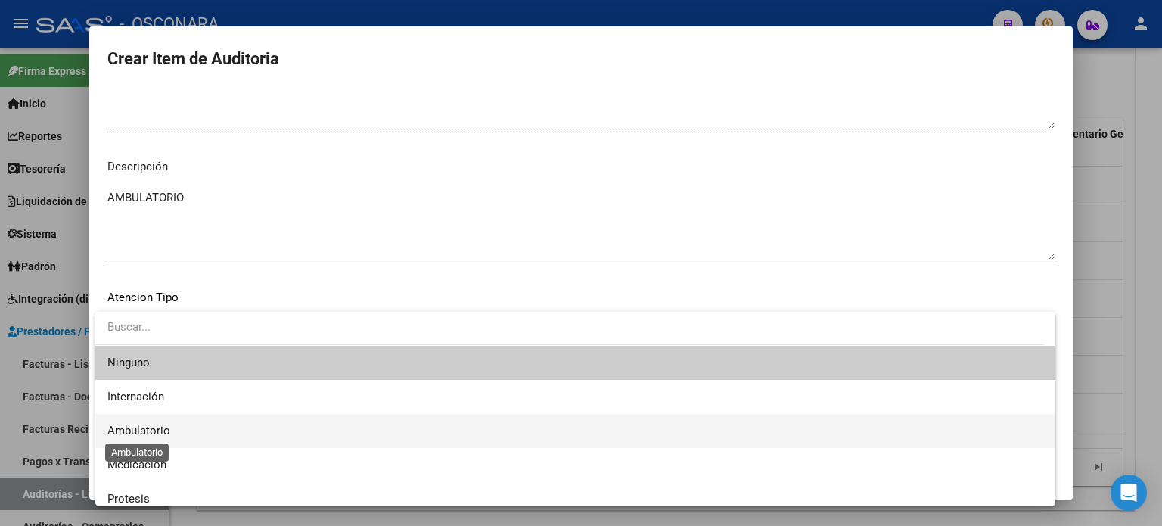
click at [133, 431] on span "Ambulatorio" at bounding box center [138, 431] width 63 height 14
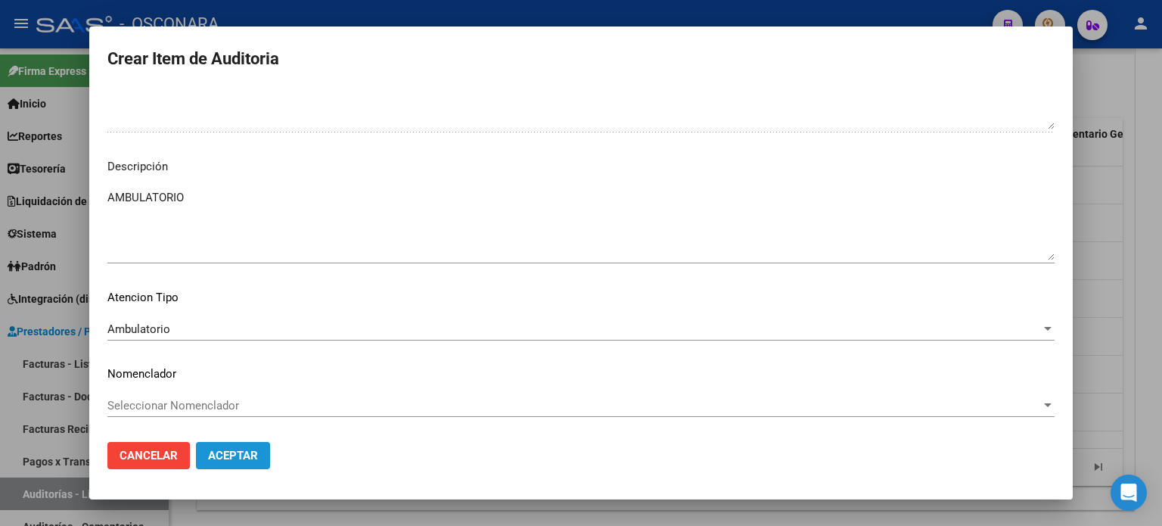
click at [268, 459] on button "Aceptar" at bounding box center [233, 455] width 74 height 27
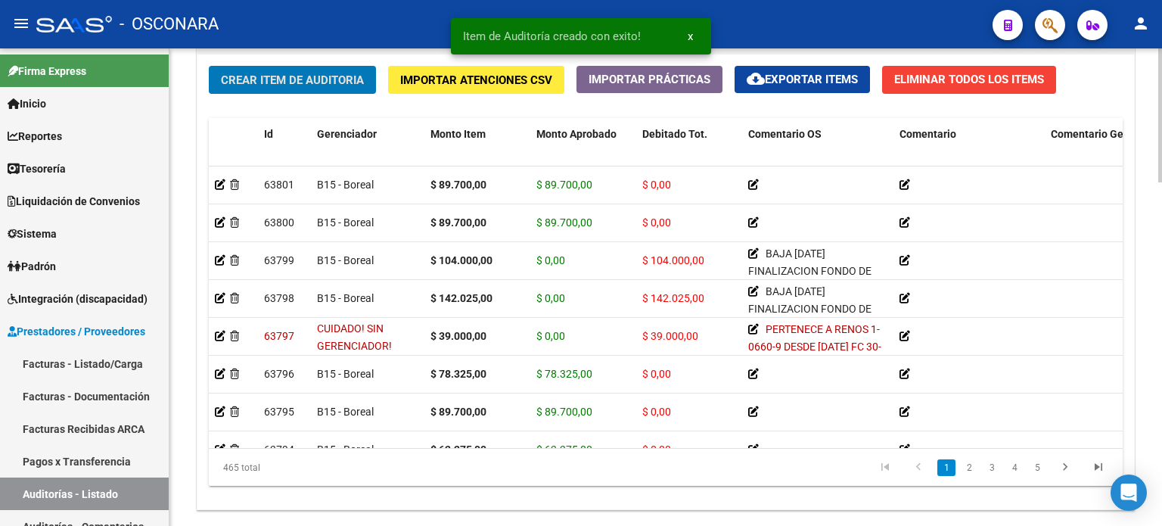
click at [294, 76] on span "Crear Item de Auditoria" at bounding box center [292, 80] width 143 height 14
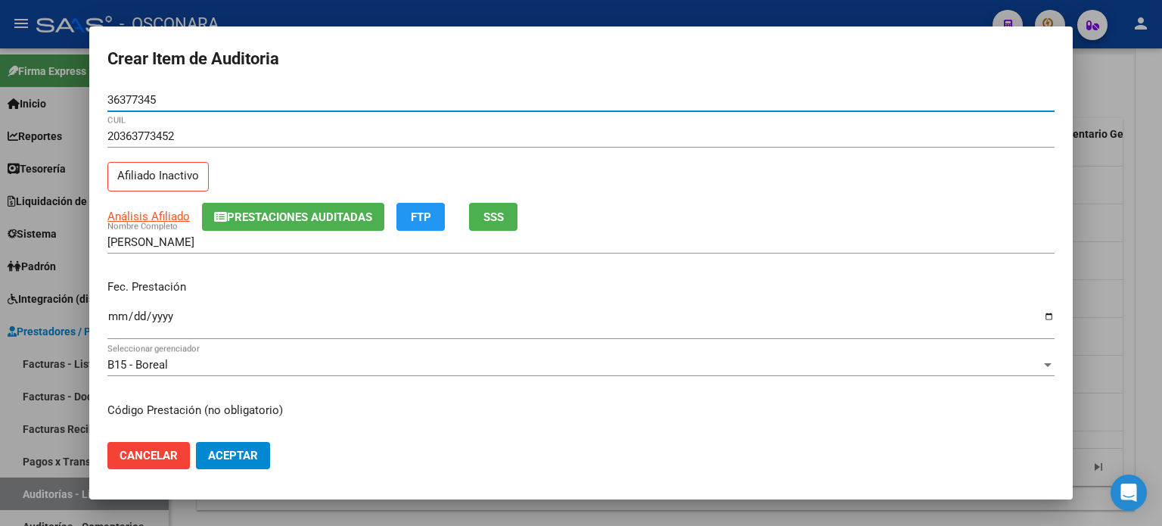
click at [493, 218] on span "SSS" at bounding box center [493, 217] width 20 height 14
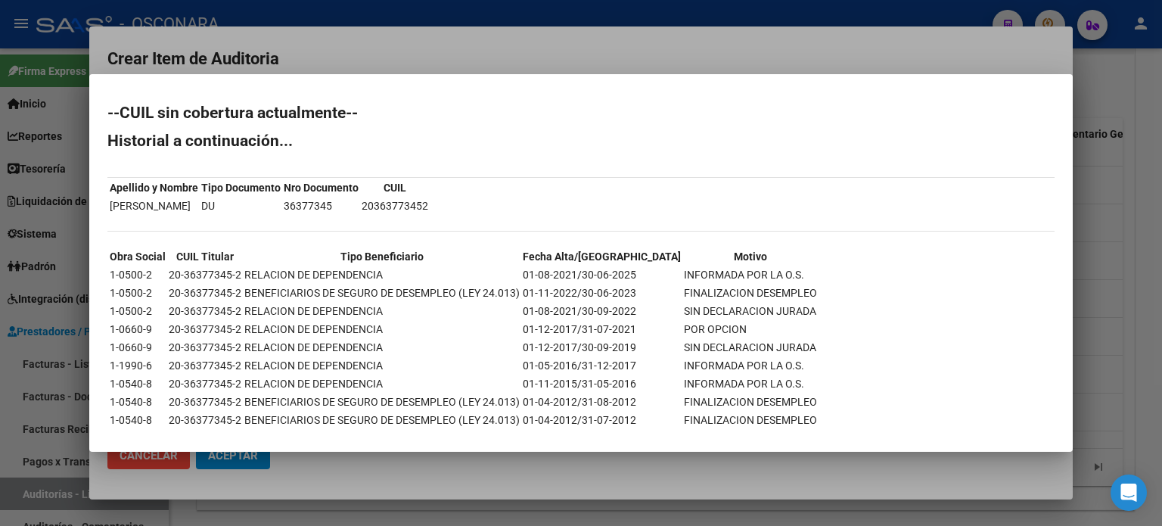
click at [1103, 283] on div at bounding box center [581, 263] width 1162 height 526
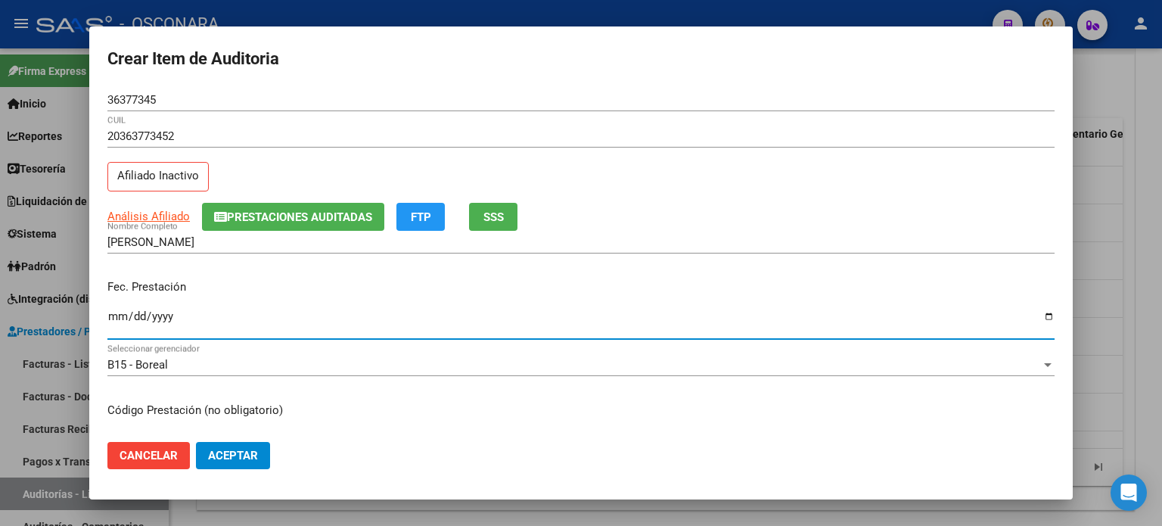
click at [117, 310] on input "2024-12-15" at bounding box center [580, 322] width 947 height 24
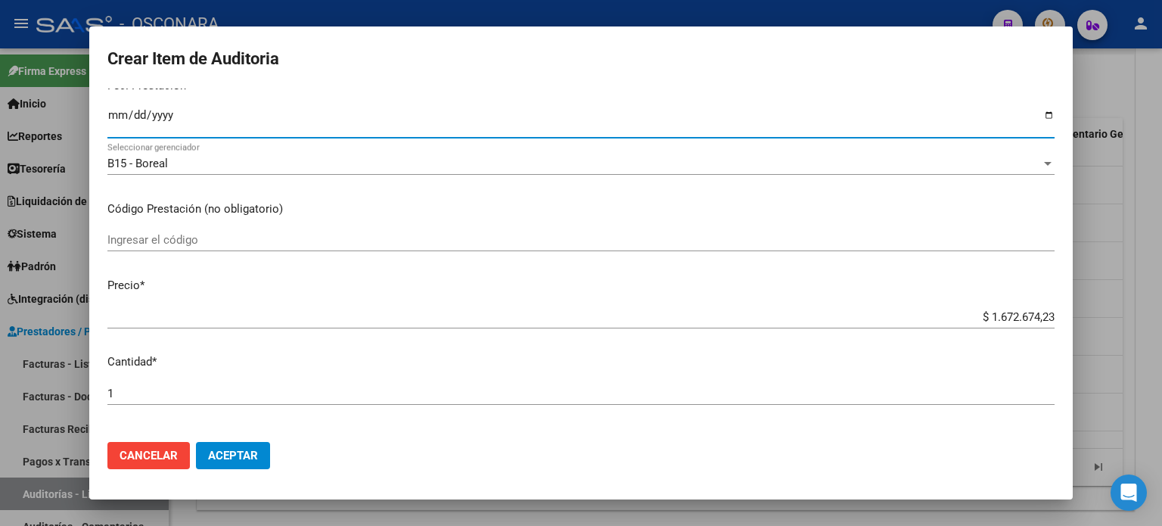
scroll to position [227, 0]
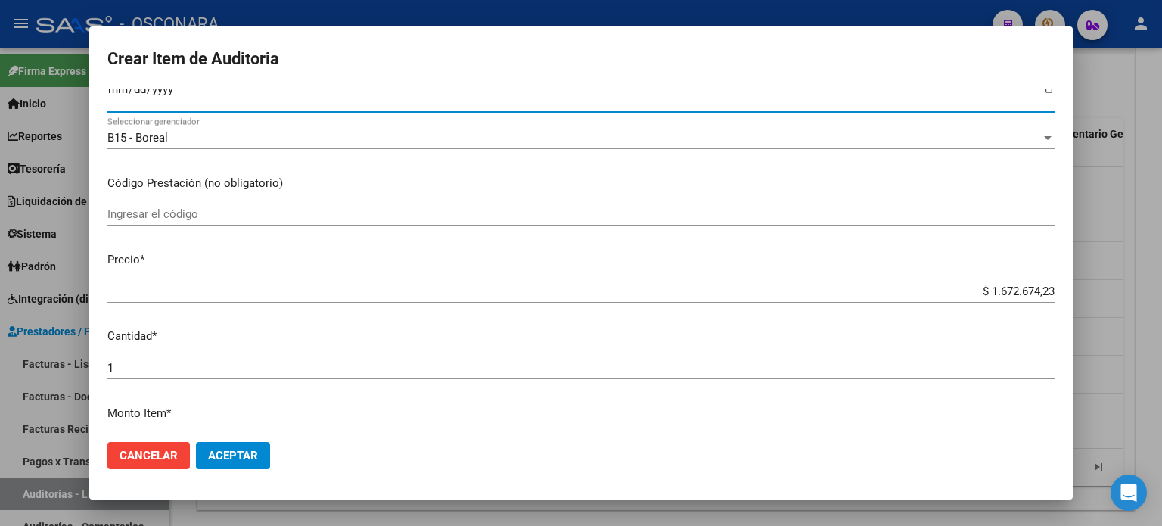
drag, startPoint x: 978, startPoint y: 294, endPoint x: 1161, endPoint y: 241, distance: 191.3
click at [1161, 241] on div "Crear Item de Auditoria 36377345 Nro Documento 20363773452 CUIL Afiliado Inacti…" at bounding box center [581, 263] width 1162 height 526
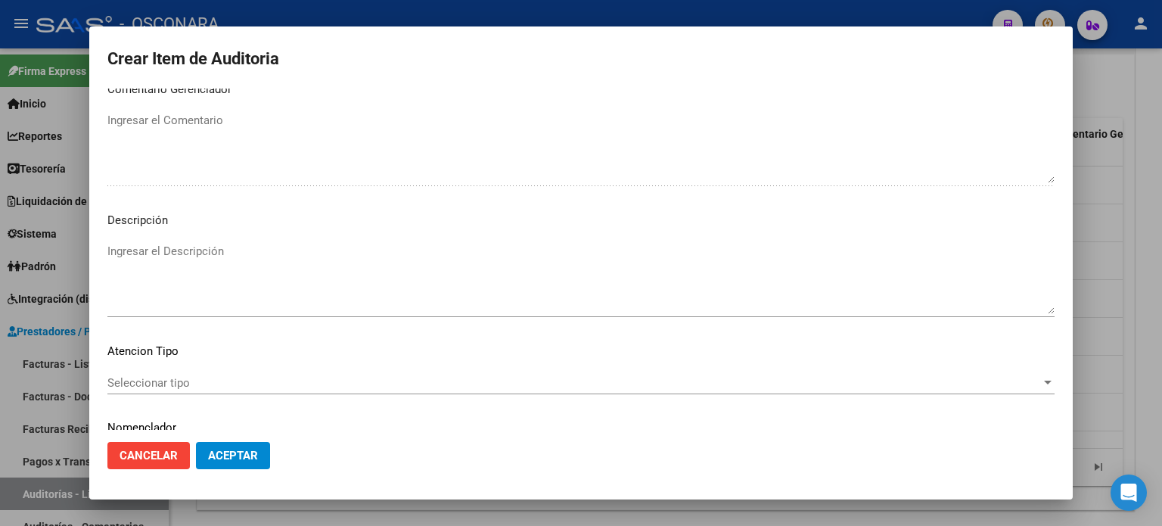
scroll to position [1020, 0]
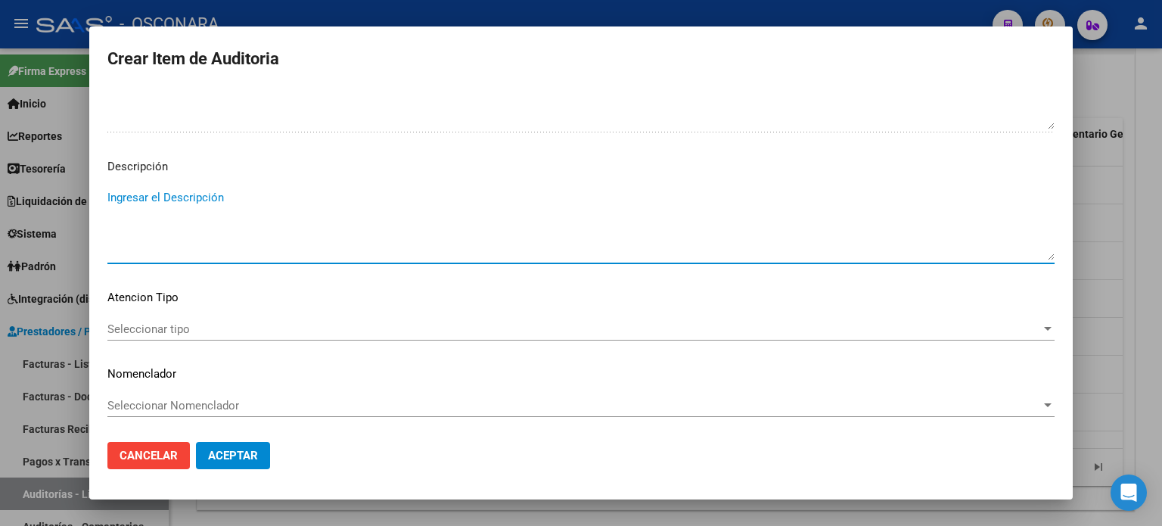
click at [185, 218] on textarea "Ingresar el Descripción" at bounding box center [580, 224] width 947 height 71
click at [151, 326] on span "Seleccionar tipo" at bounding box center [574, 329] width 934 height 14
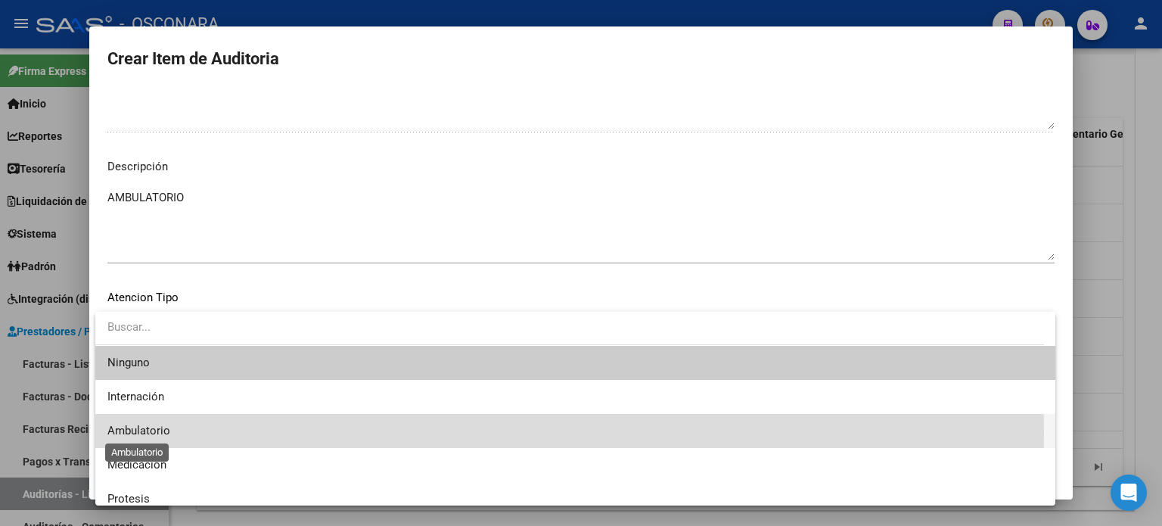
click at [162, 433] on span "Ambulatorio" at bounding box center [138, 431] width 63 height 14
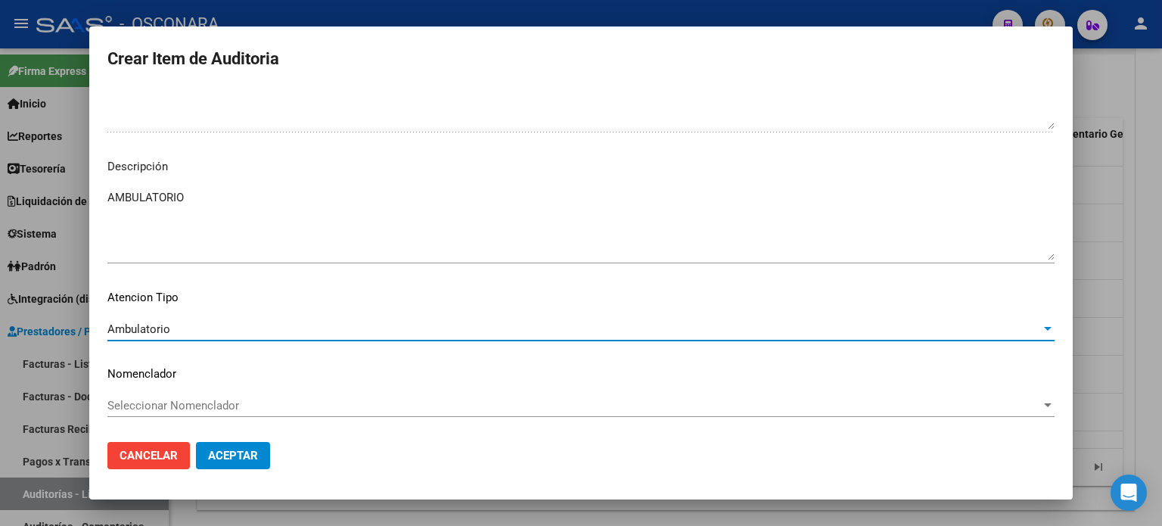
click at [238, 454] on span "Aceptar" at bounding box center [233, 456] width 50 height 14
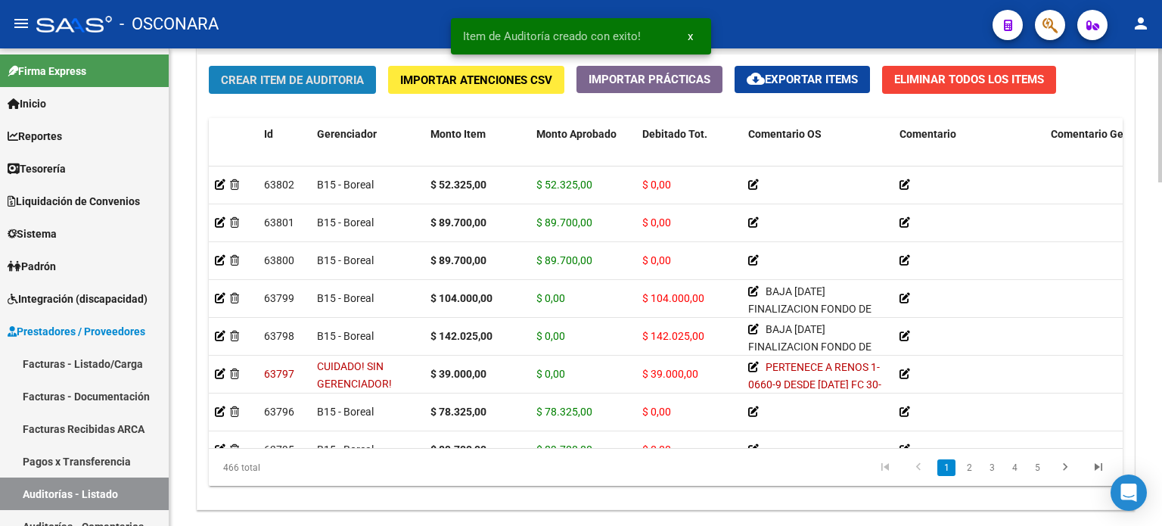
click at [287, 80] on span "Crear Item de Auditoria" at bounding box center [292, 80] width 143 height 14
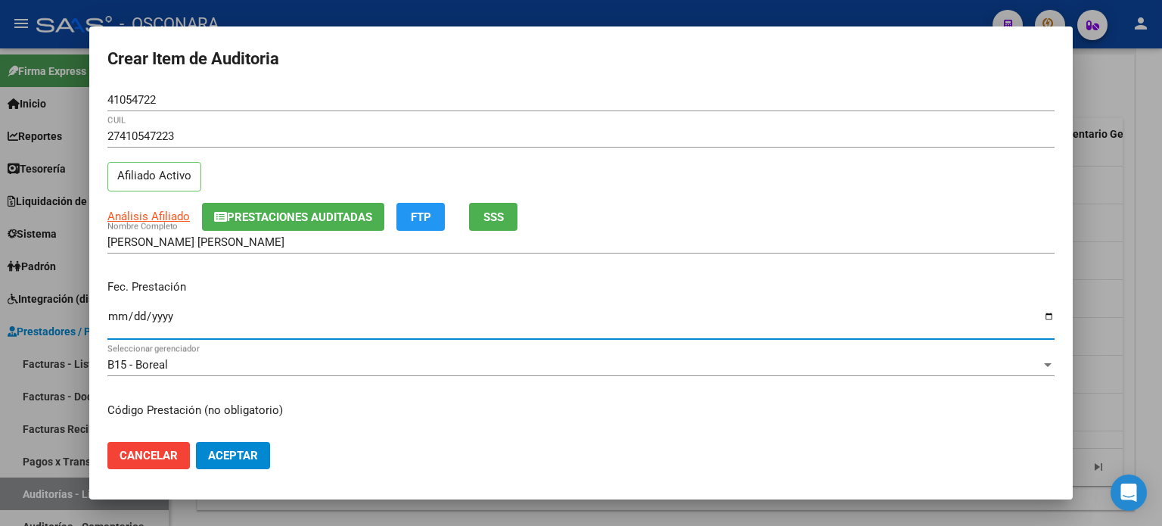
click at [117, 317] on input "Ingresar la fecha" at bounding box center [580, 322] width 947 height 24
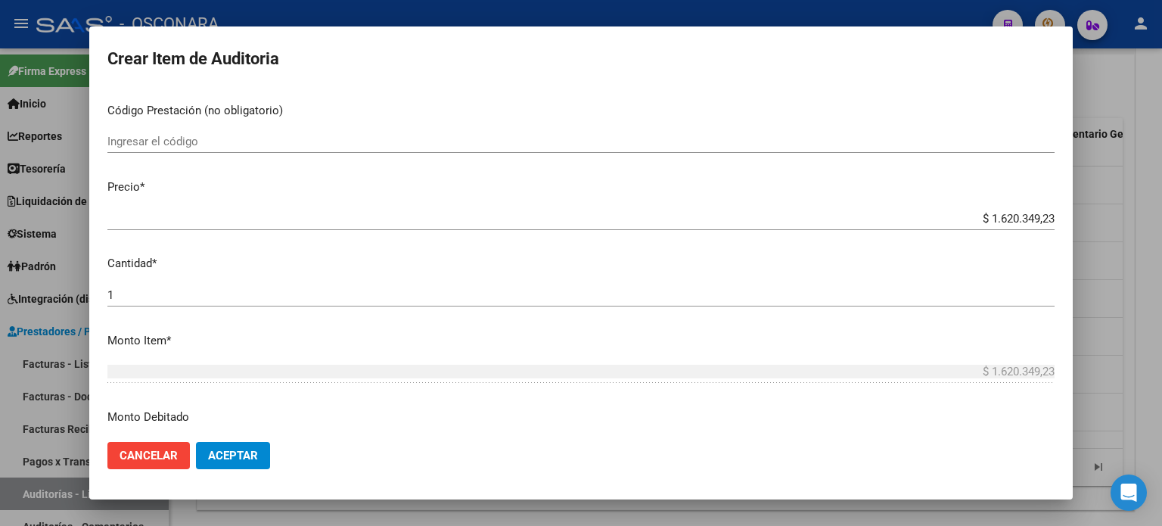
scroll to position [303, 0]
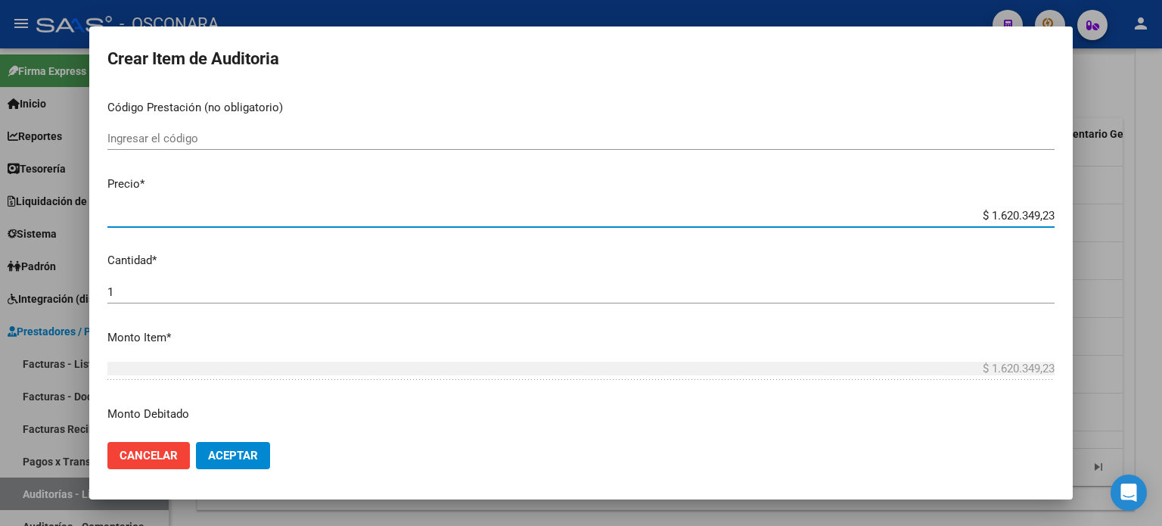
drag, startPoint x: 978, startPoint y: 220, endPoint x: 1161, endPoint y: 185, distance: 186.5
click at [1161, 186] on div "Crear Item de Auditoria 41054722 Nro Documento 27410547223 CUIL Afiliado Activo…" at bounding box center [581, 263] width 1162 height 526
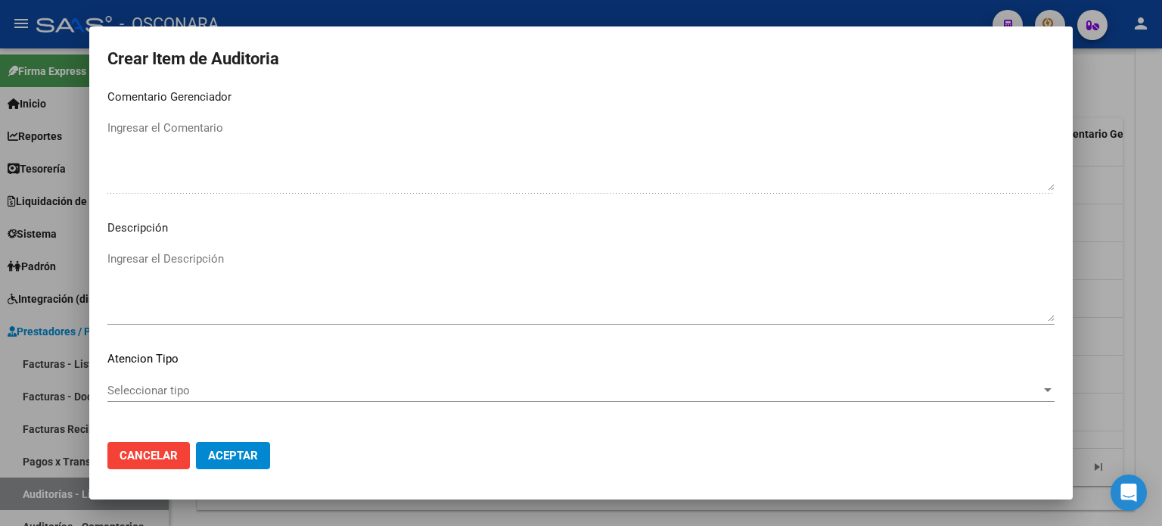
scroll to position [1020, 0]
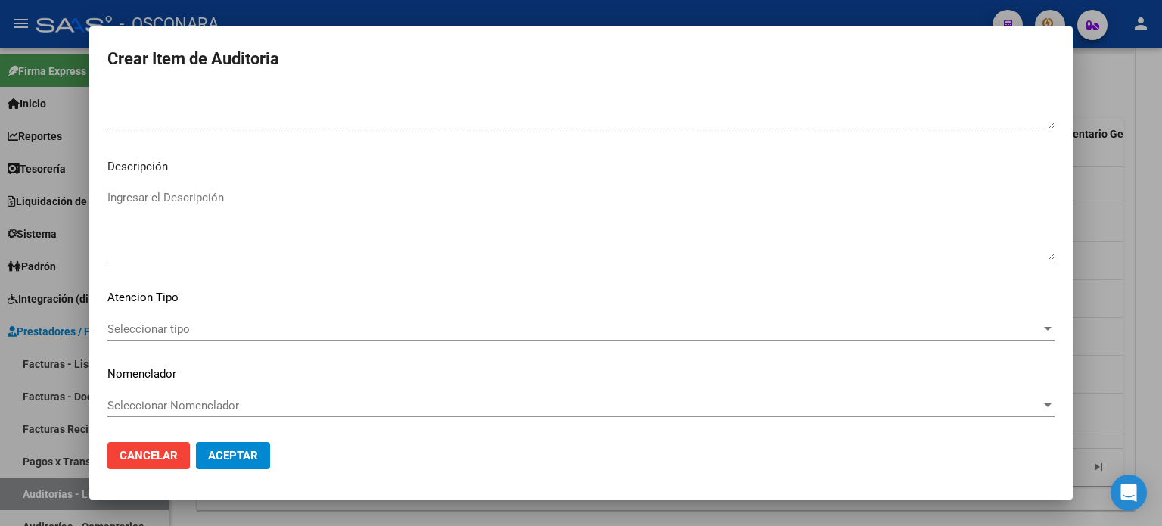
click at [247, 235] on textarea "Ingresar el Descripción" at bounding box center [580, 224] width 947 height 71
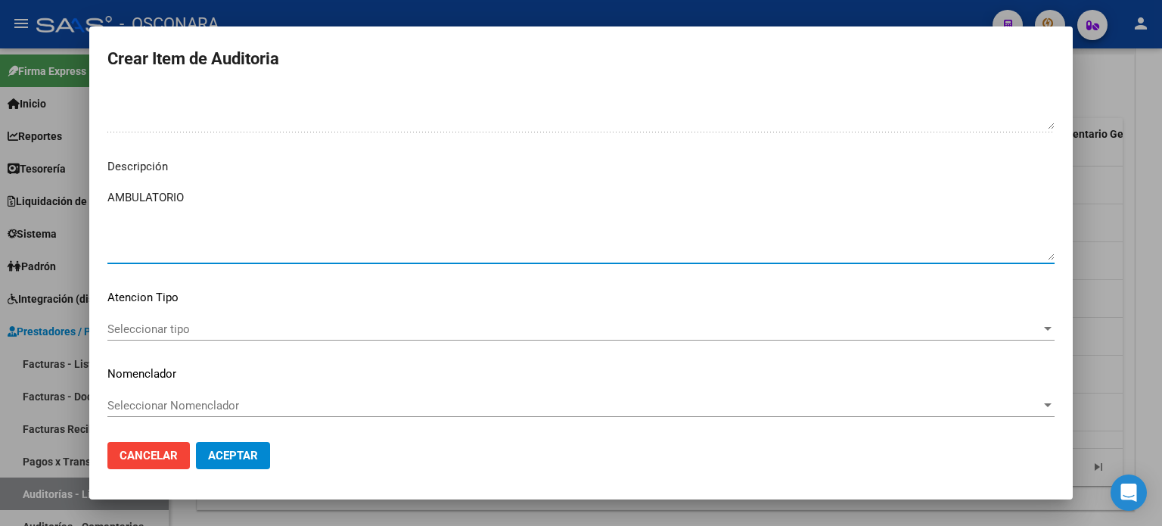
click at [126, 325] on span "Seleccionar tipo" at bounding box center [574, 329] width 934 height 14
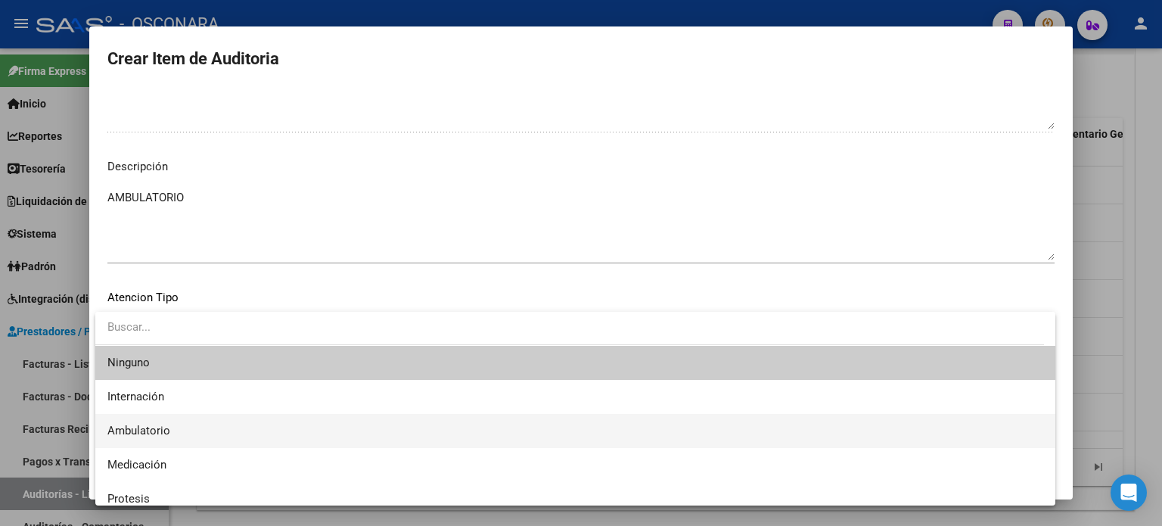
click at [172, 422] on span "Ambulatorio" at bounding box center [575, 431] width 936 height 34
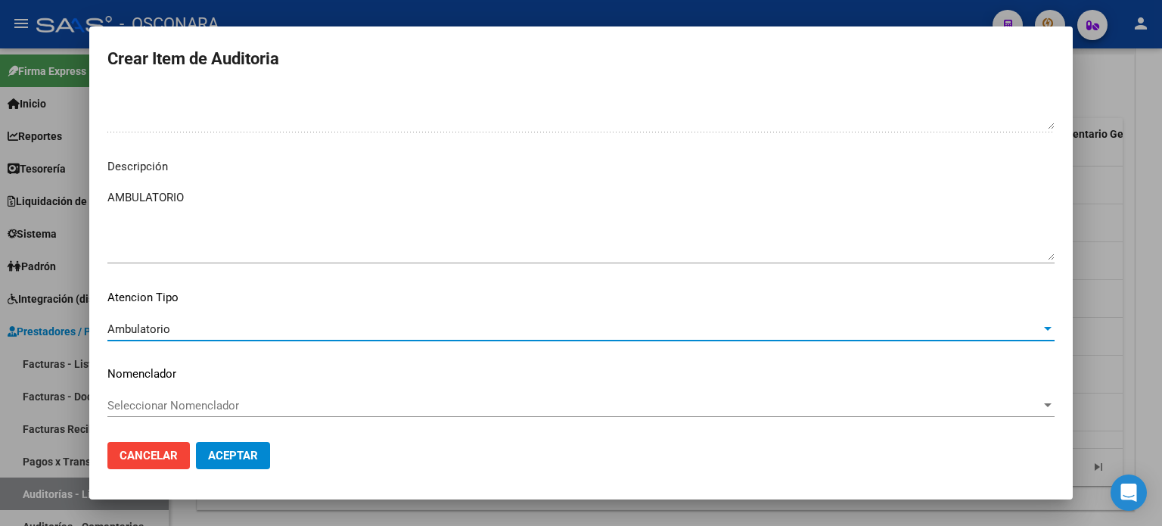
click at [237, 446] on button "Aceptar" at bounding box center [233, 455] width 74 height 27
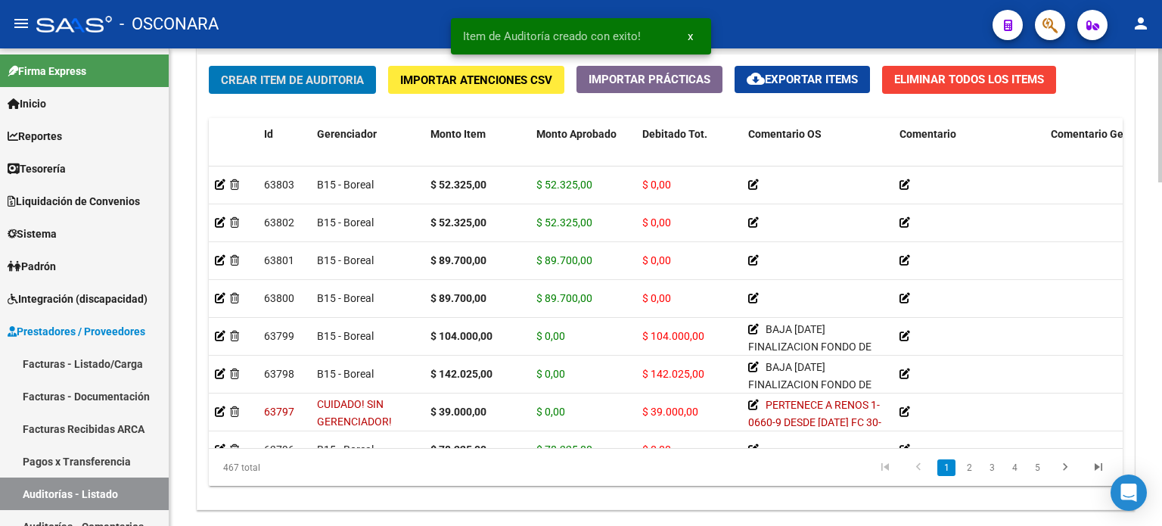
click at [314, 75] on span "Crear Item de Auditoria" at bounding box center [292, 80] width 143 height 14
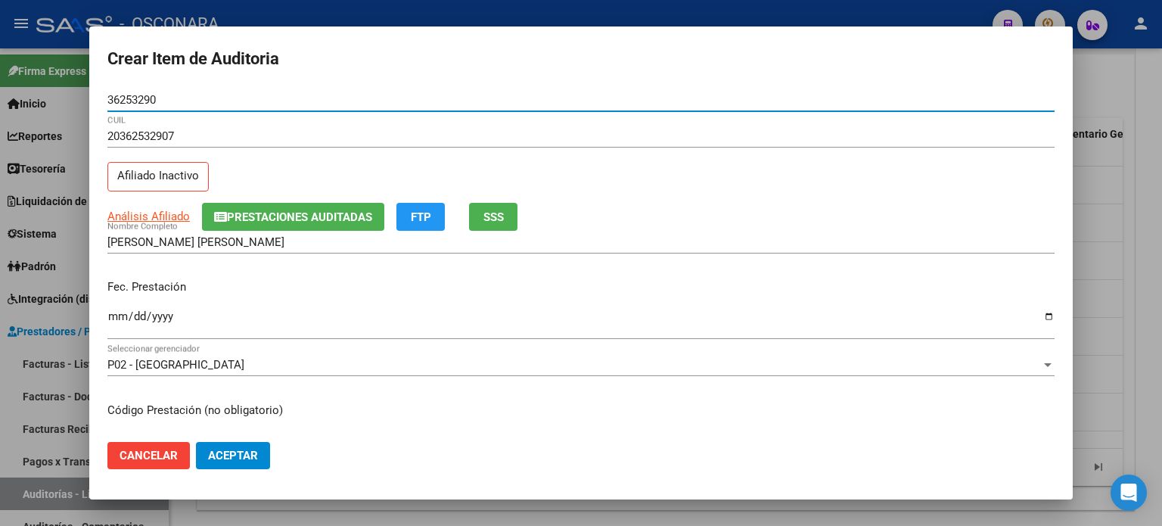
click at [499, 212] on span "SSS" at bounding box center [493, 217] width 20 height 14
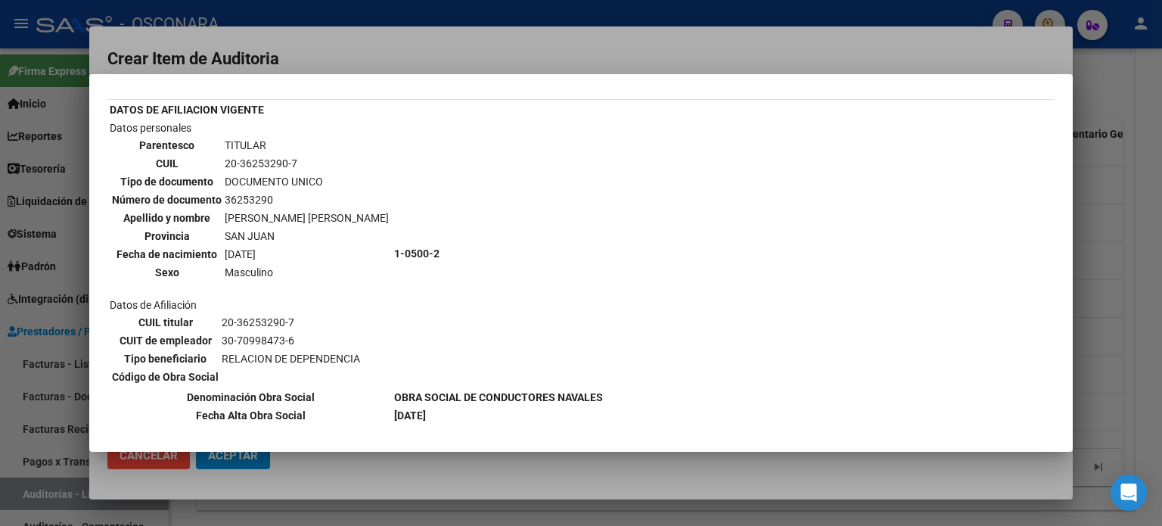
scroll to position [76, 0]
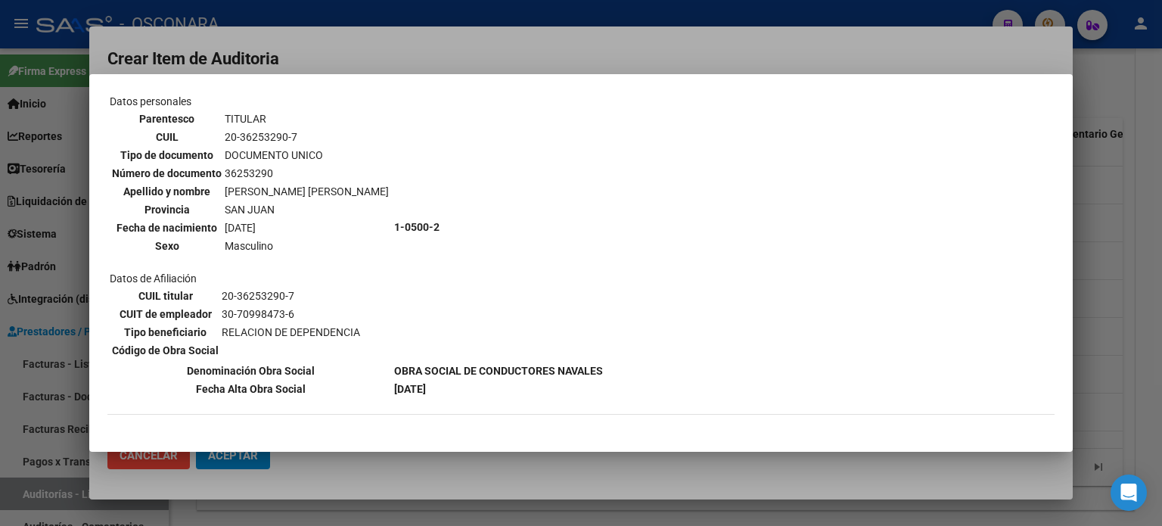
click at [1091, 291] on div at bounding box center [581, 263] width 1162 height 526
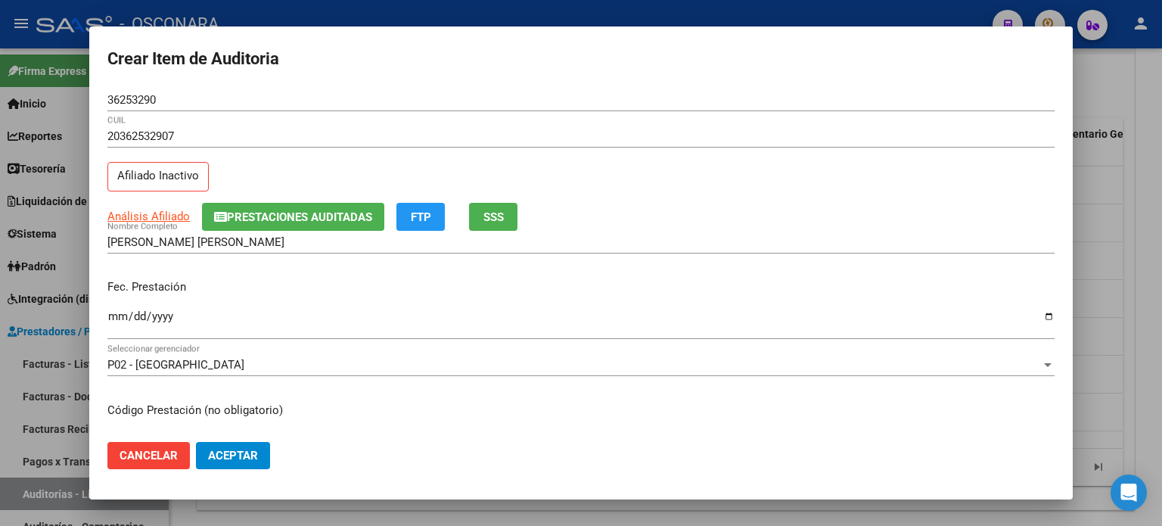
click at [109, 317] on input "Ingresar la fecha" at bounding box center [580, 322] width 947 height 24
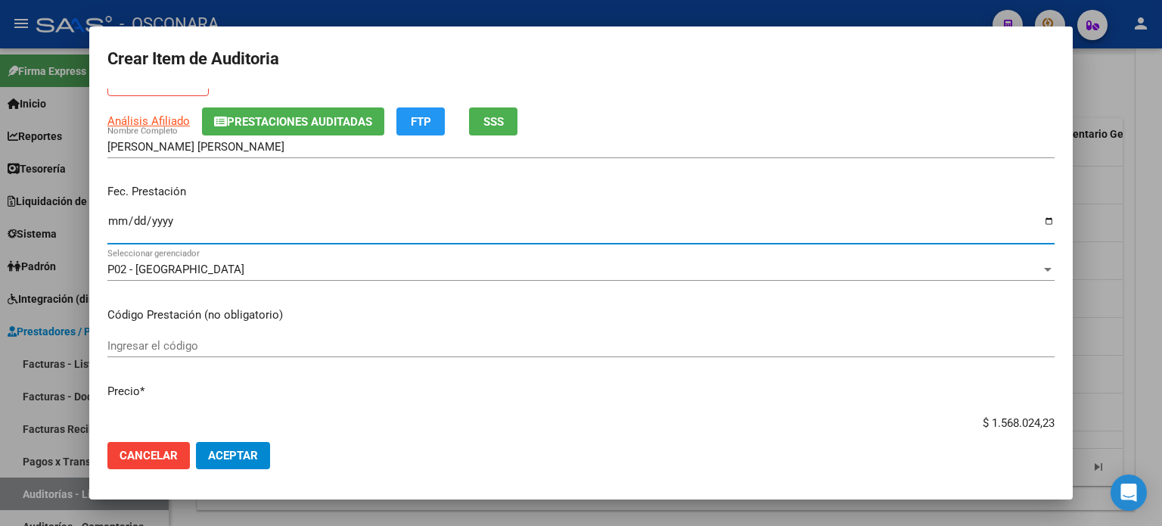
scroll to position [227, 0]
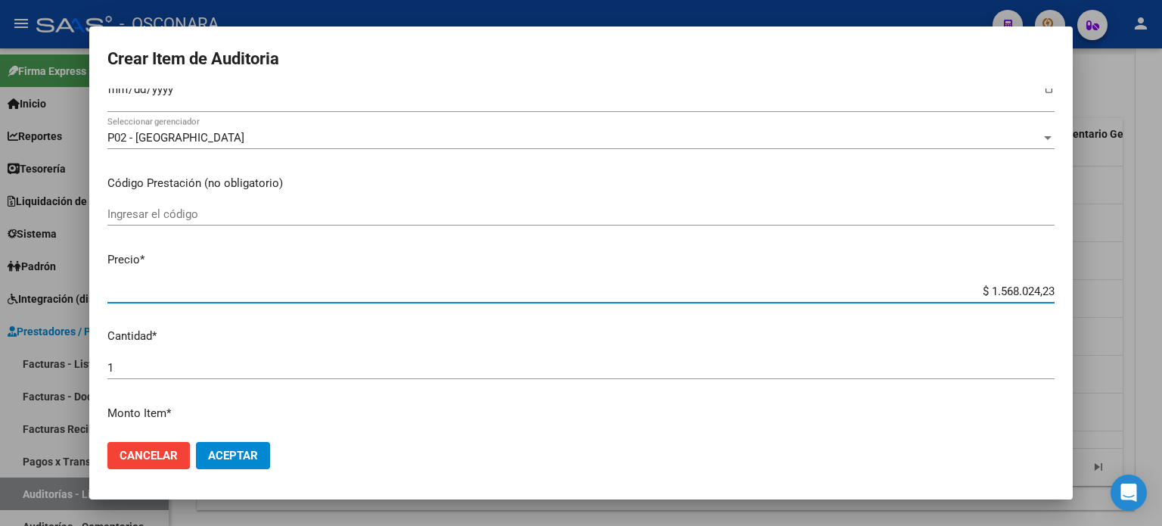
drag, startPoint x: 981, startPoint y: 288, endPoint x: 1161, endPoint y: 175, distance: 213.5
click at [1161, 195] on div "Crear Item de Auditoria 36253290 Nro Documento 20362532907 CUIL Afiliado Inacti…" at bounding box center [581, 263] width 1162 height 526
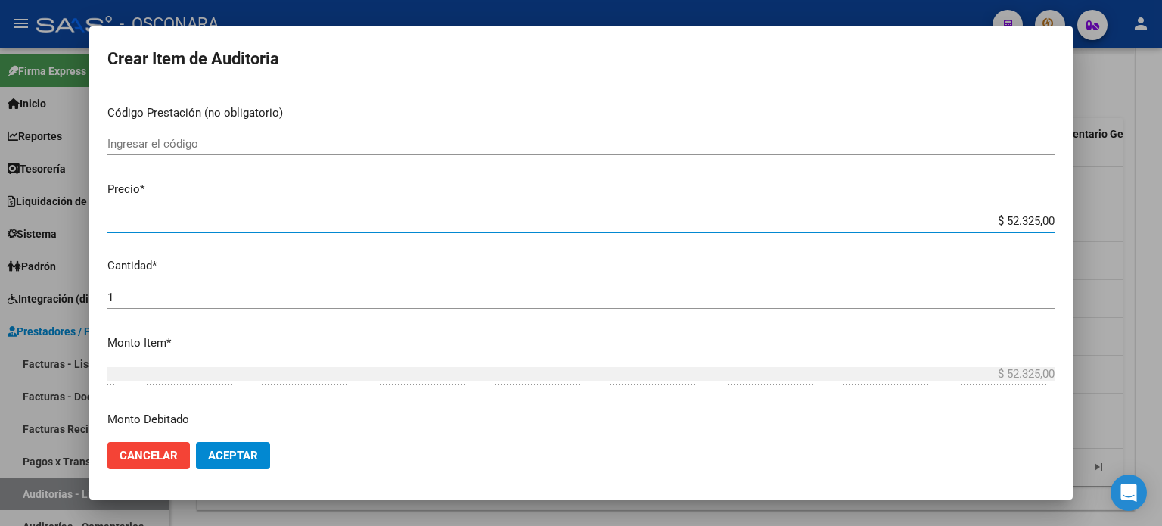
scroll to position [378, 0]
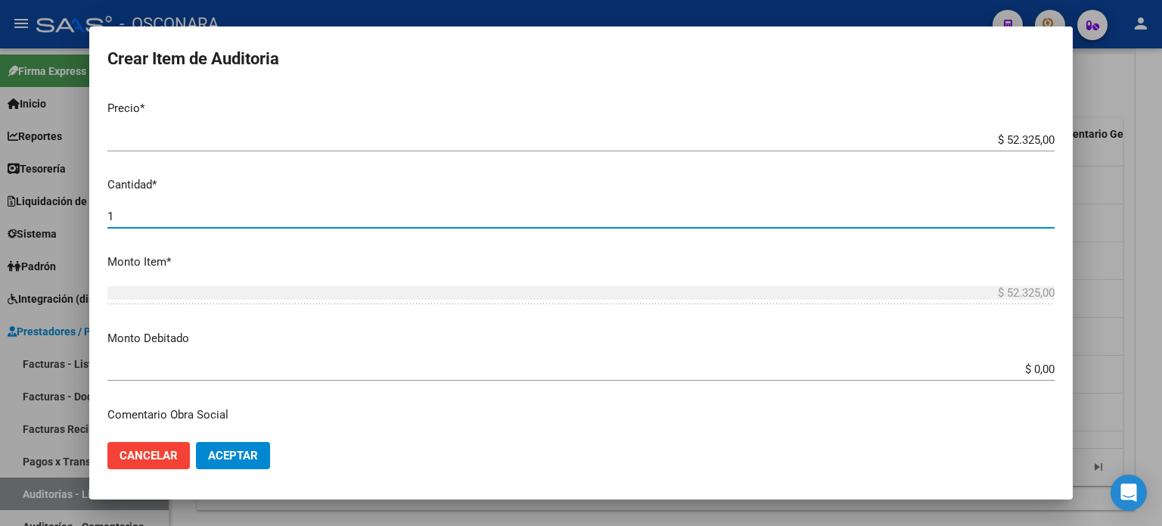
click at [158, 210] on input "1" at bounding box center [580, 217] width 947 height 14
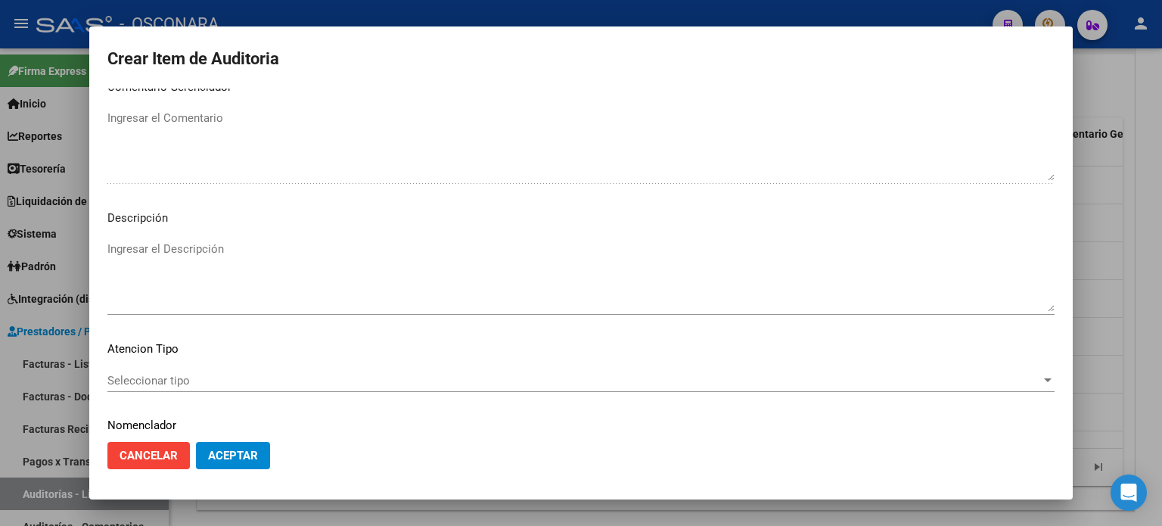
scroll to position [1020, 0]
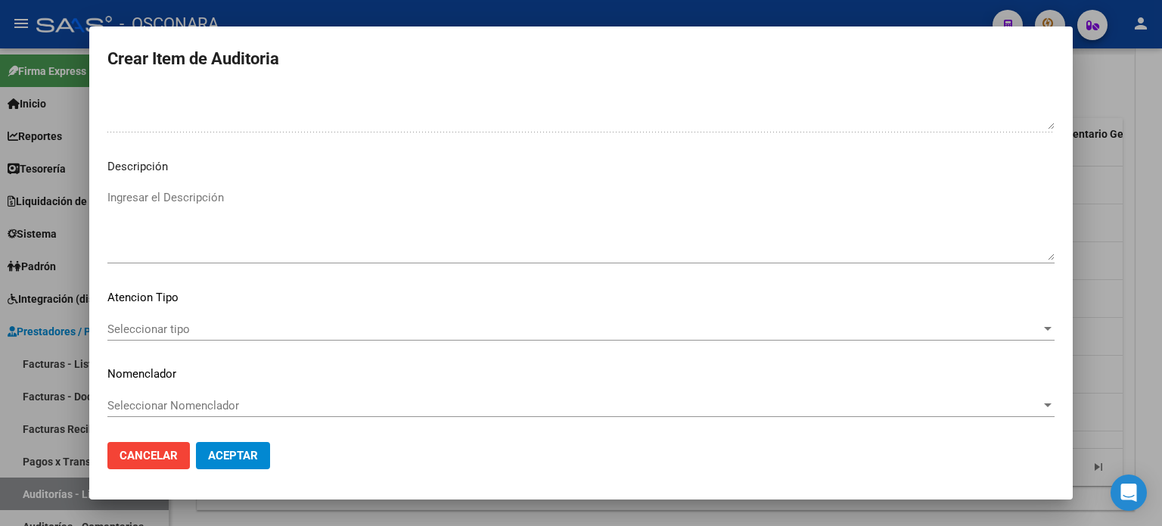
click at [191, 227] on textarea "Ingresar el Descripción" at bounding box center [580, 224] width 947 height 71
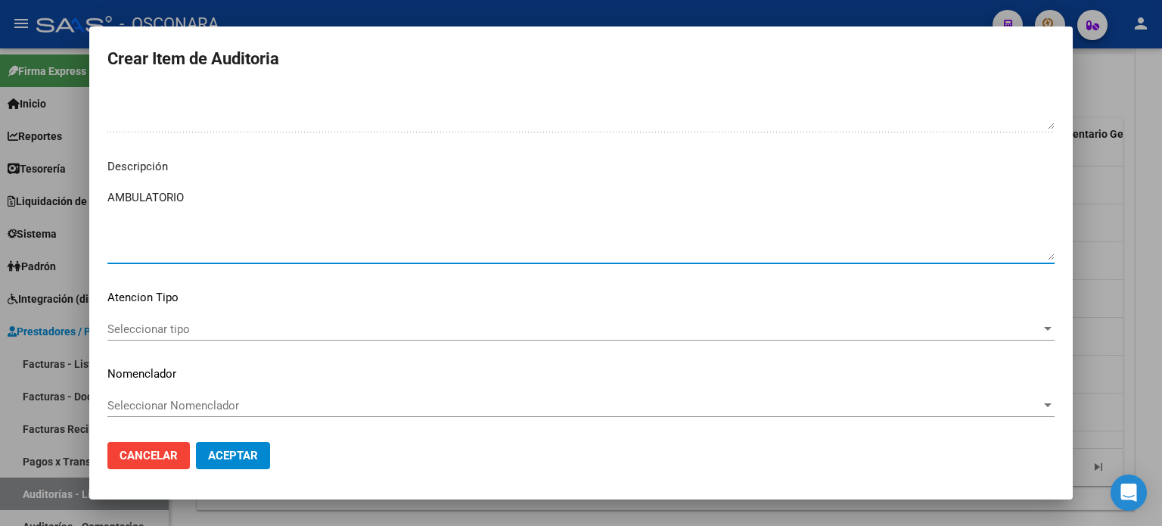
click at [163, 326] on span "Seleccionar tipo" at bounding box center [574, 329] width 934 height 14
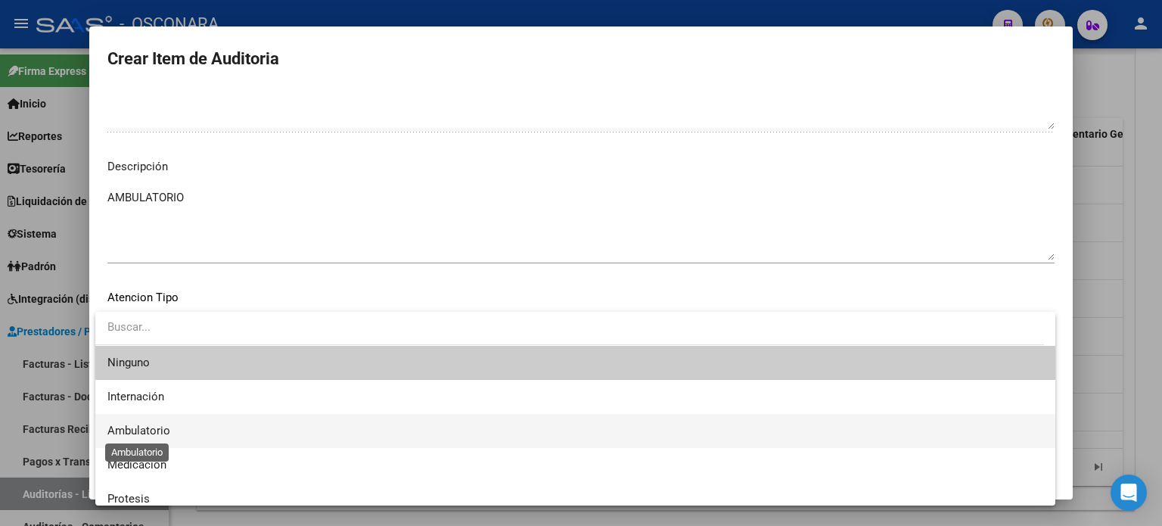
click at [153, 426] on span "Ambulatorio" at bounding box center [138, 431] width 63 height 14
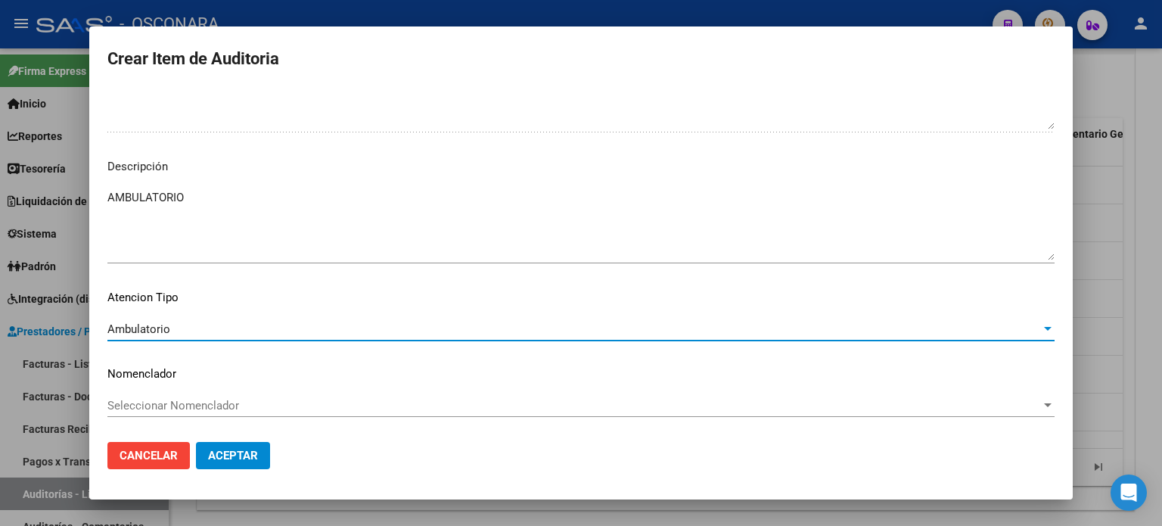
click at [228, 454] on span "Aceptar" at bounding box center [233, 456] width 50 height 14
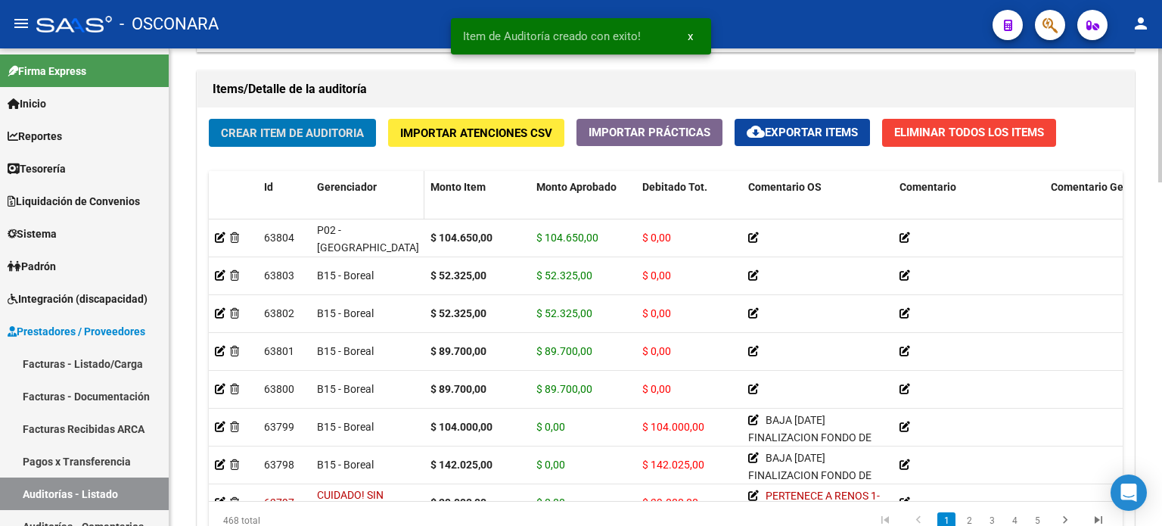
scroll to position [1059, 0]
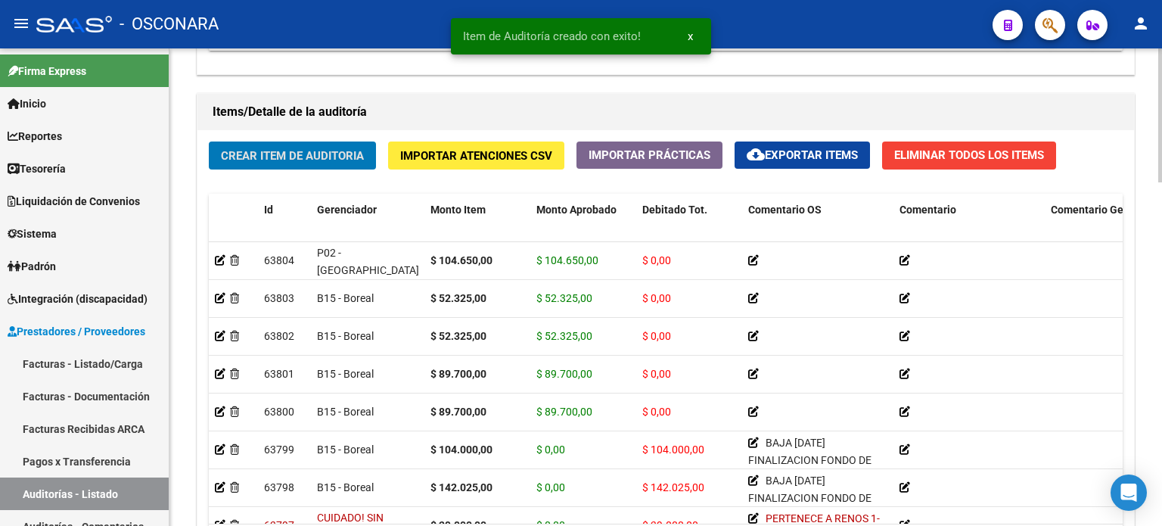
click at [294, 156] on span "Crear Item de Auditoria" at bounding box center [292, 156] width 143 height 14
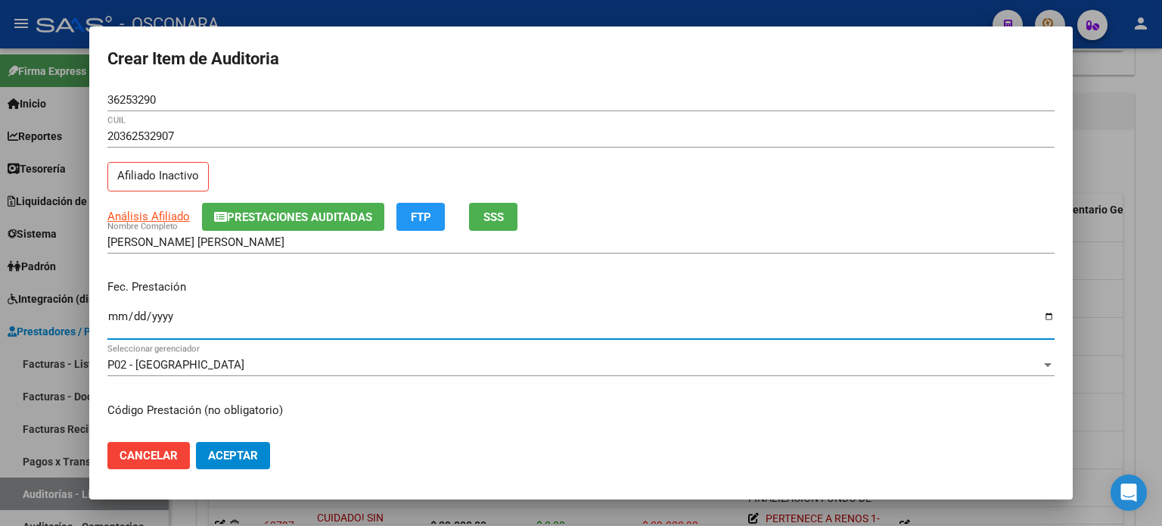
click at [120, 314] on input "Ingresar la fecha" at bounding box center [580, 322] width 947 height 24
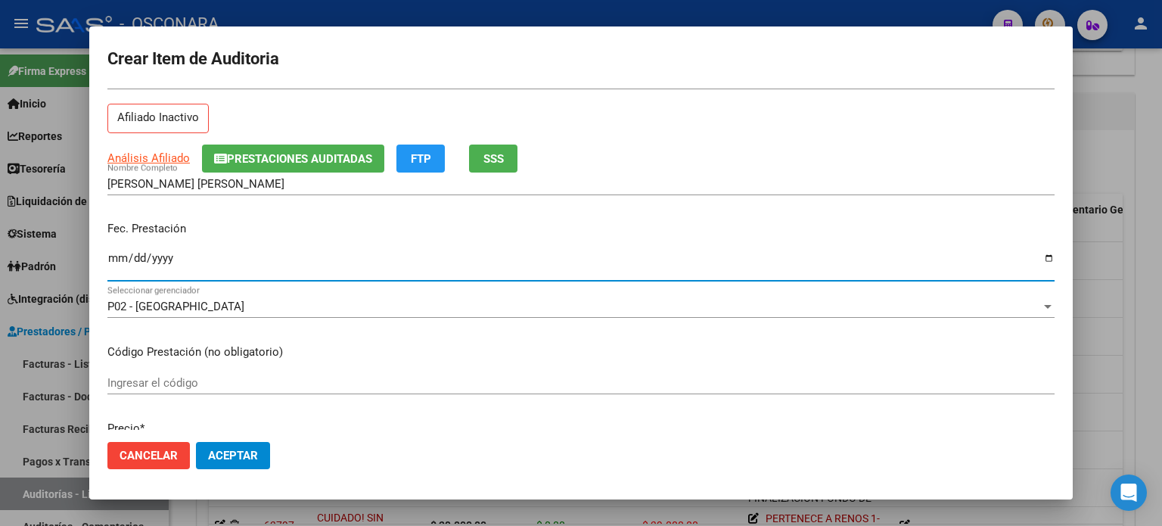
scroll to position [151, 0]
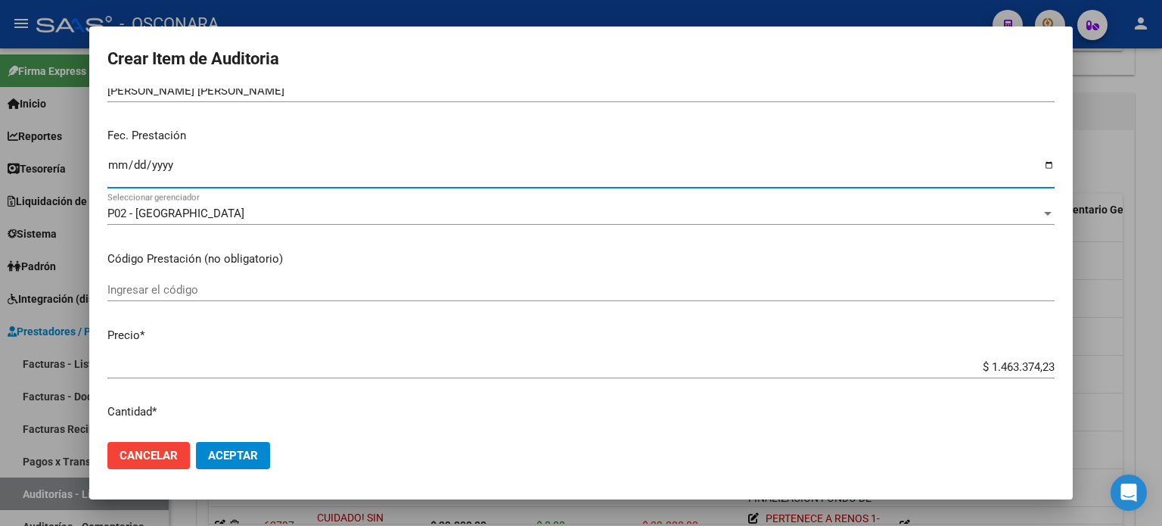
drag, startPoint x: 977, startPoint y: 362, endPoint x: 1161, endPoint y: 308, distance: 192.5
click at [1161, 308] on div "Crear Item de Auditoria 36253290 Nro Documento 20362532907 CUIL Afiliado Inacti…" at bounding box center [581, 263] width 1162 height 526
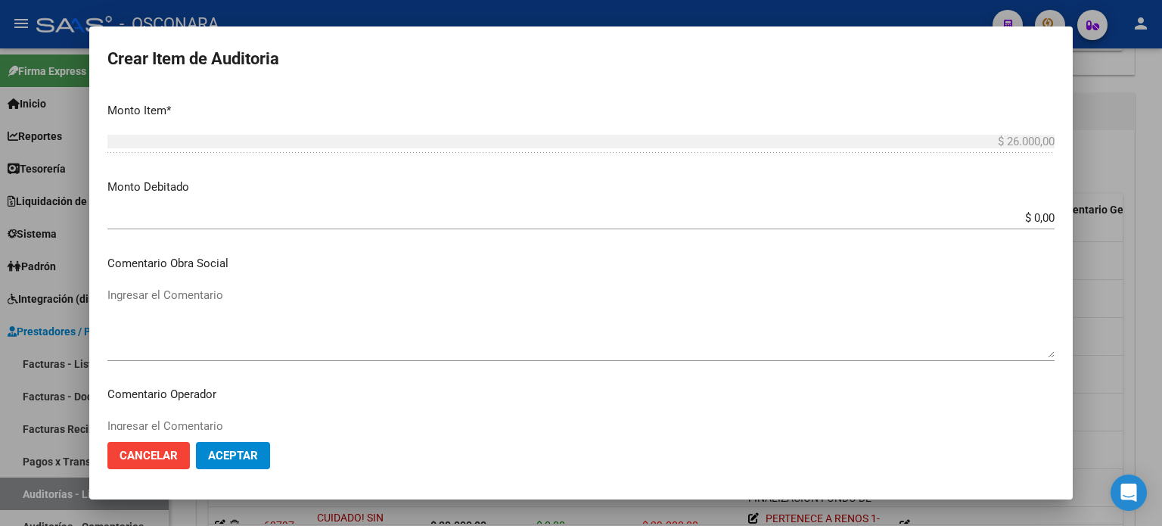
scroll to position [908, 0]
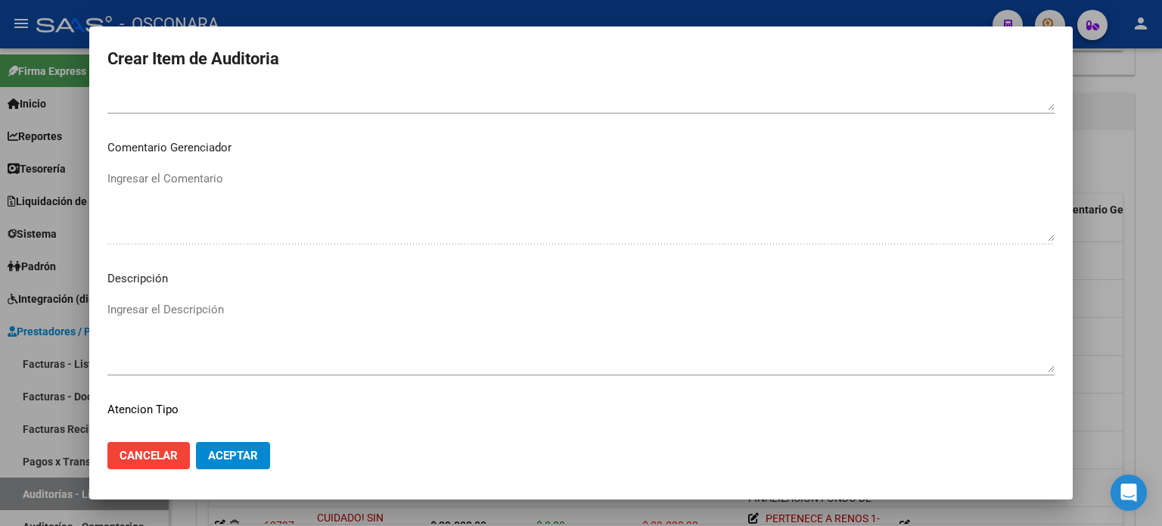
click at [195, 319] on textarea "Ingresar el Descripción" at bounding box center [580, 336] width 947 height 71
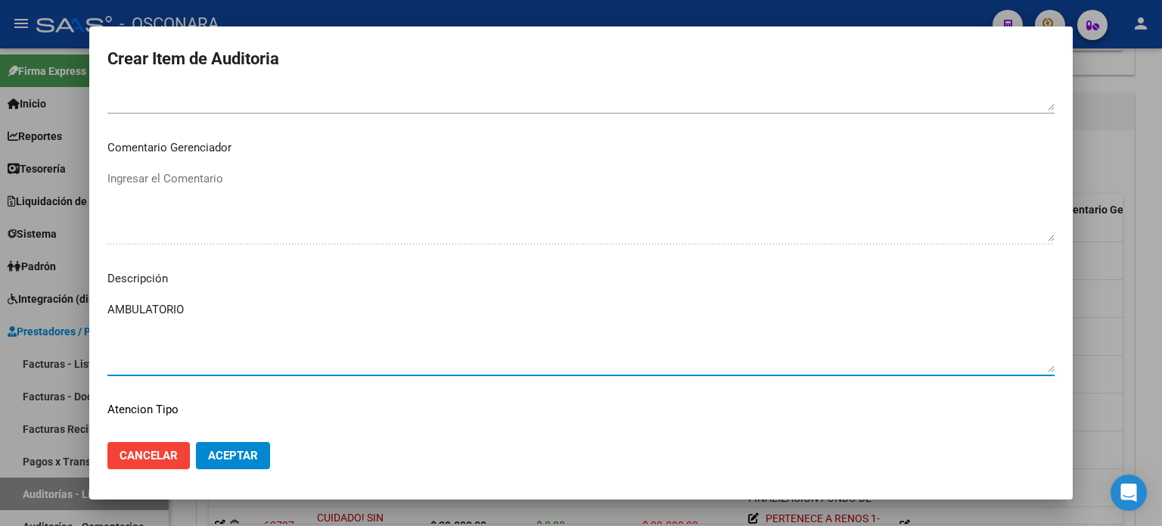
scroll to position [1020, 0]
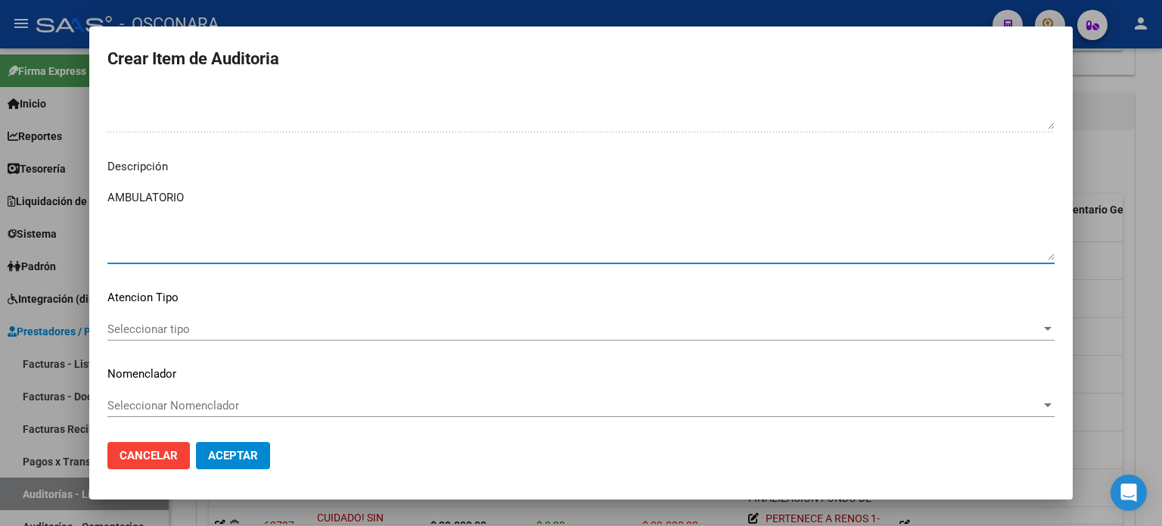
click at [145, 324] on span "Seleccionar tipo" at bounding box center [574, 329] width 934 height 14
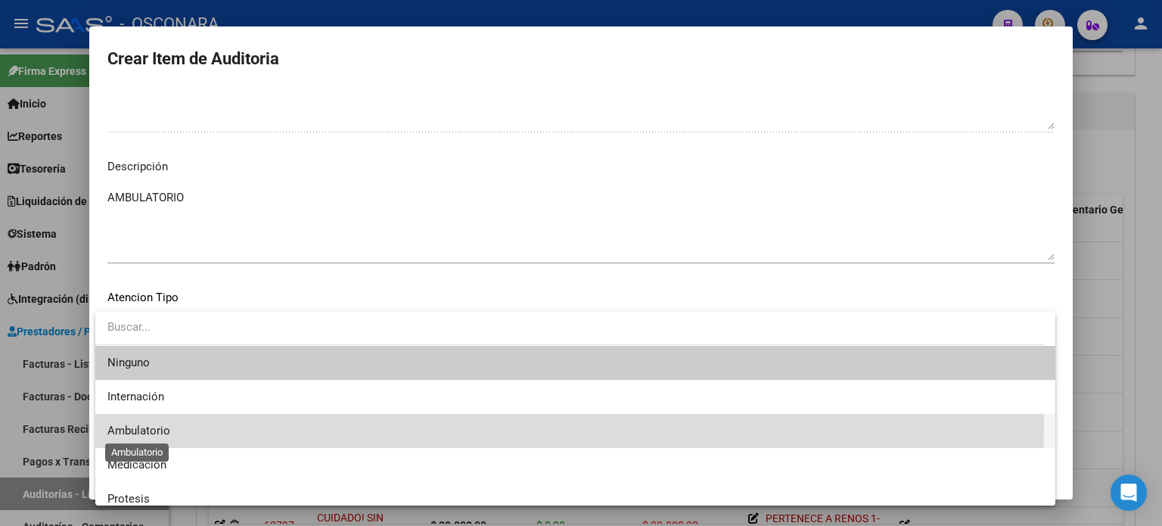
drag, startPoint x: 143, startPoint y: 423, endPoint x: 222, endPoint y: 456, distance: 85.4
click at [143, 424] on span "Ambulatorio" at bounding box center [138, 431] width 63 height 14
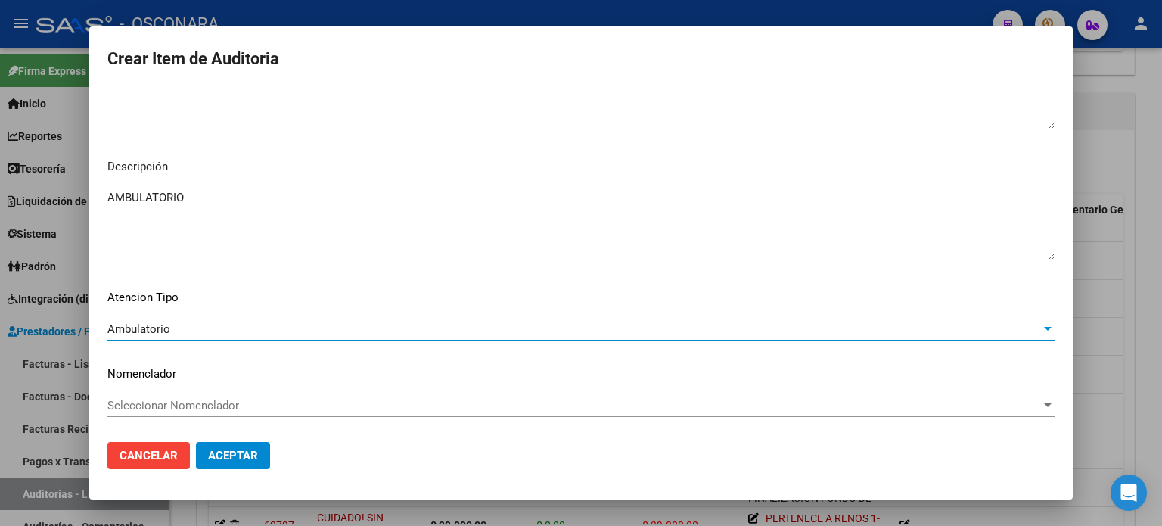
click at [234, 457] on span "Aceptar" at bounding box center [233, 456] width 50 height 14
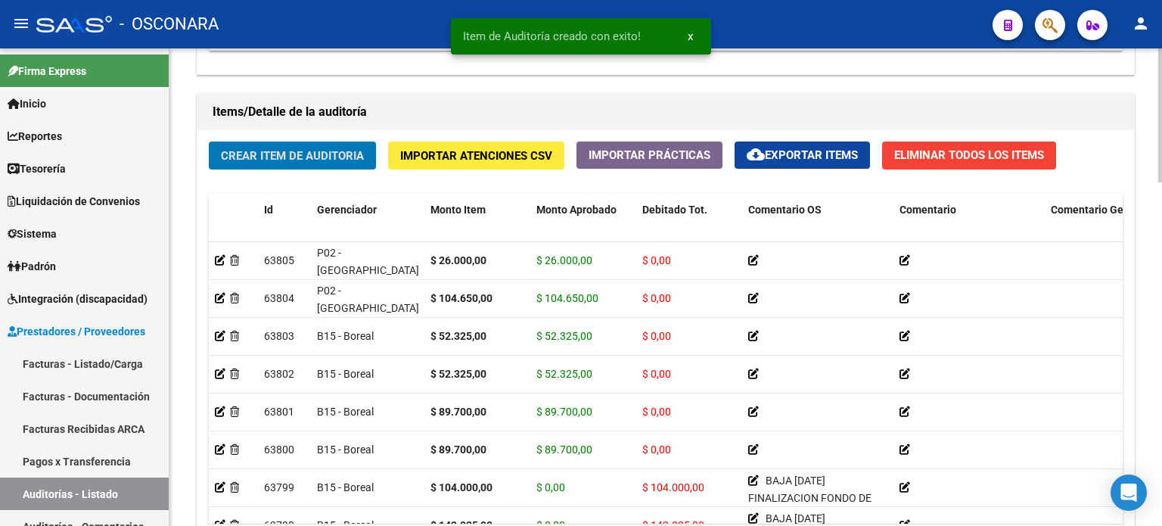
click at [329, 151] on span "Crear Item de Auditoria" at bounding box center [292, 156] width 143 height 14
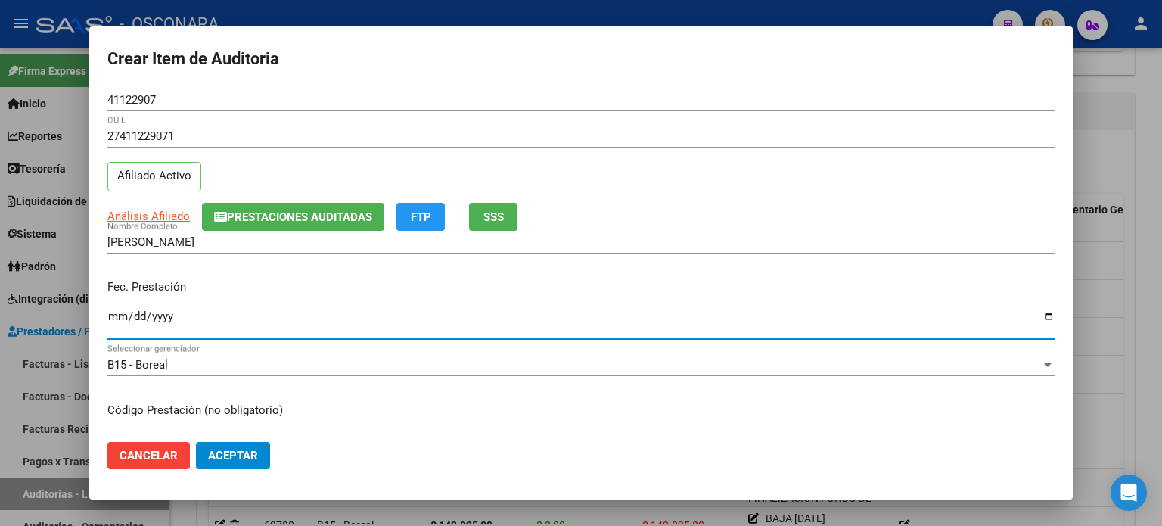
click at [120, 316] on input "Ingresar la fecha" at bounding box center [580, 322] width 947 height 24
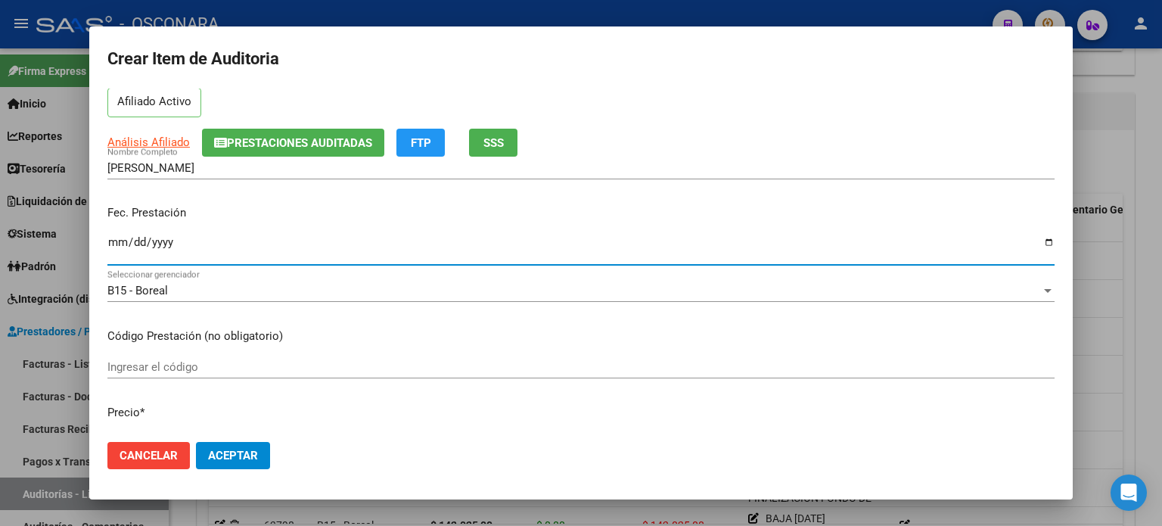
scroll to position [227, 0]
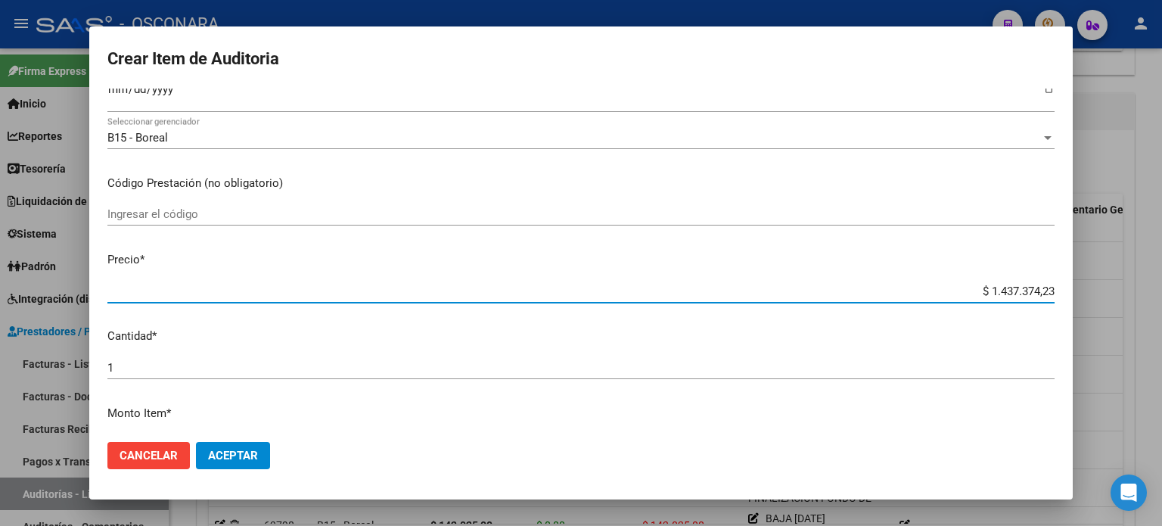
drag, startPoint x: 975, startPoint y: 284, endPoint x: 1161, endPoint y: 253, distance: 189.3
click at [1161, 266] on div "Crear Item de Auditoria 41122907 Nro Documento 27411229071 CUIL Afiliado Activo…" at bounding box center [581, 263] width 1162 height 526
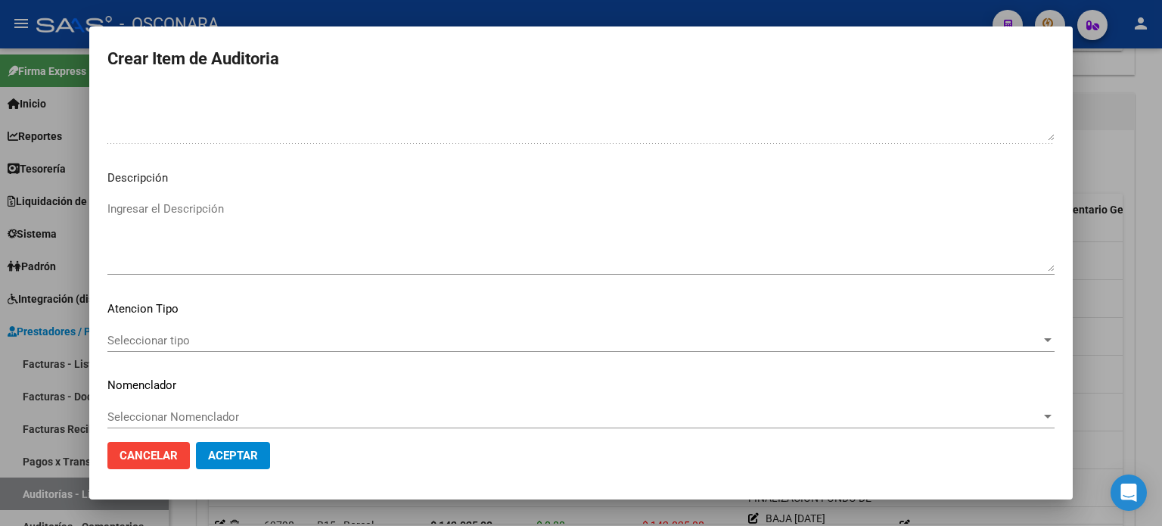
scroll to position [1020, 0]
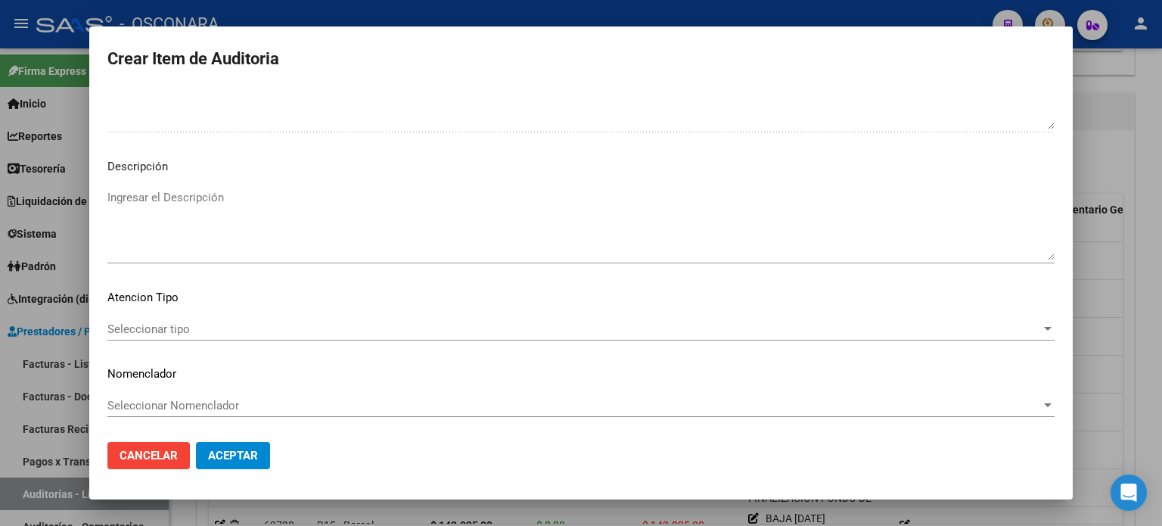
click at [200, 225] on textarea "Ingresar el Descripción" at bounding box center [580, 224] width 947 height 71
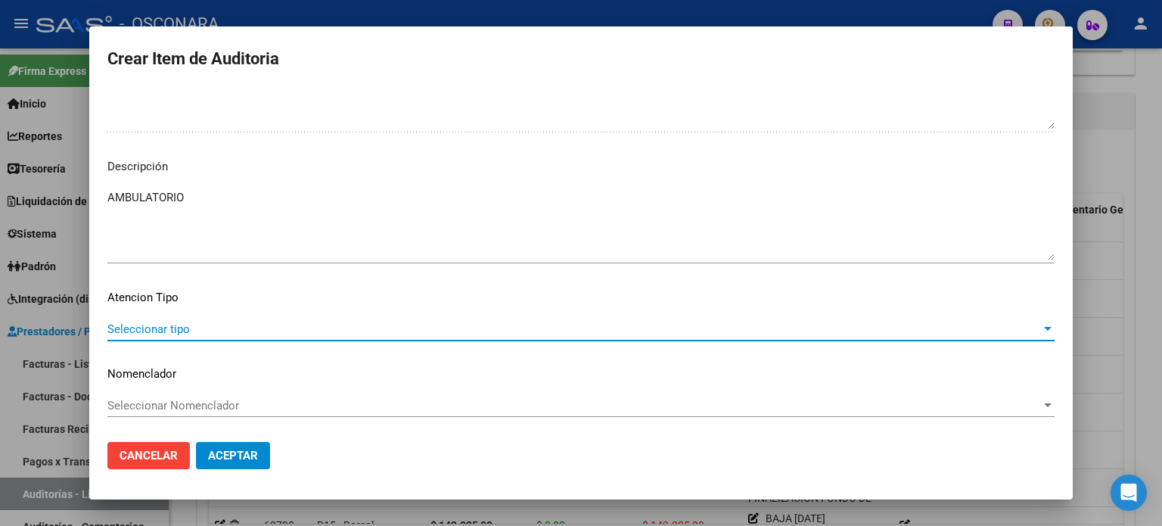
click at [142, 323] on span "Seleccionar tipo" at bounding box center [574, 329] width 934 height 14
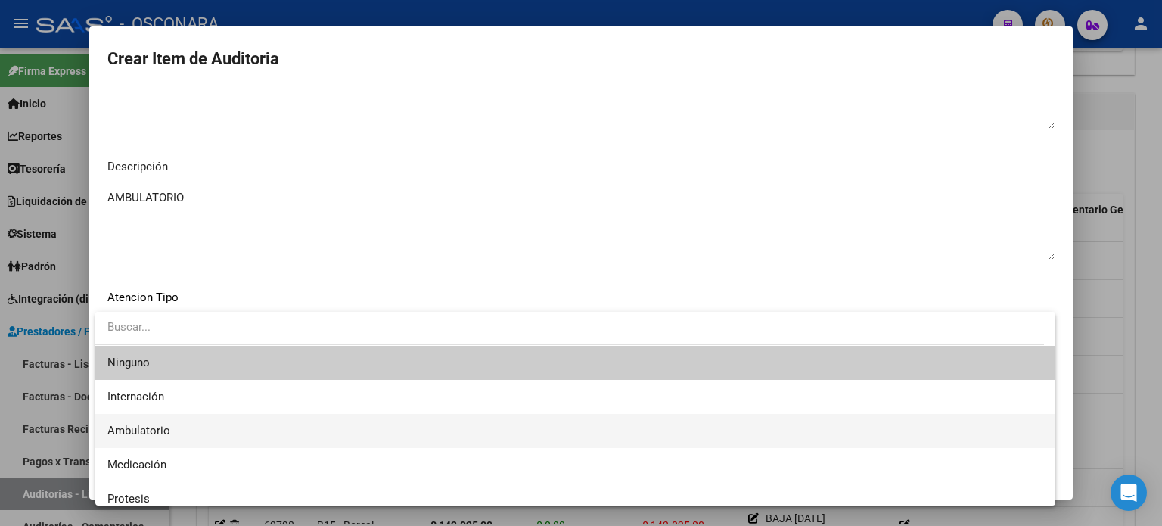
click at [155, 422] on span "Ambulatorio" at bounding box center [575, 431] width 936 height 34
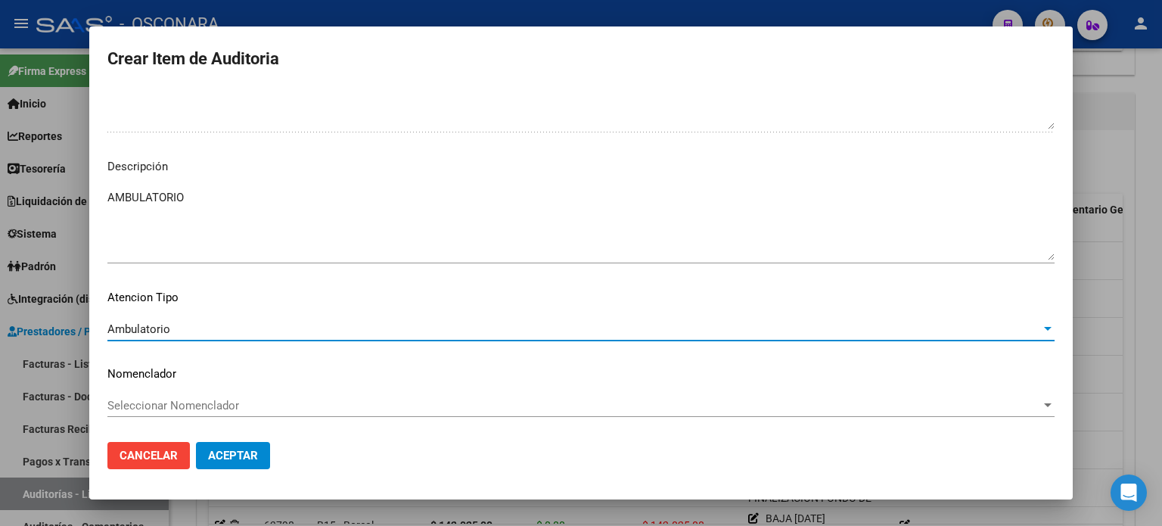
click at [219, 458] on span "Aceptar" at bounding box center [233, 456] width 50 height 14
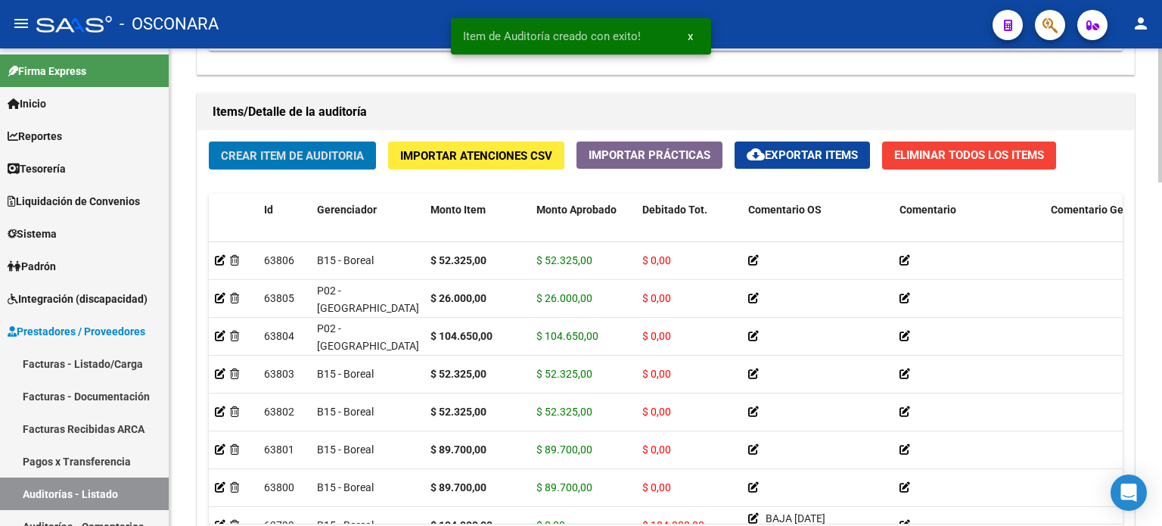
click at [266, 149] on span "Crear Item de Auditoria" at bounding box center [292, 156] width 143 height 14
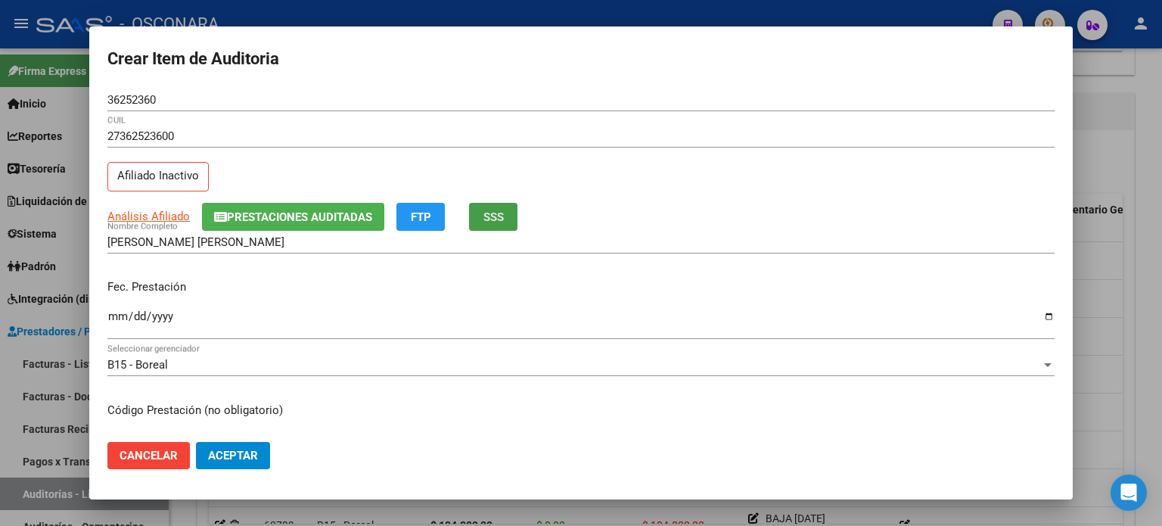
click at [502, 206] on button "SSS" at bounding box center [493, 217] width 48 height 28
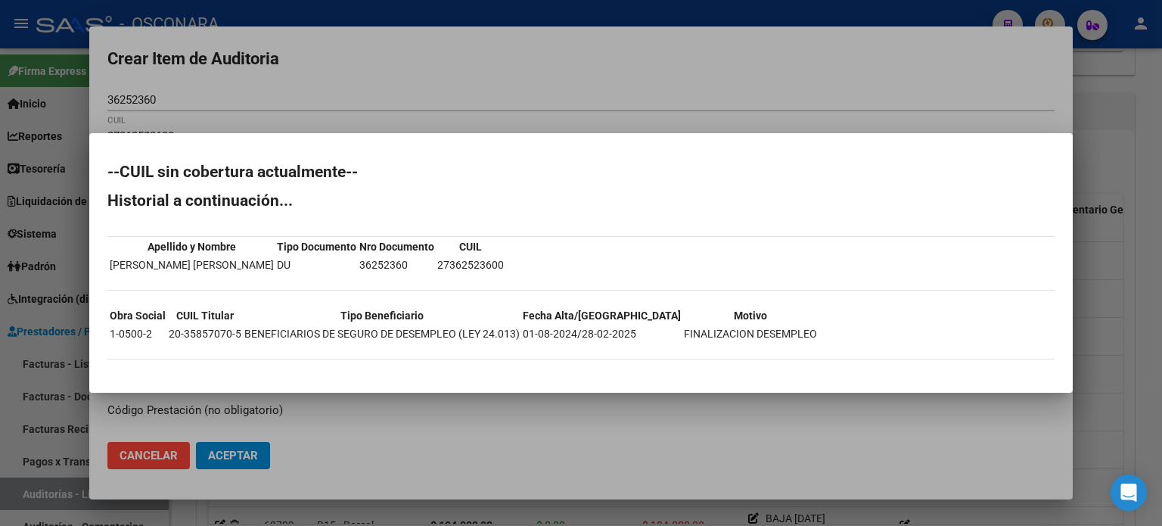
click at [1094, 314] on div at bounding box center [581, 263] width 1162 height 526
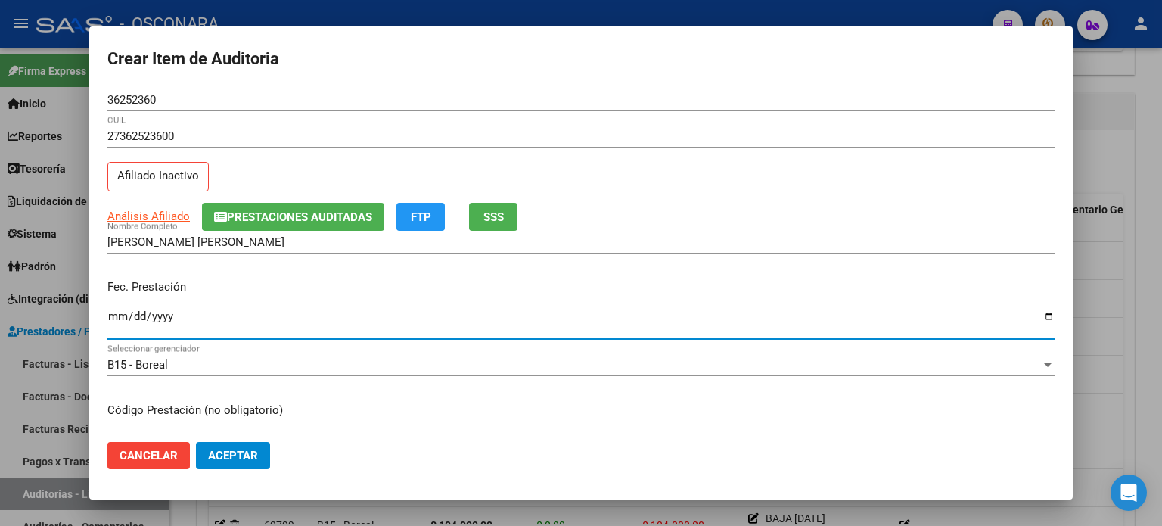
click at [115, 314] on input "Ingresar la fecha" at bounding box center [580, 322] width 947 height 24
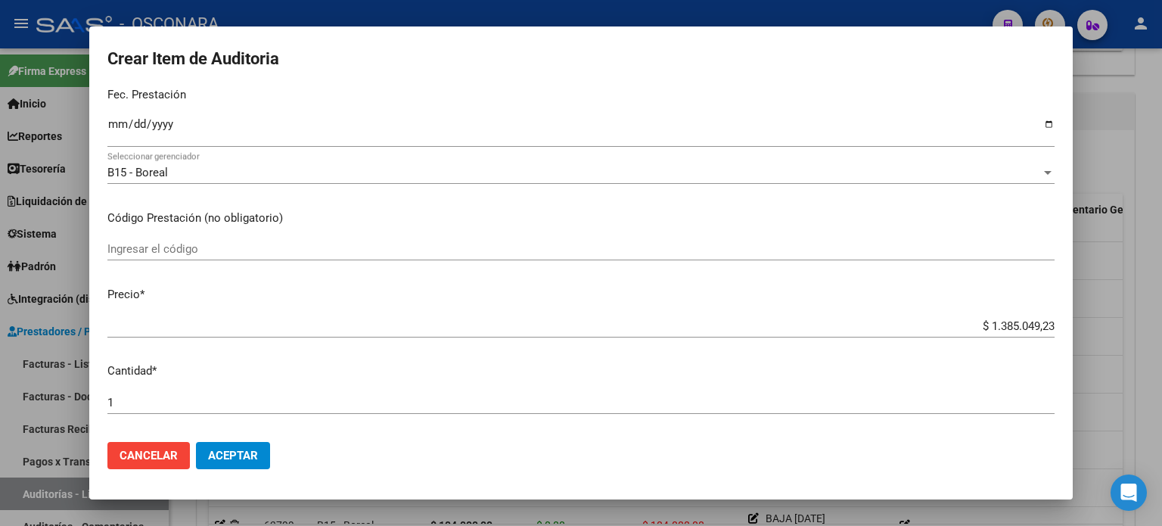
scroll to position [227, 0]
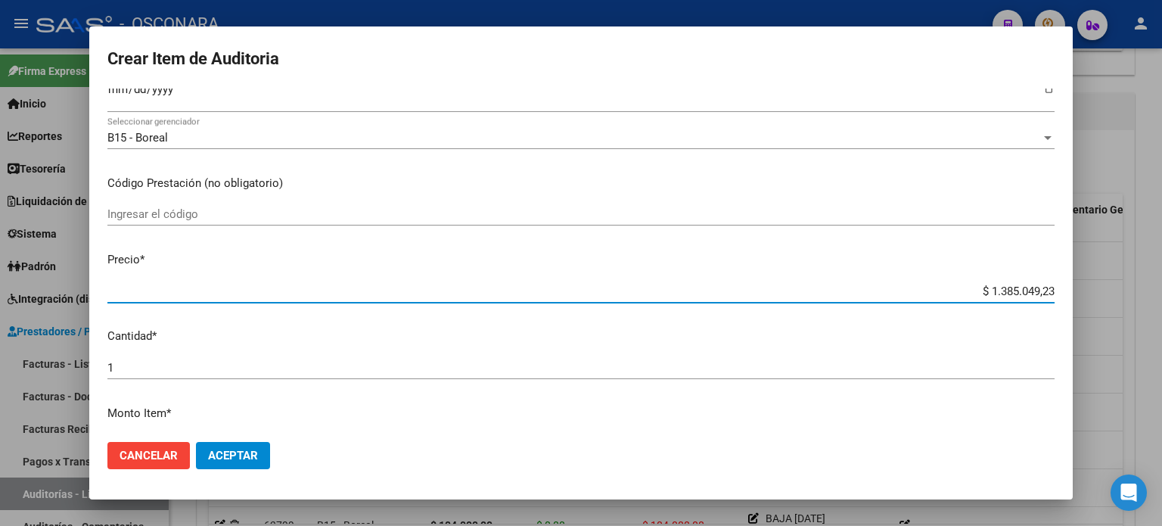
drag, startPoint x: 975, startPoint y: 290, endPoint x: 1161, endPoint y: 286, distance: 186.9
click at [1161, 286] on div "Crear Item de Auditoria 36252360 Nro Documento 27362523600 CUIL Afiliado Inacti…" at bounding box center [581, 263] width 1162 height 526
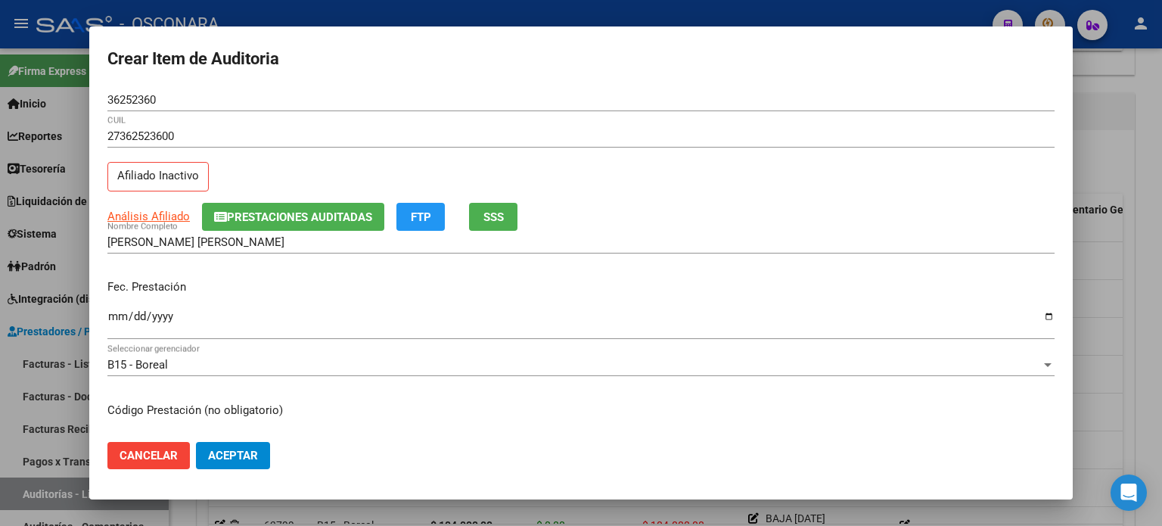
click at [158, 454] on span "Cancelar" at bounding box center [149, 456] width 58 height 14
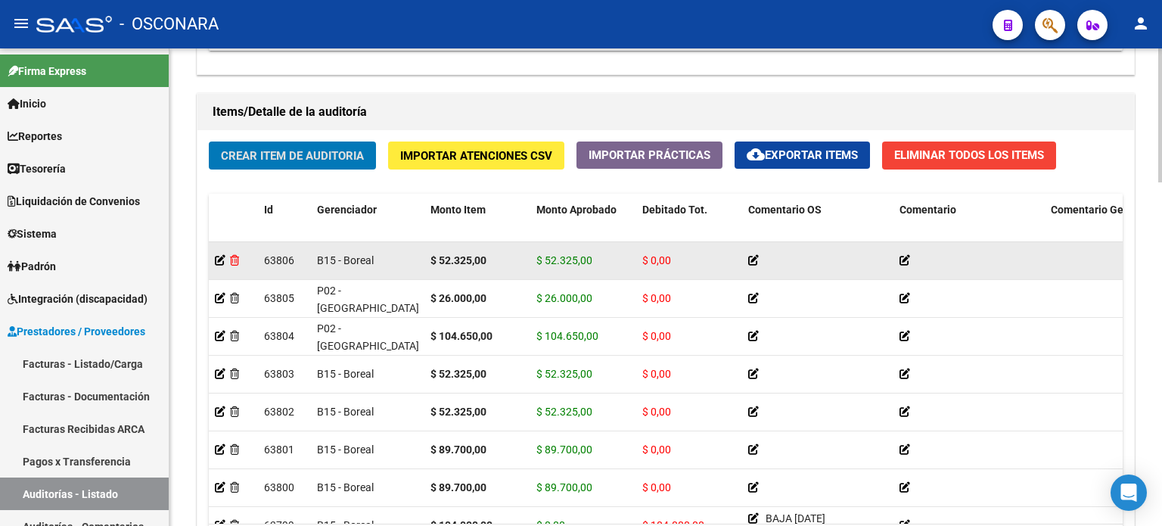
click at [237, 261] on icon at bounding box center [234, 260] width 9 height 11
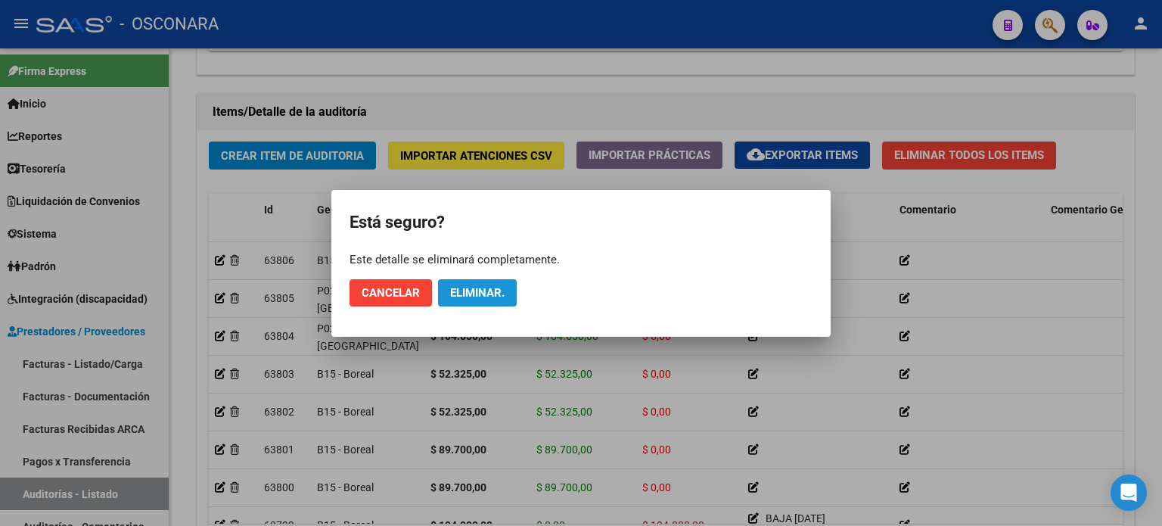
click at [477, 290] on span "Eliminar." at bounding box center [477, 293] width 54 height 14
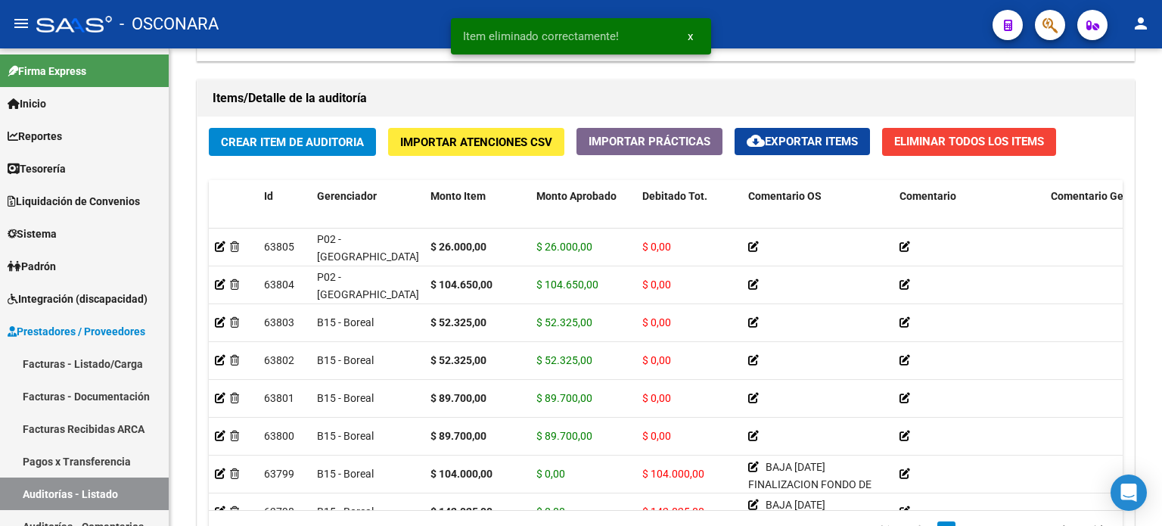
scroll to position [1059, 0]
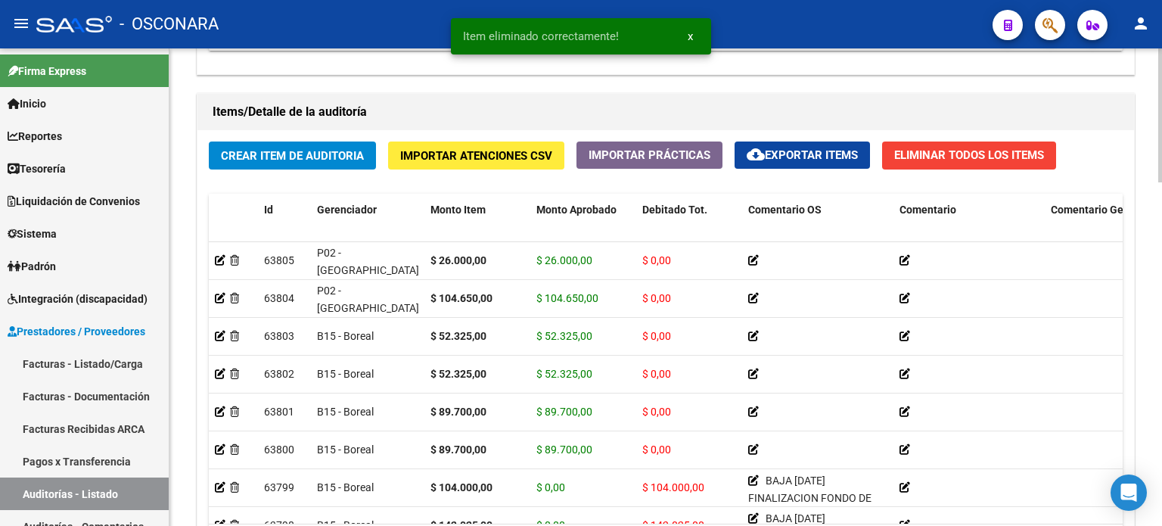
click at [282, 145] on button "Crear Item de Auditoria" at bounding box center [292, 155] width 167 height 28
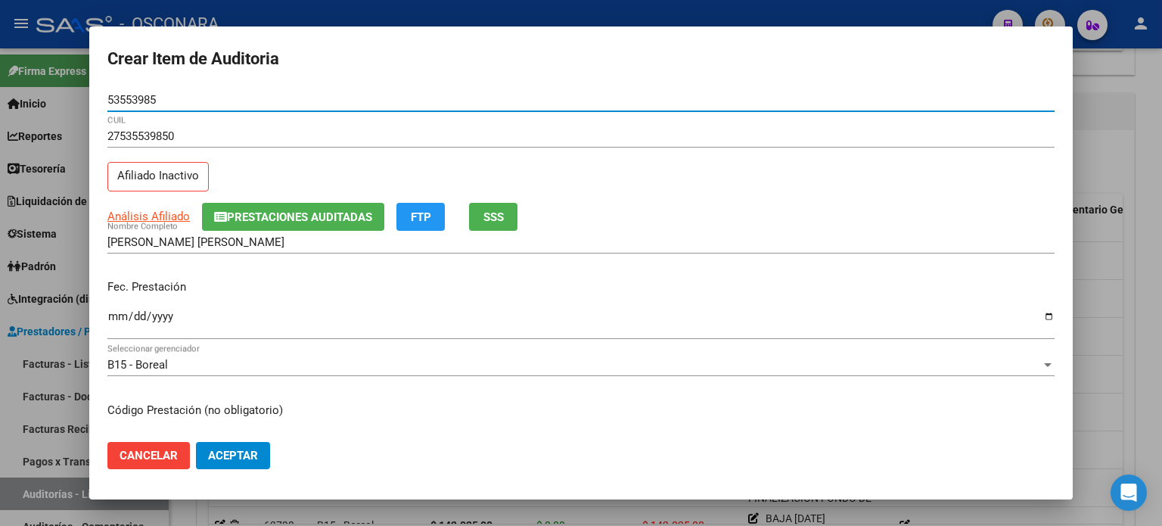
click at [478, 225] on button "SSS" at bounding box center [493, 217] width 48 height 28
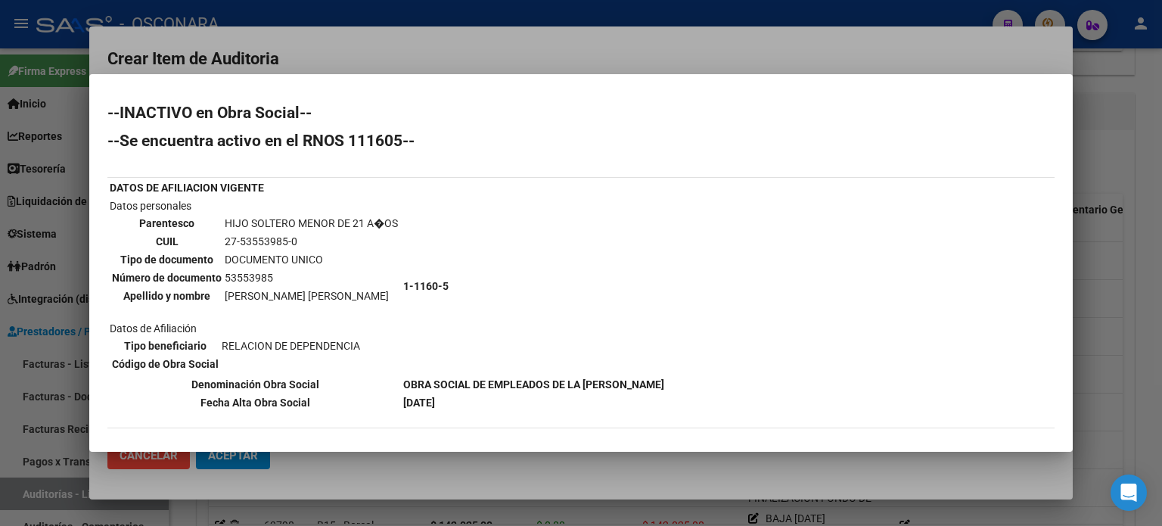
click at [1112, 138] on div at bounding box center [581, 263] width 1162 height 526
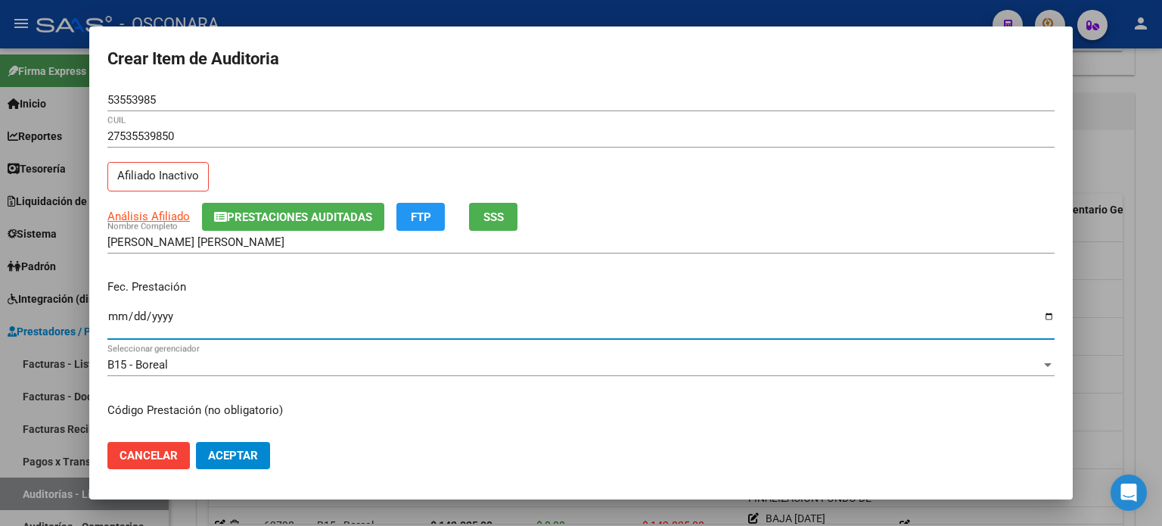
click at [109, 317] on input "Ingresar la fecha" at bounding box center [580, 322] width 947 height 24
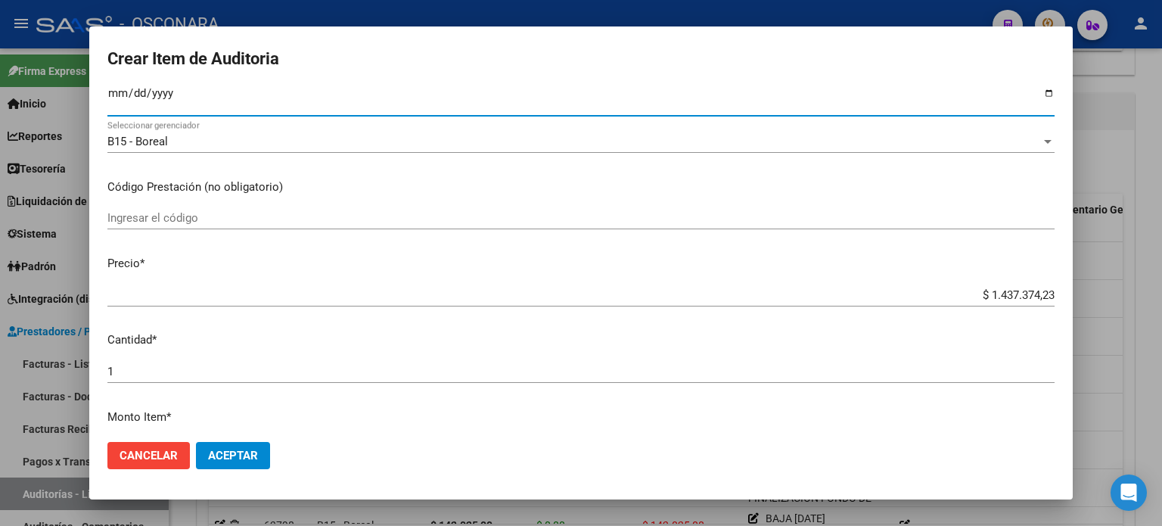
scroll to position [227, 0]
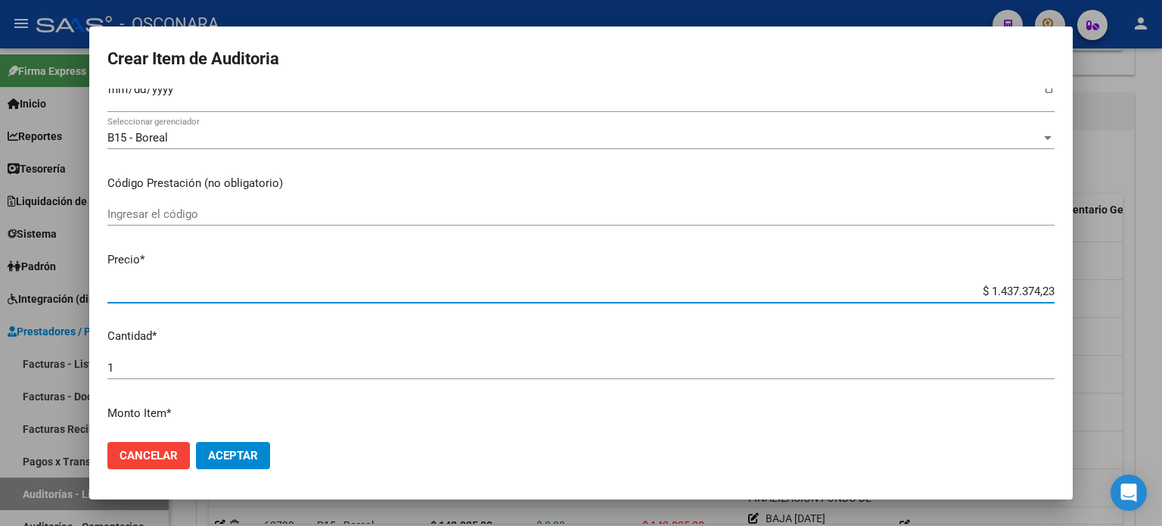
drag, startPoint x: 979, startPoint y: 291, endPoint x: 1161, endPoint y: 292, distance: 182.3
click at [1161, 292] on div "Crear Item de Auditoria 53553985 Nro Documento 27535539850 CUIL Afiliado Inacti…" at bounding box center [581, 263] width 1162 height 526
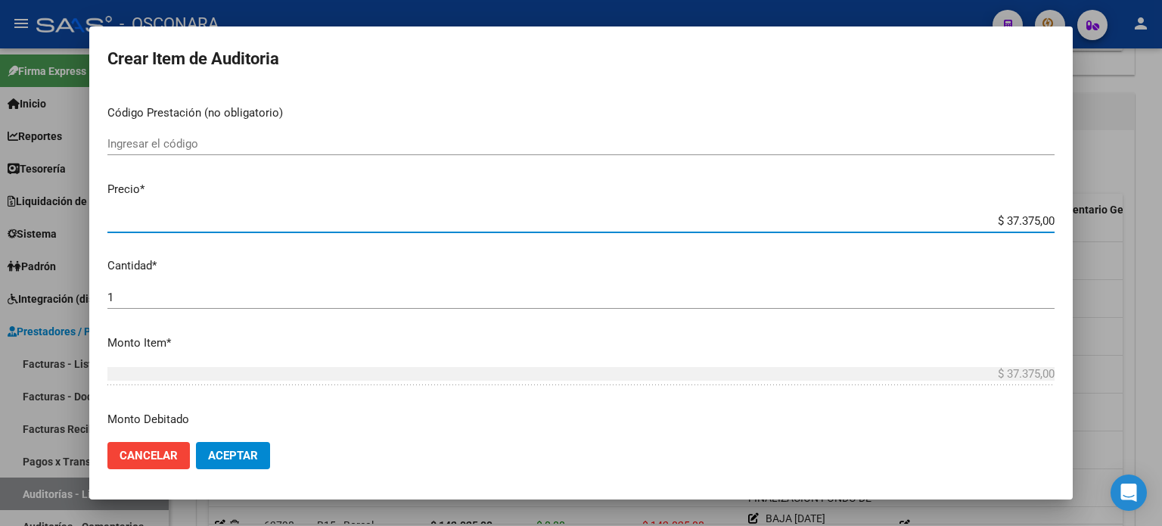
scroll to position [454, 0]
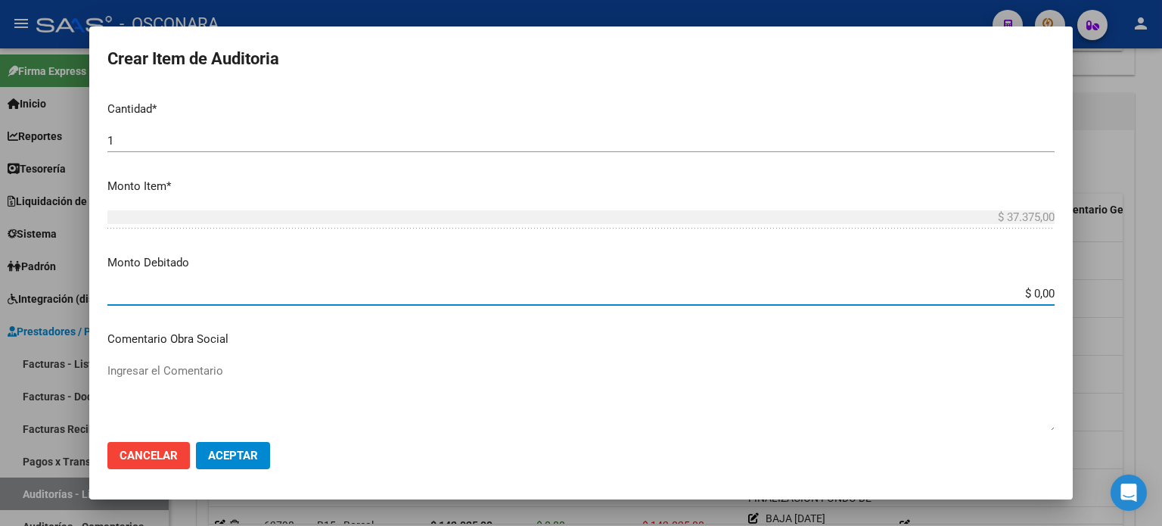
drag, startPoint x: 1018, startPoint y: 288, endPoint x: 1161, endPoint y: 281, distance: 143.2
click at [1161, 289] on div "Crear Item de Auditoria 53553985 Nro Documento 27535539850 CUIL Afiliado Inacti…" at bounding box center [581, 263] width 1162 height 526
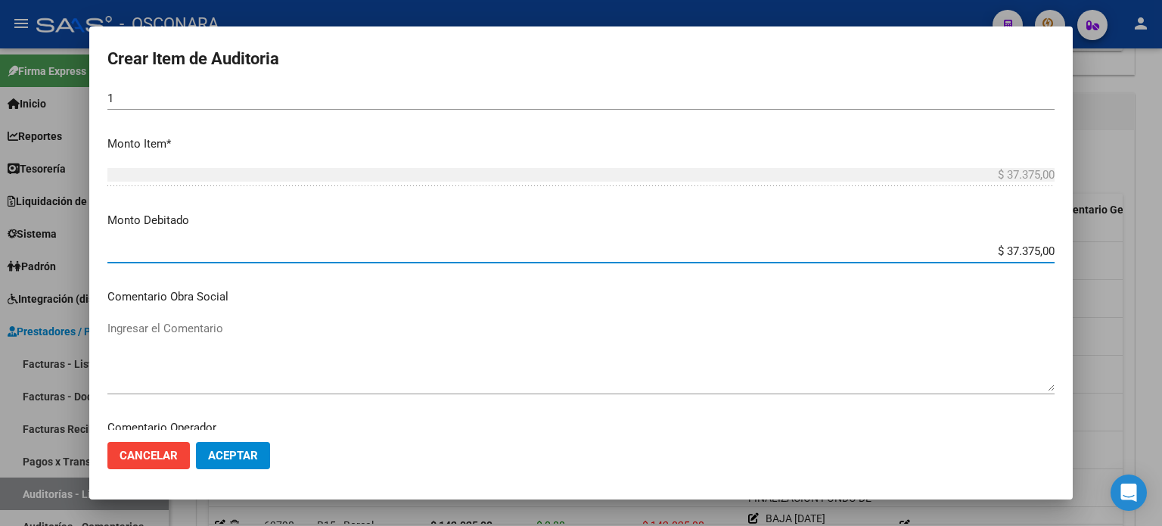
scroll to position [605, 0]
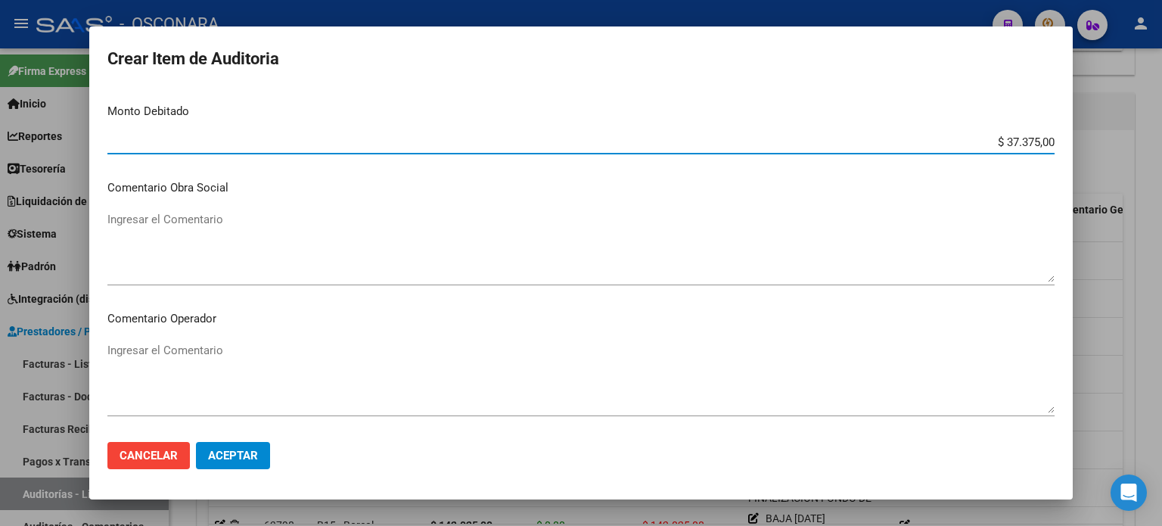
click at [176, 238] on textarea "Ingresar el Comentario" at bounding box center [580, 246] width 947 height 71
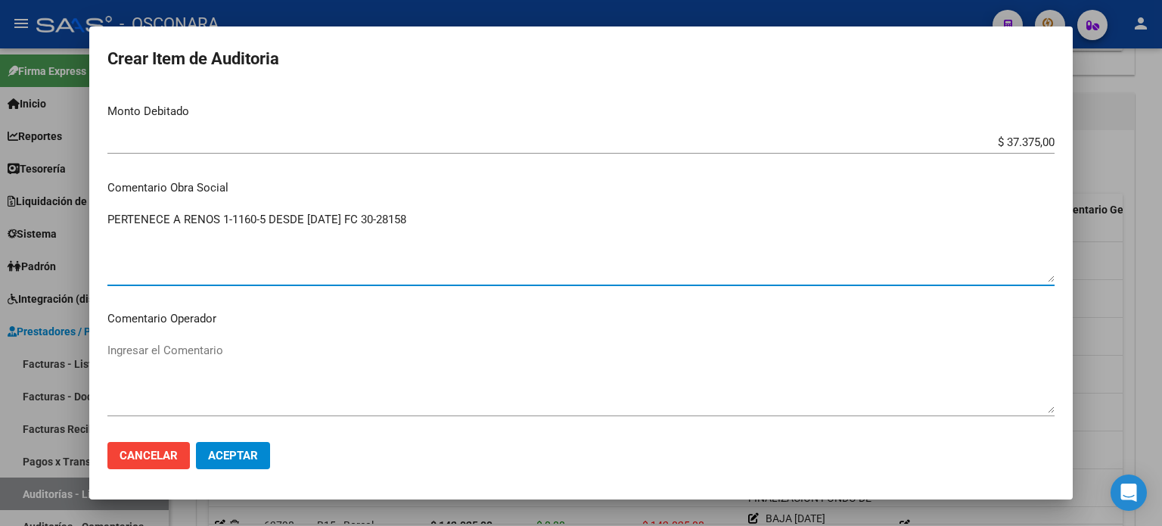
drag, startPoint x: 442, startPoint y: 215, endPoint x: 180, endPoint y: 219, distance: 261.8
click at [0, 217] on div "Crear Item de Auditoria 53553985 Nro Documento 27535539850 CUIL Afiliado Inacti…" at bounding box center [581, 263] width 1162 height 526
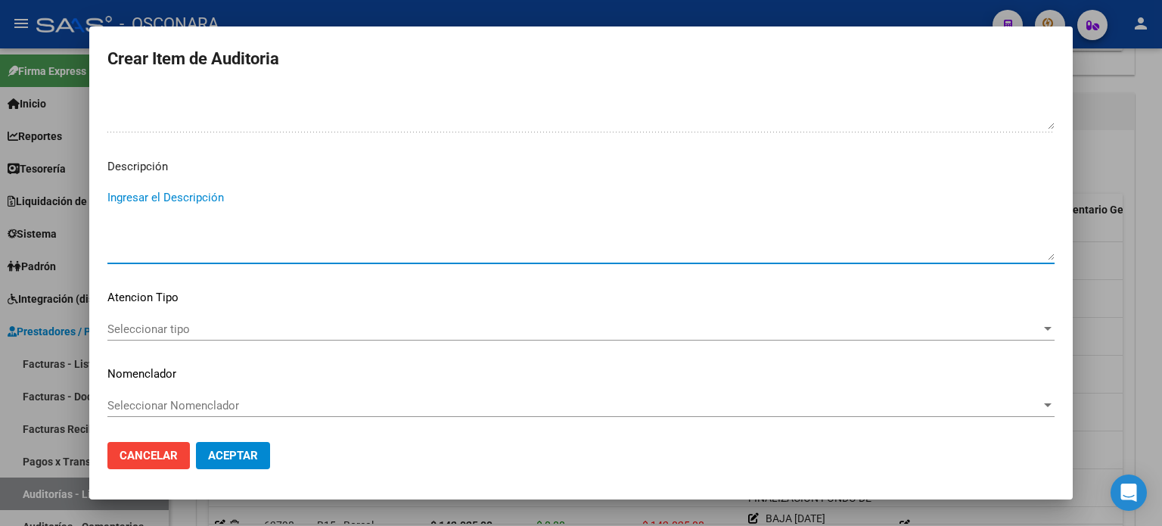
paste textarea "PERTENECE A RENOS 1-1160-5 DESDE 01/02/2024 FC 30-28158"
click at [178, 334] on span "Seleccionar tipo" at bounding box center [574, 329] width 934 height 14
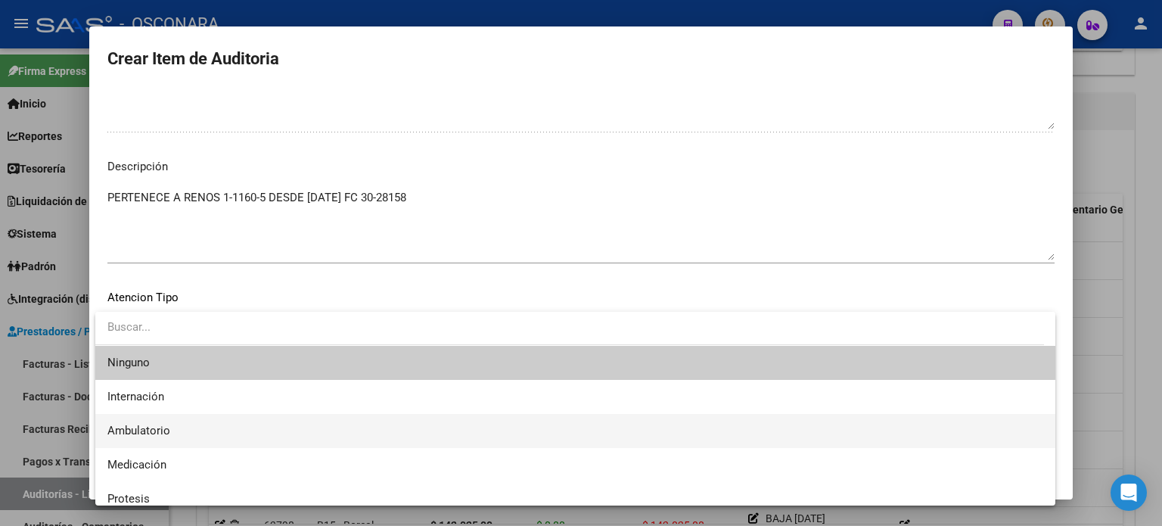
click at [166, 427] on span "Ambulatorio" at bounding box center [138, 431] width 63 height 14
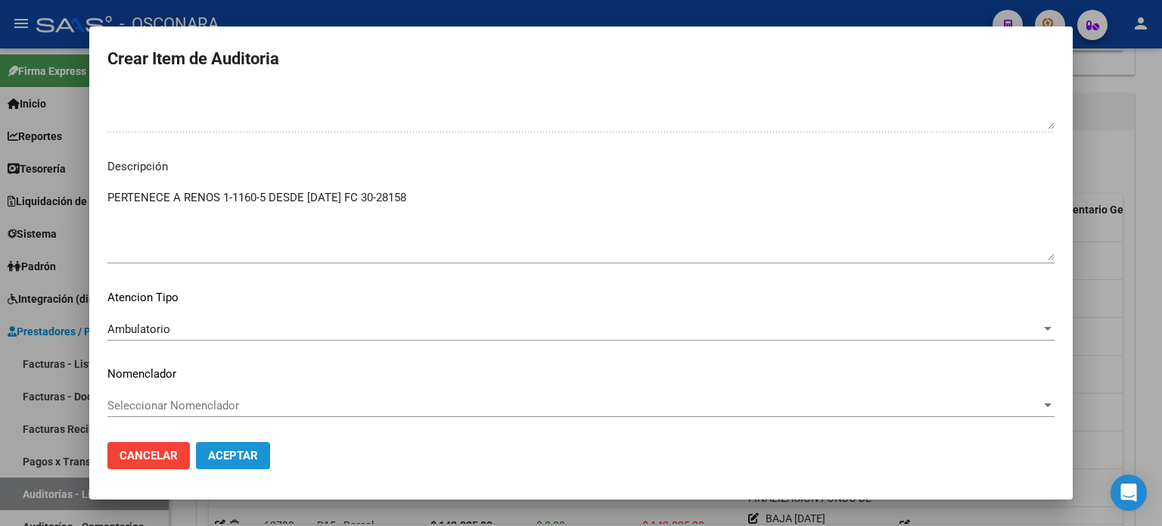
click at [238, 449] on span "Aceptar" at bounding box center [233, 456] width 50 height 14
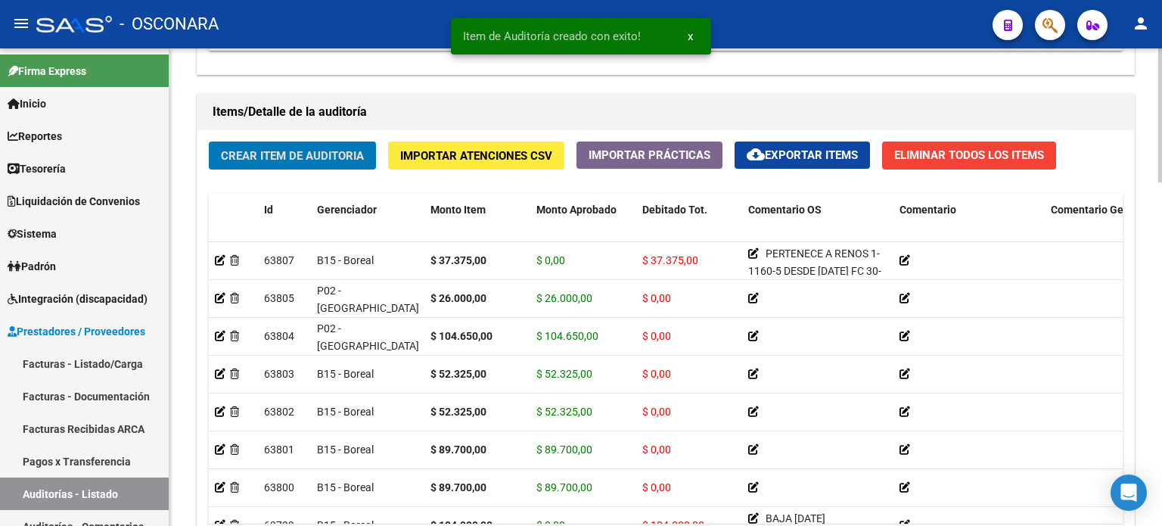
click at [312, 156] on span "Crear Item de Auditoria" at bounding box center [292, 156] width 143 height 14
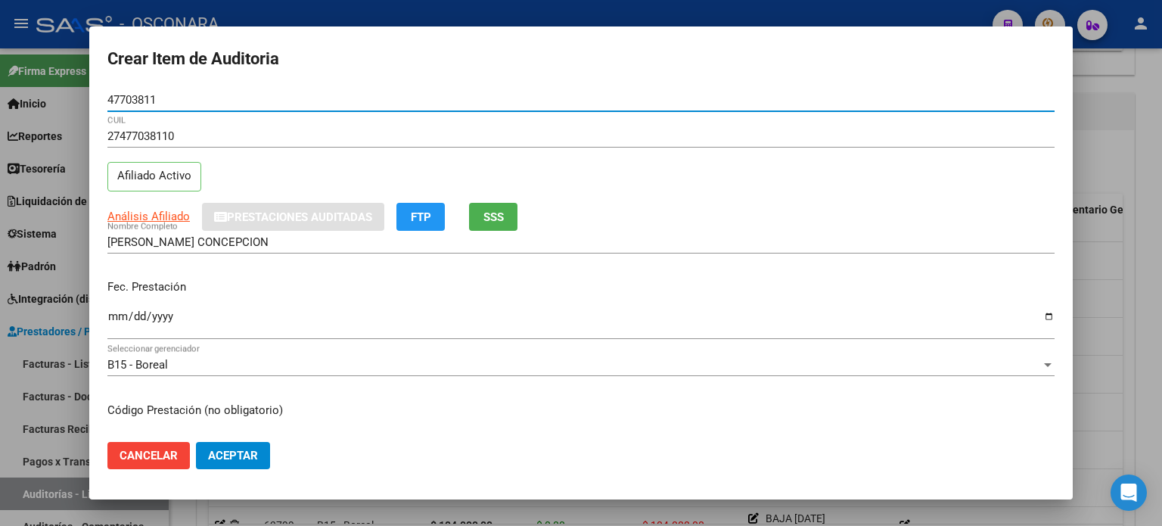
click at [113, 317] on input "Ingresar la fecha" at bounding box center [580, 322] width 947 height 24
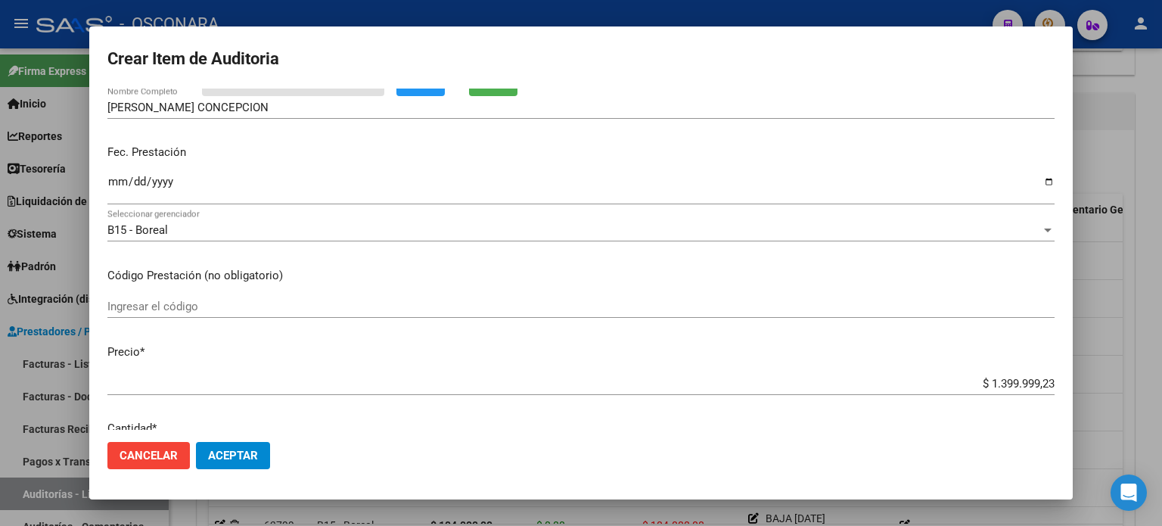
scroll to position [303, 0]
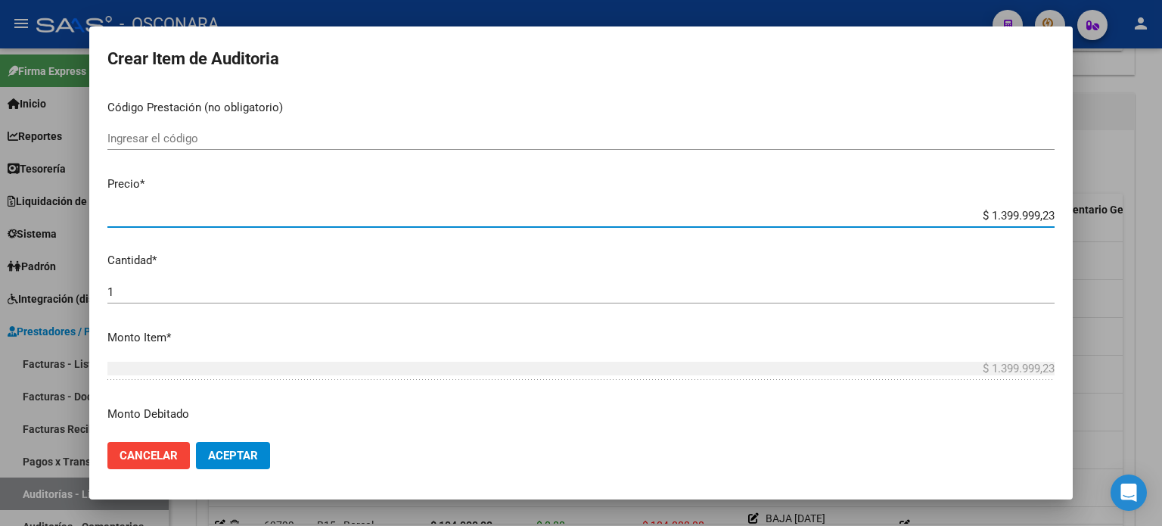
drag, startPoint x: 975, startPoint y: 214, endPoint x: 1161, endPoint y: 204, distance: 187.2
click at [1161, 204] on div "Crear Item de Auditoria 47703811 Nro Documento 27477038110 CUIL Afiliado Activo…" at bounding box center [581, 263] width 1162 height 526
click at [232, 281] on div "1 Ingresar la cantidad" at bounding box center [580, 292] width 947 height 23
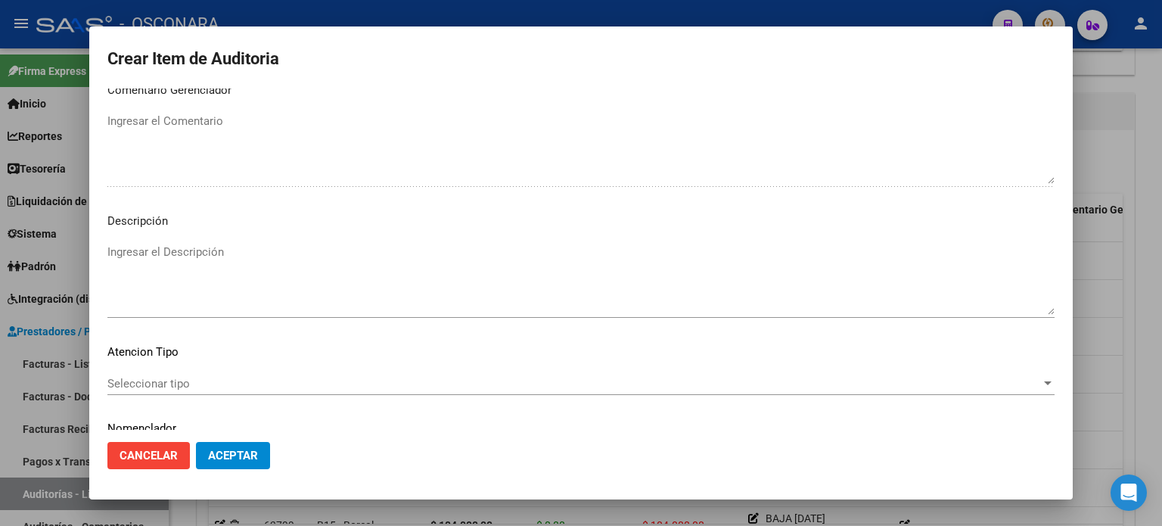
scroll to position [1020, 0]
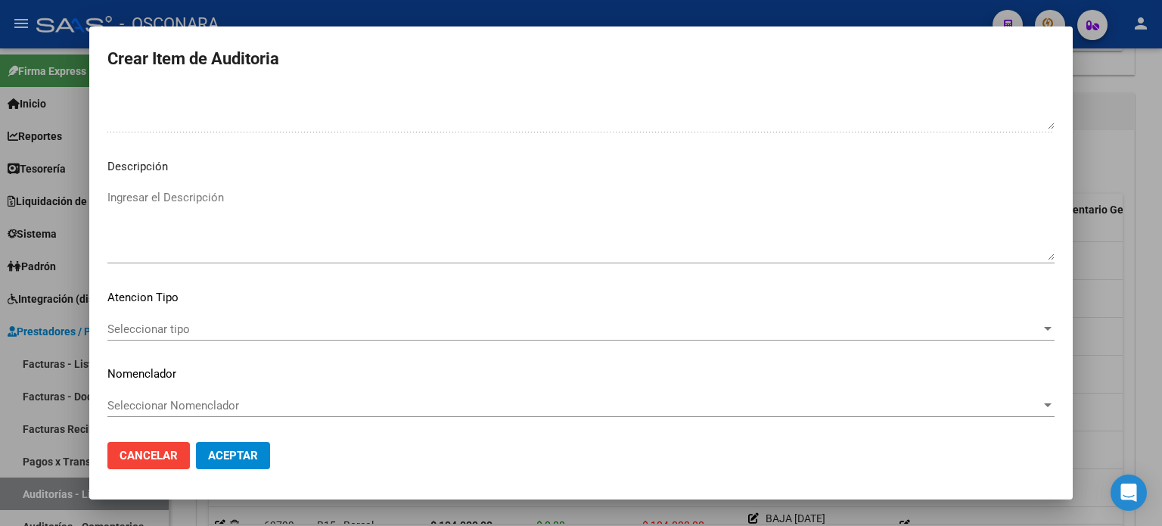
click at [213, 230] on textarea "Ingresar el Descripción" at bounding box center [580, 224] width 947 height 71
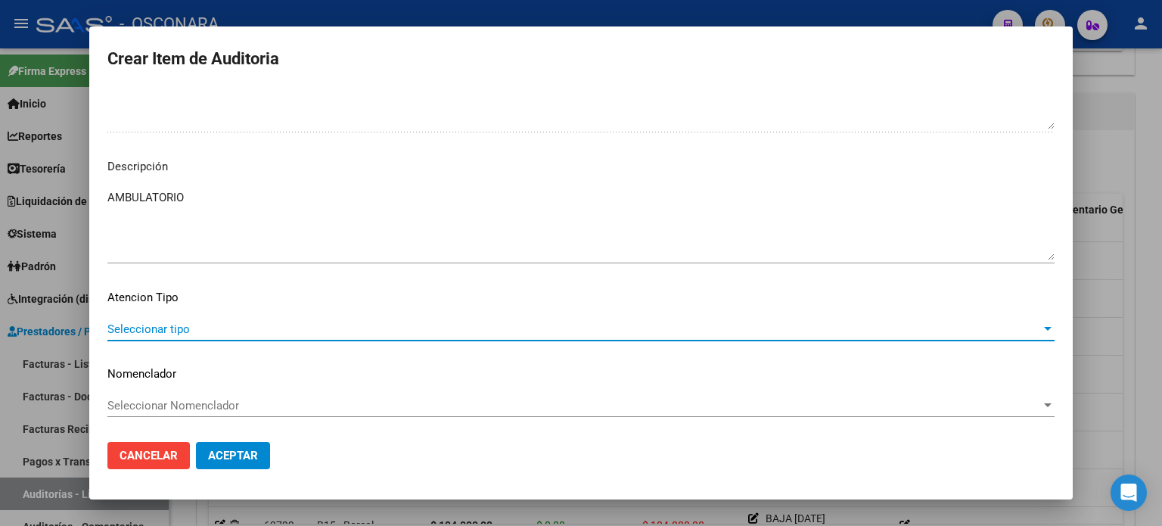
click at [136, 328] on span "Seleccionar tipo" at bounding box center [574, 329] width 934 height 14
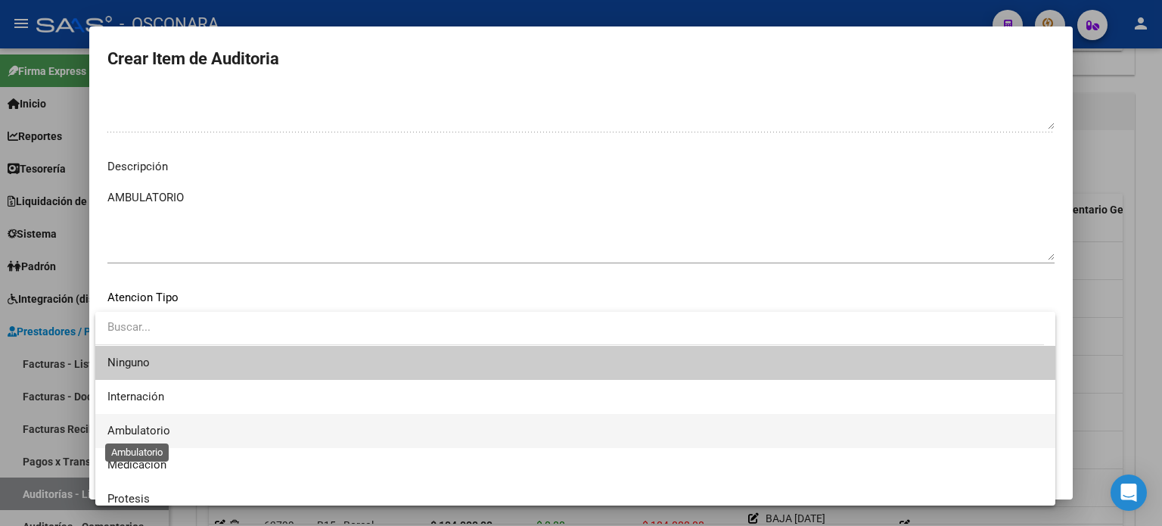
click at [148, 433] on span "Ambulatorio" at bounding box center [138, 431] width 63 height 14
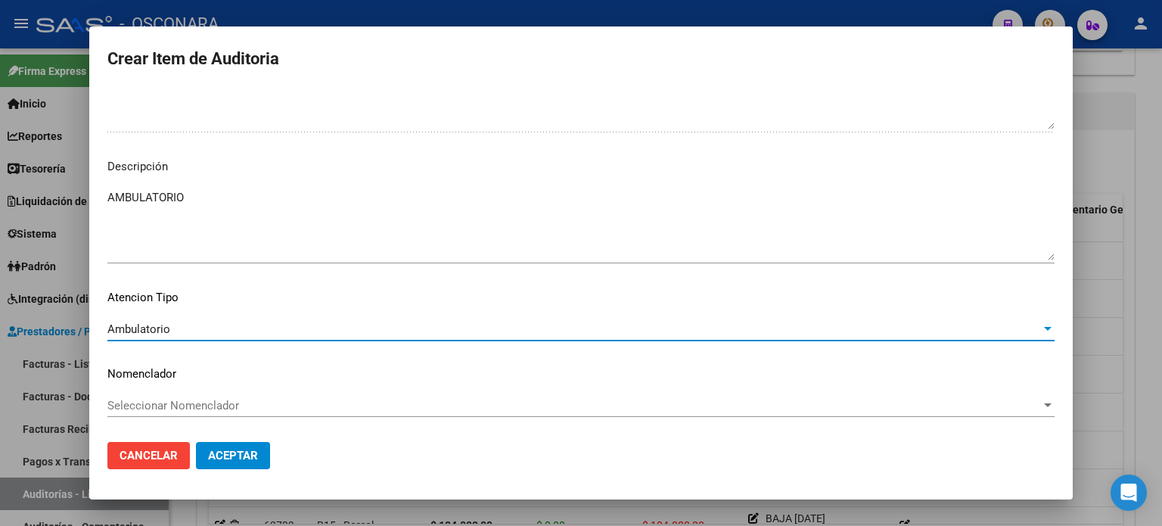
click at [218, 449] on span "Aceptar" at bounding box center [233, 456] width 50 height 14
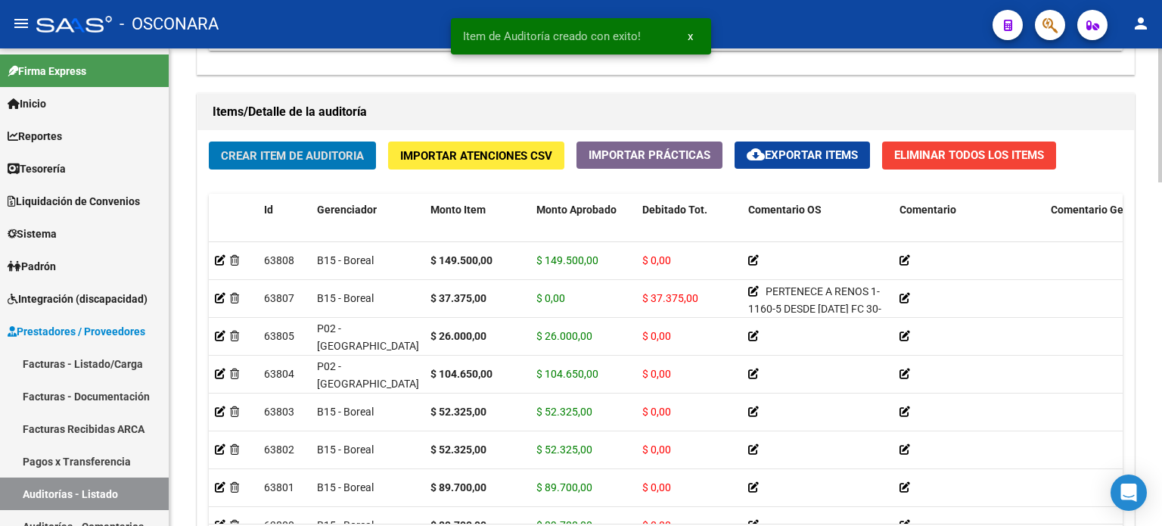
click at [294, 163] on button "Crear Item de Auditoria" at bounding box center [292, 155] width 167 height 28
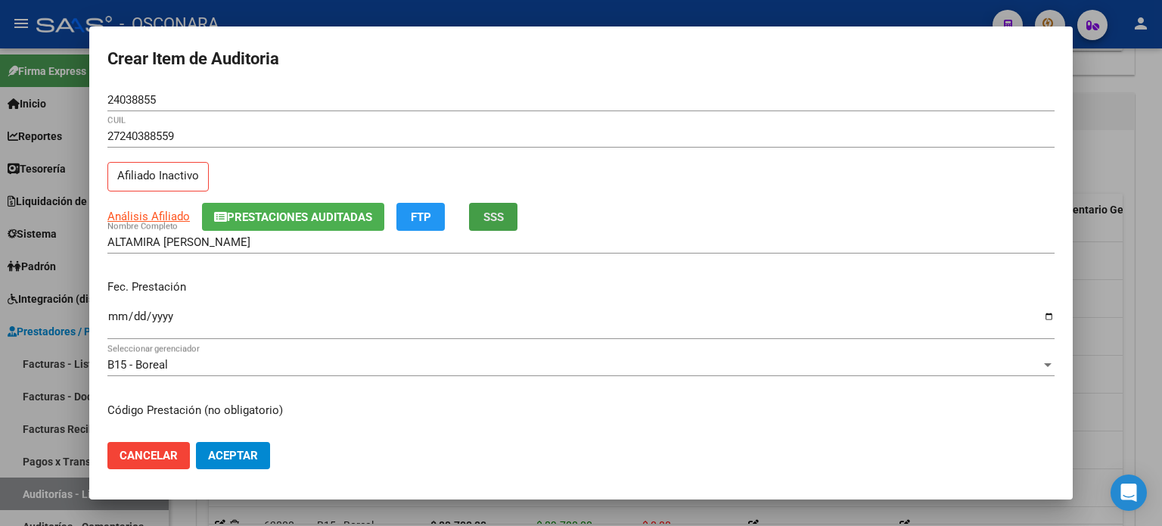
click at [495, 213] on span "SSS" at bounding box center [493, 217] width 20 height 14
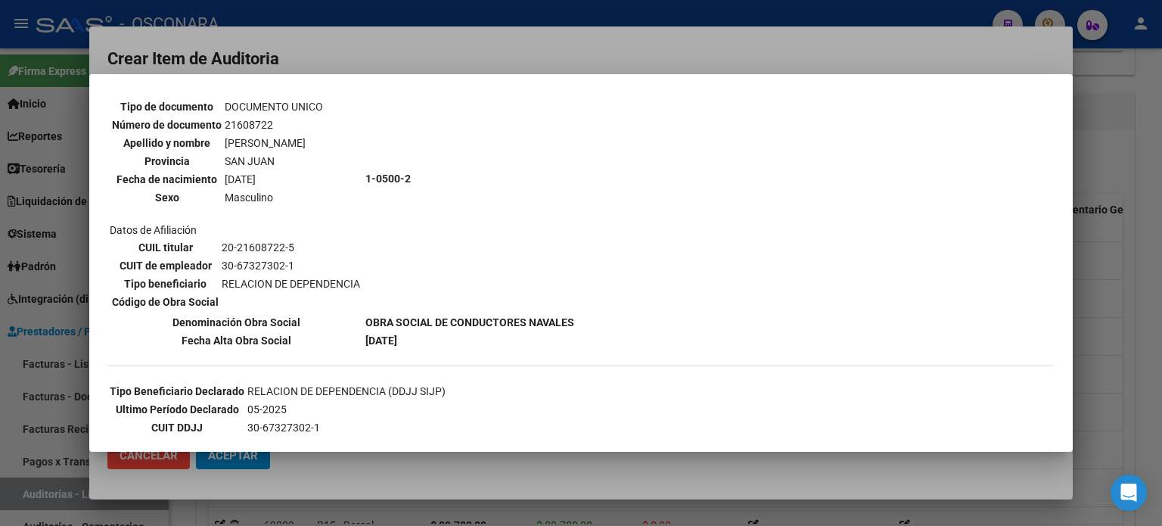
scroll to position [151, 0]
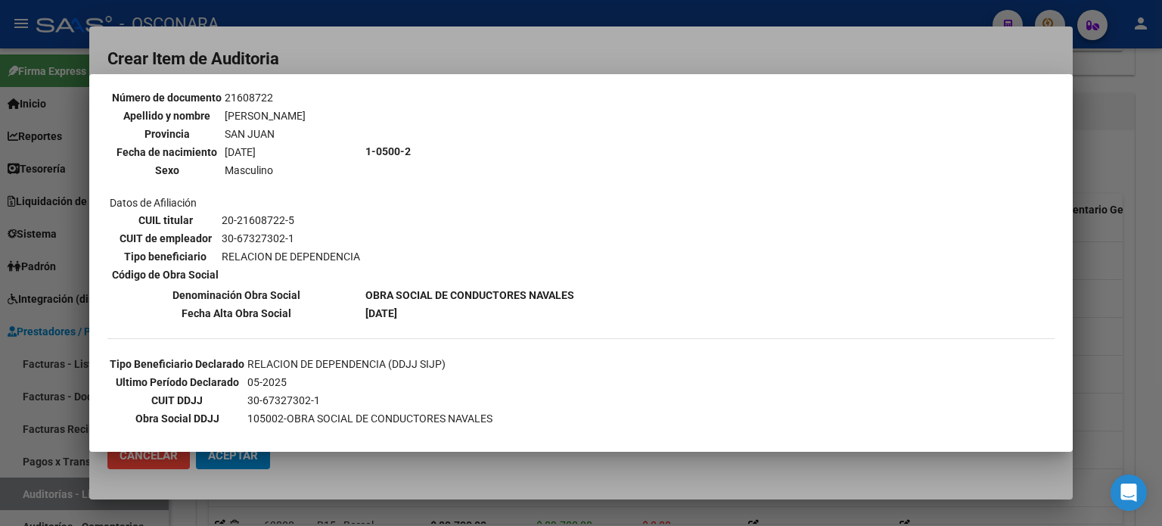
drag, startPoint x: 1114, startPoint y: 290, endPoint x: 376, endPoint y: 292, distance: 738.5
click at [1114, 290] on div at bounding box center [581, 263] width 1162 height 526
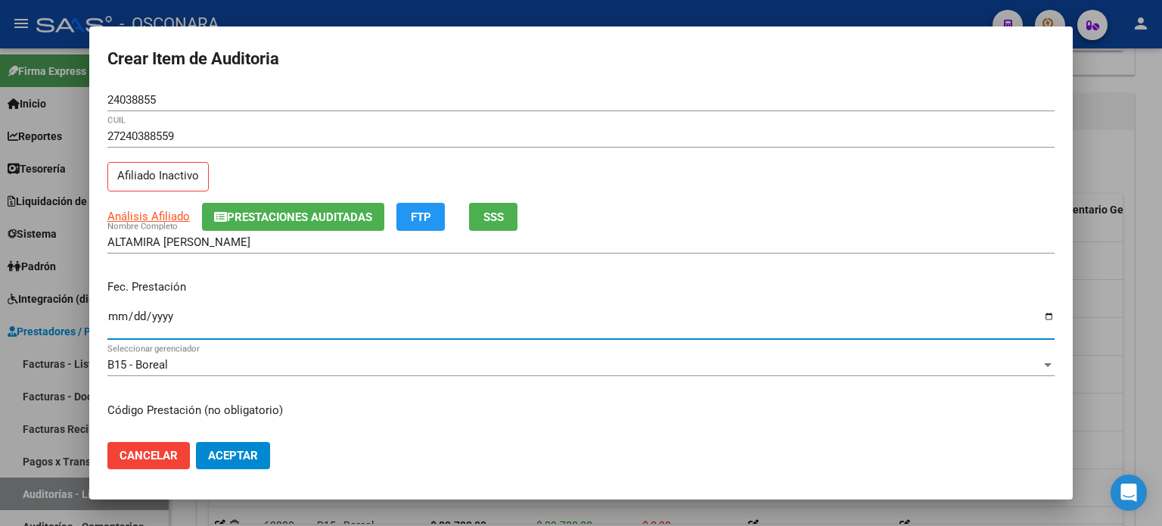
click at [116, 319] on input "Ingresar la fecha" at bounding box center [580, 322] width 947 height 24
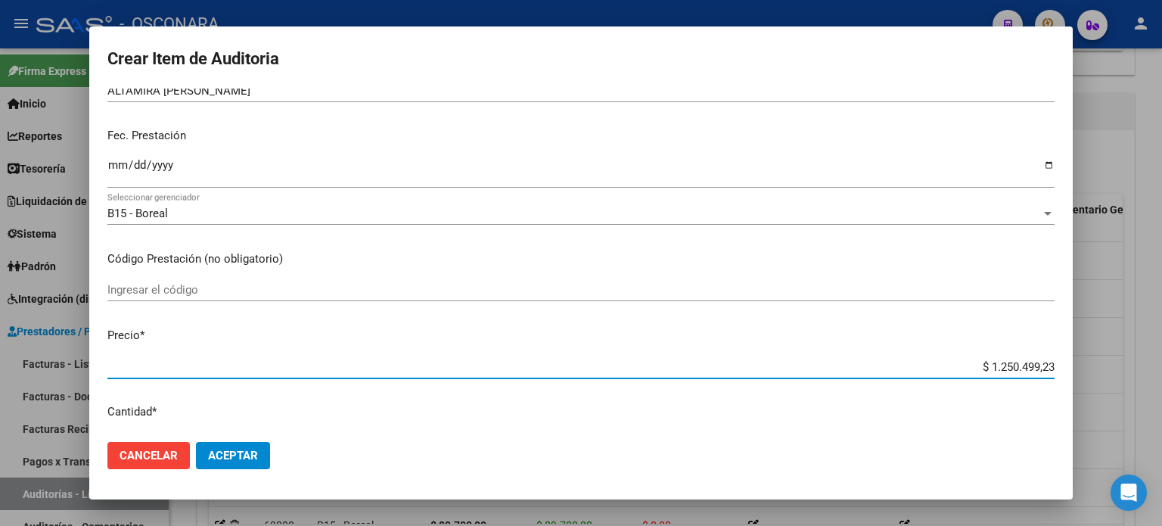
drag, startPoint x: 977, startPoint y: 367, endPoint x: 1161, endPoint y: 325, distance: 189.2
click at [1161, 329] on div "Crear Item de Auditoria 24038855 Nro Documento 27240388559 CUIL Afiliado Inacti…" at bounding box center [581, 263] width 1162 height 526
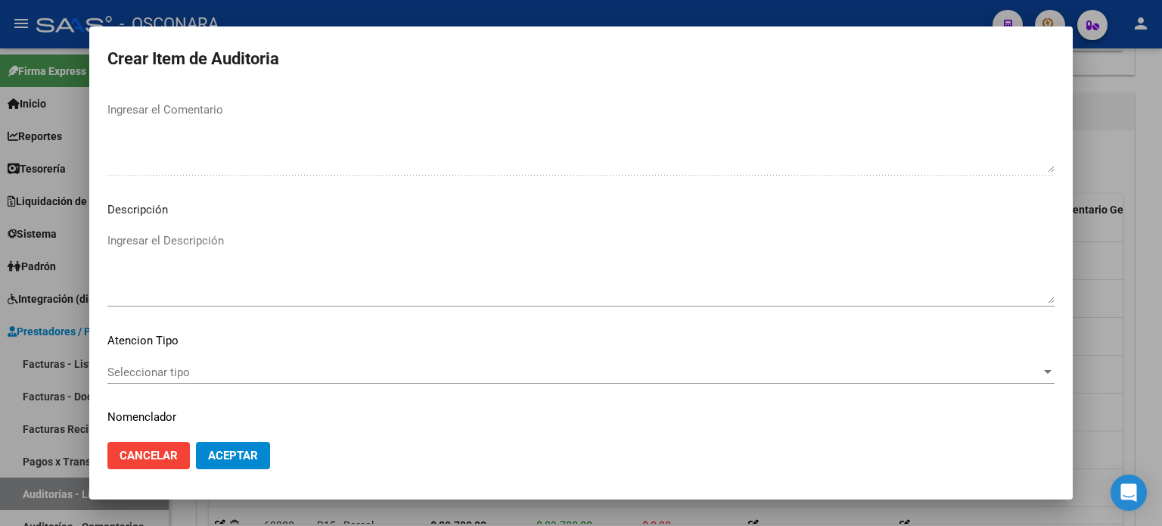
scroll to position [984, 0]
click at [256, 241] on textarea "Ingresar el Descripción" at bounding box center [580, 260] width 947 height 71
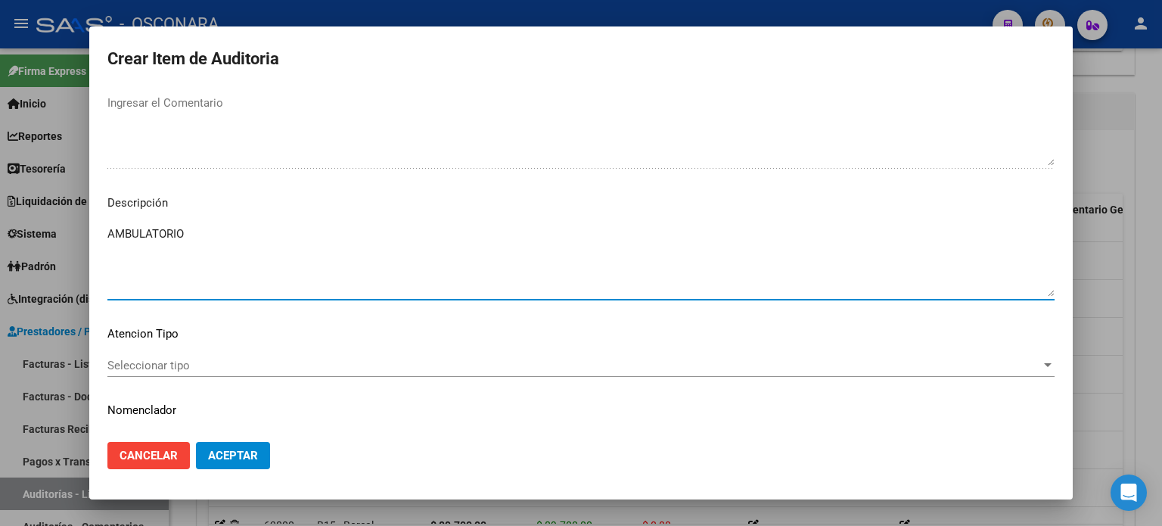
click at [121, 367] on span "Seleccionar tipo" at bounding box center [574, 366] width 934 height 14
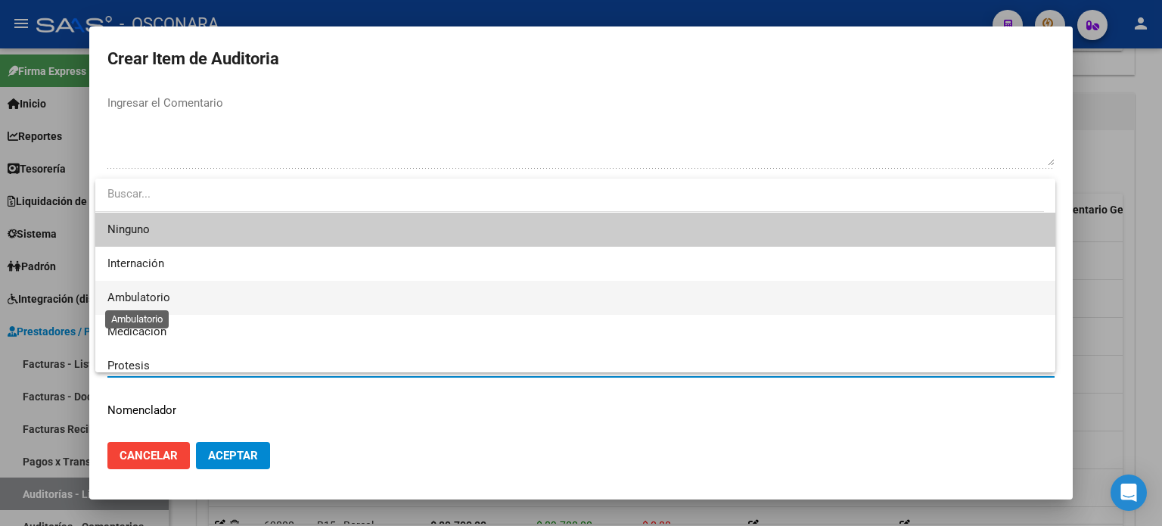
click at [148, 299] on span "Ambulatorio" at bounding box center [138, 298] width 63 height 14
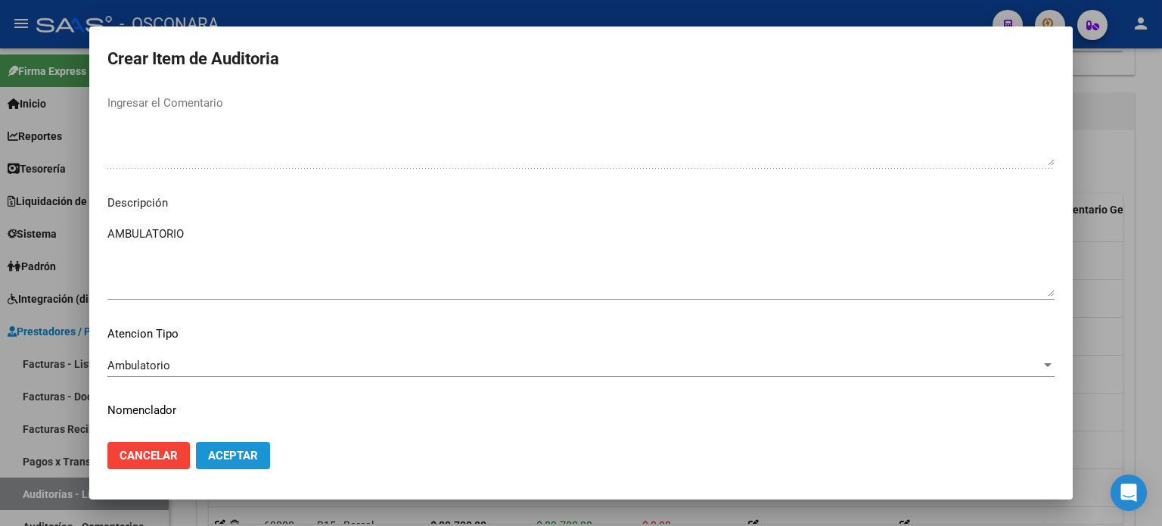
click at [212, 459] on span "Aceptar" at bounding box center [233, 456] width 50 height 14
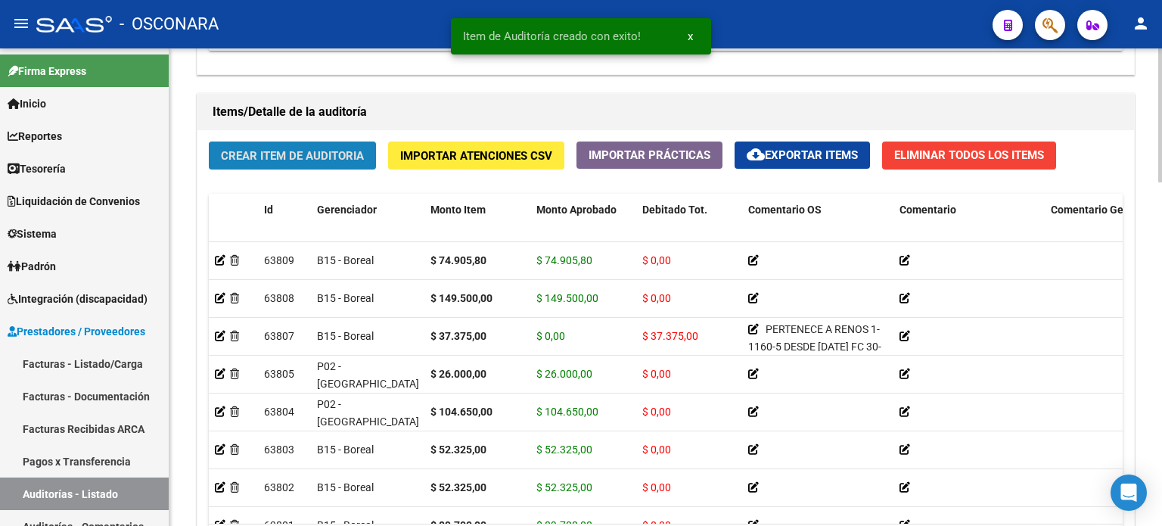
click at [272, 141] on button "Crear Item de Auditoria" at bounding box center [292, 155] width 167 height 28
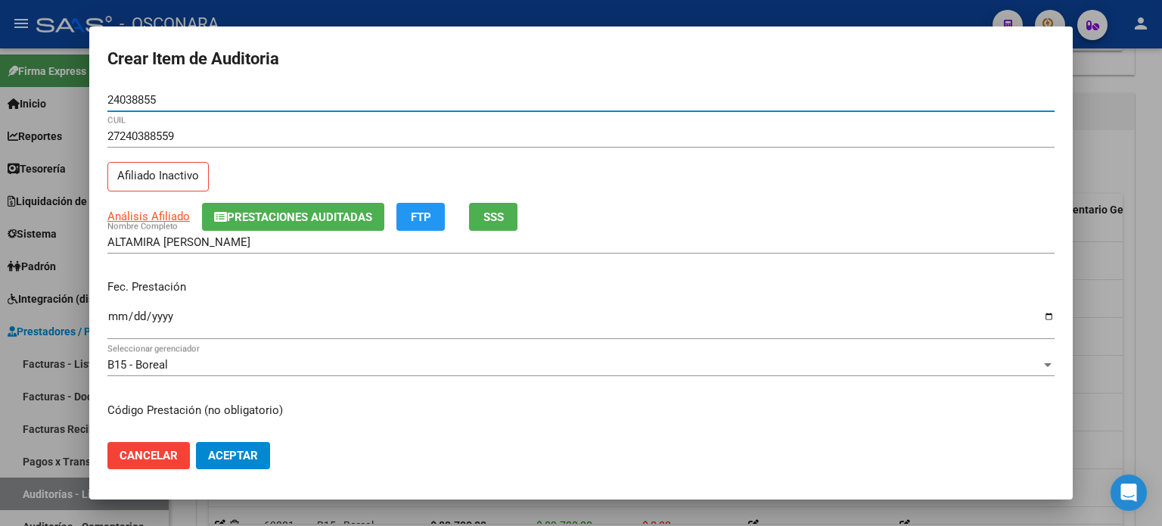
click at [115, 314] on input "Ingresar la fecha" at bounding box center [580, 322] width 947 height 24
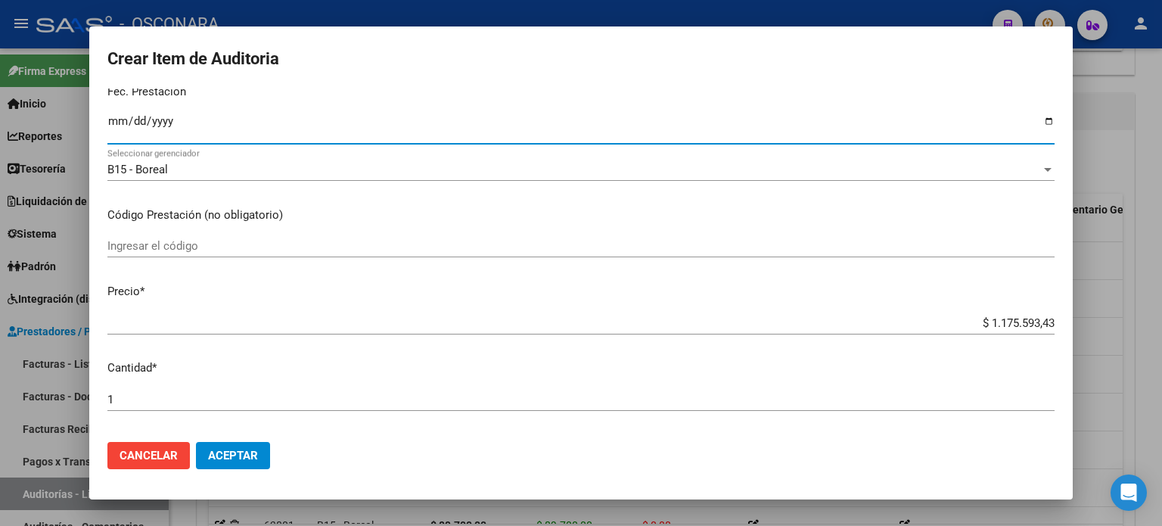
scroll to position [227, 0]
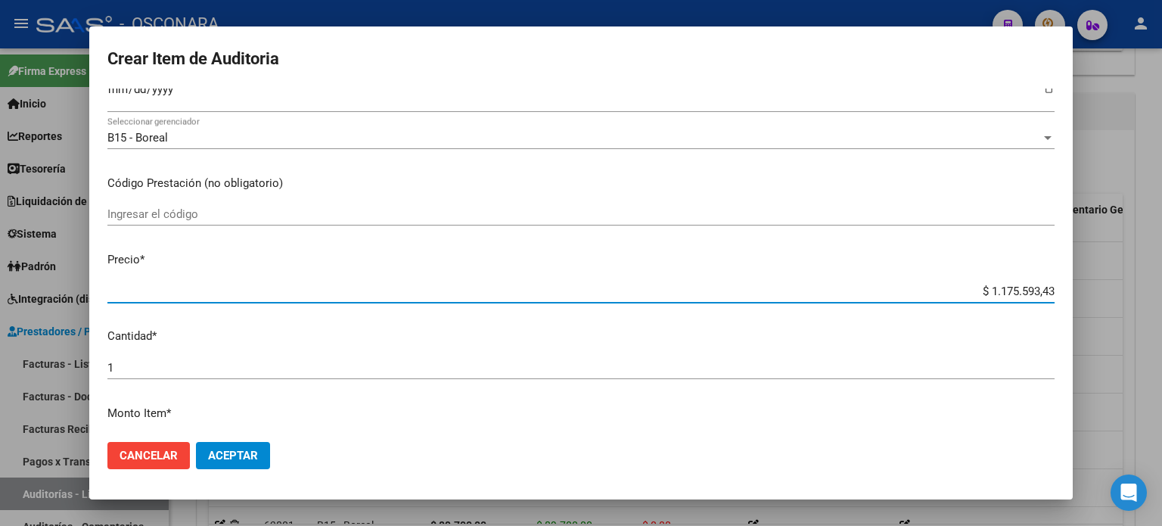
drag, startPoint x: 974, startPoint y: 291, endPoint x: 1159, endPoint y: 253, distance: 189.0
click at [1161, 255] on div "Crear Item de Auditoria 24038855 Nro Documento 27240388559 CUIL Afiliado Inacti…" at bounding box center [581, 263] width 1162 height 526
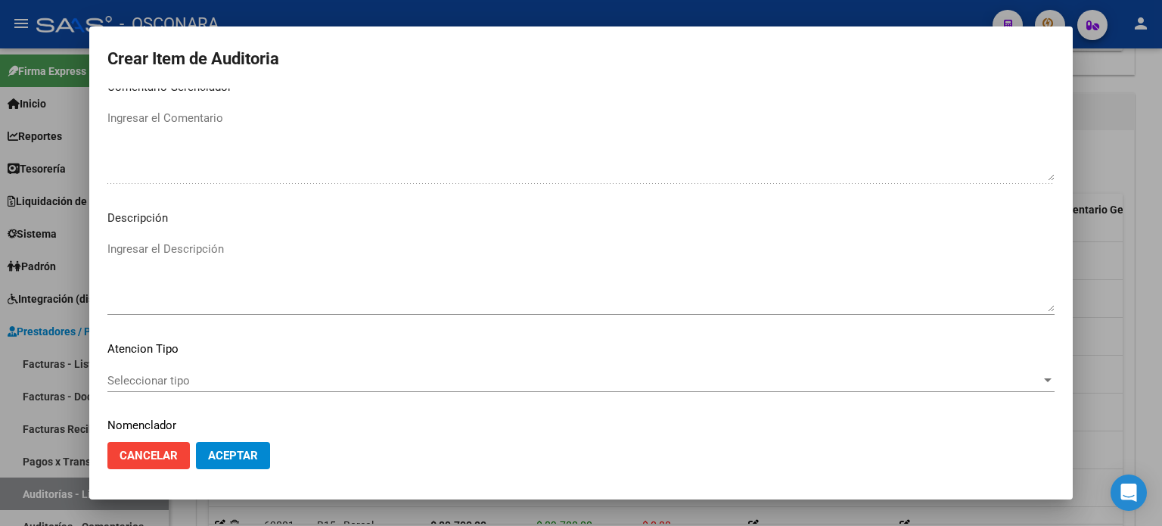
scroll to position [1020, 0]
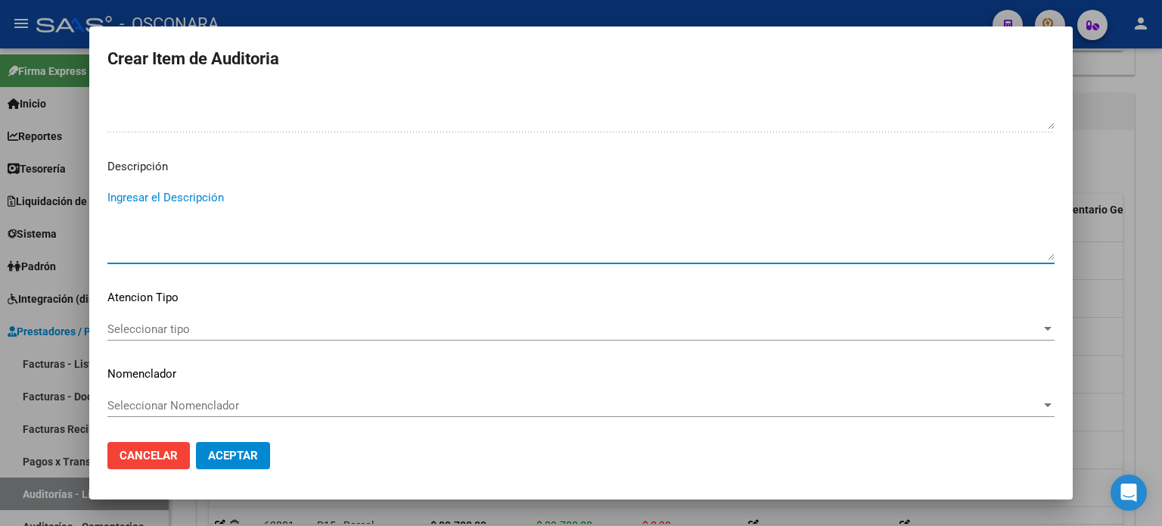
click at [163, 230] on textarea "Ingresar el Descripción" at bounding box center [580, 224] width 947 height 71
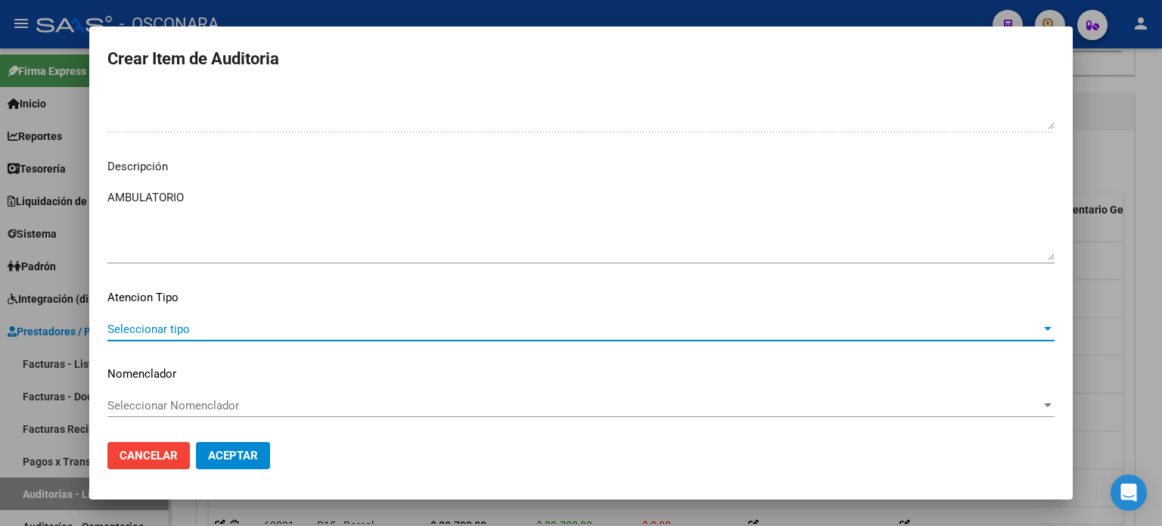
click at [141, 334] on span "Seleccionar tipo" at bounding box center [574, 329] width 934 height 14
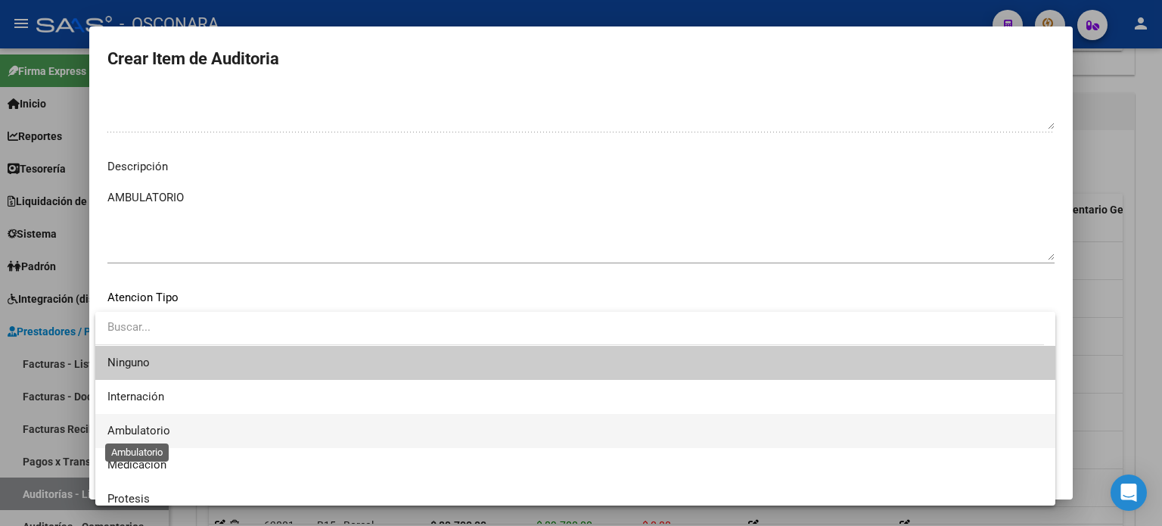
click at [148, 426] on span "Ambulatorio" at bounding box center [138, 431] width 63 height 14
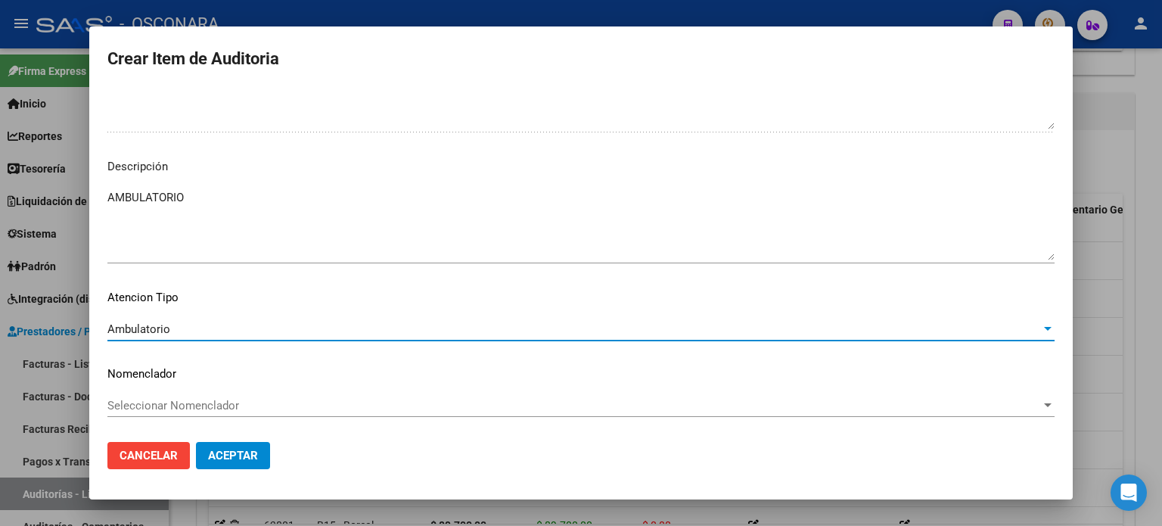
click at [242, 462] on span "Aceptar" at bounding box center [233, 456] width 50 height 14
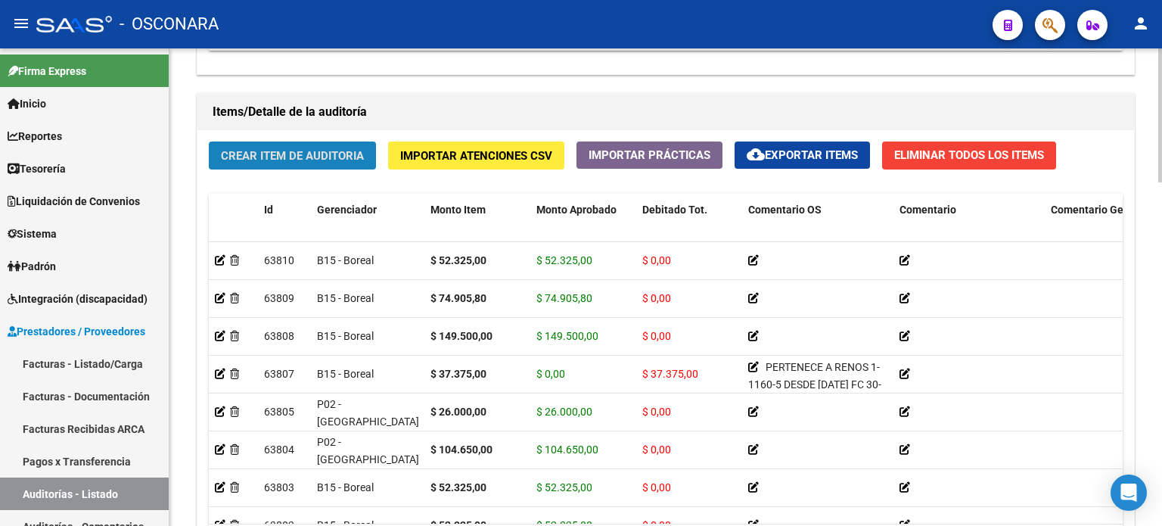
click at [272, 158] on span "Crear Item de Auditoria" at bounding box center [292, 156] width 143 height 14
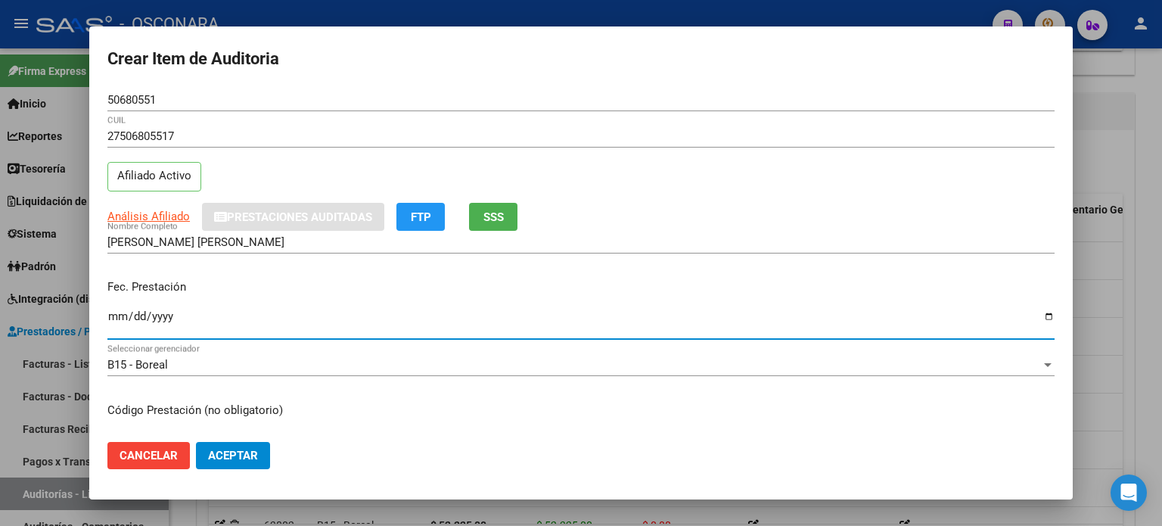
click at [120, 314] on input "Ingresar la fecha" at bounding box center [580, 322] width 947 height 24
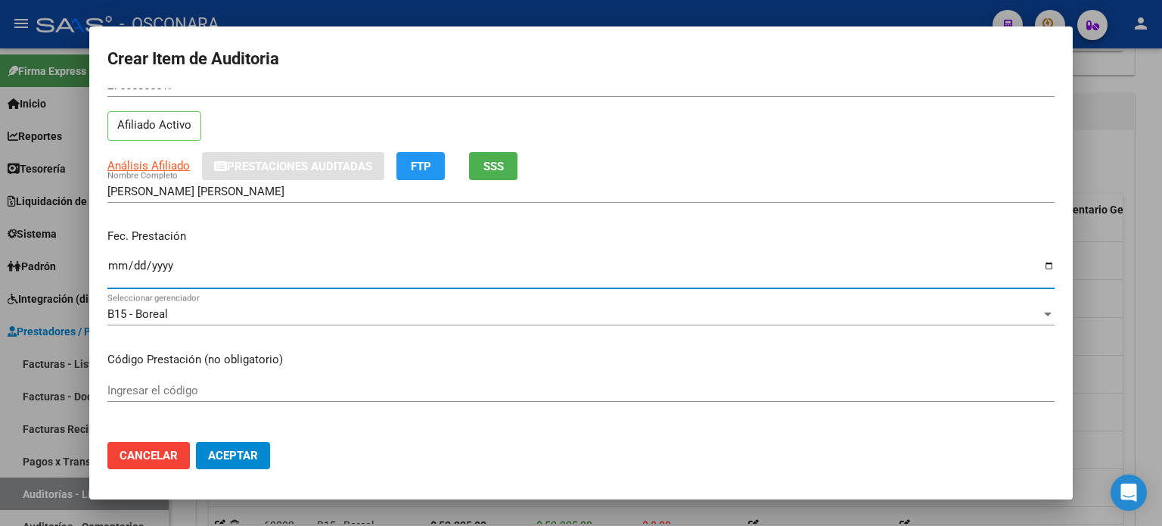
scroll to position [151, 0]
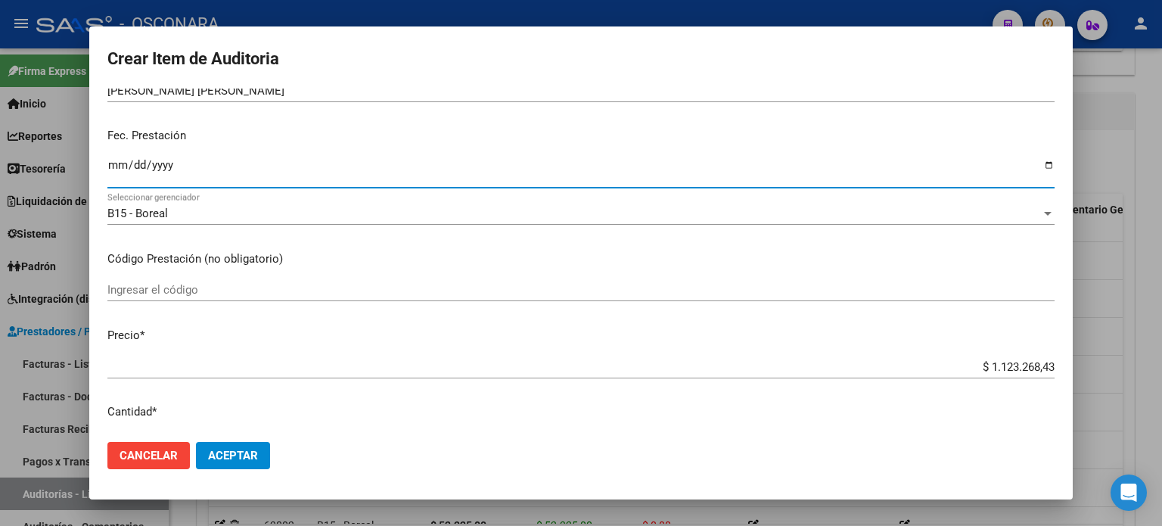
drag, startPoint x: 973, startPoint y: 365, endPoint x: 1080, endPoint y: 353, distance: 108.0
click at [1080, 353] on div "Crear Item de Auditoria 50680551 Nro Documento 27506805517 CUIL Afiliado Activo…" at bounding box center [581, 263] width 1162 height 526
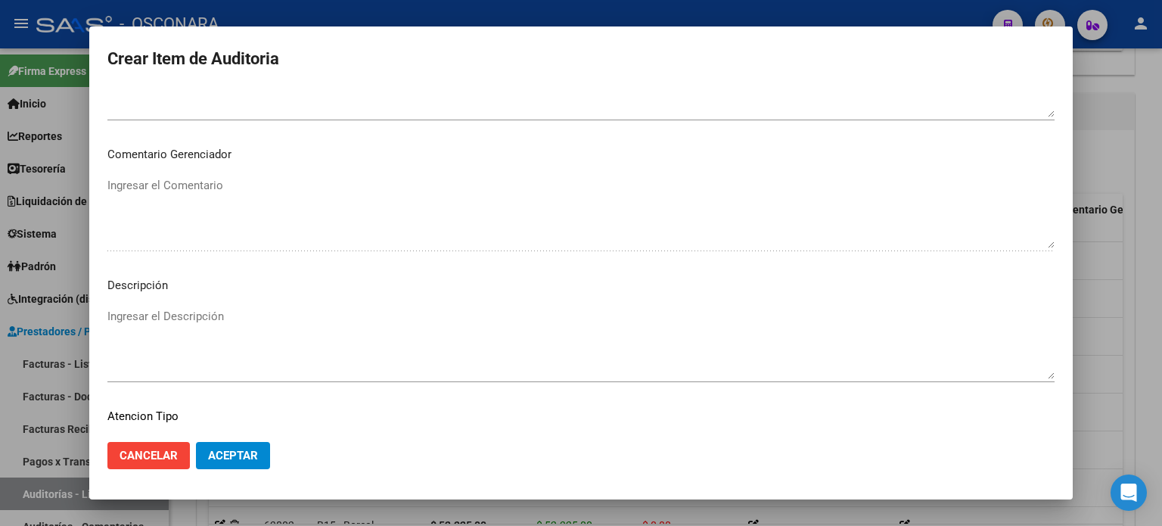
scroll to position [1020, 0]
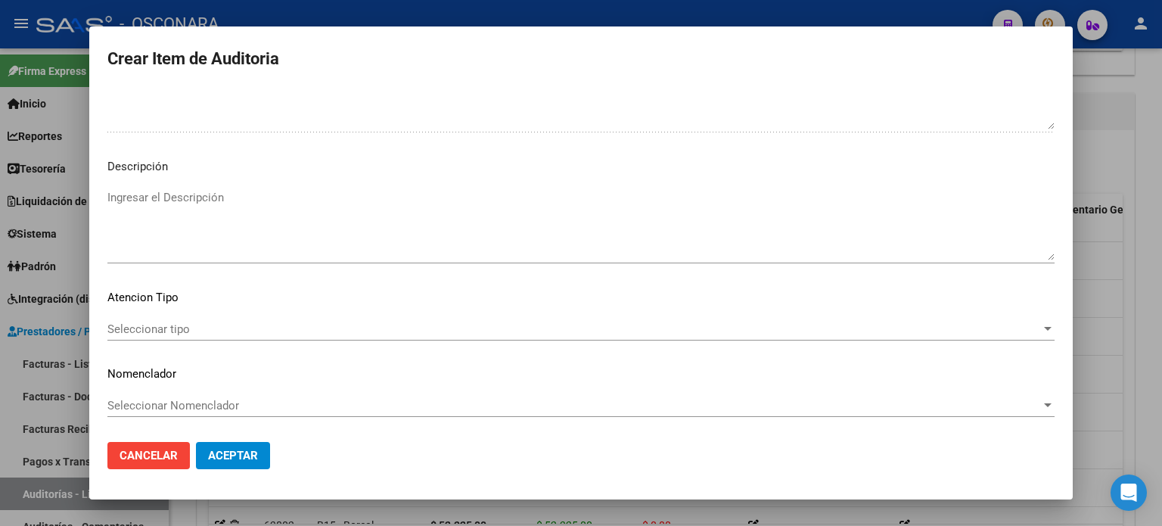
click at [240, 213] on textarea "Ingresar el Descripción" at bounding box center [580, 224] width 947 height 71
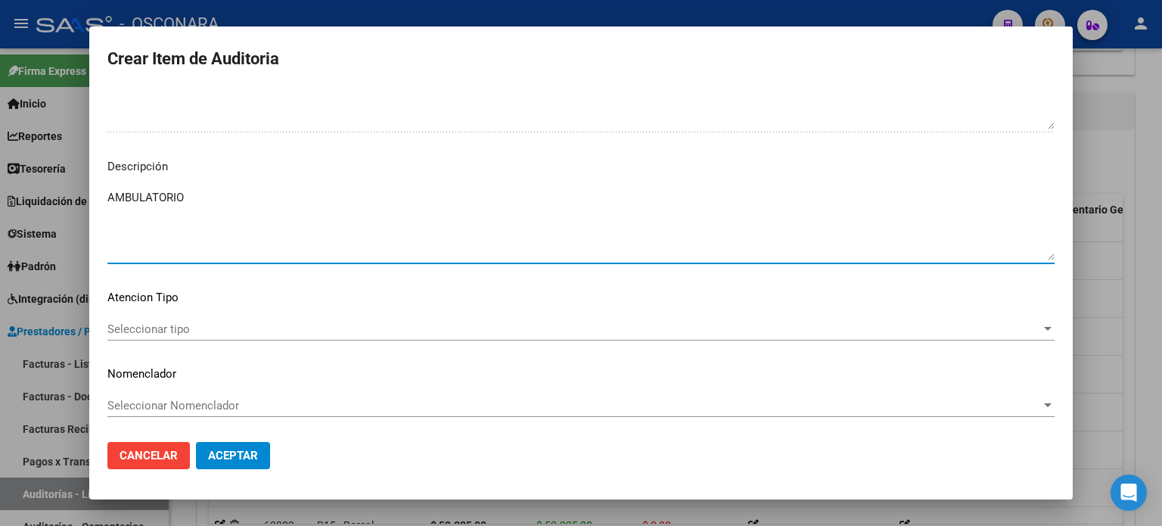
click at [148, 334] on span "Seleccionar tipo" at bounding box center [574, 329] width 934 height 14
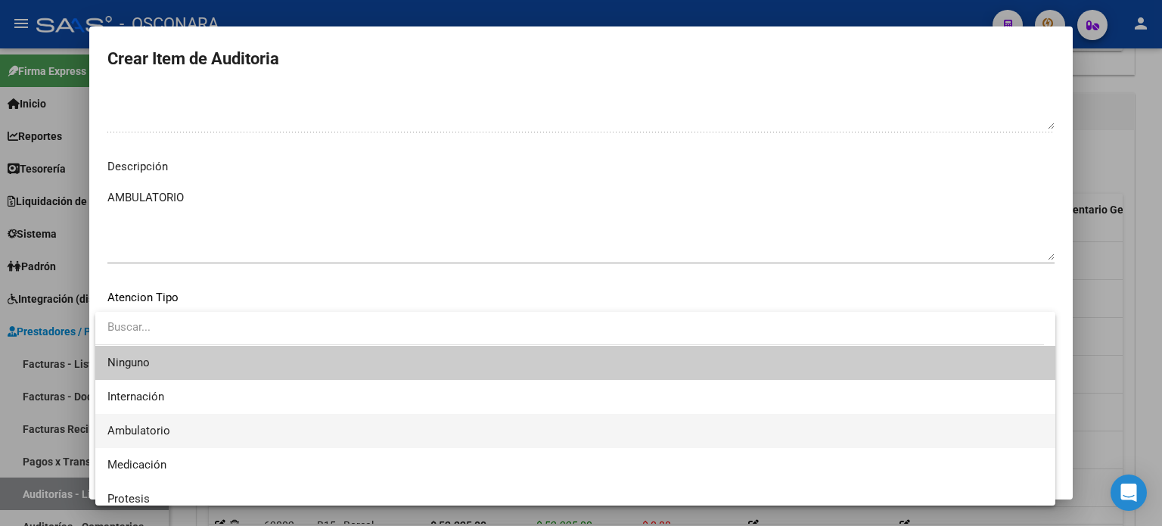
click at [148, 424] on span "Ambulatorio" at bounding box center [138, 431] width 63 height 14
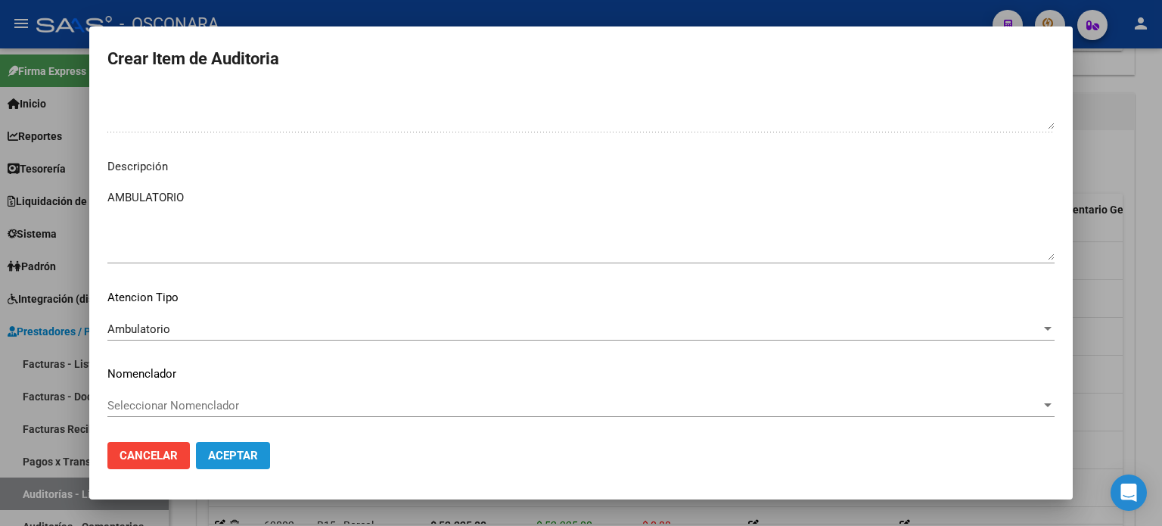
click at [216, 450] on span "Aceptar" at bounding box center [233, 456] width 50 height 14
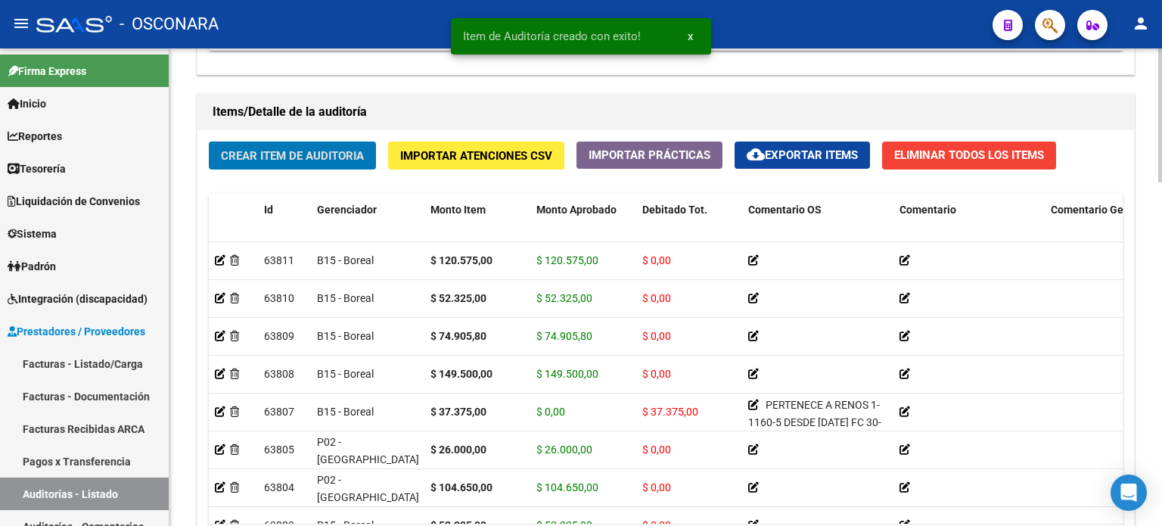
click at [266, 148] on span "Crear Item de Auditoria" at bounding box center [292, 155] width 143 height 14
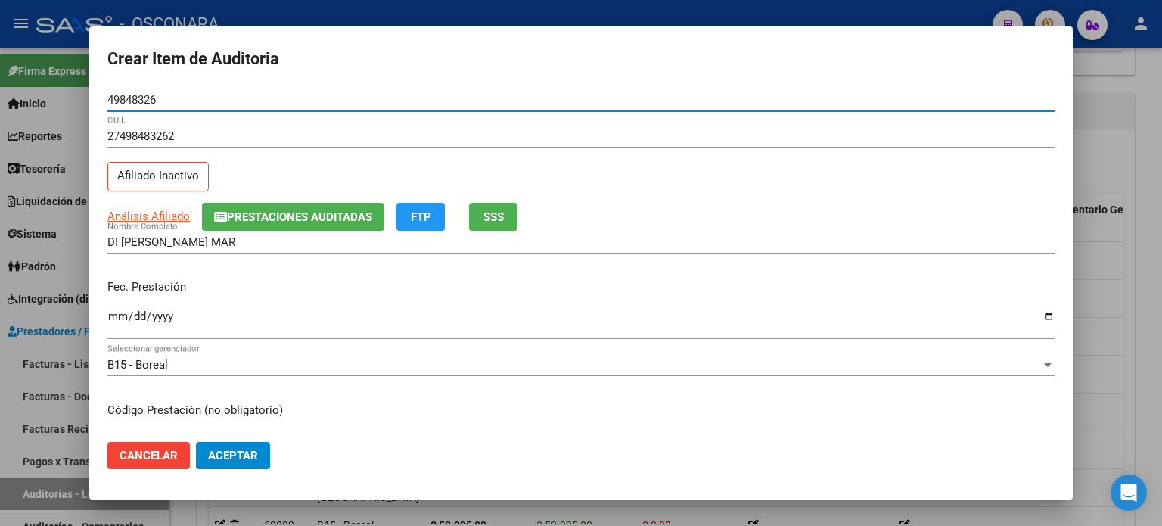
click at [487, 215] on span "SSS" at bounding box center [493, 217] width 20 height 14
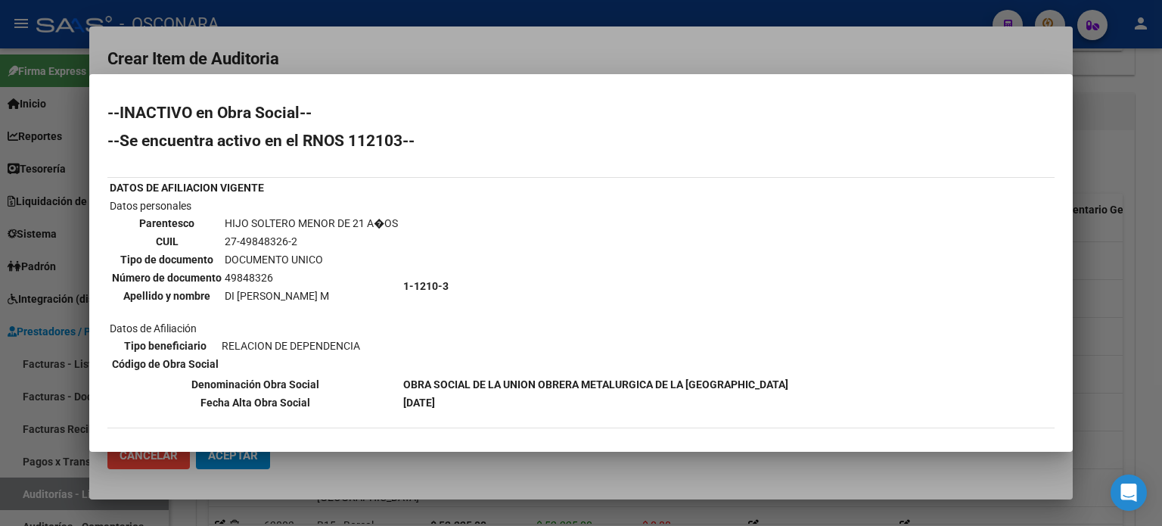
click at [1110, 284] on div at bounding box center [581, 263] width 1162 height 526
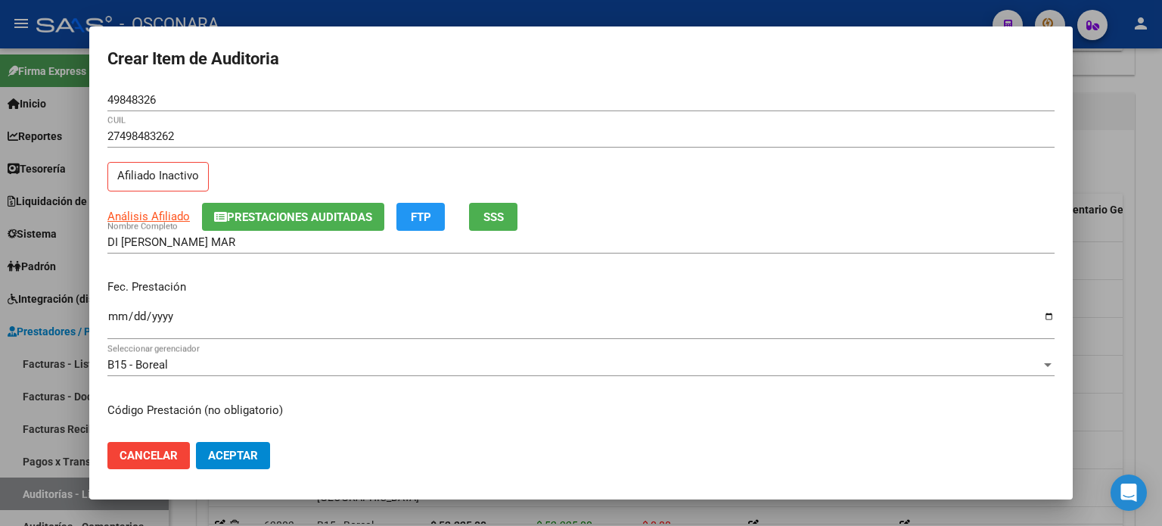
click at [123, 316] on input "Ingresar la fecha" at bounding box center [580, 322] width 947 height 24
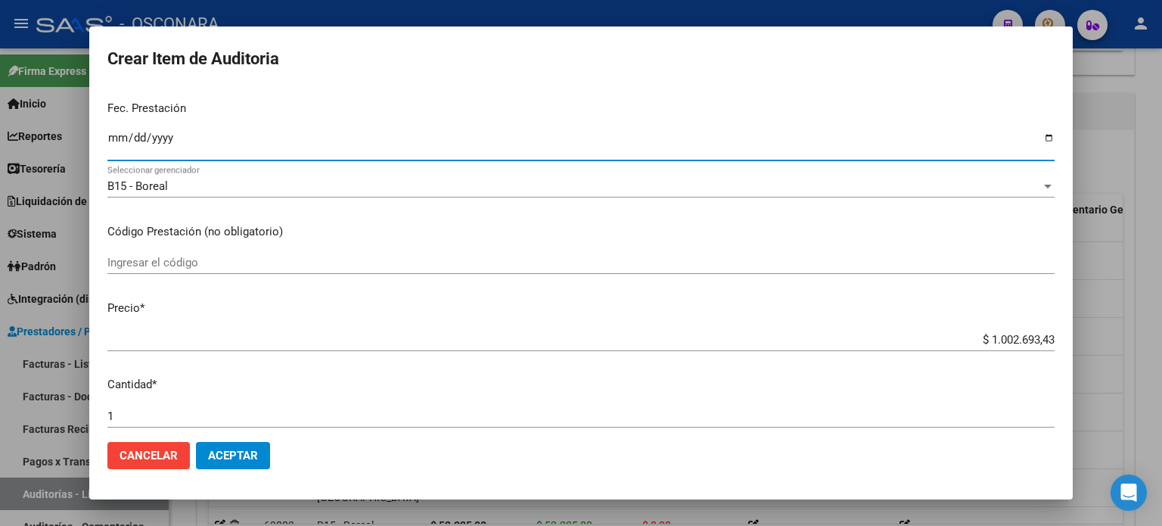
scroll to position [227, 0]
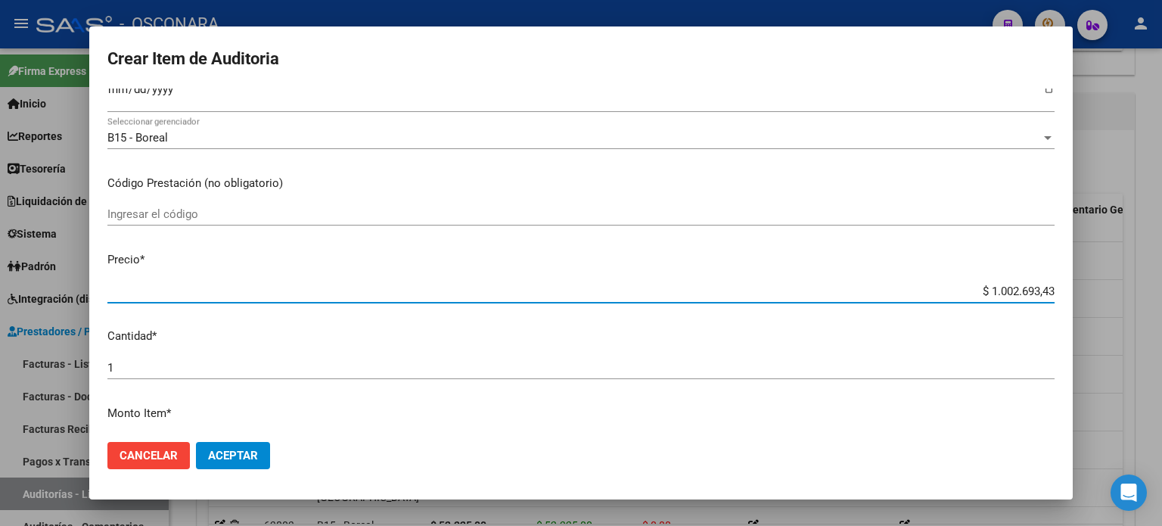
drag, startPoint x: 978, startPoint y: 290, endPoint x: 1161, endPoint y: 267, distance: 184.5
click at [1161, 272] on div "Crear Item de Auditoria 49848326 Nro Documento 27498483262 CUIL Afiliado Inacti…" at bounding box center [581, 263] width 1162 height 526
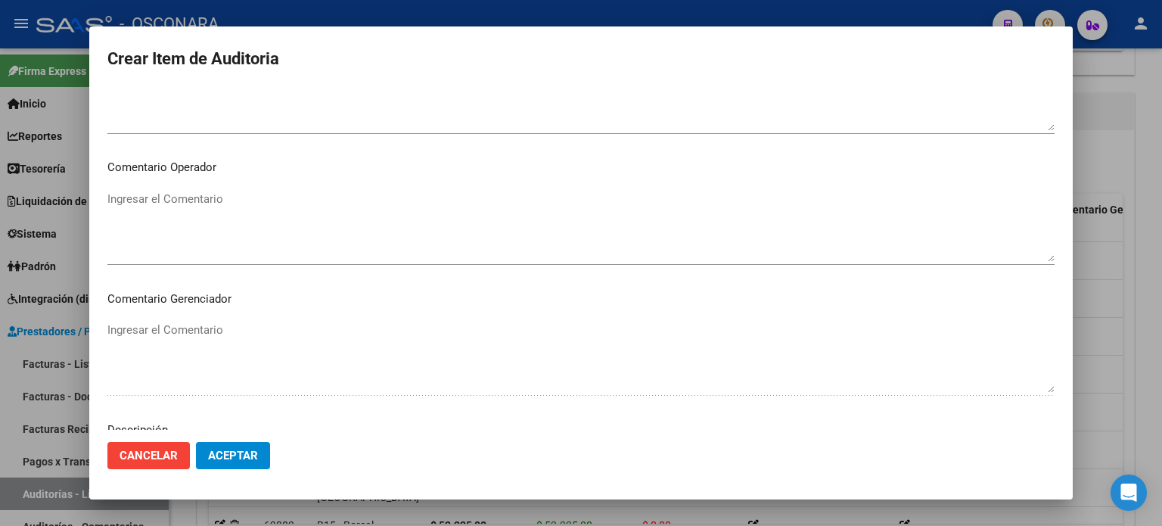
scroll to position [1020, 0]
click at [250, 231] on textarea "Ingresar el Descripción" at bounding box center [580, 224] width 947 height 71
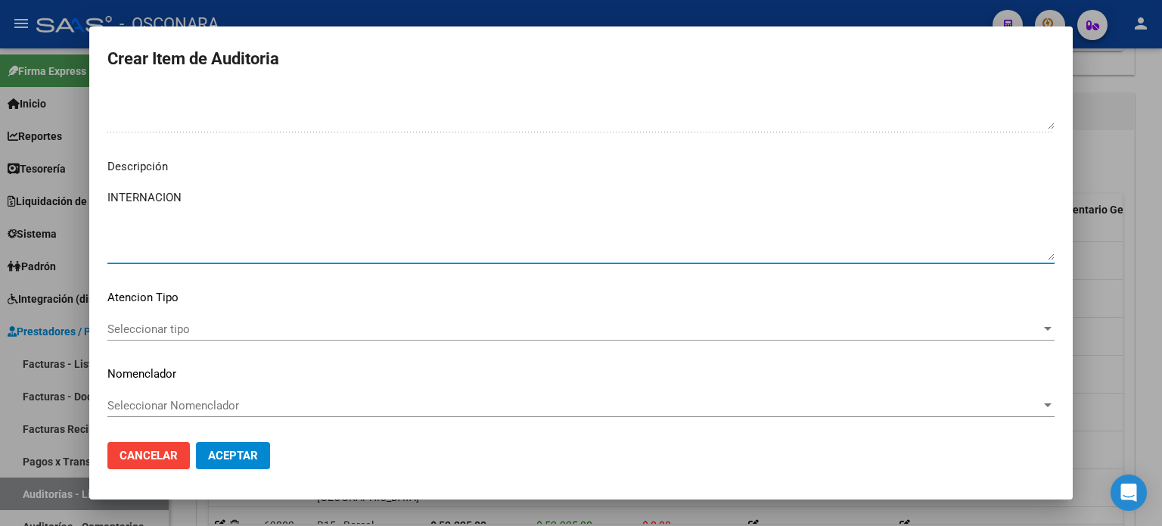
click at [133, 334] on span "Seleccionar tipo" at bounding box center [574, 329] width 934 height 14
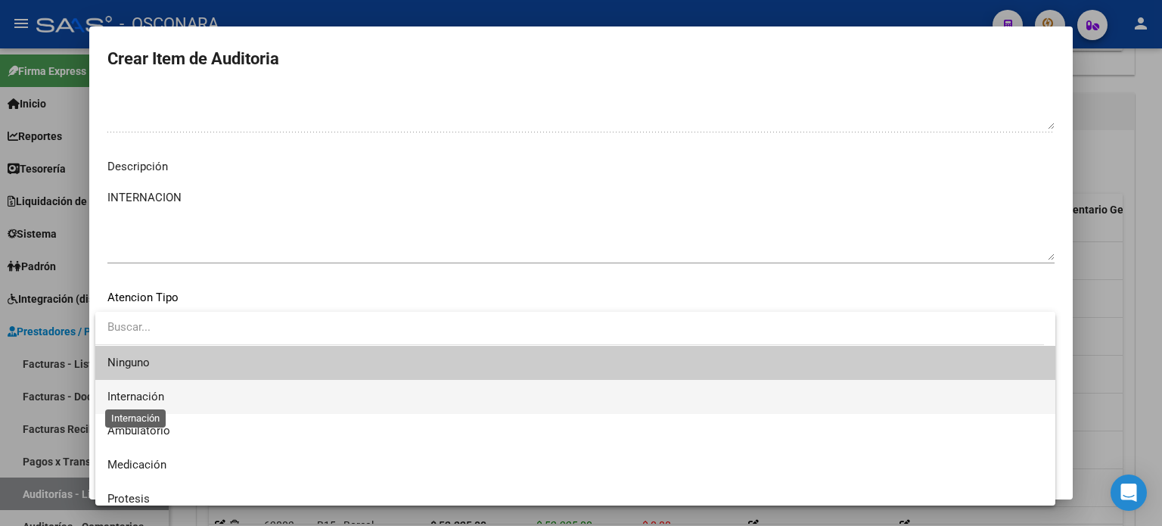
click at [134, 397] on span "Internación" at bounding box center [135, 397] width 57 height 14
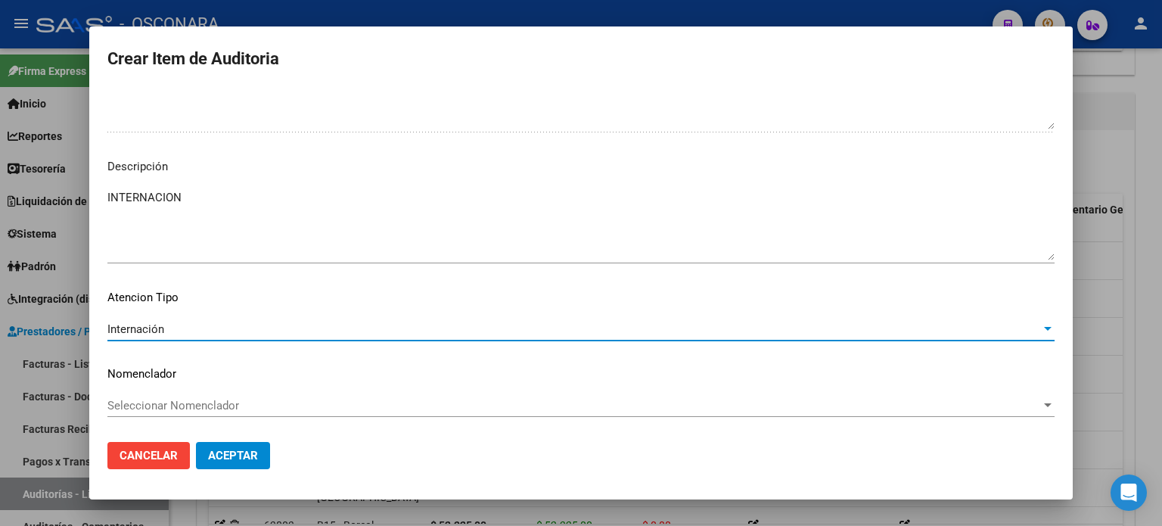
click at [225, 452] on span "Aceptar" at bounding box center [233, 456] width 50 height 14
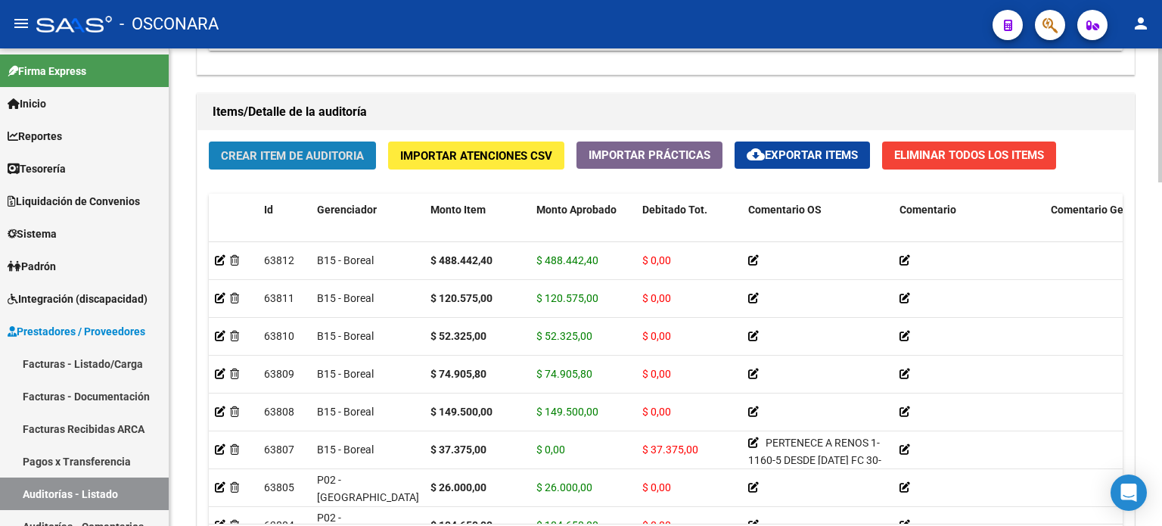
click at [263, 149] on span "Crear Item de Auditoria" at bounding box center [292, 156] width 143 height 14
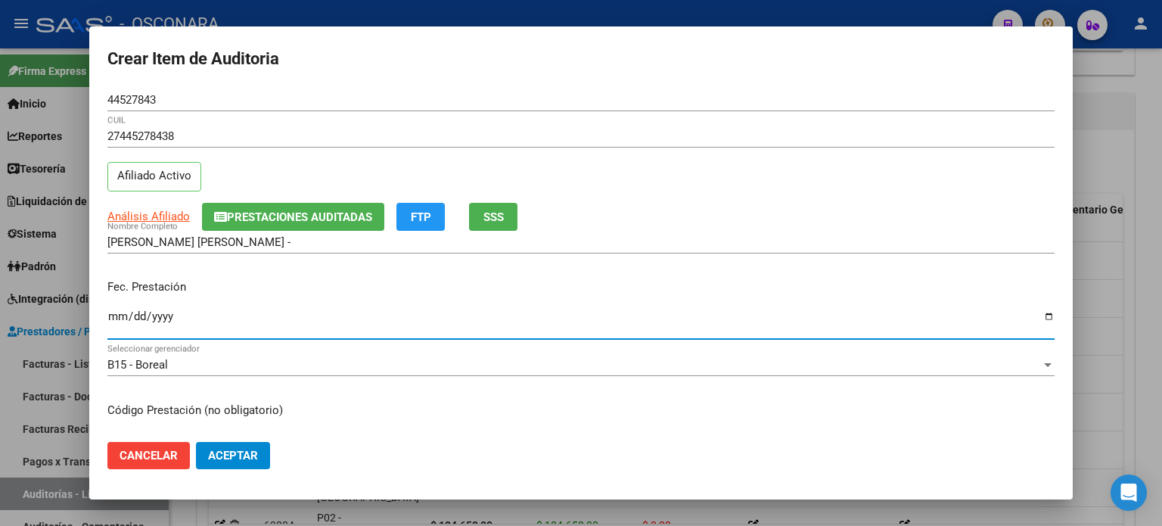
click at [115, 317] on input "Ingresar la fecha" at bounding box center [580, 322] width 947 height 24
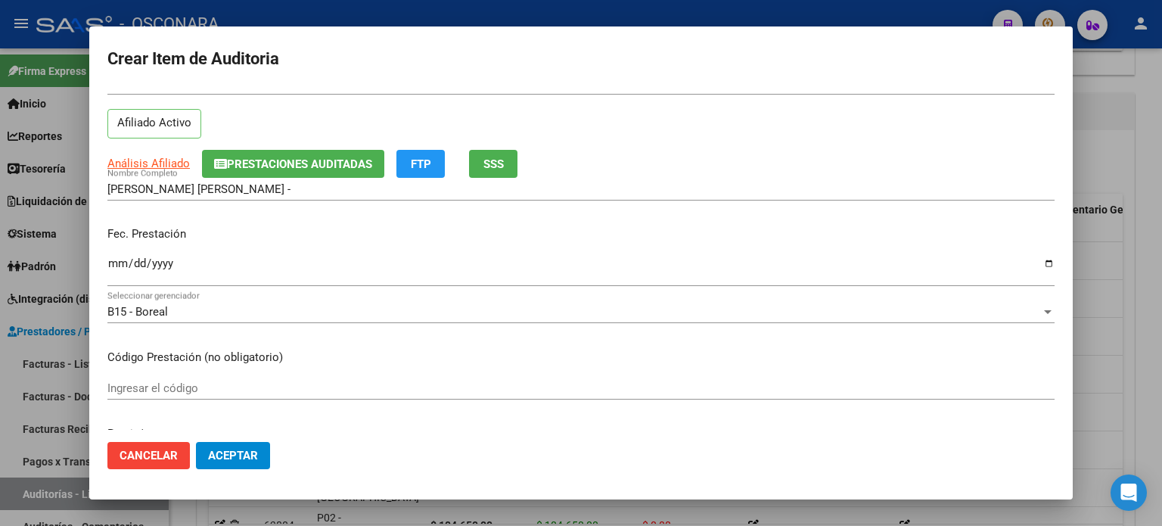
scroll to position [151, 0]
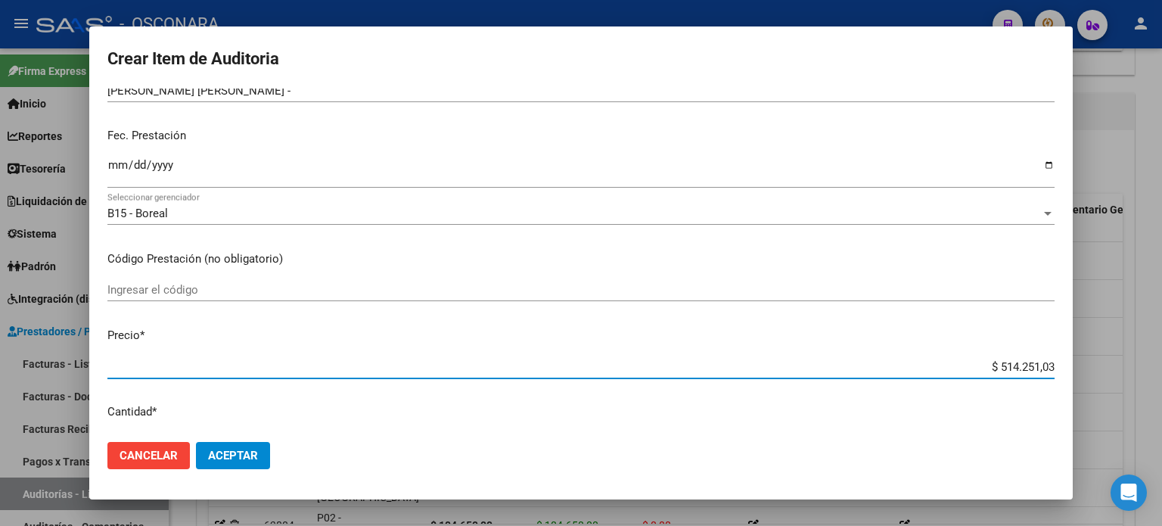
drag, startPoint x: 987, startPoint y: 362, endPoint x: 1161, endPoint y: 329, distance: 177.9
click at [1161, 340] on div "Crear Item de Auditoria 44527843 Nro Documento 27445278438 CUIL Afiliado Activo…" at bounding box center [581, 263] width 1162 height 526
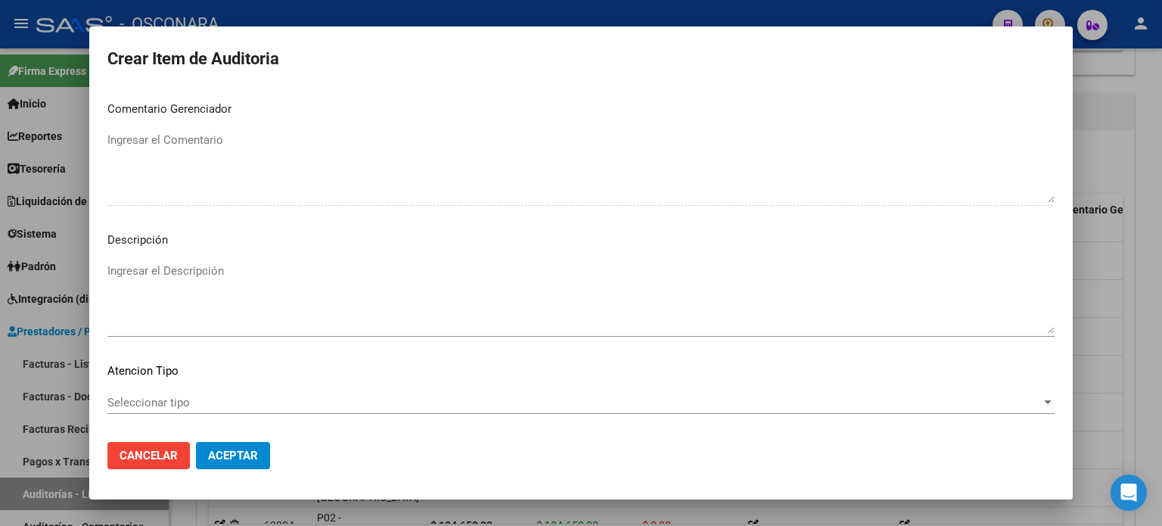
scroll to position [1020, 0]
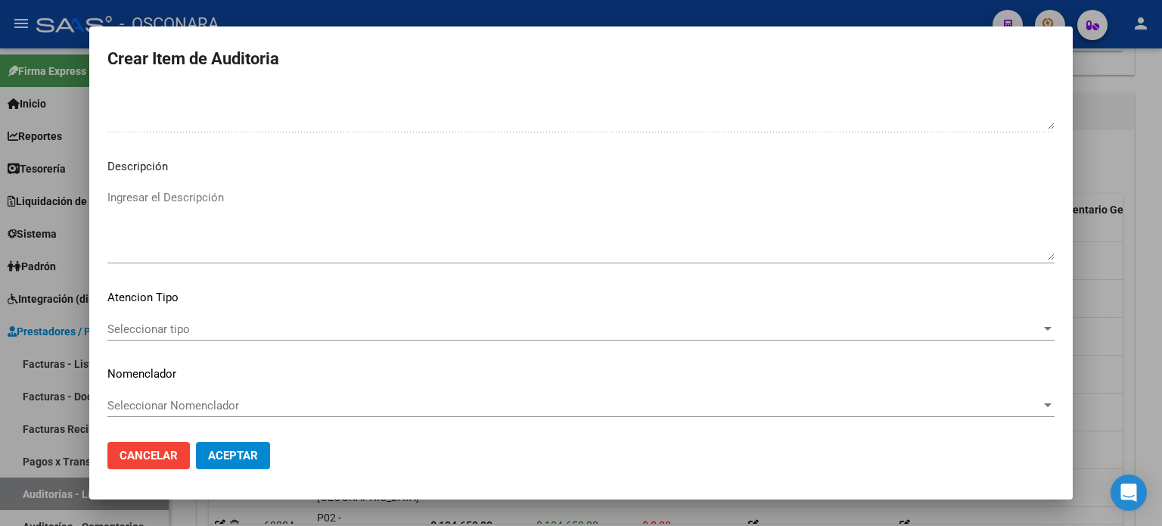
click at [360, 221] on textarea "Ingresar el Descripción" at bounding box center [580, 224] width 947 height 71
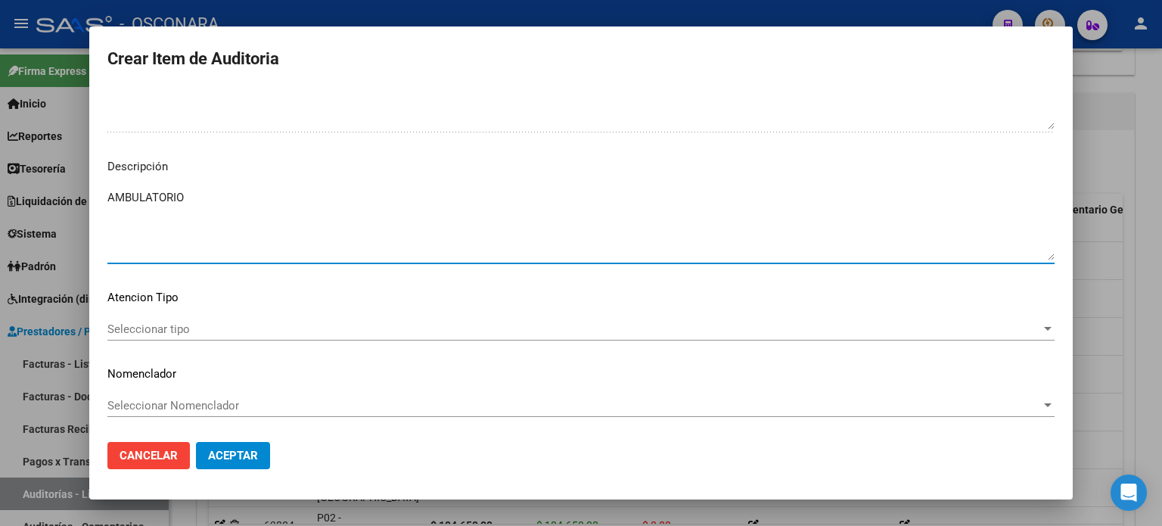
click at [129, 326] on span "Seleccionar tipo" at bounding box center [574, 329] width 934 height 14
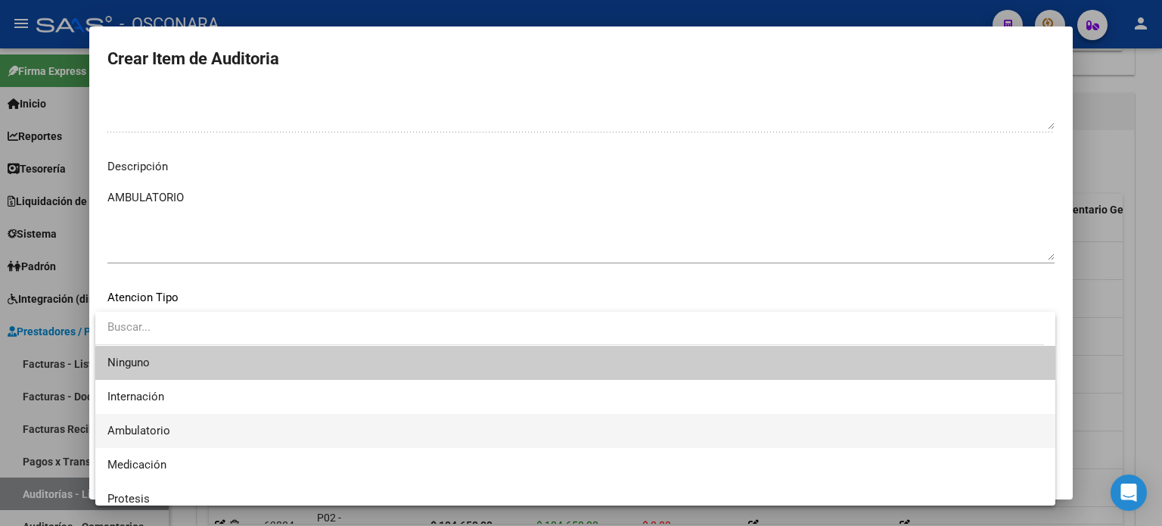
click at [132, 431] on span "Ambulatorio" at bounding box center [138, 431] width 63 height 14
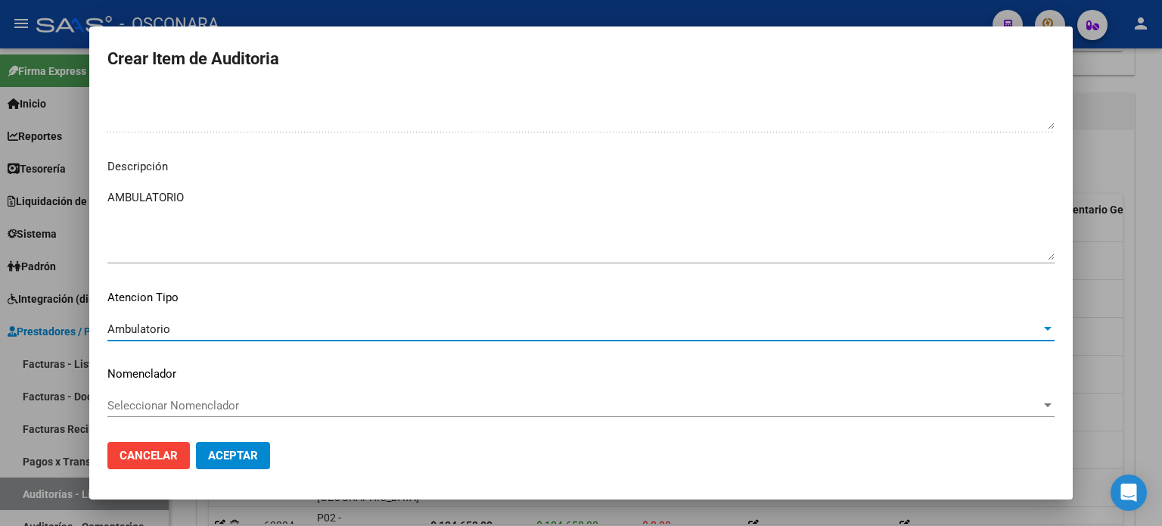
click at [204, 454] on button "Aceptar" at bounding box center [233, 455] width 74 height 27
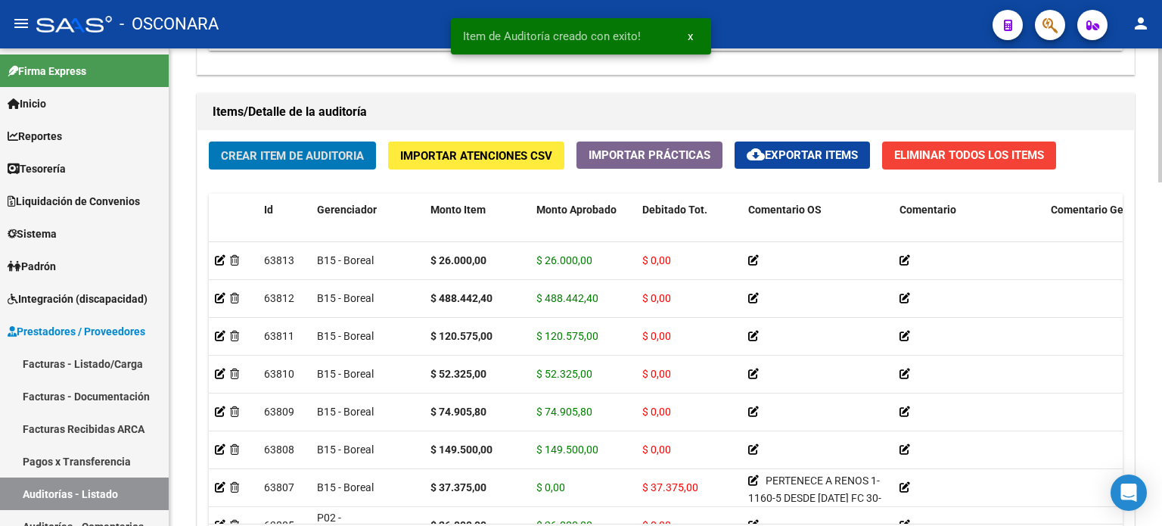
click at [303, 145] on button "Crear Item de Auditoria" at bounding box center [292, 155] width 167 height 28
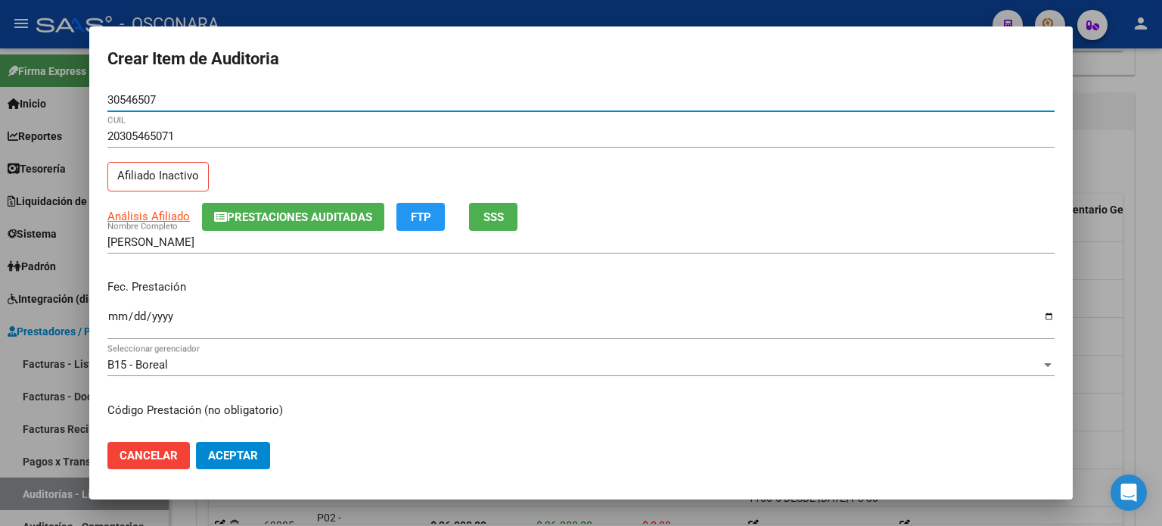
click at [493, 220] on span "SSS" at bounding box center [493, 217] width 20 height 14
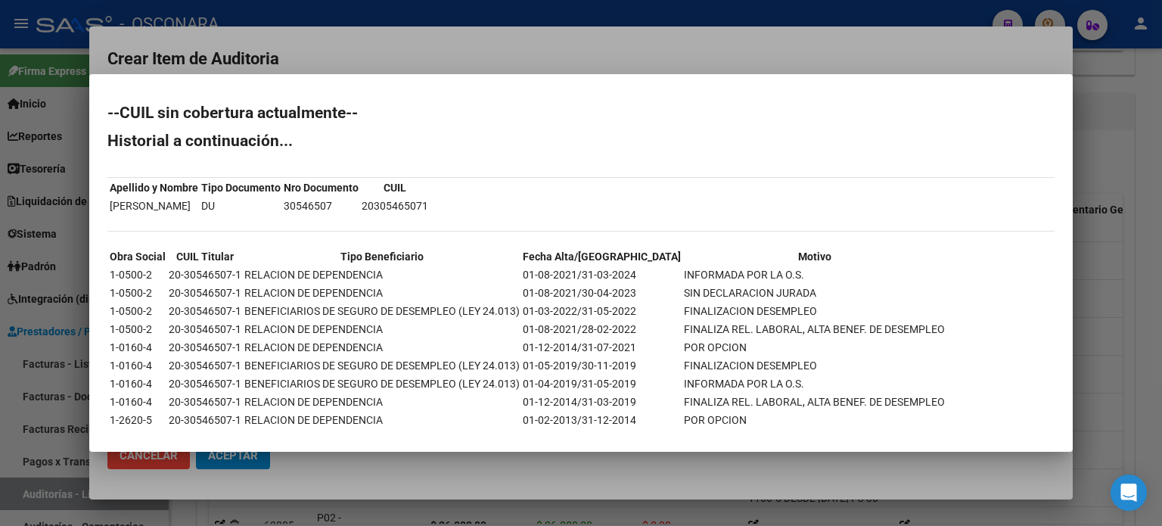
click at [1126, 165] on div at bounding box center [581, 263] width 1162 height 526
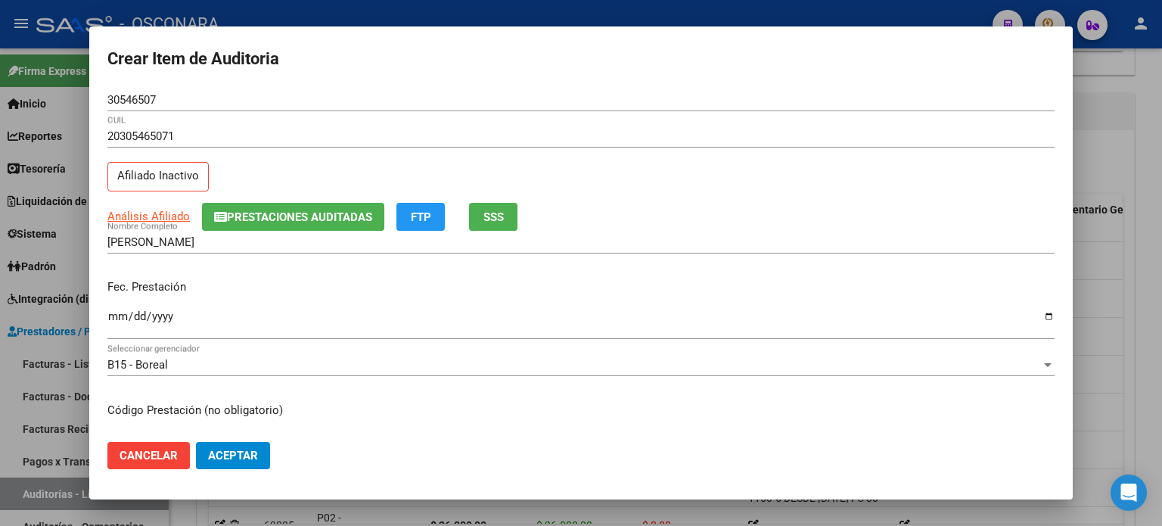
click at [110, 314] on input "Ingresar la fecha" at bounding box center [580, 322] width 947 height 24
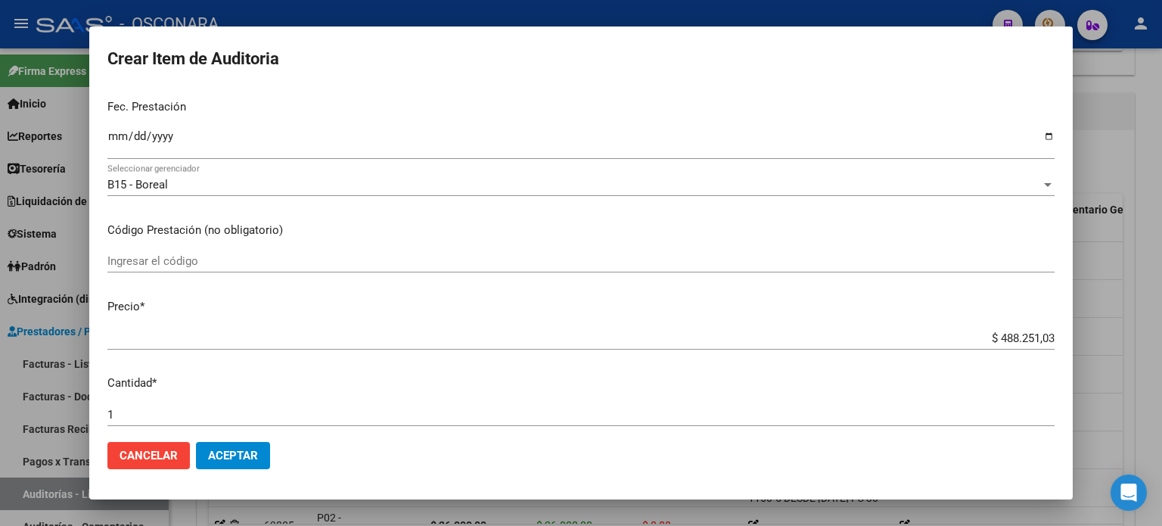
scroll to position [303, 0]
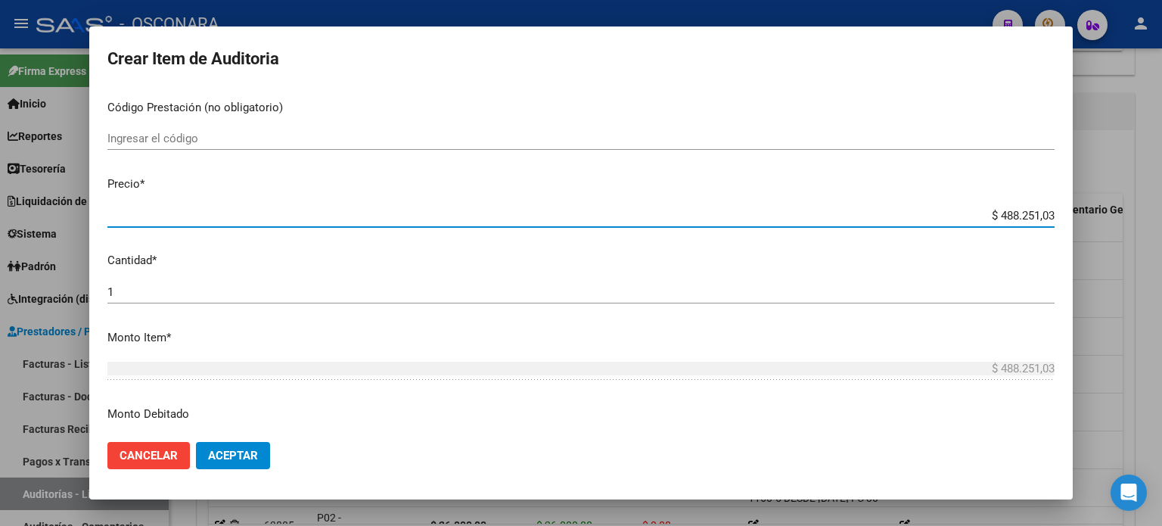
drag, startPoint x: 987, startPoint y: 210, endPoint x: 1146, endPoint y: 217, distance: 159.1
click at [1146, 217] on div "Crear Item de Auditoria 30546507 Nro Documento 20305465071 CUIL Afiliado Inacti…" at bounding box center [581, 263] width 1162 height 526
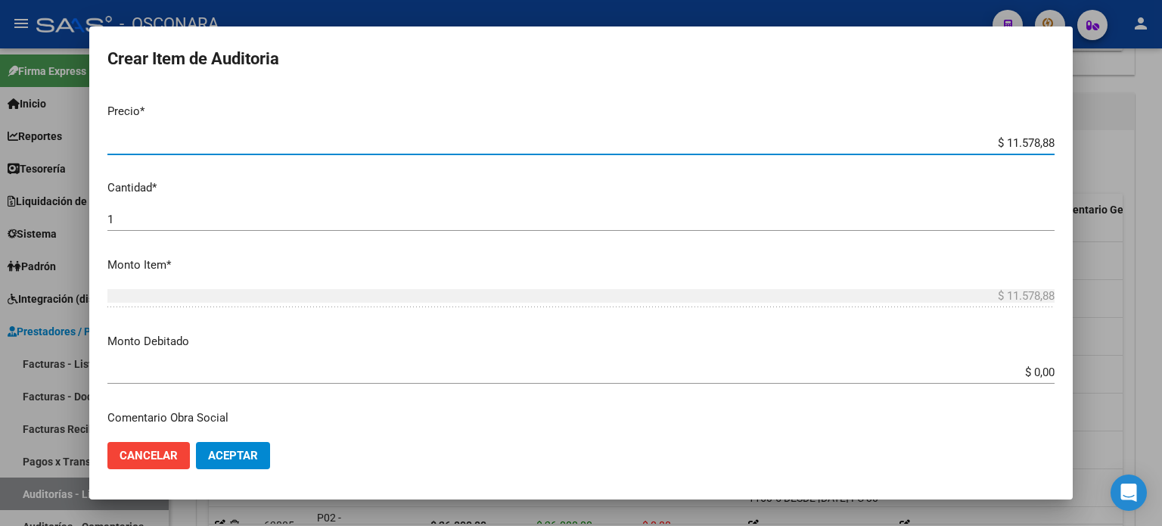
scroll to position [378, 0]
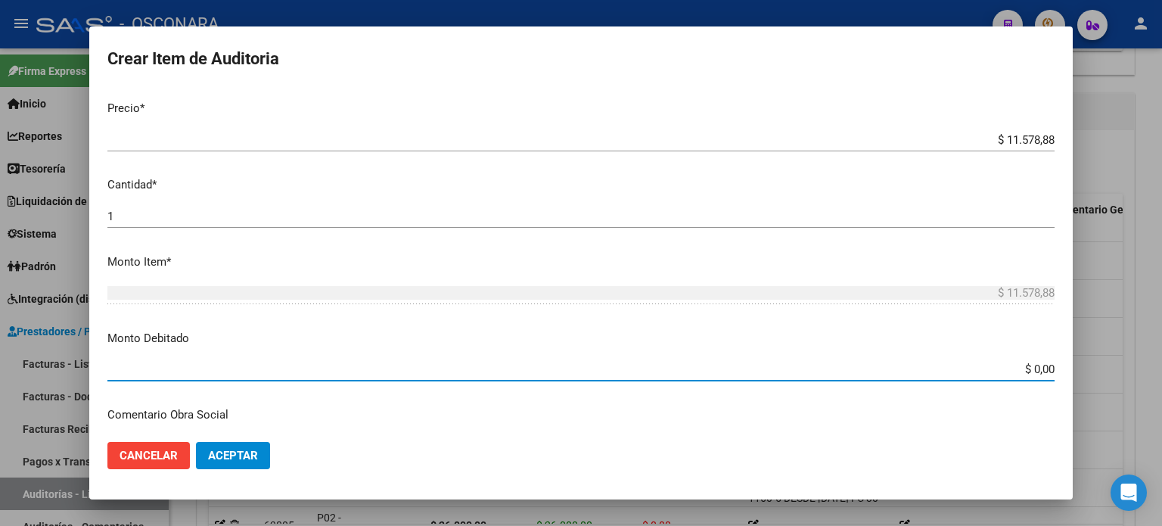
drag, startPoint x: 1022, startPoint y: 367, endPoint x: 1150, endPoint y: 338, distance: 131.1
click at [1126, 362] on div "Crear Item de Auditoria 30546507 Nro Documento 20305465071 CUIL Afiliado Inacti…" at bounding box center [581, 263] width 1162 height 526
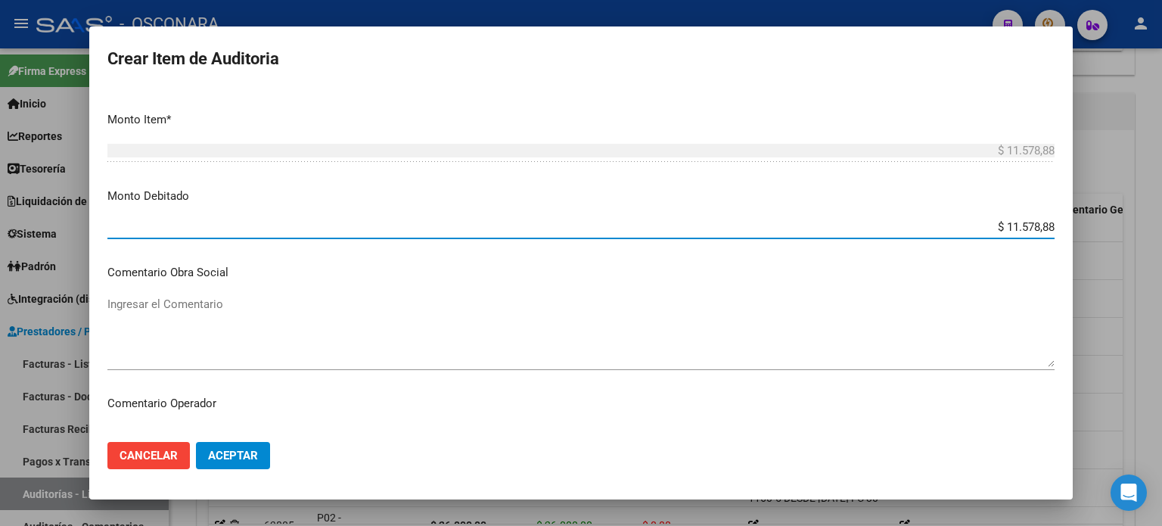
scroll to position [605, 0]
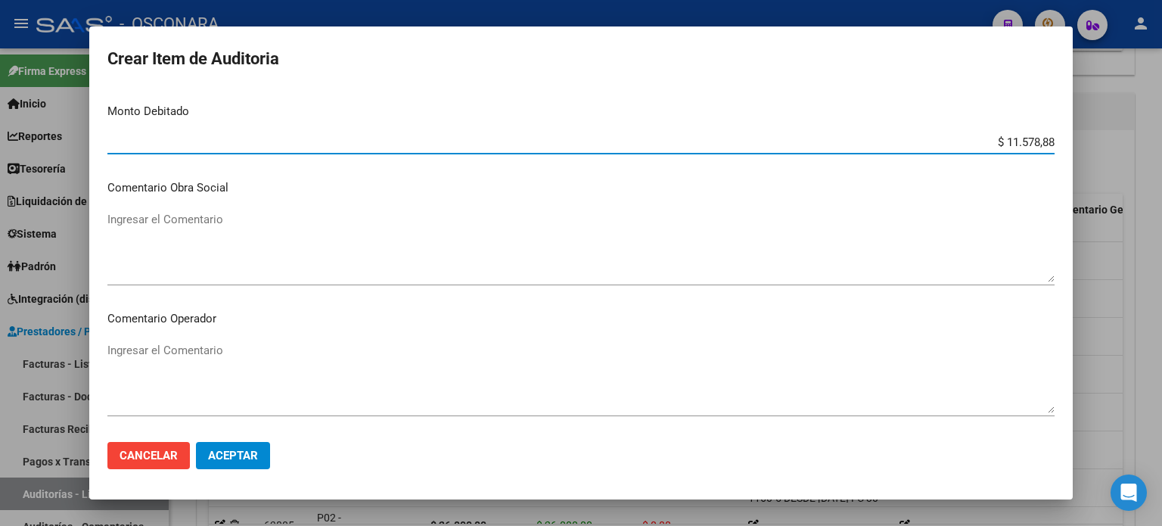
click at [138, 229] on textarea "Ingresar el Comentario" at bounding box center [580, 246] width 947 height 71
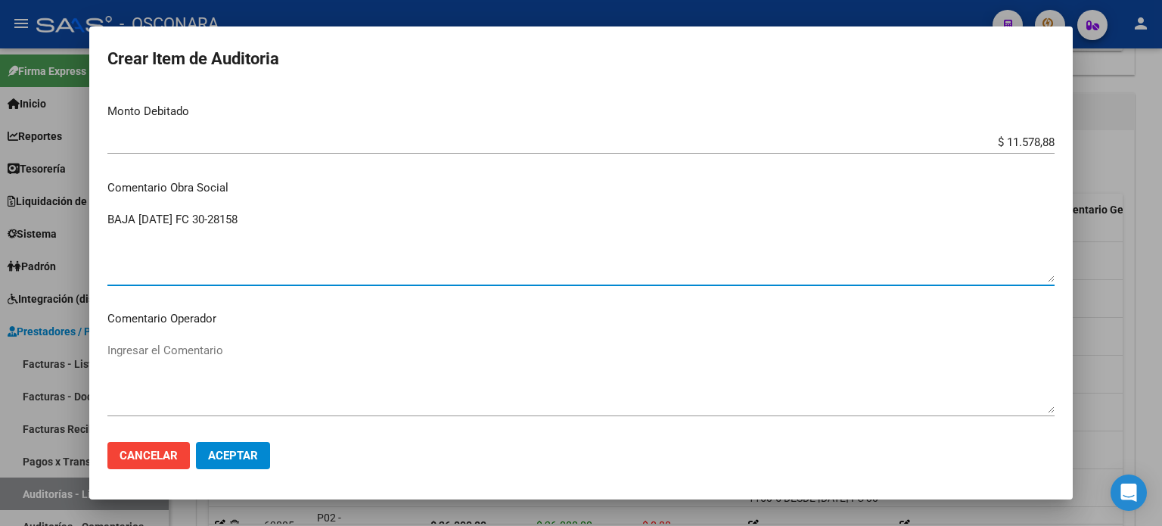
drag, startPoint x: 272, startPoint y: 222, endPoint x: 0, endPoint y: 217, distance: 272.4
click at [0, 217] on div "Crear Item de Auditoria 30546507 Nro Documento 20305465071 CUIL Afiliado Inacti…" at bounding box center [581, 263] width 1162 height 526
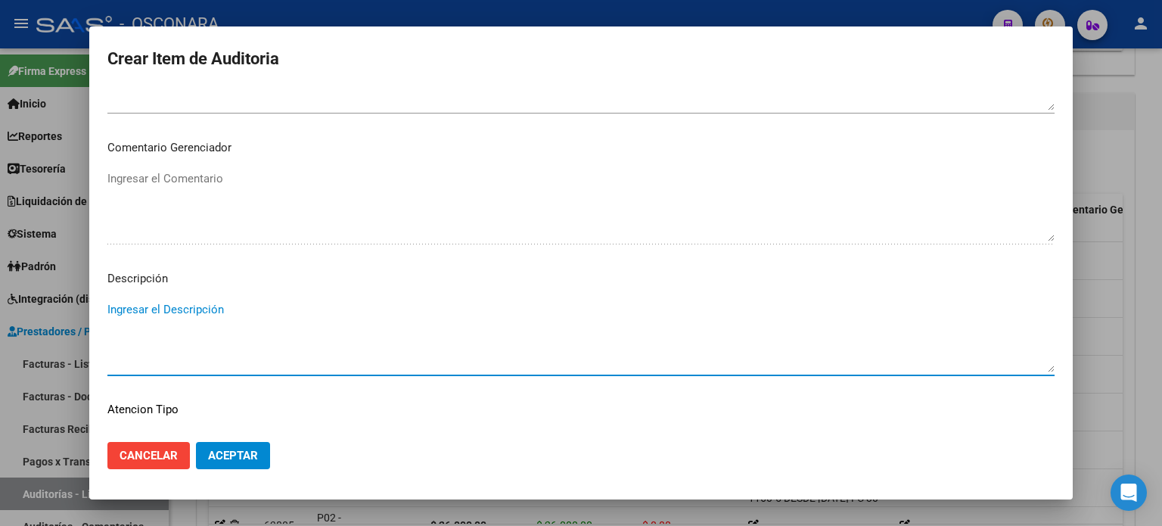
paste textarea "BAJA 31/03/2024 FC 30-28158"
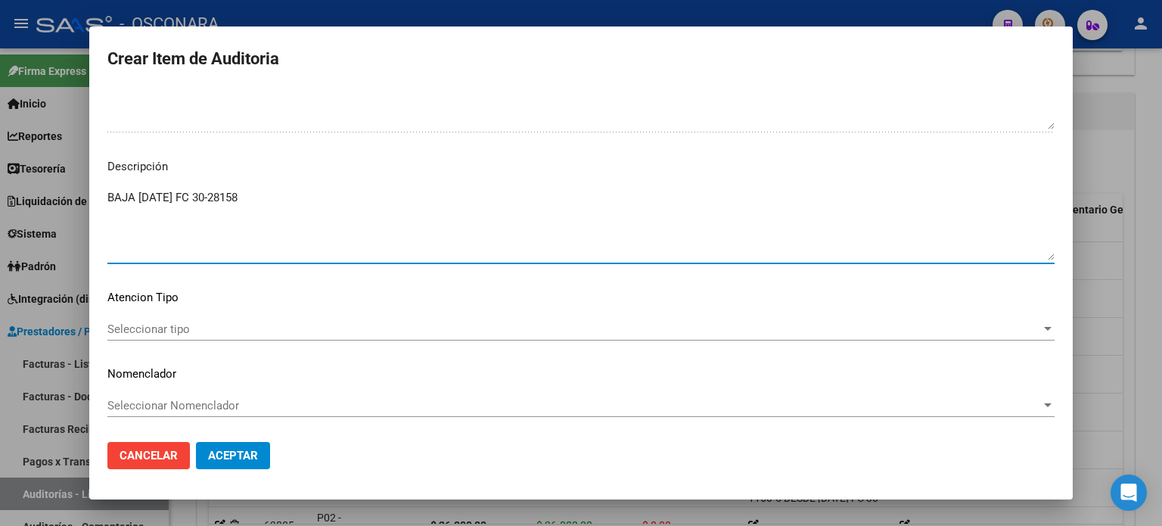
click at [162, 337] on div "Seleccionar tipo Seleccionar tipo" at bounding box center [580, 329] width 947 height 23
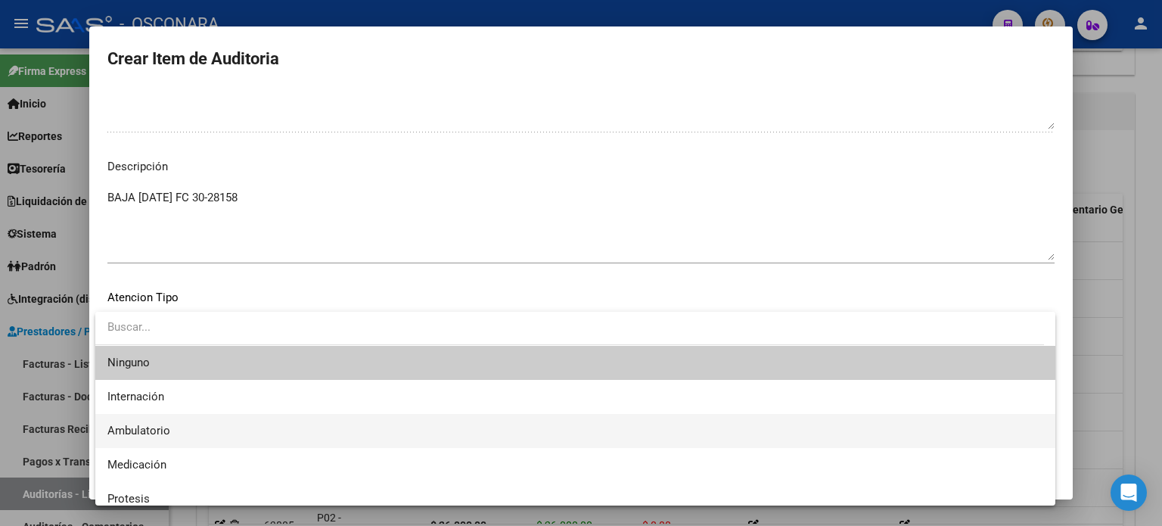
drag, startPoint x: 154, startPoint y: 426, endPoint x: 188, endPoint y: 438, distance: 36.1
click at [154, 427] on span "Ambulatorio" at bounding box center [138, 431] width 63 height 14
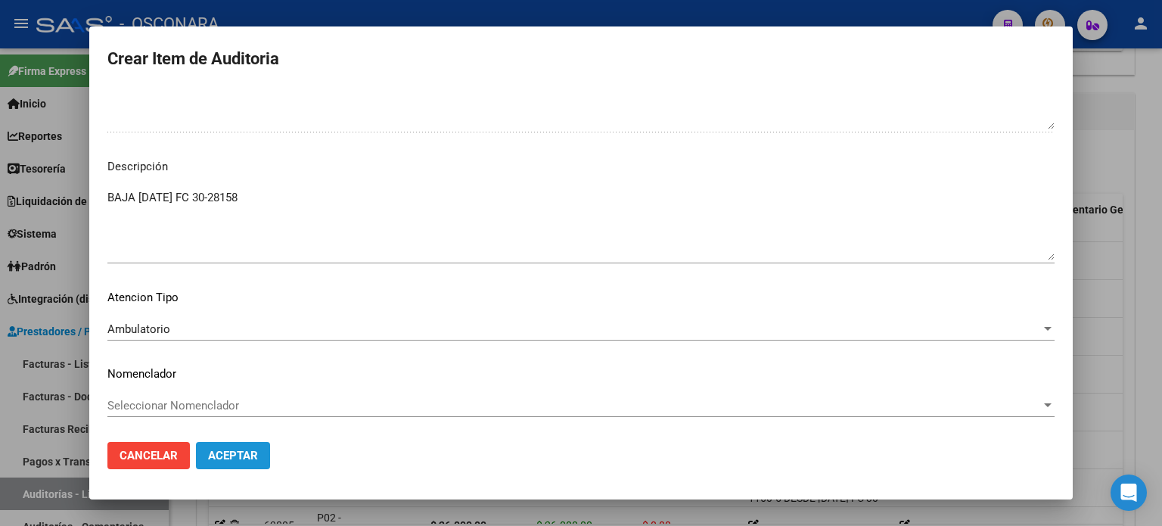
click at [221, 446] on button "Aceptar" at bounding box center [233, 455] width 74 height 27
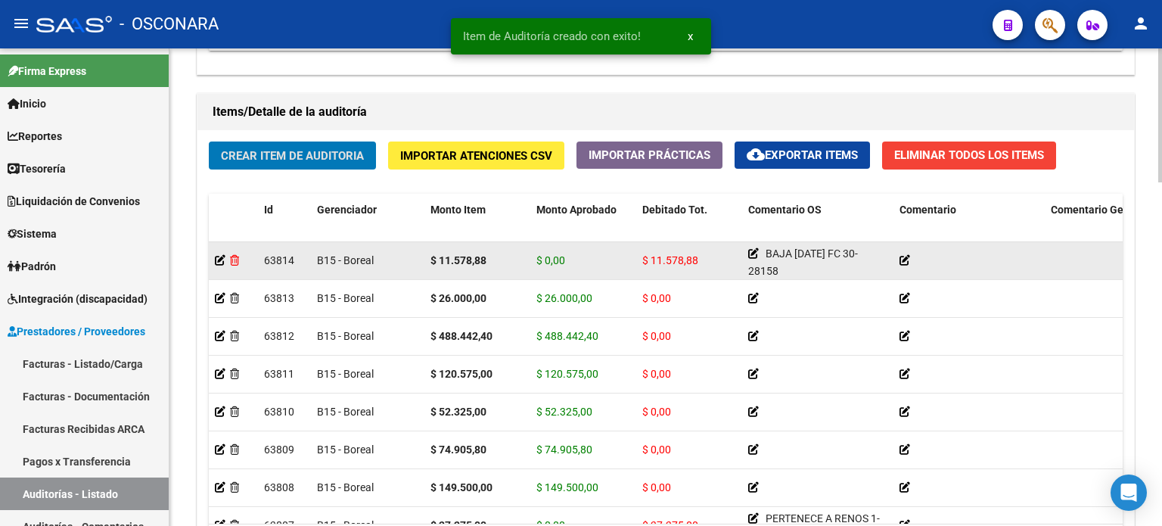
click at [230, 259] on icon at bounding box center [234, 260] width 9 height 11
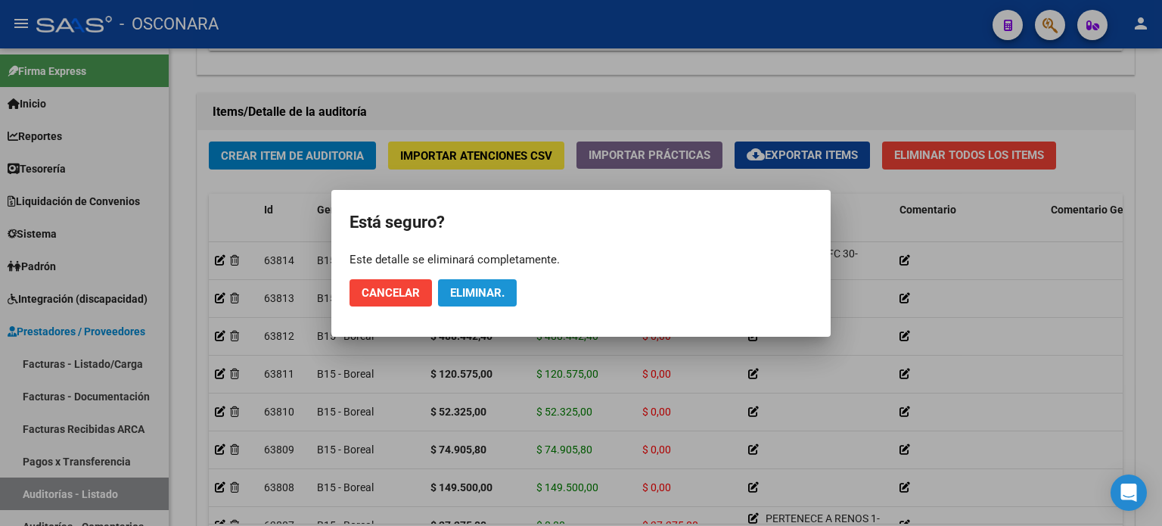
click at [485, 290] on span "Eliminar." at bounding box center [477, 293] width 54 height 14
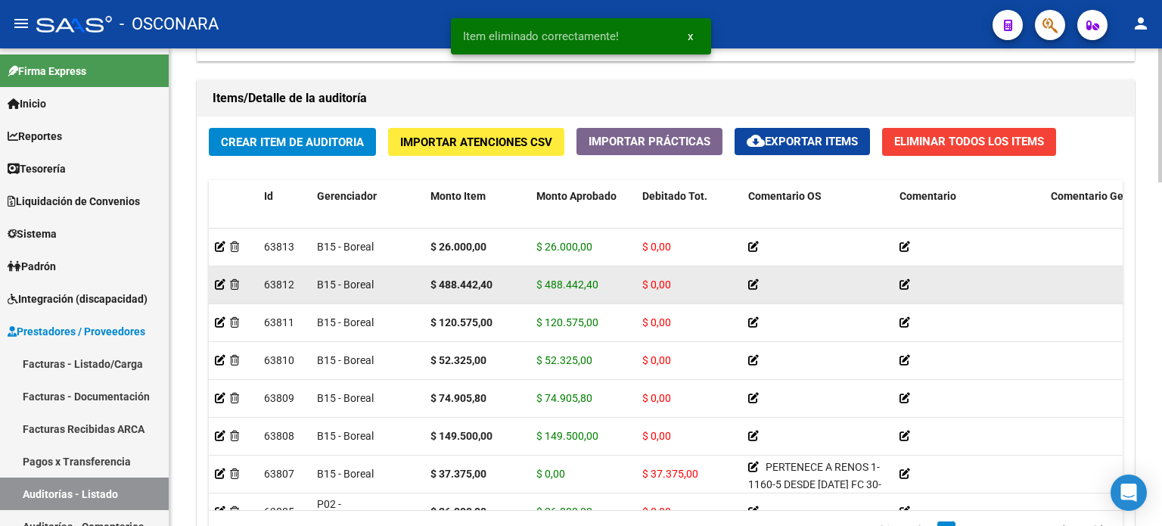
scroll to position [1059, 0]
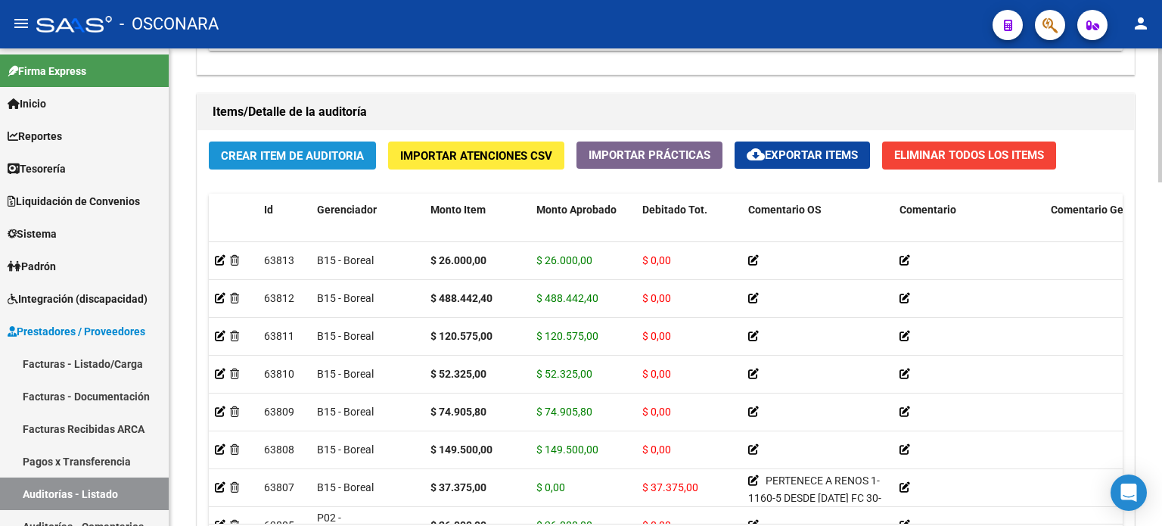
click at [240, 142] on button "Crear Item de Auditoria" at bounding box center [292, 155] width 167 height 28
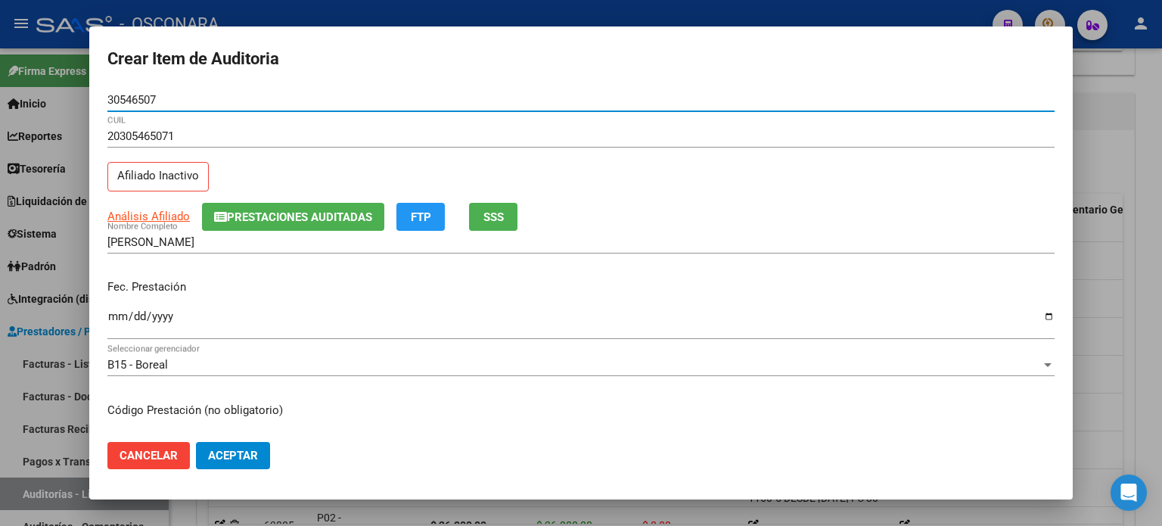
click at [112, 317] on input "Ingresar la fecha" at bounding box center [580, 322] width 947 height 24
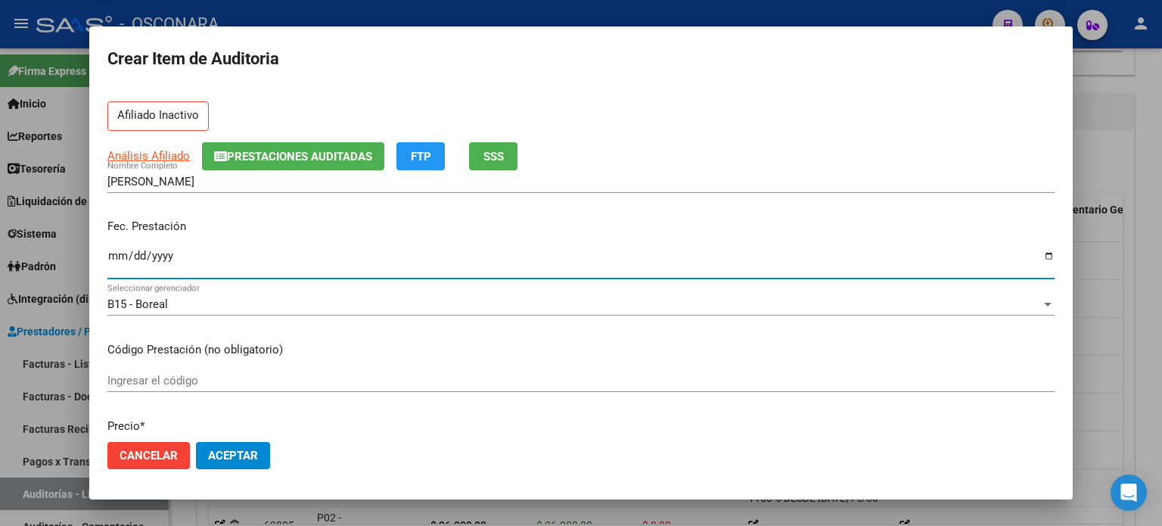
scroll to position [151, 0]
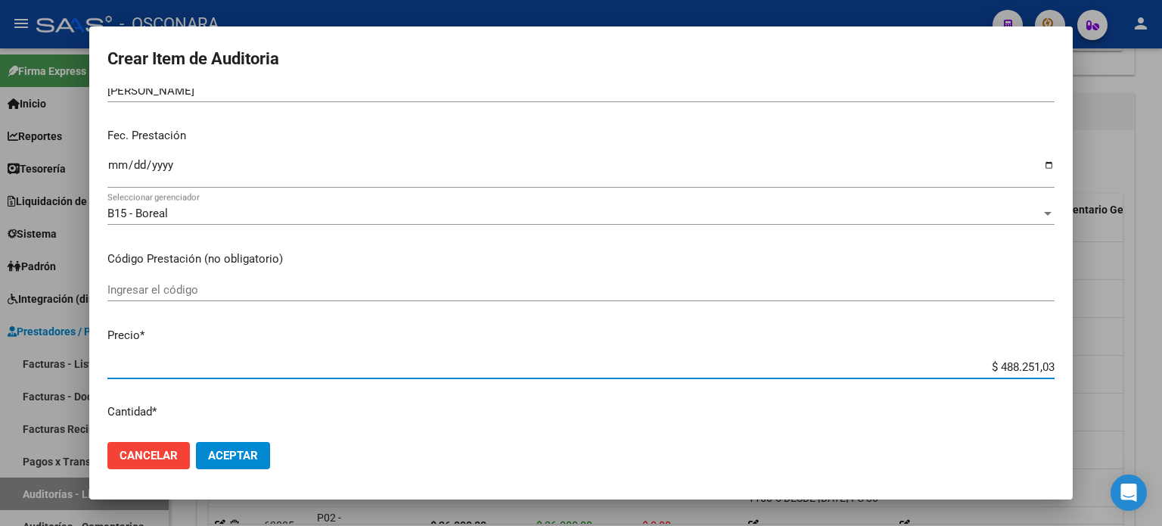
drag, startPoint x: 989, startPoint y: 362, endPoint x: 1161, endPoint y: 331, distance: 175.4
click at [1161, 332] on div "Crear Item de Auditoria 30546507 Nro Documento 20305465071 CUIL Afiliado Inacti…" at bounding box center [581, 263] width 1162 height 526
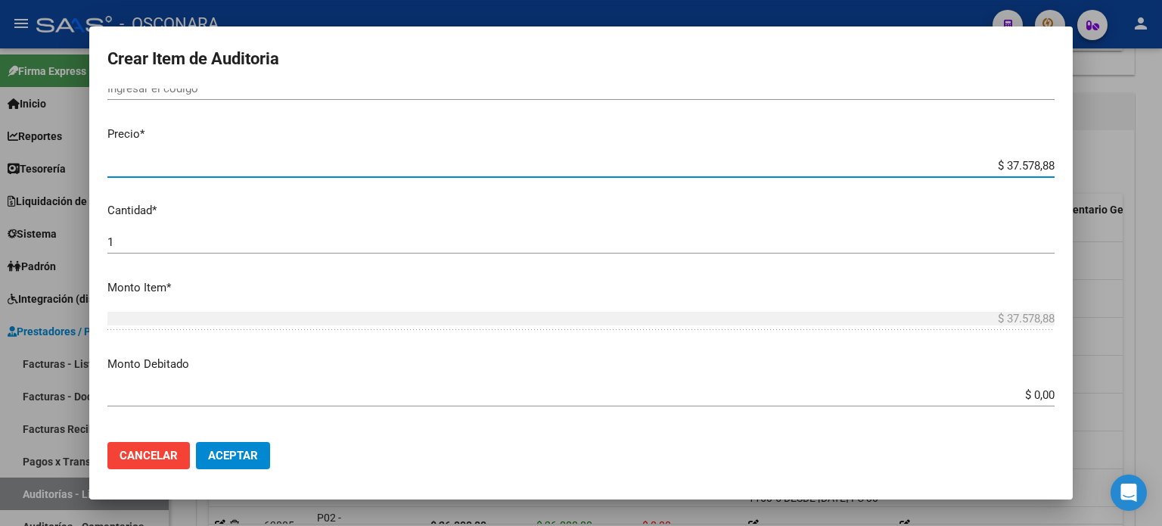
scroll to position [454, 0]
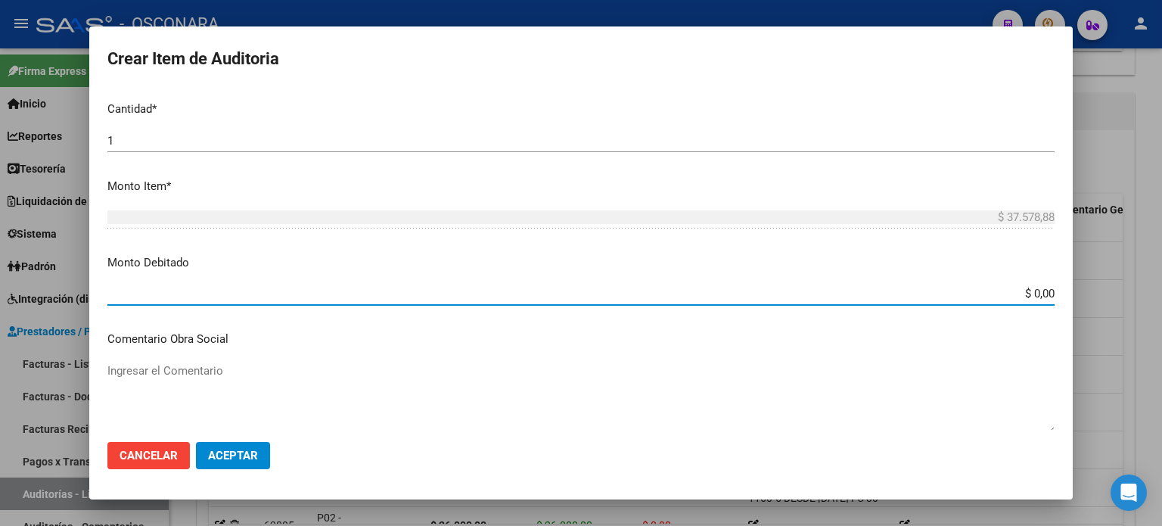
drag, startPoint x: 1024, startPoint y: 292, endPoint x: 1152, endPoint y: 287, distance: 128.0
click at [1114, 288] on div "Crear Item de Auditoria 30546507 Nro Documento 20305465071 CUIL Afiliado Inacti…" at bounding box center [581, 263] width 1162 height 526
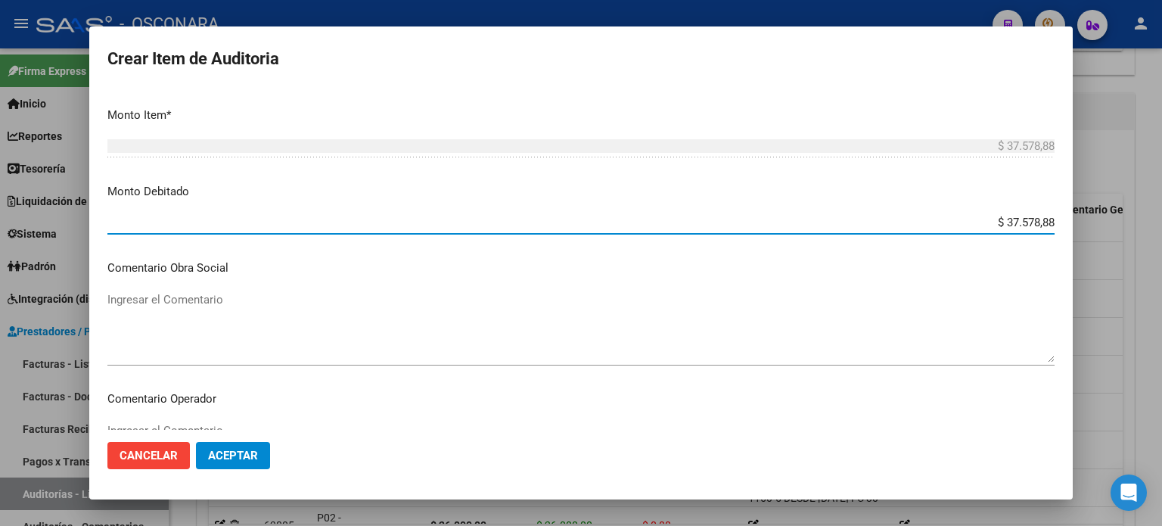
scroll to position [605, 0]
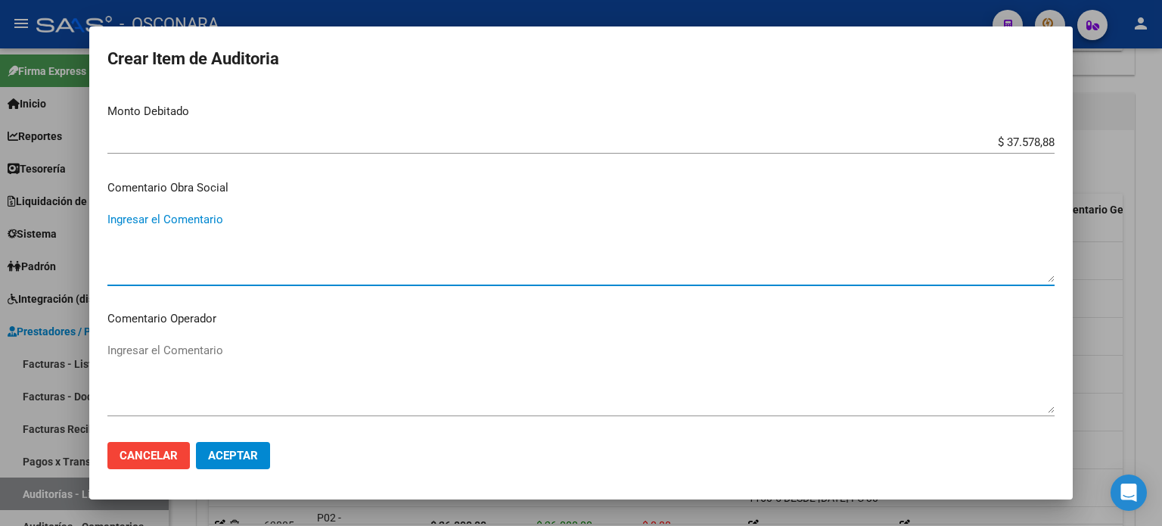
paste textarea "BAJA 31/03/2024 FC 30-28158"
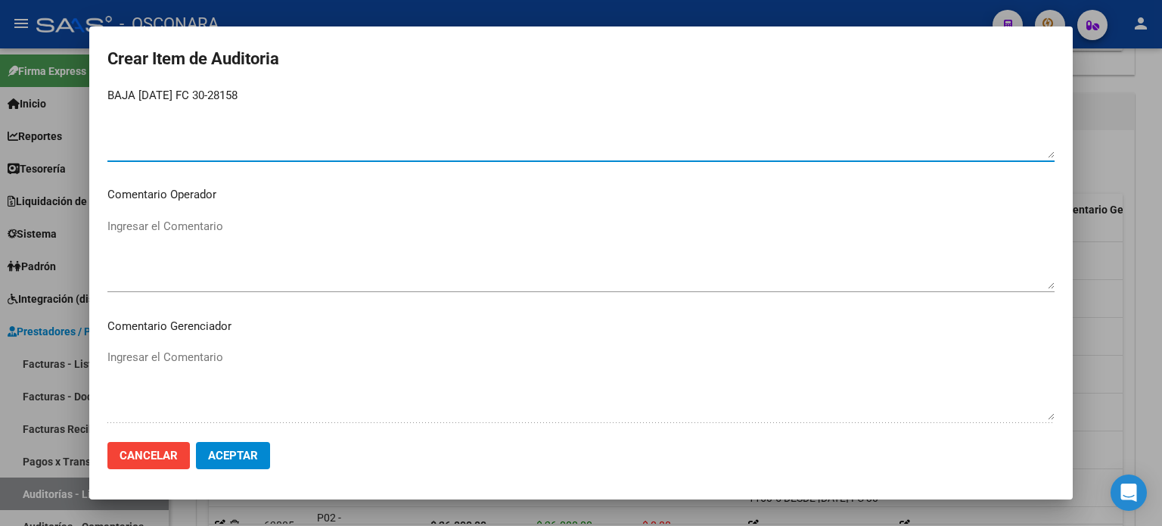
scroll to position [908, 0]
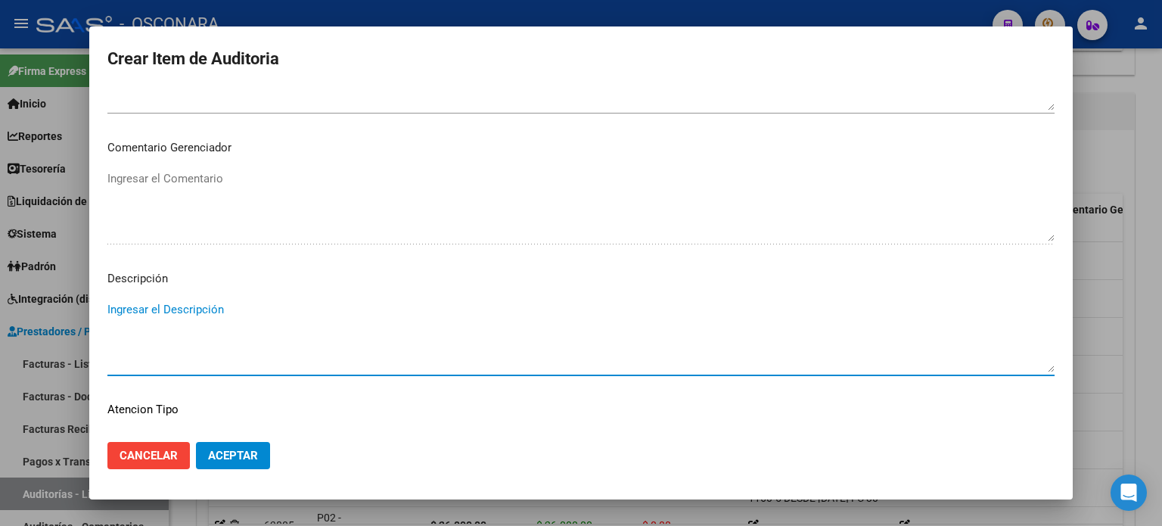
paste textarea "BAJA 31/03/2024 FC 30-28158"
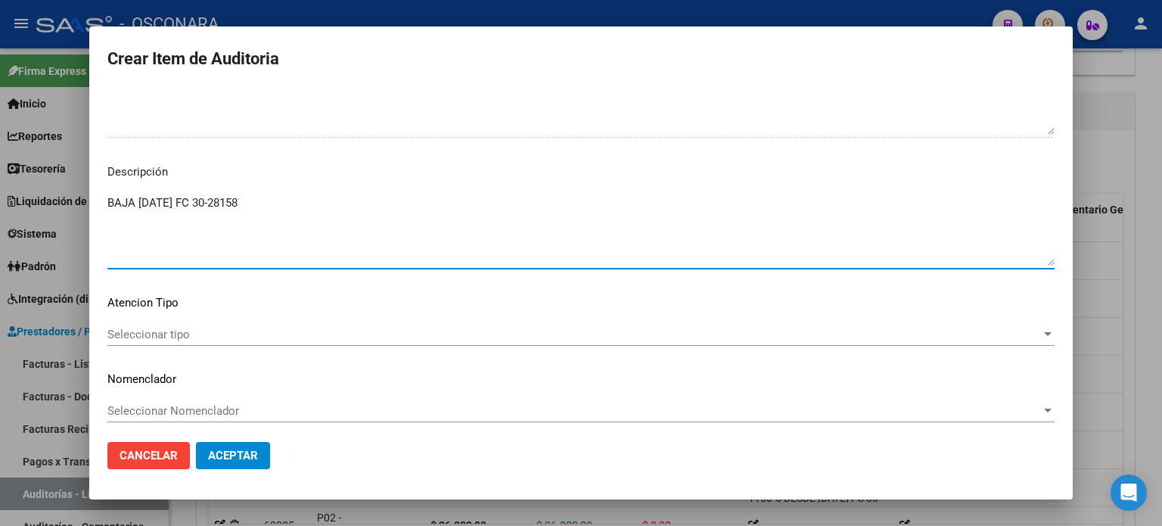
scroll to position [1020, 0]
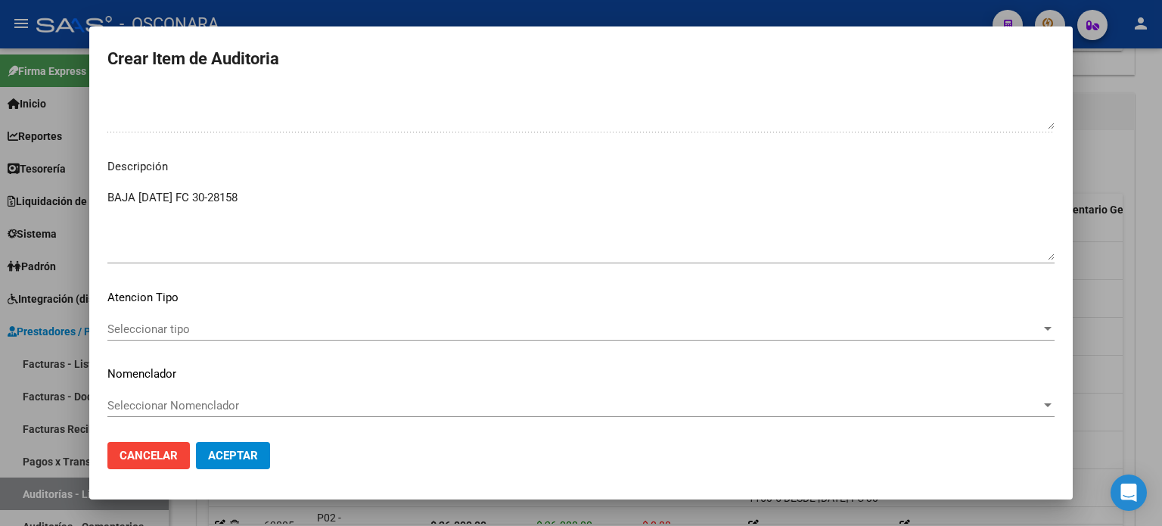
click at [148, 340] on div "Seleccionar tipo Seleccionar tipo" at bounding box center [580, 336] width 947 height 37
click at [151, 331] on span "Seleccionar tipo" at bounding box center [574, 329] width 934 height 14
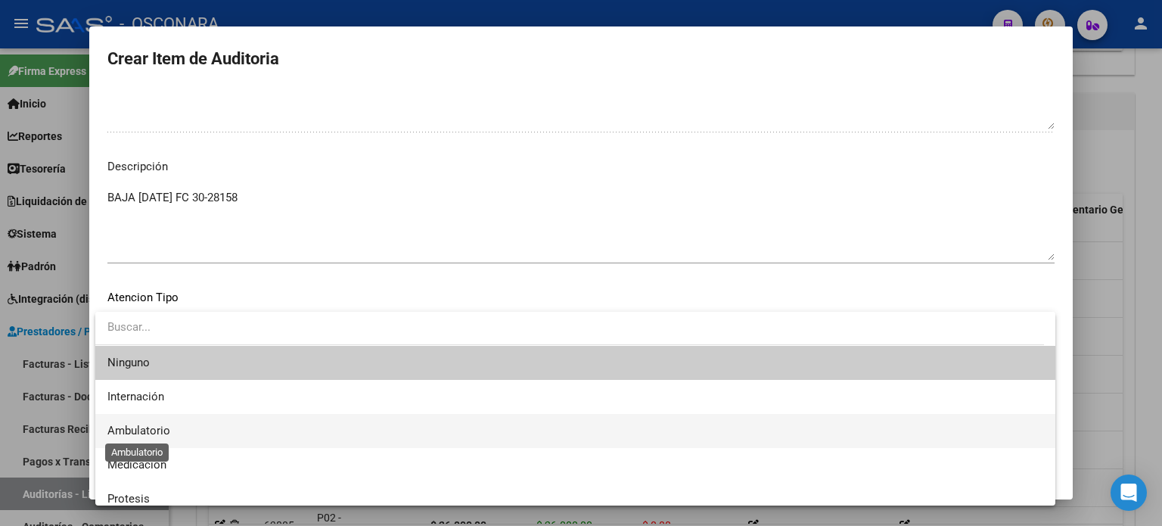
click at [151, 429] on span "Ambulatorio" at bounding box center [138, 431] width 63 height 14
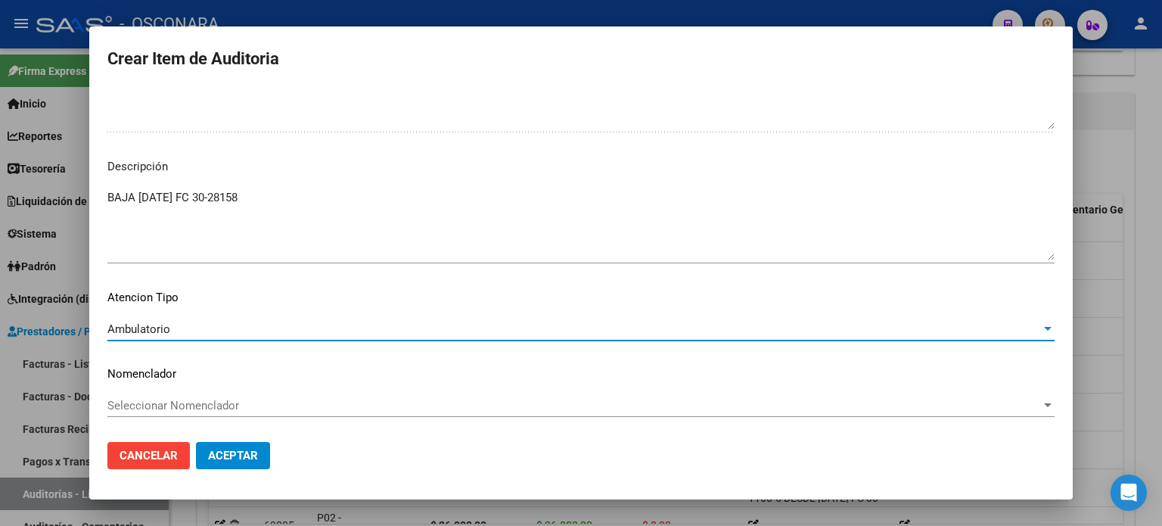
click at [234, 450] on span "Aceptar" at bounding box center [233, 456] width 50 height 14
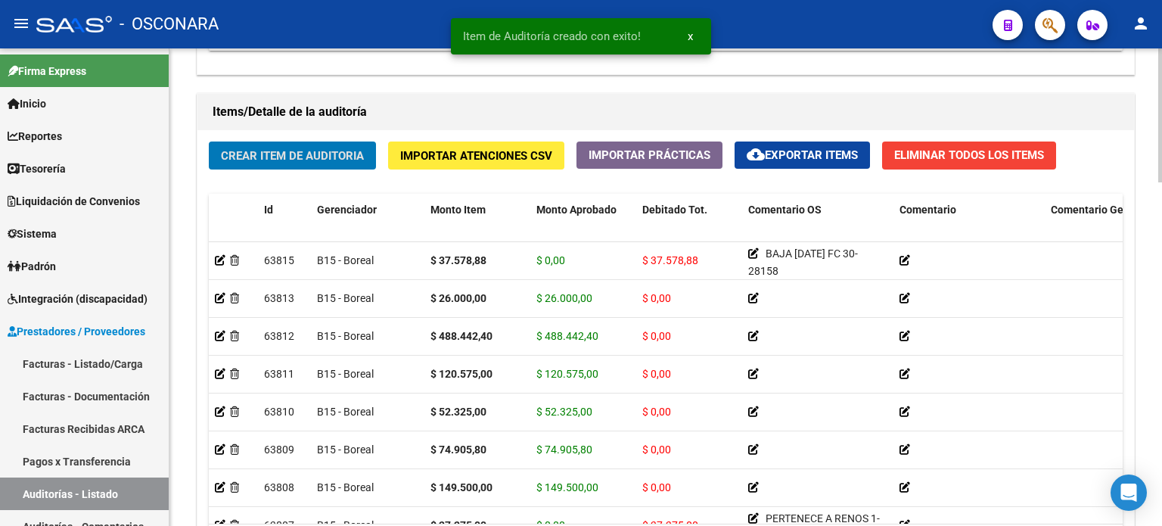
click at [318, 159] on span "Crear Item de Auditoria" at bounding box center [292, 156] width 143 height 14
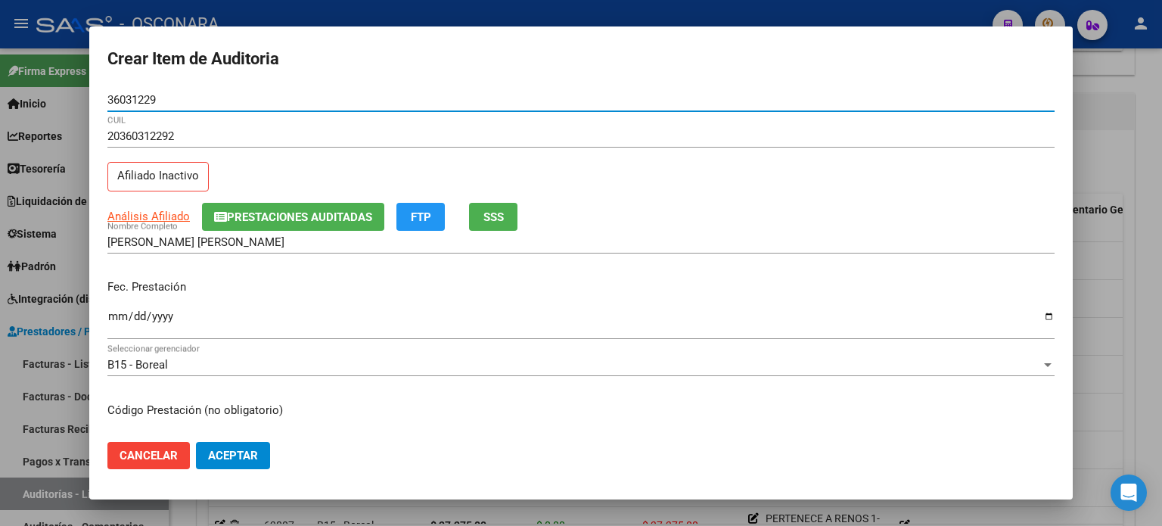
click at [486, 219] on span "SSS" at bounding box center [493, 217] width 20 height 14
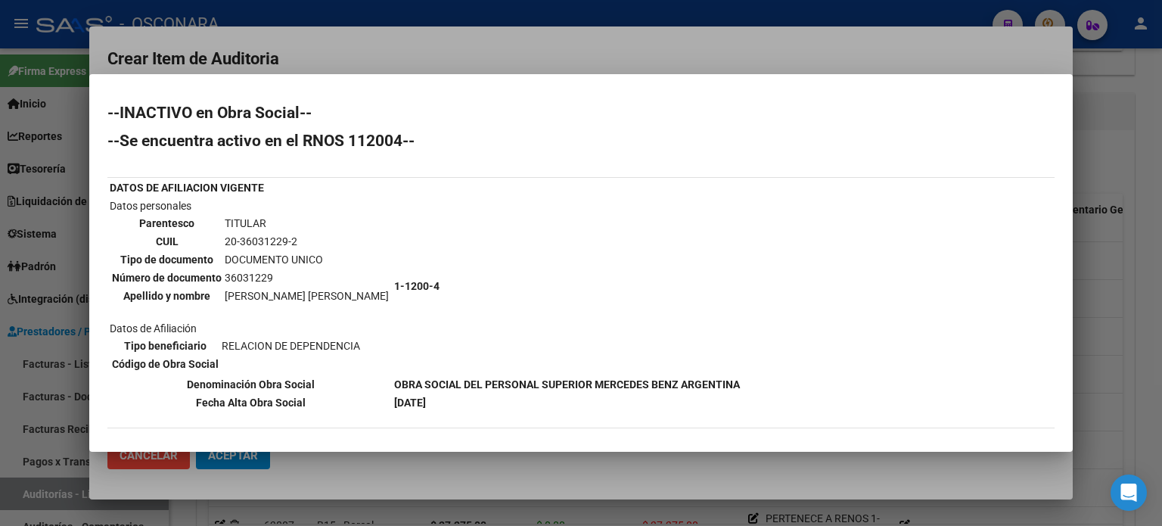
click at [1093, 275] on div at bounding box center [581, 263] width 1162 height 526
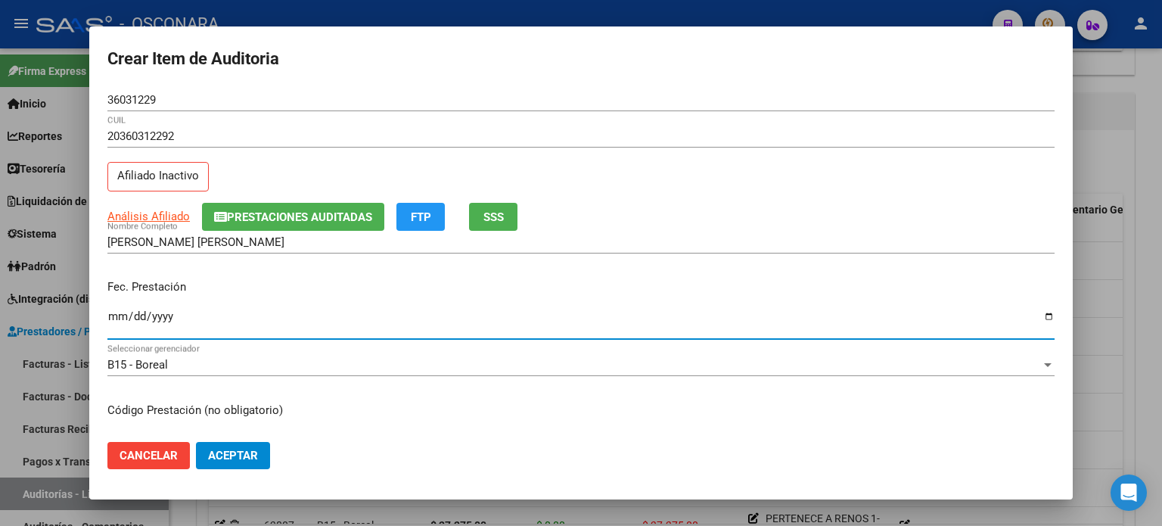
click at [121, 316] on input "Ingresar la fecha" at bounding box center [580, 322] width 947 height 24
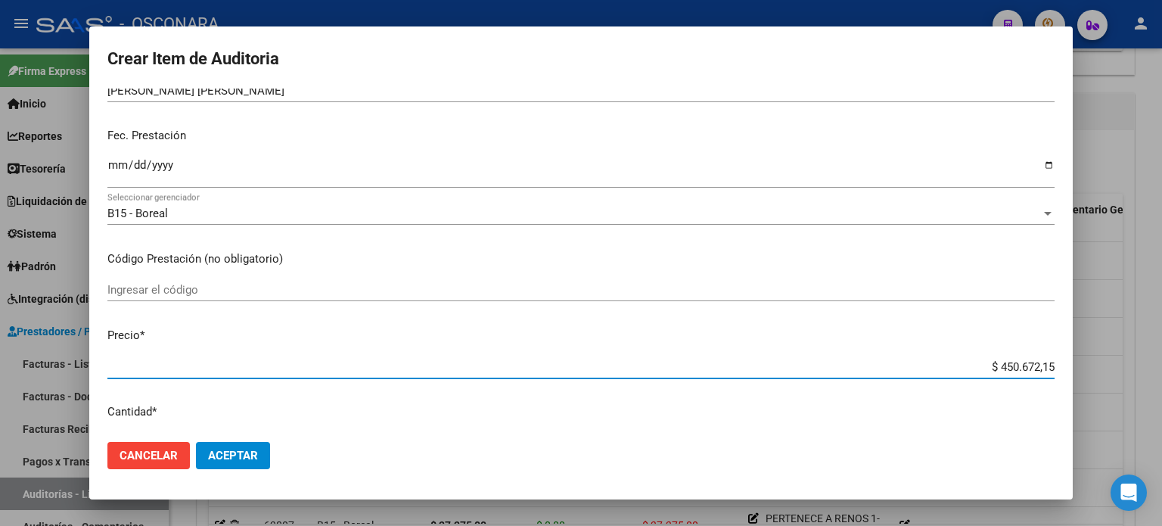
drag, startPoint x: 987, startPoint y: 365, endPoint x: 1161, endPoint y: 346, distance: 175.9
click at [1161, 346] on div "Crear Item de Auditoria 36031229 Nro Documento 20360312292 CUIL Afiliado Inacti…" at bounding box center [581, 263] width 1162 height 526
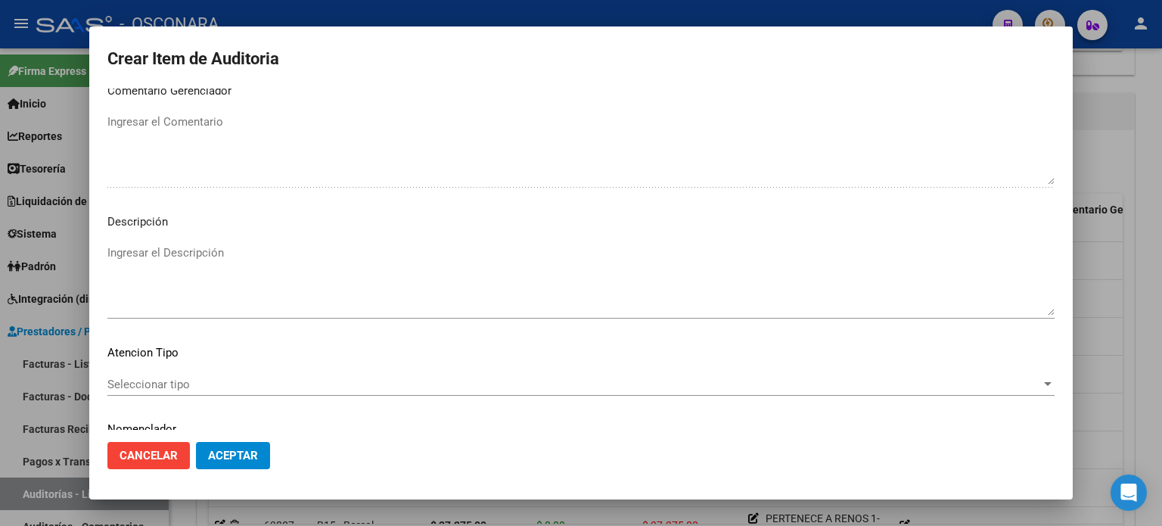
scroll to position [1020, 0]
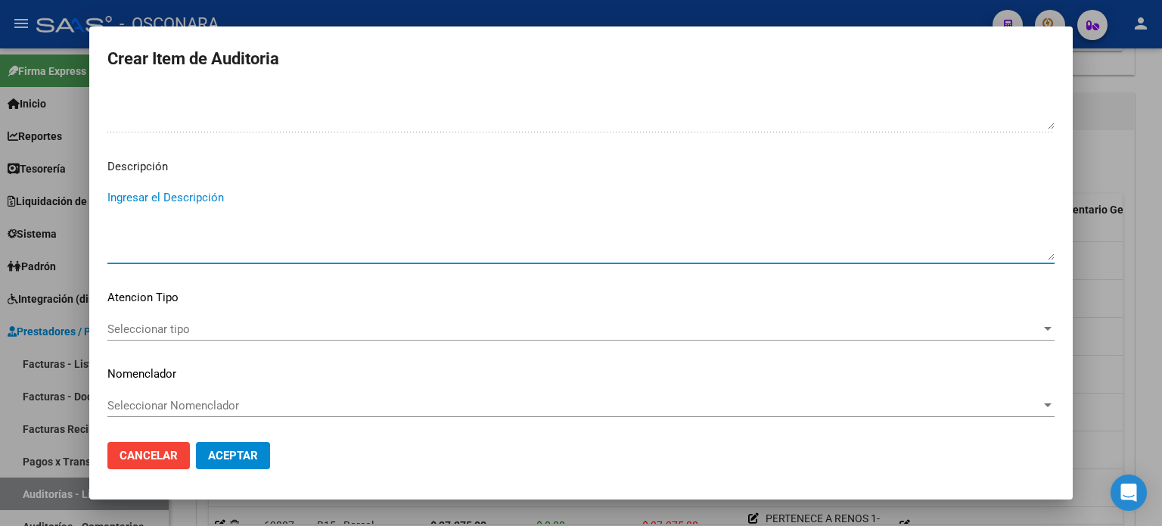
click at [265, 207] on textarea "Ingresar el Descripción" at bounding box center [580, 224] width 947 height 71
click at [191, 331] on span "Seleccionar tipo" at bounding box center [574, 329] width 934 height 14
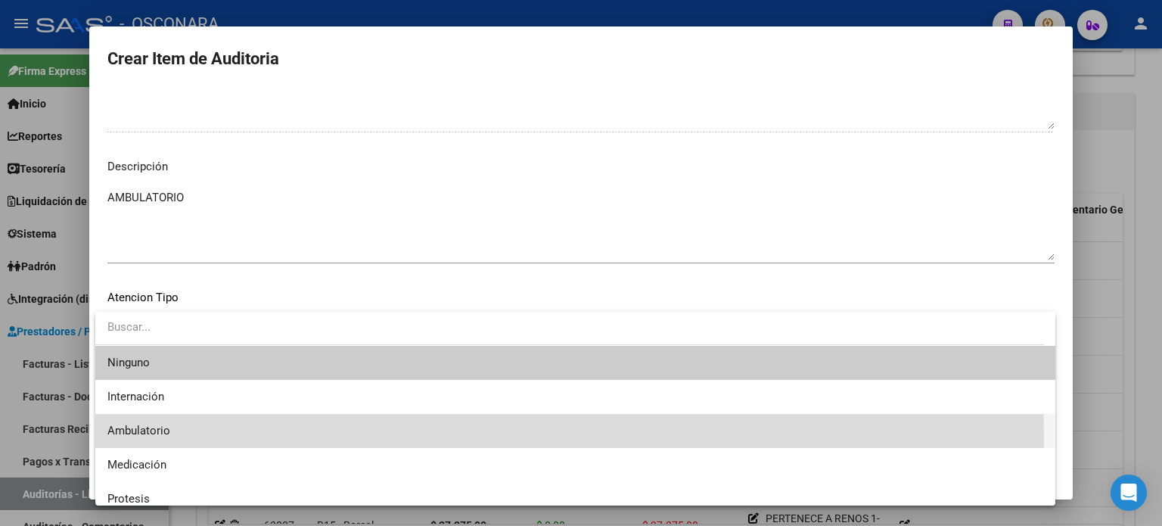
drag, startPoint x: 189, startPoint y: 443, endPoint x: 240, endPoint y: 459, distance: 52.9
click at [190, 443] on span "Ambulatorio" at bounding box center [575, 431] width 936 height 34
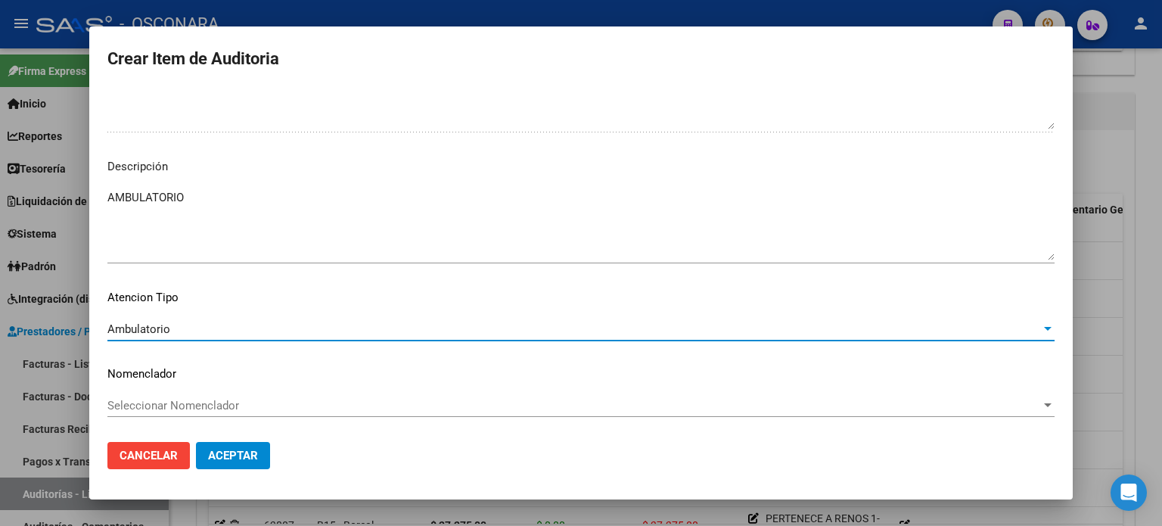
click at [241, 459] on span "Aceptar" at bounding box center [233, 456] width 50 height 14
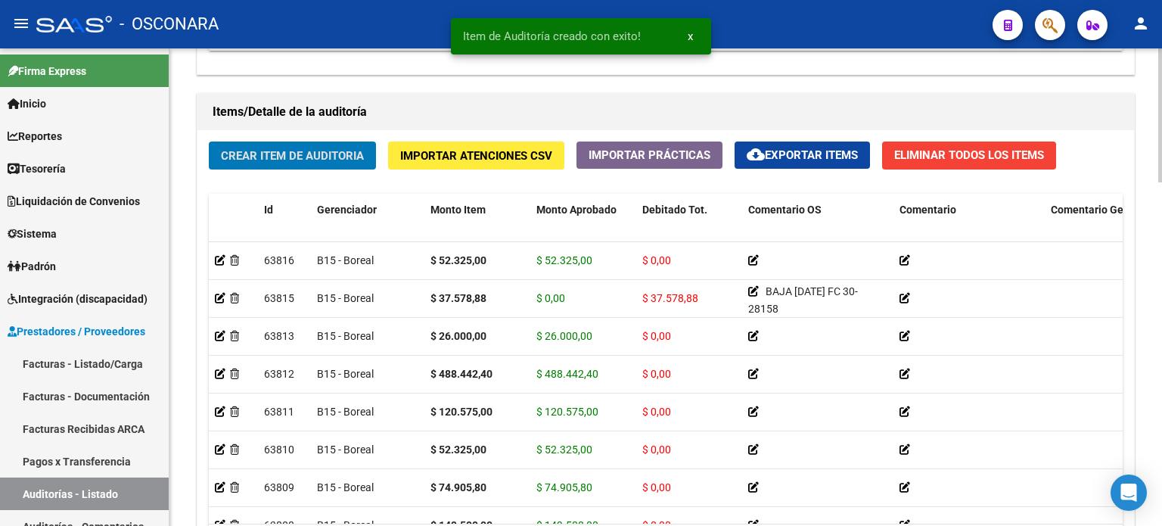
click at [287, 143] on button "Crear Item de Auditoria" at bounding box center [292, 155] width 167 height 28
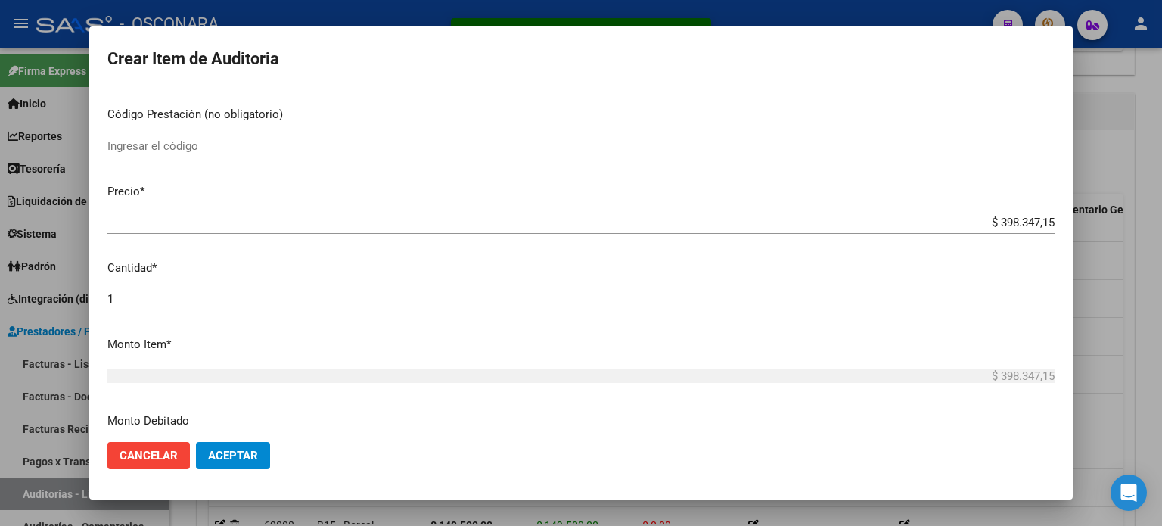
scroll to position [0, 0]
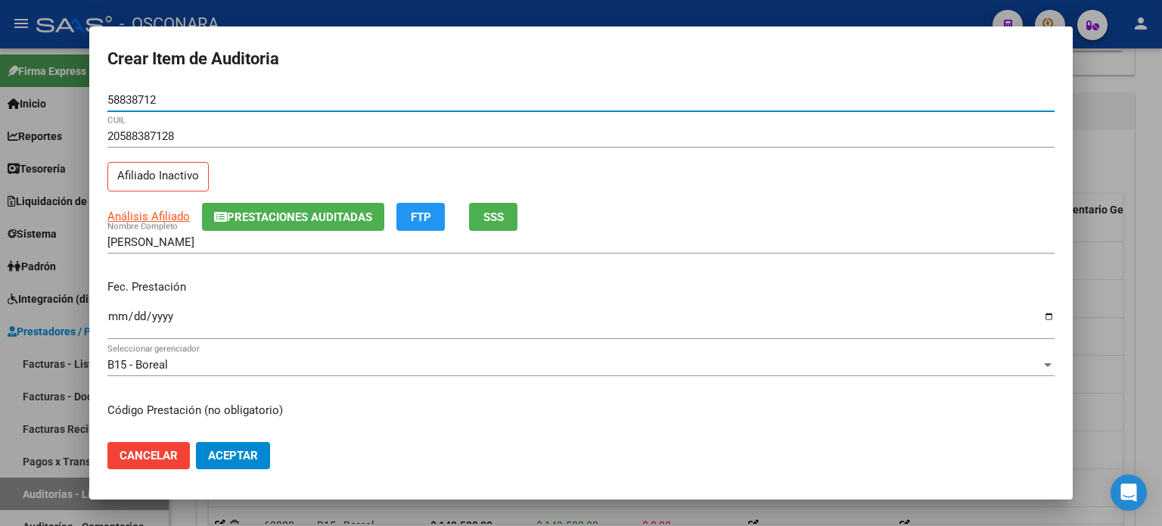
click at [490, 218] on span "SSS" at bounding box center [493, 217] width 20 height 14
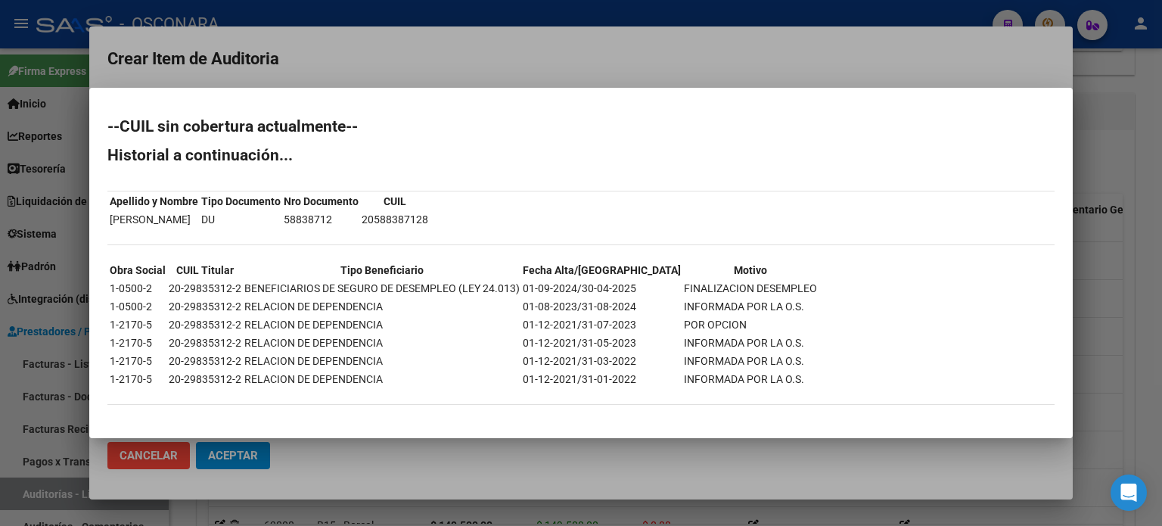
drag, startPoint x: 1111, startPoint y: 281, endPoint x: 1049, endPoint y: 300, distance: 64.9
click at [1111, 281] on div at bounding box center [581, 263] width 1162 height 526
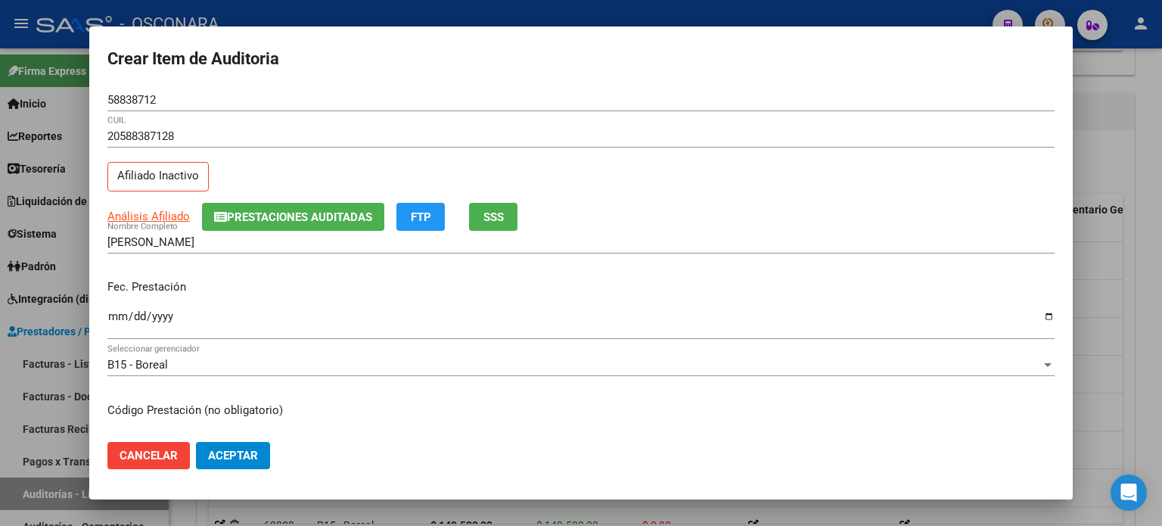
click at [110, 308] on div "Ingresar la fecha" at bounding box center [580, 323] width 947 height 33
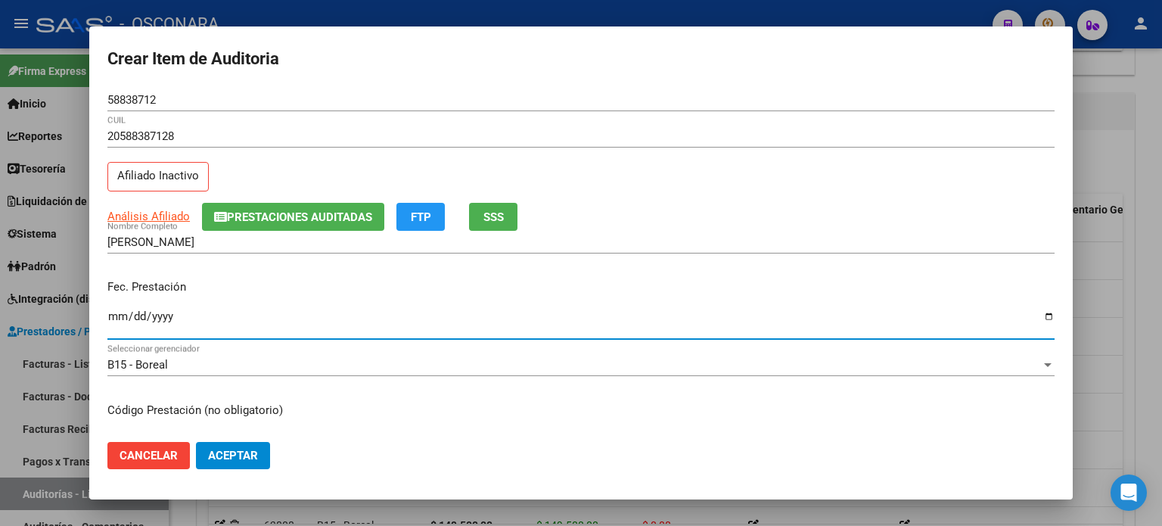
scroll to position [151, 0]
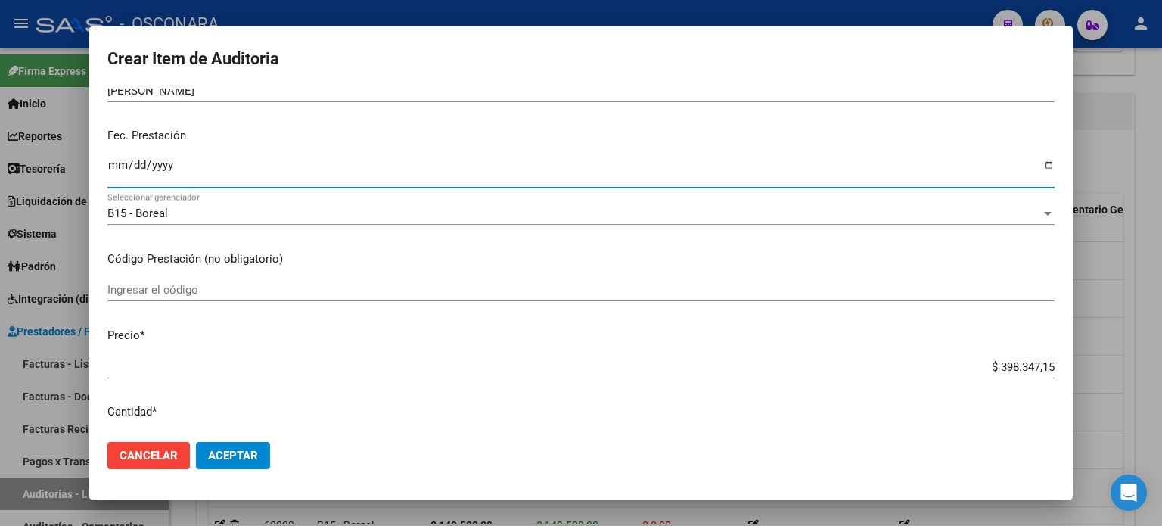
drag, startPoint x: 988, startPoint y: 362, endPoint x: 1161, endPoint y: 346, distance: 174.0
click at [1161, 347] on div "Crear Item de Auditoria 58838712 Nro Documento 20588387128 CUIL Afiliado Inacti…" at bounding box center [581, 263] width 1162 height 526
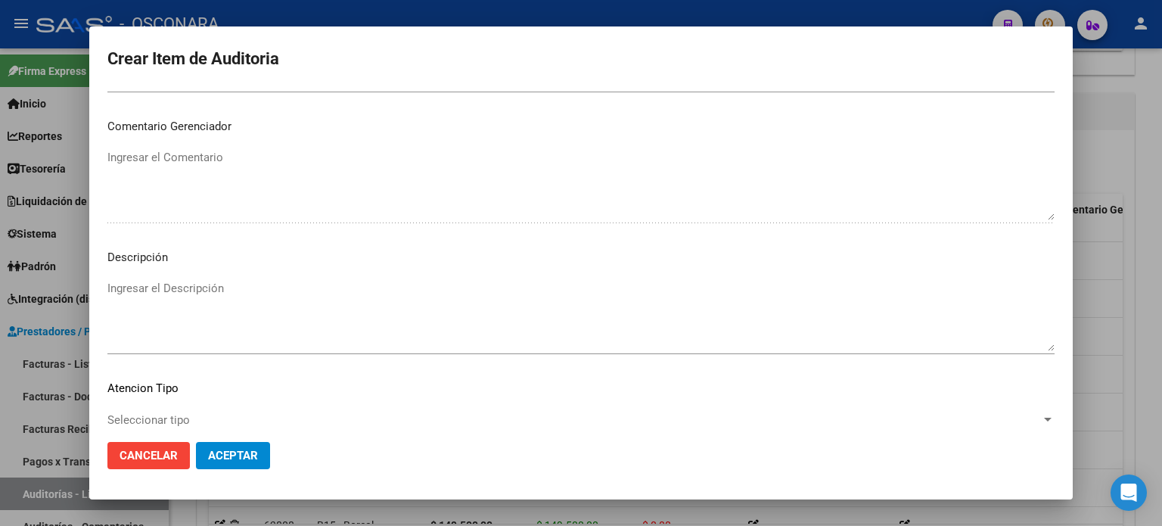
scroll to position [984, 0]
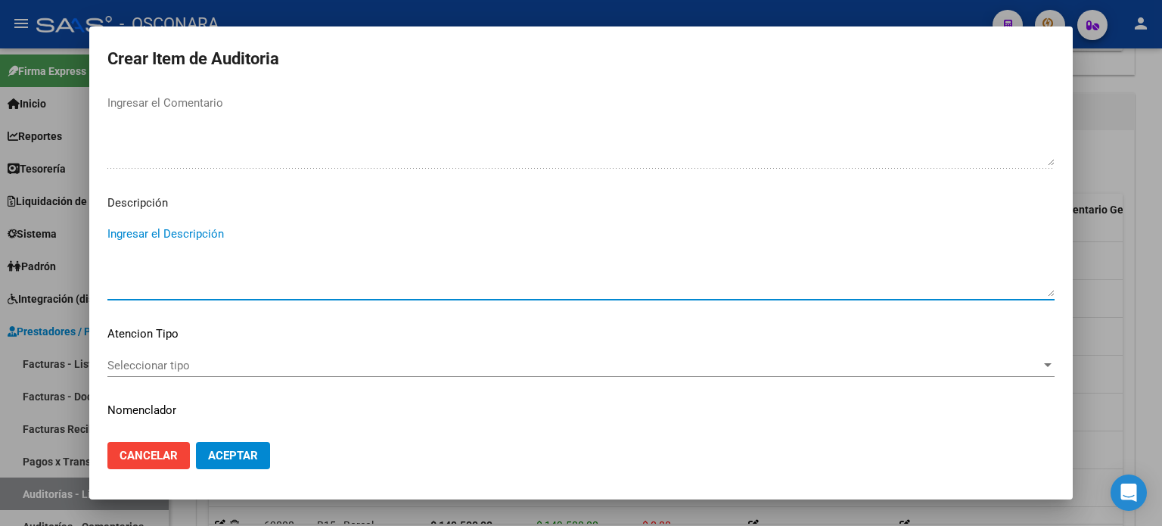
click at [227, 232] on textarea "Ingresar el Descripción" at bounding box center [580, 260] width 947 height 71
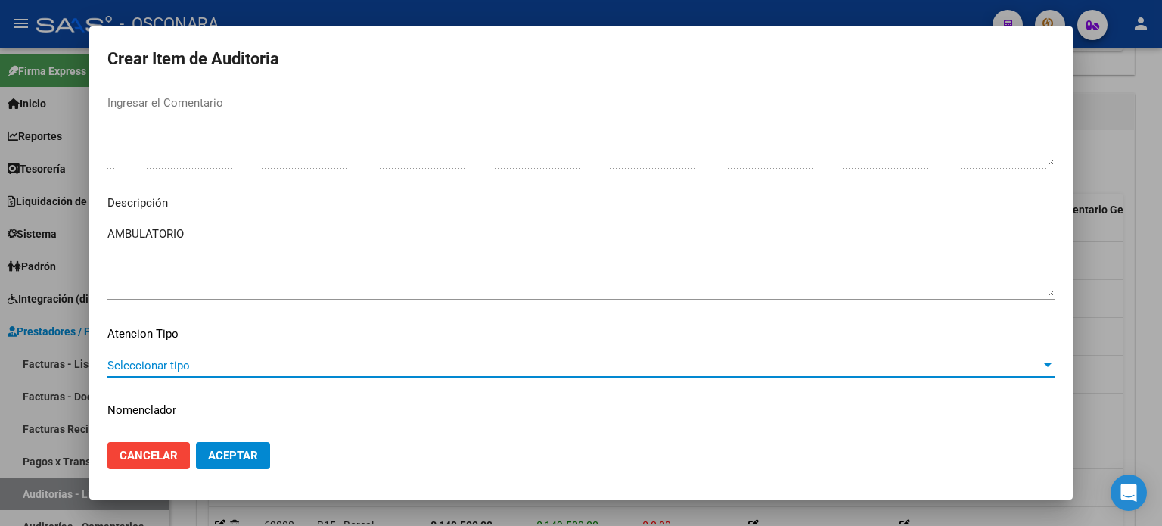
click at [121, 364] on span "Seleccionar tipo" at bounding box center [574, 366] width 934 height 14
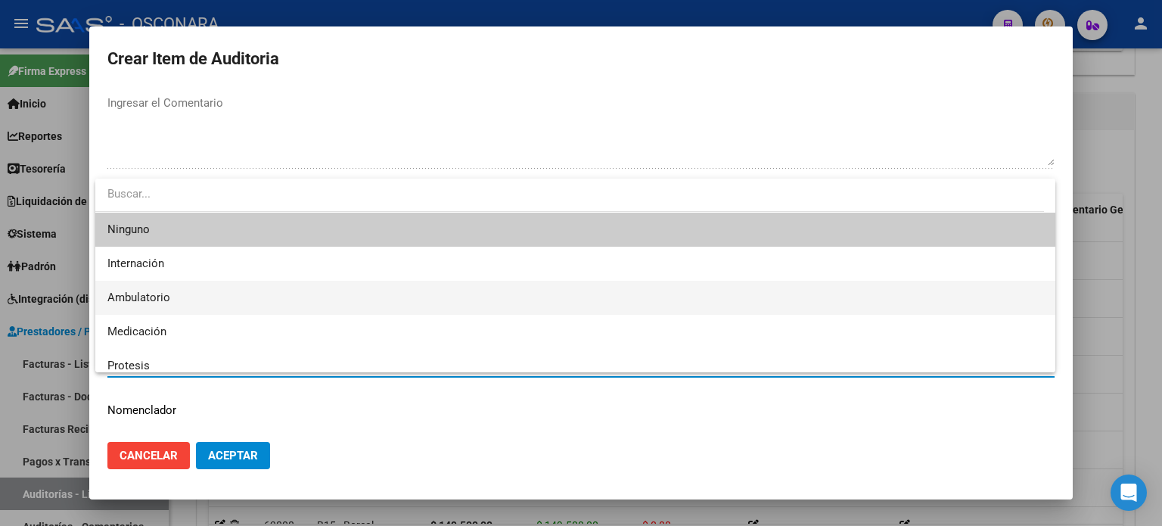
click at [157, 301] on span "Ambulatorio" at bounding box center [138, 298] width 63 height 14
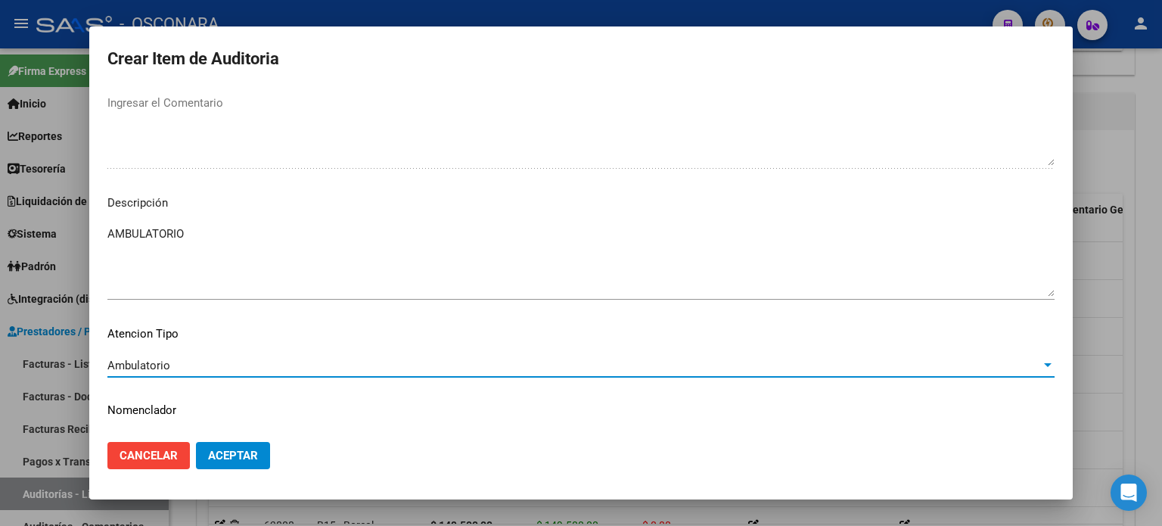
click at [244, 457] on span "Aceptar" at bounding box center [233, 456] width 50 height 14
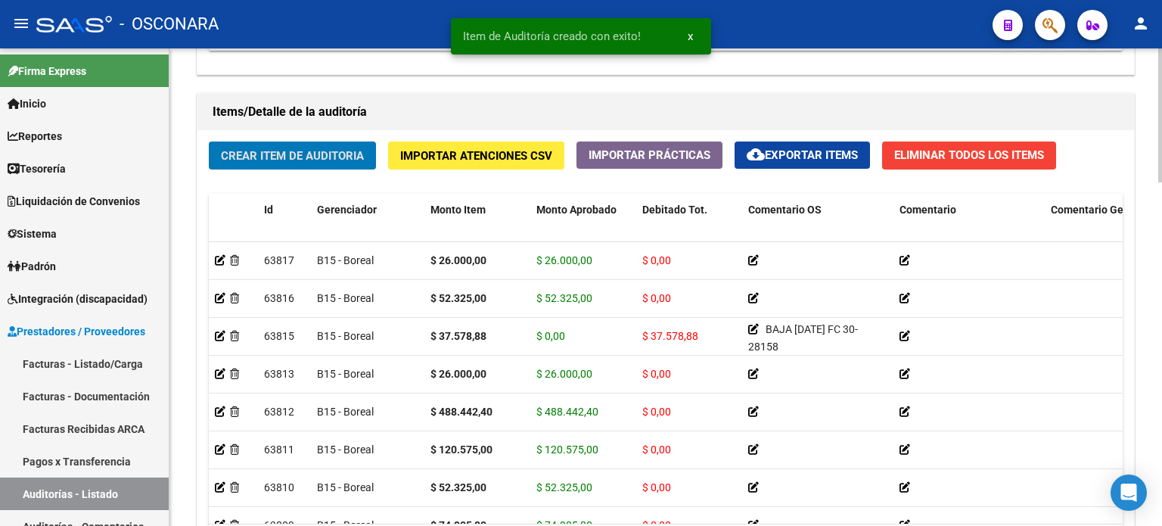
click at [323, 145] on button "Crear Item de Auditoria" at bounding box center [292, 155] width 167 height 28
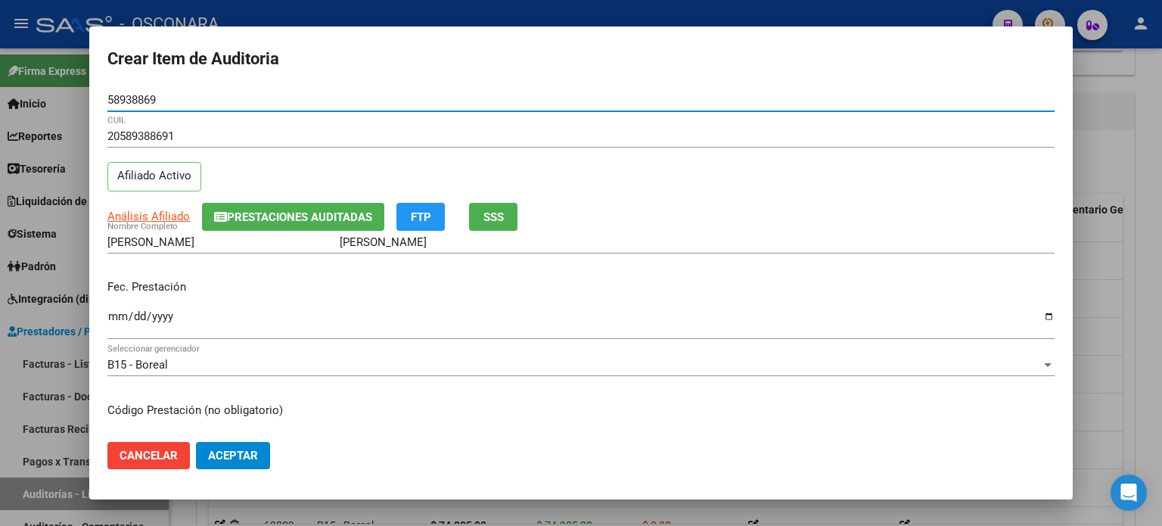
click at [112, 325] on input "Ingresar la fecha" at bounding box center [580, 322] width 947 height 24
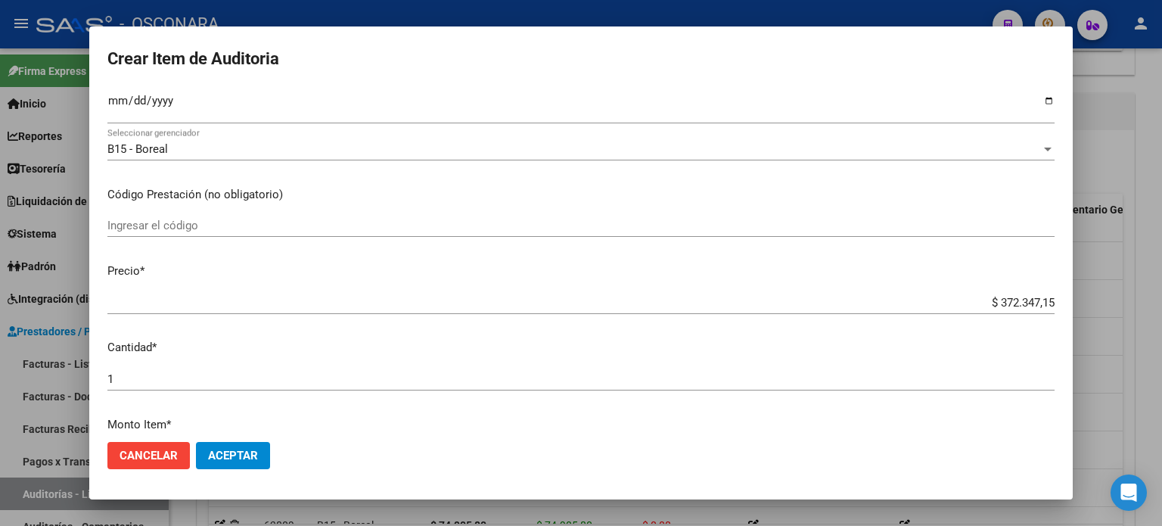
scroll to position [227, 0]
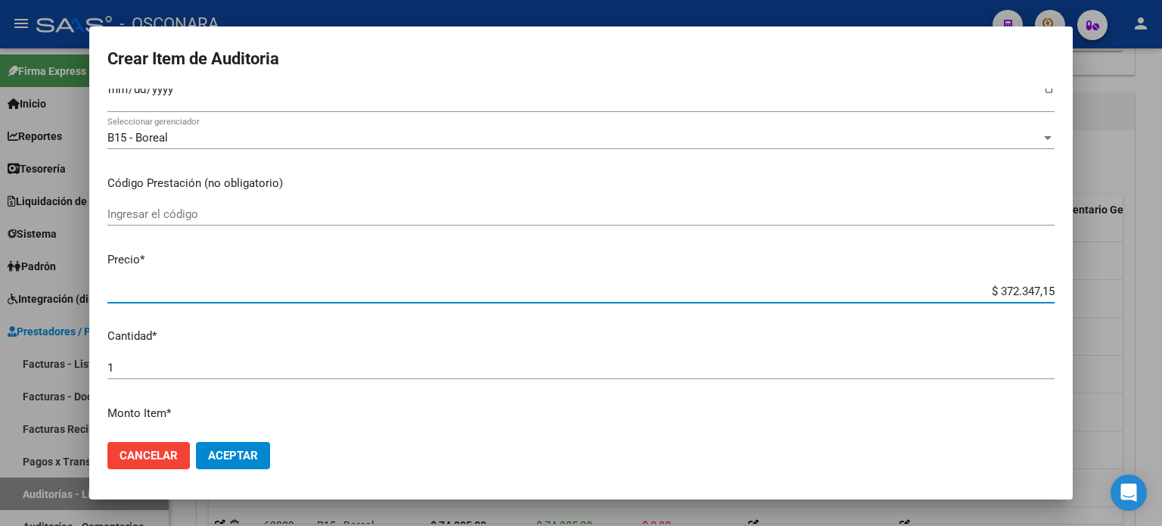
drag, startPoint x: 987, startPoint y: 291, endPoint x: 1161, endPoint y: 288, distance: 174.8
click at [1161, 288] on div "Crear Item de Auditoria 58938869 Nro Documento 20589388691 CUIL Afiliado Activo…" at bounding box center [581, 263] width 1162 height 526
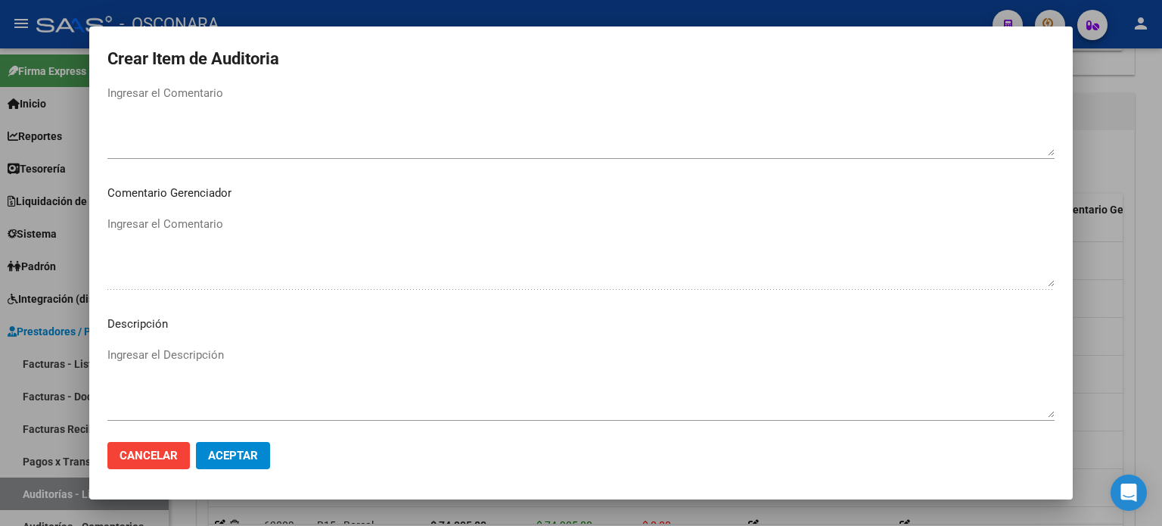
scroll to position [984, 0]
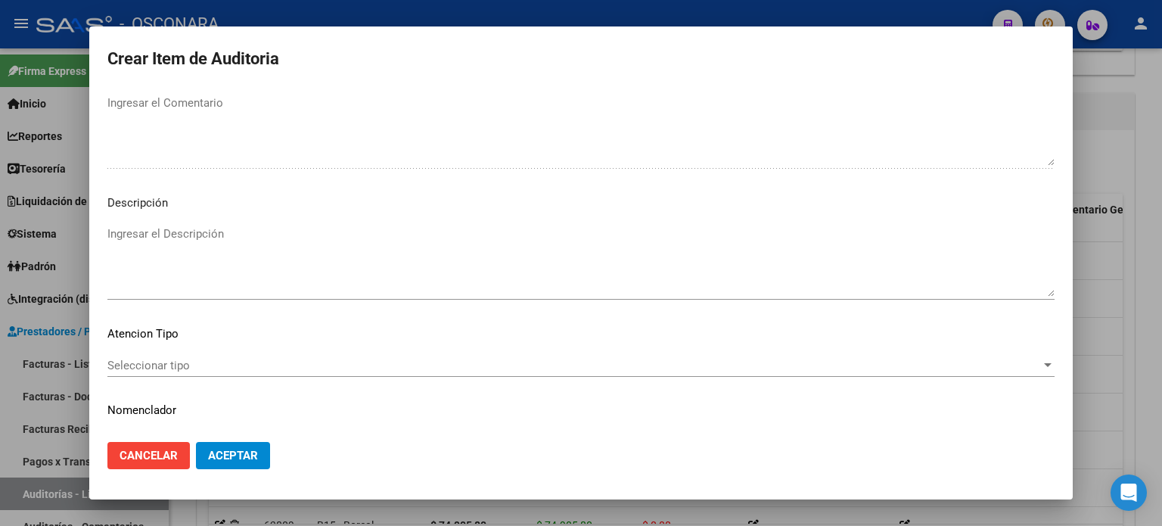
click at [272, 246] on textarea "Ingresar el Descripción" at bounding box center [580, 260] width 947 height 71
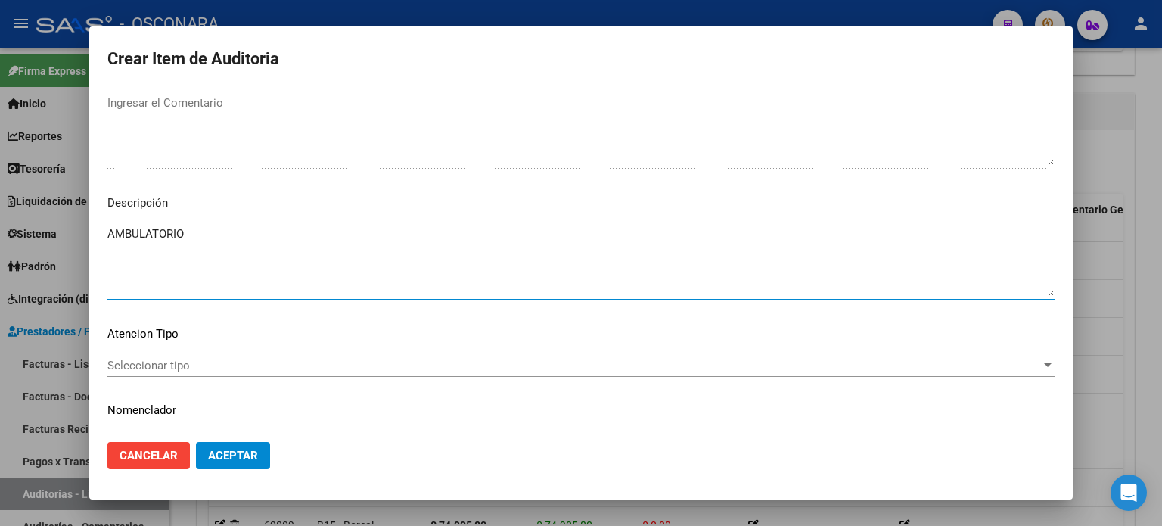
click at [182, 349] on mat-dialog-content "58938869 Nro Documento 20589388691 CUIL Afiliado Activo Análisis Afiliado Prest…" at bounding box center [581, 260] width 984 height 342
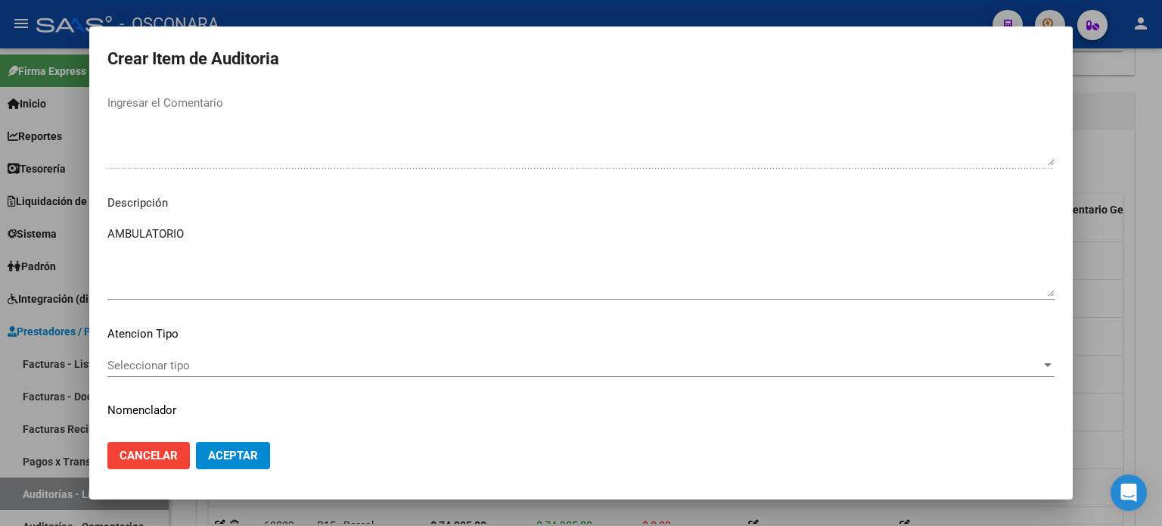
click at [176, 362] on span "Seleccionar tipo" at bounding box center [574, 366] width 934 height 14
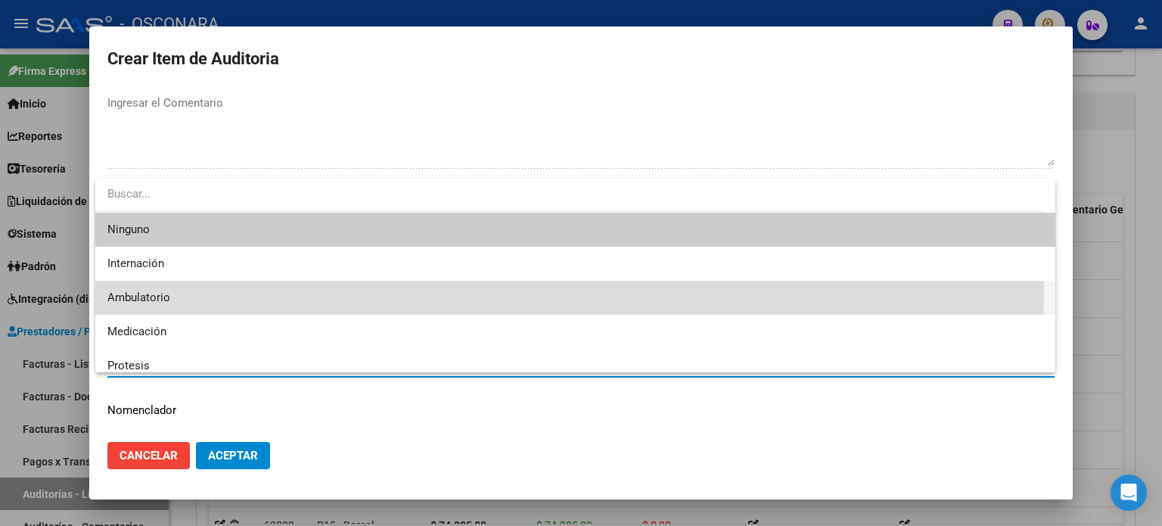
drag, startPoint x: 148, startPoint y: 288, endPoint x: 221, endPoint y: 378, distance: 116.7
click at [148, 287] on span "Ambulatorio" at bounding box center [575, 298] width 936 height 34
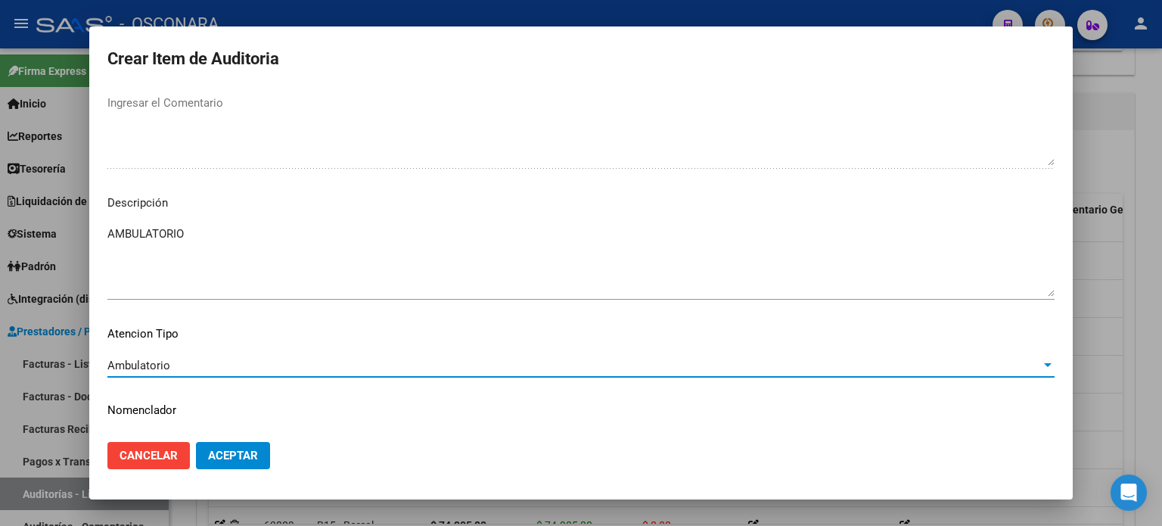
click at [222, 452] on span "Aceptar" at bounding box center [233, 456] width 50 height 14
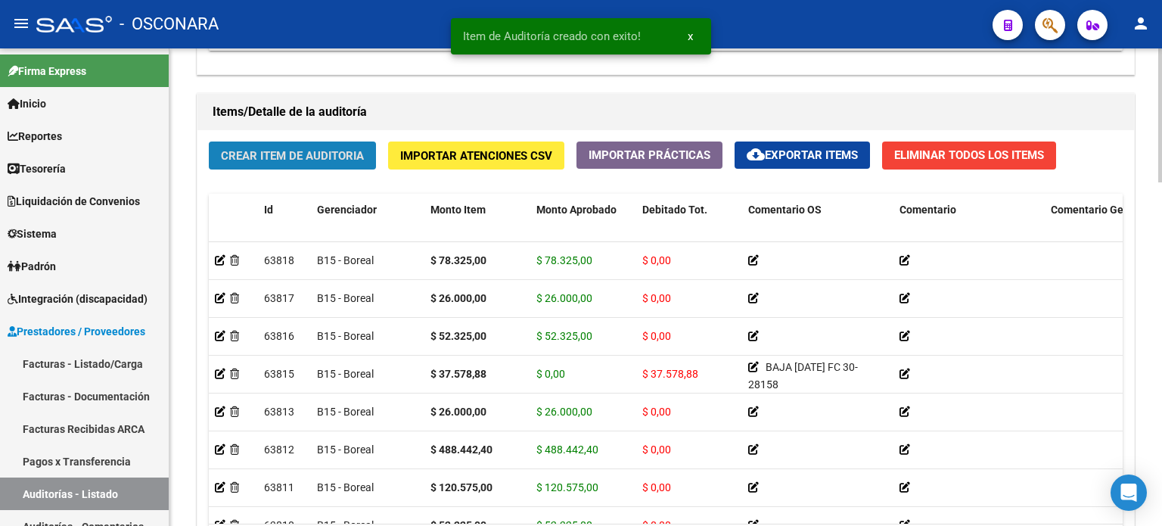
click at [248, 149] on span "Crear Item de Auditoria" at bounding box center [292, 156] width 143 height 14
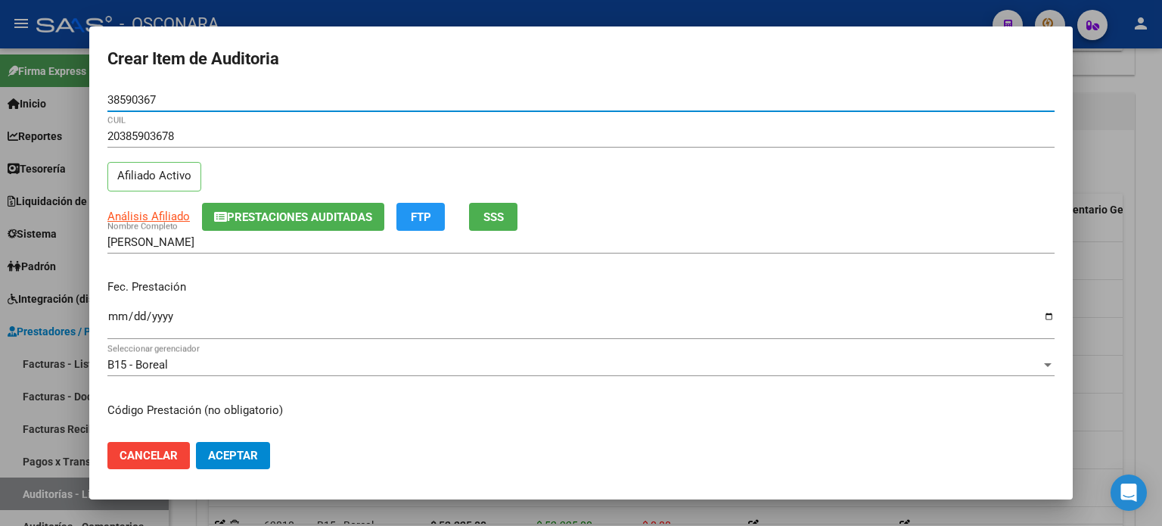
click at [118, 323] on input "Ingresar la fecha" at bounding box center [580, 322] width 947 height 24
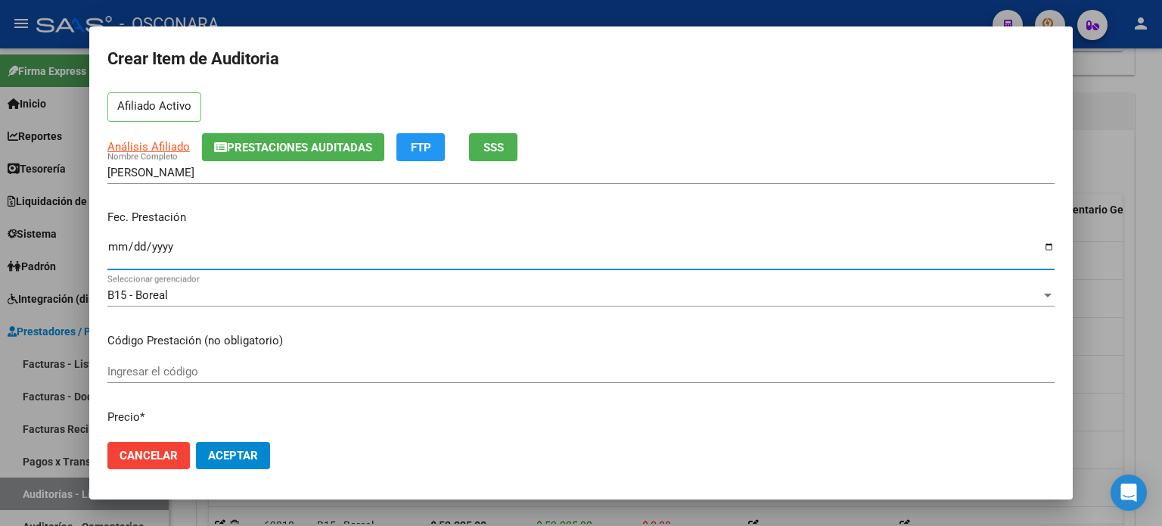
scroll to position [151, 0]
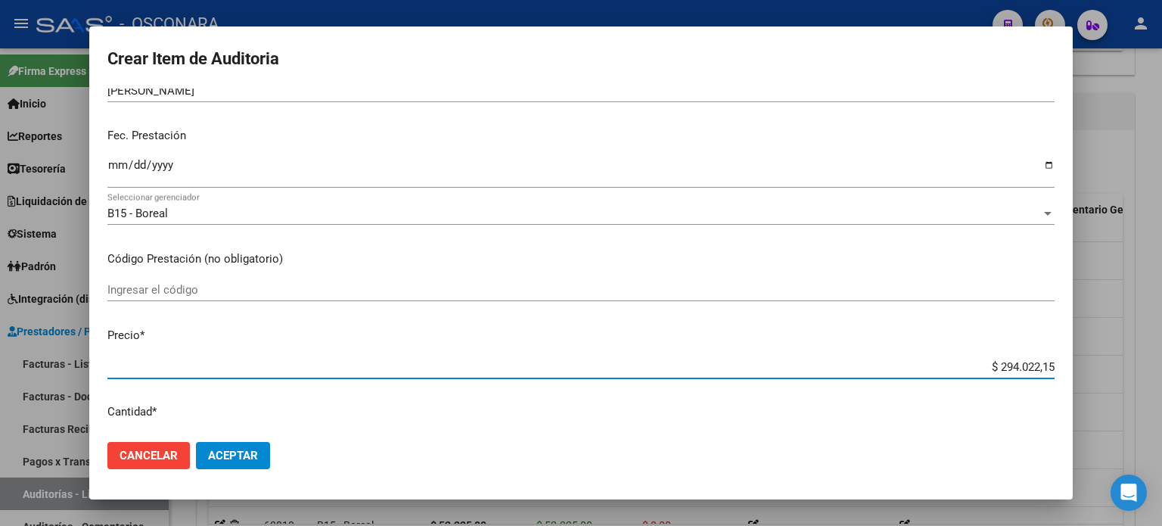
drag, startPoint x: 987, startPoint y: 365, endPoint x: 1161, endPoint y: 251, distance: 207.8
click at [1161, 300] on div "Crear Item de Auditoria 38590367 Nro Documento 20385903678 CUIL Afiliado Activo…" at bounding box center [581, 263] width 1162 height 526
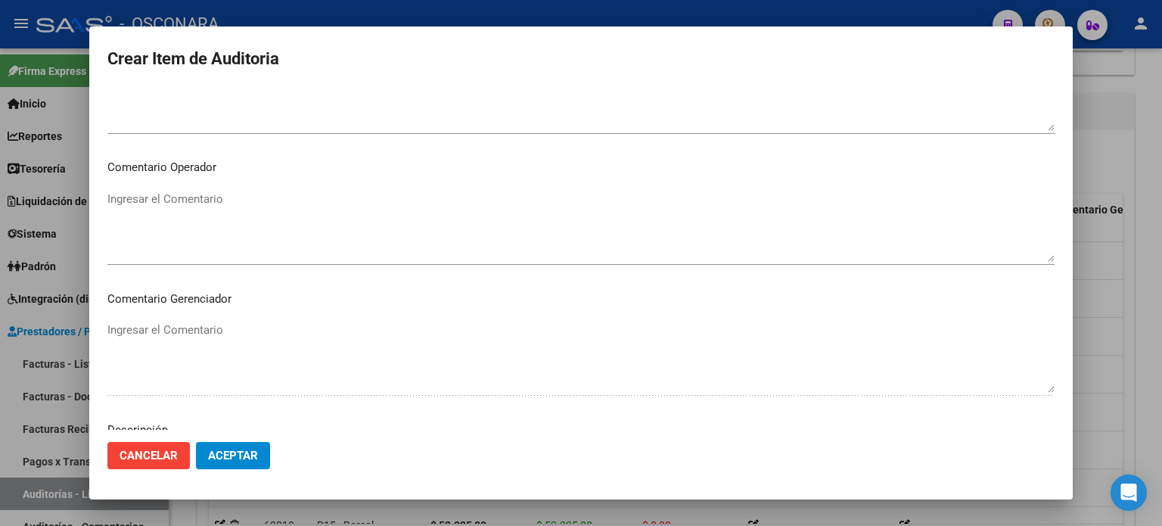
scroll to position [1020, 0]
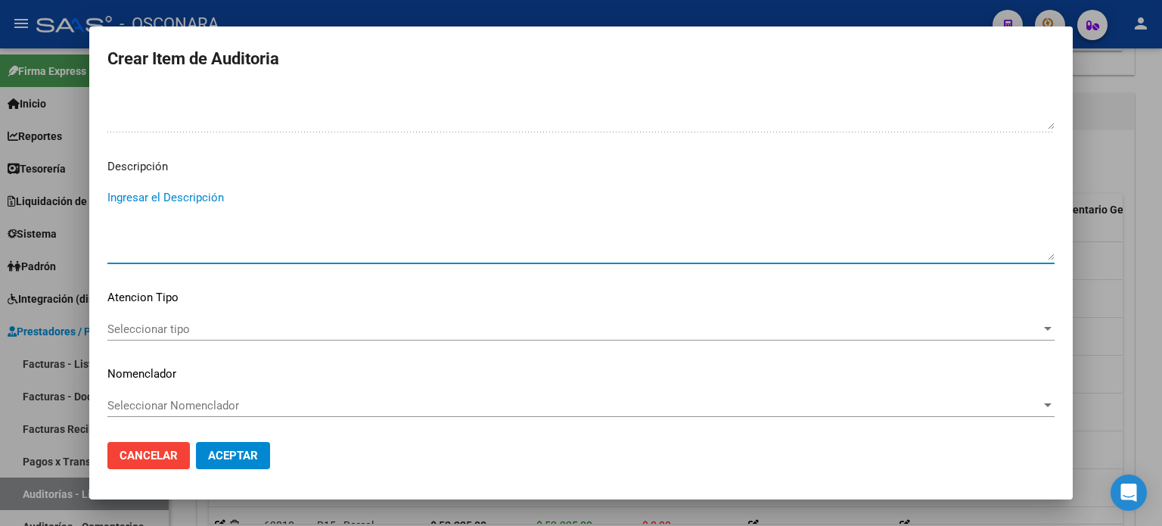
click at [265, 244] on textarea "Ingresar el Descripción" at bounding box center [580, 224] width 947 height 71
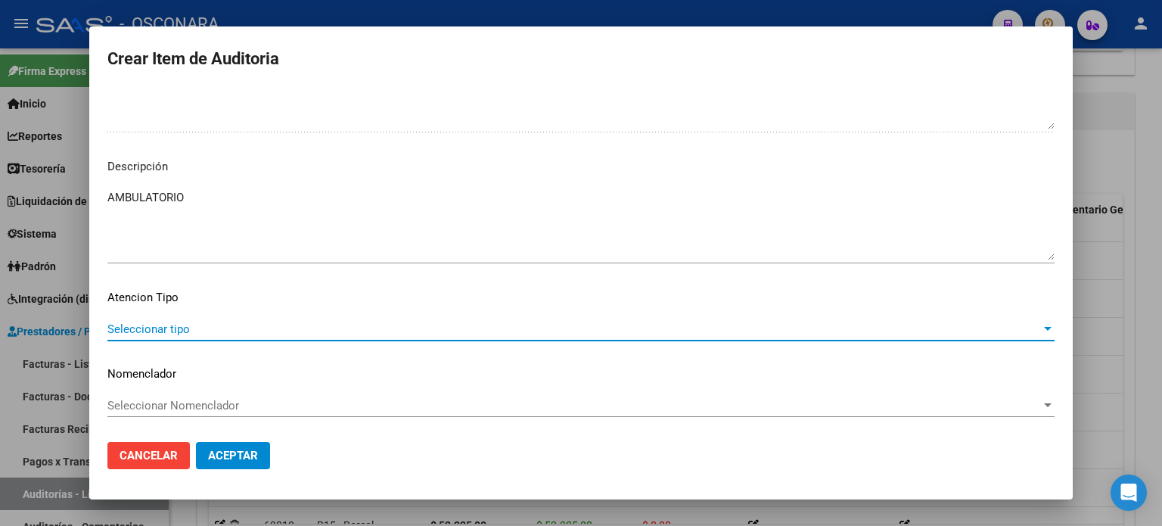
click at [171, 334] on span "Seleccionar tipo" at bounding box center [574, 329] width 934 height 14
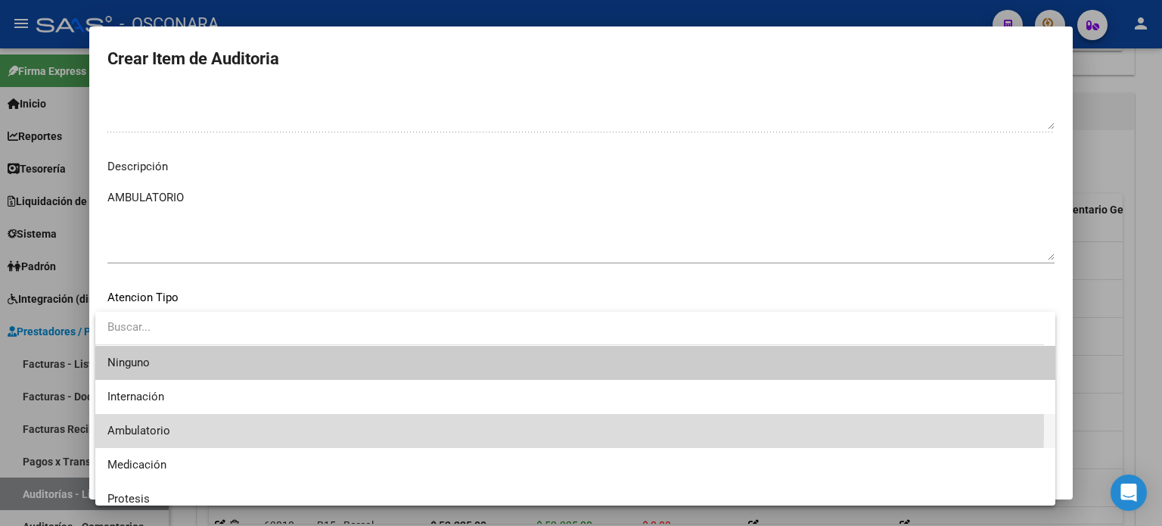
drag, startPoint x: 170, startPoint y: 425, endPoint x: 187, endPoint y: 437, distance: 20.1
click at [170, 426] on span "Ambulatorio" at bounding box center [575, 431] width 936 height 34
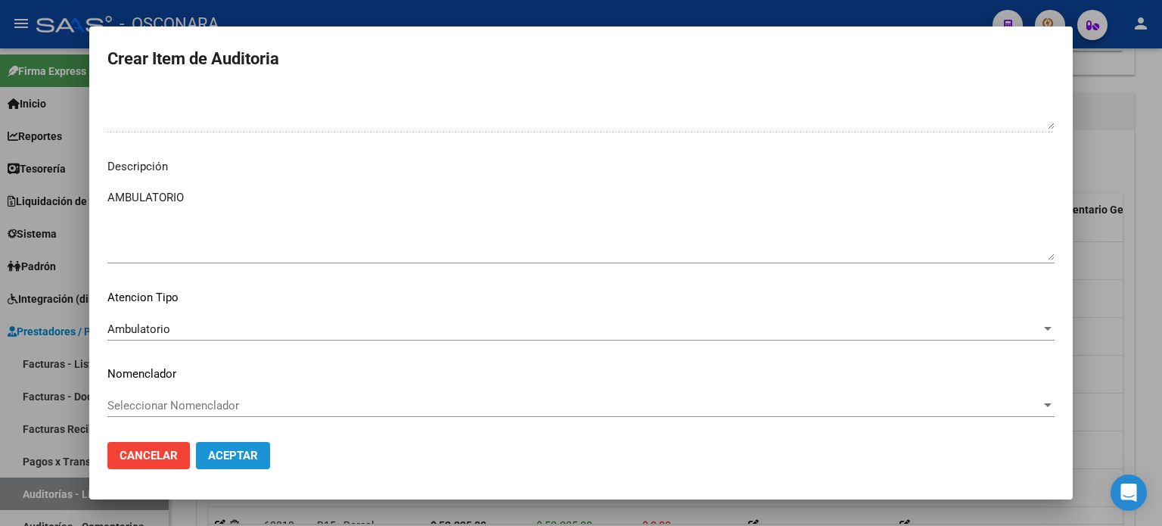
click at [216, 456] on span "Aceptar" at bounding box center [233, 456] width 50 height 14
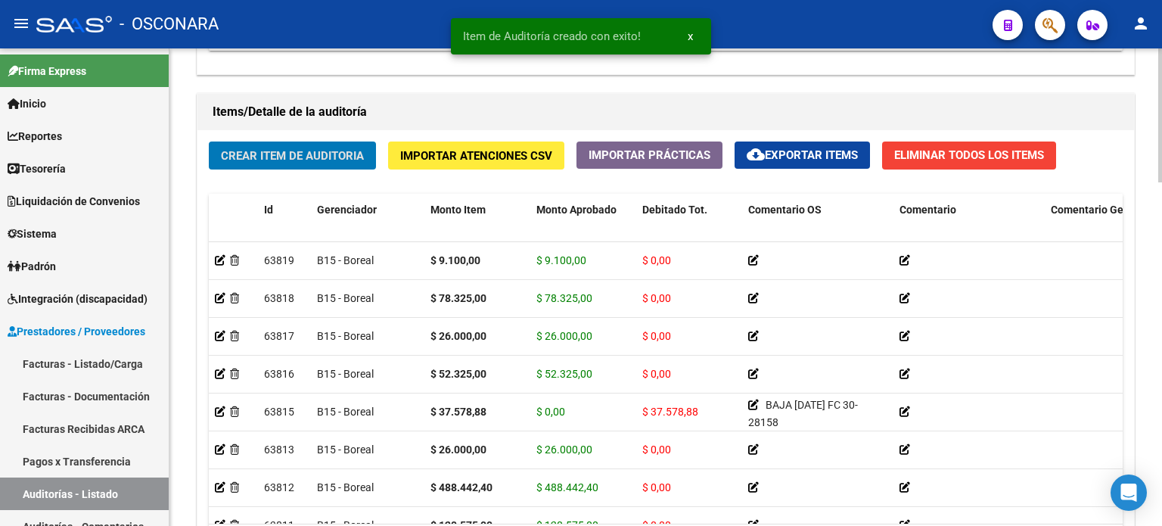
click at [303, 166] on button "Crear Item de Auditoria" at bounding box center [292, 155] width 167 height 28
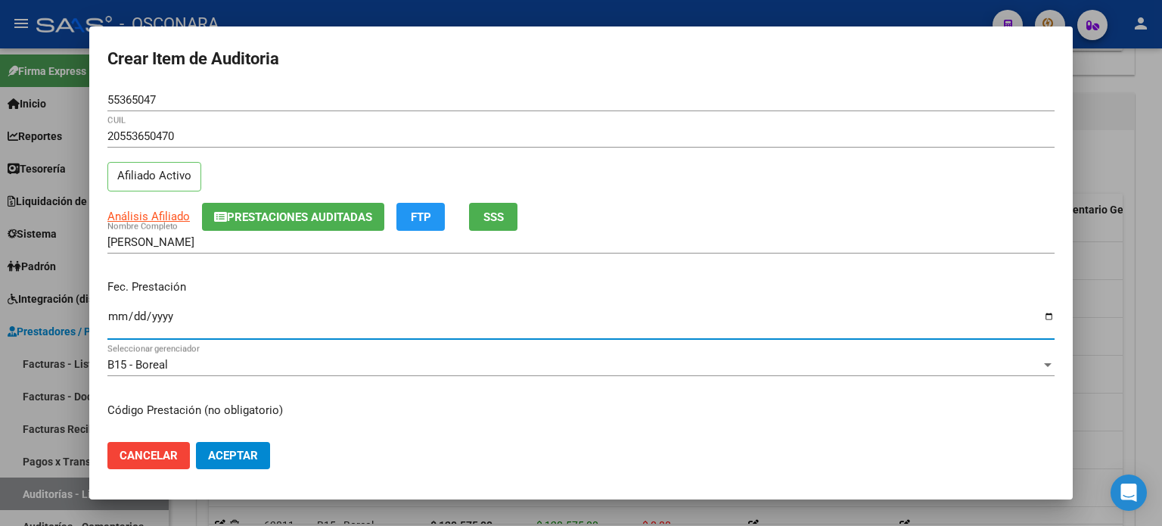
click at [110, 320] on input "Ingresar la fecha" at bounding box center [580, 322] width 947 height 24
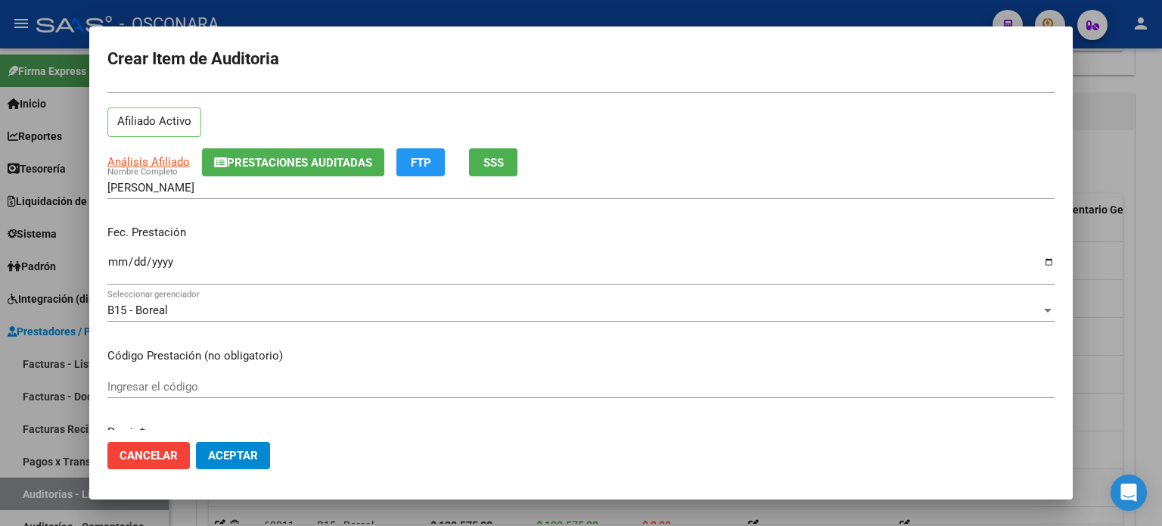
scroll to position [151, 0]
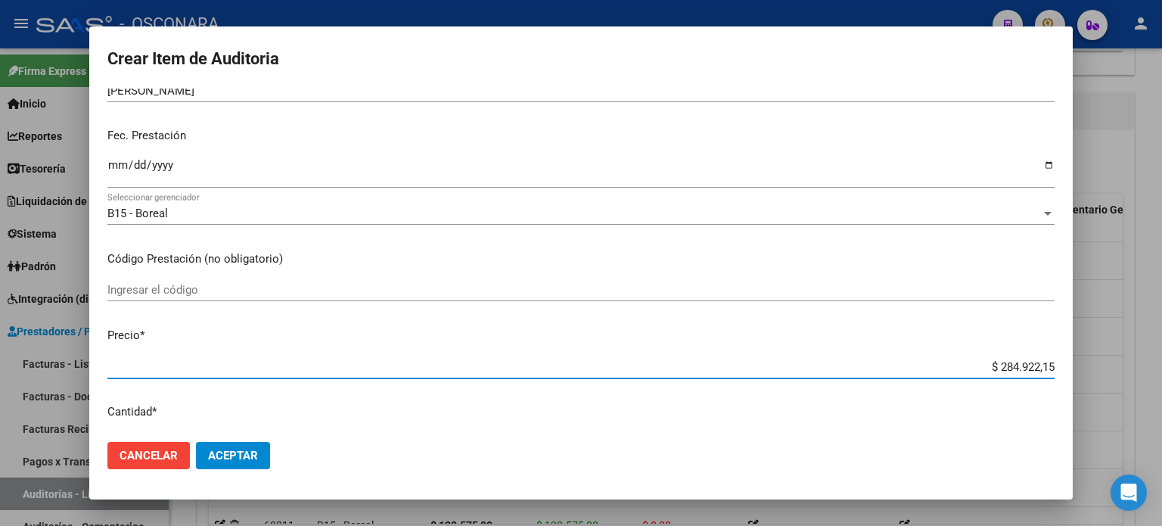
drag, startPoint x: 983, startPoint y: 362, endPoint x: 1161, endPoint y: 354, distance: 178.8
click at [1161, 354] on div "Crear Item de Auditoria 55365047 Nro Documento 20553650470 CUIL Afiliado Activo…" at bounding box center [581, 263] width 1162 height 526
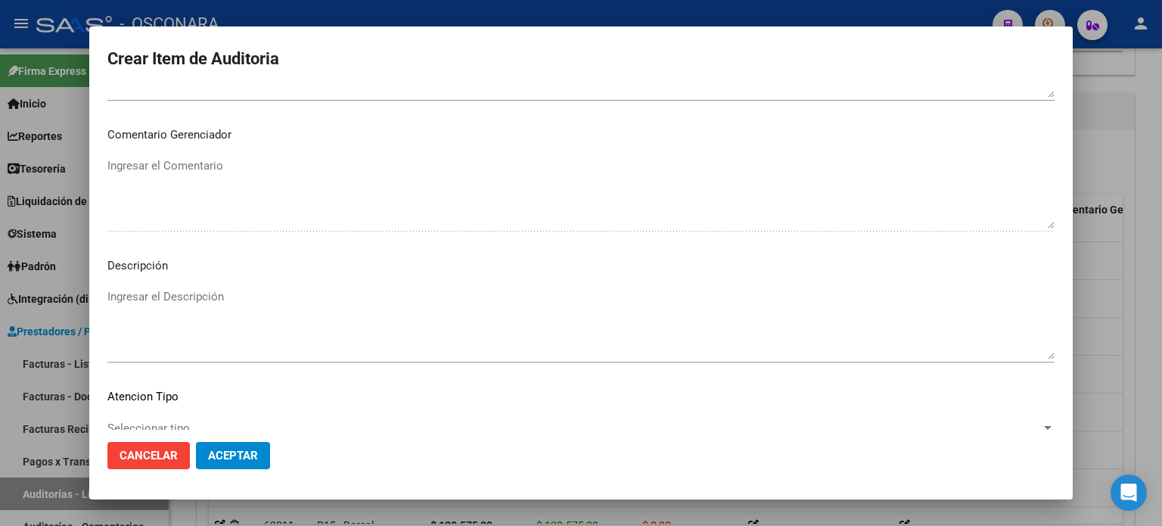
scroll to position [1020, 0]
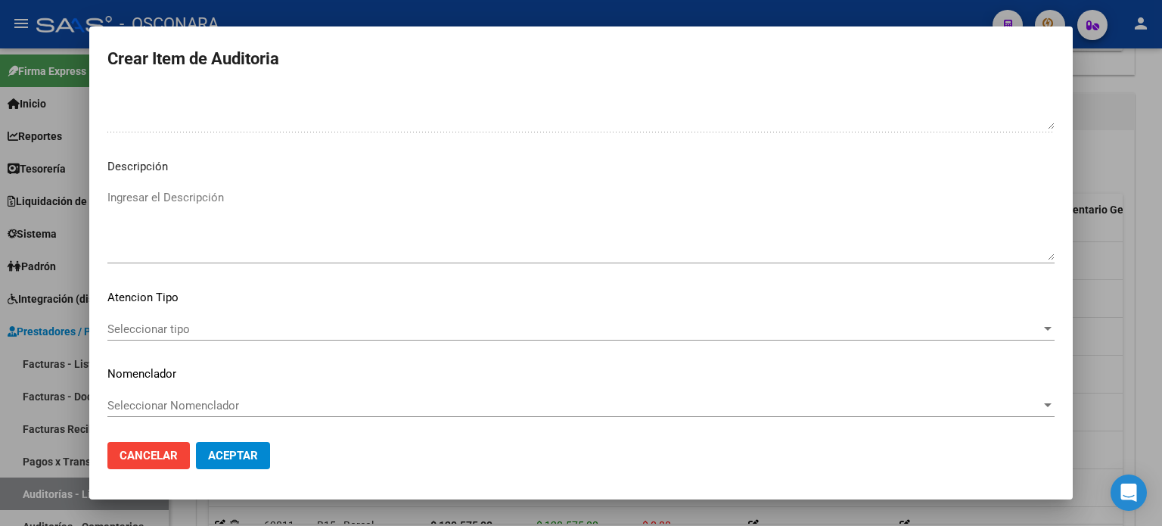
click at [220, 224] on textarea "Ingresar el Descripción" at bounding box center [580, 224] width 947 height 71
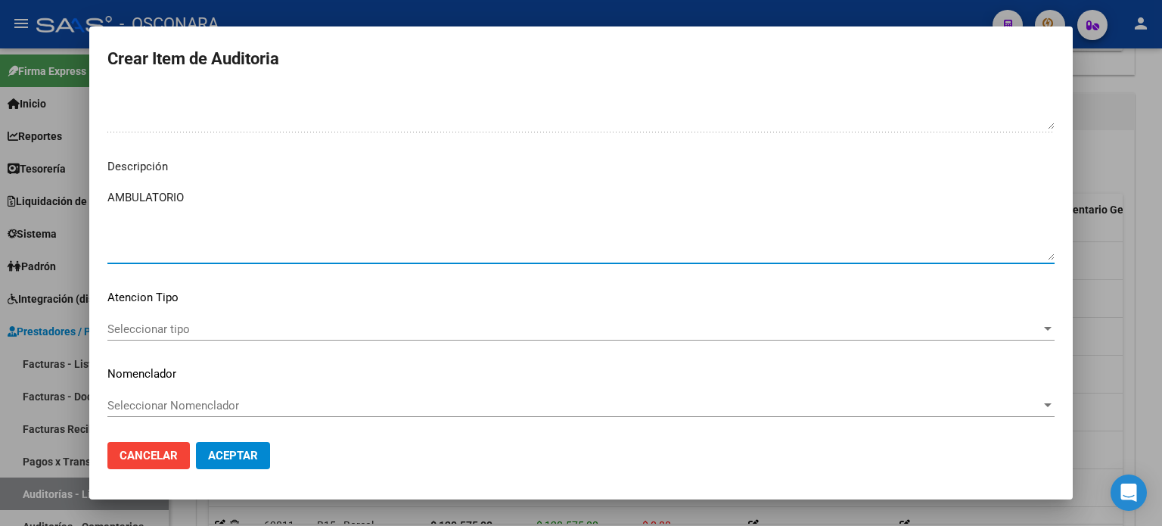
click at [168, 320] on div "Seleccionar tipo Seleccionar tipo" at bounding box center [580, 329] width 947 height 23
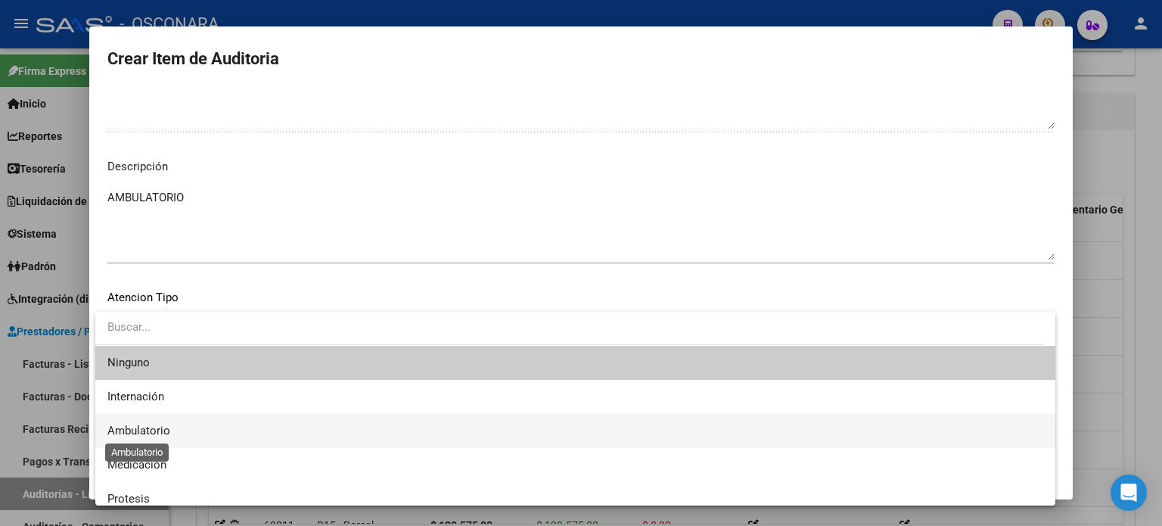
click at [168, 424] on span "Ambulatorio" at bounding box center [138, 431] width 63 height 14
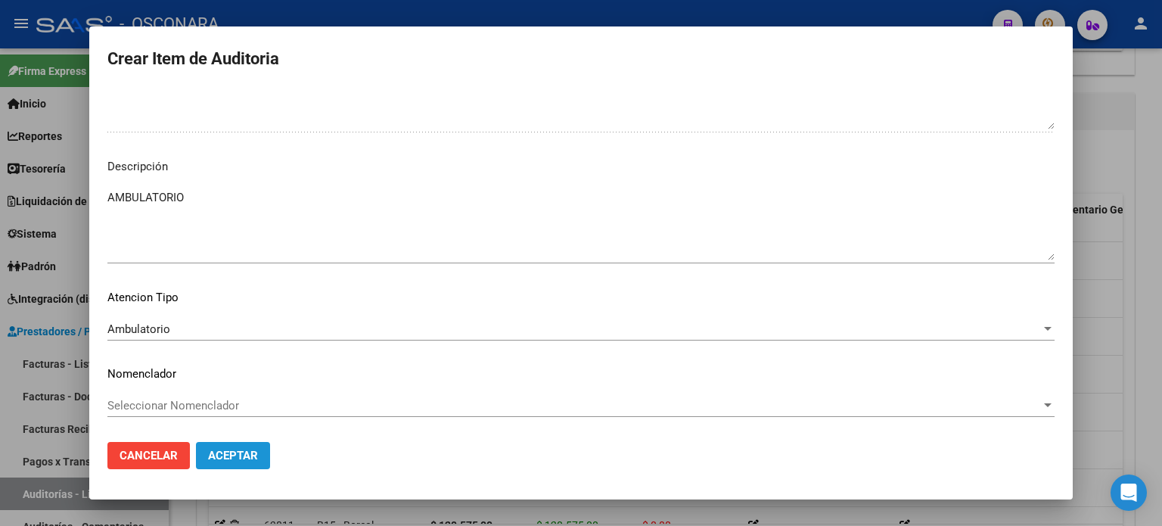
click at [226, 452] on span "Aceptar" at bounding box center [233, 456] width 50 height 14
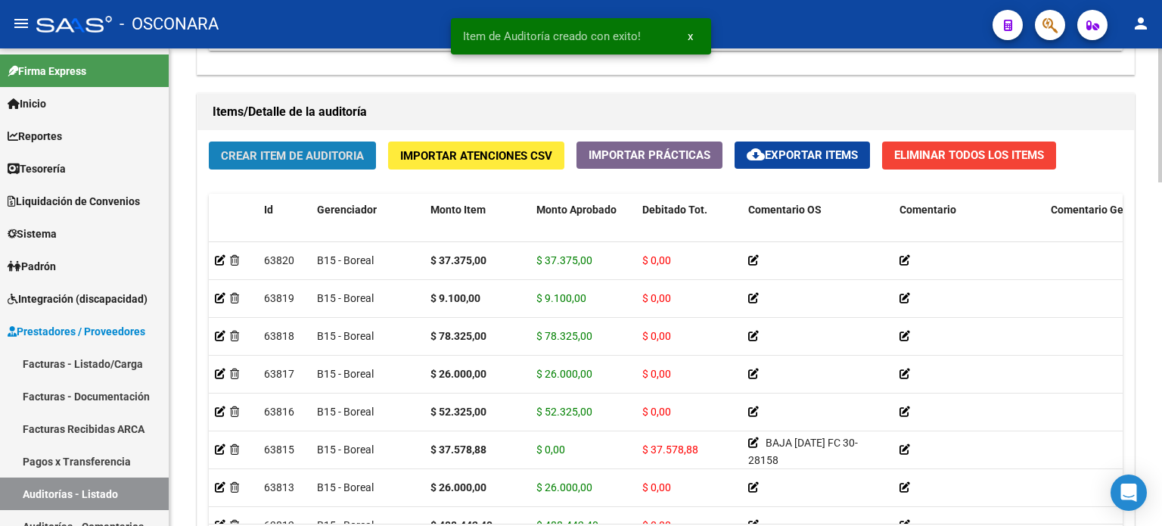
click at [287, 151] on span "Crear Item de Auditoria" at bounding box center [292, 156] width 143 height 14
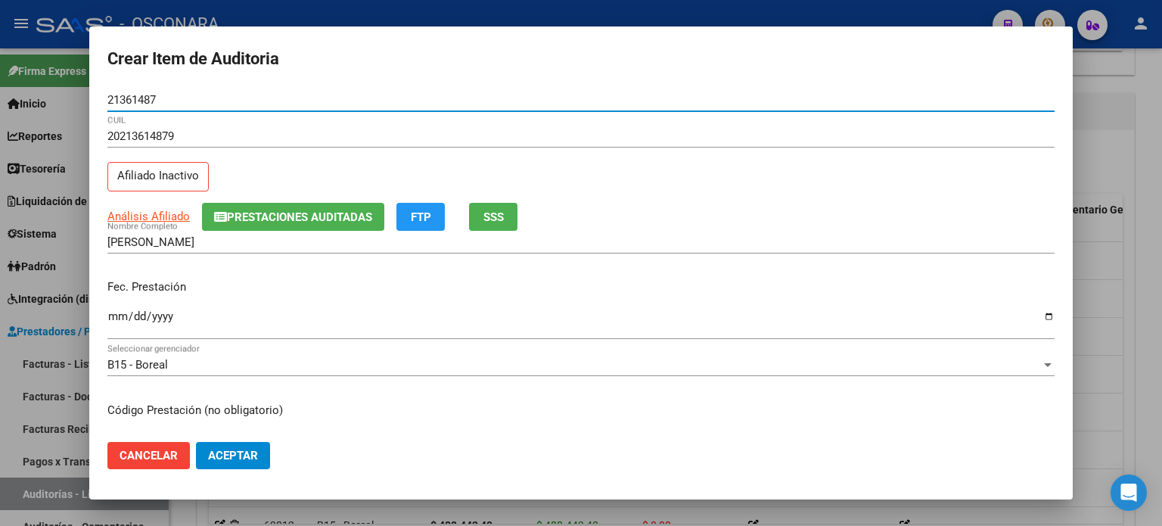
click at [491, 216] on span "SSS" at bounding box center [493, 217] width 20 height 14
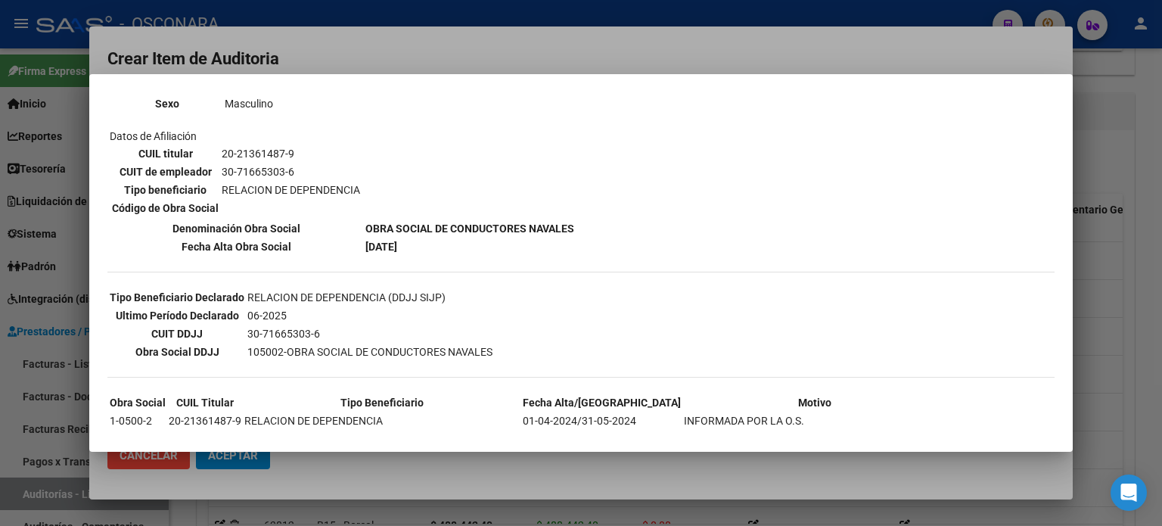
scroll to position [227, 0]
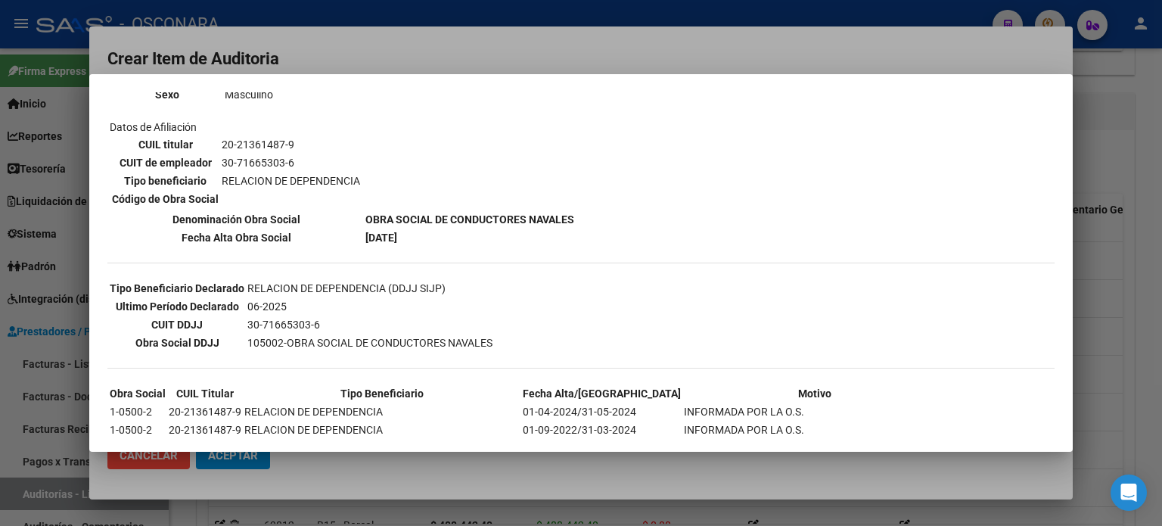
click at [1080, 225] on div at bounding box center [581, 263] width 1162 height 526
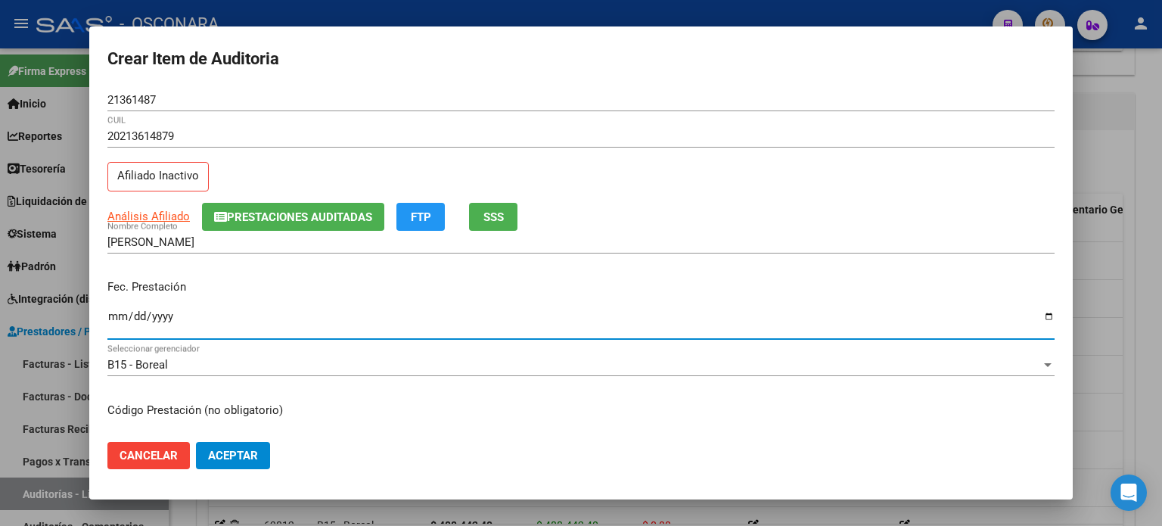
click at [116, 317] on input "Ingresar la fecha" at bounding box center [580, 322] width 947 height 24
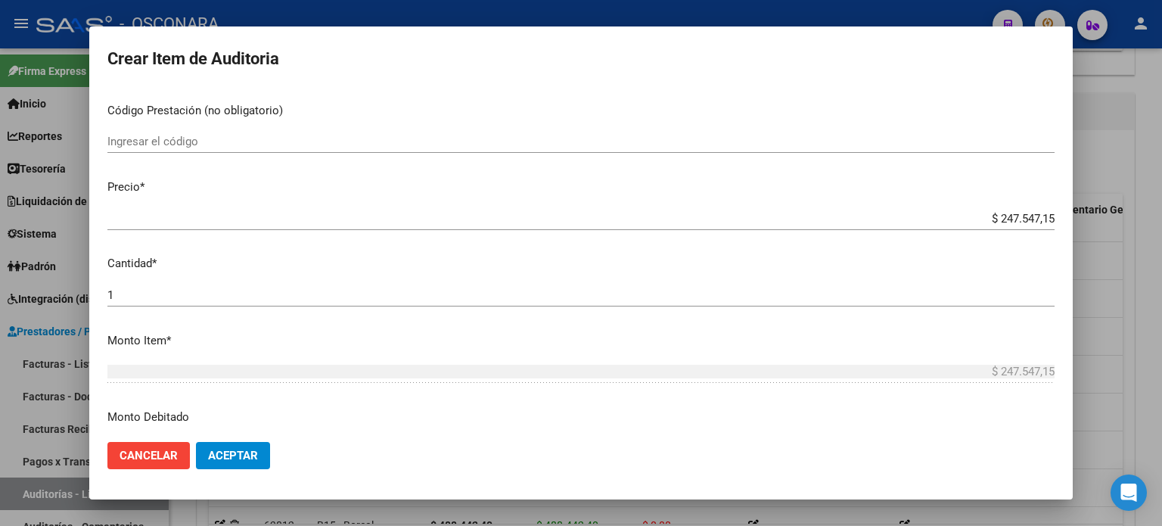
scroll to position [303, 0]
drag, startPoint x: 984, startPoint y: 215, endPoint x: 1161, endPoint y: 208, distance: 177.2
click at [1150, 213] on div "Crear Item de Auditoria 21361487 Nro Documento 20213614879 CUIL Afiliado Inacti…" at bounding box center [581, 263] width 1162 height 526
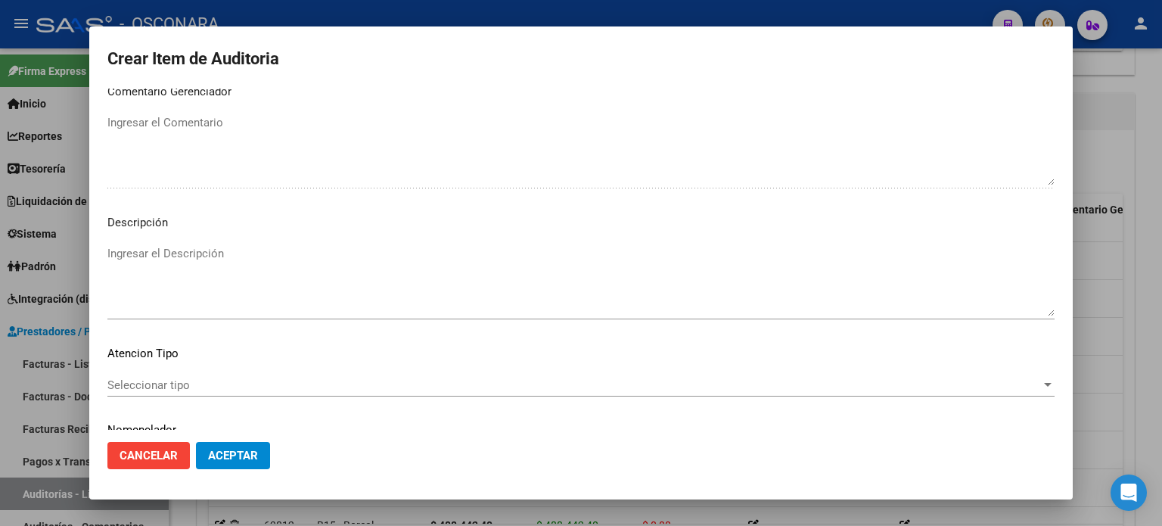
scroll to position [1020, 0]
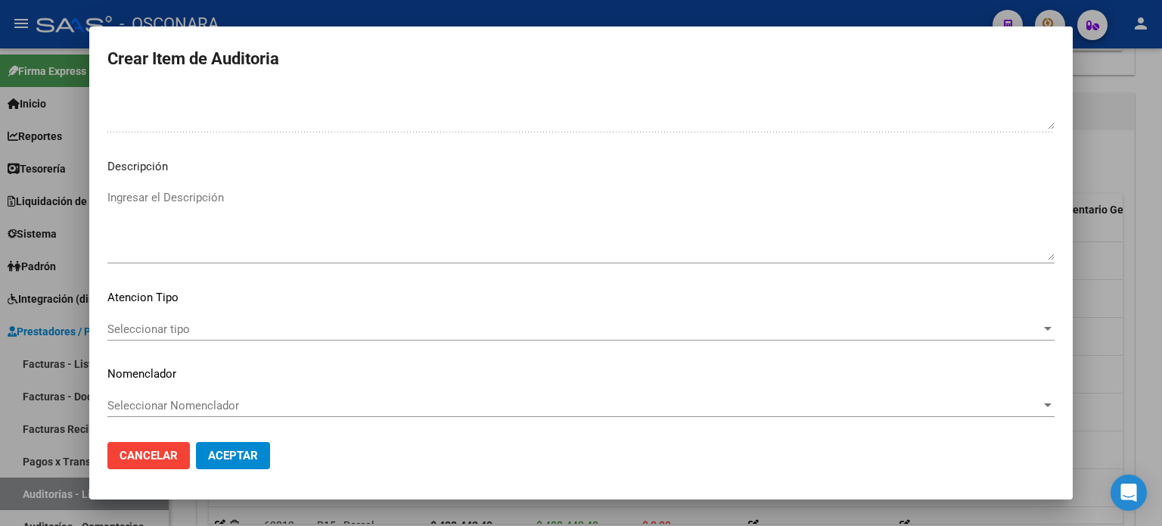
click at [233, 212] on textarea "Ingresar el Descripción" at bounding box center [580, 224] width 947 height 71
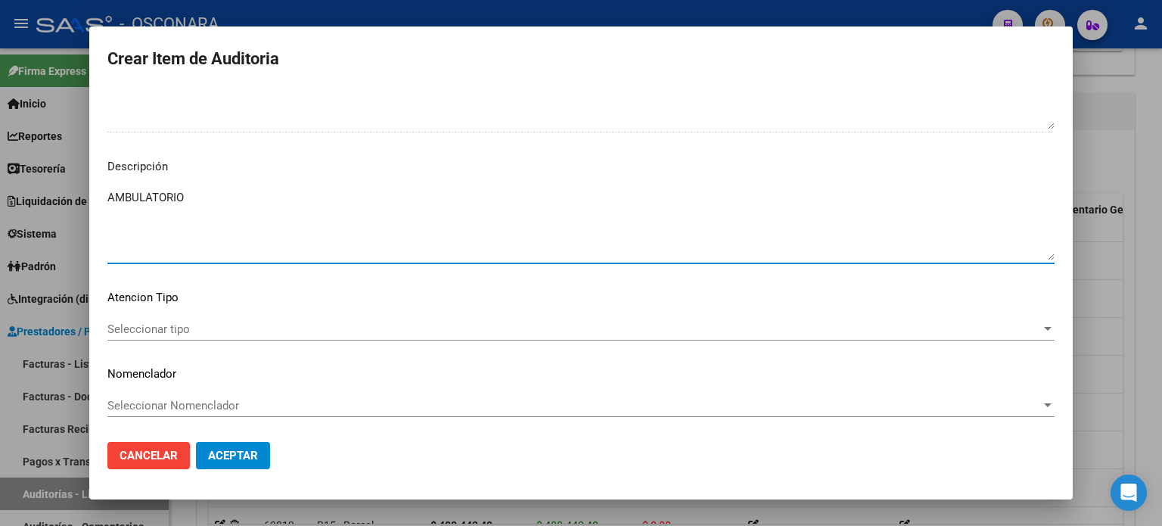
click at [139, 329] on span "Seleccionar tipo" at bounding box center [574, 329] width 934 height 14
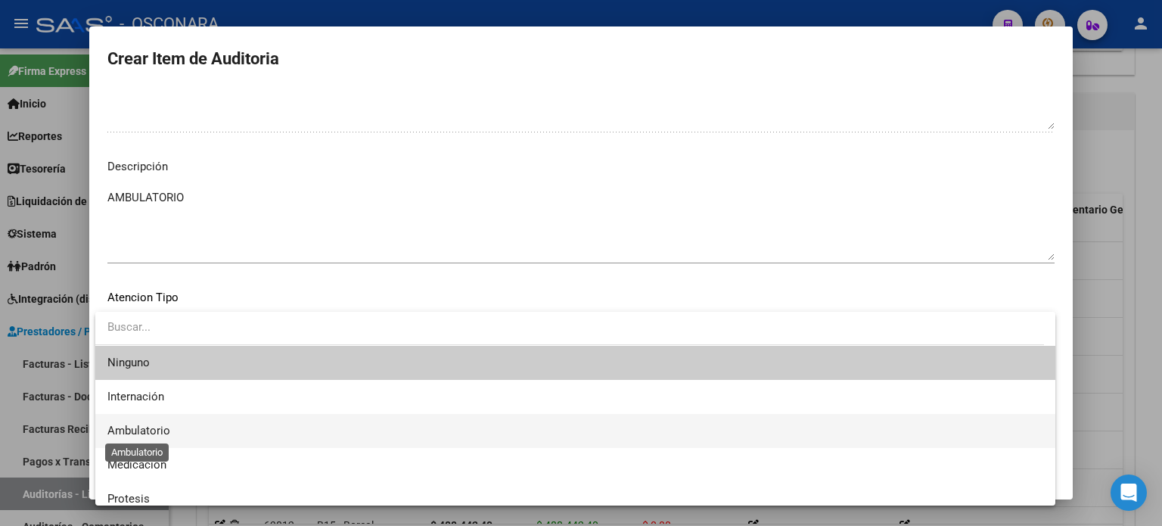
click at [148, 426] on span "Ambulatorio" at bounding box center [138, 431] width 63 height 14
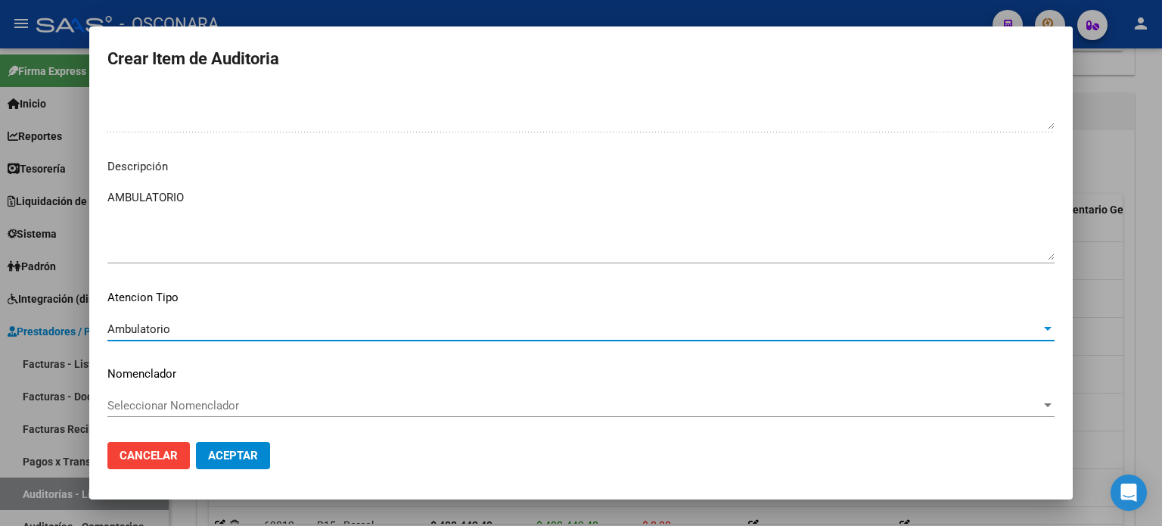
drag, startPoint x: 209, startPoint y: 452, endPoint x: 210, endPoint y: 425, distance: 27.2
click at [210, 453] on span "Aceptar" at bounding box center [233, 456] width 50 height 14
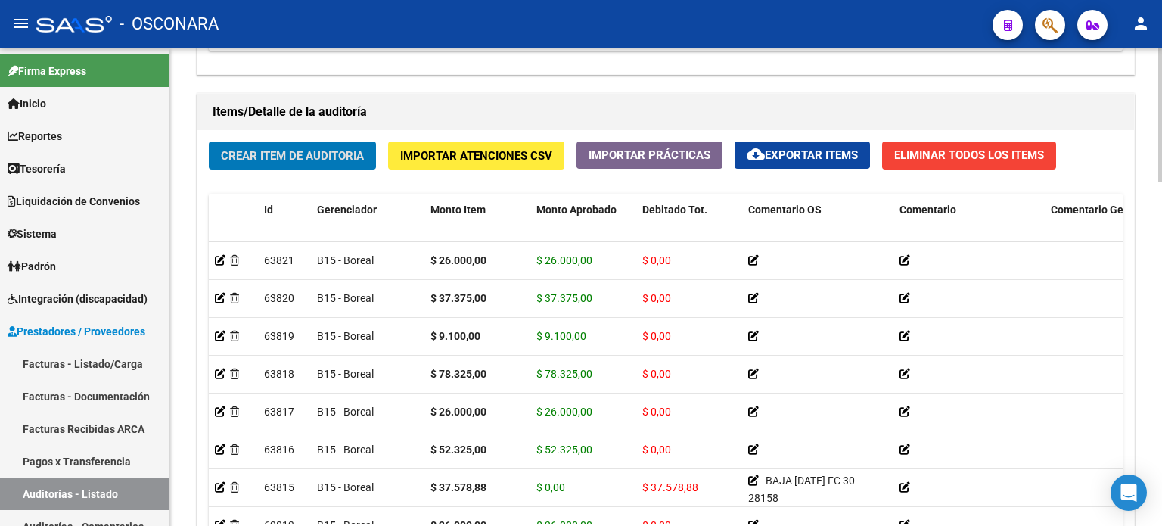
click at [266, 153] on span "Crear Item de Auditoria" at bounding box center [292, 156] width 143 height 14
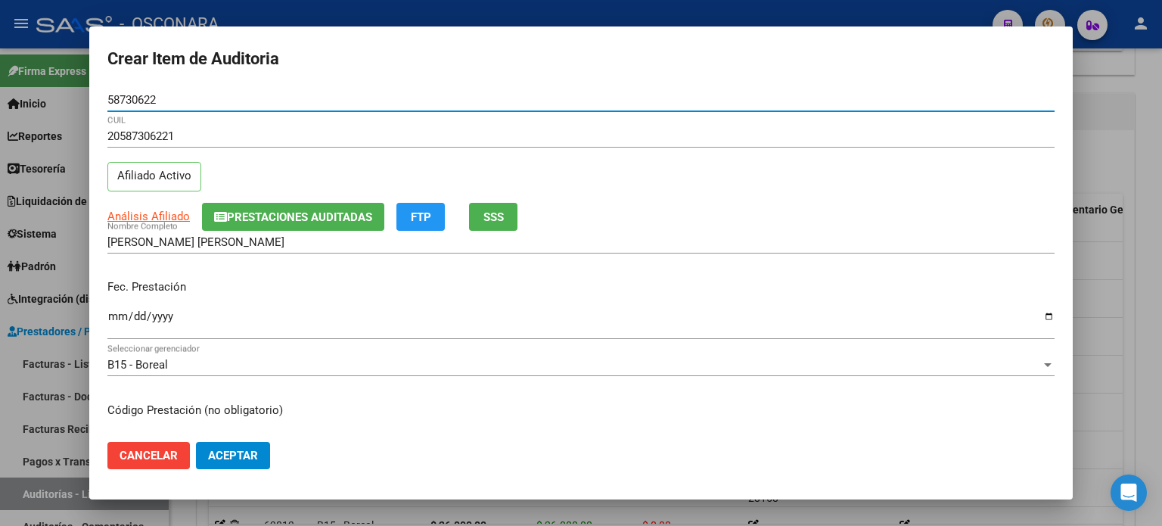
click at [118, 319] on input "Ingresar la fecha" at bounding box center [580, 322] width 947 height 24
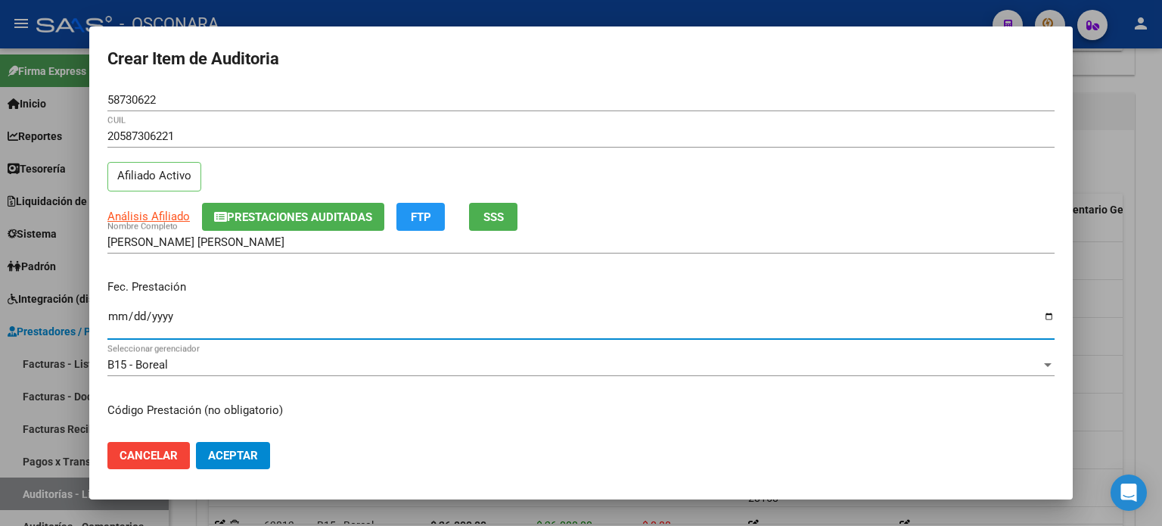
scroll to position [227, 0]
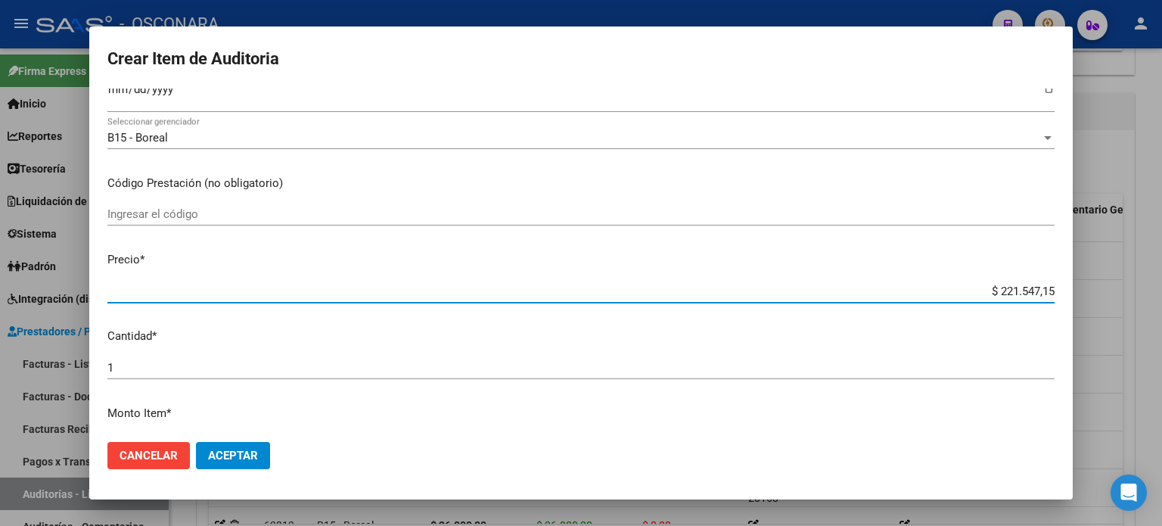
drag, startPoint x: 987, startPoint y: 290, endPoint x: 1161, endPoint y: 284, distance: 174.1
click at [1161, 284] on div "Crear Item de Auditoria 58730622 Nro Documento 20587306221 CUIL Afiliado Activo…" at bounding box center [581, 263] width 1162 height 526
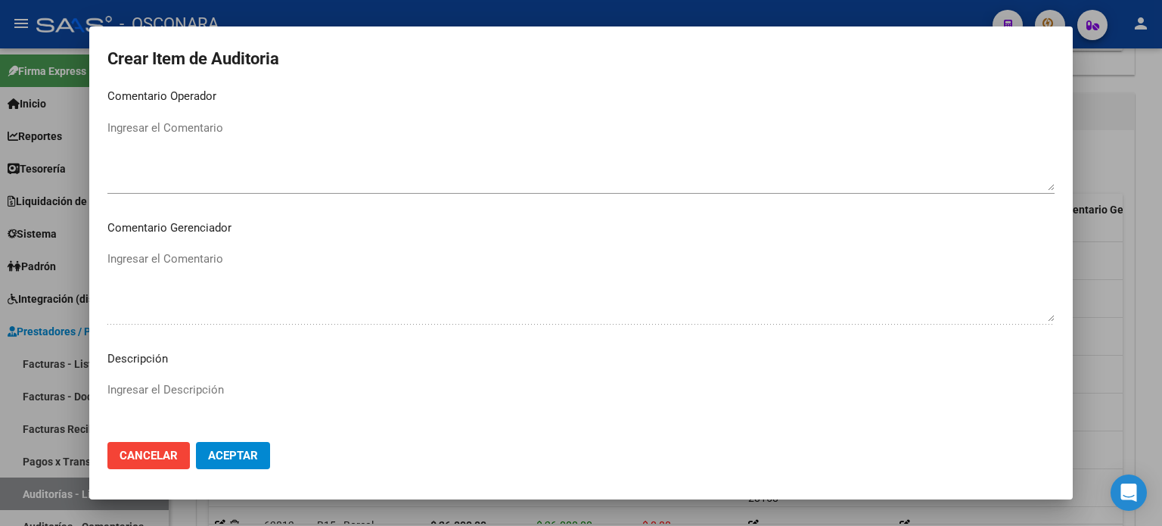
scroll to position [908, 0]
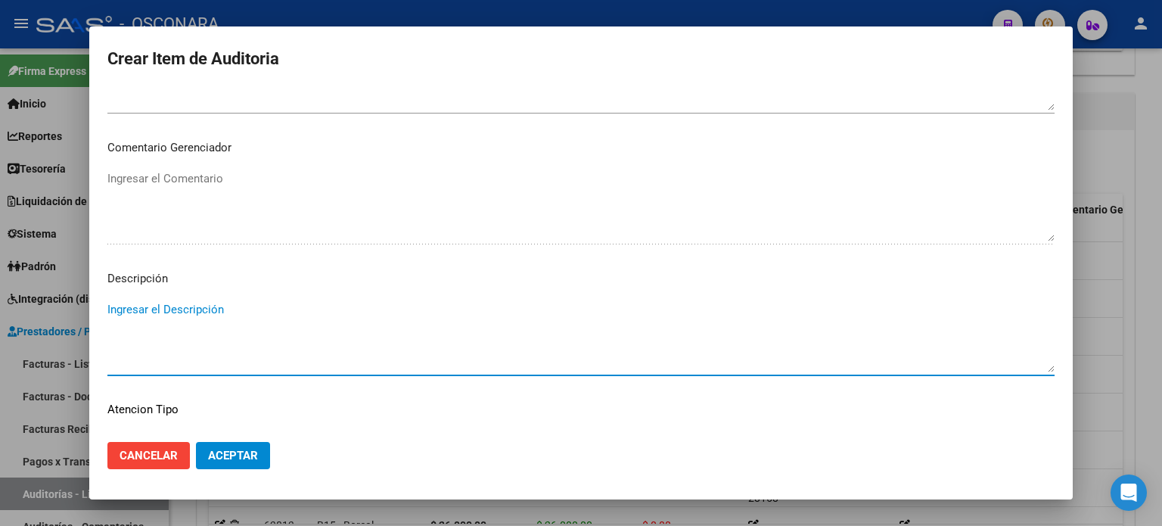
click at [212, 334] on textarea "Ingresar el Descripción" at bounding box center [580, 336] width 947 height 71
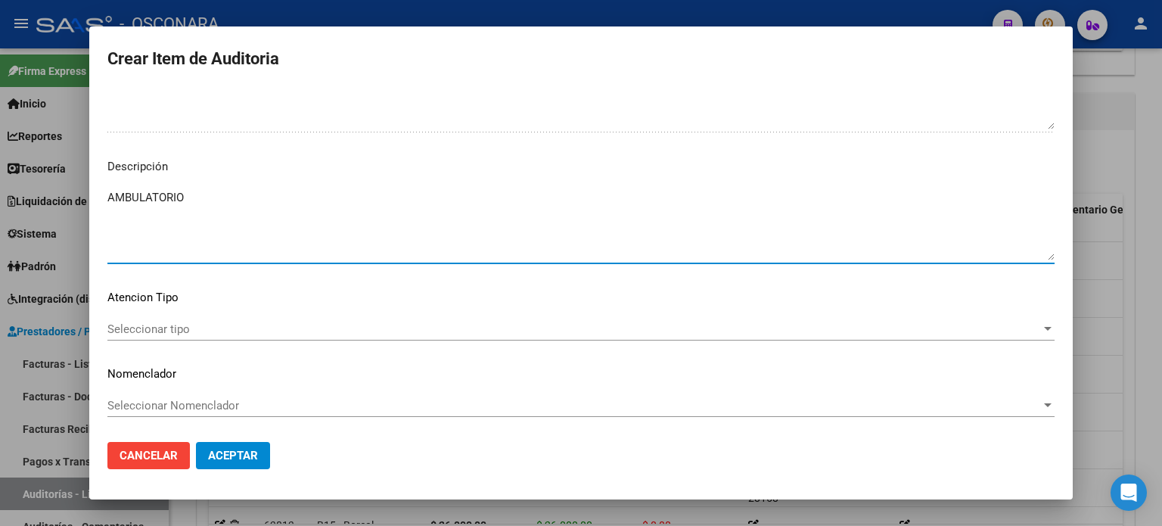
scroll to position [1020, 0]
click at [126, 335] on div "Seleccionar tipo Seleccionar tipo" at bounding box center [580, 329] width 947 height 23
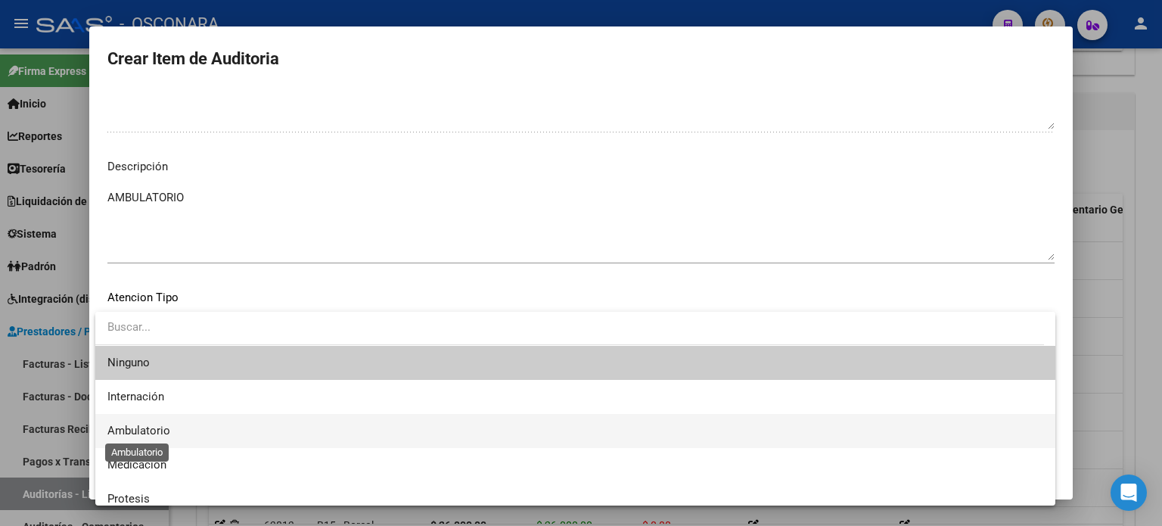
click at [148, 424] on span "Ambulatorio" at bounding box center [138, 431] width 63 height 14
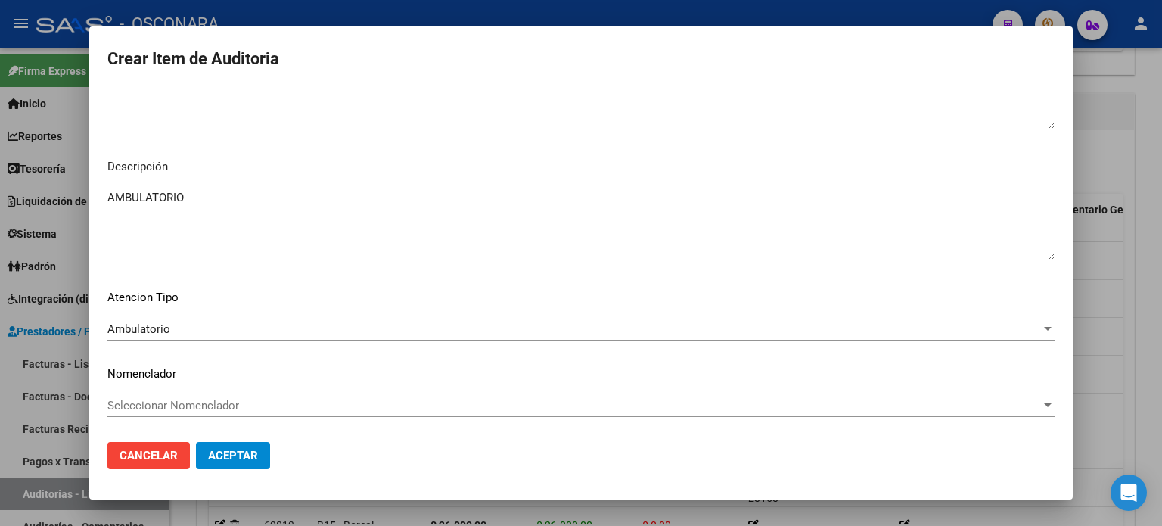
click at [218, 441] on mat-dialog-actions "Cancelar Aceptar" at bounding box center [580, 455] width 947 height 51
click at [221, 444] on button "Aceptar" at bounding box center [233, 455] width 74 height 27
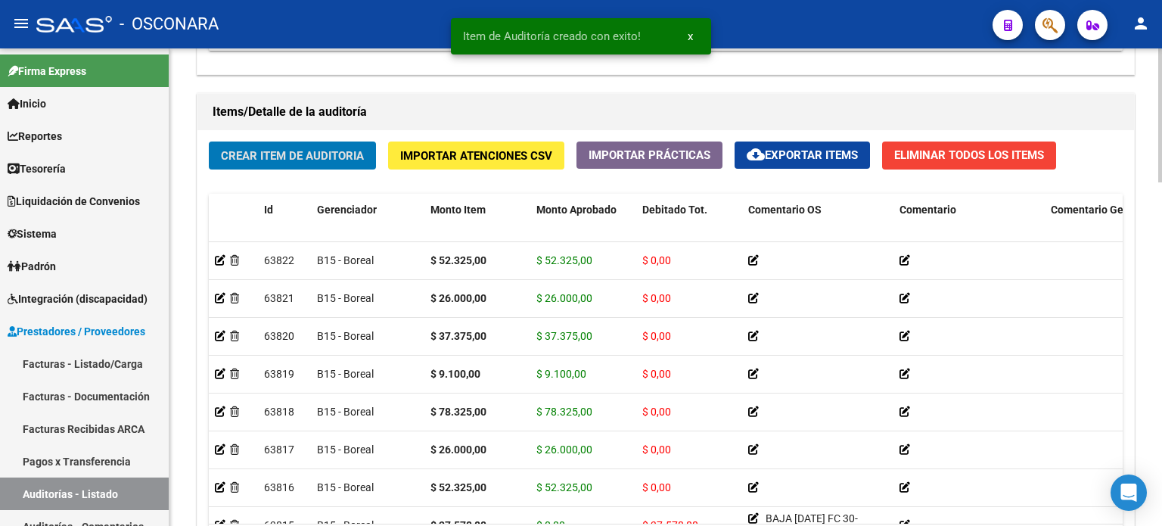
click at [340, 150] on span "Crear Item de Auditoria" at bounding box center [292, 156] width 143 height 14
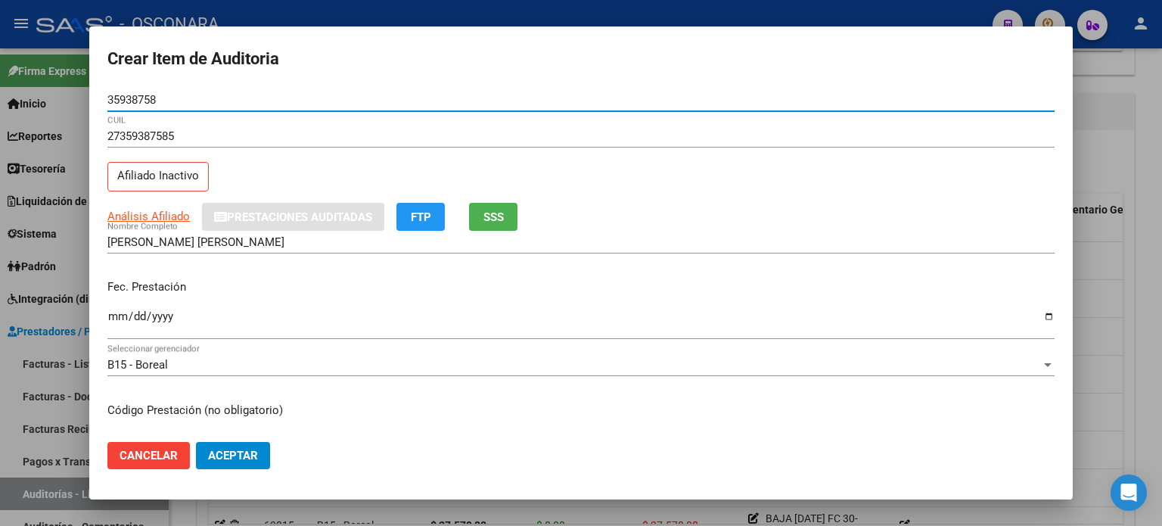
click at [487, 224] on button "SSS" at bounding box center [493, 217] width 48 height 28
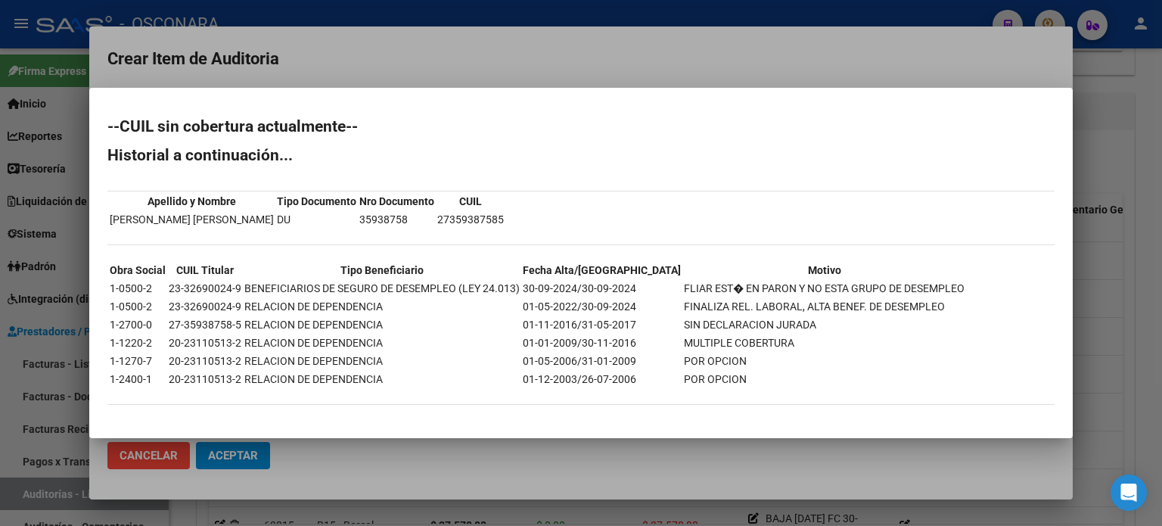
drag, startPoint x: 1083, startPoint y: 308, endPoint x: 937, endPoint y: 301, distance: 146.9
click at [1083, 307] on div at bounding box center [581, 263] width 1162 height 526
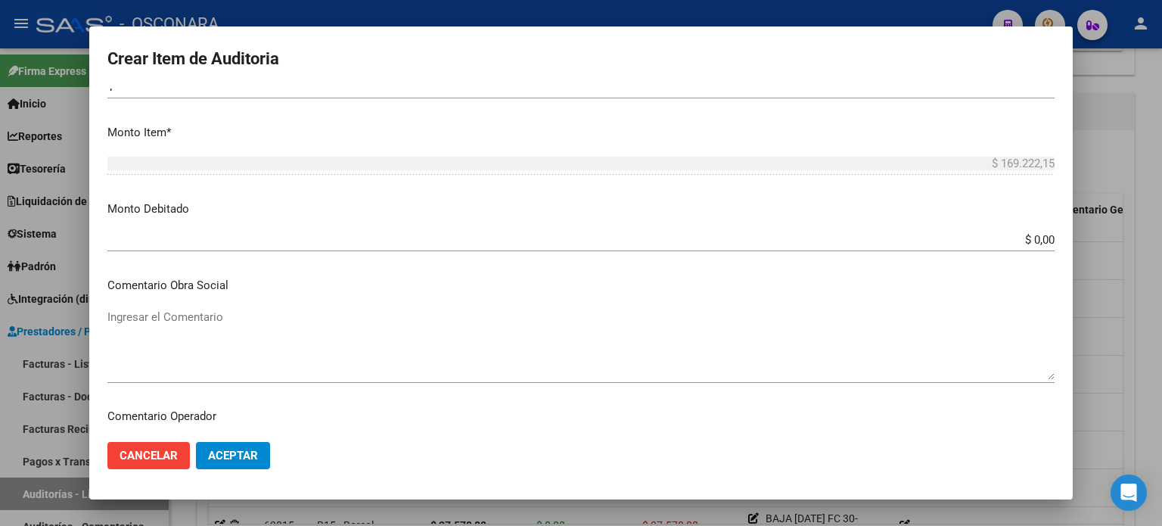
scroll to position [530, 0]
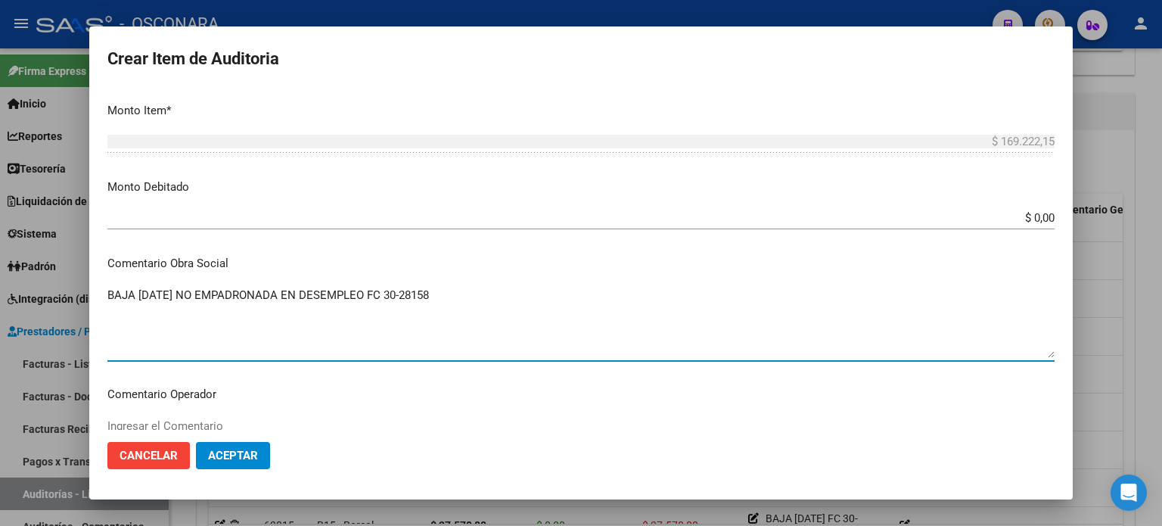
drag, startPoint x: 183, startPoint y: 313, endPoint x: 392, endPoint y: 385, distance: 220.8
click at [185, 312] on textarea "BAJA 30/09/2024 NO EMPADRONADA EN DESEMPLEO FC 30-28158" at bounding box center [580, 322] width 947 height 71
drag, startPoint x: 477, startPoint y: 299, endPoint x: 14, endPoint y: 299, distance: 463.8
click at [0, 299] on div "Crear Item de Auditoria 35938758 Nro Documento 27359387585 CUIL Afiliado Inacti…" at bounding box center [581, 263] width 1162 height 526
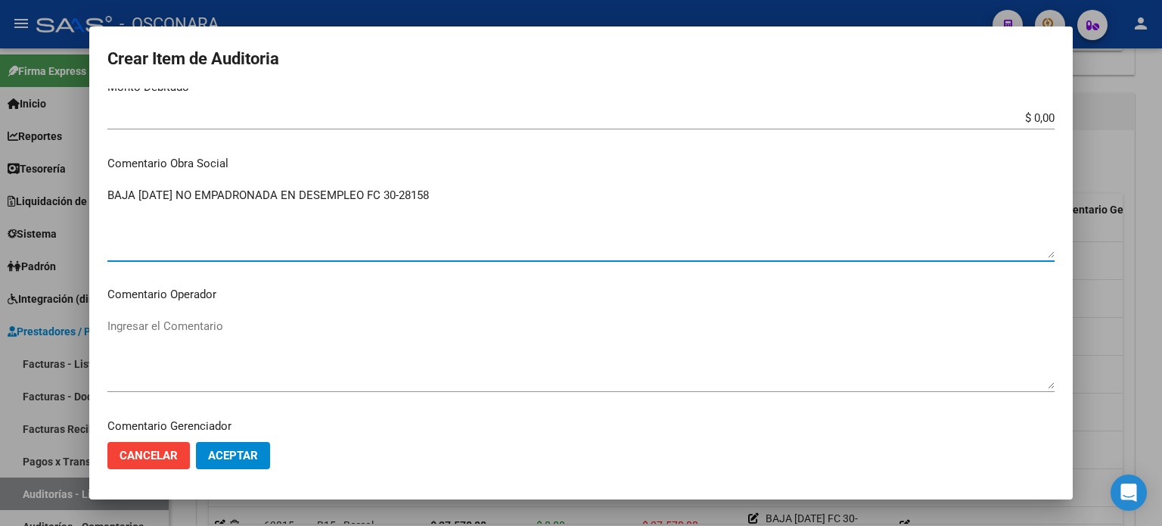
scroll to position [908, 0]
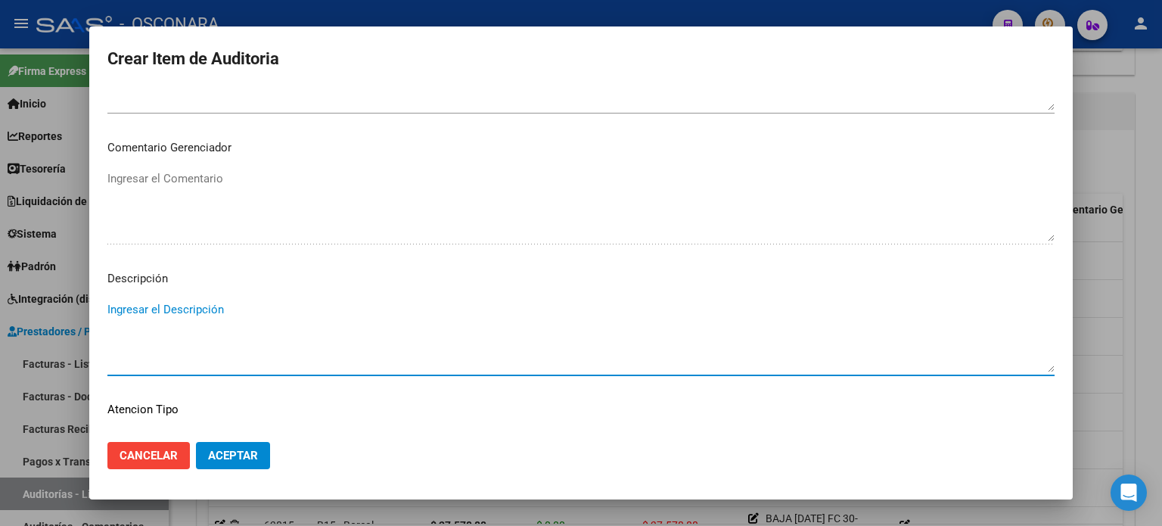
paste textarea "BAJA 30/09/2024 NO EMPADRONADA EN DESEMPLEO FC 30-28158"
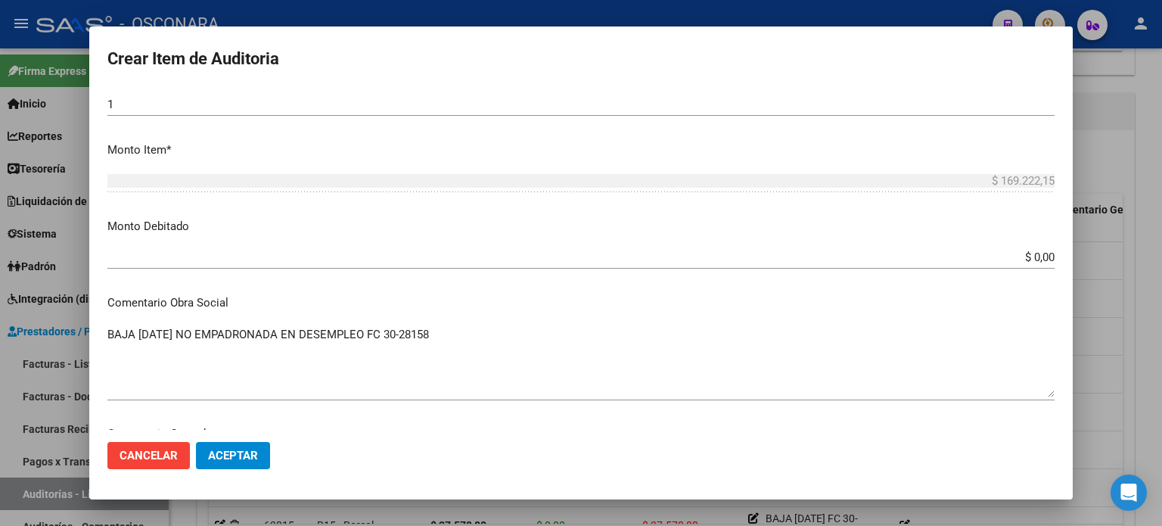
scroll to position [339, 0]
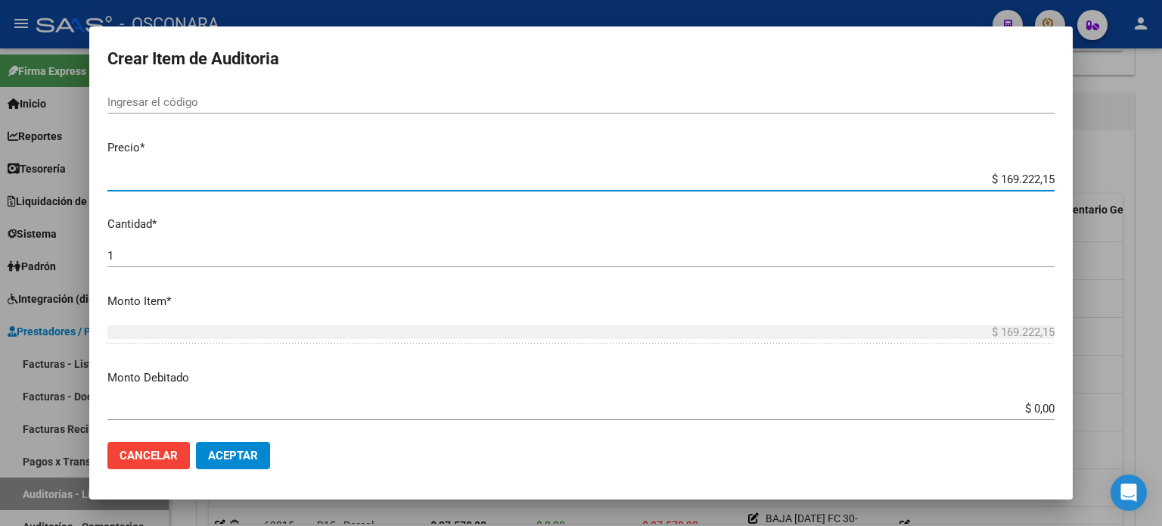
drag, startPoint x: 990, startPoint y: 175, endPoint x: 1161, endPoint y: 178, distance: 171.8
click at [1161, 178] on div "Crear Item de Auditoria 35938758 Nro Documento 27359387585 CUIL Afiliado Inacti…" at bounding box center [581, 263] width 1162 height 526
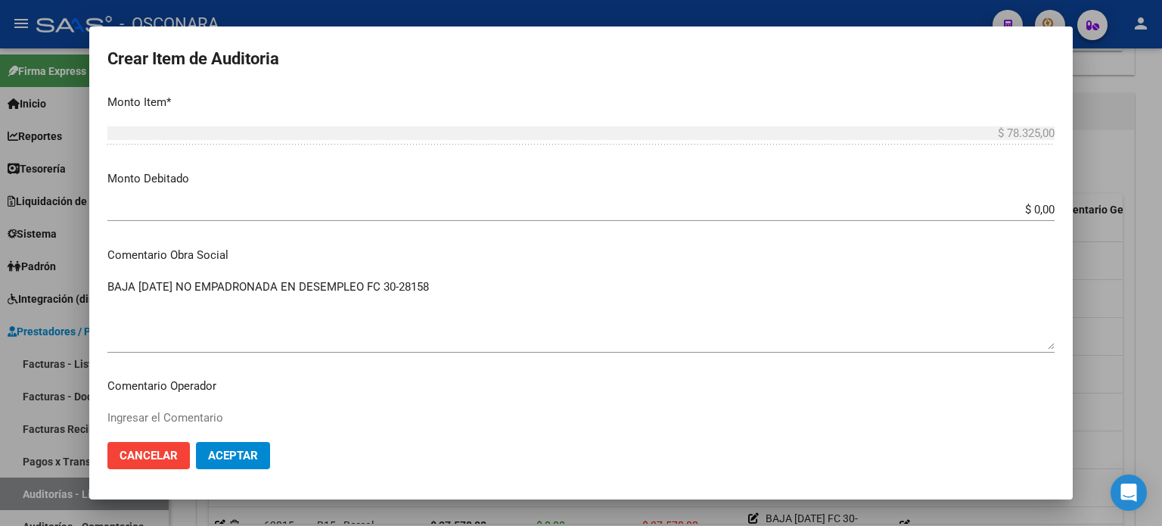
scroll to position [566, 0]
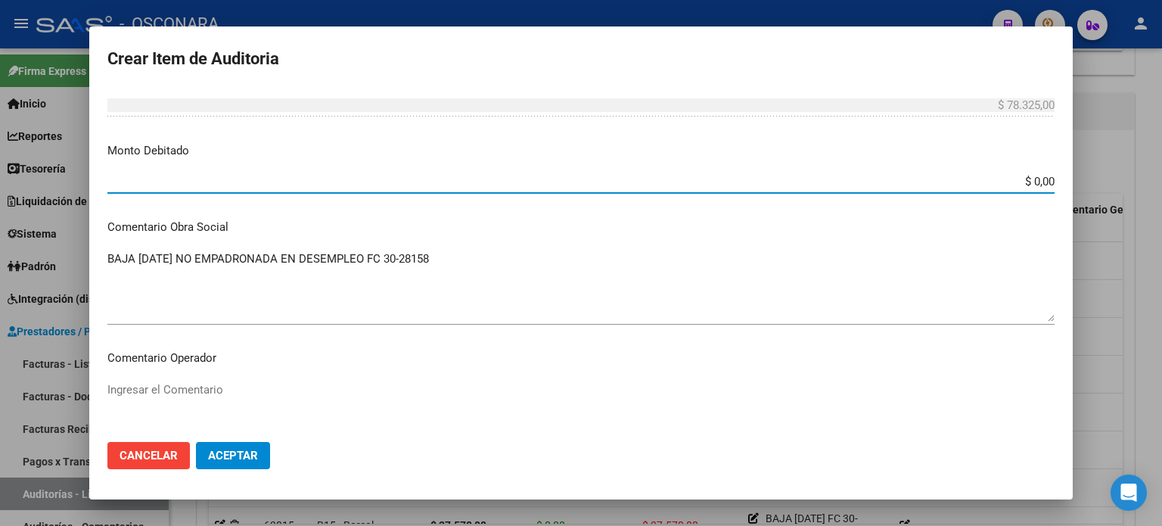
drag, startPoint x: 1017, startPoint y: 178, endPoint x: 1161, endPoint y: 184, distance: 144.6
click at [1130, 182] on div "Crear Item de Auditoria 35938758 Nro Documento 27359387585 CUIL Afiliado Inacti…" at bounding box center [581, 263] width 1162 height 526
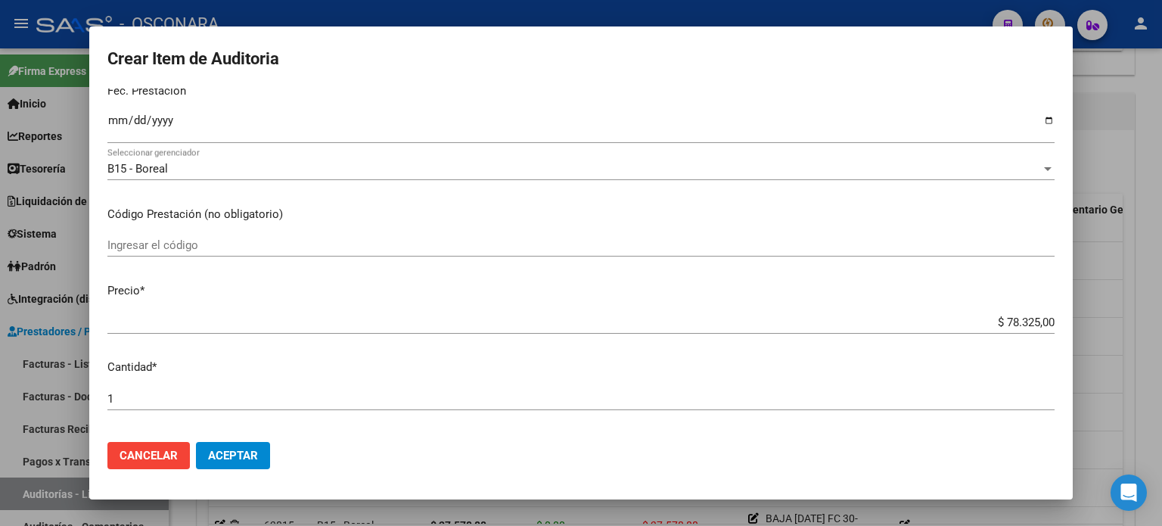
scroll to position [188, 0]
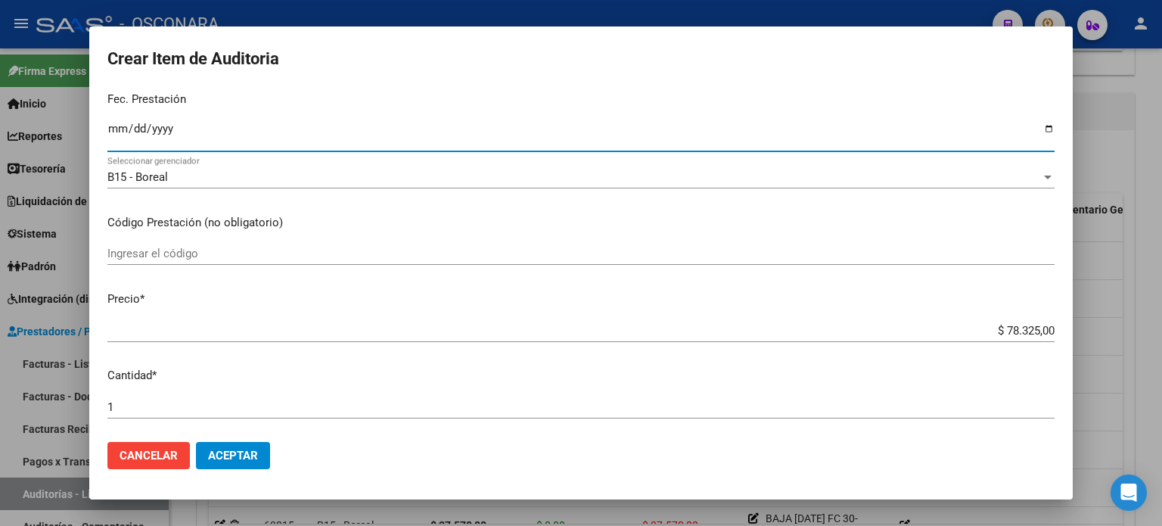
click at [120, 124] on input "Ingresar la fecha" at bounding box center [580, 135] width 947 height 24
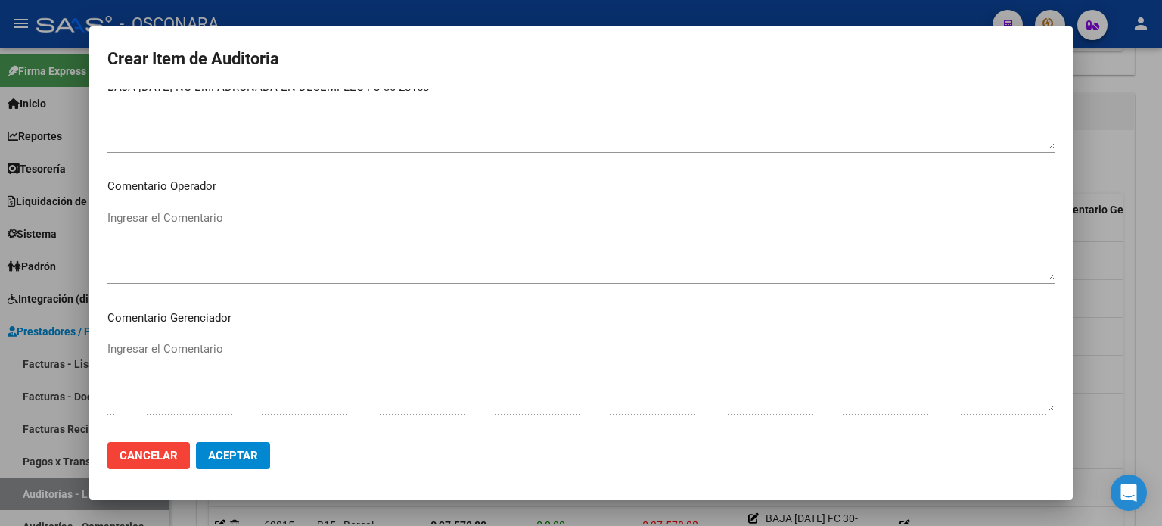
scroll to position [1020, 0]
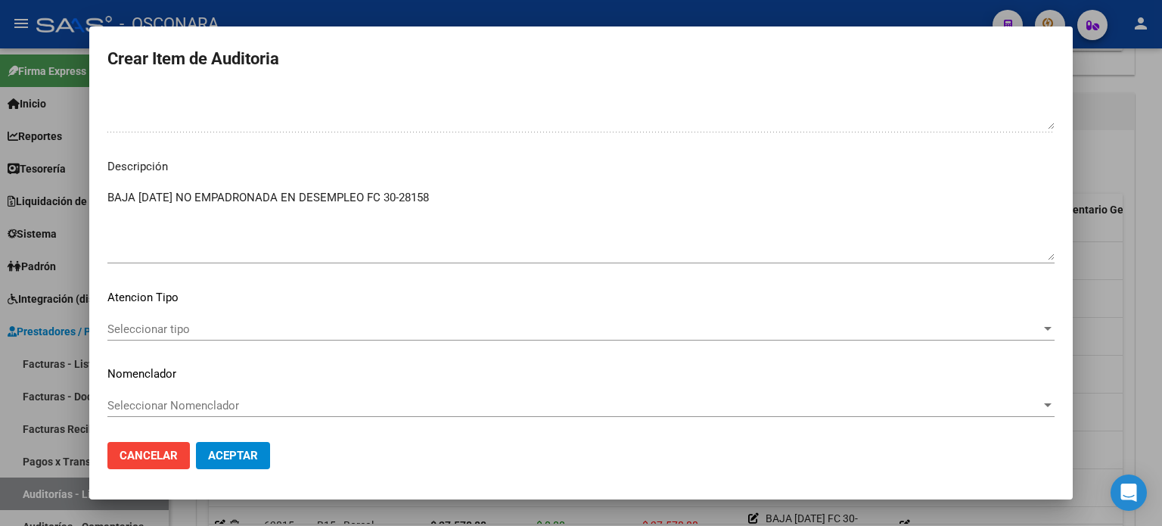
click at [135, 327] on span "Seleccionar tipo" at bounding box center [574, 329] width 934 height 14
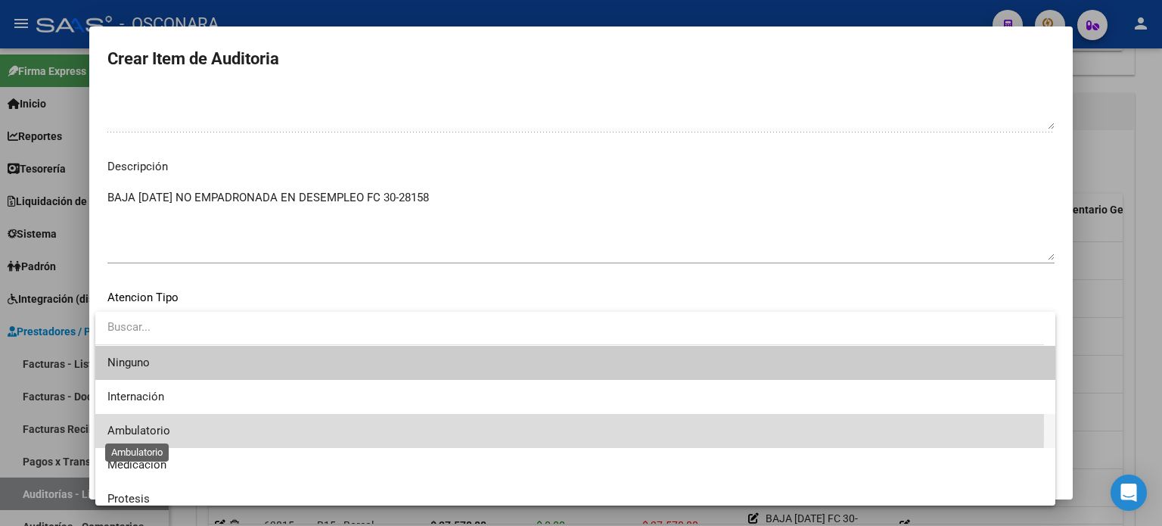
click at [135, 427] on span "Ambulatorio" at bounding box center [138, 431] width 63 height 14
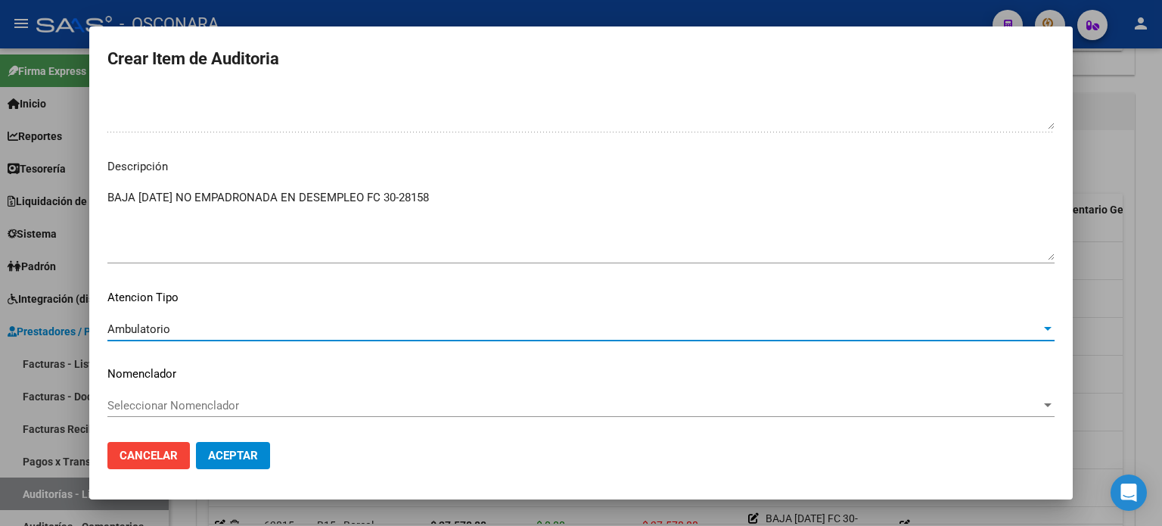
click at [219, 452] on span "Aceptar" at bounding box center [233, 456] width 50 height 14
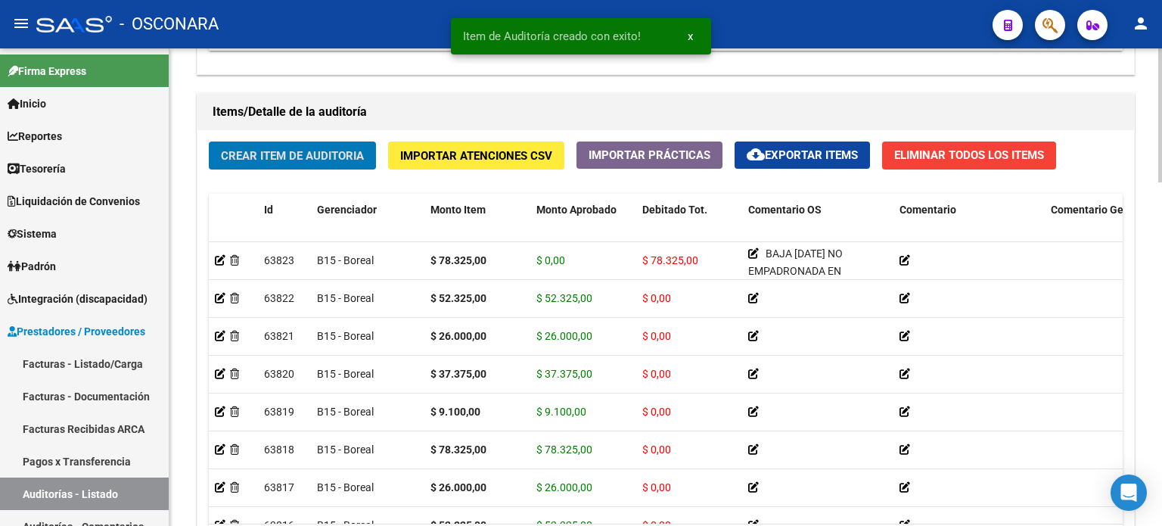
click at [253, 150] on span "Crear Item de Auditoria" at bounding box center [292, 156] width 143 height 14
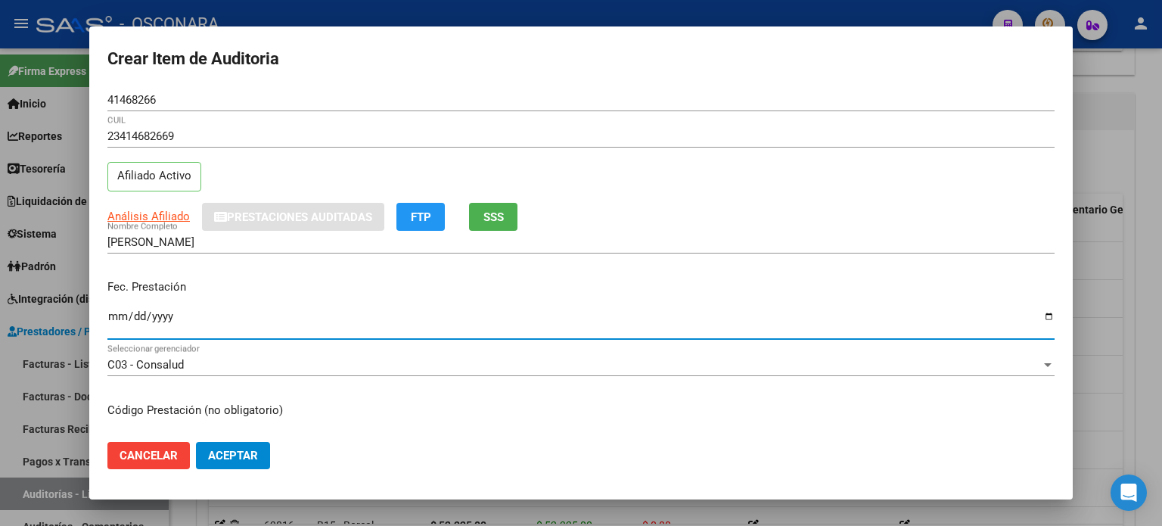
click at [109, 317] on input "Ingresar la fecha" at bounding box center [580, 322] width 947 height 24
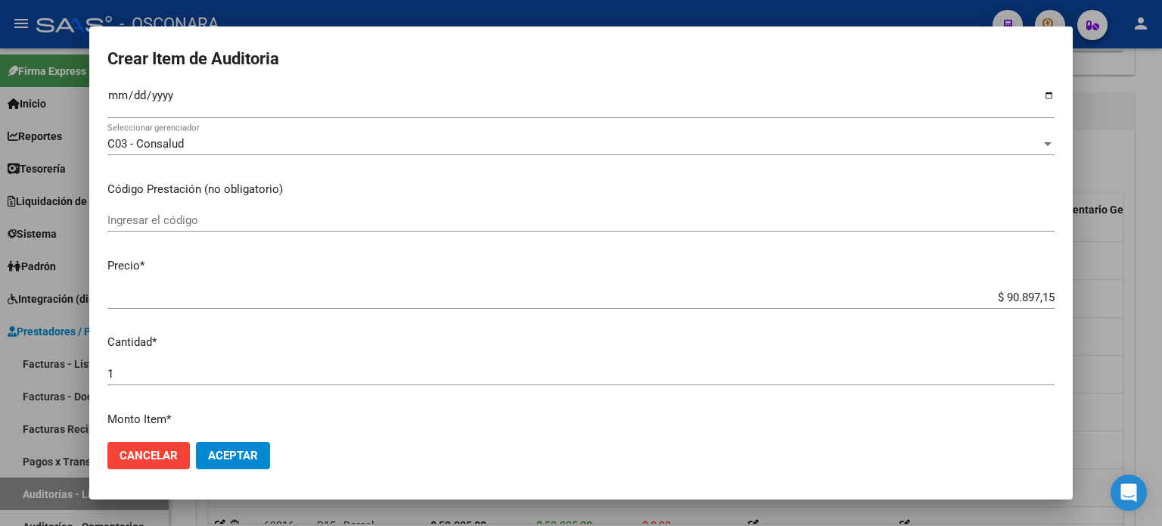
scroll to position [227, 0]
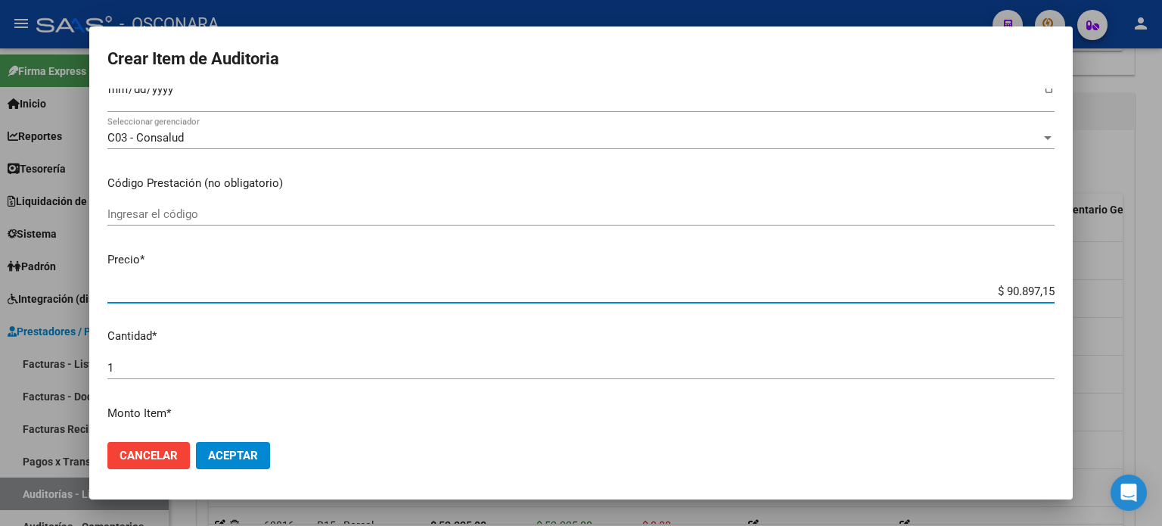
drag, startPoint x: 994, startPoint y: 286, endPoint x: 1161, endPoint y: 272, distance: 167.8
click at [1161, 278] on div "Crear Item de Auditoria 41468266 Nro Documento 23414682669 CUIL Afiliado Activo…" at bounding box center [581, 263] width 1162 height 526
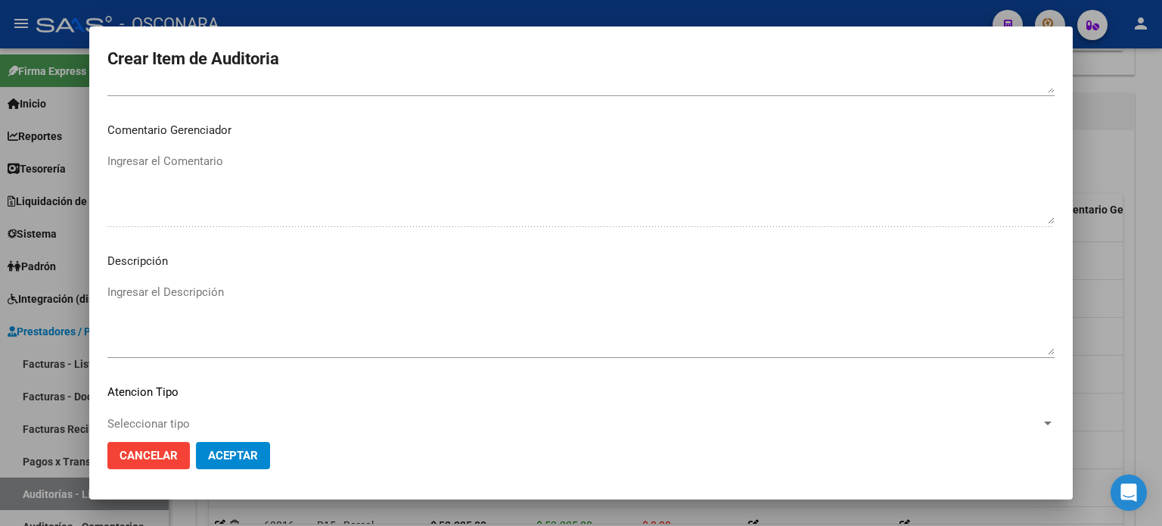
scroll to position [1020, 0]
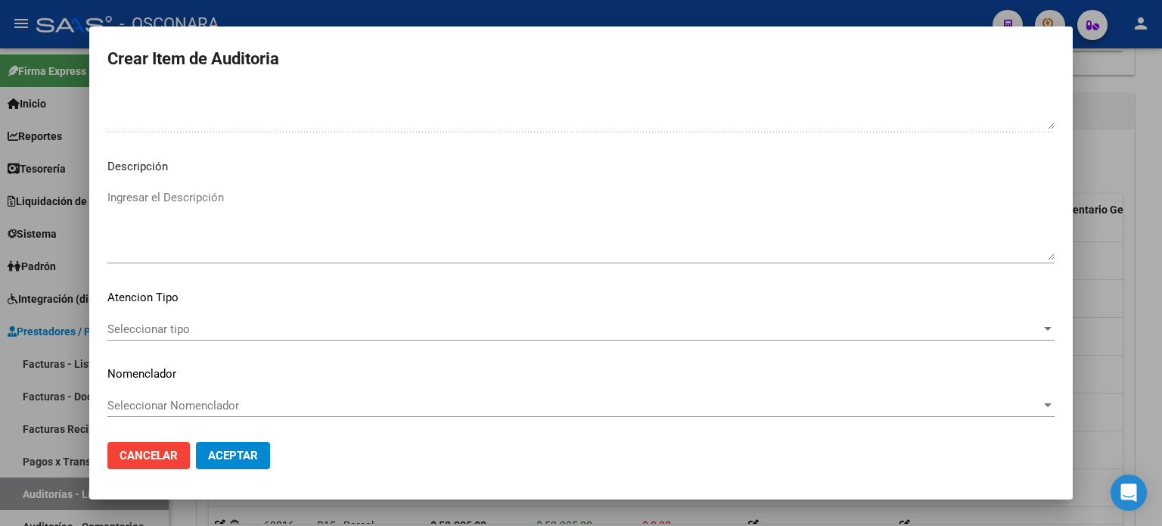
click at [186, 225] on textarea "Ingresar el Descripción" at bounding box center [580, 224] width 947 height 71
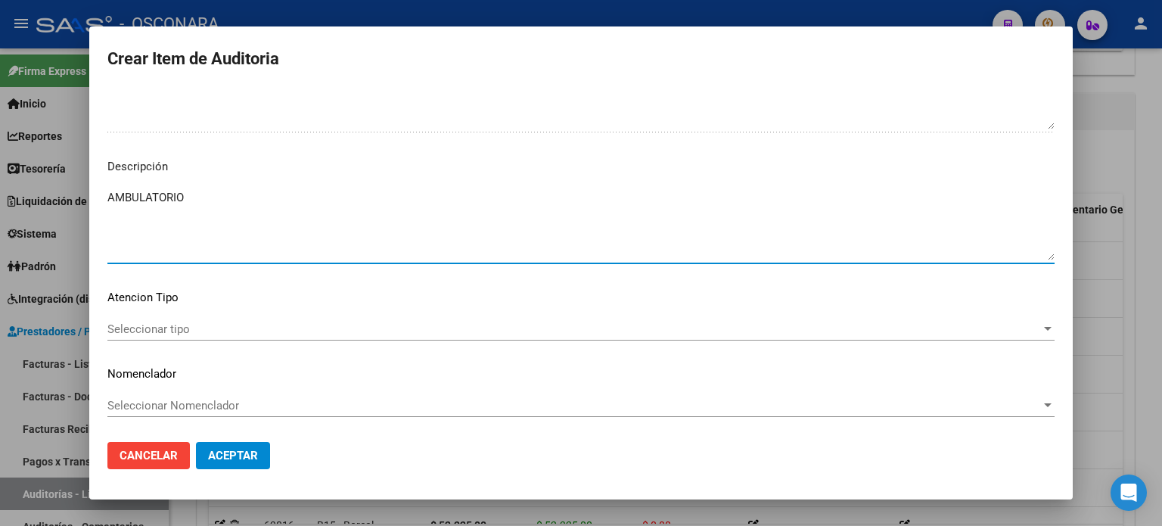
click at [139, 330] on span "Seleccionar tipo" at bounding box center [574, 329] width 934 height 14
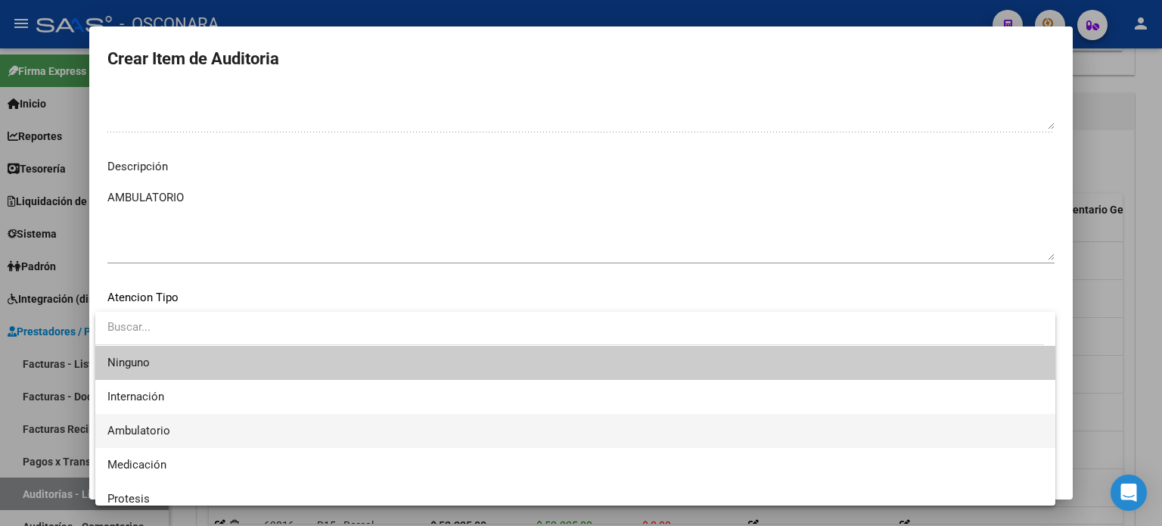
click at [129, 424] on span "Ambulatorio" at bounding box center [138, 431] width 63 height 14
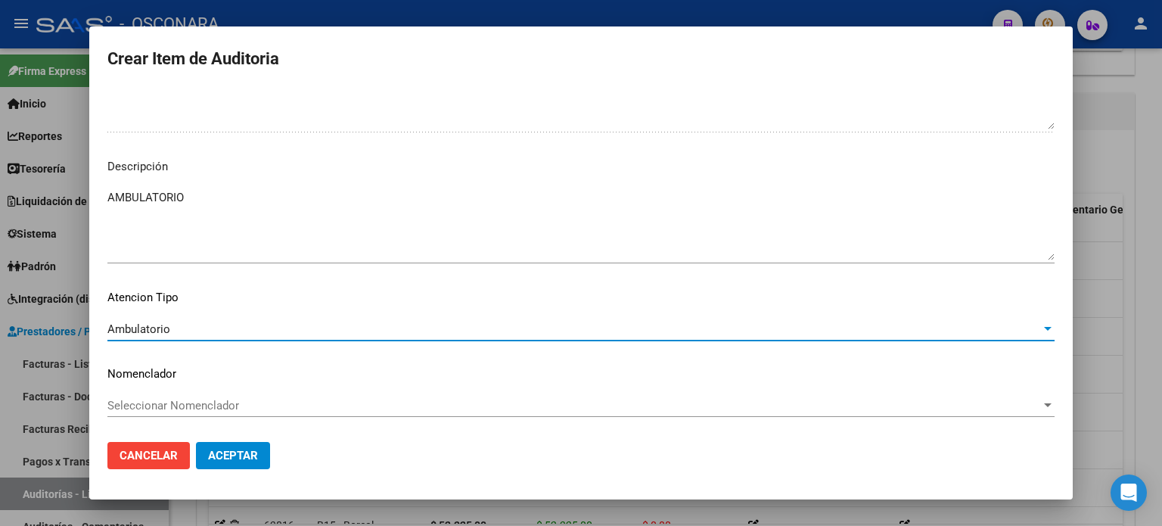
click at [218, 459] on span "Aceptar" at bounding box center [233, 456] width 50 height 14
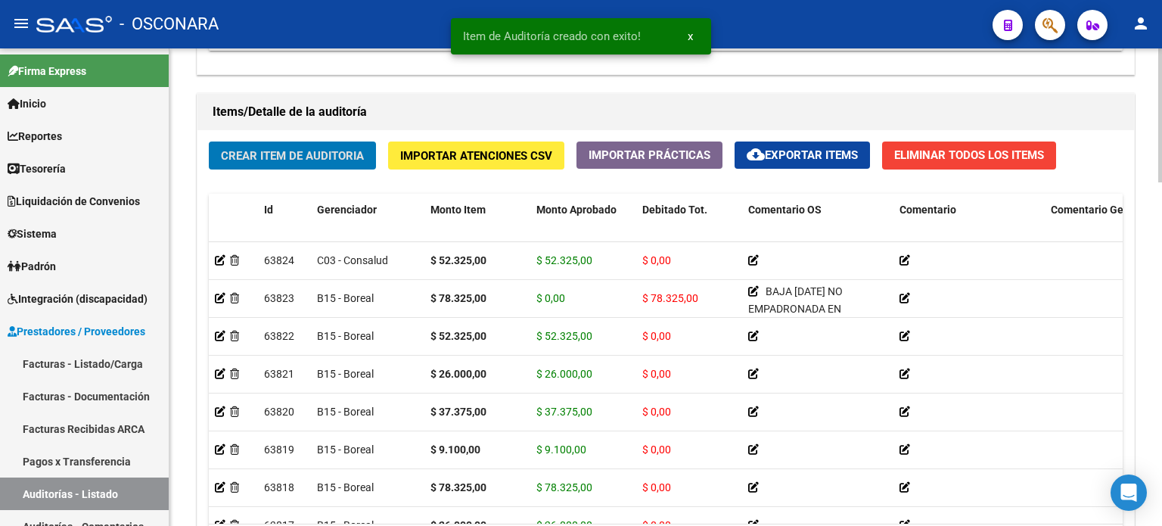
click at [274, 152] on span "Crear Item de Auditoria" at bounding box center [292, 156] width 143 height 14
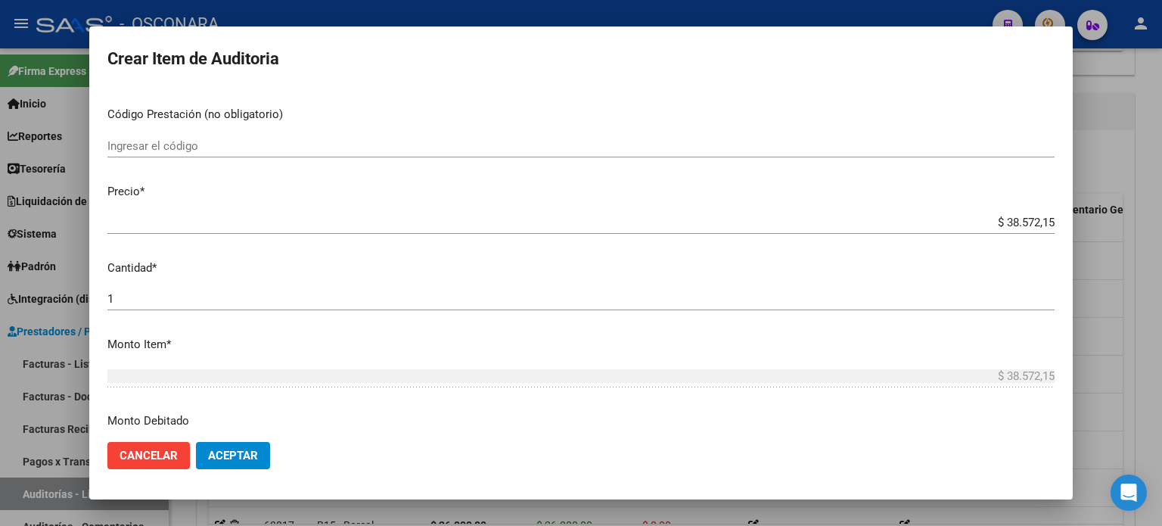
scroll to position [0, 0]
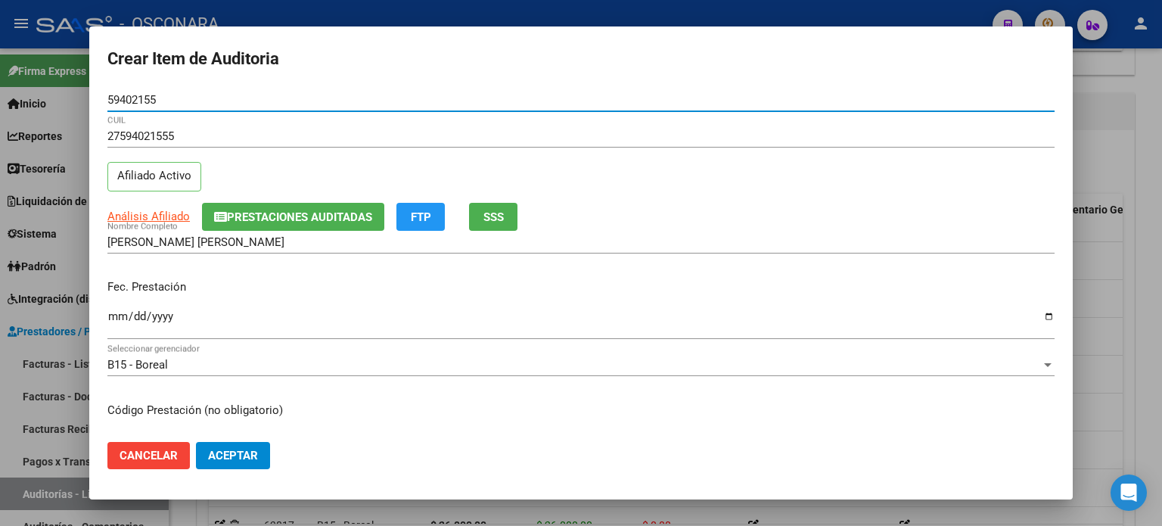
click at [120, 314] on input "Ingresar la fecha" at bounding box center [580, 322] width 947 height 24
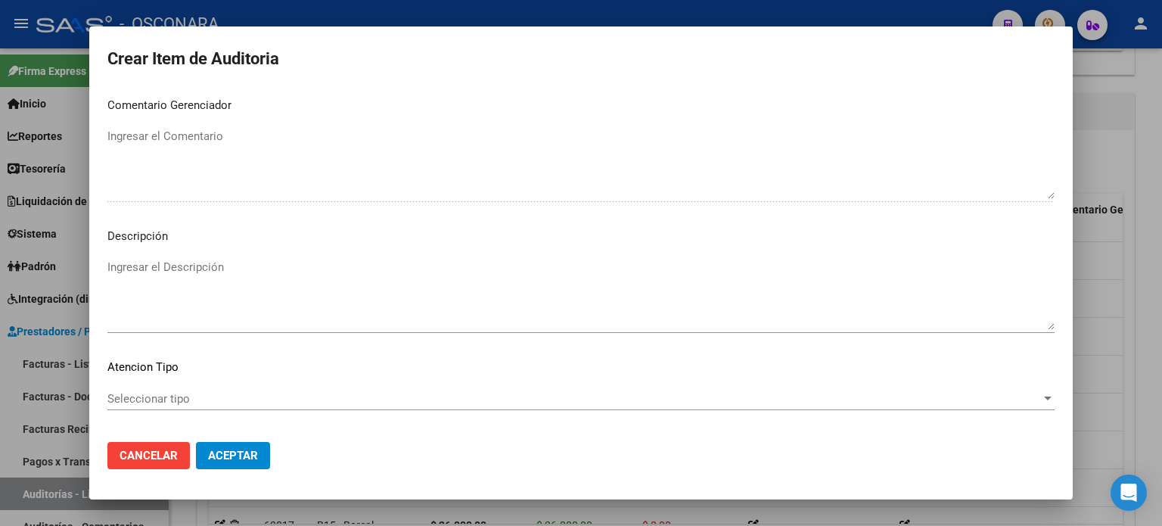
scroll to position [1020, 0]
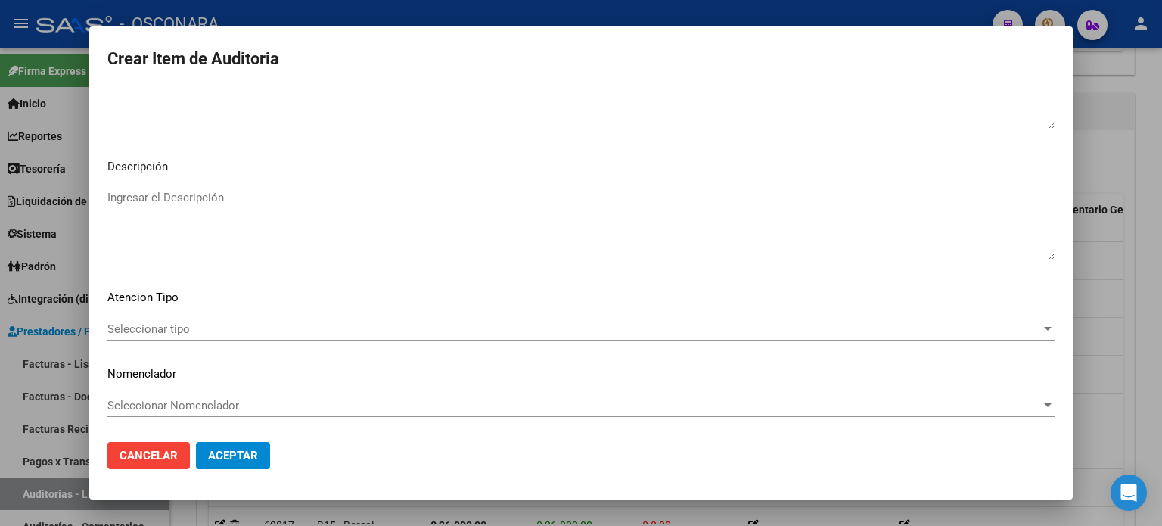
click at [160, 220] on textarea "Ingresar el Descripción" at bounding box center [580, 224] width 947 height 71
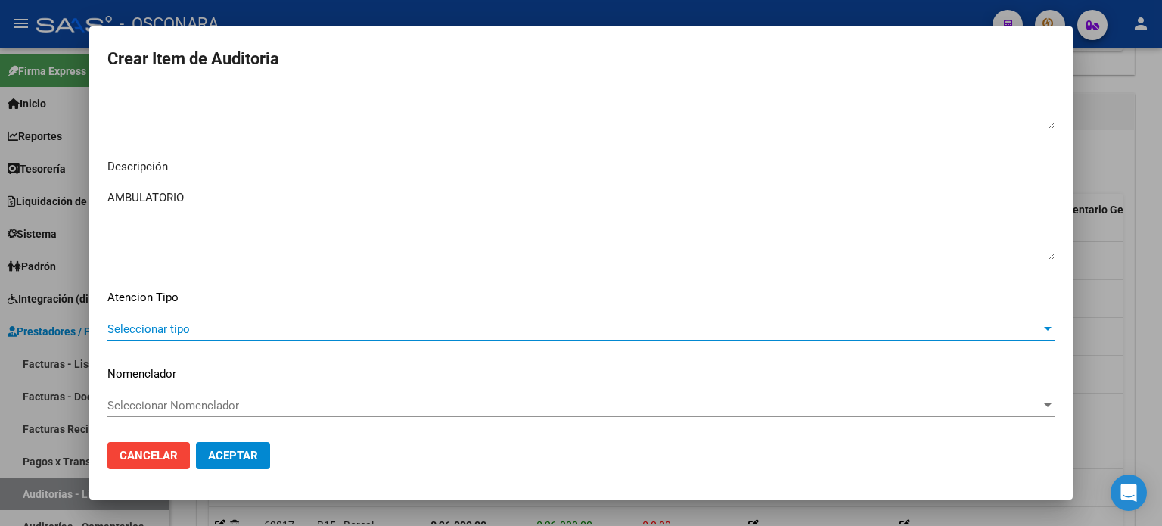
click at [154, 322] on span "Seleccionar tipo" at bounding box center [574, 329] width 934 height 14
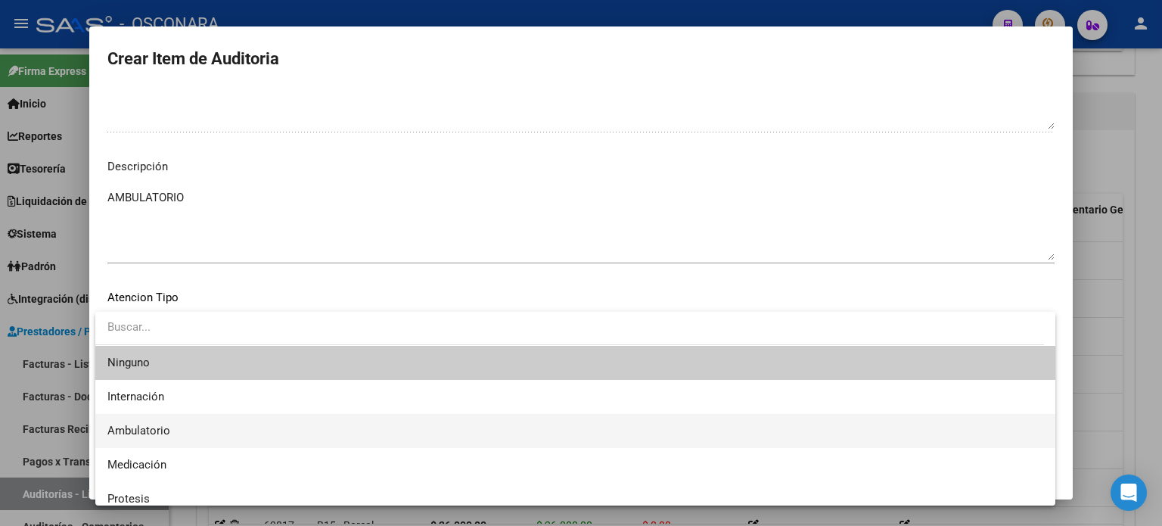
click at [163, 432] on span "Ambulatorio" at bounding box center [138, 431] width 63 height 14
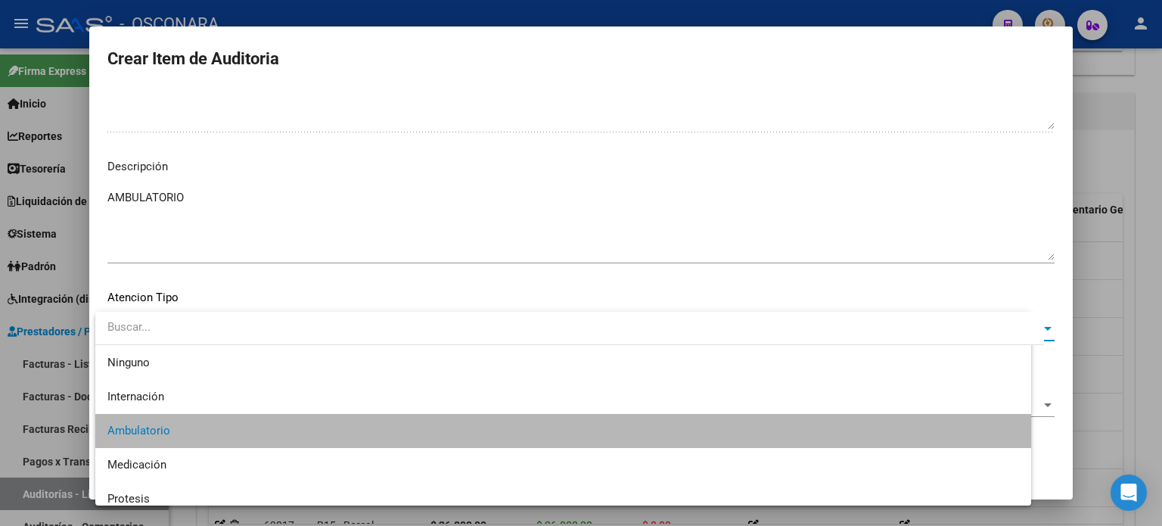
click at [233, 453] on span "Aceptar" at bounding box center [233, 456] width 50 height 14
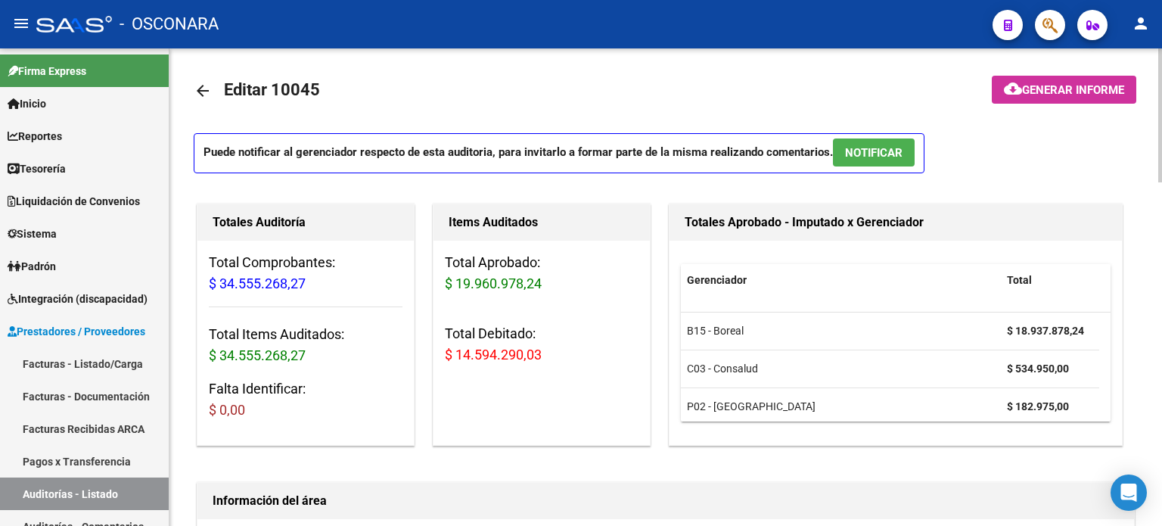
scroll to position [0, 0]
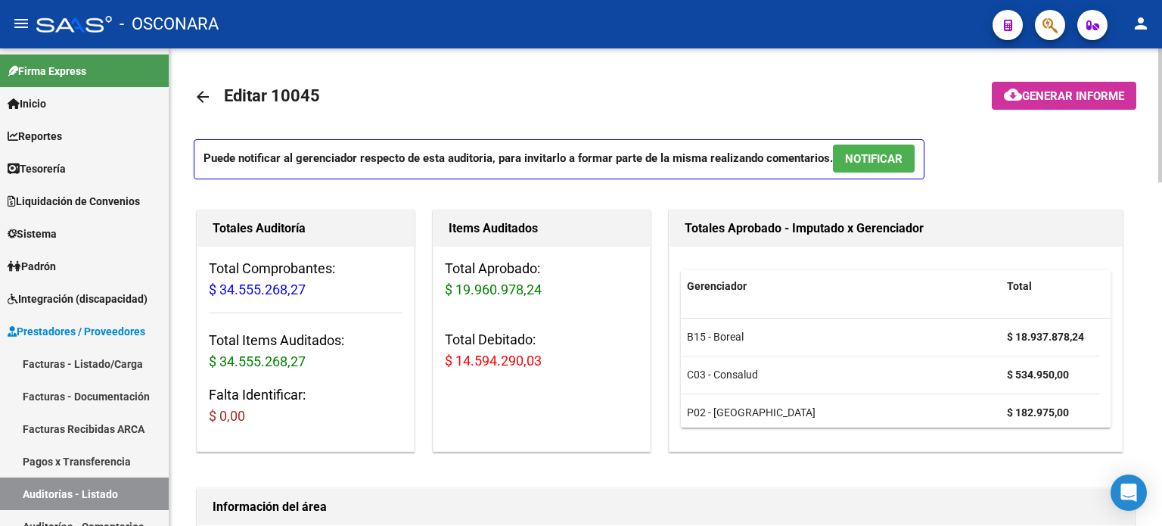
click at [880, 158] on span "NOTIFICAR" at bounding box center [874, 159] width 58 height 14
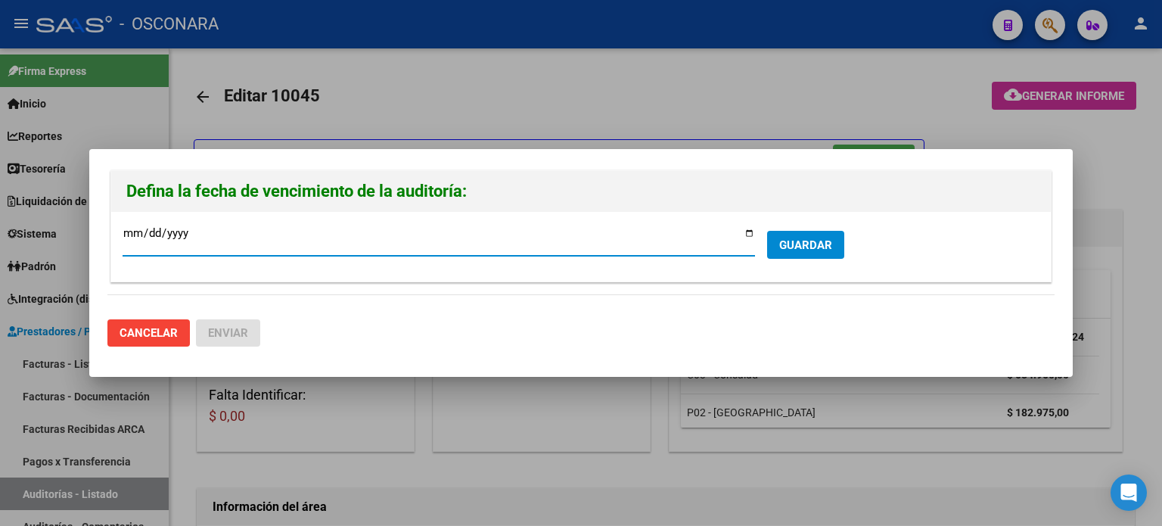
click at [749, 228] on input "2025-09-29" at bounding box center [439, 239] width 633 height 24
click at [466, 113] on div at bounding box center [581, 263] width 1162 height 526
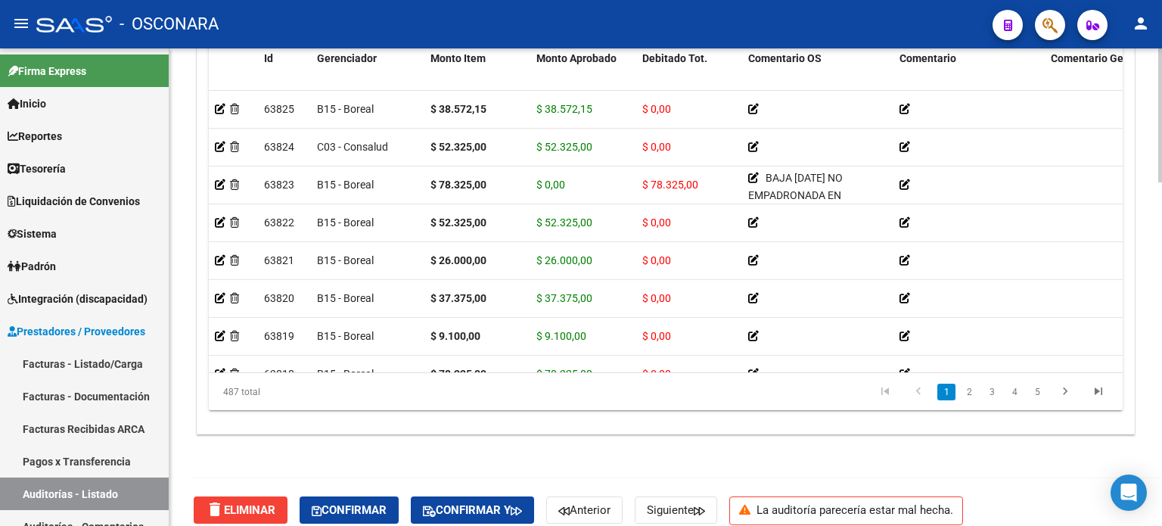
scroll to position [1225, 0]
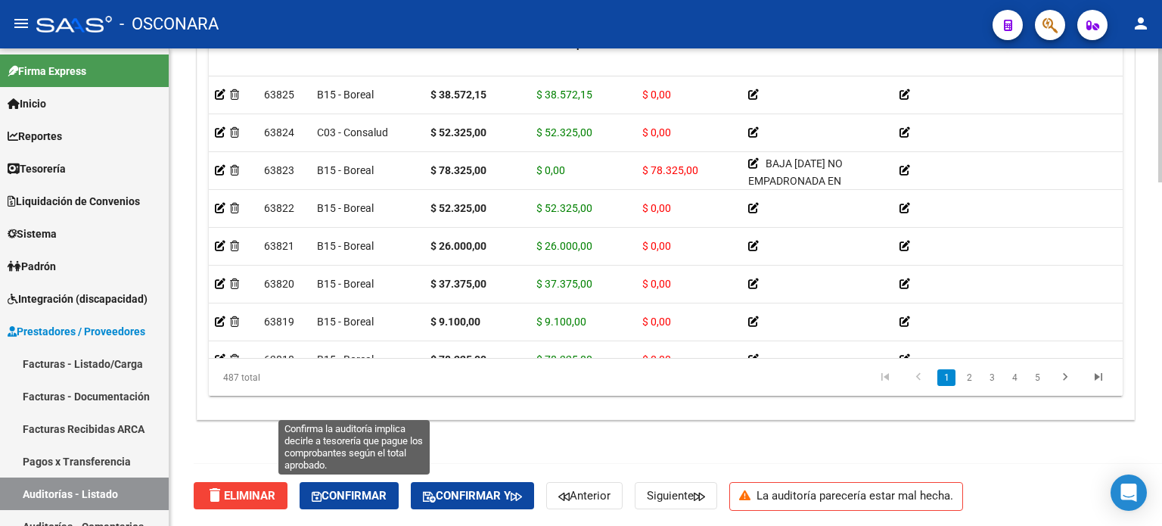
click at [371, 499] on span "Confirmar" at bounding box center [349, 496] width 75 height 14
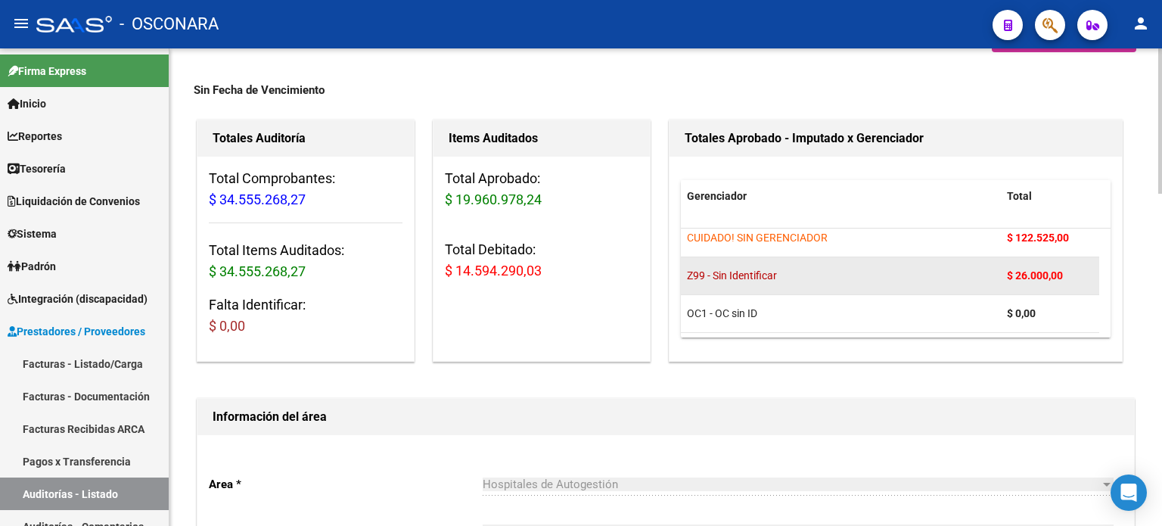
scroll to position [0, 0]
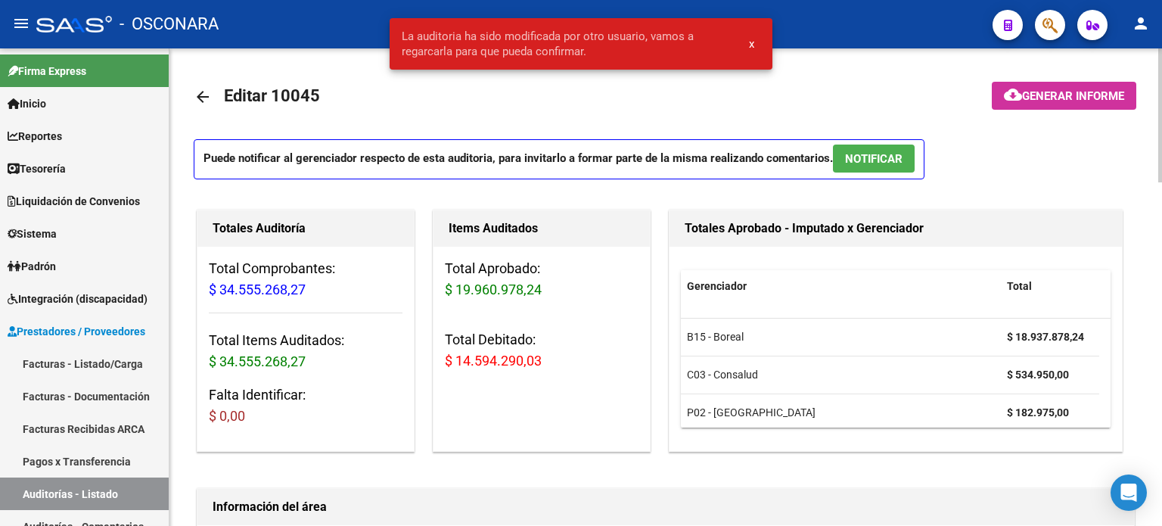
click at [748, 42] on button "x" at bounding box center [752, 43] width 30 height 27
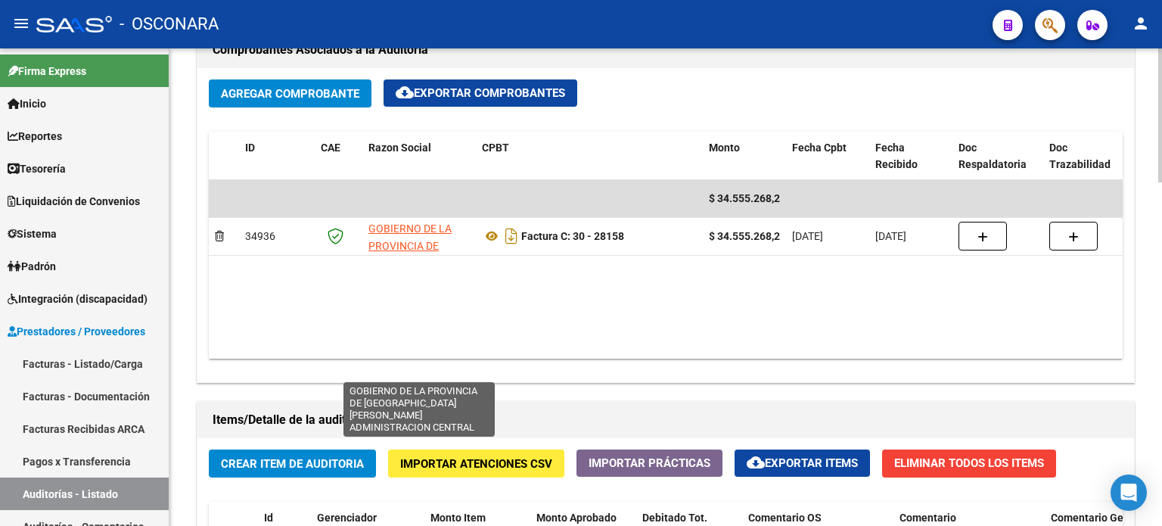
scroll to position [1135, 0]
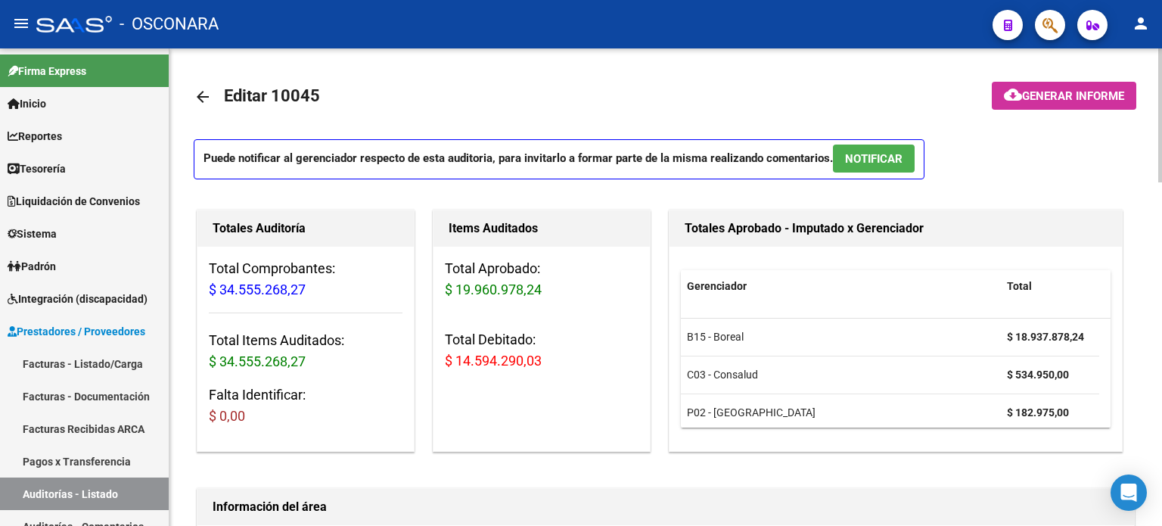
click at [871, 152] on span "NOTIFICAR" at bounding box center [874, 159] width 58 height 14
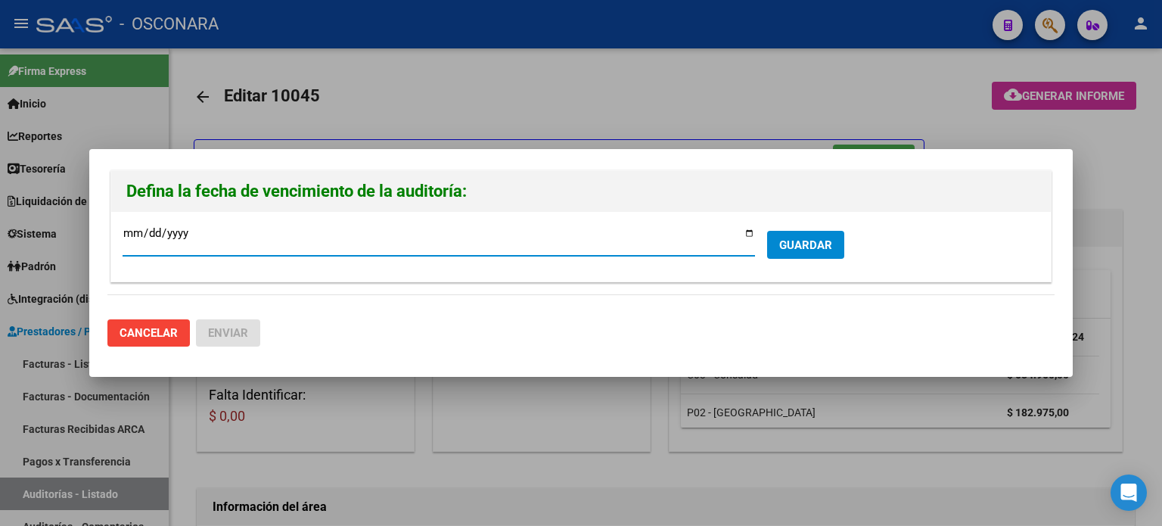
click at [749, 235] on input "[DATE]" at bounding box center [439, 239] width 633 height 24
type input "[DATE]"
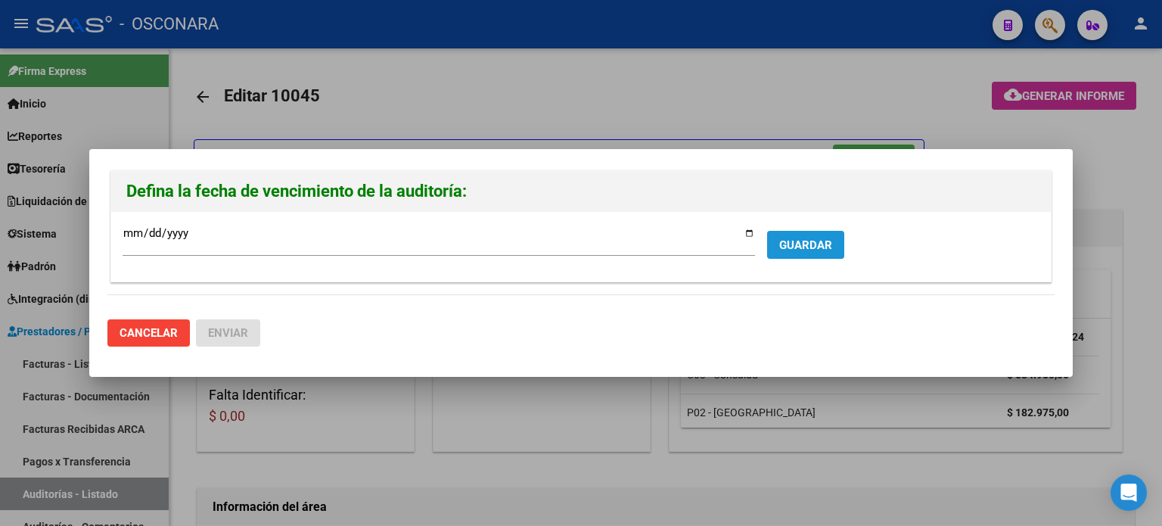
click at [808, 239] on span "GUARDAR" at bounding box center [805, 245] width 53 height 14
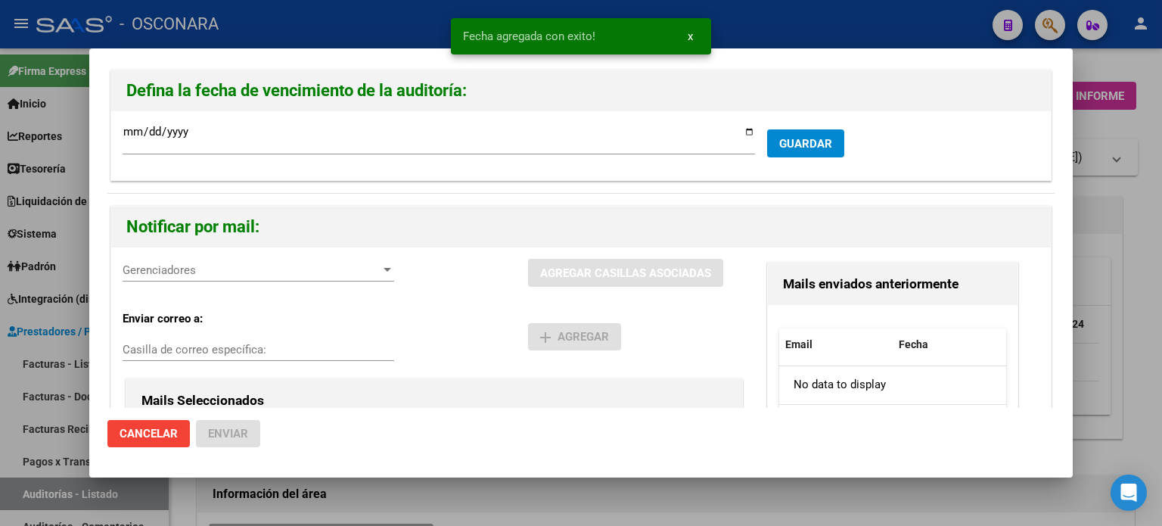
click at [278, 268] on span "Gerenciadores" at bounding box center [252, 270] width 258 height 14
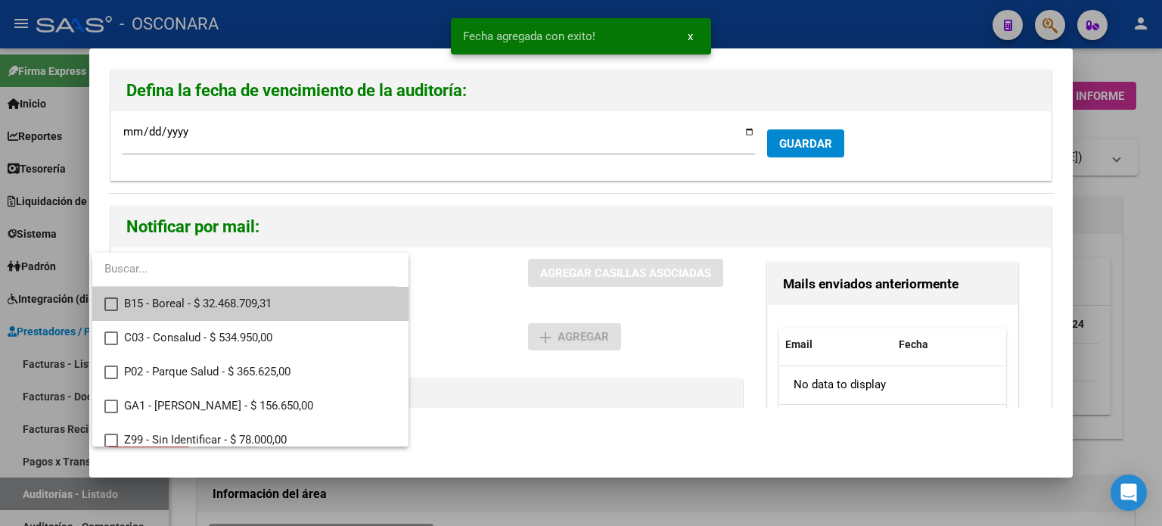
click at [241, 307] on span "B15 - Boreal - $ 32.468.709,31" at bounding box center [260, 304] width 272 height 34
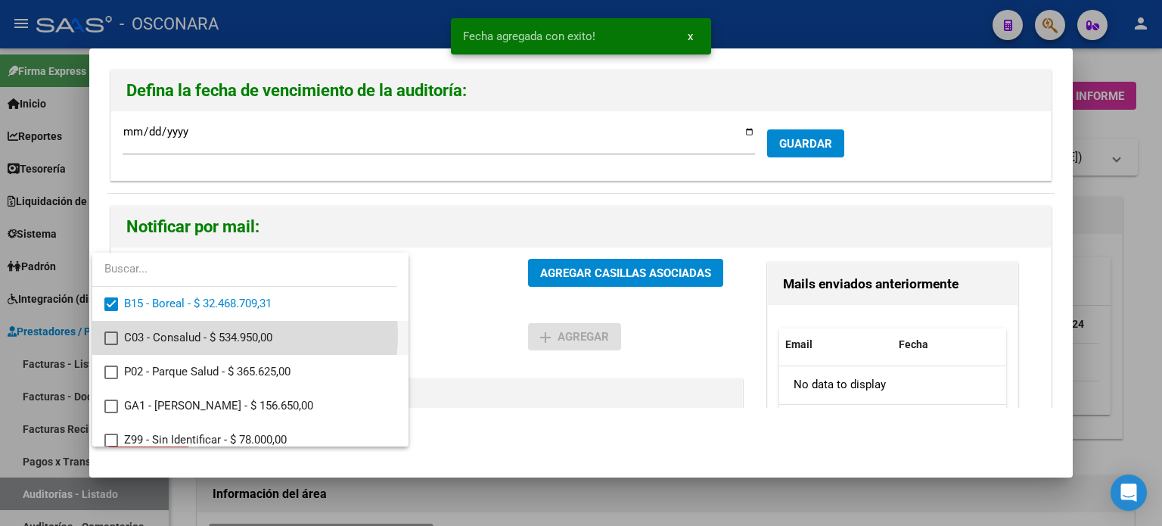
click at [226, 337] on span "C03 - Consalud - $ 534.950,00" at bounding box center [260, 338] width 272 height 34
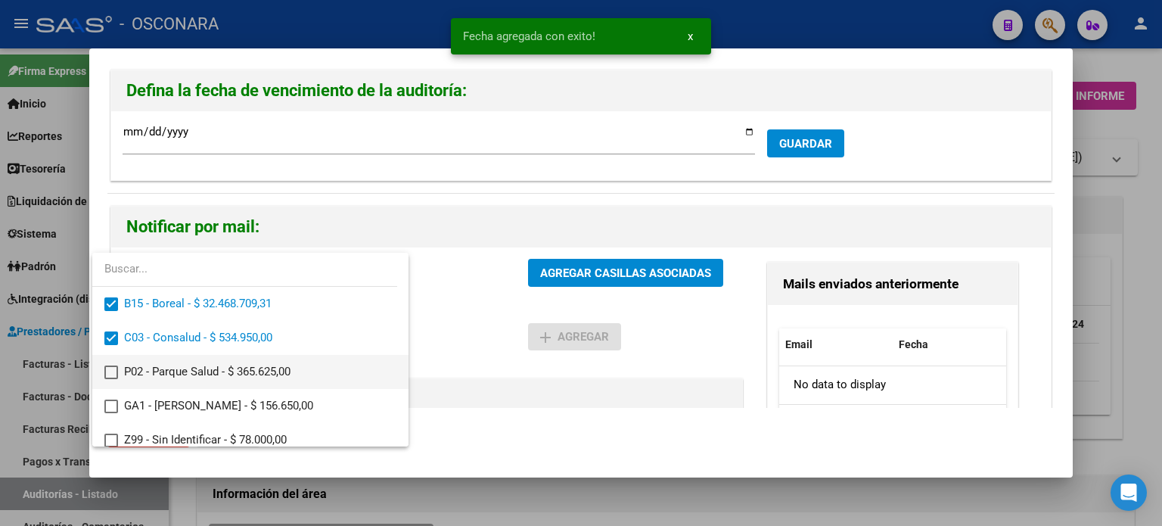
click at [217, 375] on span "P02 - Parque Salud - $ 365.625,00" at bounding box center [260, 372] width 272 height 34
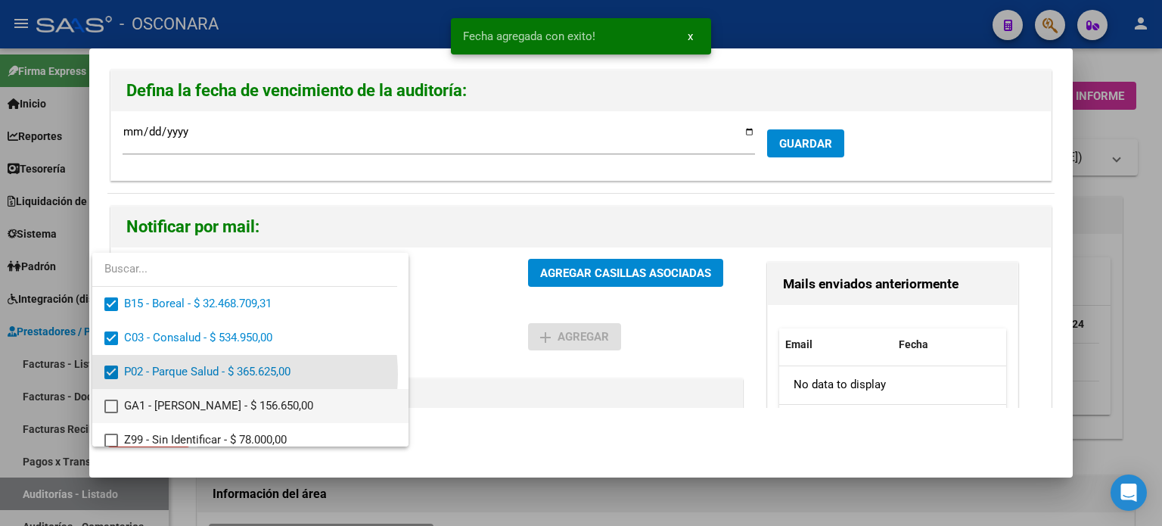
click at [209, 407] on span "GA1 - [PERSON_NAME] - $ 156.650,00" at bounding box center [260, 406] width 272 height 34
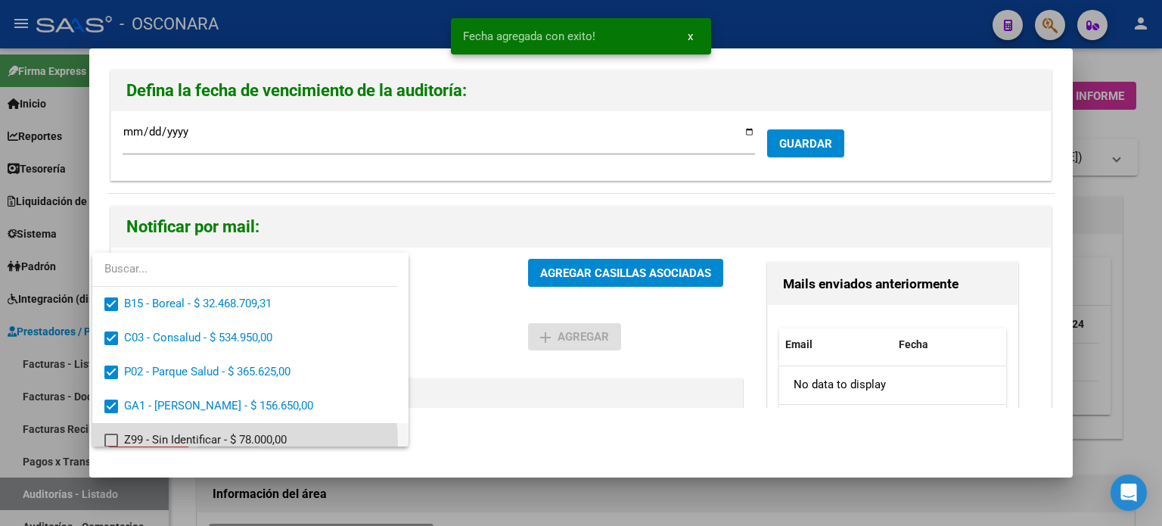
click at [202, 443] on span "Z99 - Sin Identificar - $ 78.000,00" at bounding box center [260, 440] width 272 height 34
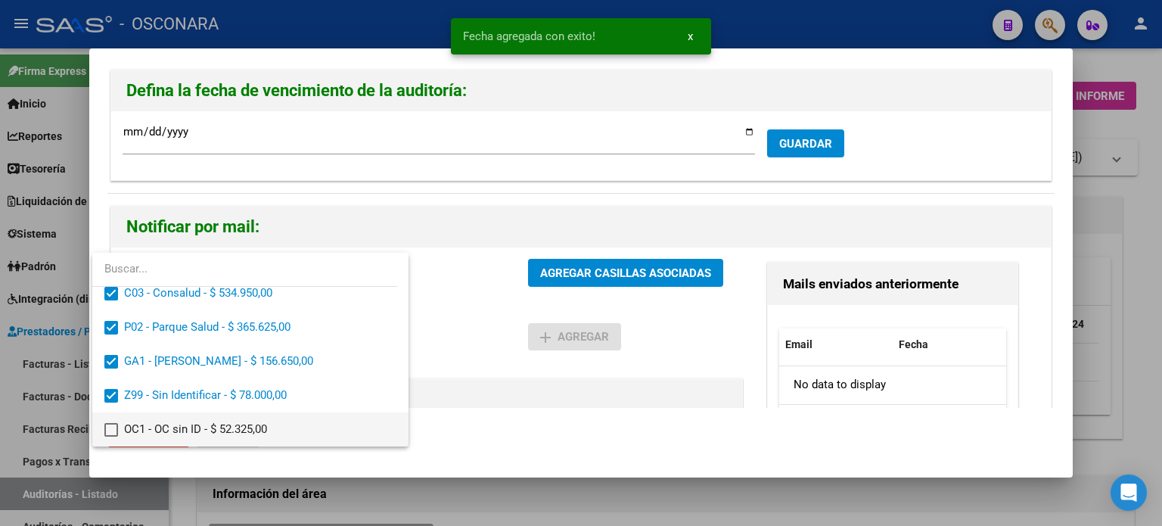
drag, startPoint x: 105, startPoint y: 432, endPoint x: 143, endPoint y: 415, distance: 41.3
click at [106, 432] on mat-pseudo-checkbox at bounding box center [111, 430] width 14 height 14
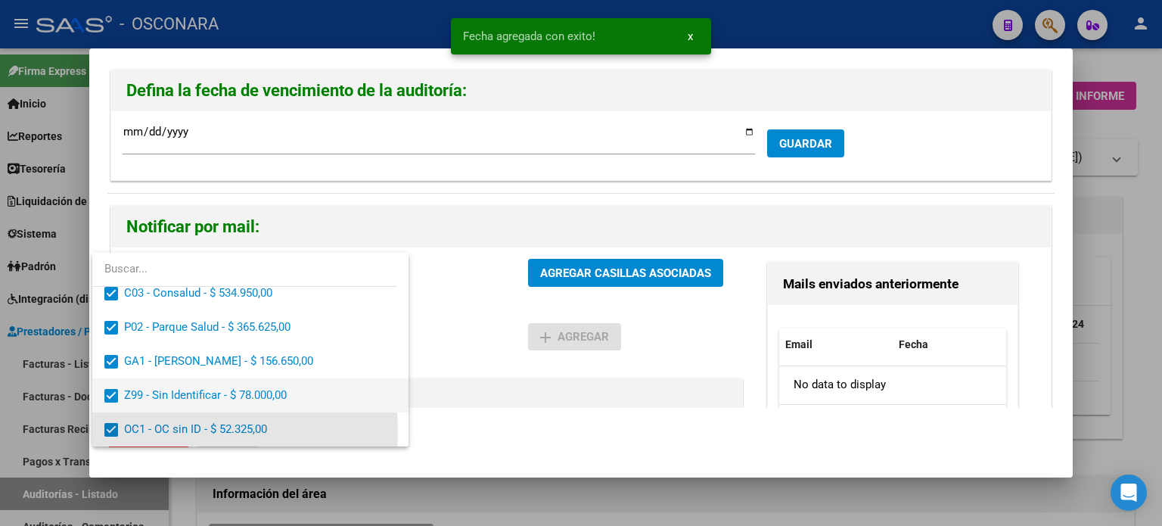
scroll to position [44, 0]
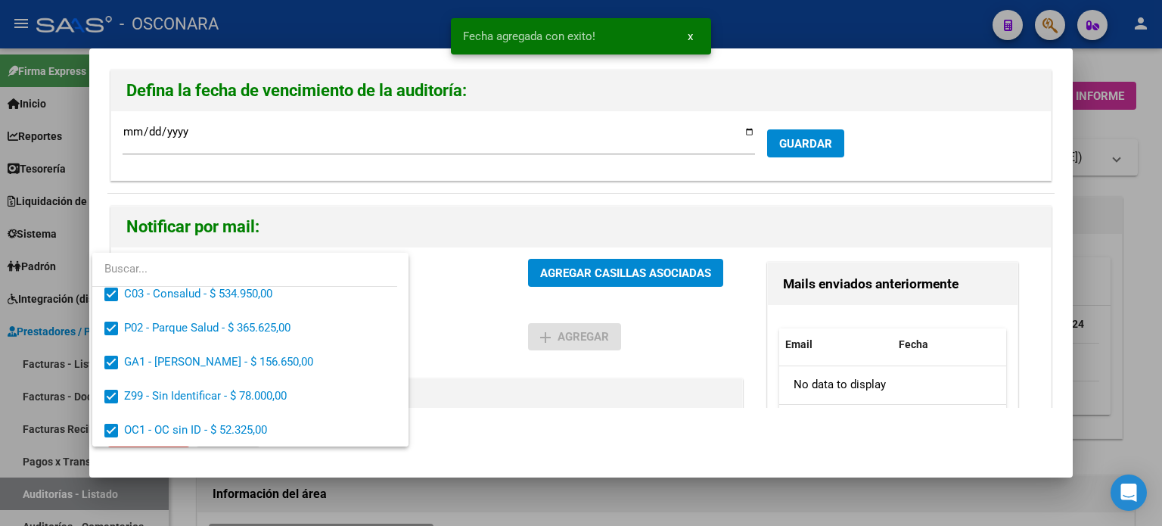
click at [655, 259] on div at bounding box center [581, 263] width 1162 height 526
click at [648, 269] on span "AGREGAR CASILLAS ASOCIADAS" at bounding box center [625, 273] width 171 height 14
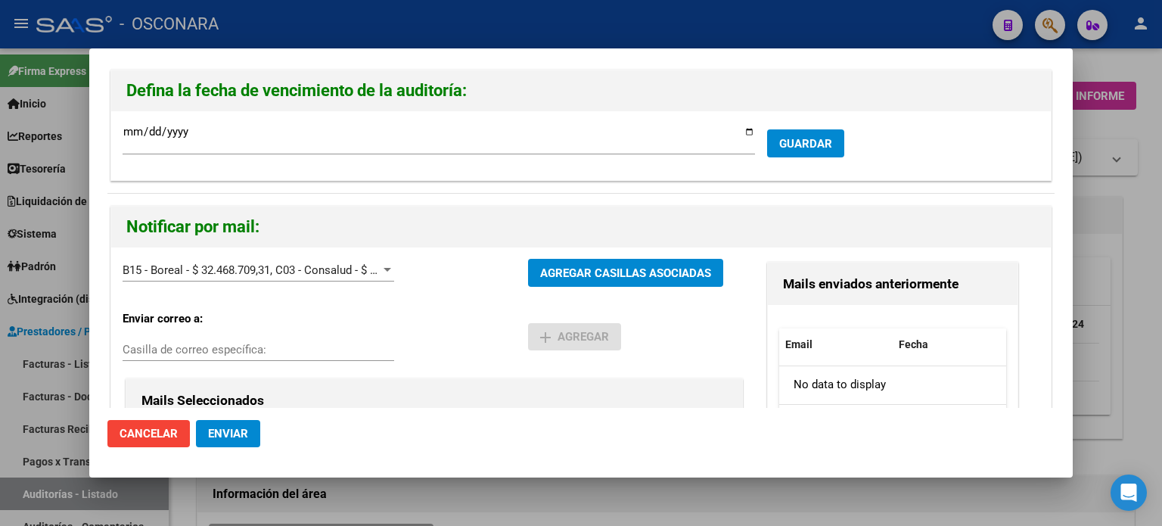
click at [223, 437] on span "Enviar" at bounding box center [228, 434] width 40 height 14
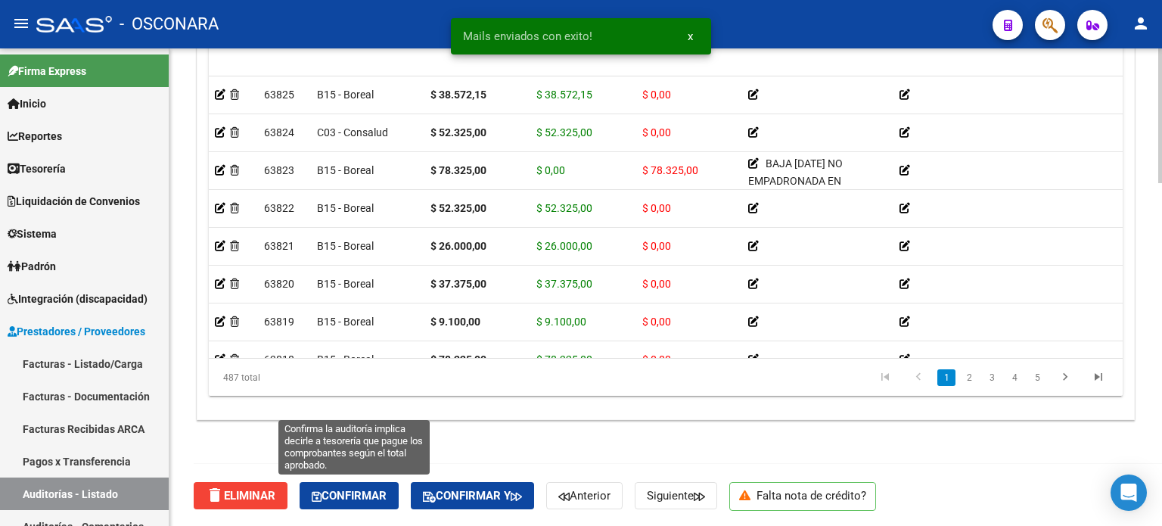
drag, startPoint x: 347, startPoint y: 500, endPoint x: 833, endPoint y: 476, distance: 486.3
click at [347, 502] on button "Confirmar" at bounding box center [349, 495] width 99 height 27
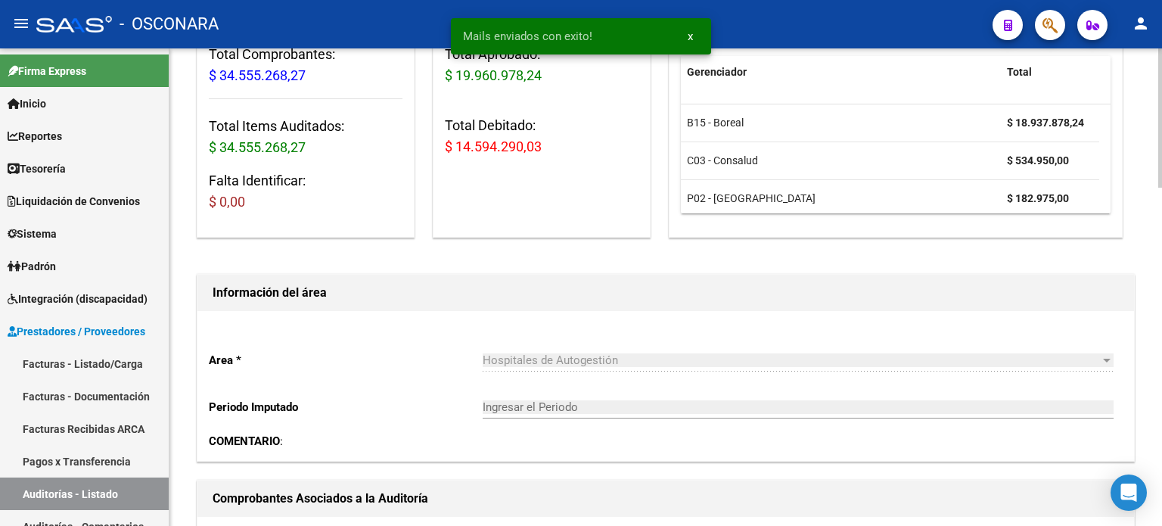
scroll to position [0, 0]
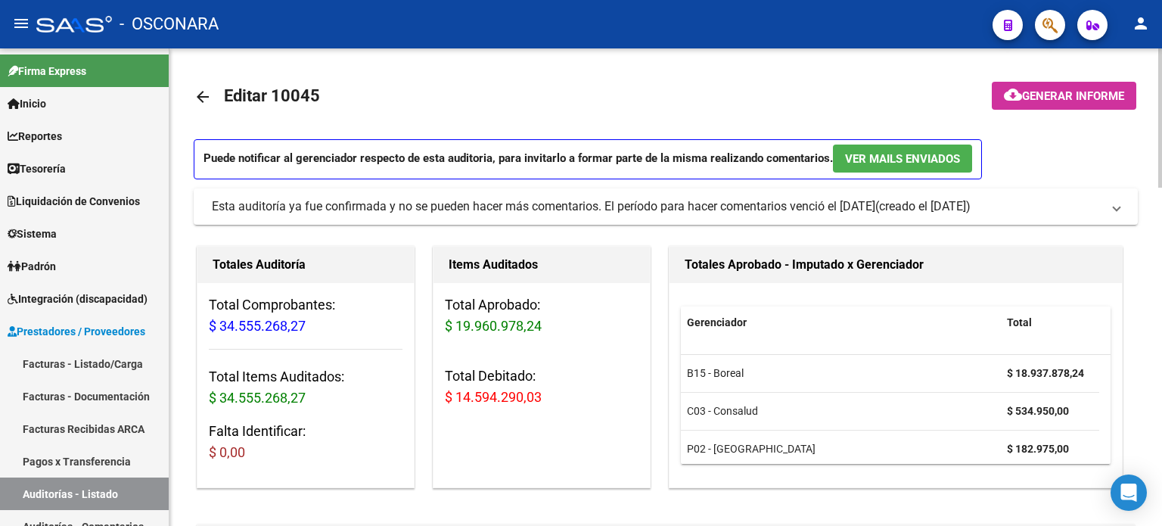
type input "202509"
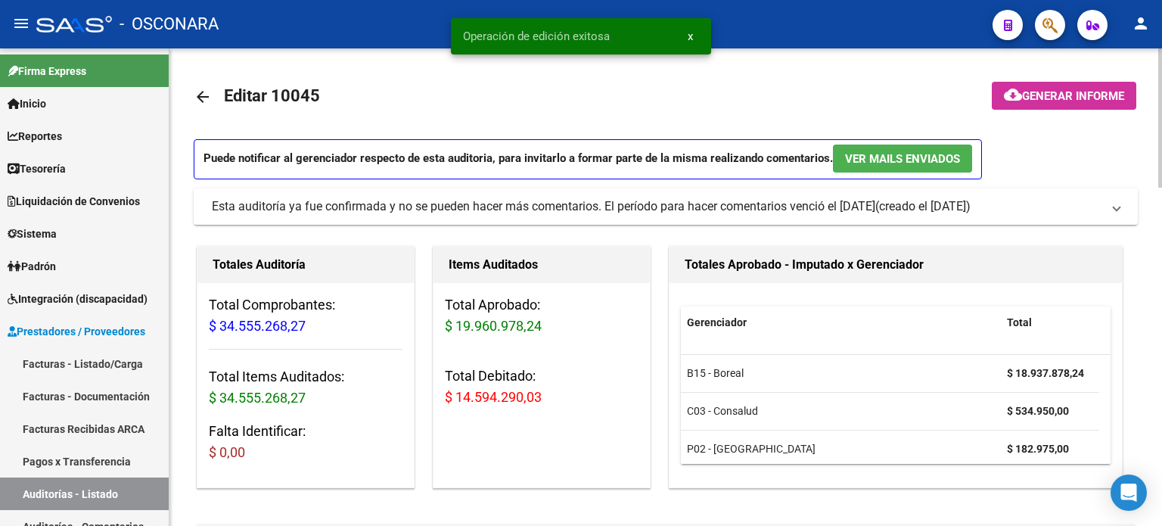
click at [1034, 90] on span "Generar informe" at bounding box center [1073, 96] width 102 height 14
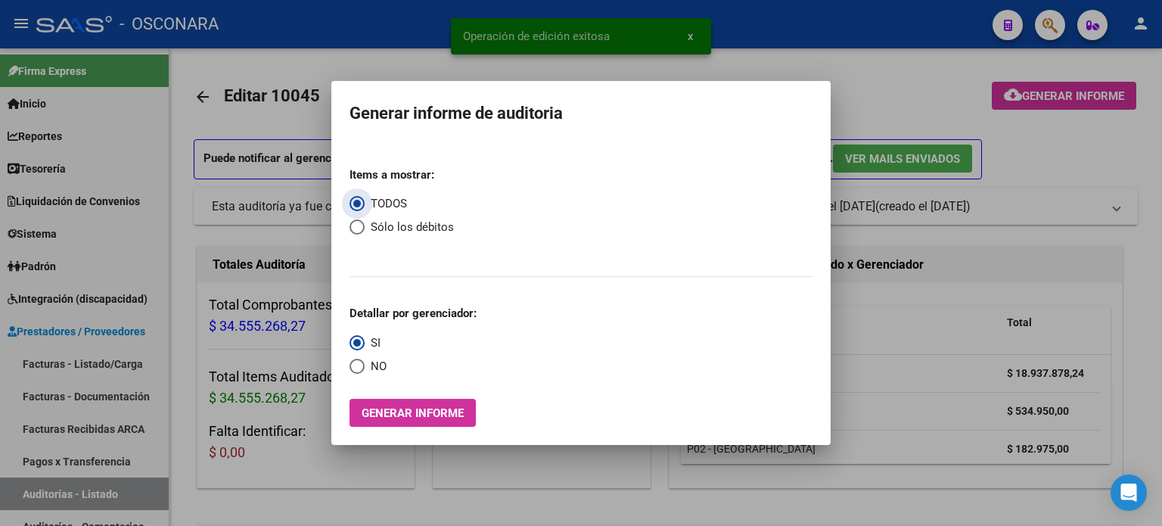
click at [434, 414] on span "Generar informe" at bounding box center [413, 413] width 102 height 14
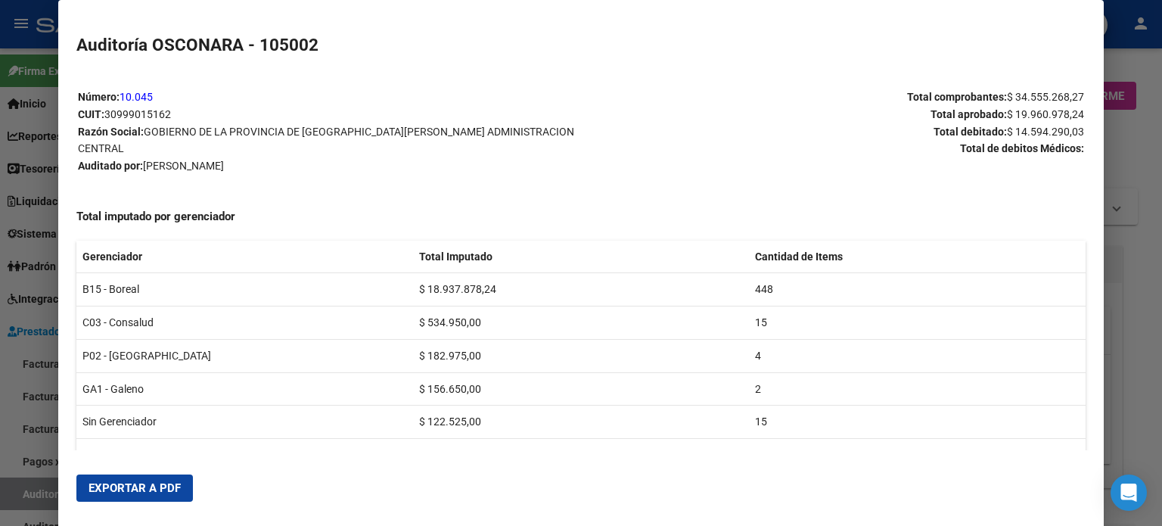
click at [141, 493] on span "Exportar a PDF" at bounding box center [135, 488] width 92 height 14
click at [0, 328] on div at bounding box center [581, 263] width 1162 height 526
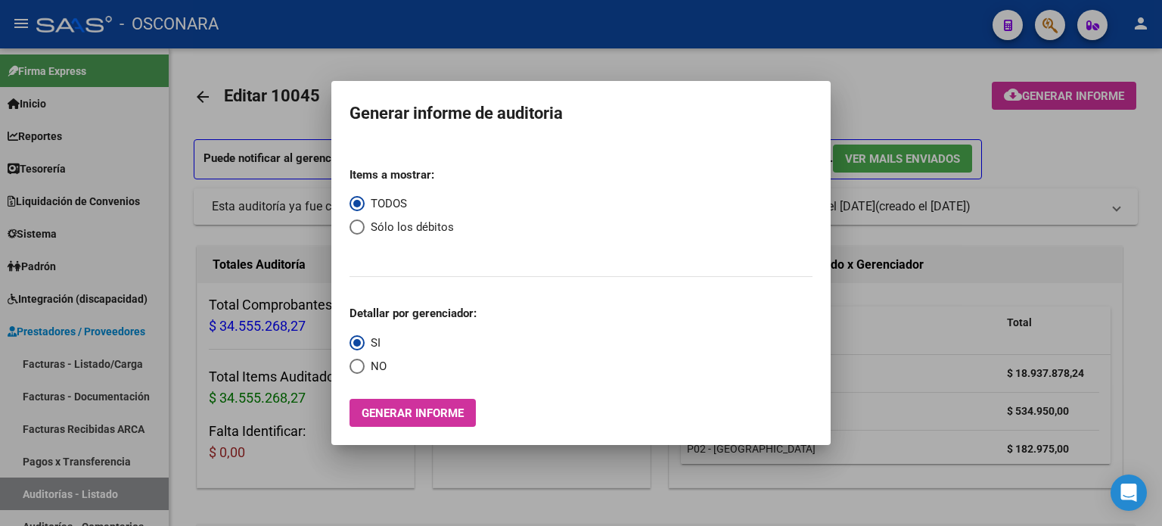
click at [275, 81] on div at bounding box center [581, 263] width 1162 height 526
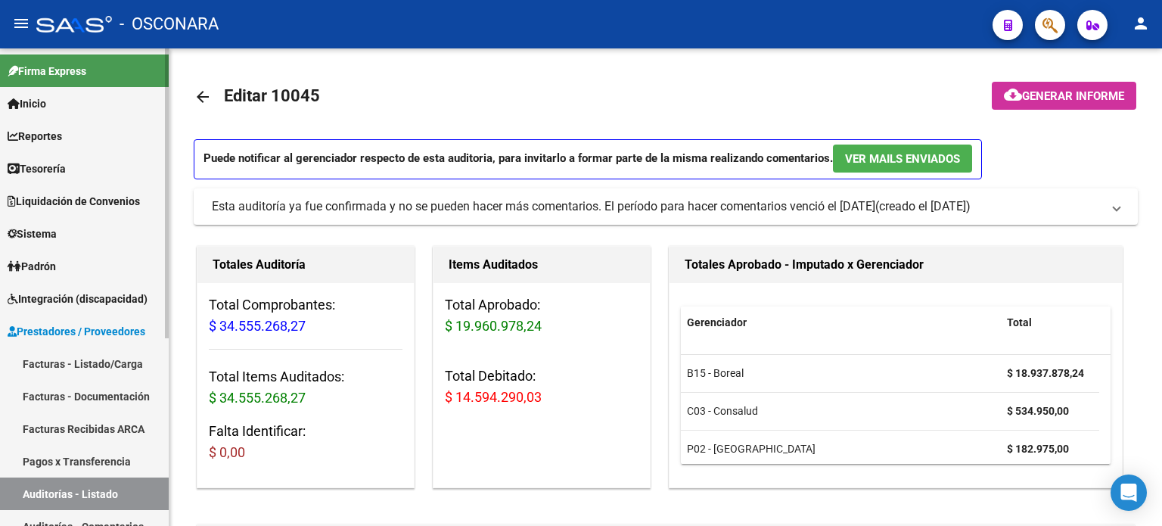
click at [100, 365] on link "Facturas - Listado/Carga" at bounding box center [84, 363] width 169 height 33
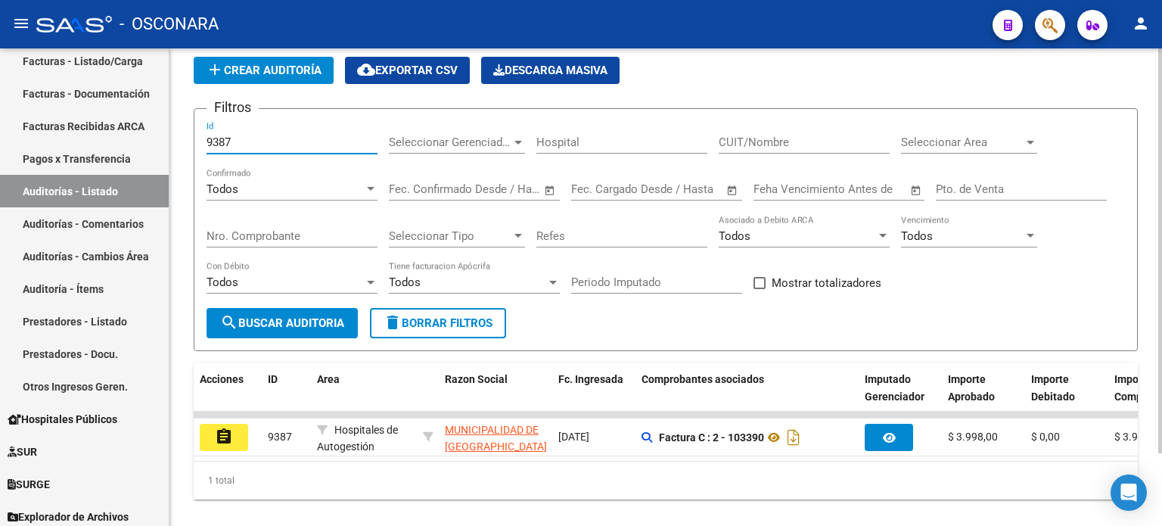
scroll to position [85, 0]
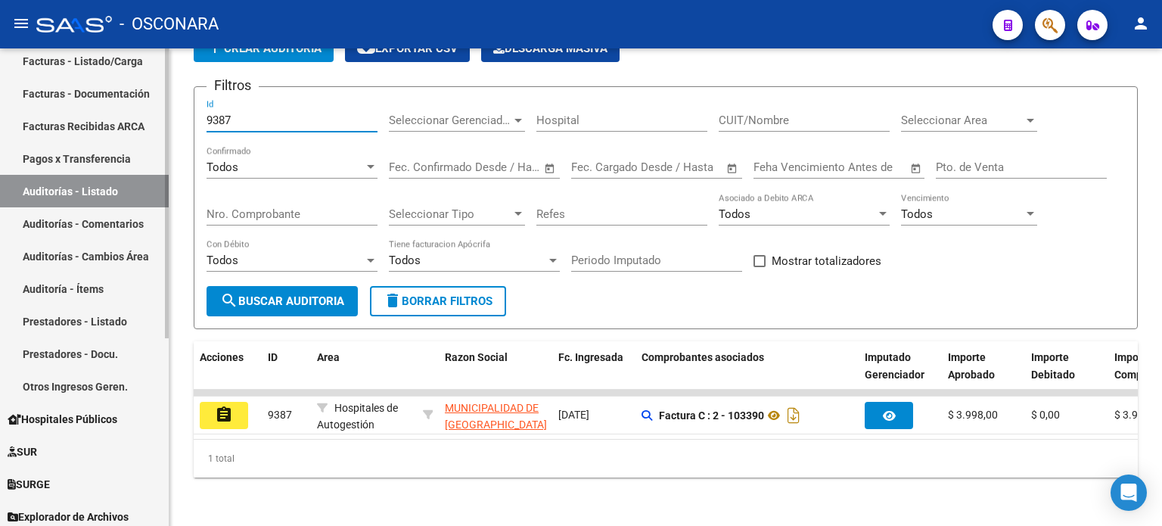
drag, startPoint x: 259, startPoint y: 111, endPoint x: 115, endPoint y: 111, distance: 143.8
click at [115, 111] on mat-sidenav-container "Firma Express Inicio Calendario SSS Instructivos Contacto OS Reportes Ingresos …" at bounding box center [581, 286] width 1162 height 477
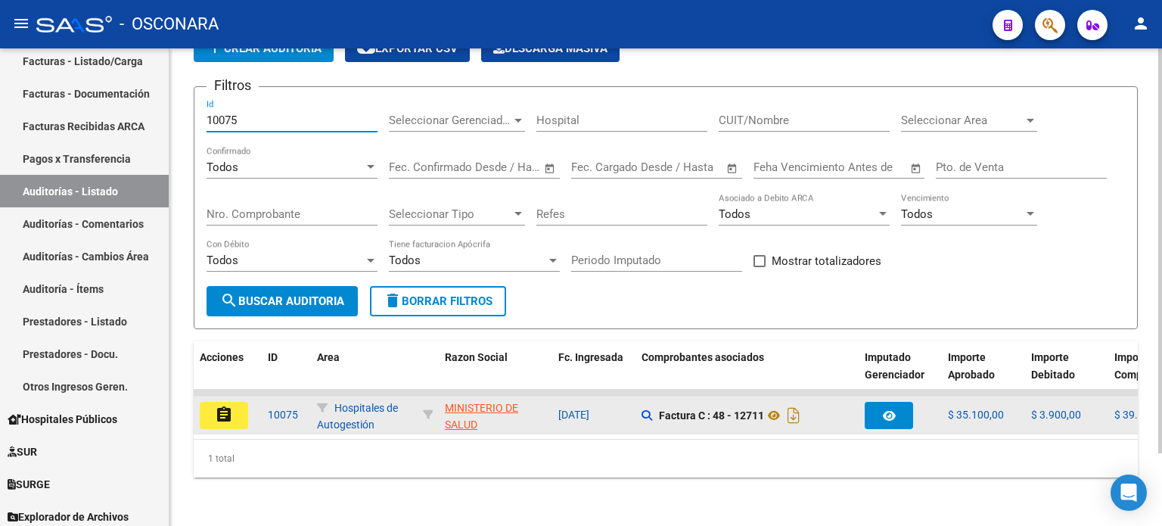
type input "10075"
click at [225, 407] on mat-icon "assignment" at bounding box center [224, 415] width 18 height 18
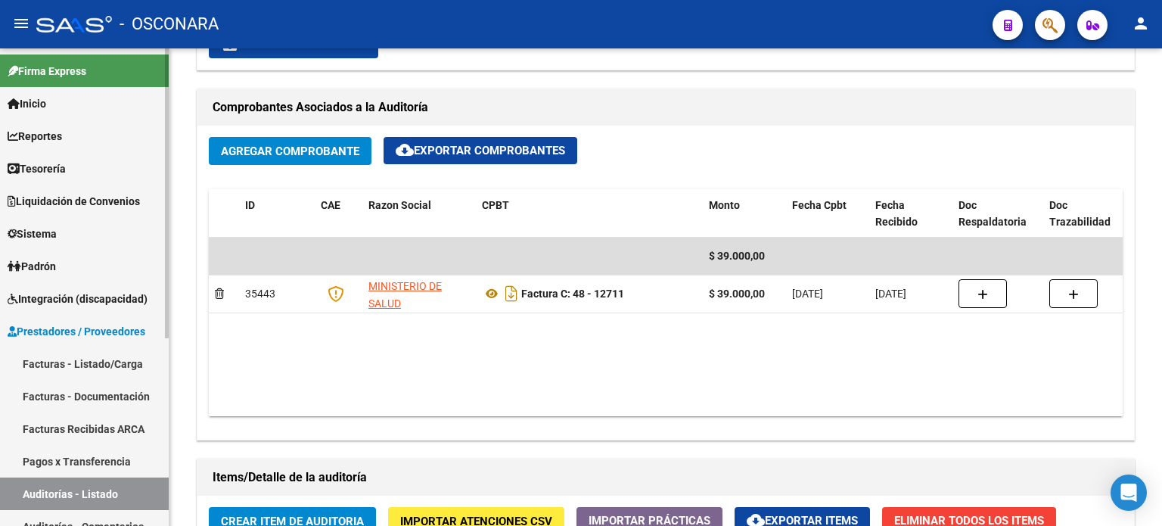
click at [55, 362] on link "Facturas - Listado/Carga" at bounding box center [84, 363] width 169 height 33
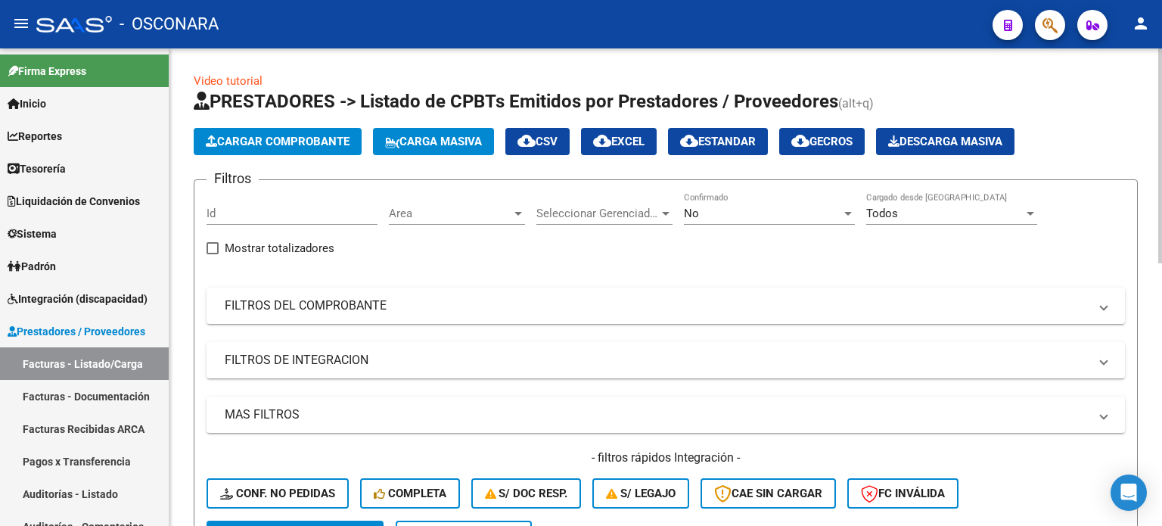
click at [275, 143] on span "Cargar Comprobante" at bounding box center [278, 142] width 144 height 14
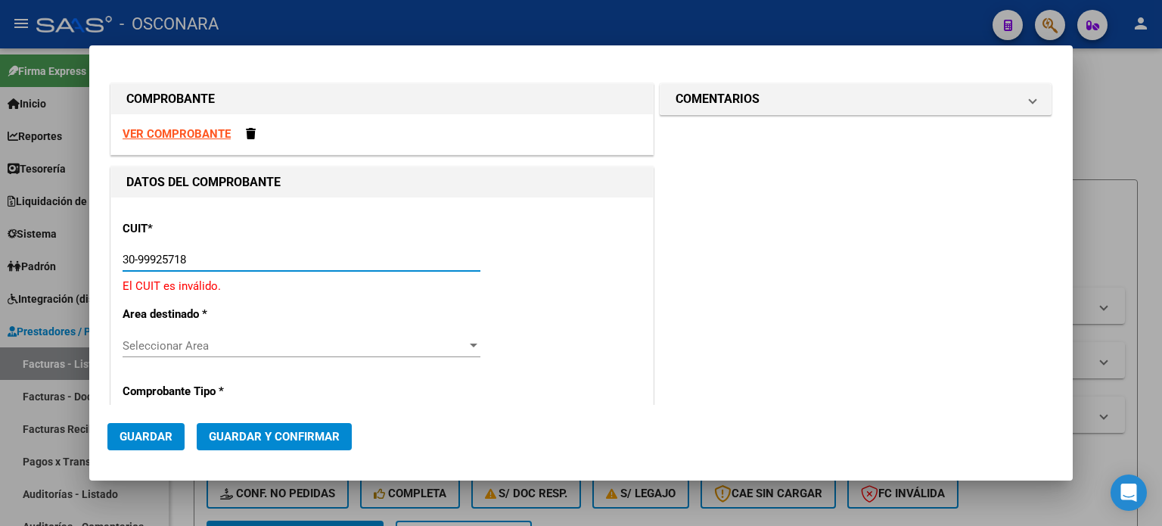
type input "30-99925718-2"
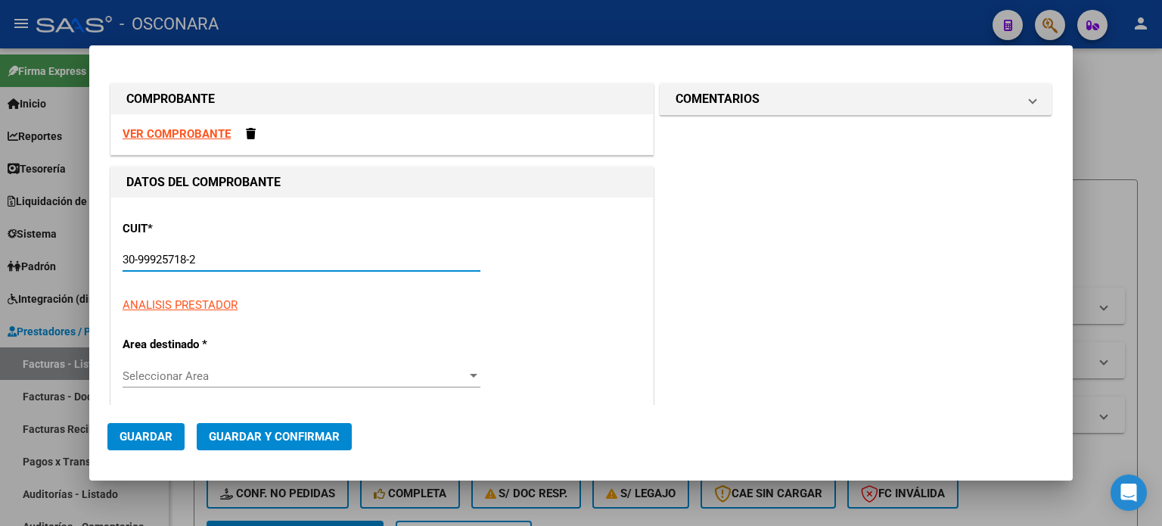
type input "48"
drag, startPoint x: 183, startPoint y: 263, endPoint x: 161, endPoint y: 241, distance: 31.0
click at [182, 263] on input "30-99925718-2" at bounding box center [302, 260] width 358 height 14
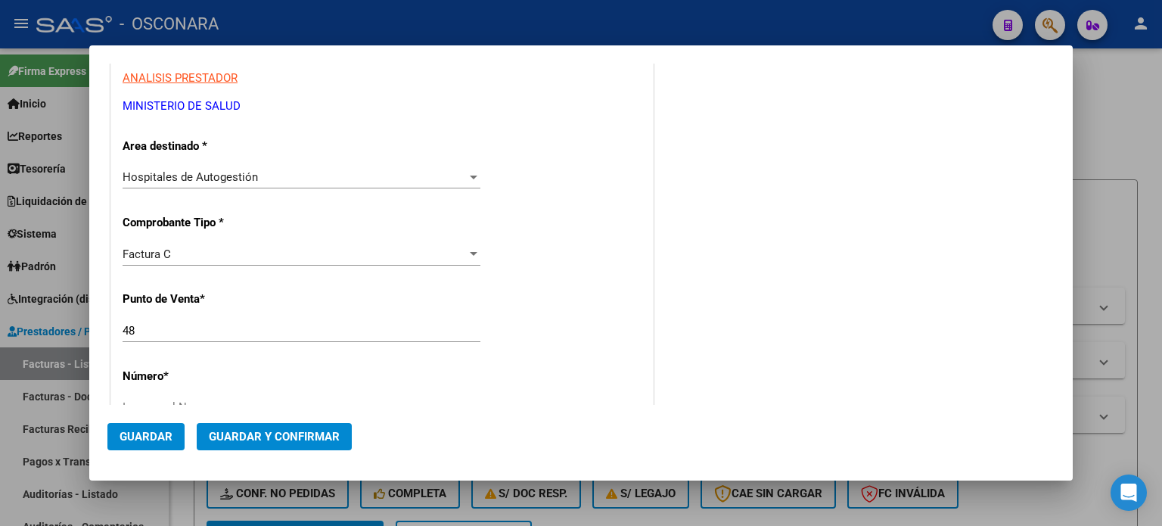
scroll to position [303, 0]
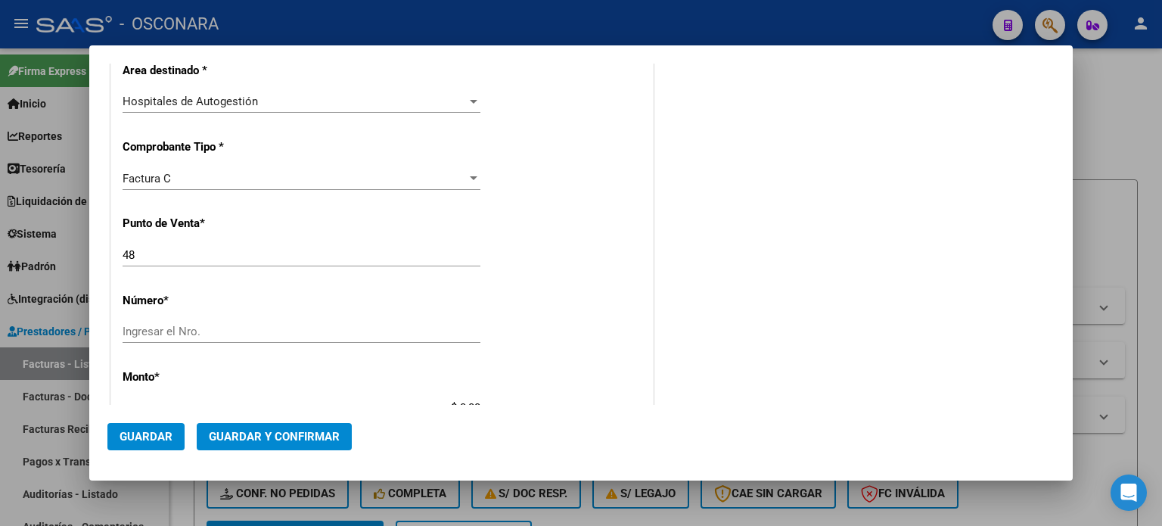
type input "30-99925718-2"
click at [216, 255] on input "48" at bounding box center [302, 255] width 358 height 14
type input "47"
click at [178, 321] on div "Ingresar el Nro." at bounding box center [302, 331] width 358 height 23
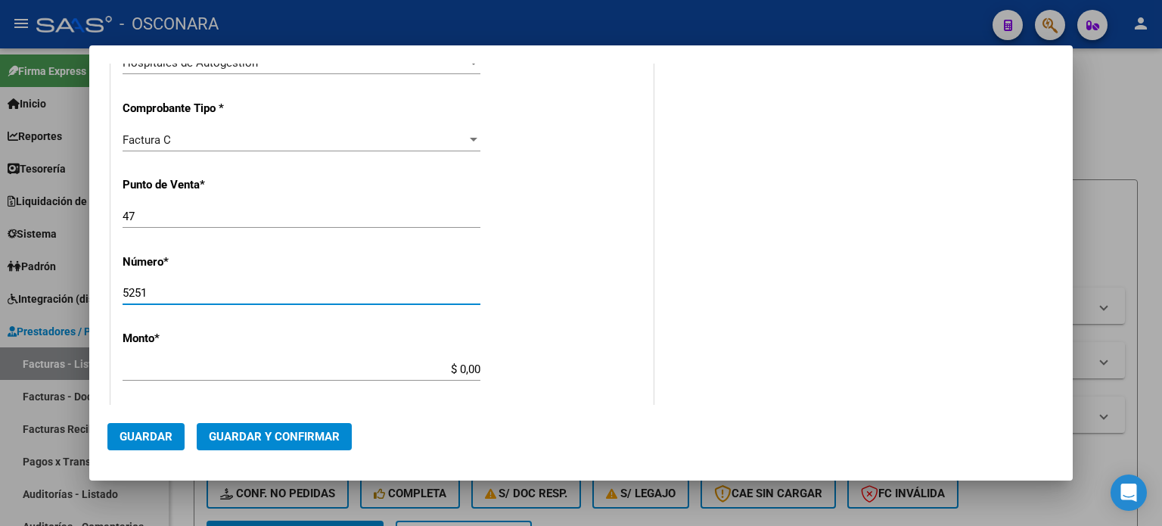
scroll to position [378, 0]
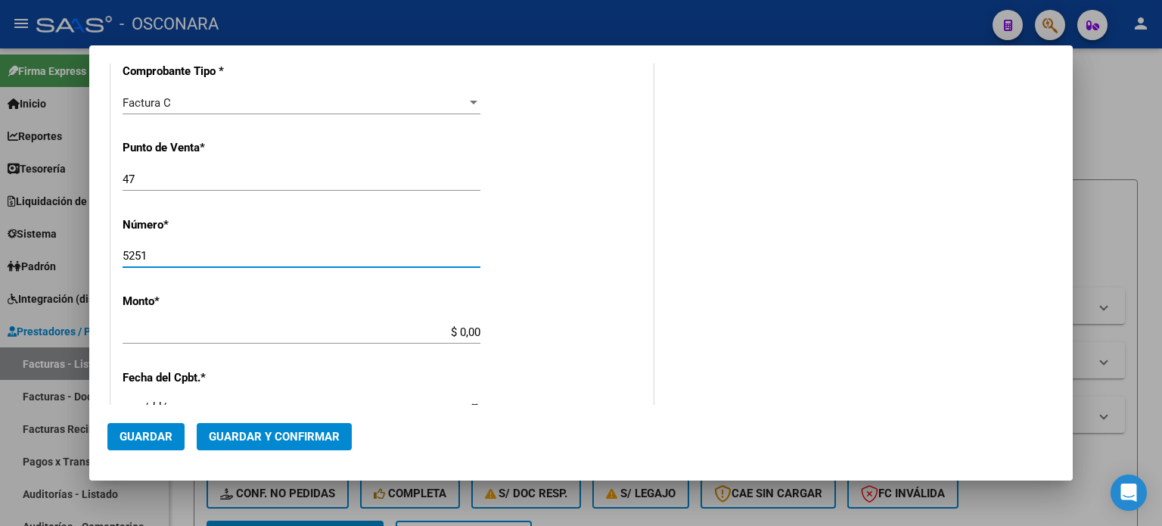
type input "5251"
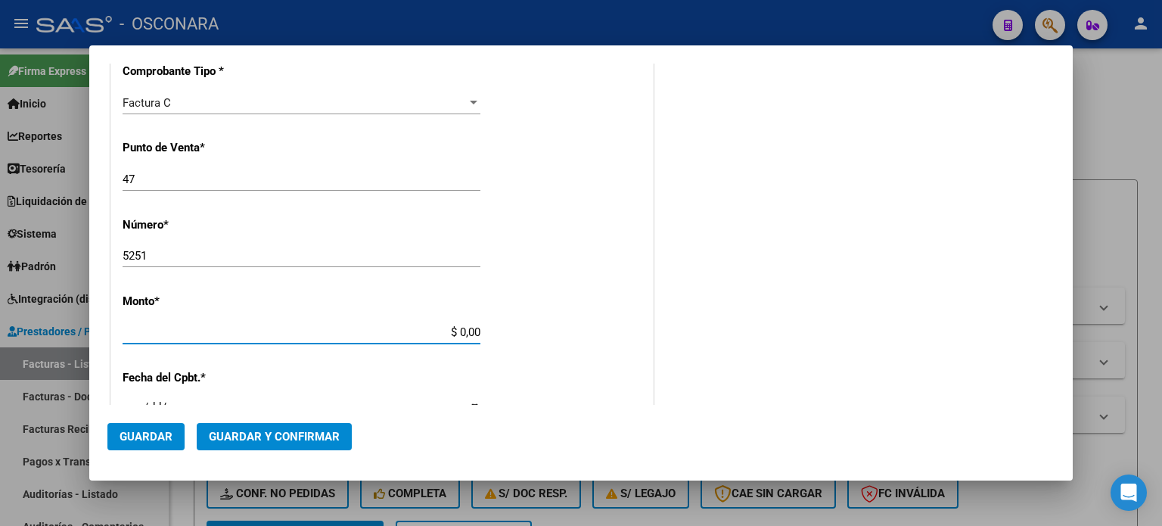
drag, startPoint x: 458, startPoint y: 332, endPoint x: 572, endPoint y: 328, distance: 114.3
click at [564, 331] on div "CUIT * 30-99925718-2 Ingresar CUIT ANALISIS PRESTADOR MINISTERIO DE SALUD ARCA …" at bounding box center [382, 355] width 542 height 1073
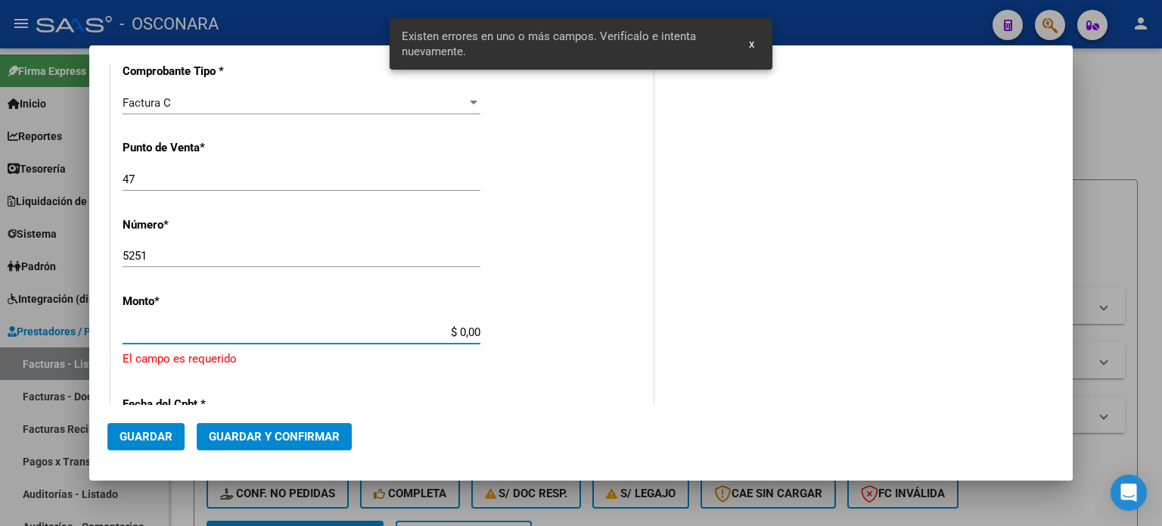
scroll to position [469, 0]
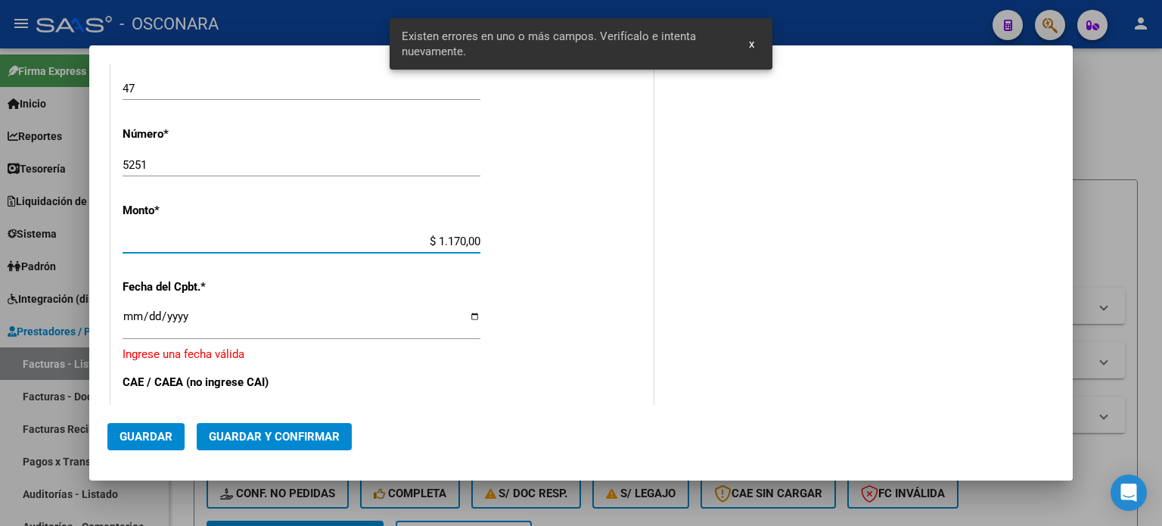
type input "$ 11.700,00"
click at [129, 318] on input "Ingresar la fecha" at bounding box center [302, 322] width 358 height 24
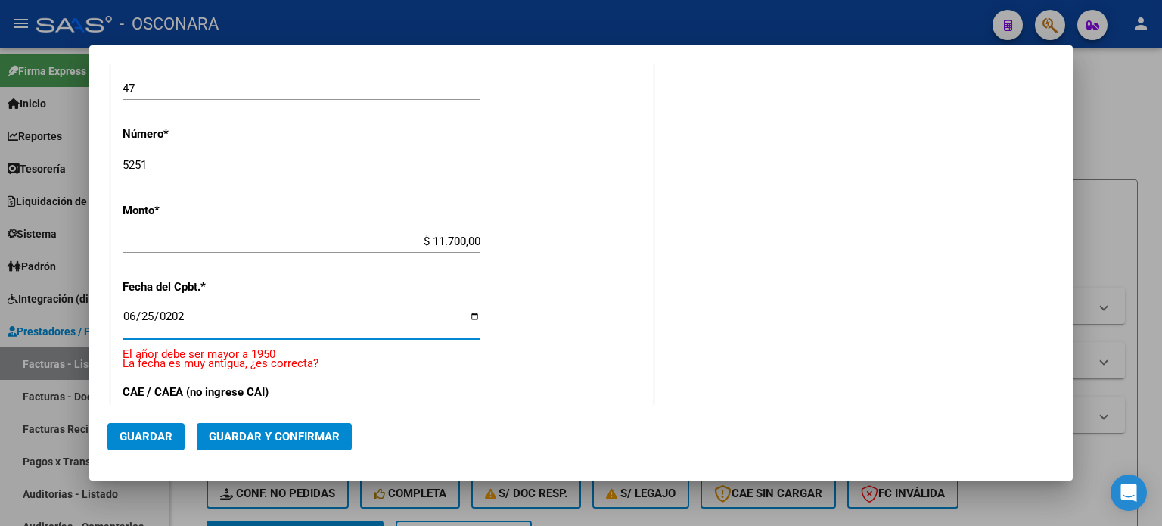
type input "2025-06-25"
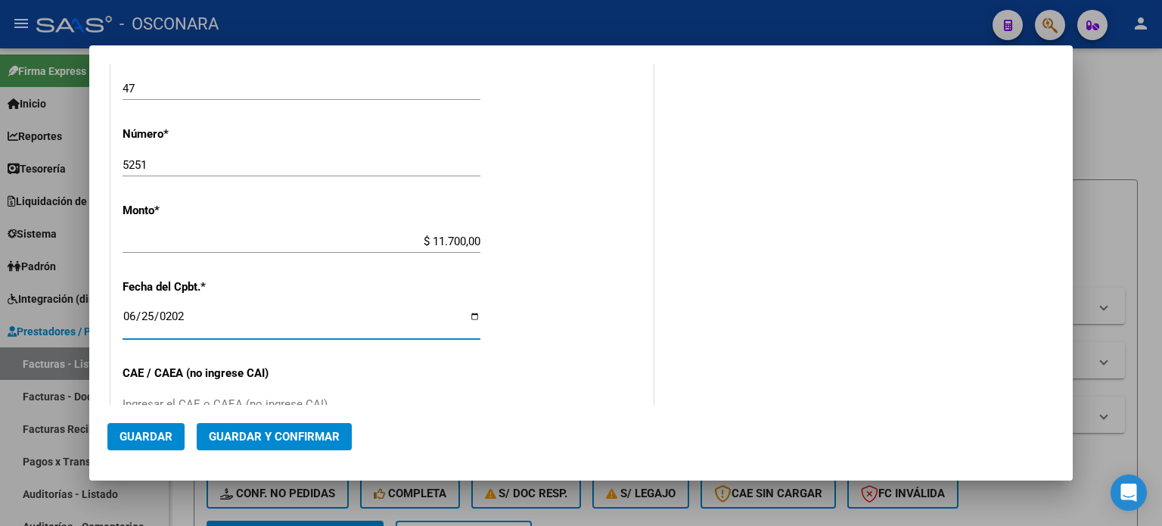
click at [222, 426] on button "Guardar y Confirmar" at bounding box center [274, 436] width 155 height 27
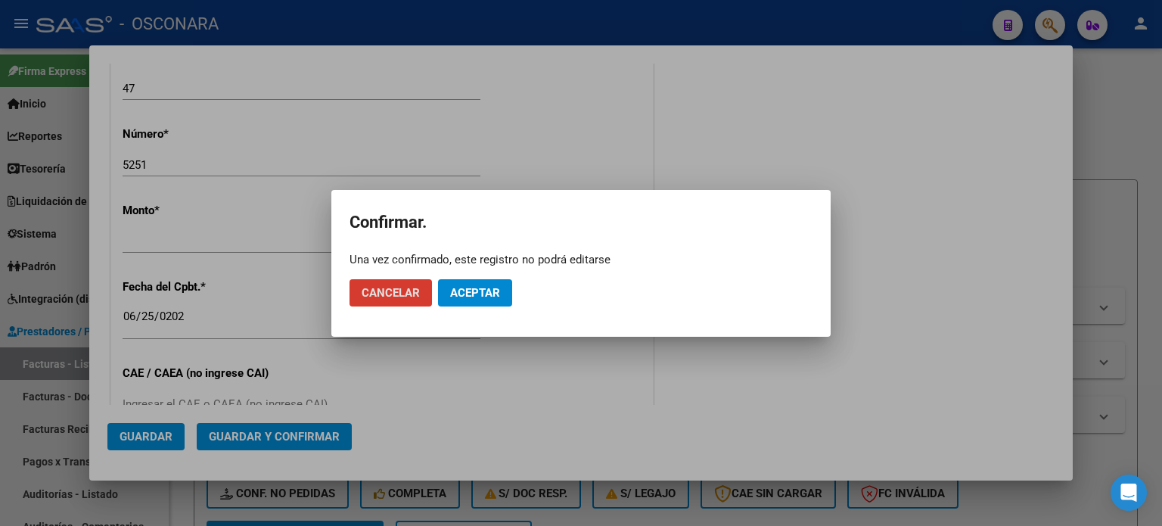
click at [490, 281] on button "Aceptar" at bounding box center [475, 292] width 74 height 27
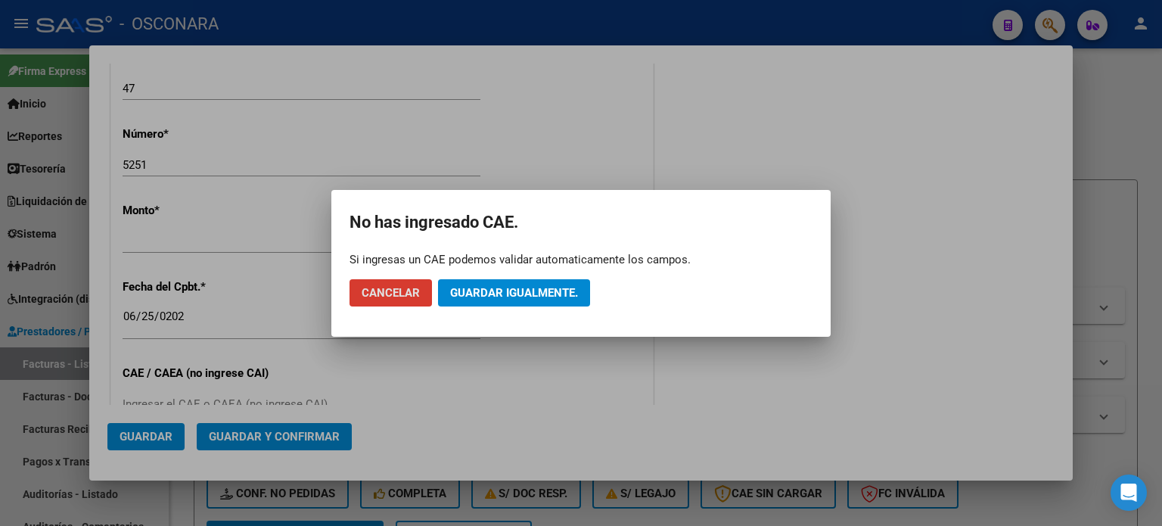
click at [490, 300] on button "Guardar igualmente." at bounding box center [514, 292] width 152 height 27
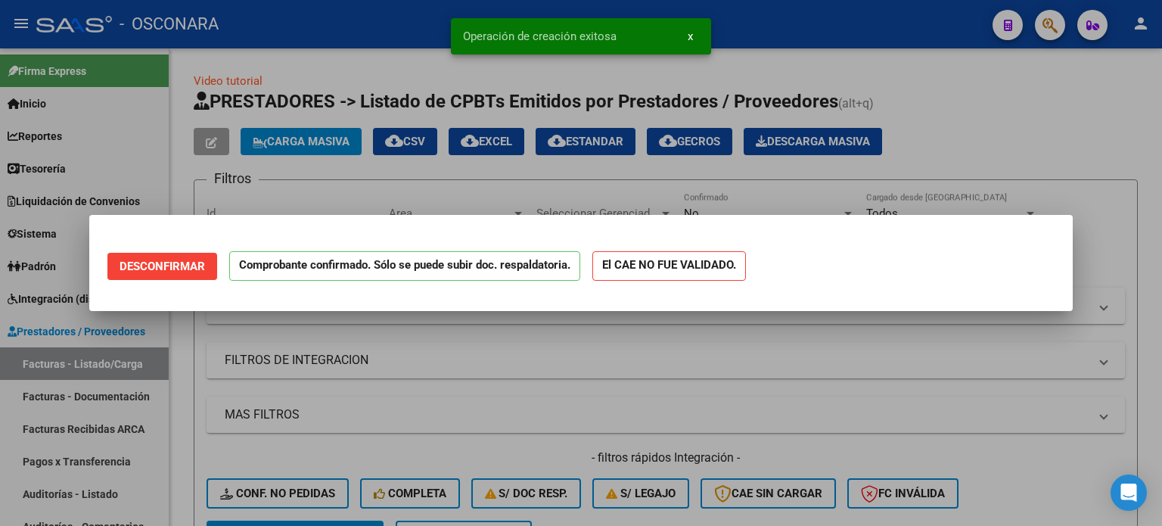
scroll to position [0, 0]
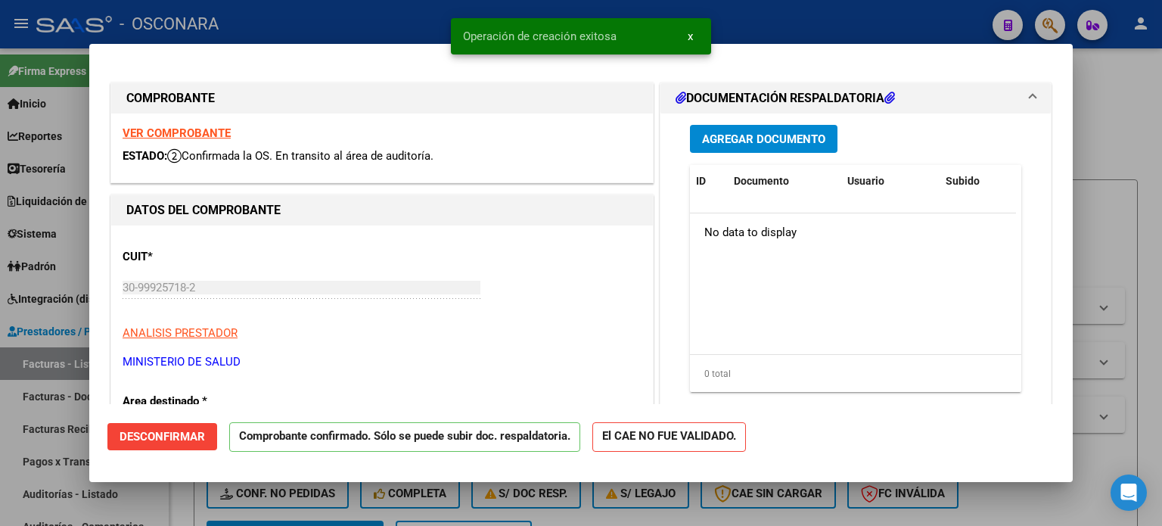
click at [0, 414] on div at bounding box center [581, 263] width 1162 height 526
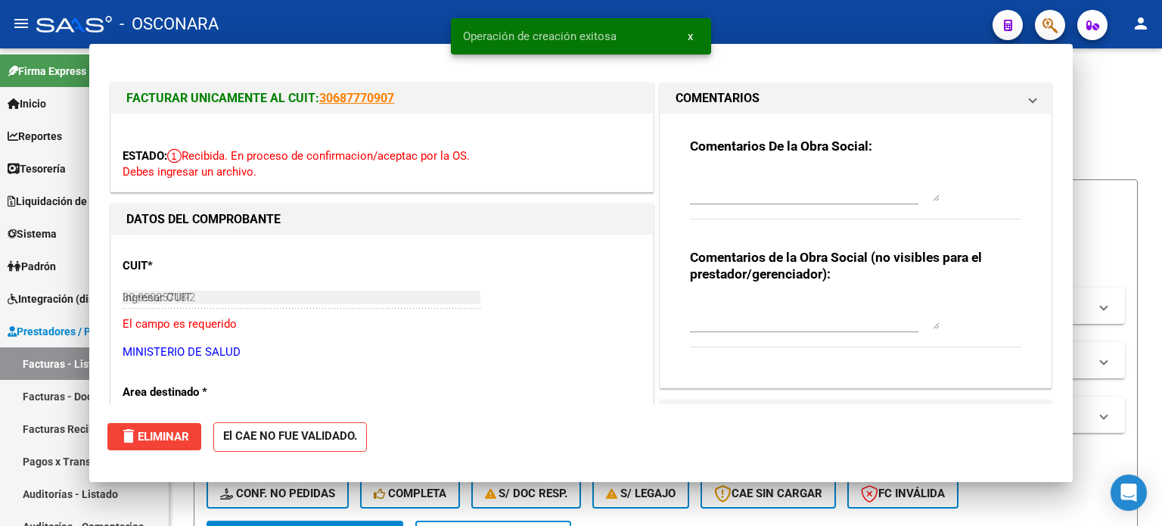
type input "$ 0,00"
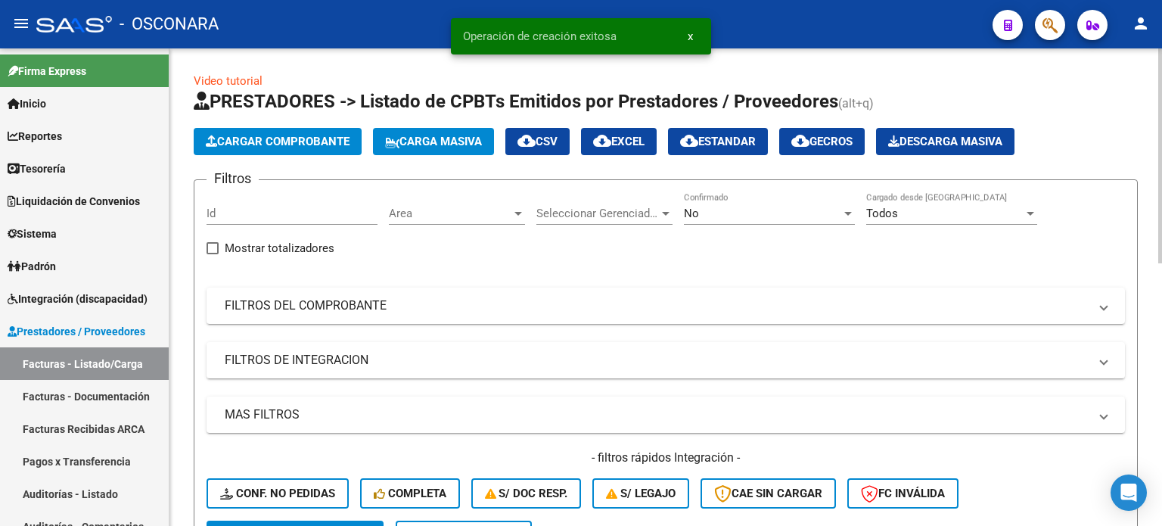
click at [48, 488] on link "Auditorías - Listado" at bounding box center [84, 493] width 169 height 33
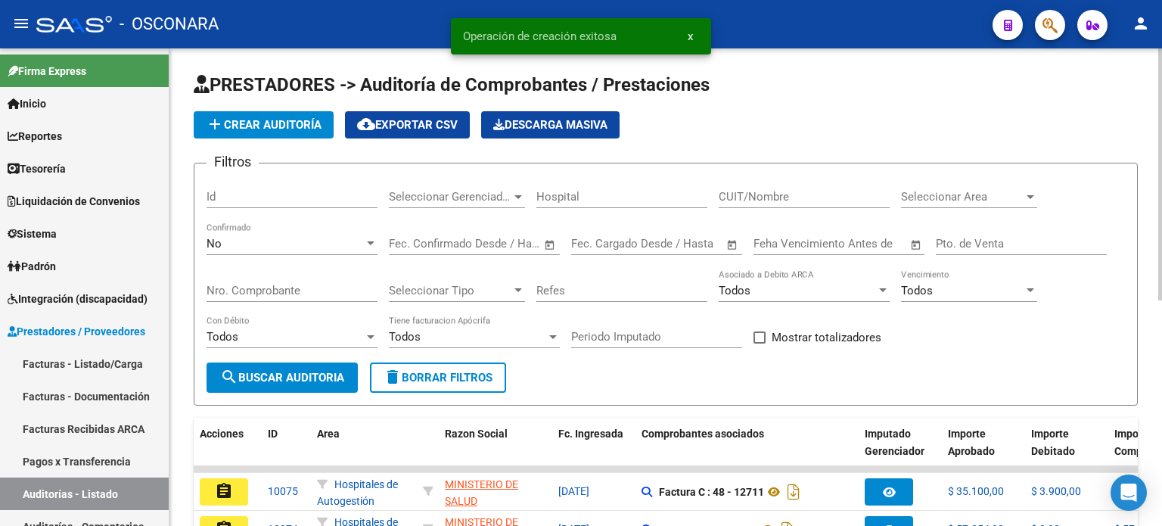
click at [238, 132] on button "add Crear Auditoría" at bounding box center [264, 124] width 140 height 27
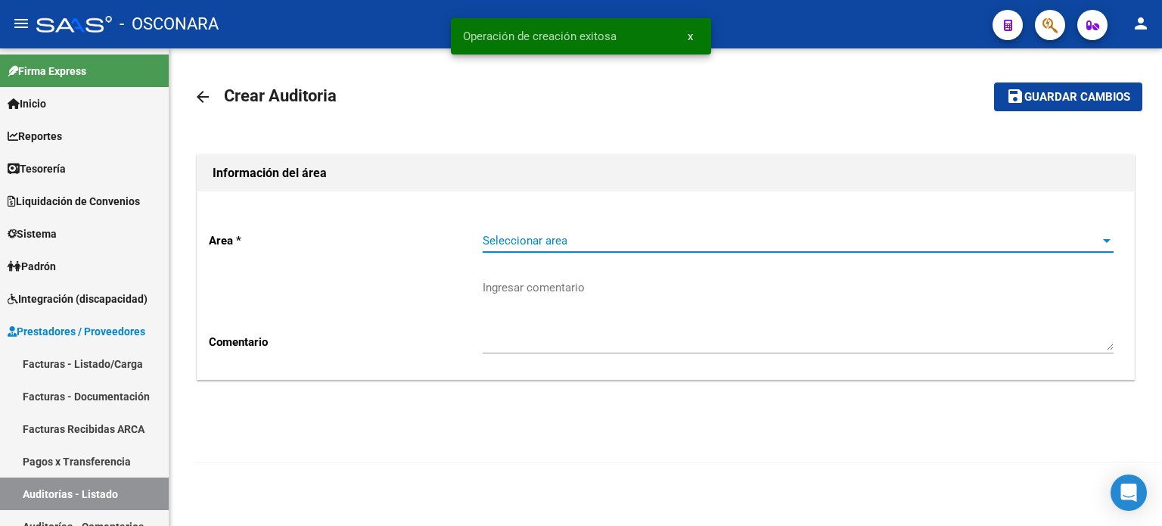
click at [514, 238] on span "Seleccionar area" at bounding box center [791, 241] width 617 height 14
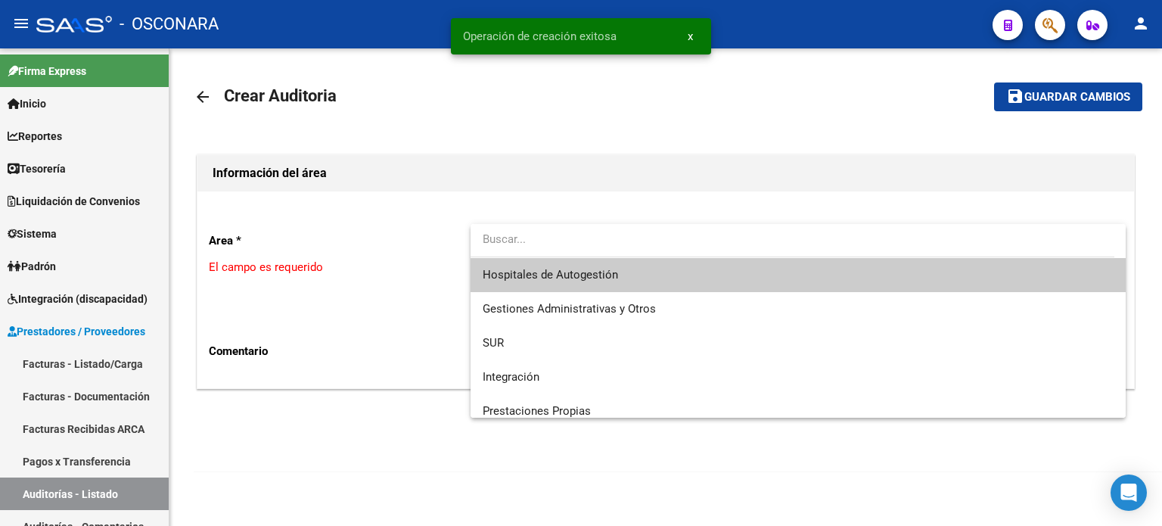
click at [521, 266] on span "Hospitales de Autogestión" at bounding box center [798, 275] width 631 height 34
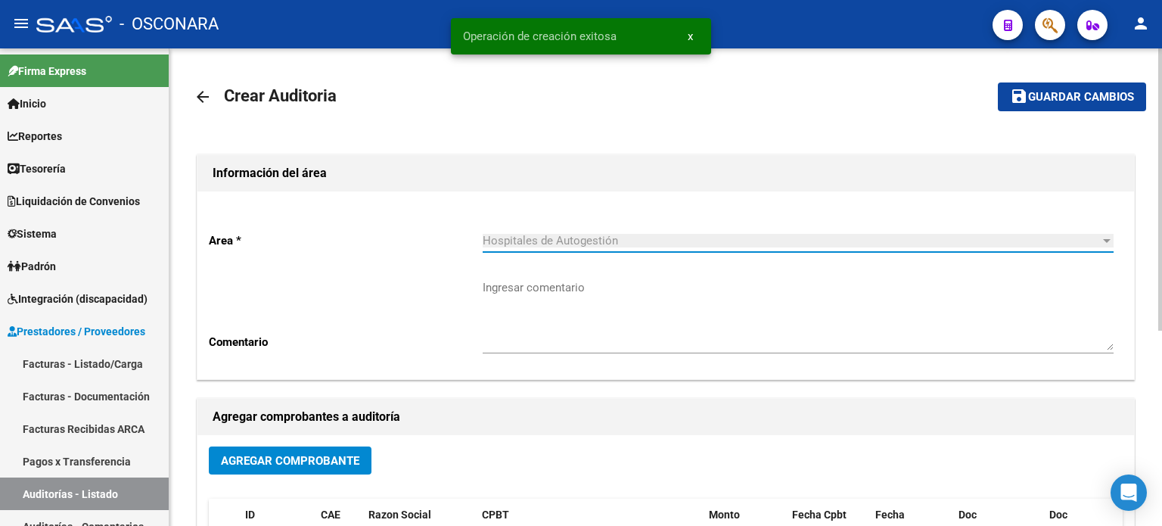
click at [290, 464] on span "Agregar Comprobante" at bounding box center [290, 461] width 138 height 14
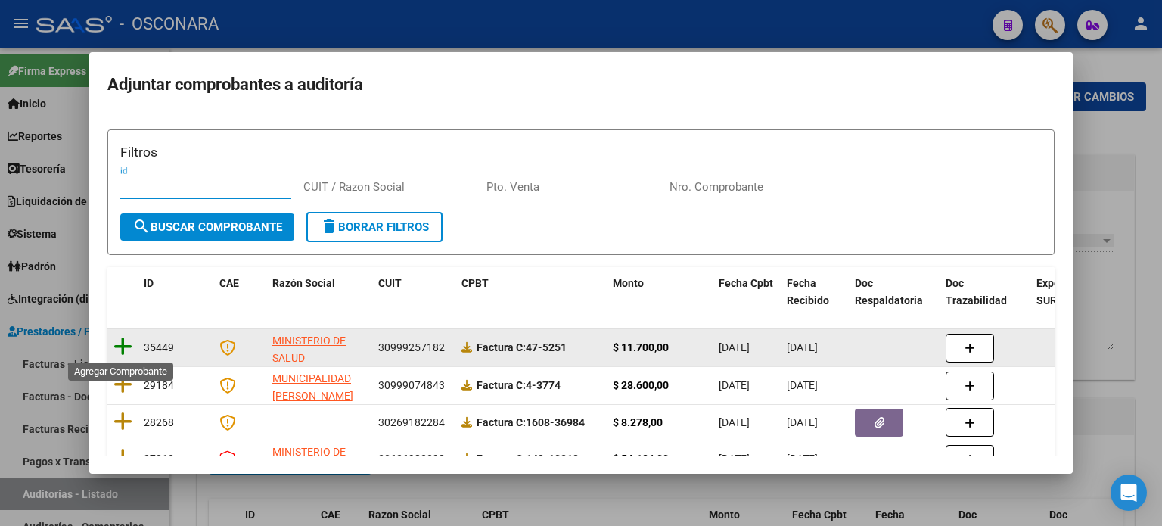
click at [125, 343] on icon at bounding box center [122, 346] width 19 height 21
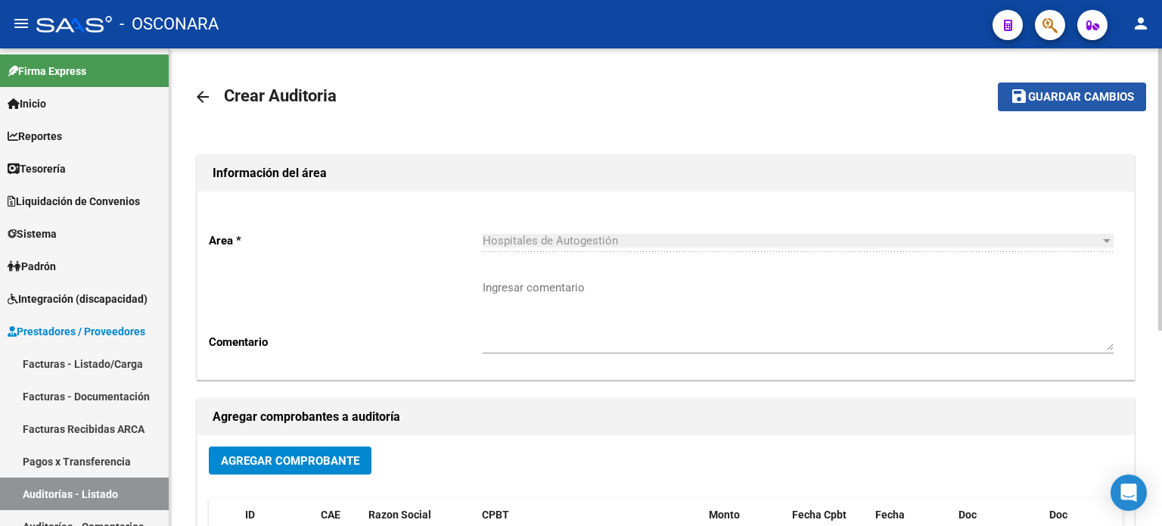
click at [1050, 101] on span "Guardar cambios" at bounding box center [1081, 98] width 106 height 14
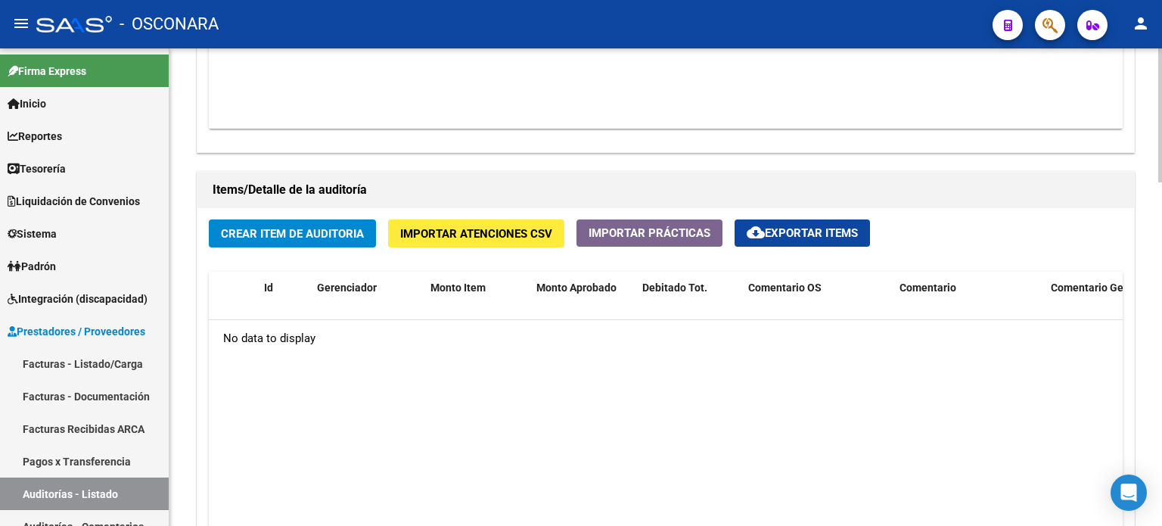
scroll to position [984, 0]
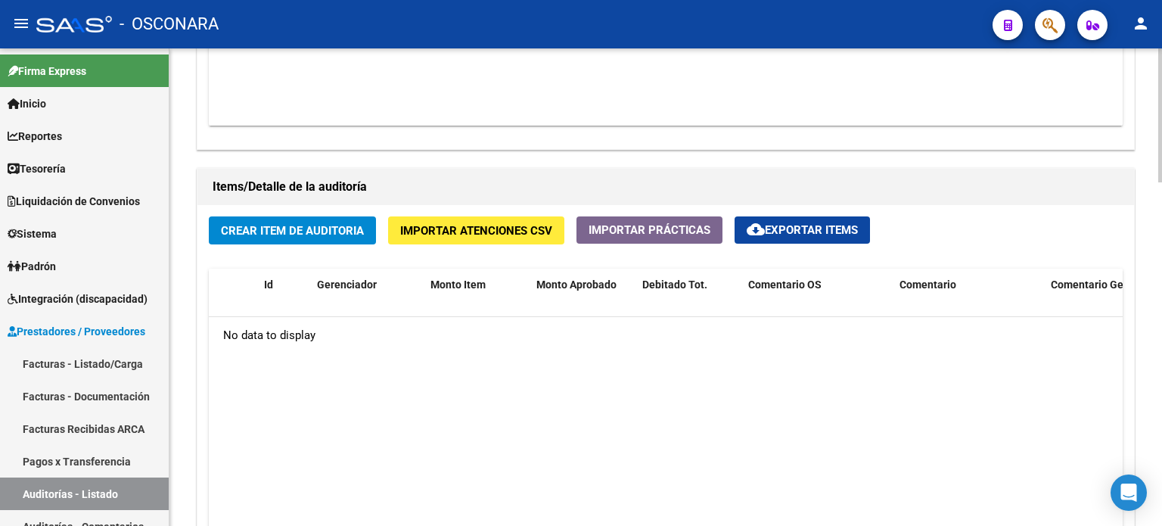
click at [235, 224] on span "Crear Item de Auditoria" at bounding box center [292, 231] width 143 height 14
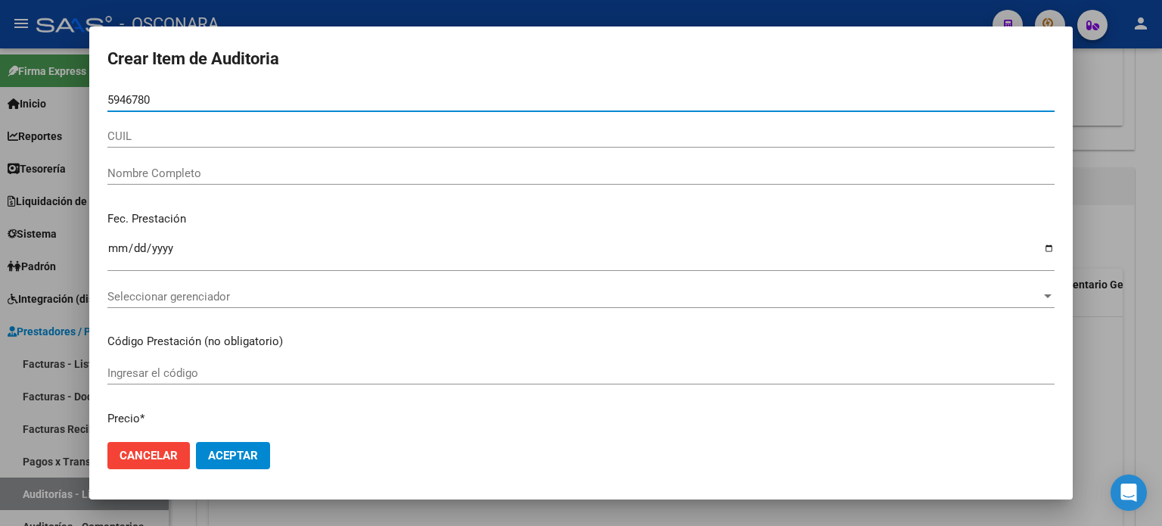
type input "59467804"
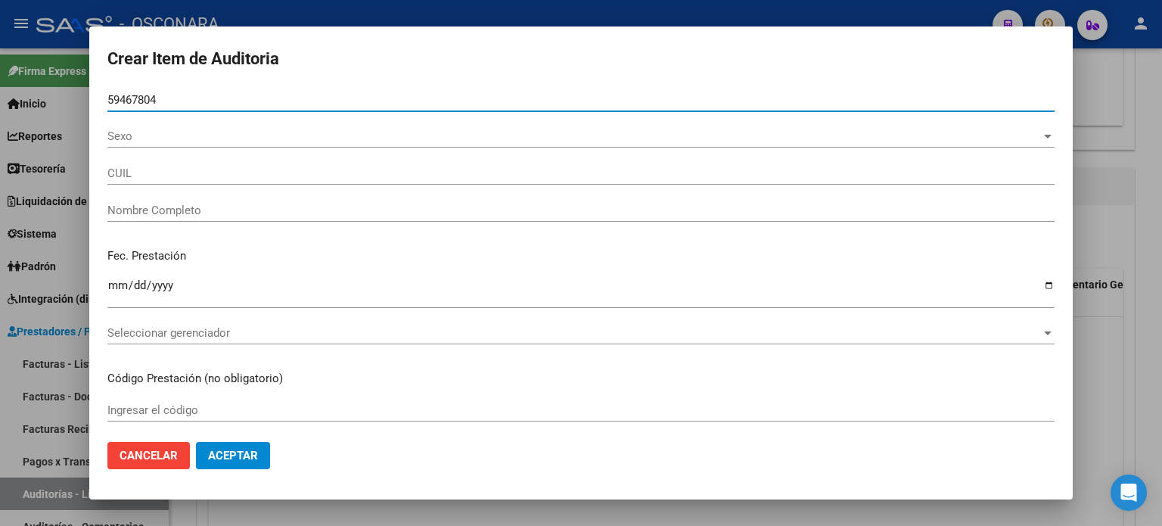
type input "20594678045"
type input "GONZALEZ MATEO"
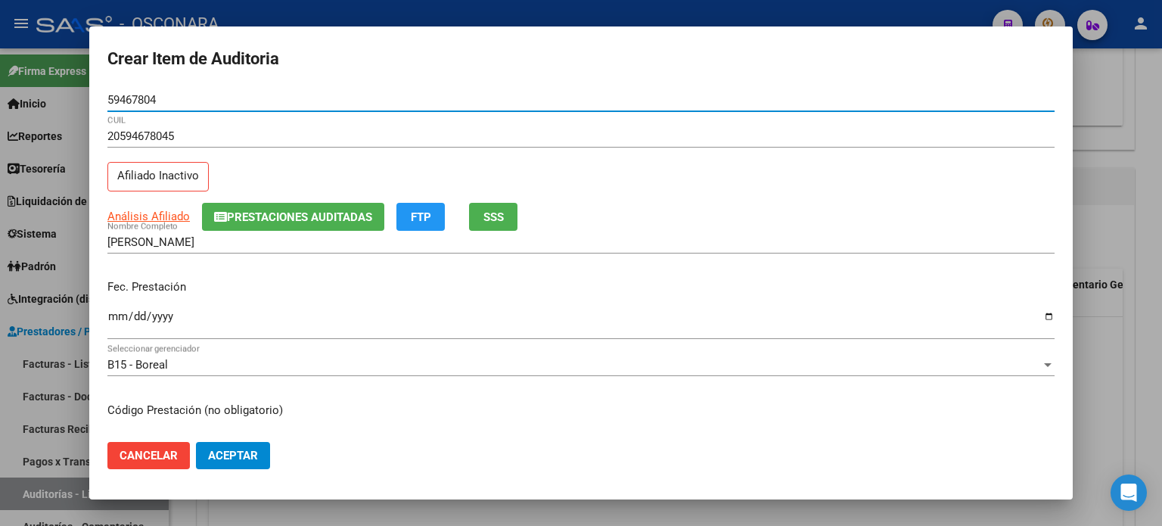
type input "59467804"
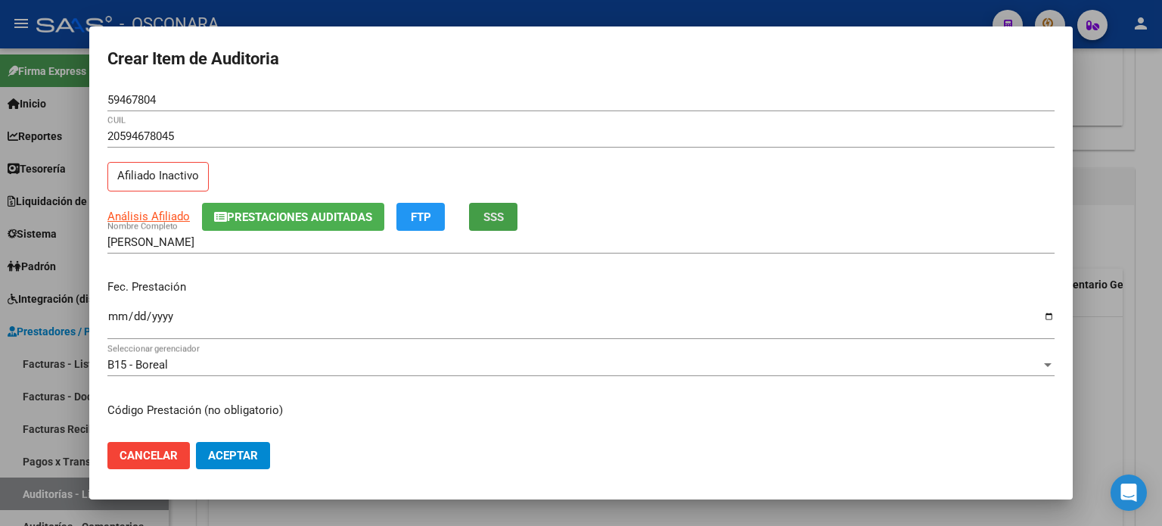
click at [491, 216] on span "SSS" at bounding box center [493, 217] width 20 height 14
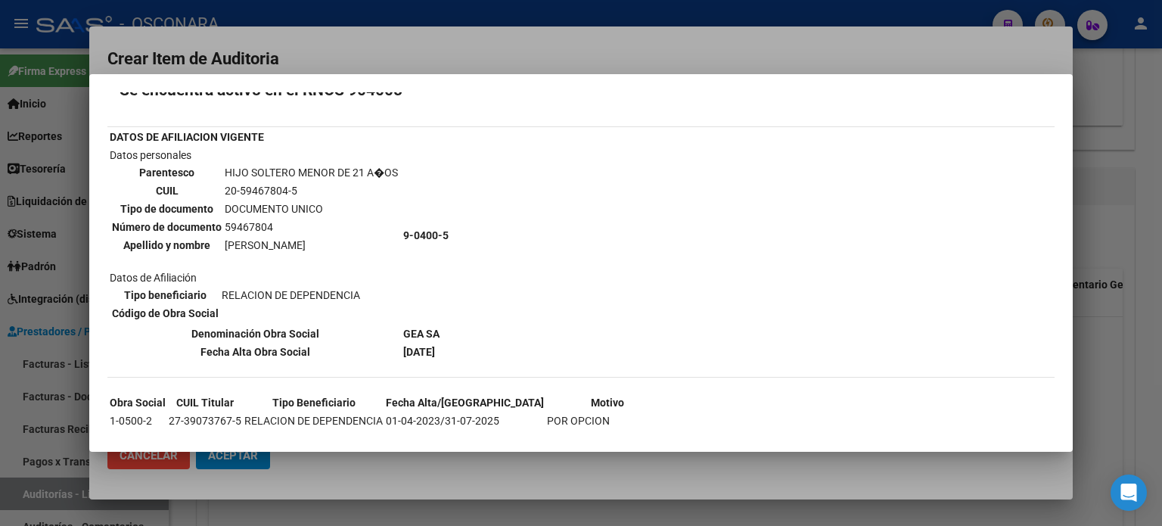
scroll to position [76, 0]
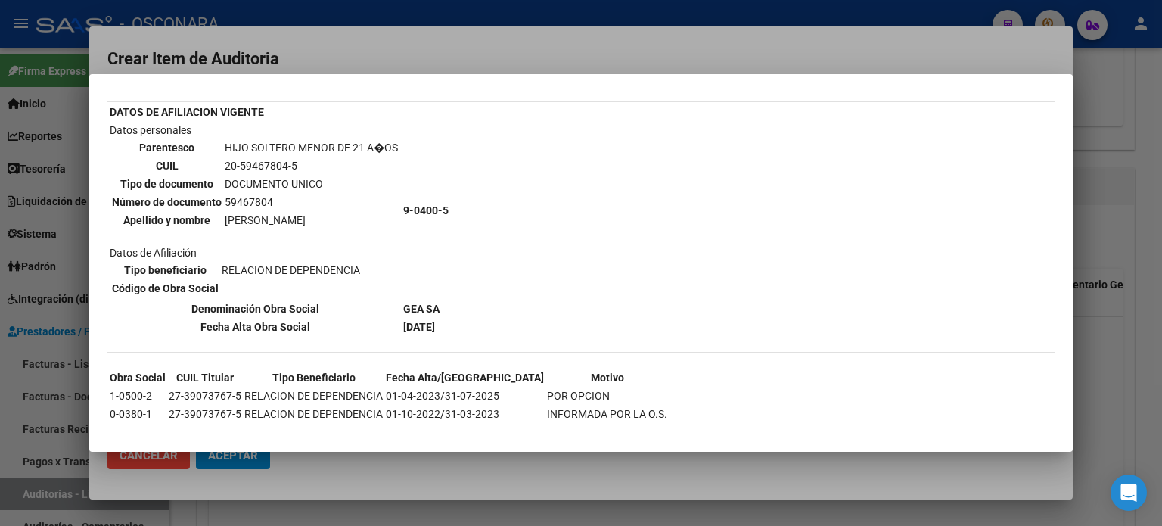
click at [1102, 339] on div at bounding box center [581, 263] width 1162 height 526
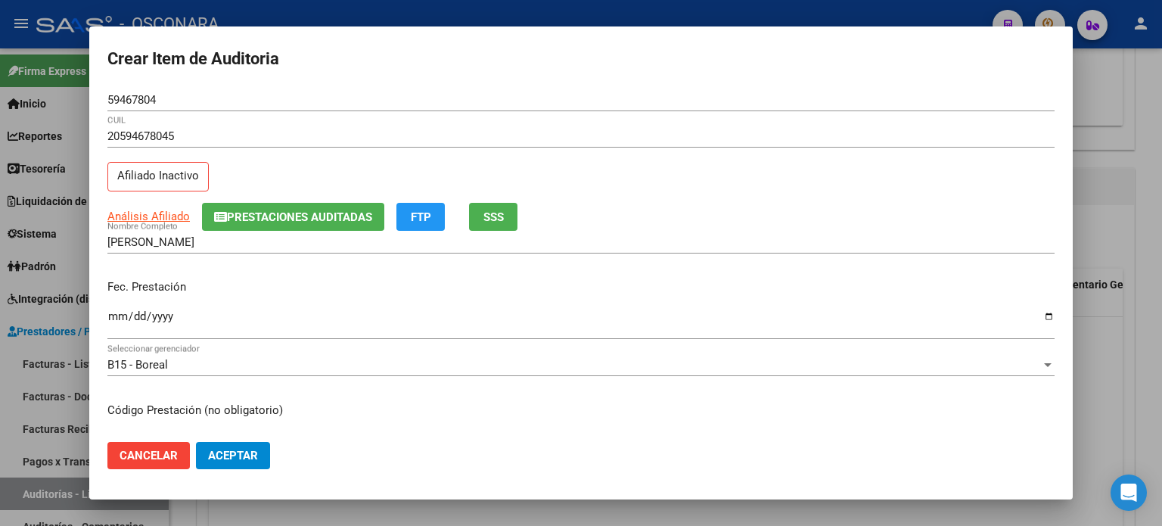
click at [112, 317] on input "Ingresar la fecha" at bounding box center [580, 322] width 947 height 24
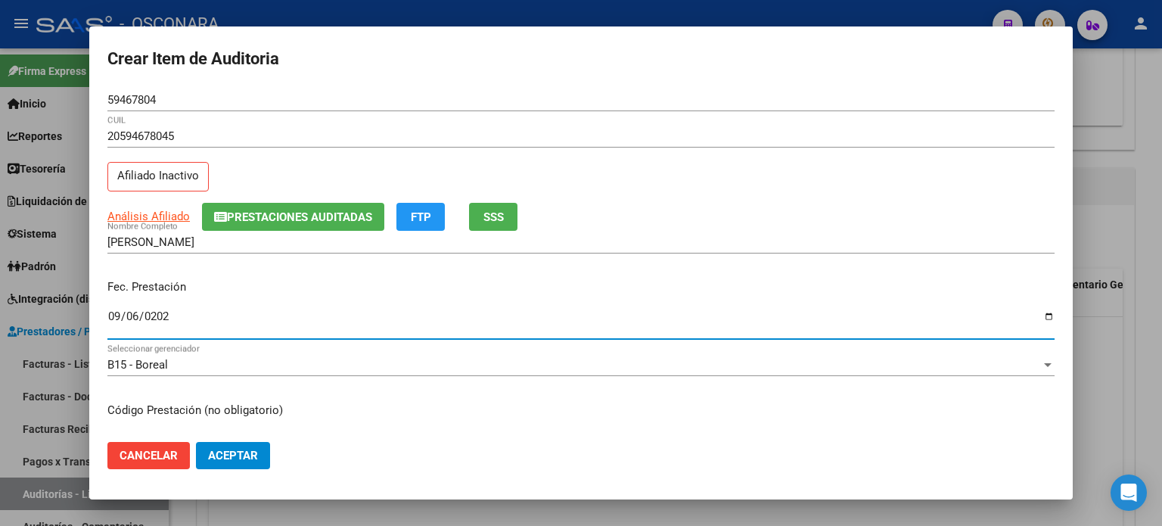
type input "2024-09-06"
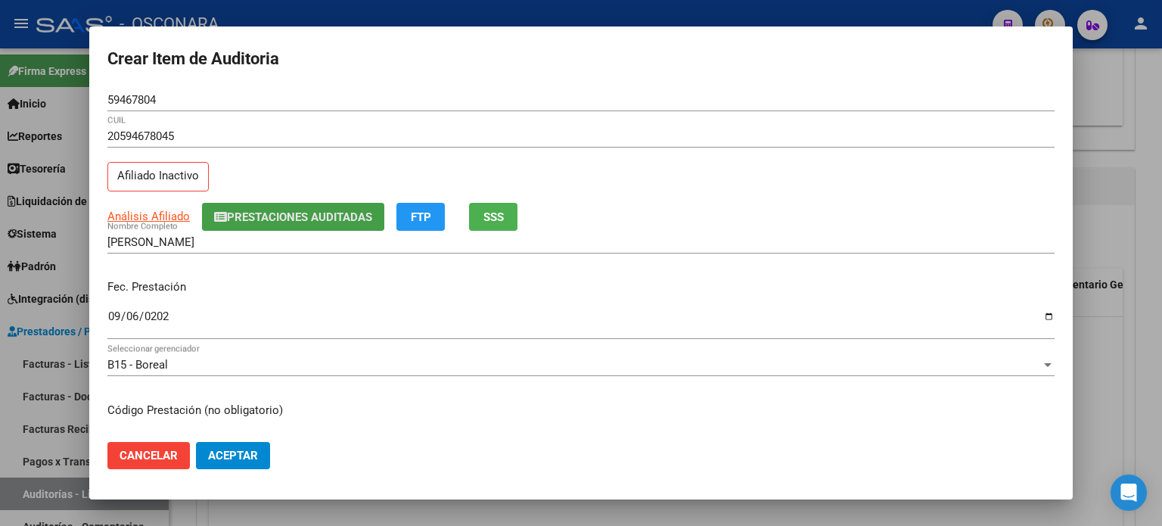
click at [300, 226] on button "Prestaciones Auditadas" at bounding box center [293, 217] width 182 height 28
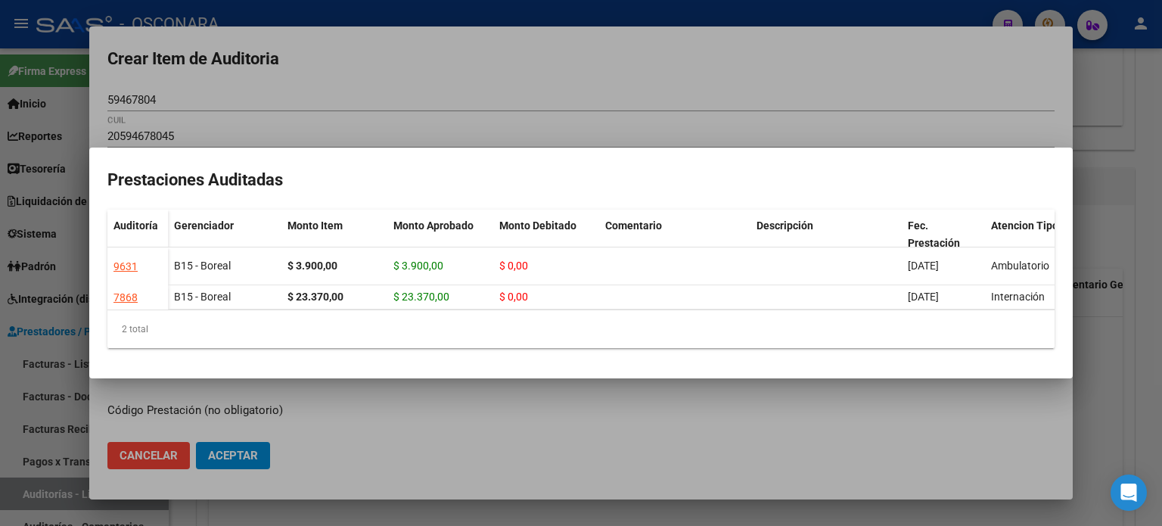
click at [1090, 234] on div at bounding box center [581, 263] width 1162 height 526
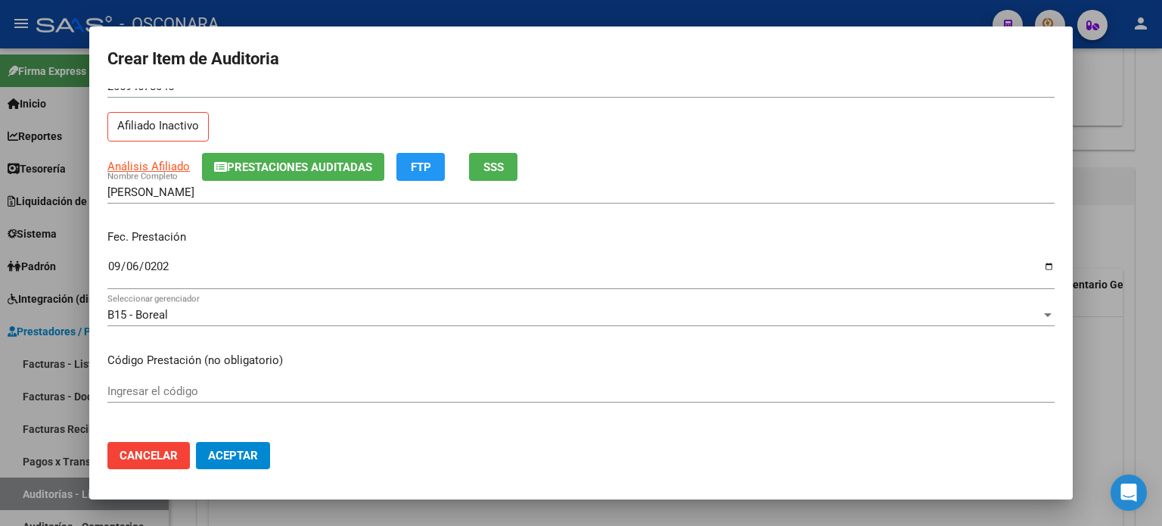
scroll to position [151, 0]
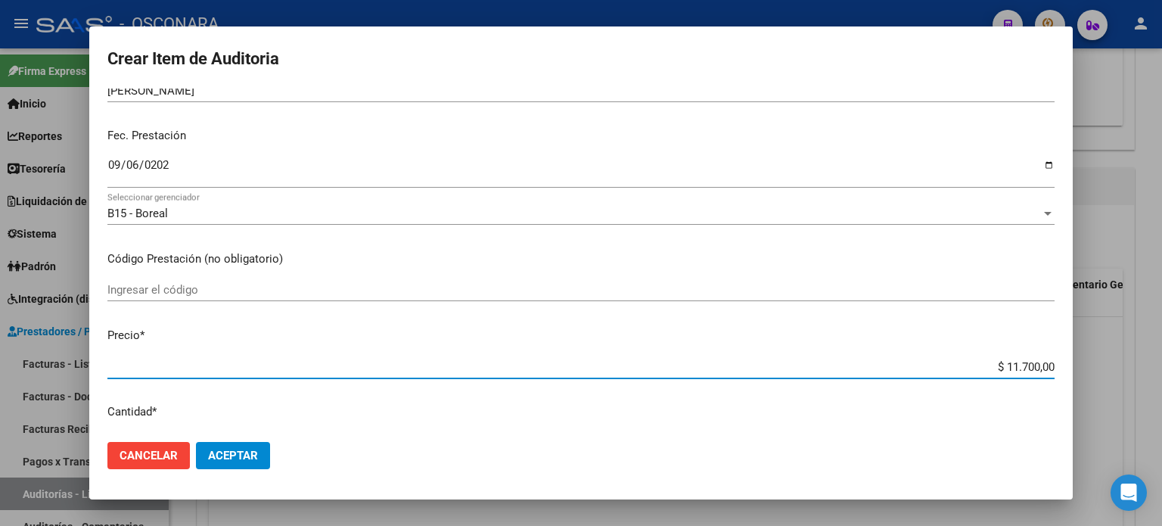
drag, startPoint x: 993, startPoint y: 362, endPoint x: 1161, endPoint y: 362, distance: 168.7
click at [1161, 362] on div "Crear Item de Auditoria 59467804 Nro Documento 20594678045 CUIL Afiliado Inacti…" at bounding box center [581, 263] width 1162 height 526
type input "$ 0,03"
type input "$ 0,39"
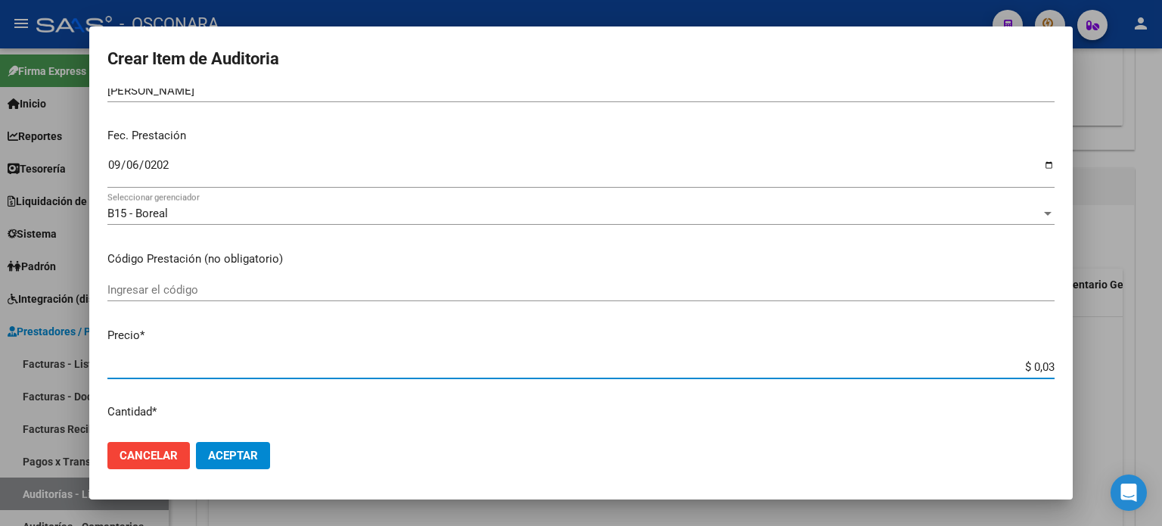
type input "$ 0,39"
type input "$ 3,90"
type input "$ 39,00"
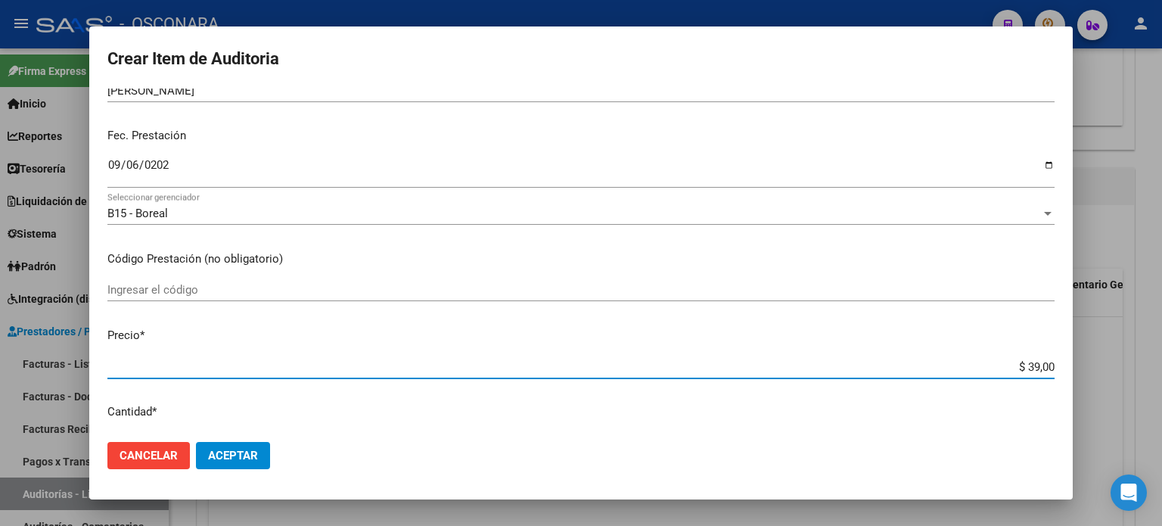
type input "$ 390,00"
type input "$ 3.900,00"
type input "$ 39.000,00"
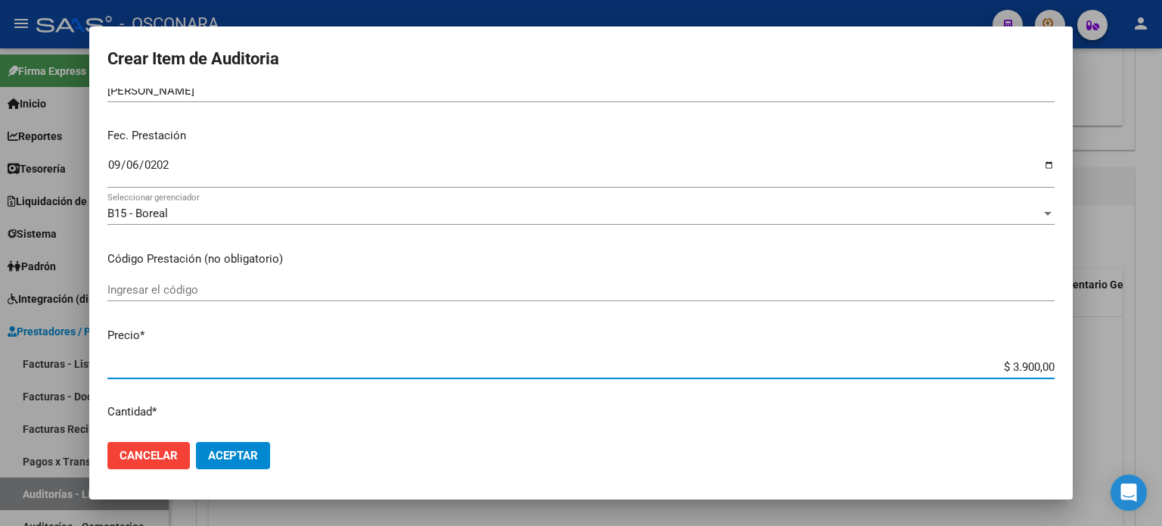
type input "$ 39.000,00"
type input "$ 3.900,00"
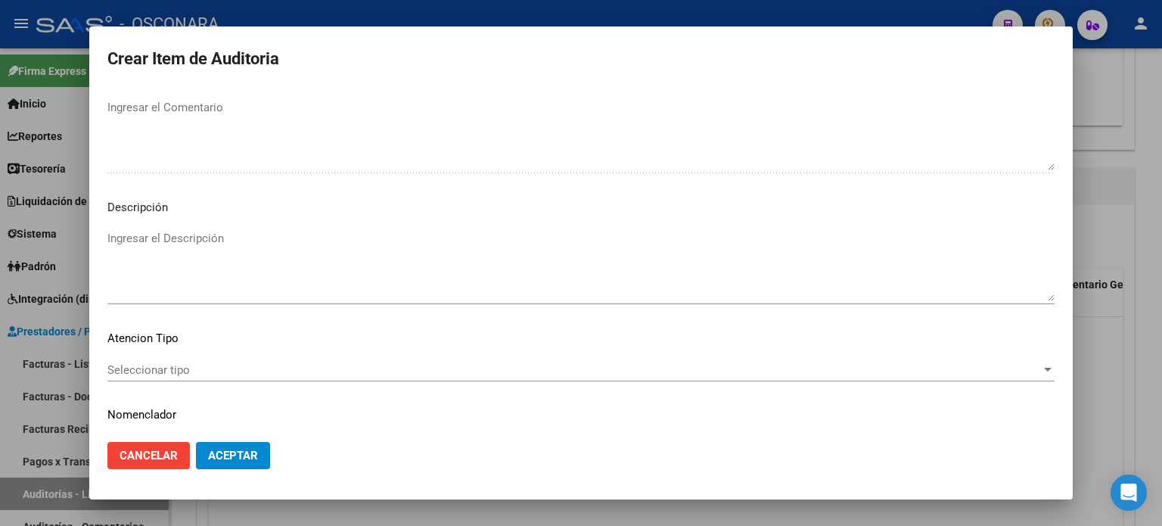
scroll to position [1020, 0]
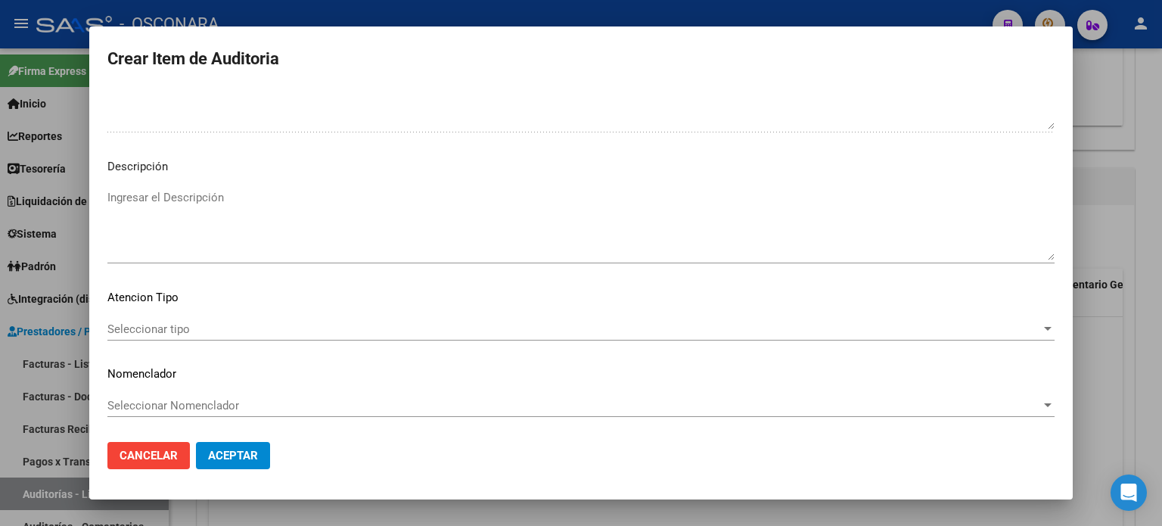
click at [266, 230] on textarea "Ingresar el Descripción" at bounding box center [580, 224] width 947 height 71
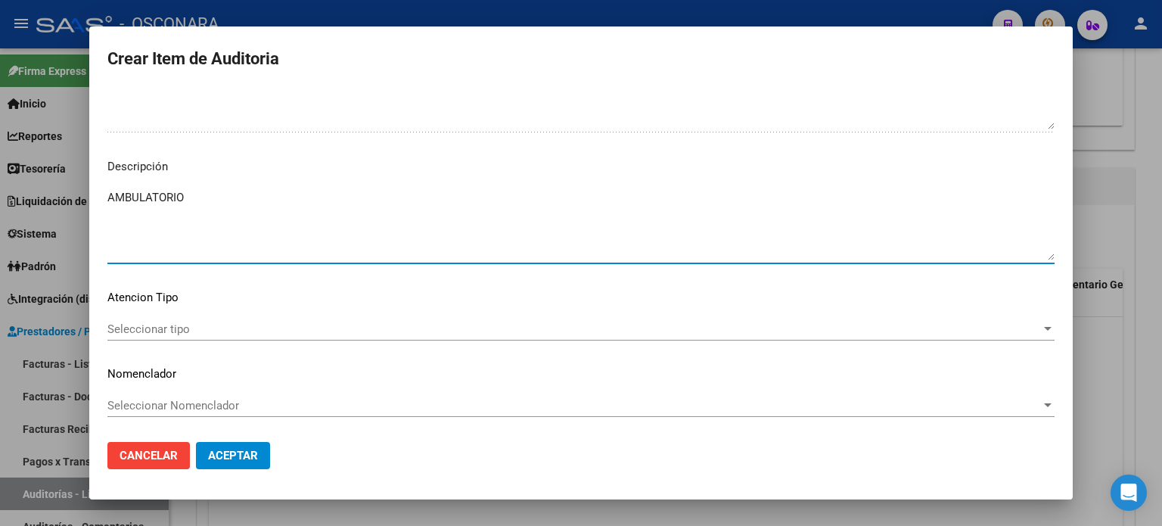
type textarea "AMBULATORIO"
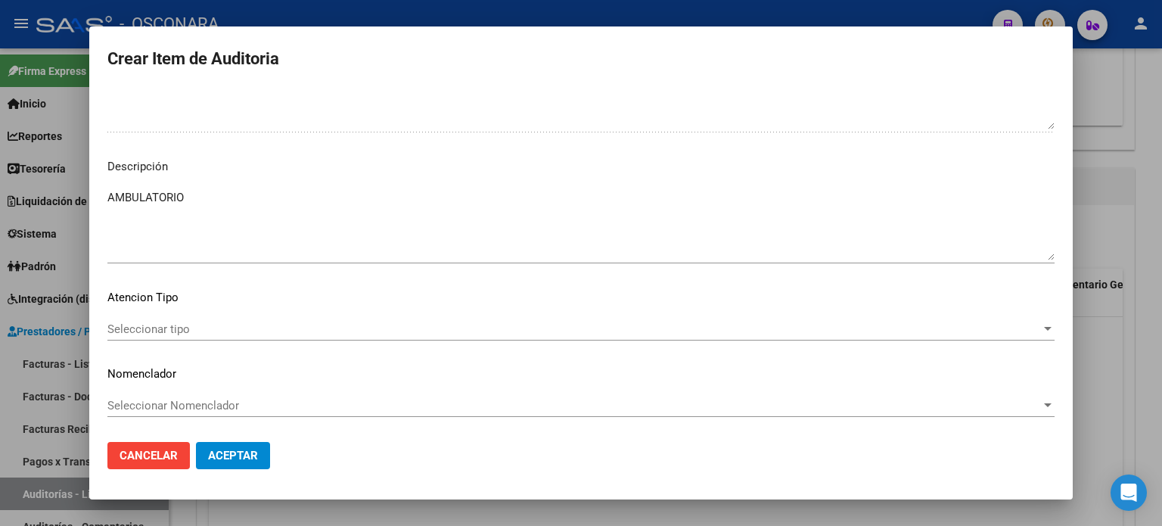
click at [112, 337] on div "Seleccionar tipo Seleccionar tipo" at bounding box center [580, 329] width 947 height 23
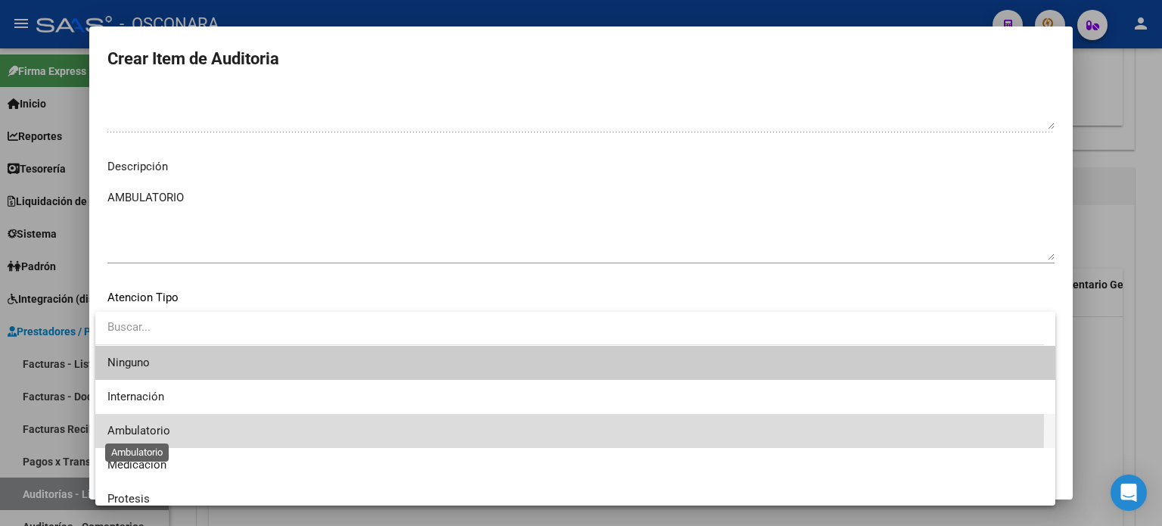
drag, startPoint x: 157, startPoint y: 423, endPoint x: 188, endPoint y: 448, distance: 39.8
click at [157, 424] on span "Ambulatorio" at bounding box center [138, 431] width 63 height 14
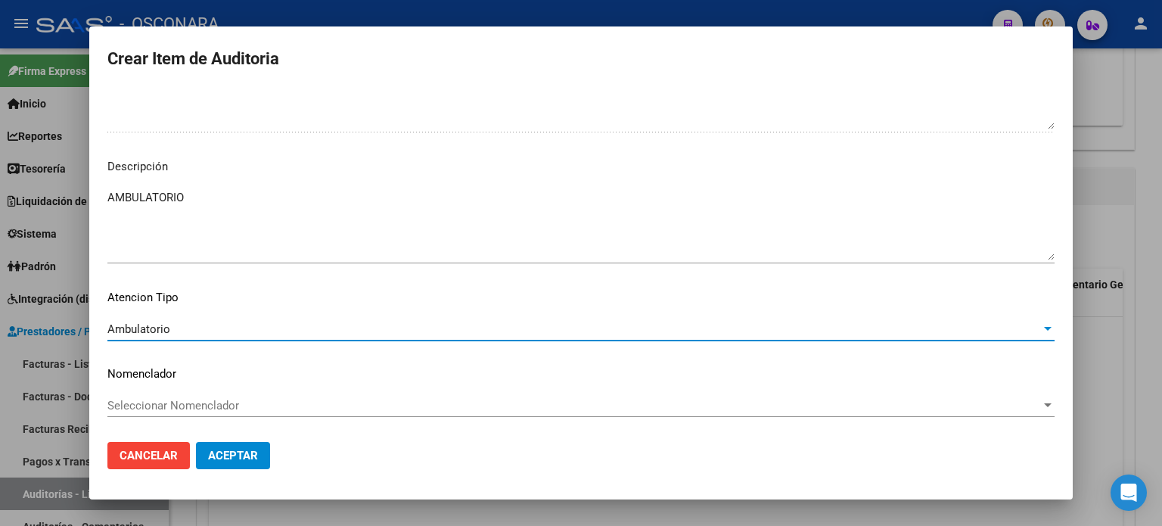
click at [229, 465] on button "Aceptar" at bounding box center [233, 455] width 74 height 27
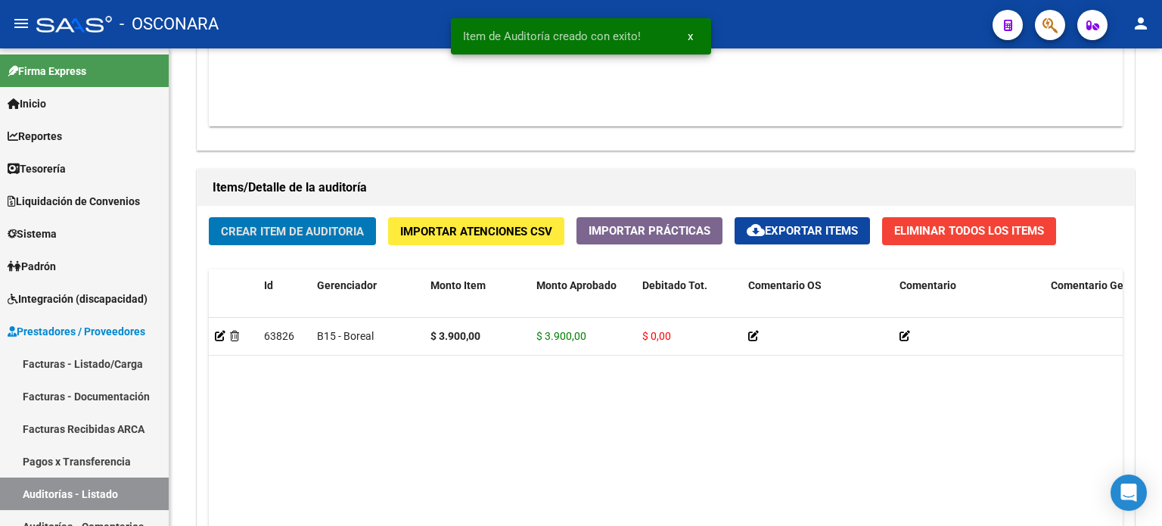
scroll to position [984, 0]
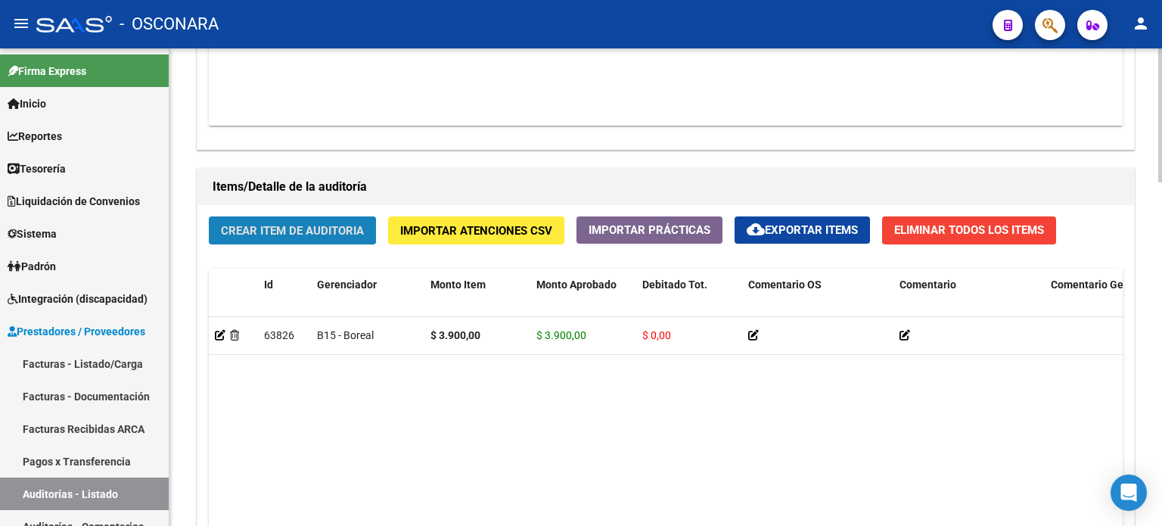
click at [293, 231] on span "Crear Item de Auditoria" at bounding box center [292, 231] width 143 height 14
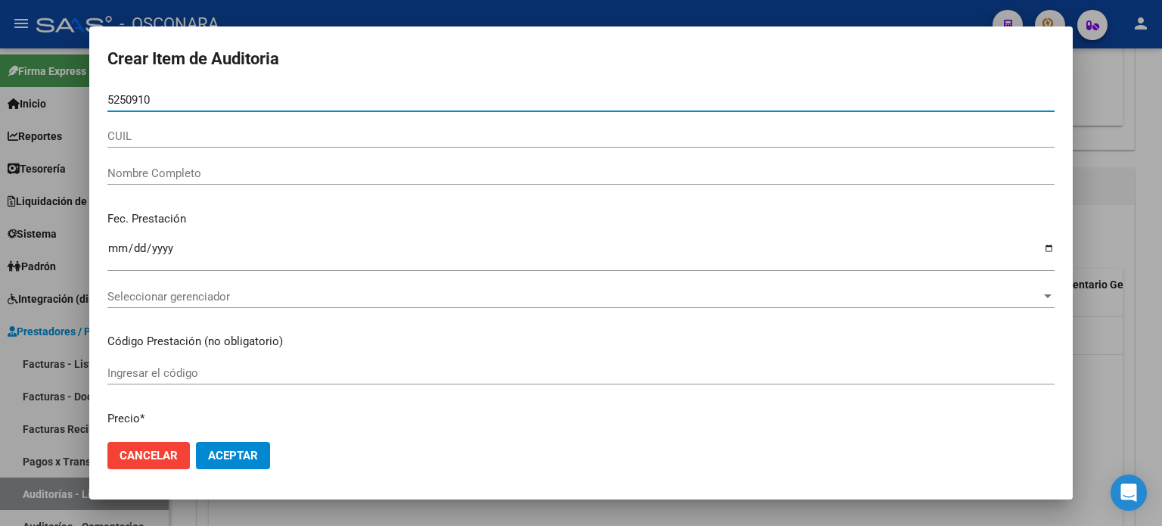
type input "52509101"
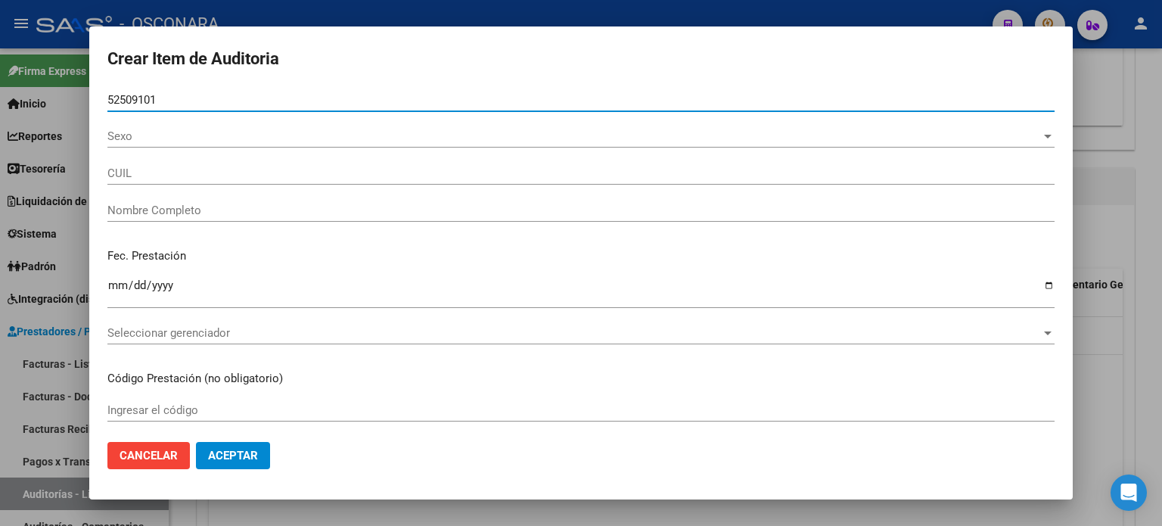
type input "20525091016"
type input "LUJAN RODRIGUEZ IAN BENJAMIN"
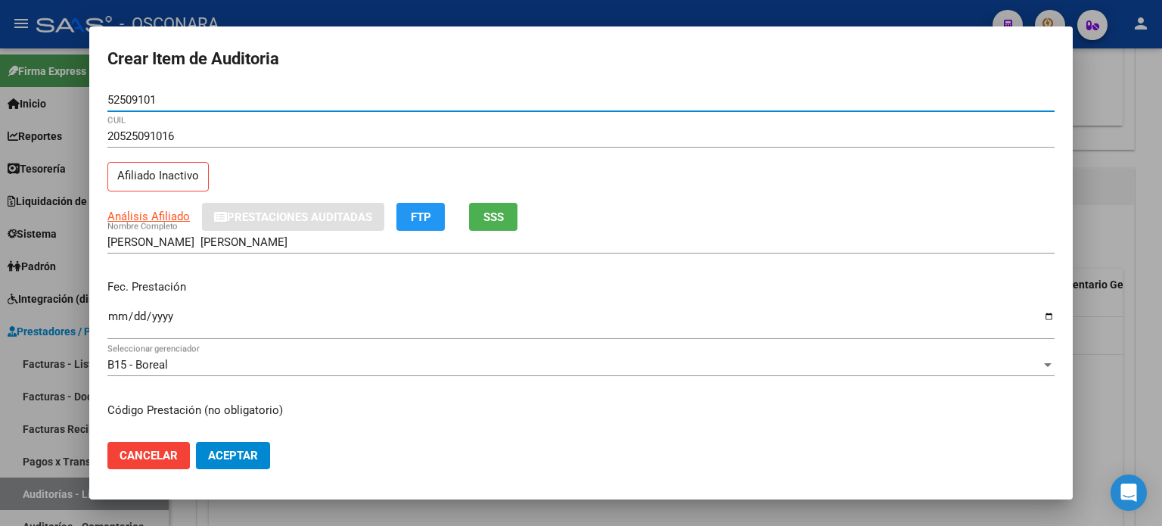
type input "52509101"
click at [514, 214] on button "SSS" at bounding box center [493, 217] width 48 height 28
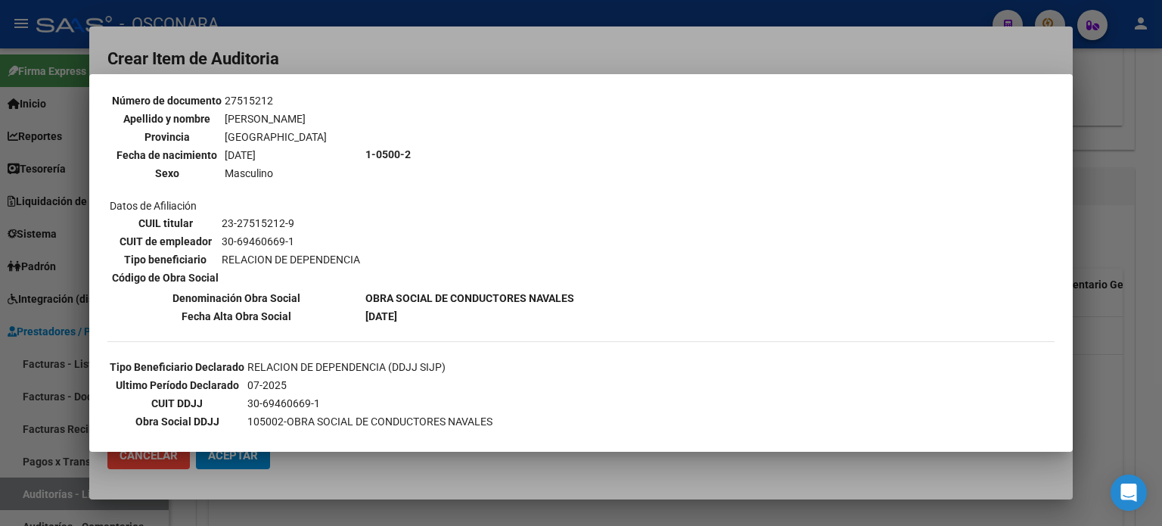
scroll to position [151, 0]
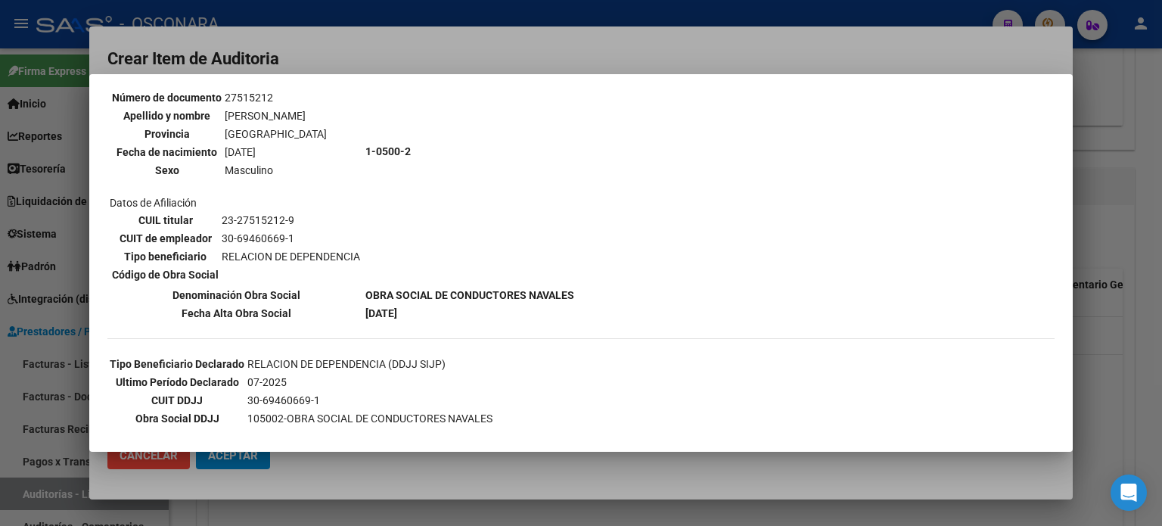
drag, startPoint x: 1115, startPoint y: 311, endPoint x: 720, endPoint y: 326, distance: 396.0
click at [1114, 311] on div at bounding box center [581, 263] width 1162 height 526
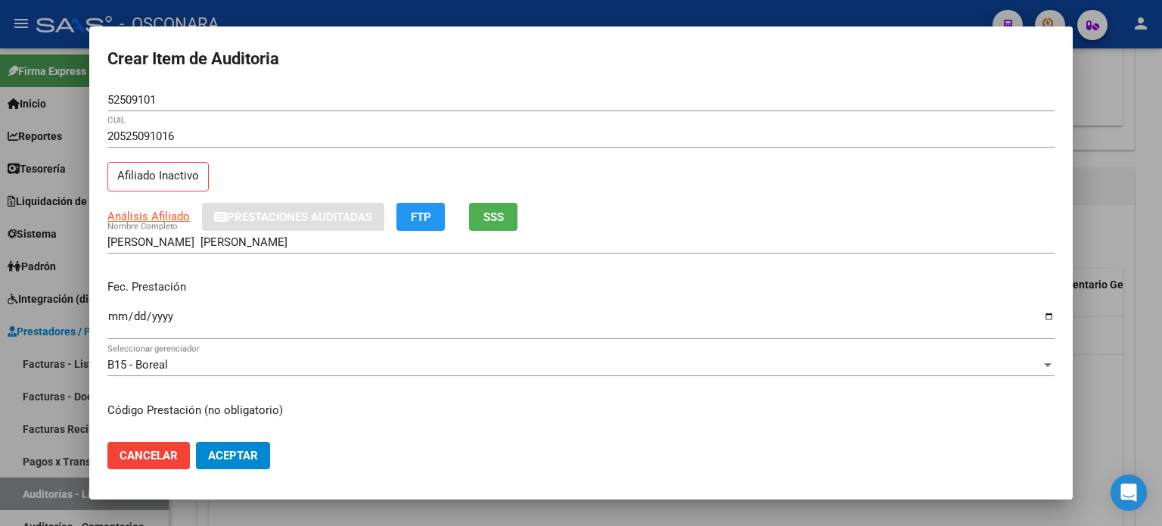
click at [117, 316] on input "Ingresar la fecha" at bounding box center [580, 322] width 947 height 24
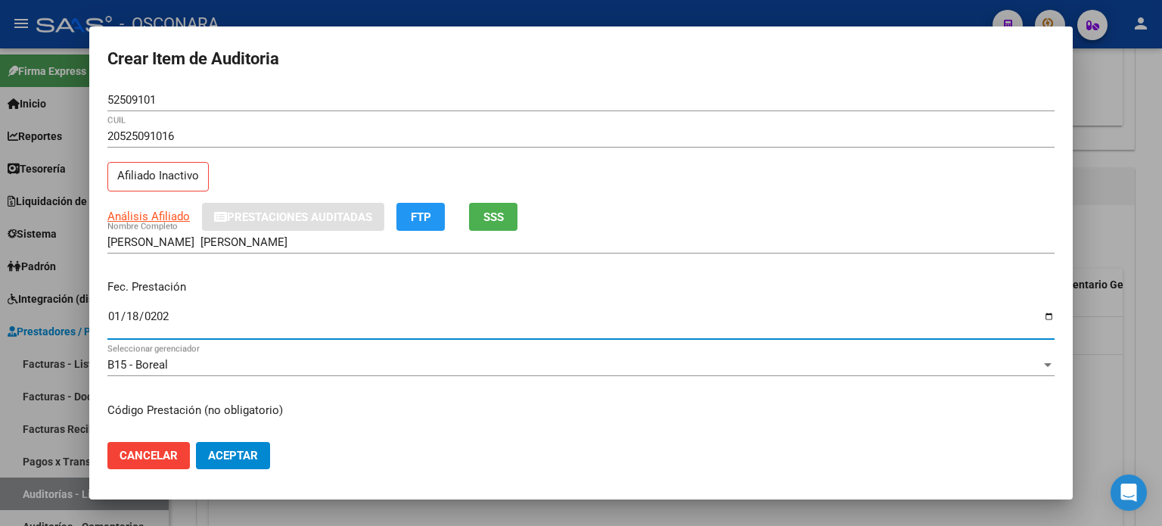
type input "2025-01-18"
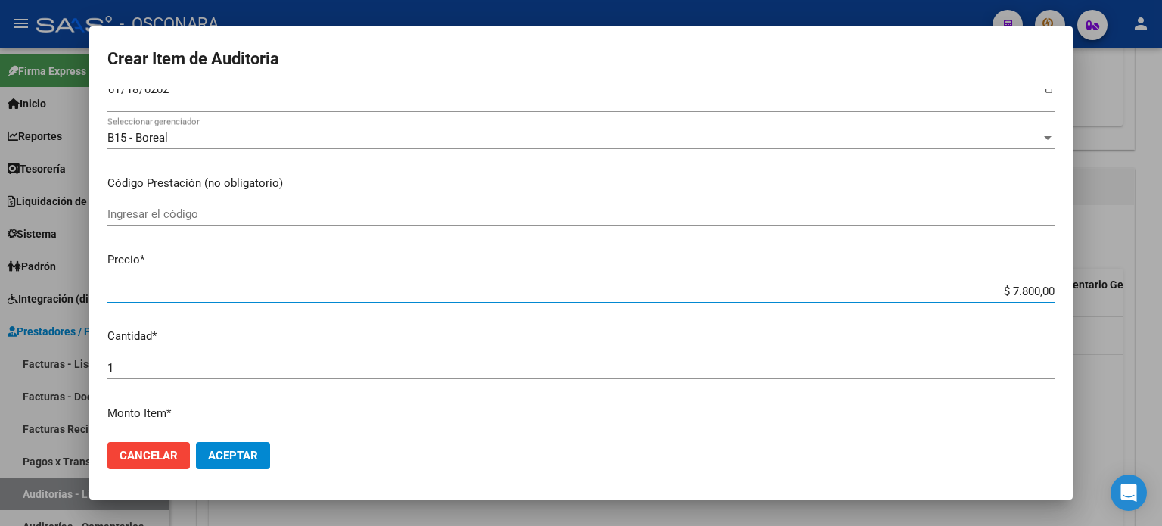
drag, startPoint x: 996, startPoint y: 287, endPoint x: 1095, endPoint y: 290, distance: 99.2
click at [1094, 287] on div "Crear Item de Auditoria 52509101 Nro Documento 20525091016 CUIL Afiliado Inacti…" at bounding box center [581, 263] width 1162 height 526
type input "$ 0,03"
type input "$ 0,39"
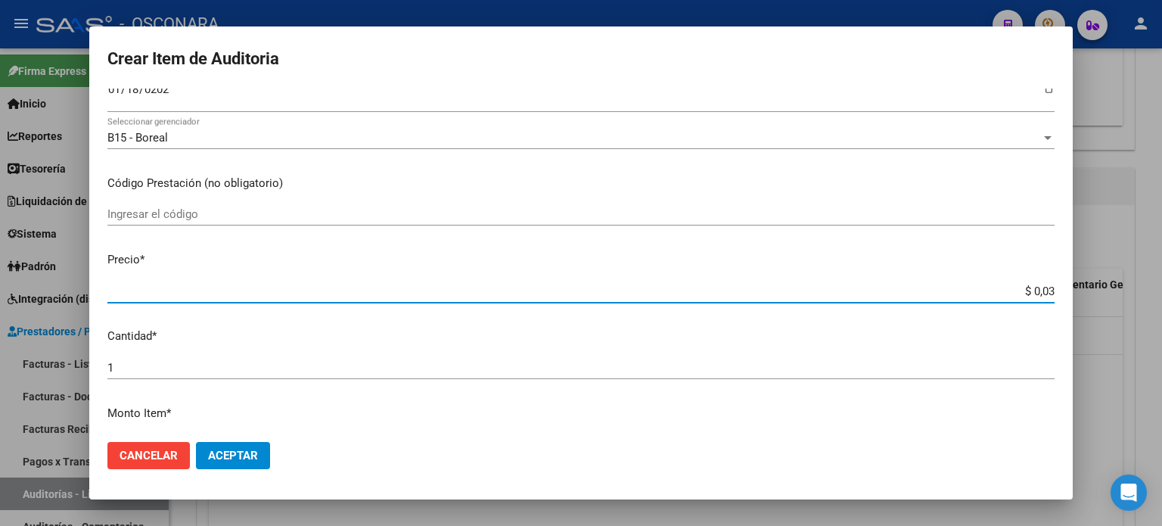
type input "$ 0,39"
type input "$ 3,90"
type input "$ 39,00"
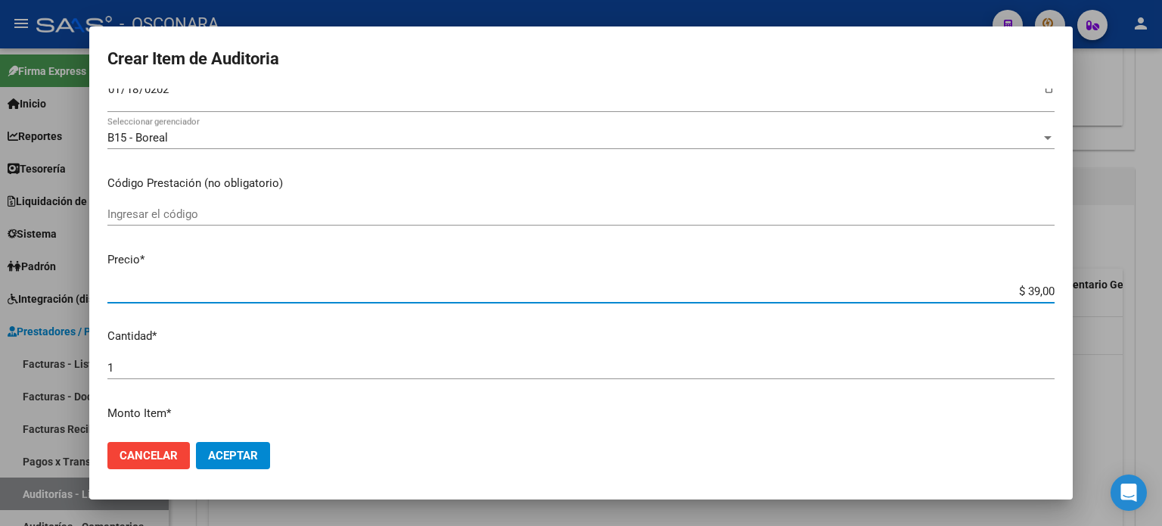
type input "$ 390,00"
type input "$ 3.900,00"
type input "$ 39.000,00"
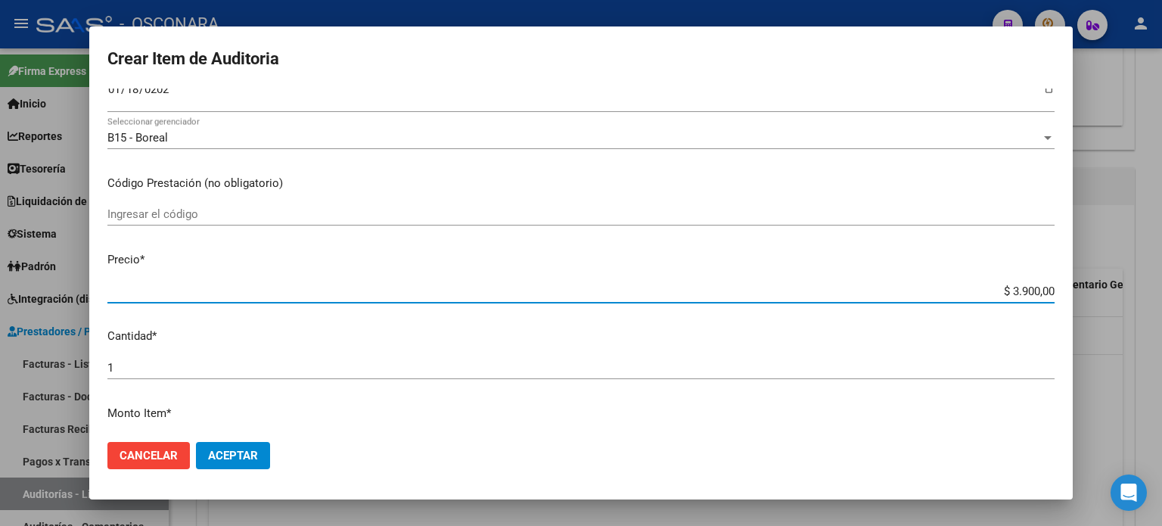
type input "$ 39.000,00"
type input "$ 3.900,00"
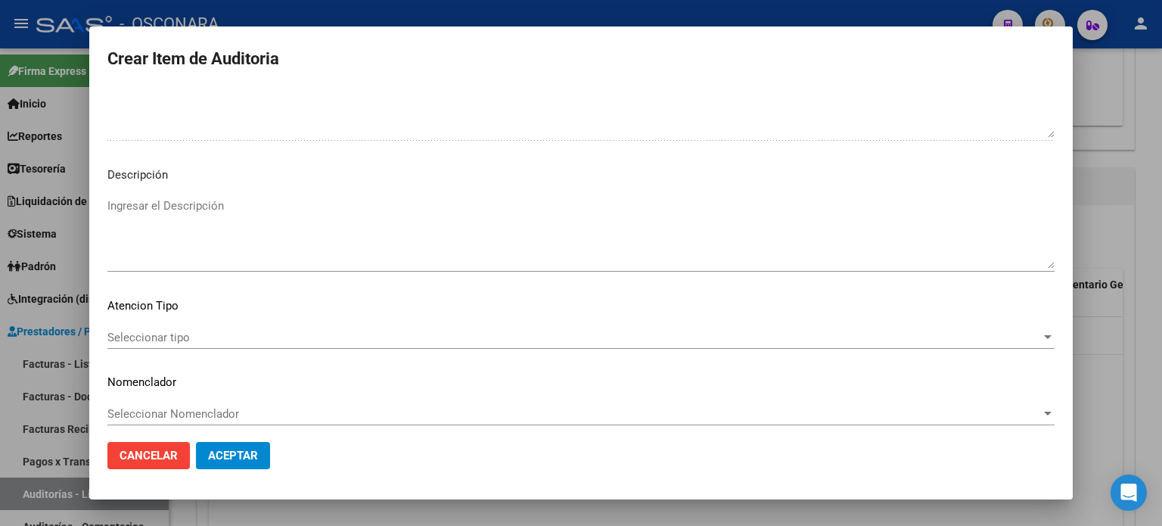
scroll to position [1020, 0]
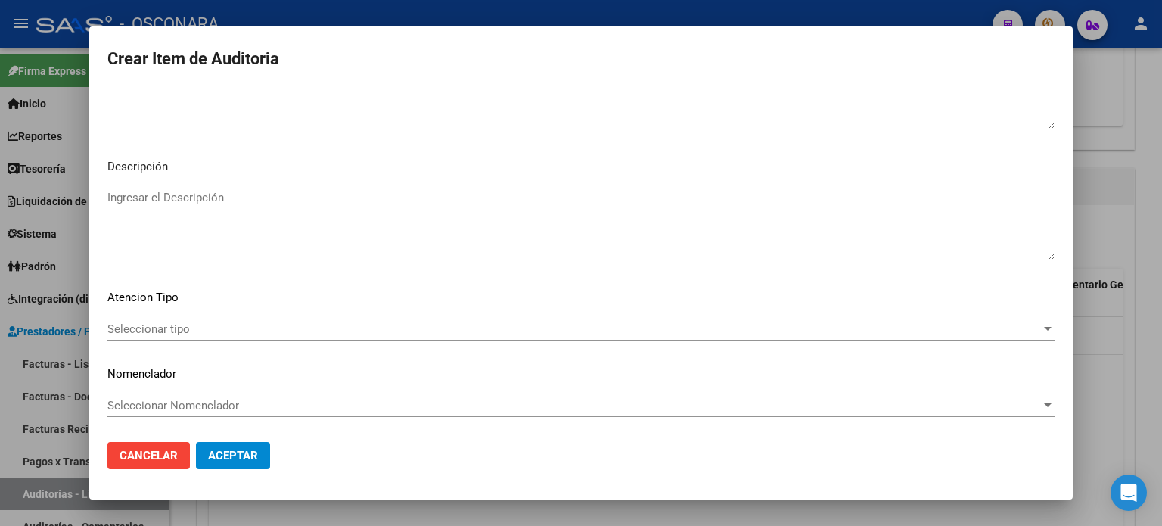
click at [182, 234] on textarea "Ingresar el Descripción" at bounding box center [580, 224] width 947 height 71
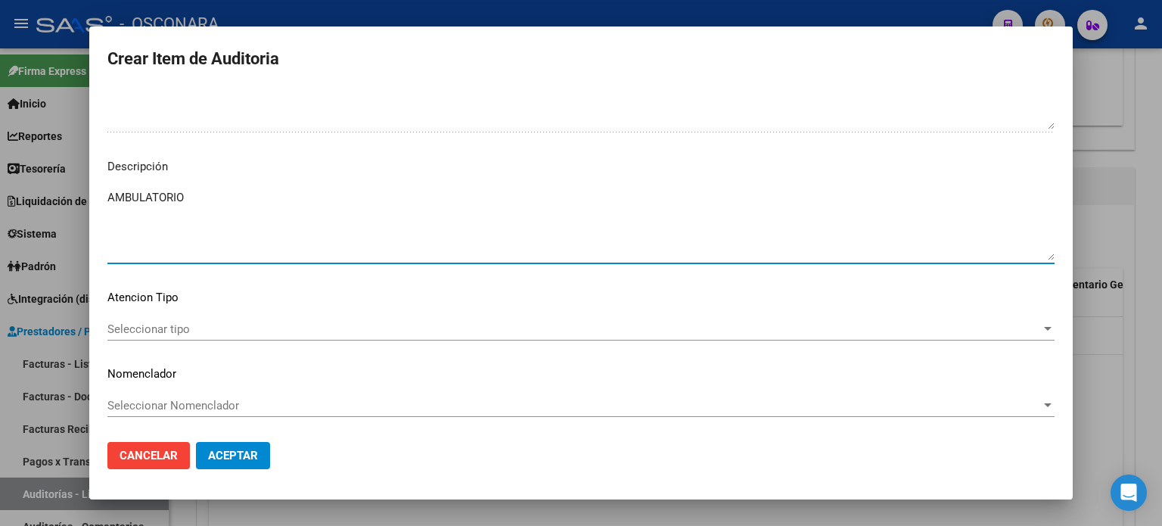
type textarea "AMBULATORIO"
click at [124, 328] on span "Seleccionar tipo" at bounding box center [574, 329] width 934 height 14
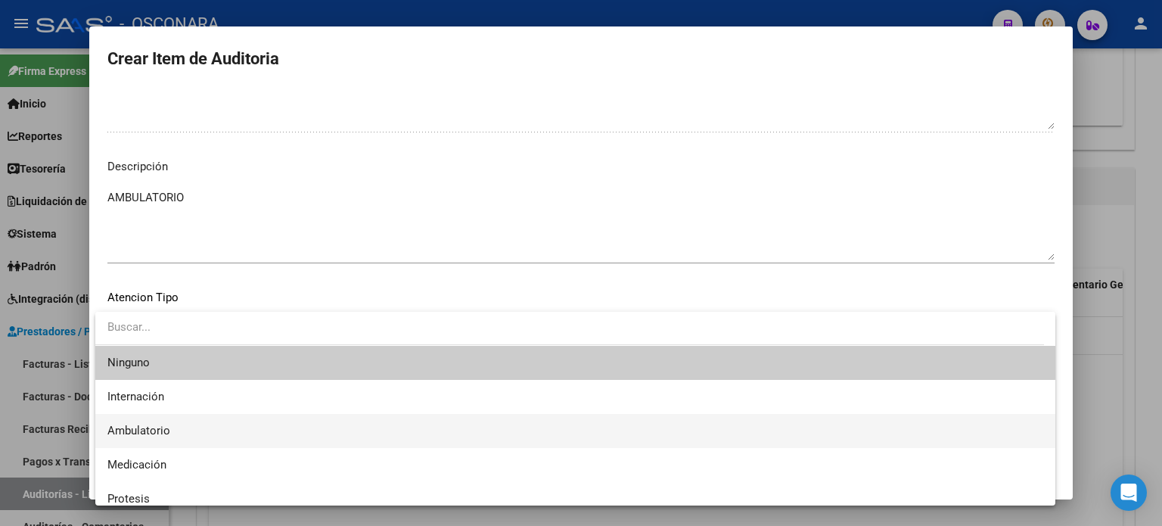
click at [160, 434] on span "Ambulatorio" at bounding box center [138, 431] width 63 height 14
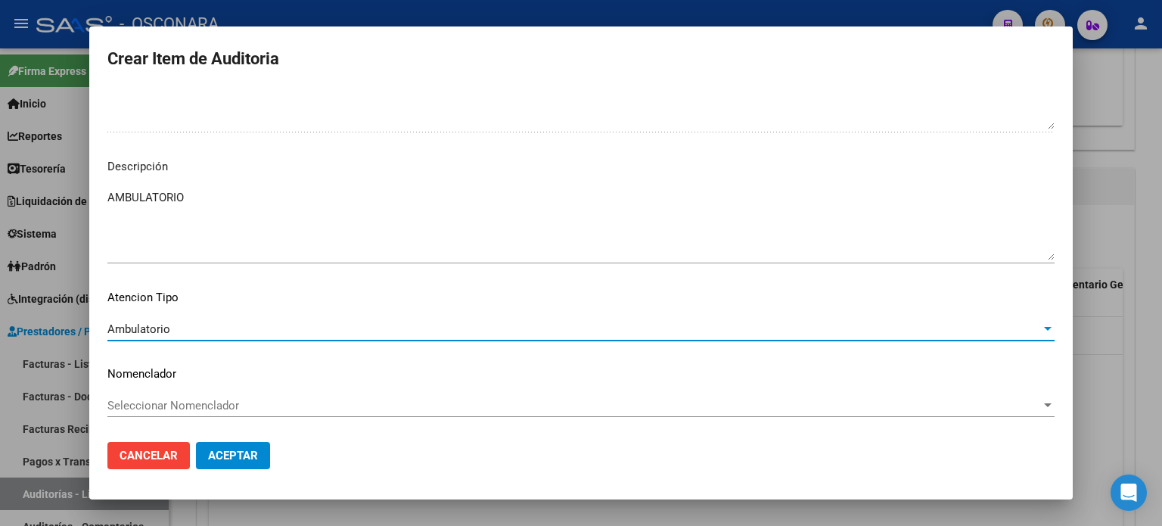
click at [251, 458] on span "Aceptar" at bounding box center [233, 456] width 50 height 14
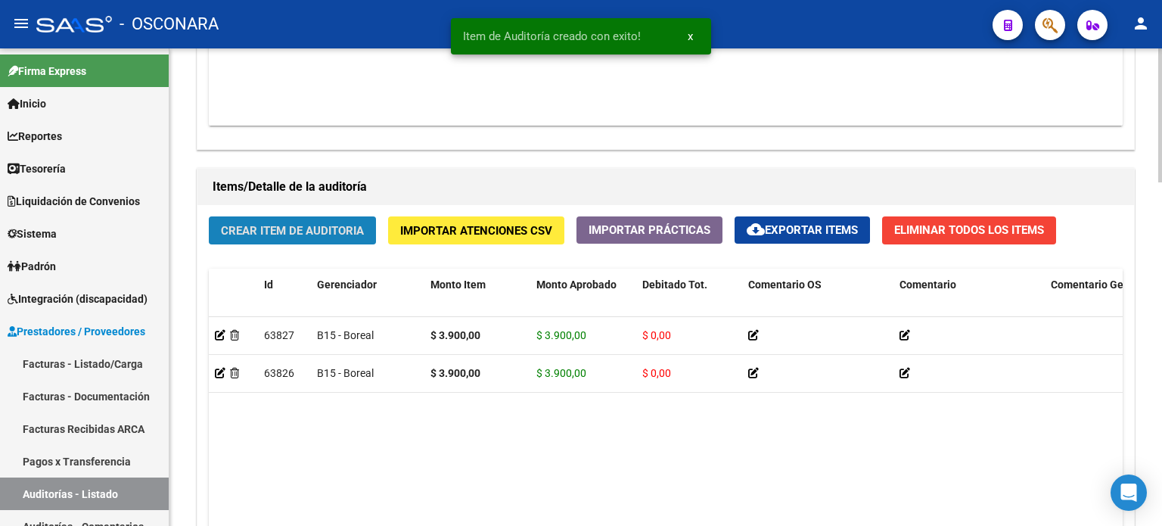
click at [304, 228] on span "Crear Item de Auditoria" at bounding box center [292, 231] width 143 height 14
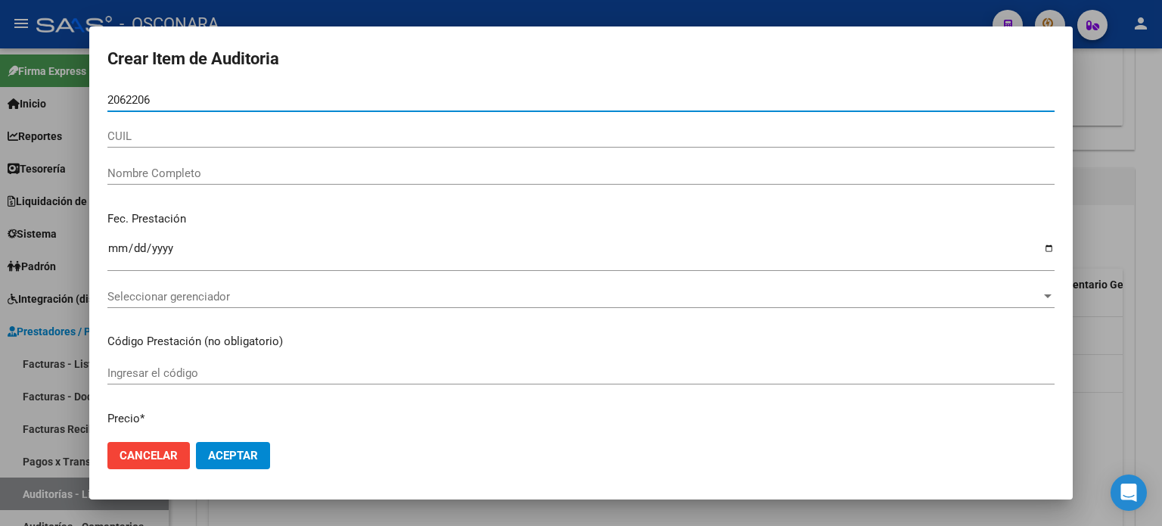
type input "20622065"
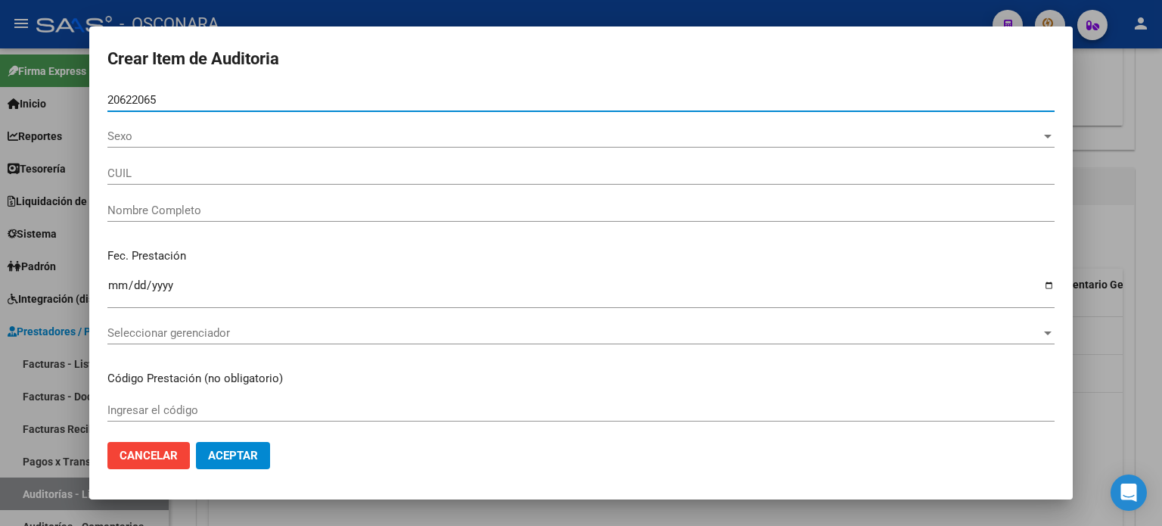
type input "27206220657"
type input "VILLARREAL CRISTINA DEL CARMEN"
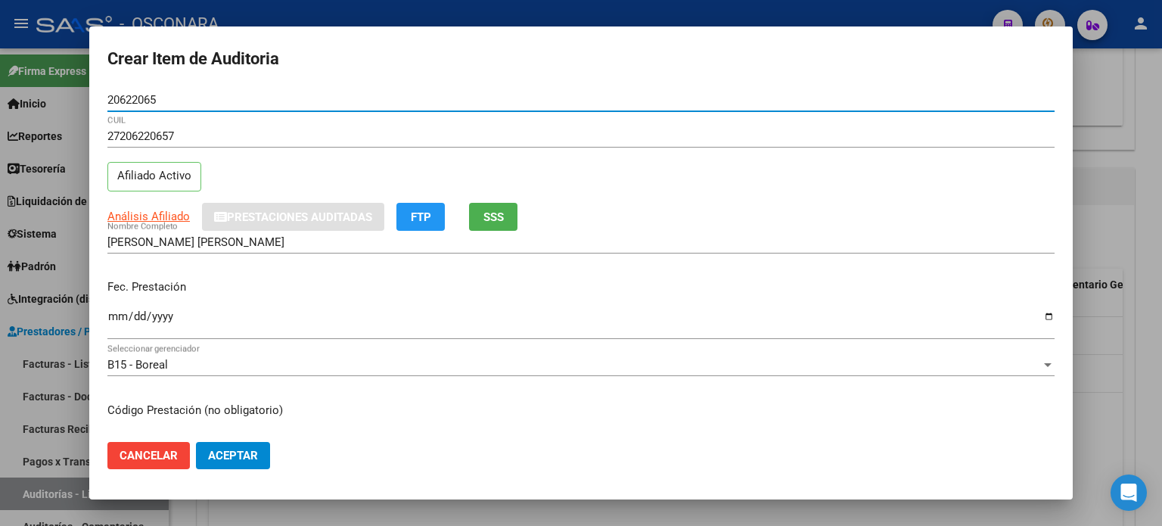
type input "20622065"
click at [488, 228] on button "SSS" at bounding box center [493, 217] width 48 height 28
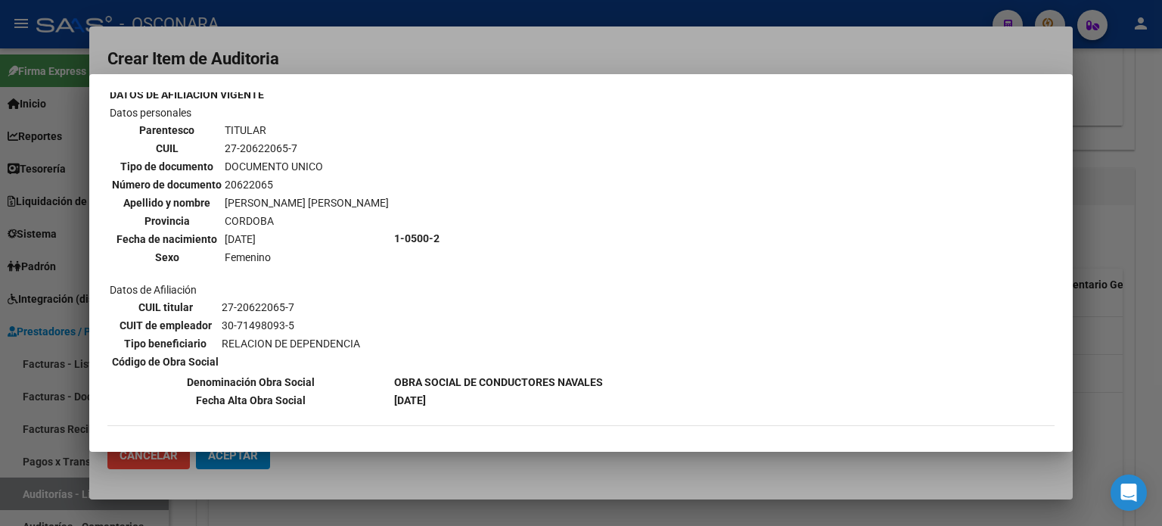
scroll to position [151, 0]
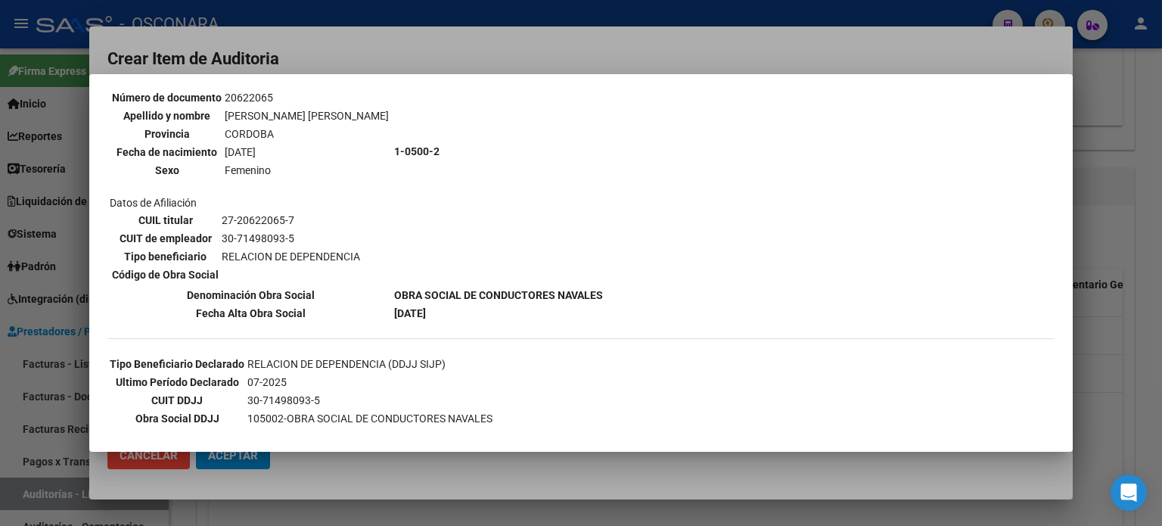
click at [1119, 314] on div at bounding box center [581, 263] width 1162 height 526
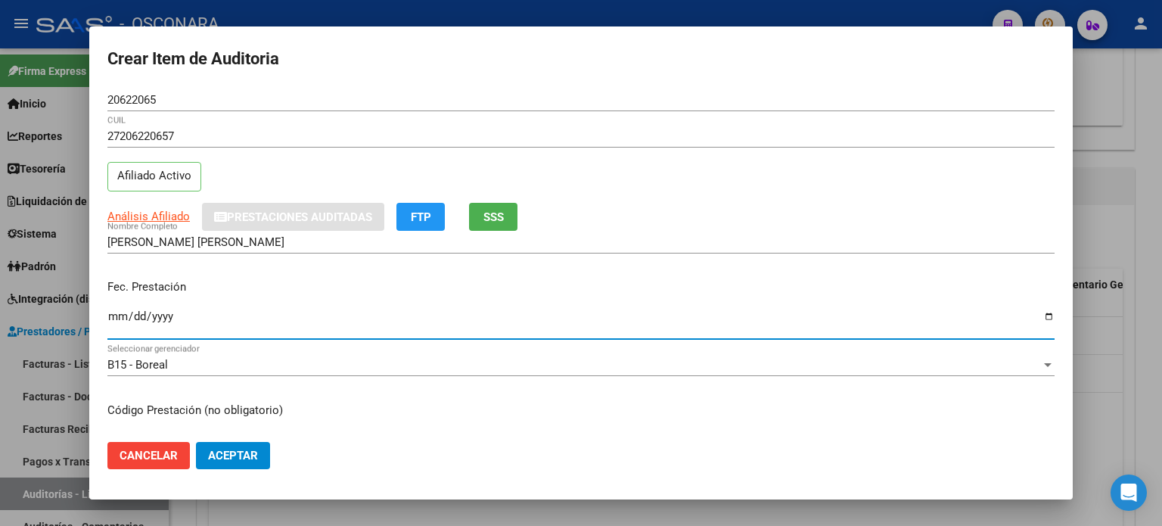
click at [112, 320] on input "Ingresar la fecha" at bounding box center [580, 322] width 947 height 24
type input "2025-02-18"
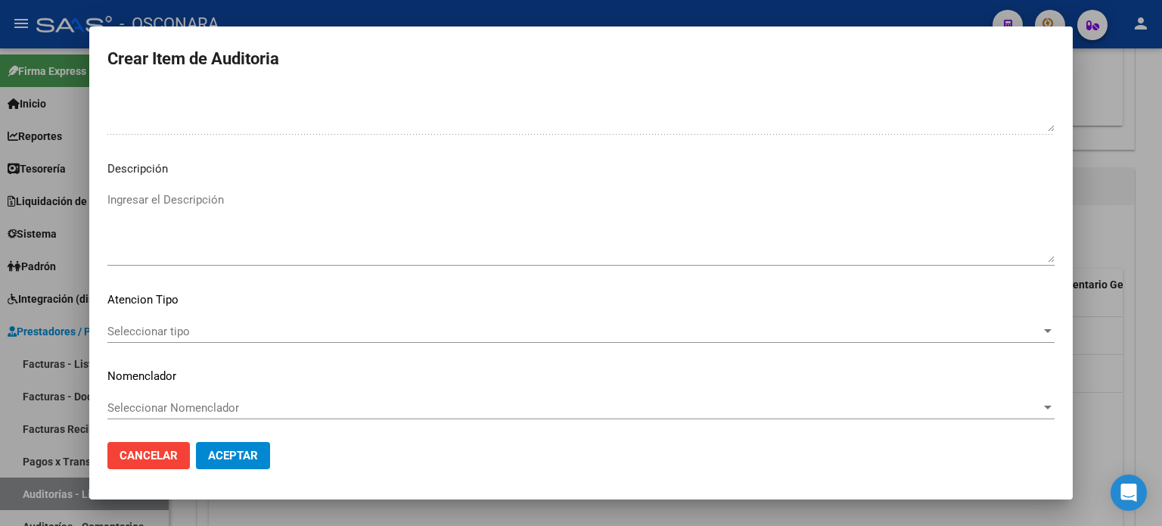
scroll to position [1020, 0]
click at [120, 243] on textarea "Ingresar el Descripción" at bounding box center [580, 224] width 947 height 71
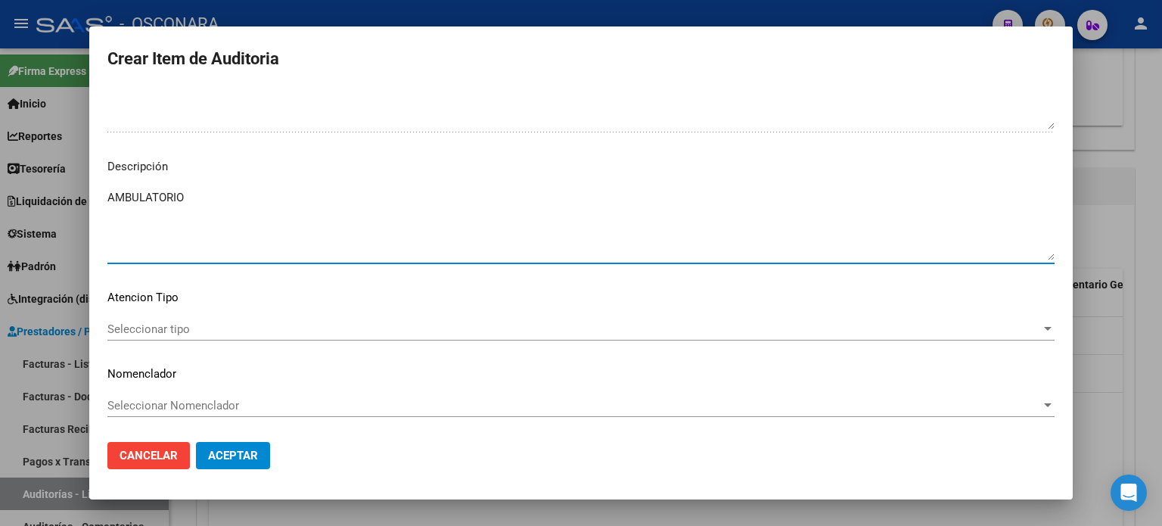
type textarea "AMBULATORIO"
click at [121, 320] on div "Seleccionar tipo Seleccionar tipo" at bounding box center [580, 329] width 947 height 23
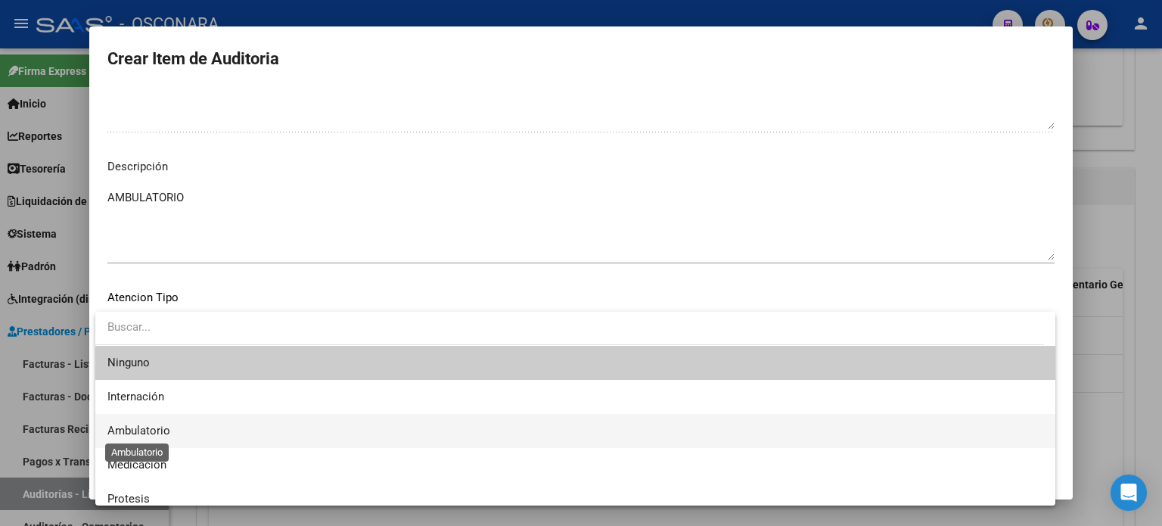
click at [141, 432] on span "Ambulatorio" at bounding box center [138, 431] width 63 height 14
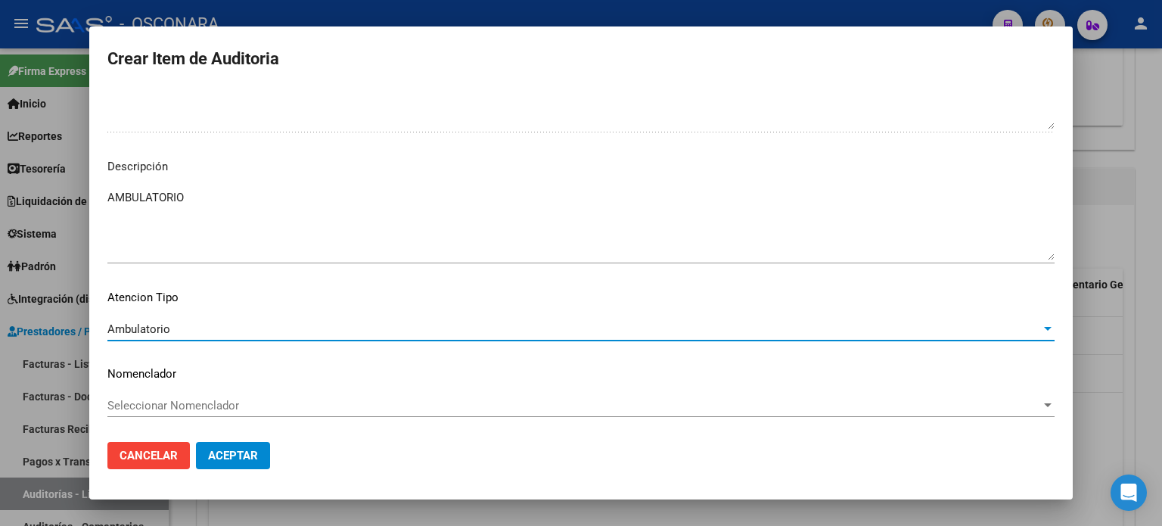
click at [247, 456] on span "Aceptar" at bounding box center [233, 456] width 50 height 14
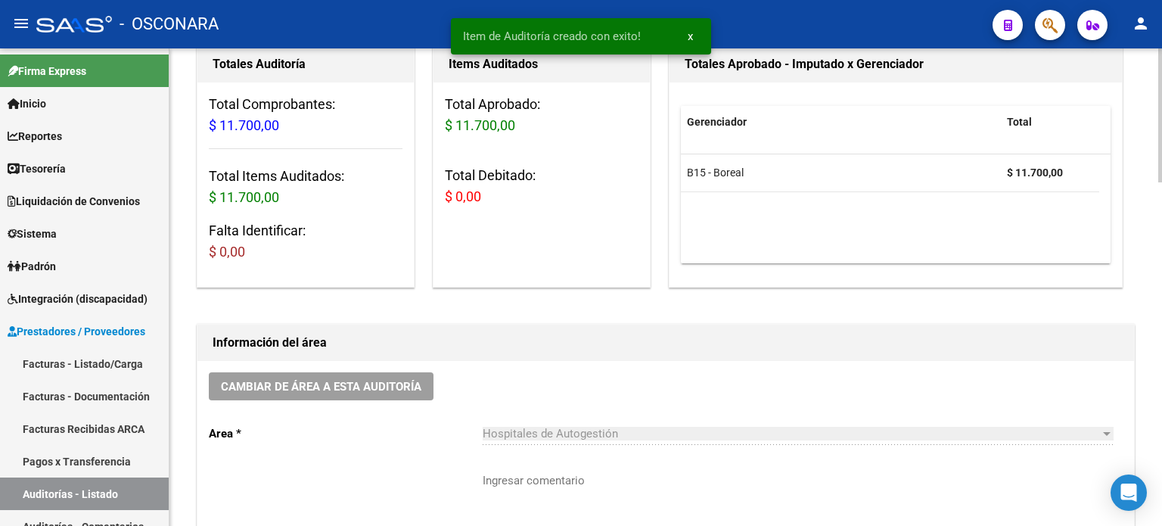
scroll to position [0, 0]
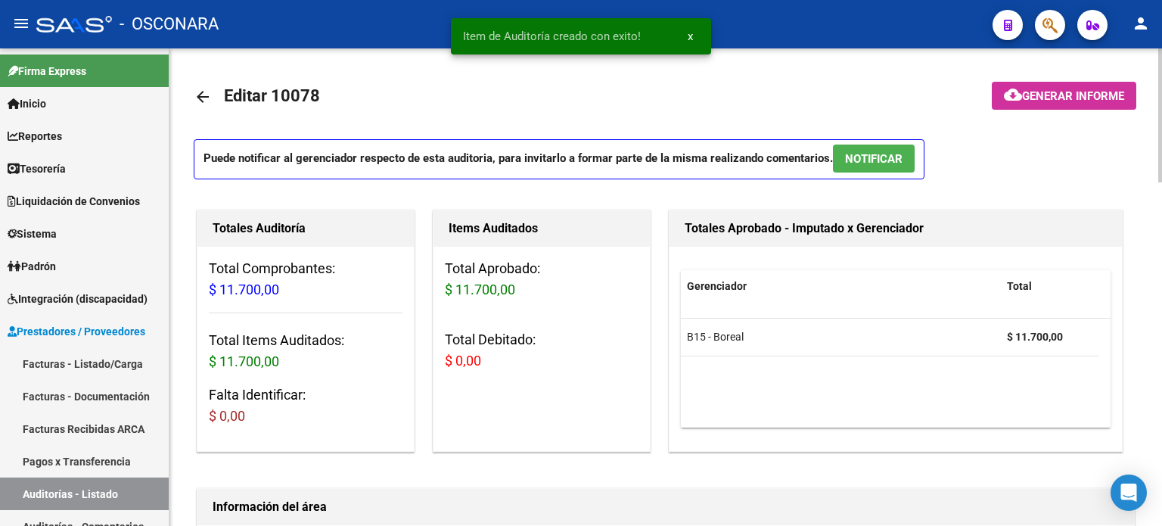
click at [885, 146] on button "NOTIFICAR" at bounding box center [874, 159] width 82 height 28
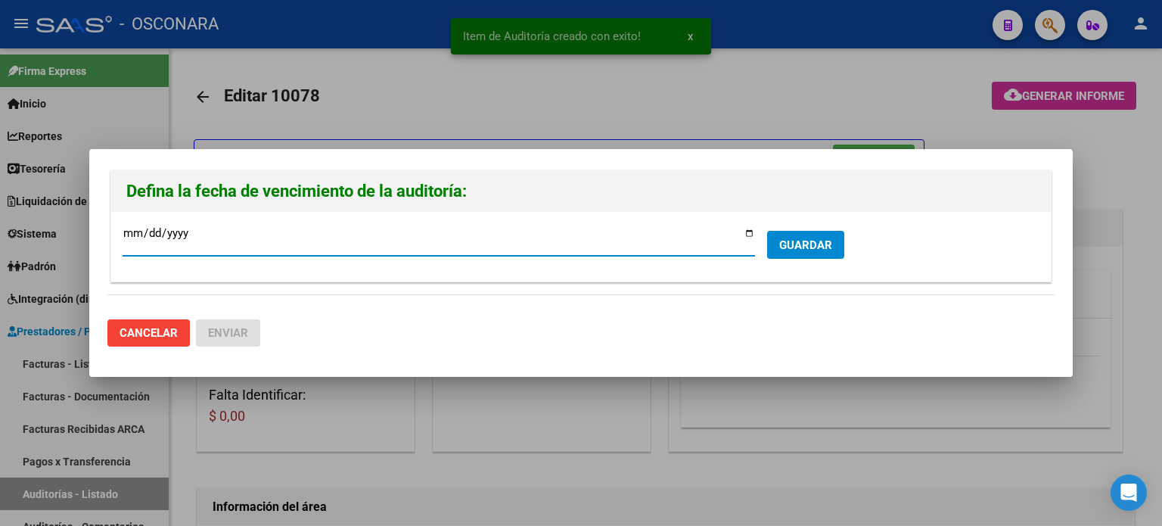
click at [748, 232] on input "[DATE]" at bounding box center [439, 239] width 633 height 24
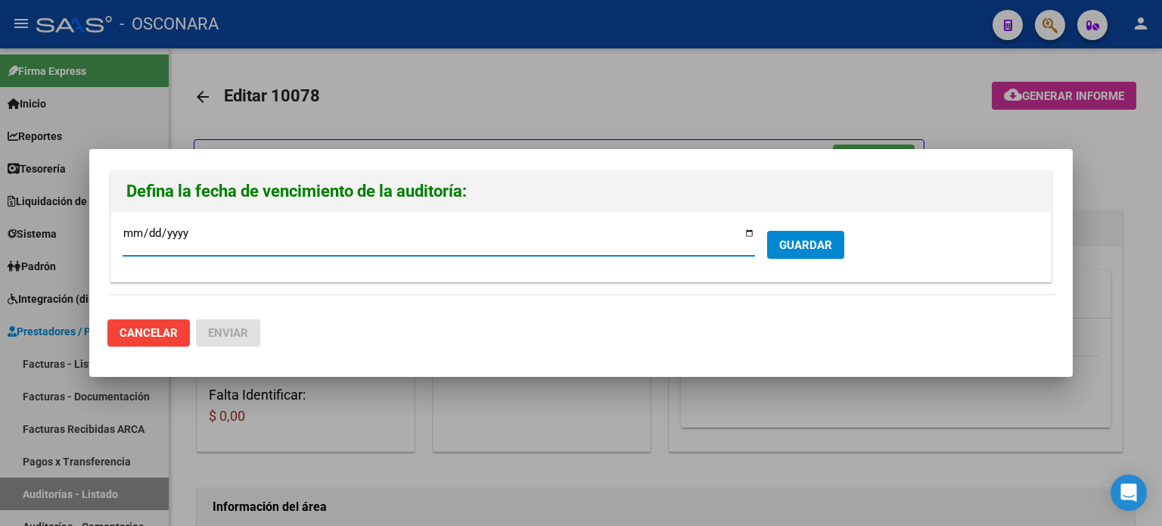
type input "2025-09-22"
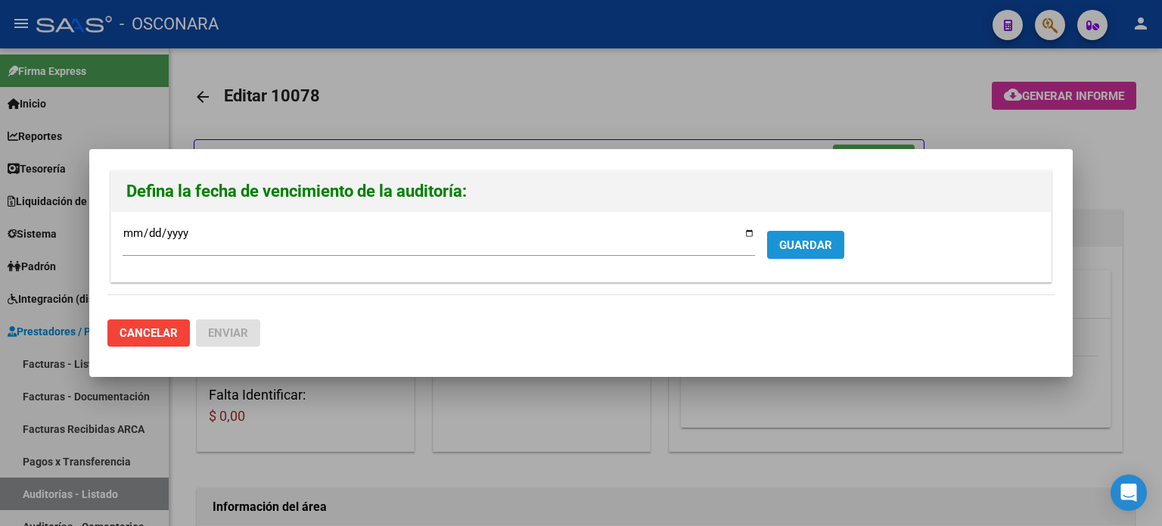
click at [785, 247] on span "GUARDAR" at bounding box center [805, 245] width 53 height 14
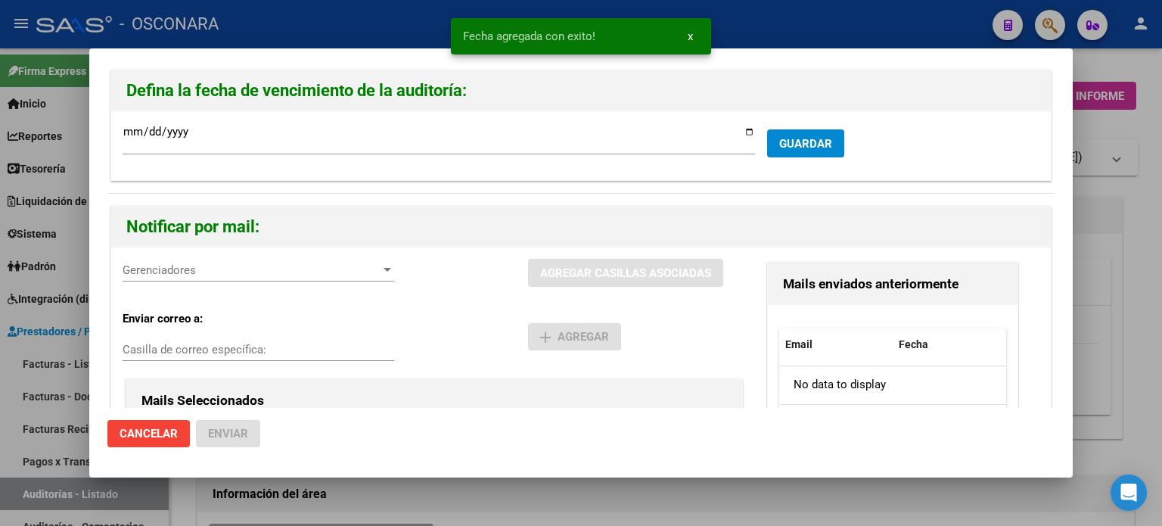
click at [234, 272] on span "Gerenciadores" at bounding box center [252, 270] width 258 height 14
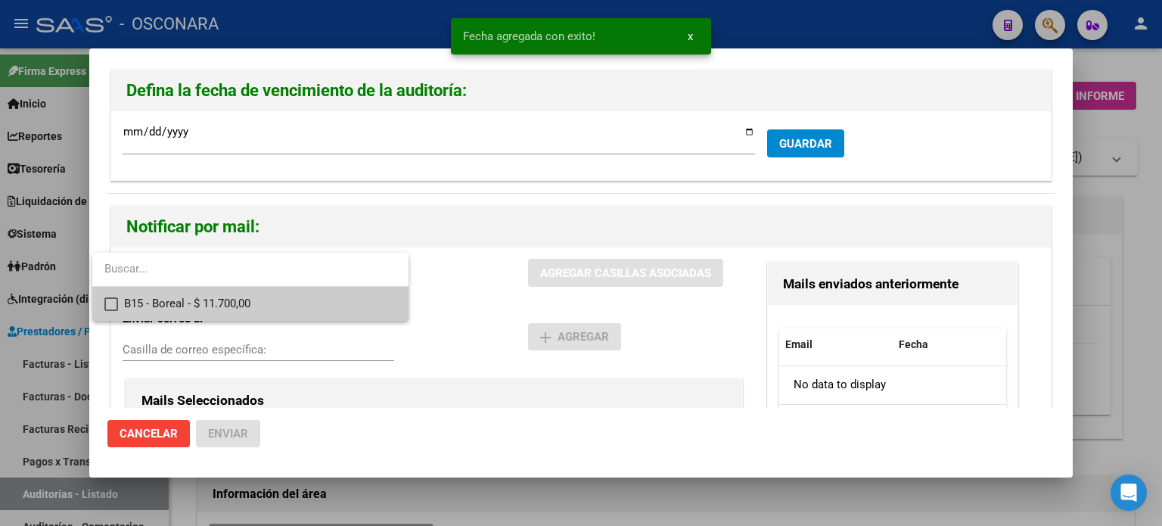
click at [231, 300] on span "B15 - Boreal - $ 11.700,00" at bounding box center [260, 304] width 272 height 34
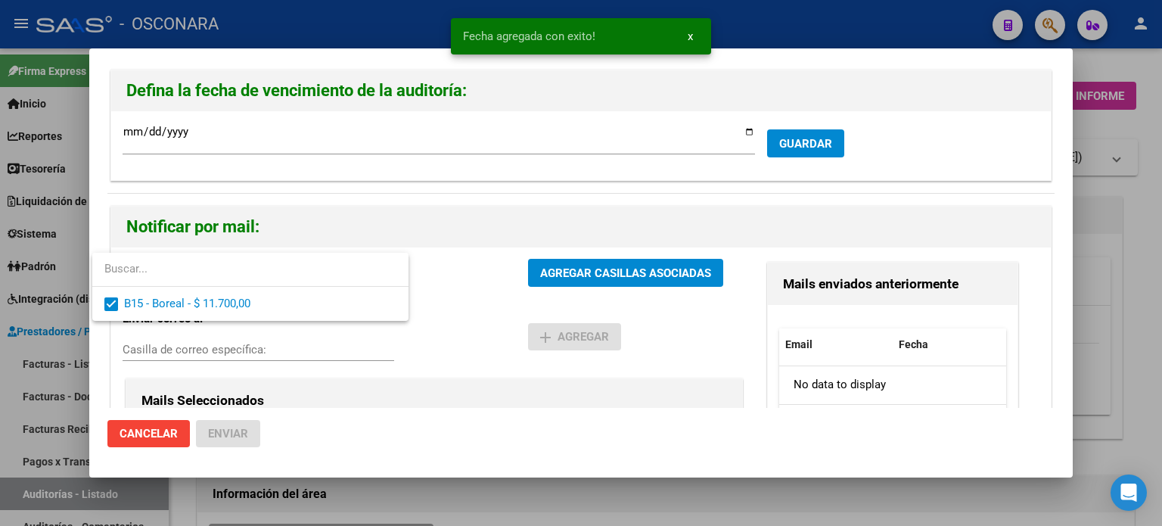
click at [589, 267] on div at bounding box center [581, 263] width 1162 height 526
click at [589, 267] on span "AGREGAR CASILLAS ASOCIADAS" at bounding box center [625, 273] width 171 height 14
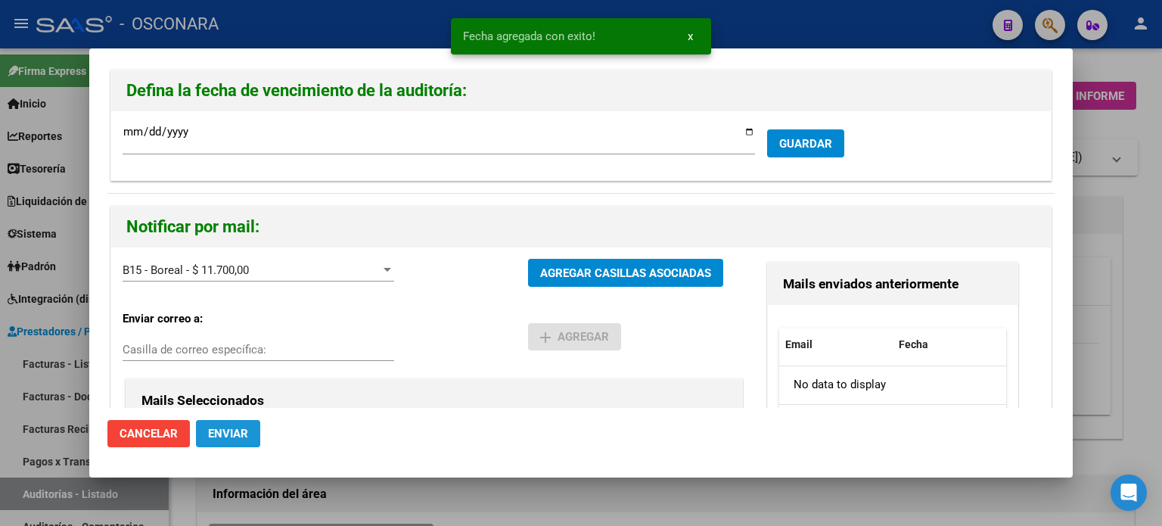
click at [220, 439] on span "Enviar" at bounding box center [228, 434] width 40 height 14
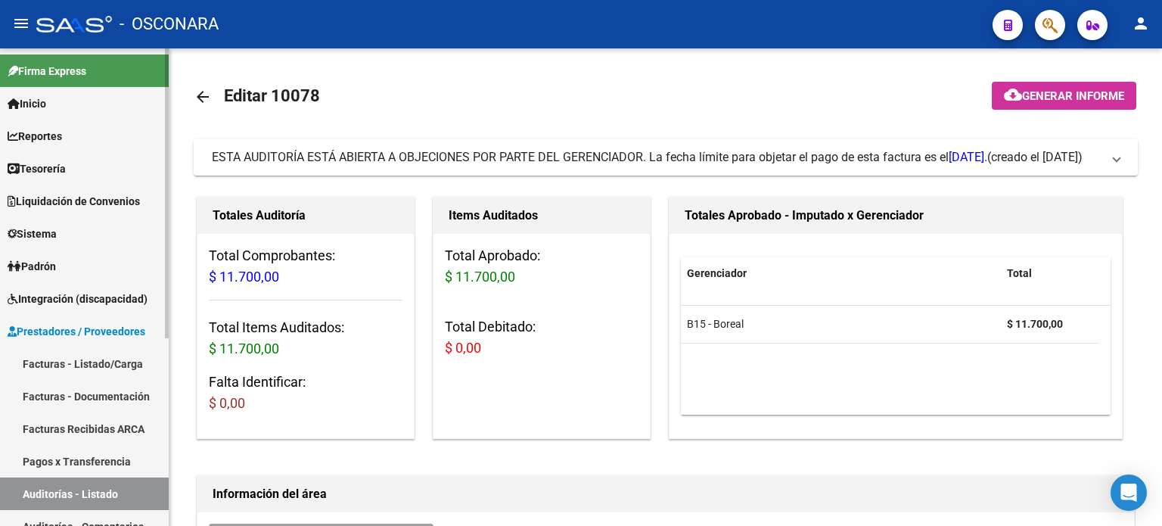
drag, startPoint x: 93, startPoint y: 359, endPoint x: 126, endPoint y: 339, distance: 38.4
click at [93, 359] on link "Facturas - Listado/Carga" at bounding box center [84, 363] width 169 height 33
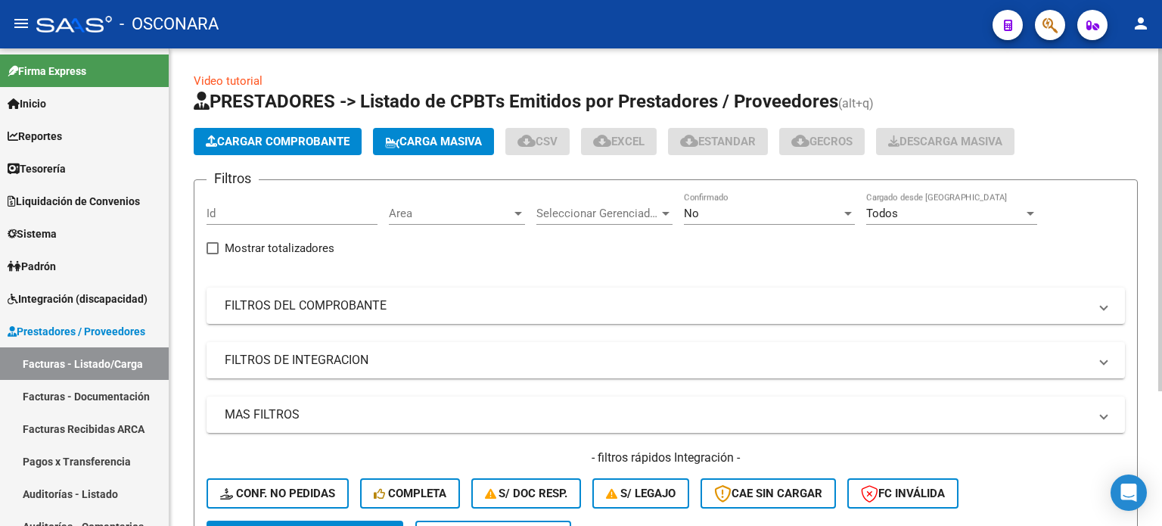
click at [299, 128] on button "Cargar Comprobante" at bounding box center [278, 141] width 168 height 27
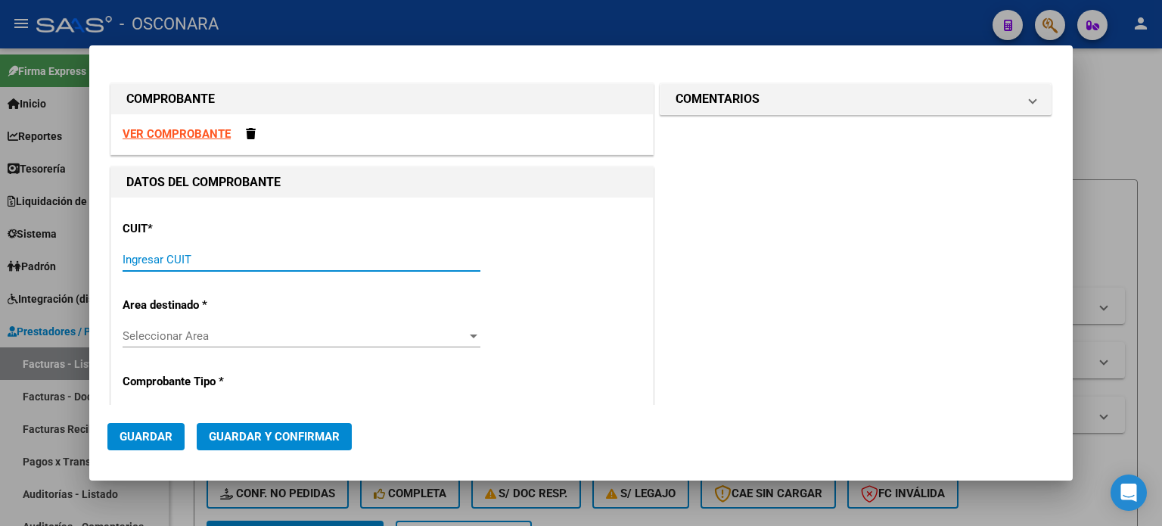
click at [153, 257] on input "Ingresar CUIT" at bounding box center [302, 260] width 358 height 14
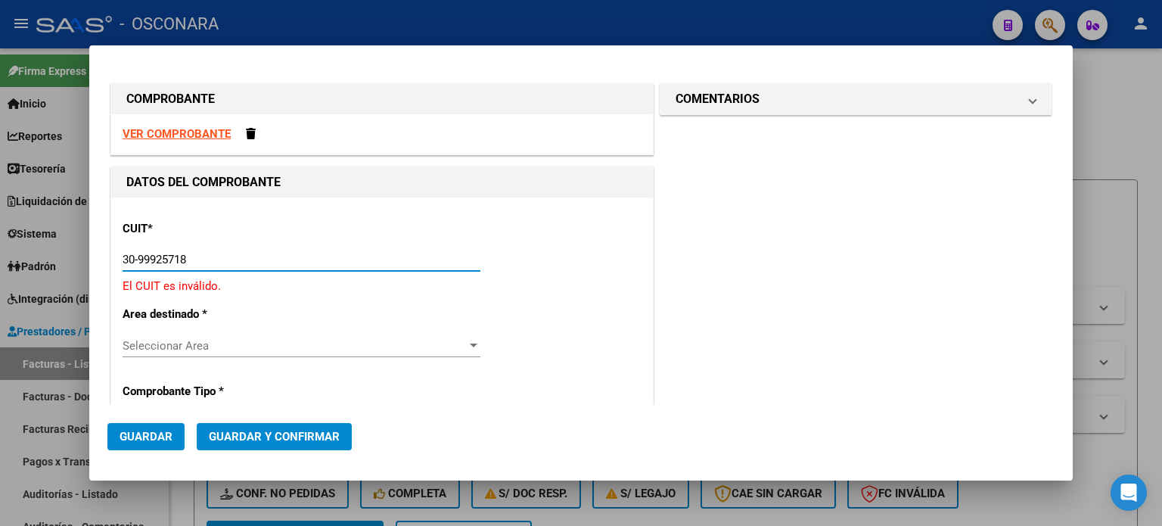
type input "30-99925718-2"
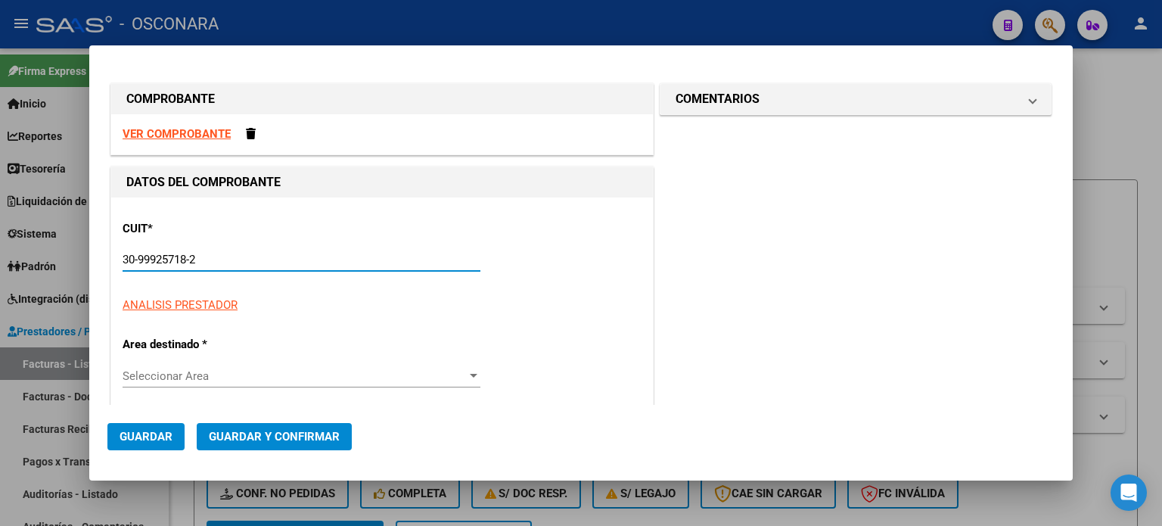
type input "47"
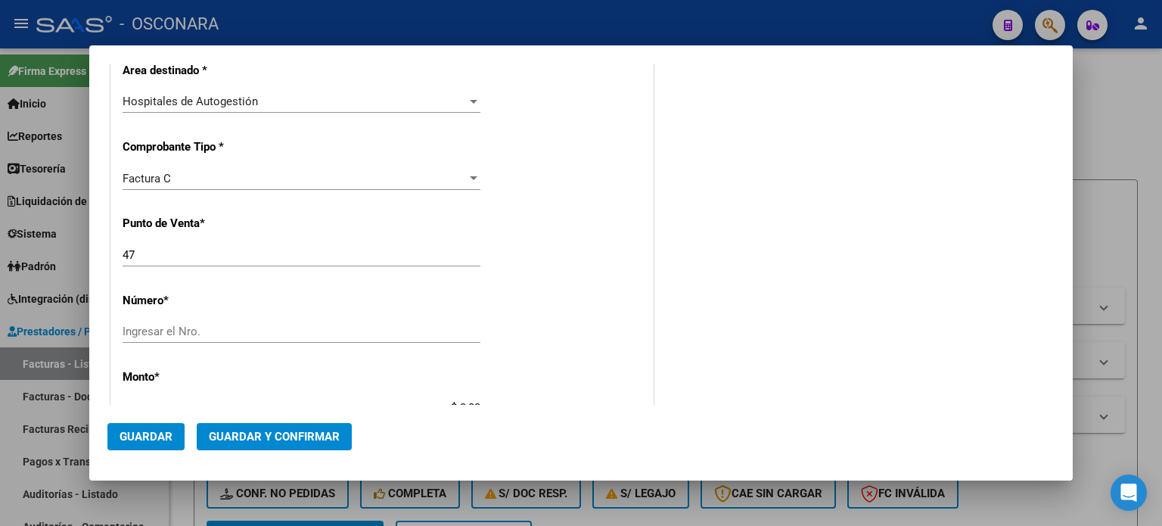
scroll to position [378, 0]
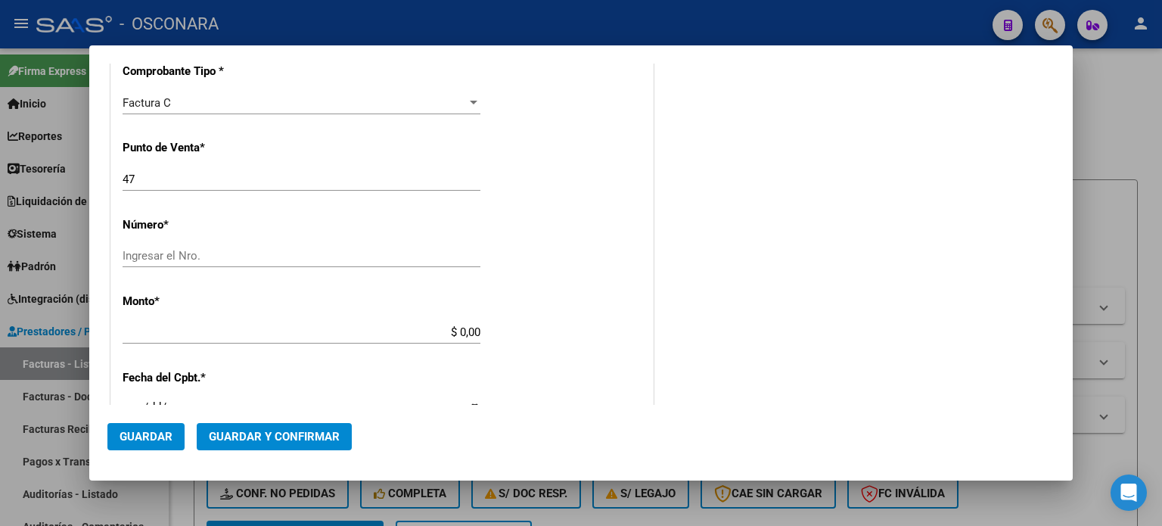
type input "30-99925718-2"
click at [153, 179] on input "47" at bounding box center [302, 180] width 358 height 14
type input "46"
click at [142, 258] on input "Ingresar el Nro." at bounding box center [302, 256] width 358 height 14
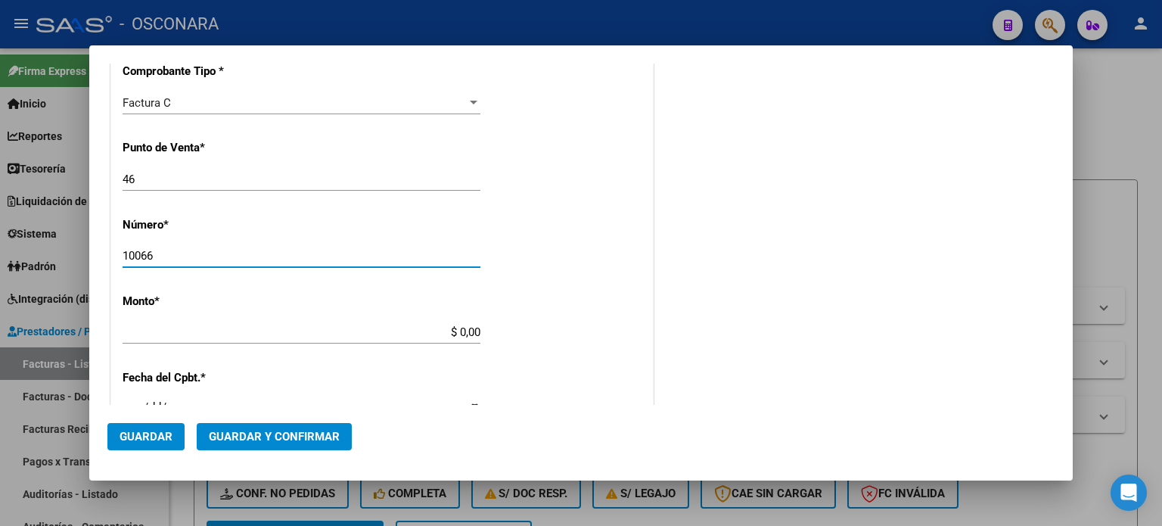
type input "10066"
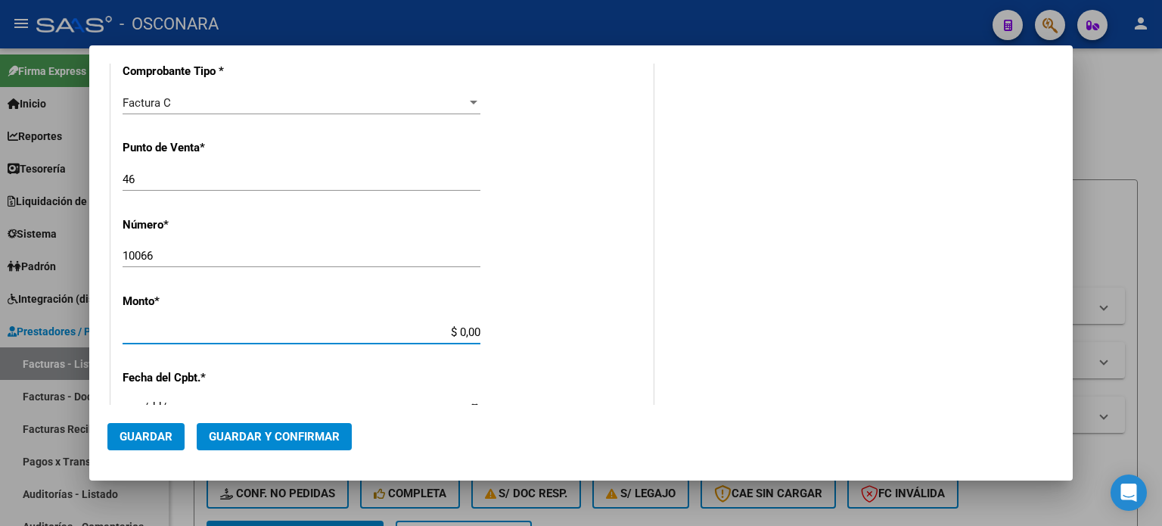
drag, startPoint x: 452, startPoint y: 330, endPoint x: 521, endPoint y: 330, distance: 68.9
click at [521, 330] on div "CUIT * 30-99925718-2 Ingresar CUIT ANALISIS PRESTADOR MINISTERIO DE SALUD ARCA …" at bounding box center [382, 355] width 542 height 1073
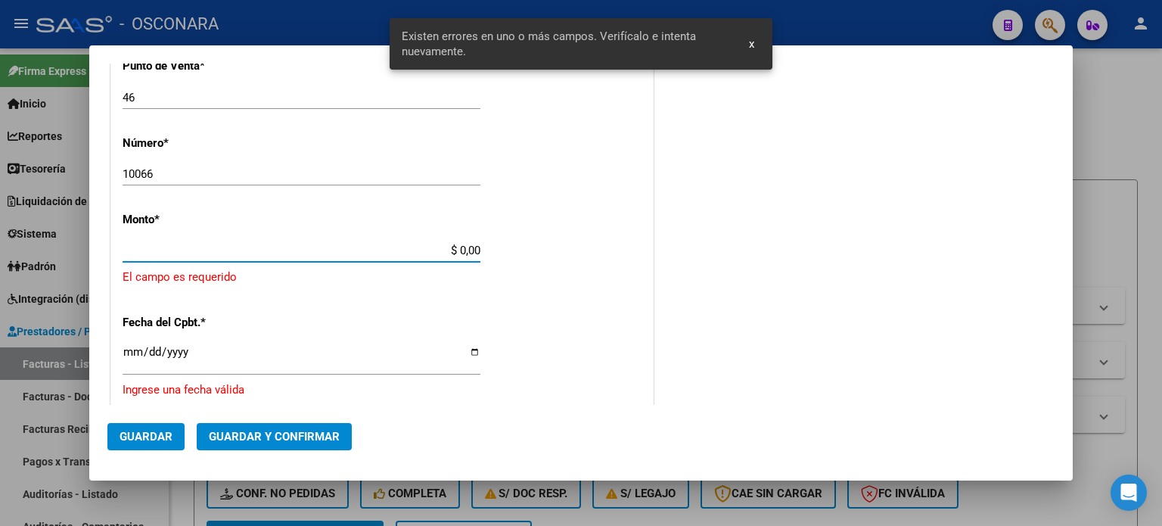
scroll to position [469, 0]
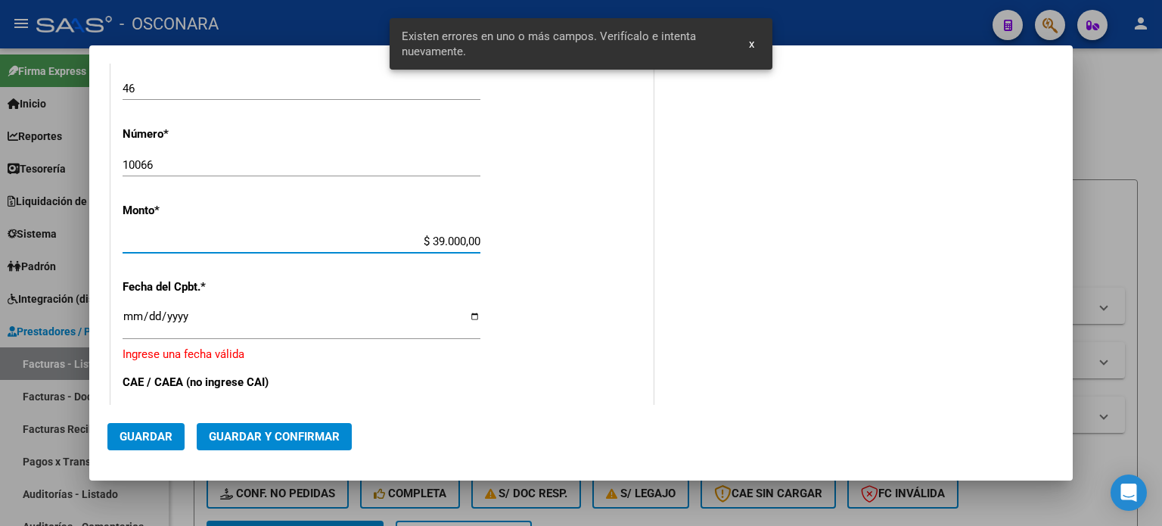
type input "$ 3.900,00"
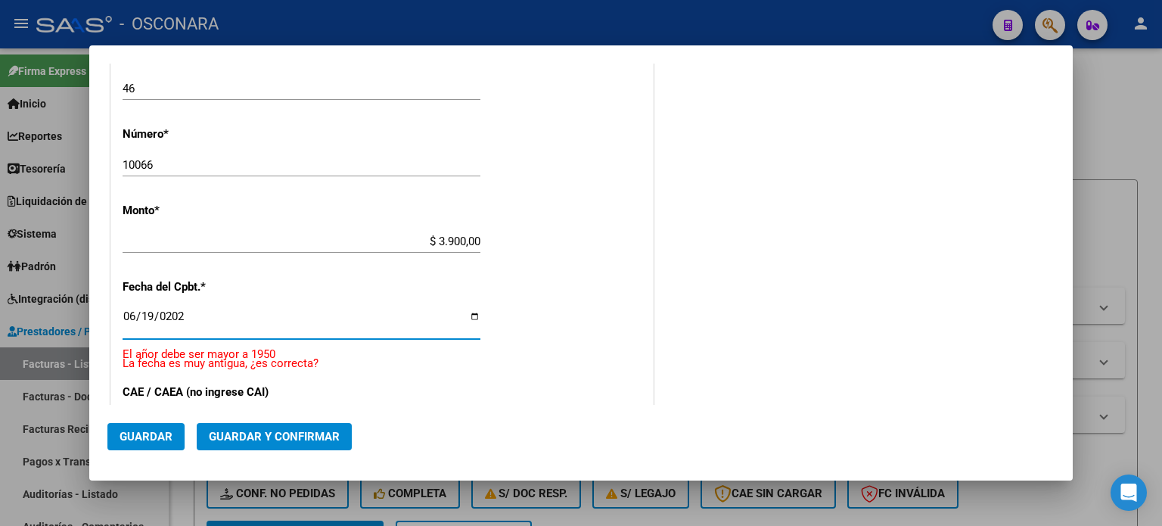
type input "2025-06-19"
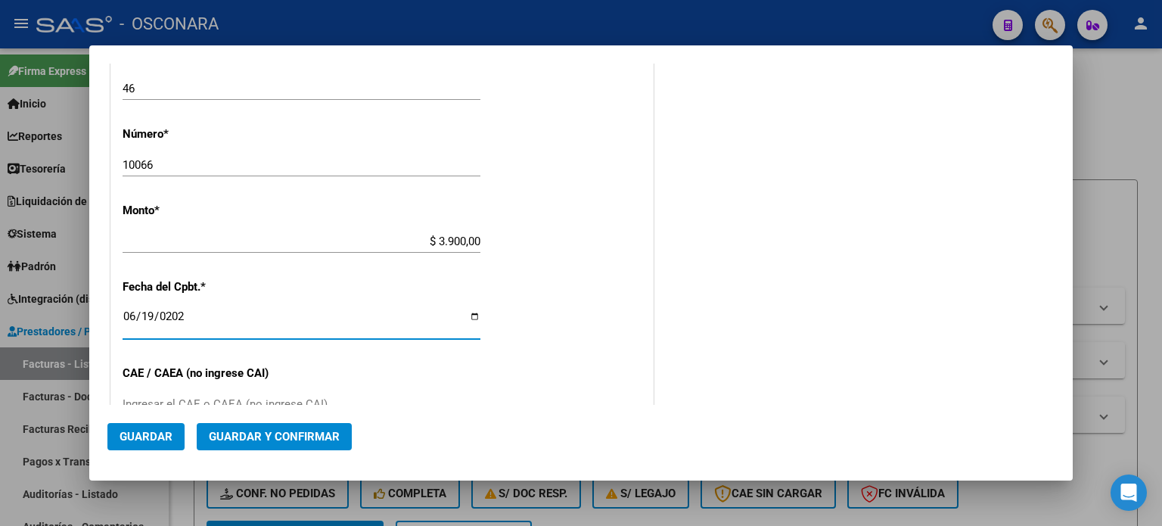
drag, startPoint x: 135, startPoint y: 319, endPoint x: 206, endPoint y: 384, distance: 95.8
click at [134, 319] on input "2025-06-19" at bounding box center [302, 322] width 358 height 24
click at [243, 434] on span "Guardar y Confirmar" at bounding box center [274, 437] width 131 height 14
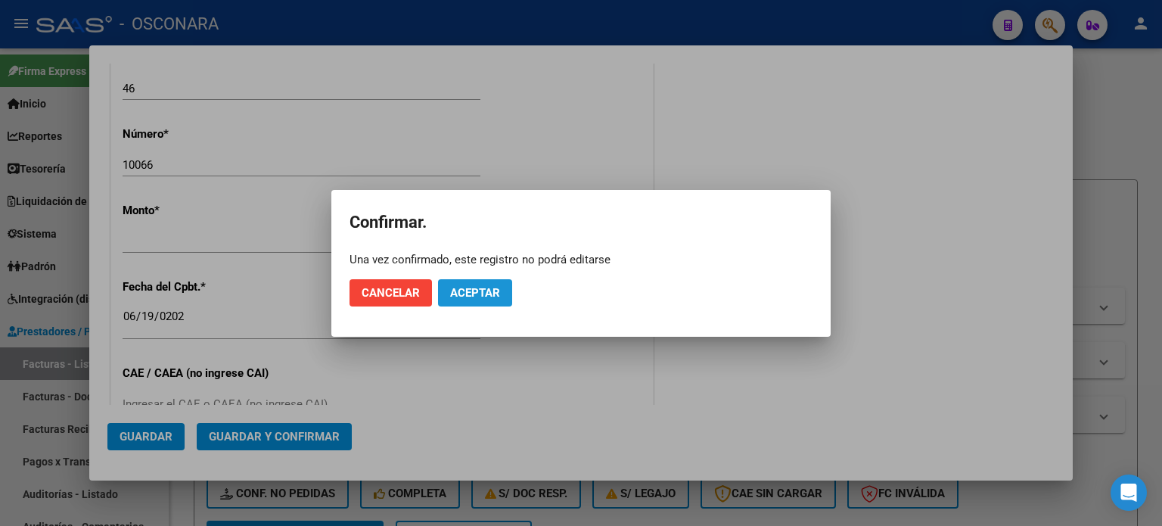
click at [469, 288] on span "Aceptar" at bounding box center [475, 293] width 50 height 14
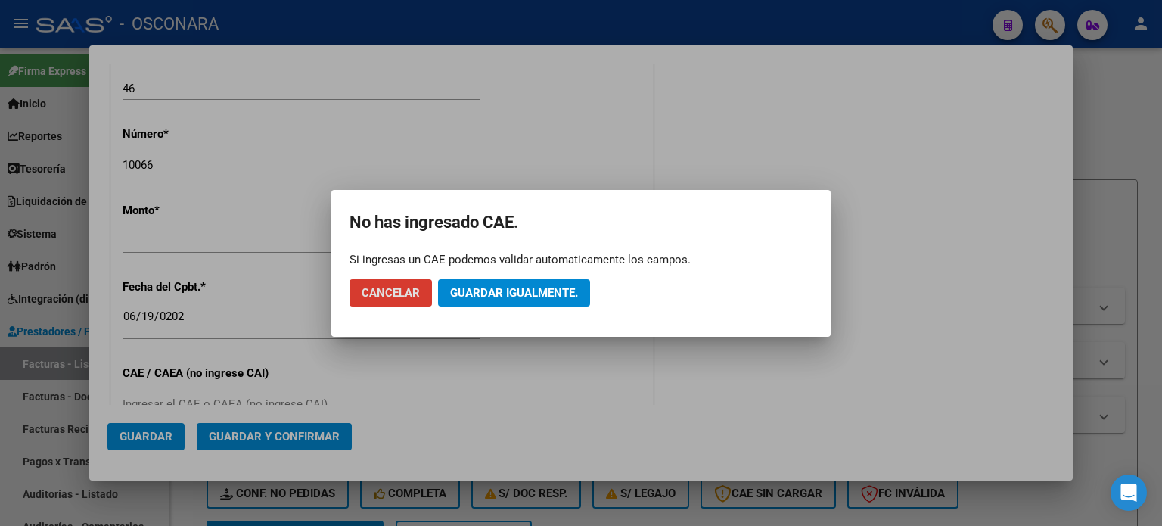
click at [469, 288] on span "Guardar igualmente." at bounding box center [514, 293] width 128 height 14
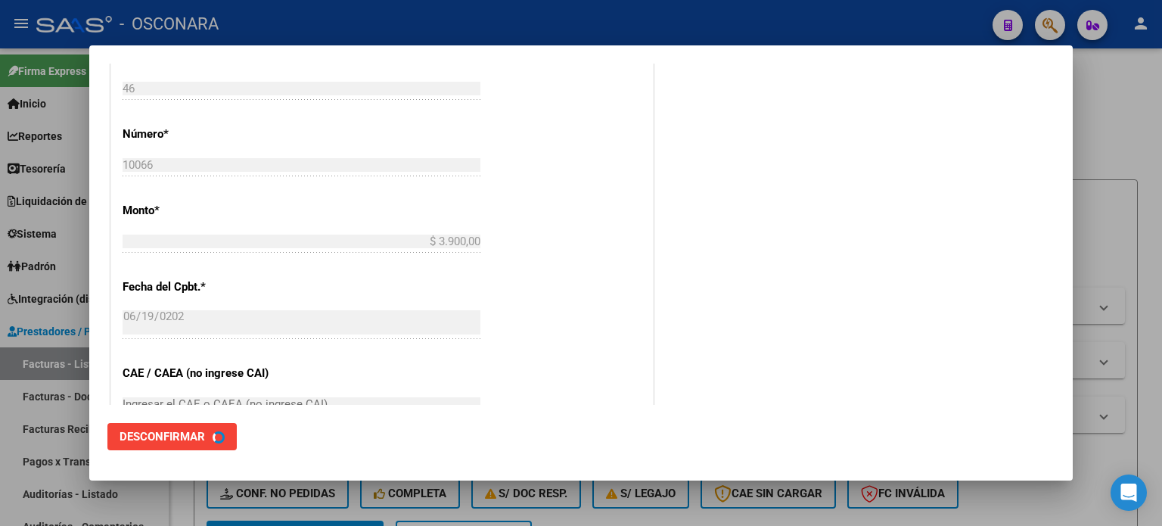
scroll to position [0, 0]
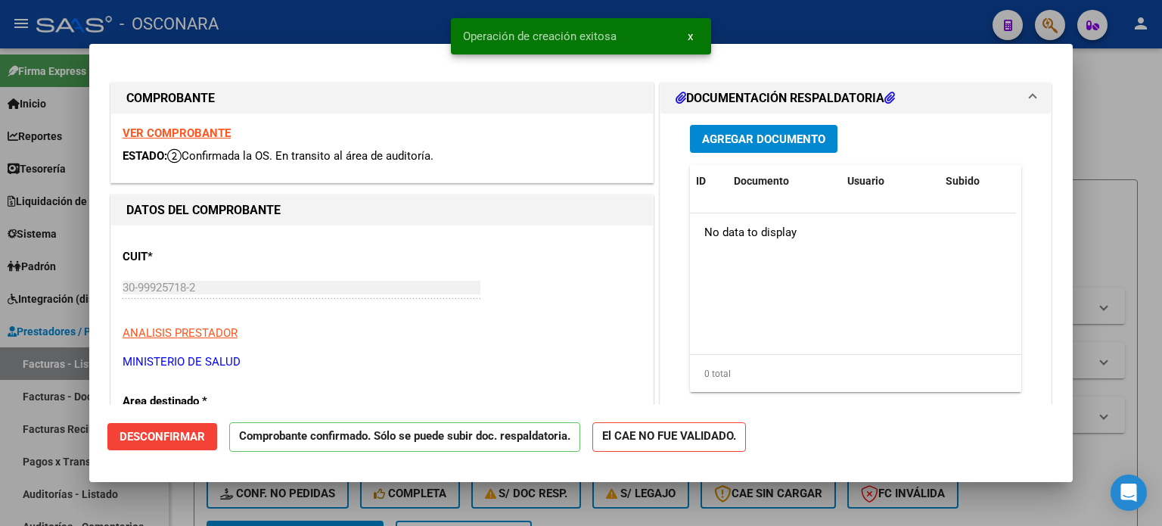
click at [0, 460] on div at bounding box center [581, 263] width 1162 height 526
type input "$ 0,00"
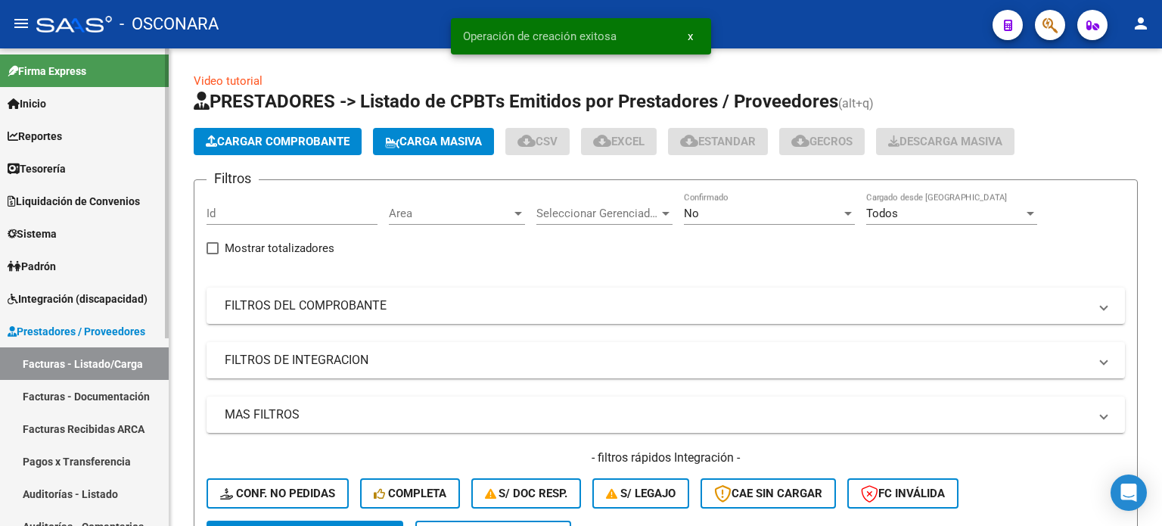
click at [46, 499] on link "Auditorías - Listado" at bounding box center [84, 493] width 169 height 33
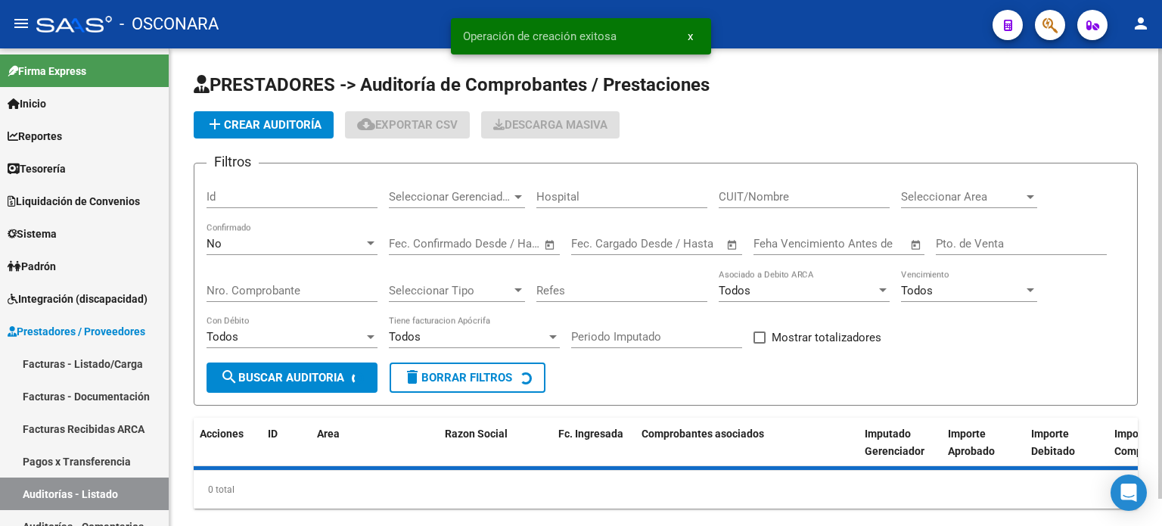
click at [252, 128] on span "add Crear Auditoría" at bounding box center [264, 125] width 116 height 14
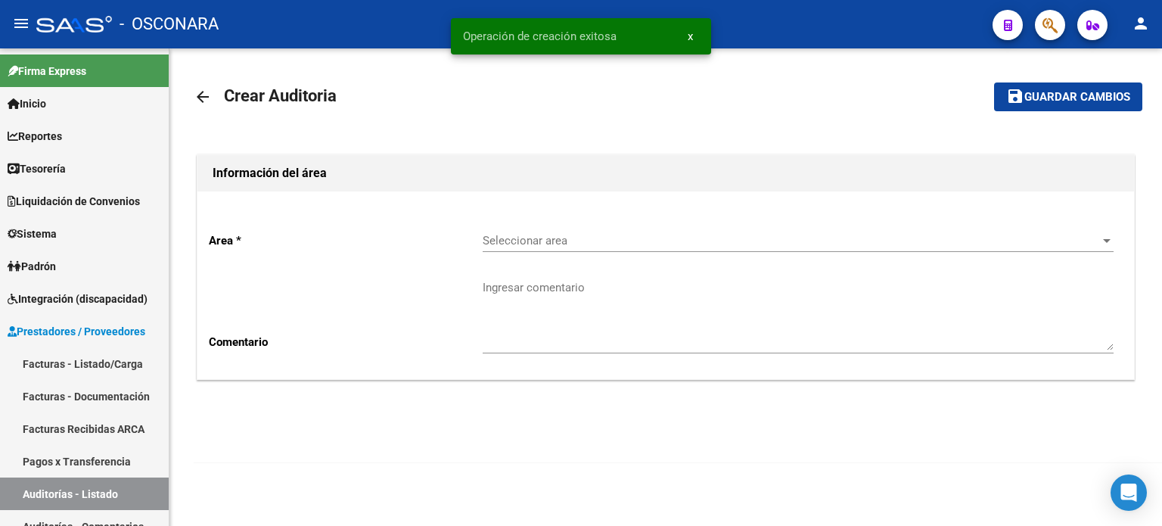
click at [540, 250] on div "Seleccionar area Seleccionar area" at bounding box center [798, 235] width 631 height 33
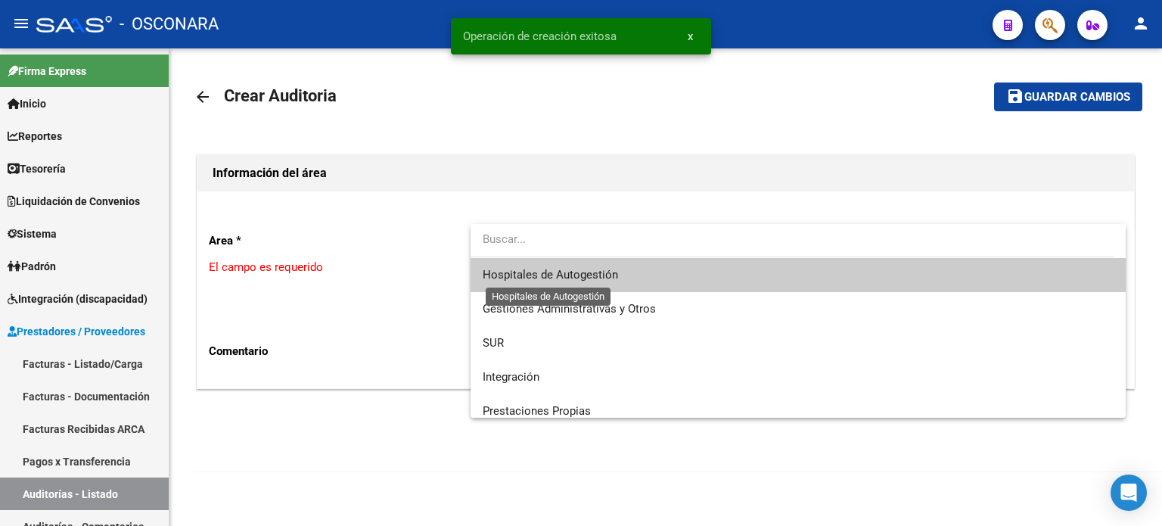
click at [552, 272] on span "Hospitales de Autogestión" at bounding box center [550, 275] width 135 height 14
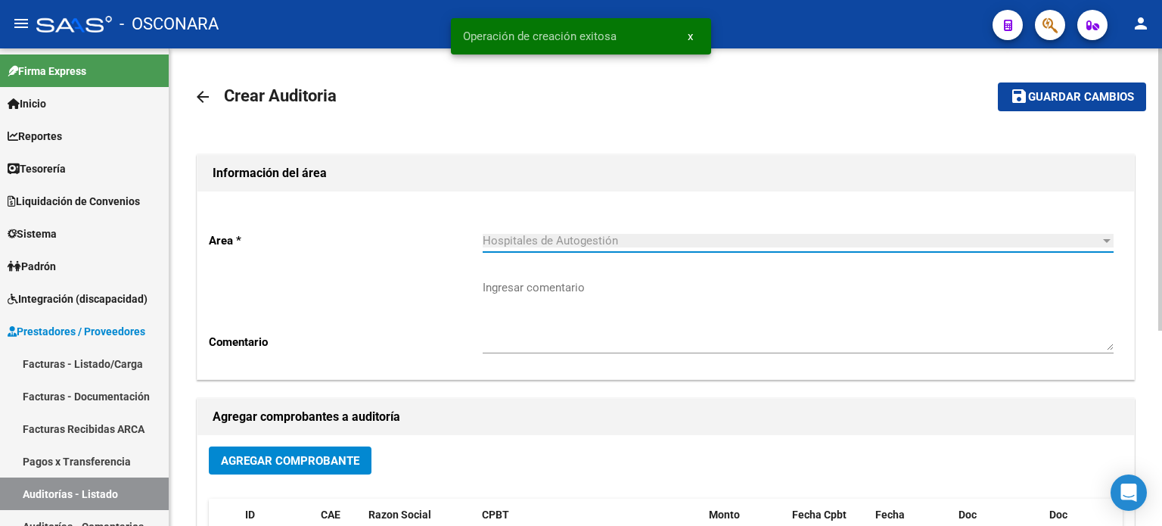
click at [334, 453] on span "Agregar Comprobante" at bounding box center [290, 460] width 138 height 14
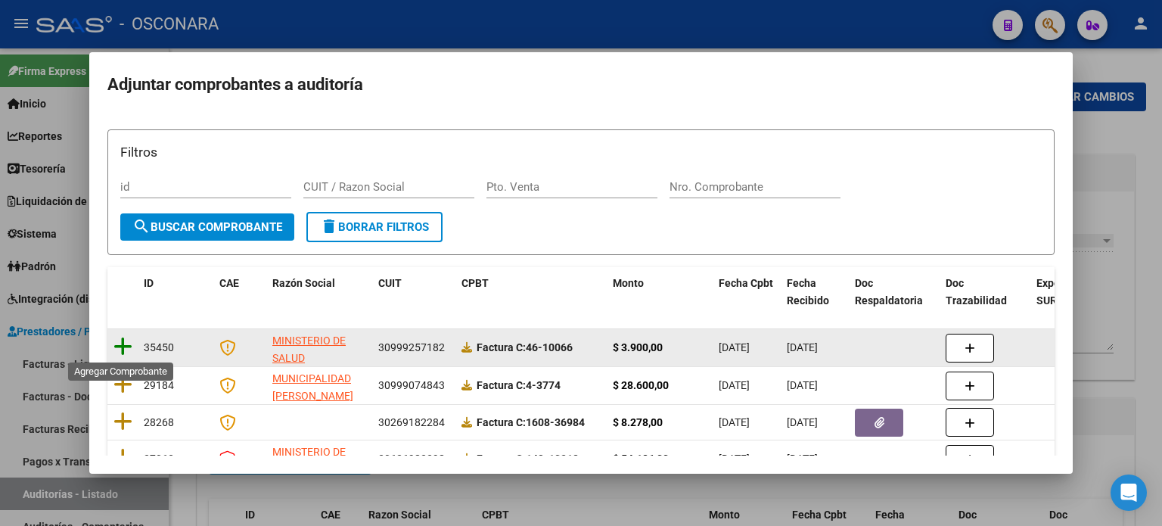
click at [116, 341] on icon at bounding box center [122, 346] width 19 height 21
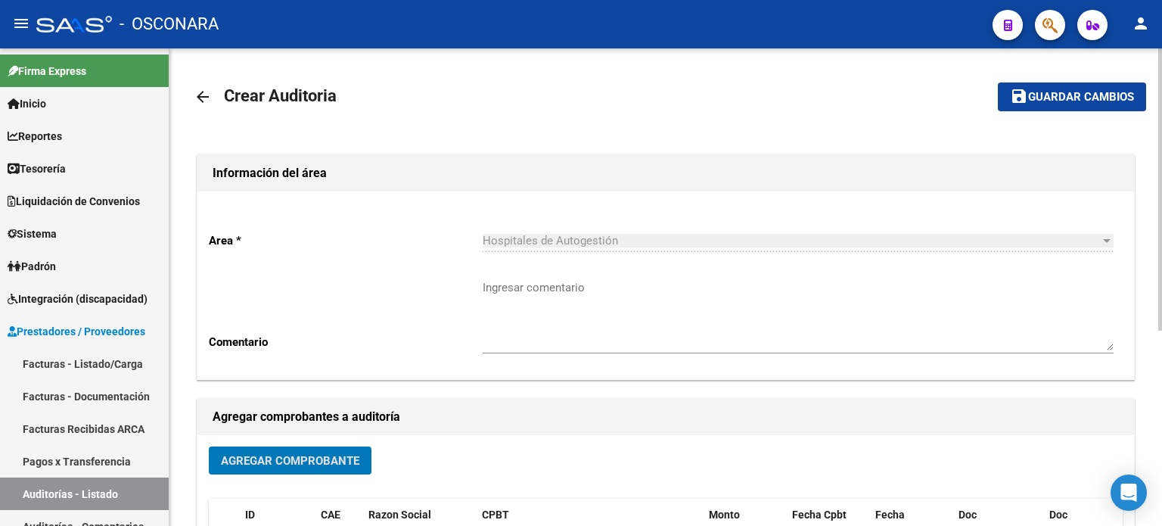
click at [1042, 89] on span "save Guardar cambios" at bounding box center [1072, 96] width 124 height 14
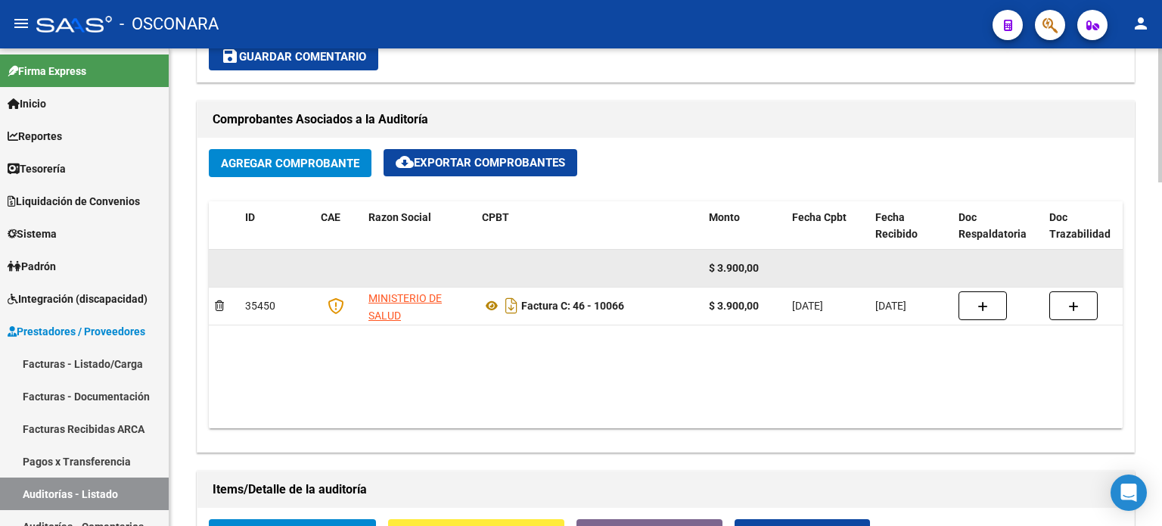
scroll to position [832, 0]
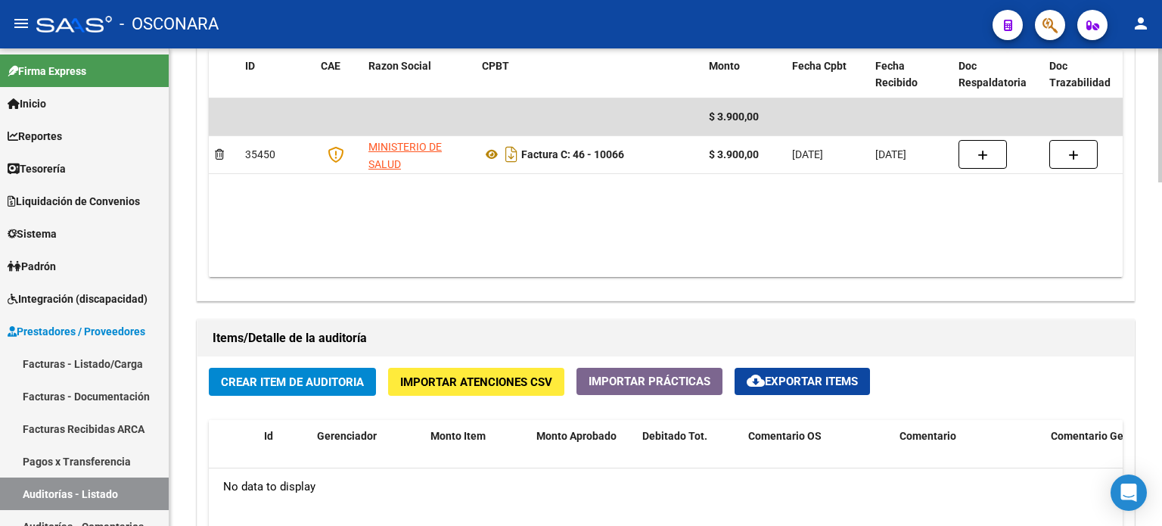
click at [314, 384] on span "Crear Item de Auditoria" at bounding box center [292, 382] width 143 height 14
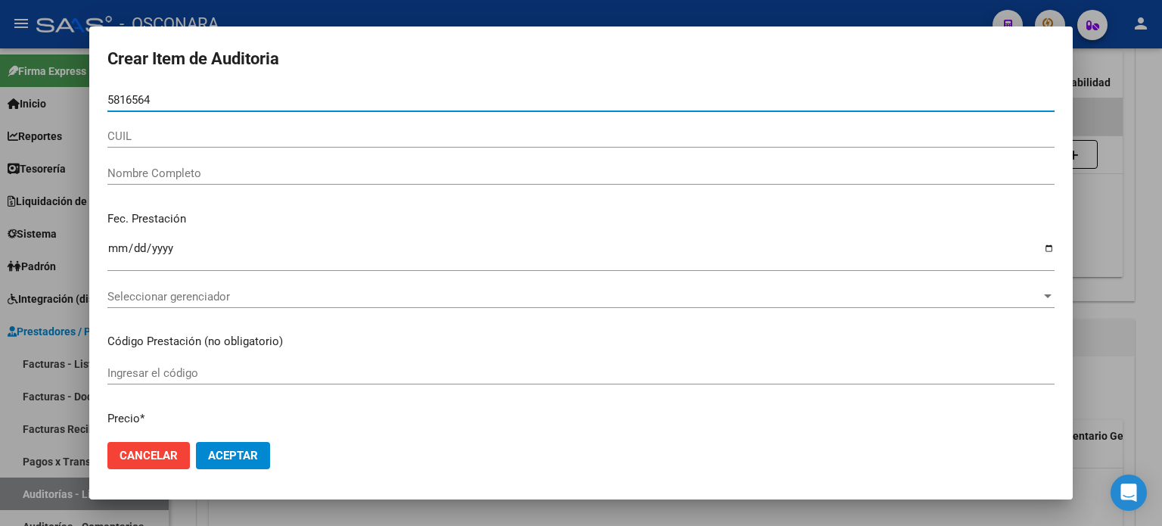
type input "58165641"
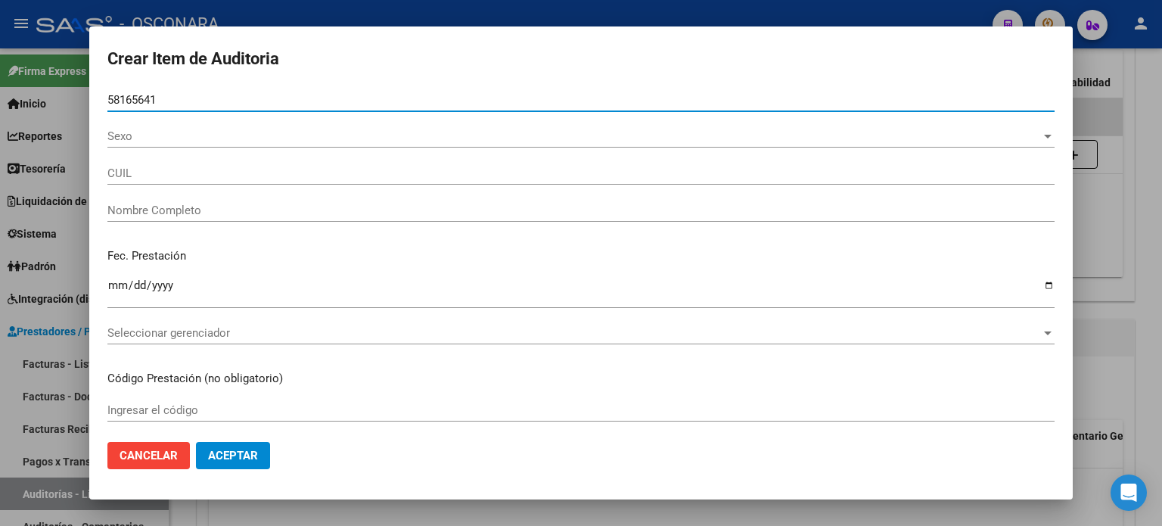
type input "27581656411"
type input "PEREYRA DELFINA AITANA"
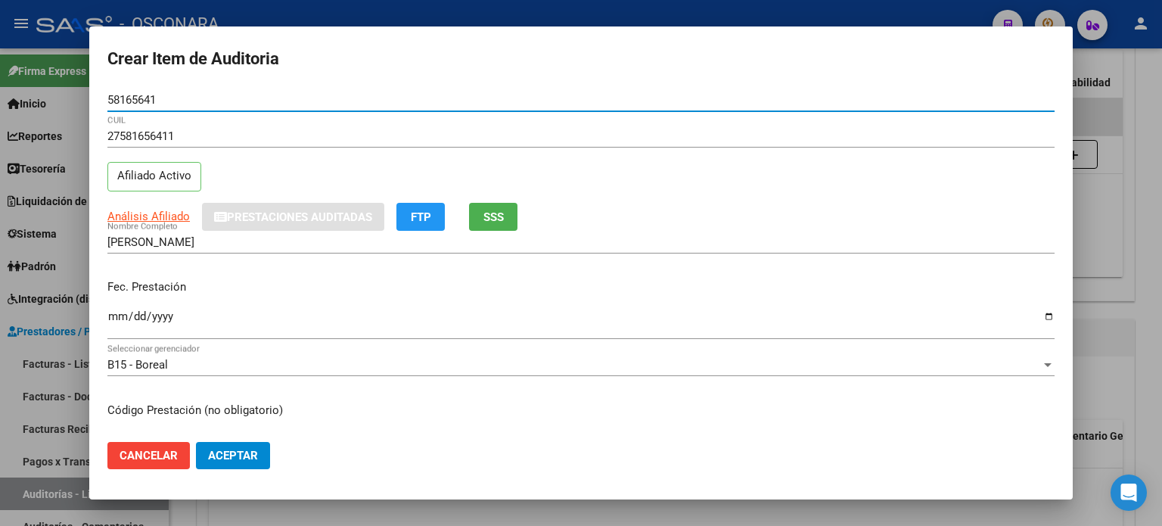
type input "58165641"
click at [496, 219] on span "SSS" at bounding box center [493, 217] width 20 height 14
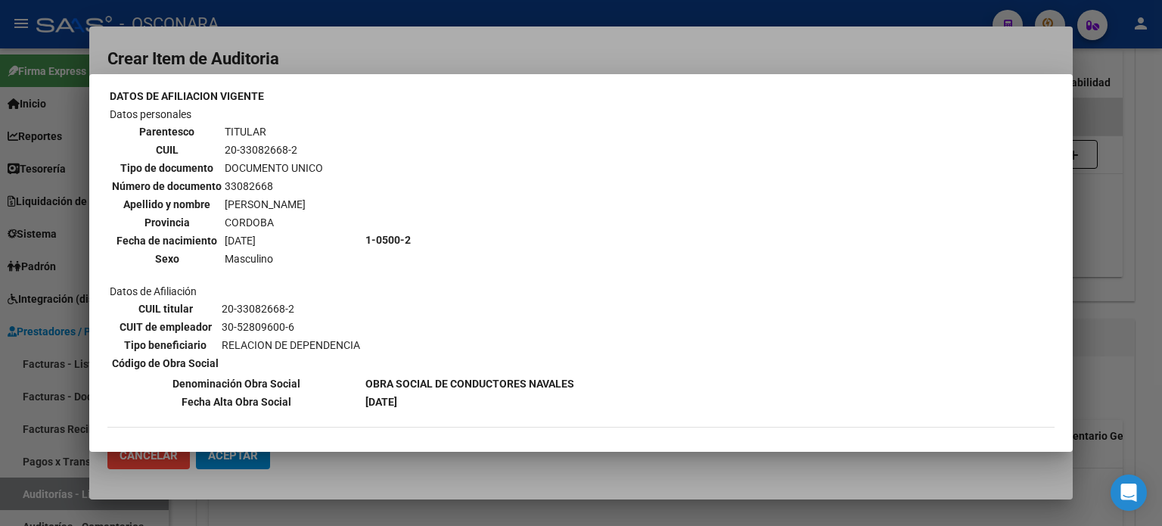
scroll to position [151, 0]
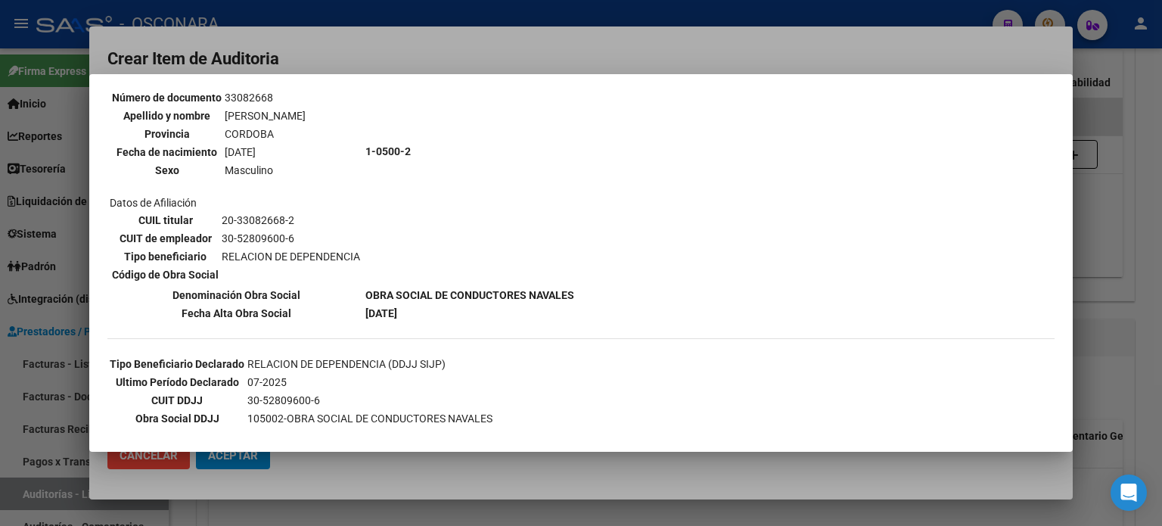
click at [1131, 287] on div at bounding box center [581, 263] width 1162 height 526
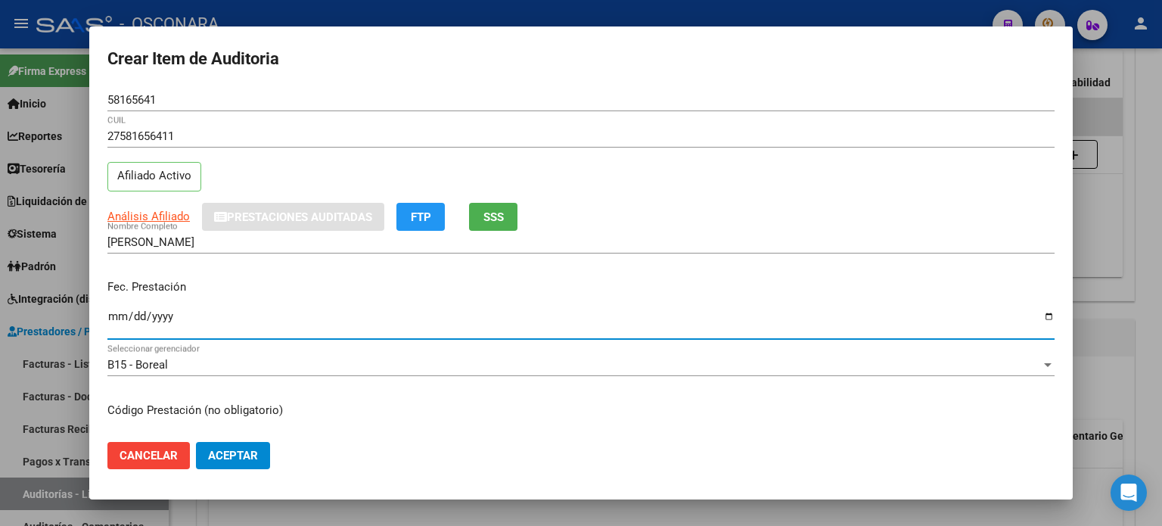
click at [113, 319] on input "Ingresar la fecha" at bounding box center [580, 322] width 947 height 24
type input "2025-03-16"
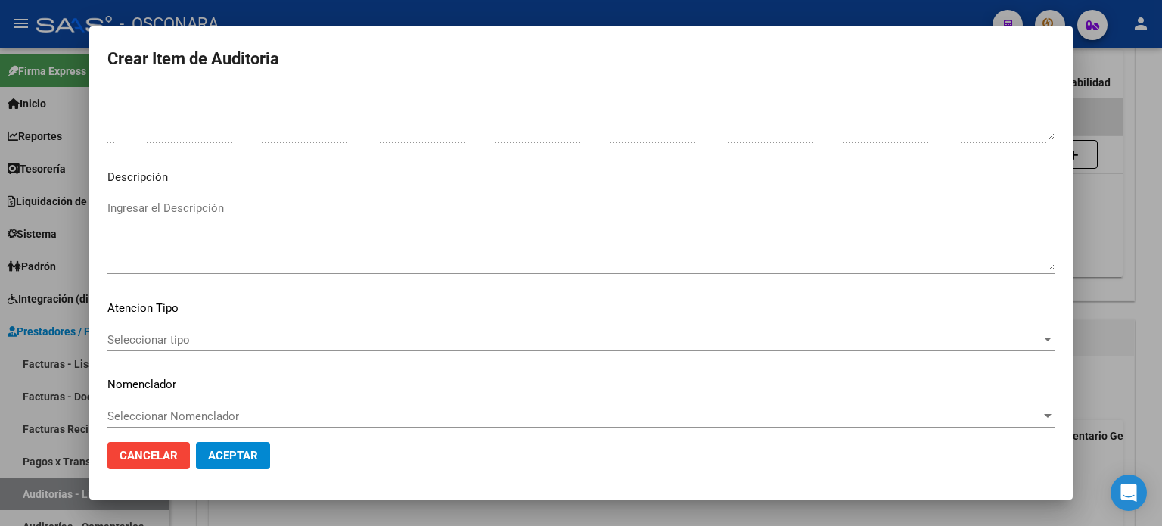
scroll to position [1020, 0]
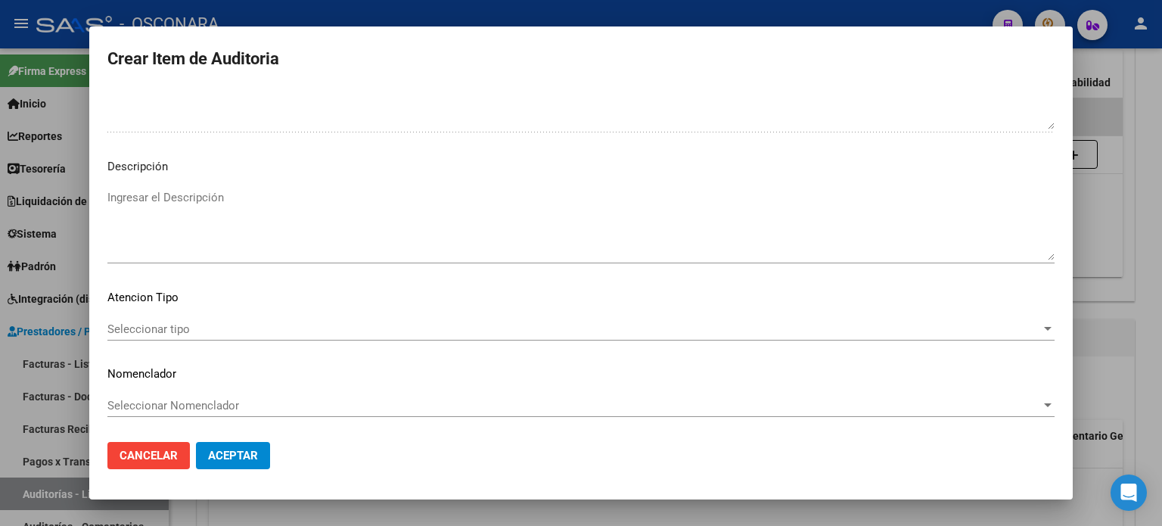
click at [157, 235] on textarea "Ingresar el Descripción" at bounding box center [580, 224] width 947 height 71
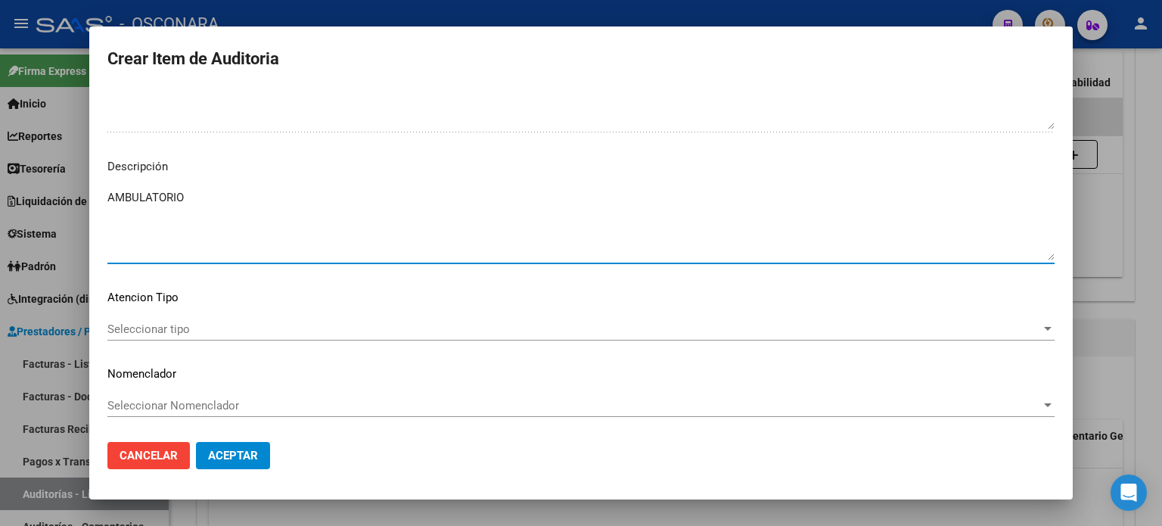
type textarea "AMBULATORIO"
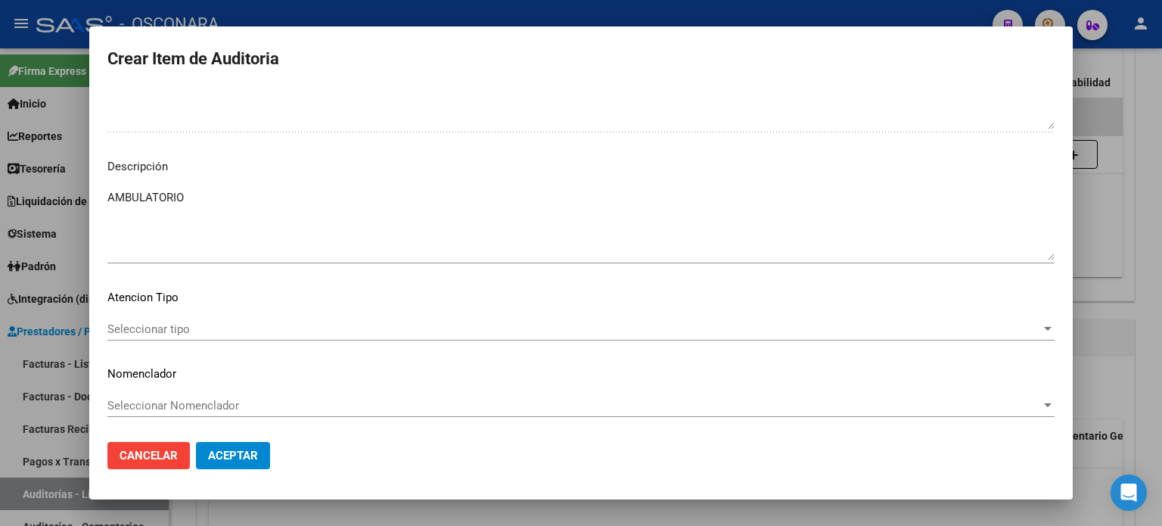
click at [148, 318] on div "Seleccionar tipo Seleccionar tipo" at bounding box center [580, 329] width 947 height 23
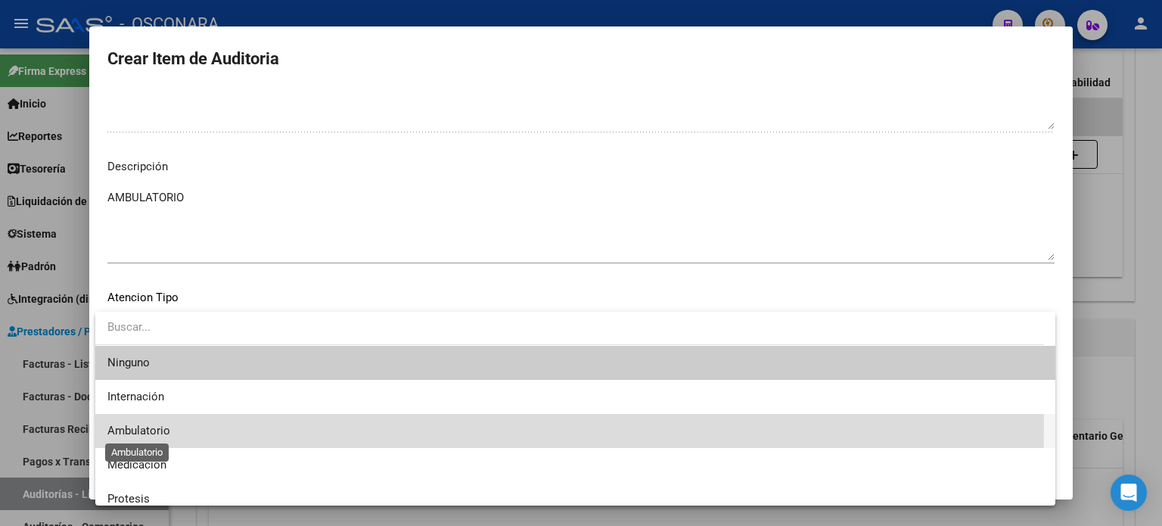
click at [143, 424] on span "Ambulatorio" at bounding box center [138, 431] width 63 height 14
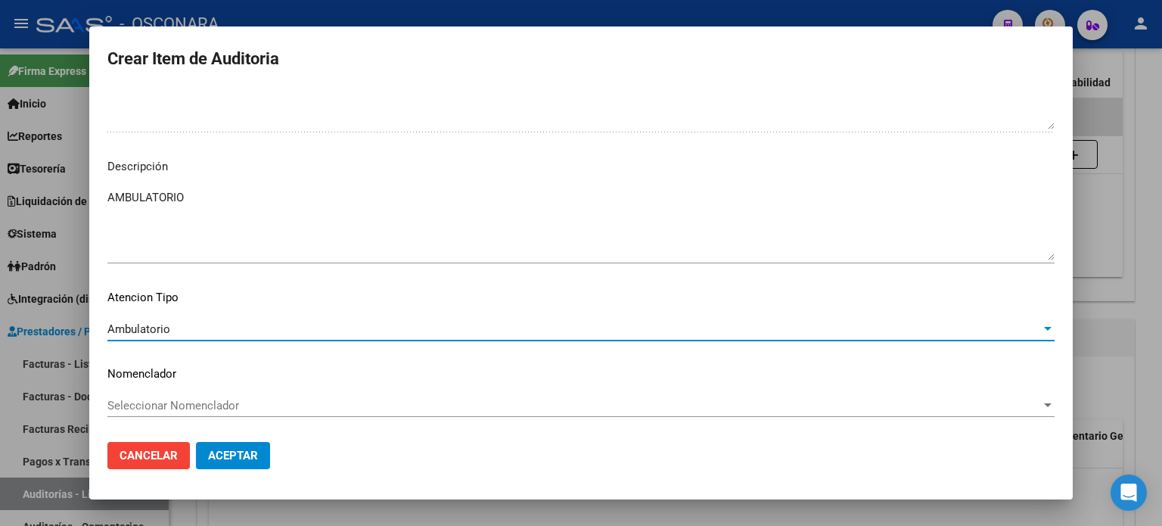
drag, startPoint x: 201, startPoint y: 459, endPoint x: 250, endPoint y: 472, distance: 50.8
click at [201, 459] on button "Aceptar" at bounding box center [233, 455] width 74 height 27
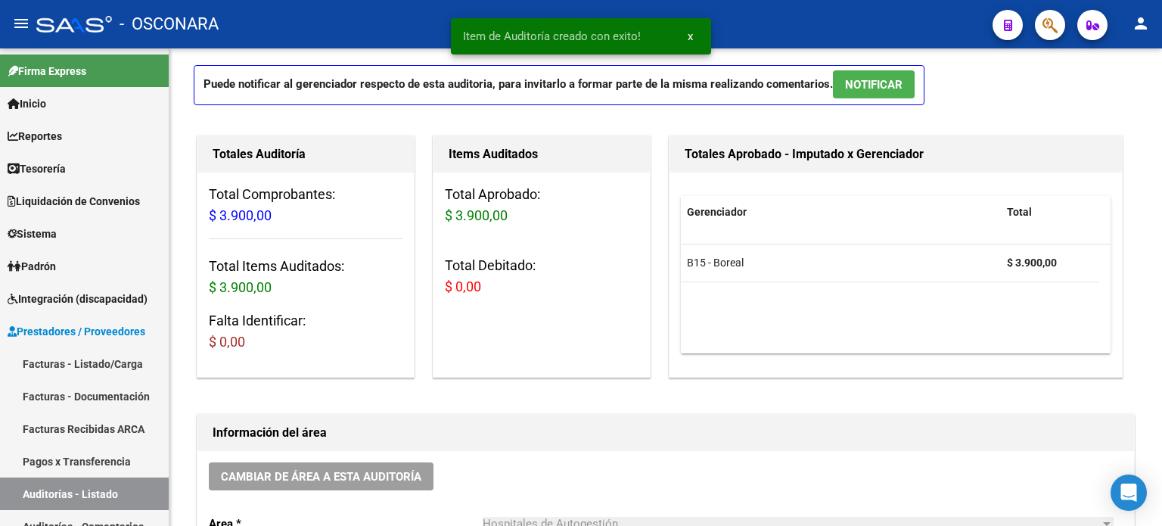
scroll to position [0, 0]
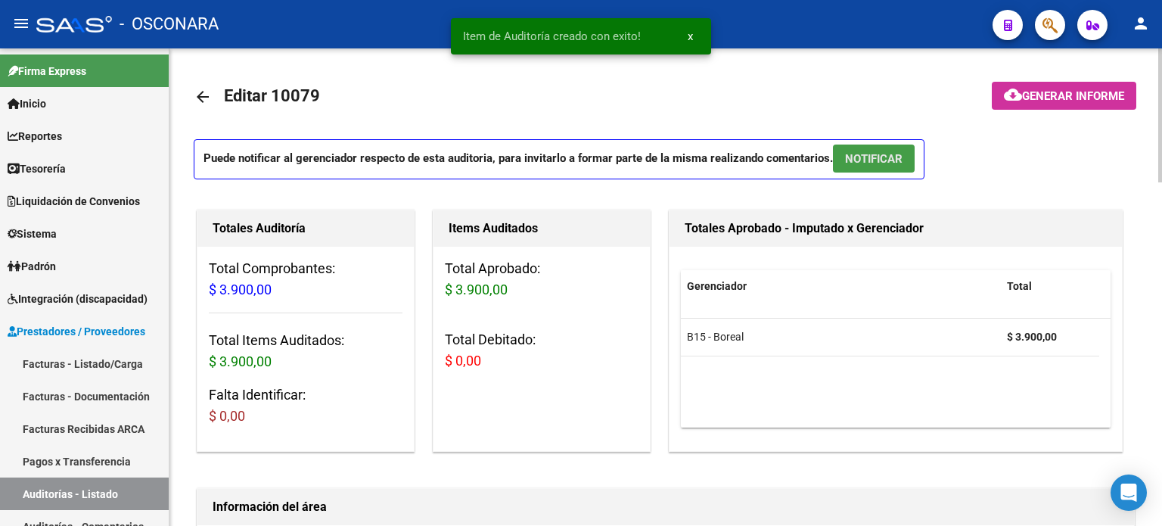
click at [875, 156] on span "NOTIFICAR" at bounding box center [874, 159] width 58 height 14
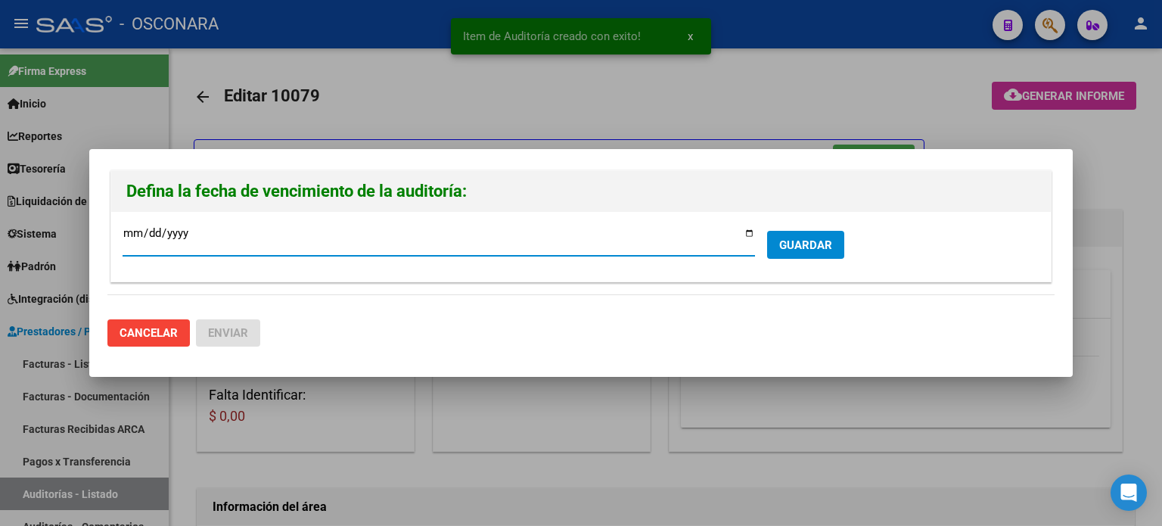
click at [748, 232] on input "[DATE]" at bounding box center [439, 239] width 633 height 24
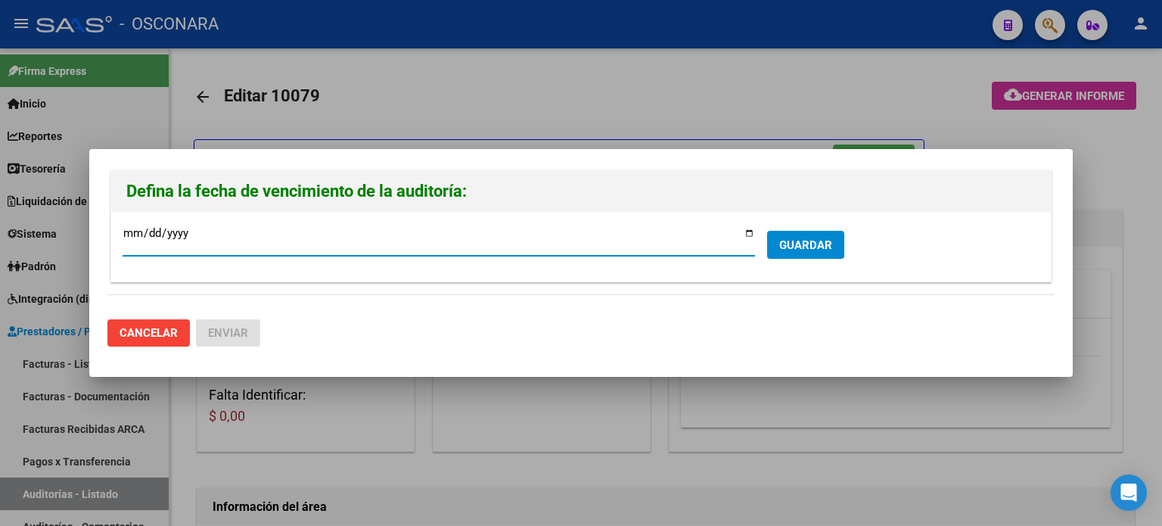
type input "2025-09-22"
click at [822, 250] on span "GUARDAR" at bounding box center [805, 245] width 53 height 14
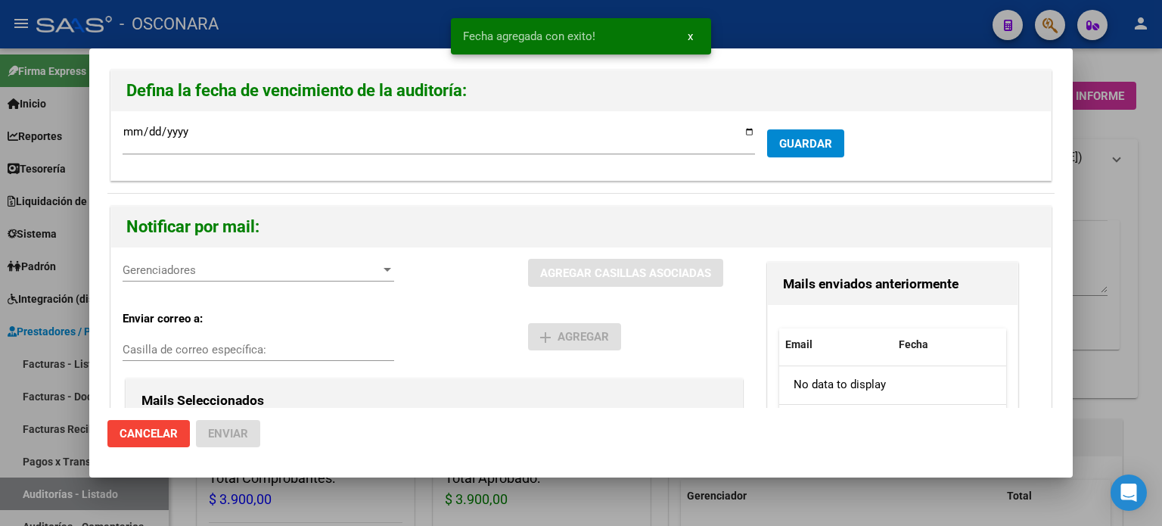
click at [219, 253] on div "Gerenciadores Gerenciadores AGREGAR CASILLAS ASOCIADAS Enviar correo a: Casilla…" at bounding box center [581, 422] width 940 height 350
click at [202, 275] on span "Gerenciadores" at bounding box center [252, 270] width 258 height 14
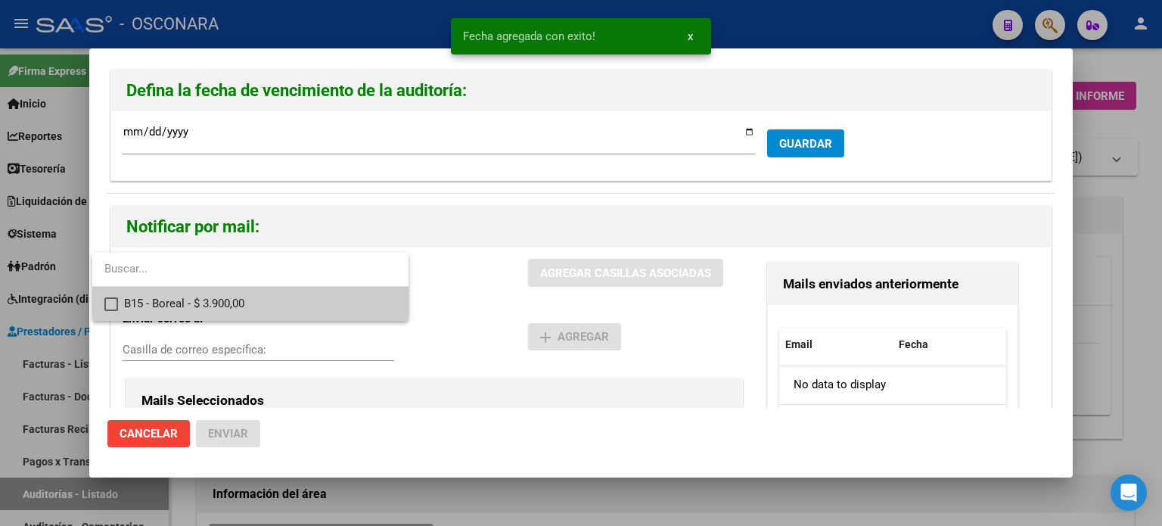
click at [180, 311] on span "B15 - Boreal - $ 3.900,00" at bounding box center [260, 304] width 272 height 34
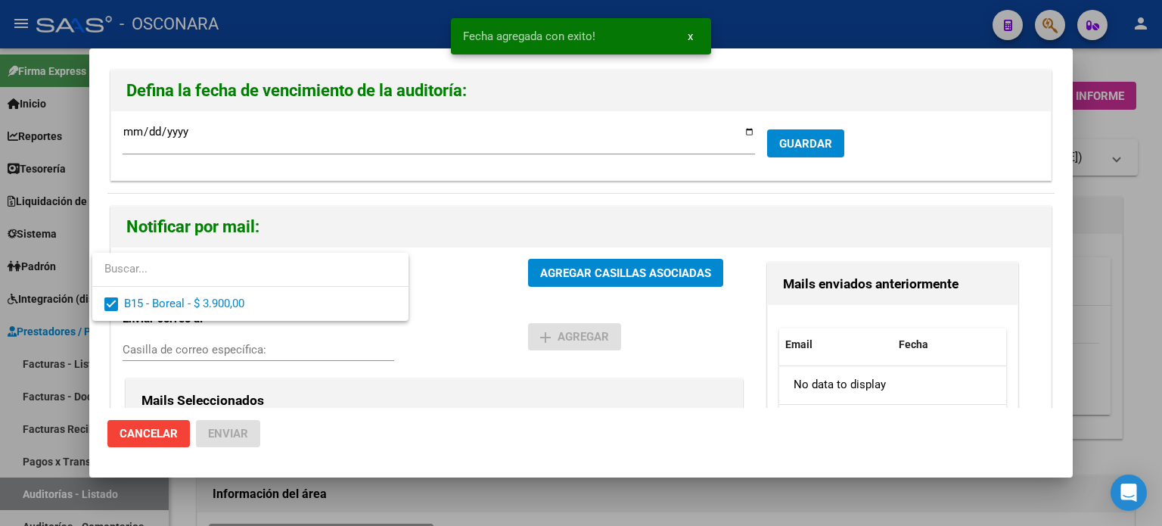
click at [559, 266] on div at bounding box center [581, 263] width 1162 height 526
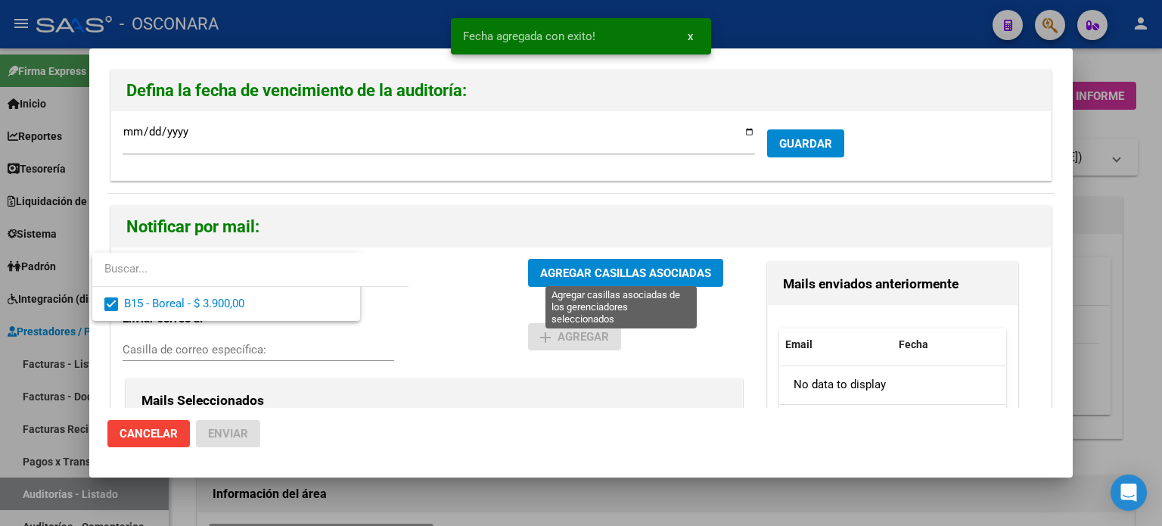
click at [559, 266] on span "AGREGAR CASILLAS ASOCIADAS" at bounding box center [625, 273] width 171 height 14
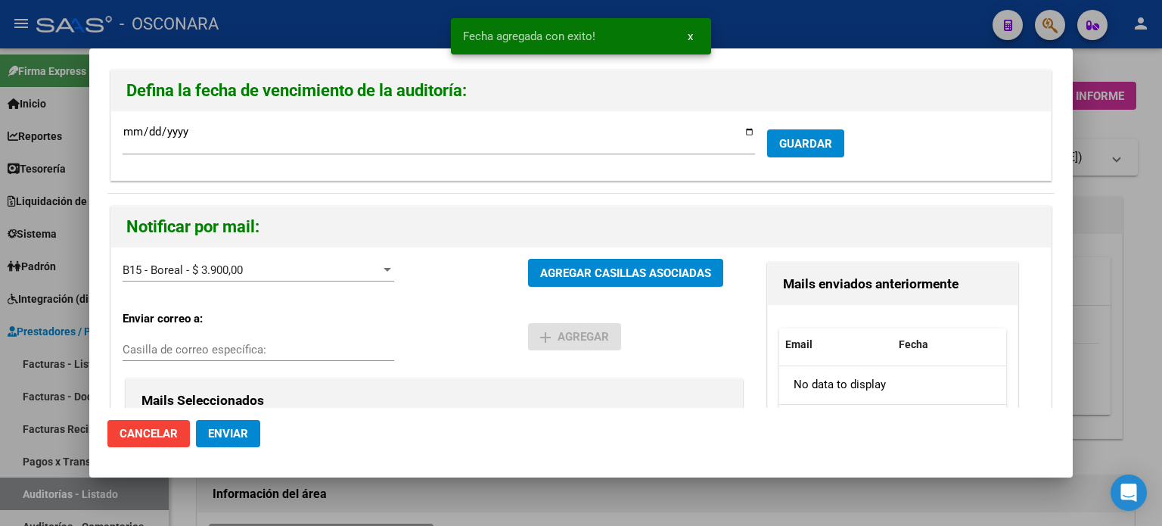
click at [214, 438] on span "Enviar" at bounding box center [228, 434] width 40 height 14
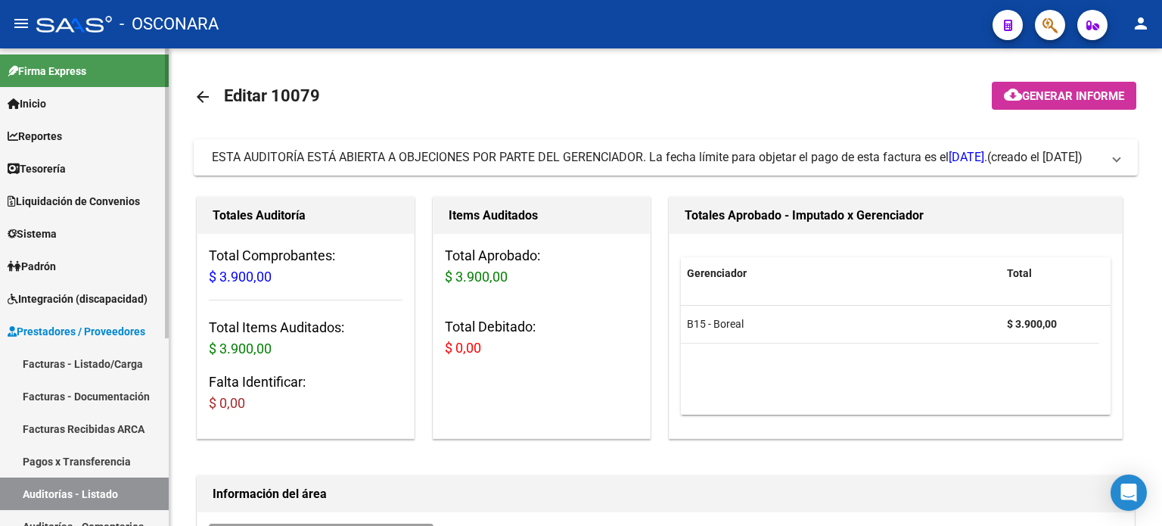
click at [55, 367] on link "Facturas - Listado/Carga" at bounding box center [84, 363] width 169 height 33
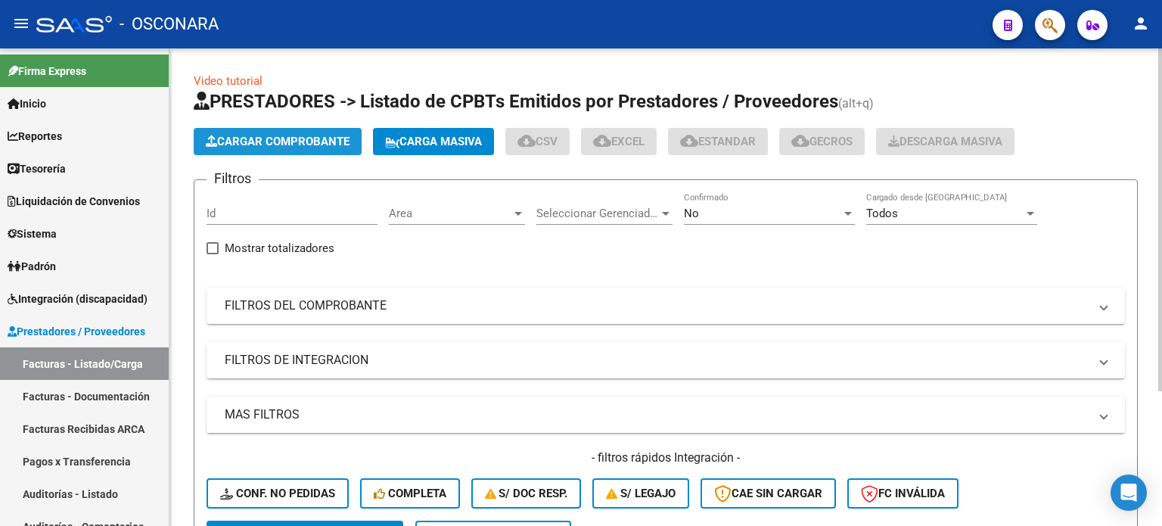
click at [269, 134] on button "Cargar Comprobante" at bounding box center [278, 141] width 168 height 27
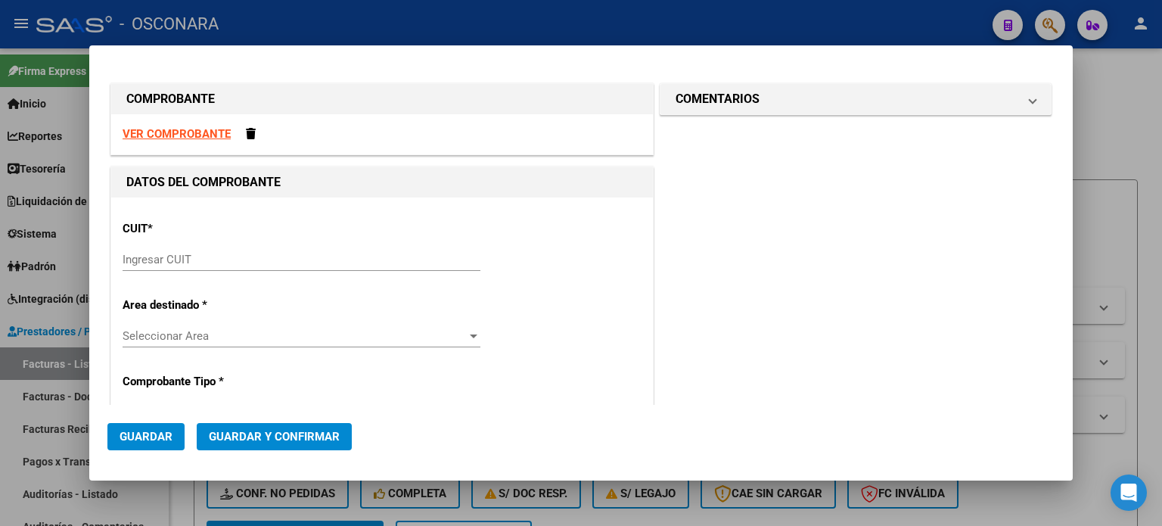
click at [154, 249] on div "Ingresar CUIT" at bounding box center [302, 259] width 358 height 23
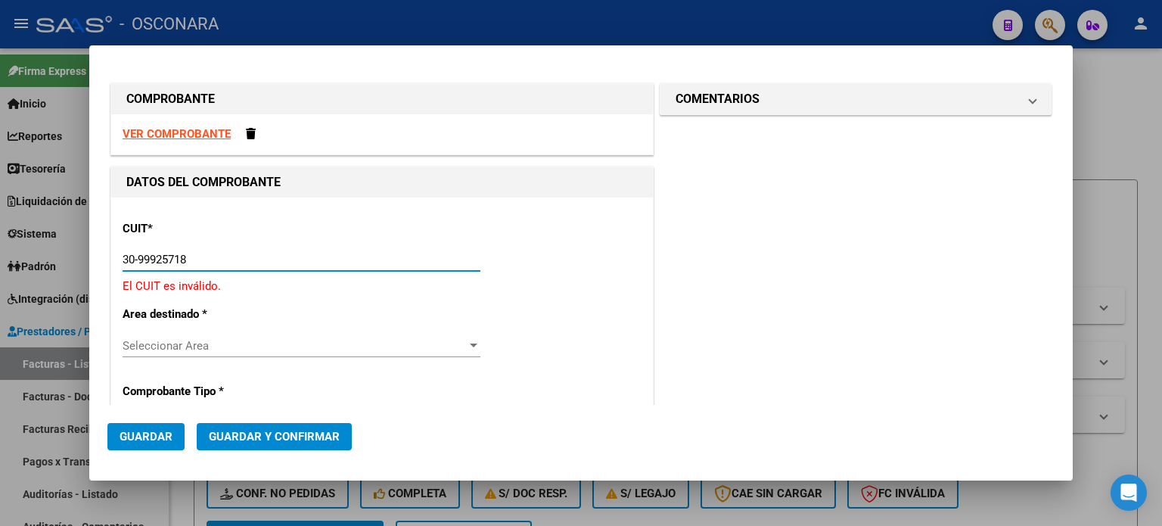
type input "30-99925718-2"
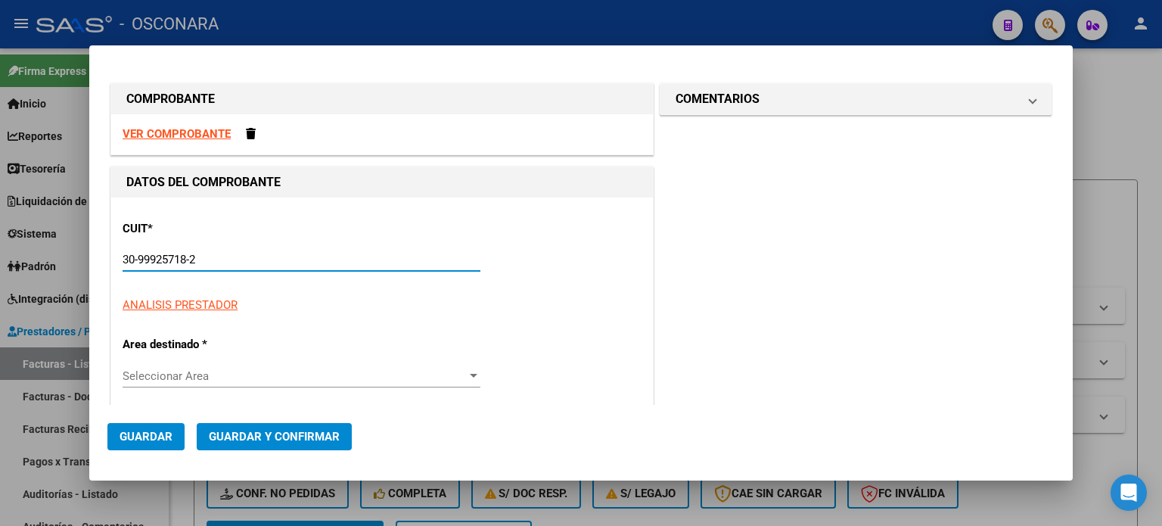
type input "46"
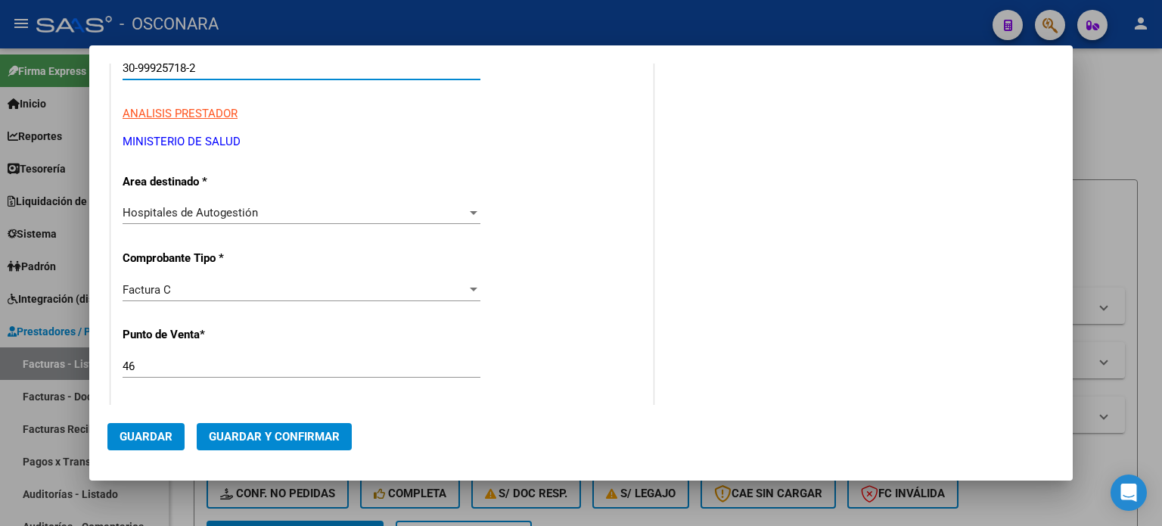
scroll to position [227, 0]
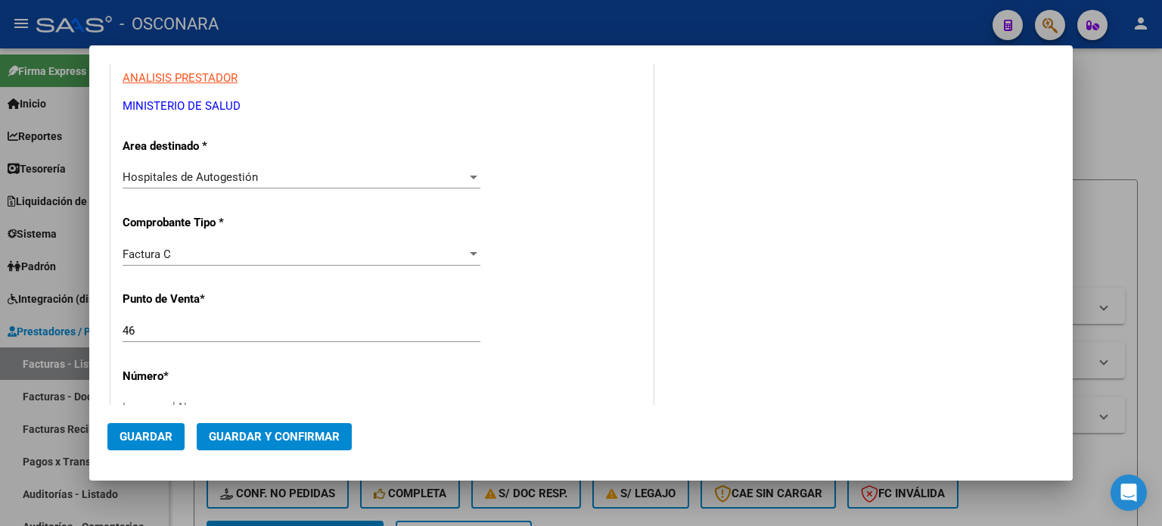
type input "30-99925718-2"
click at [223, 336] on input "46" at bounding box center [302, 331] width 358 height 14
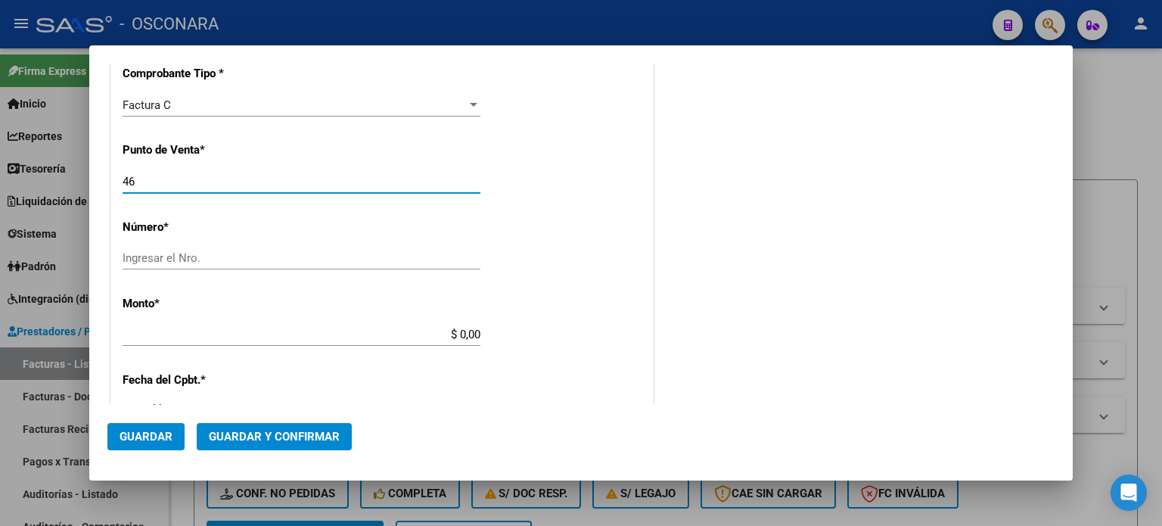
scroll to position [378, 0]
click at [176, 254] on input "Ingresar el Nro." at bounding box center [302, 256] width 358 height 14
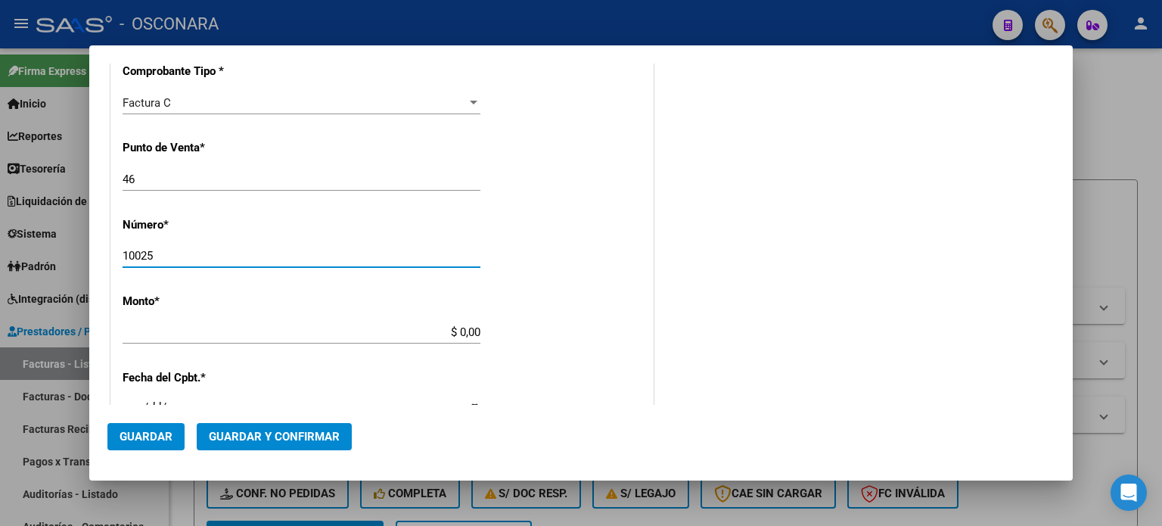
type input "10025"
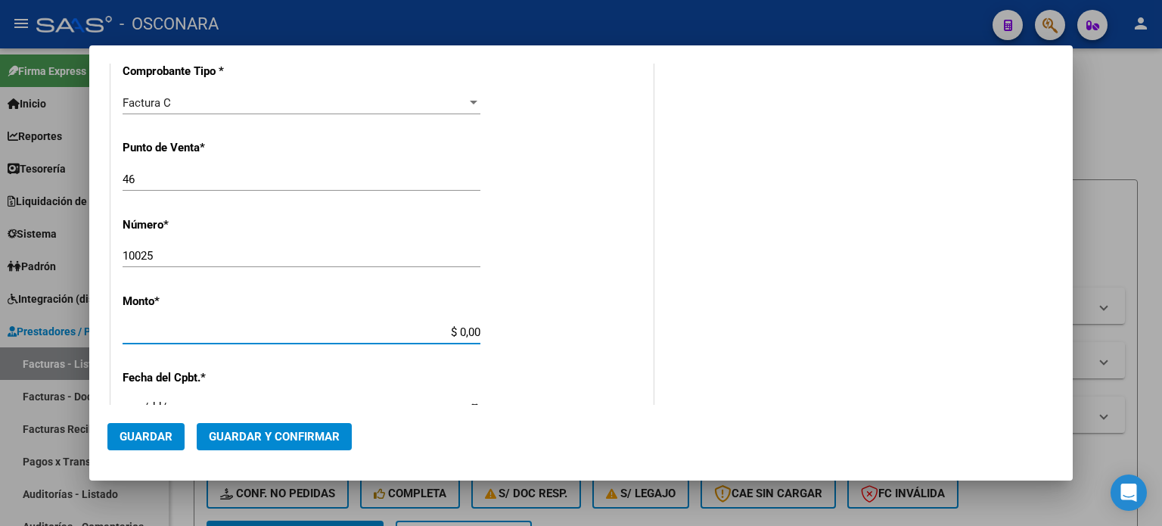
drag, startPoint x: 455, startPoint y: 328, endPoint x: 534, endPoint y: 328, distance: 79.4
click at [534, 328] on div "CUIT * 30-99925718-2 Ingresar CUIT ANALISIS PRESTADOR MINISTERIO DE SALUD ARCA …" at bounding box center [382, 355] width 542 height 1073
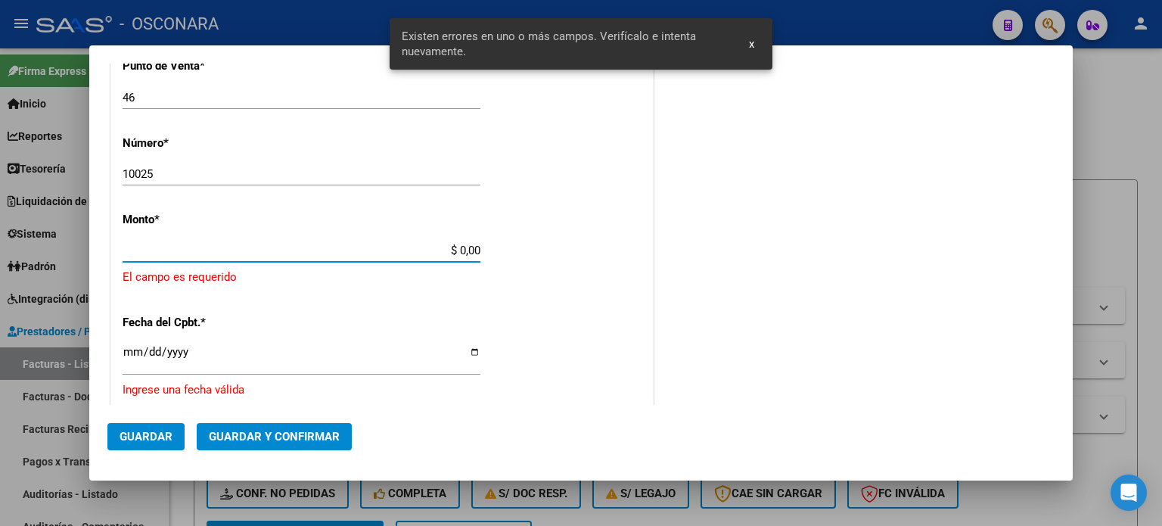
scroll to position [469, 0]
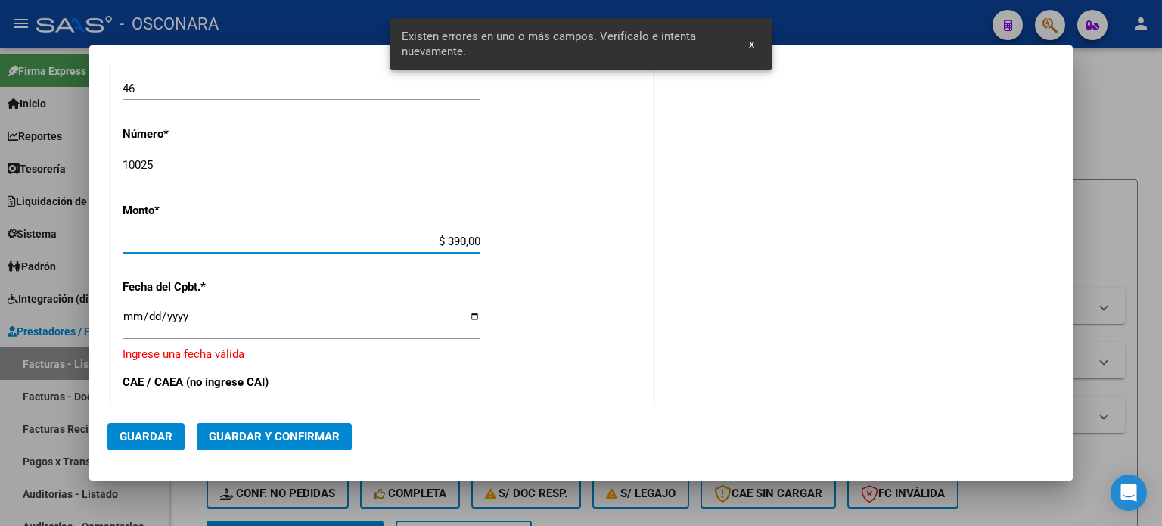
type input "$ 3.900,00"
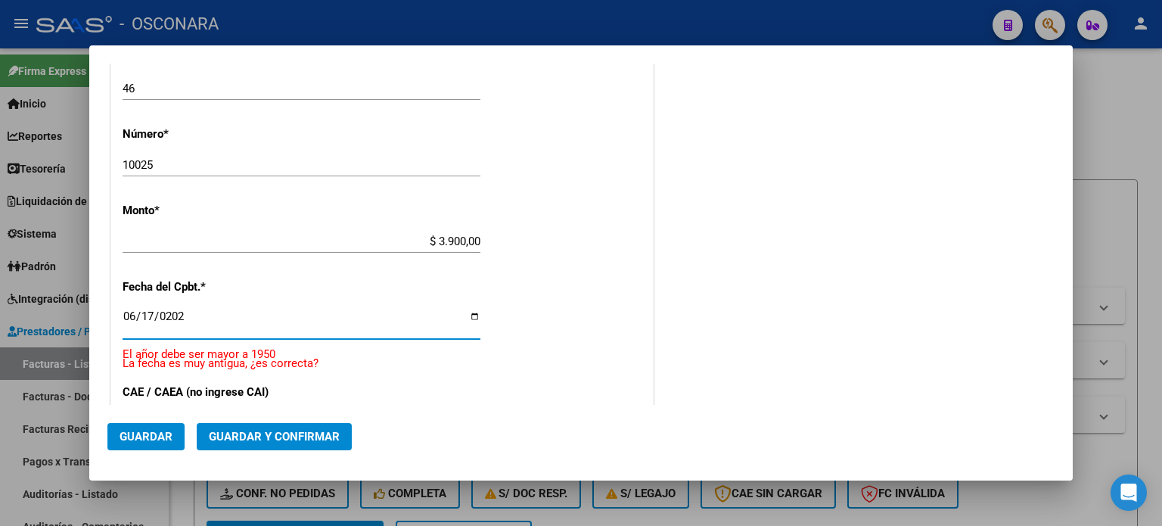
type input "2025-06-17"
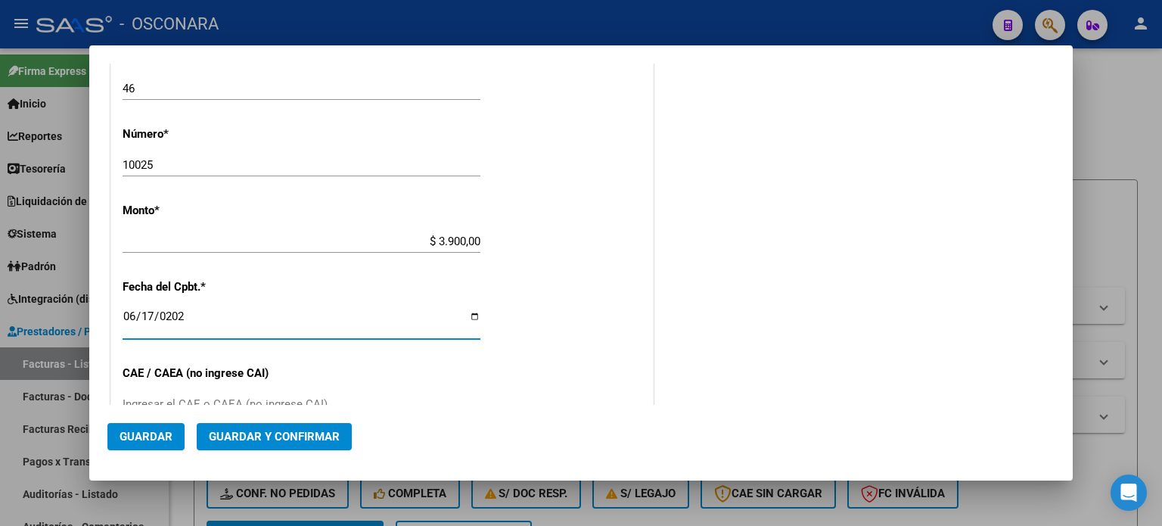
click at [133, 314] on input "2025-06-17" at bounding box center [302, 322] width 358 height 24
click at [233, 435] on span "Guardar y Confirmar" at bounding box center [274, 437] width 131 height 14
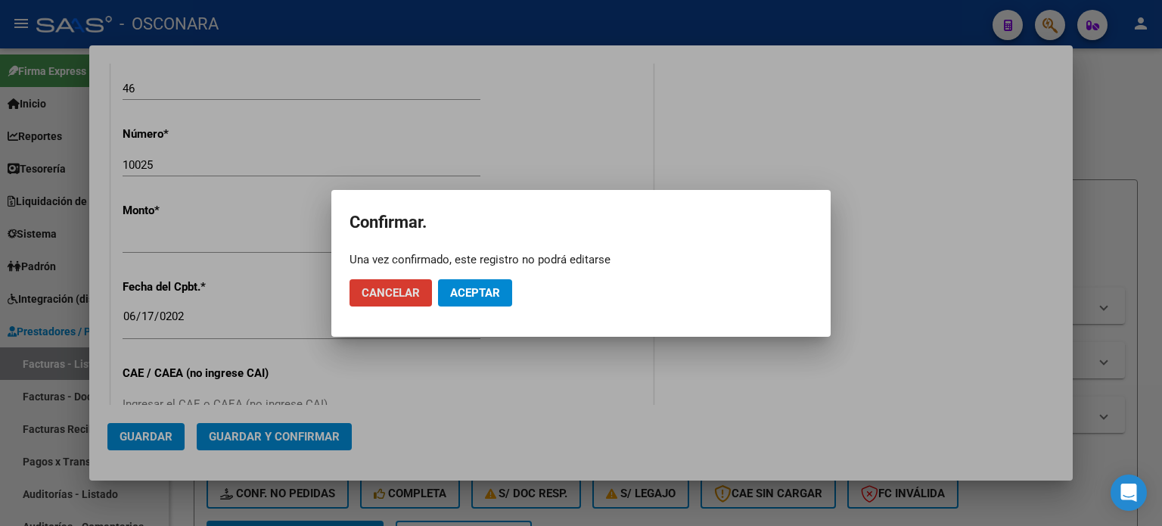
click at [490, 286] on span "Aceptar" at bounding box center [475, 293] width 50 height 14
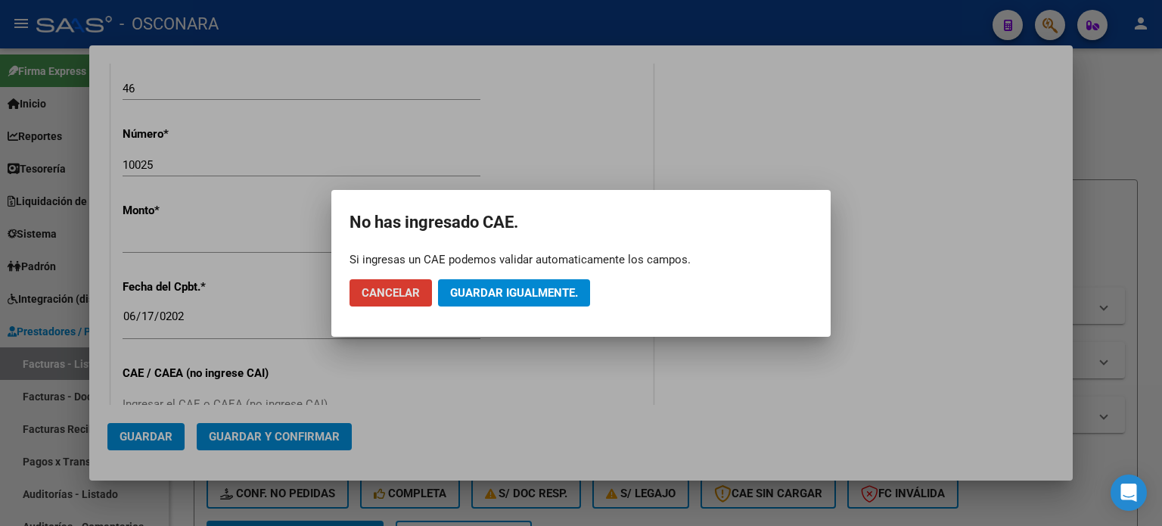
click at [490, 284] on button "Guardar igualmente." at bounding box center [514, 292] width 152 height 27
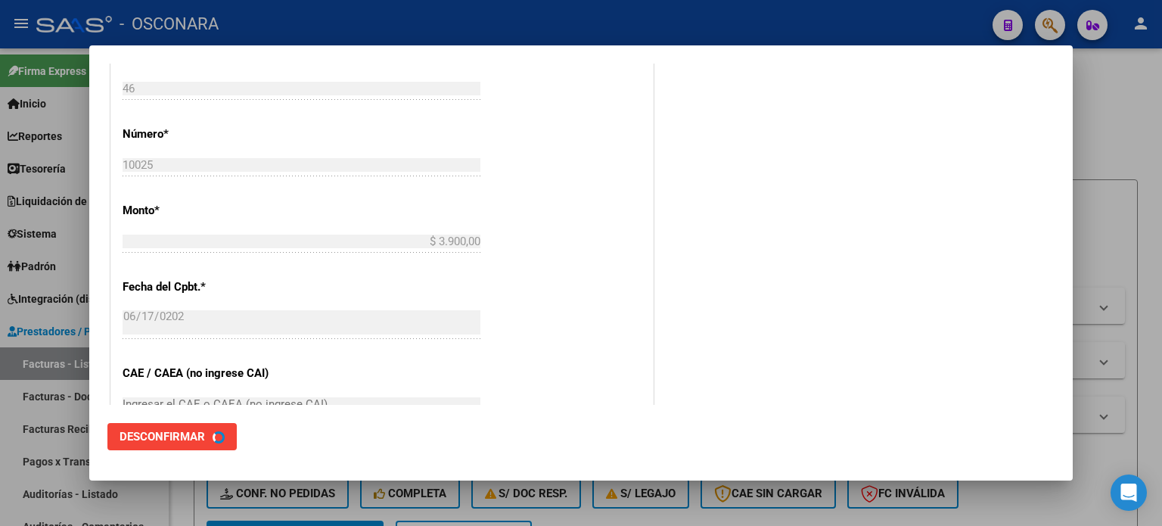
scroll to position [0, 0]
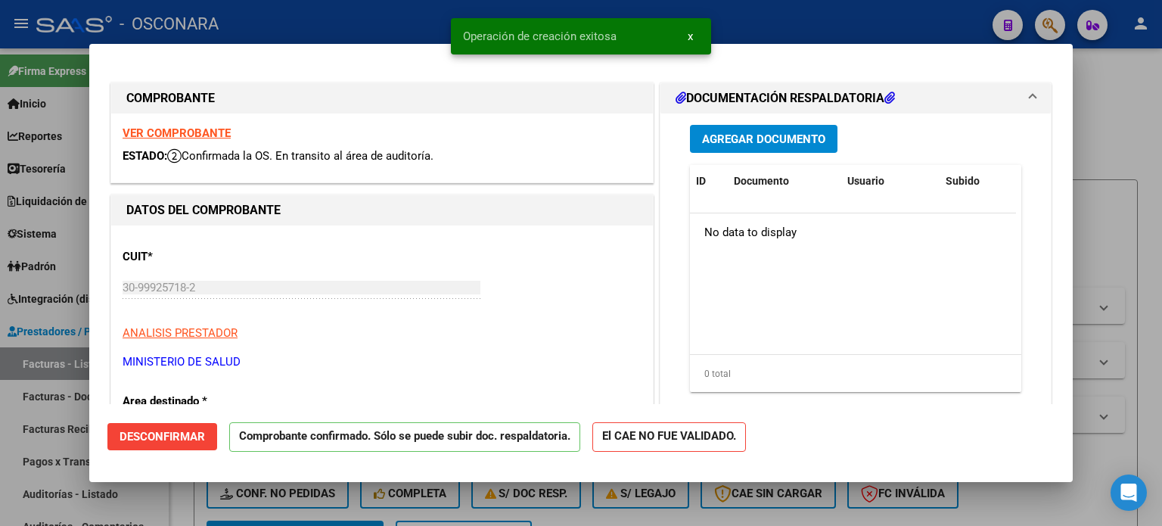
click at [0, 465] on div at bounding box center [581, 263] width 1162 height 526
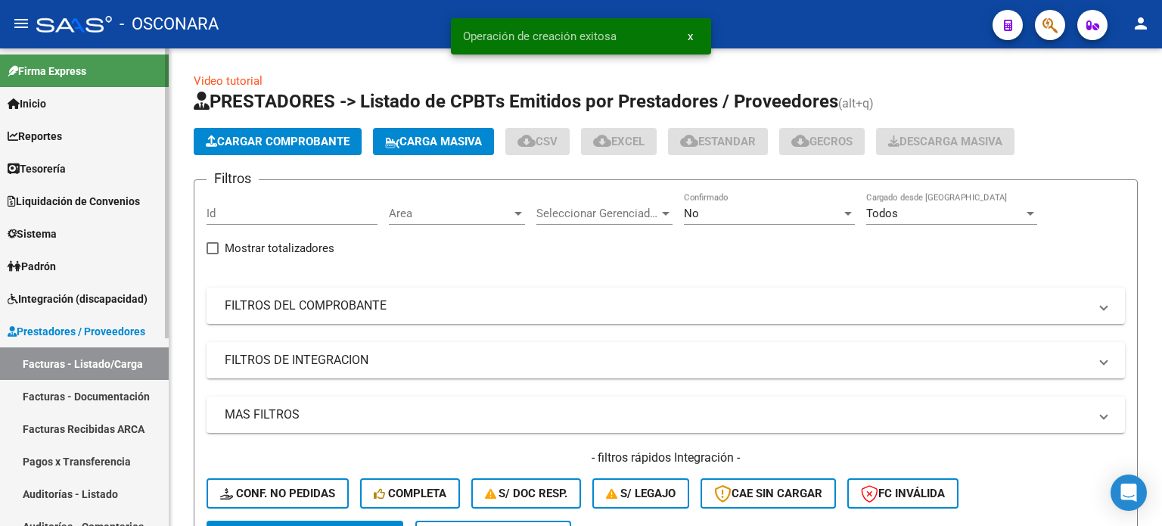
drag, startPoint x: 42, startPoint y: 498, endPoint x: 67, endPoint y: 462, distance: 43.0
click at [43, 498] on link "Auditorías - Listado" at bounding box center [84, 493] width 169 height 33
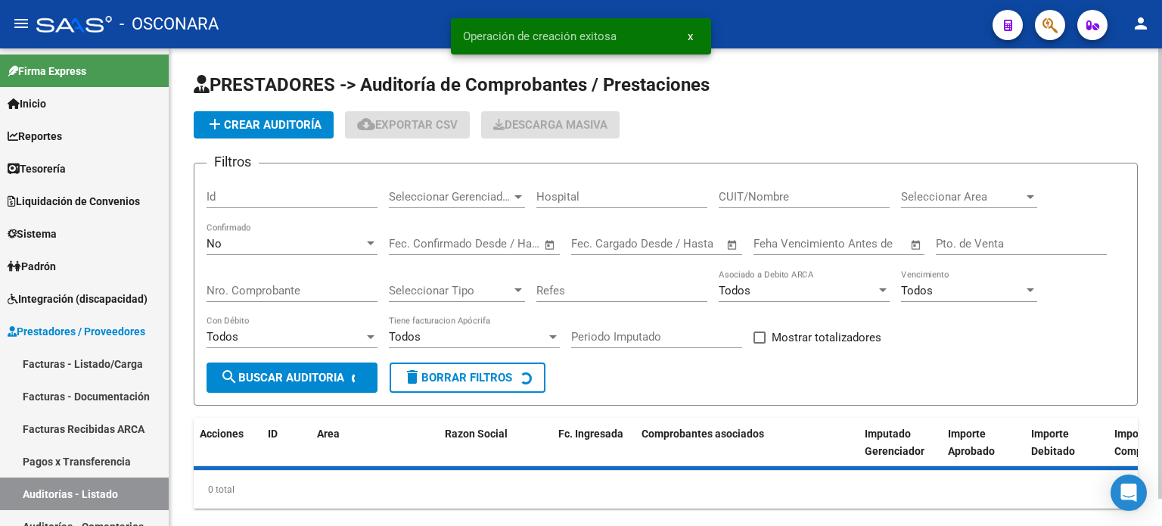
click at [250, 120] on span "add Crear Auditoría" at bounding box center [264, 125] width 116 height 14
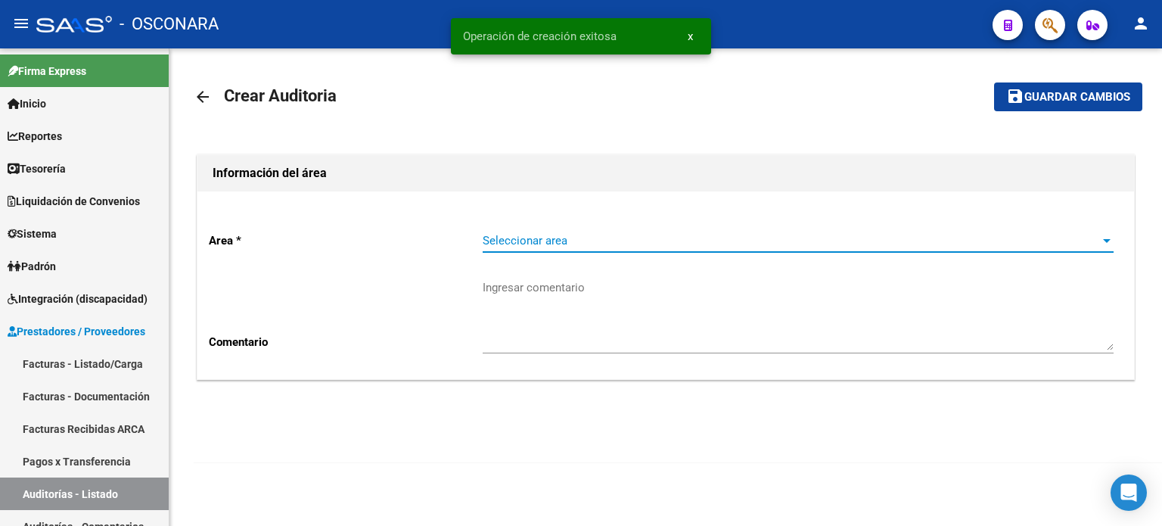
click at [553, 241] on span "Seleccionar area" at bounding box center [791, 241] width 617 height 14
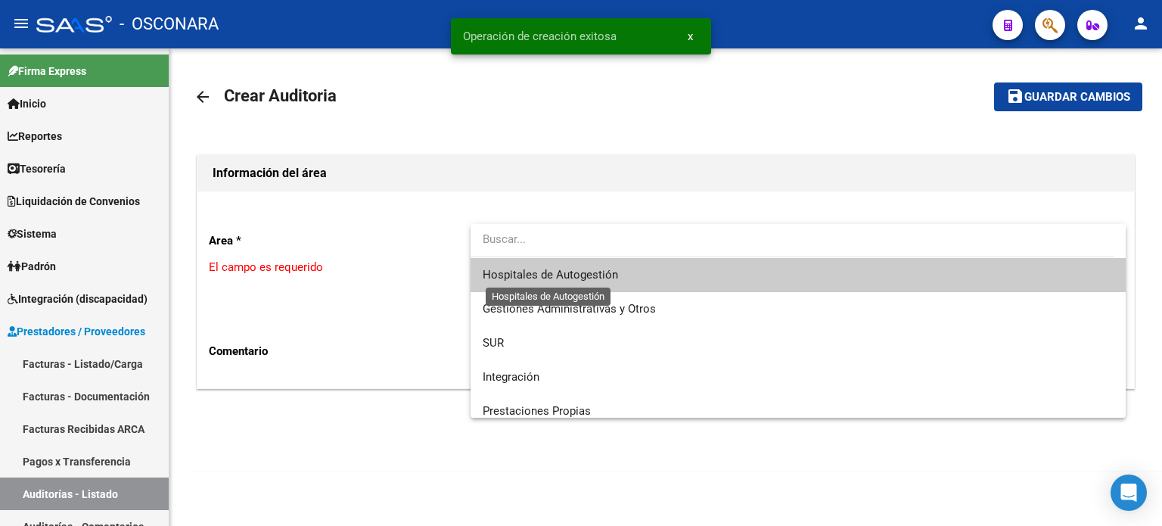
click at [555, 269] on span "Hospitales de Autogestión" at bounding box center [550, 275] width 135 height 14
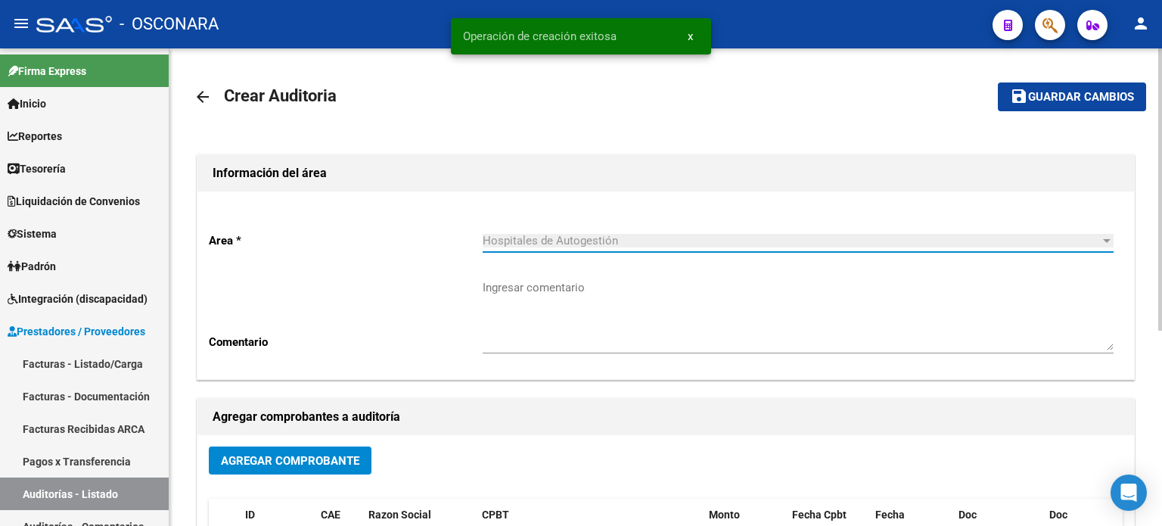
click at [306, 455] on span "Agregar Comprobante" at bounding box center [290, 461] width 138 height 14
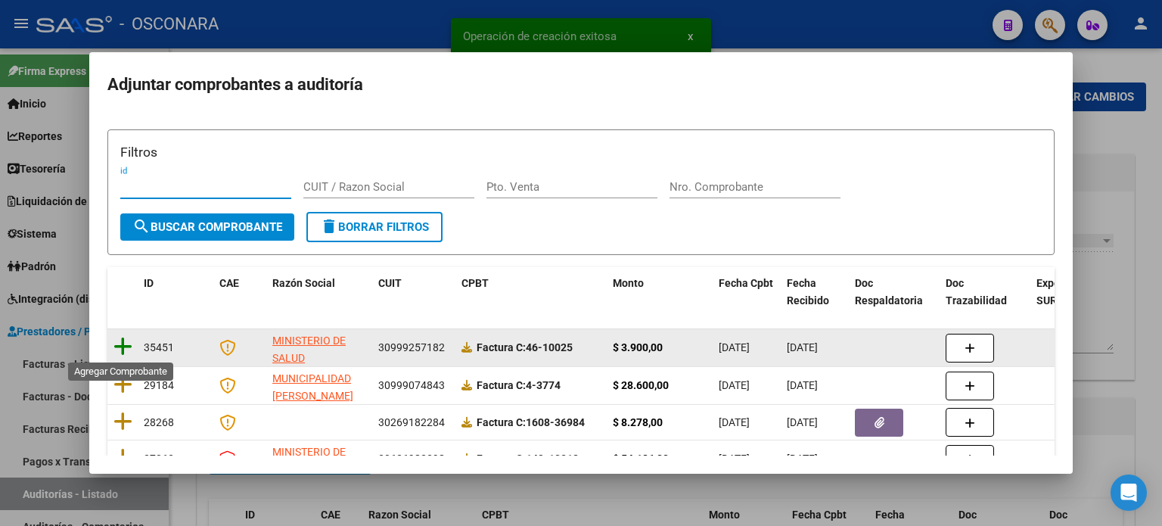
click at [118, 345] on icon at bounding box center [122, 346] width 19 height 21
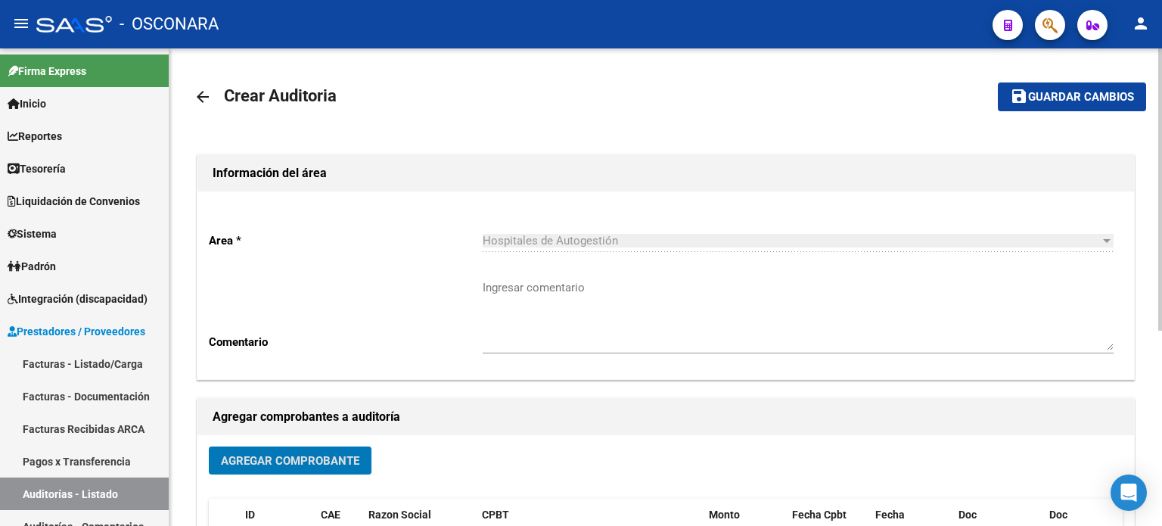
click at [1065, 94] on span "Guardar cambios" at bounding box center [1081, 98] width 106 height 14
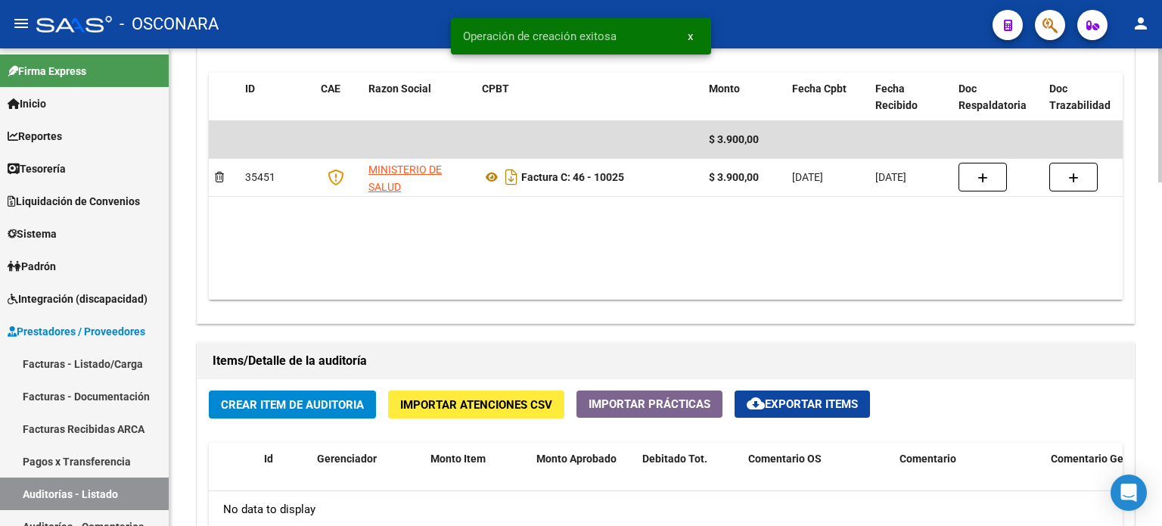
scroll to position [832, 0]
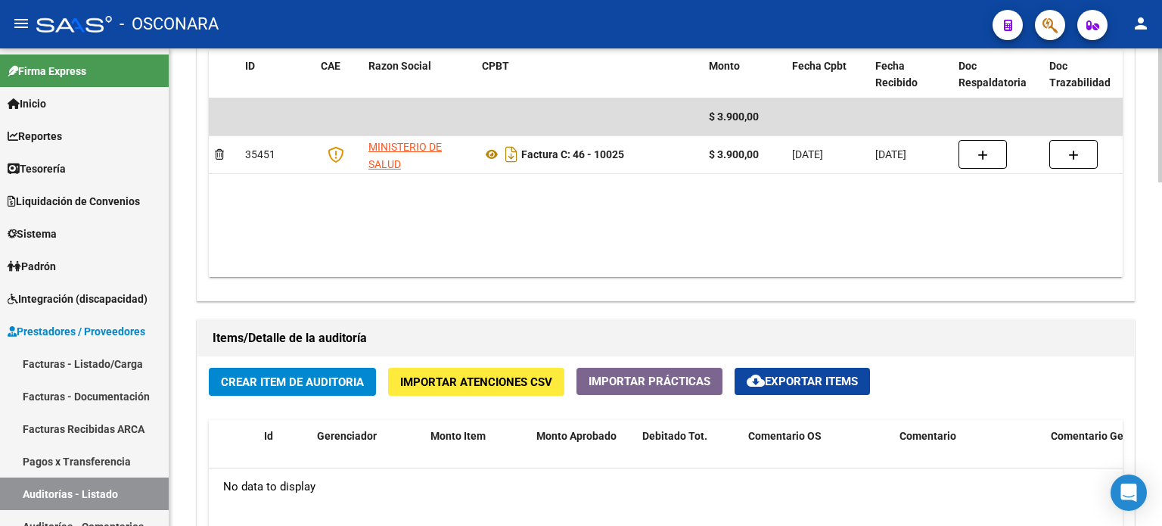
click at [267, 385] on span "Crear Item de Auditoria" at bounding box center [292, 382] width 143 height 14
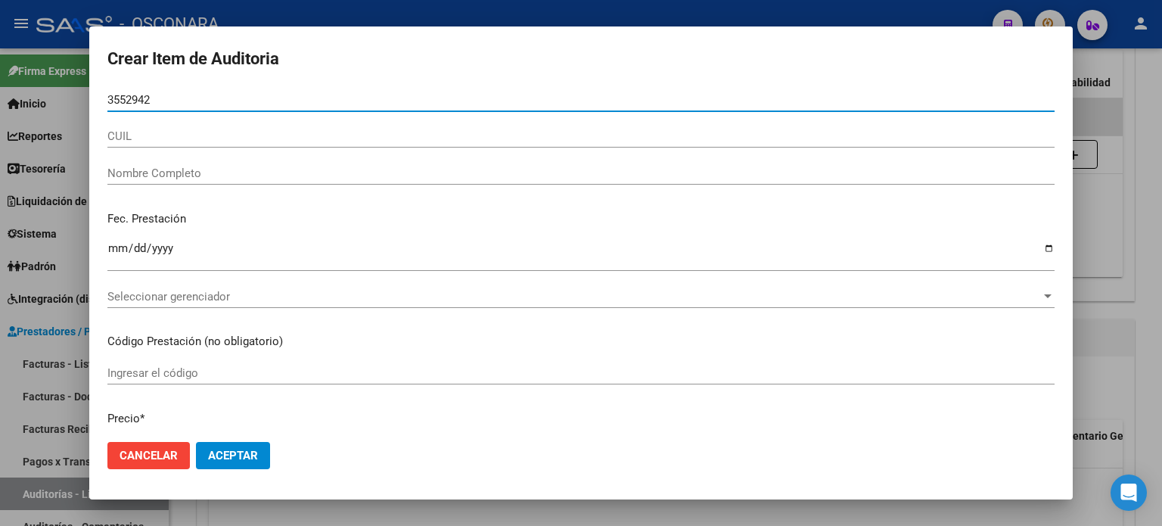
type input "35529424"
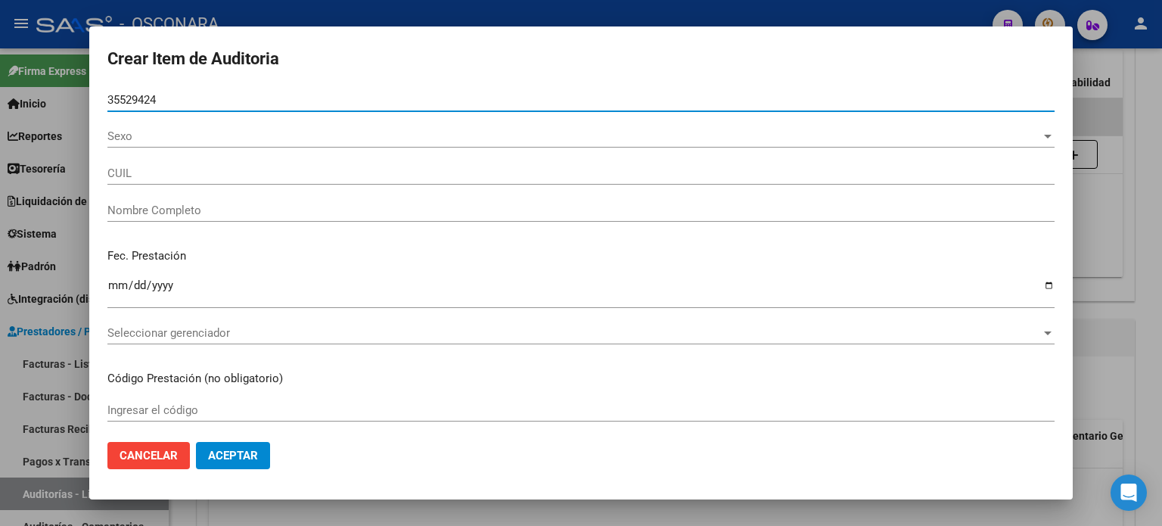
type input "27355294248"
type input "PERALTA NOELIA GISEL"
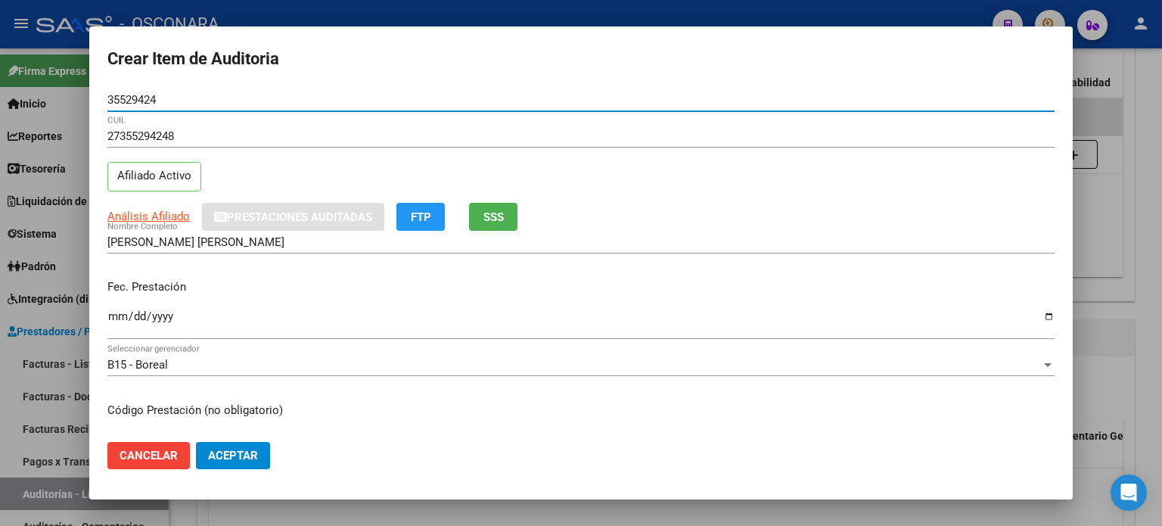
type input "35529424"
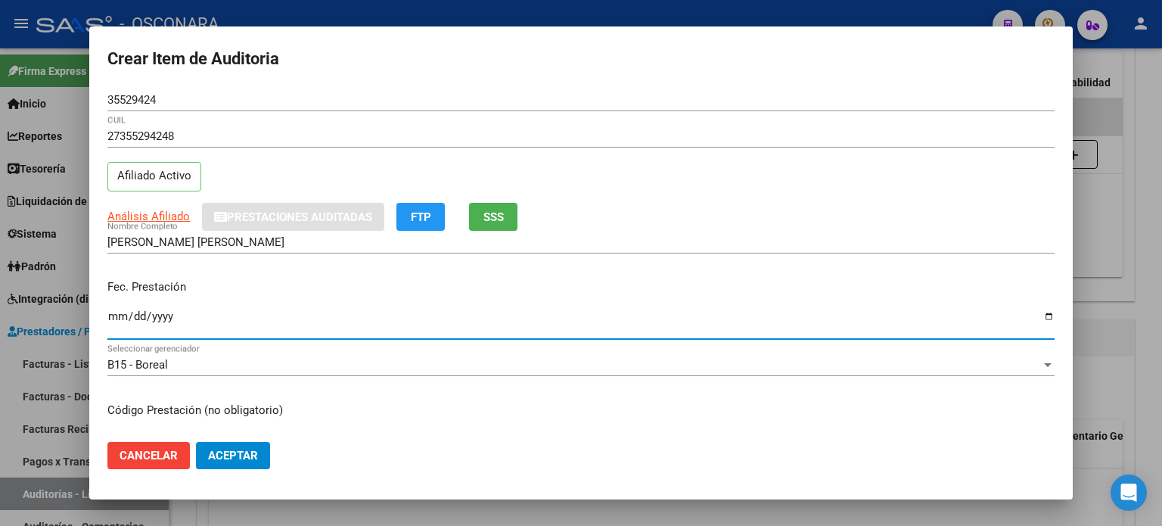
click at [109, 317] on input "Ingresar la fecha" at bounding box center [580, 322] width 947 height 24
click at [122, 317] on input "Ingresar la fecha" at bounding box center [580, 322] width 947 height 24
click at [115, 314] on input "Ingresar la fecha" at bounding box center [580, 322] width 947 height 24
type input "2025-04-06"
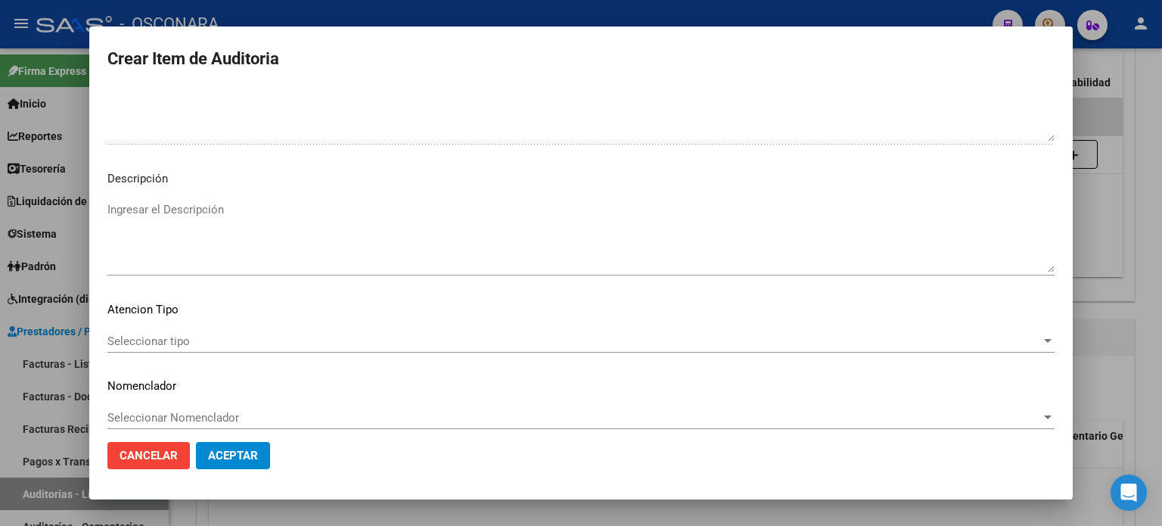
scroll to position [1020, 0]
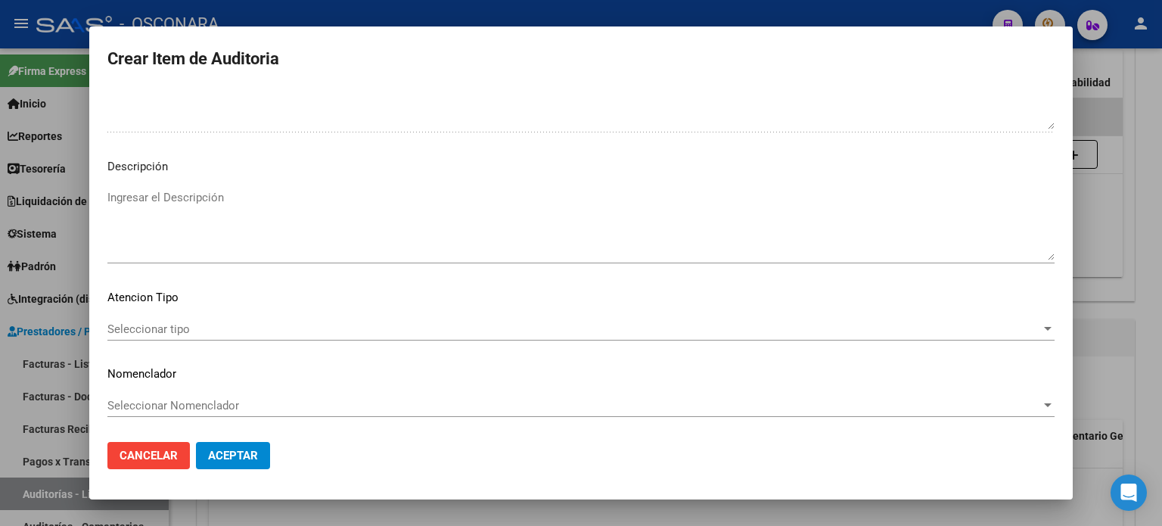
click at [250, 213] on textarea "Ingresar el Descripción" at bounding box center [580, 224] width 947 height 71
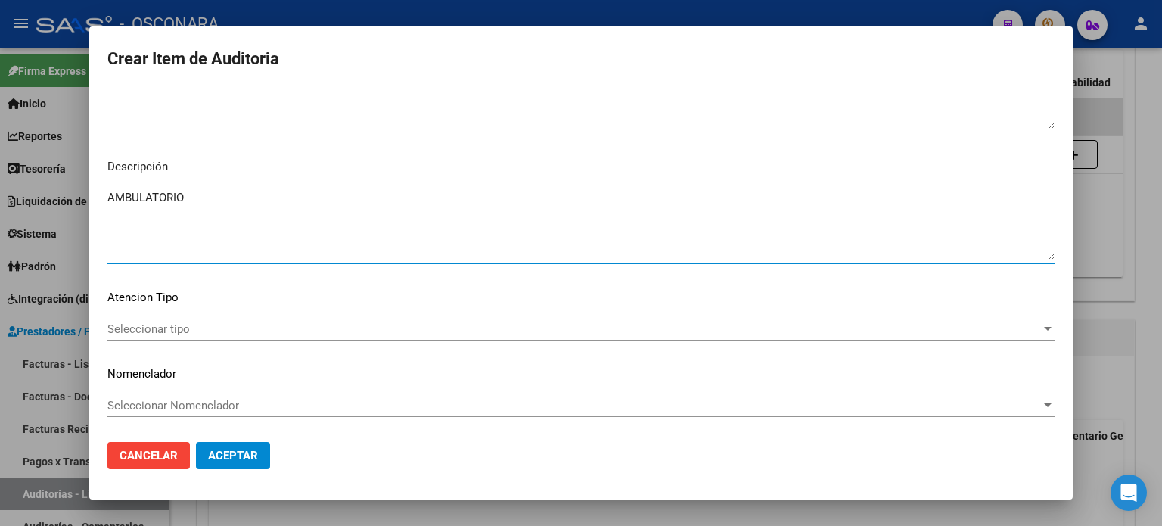
type textarea "AMBULATORIO"
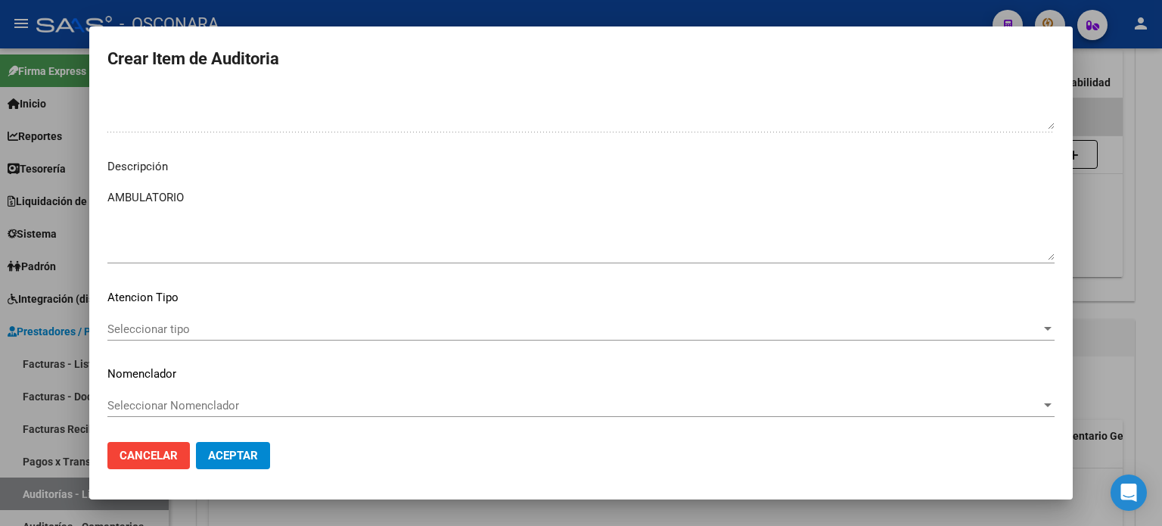
click at [132, 334] on div "Seleccionar tipo Seleccionar tipo" at bounding box center [580, 329] width 947 height 23
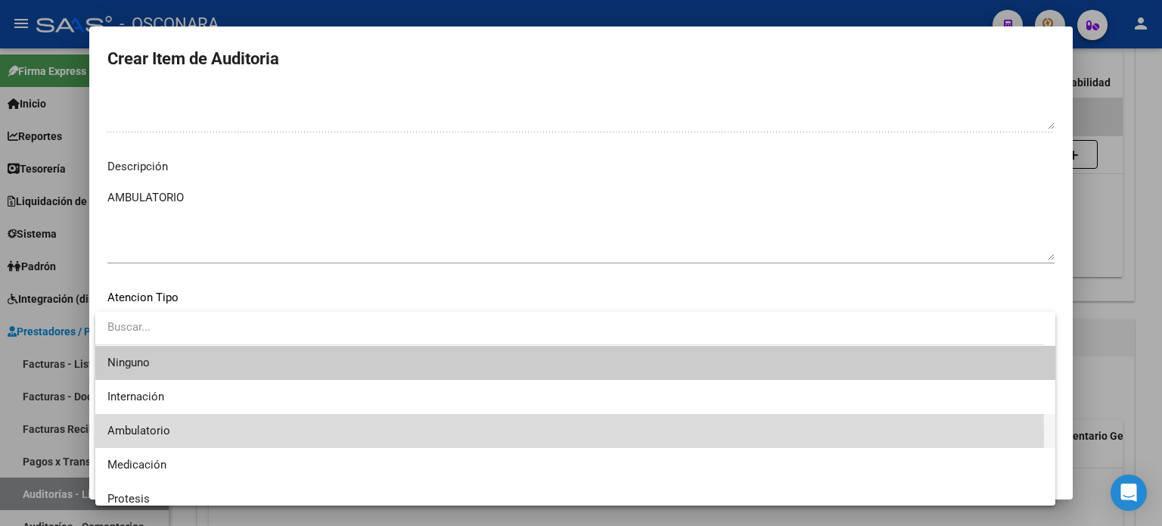
click at [135, 438] on span "Ambulatorio" at bounding box center [575, 431] width 936 height 34
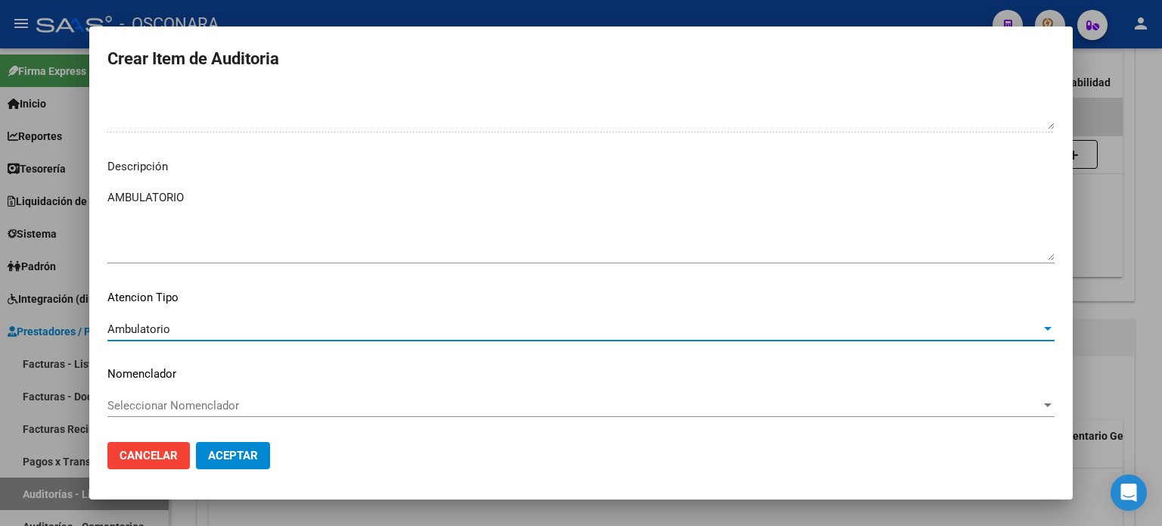
click at [222, 461] on span "Aceptar" at bounding box center [233, 456] width 50 height 14
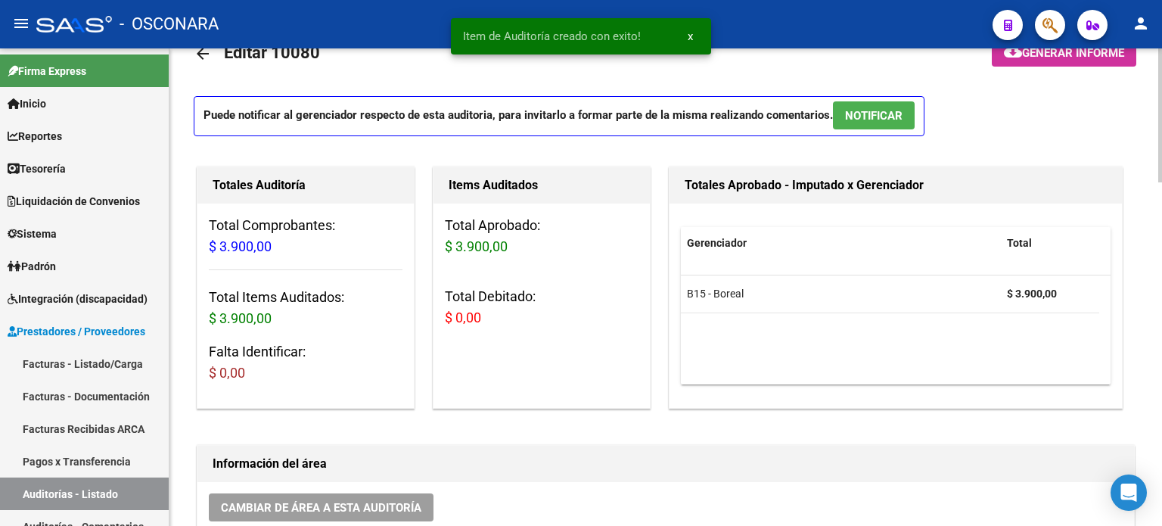
scroll to position [0, 0]
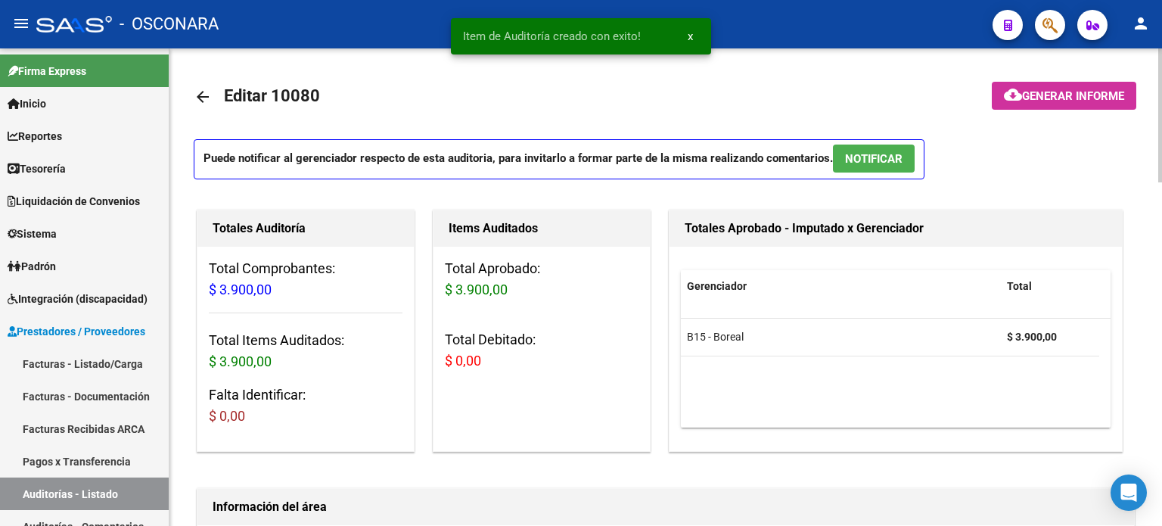
click at [844, 156] on button "NOTIFICAR" at bounding box center [874, 159] width 82 height 28
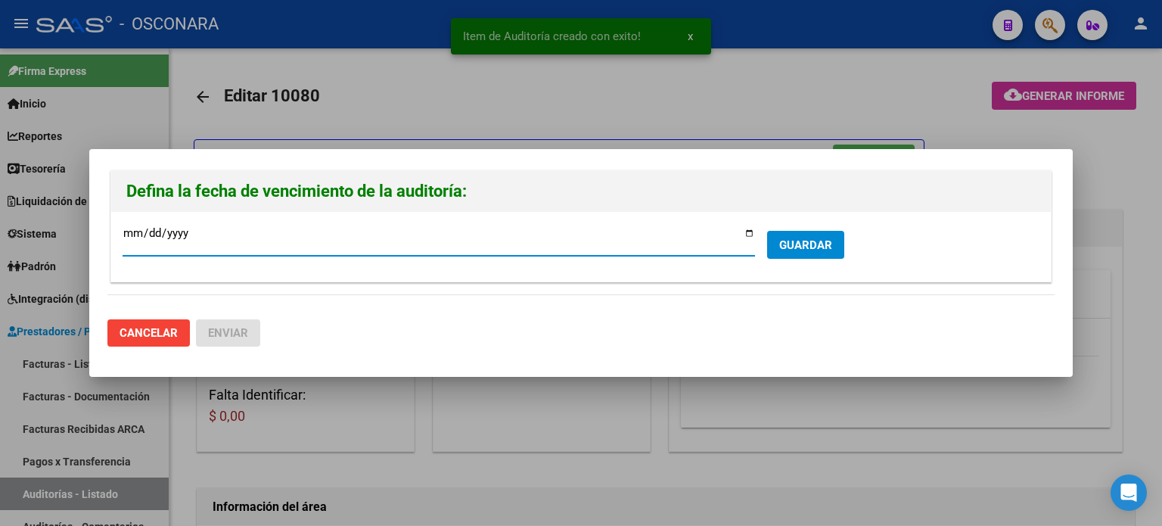
click at [751, 232] on input "[DATE]" at bounding box center [439, 239] width 633 height 24
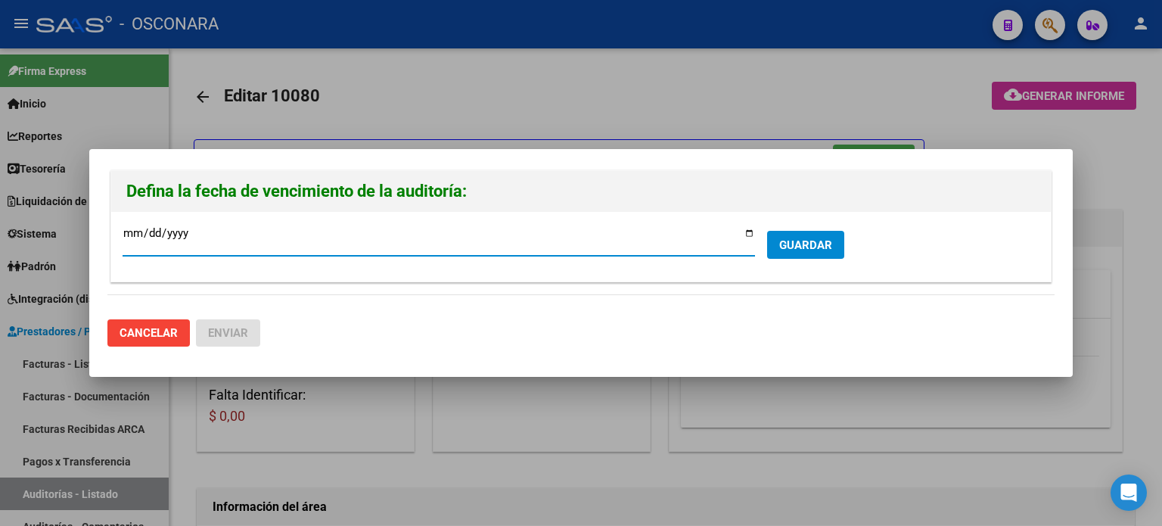
type input "2025-09-22"
click at [811, 252] on button "GUARDAR" at bounding box center [805, 245] width 77 height 28
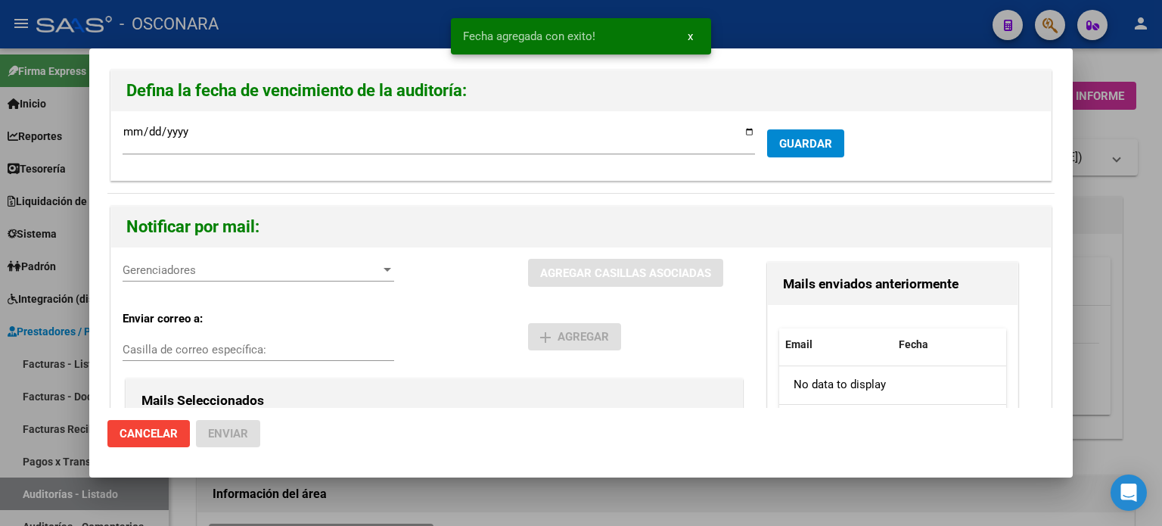
click at [236, 265] on span "Gerenciadores" at bounding box center [252, 270] width 258 height 14
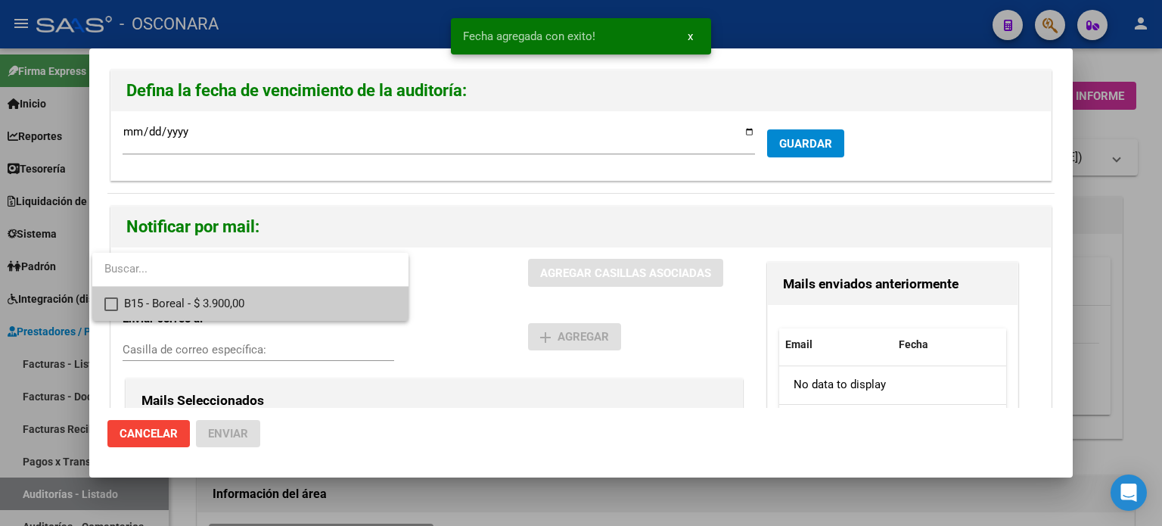
click at [235, 300] on span "B15 - Boreal - $ 3.900,00" at bounding box center [260, 304] width 272 height 34
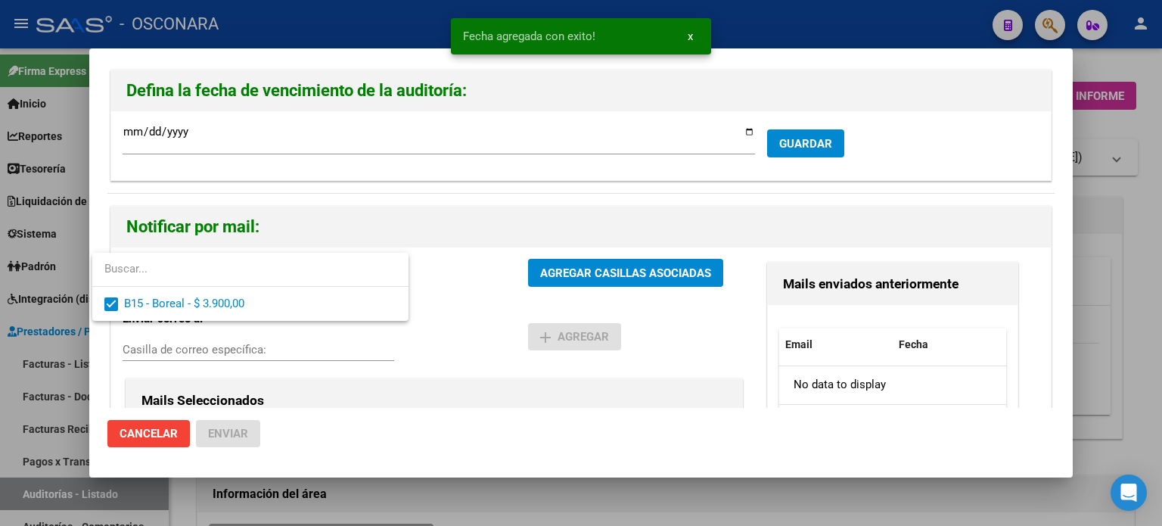
click at [583, 264] on div at bounding box center [581, 263] width 1162 height 526
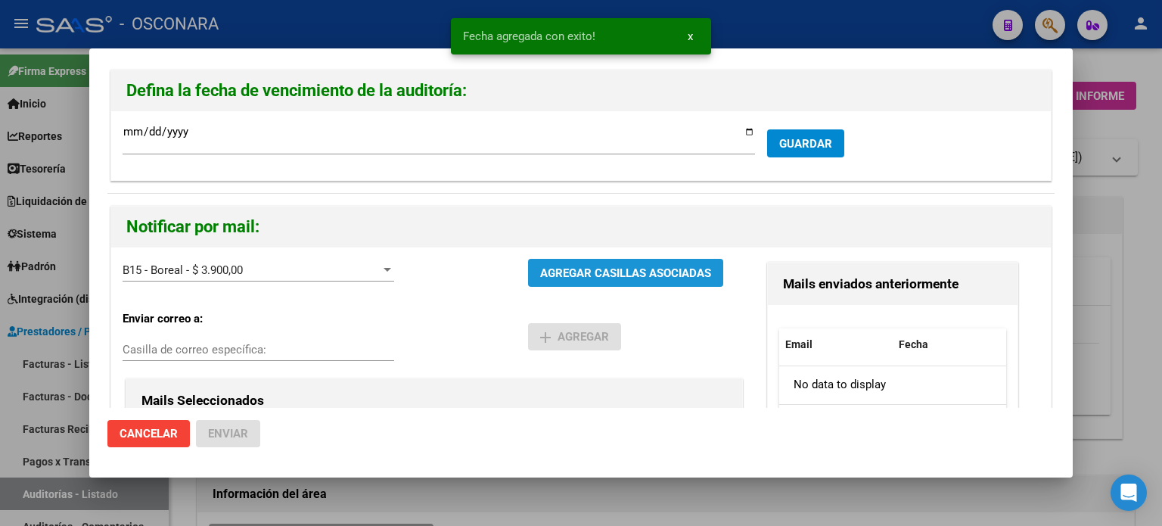
click at [583, 266] on span "AGREGAR CASILLAS ASOCIADAS" at bounding box center [625, 273] width 171 height 14
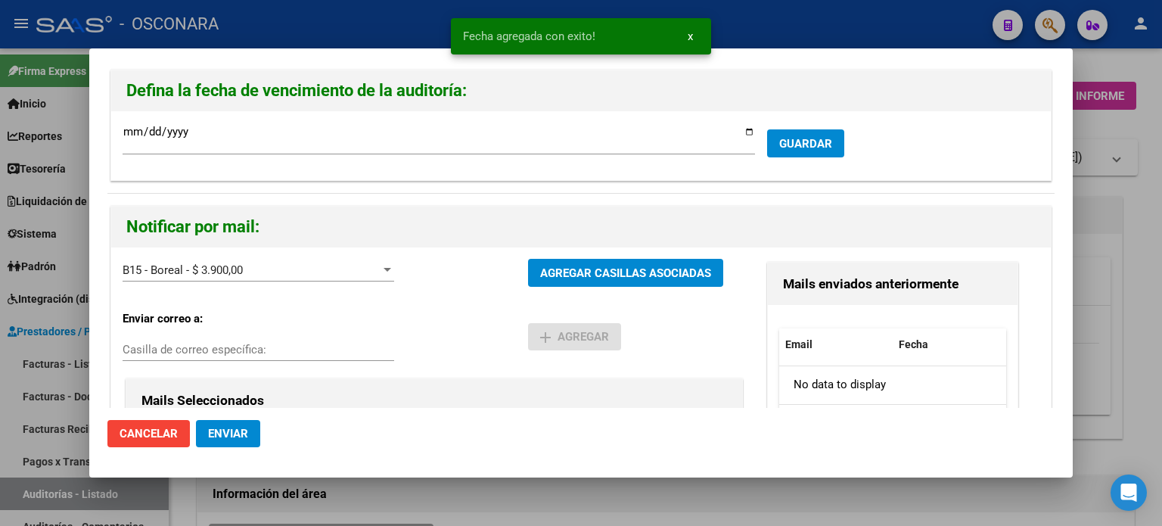
click at [211, 441] on button "Enviar" at bounding box center [228, 433] width 64 height 27
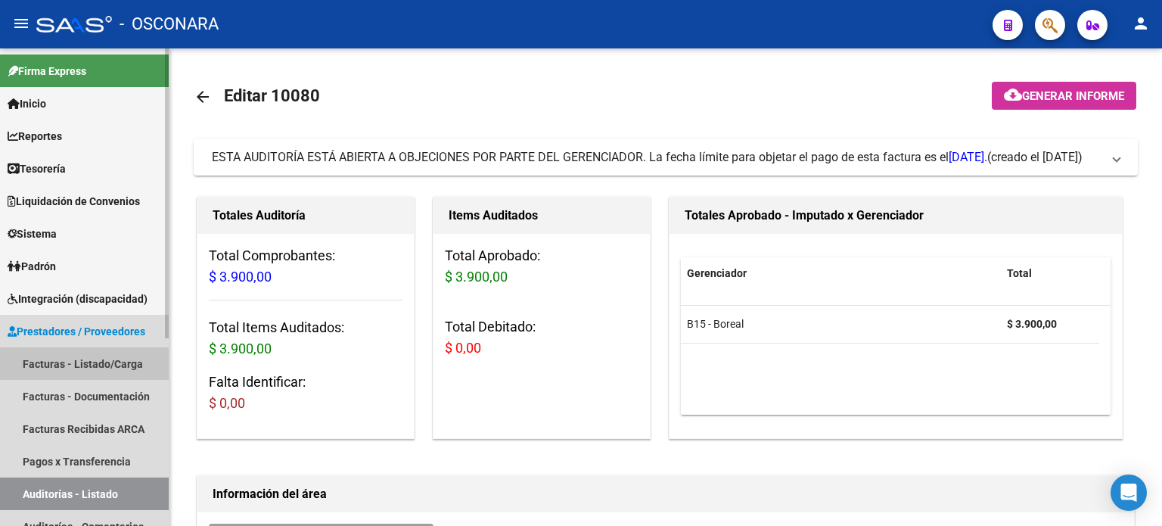
click at [85, 361] on link "Facturas - Listado/Carga" at bounding box center [84, 363] width 169 height 33
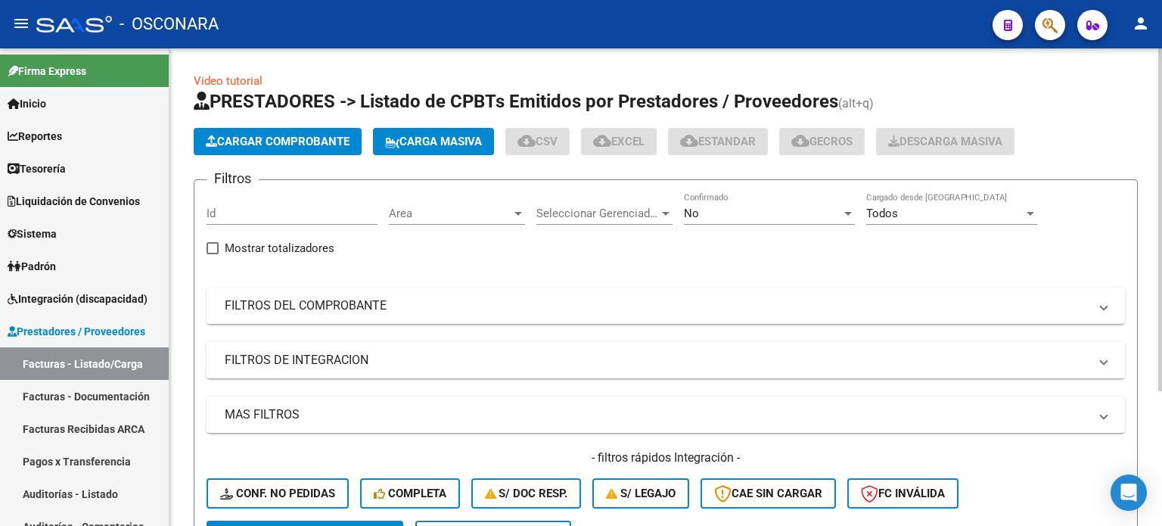
click at [310, 140] on span "Cargar Comprobante" at bounding box center [278, 142] width 144 height 14
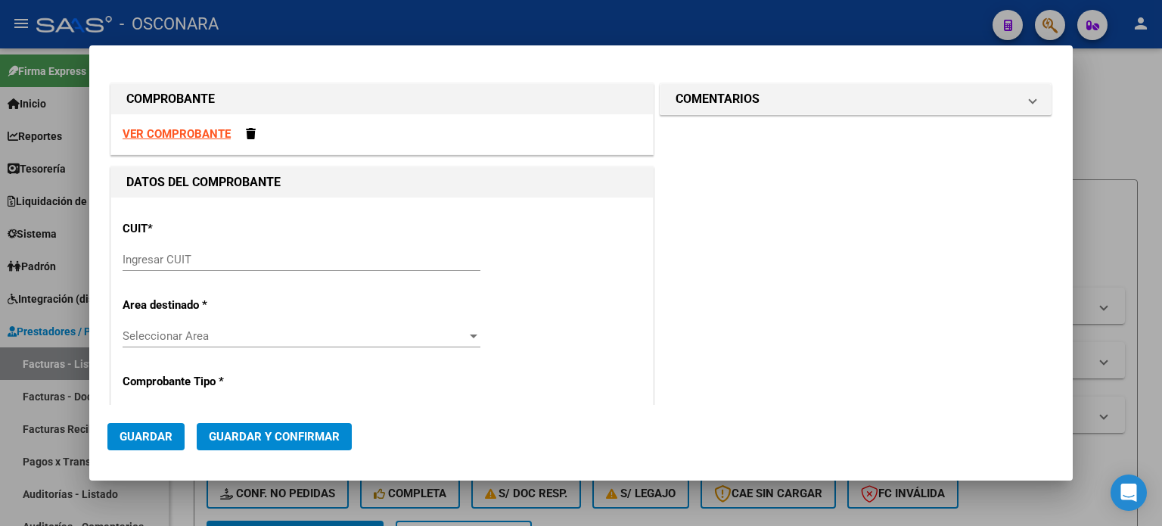
click at [235, 262] on input "Ingresar CUIT" at bounding box center [302, 260] width 358 height 14
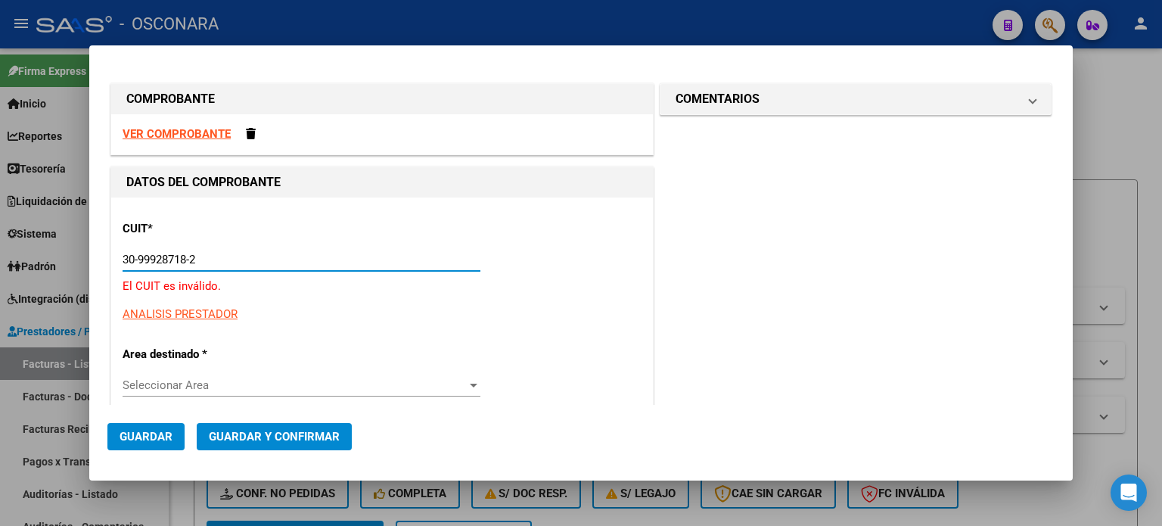
drag, startPoint x: 48, startPoint y: 264, endPoint x: 11, endPoint y: 266, distance: 37.1
click at [35, 264] on div "COMPROBANTE VER COMPROBANTE DATOS DEL COMPROBANTE CUIT * 30-99928718-2 Ingresar…" at bounding box center [581, 263] width 1162 height 526
type input "30-99925718-2"
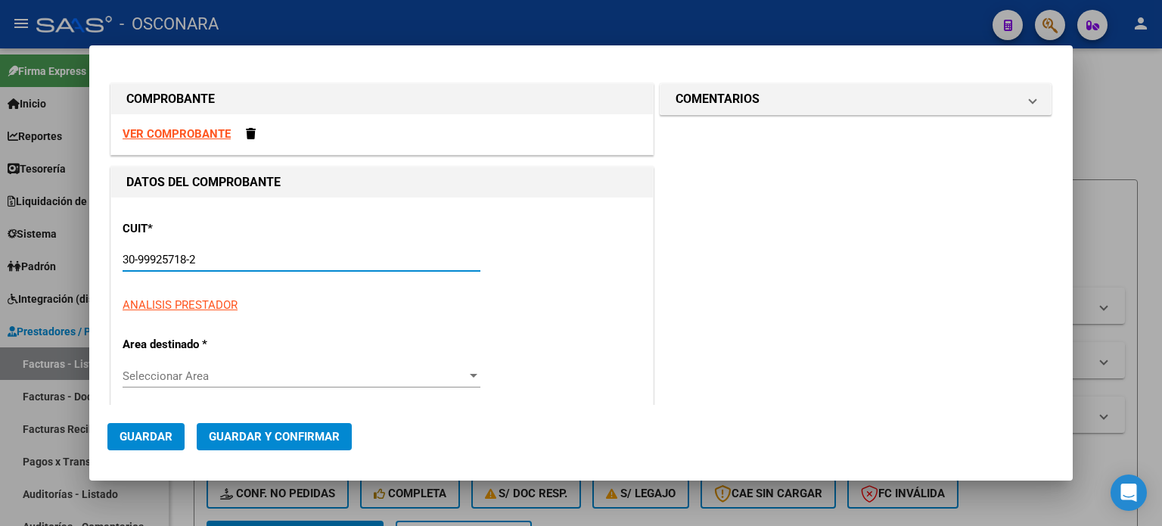
type input "46"
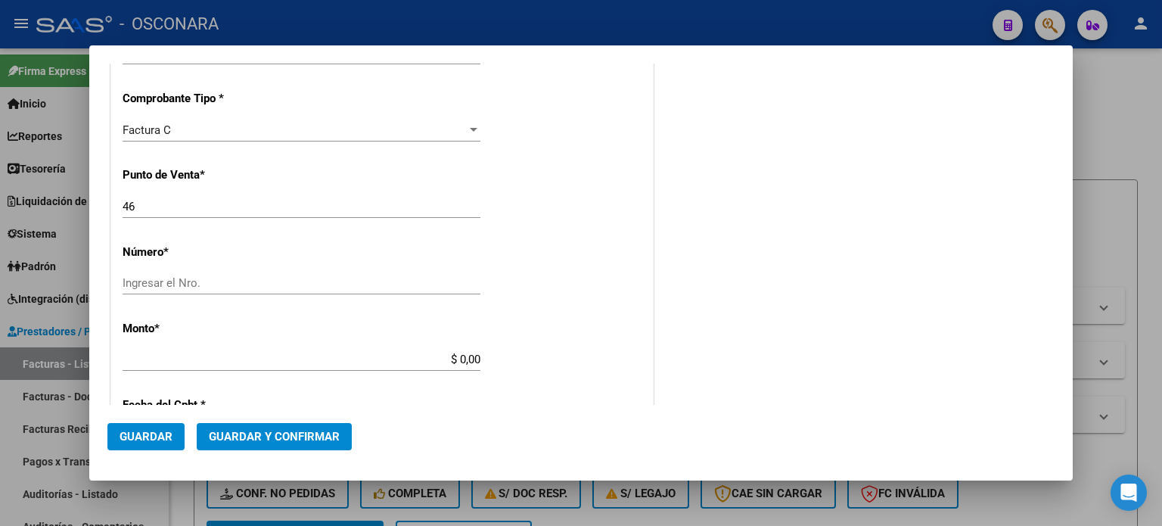
scroll to position [378, 0]
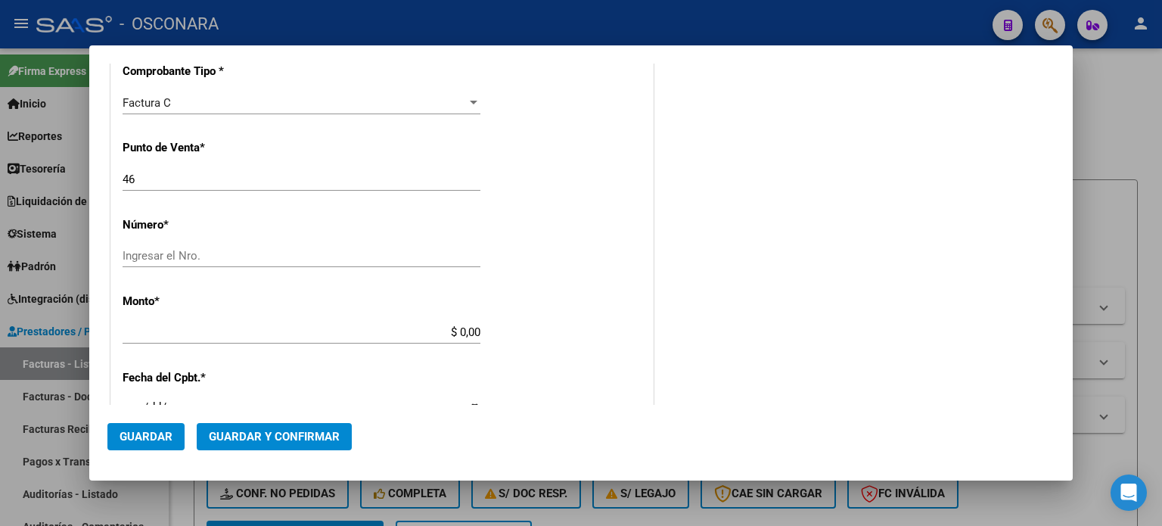
type input "30-99925718-2"
click at [163, 180] on input "46" at bounding box center [302, 180] width 358 height 14
type input "44"
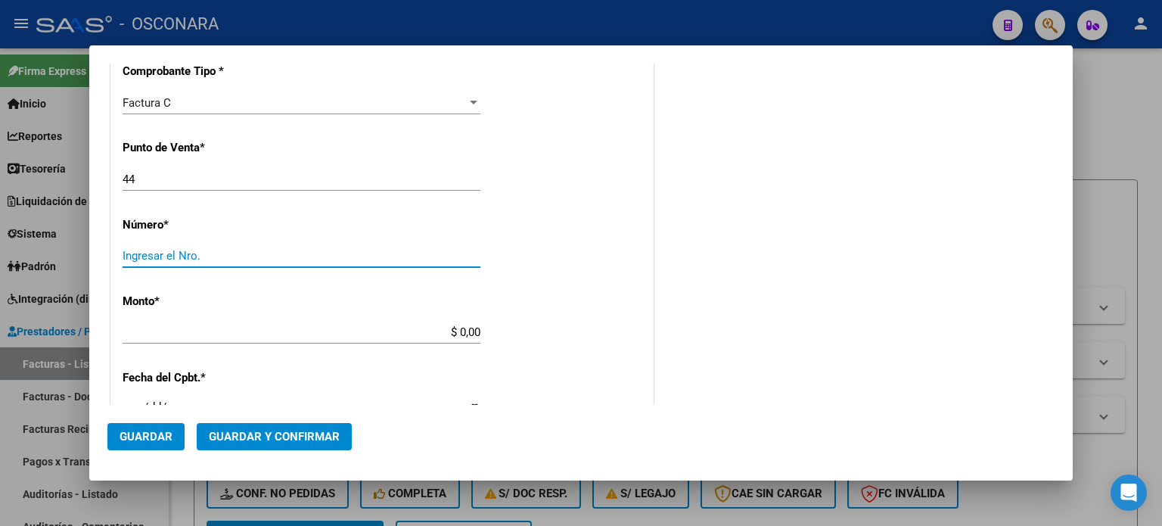
click at [126, 253] on input "Ingresar el Nro." at bounding box center [302, 256] width 358 height 14
type input "12025"
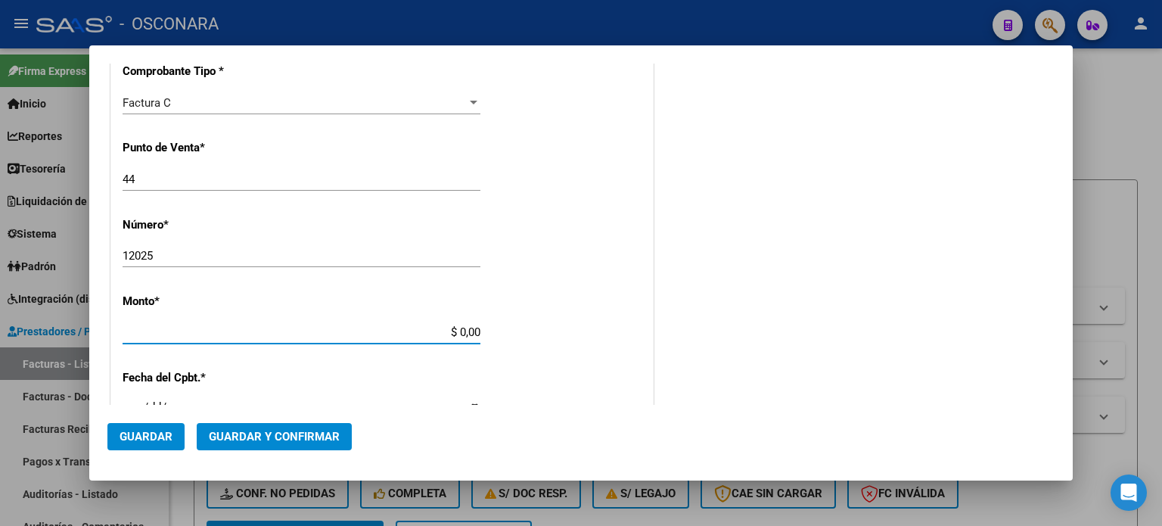
drag, startPoint x: 455, startPoint y: 328, endPoint x: 581, endPoint y: 328, distance: 125.6
click at [581, 329] on div "CUIT * 30-99925718-2 Ingresar CUIT ANALISIS PRESTADOR MINISTERIO DE SALUD ARCA …" at bounding box center [382, 355] width 542 height 1073
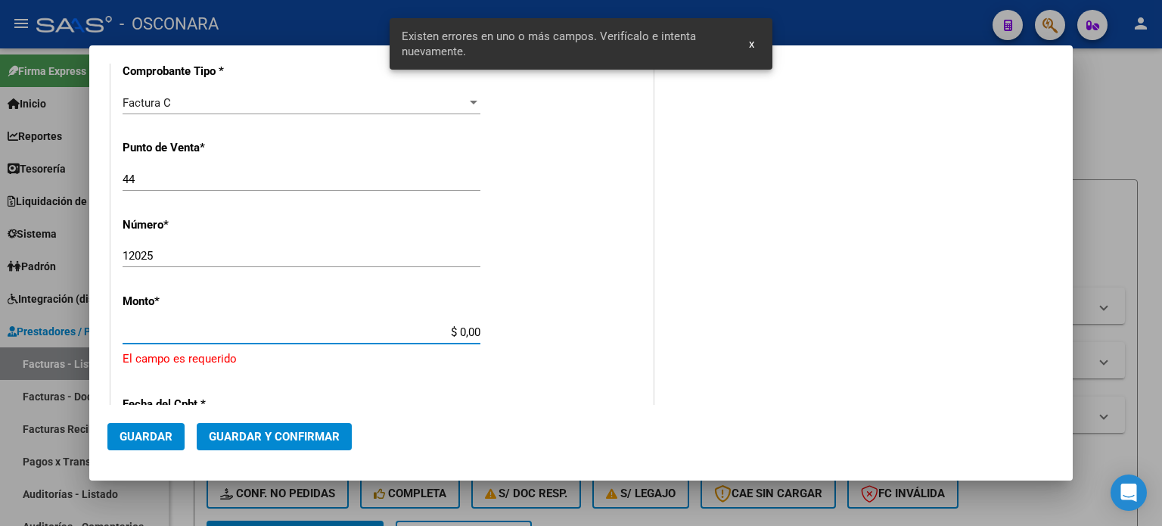
scroll to position [469, 0]
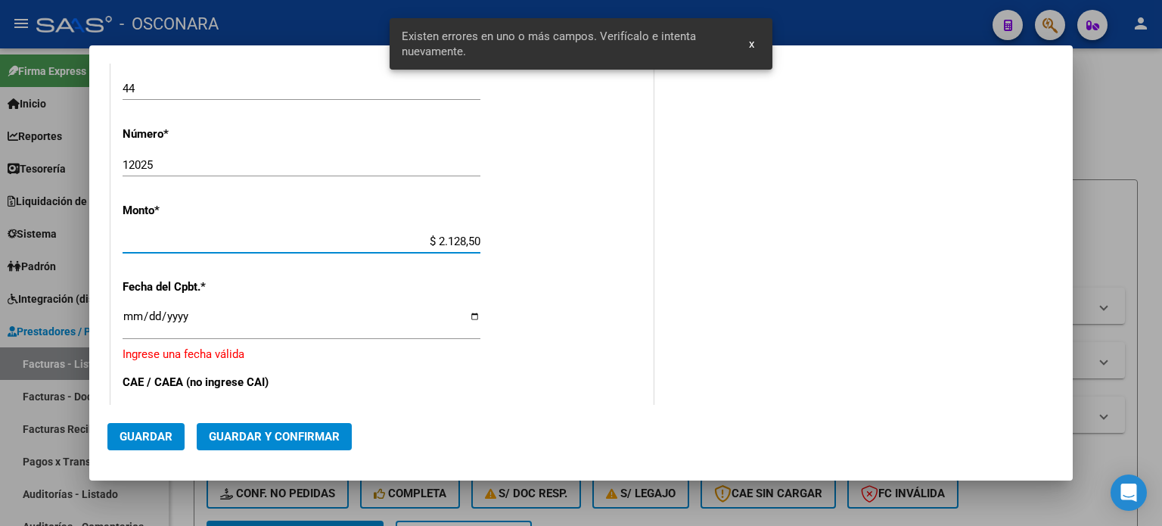
type input "$ 21.285,00"
click at [128, 315] on input "Ingresar la fecha" at bounding box center [302, 322] width 358 height 24
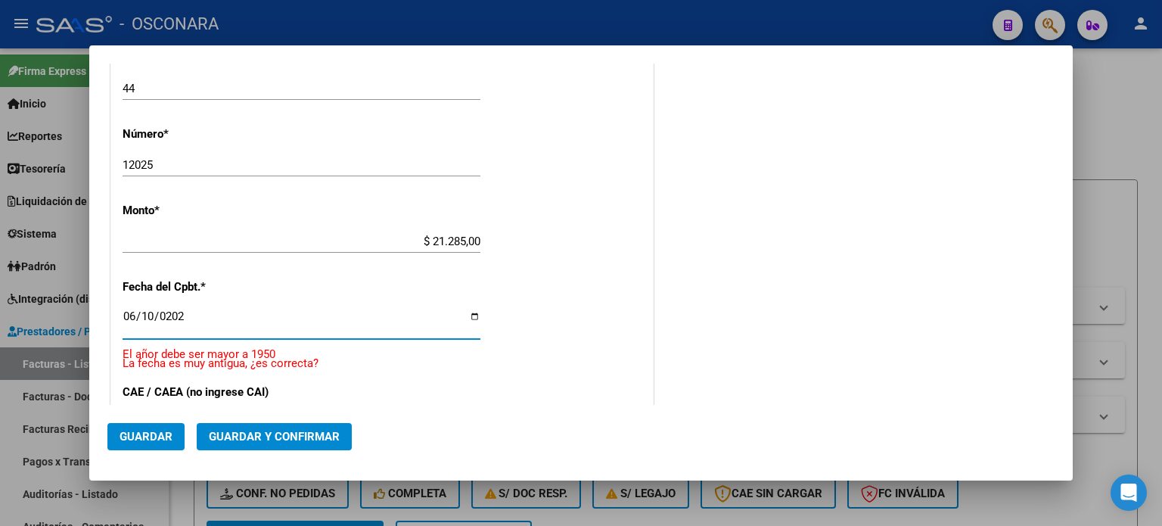
type input "2025-06-10"
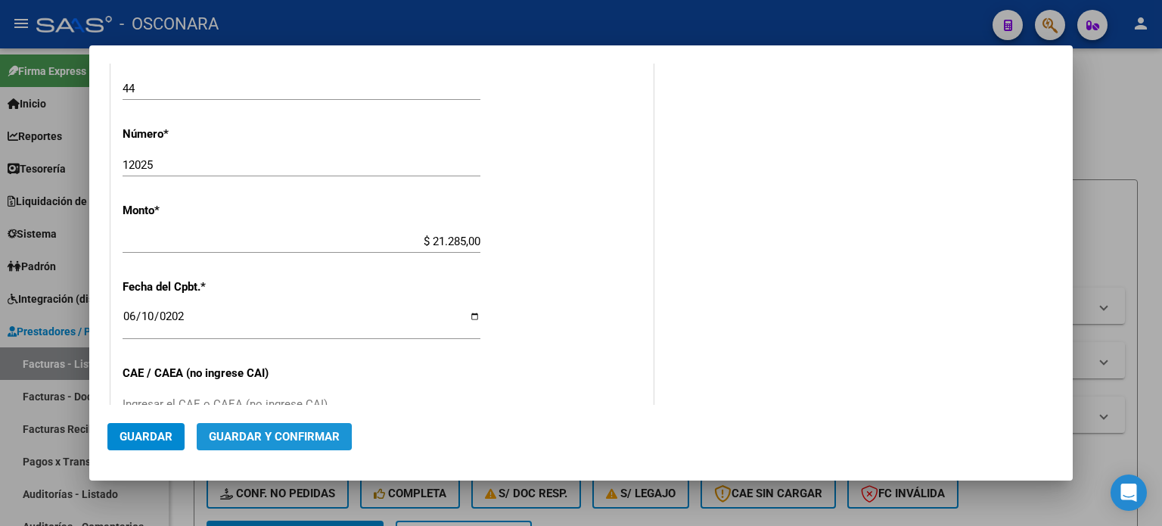
click at [246, 435] on span "Guardar y Confirmar" at bounding box center [274, 437] width 131 height 14
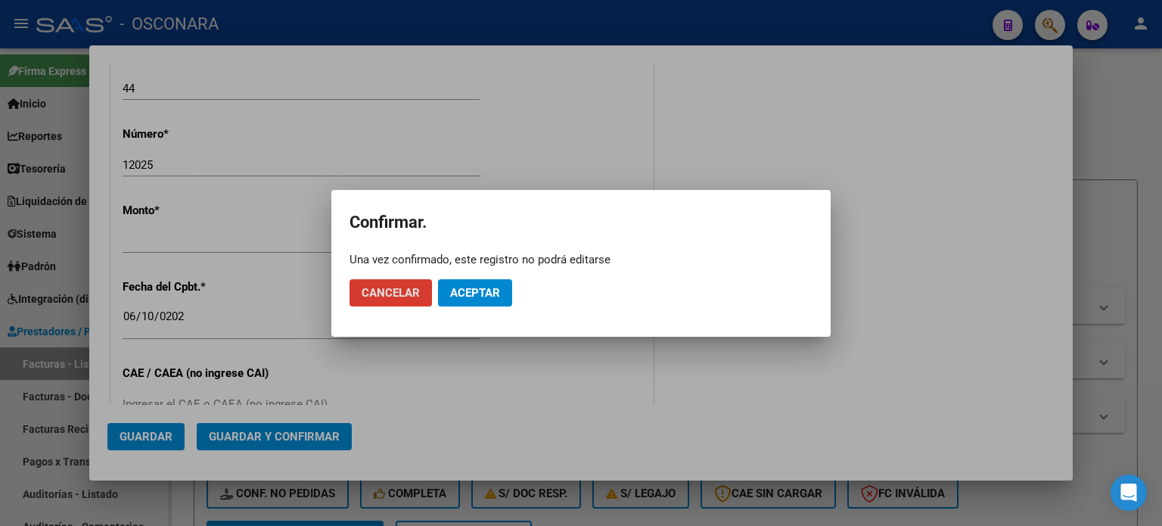
click at [462, 286] on span "Aceptar" at bounding box center [475, 293] width 50 height 14
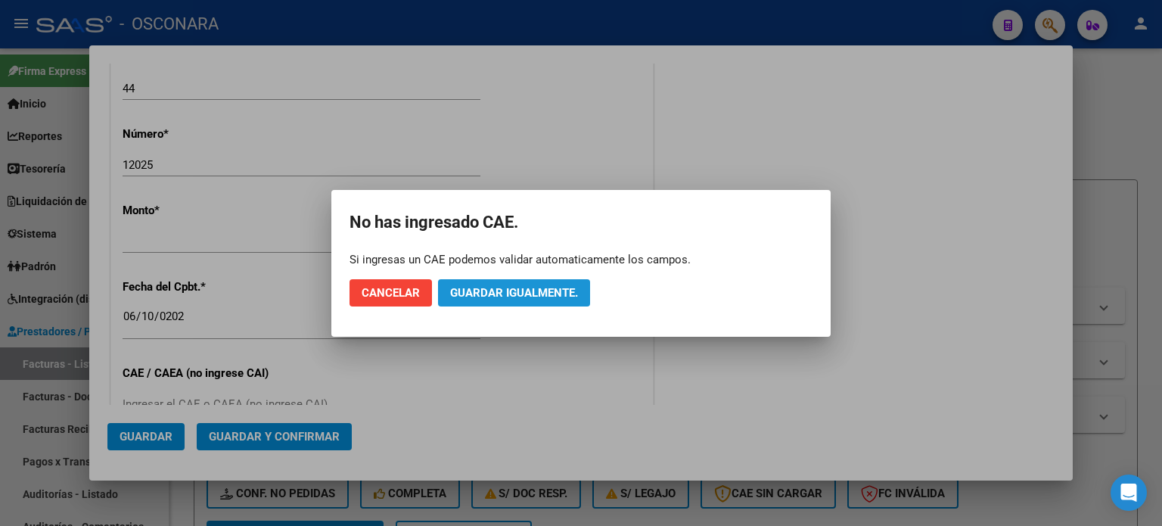
click at [562, 293] on span "Guardar igualmente." at bounding box center [514, 293] width 128 height 14
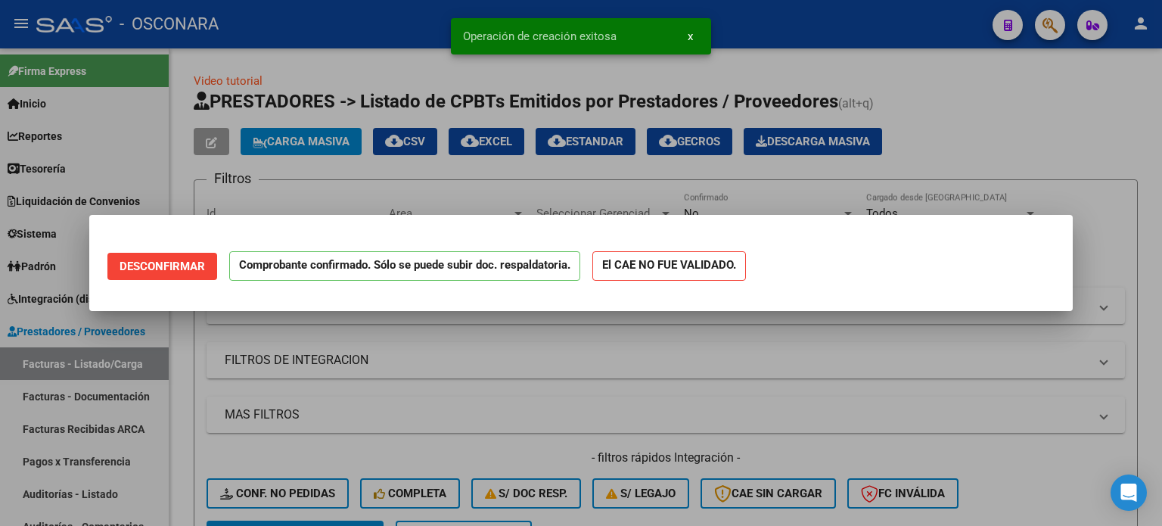
scroll to position [0, 0]
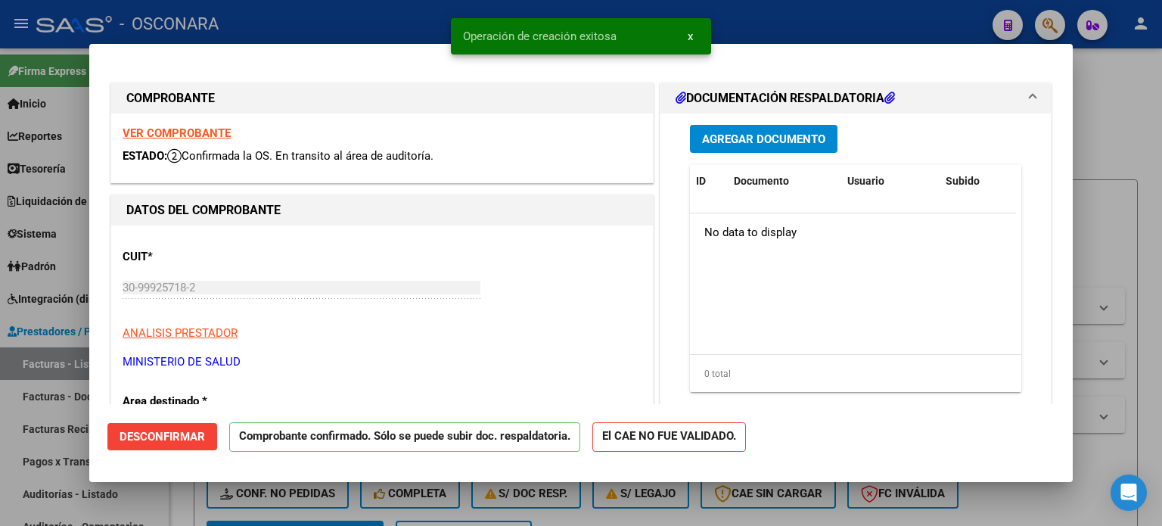
click at [0, 451] on div at bounding box center [581, 263] width 1162 height 526
type input "$ 0,00"
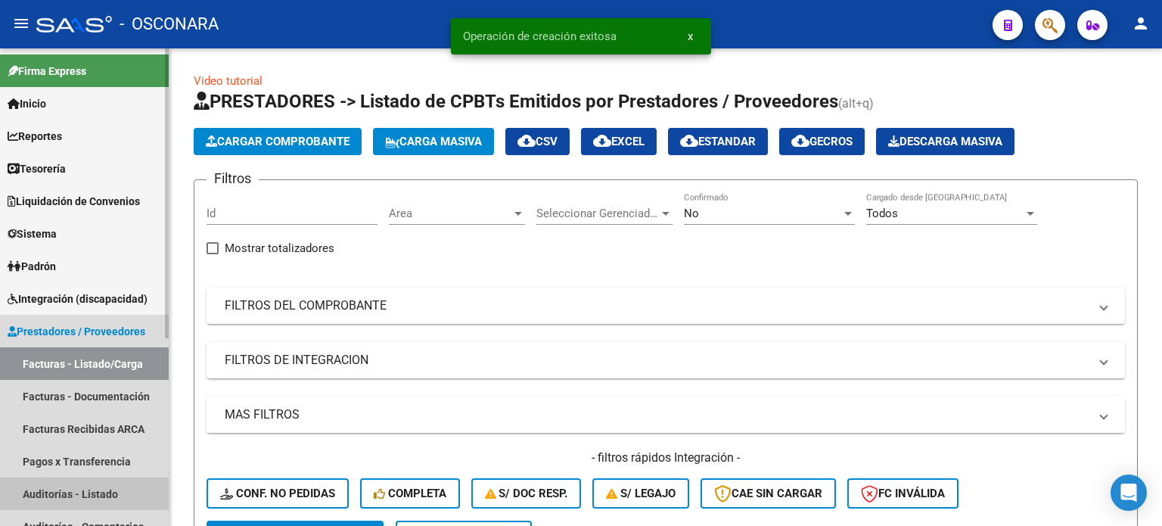
drag, startPoint x: 67, startPoint y: 490, endPoint x: 145, endPoint y: 409, distance: 112.9
click at [67, 491] on link "Auditorías - Listado" at bounding box center [84, 493] width 169 height 33
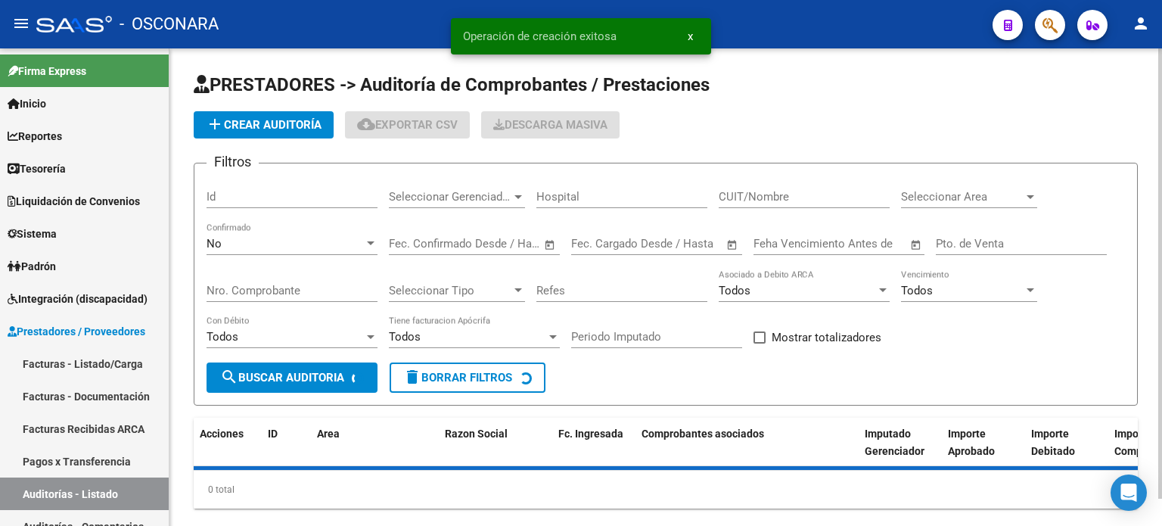
click at [279, 134] on button "add Crear Auditoría" at bounding box center [264, 124] width 140 height 27
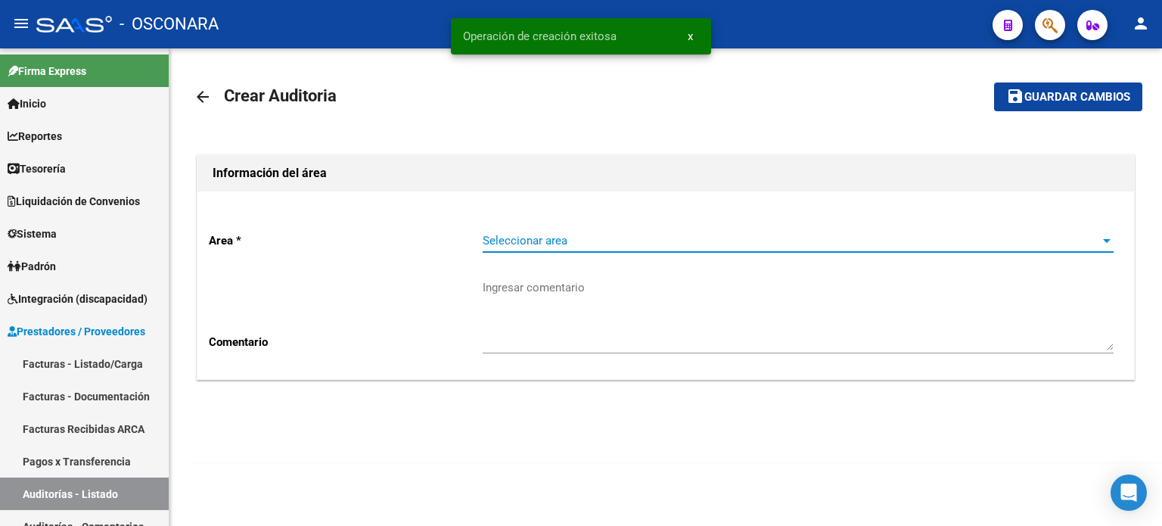
click at [533, 236] on span "Seleccionar area" at bounding box center [791, 241] width 617 height 14
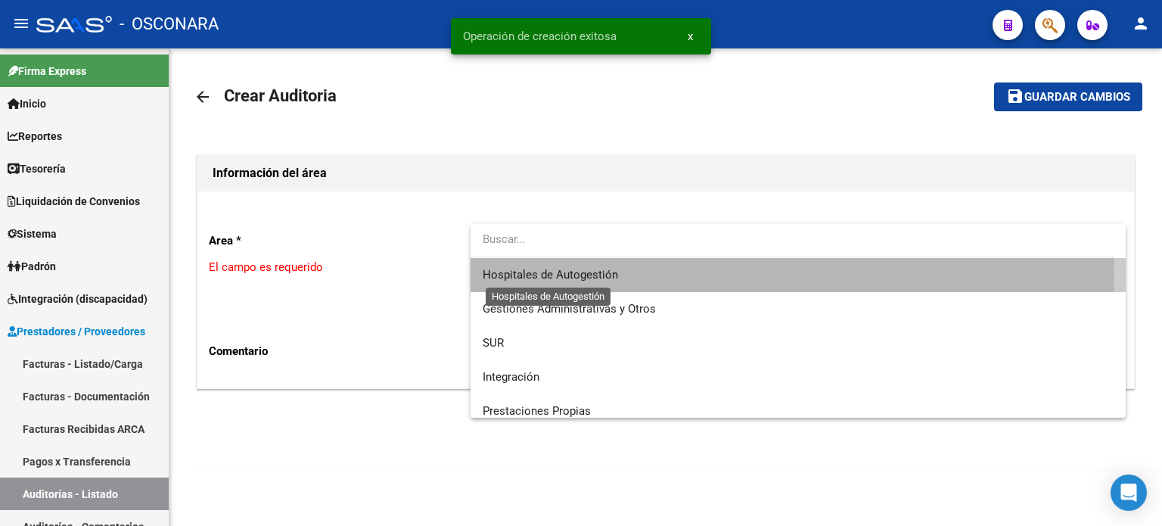
click at [539, 278] on span "Hospitales de Autogestión" at bounding box center [550, 275] width 135 height 14
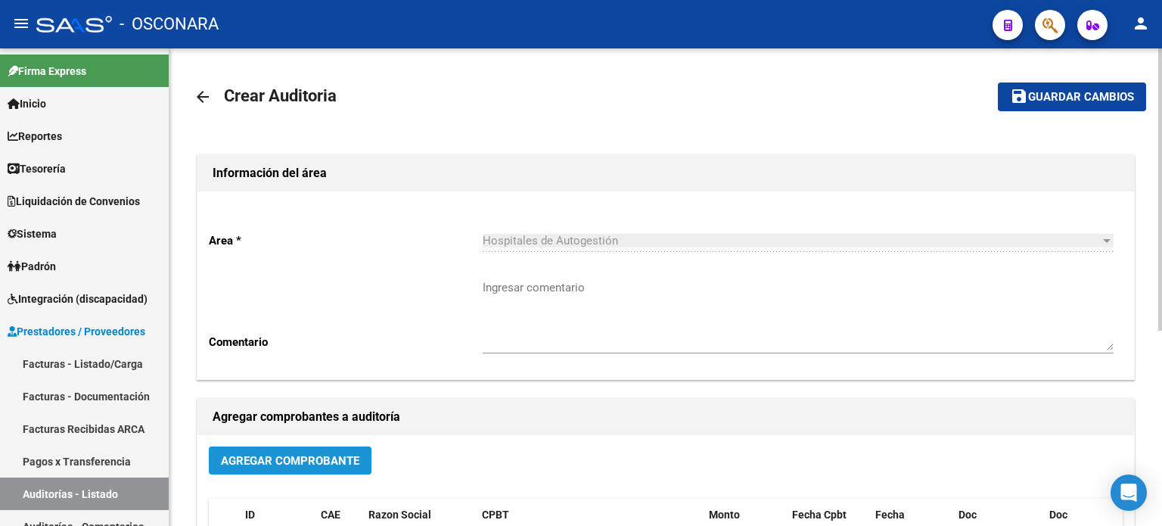
click at [263, 460] on span "Agregar Comprobante" at bounding box center [290, 461] width 138 height 14
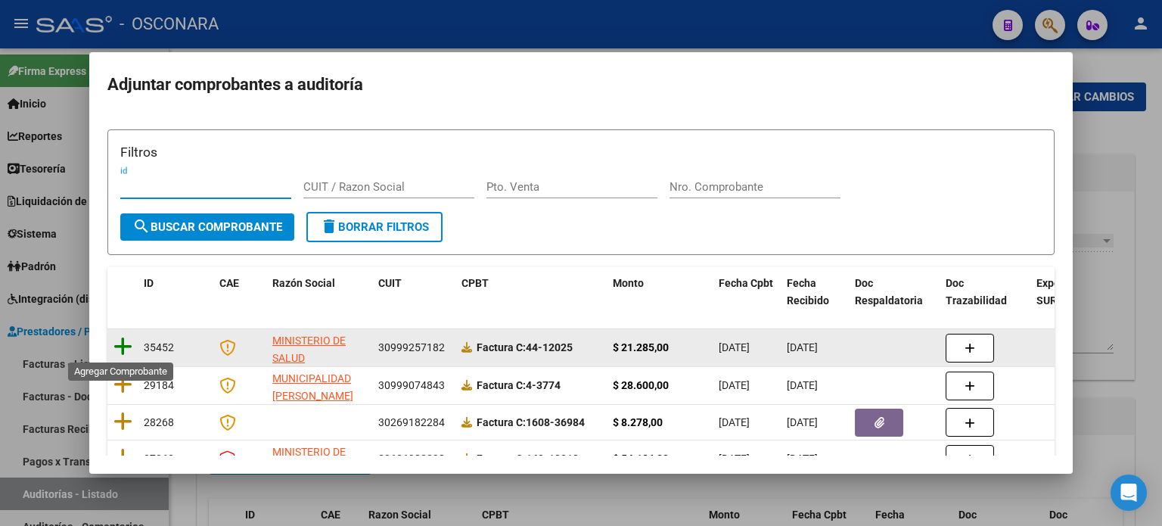
click at [126, 340] on icon at bounding box center [122, 346] width 19 height 21
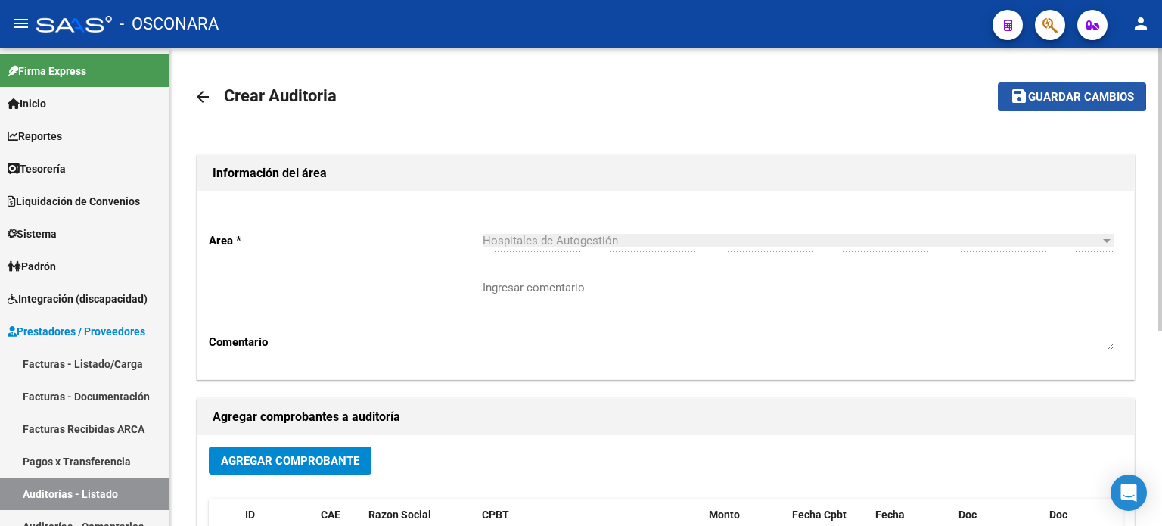
click at [1055, 96] on span "Guardar cambios" at bounding box center [1081, 98] width 106 height 14
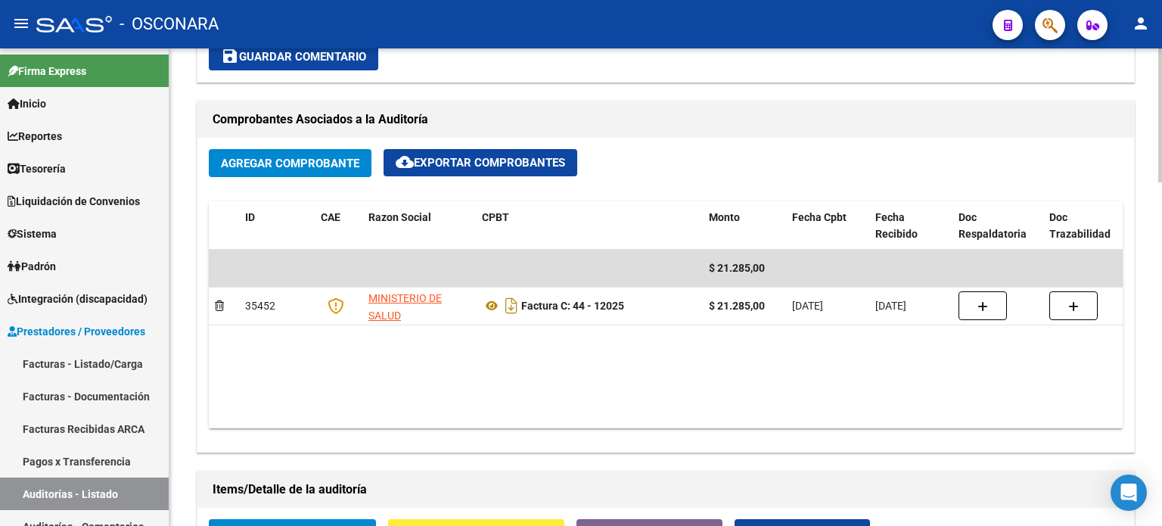
scroll to position [908, 0]
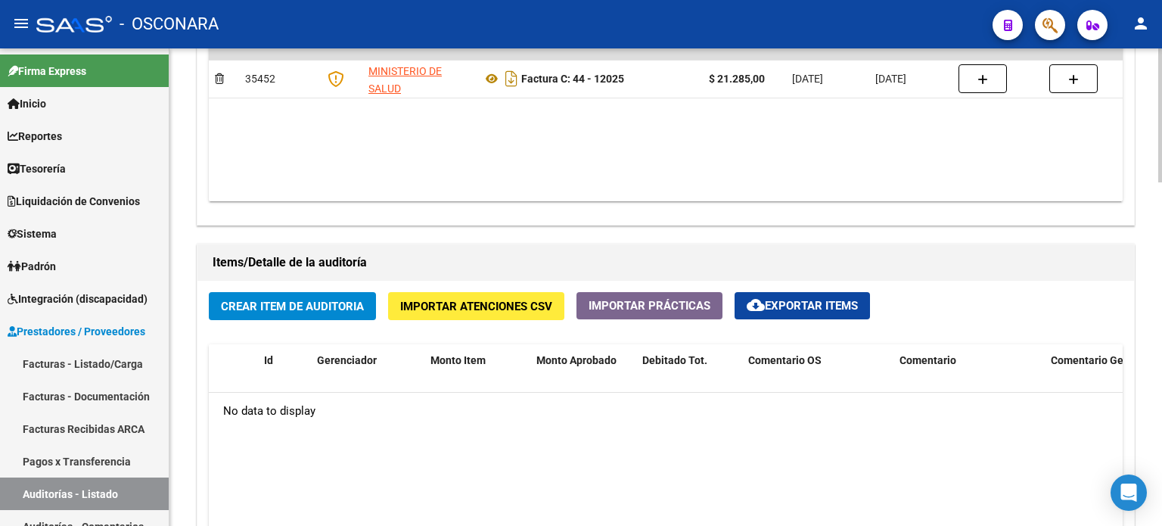
click at [346, 300] on span "Crear Item de Auditoria" at bounding box center [292, 307] width 143 height 14
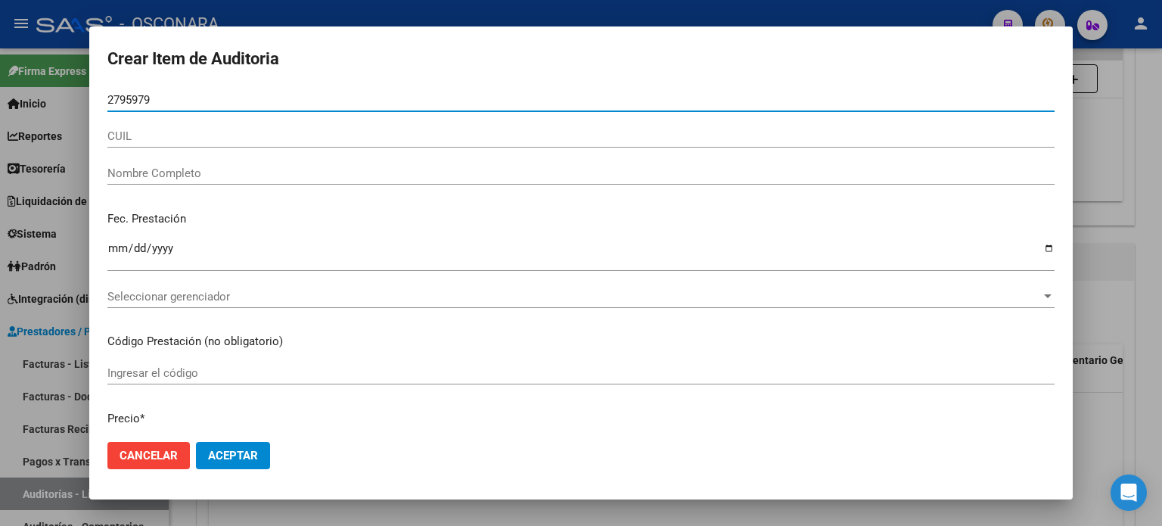
type input "27959795"
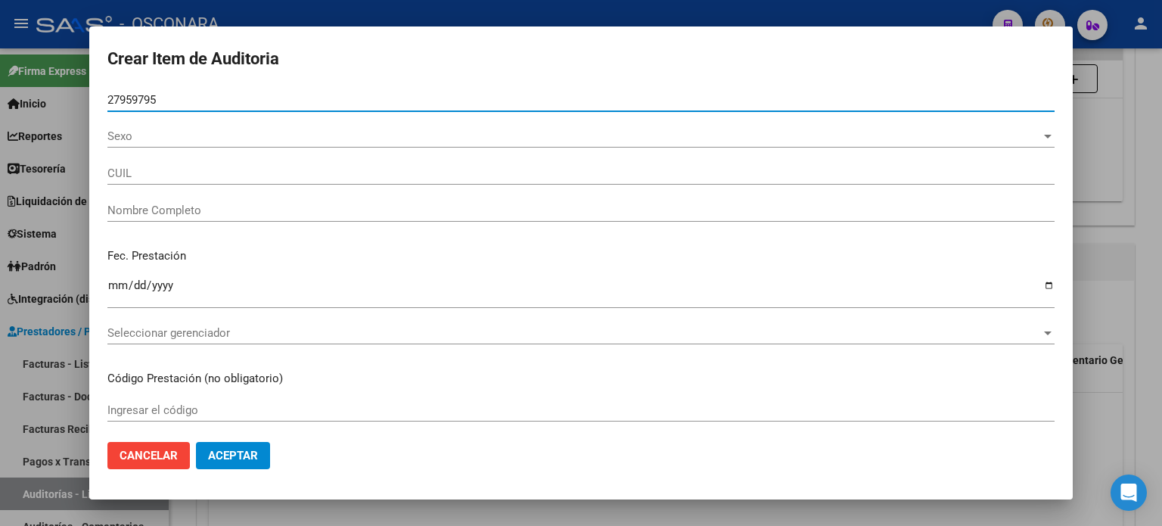
type input "27279597953"
type input "CORZO LAURA BEATRIZ"
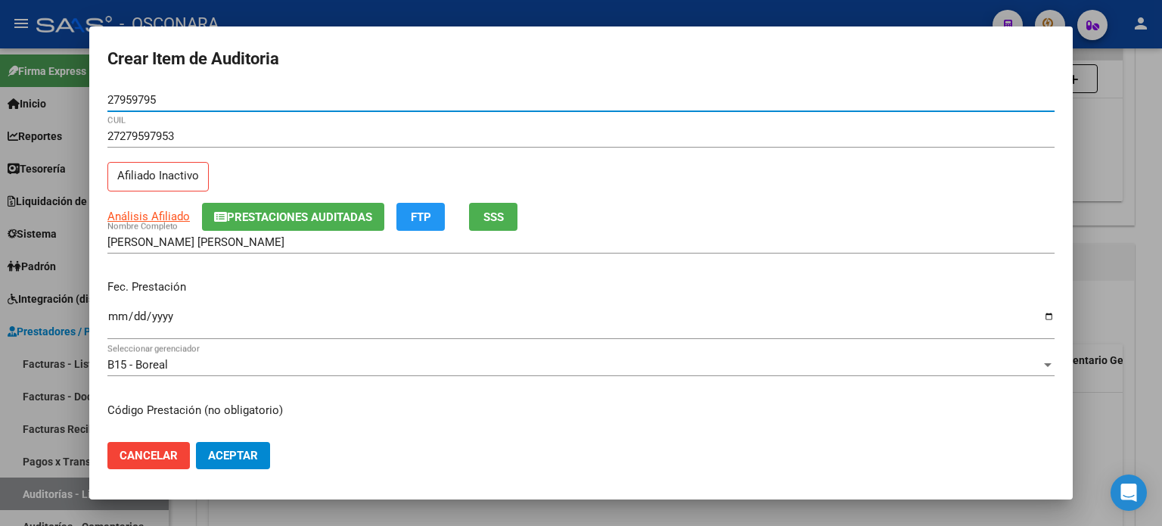
type input "27959795"
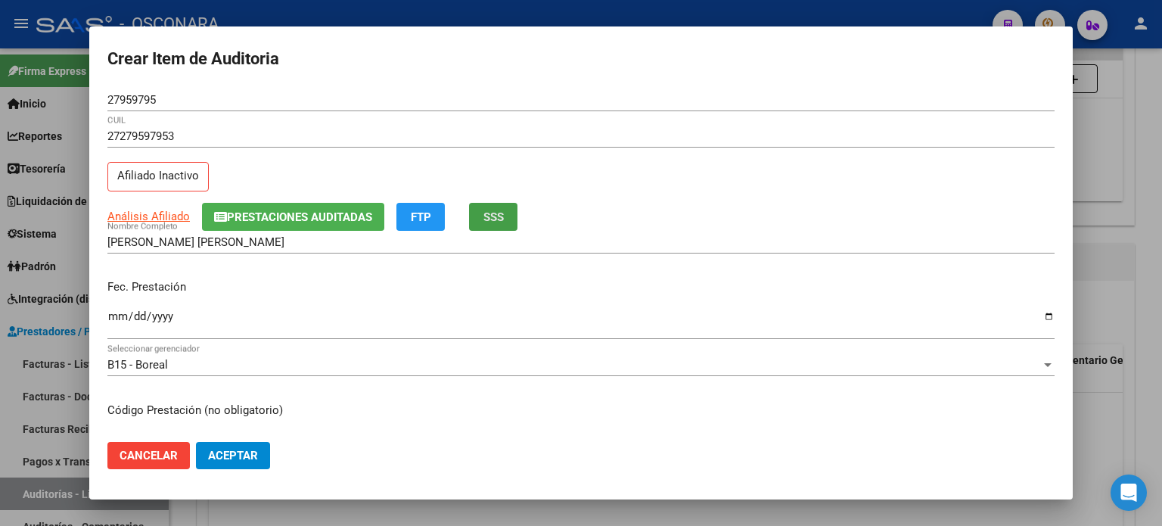
click at [486, 222] on span "SSS" at bounding box center [493, 217] width 20 height 14
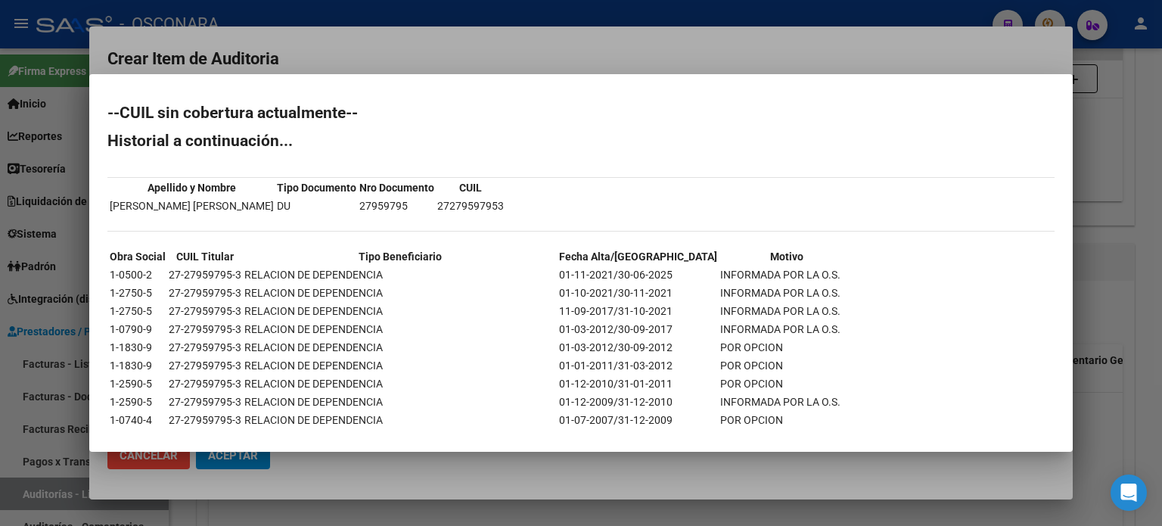
drag, startPoint x: 1111, startPoint y: 309, endPoint x: 1010, endPoint y: 281, distance: 104.5
click at [1110, 309] on div at bounding box center [581, 263] width 1162 height 526
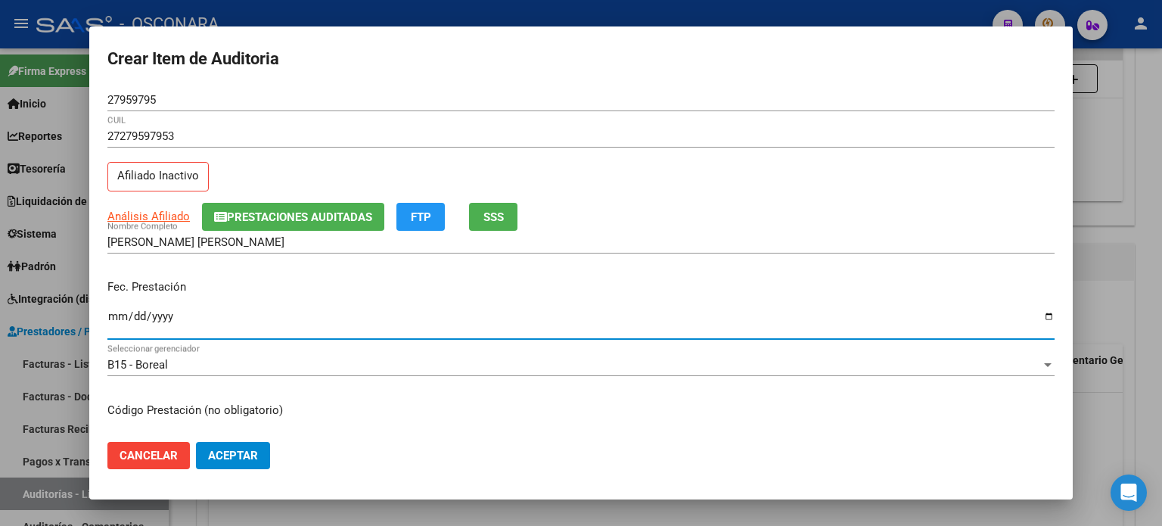
click at [110, 318] on input "Ingresar la fecha" at bounding box center [580, 322] width 947 height 24
type input "2025-05-19"
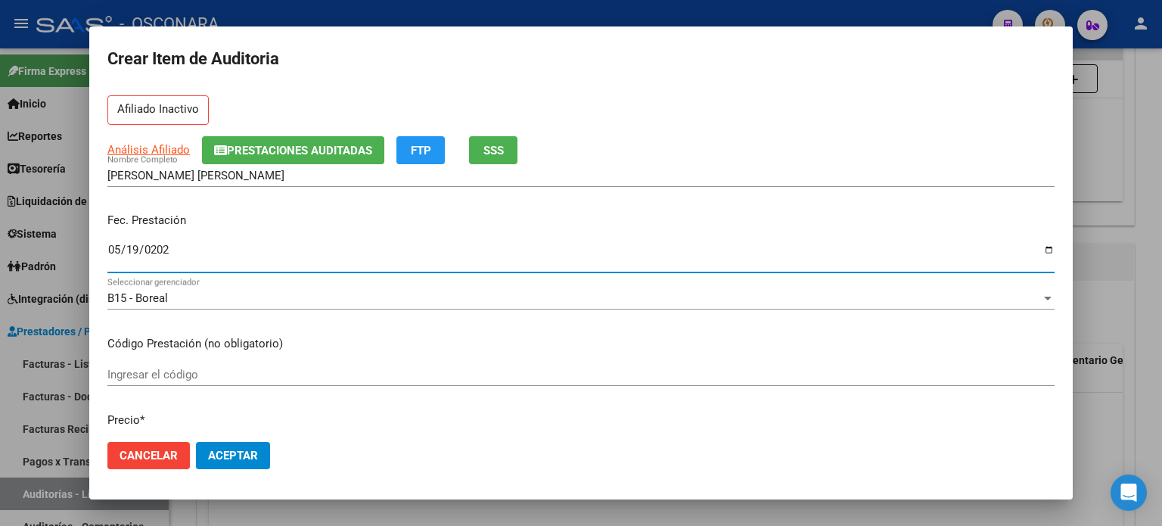
scroll to position [151, 0]
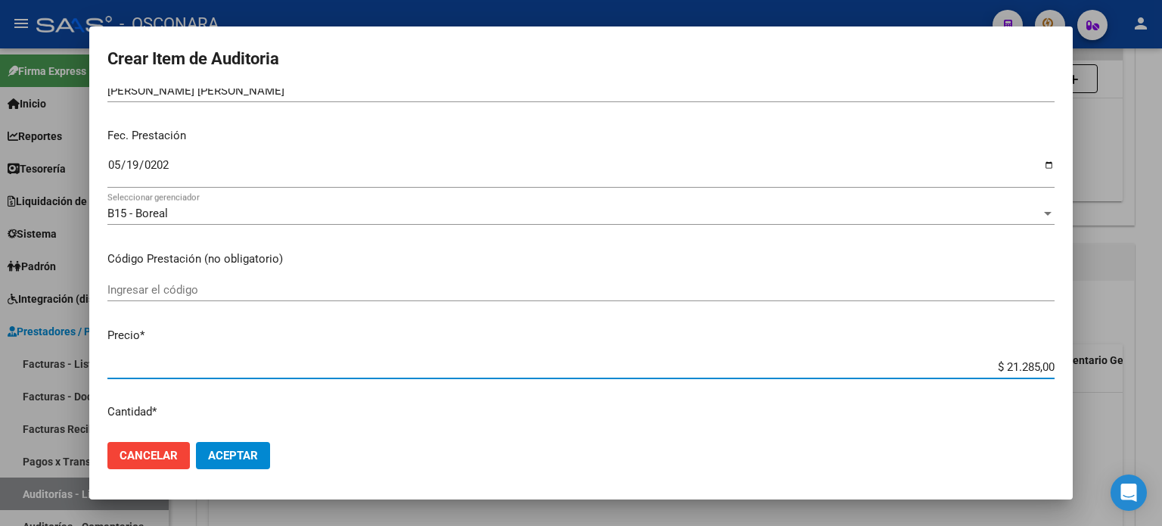
drag, startPoint x: 993, startPoint y: 362, endPoint x: 1161, endPoint y: 350, distance: 169.1
click at [1161, 353] on div "Crear Item de Auditoria 27959795 Nro Documento 27279597953 CUIL Afiliado Inacti…" at bounding box center [581, 263] width 1162 height 526
type input "$ 0,07"
type input "$ 0,73"
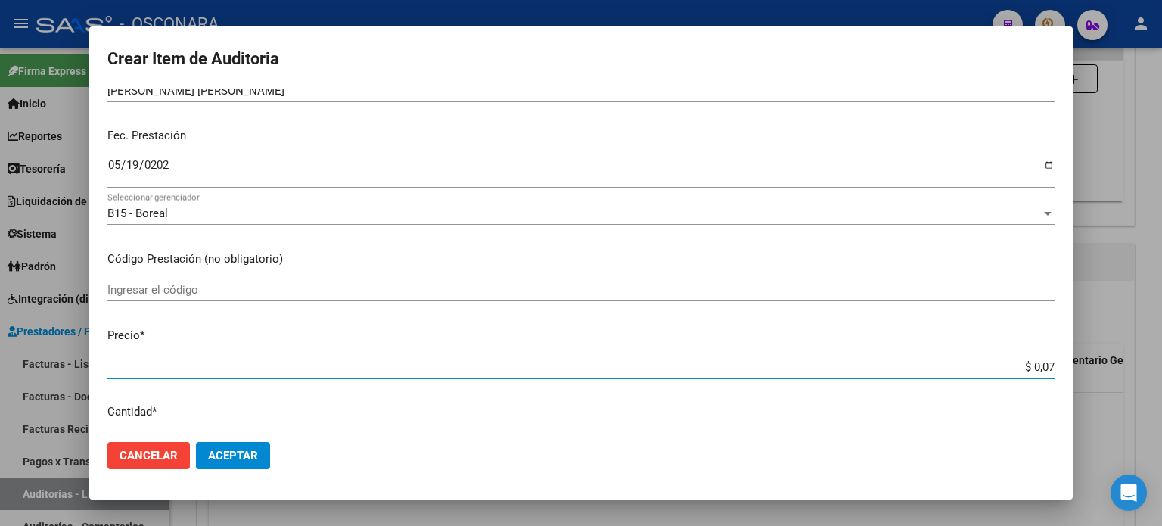
type input "$ 0,73"
type input "$ 7,37"
type input "$ 73,77"
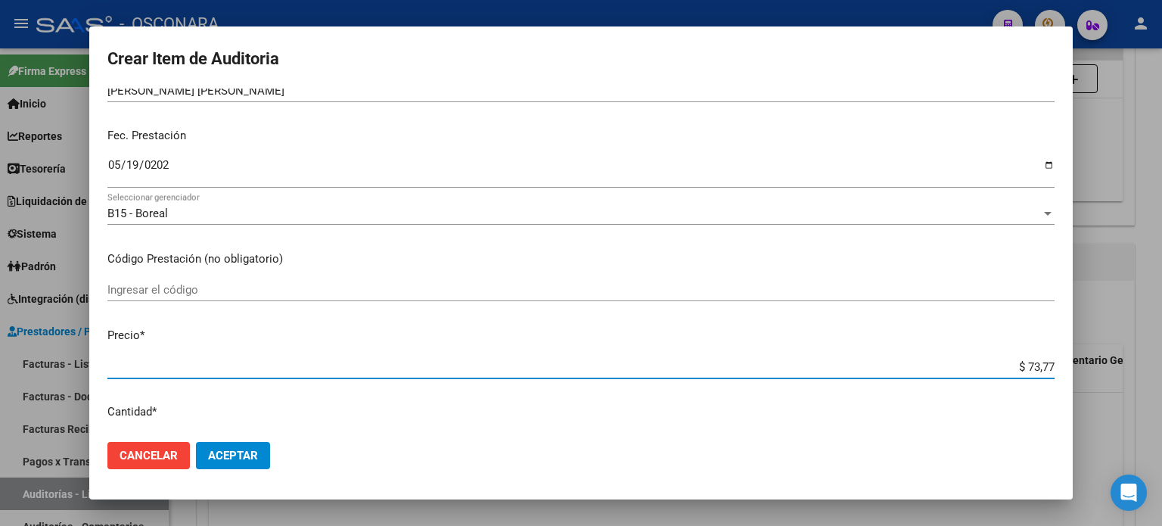
type input "$ 737,70"
type input "$ 7.377,00"
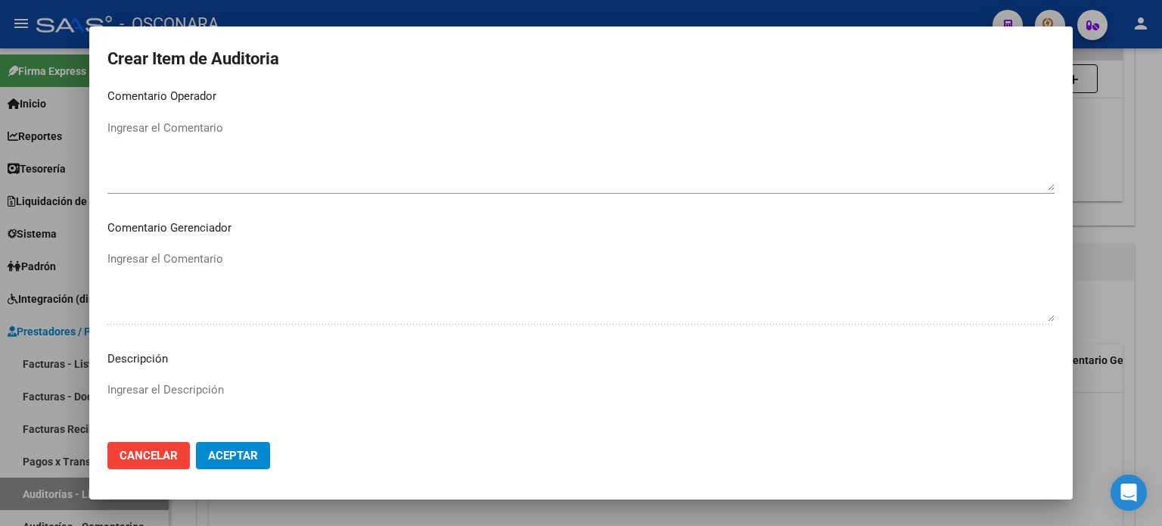
scroll to position [1020, 0]
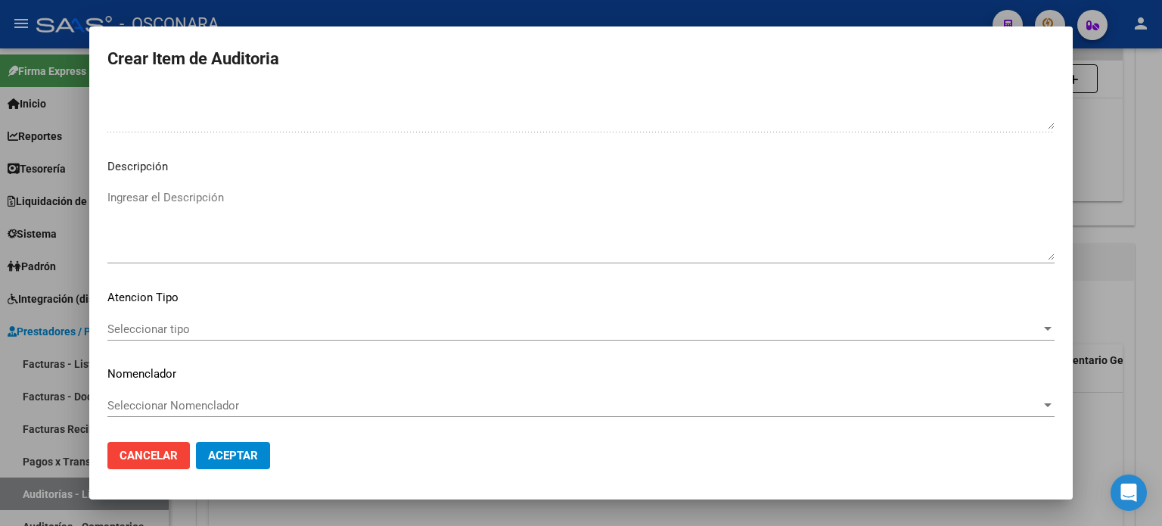
click at [146, 216] on textarea "Ingresar el Descripción" at bounding box center [580, 224] width 947 height 71
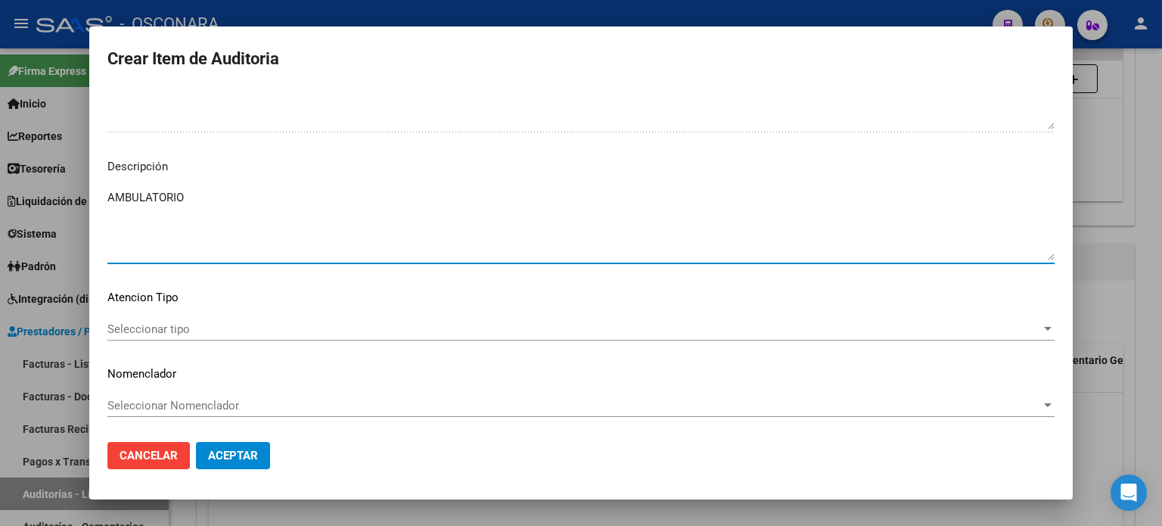
type textarea "AMBULATORIO"
click at [115, 330] on span "Seleccionar tipo" at bounding box center [574, 329] width 934 height 14
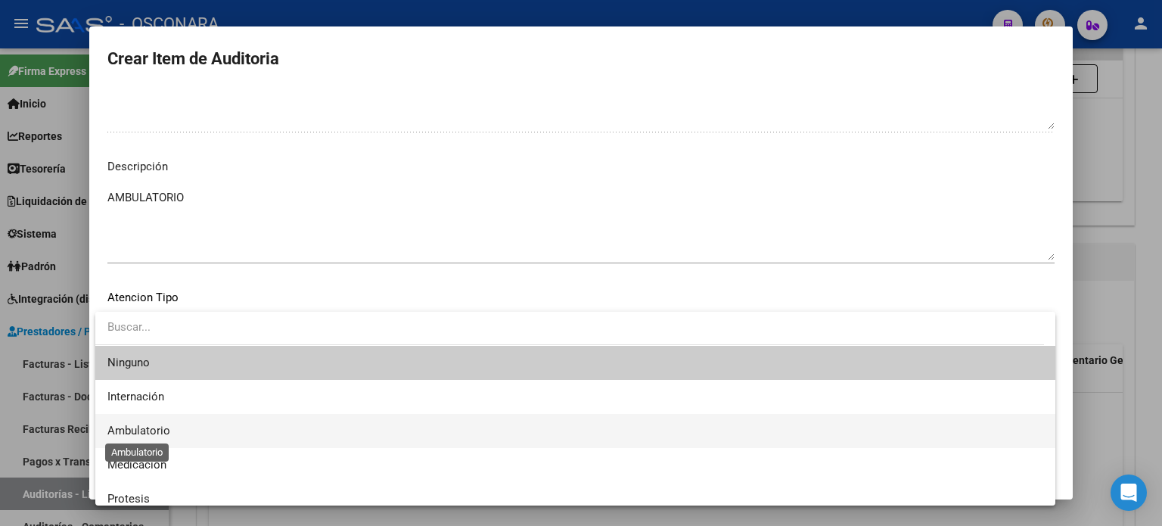
click at [141, 429] on span "Ambulatorio" at bounding box center [138, 431] width 63 height 14
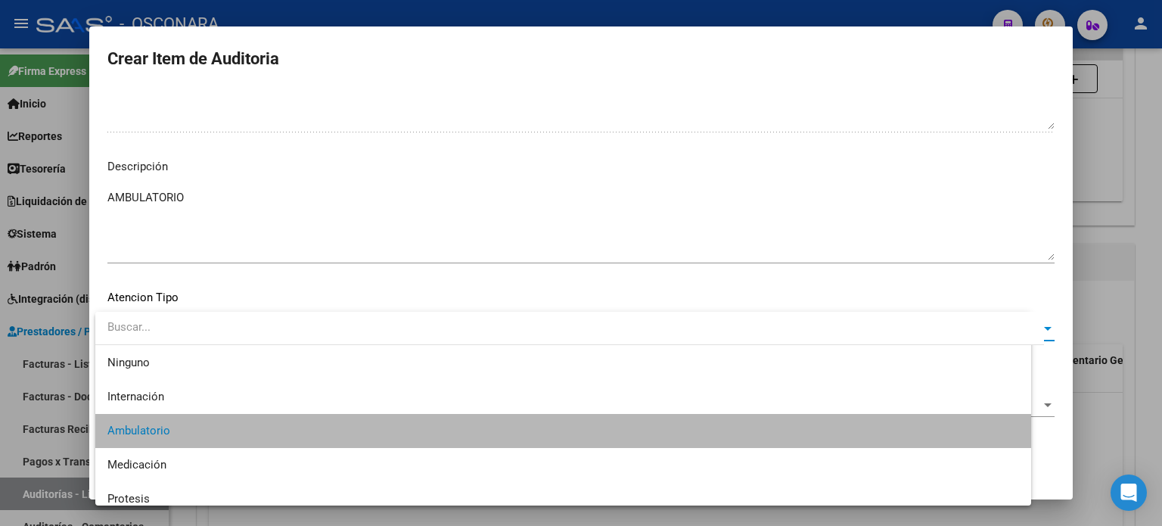
click at [243, 453] on span "Aceptar" at bounding box center [233, 456] width 50 height 14
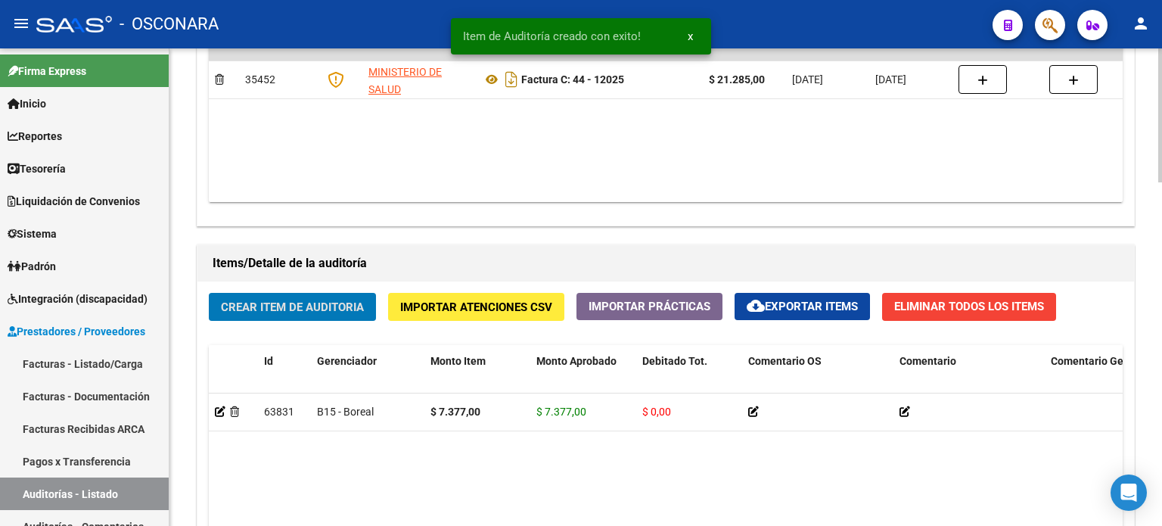
scroll to position [909, 0]
click at [295, 304] on span "Crear Item de Auditoria" at bounding box center [292, 307] width 143 height 14
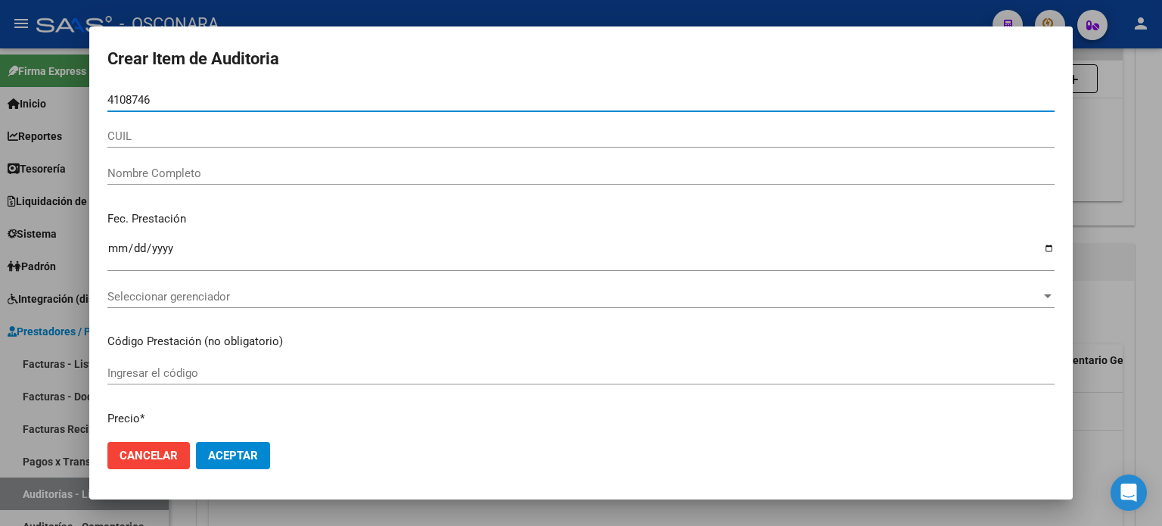
type input "41087466"
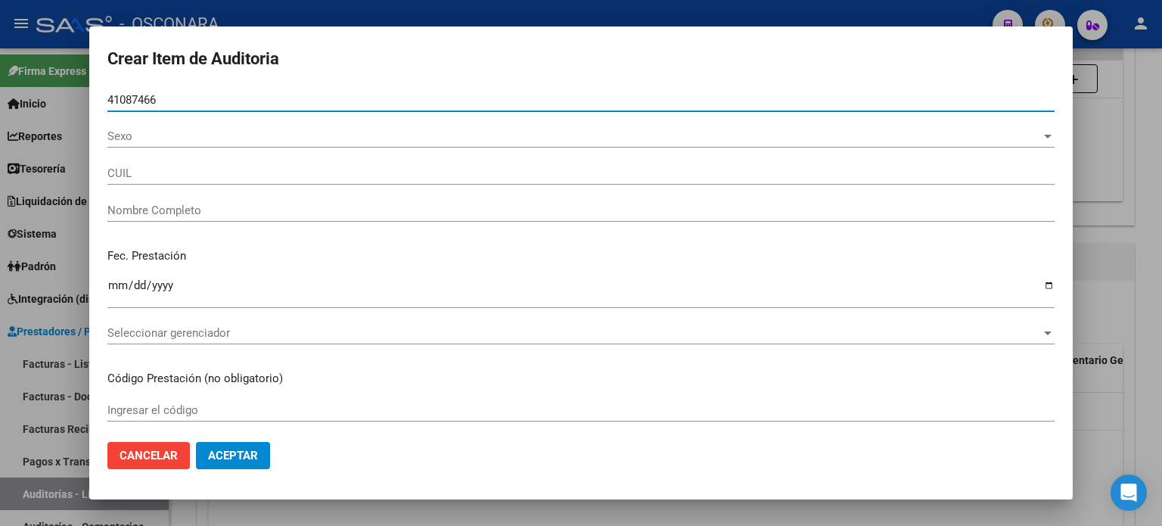
type input "27410874666"
type input "POLANCO MARIA CELESTE"
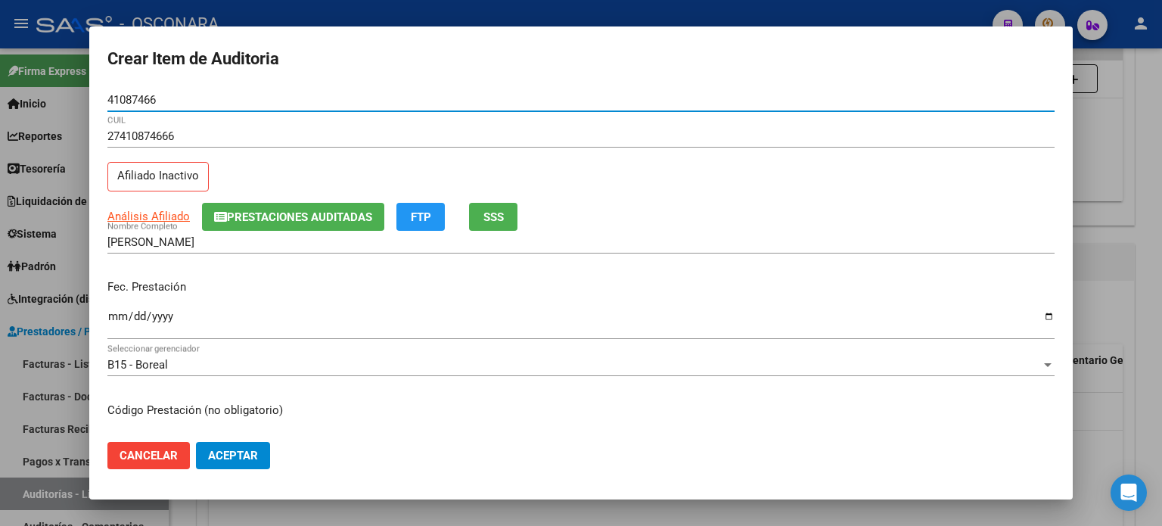
type input "41087466"
click at [483, 213] on button "SSS" at bounding box center [493, 217] width 48 height 28
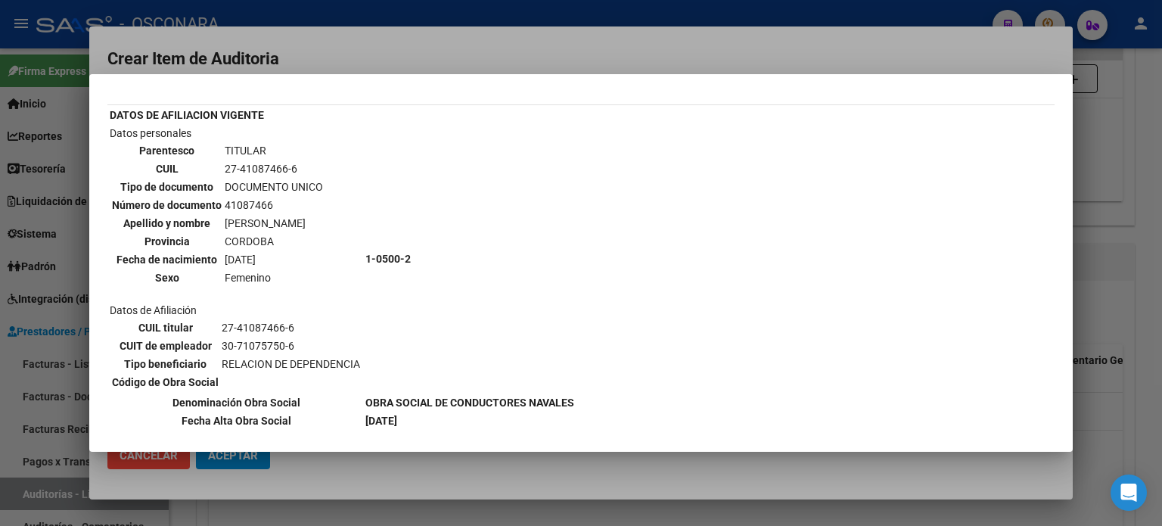
scroll to position [151, 0]
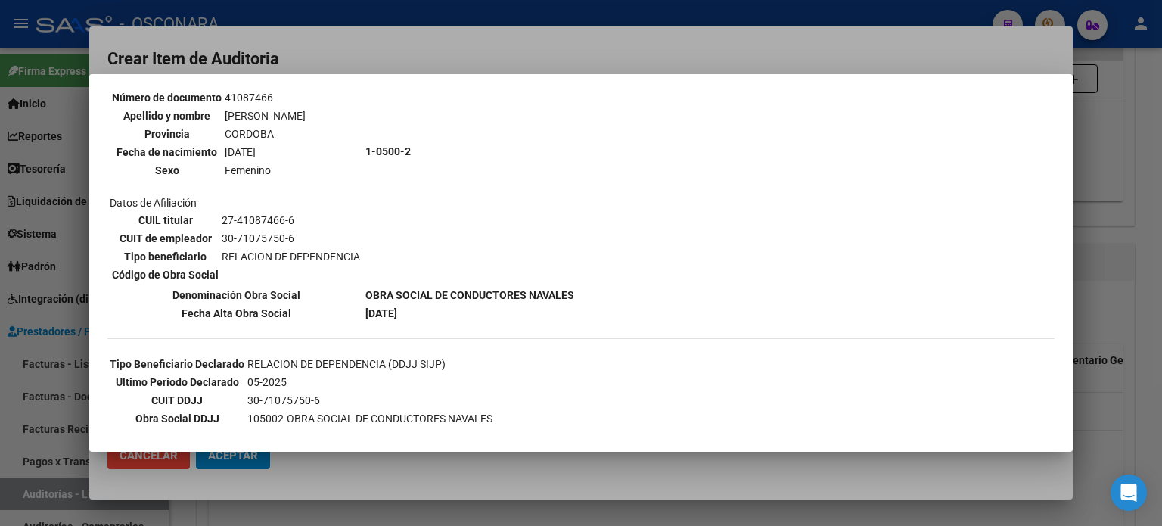
click at [1099, 209] on div at bounding box center [581, 263] width 1162 height 526
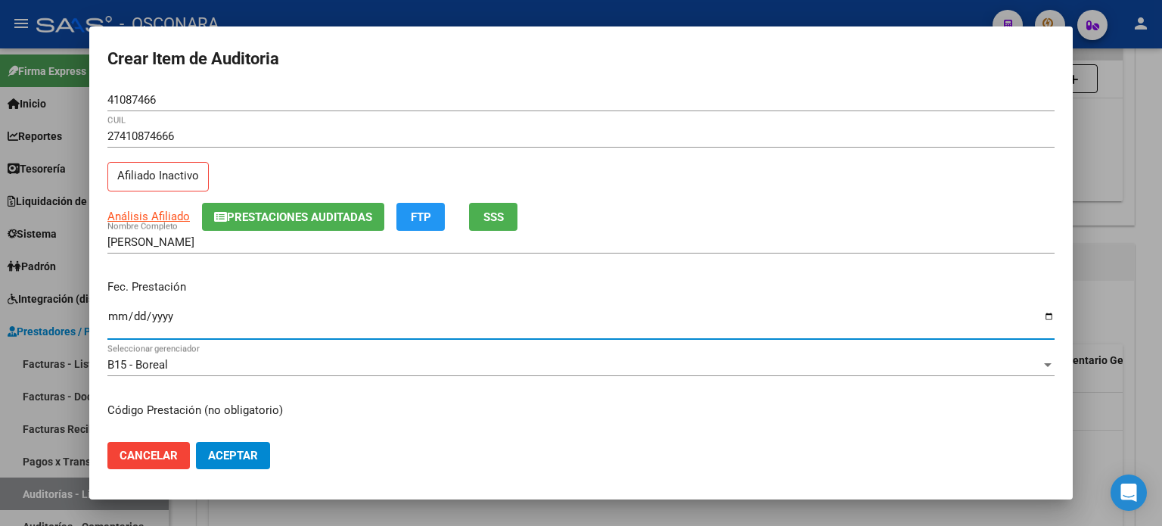
click at [124, 314] on input "Ingresar la fecha" at bounding box center [580, 322] width 947 height 24
type input "2025-05-27"
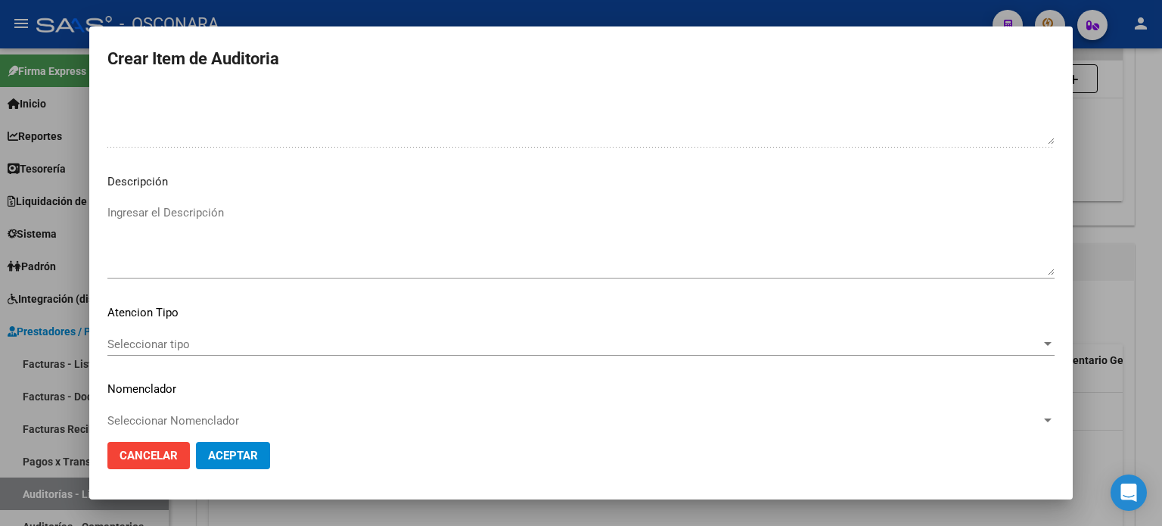
scroll to position [1020, 0]
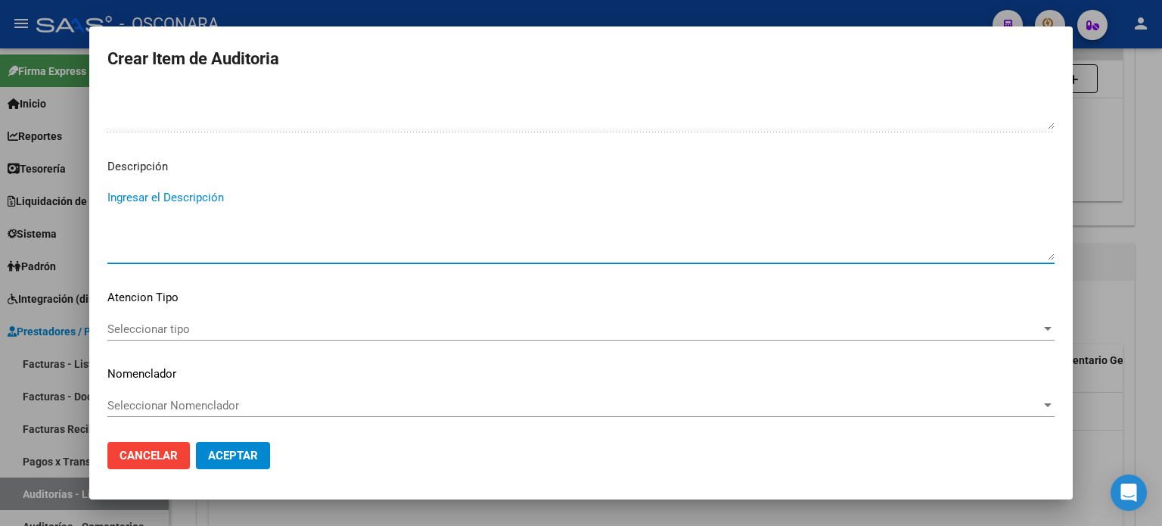
click at [248, 217] on textarea "Ingresar el Descripción" at bounding box center [580, 224] width 947 height 71
type textarea "AMBULATORIO"
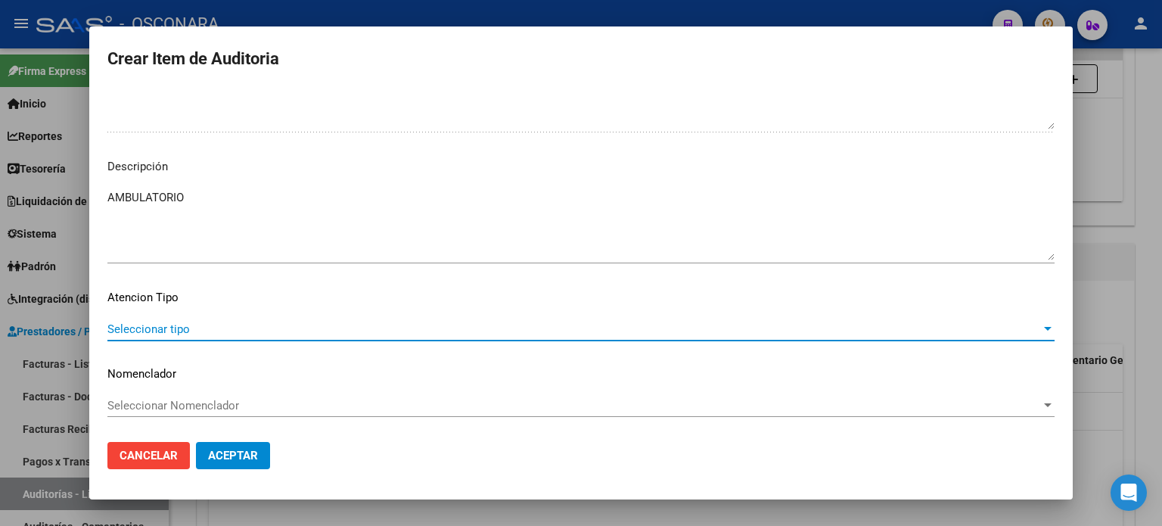
click at [123, 322] on span "Seleccionar tipo" at bounding box center [574, 329] width 934 height 14
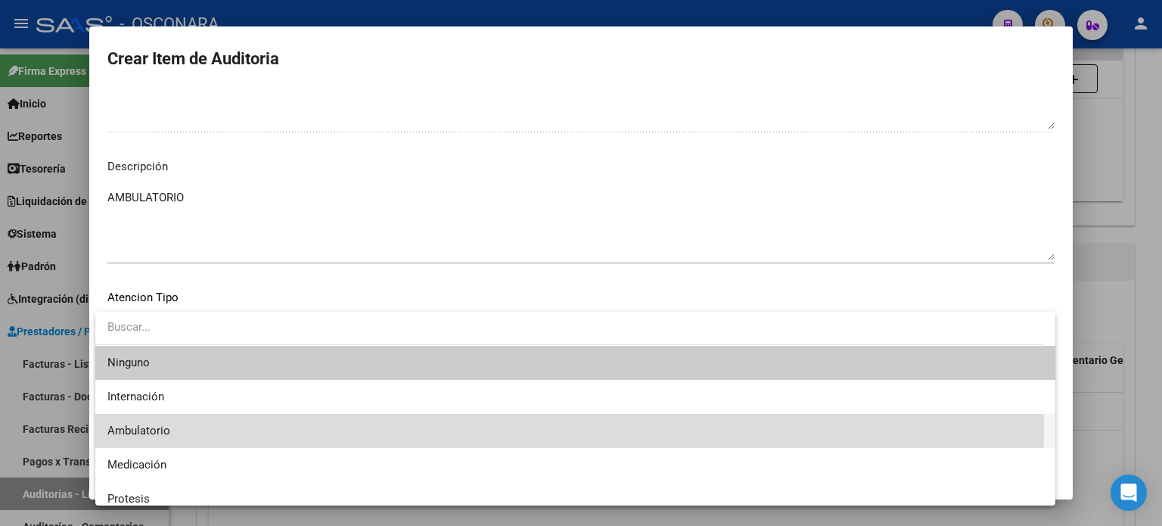
drag, startPoint x: 184, startPoint y: 427, endPoint x: 207, endPoint y: 440, distance: 27.1
click at [183, 427] on span "Ambulatorio" at bounding box center [575, 431] width 936 height 34
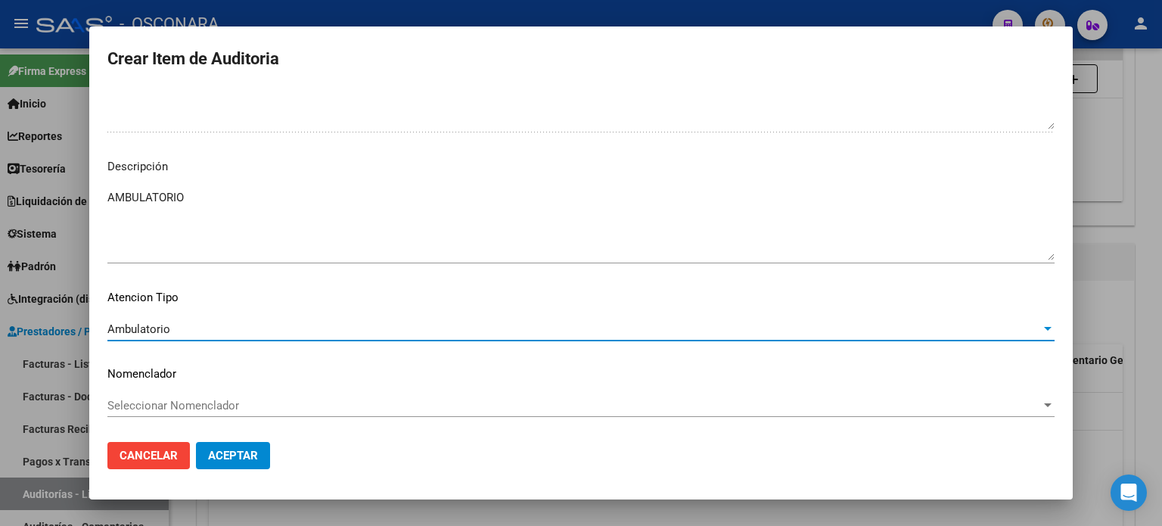
click at [215, 456] on span "Aceptar" at bounding box center [233, 456] width 50 height 14
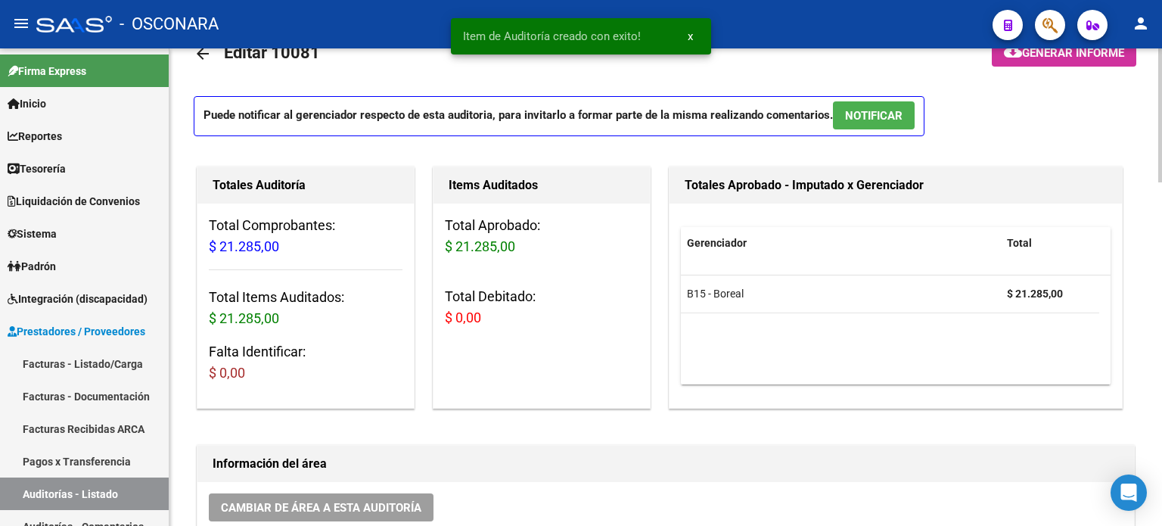
scroll to position [0, 0]
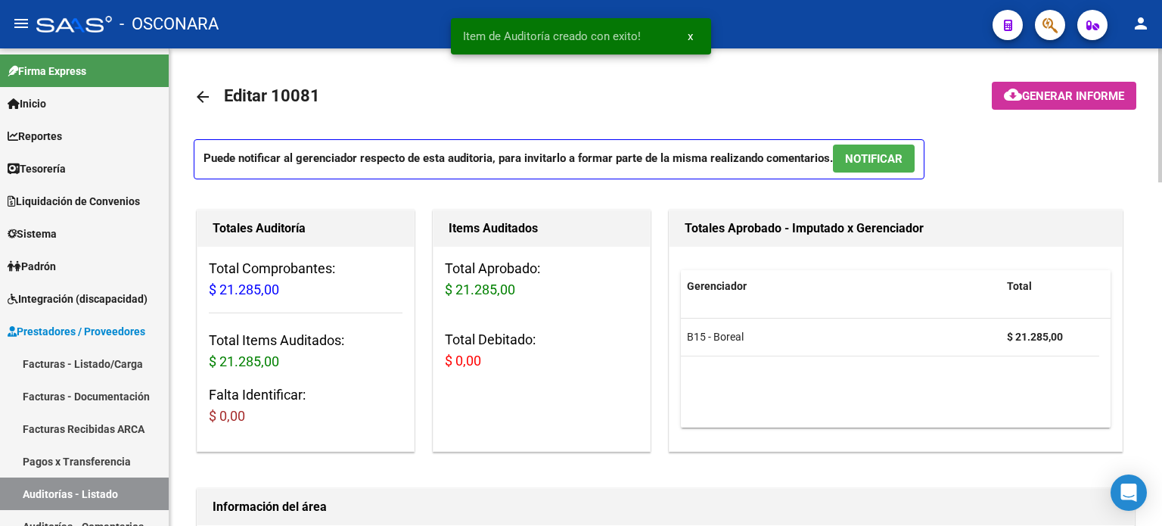
click at [866, 157] on span "NOTIFICAR" at bounding box center [874, 159] width 58 height 14
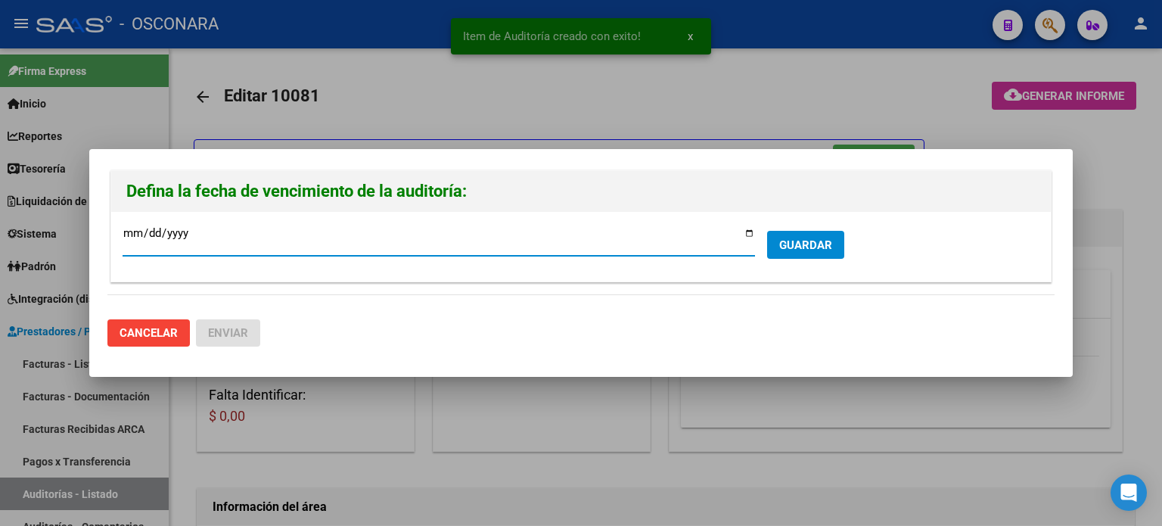
drag, startPoint x: 746, startPoint y: 236, endPoint x: 720, endPoint y: 235, distance: 26.5
click at [746, 235] on input "[DATE]" at bounding box center [439, 239] width 633 height 24
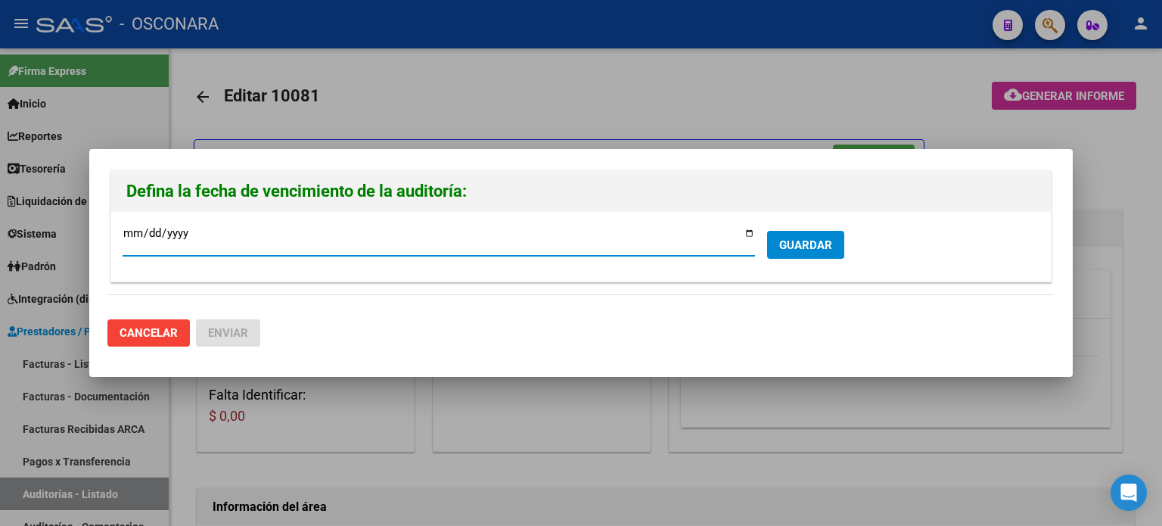
type input "2025-09-22"
click at [807, 238] on span "GUARDAR" at bounding box center [805, 245] width 53 height 14
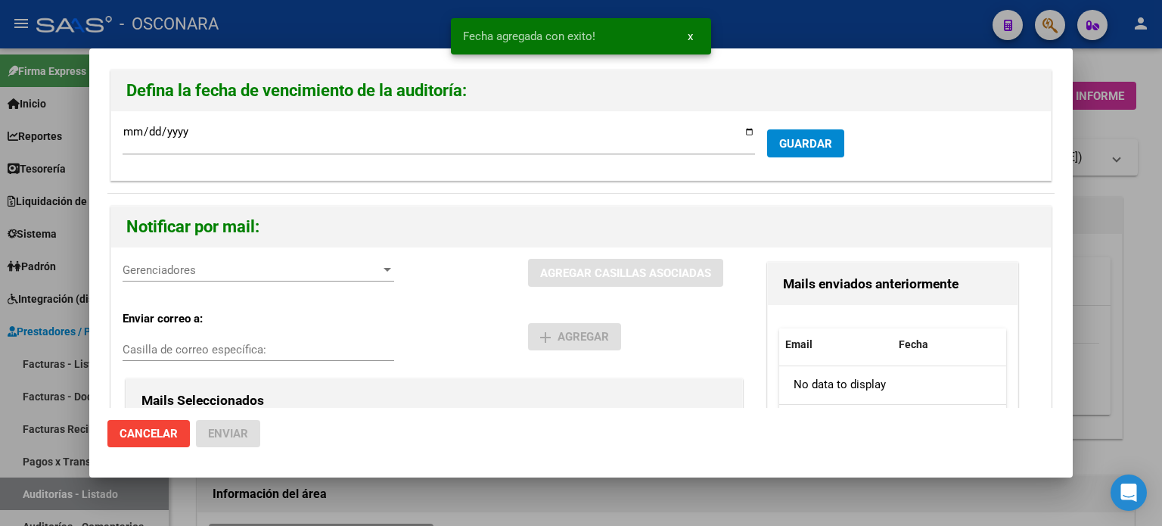
click at [161, 280] on div "Gerenciadores Gerenciadores" at bounding box center [259, 270] width 272 height 23
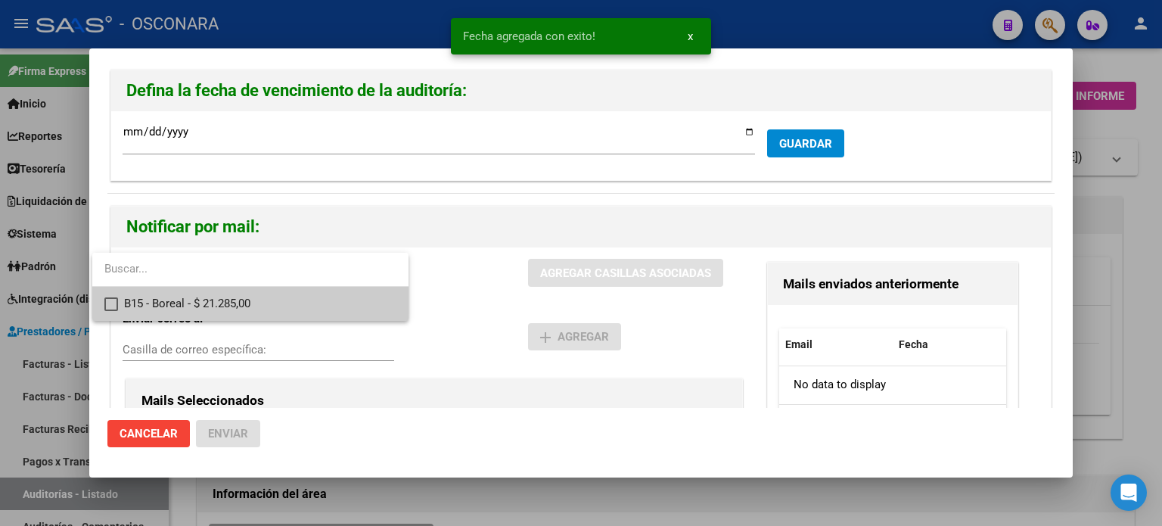
click at [167, 309] on span "B15 - Boreal - $ 21.285,00" at bounding box center [260, 304] width 272 height 34
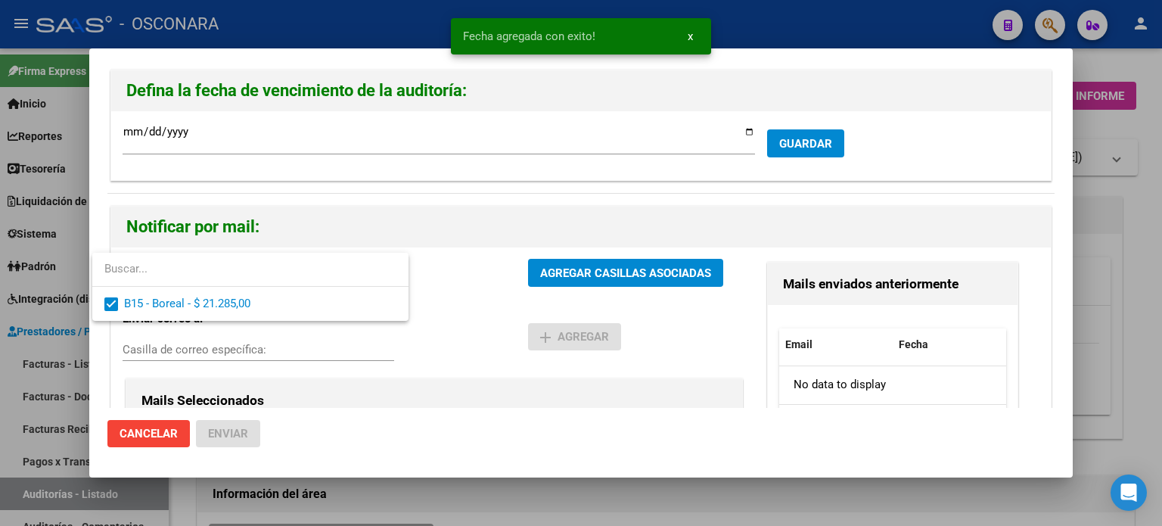
click at [661, 272] on div at bounding box center [581, 263] width 1162 height 526
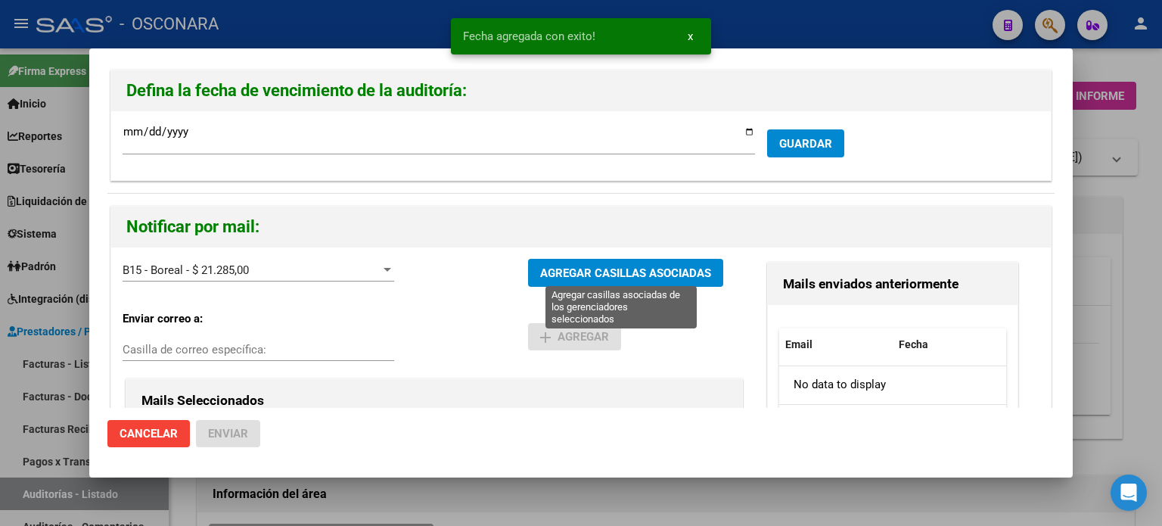
click at [644, 278] on span "AGREGAR CASILLAS ASOCIADAS" at bounding box center [625, 273] width 171 height 14
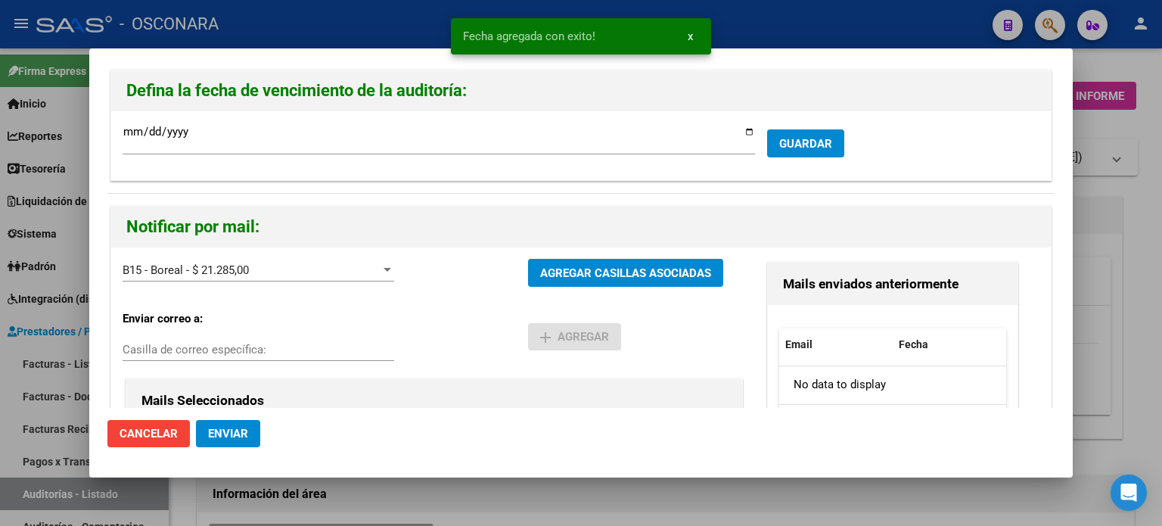
drag, startPoint x: 248, startPoint y: 432, endPoint x: 321, endPoint y: 432, distance: 72.6
click at [248, 432] on button "Enviar" at bounding box center [228, 433] width 64 height 27
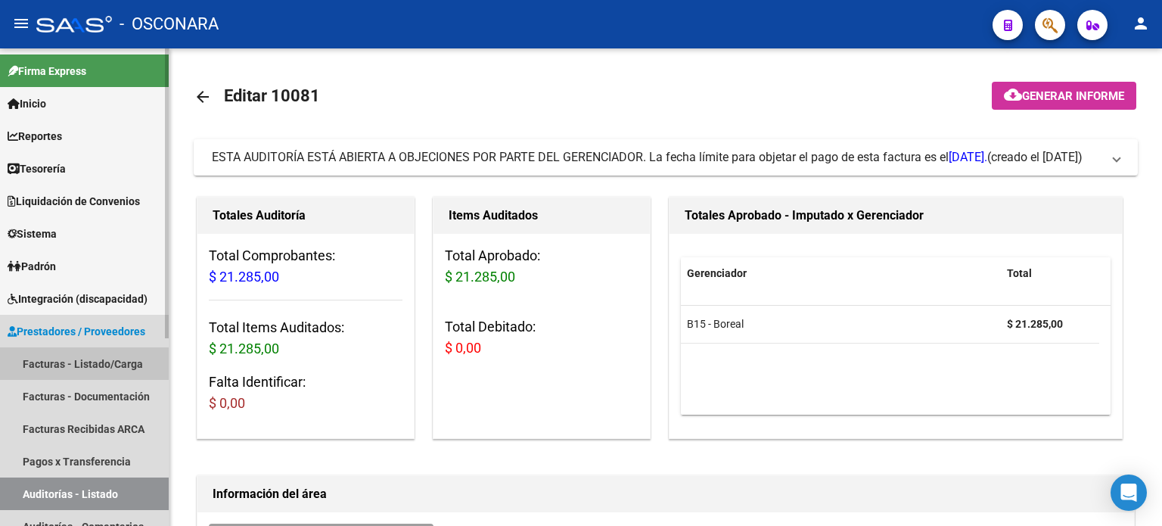
click at [77, 368] on link "Facturas - Listado/Carga" at bounding box center [84, 363] width 169 height 33
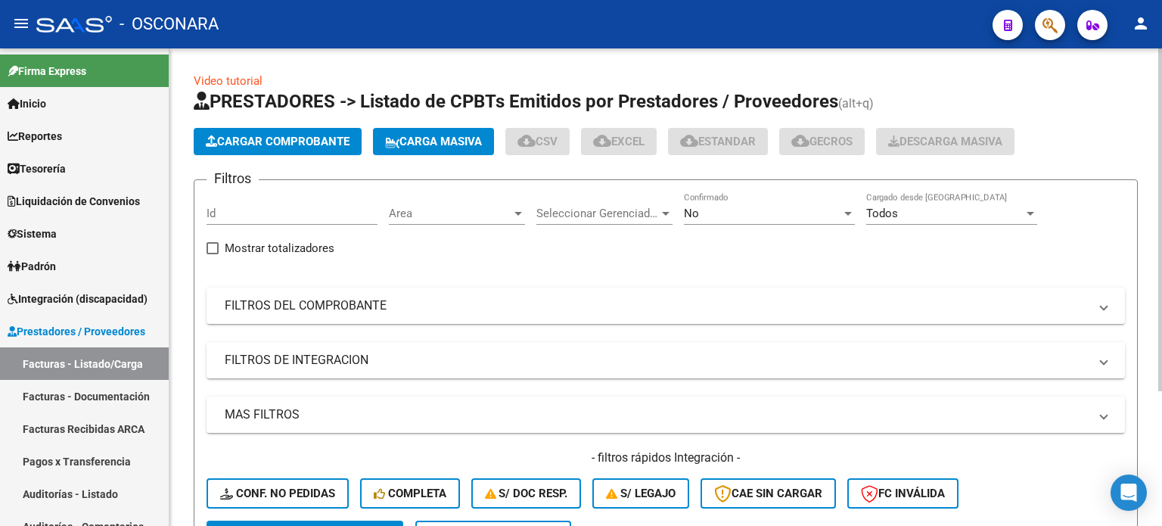
click at [277, 129] on button "Cargar Comprobante" at bounding box center [278, 141] width 168 height 27
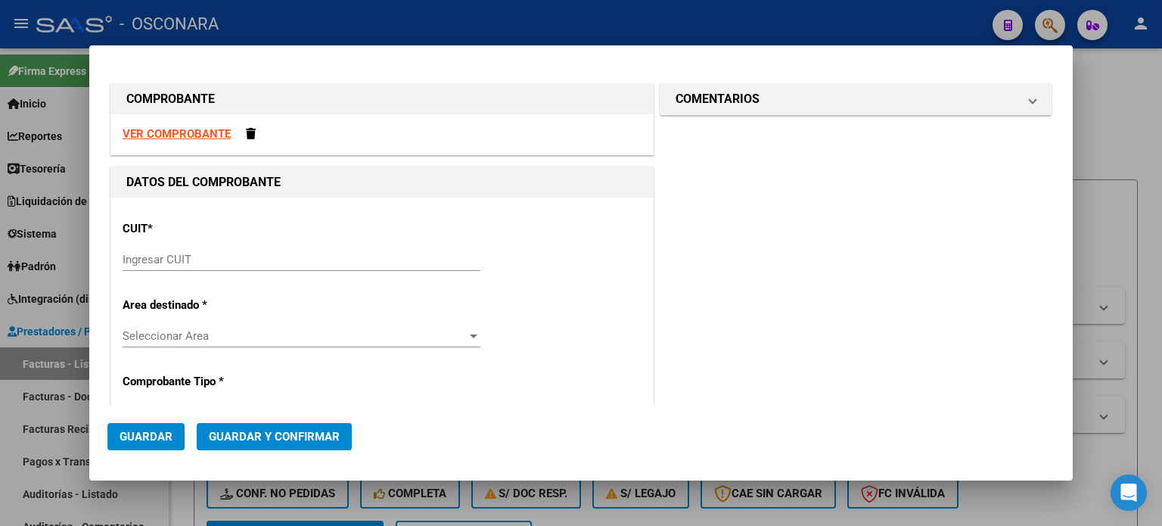
click at [235, 256] on input "Ingresar CUIT" at bounding box center [302, 260] width 358 height 14
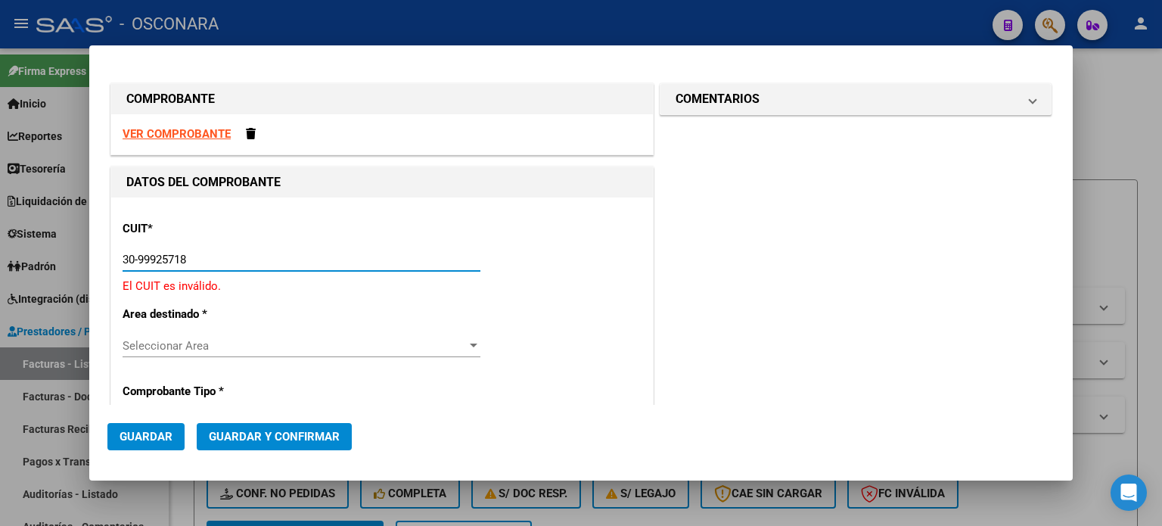
type input "30-99925718-2"
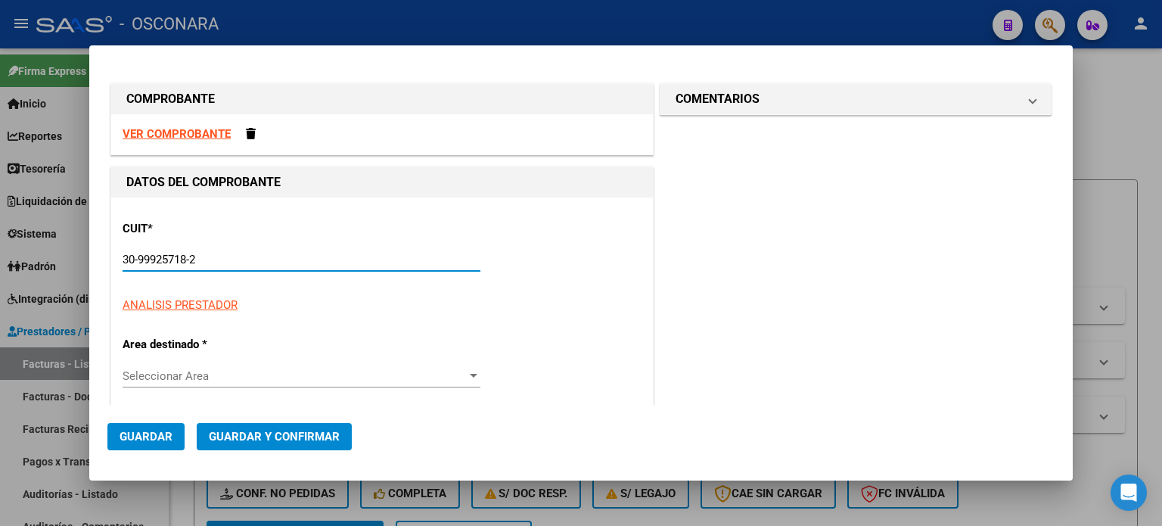
type input "44"
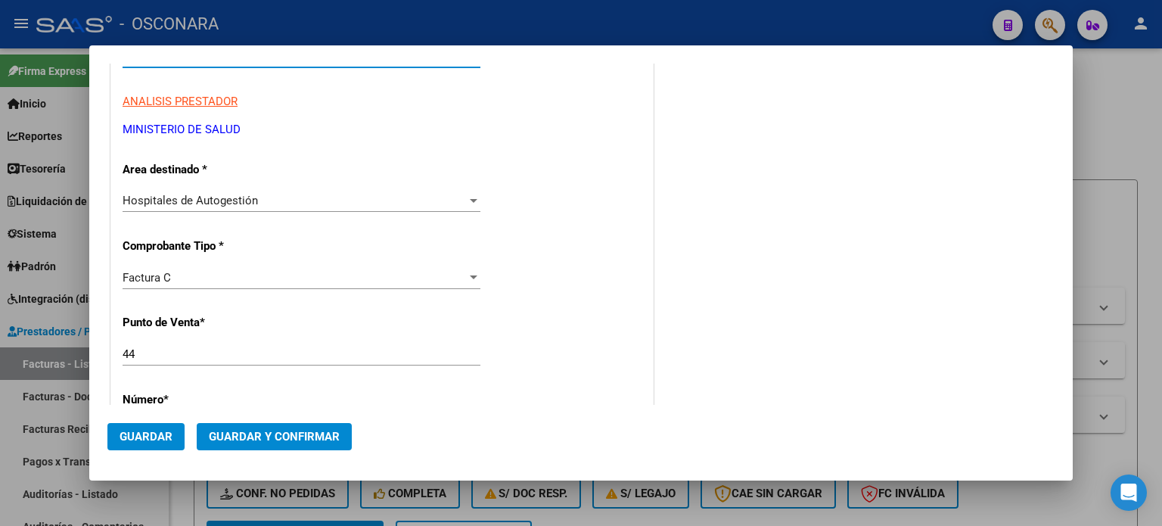
scroll to position [227, 0]
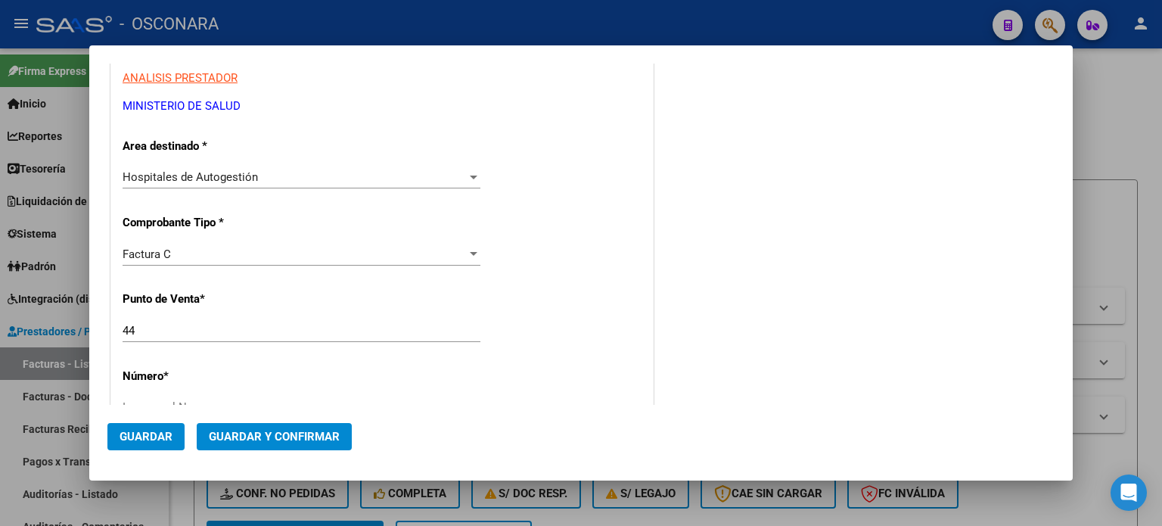
type input "30-99925718-2"
drag, startPoint x: 144, startPoint y: 331, endPoint x: 36, endPoint y: 335, distance: 107.5
click at [48, 340] on div "COMPROBANTE VER COMPROBANTE DATOS DEL COMPROBANTE CUIT * 30-99925718-2 Ingresar…" at bounding box center [581, 263] width 1162 height 526
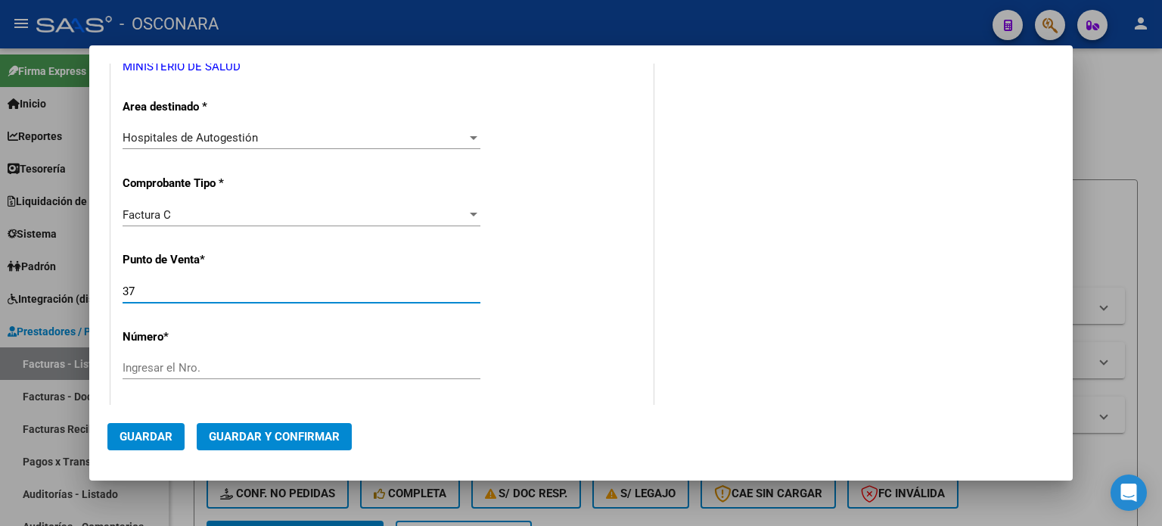
scroll to position [303, 0]
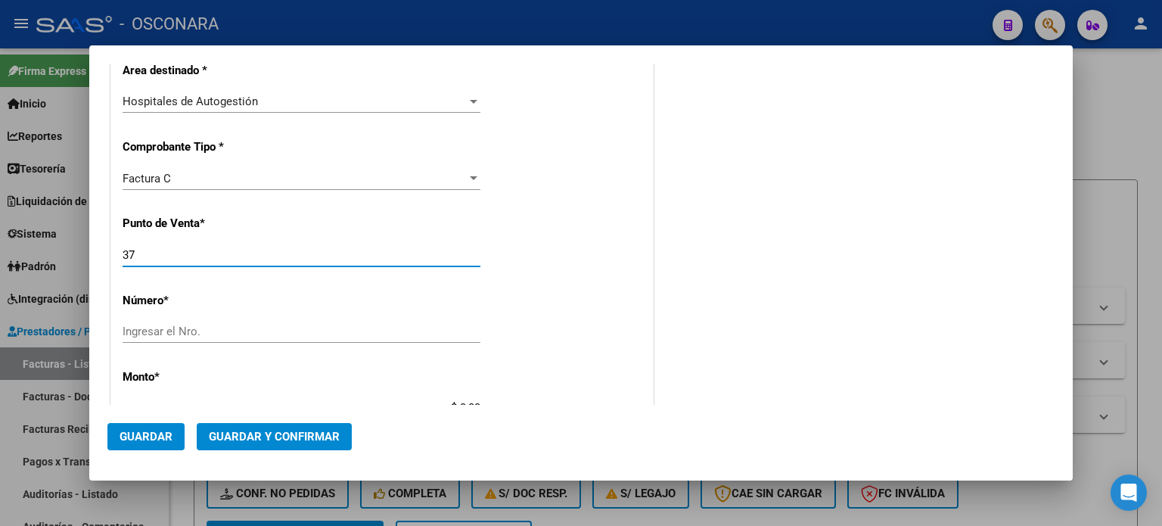
type input "37"
click at [149, 330] on input "Ingresar el Nro." at bounding box center [302, 332] width 358 height 14
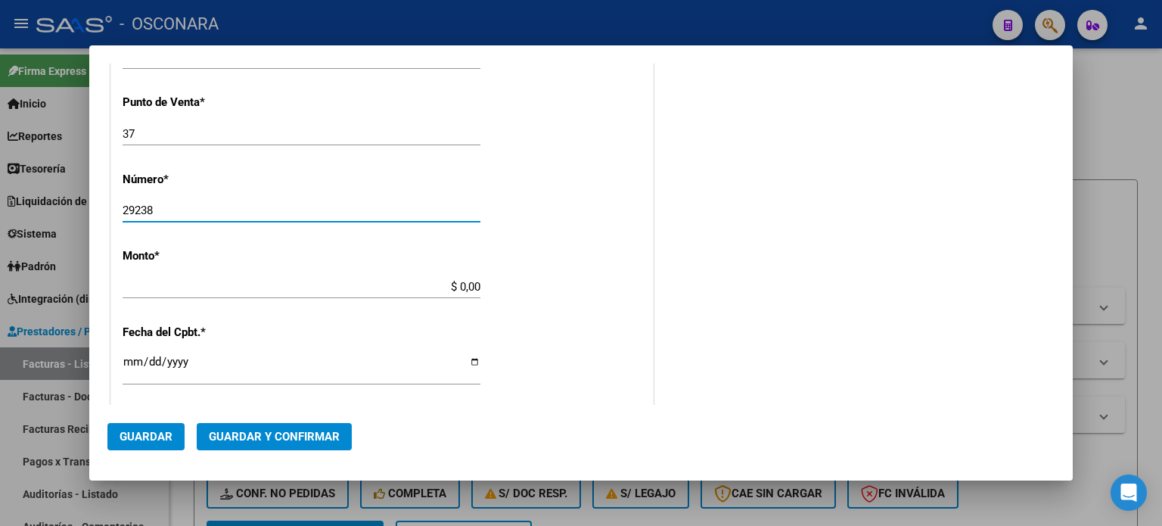
scroll to position [454, 0]
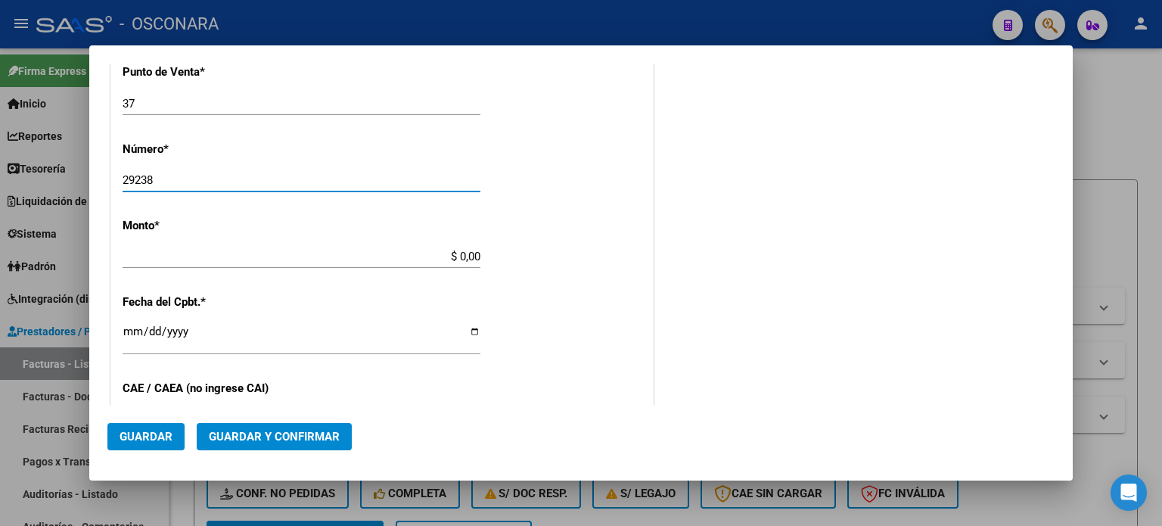
type input "29238"
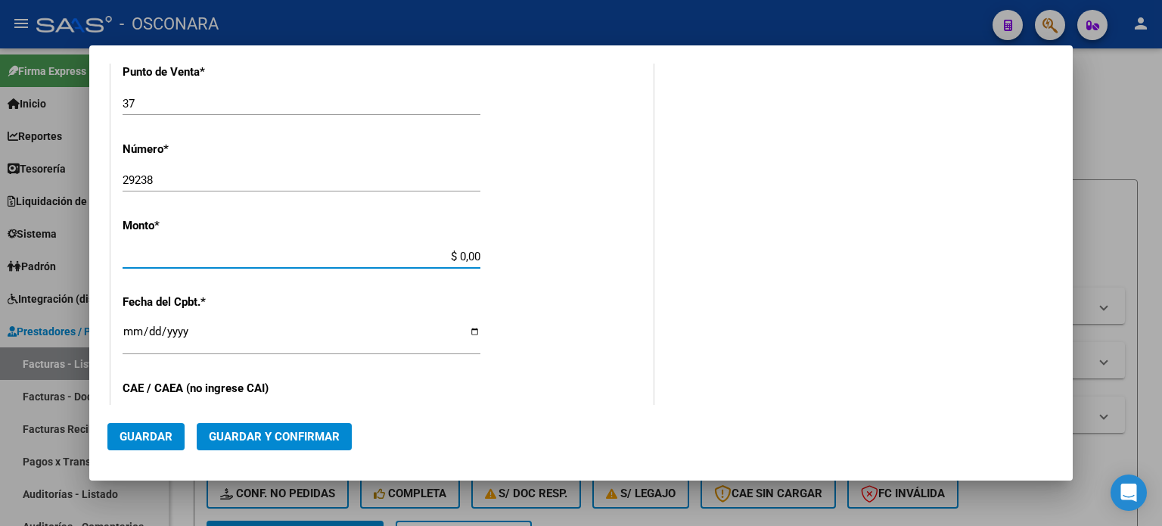
drag, startPoint x: 455, startPoint y: 253, endPoint x: 549, endPoint y: 253, distance: 93.8
click at [549, 253] on div "CUIT * 30-99925718-2 Ingresar CUIT ANALISIS PRESTADOR MINISTERIO DE SALUD ARCA …" at bounding box center [382, 280] width 542 height 1073
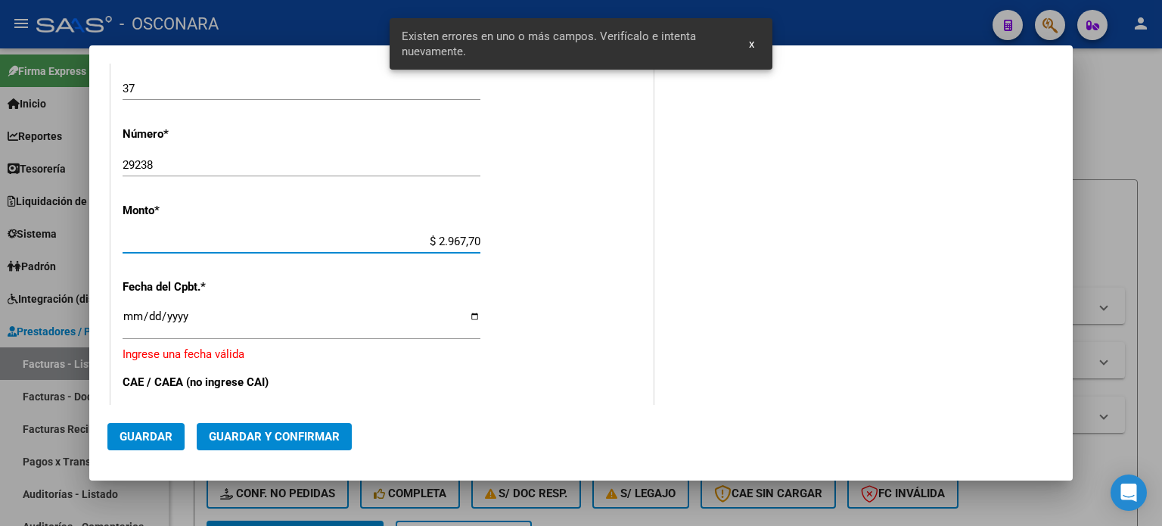
type input "$ 29.677,00"
click at [132, 312] on input "Ingresar la fecha" at bounding box center [302, 322] width 358 height 24
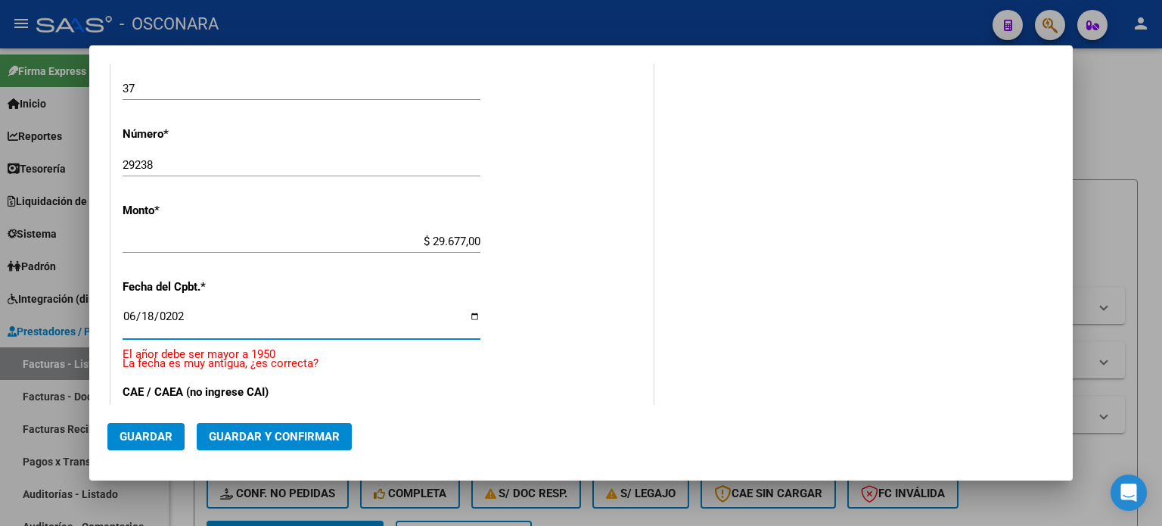
type input "2025-06-18"
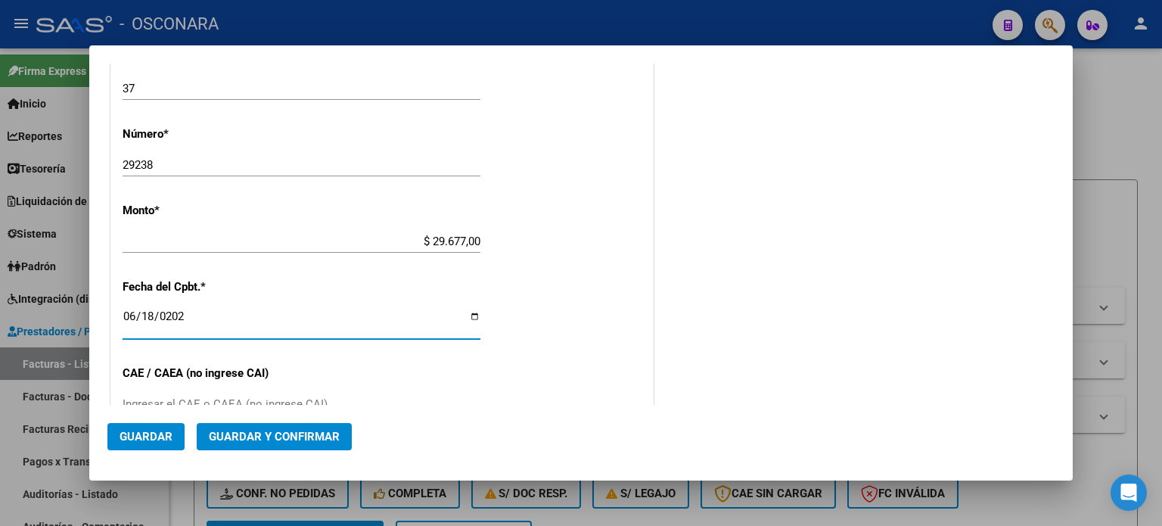
click at [233, 444] on button "Guardar y Confirmar" at bounding box center [274, 436] width 155 height 27
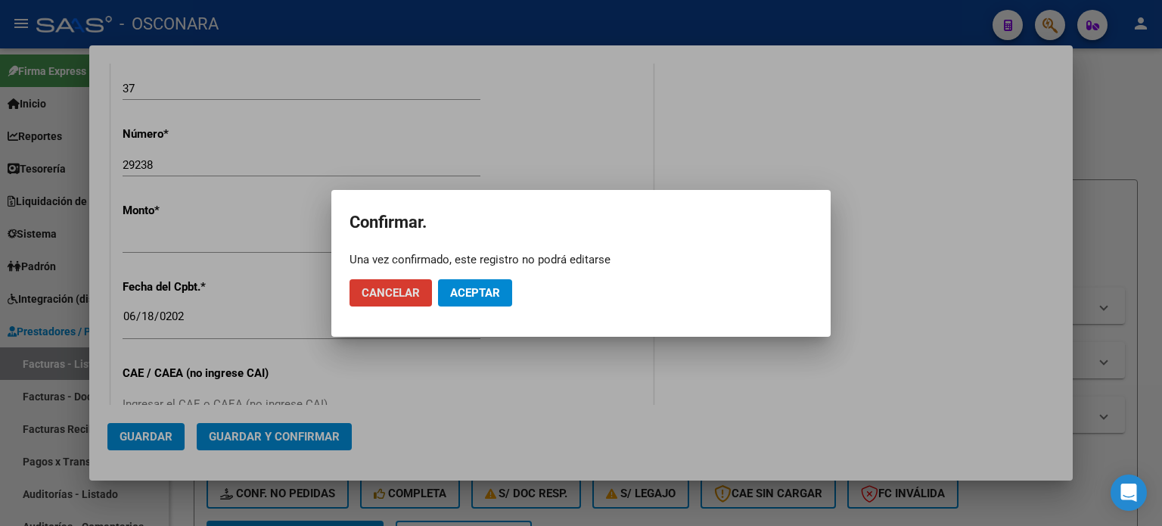
click at [490, 292] on span "Aceptar" at bounding box center [475, 293] width 50 height 14
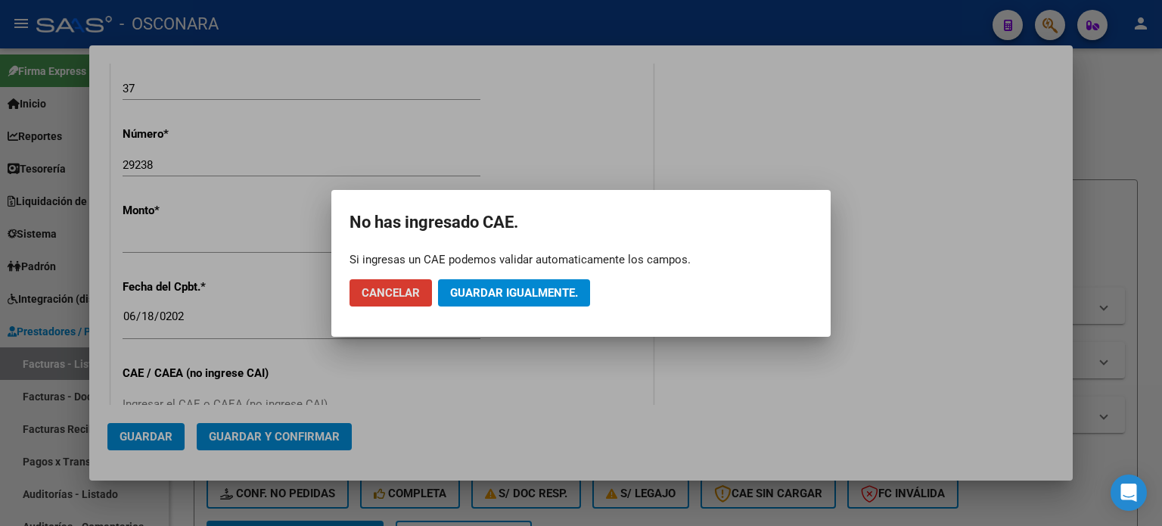
click at [490, 290] on span "Guardar igualmente." at bounding box center [514, 293] width 128 height 14
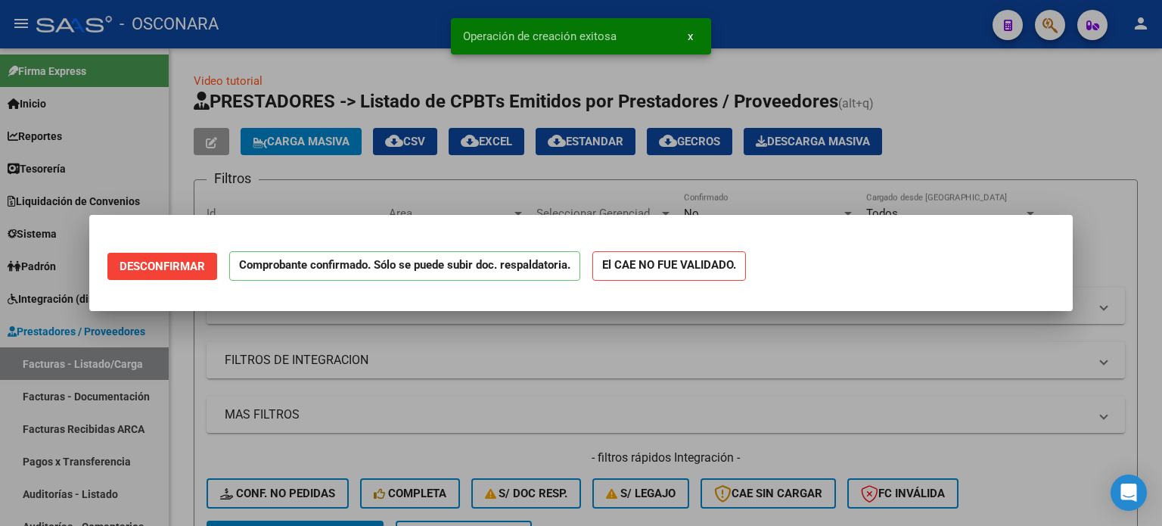
scroll to position [0, 0]
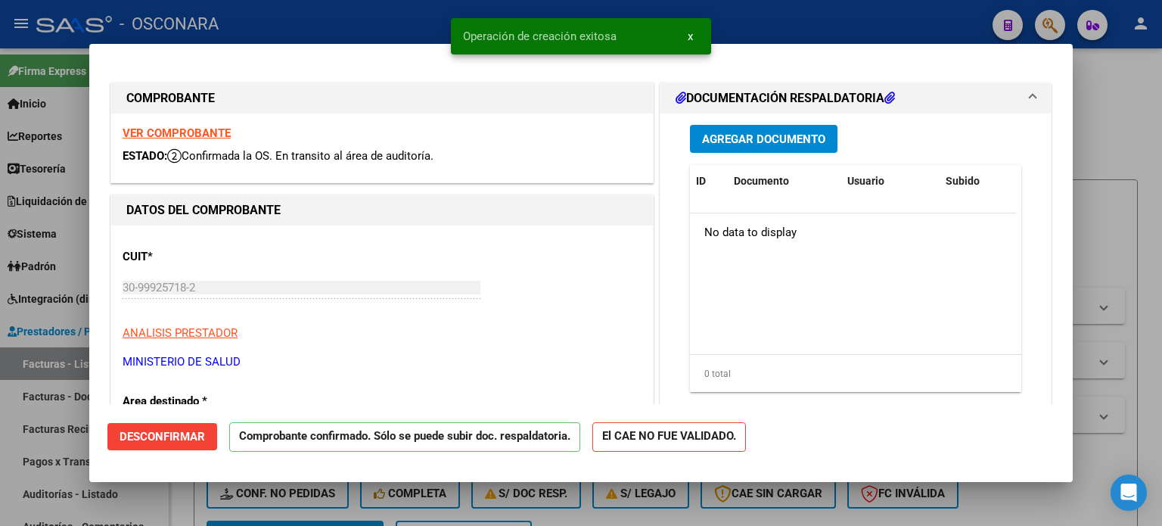
click at [1, 434] on div at bounding box center [581, 263] width 1162 height 526
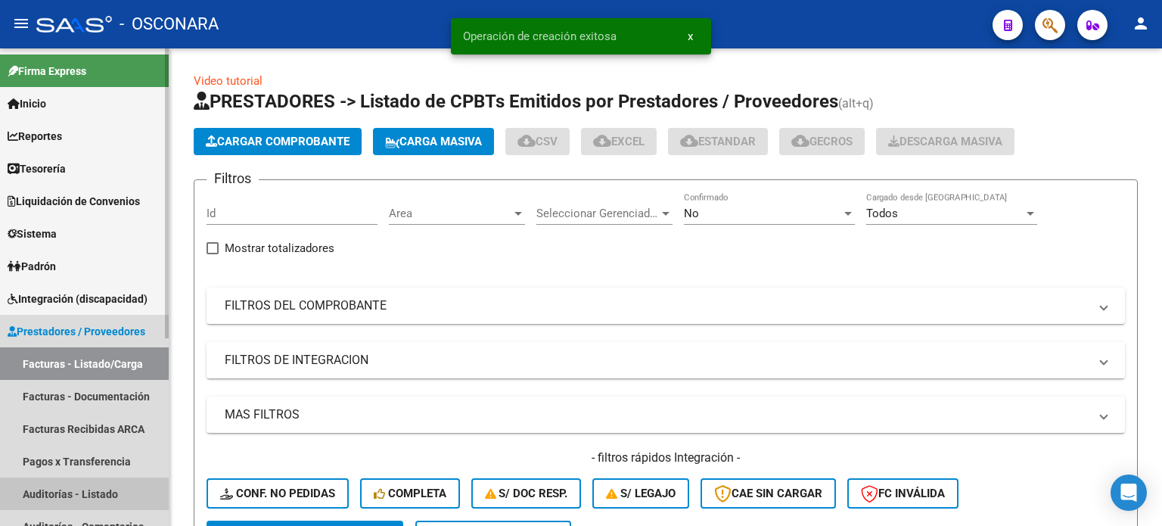
click at [29, 499] on link "Auditorías - Listado" at bounding box center [84, 493] width 169 height 33
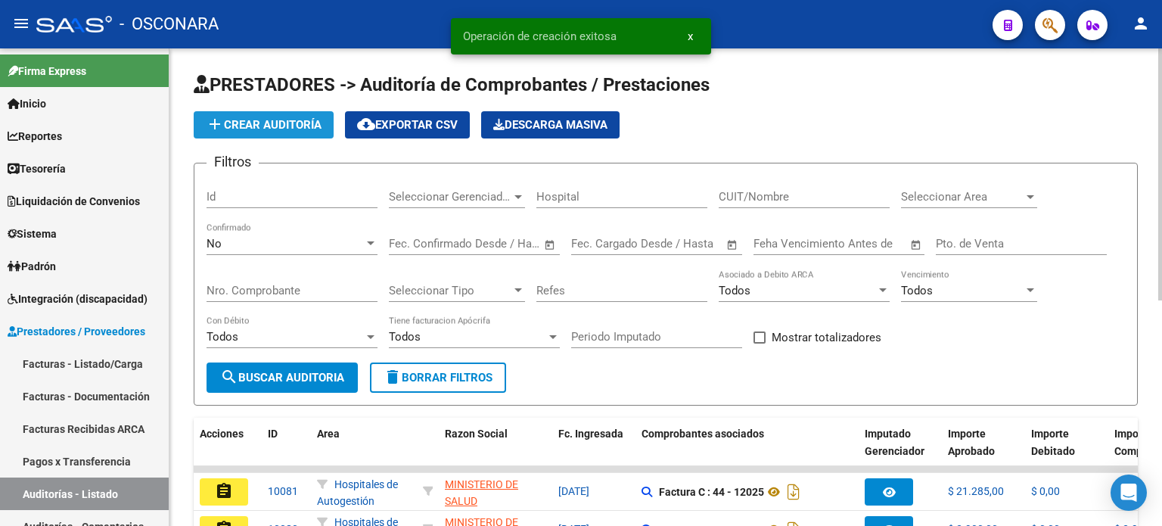
click at [247, 117] on button "add Crear Auditoría" at bounding box center [264, 124] width 140 height 27
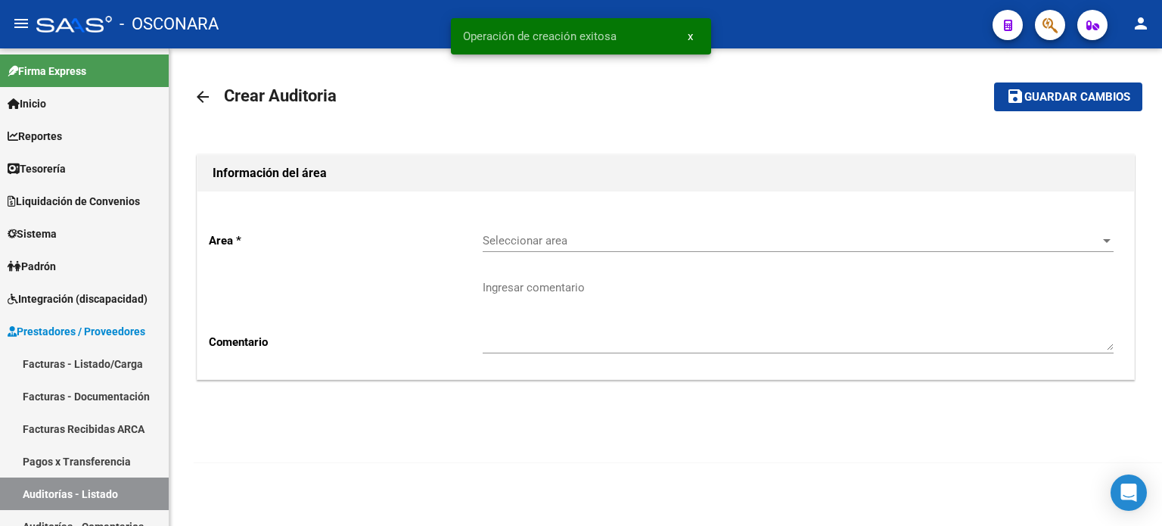
click at [634, 241] on span "Seleccionar area" at bounding box center [791, 241] width 617 height 14
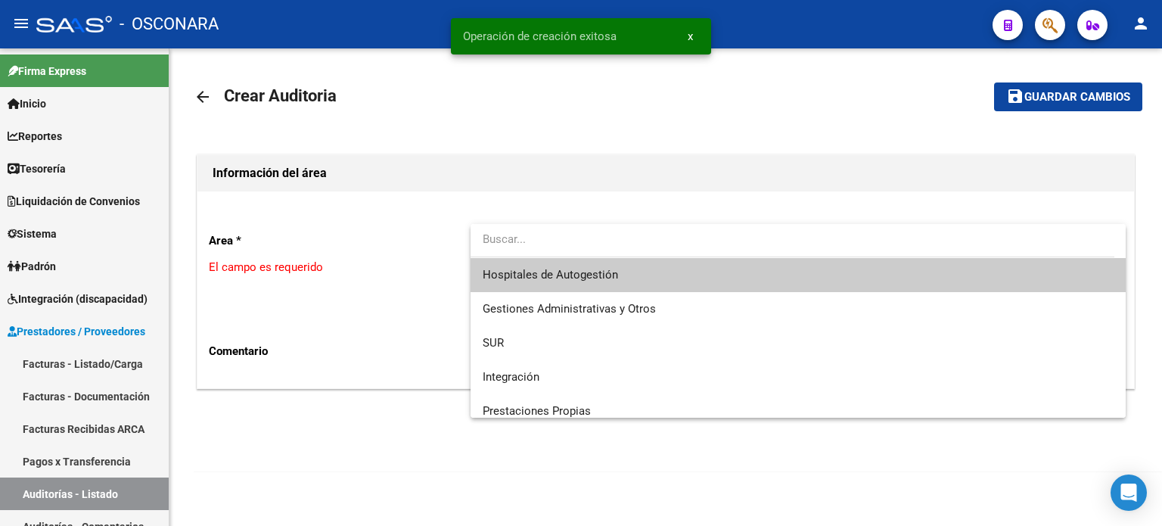
click at [615, 281] on span "Hospitales de Autogestión" at bounding box center [550, 275] width 135 height 14
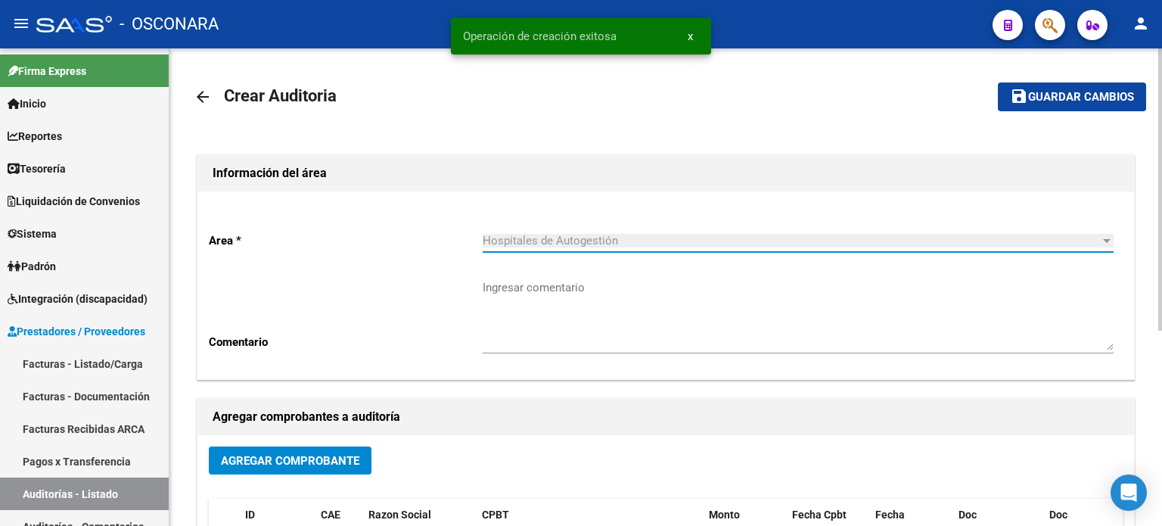
click at [330, 459] on span "Agregar Comprobante" at bounding box center [290, 461] width 138 height 14
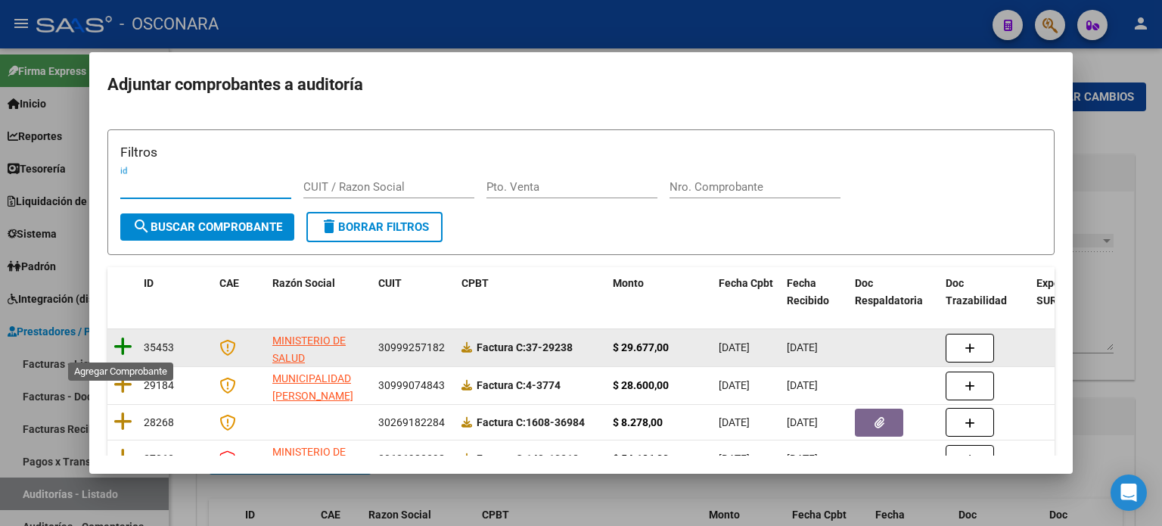
click at [130, 341] on icon at bounding box center [122, 346] width 19 height 21
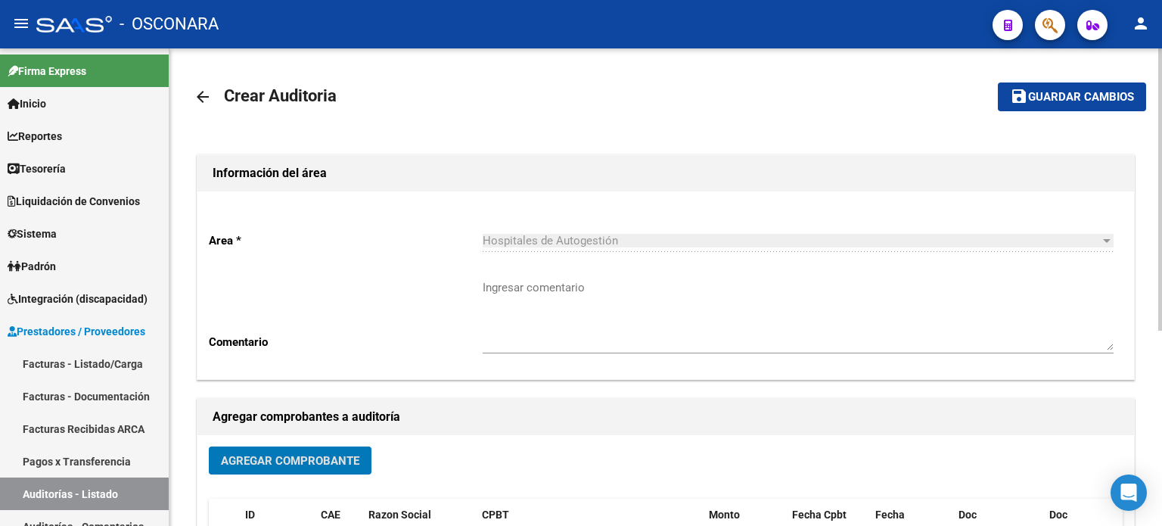
click at [992, 104] on mat-toolbar-row "save Guardar cambios" at bounding box center [1046, 97] width 199 height 48
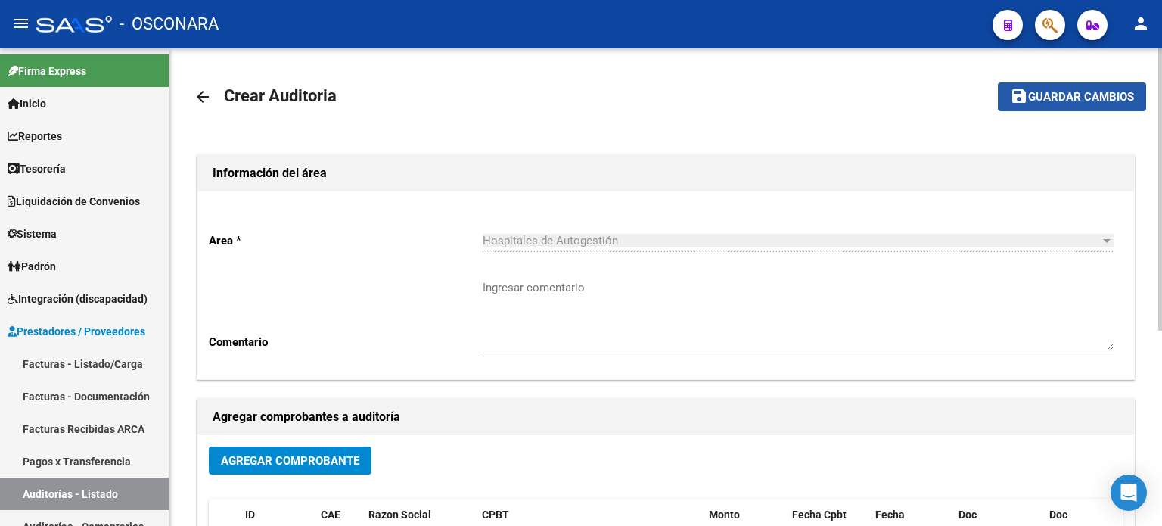
click at [1038, 103] on span "Guardar cambios" at bounding box center [1081, 98] width 106 height 14
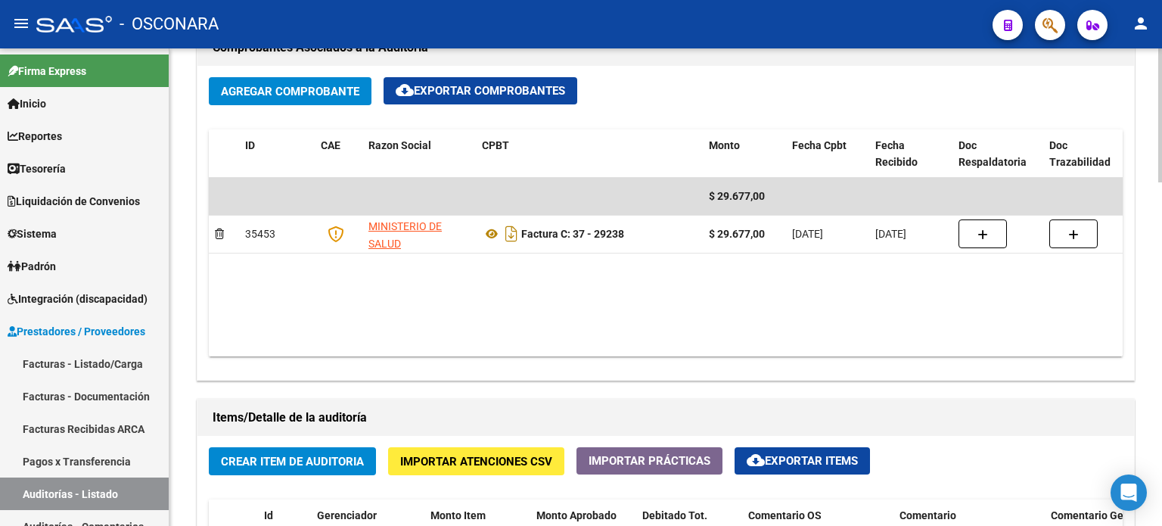
scroll to position [832, 0]
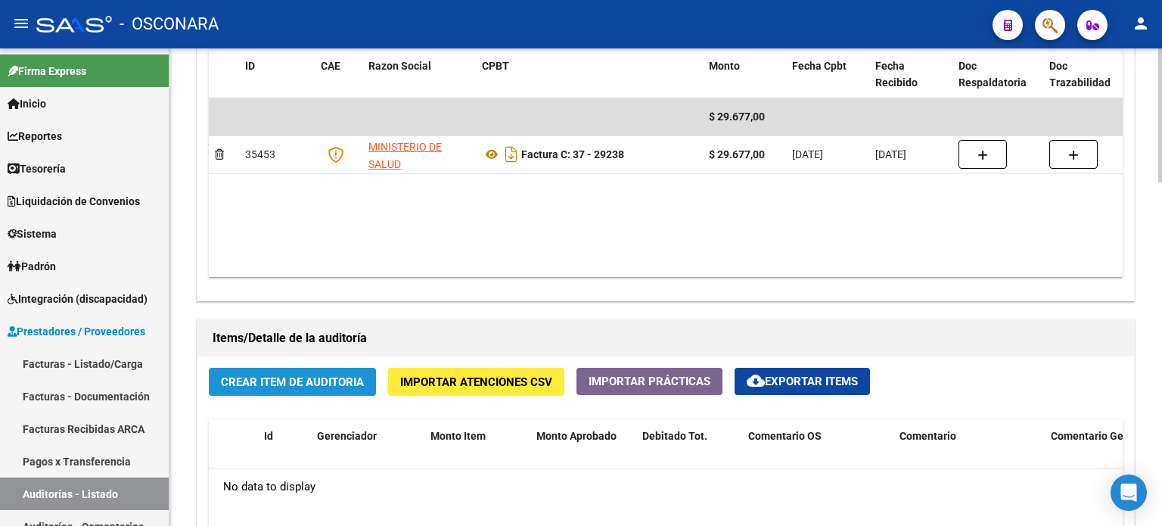
click at [263, 375] on span "Crear Item de Auditoria" at bounding box center [292, 382] width 143 height 14
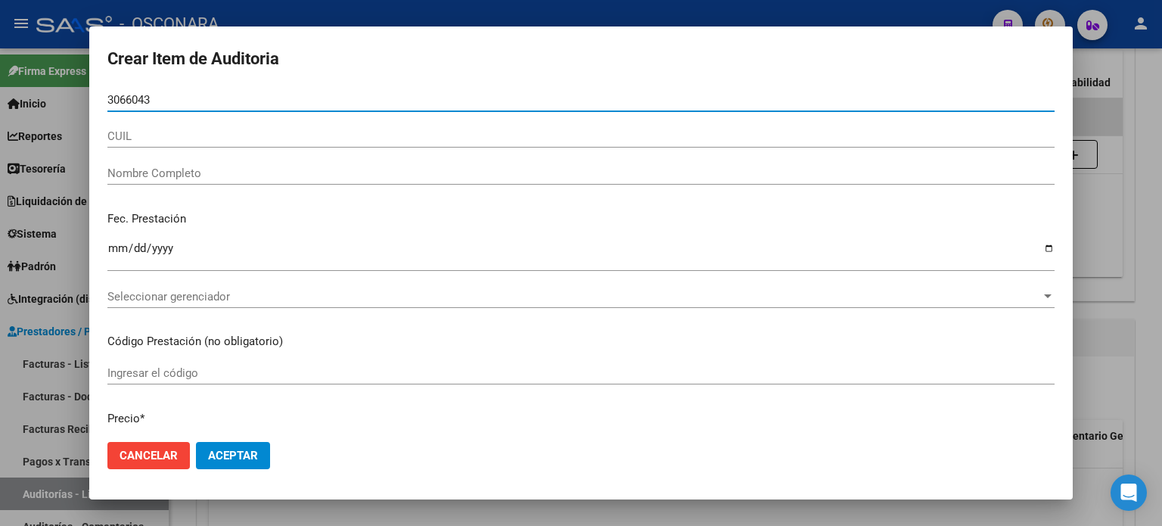
type input "30660437"
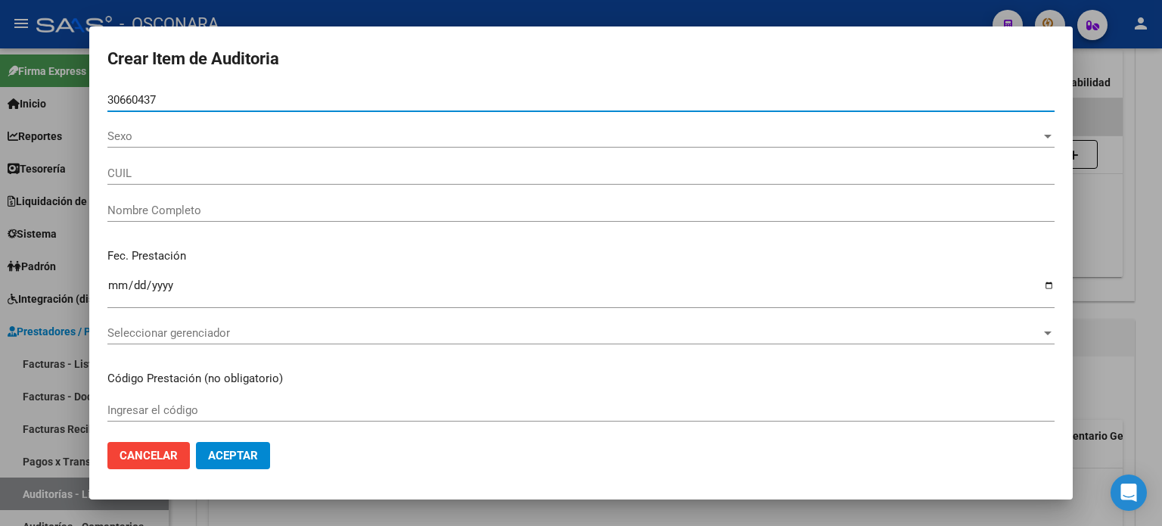
type input "27306604371"
type input "YARECO TORREJON GISELA ROMINA"
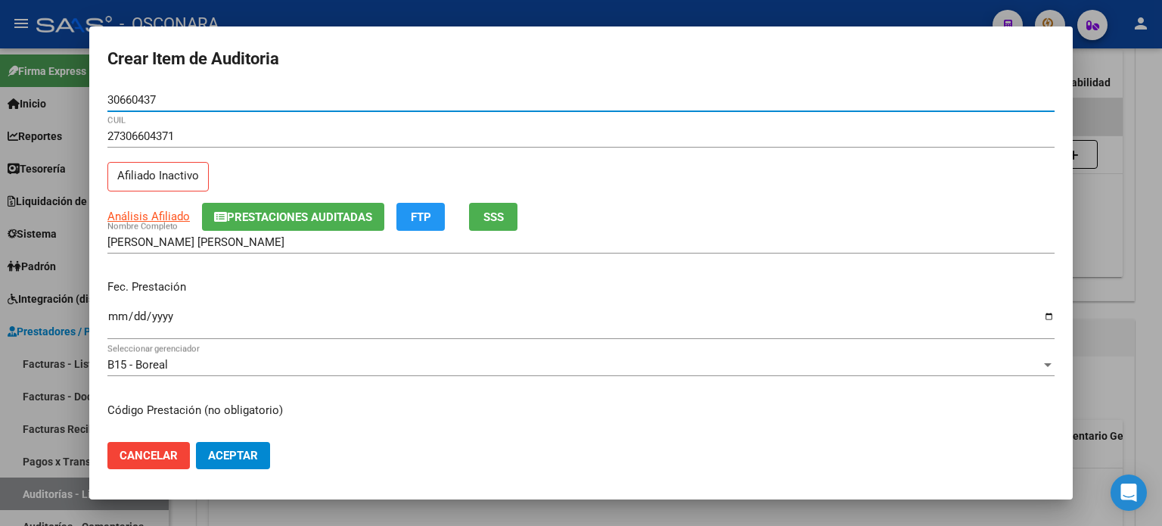
type input "30660437"
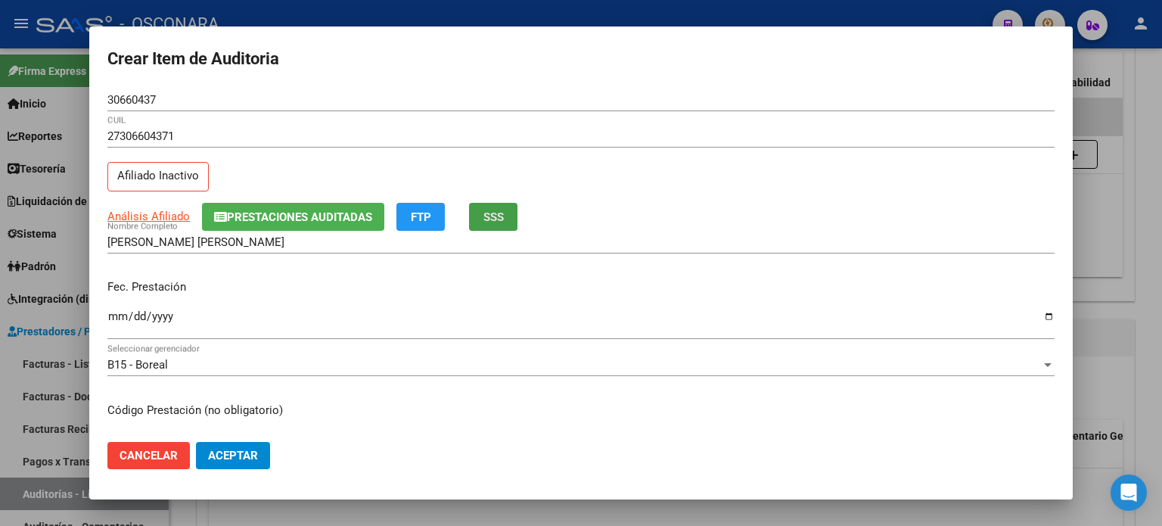
click at [485, 217] on span "SSS" at bounding box center [493, 217] width 20 height 14
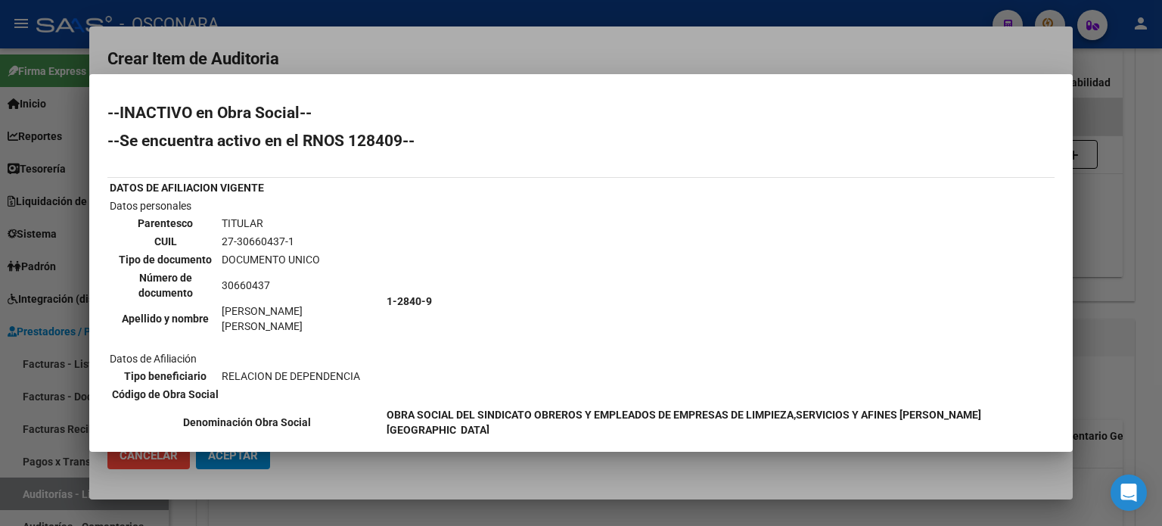
click at [1126, 309] on div at bounding box center [581, 263] width 1162 height 526
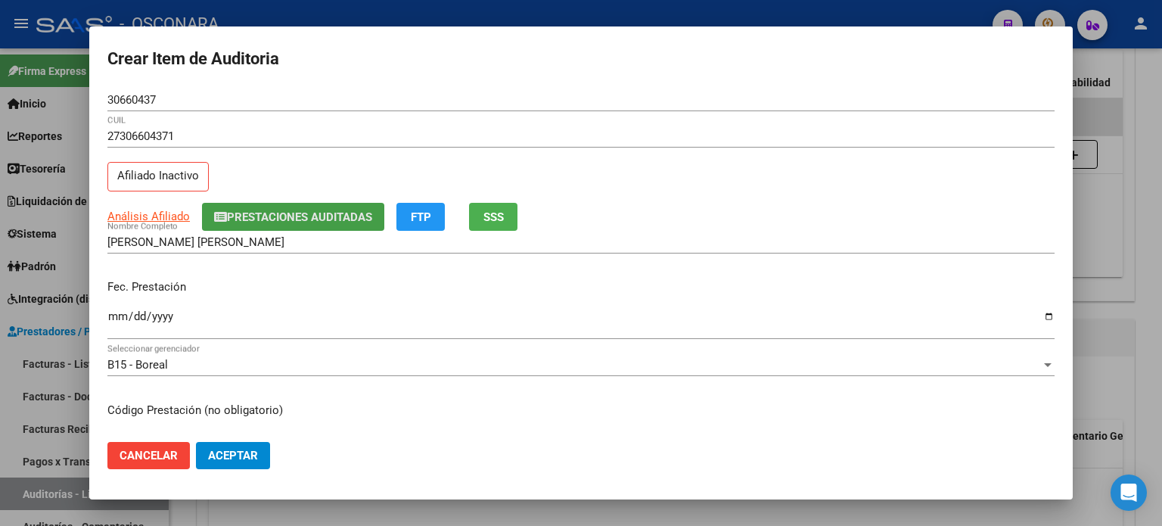
click at [281, 217] on span "Prestaciones Auditadas" at bounding box center [299, 217] width 145 height 14
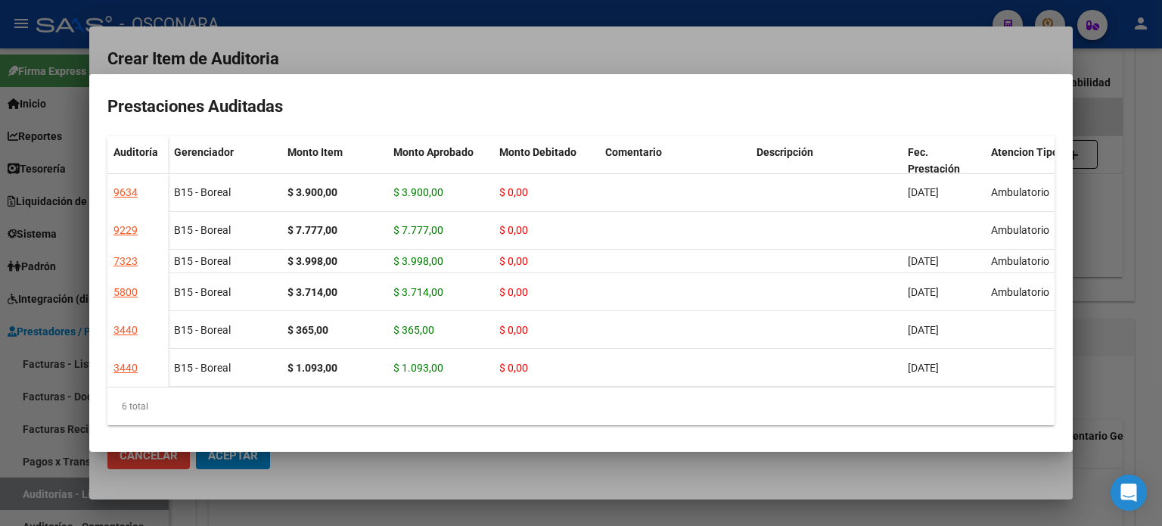
scroll to position [29, 0]
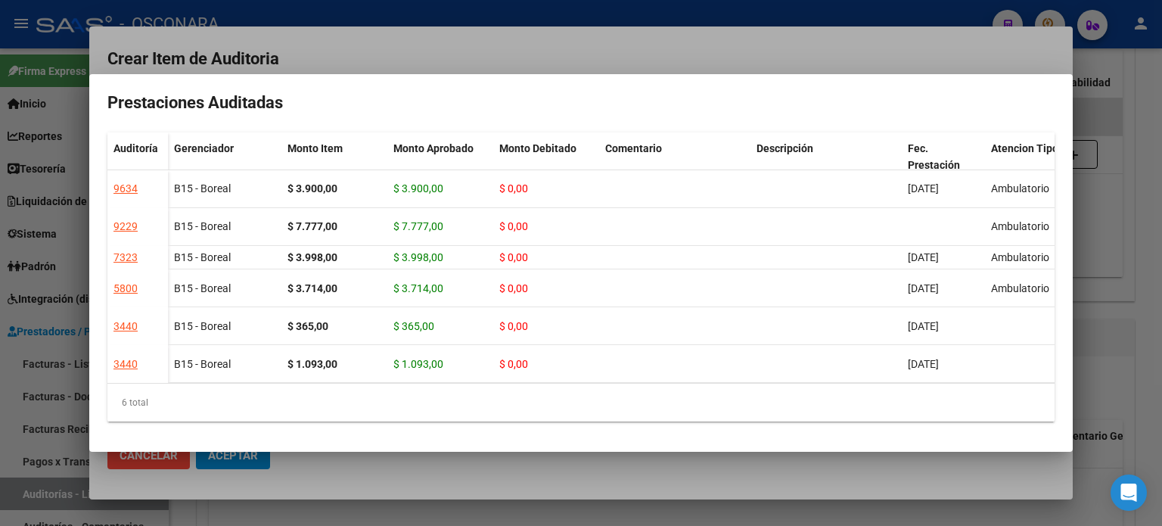
click at [1097, 345] on div at bounding box center [581, 263] width 1162 height 526
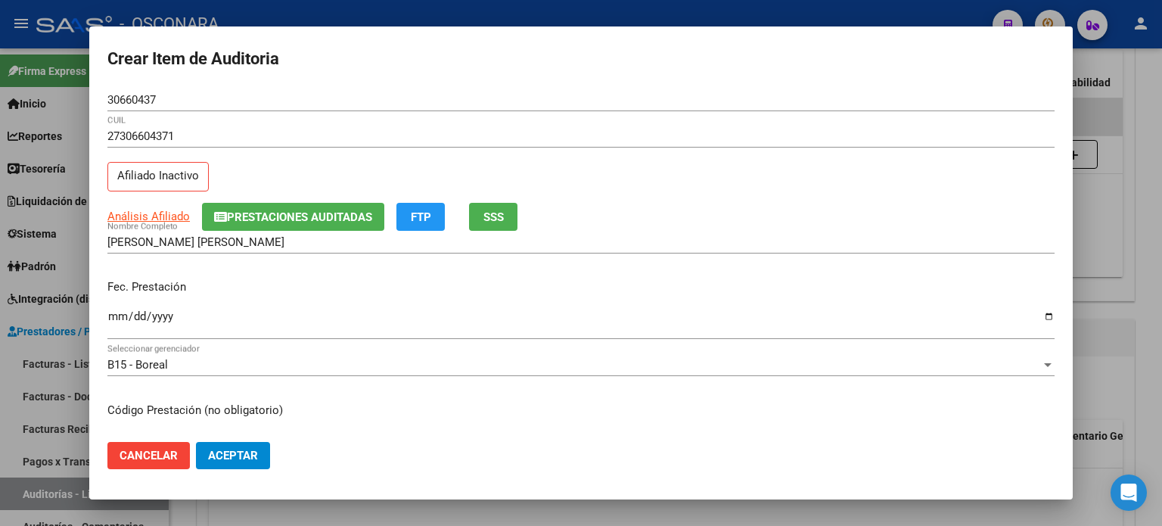
click at [119, 316] on input "Ingresar la fecha" at bounding box center [580, 322] width 947 height 24
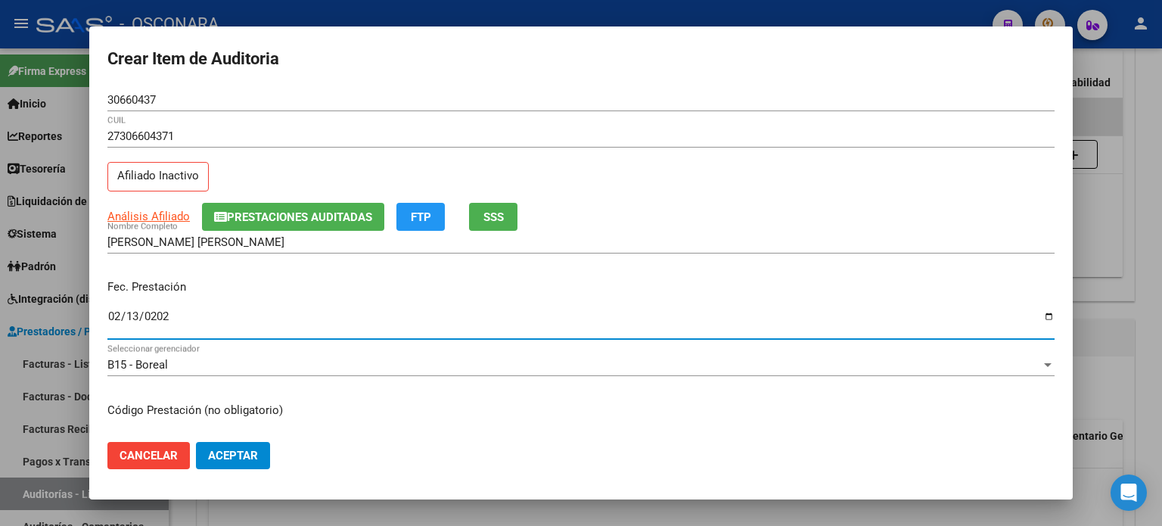
type input "2025-02-13"
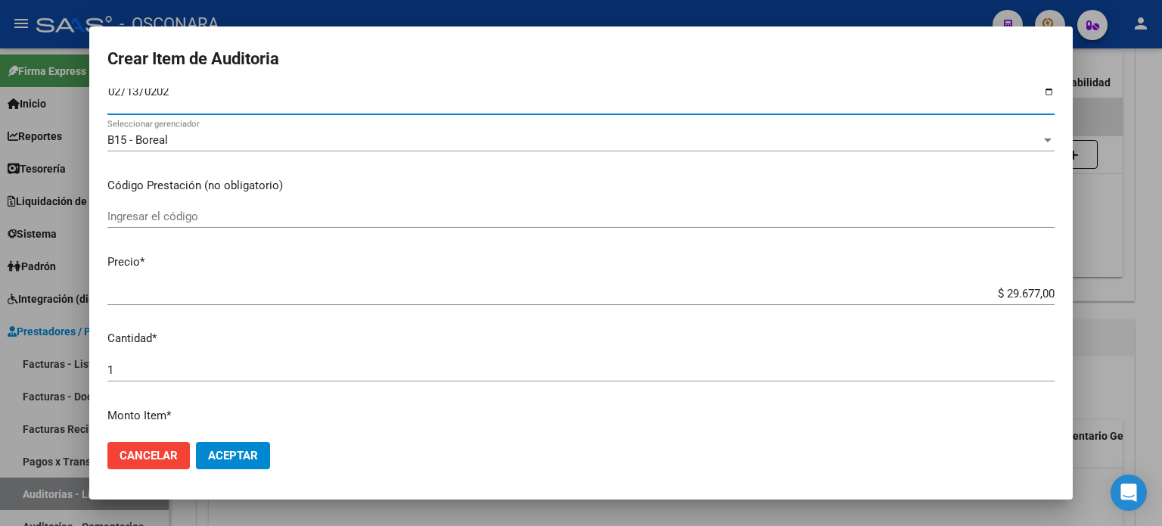
scroll to position [227, 0]
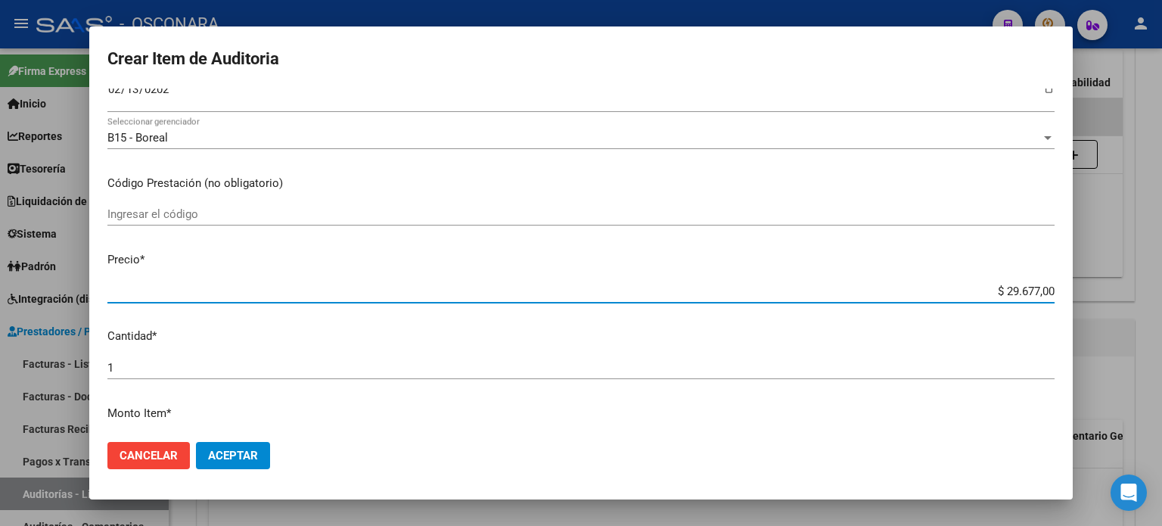
drag, startPoint x: 995, startPoint y: 292, endPoint x: 1067, endPoint y: 271, distance: 74.9
click at [1161, 248] on div "Crear Item de Auditoria 30660437 Nro Documento 27306604371 CUIL Afiliado Inacti…" at bounding box center [581, 263] width 1162 height 526
type input "$ 0,03"
type input "$ 0,34"
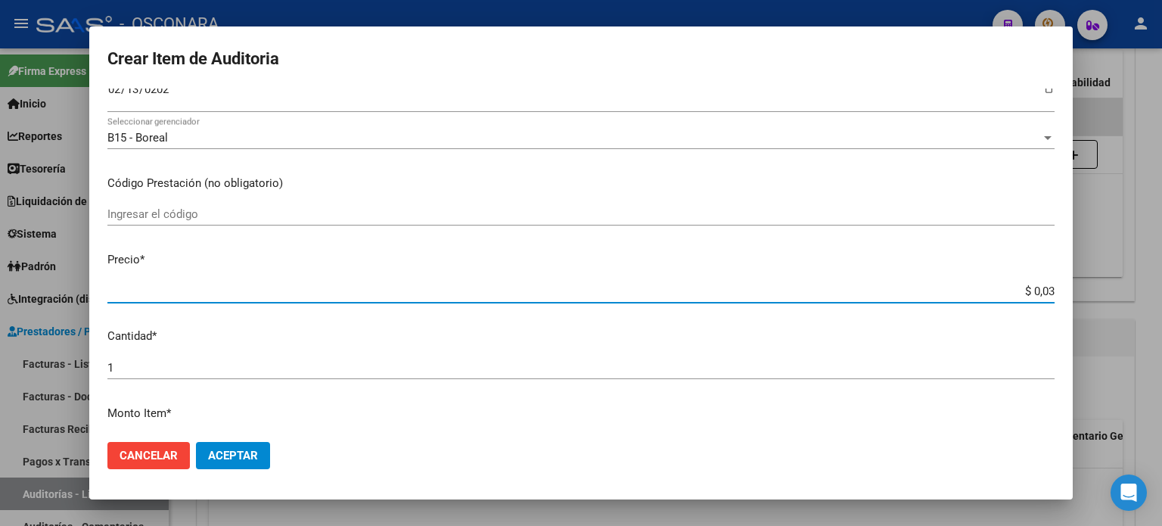
type input "$ 0,34"
type input "$ 3,47"
type input "$ 34,77"
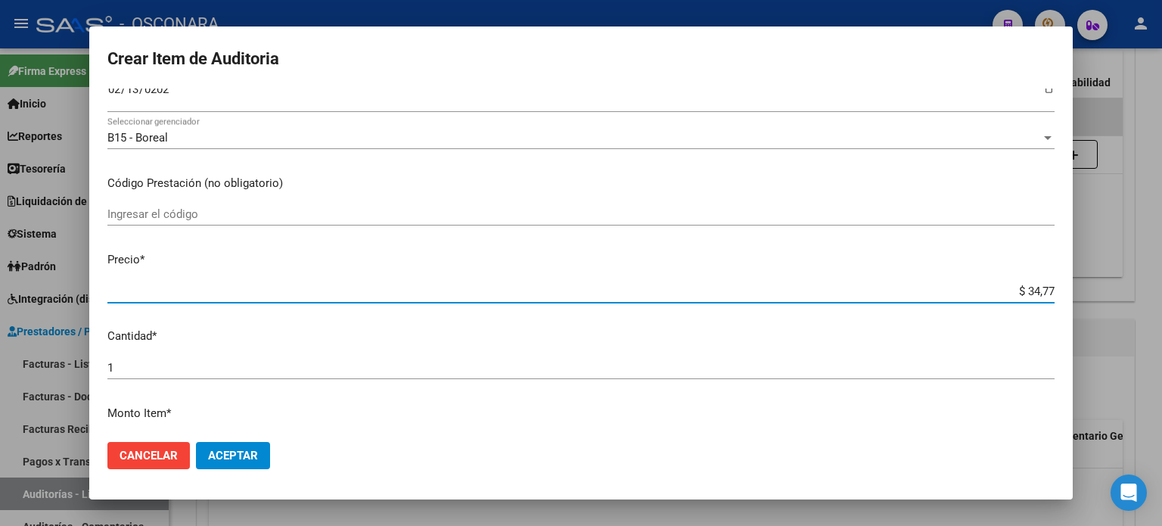
type input "$ 347,70"
type input "$ 3.477,00"
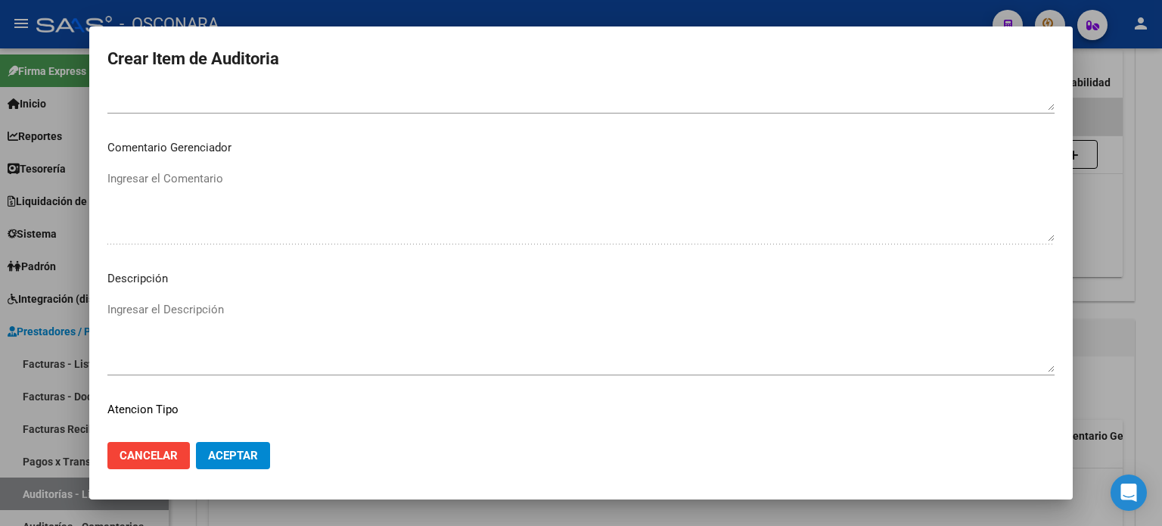
scroll to position [1020, 0]
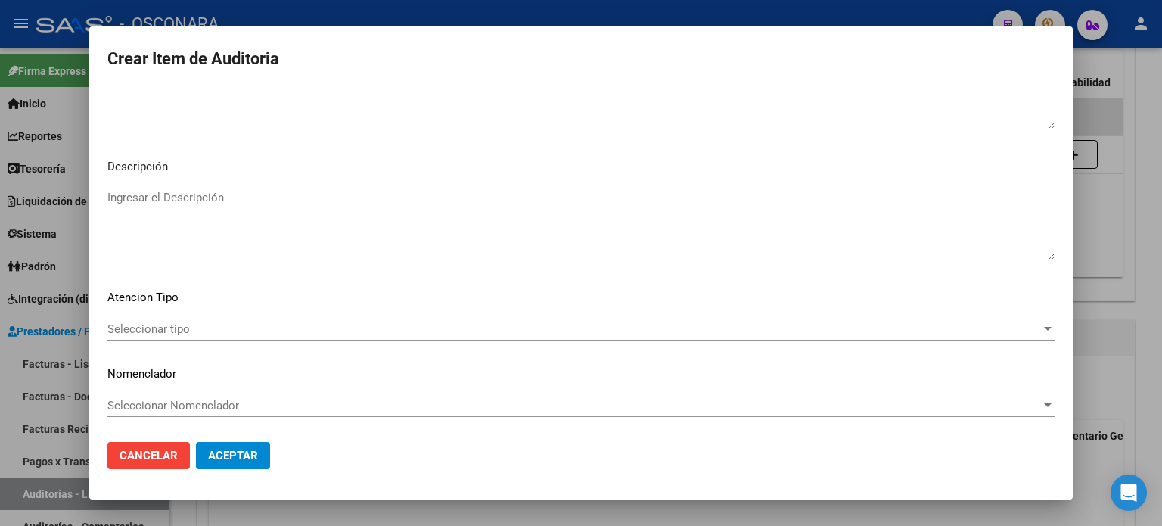
click at [280, 232] on textarea "Ingresar el Descripción" at bounding box center [580, 224] width 947 height 71
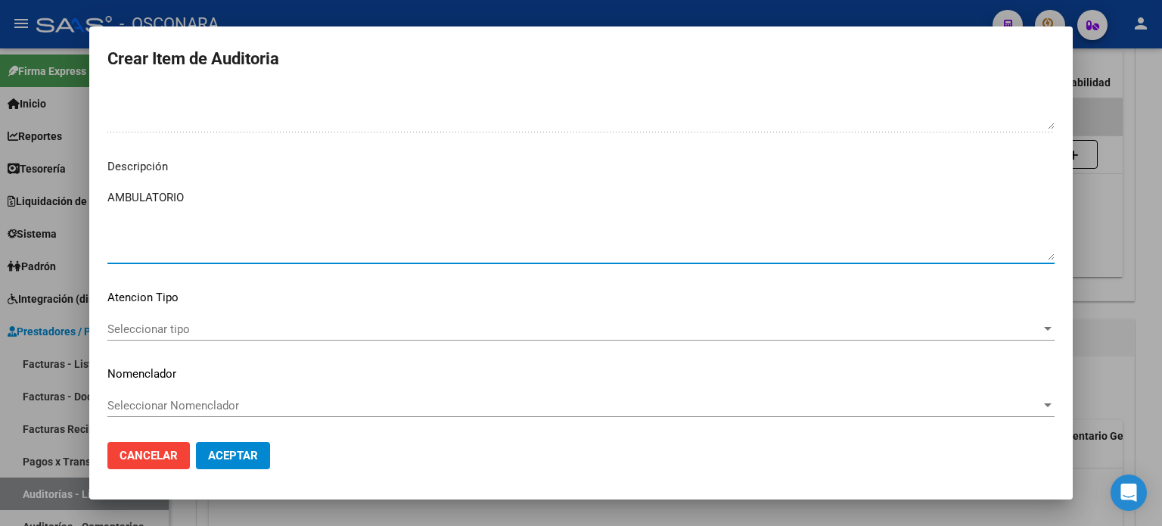
type textarea "AMBULATORIO"
click at [138, 334] on span "Seleccionar tipo" at bounding box center [574, 329] width 934 height 14
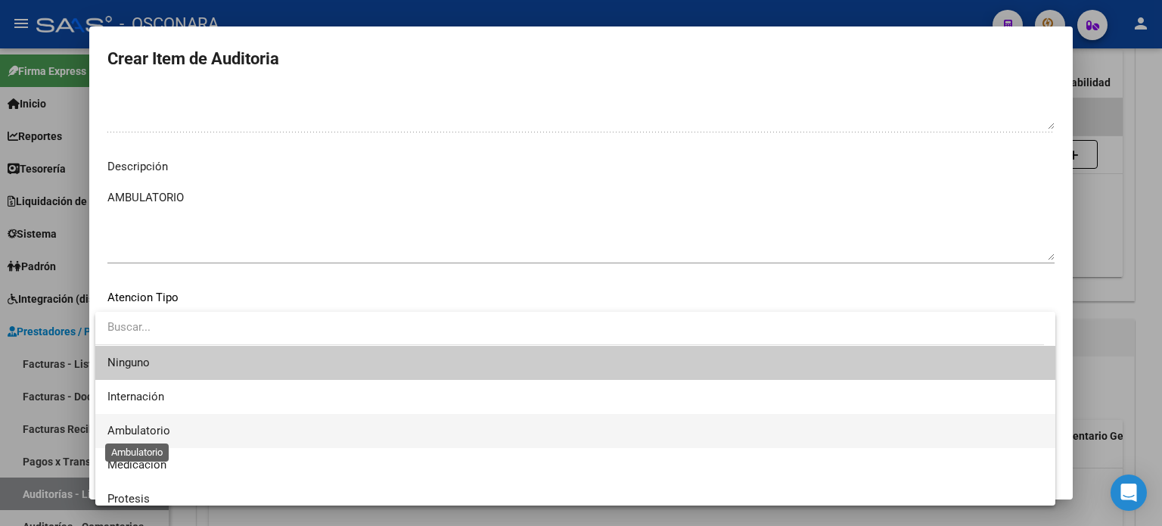
click at [136, 435] on span "Ambulatorio" at bounding box center [138, 431] width 63 height 14
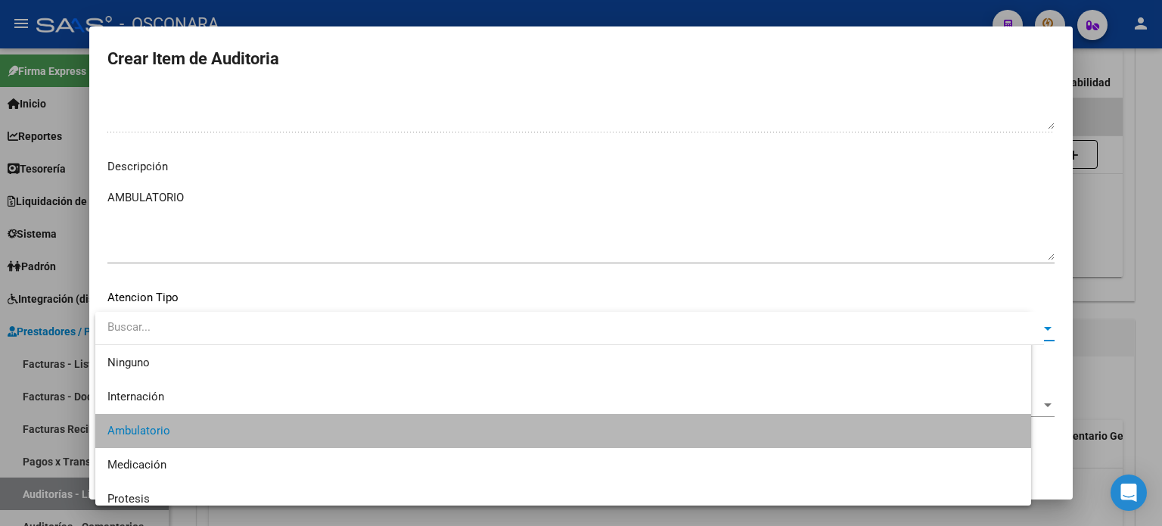
click at [260, 471] on mat-dialog-actions "Cancelar Aceptar" at bounding box center [580, 455] width 947 height 51
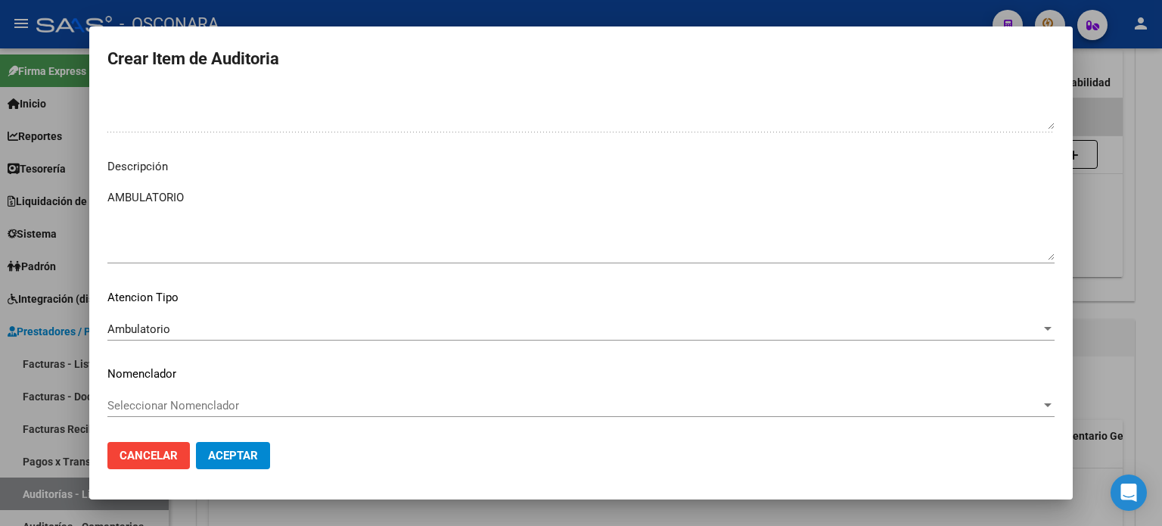
click at [251, 455] on span "Aceptar" at bounding box center [233, 456] width 50 height 14
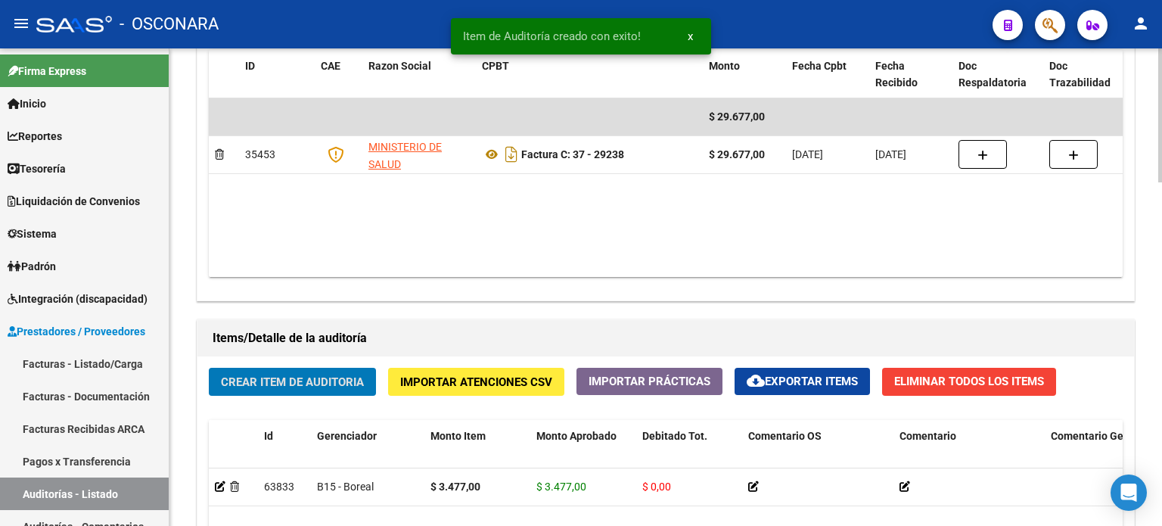
scroll to position [833, 0]
click at [300, 386] on span "Crear Item de Auditoria" at bounding box center [292, 382] width 143 height 14
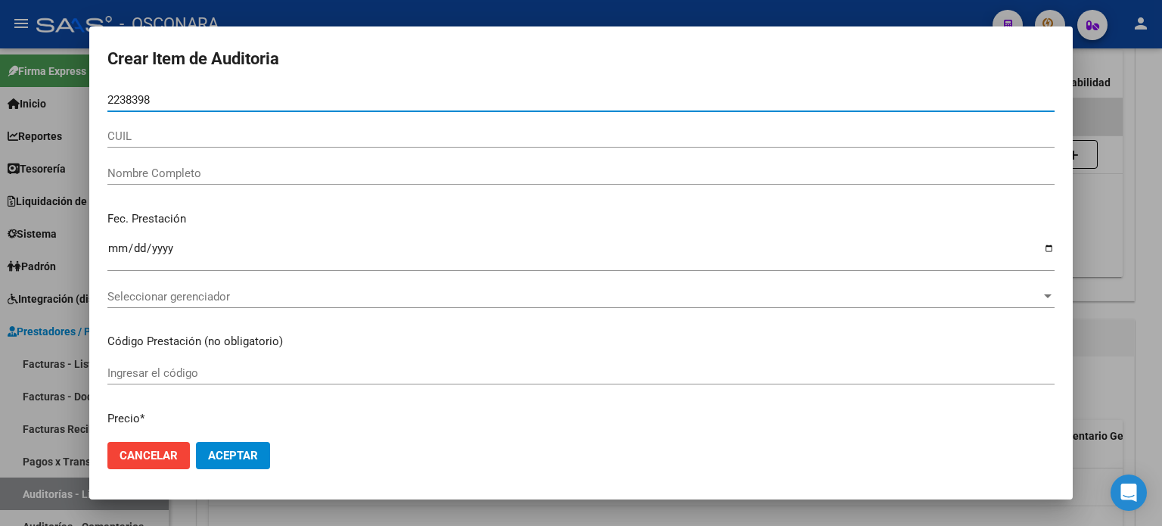
type input "22383983"
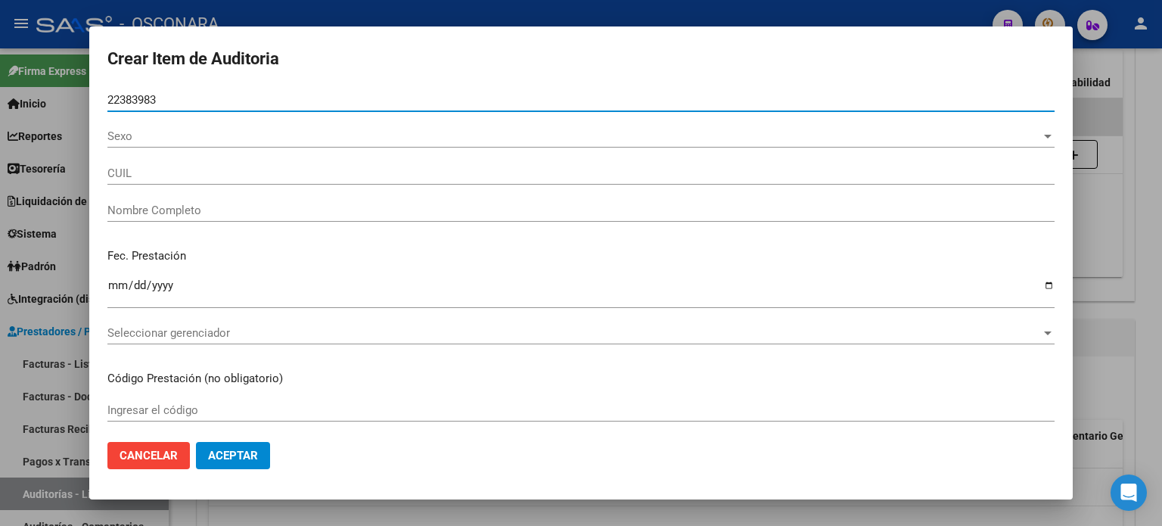
type input "27223839830"
type input "CRESPIN MABEL EDITH"
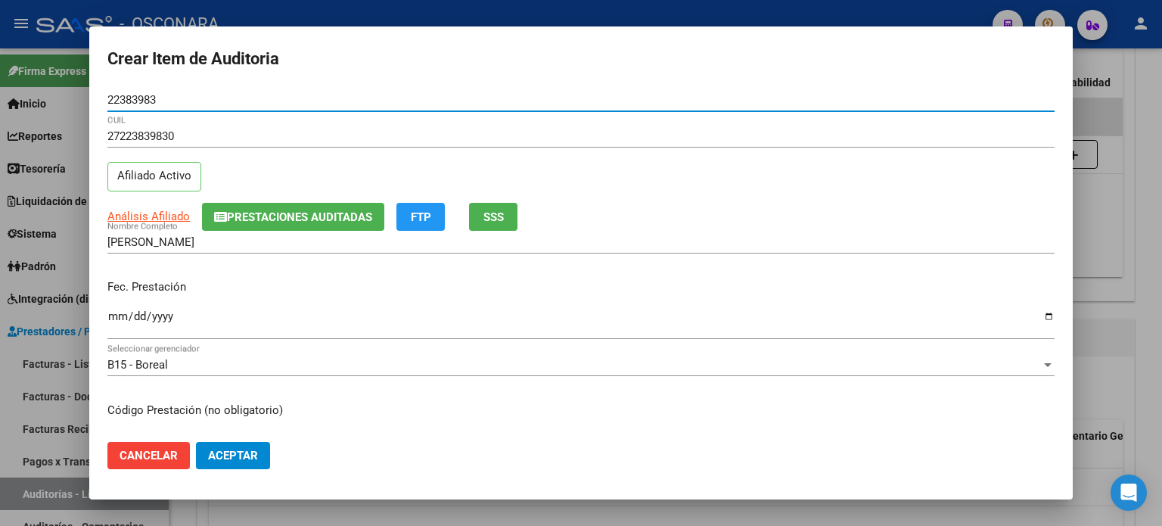
type input "22383983"
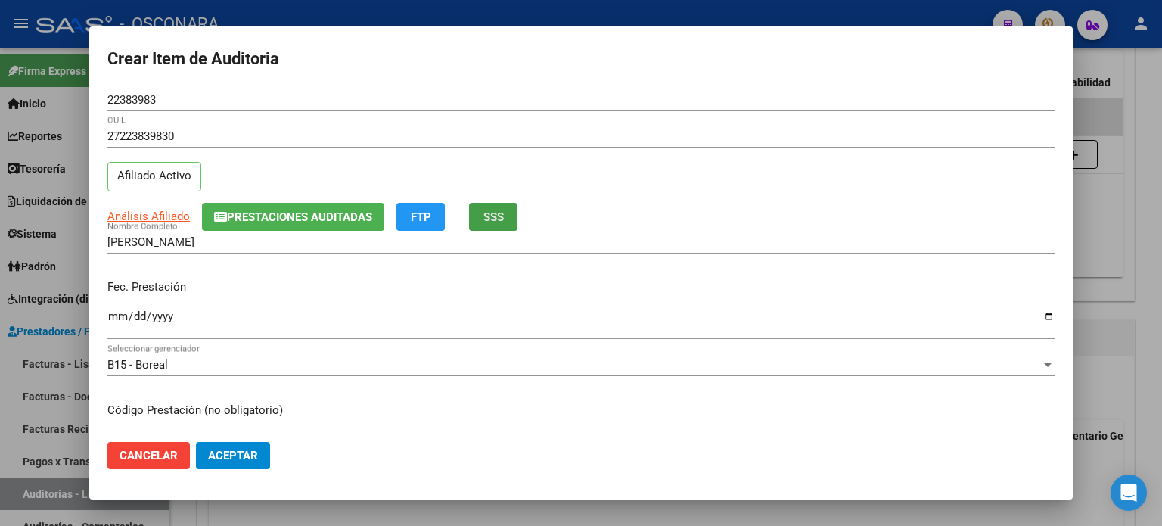
click at [493, 216] on span "SSS" at bounding box center [493, 217] width 20 height 14
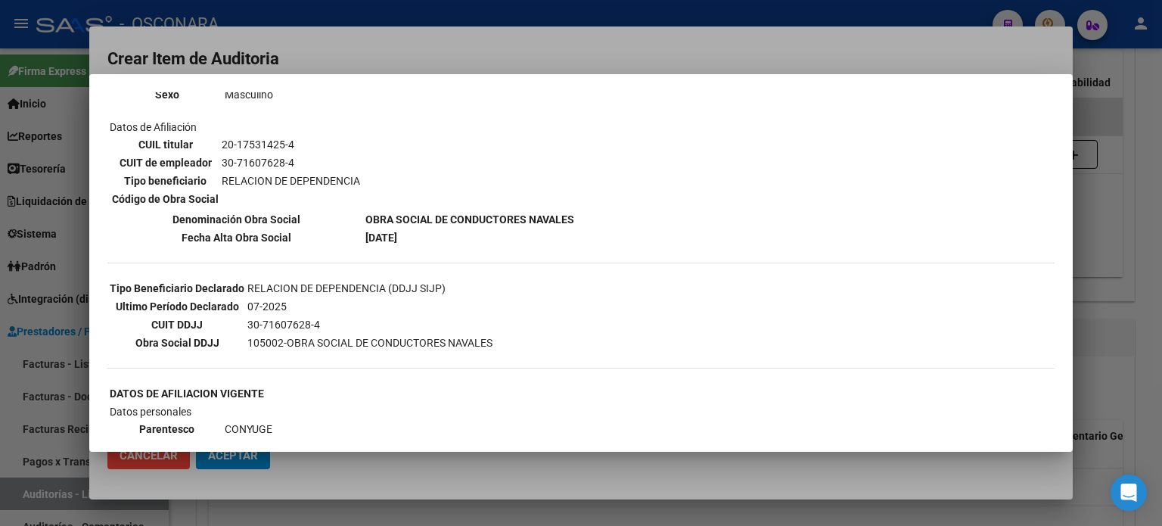
scroll to position [378, 0]
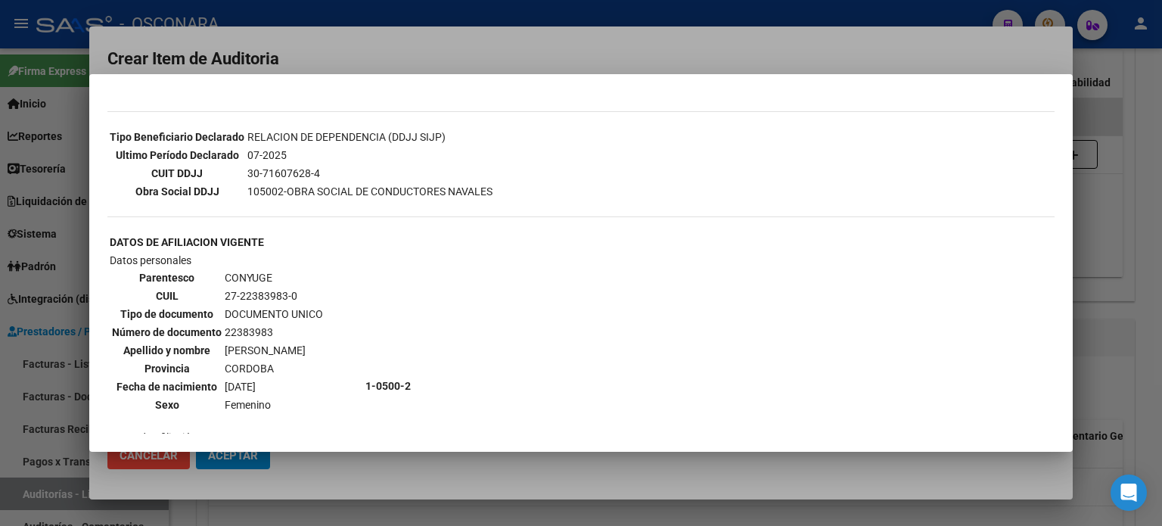
click at [1075, 337] on div at bounding box center [581, 263] width 1162 height 526
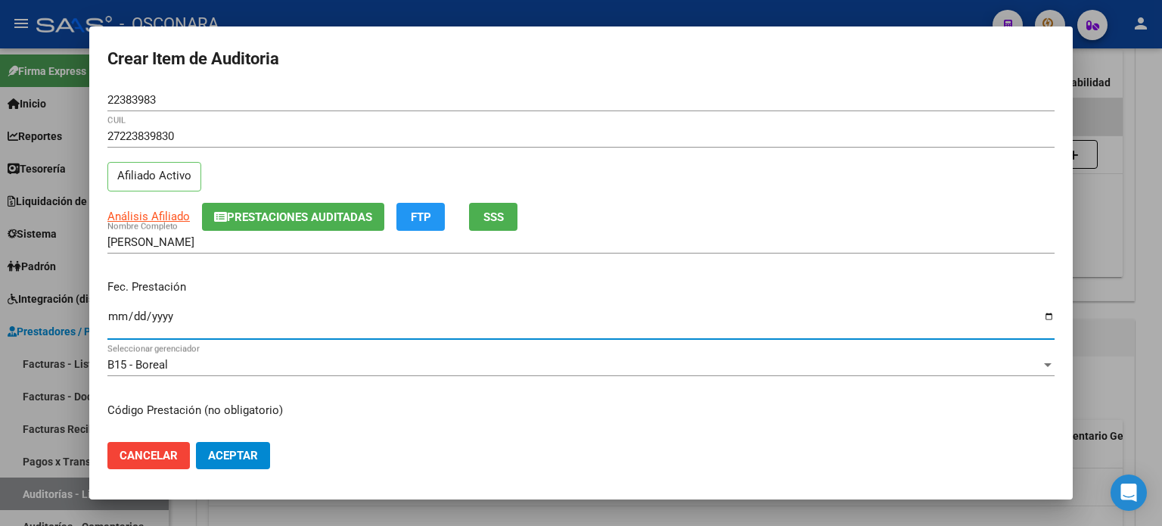
click at [112, 315] on input "Ingresar la fecha" at bounding box center [580, 322] width 947 height 24
type input "2025-05-30"
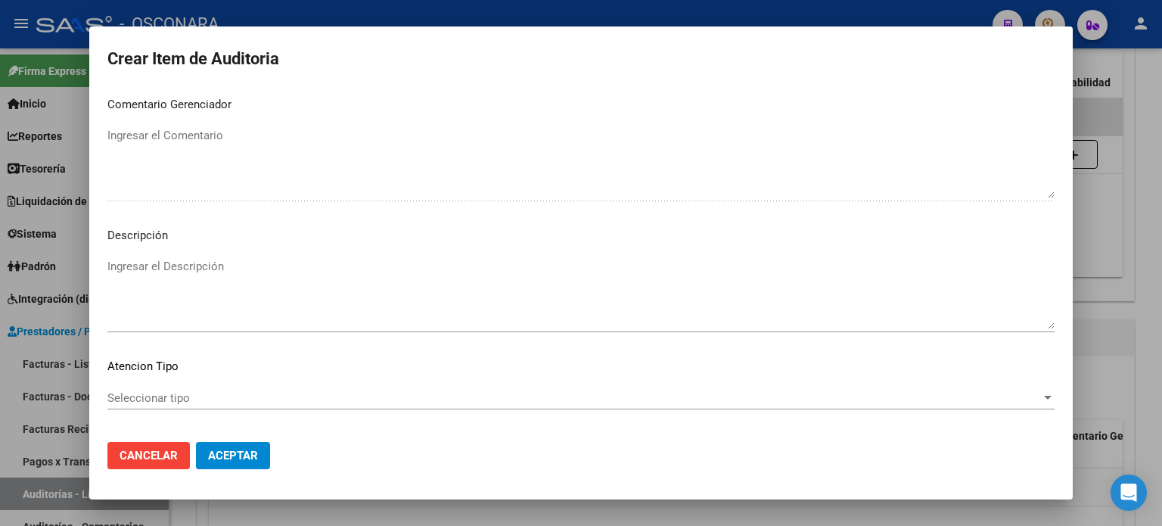
scroll to position [1020, 0]
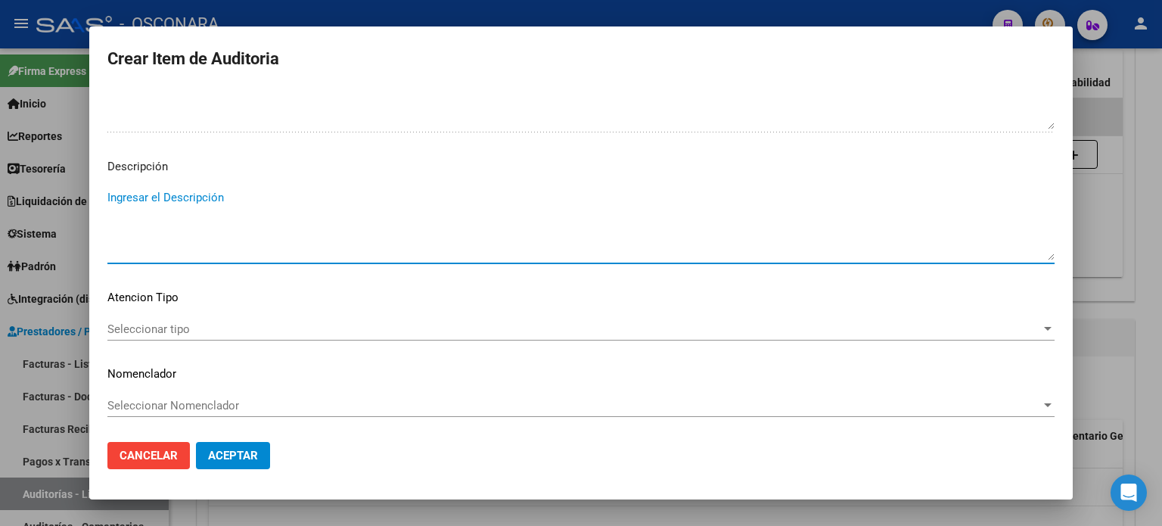
click at [228, 228] on textarea "Ingresar el Descripción" at bounding box center [580, 224] width 947 height 71
type textarea "AMBULATORIO"
click at [154, 329] on span "Seleccionar tipo" at bounding box center [574, 329] width 934 height 14
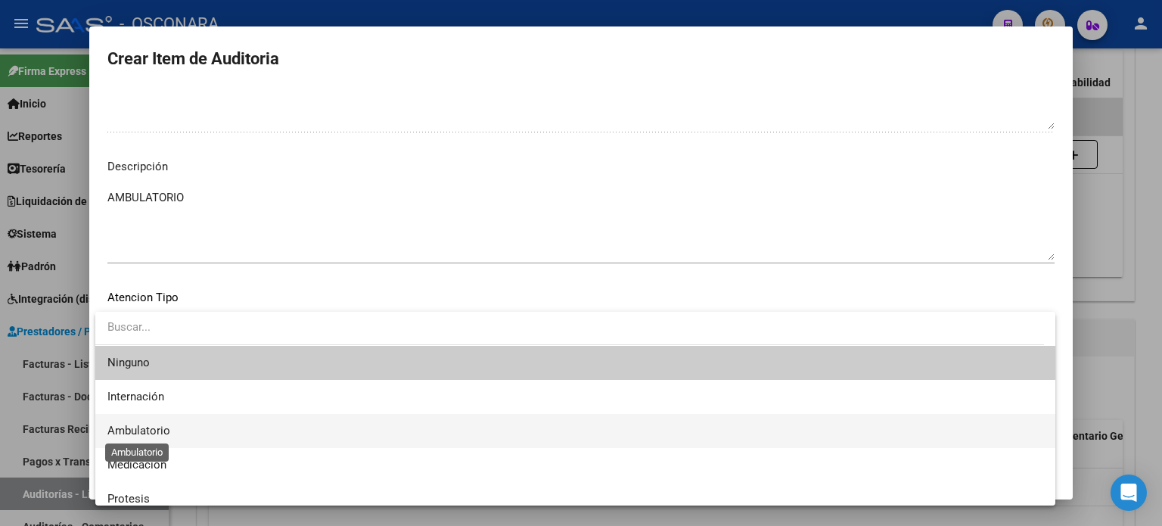
drag, startPoint x: 154, startPoint y: 427, endPoint x: 201, endPoint y: 443, distance: 50.2
click at [154, 429] on span "Ambulatorio" at bounding box center [138, 431] width 63 height 14
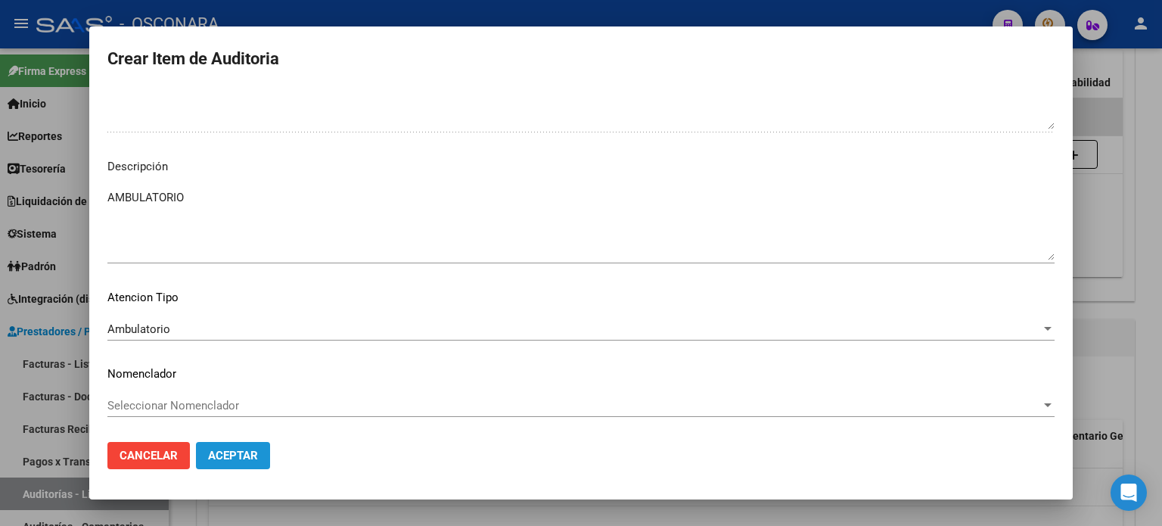
click at [219, 449] on span "Aceptar" at bounding box center [233, 456] width 50 height 14
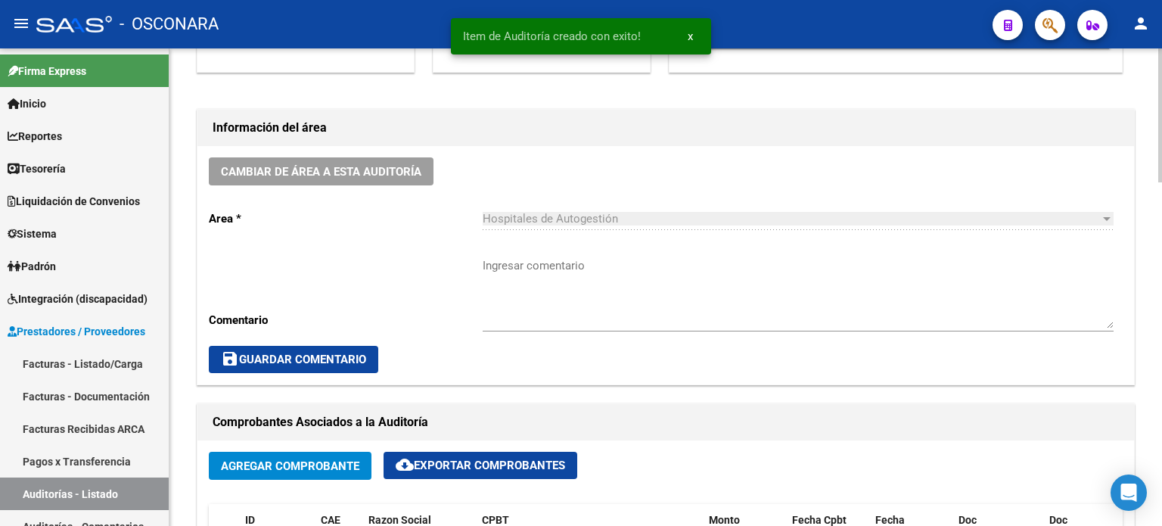
scroll to position [0, 0]
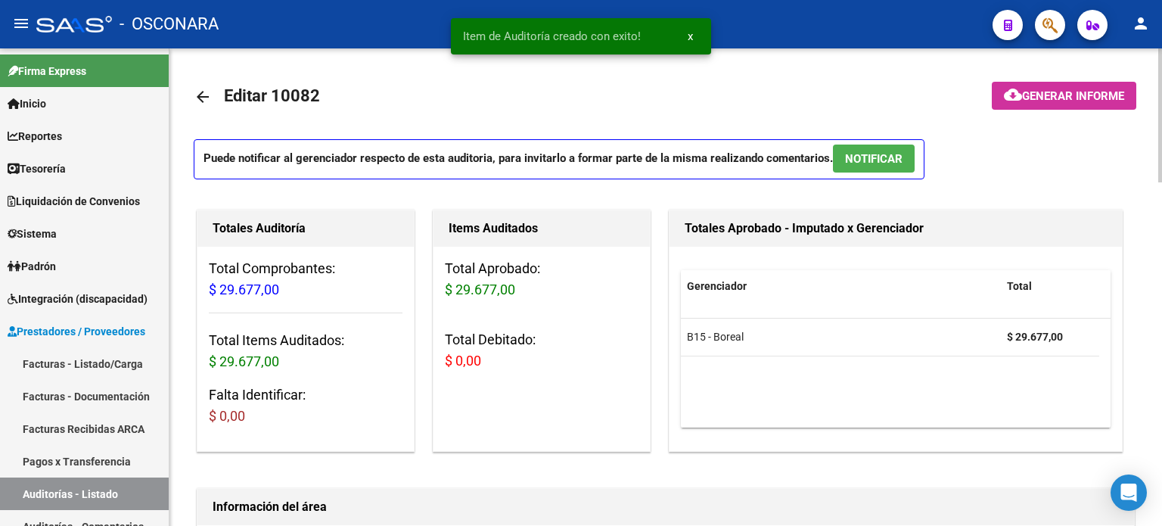
click at [888, 166] on button "NOTIFICAR" at bounding box center [874, 159] width 82 height 28
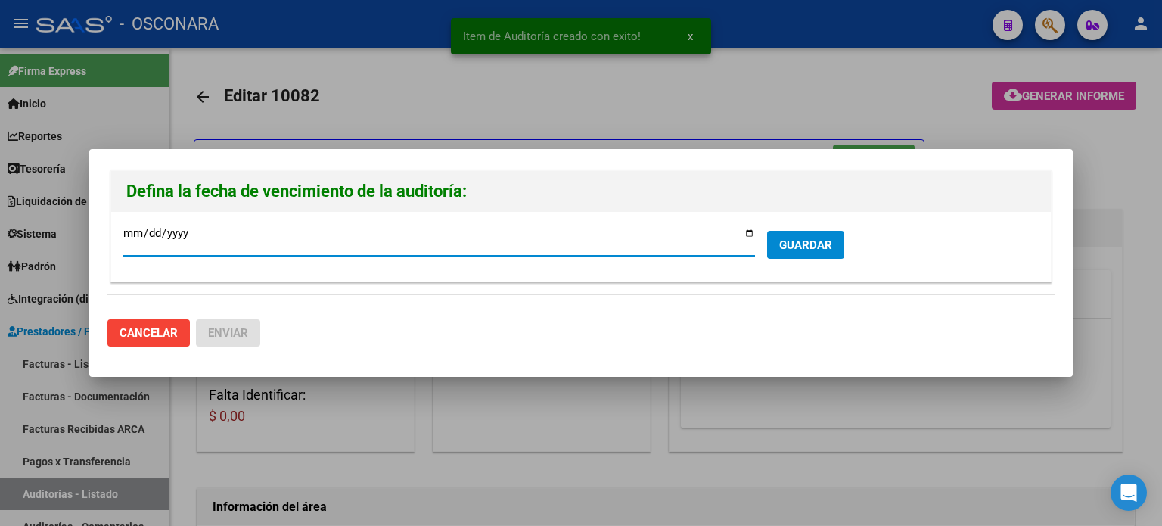
click at [748, 233] on input "2025-09-29" at bounding box center [439, 239] width 633 height 24
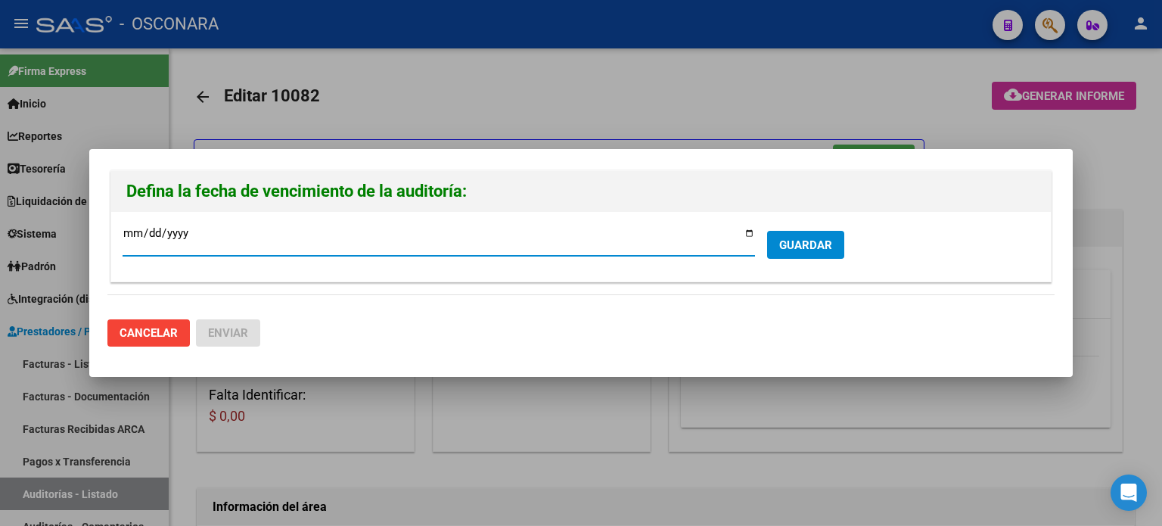
type input "2025-09-22"
click at [825, 247] on span "GUARDAR" at bounding box center [805, 245] width 53 height 14
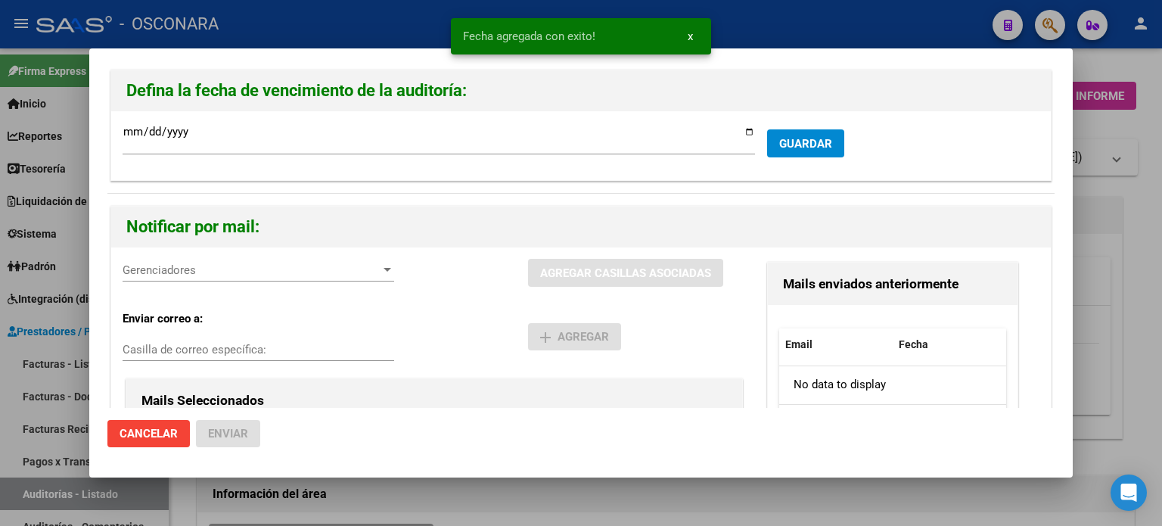
click at [276, 286] on div "Gerenciadores Gerenciadores" at bounding box center [259, 277] width 272 height 37
click at [267, 264] on span "Gerenciadores" at bounding box center [252, 270] width 258 height 14
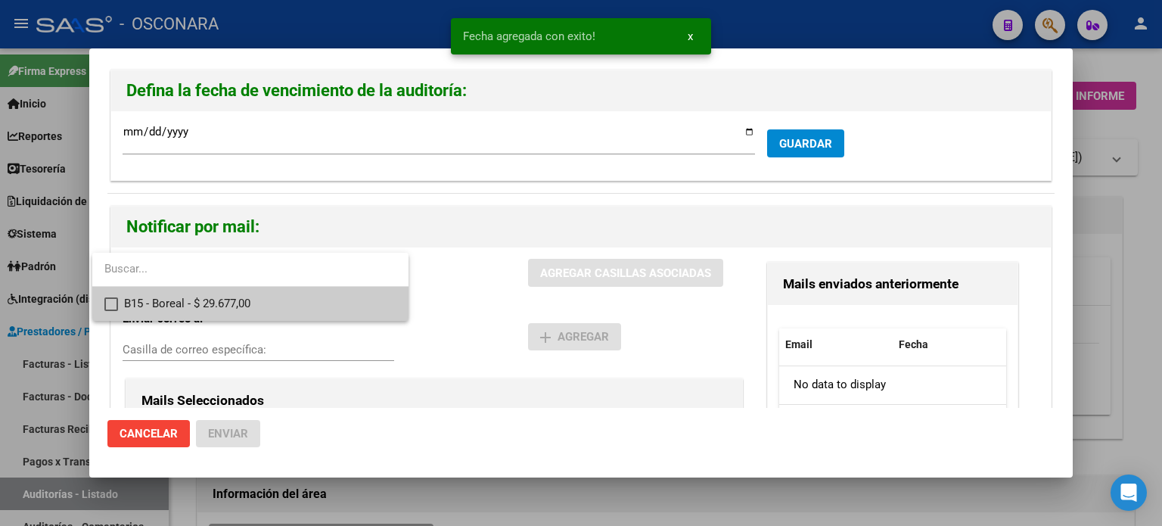
drag, startPoint x: 254, startPoint y: 299, endPoint x: 530, endPoint y: 282, distance: 276.7
click at [254, 302] on span "B15 - Boreal - $ 29.677,00" at bounding box center [260, 304] width 272 height 34
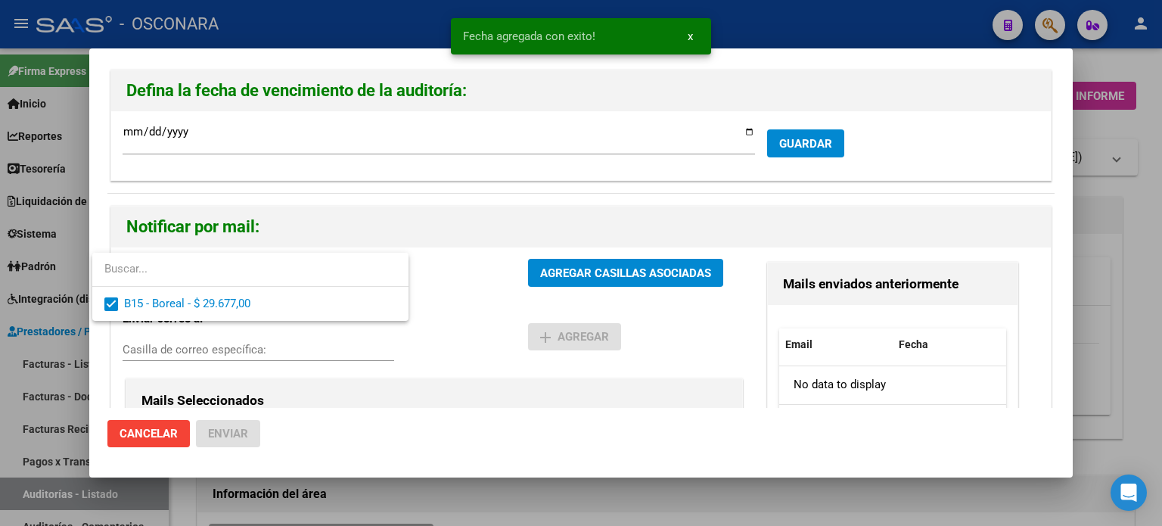
click at [574, 261] on div at bounding box center [581, 263] width 1162 height 526
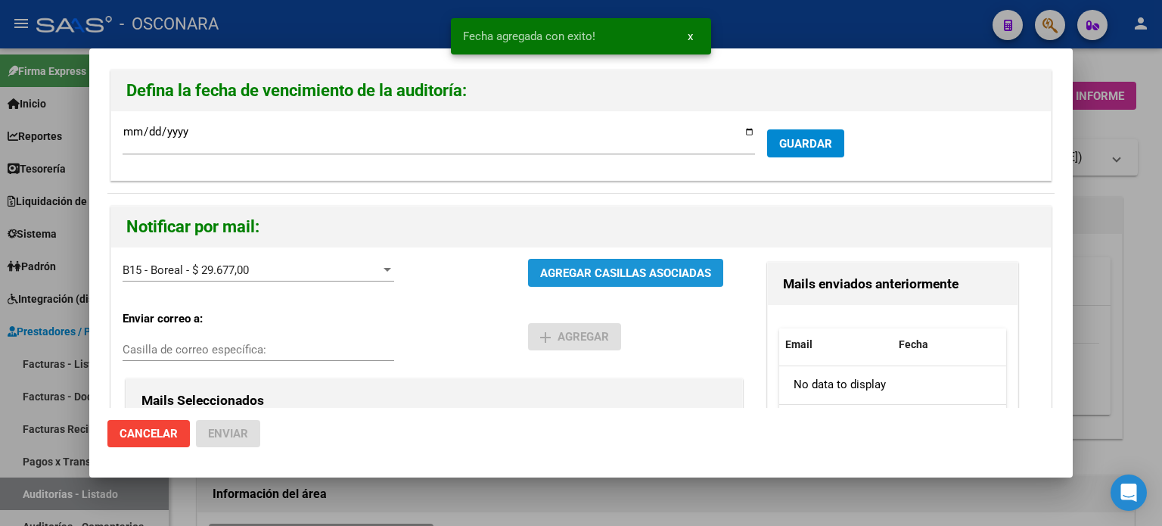
click at [575, 264] on button "AGREGAR CASILLAS ASOCIADAS" at bounding box center [625, 273] width 195 height 28
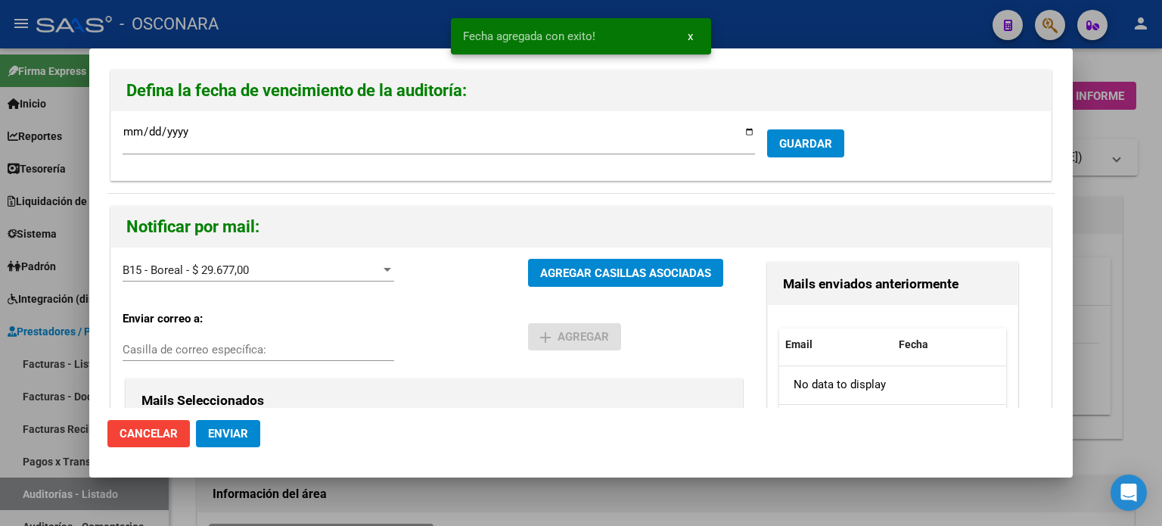
drag, startPoint x: 226, startPoint y: 434, endPoint x: 437, endPoint y: 421, distance: 210.8
click at [227, 434] on span "Enviar" at bounding box center [228, 434] width 40 height 14
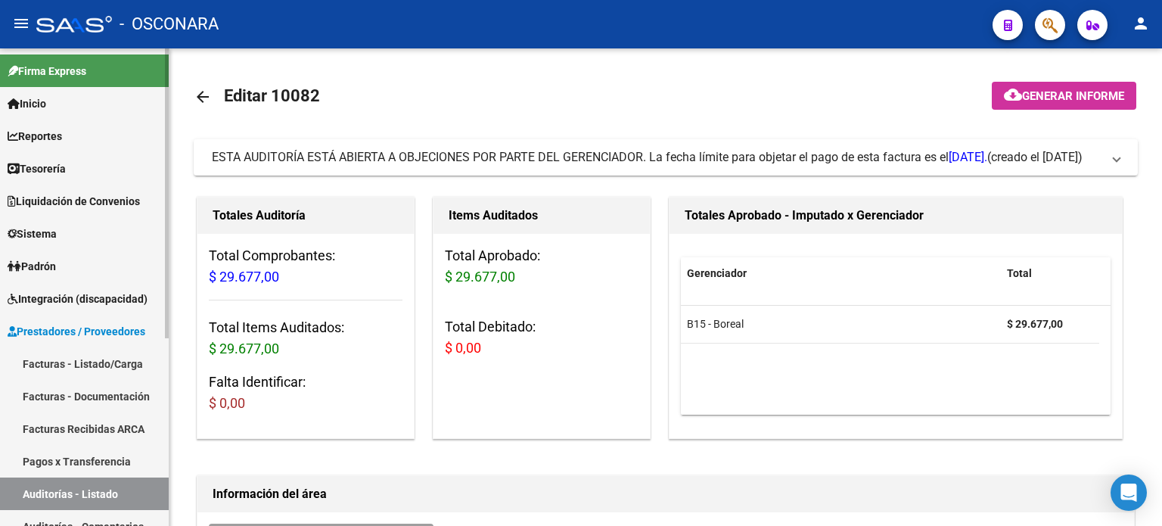
drag, startPoint x: 95, startPoint y: 353, endPoint x: 145, endPoint y: 305, distance: 69.6
click at [95, 353] on link "Facturas - Listado/Carga" at bounding box center [84, 363] width 169 height 33
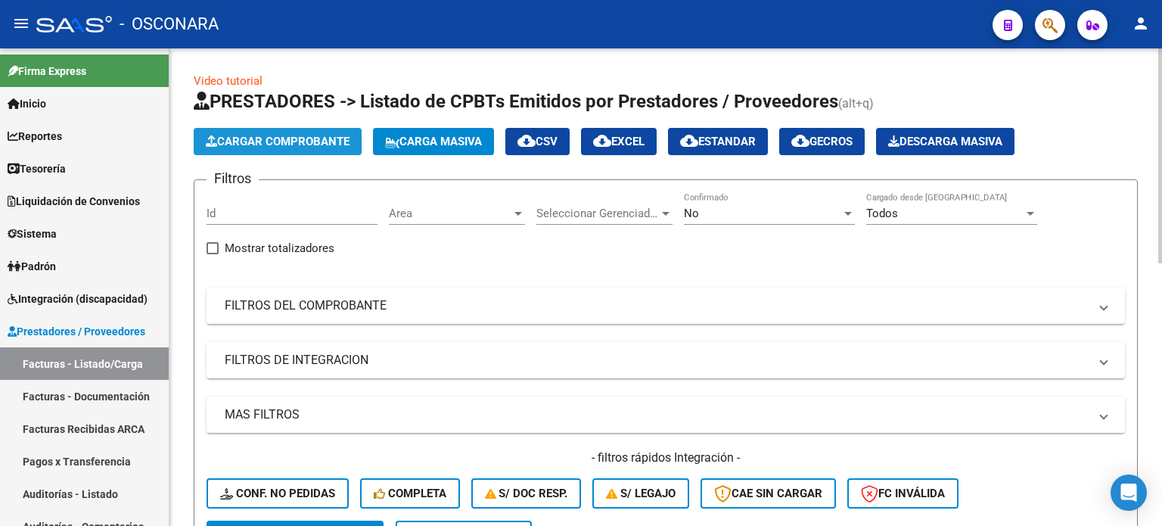
click at [281, 140] on span "Cargar Comprobante" at bounding box center [278, 142] width 144 height 14
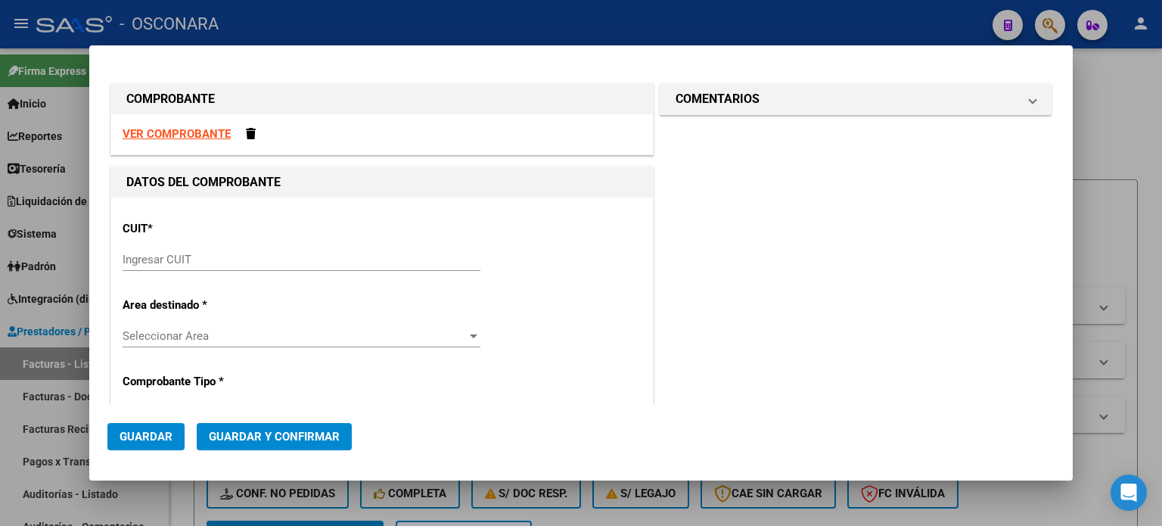
click at [141, 246] on div "CUIT * Ingresar CUIT" at bounding box center [382, 247] width 519 height 76
click at [171, 256] on input "Ingresar CUIT" at bounding box center [302, 260] width 358 height 14
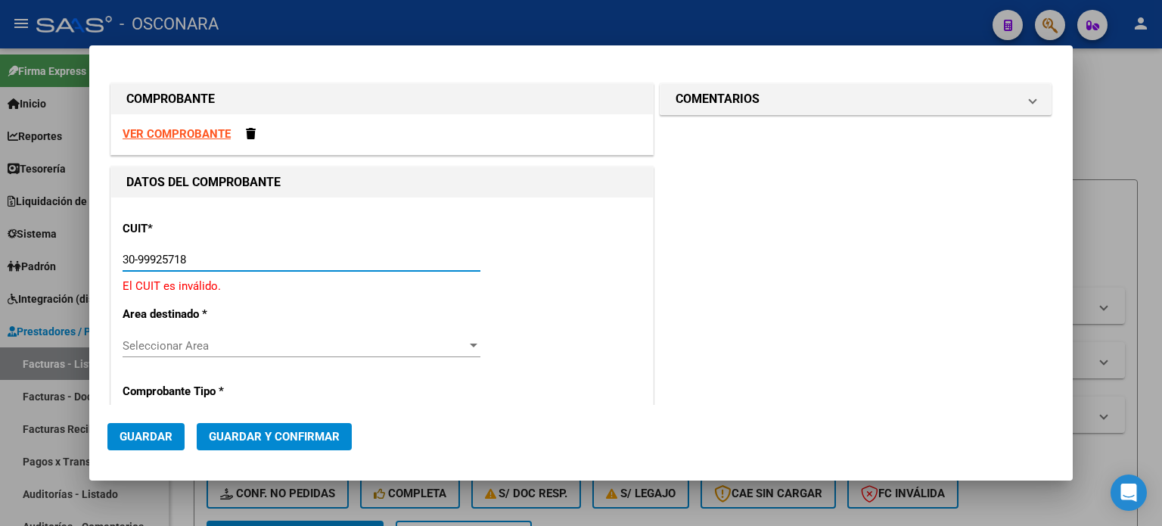
type input "30-99925718-2"
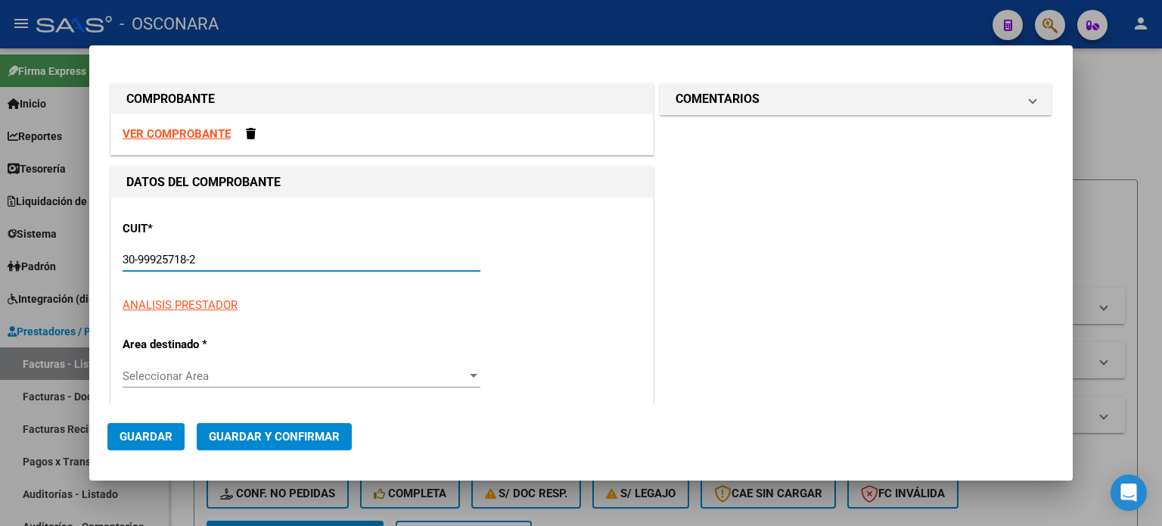
type input "37"
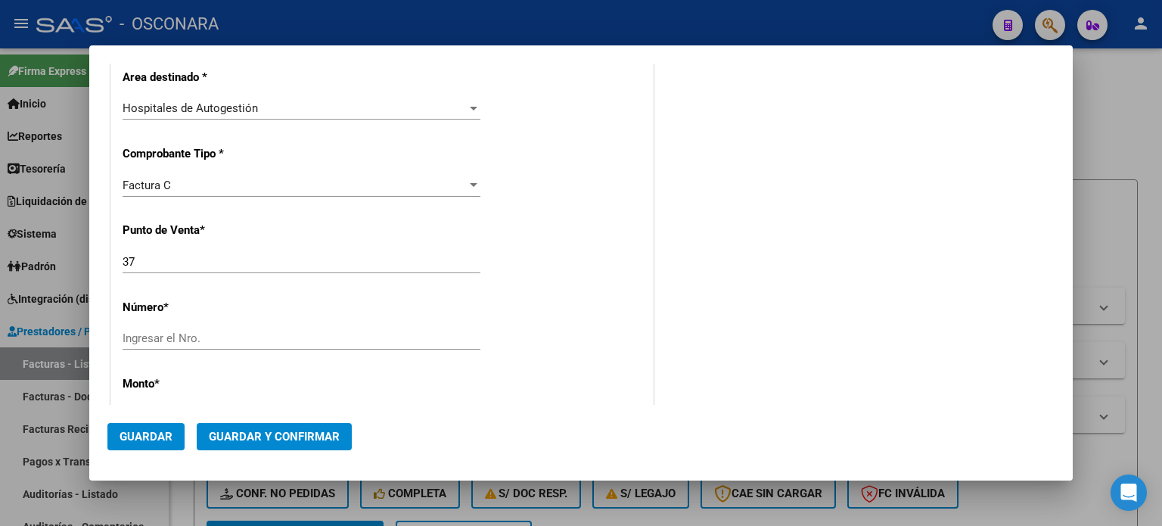
scroll to position [303, 0]
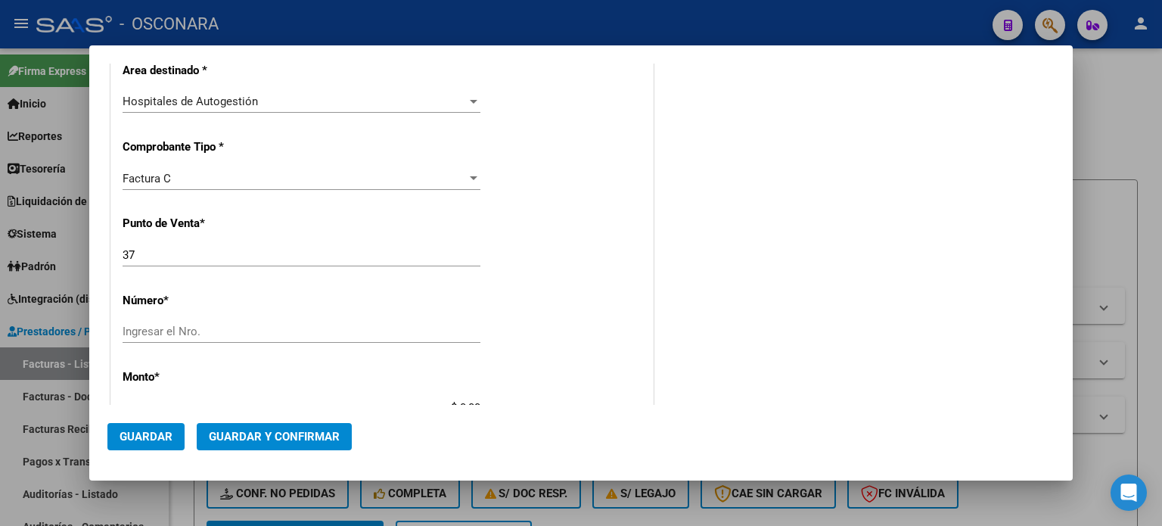
type input "30-99925718-2"
click at [210, 261] on div "37 Ingresar el Nro." at bounding box center [302, 255] width 358 height 23
type input "36"
click at [141, 329] on input "Ingresar el Nro." at bounding box center [302, 332] width 358 height 14
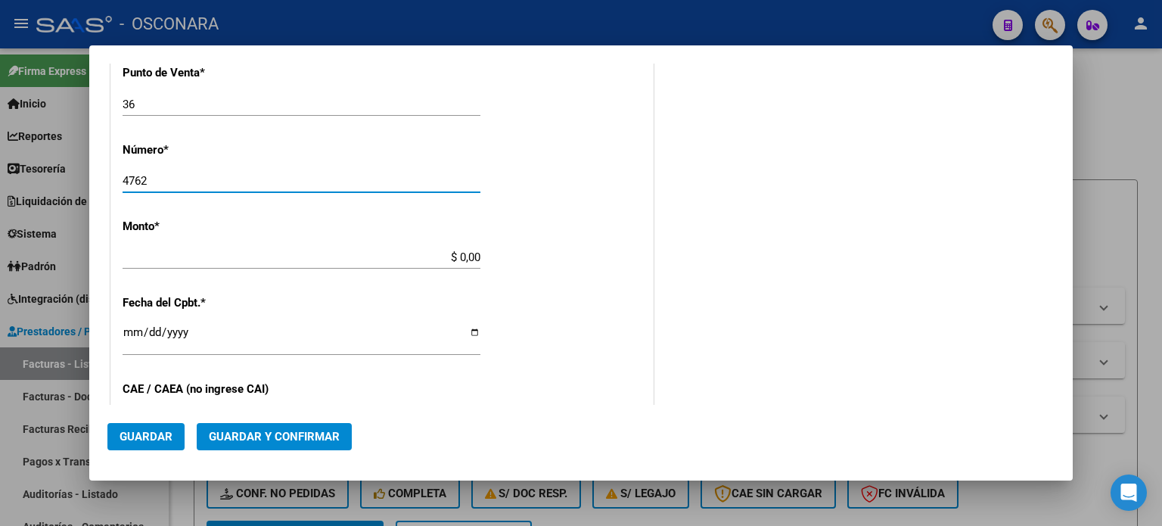
scroll to position [454, 0]
type input "4762"
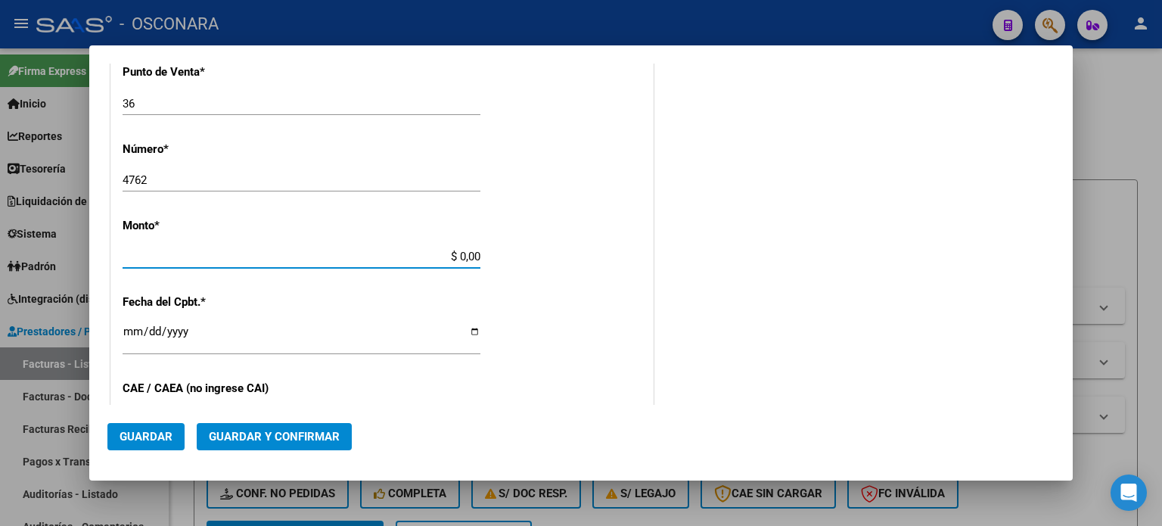
drag, startPoint x: 452, startPoint y: 253, endPoint x: 751, endPoint y: 247, distance: 298.9
click at [661, 253] on div "COMPROBANTE VER COMPROBANTE DATOS DEL COMPROBANTE CUIT * 30-99925718-2 Ingresar…" at bounding box center [580, 222] width 947 height 1193
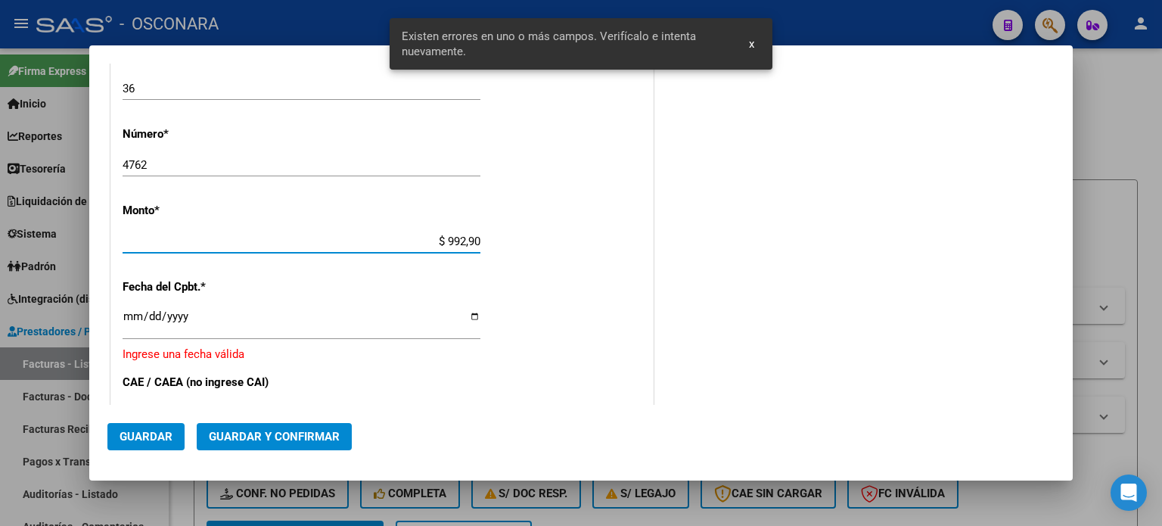
type input "$ 9.929,00"
click at [132, 319] on input "Ingresar la fecha" at bounding box center [302, 322] width 358 height 24
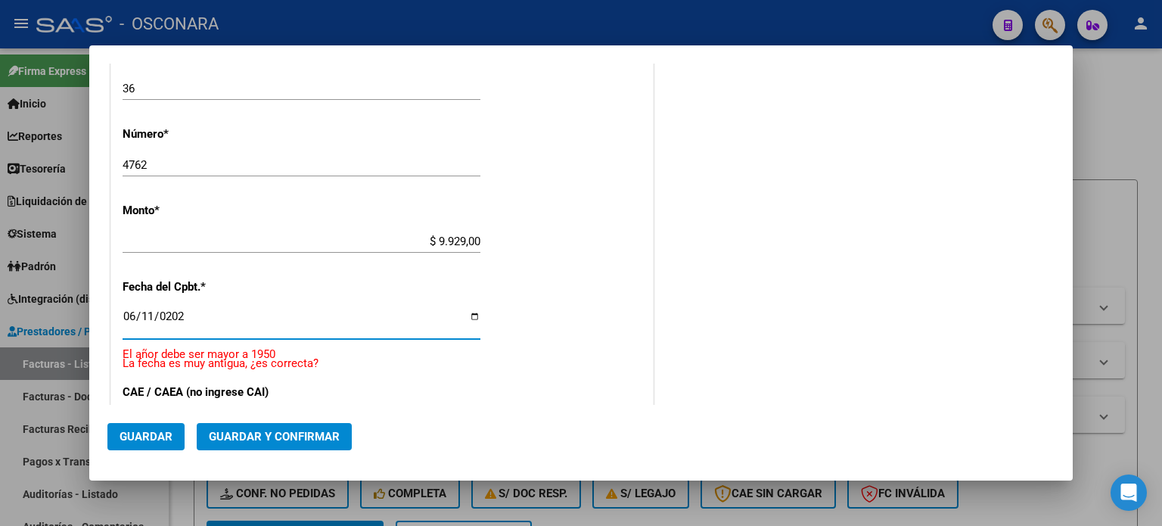
type input "2025-06-11"
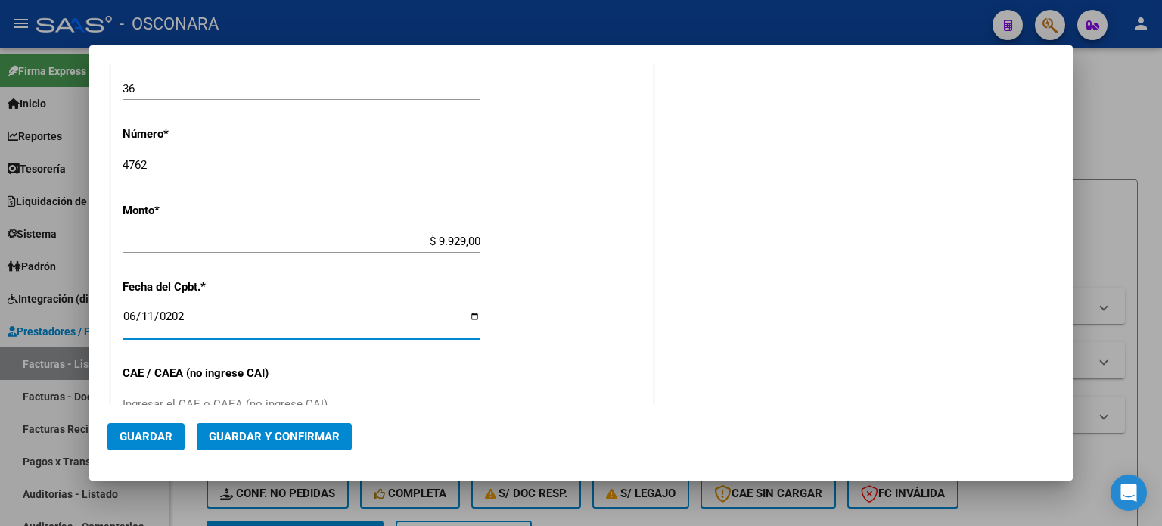
click at [224, 429] on button "Guardar y Confirmar" at bounding box center [274, 436] width 155 height 27
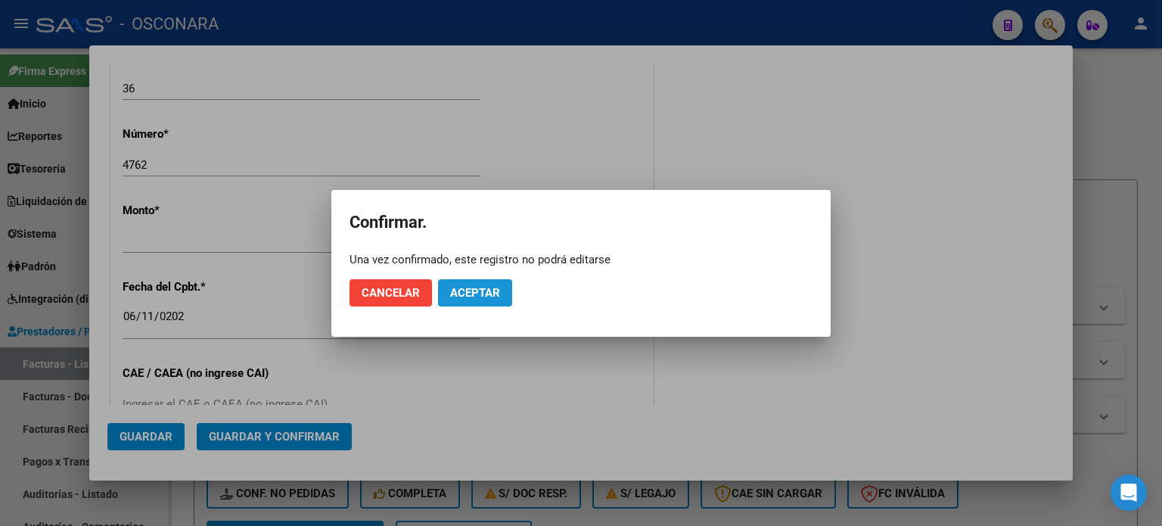
click at [496, 283] on button "Aceptar" at bounding box center [475, 292] width 74 height 27
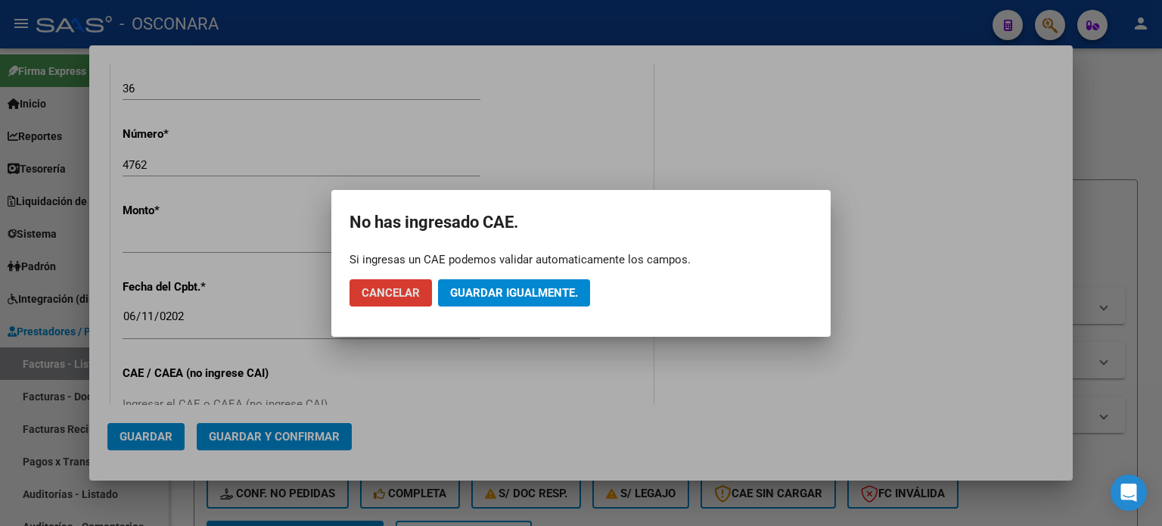
click at [490, 296] on span "Guardar igualmente." at bounding box center [514, 293] width 128 height 14
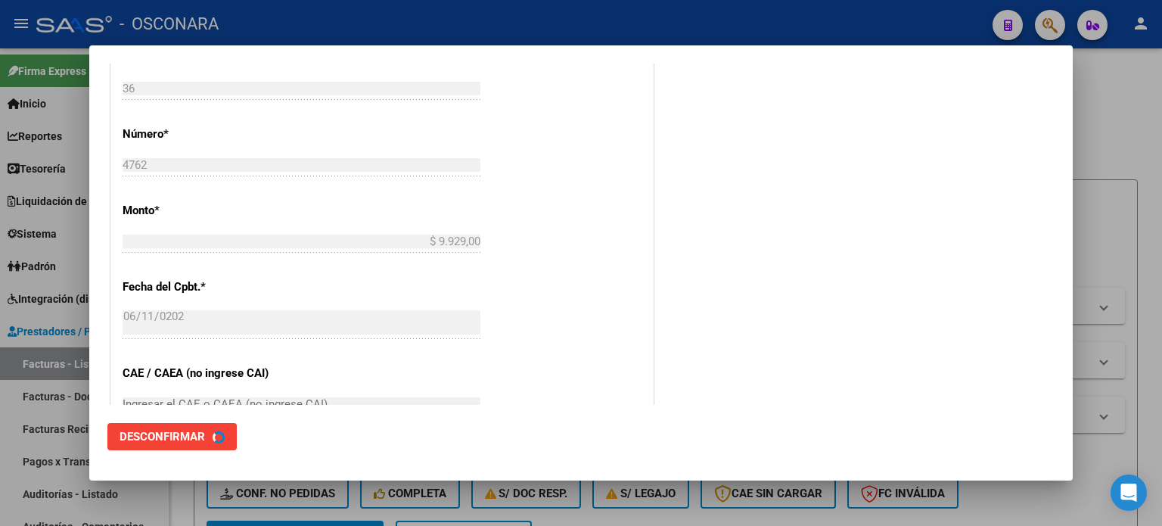
scroll to position [0, 0]
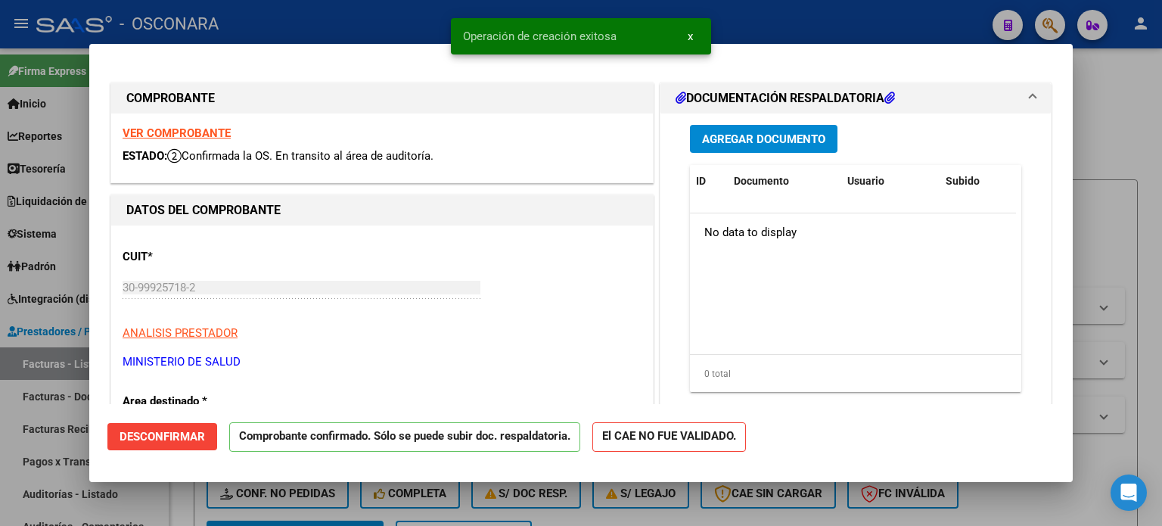
click at [0, 426] on div at bounding box center [581, 263] width 1162 height 526
type input "$ 0,00"
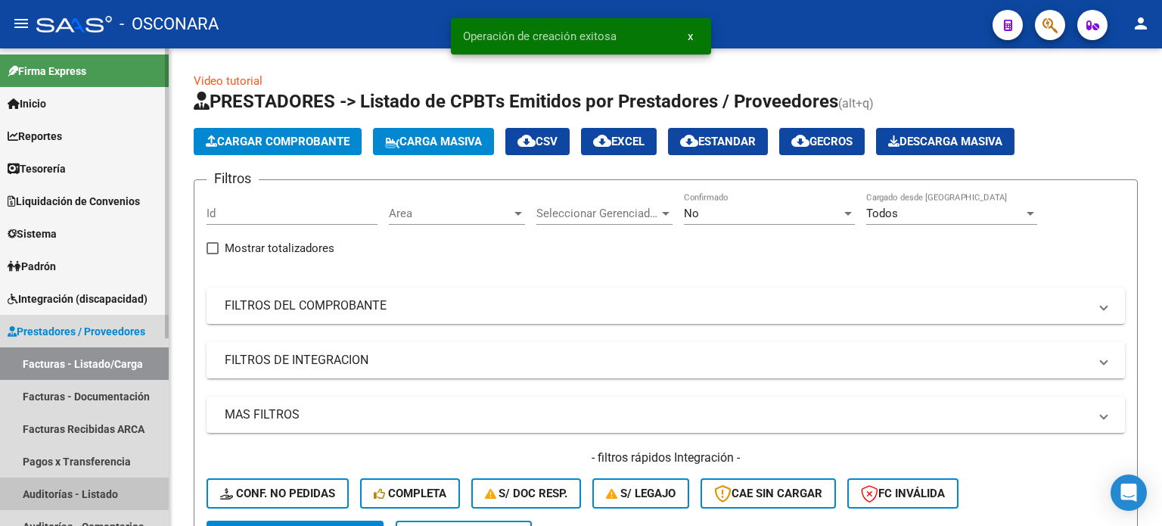
click at [51, 486] on link "Auditorías - Listado" at bounding box center [84, 493] width 169 height 33
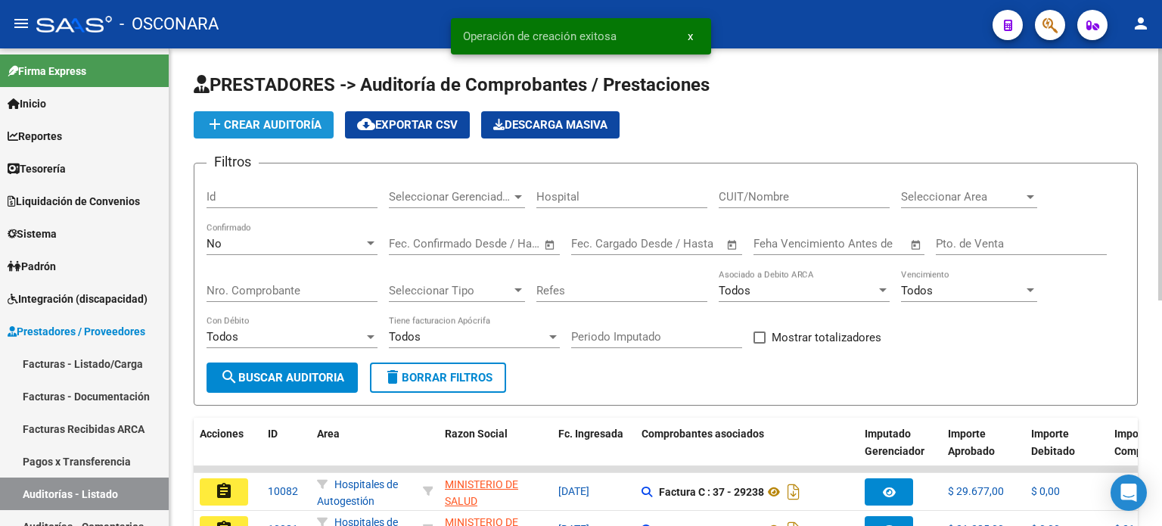
click at [232, 120] on span "add Crear Auditoría" at bounding box center [264, 125] width 116 height 14
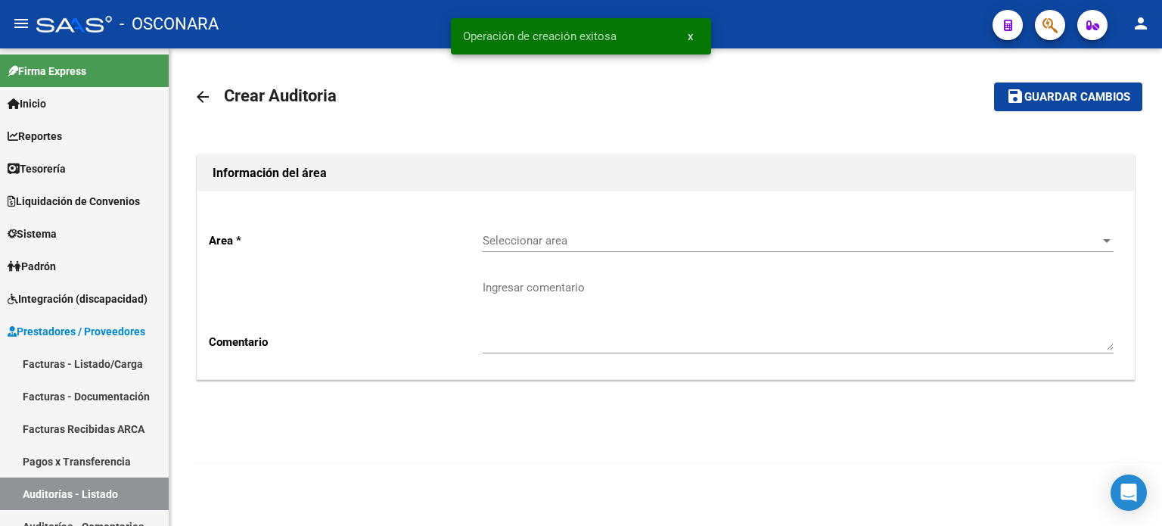
click at [549, 244] on span "Seleccionar area" at bounding box center [791, 241] width 617 height 14
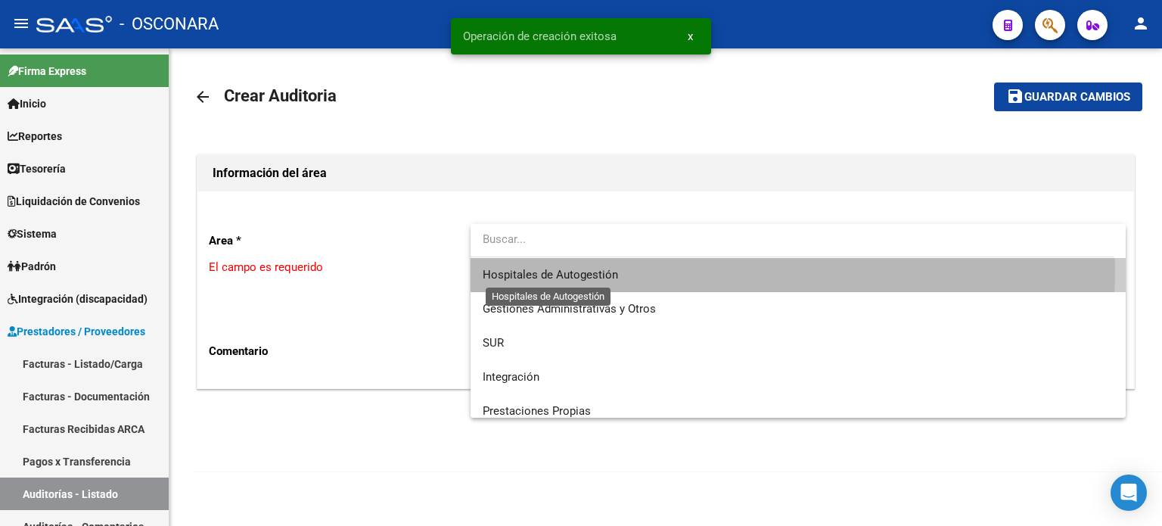
click at [549, 269] on span "Hospitales de Autogestión" at bounding box center [550, 275] width 135 height 14
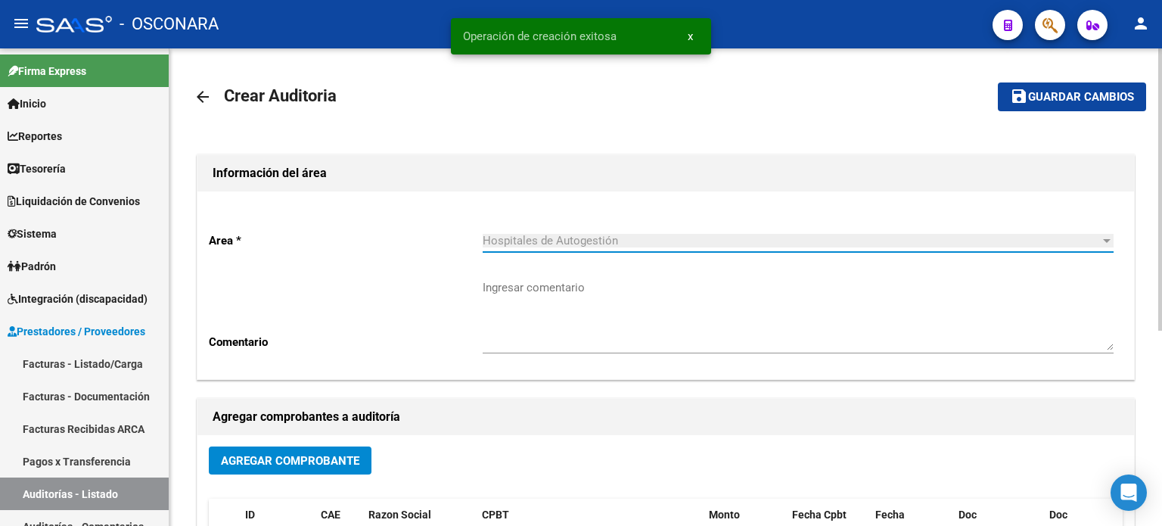
click at [325, 448] on button "Agregar Comprobante" at bounding box center [290, 460] width 163 height 28
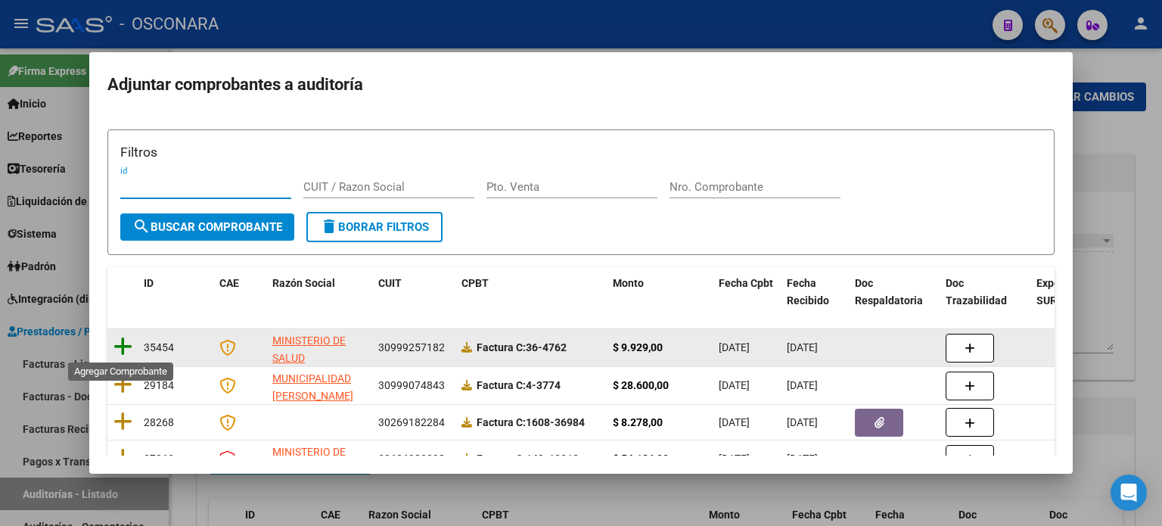
click at [122, 344] on icon at bounding box center [122, 346] width 19 height 21
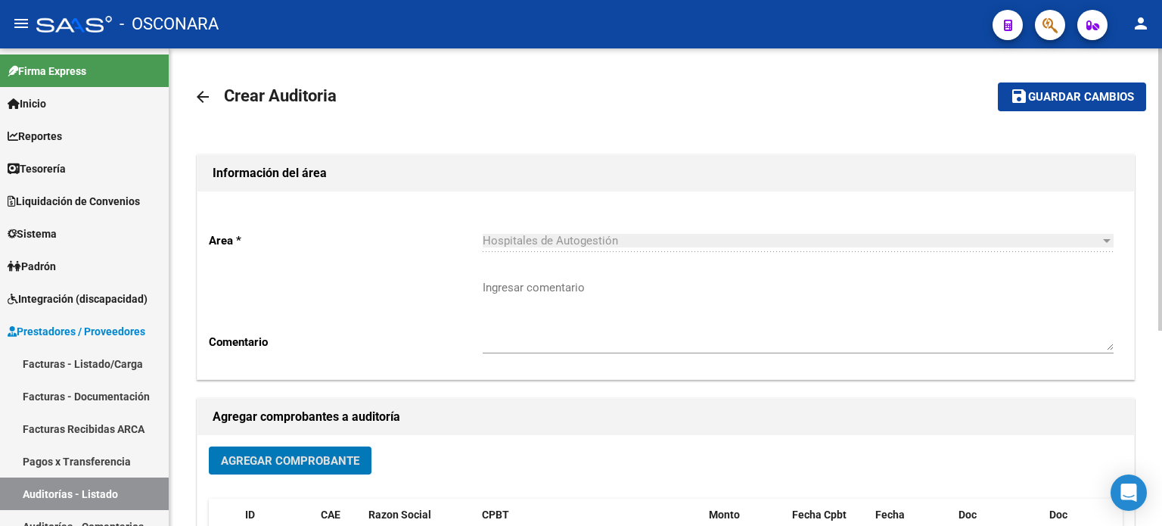
click at [1046, 107] on button "save Guardar cambios" at bounding box center [1072, 96] width 148 height 28
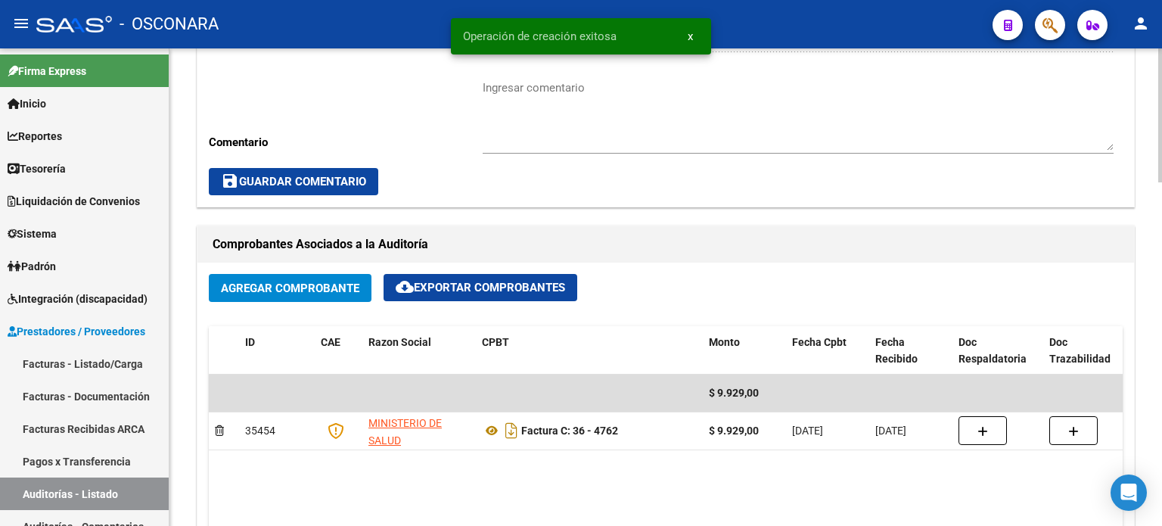
scroll to position [757, 0]
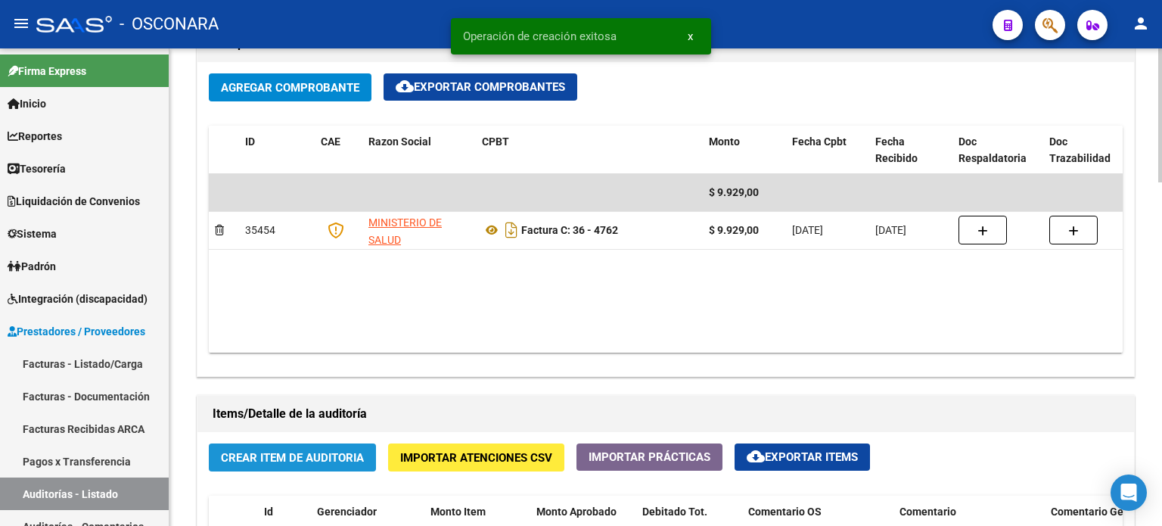
click at [260, 454] on span "Crear Item de Auditoria" at bounding box center [292, 458] width 143 height 14
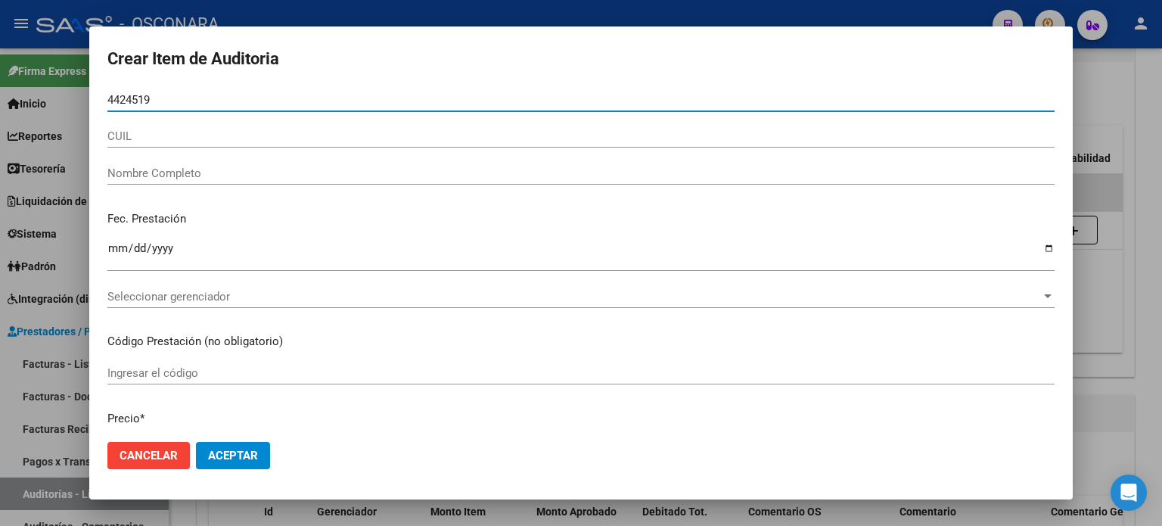
type input "44245190"
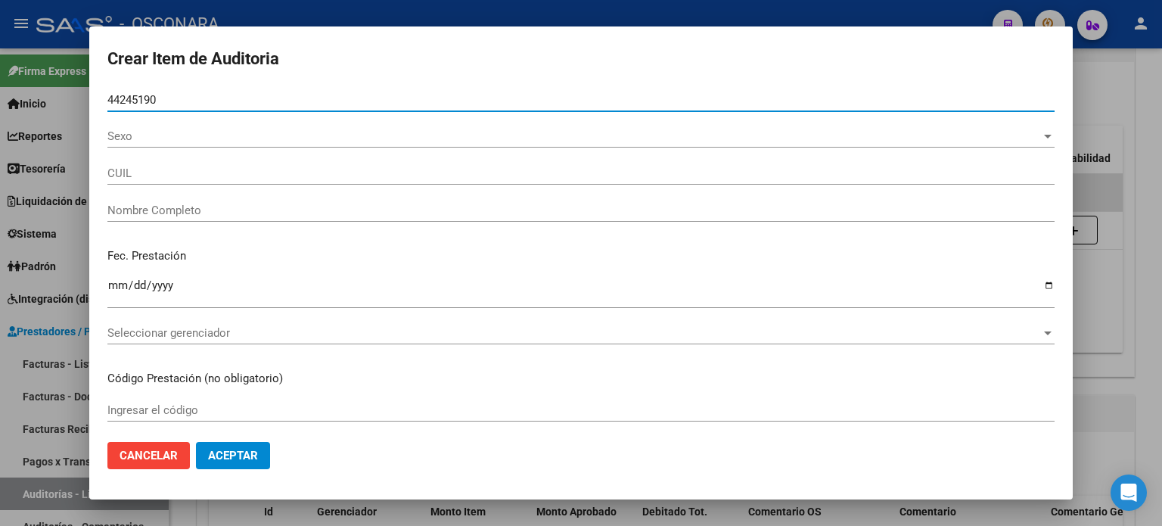
type input "20442451908"
type input "CABRAL JUAN JULIAN"
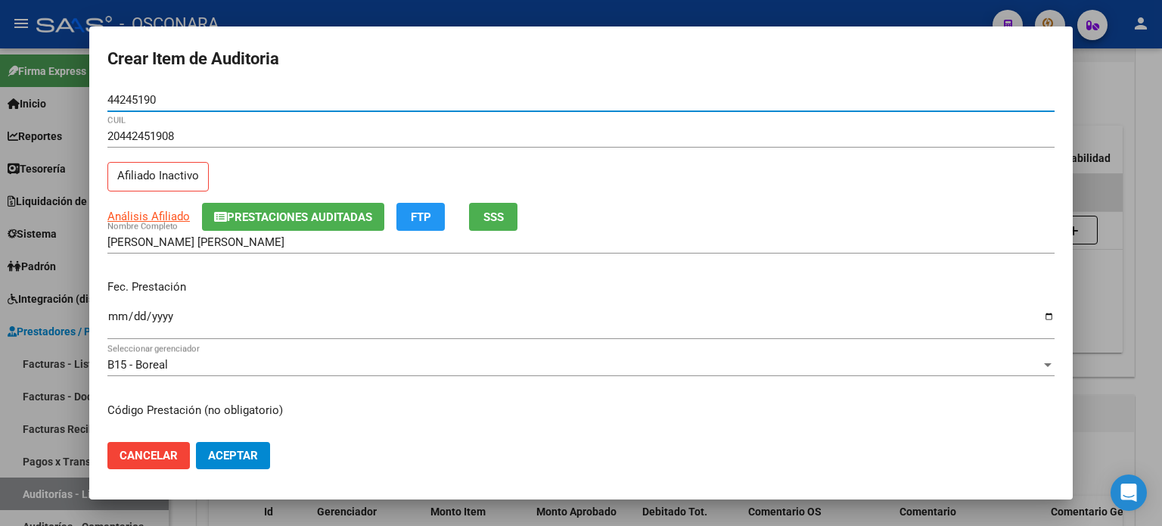
type input "44245190"
click at [499, 218] on span "SSS" at bounding box center [493, 217] width 20 height 14
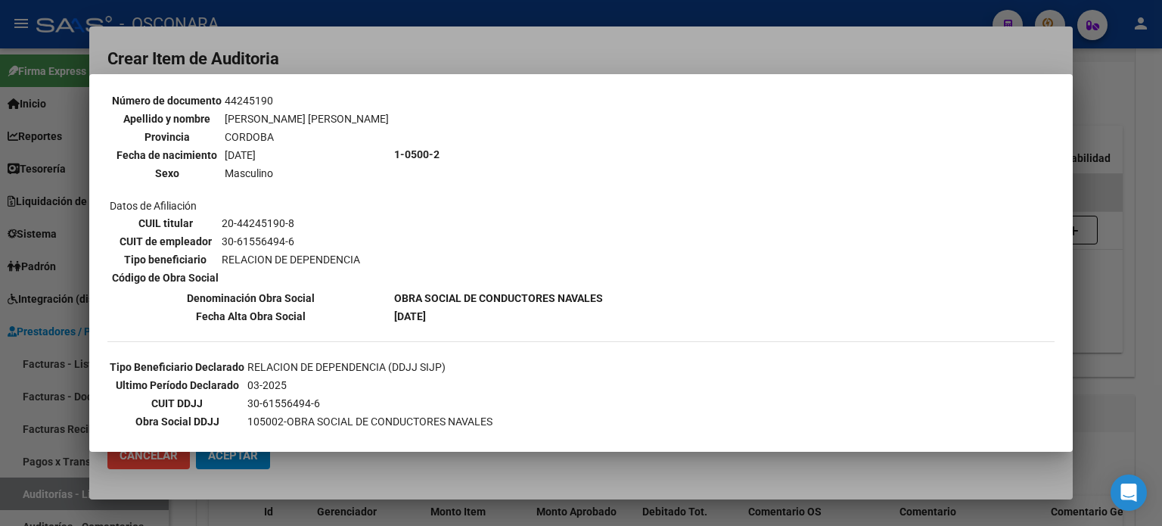
scroll to position [151, 0]
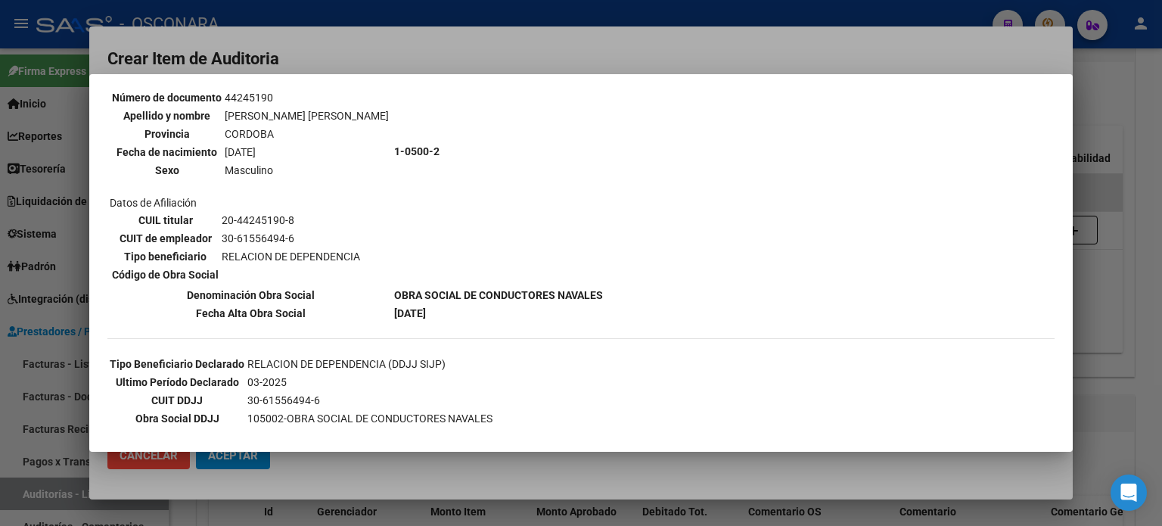
click at [1136, 287] on div at bounding box center [581, 263] width 1162 height 526
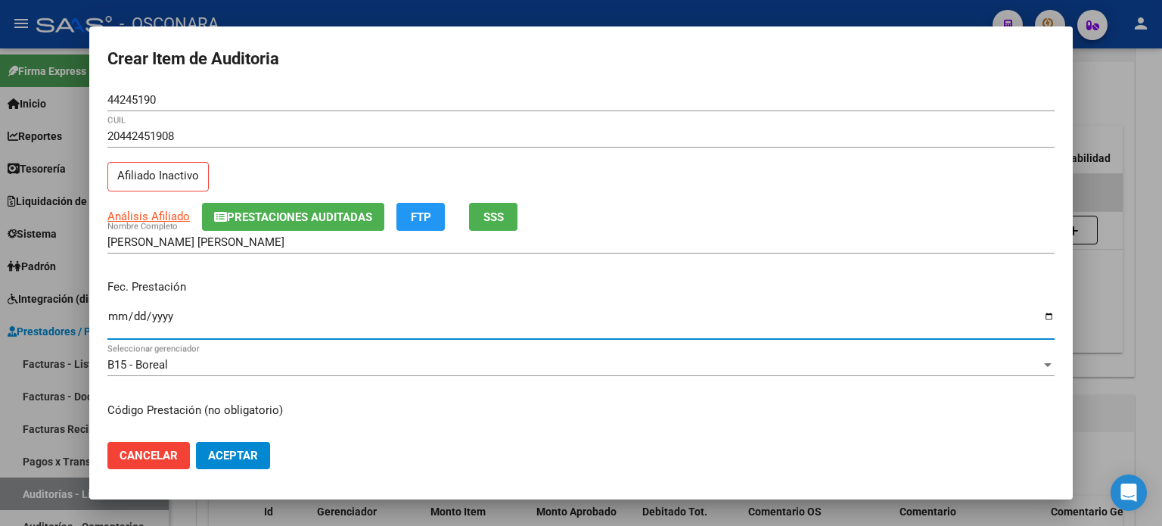
click at [112, 315] on input "Ingresar la fecha" at bounding box center [580, 322] width 947 height 24
type input "2025-04-11"
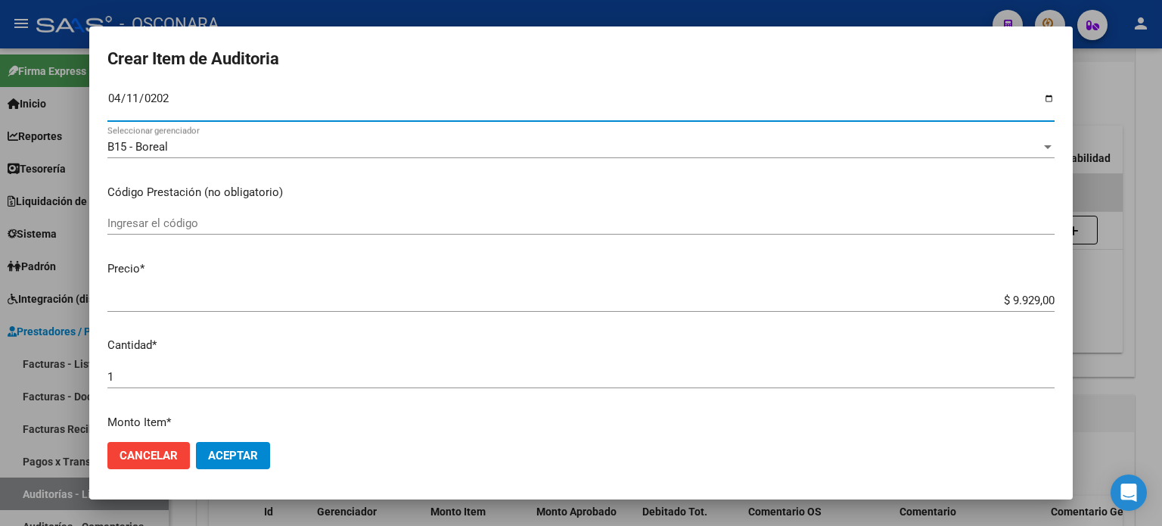
scroll to position [227, 0]
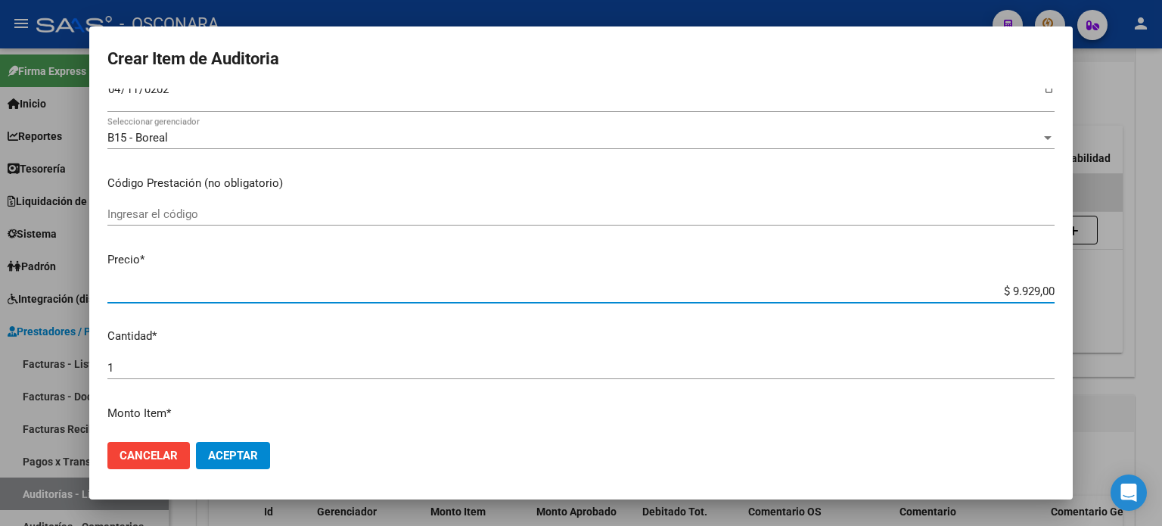
drag, startPoint x: 999, startPoint y: 290, endPoint x: 1161, endPoint y: 285, distance: 162.7
click at [1161, 285] on div "Crear Item de Auditoria 44245190 Nro Documento 20442451908 CUIL Afiliado Inacti…" at bounding box center [581, 263] width 1162 height 526
type input "$ 0,04"
type input "$ 0,49"
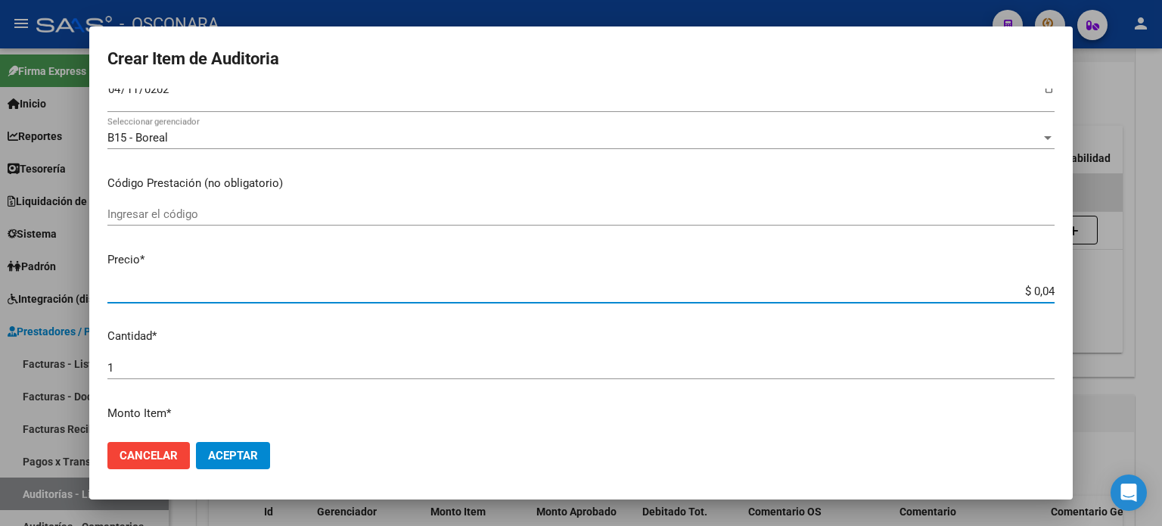
type input "$ 0,49"
type input "$ 4,96"
type input "$ 49,67"
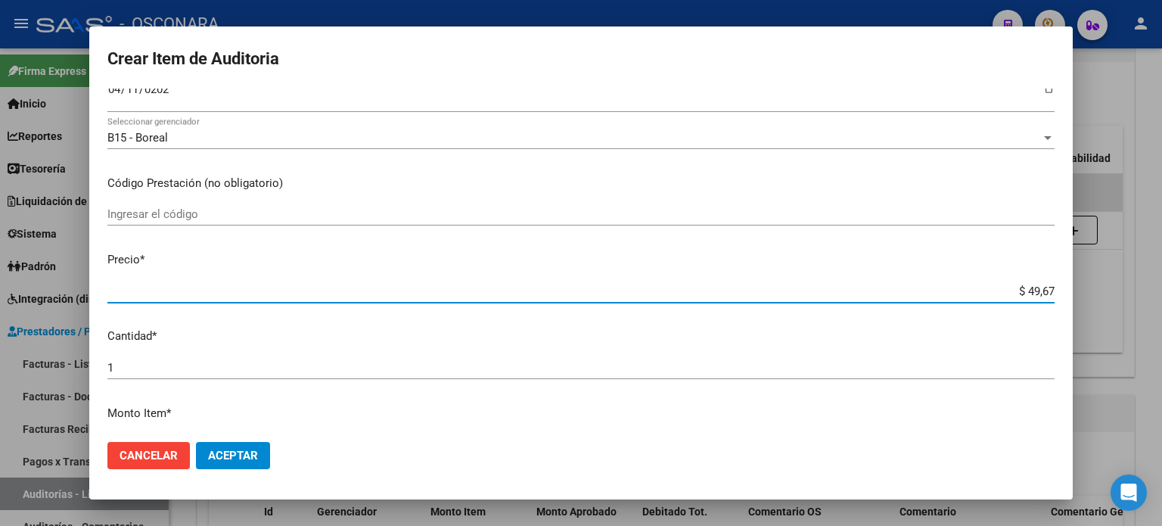
type input "$ 496,70"
type input "$ 4.967,00"
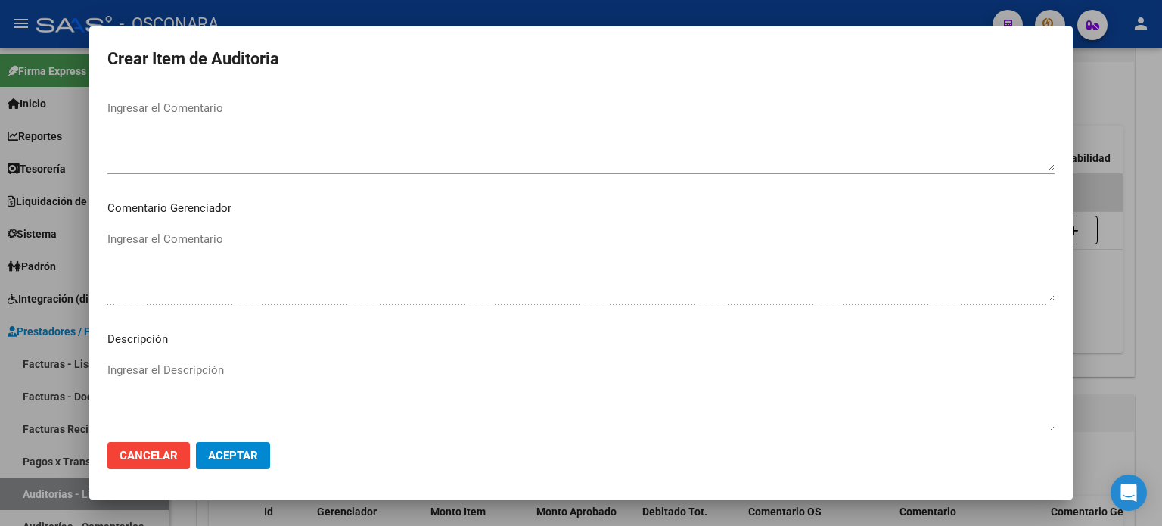
scroll to position [1020, 0]
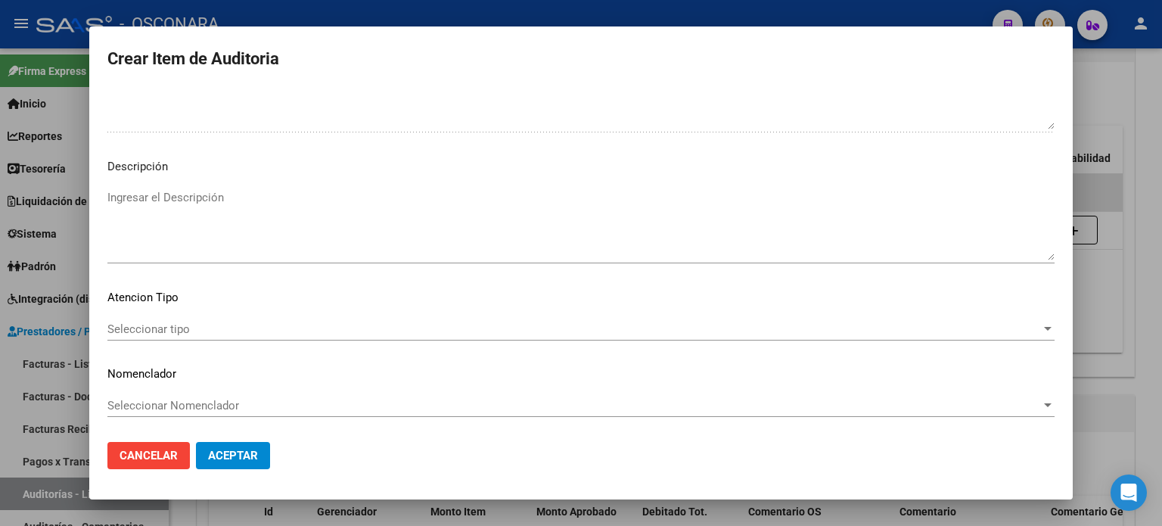
click at [196, 217] on textarea "Ingresar el Descripción" at bounding box center [580, 224] width 947 height 71
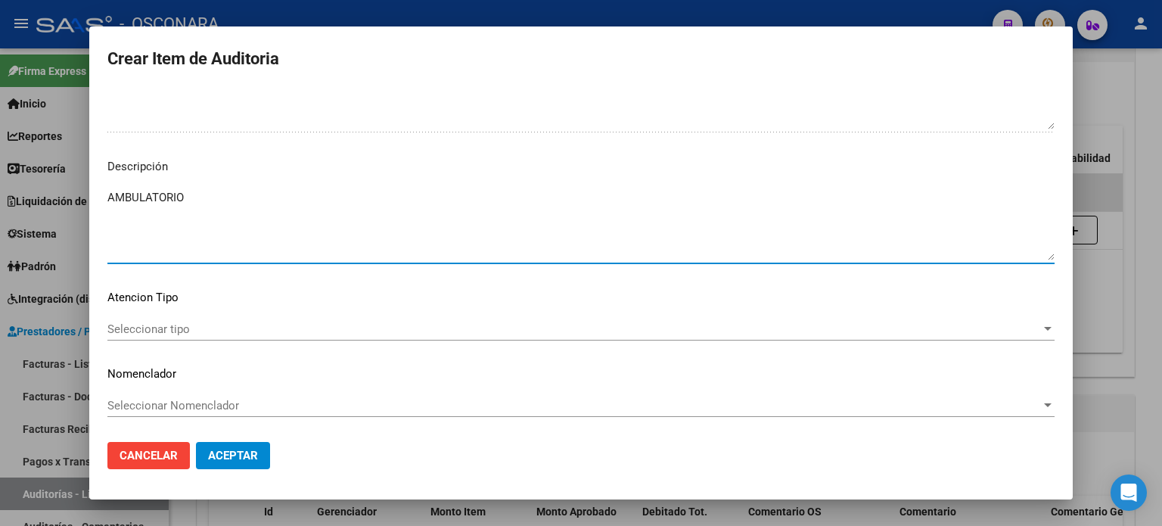
type textarea "AMBULATORIO"
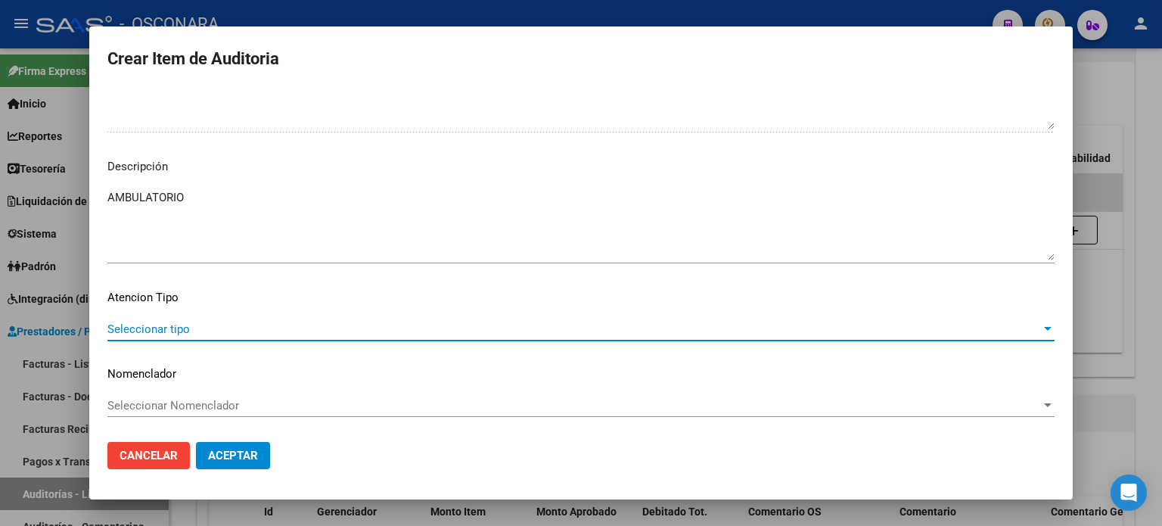
click at [136, 327] on span "Seleccionar tipo" at bounding box center [574, 329] width 934 height 14
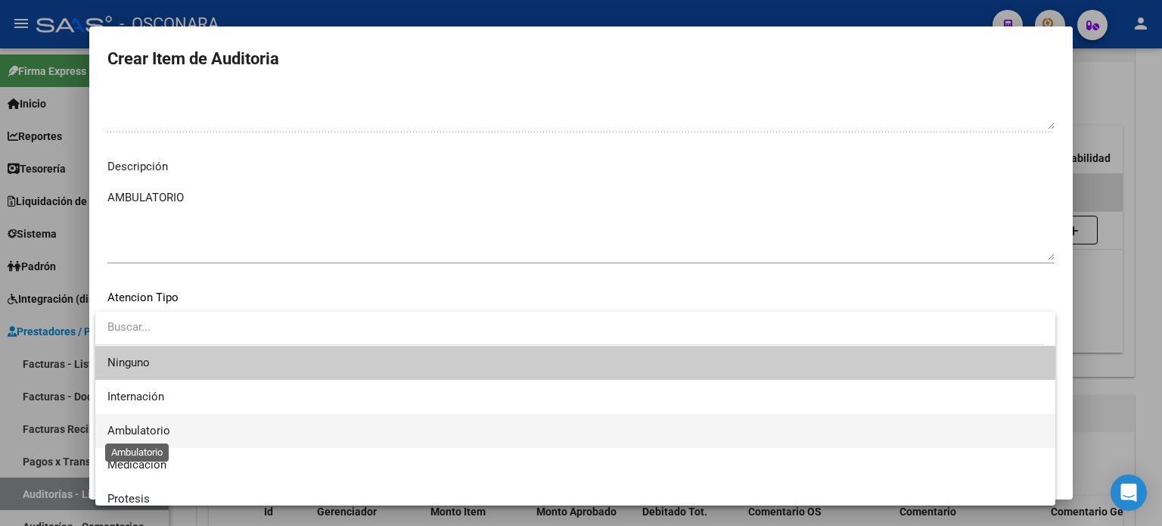
click at [135, 427] on span "Ambulatorio" at bounding box center [138, 431] width 63 height 14
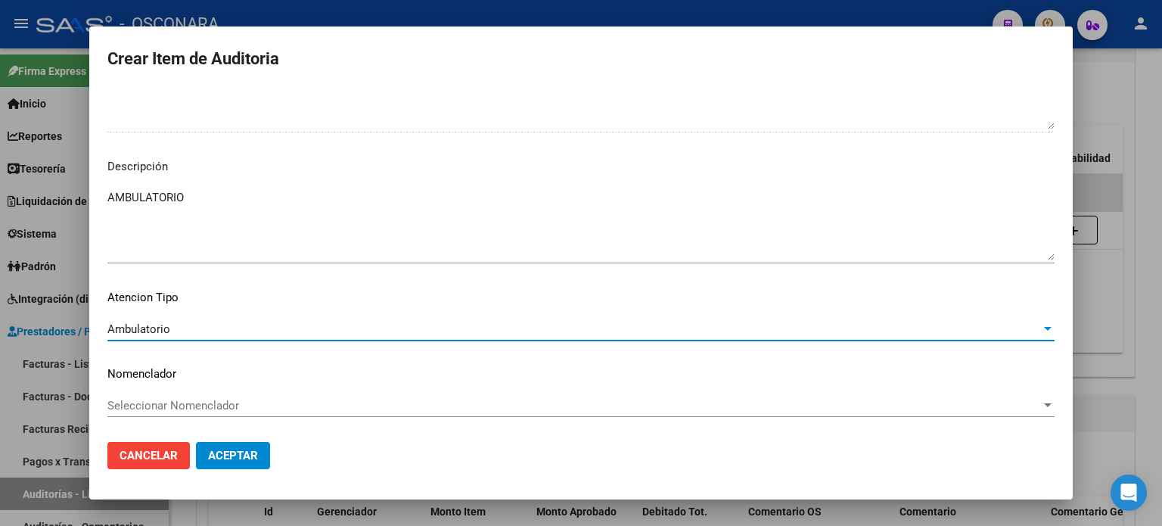
click at [223, 451] on span "Aceptar" at bounding box center [233, 456] width 50 height 14
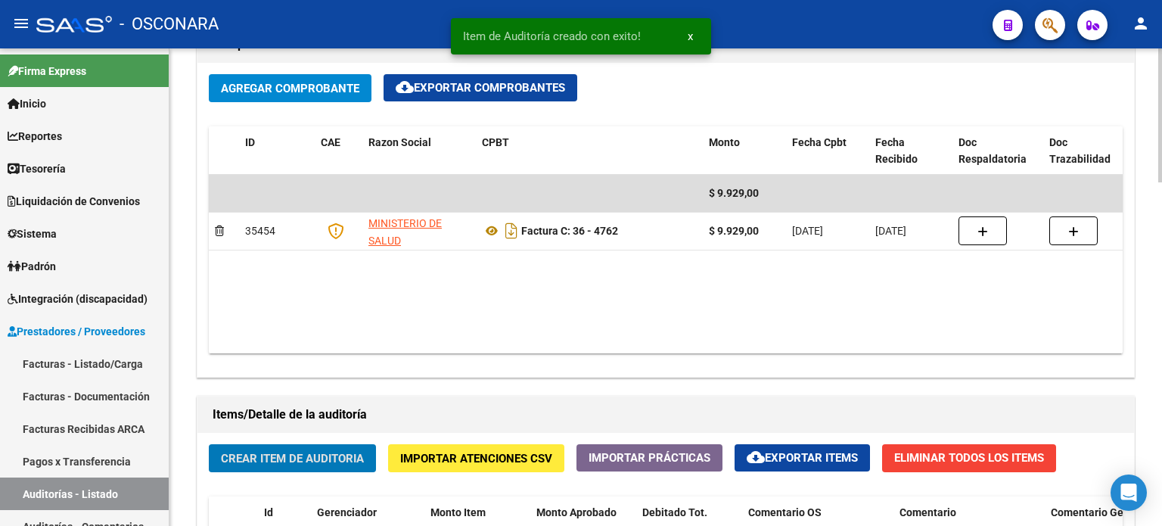
scroll to position [757, 0]
click at [284, 462] on span "Crear Item de Auditoria" at bounding box center [292, 459] width 143 height 14
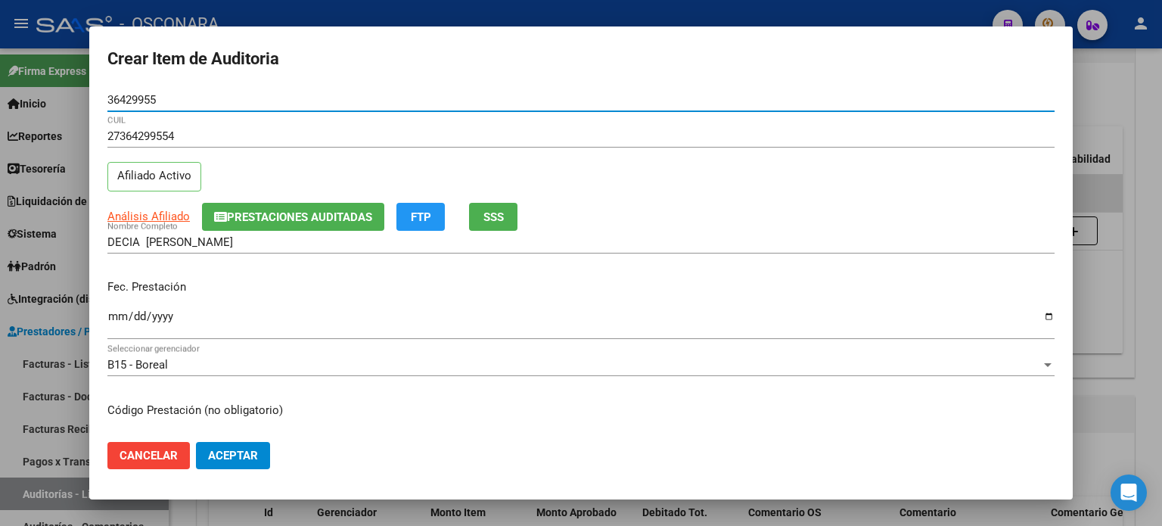
click at [499, 210] on span "SSS" at bounding box center [493, 217] width 20 height 14
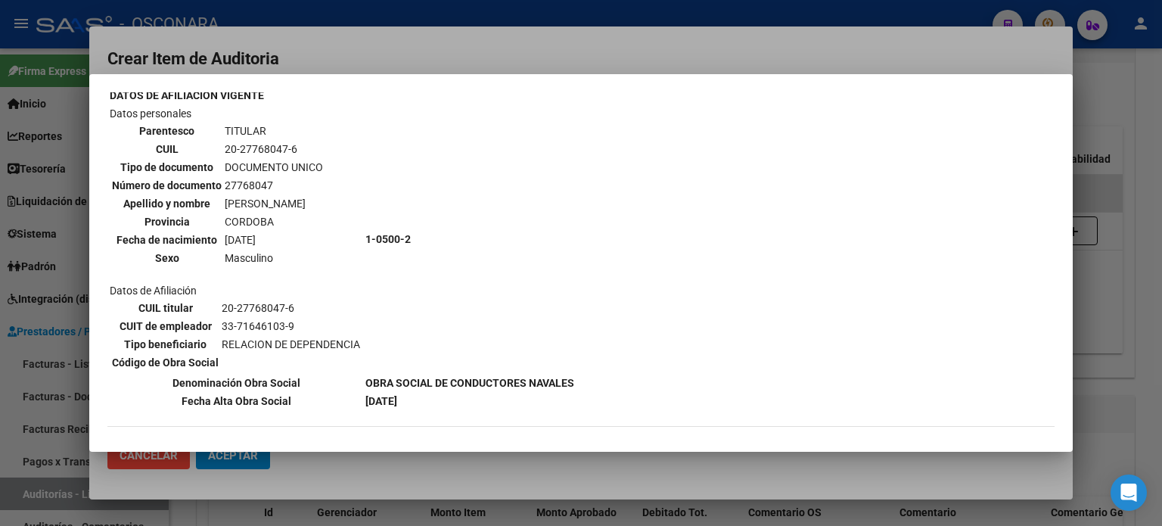
scroll to position [151, 0]
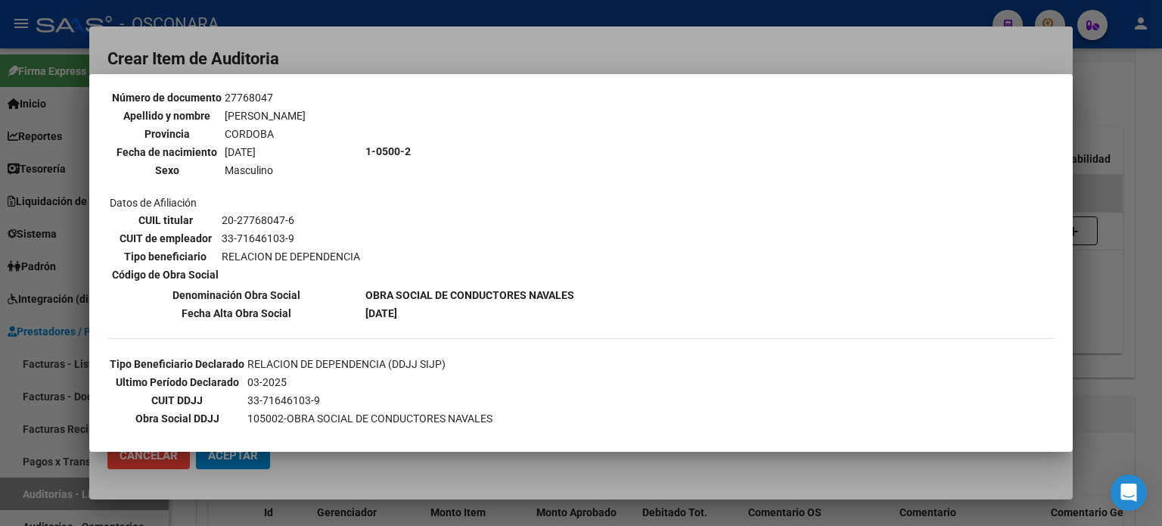
click at [1114, 304] on div at bounding box center [581, 263] width 1162 height 526
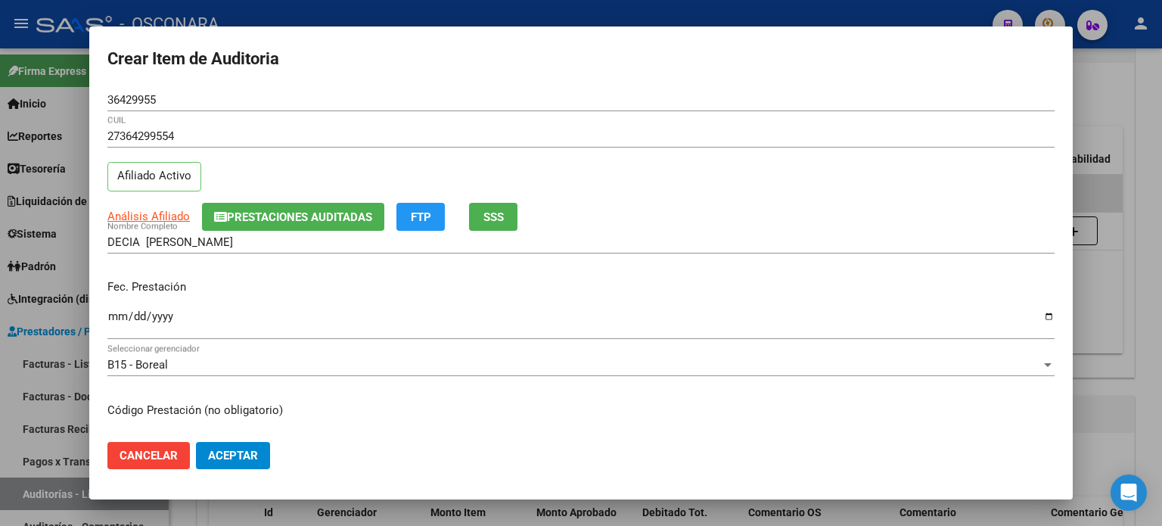
click at [260, 217] on span "Prestaciones Auditadas" at bounding box center [299, 217] width 145 height 14
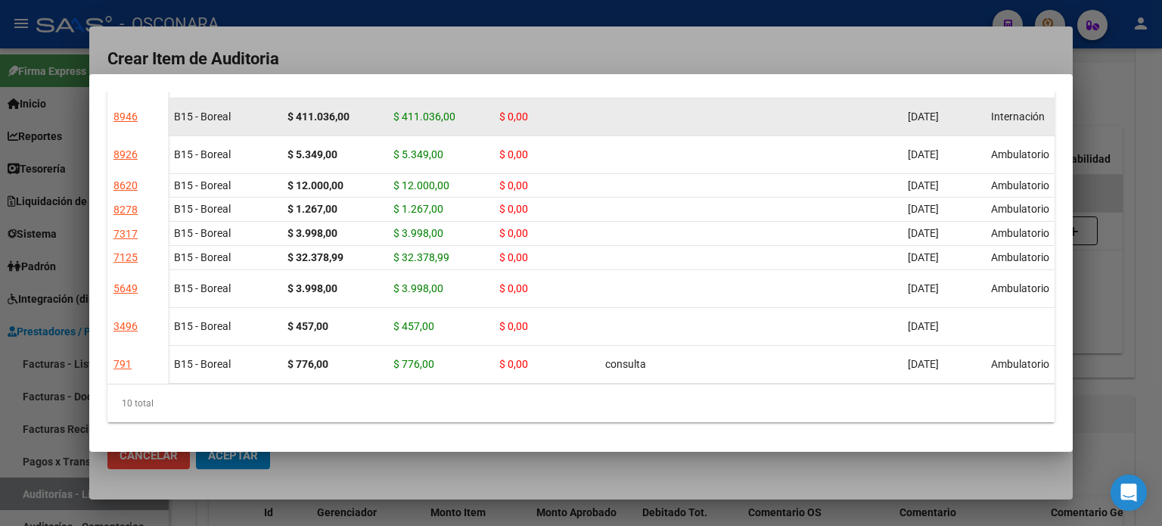
scroll to position [180, 0]
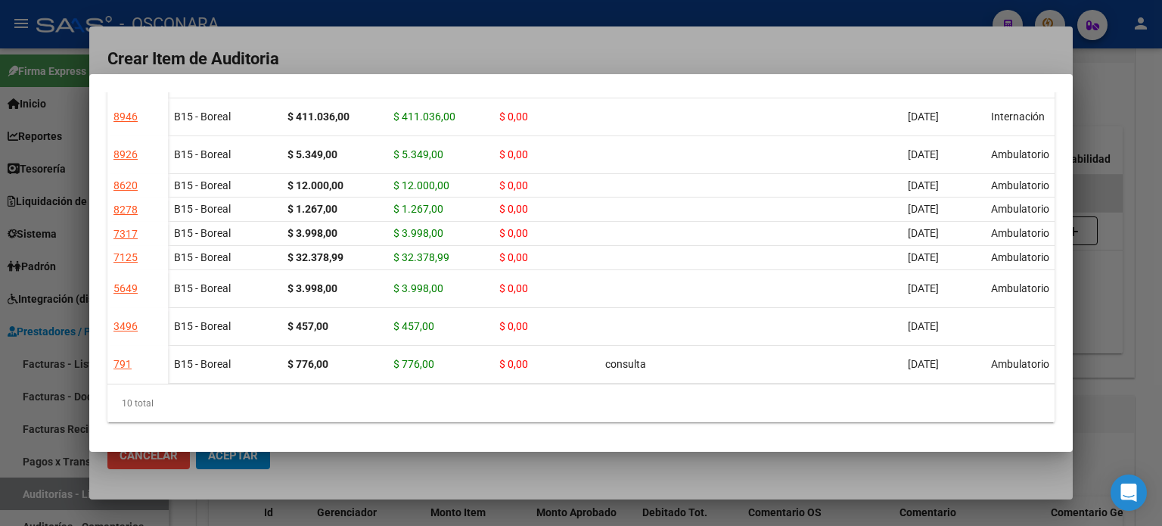
click at [1084, 319] on div at bounding box center [581, 263] width 1162 height 526
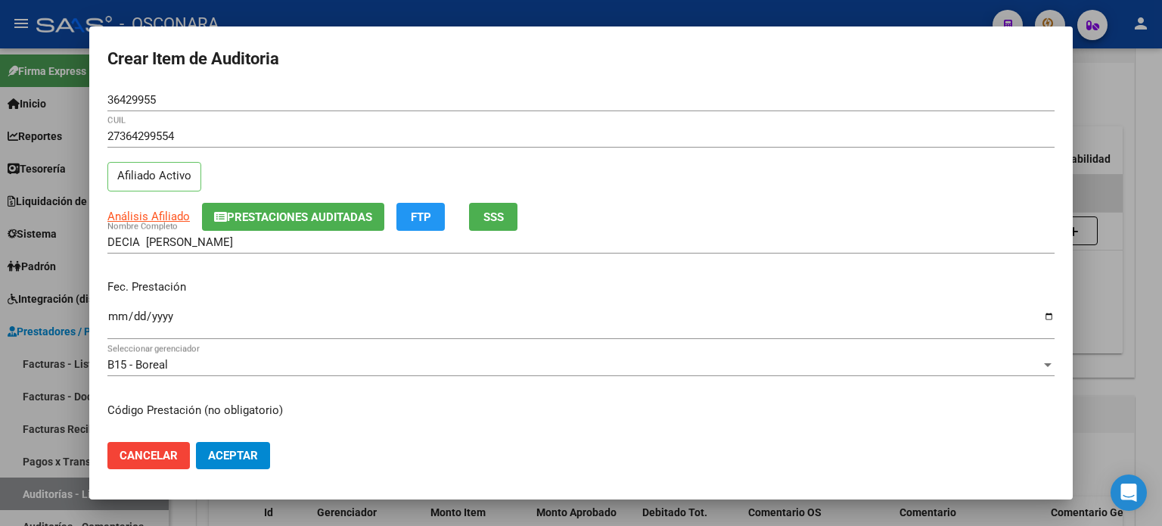
click at [121, 316] on input "Ingresar la fecha" at bounding box center [580, 322] width 947 height 24
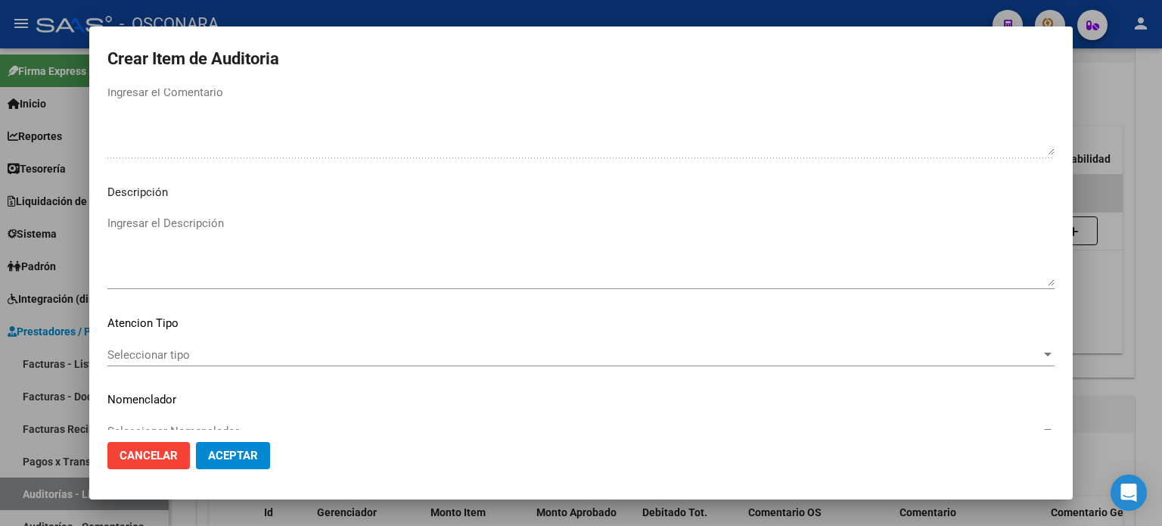
scroll to position [1020, 0]
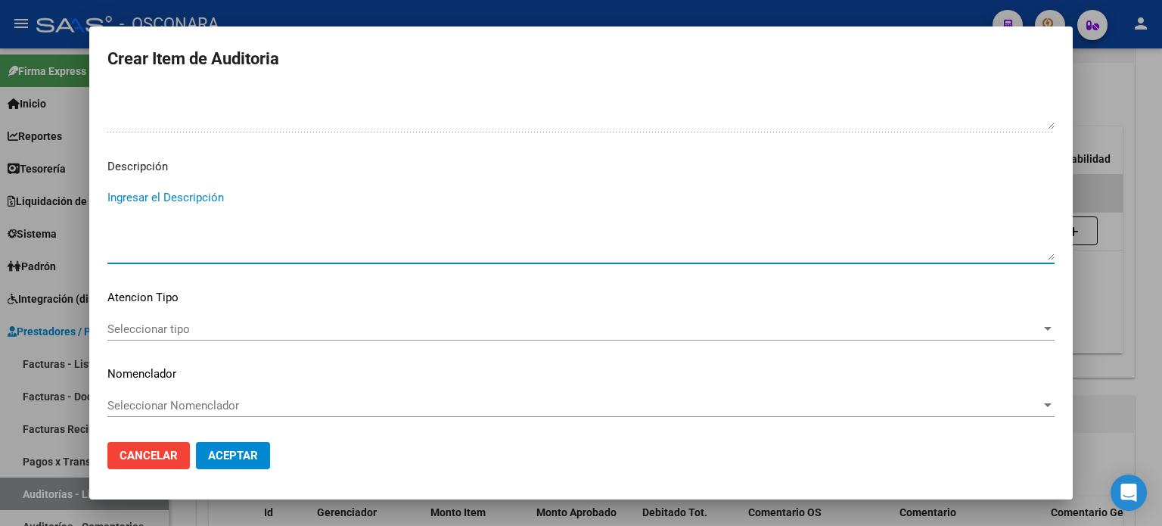
click at [157, 195] on textarea "Ingresar el Descripción" at bounding box center [580, 224] width 947 height 71
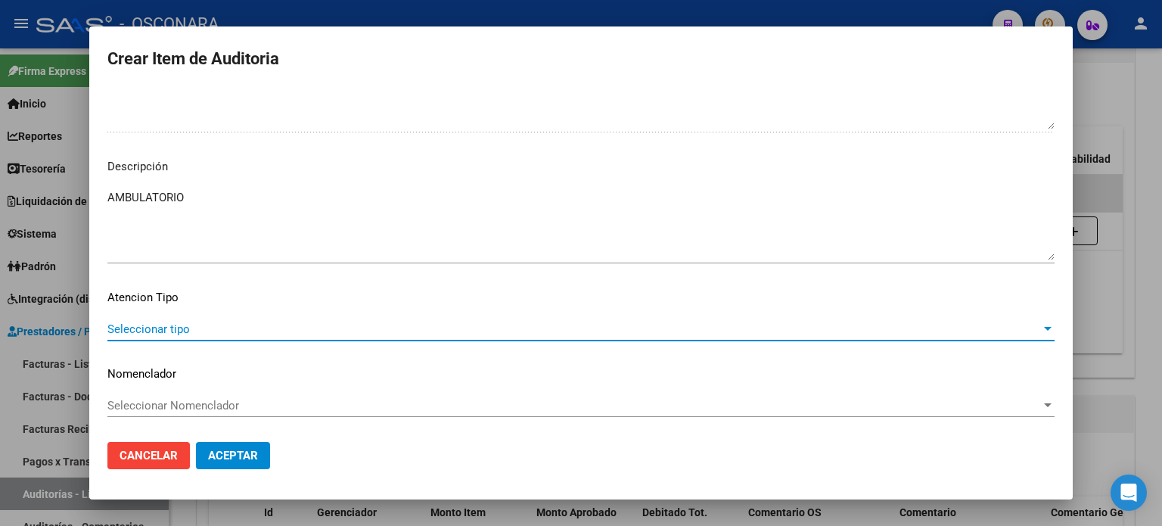
click at [149, 327] on span "Seleccionar tipo" at bounding box center [574, 329] width 934 height 14
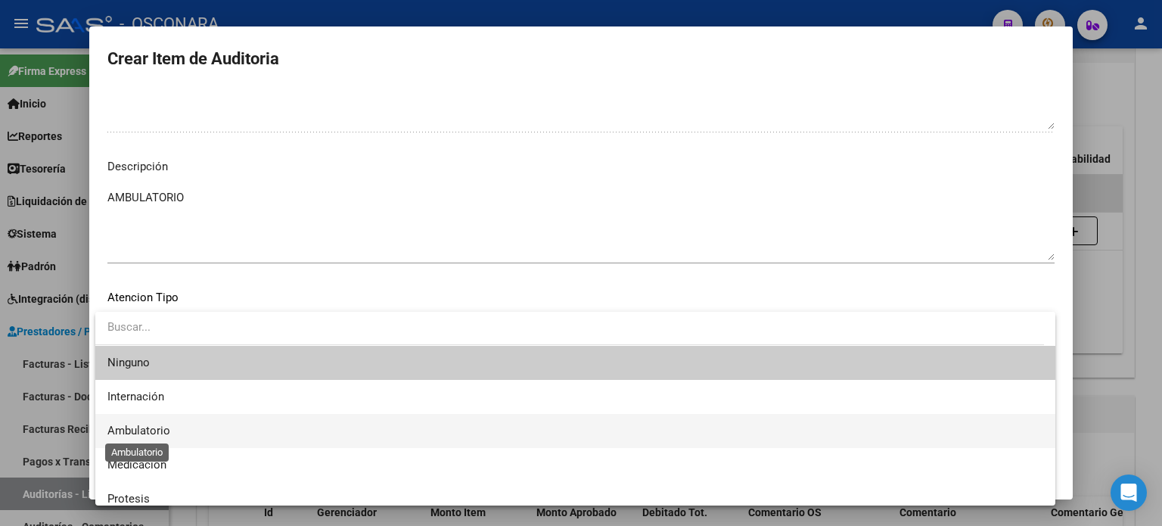
click at [155, 431] on span "Ambulatorio" at bounding box center [138, 431] width 63 height 14
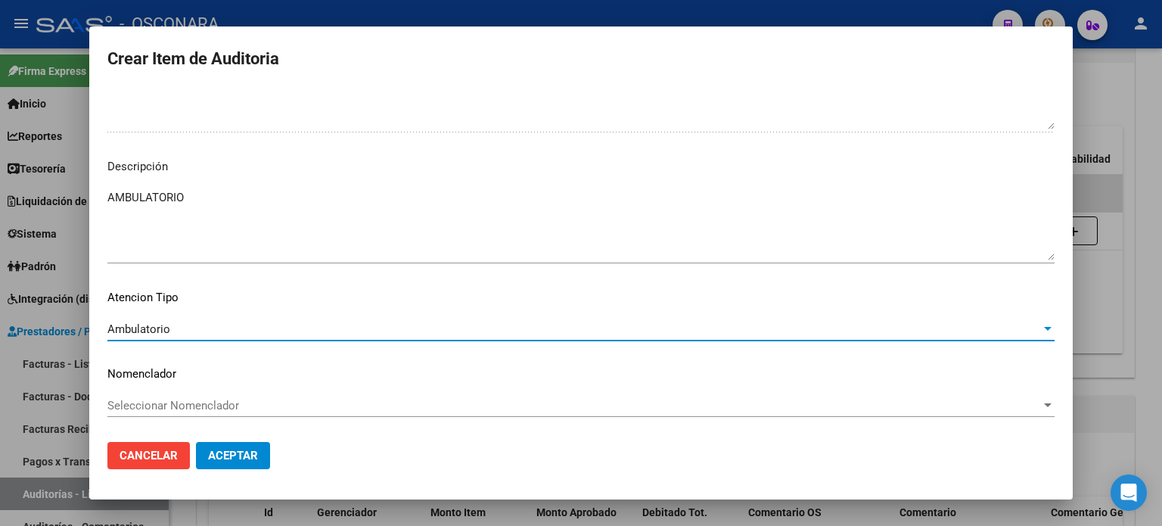
click at [238, 459] on span "Aceptar" at bounding box center [233, 456] width 50 height 14
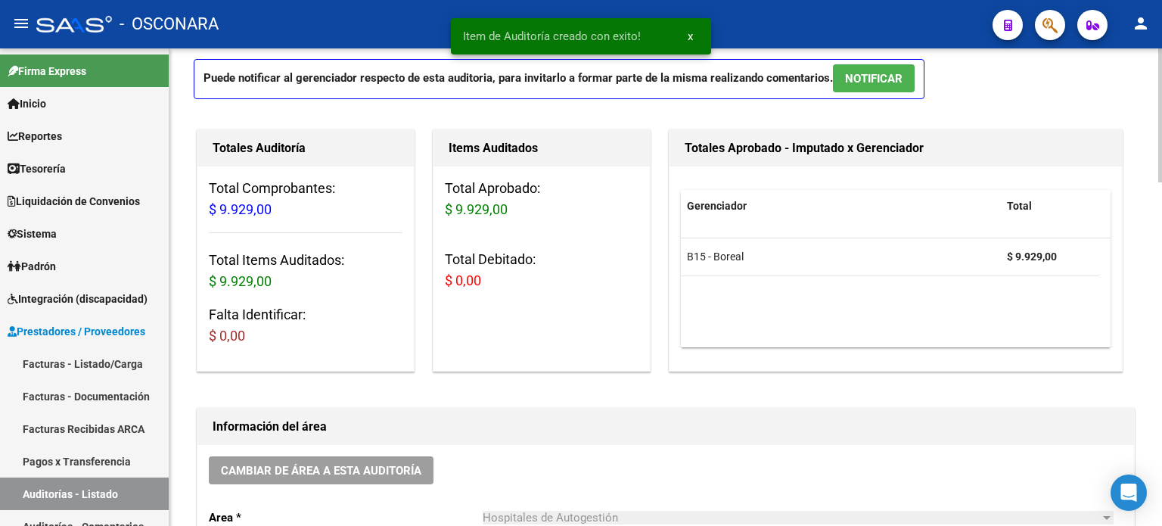
scroll to position [0, 0]
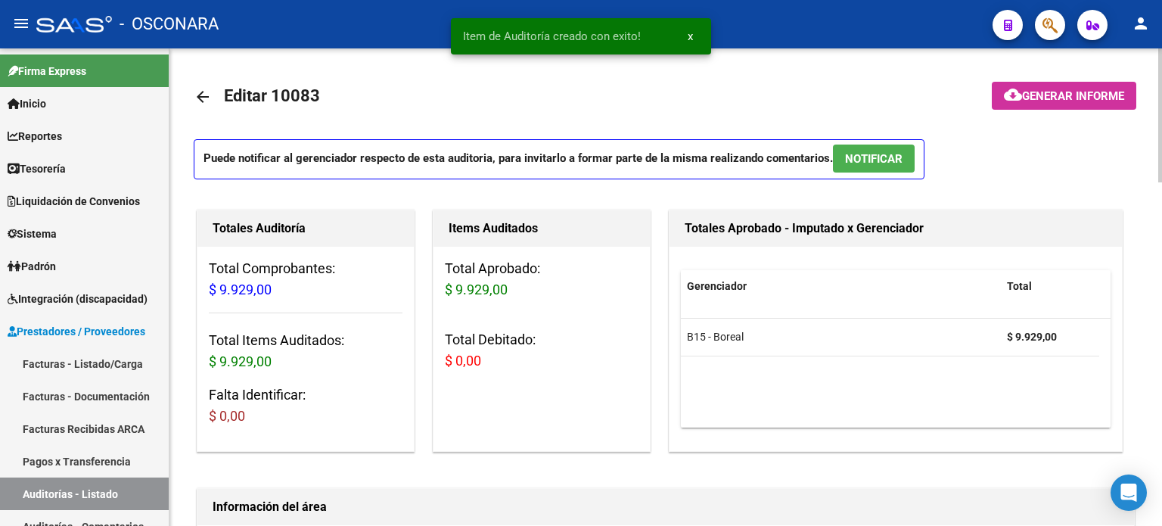
click at [878, 164] on span "NOTIFICAR" at bounding box center [874, 159] width 58 height 14
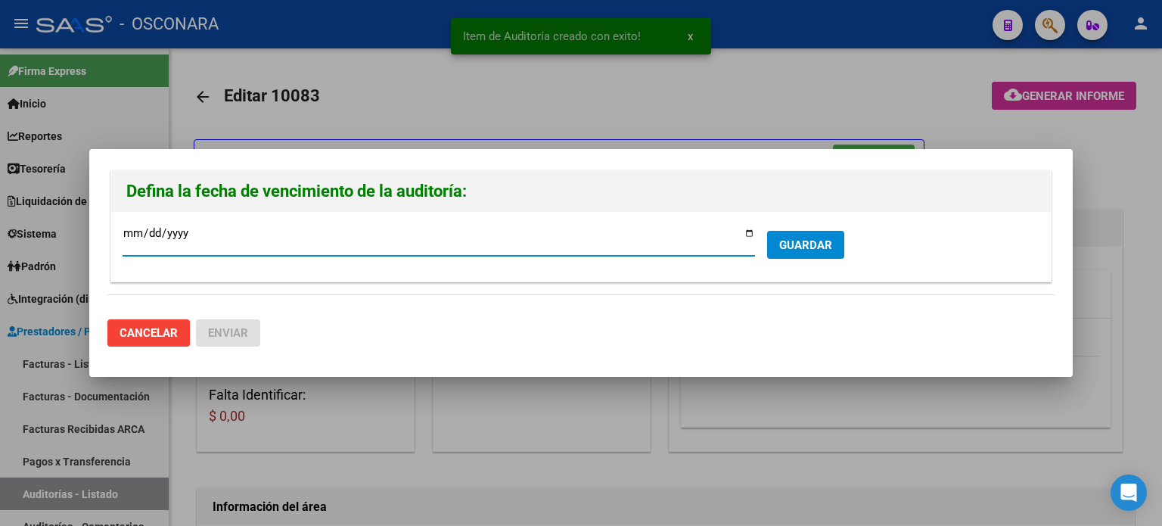
click at [748, 232] on input "2025-09-29" at bounding box center [439, 239] width 633 height 24
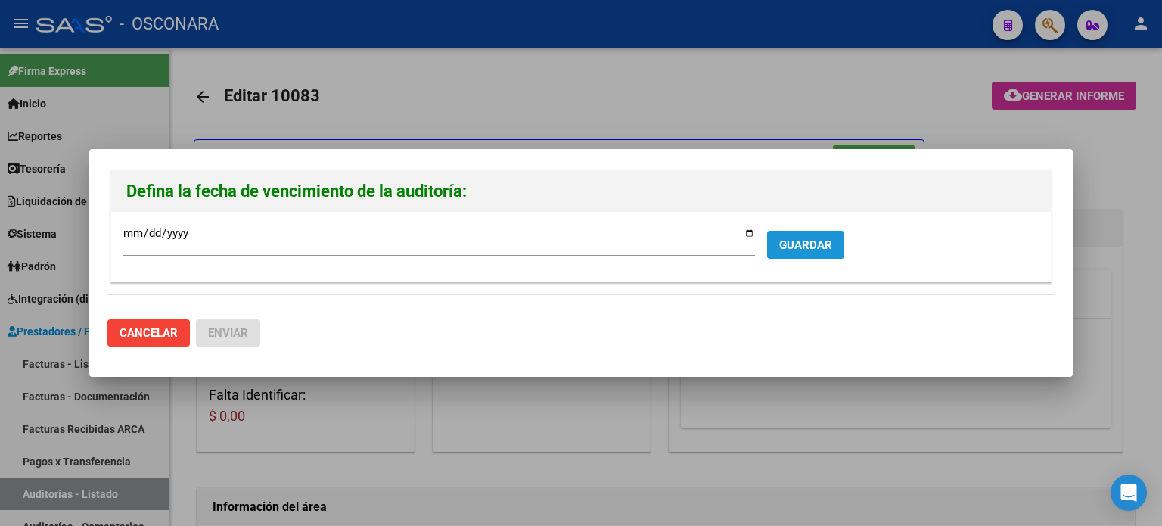
click at [776, 247] on button "GUARDAR" at bounding box center [805, 245] width 77 height 28
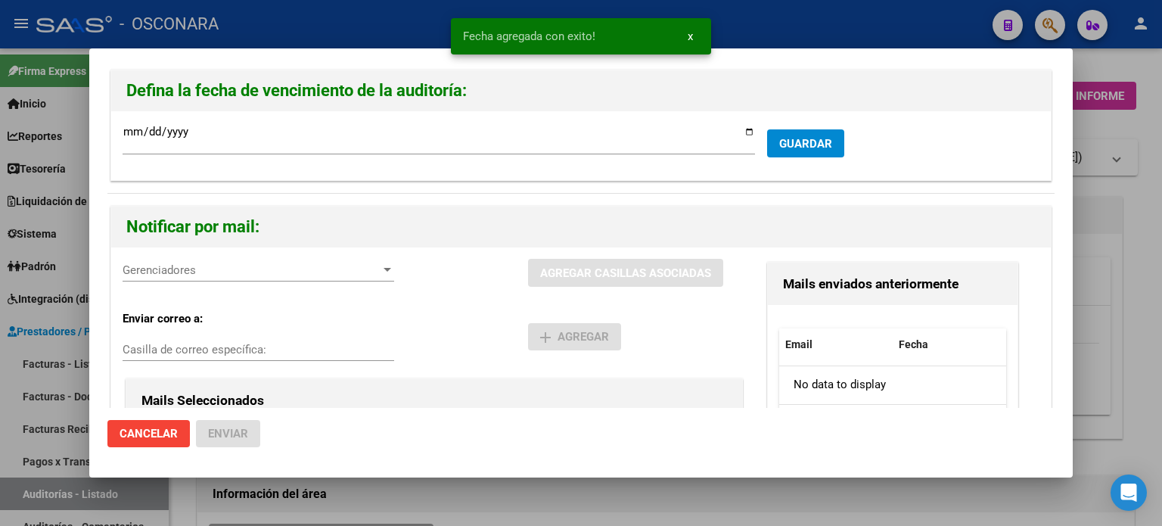
click at [240, 269] on span "Gerenciadores" at bounding box center [252, 270] width 258 height 14
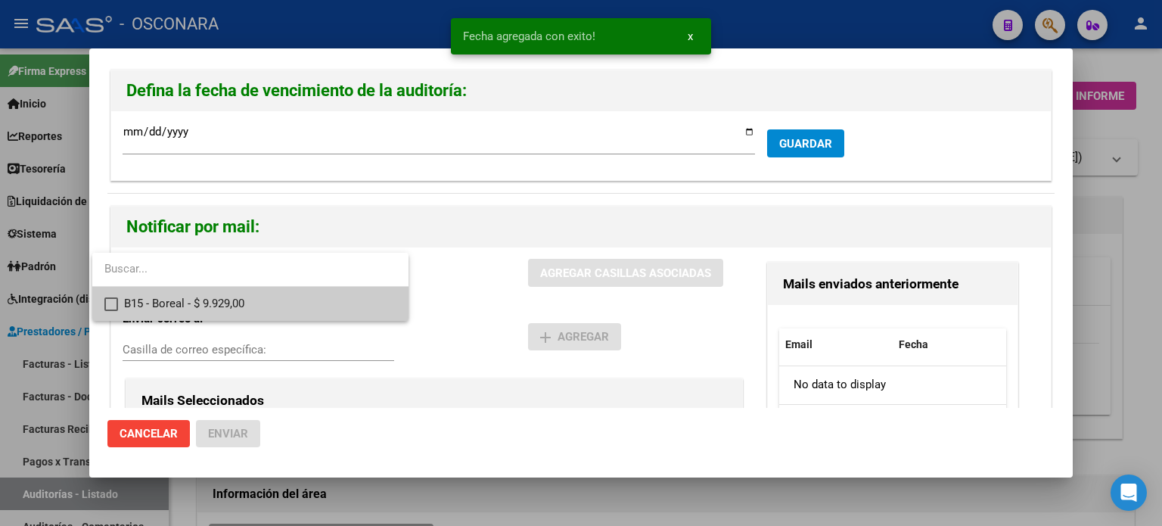
click at [240, 291] on span "B15 - Boreal - $ 9.929,00" at bounding box center [260, 304] width 272 height 34
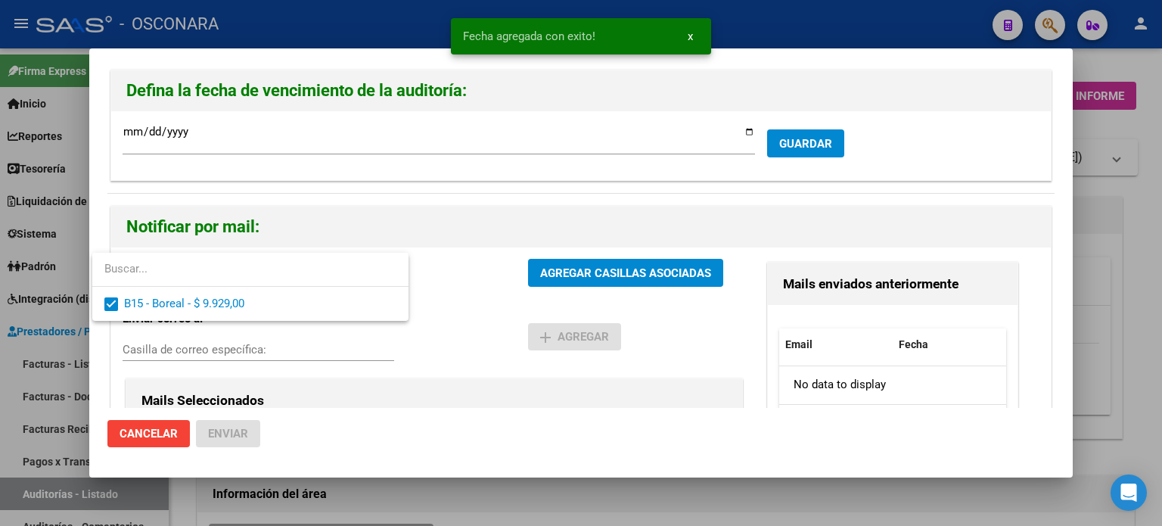
click at [581, 272] on div at bounding box center [581, 263] width 1162 height 526
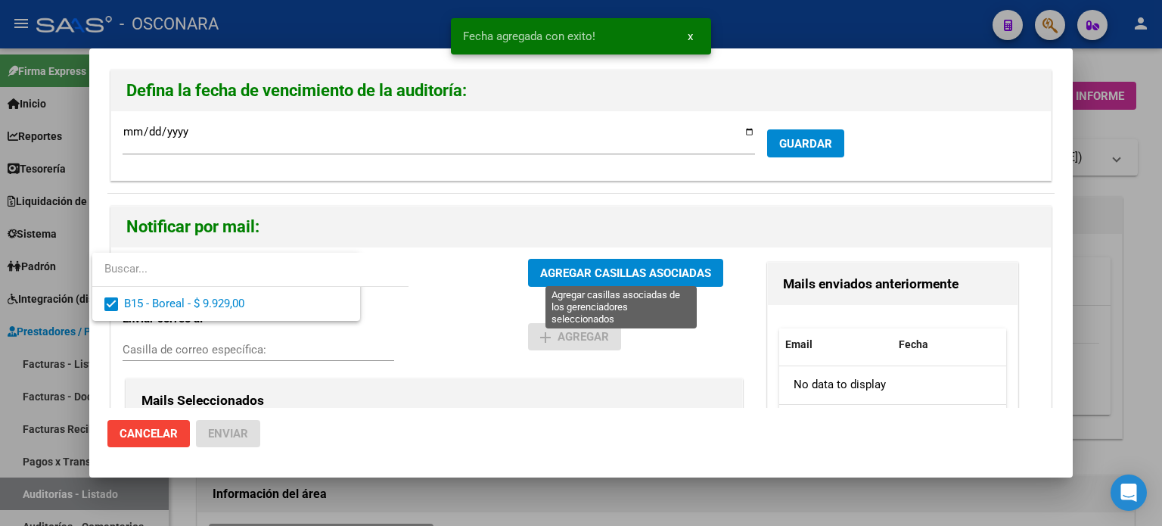
click at [581, 272] on span "AGREGAR CASILLAS ASOCIADAS" at bounding box center [625, 273] width 171 height 14
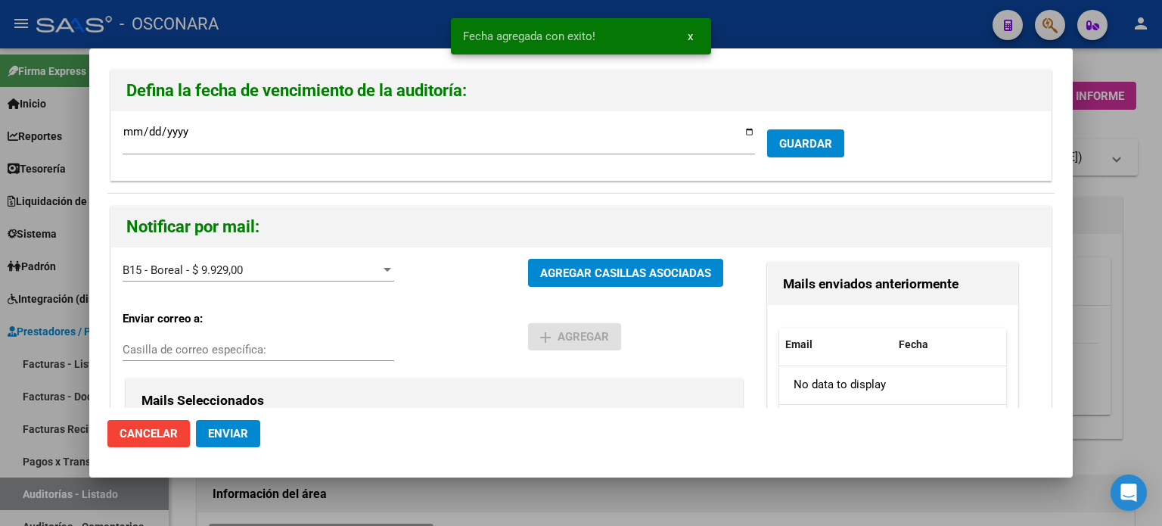
click at [228, 441] on button "Enviar" at bounding box center [228, 433] width 64 height 27
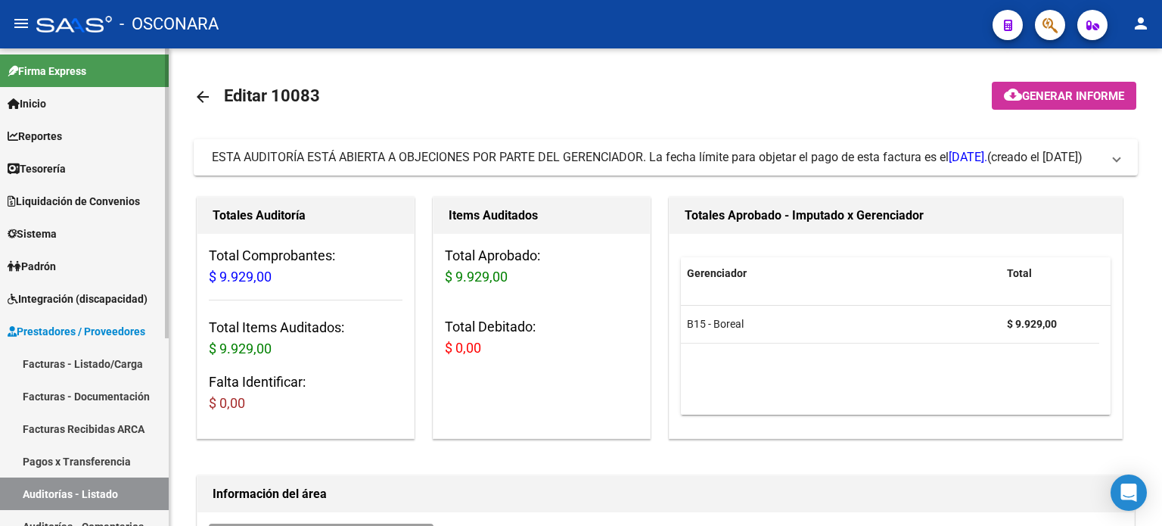
drag, startPoint x: 52, startPoint y: 328, endPoint x: 110, endPoint y: 268, distance: 83.5
click at [52, 328] on span "Prestadores / Proveedores" at bounding box center [77, 331] width 138 height 17
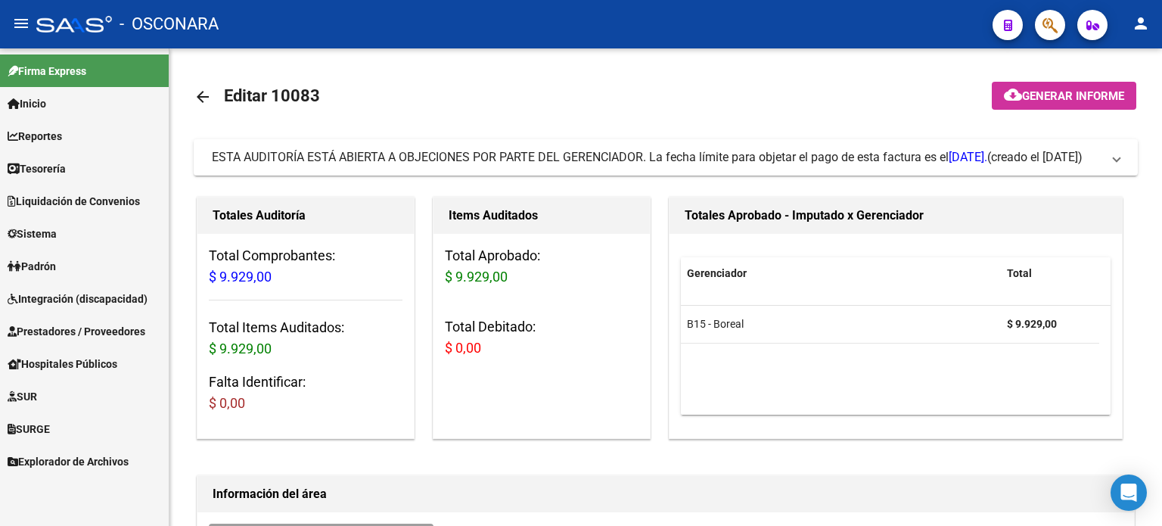
click at [33, 331] on span "Prestadores / Proveedores" at bounding box center [77, 331] width 138 height 17
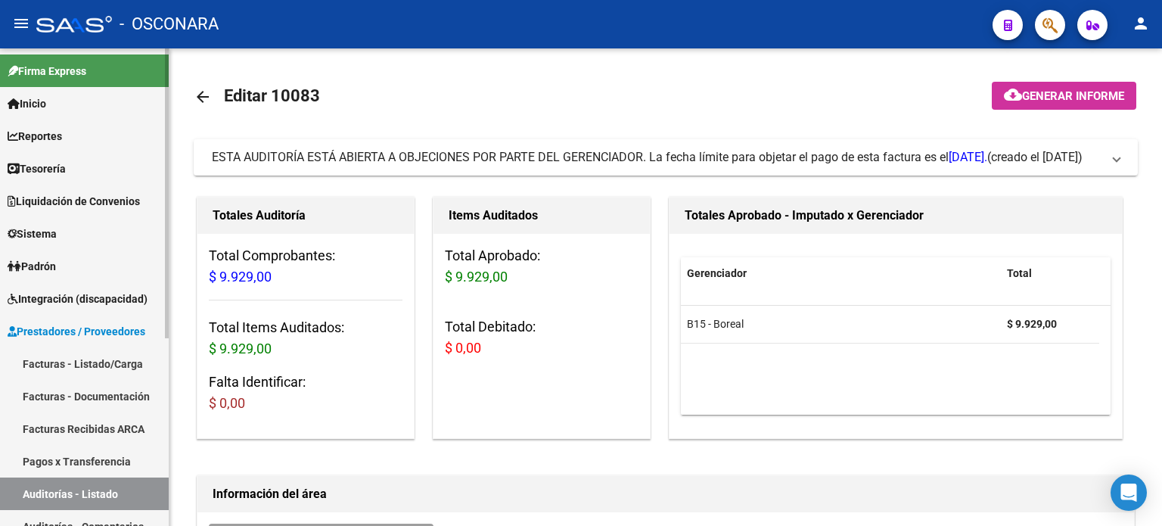
click at [67, 377] on link "Facturas - Listado/Carga" at bounding box center [84, 363] width 169 height 33
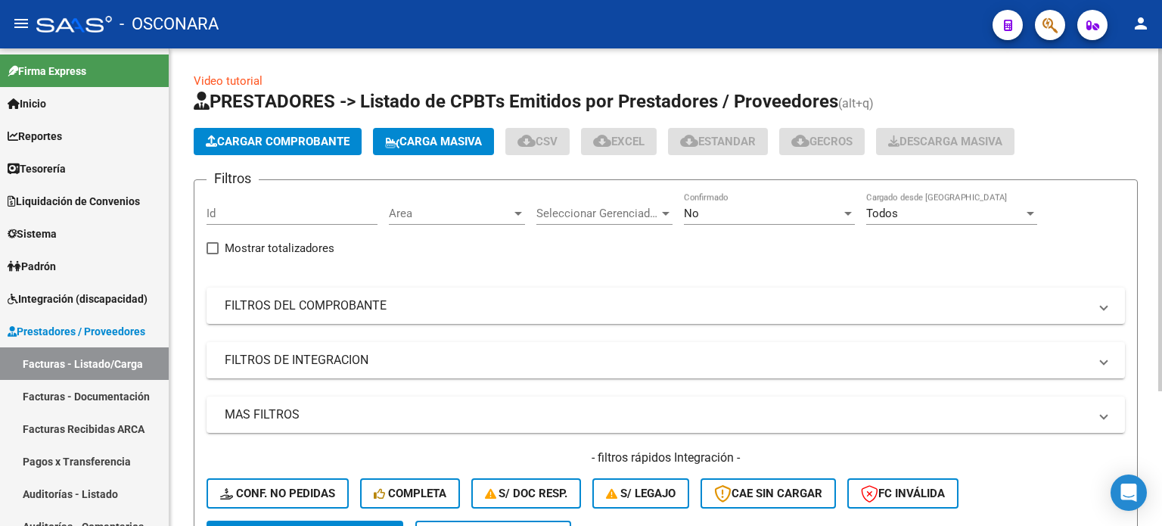
click at [272, 138] on span "Cargar Comprobante" at bounding box center [278, 142] width 144 height 14
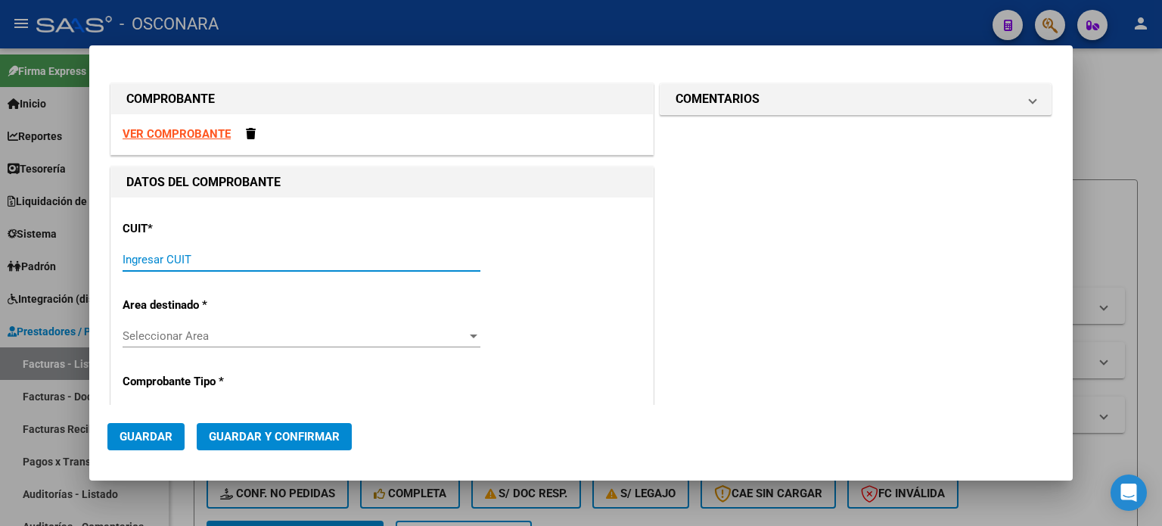
click at [241, 253] on input "Ingresar CUIT" at bounding box center [302, 260] width 358 height 14
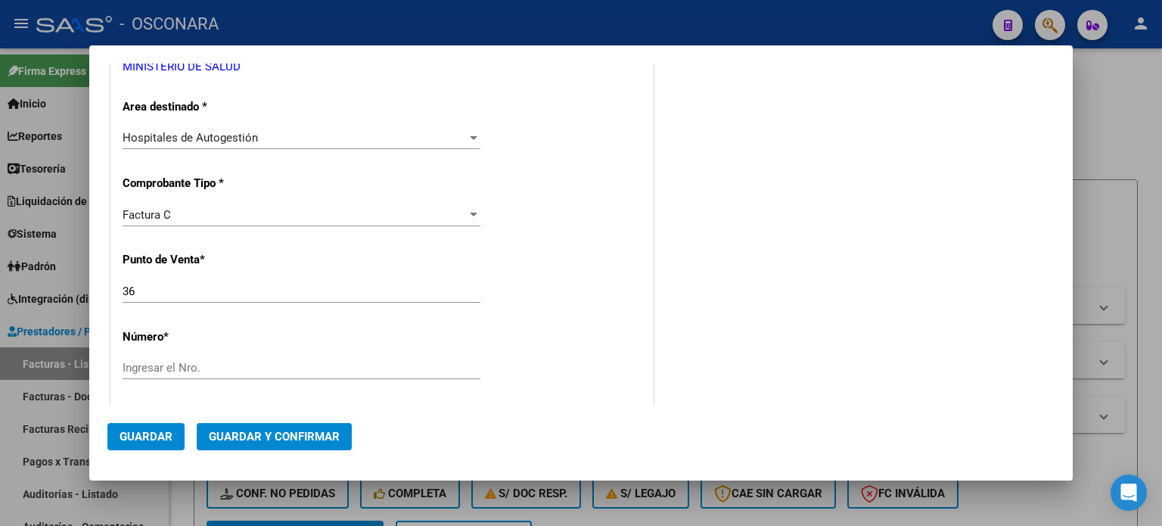
scroll to position [303, 0]
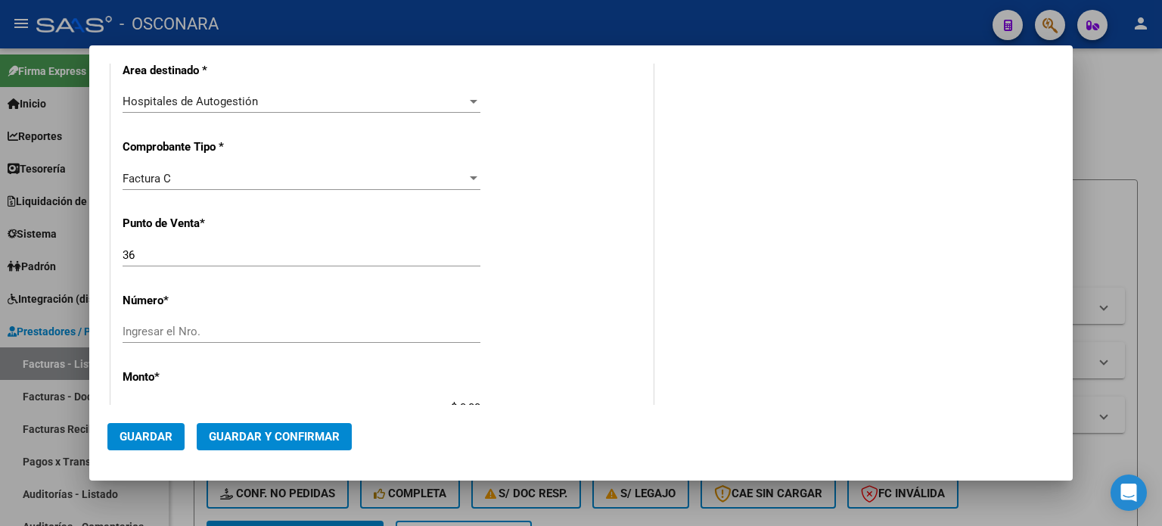
click at [160, 260] on input "36" at bounding box center [302, 255] width 358 height 14
click at [181, 325] on input "Ingresar el Nro." at bounding box center [302, 332] width 358 height 14
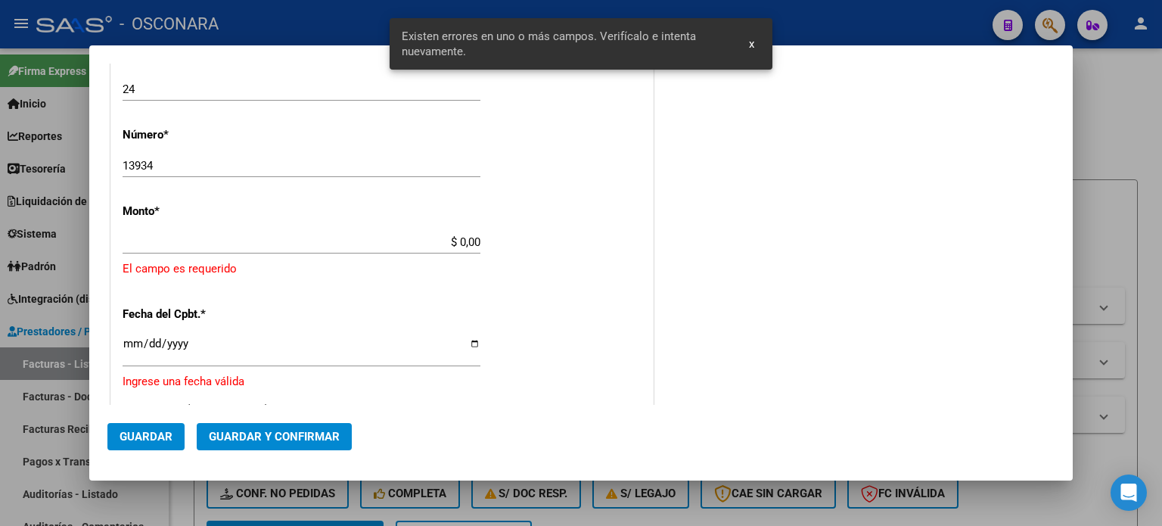
scroll to position [469, 0]
drag, startPoint x: 455, startPoint y: 240, endPoint x: 503, endPoint y: 240, distance: 48.4
click at [503, 240] on div "CUIT * 30-99925718-2 Ingresar CUIT ANALISIS PRESTADOR MINISTERIO DE SALUD ARCA …" at bounding box center [382, 282] width 542 height 1108
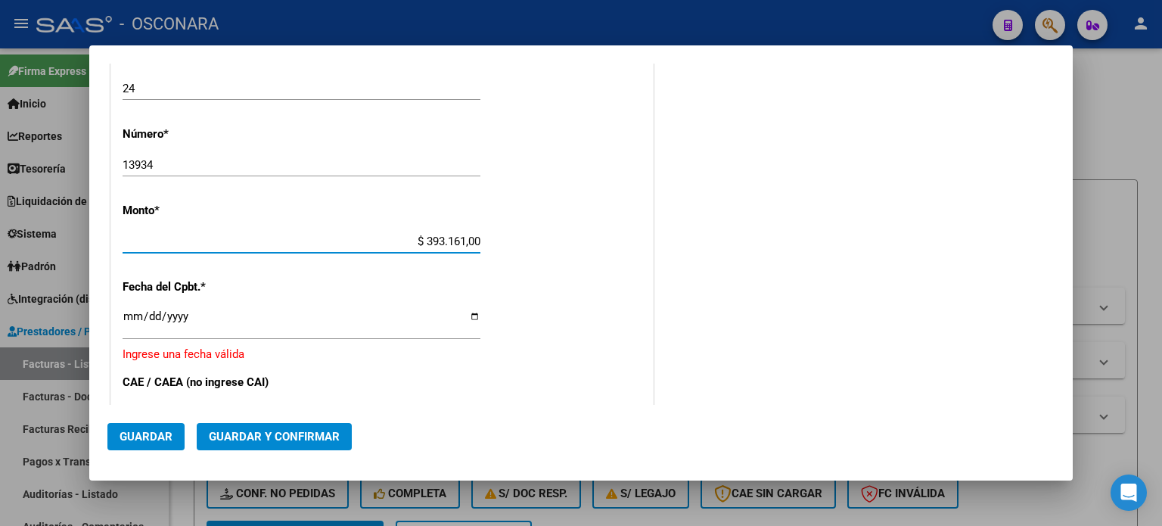
click at [127, 319] on input "Ingresar la fecha" at bounding box center [302, 322] width 358 height 24
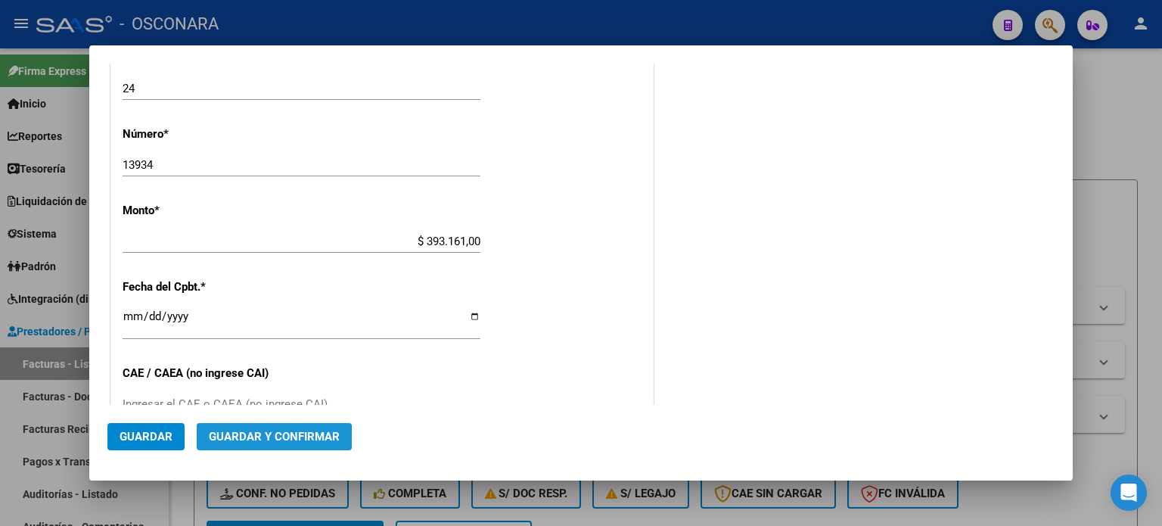
click at [257, 439] on span "Guardar y Confirmar" at bounding box center [274, 437] width 131 height 14
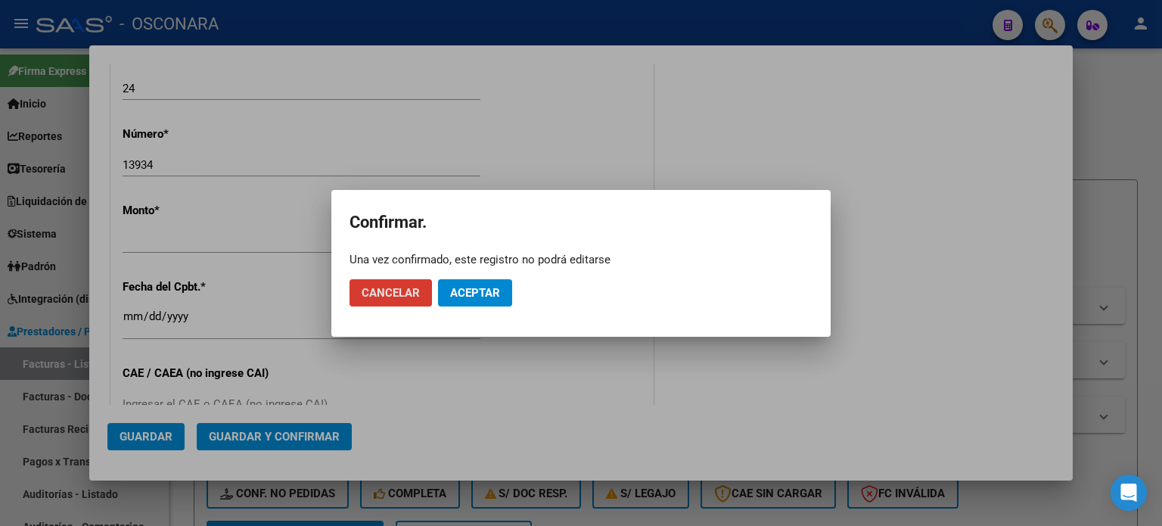
click at [496, 281] on button "Aceptar" at bounding box center [475, 292] width 74 height 27
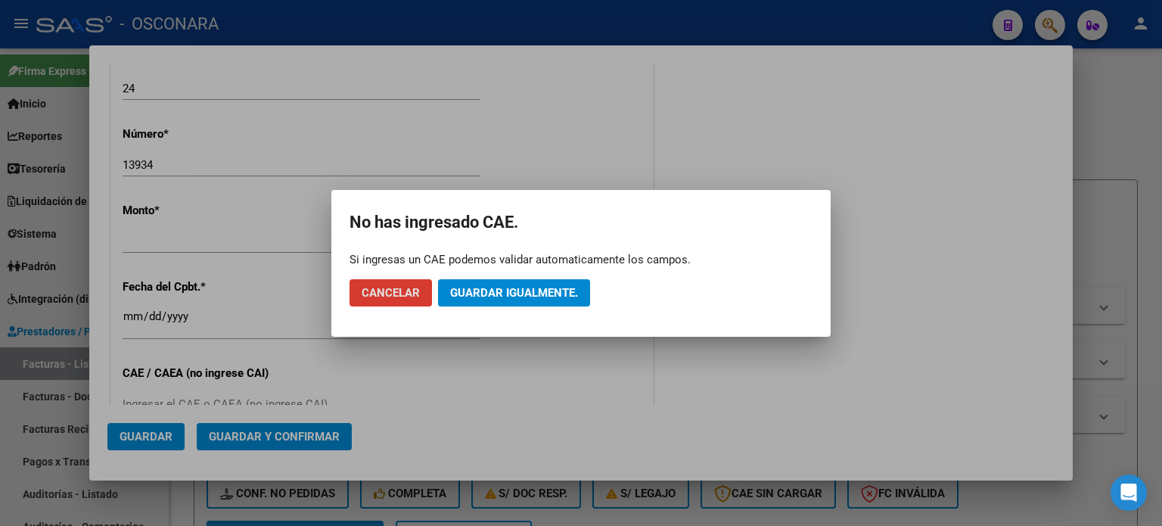
click at [545, 284] on button "Guardar igualmente." at bounding box center [514, 292] width 152 height 27
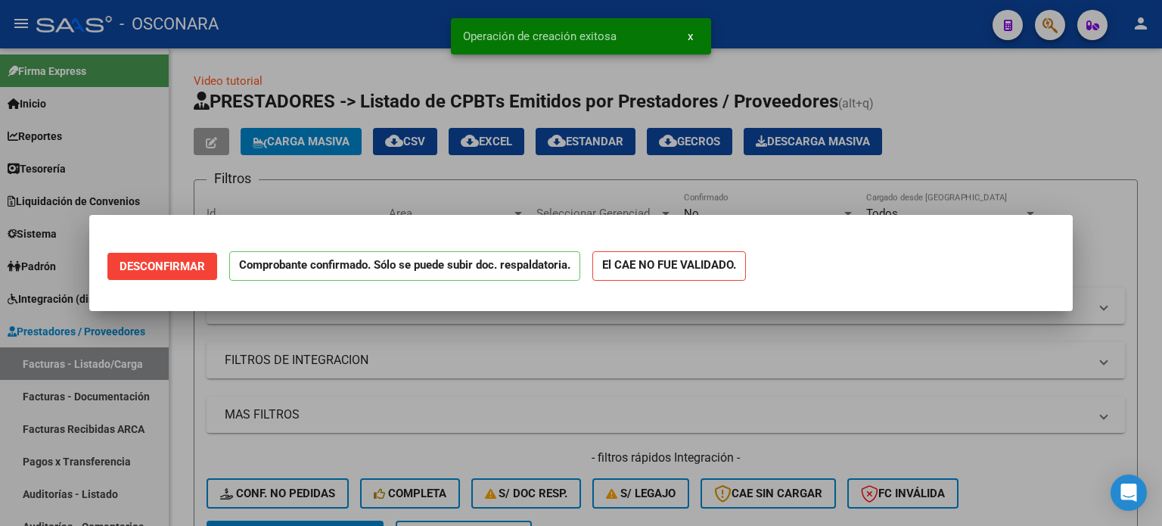
scroll to position [0, 0]
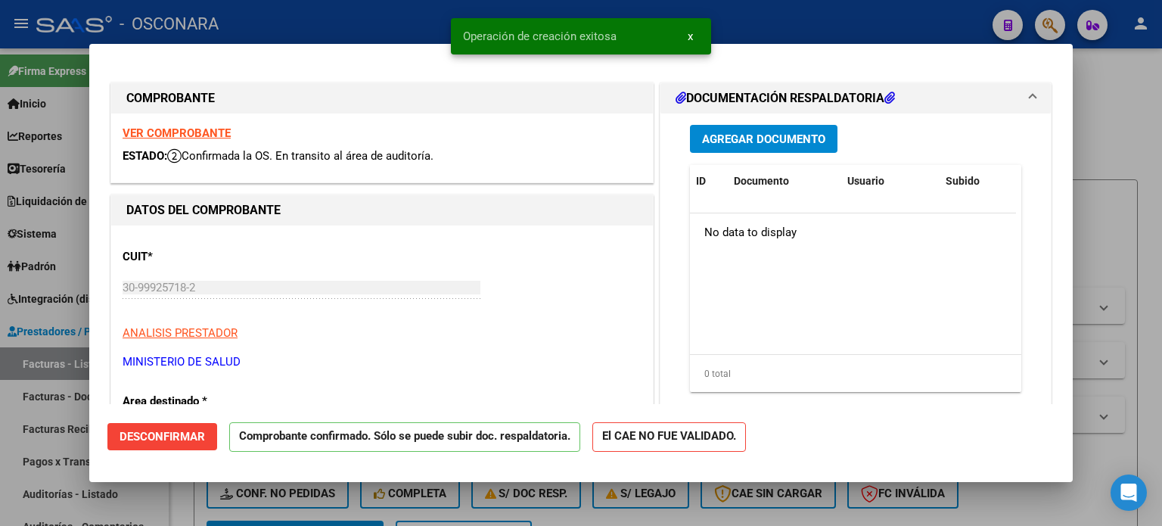
click at [0, 443] on div at bounding box center [581, 263] width 1162 height 526
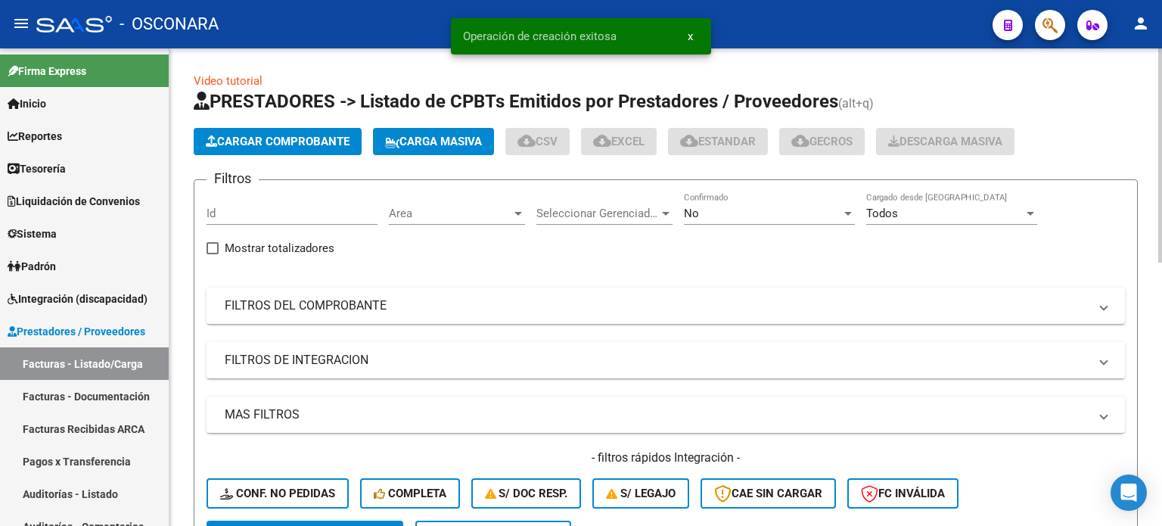
click at [34, 493] on link "Auditorías - Listado" at bounding box center [84, 493] width 169 height 33
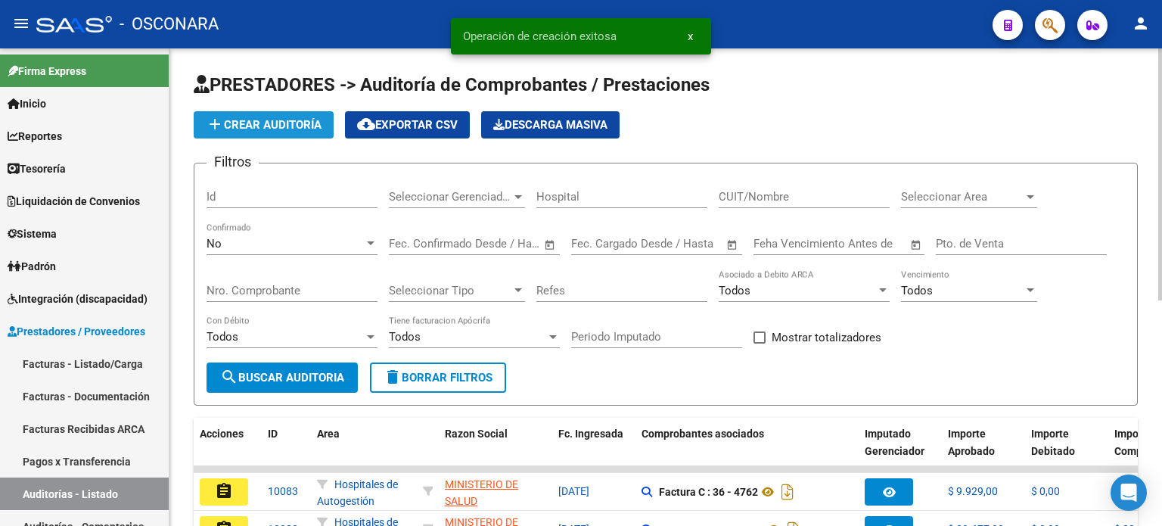
click at [282, 118] on span "add Crear Auditoría" at bounding box center [264, 125] width 116 height 14
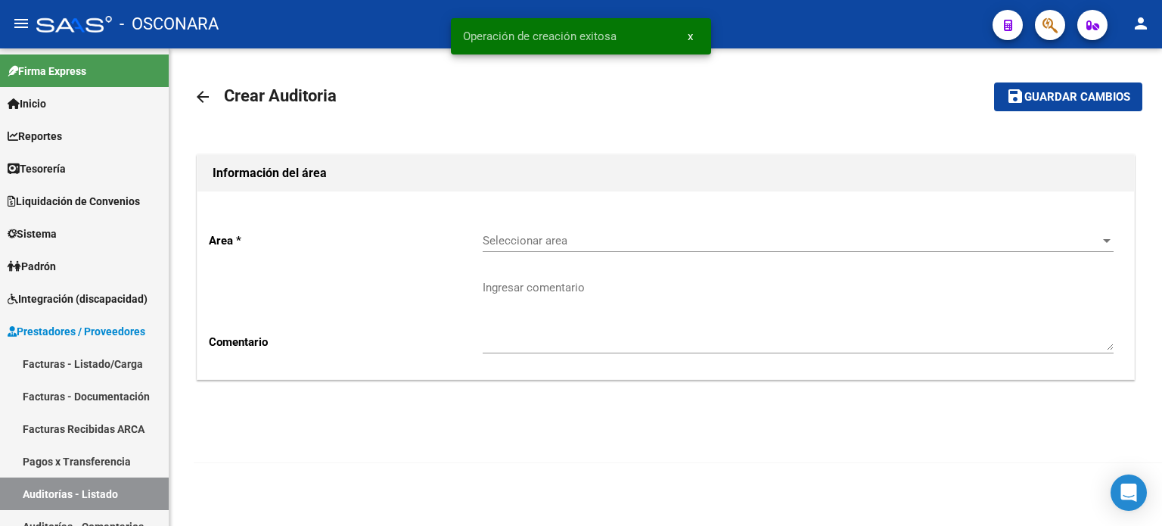
click at [522, 237] on span "Seleccionar area" at bounding box center [791, 241] width 617 height 14
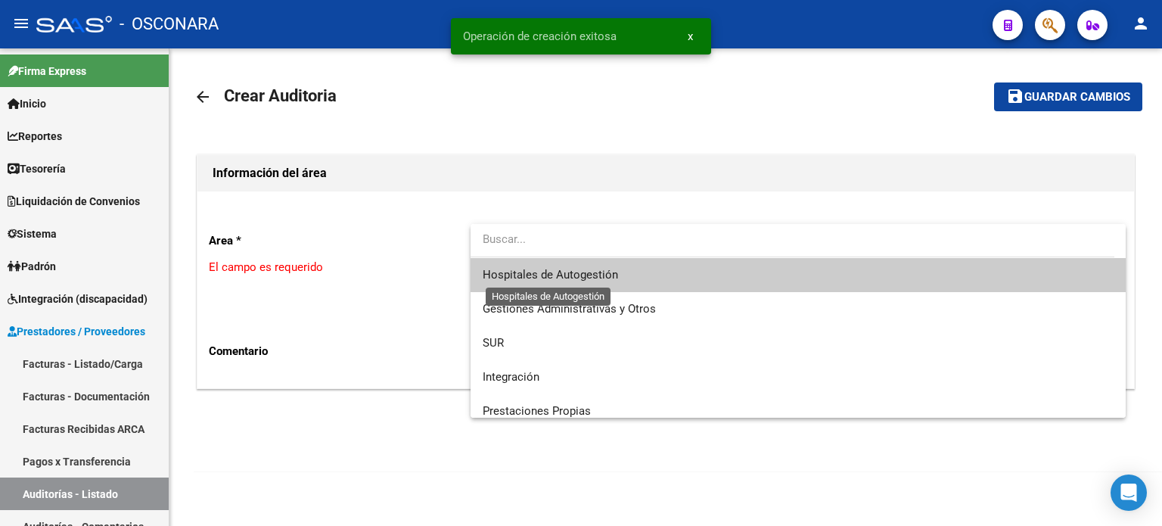
click at [525, 273] on span "Hospitales de Autogestión" at bounding box center [550, 275] width 135 height 14
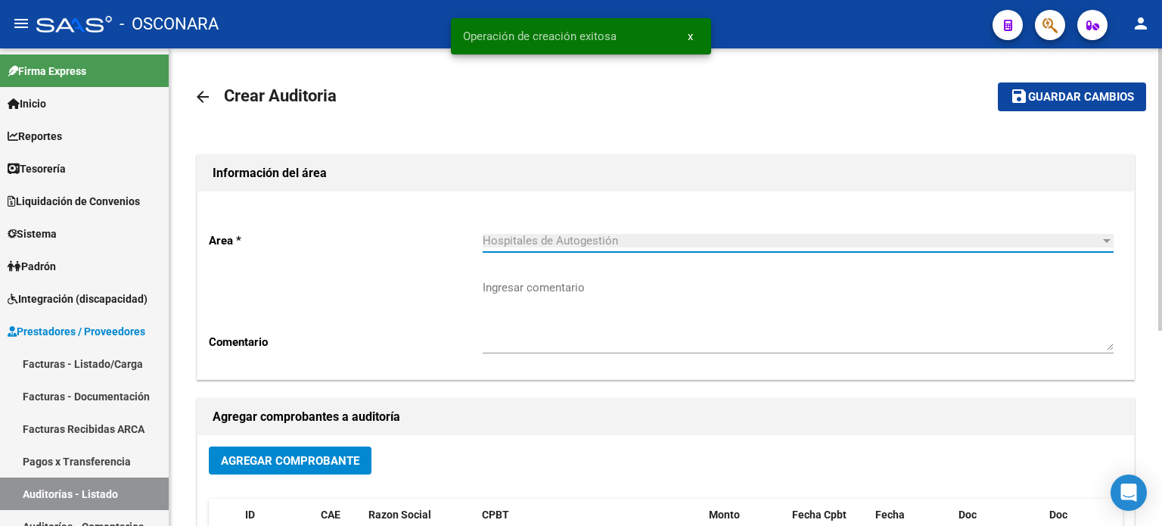
click at [312, 454] on span "Agregar Comprobante" at bounding box center [290, 461] width 138 height 14
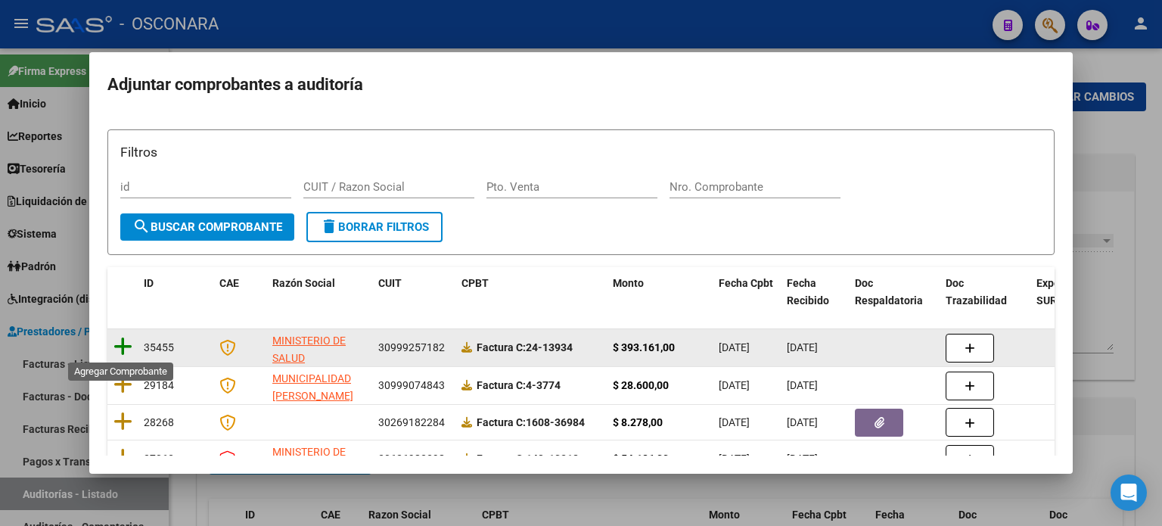
click at [124, 338] on icon at bounding box center [122, 346] width 19 height 21
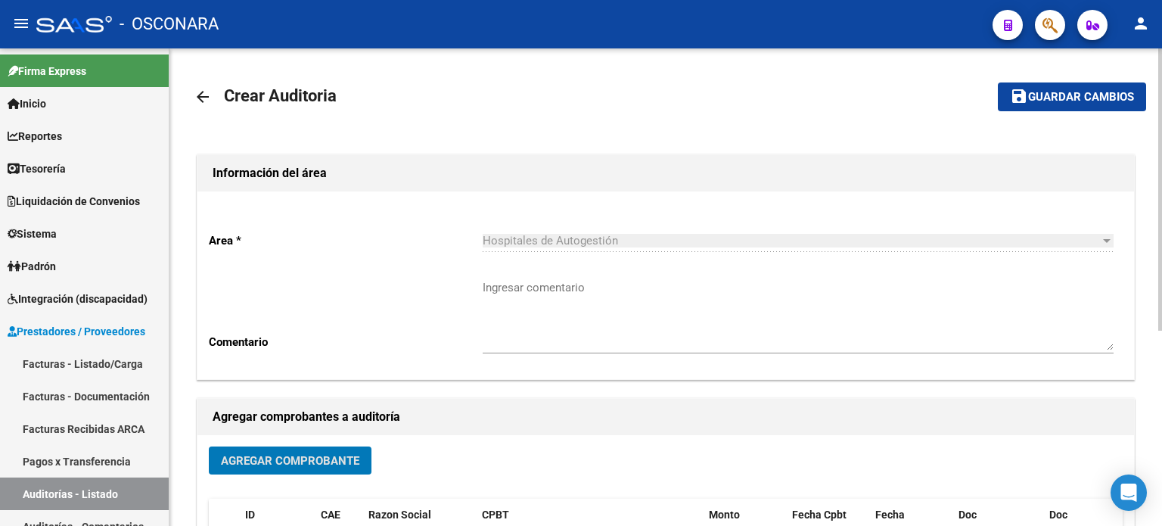
click at [1068, 92] on span "Guardar cambios" at bounding box center [1081, 98] width 106 height 14
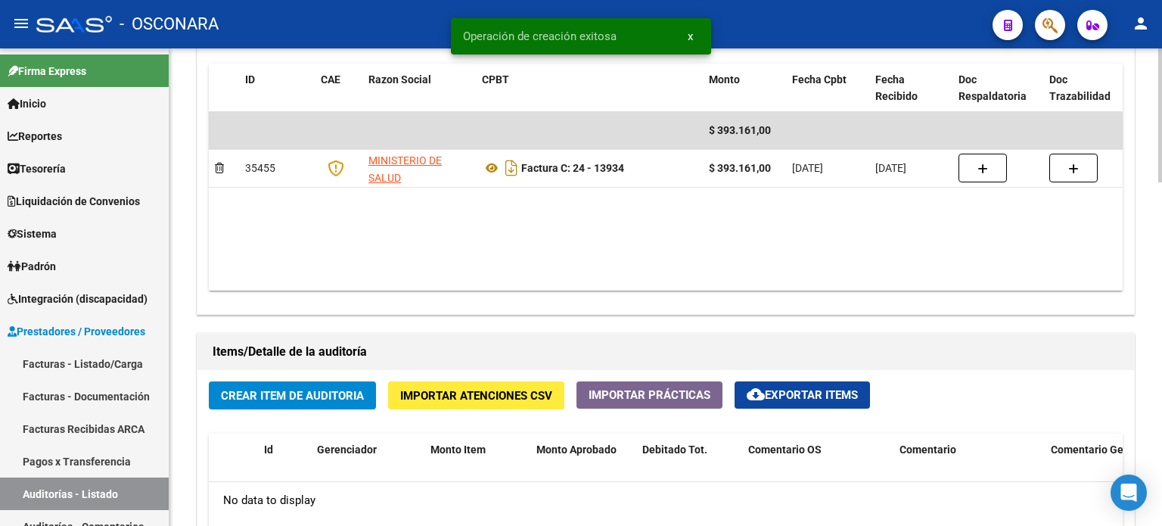
scroll to position [1059, 0]
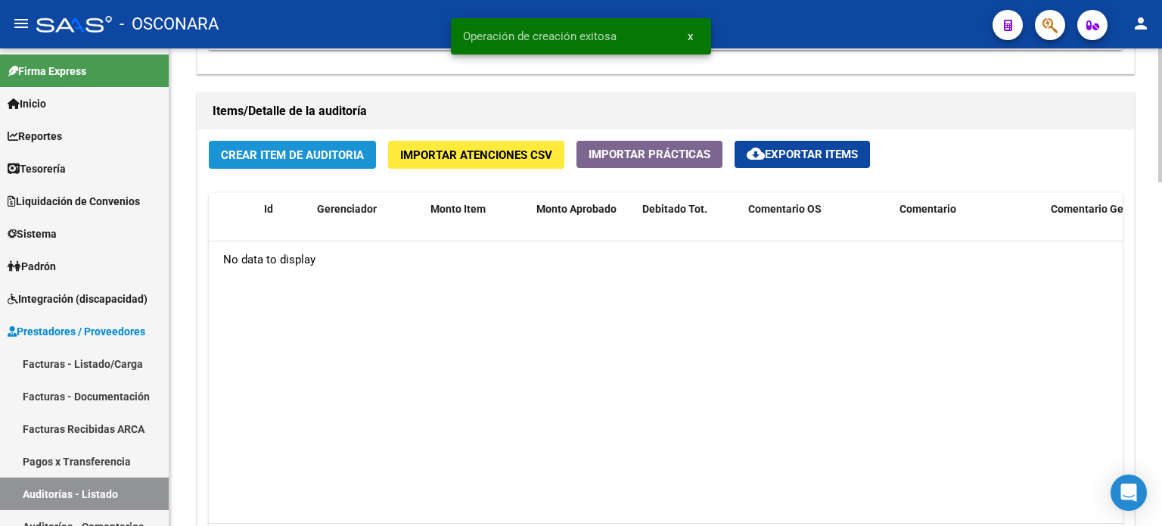
click at [316, 160] on button "Crear Item de Auditoria" at bounding box center [292, 155] width 167 height 28
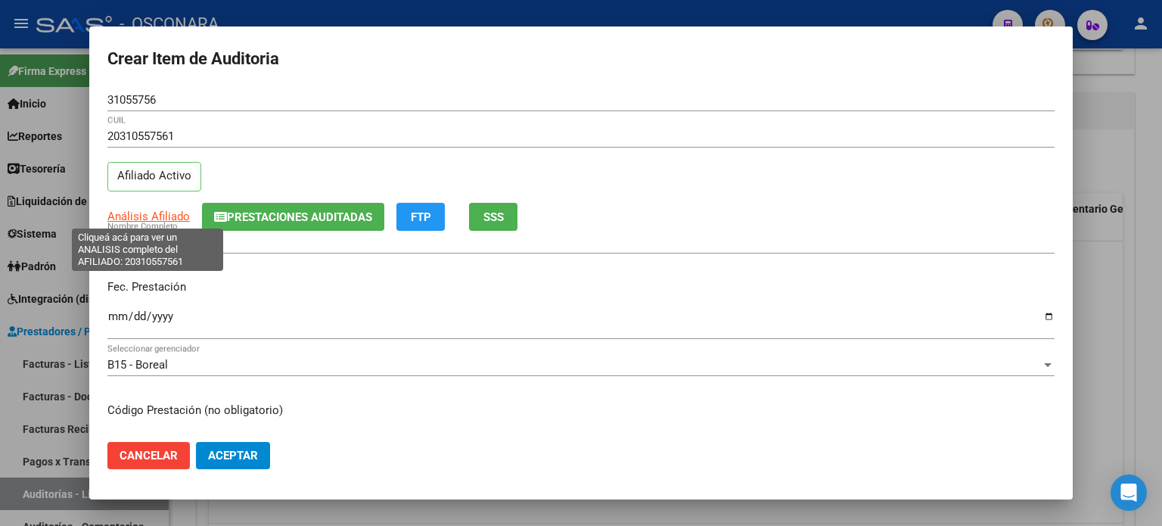
click at [176, 216] on span "Análisis Afiliado" at bounding box center [148, 217] width 82 height 14
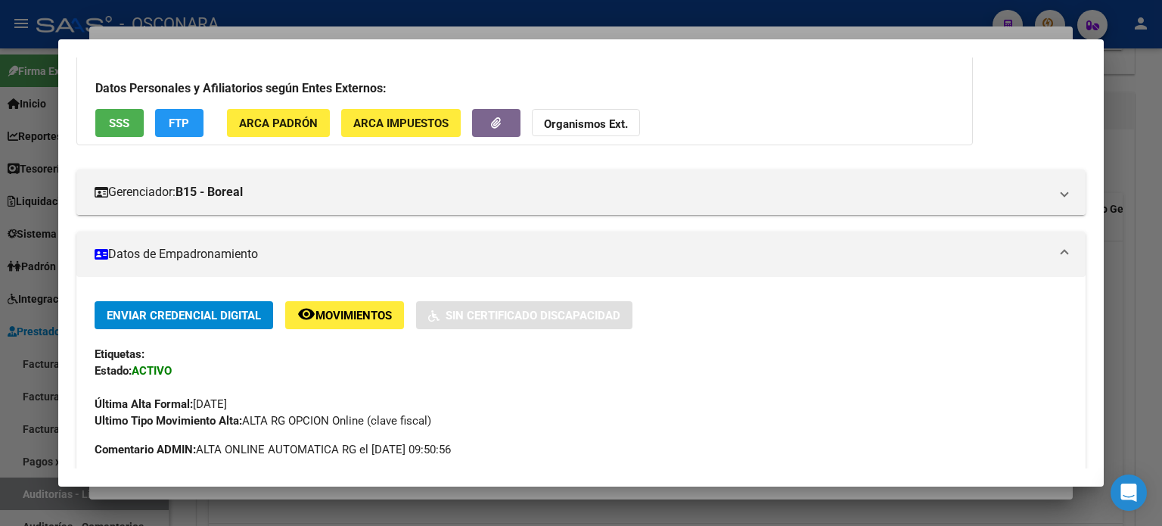
scroll to position [0, 0]
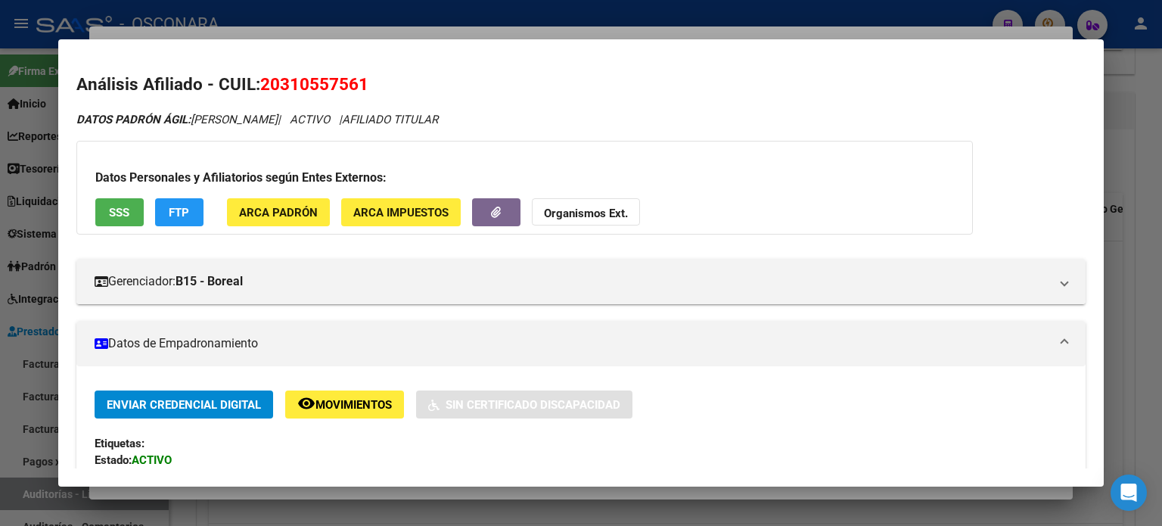
click at [1147, 175] on div at bounding box center [581, 263] width 1162 height 526
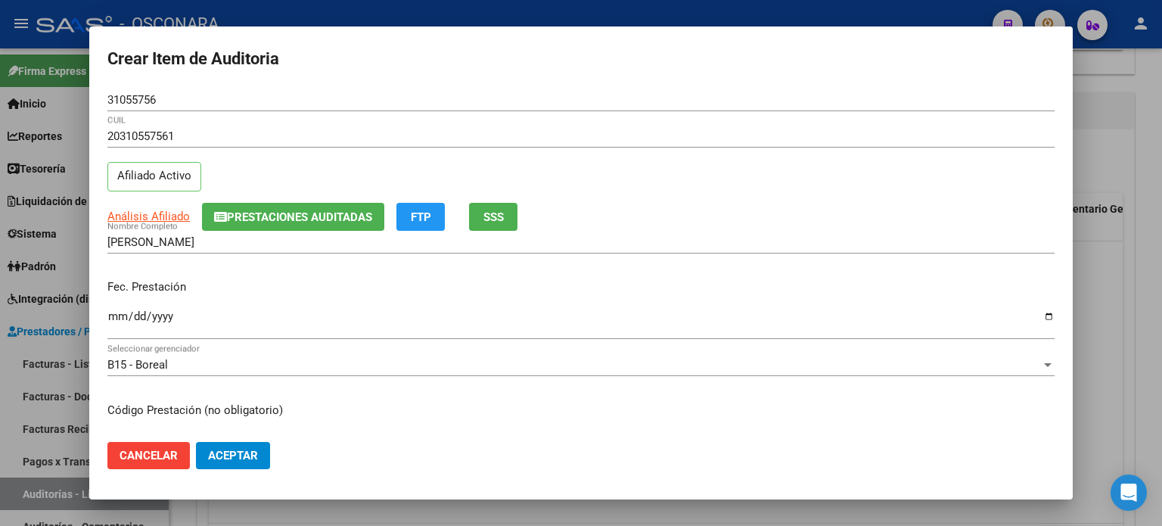
click at [119, 320] on input "Ingresar la fecha" at bounding box center [580, 322] width 947 height 24
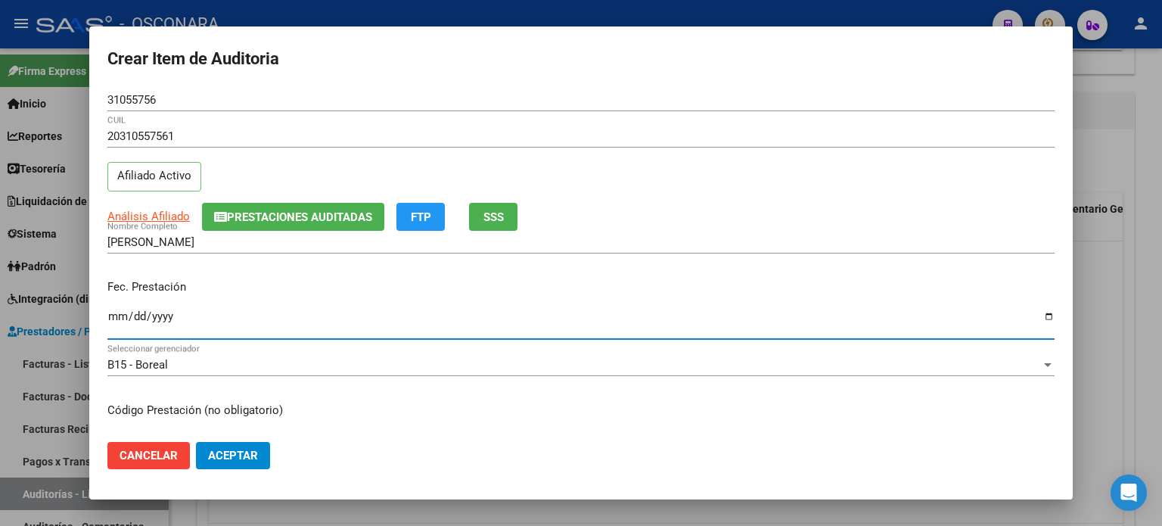
click at [272, 200] on div "20310557561 CUIL Afiliado Activo" at bounding box center [580, 163] width 947 height 77
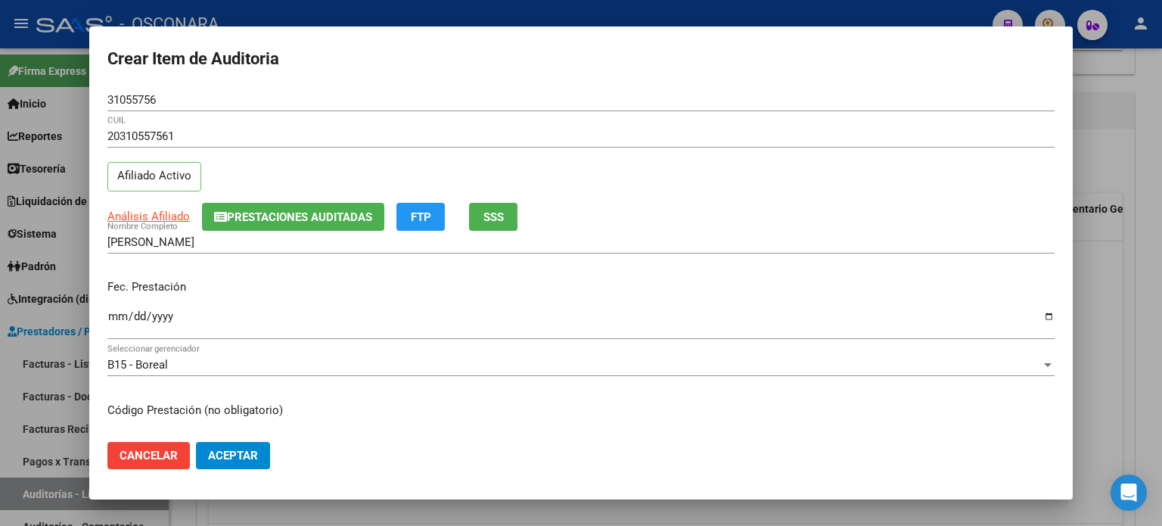
click at [275, 215] on span "Prestaciones Auditadas" at bounding box center [299, 217] width 145 height 14
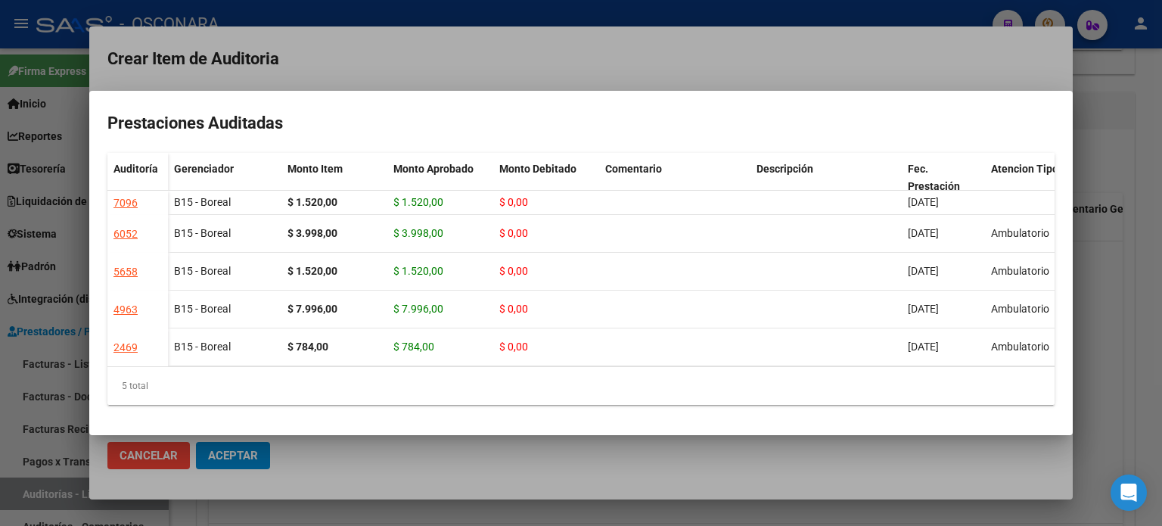
click at [1127, 238] on div at bounding box center [581, 263] width 1162 height 526
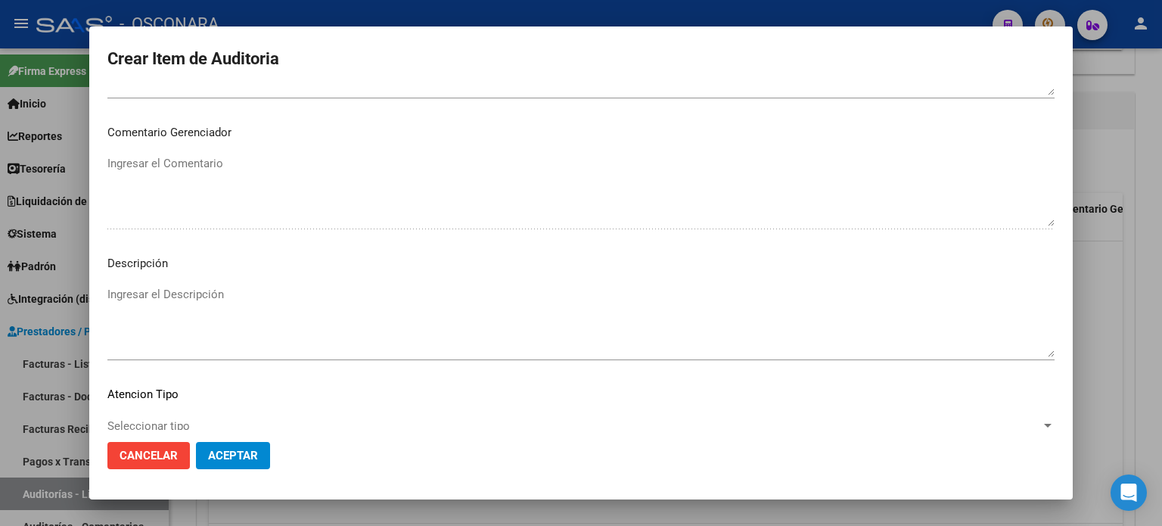
scroll to position [1020, 0]
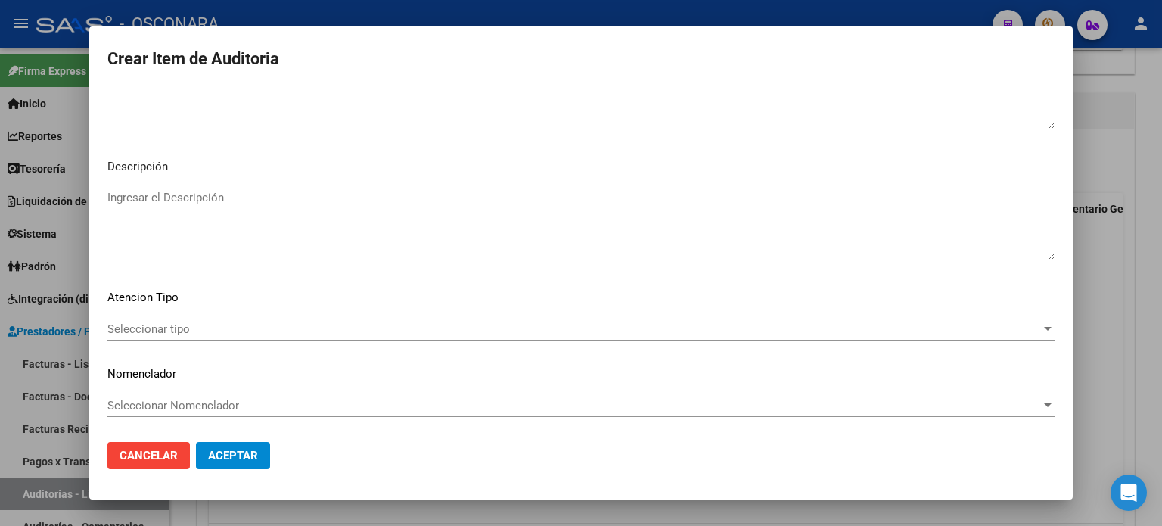
click at [216, 243] on textarea "Ingresar el Descripción" at bounding box center [580, 224] width 947 height 71
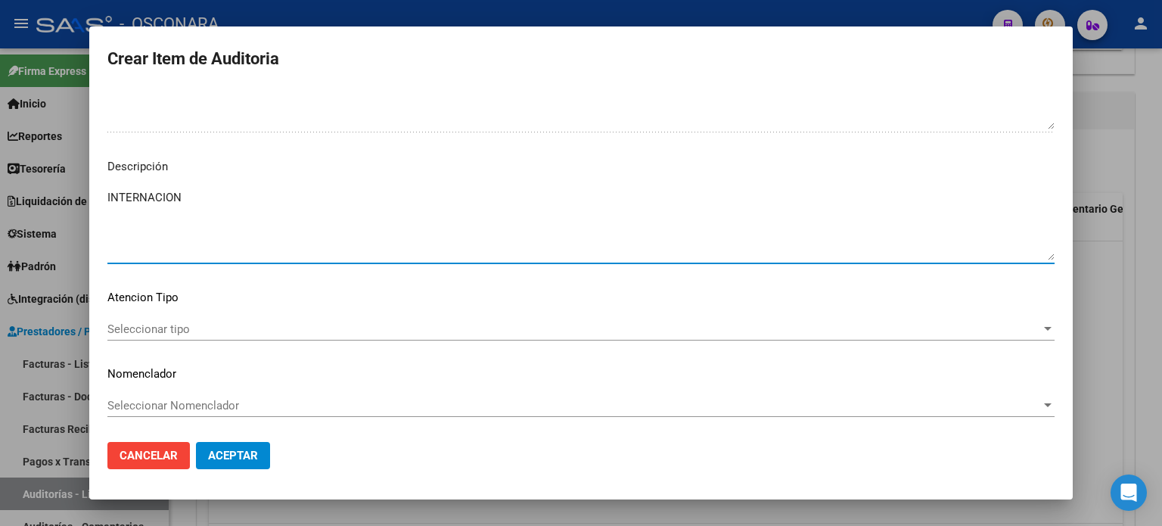
click at [125, 332] on span "Seleccionar tipo" at bounding box center [574, 329] width 934 height 14
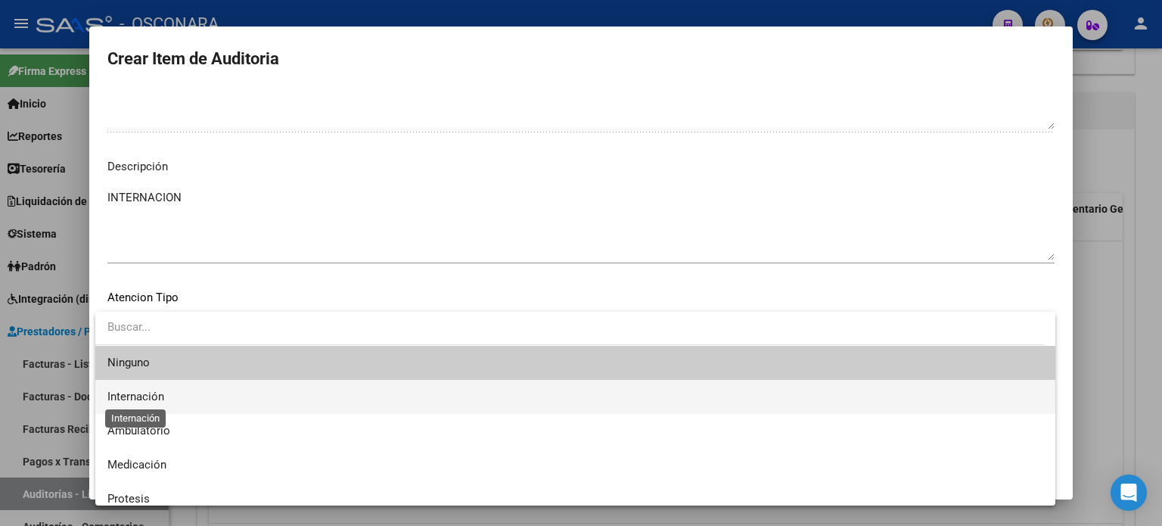
click at [135, 395] on span "Internación" at bounding box center [135, 397] width 57 height 14
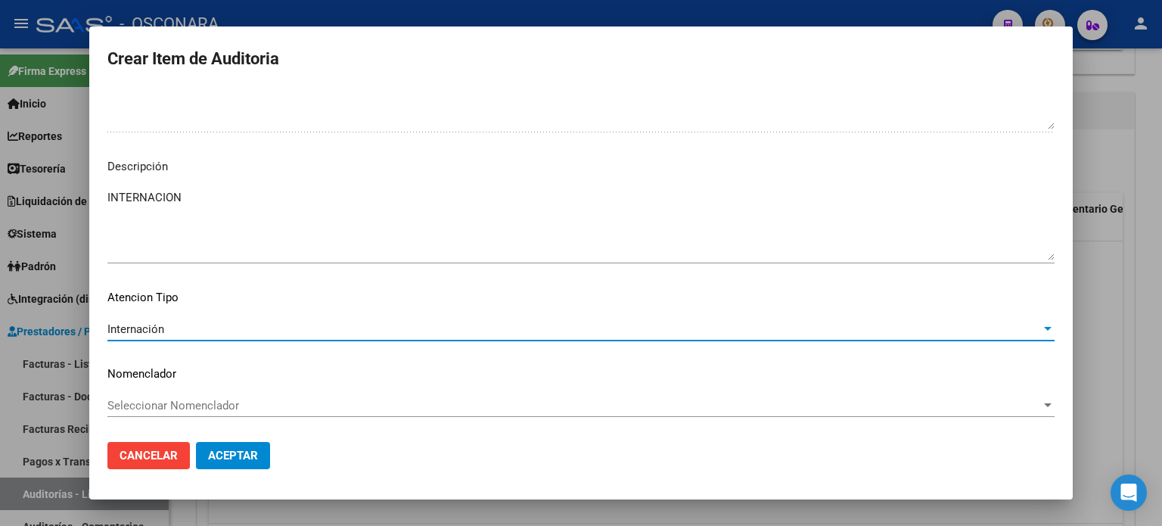
click at [242, 456] on span "Aceptar" at bounding box center [233, 456] width 50 height 14
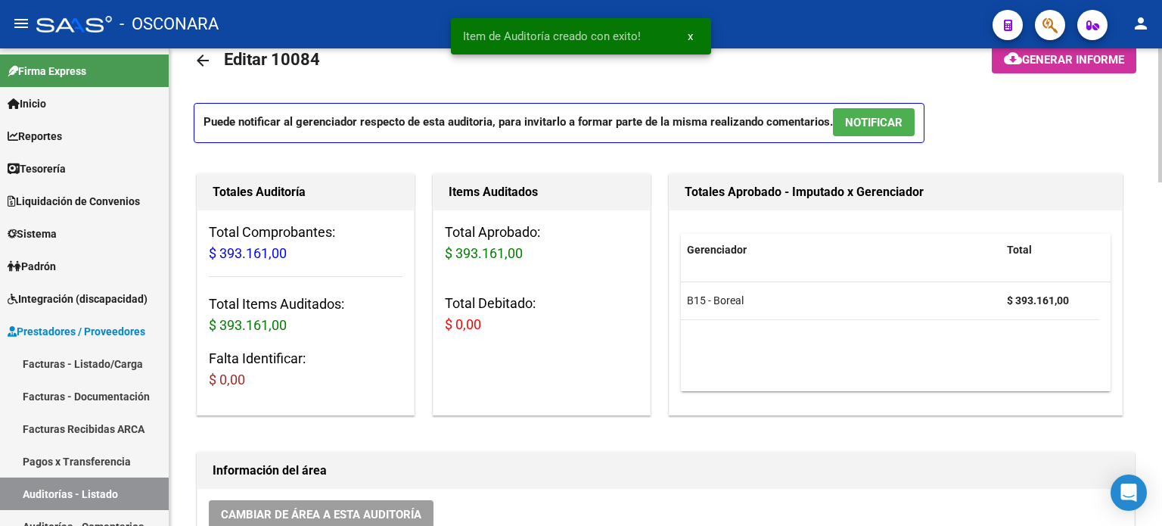
scroll to position [0, 0]
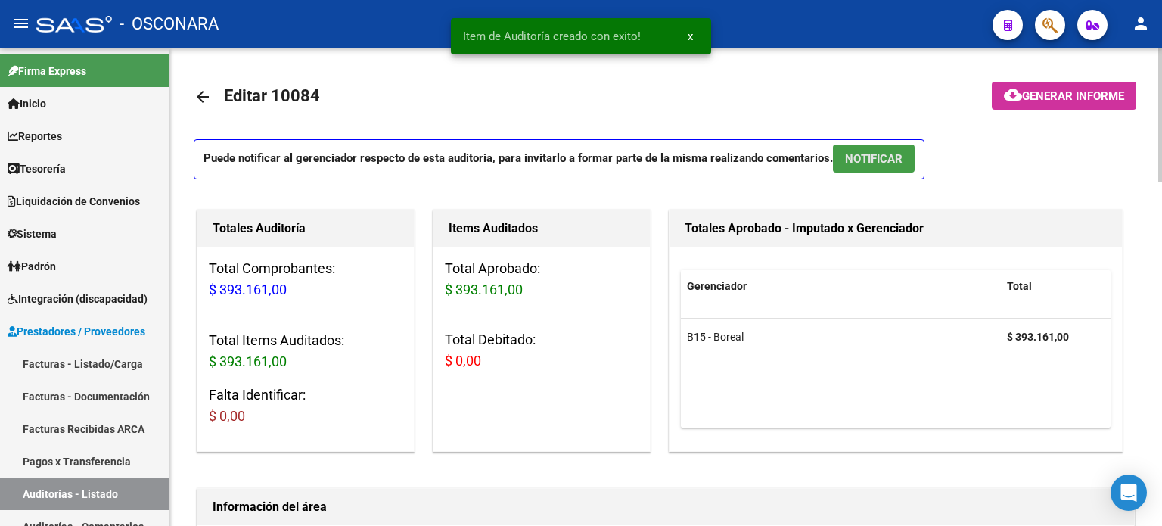
click at [876, 156] on span "NOTIFICAR" at bounding box center [874, 159] width 58 height 14
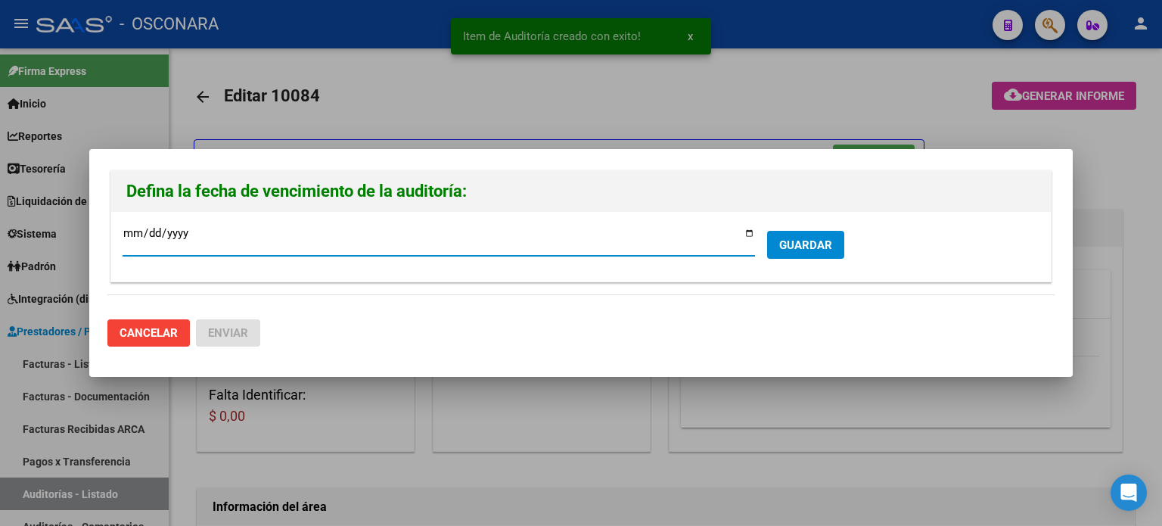
click at [748, 232] on input "2025-09-29" at bounding box center [439, 239] width 633 height 24
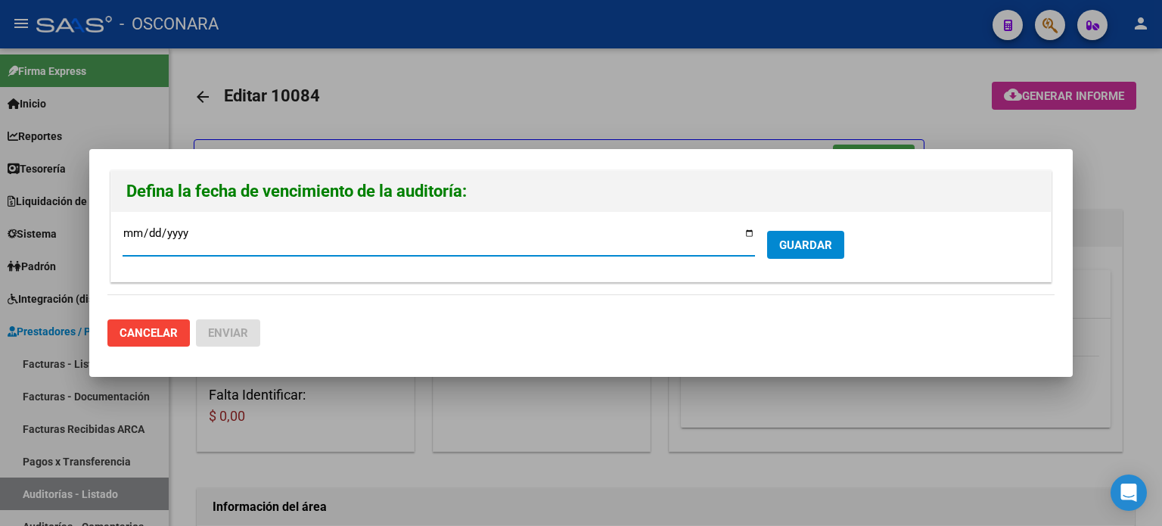
click at [819, 241] on span "GUARDAR" at bounding box center [805, 245] width 53 height 14
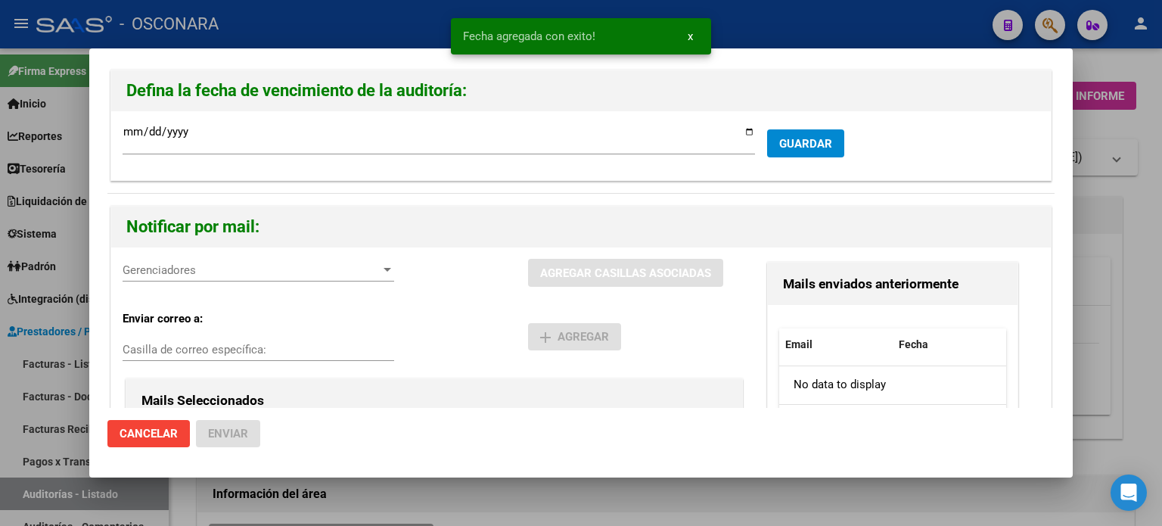
click at [254, 263] on span "Gerenciadores" at bounding box center [252, 270] width 258 height 14
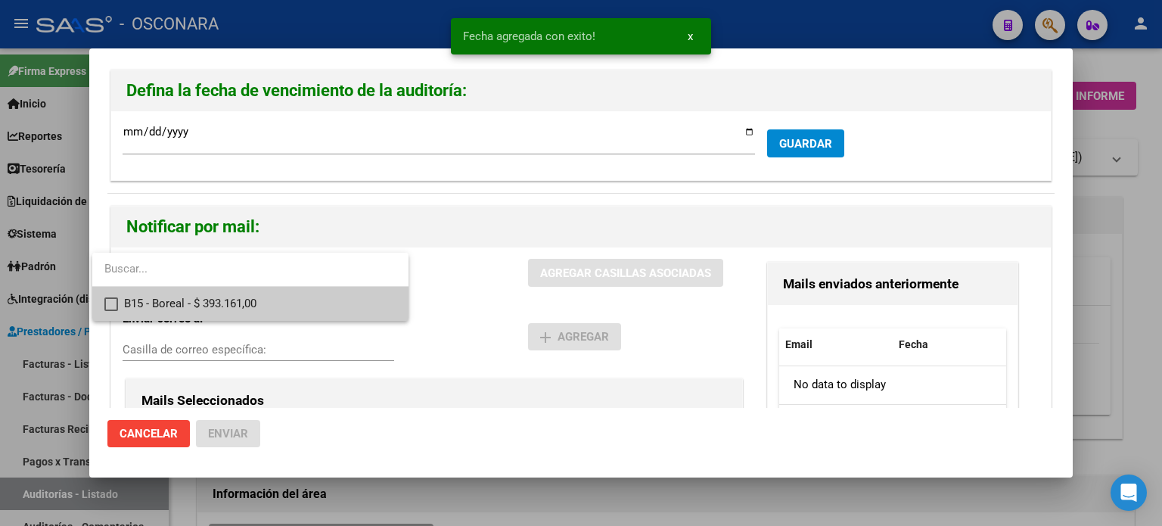
click at [208, 297] on span "B15 - Boreal - $ 393.161,00" at bounding box center [260, 304] width 272 height 34
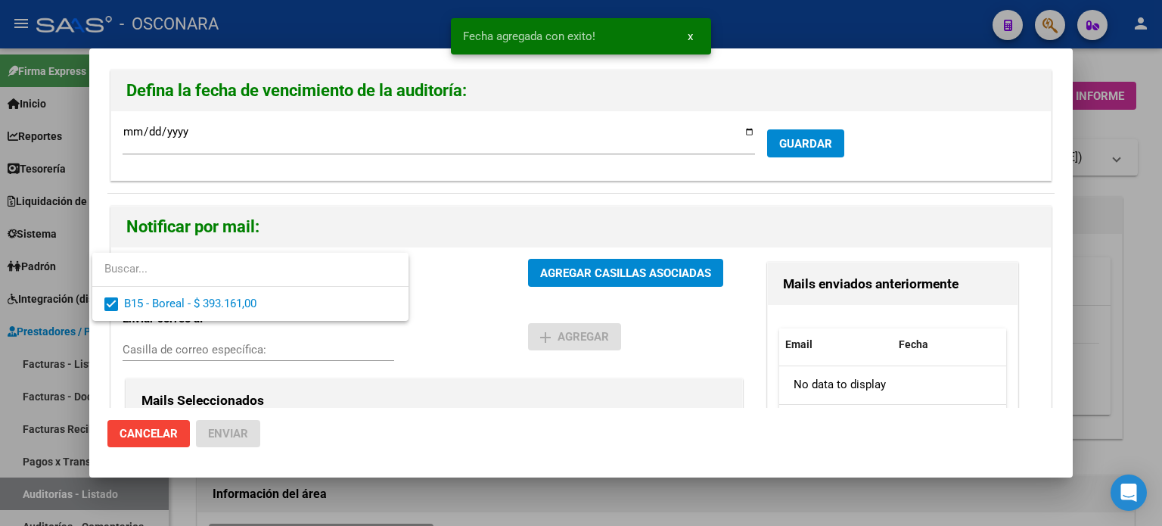
click at [594, 269] on div at bounding box center [581, 263] width 1162 height 526
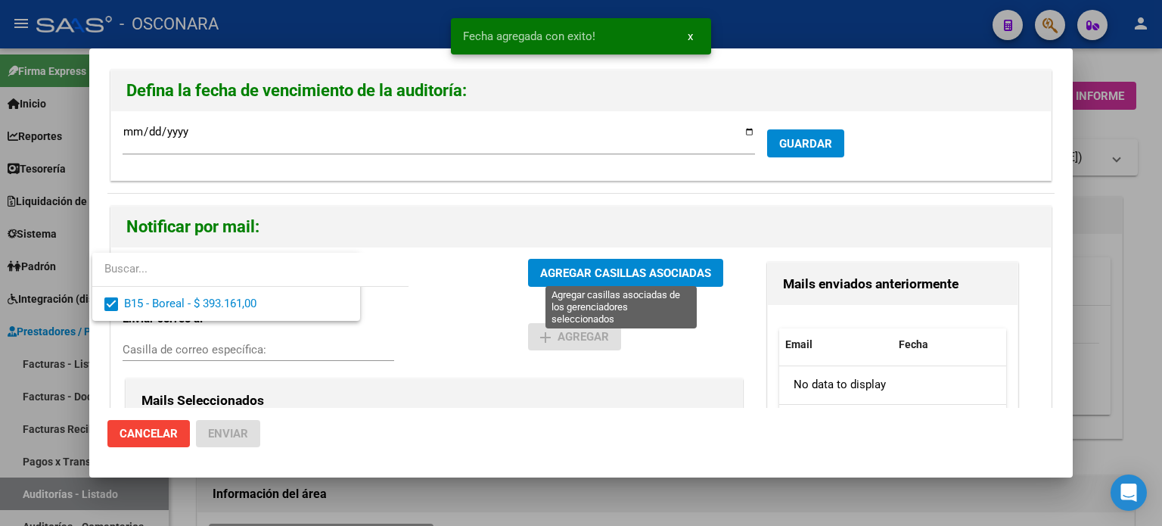
click at [652, 266] on span "AGREGAR CASILLAS ASOCIADAS" at bounding box center [625, 273] width 171 height 14
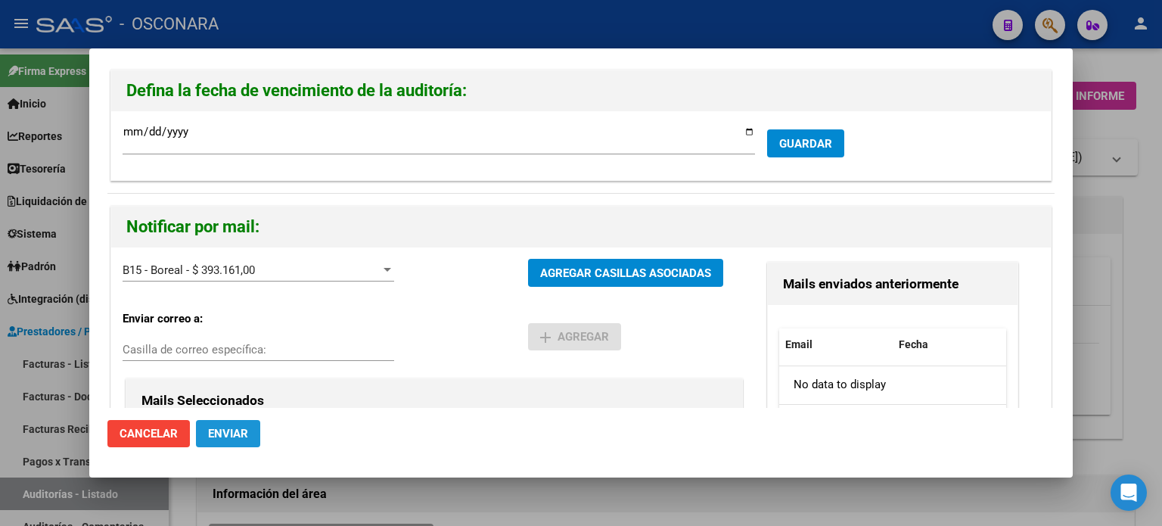
drag, startPoint x: 228, startPoint y: 432, endPoint x: 679, endPoint y: 420, distance: 451.1
click at [229, 432] on span "Enviar" at bounding box center [228, 434] width 40 height 14
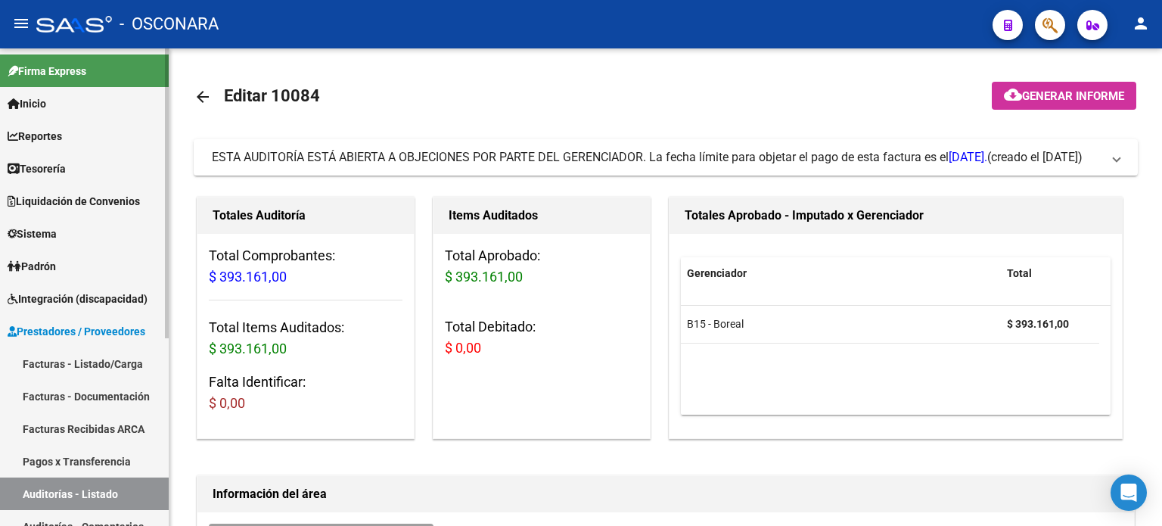
click at [70, 362] on link "Facturas - Listado/Carga" at bounding box center [84, 363] width 169 height 33
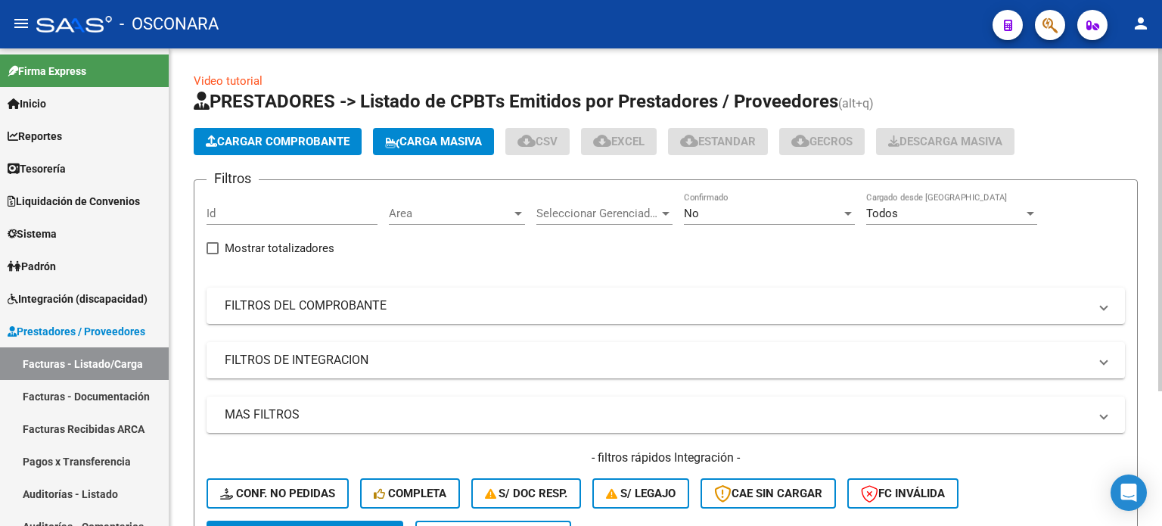
click at [266, 142] on span "Cargar Comprobante" at bounding box center [278, 142] width 144 height 14
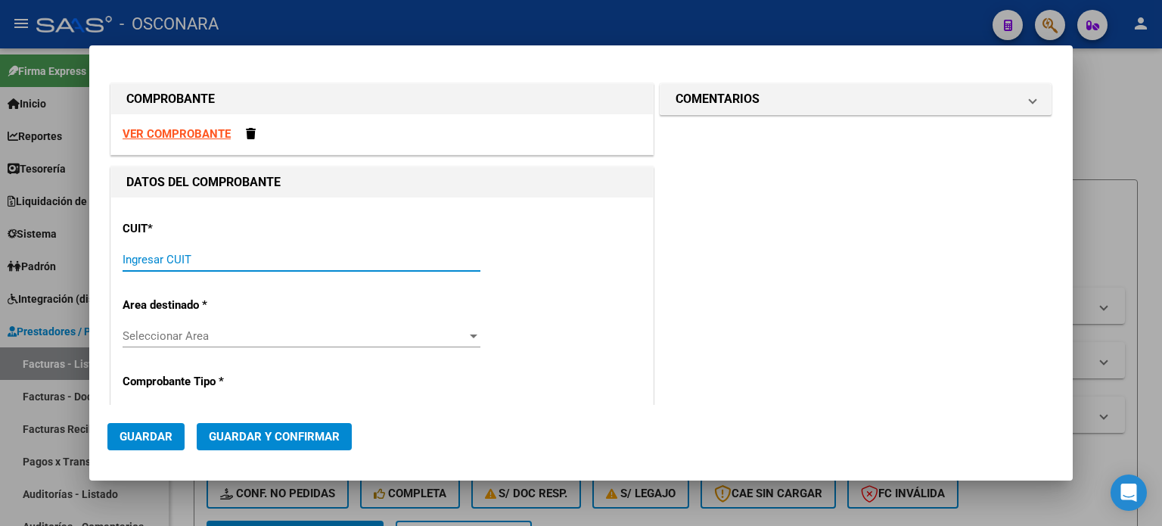
click at [138, 260] on input "Ingresar CUIT" at bounding box center [302, 260] width 358 height 14
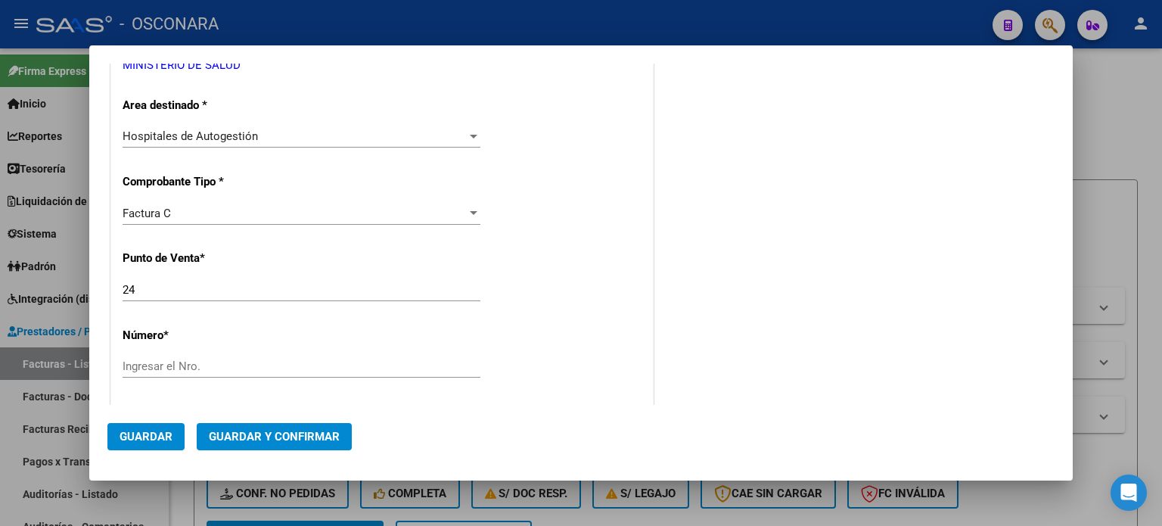
scroll to position [303, 0]
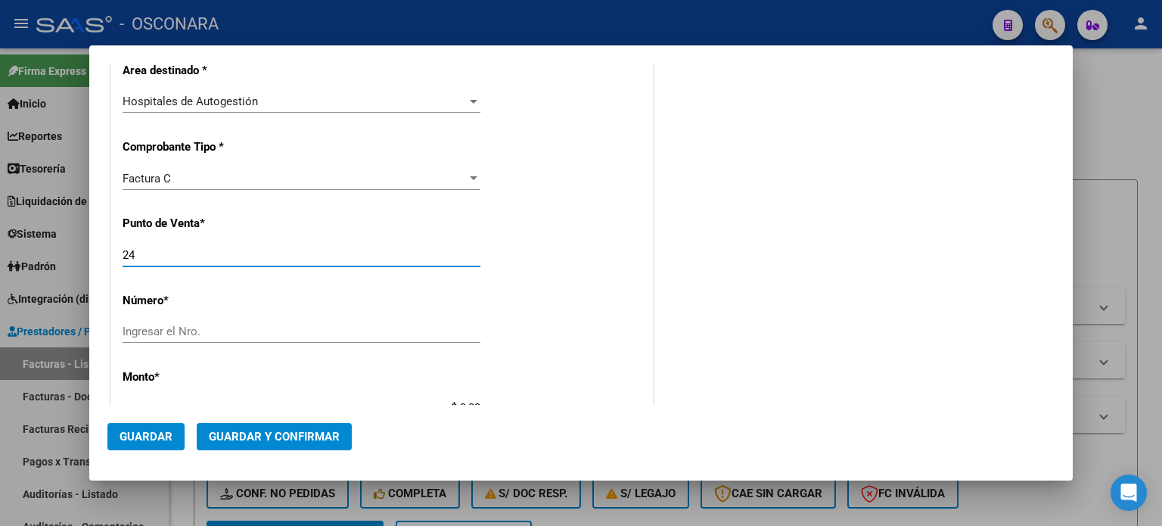
click at [206, 259] on input "24" at bounding box center [302, 255] width 358 height 14
click at [164, 328] on input "Ingresar el Nro." at bounding box center [302, 332] width 358 height 14
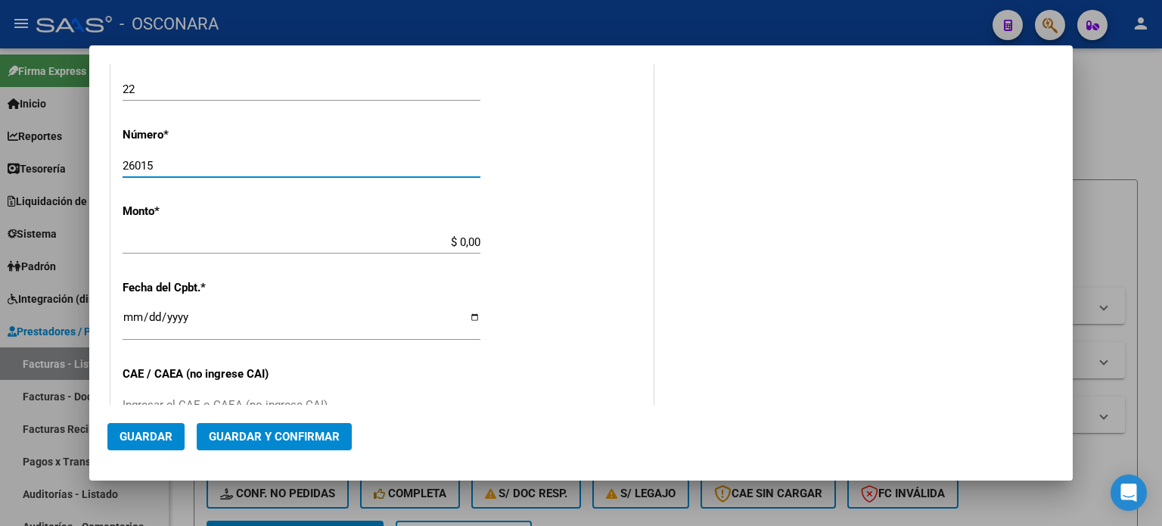
scroll to position [530, 0]
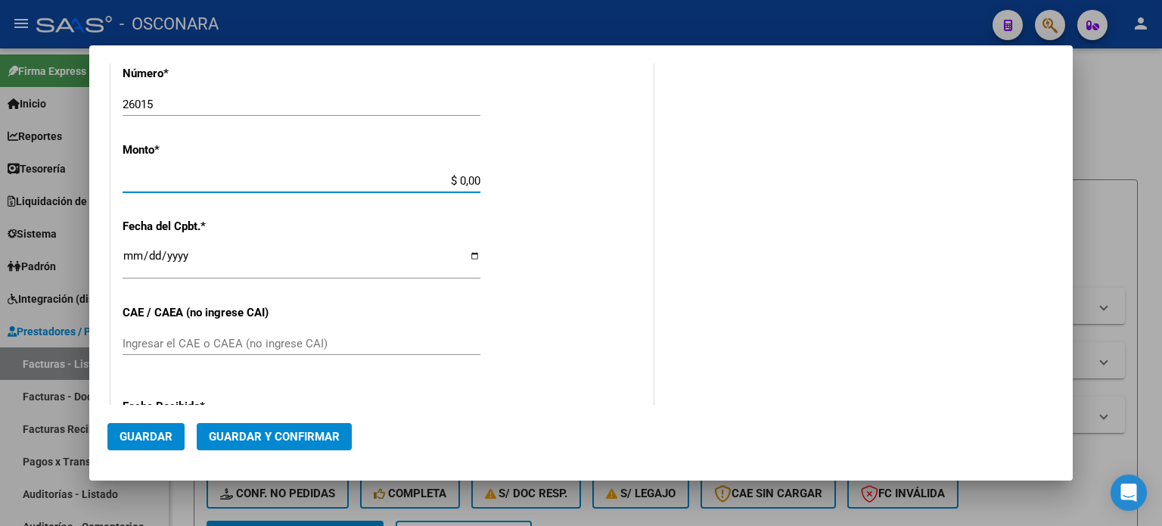
drag, startPoint x: 452, startPoint y: 176, endPoint x: 543, endPoint y: 173, distance: 91.6
click at [499, 177] on div "CUIT * 30-99925718-2 Ingresar CUIT ANALISIS PRESTADOR MINISTERIO DE SALUD ARCA …" at bounding box center [382, 204] width 542 height 1073
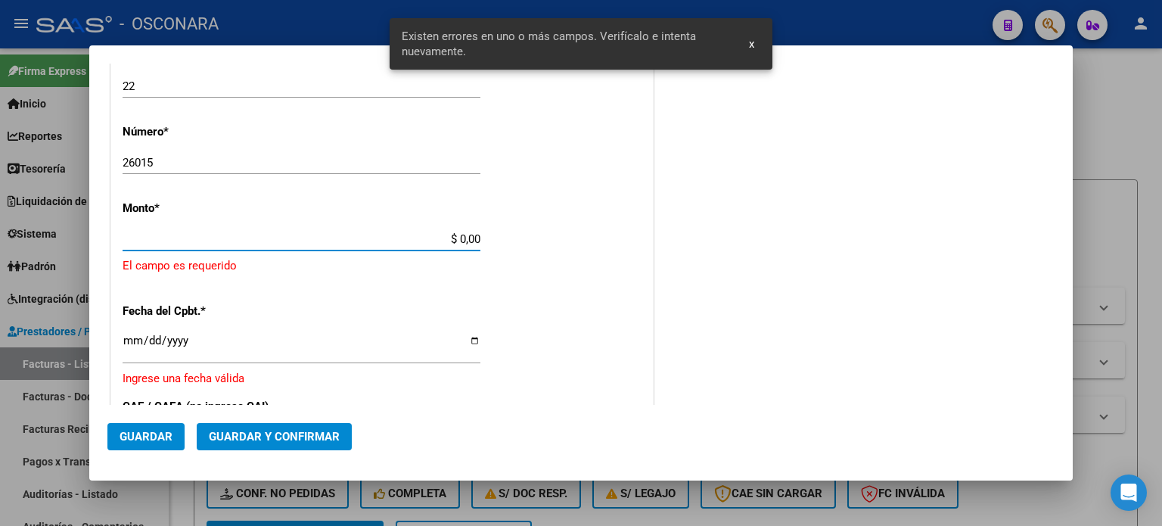
scroll to position [469, 0]
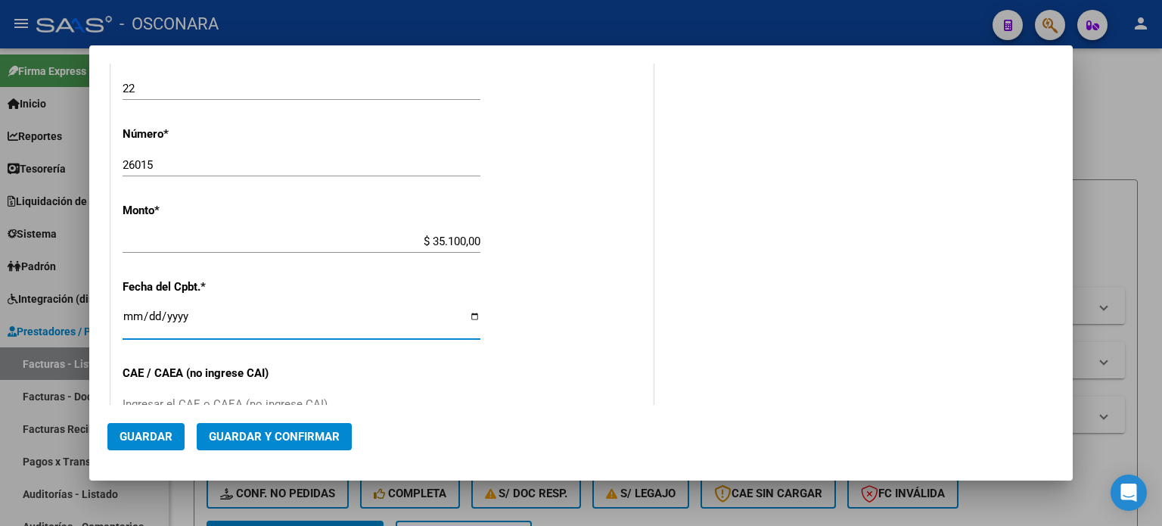
click at [130, 317] on input "2025-06-24" at bounding box center [302, 322] width 358 height 24
click at [242, 439] on span "Guardar y Confirmar" at bounding box center [274, 437] width 131 height 14
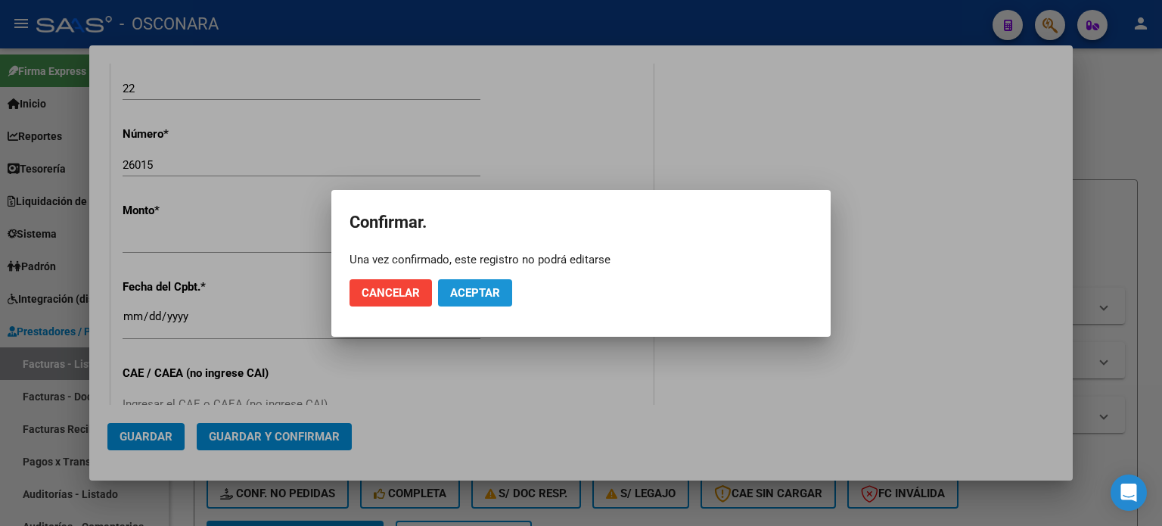
click at [457, 289] on span "Aceptar" at bounding box center [475, 293] width 50 height 14
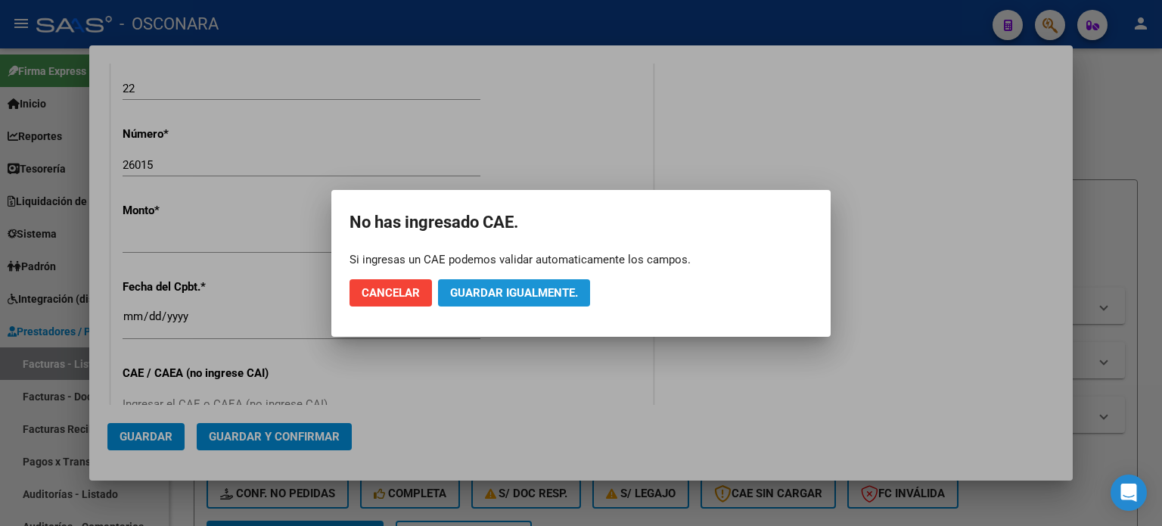
click at [505, 299] on button "Guardar igualmente." at bounding box center [514, 292] width 152 height 27
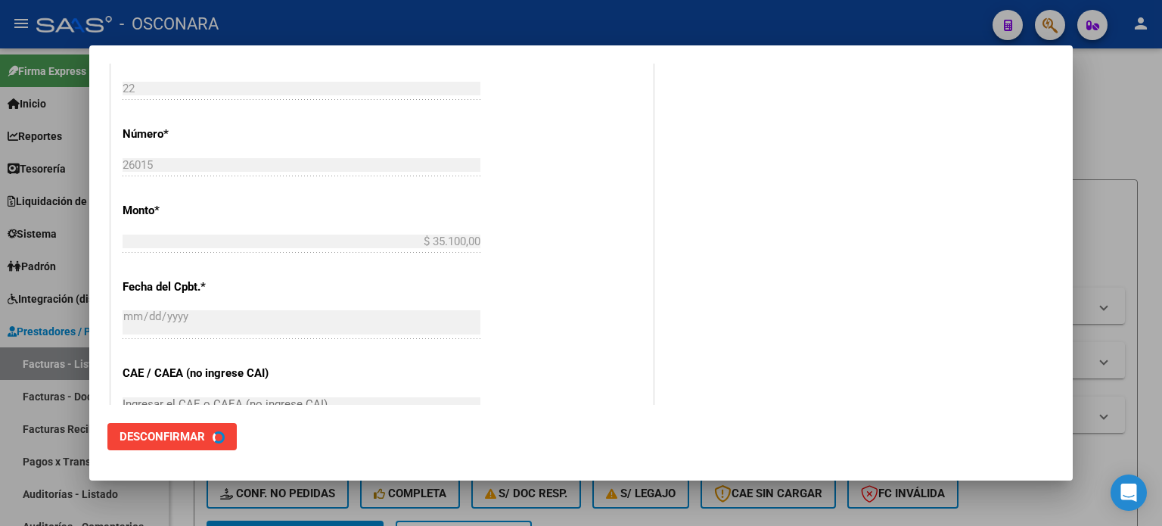
scroll to position [0, 0]
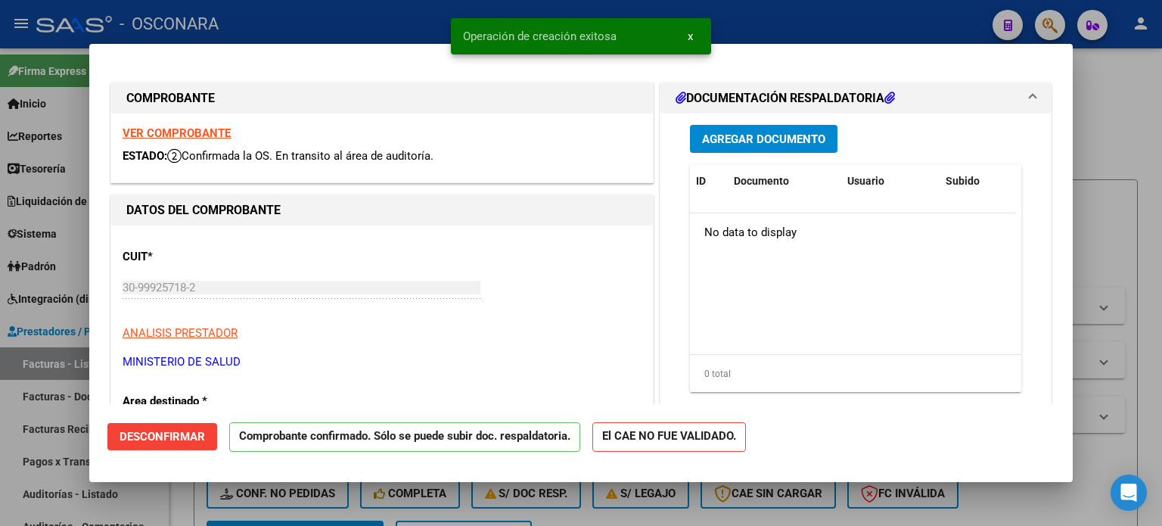
drag, startPoint x: 0, startPoint y: 418, endPoint x: 6, endPoint y: 434, distance: 17.0
click at [0, 421] on div at bounding box center [581, 263] width 1162 height 526
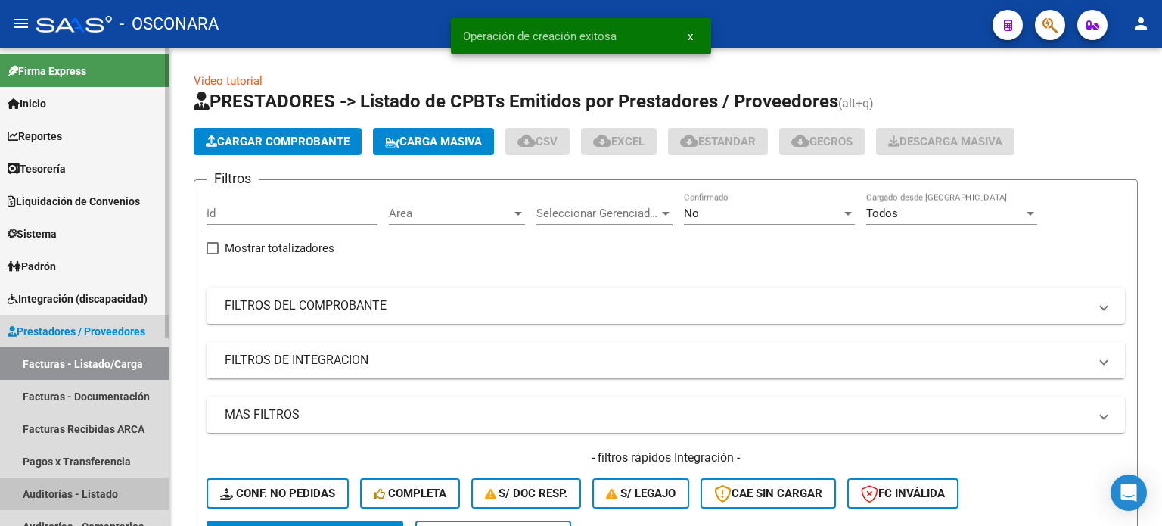
drag, startPoint x: 34, startPoint y: 493, endPoint x: 150, endPoint y: 359, distance: 176.4
click at [34, 493] on link "Auditorías - Listado" at bounding box center [84, 493] width 169 height 33
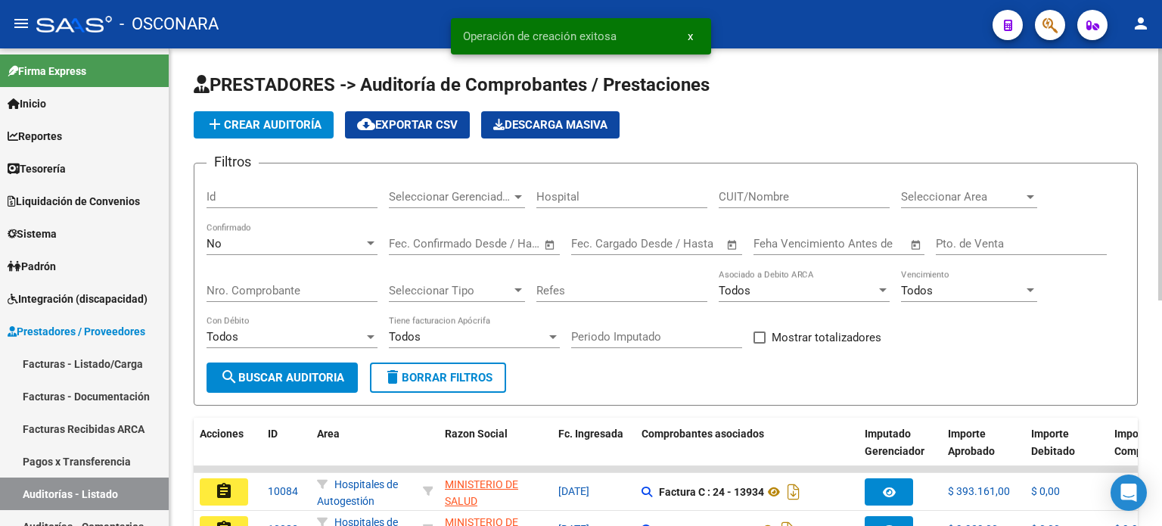
drag, startPoint x: 272, startPoint y: 109, endPoint x: 271, endPoint y: 117, distance: 8.4
click at [272, 111] on app-list-header "PRESTADORES -> Auditoría de Comprobantes / Prestaciones add Crear Auditoría clo…" at bounding box center [666, 239] width 944 height 333
click at [271, 123] on span "add Crear Auditoría" at bounding box center [264, 125] width 116 height 14
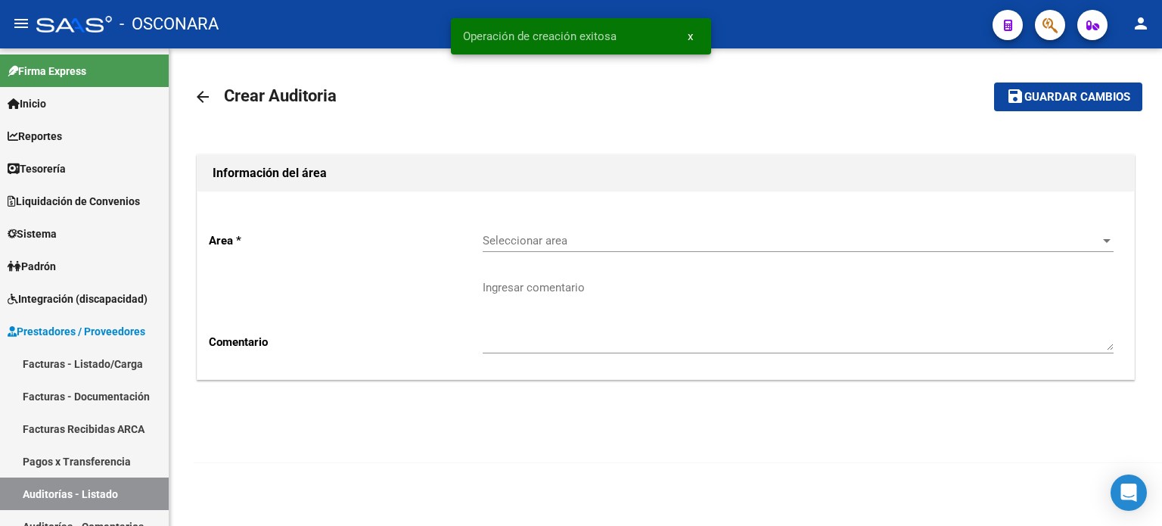
click at [587, 230] on div "Seleccionar area Seleccionar area" at bounding box center [798, 235] width 631 height 33
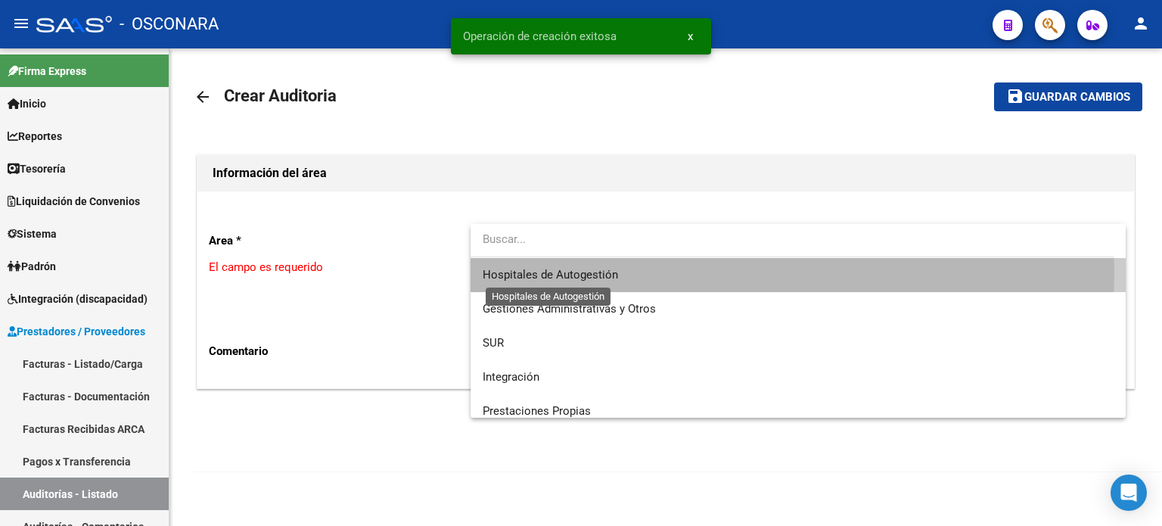
click at [542, 272] on span "Hospitales de Autogestión" at bounding box center [550, 275] width 135 height 14
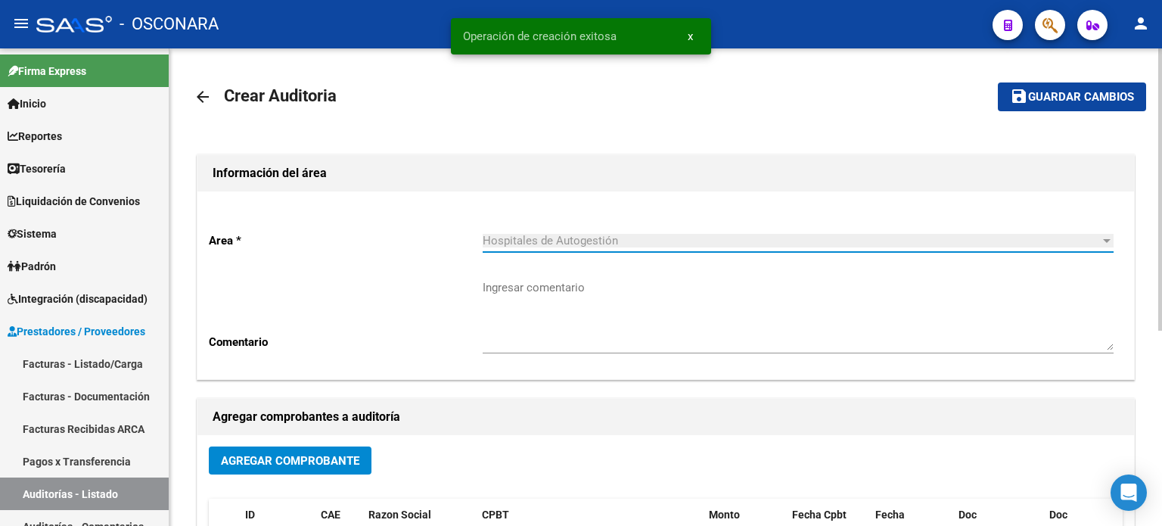
click at [269, 469] on button "Agregar Comprobante" at bounding box center [290, 460] width 163 height 28
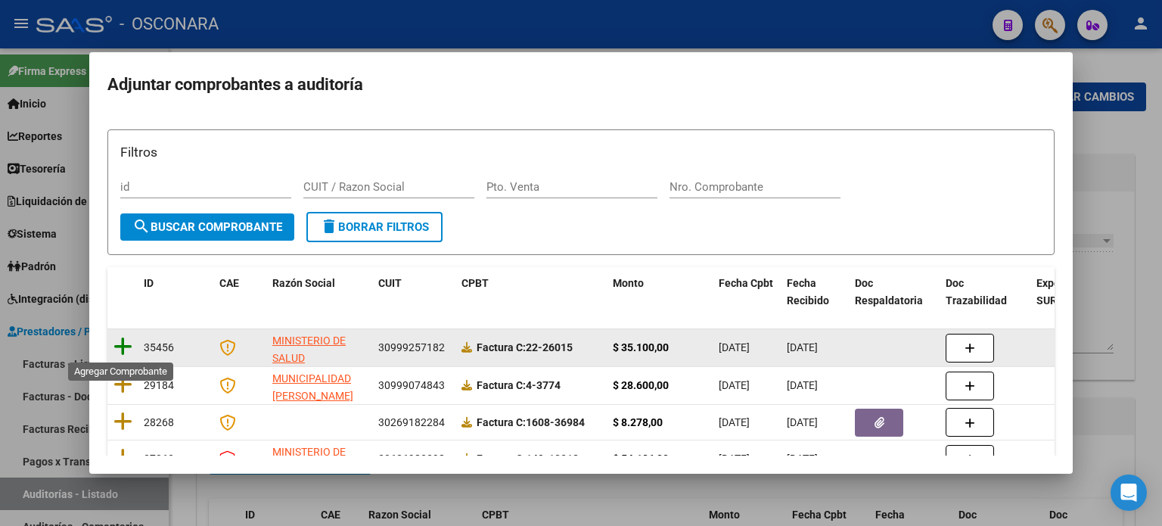
click at [125, 343] on icon at bounding box center [122, 346] width 19 height 21
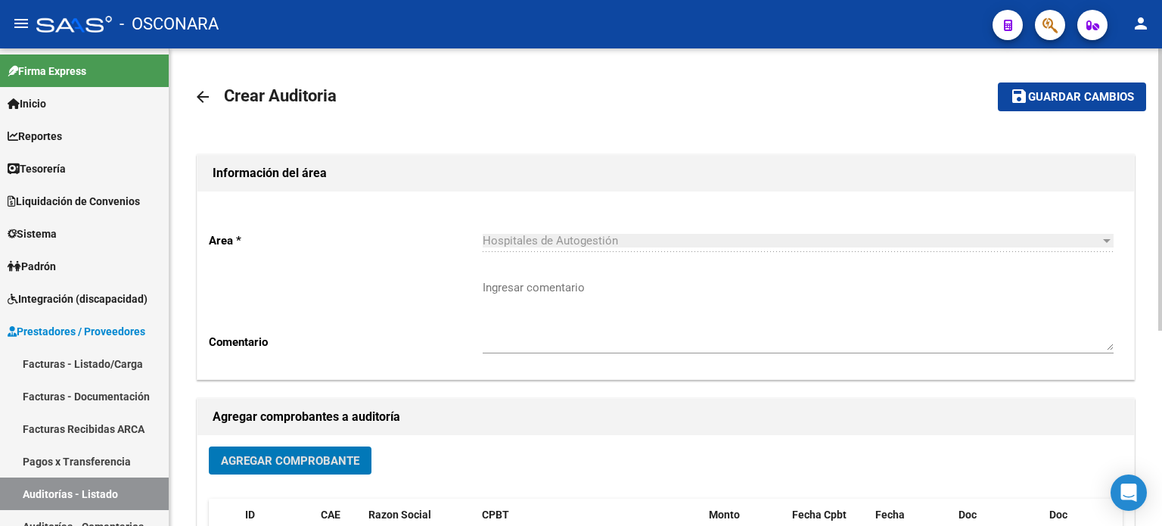
click at [1034, 102] on span "Guardar cambios" at bounding box center [1081, 98] width 106 height 14
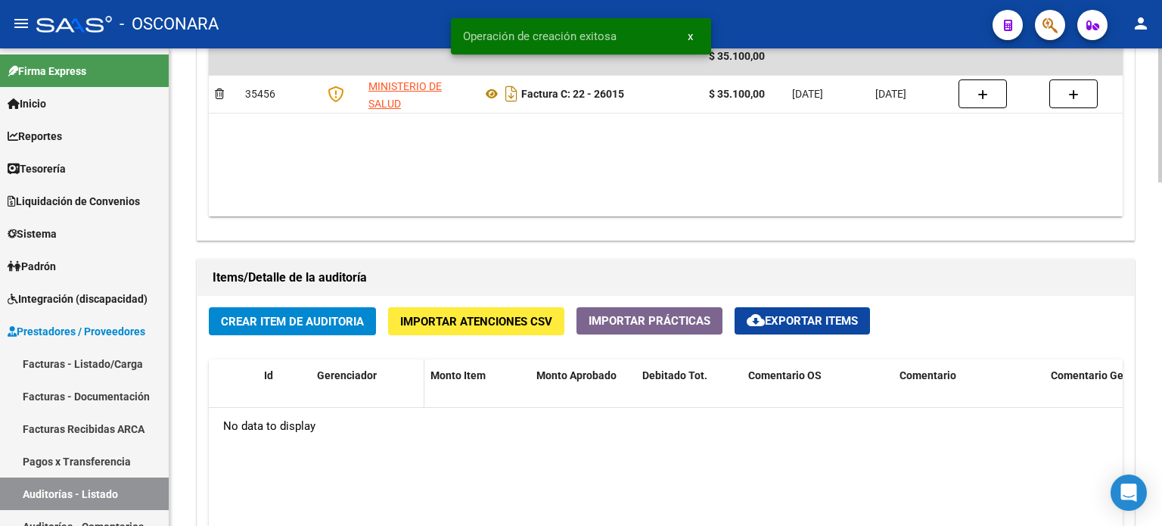
scroll to position [908, 0]
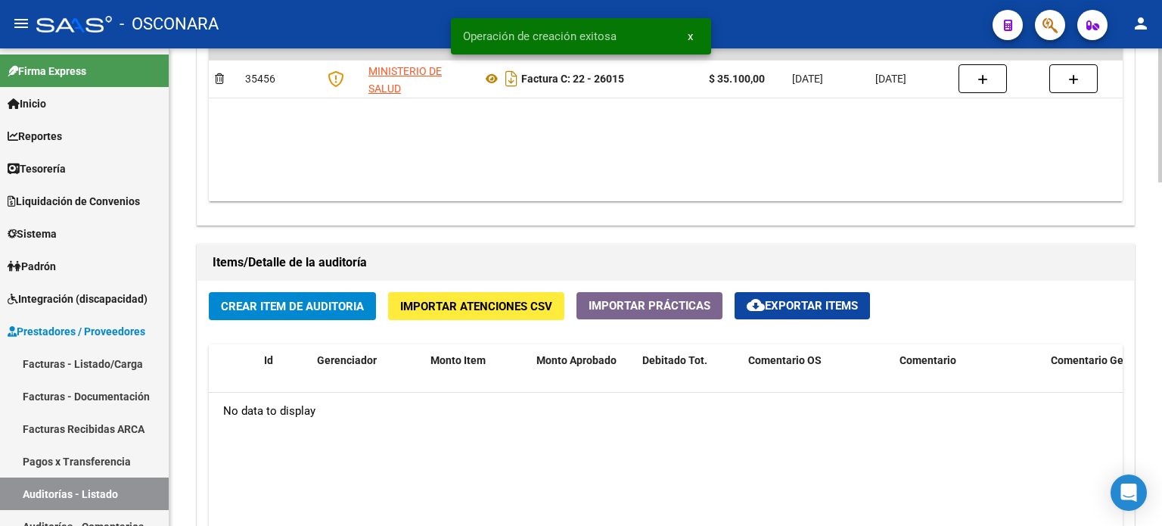
click at [306, 317] on button "Crear Item de Auditoria" at bounding box center [292, 306] width 167 height 28
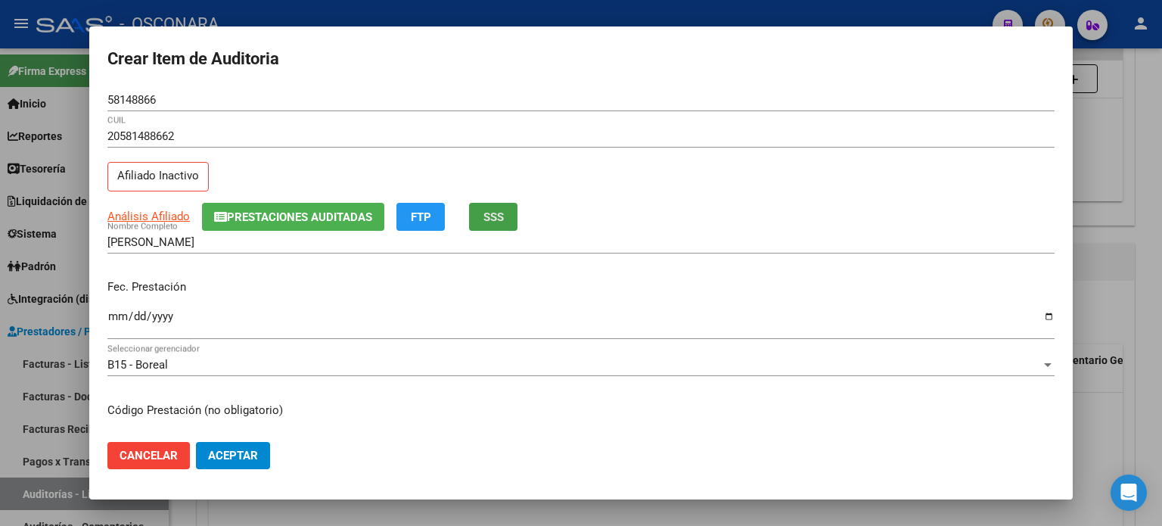
click at [490, 214] on span "SSS" at bounding box center [493, 217] width 20 height 14
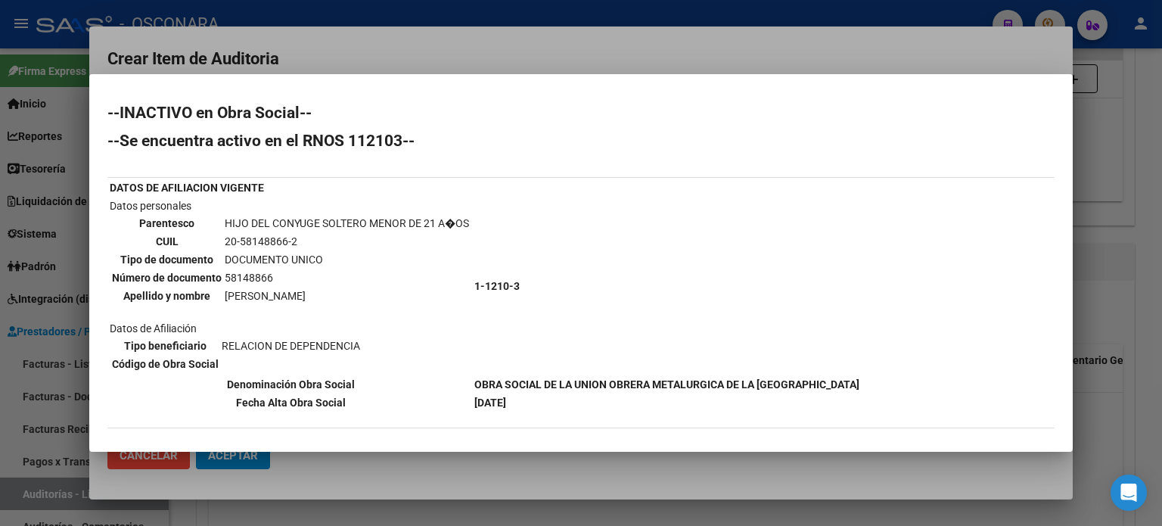
click at [1126, 313] on div at bounding box center [581, 263] width 1162 height 526
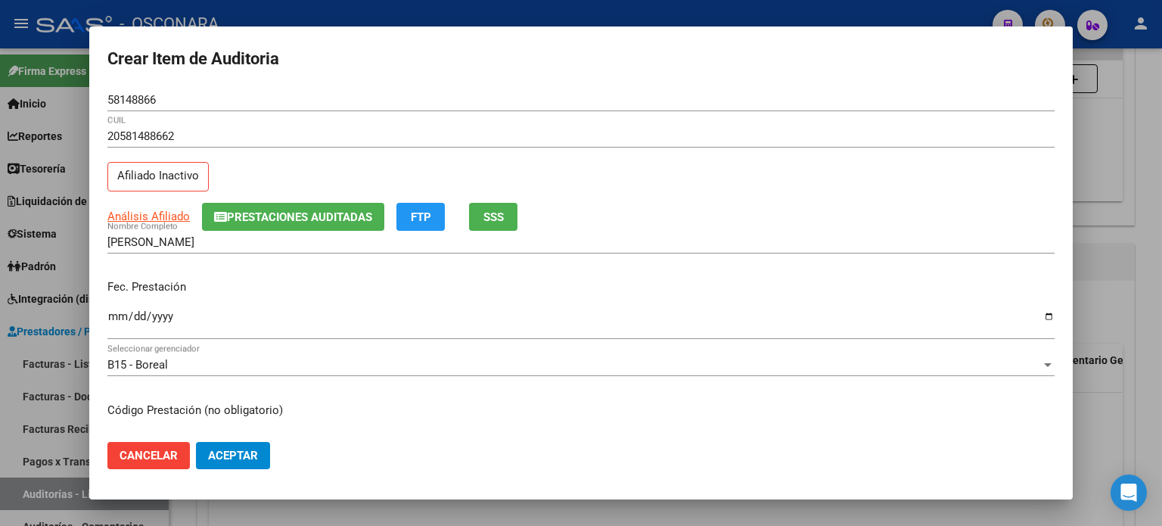
click at [115, 320] on input "Ingresar la fecha" at bounding box center [580, 322] width 947 height 24
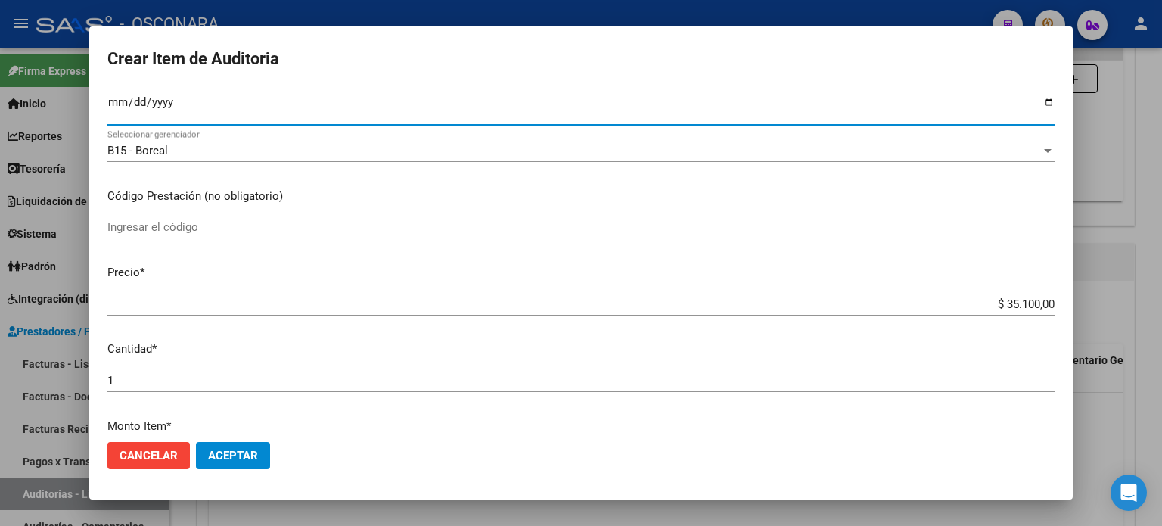
scroll to position [227, 0]
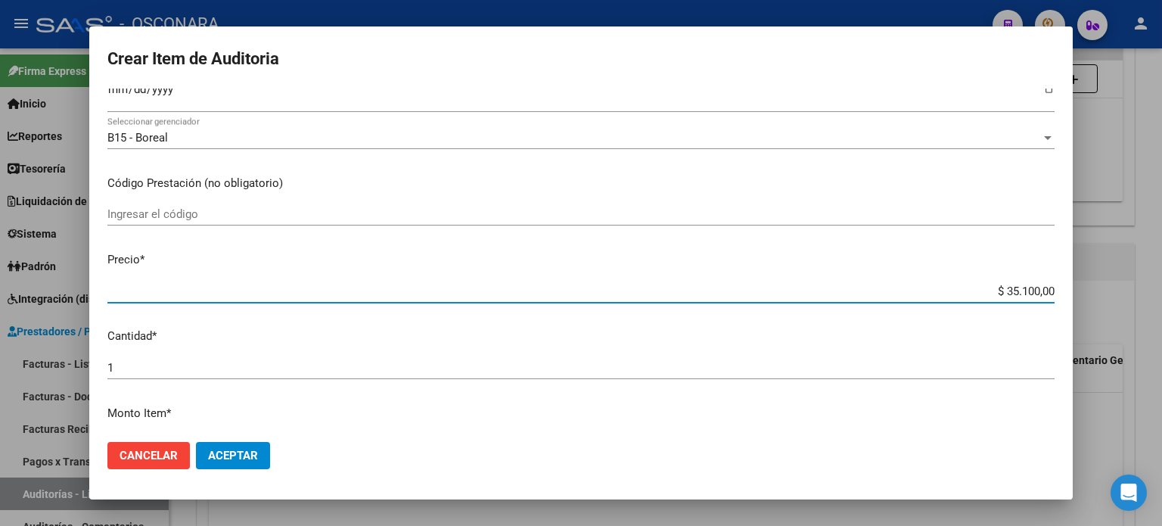
drag, startPoint x: 993, startPoint y: 287, endPoint x: 1161, endPoint y: 287, distance: 168.7
click at [1161, 287] on div "Crear Item de Auditoria 58148866 Nro Documento 20581488662 CUIL Afiliado Inacti…" at bounding box center [581, 263] width 1162 height 526
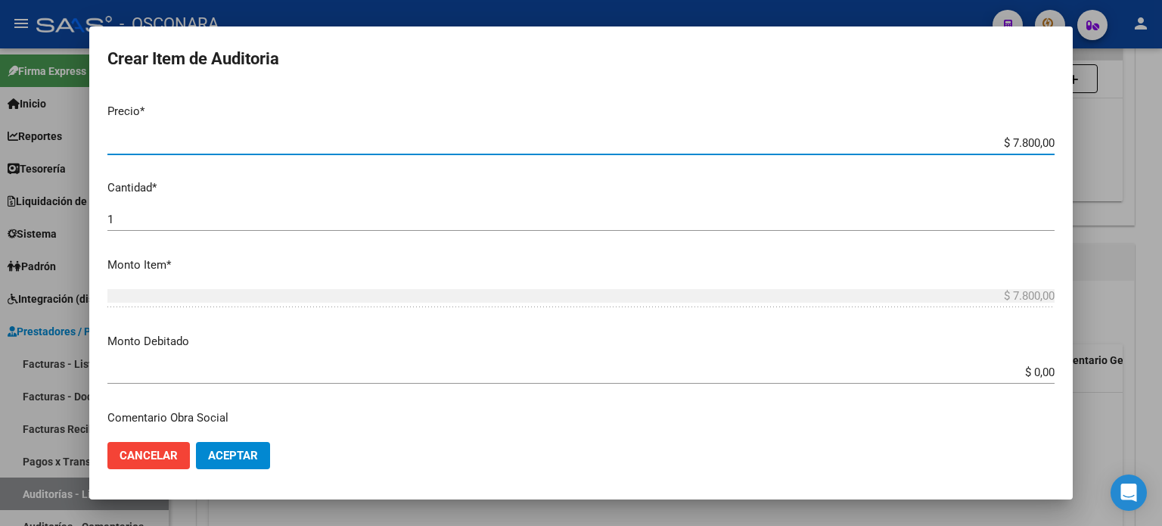
scroll to position [378, 0]
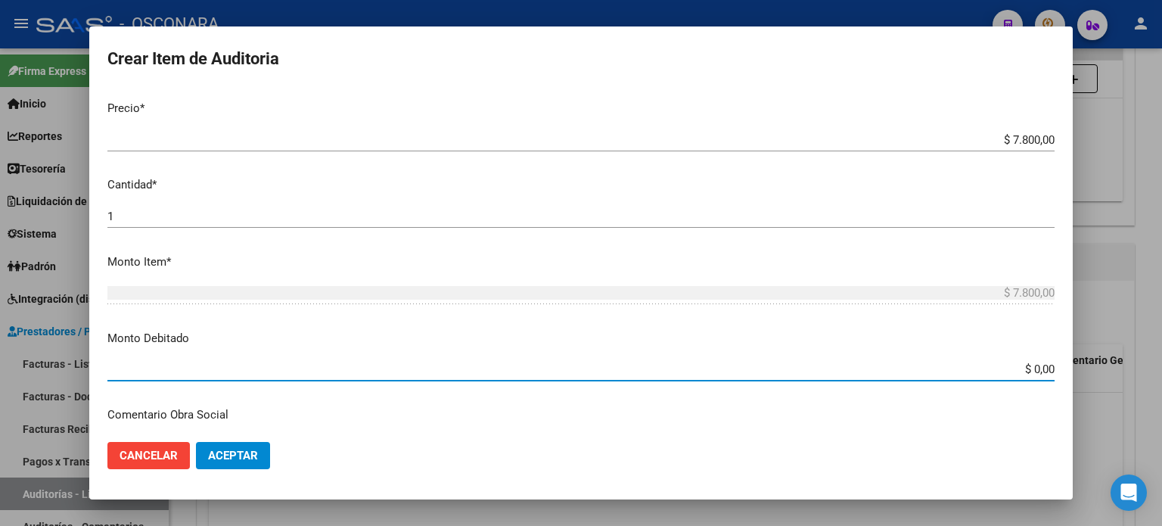
drag, startPoint x: 1024, startPoint y: 368, endPoint x: 1161, endPoint y: 356, distance: 138.3
click at [1161, 368] on div "Crear Item de Auditoria 58148866 Nro Documento 20581488662 CUIL Afiliado Inacti…" at bounding box center [581, 263] width 1162 height 526
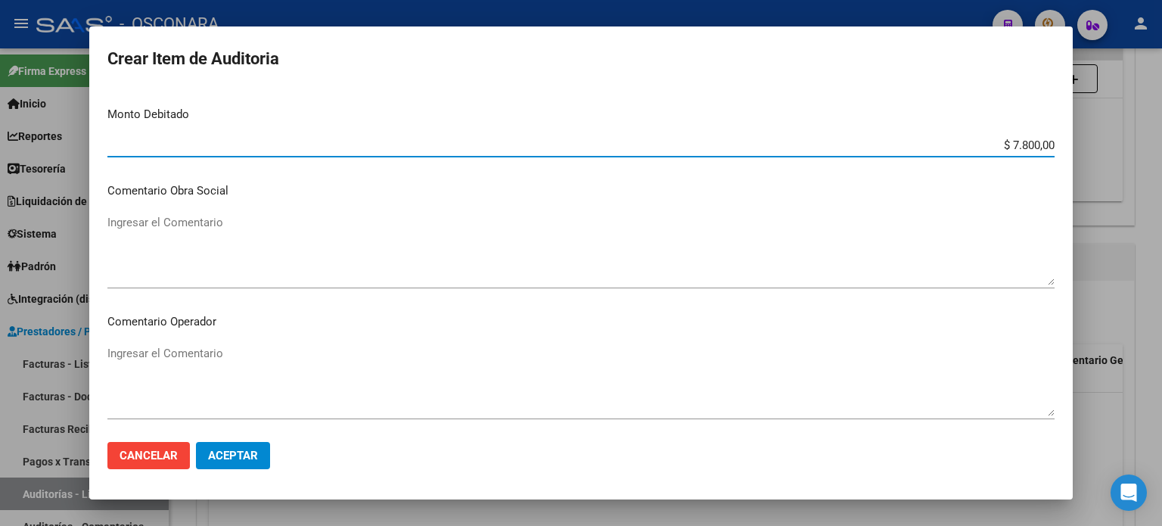
scroll to position [605, 0]
click at [169, 244] on textarea "Ingresar el Comentario" at bounding box center [580, 246] width 947 height 71
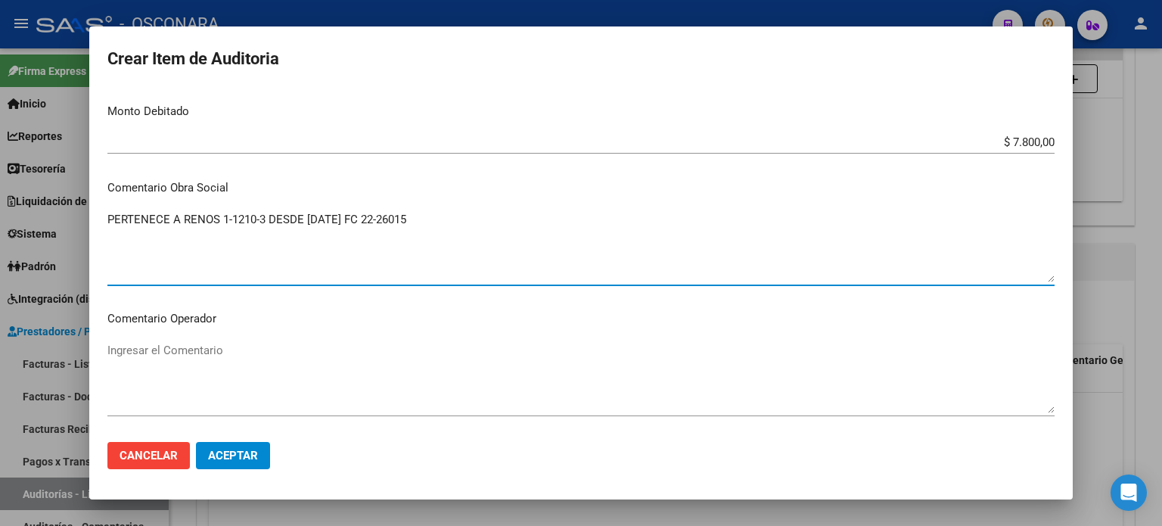
drag, startPoint x: 449, startPoint y: 222, endPoint x: 6, endPoint y: 224, distance: 442.6
click at [0, 225] on div "Crear Item de Auditoria 58148866 Nro Documento 20581488662 CUIL Afiliado Inacti…" at bounding box center [581, 263] width 1162 height 526
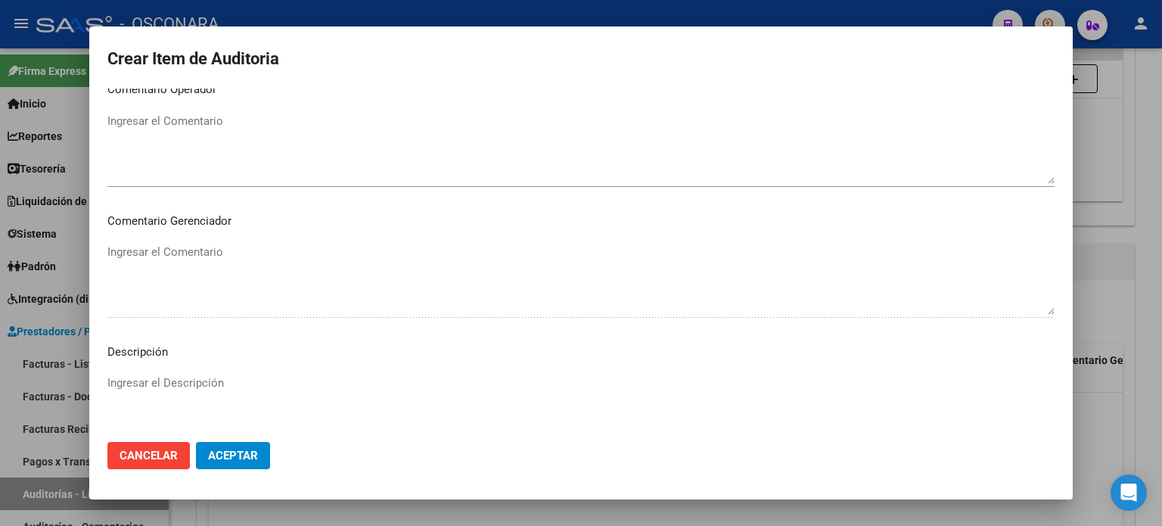
scroll to position [1020, 0]
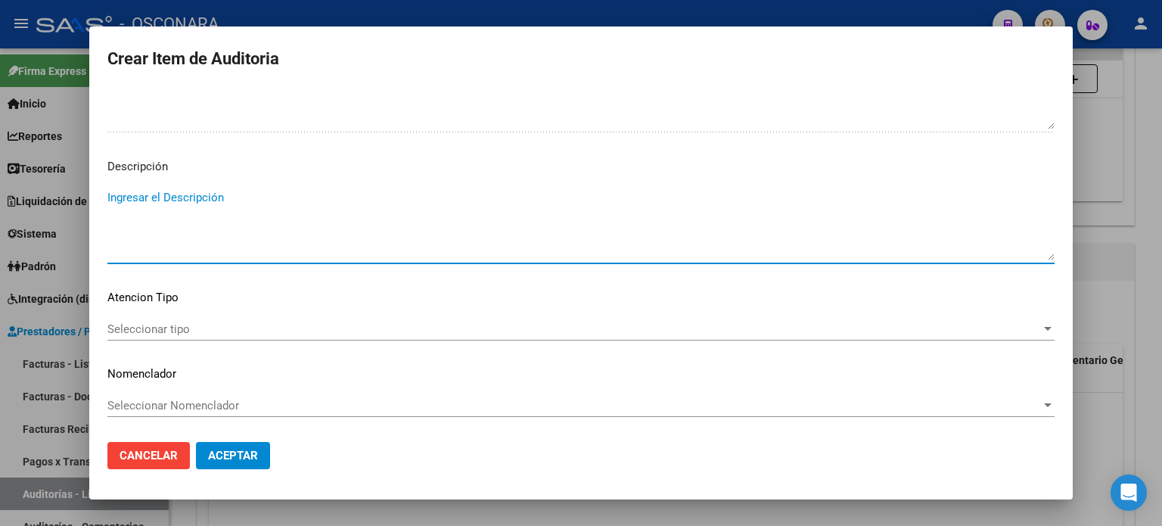
paste textarea "PERTENECE A RENOS 1-1210-3 DESDE 30/01/2024 FC 22-26015"
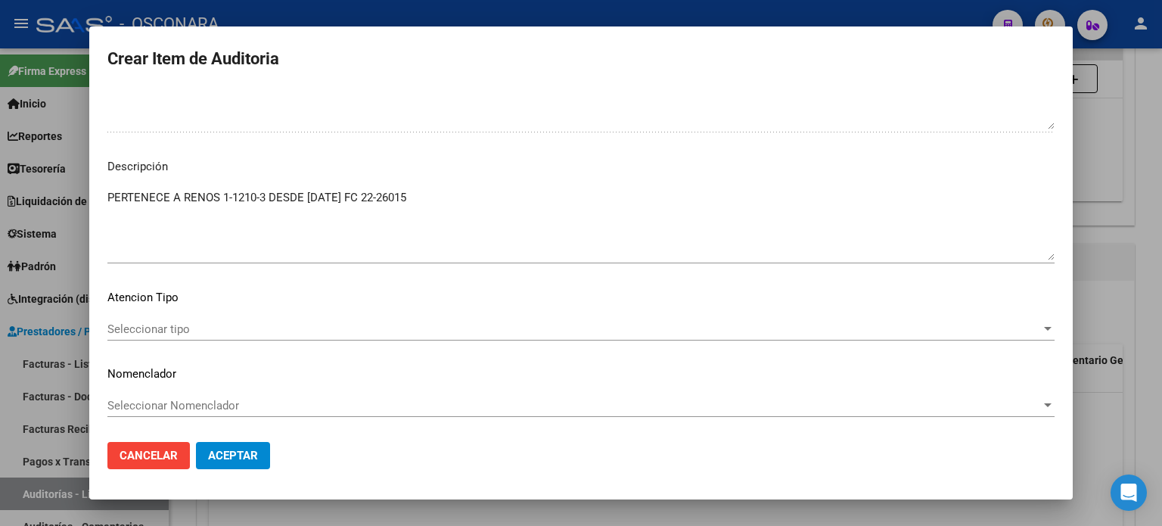
click at [139, 335] on div "Seleccionar tipo Seleccionar tipo" at bounding box center [580, 329] width 947 height 23
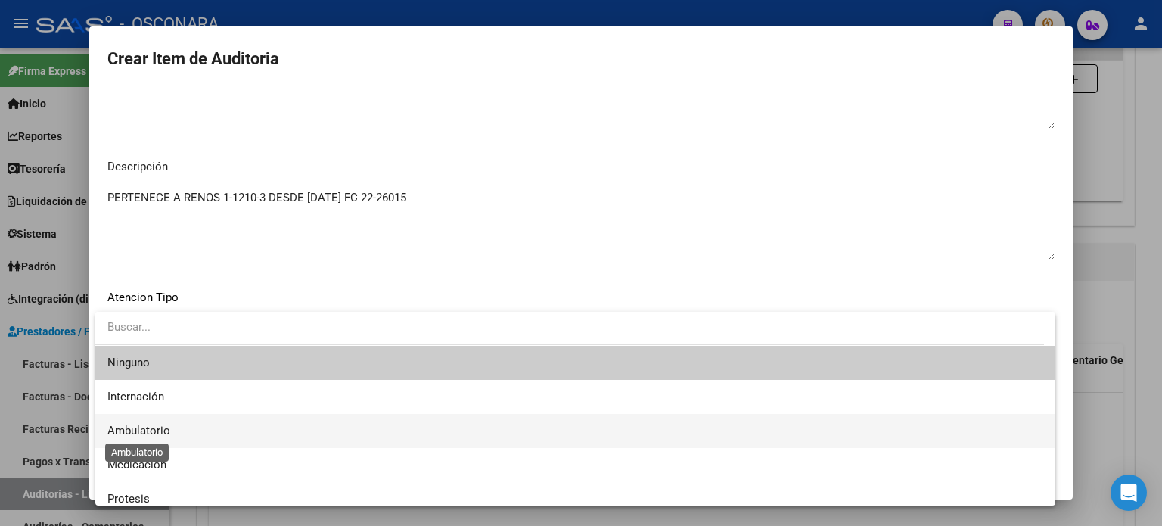
click at [134, 426] on span "Ambulatorio" at bounding box center [138, 431] width 63 height 14
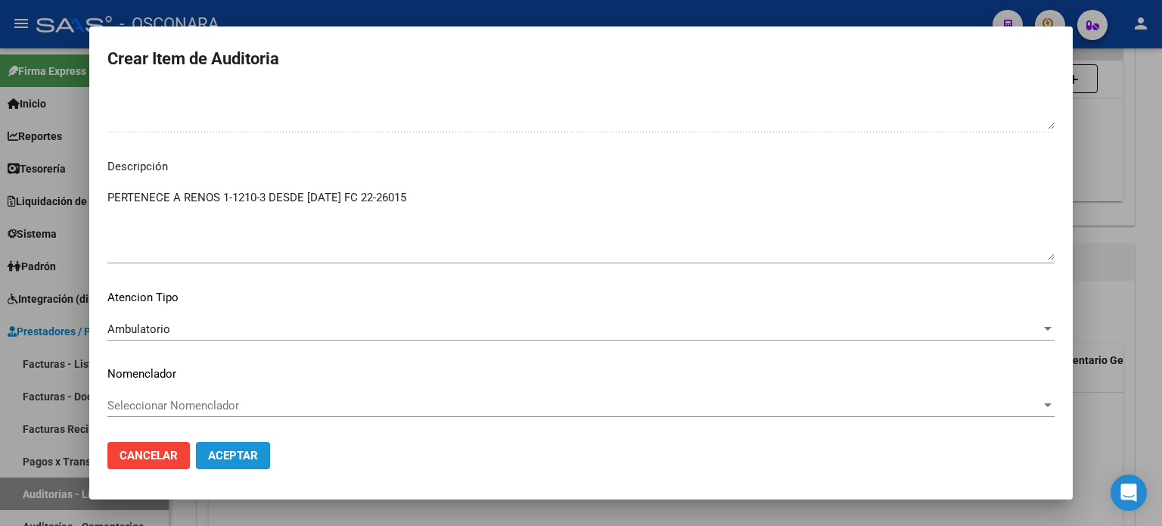
click at [226, 451] on span "Aceptar" at bounding box center [233, 456] width 50 height 14
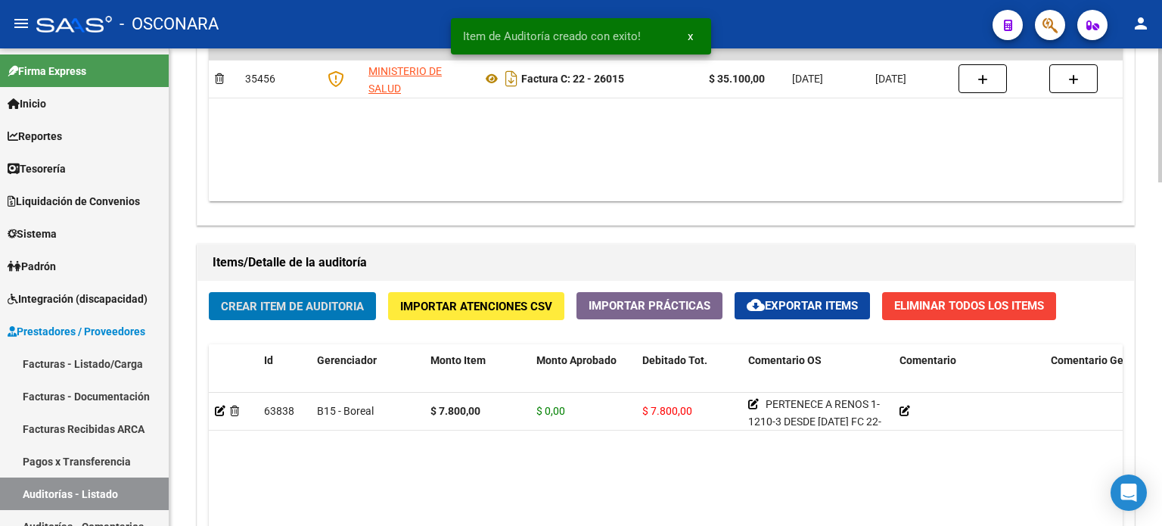
scroll to position [909, 0]
click at [294, 312] on button "Crear Item de Auditoria" at bounding box center [292, 306] width 167 height 28
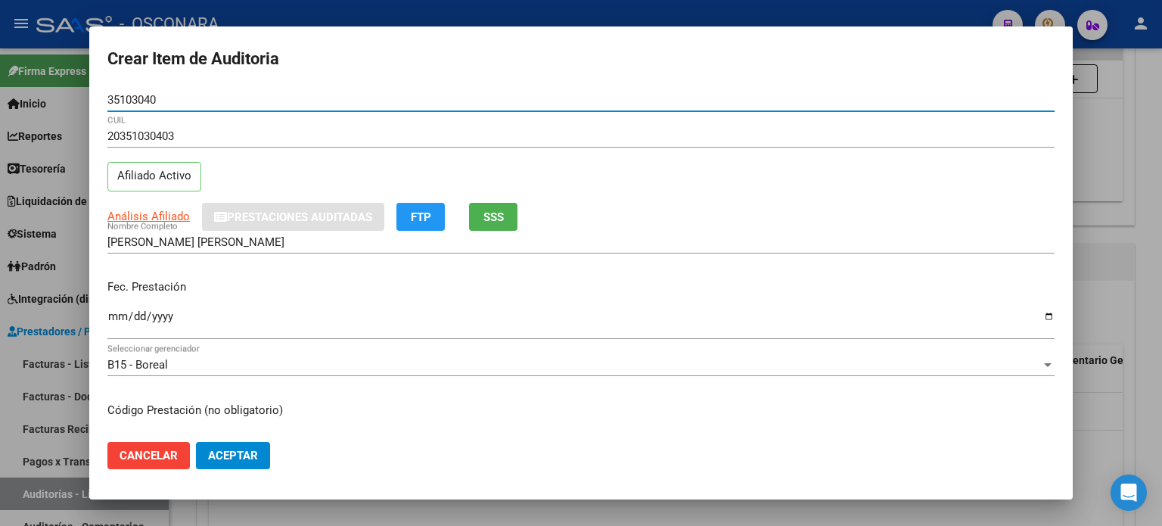
click at [507, 212] on button "SSS" at bounding box center [493, 217] width 48 height 28
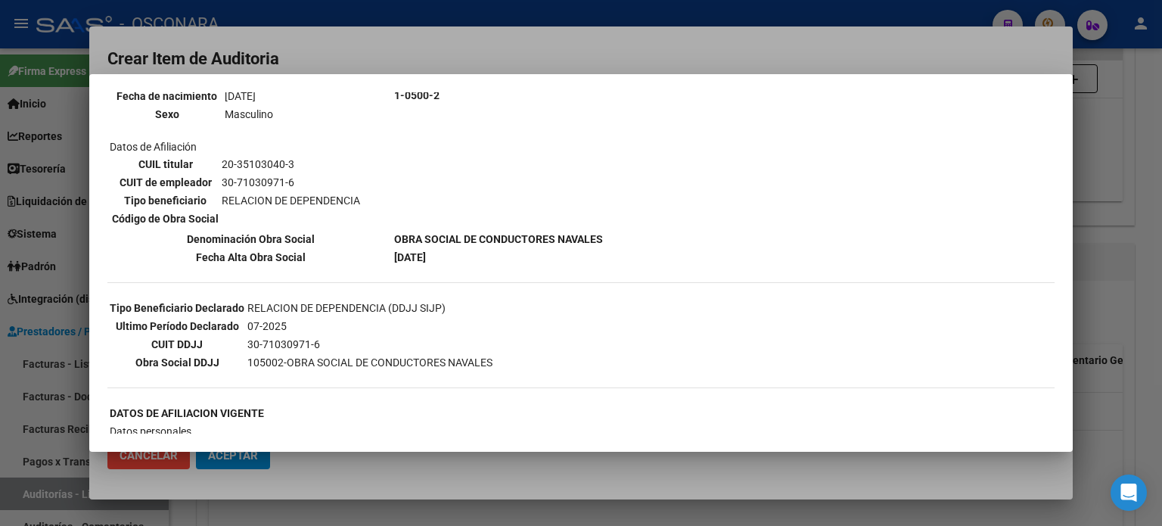
scroll to position [227, 0]
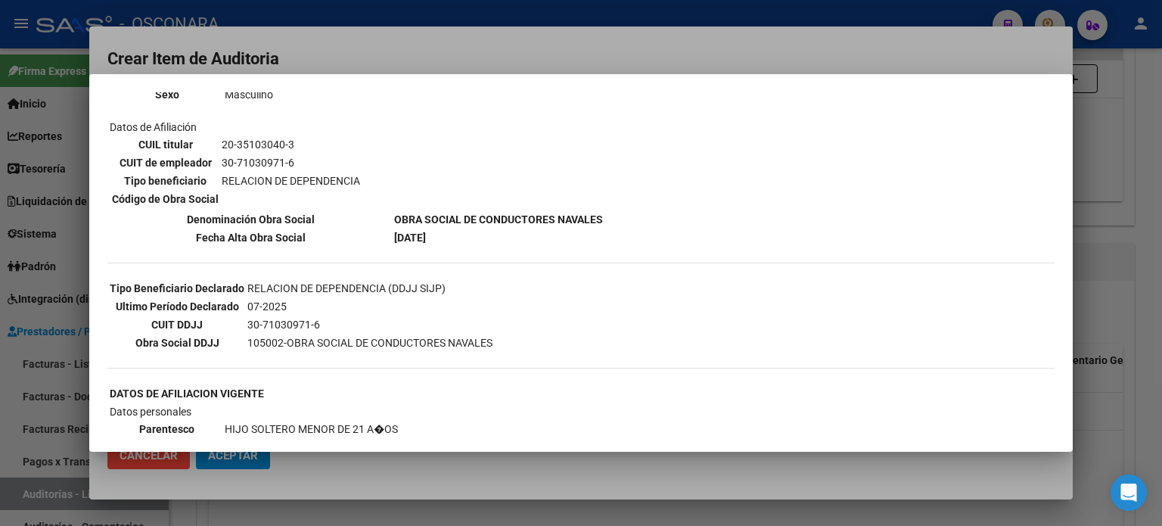
click at [1124, 245] on div at bounding box center [581, 263] width 1162 height 526
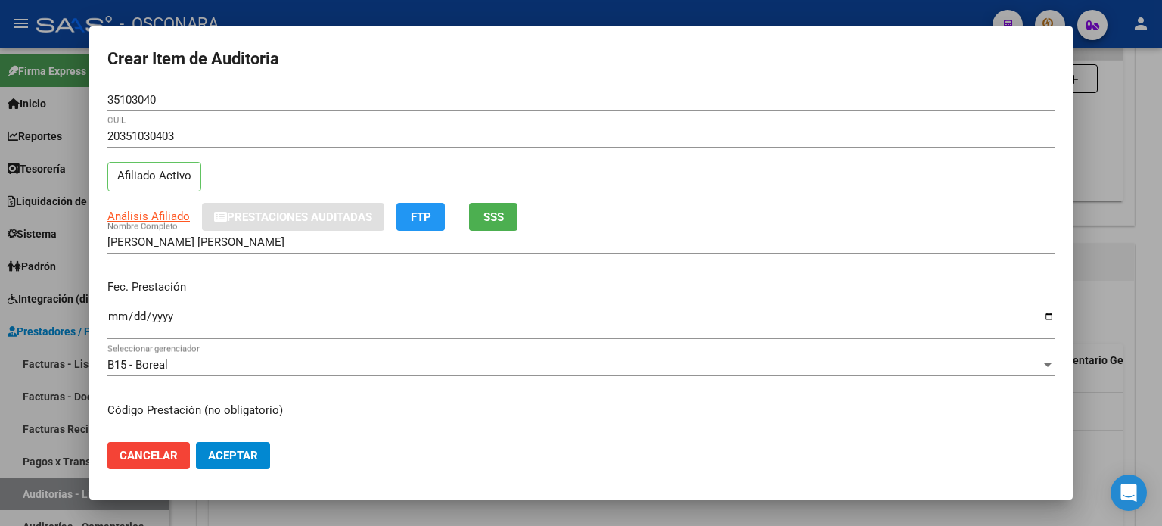
click at [118, 313] on input "Ingresar la fecha" at bounding box center [580, 322] width 947 height 24
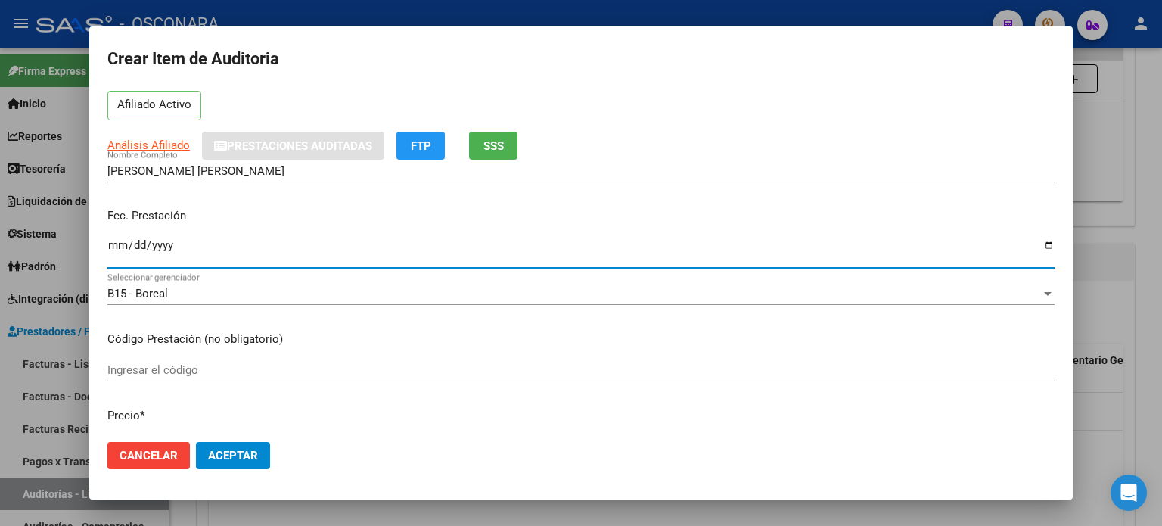
scroll to position [151, 0]
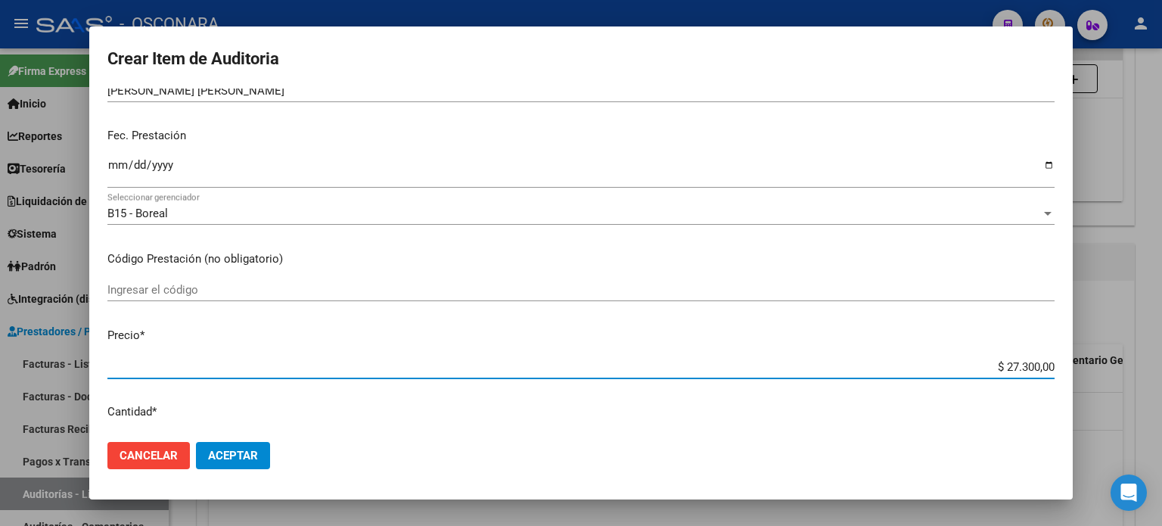
drag, startPoint x: 993, startPoint y: 365, endPoint x: 1161, endPoint y: 345, distance: 170.0
click at [1161, 358] on div "Crear Item de Auditoria 35103040 Nro Documento 20351030403 CUIL Afiliado Activo…" at bounding box center [581, 263] width 1162 height 526
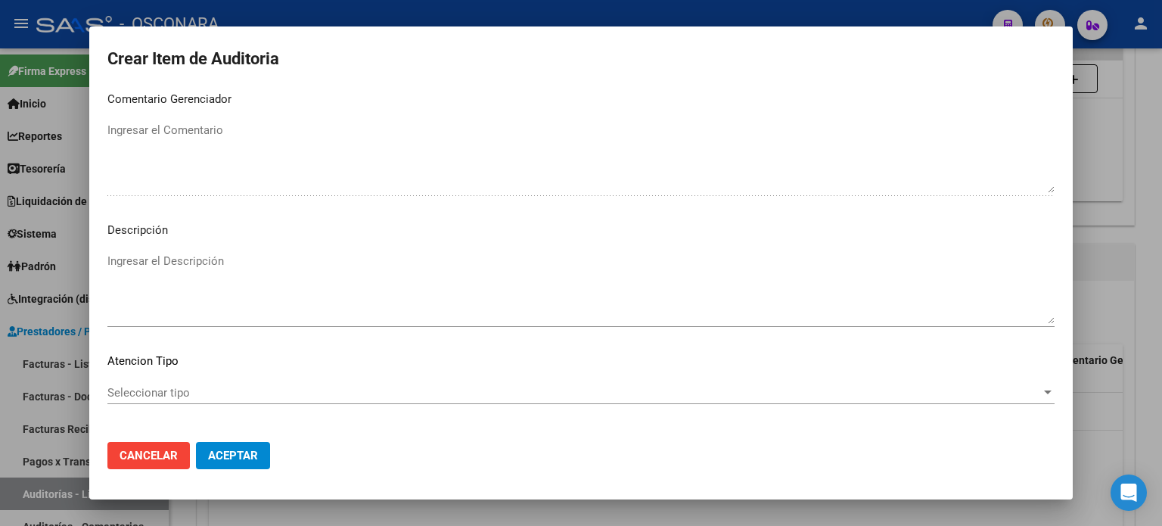
scroll to position [1020, 0]
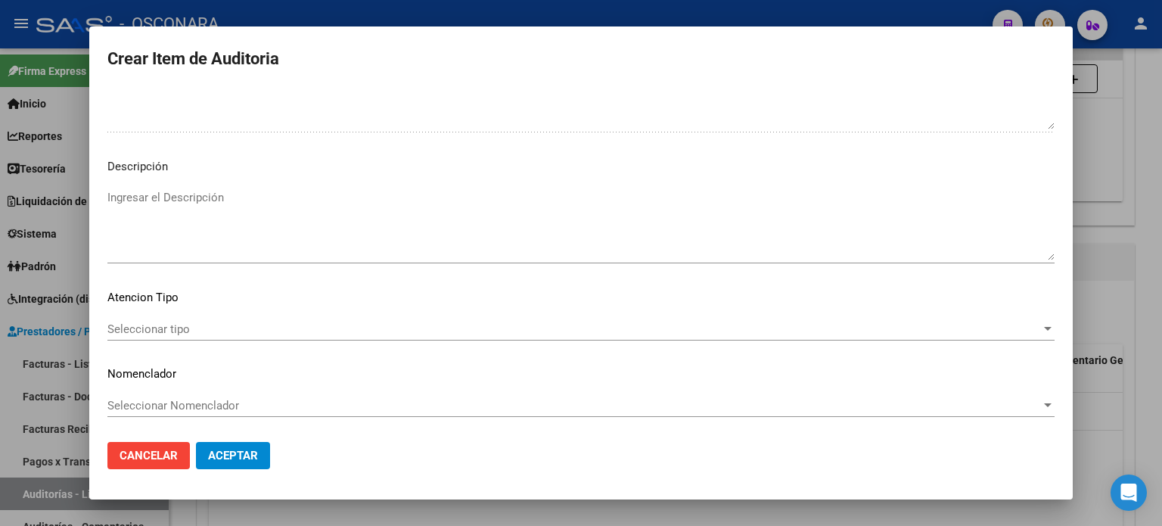
click at [174, 232] on textarea "Ingresar el Descripción" at bounding box center [580, 224] width 947 height 71
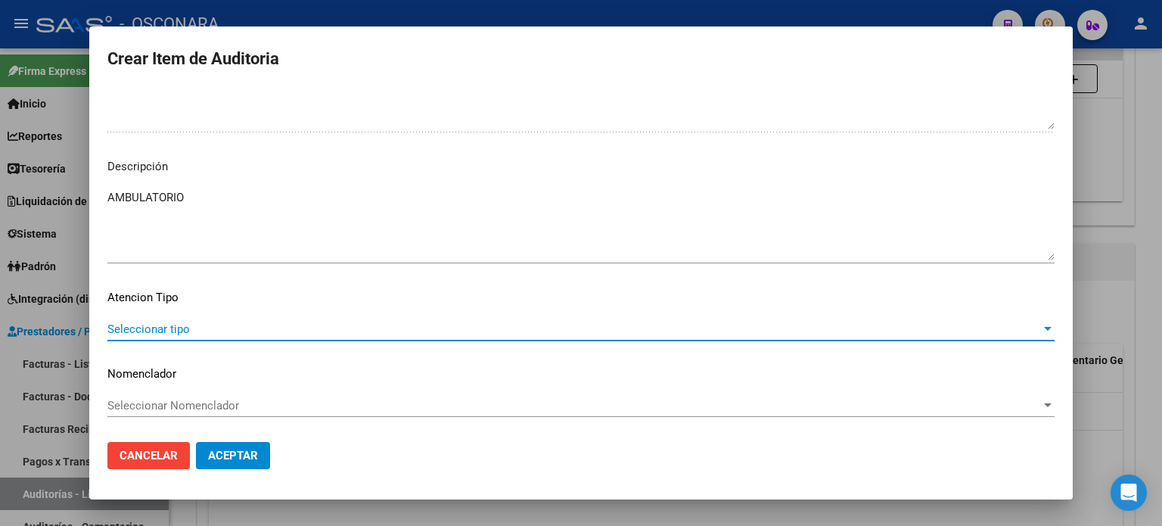
click at [179, 329] on span "Seleccionar tipo" at bounding box center [574, 329] width 934 height 14
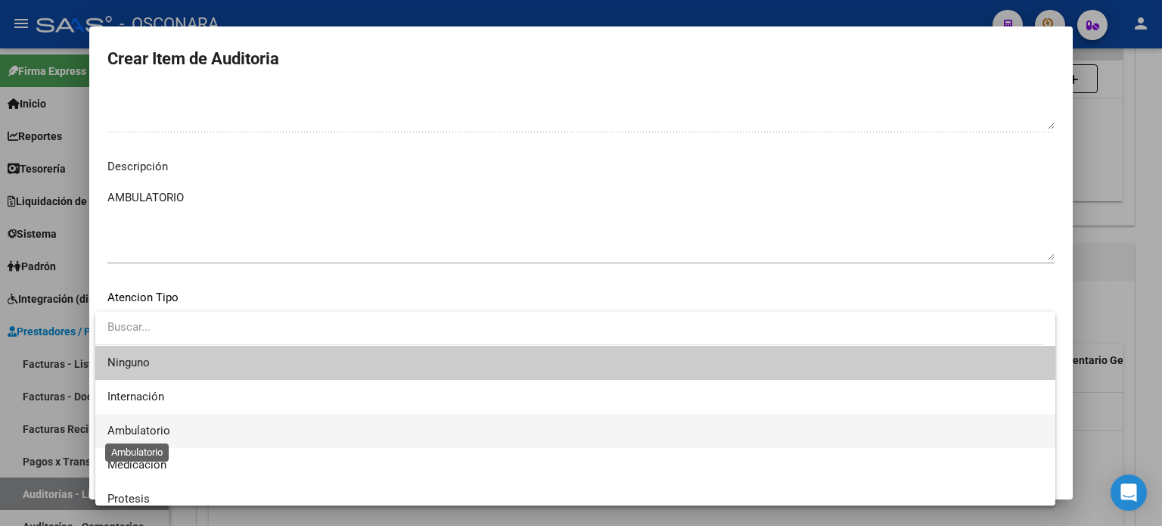
click at [139, 429] on span "Ambulatorio" at bounding box center [138, 431] width 63 height 14
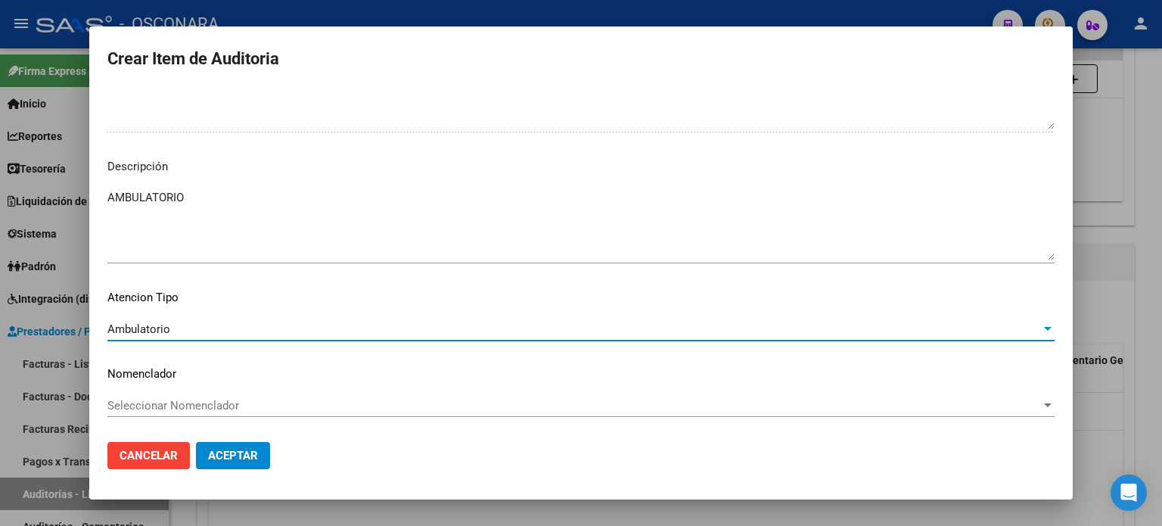
click at [227, 456] on span "Aceptar" at bounding box center [233, 456] width 50 height 14
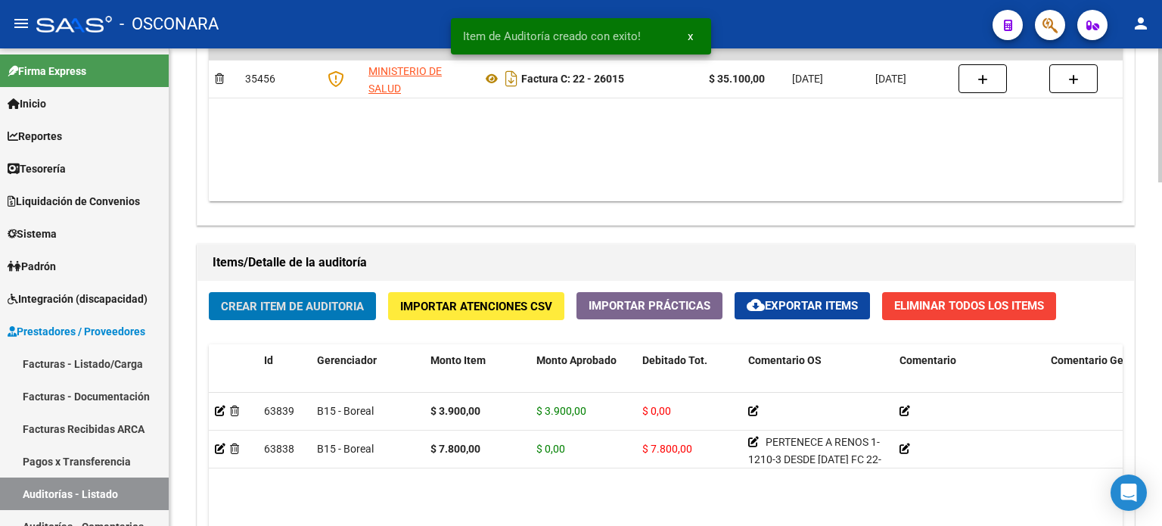
click at [291, 305] on span "Crear Item de Auditoria" at bounding box center [292, 307] width 143 height 14
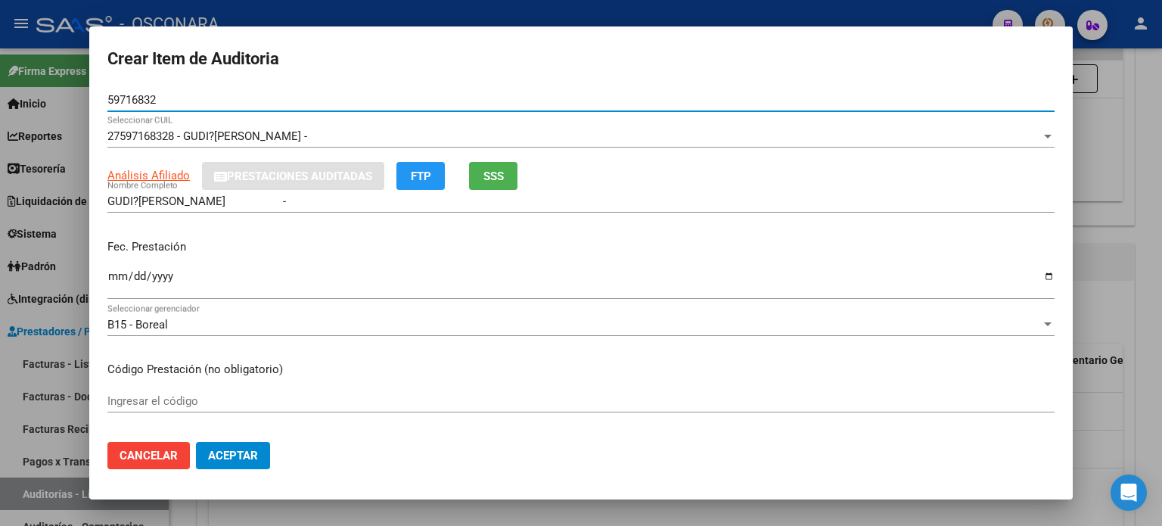
click at [481, 169] on button "SSS" at bounding box center [493, 176] width 48 height 28
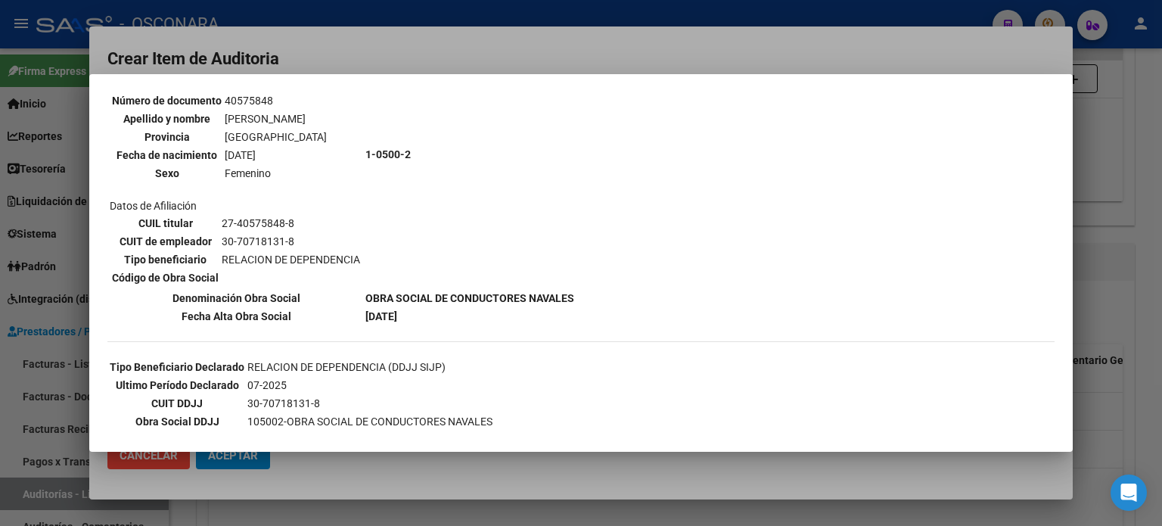
scroll to position [151, 0]
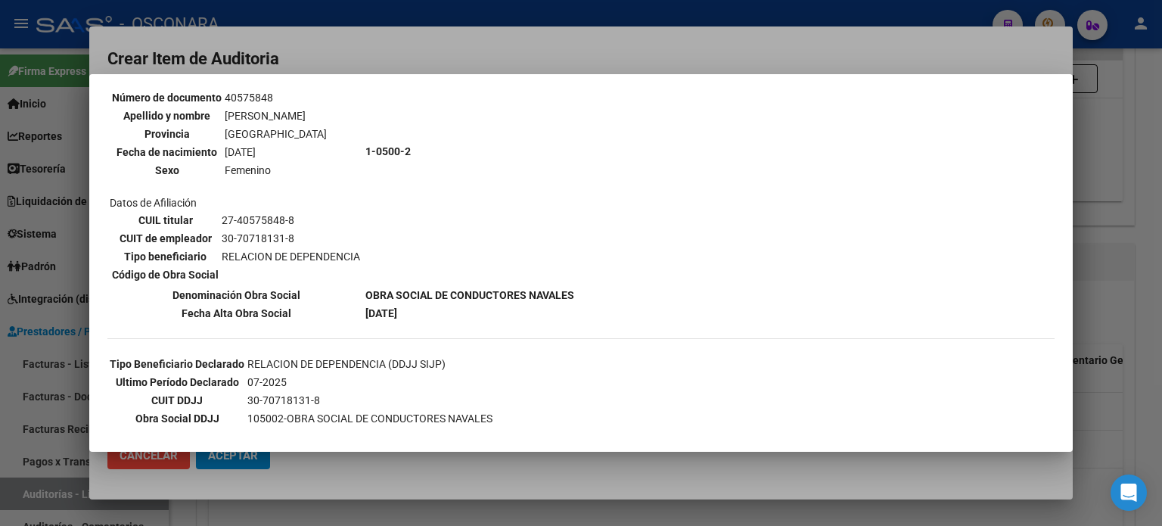
click at [1097, 359] on div at bounding box center [581, 263] width 1162 height 526
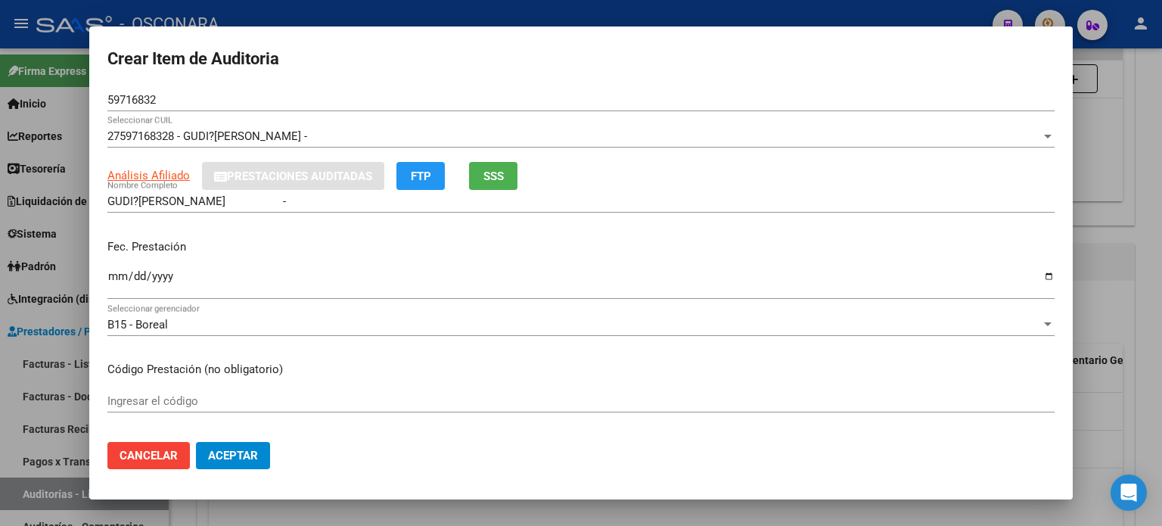
click at [98, 275] on mat-dialog-content "59716832 Nro Documento 27597168328 - GUDI?O LOGAN - Seleccionar CUIL Análisis A…" at bounding box center [581, 260] width 984 height 342
click at [119, 278] on input "Ingresar la fecha" at bounding box center [580, 282] width 947 height 24
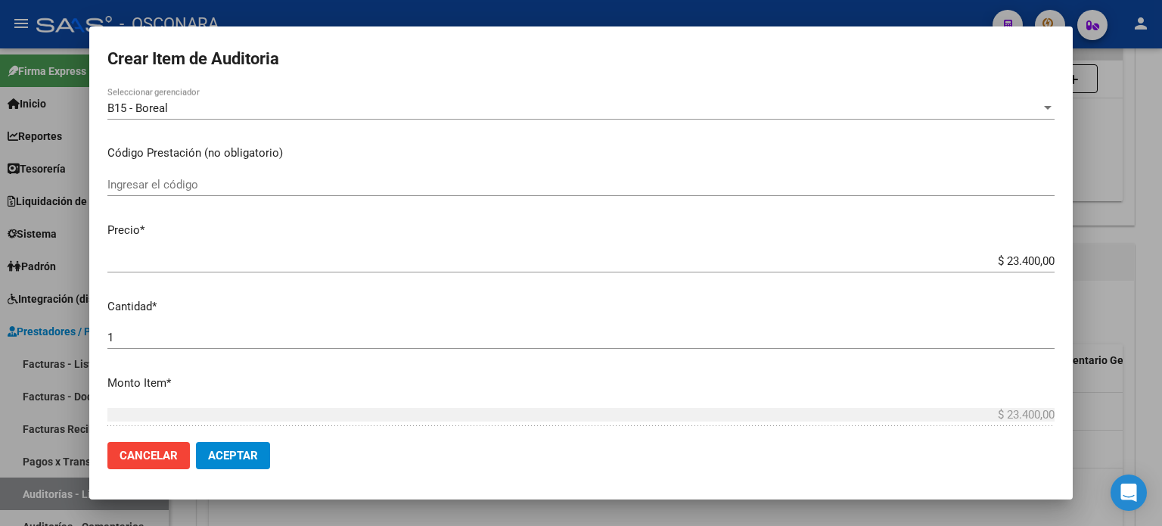
scroll to position [227, 0]
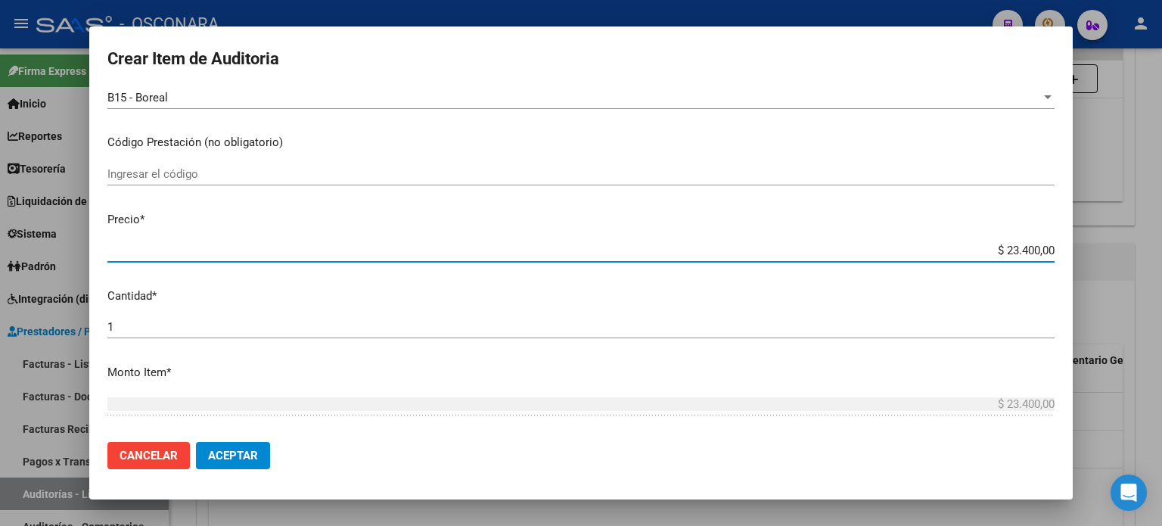
drag, startPoint x: 1011, startPoint y: 248, endPoint x: 1161, endPoint y: 185, distance: 163.1
click at [1161, 229] on div "Crear Item de Auditoria 59716832 Nro Documento 27597168328 - GUDI?O LOGAN - Sel…" at bounding box center [581, 263] width 1162 height 526
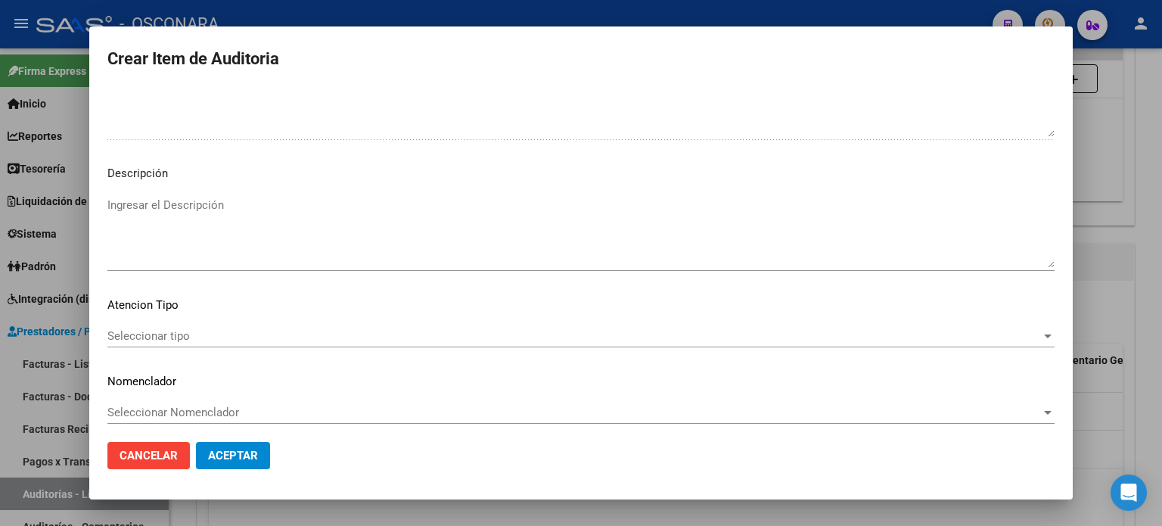
scroll to position [981, 0]
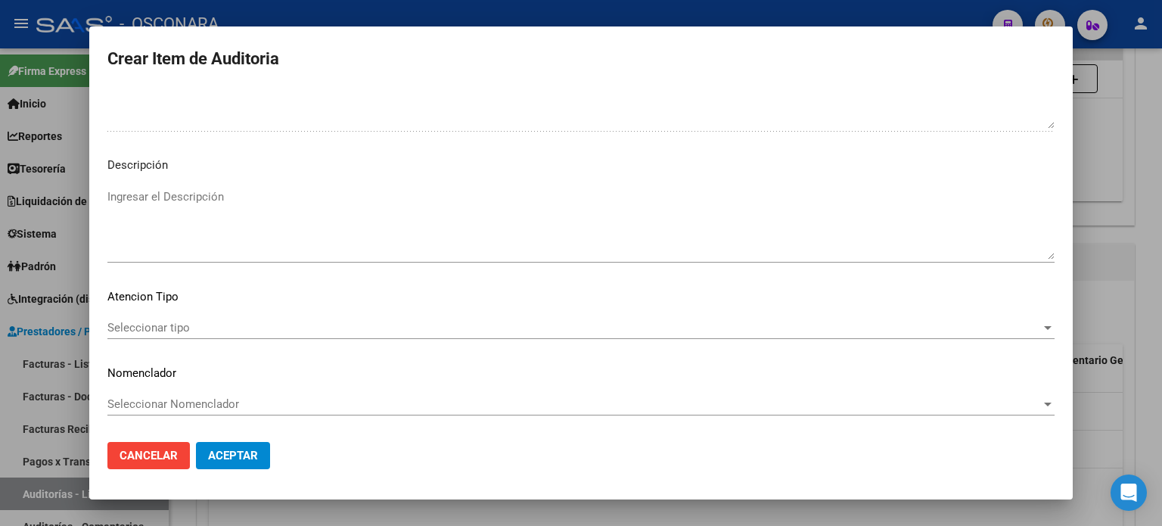
click at [194, 214] on textarea "Ingresar el Descripción" at bounding box center [580, 223] width 947 height 71
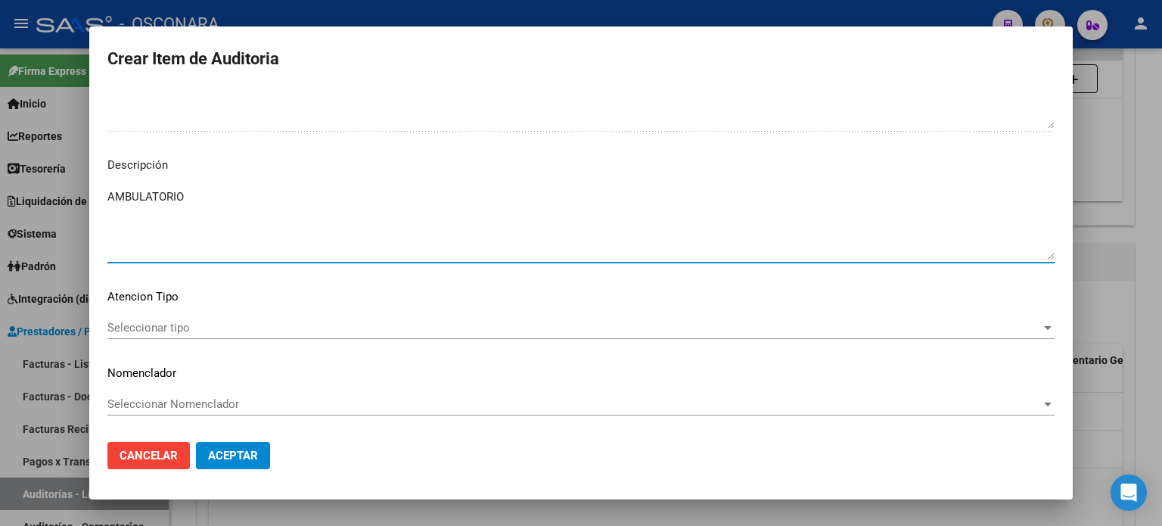
click at [126, 321] on span "Seleccionar tipo" at bounding box center [574, 328] width 934 height 14
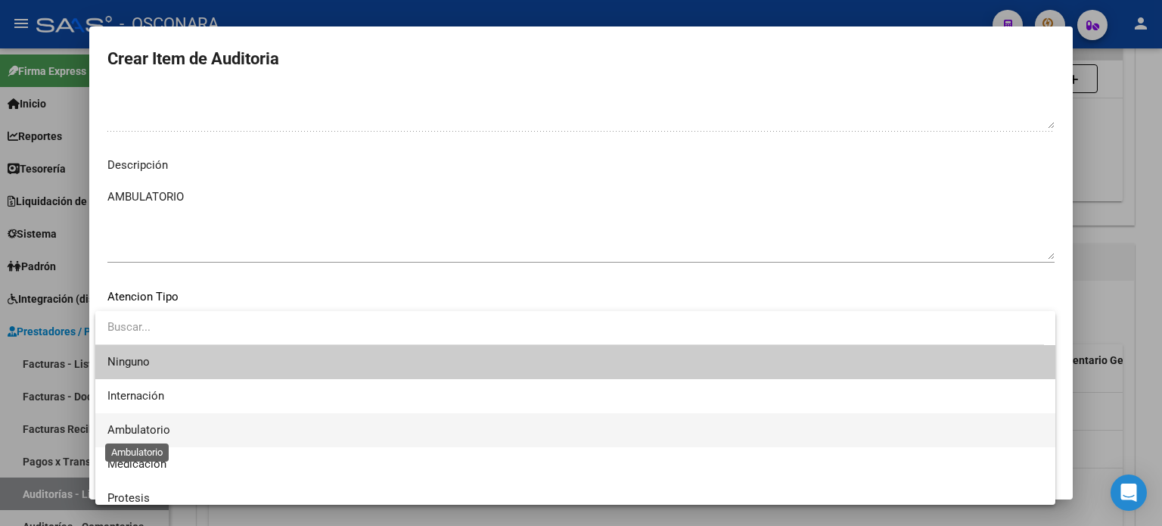
drag, startPoint x: 138, startPoint y: 432, endPoint x: 169, endPoint y: 434, distance: 30.3
click at [138, 434] on span "Ambulatorio" at bounding box center [138, 430] width 63 height 14
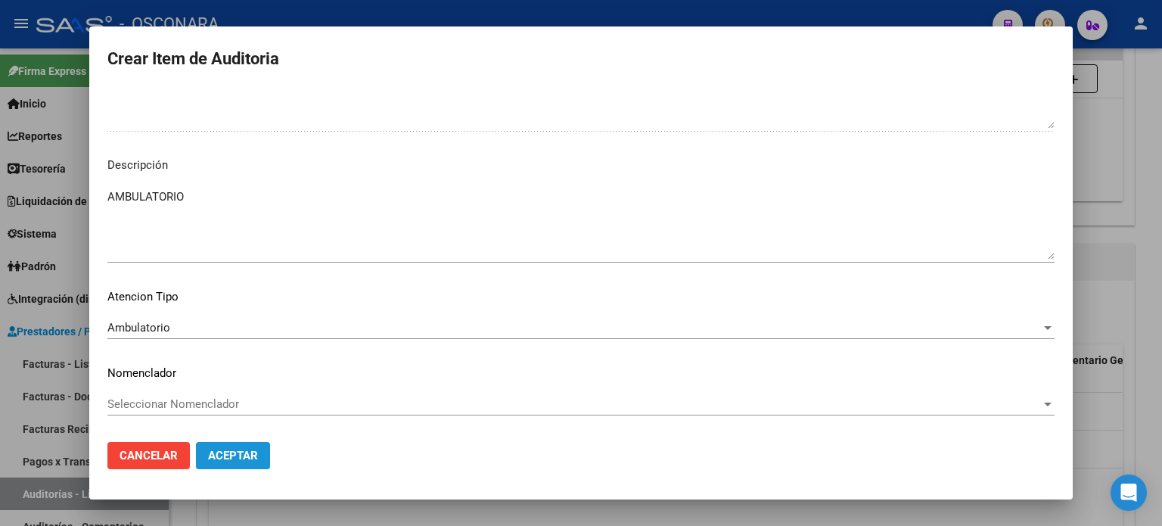
drag, startPoint x: 214, startPoint y: 455, endPoint x: 353, endPoint y: 406, distance: 147.6
click at [214, 456] on span "Aceptar" at bounding box center [233, 456] width 50 height 14
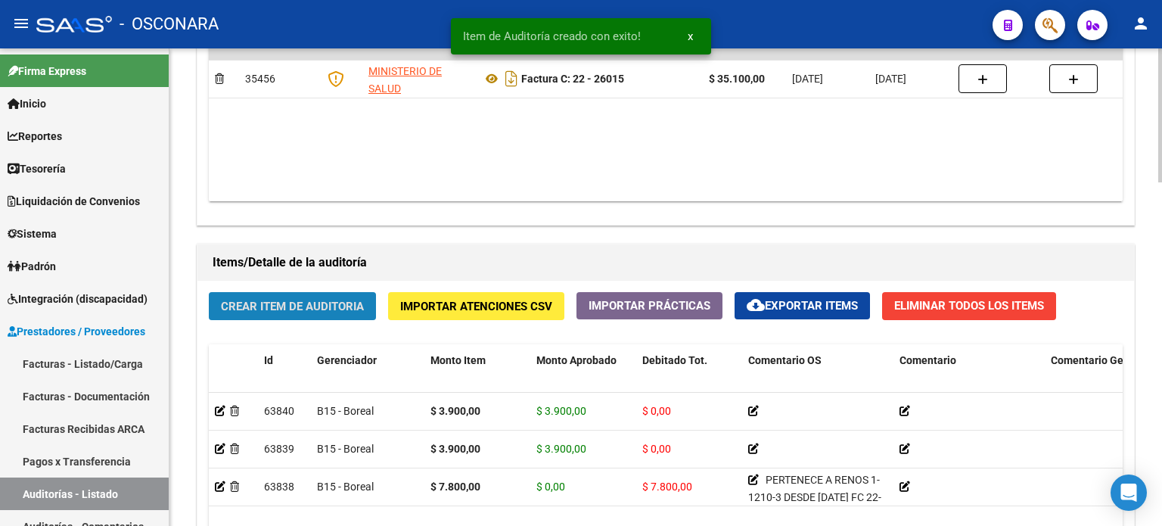
click at [284, 296] on button "Crear Item de Auditoria" at bounding box center [292, 306] width 167 height 28
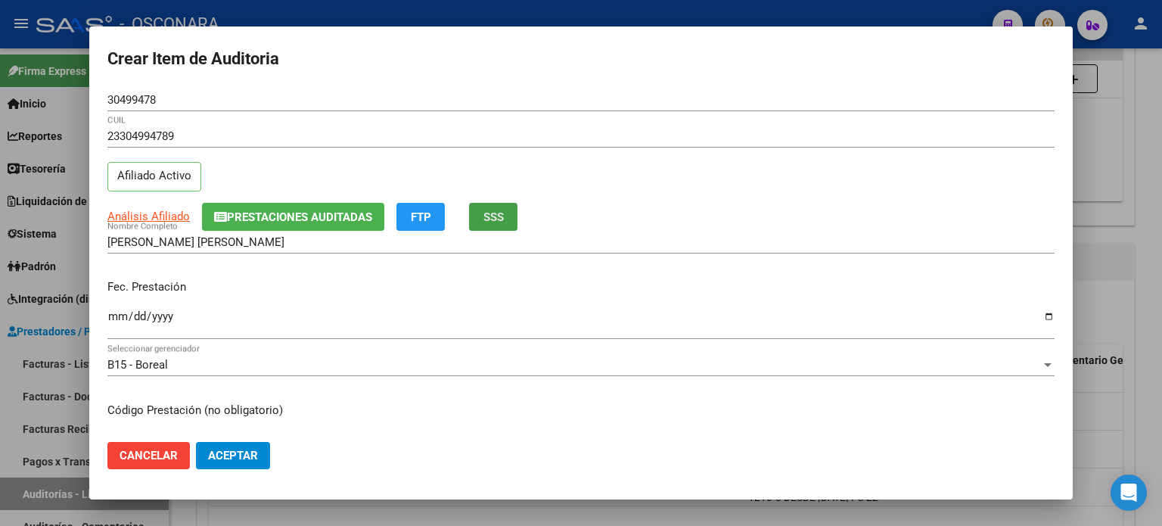
click at [493, 219] on span "SSS" at bounding box center [493, 217] width 20 height 14
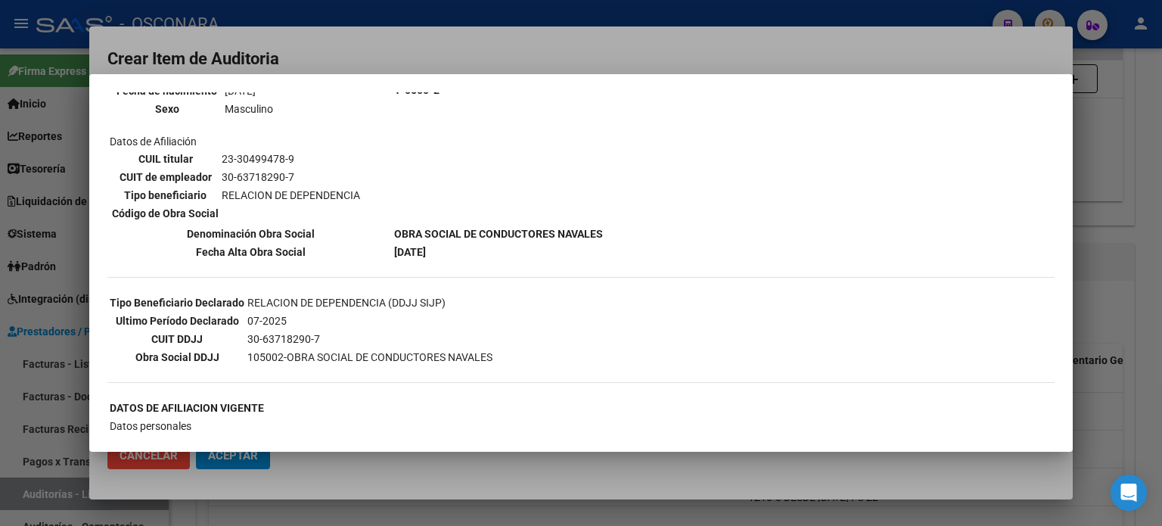
scroll to position [227, 0]
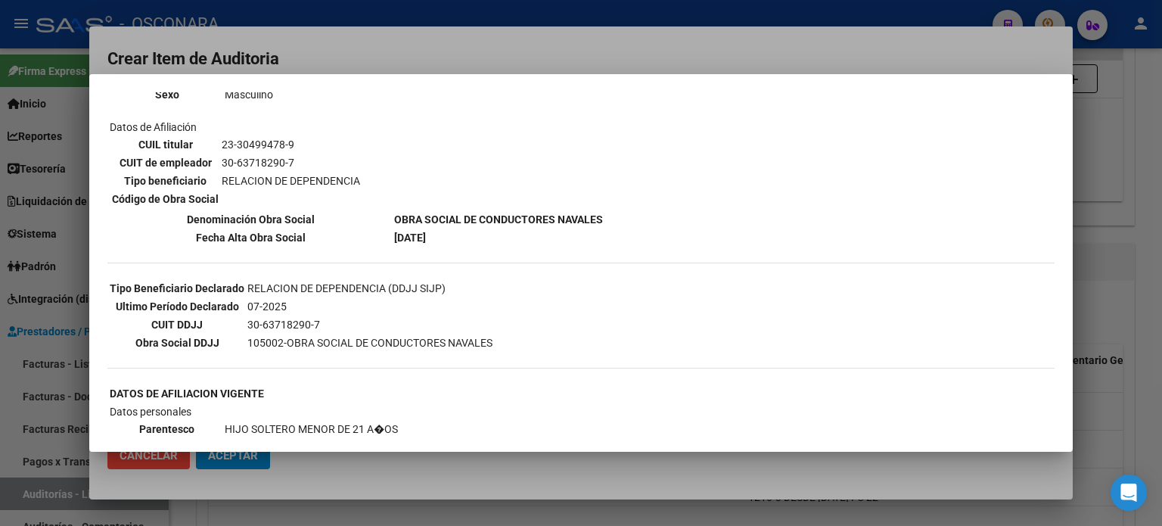
click at [1128, 307] on div at bounding box center [581, 263] width 1162 height 526
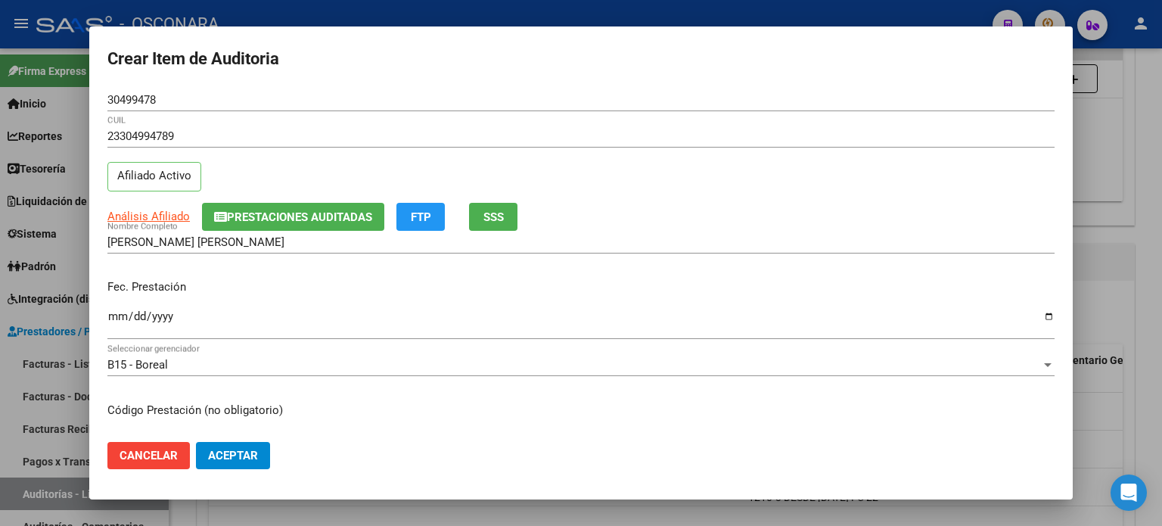
click at [118, 316] on input "Ingresar la fecha" at bounding box center [580, 322] width 947 height 24
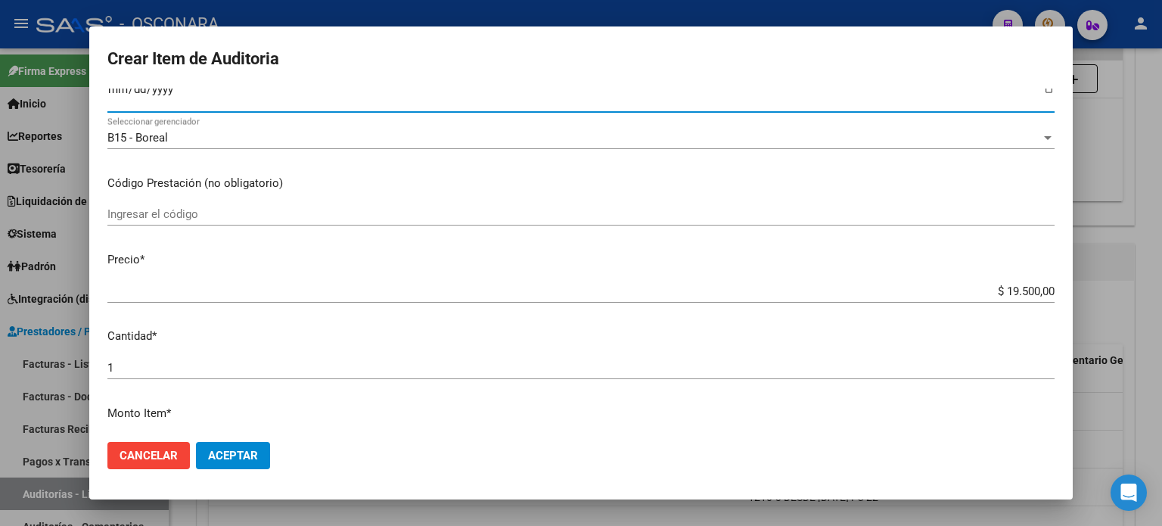
drag, startPoint x: 996, startPoint y: 290, endPoint x: 1161, endPoint y: 253, distance: 169.6
click at [1161, 253] on div "Crear Item de Auditoria 30499478 Nro Documento 23304994789 CUIL Afiliado Activo…" at bounding box center [581, 263] width 1162 height 526
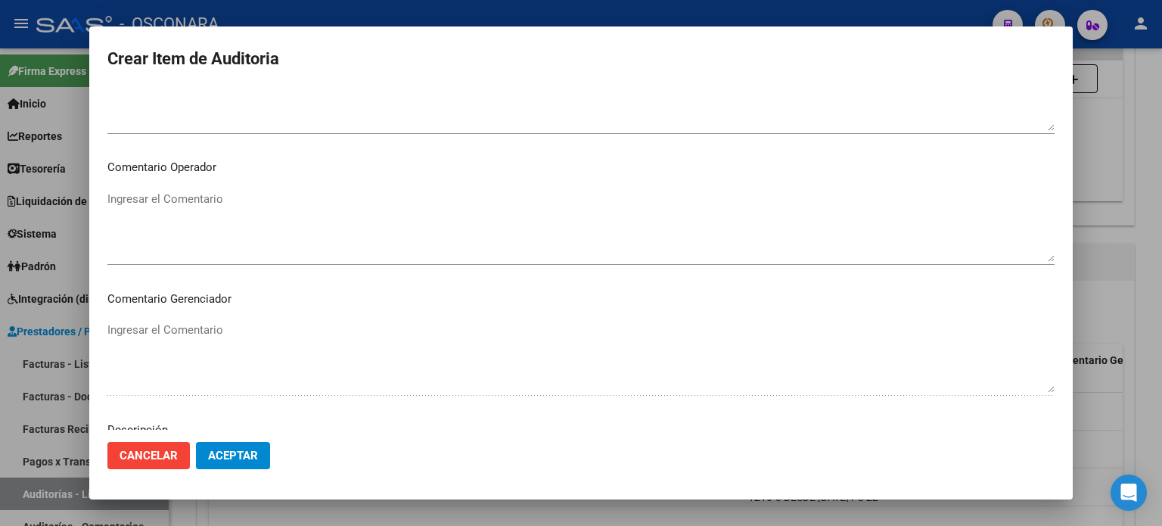
scroll to position [1020, 0]
click at [233, 194] on textarea "Ingresar el Descripción" at bounding box center [580, 224] width 947 height 71
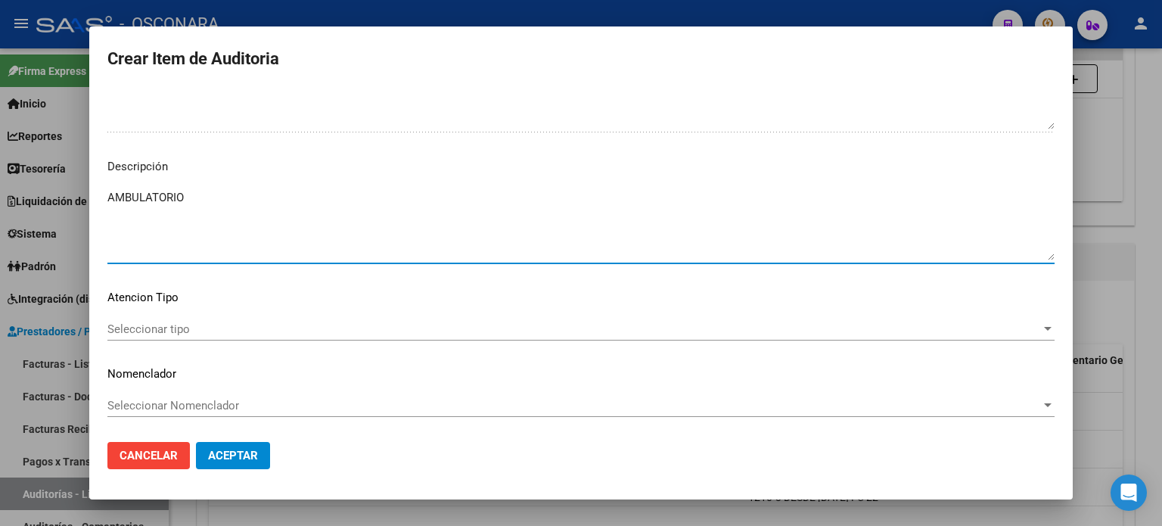
click at [154, 320] on div "Seleccionar tipo Seleccionar tipo" at bounding box center [580, 329] width 947 height 23
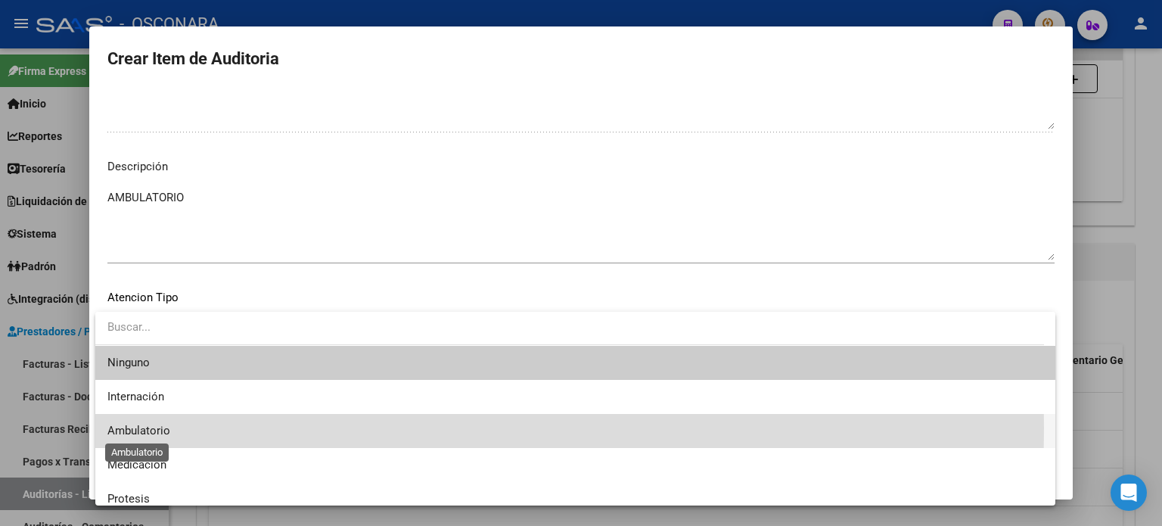
drag, startPoint x: 133, startPoint y: 427, endPoint x: 213, endPoint y: 447, distance: 82.6
click at [133, 428] on span "Ambulatorio" at bounding box center [138, 431] width 63 height 14
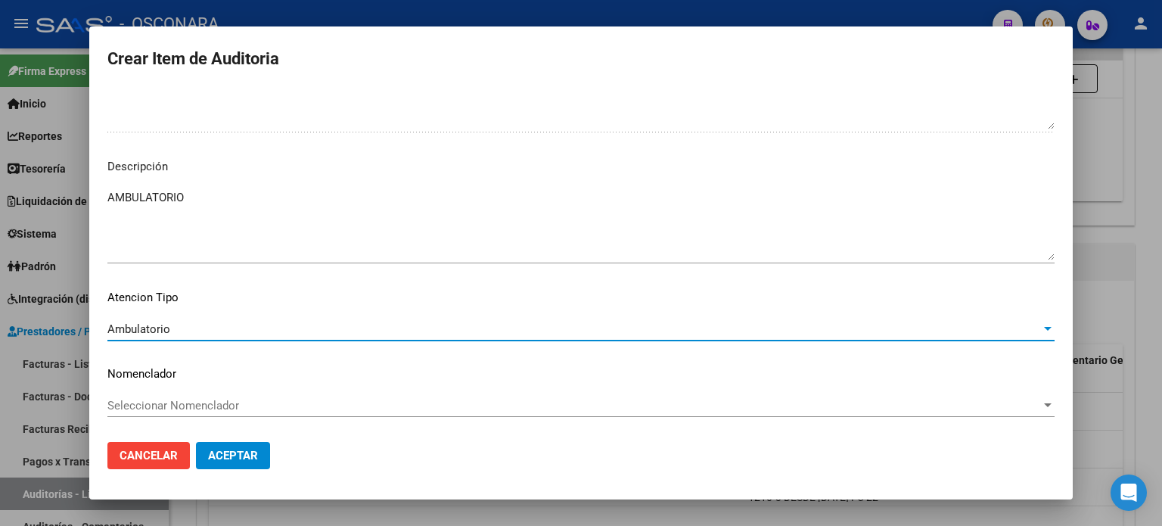
click at [221, 450] on span "Aceptar" at bounding box center [233, 456] width 50 height 14
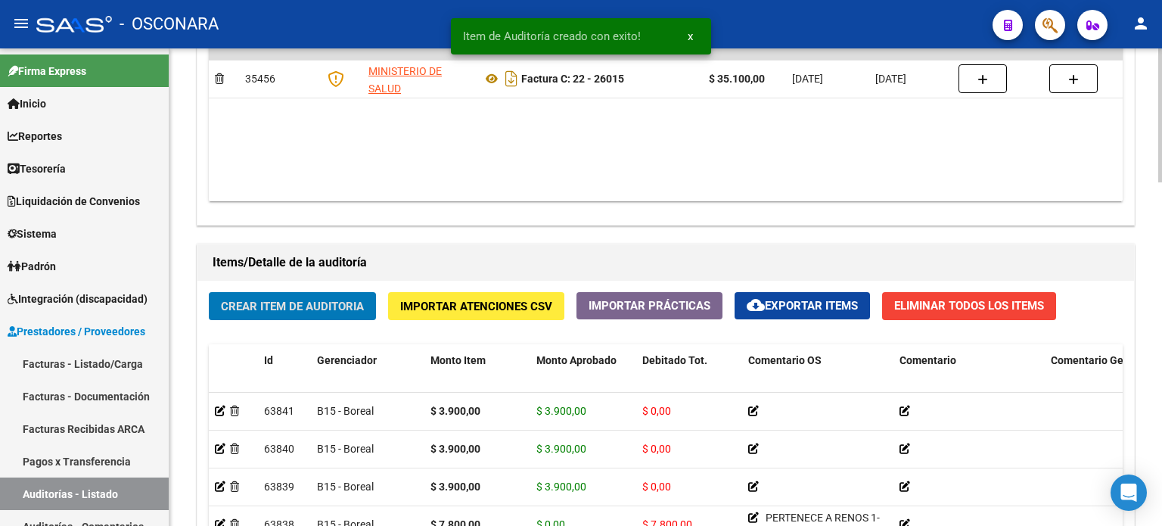
click at [266, 311] on span "Crear Item de Auditoria" at bounding box center [292, 307] width 143 height 14
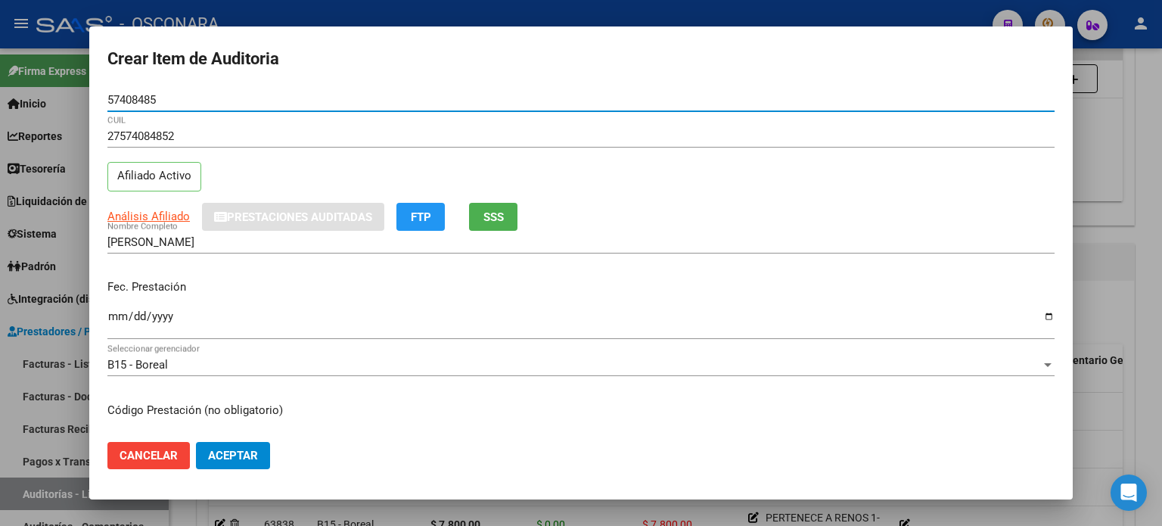
click at [489, 215] on span "SSS" at bounding box center [493, 217] width 20 height 14
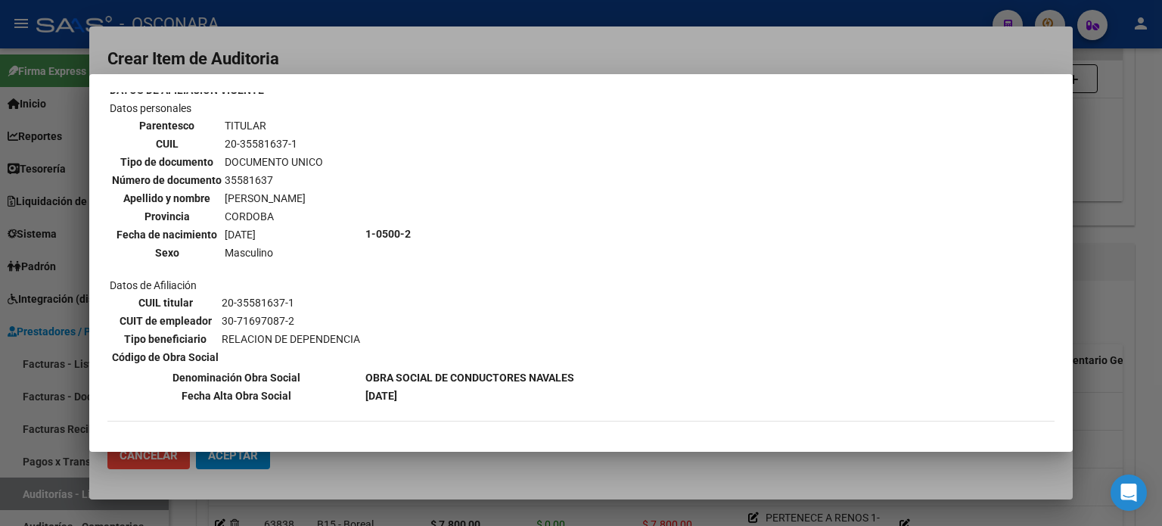
scroll to position [151, 0]
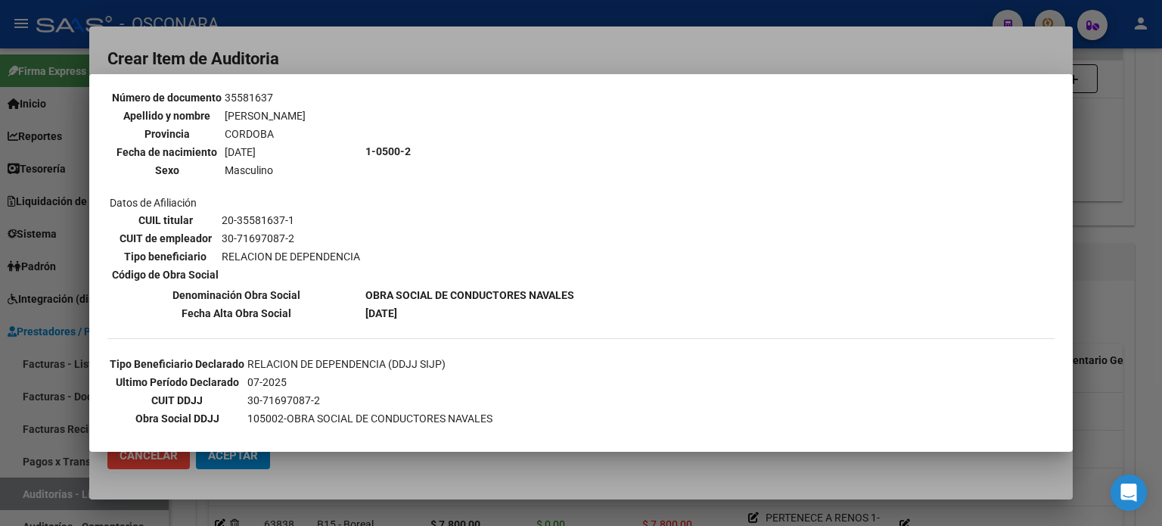
click at [1096, 272] on div at bounding box center [581, 263] width 1162 height 526
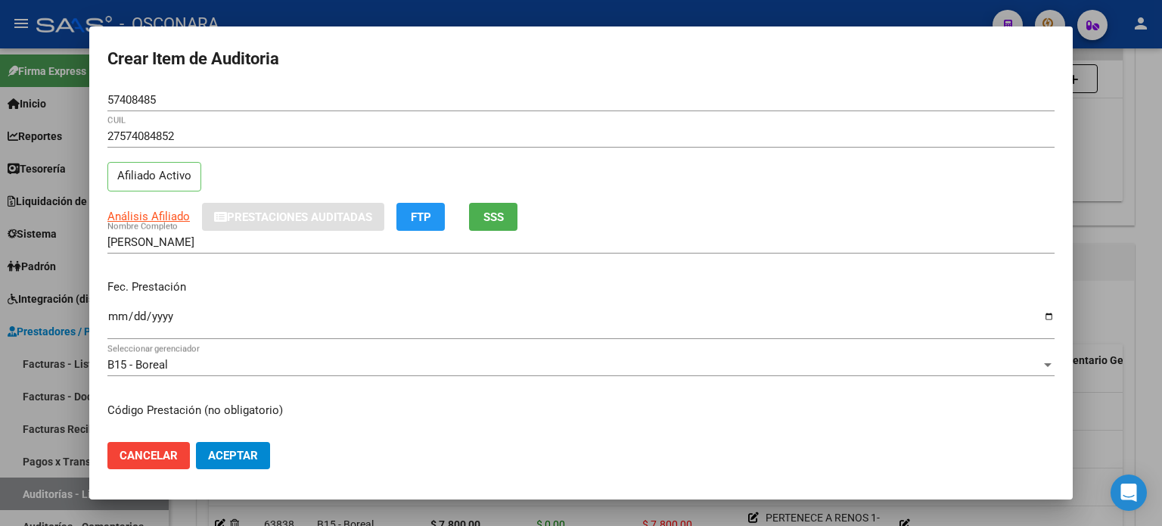
click at [104, 319] on mat-dialog-content "57408485 Nro Documento 27574084852 CUIL Afiliado Activo Análisis Afiliado Prest…" at bounding box center [581, 260] width 984 height 342
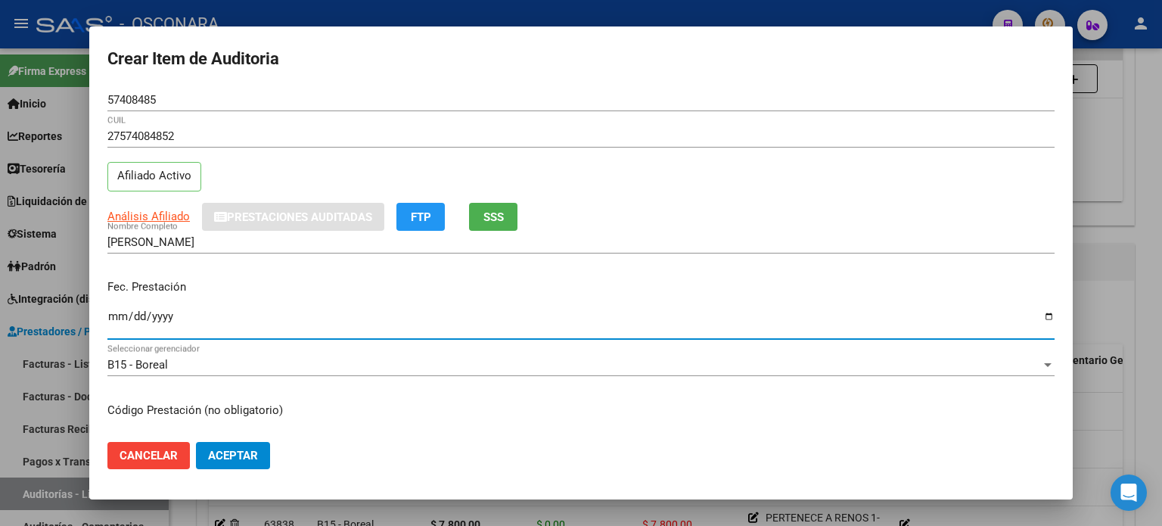
click at [112, 318] on input "Ingresar la fecha" at bounding box center [580, 322] width 947 height 24
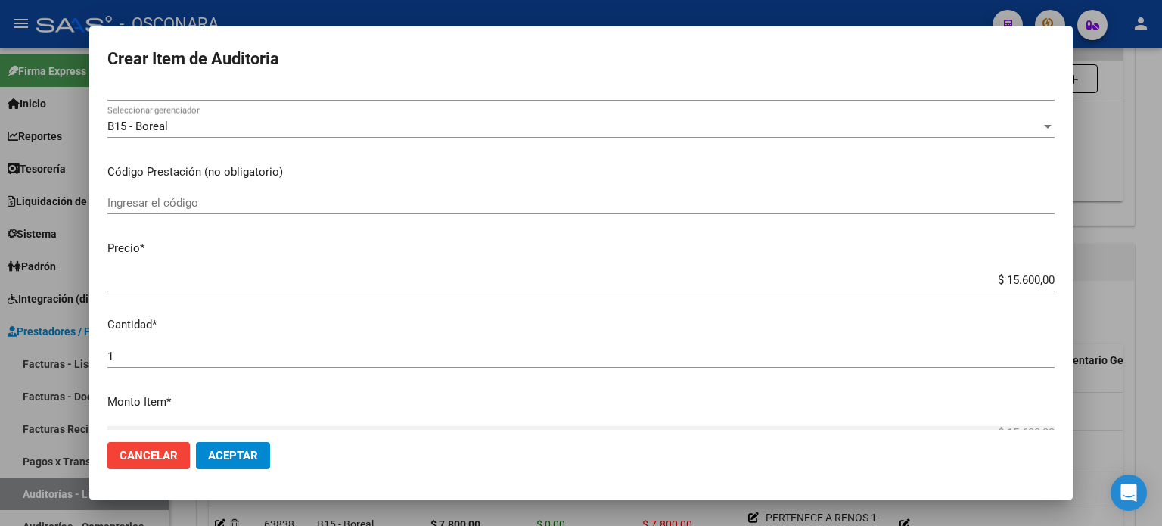
scroll to position [303, 0]
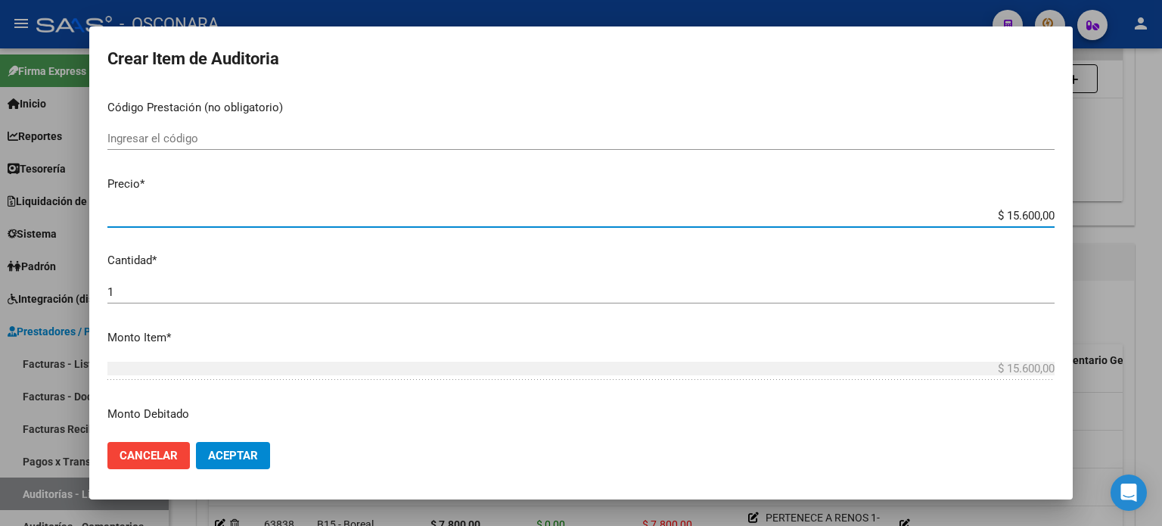
drag, startPoint x: 996, startPoint y: 214, endPoint x: 1145, endPoint y: 208, distance: 148.4
click at [1145, 208] on div "Crear Item de Auditoria 57408485 Nro Documento 27574084852 CUIL Afiliado Activo…" at bounding box center [581, 263] width 1162 height 526
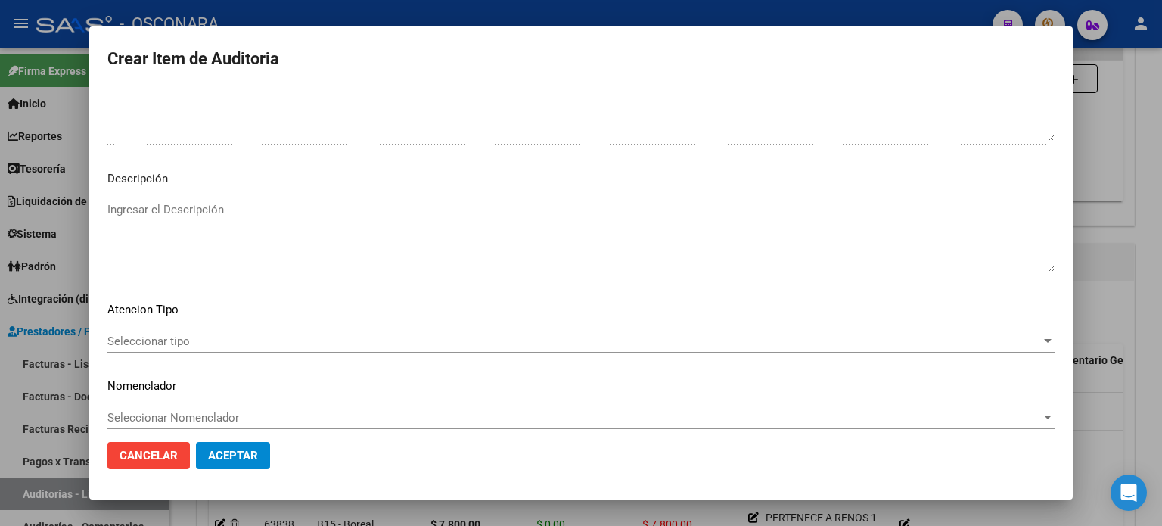
scroll to position [1020, 0]
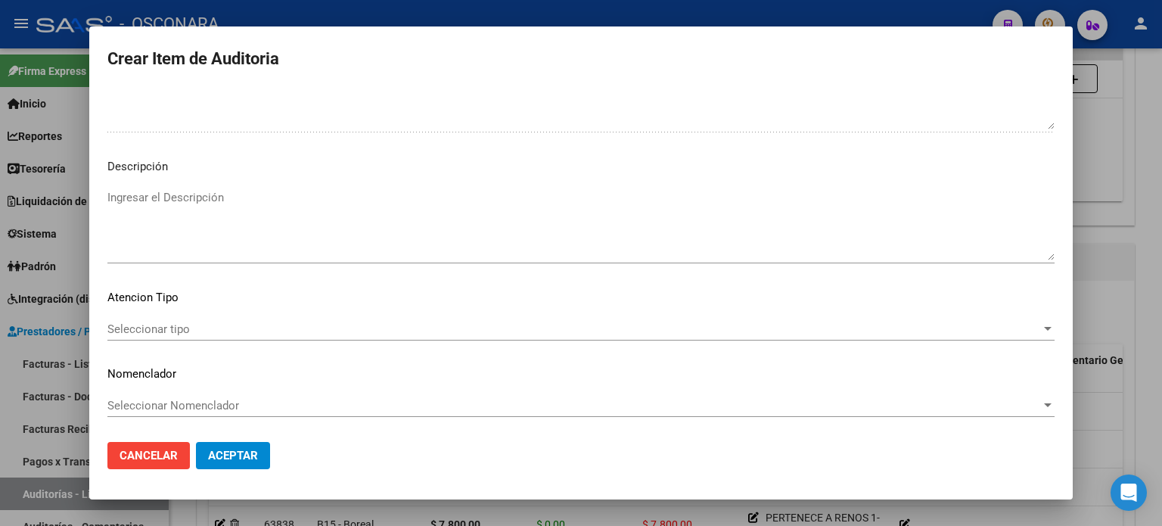
click at [220, 238] on textarea "Ingresar el Descripción" at bounding box center [580, 224] width 947 height 71
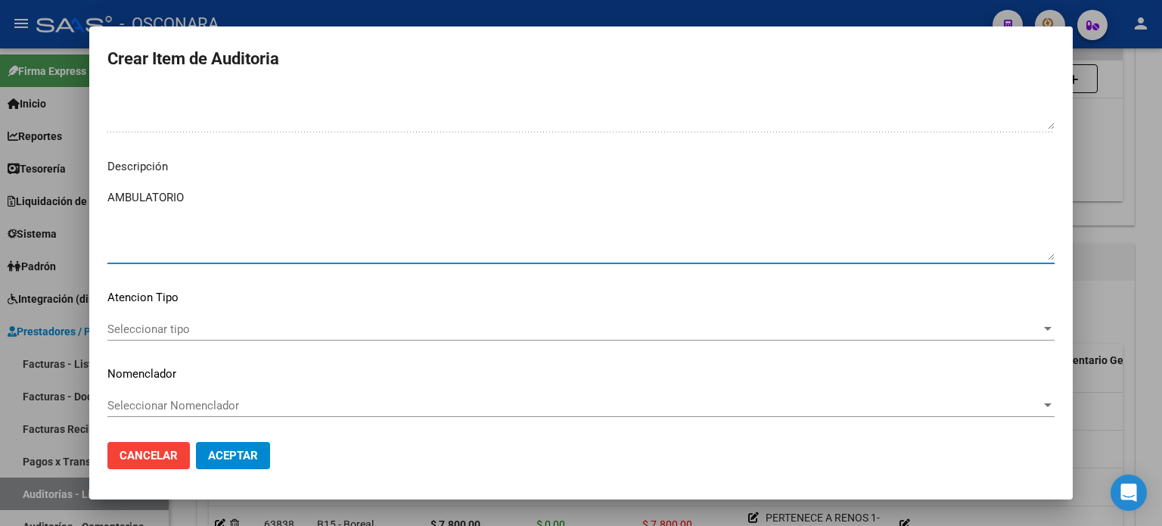
click at [151, 332] on span "Seleccionar tipo" at bounding box center [574, 329] width 934 height 14
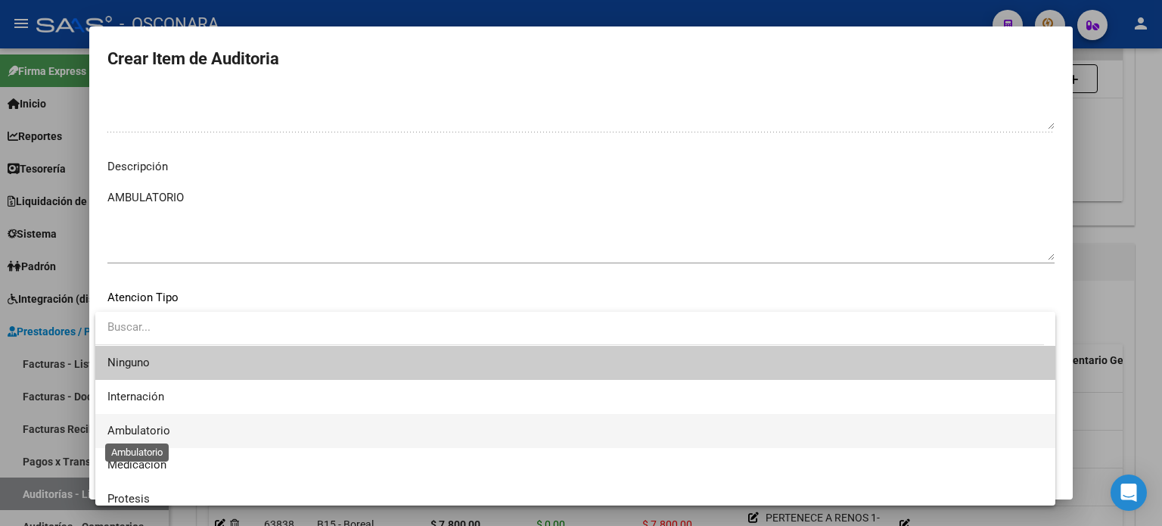
click at [151, 434] on span "Ambulatorio" at bounding box center [138, 431] width 63 height 14
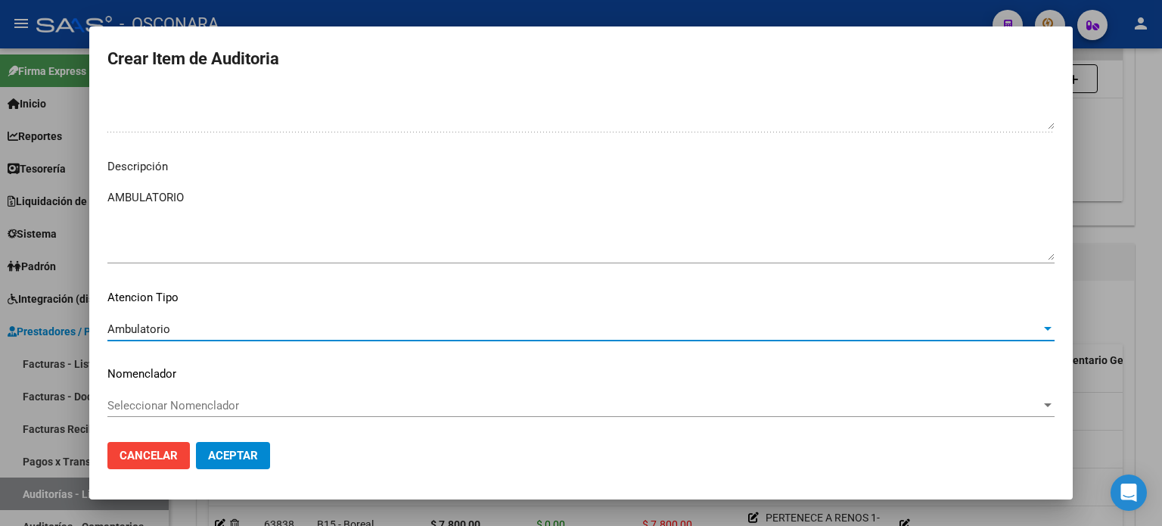
click at [239, 457] on span "Aceptar" at bounding box center [233, 456] width 50 height 14
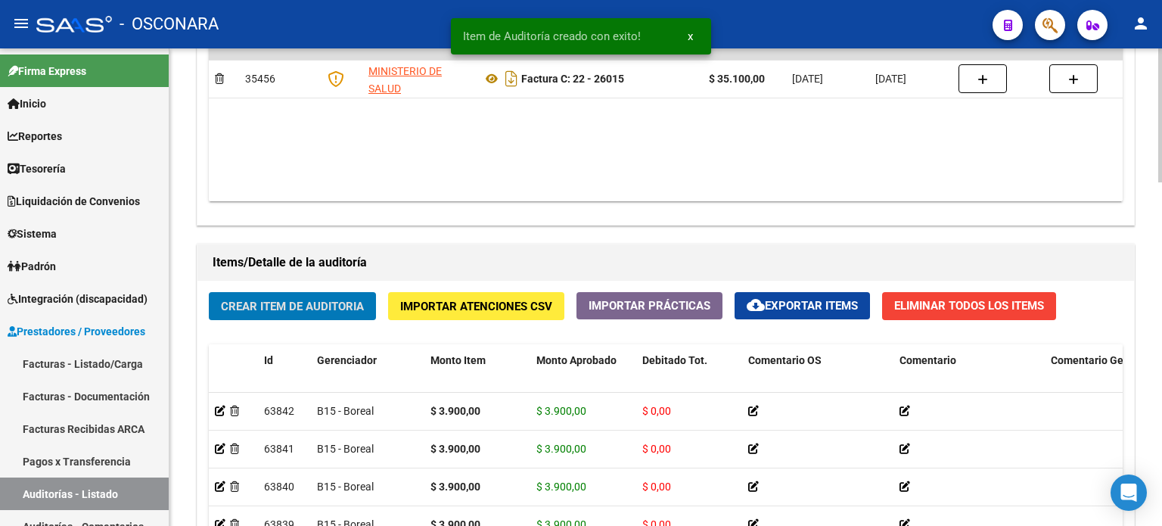
click at [318, 301] on span "Crear Item de Auditoria" at bounding box center [292, 307] width 143 height 14
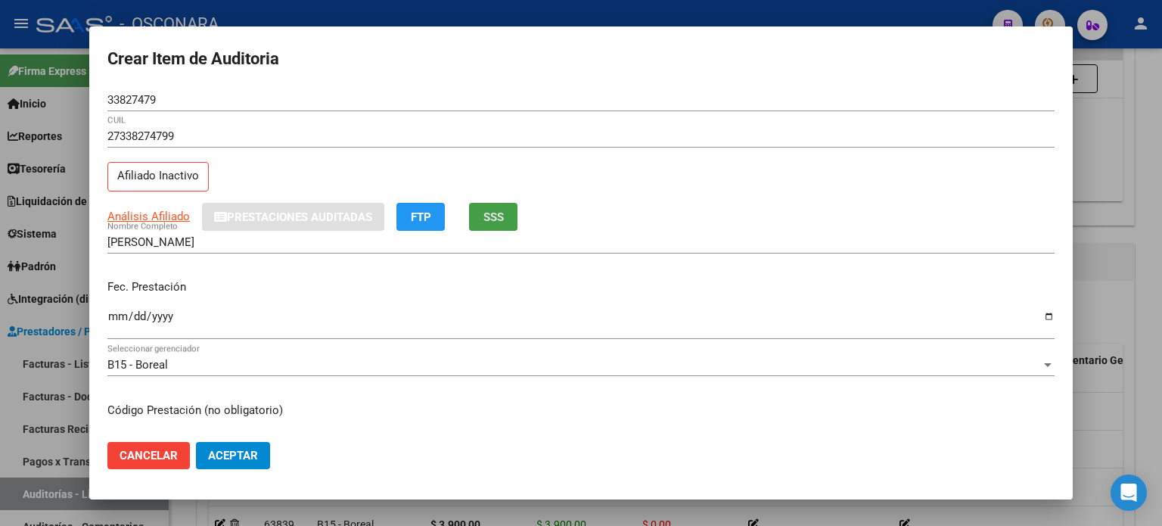
click at [471, 218] on button "SSS" at bounding box center [493, 217] width 48 height 28
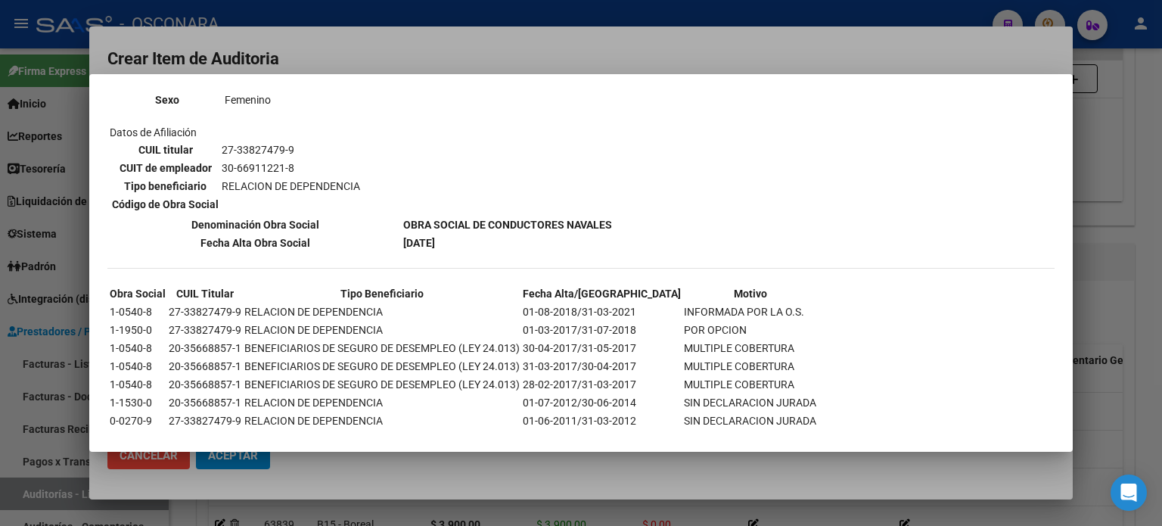
scroll to position [1413, 0]
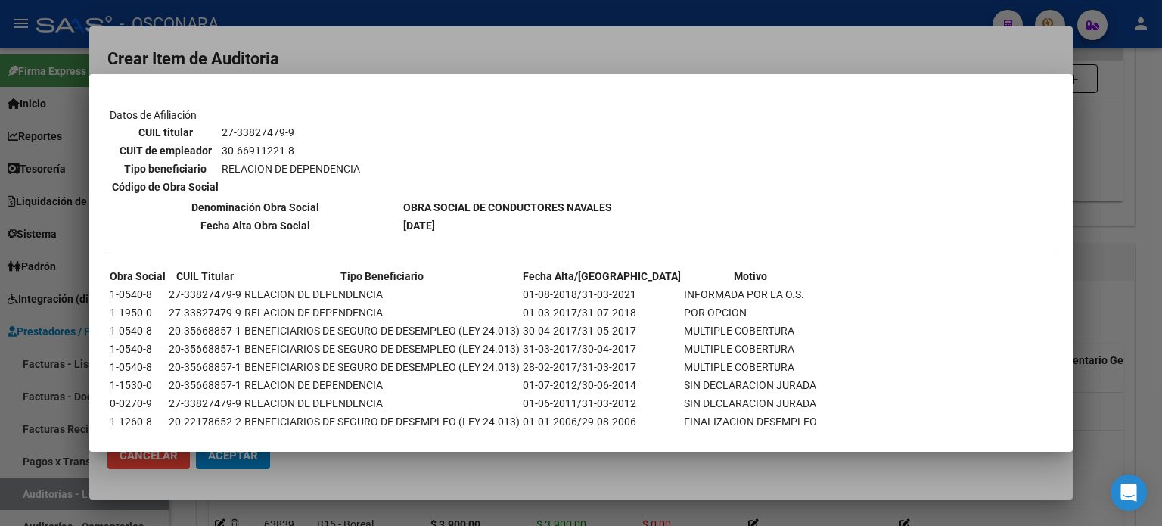
click at [1117, 274] on div at bounding box center [581, 263] width 1162 height 526
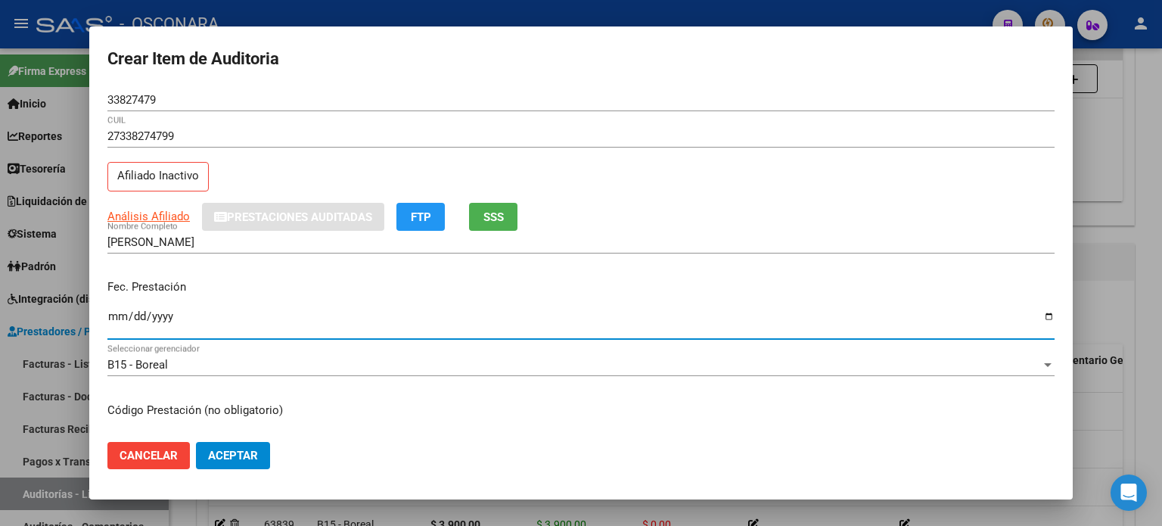
click at [117, 314] on input "Ingresar la fecha" at bounding box center [580, 322] width 947 height 24
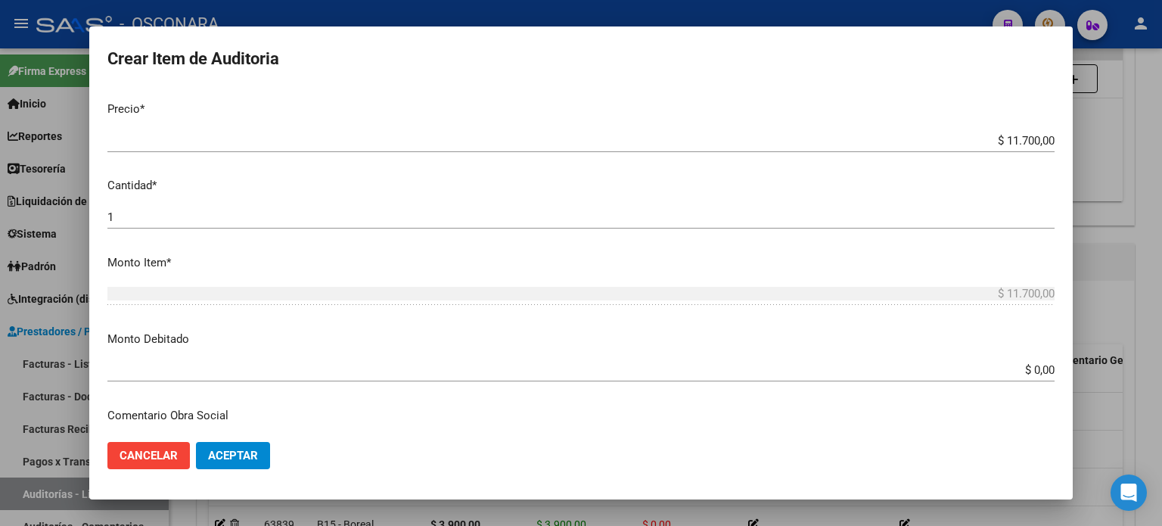
scroll to position [378, 0]
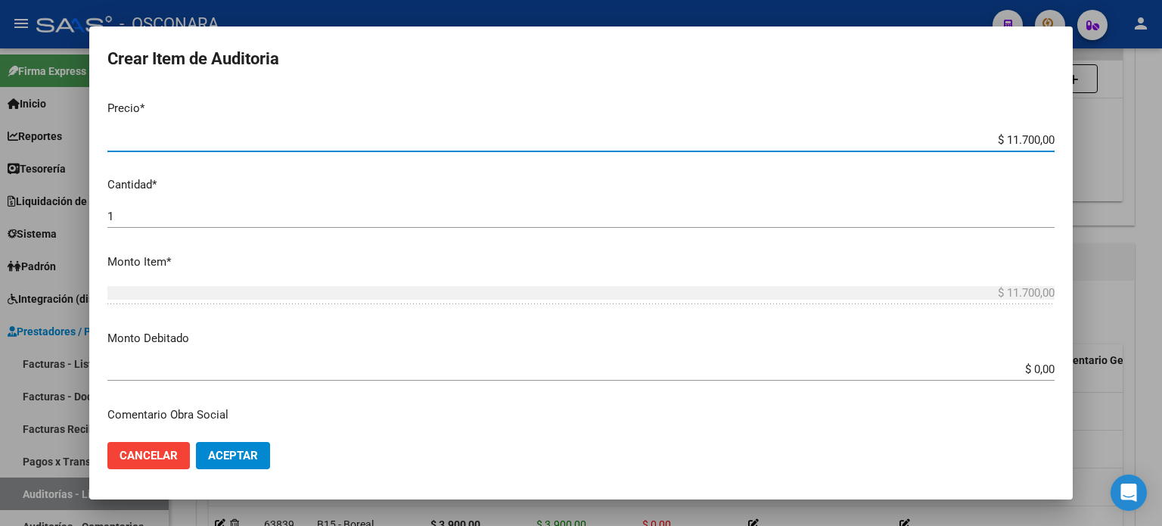
drag, startPoint x: 992, startPoint y: 137, endPoint x: 1136, endPoint y: 136, distance: 144.5
click at [1136, 136] on div "Crear Item de Auditoria 33827479 Nro Documento 27338274799 CUIL Afiliado Inacti…" at bounding box center [581, 263] width 1162 height 526
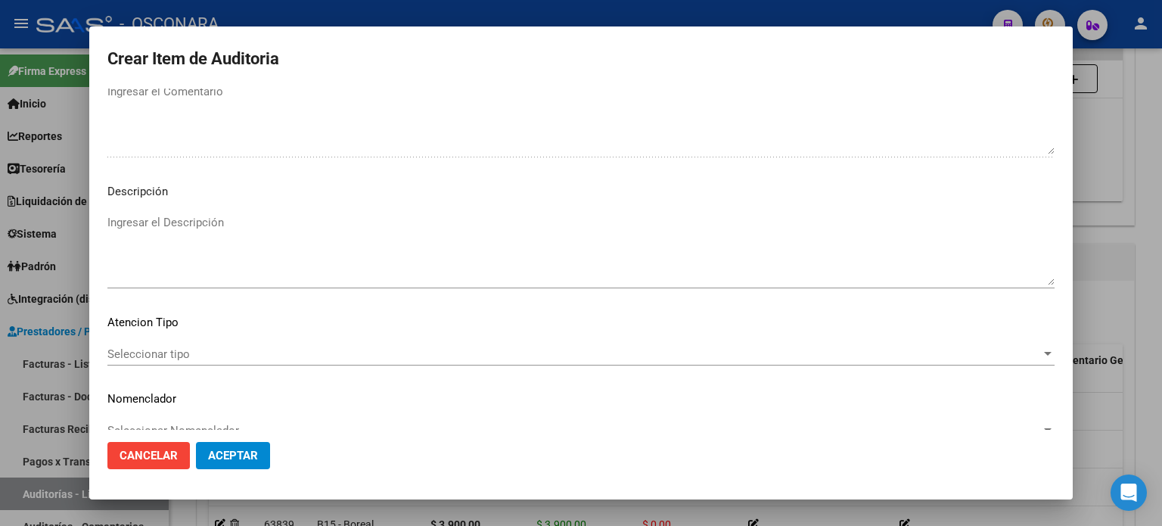
scroll to position [1020, 0]
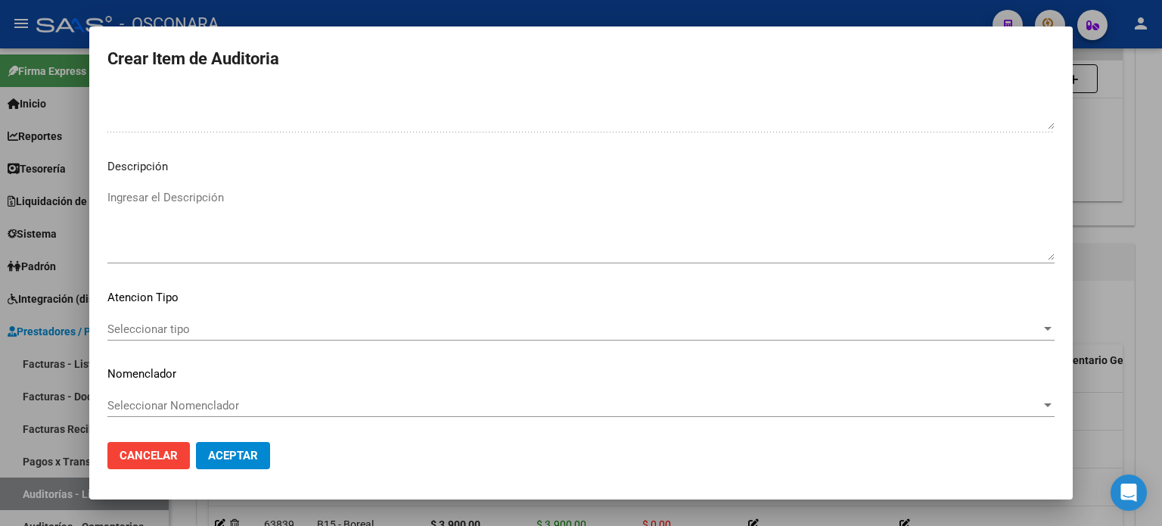
click at [207, 184] on mat-dialog-content "33827479 Nro Documento 27338274799 CUIL Afiliado Inactivo Análisis Afiliado Pre…" at bounding box center [581, 260] width 984 height 342
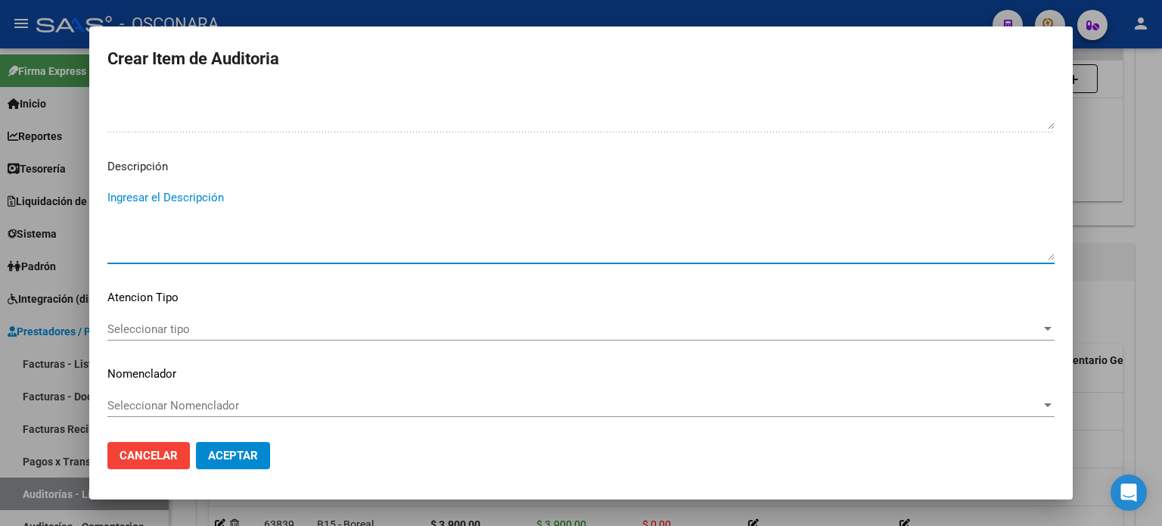
click at [209, 213] on textarea "Ingresar el Descripción" at bounding box center [580, 224] width 947 height 71
click at [139, 319] on div "Seleccionar tipo Seleccionar tipo" at bounding box center [580, 329] width 947 height 23
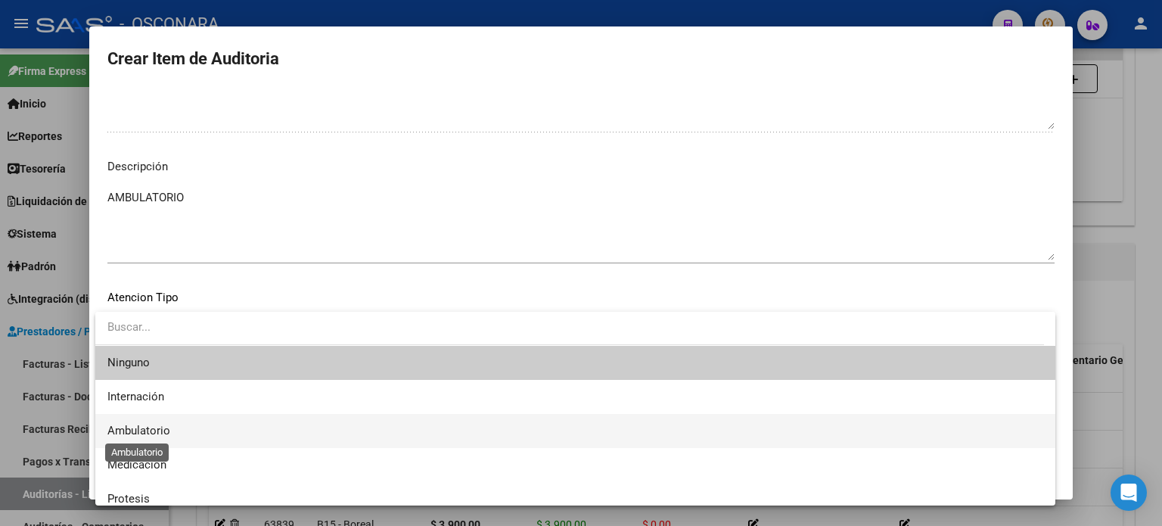
click at [139, 437] on span "Ambulatorio" at bounding box center [575, 431] width 936 height 34
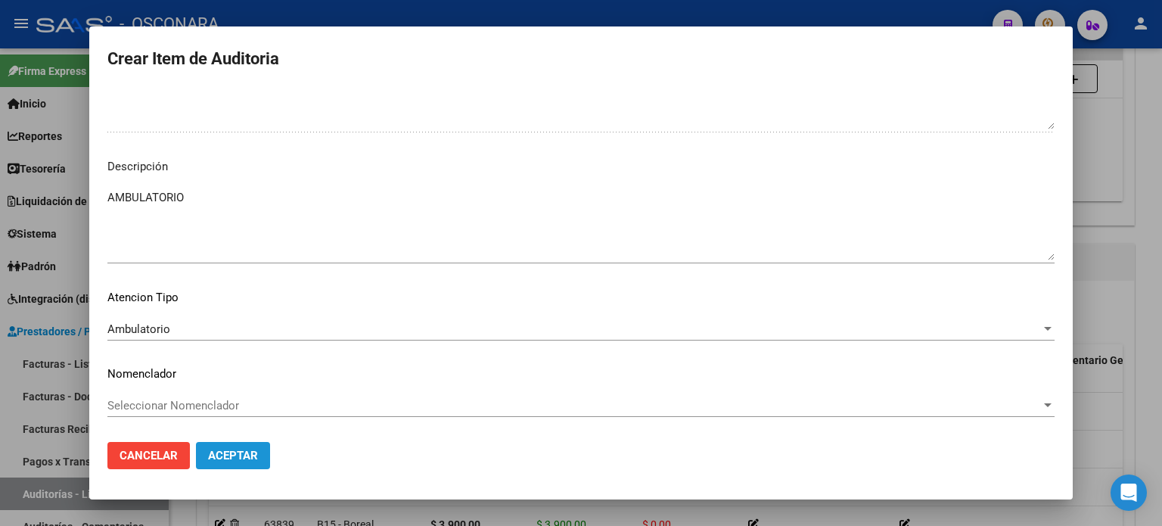
click at [264, 468] on button "Aceptar" at bounding box center [233, 455] width 74 height 27
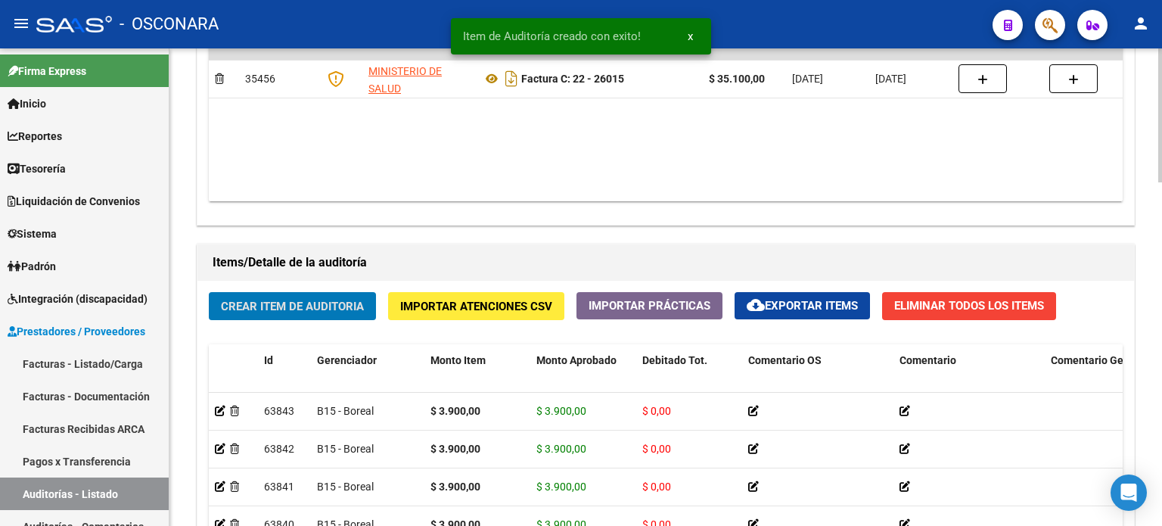
click at [269, 313] on button "Crear Item de Auditoria" at bounding box center [292, 306] width 167 height 28
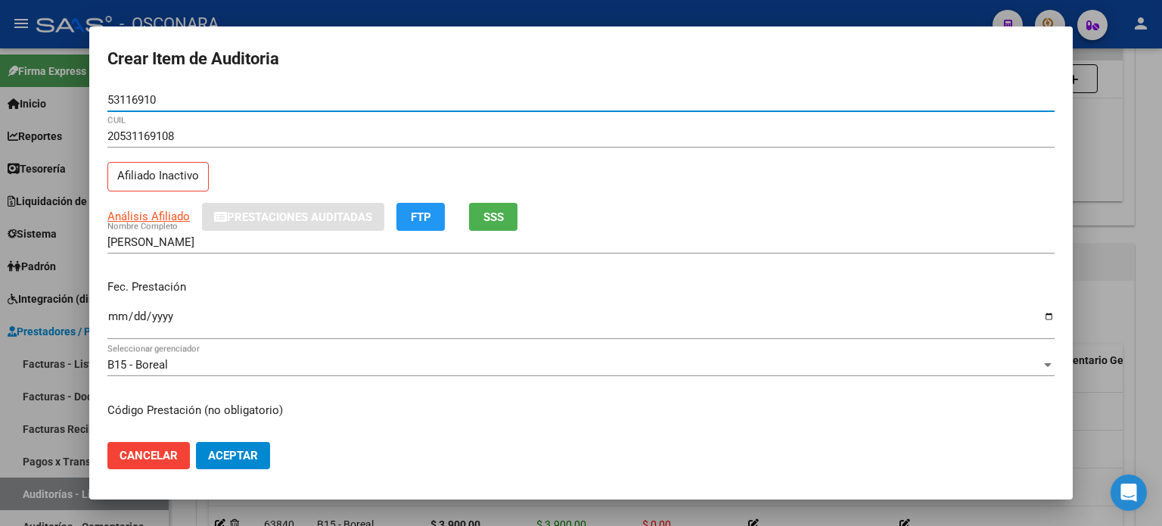
click at [506, 209] on button "SSS" at bounding box center [493, 217] width 48 height 28
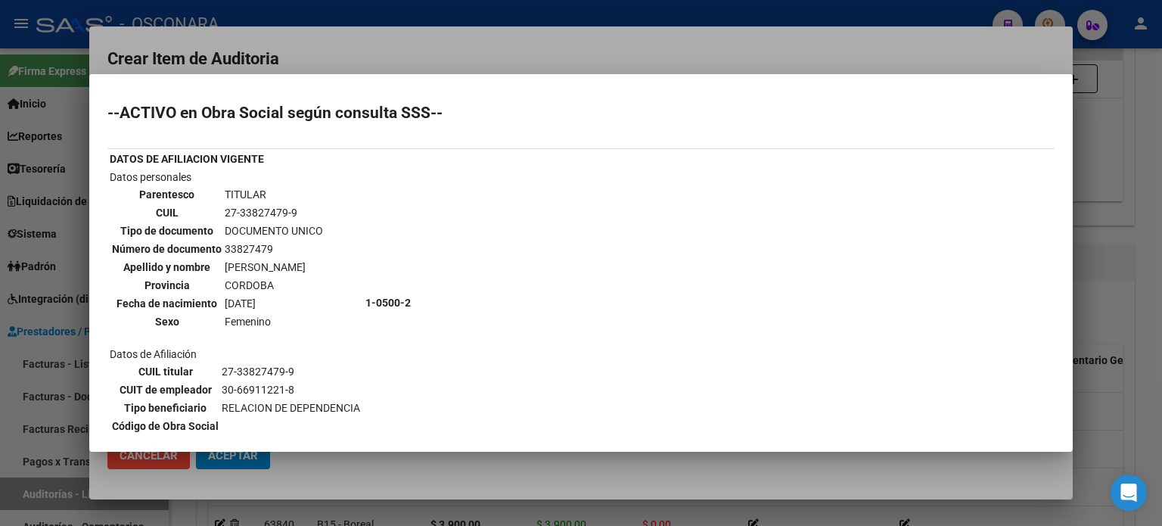
scroll to position [151, 0]
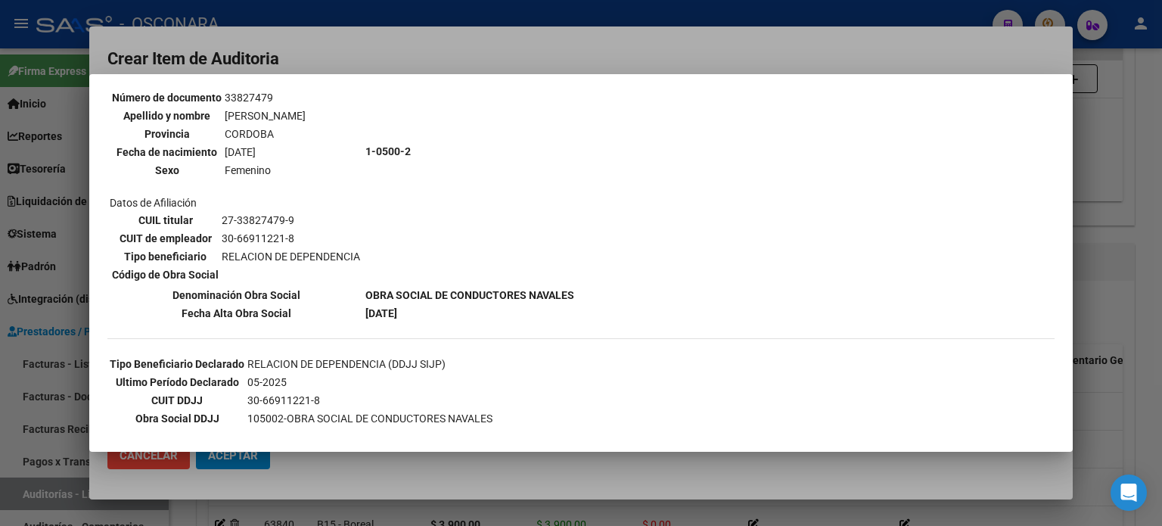
drag, startPoint x: 1111, startPoint y: 317, endPoint x: 842, endPoint y: 328, distance: 268.8
click at [1111, 316] on div at bounding box center [581, 263] width 1162 height 526
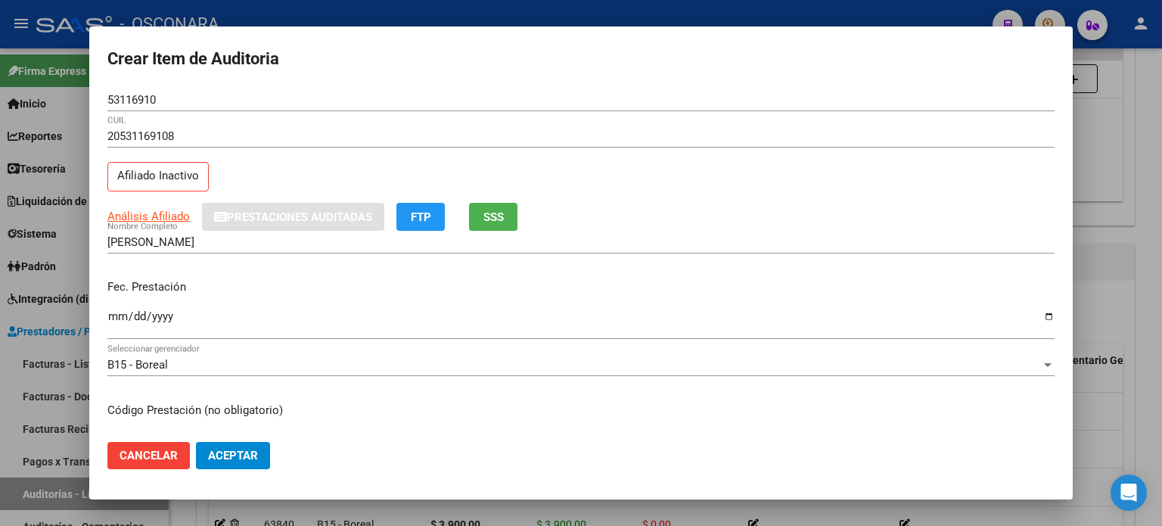
click at [111, 322] on input "Ingresar la fecha" at bounding box center [580, 322] width 947 height 24
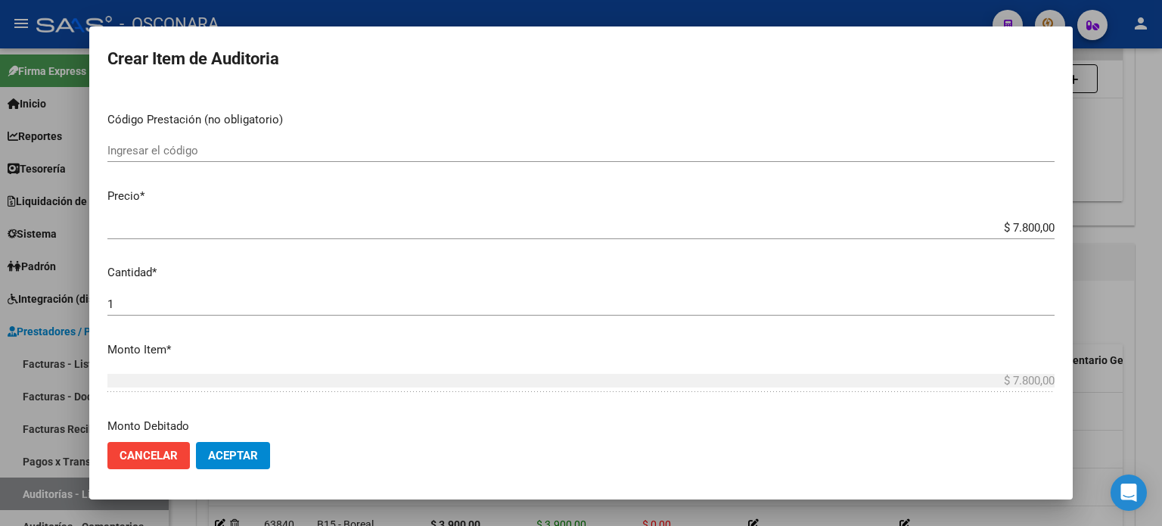
scroll to position [303, 0]
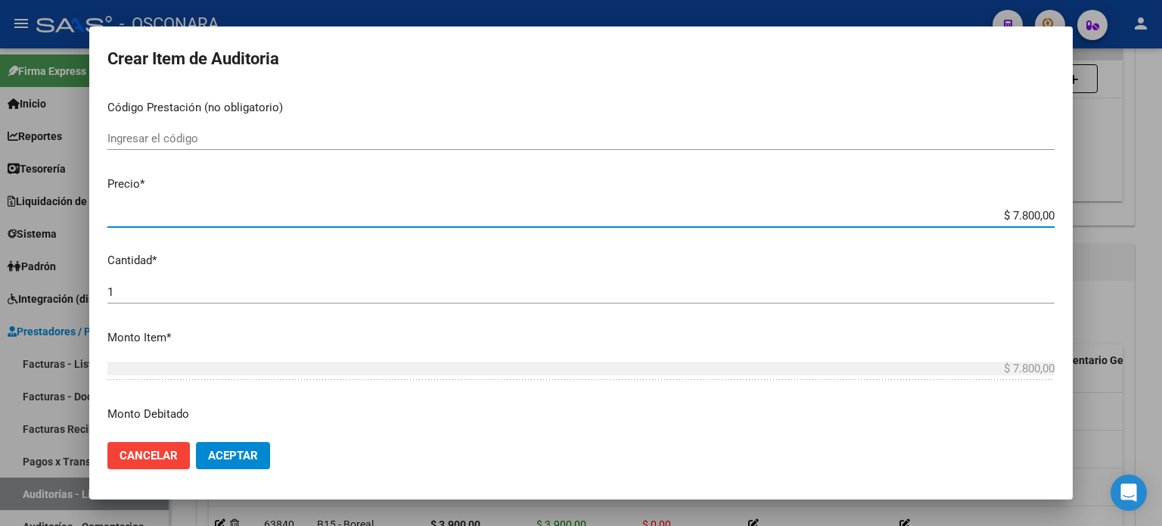
drag, startPoint x: 998, startPoint y: 214, endPoint x: 1161, endPoint y: 211, distance: 163.5
click at [1161, 211] on div "Crear Item de Auditoria 53116910 Nro Documento 20531169108 CUIL Afiliado Inacti…" at bounding box center [581, 263] width 1162 height 526
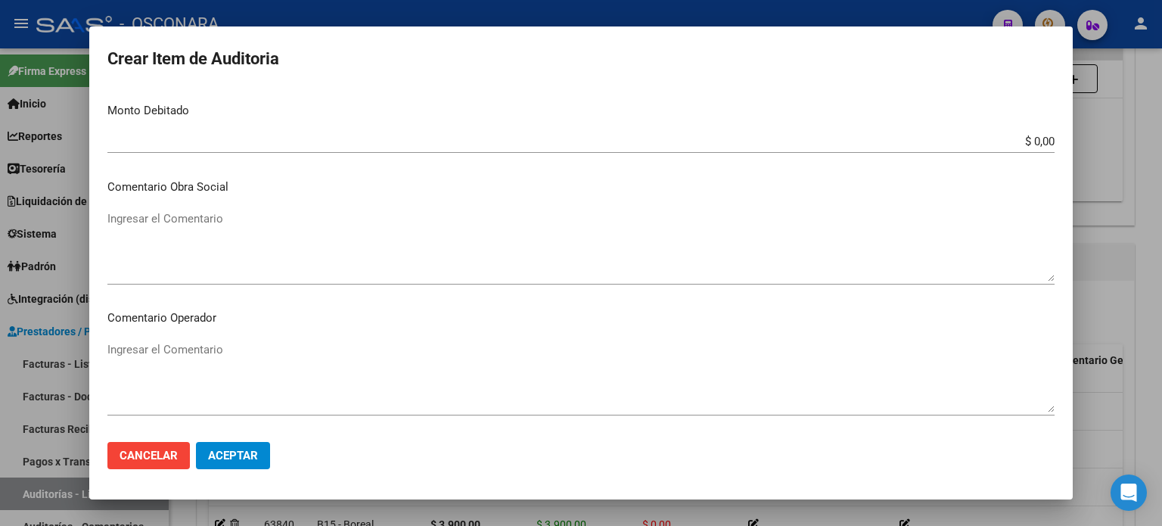
scroll to position [1020, 0]
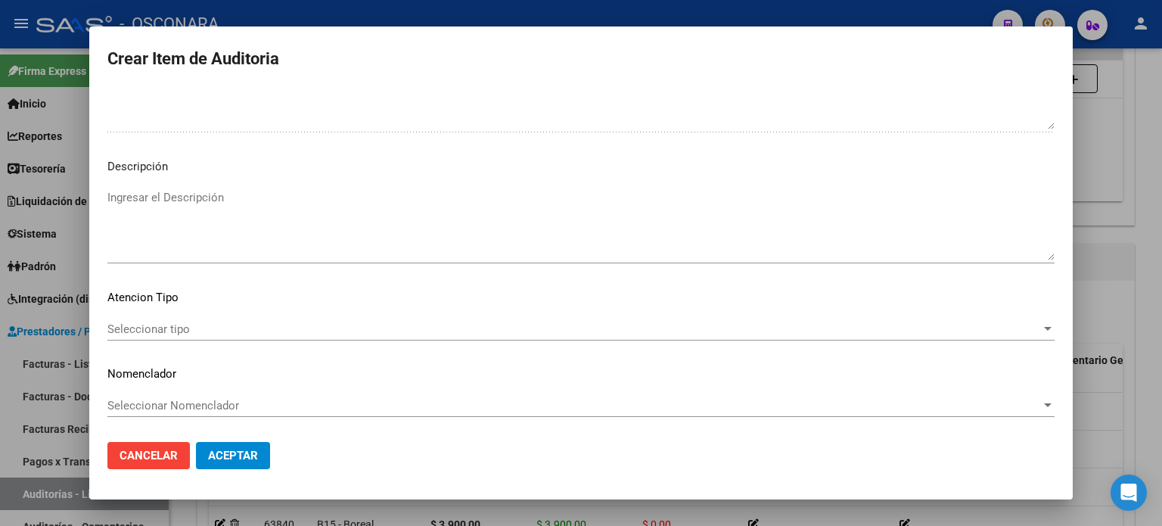
click at [145, 229] on textarea "Ingresar el Descripción" at bounding box center [580, 224] width 947 height 71
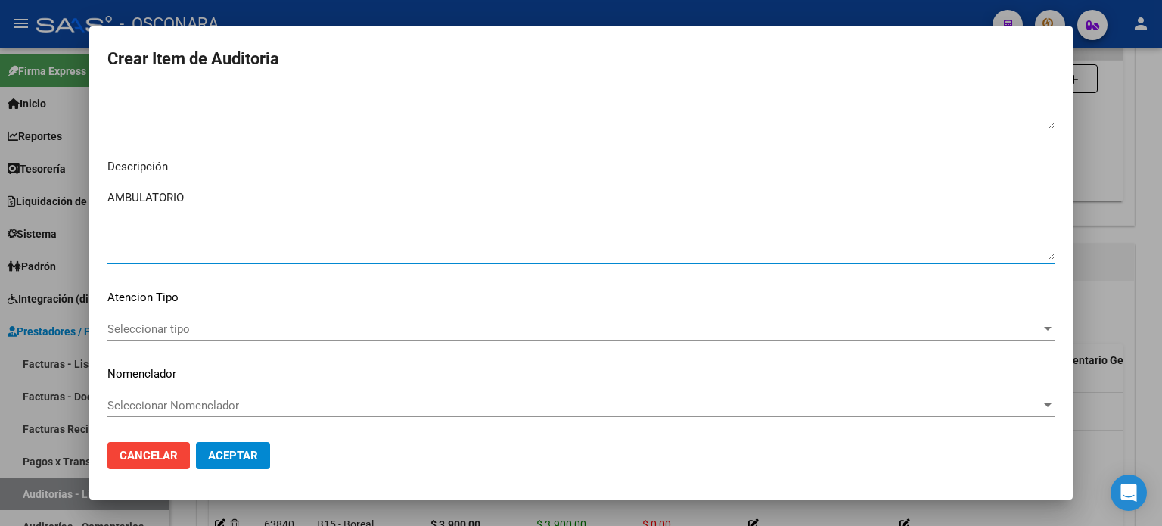
click at [145, 325] on span "Seleccionar tipo" at bounding box center [574, 329] width 934 height 14
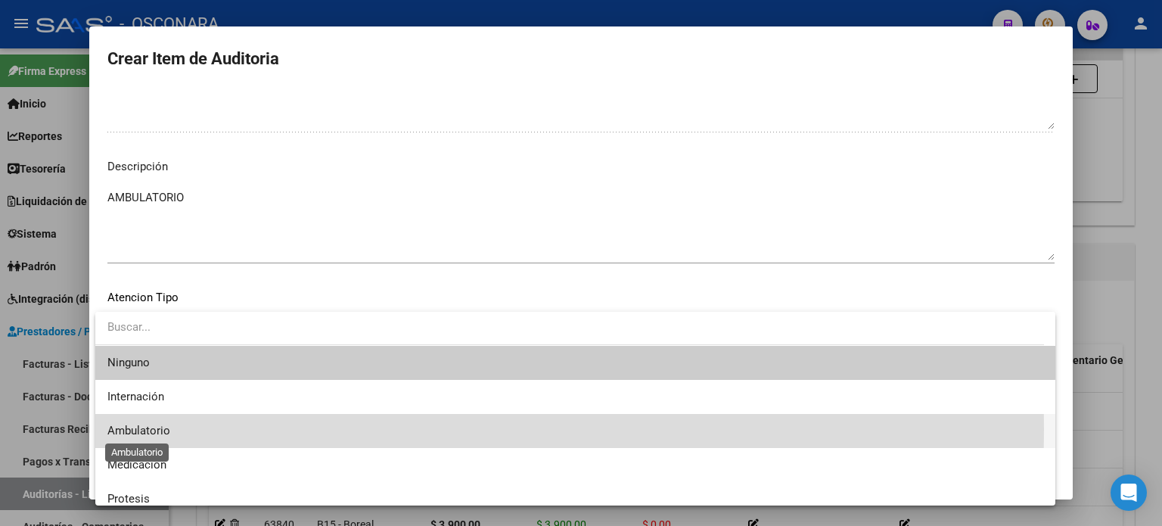
click at [145, 429] on span "Ambulatorio" at bounding box center [138, 431] width 63 height 14
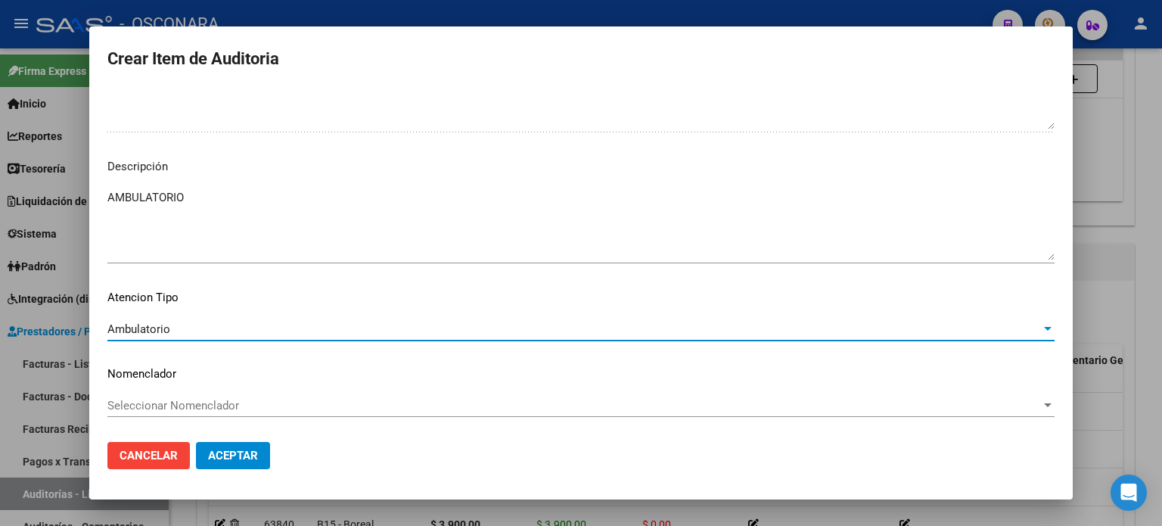
click at [209, 453] on span "Aceptar" at bounding box center [233, 456] width 50 height 14
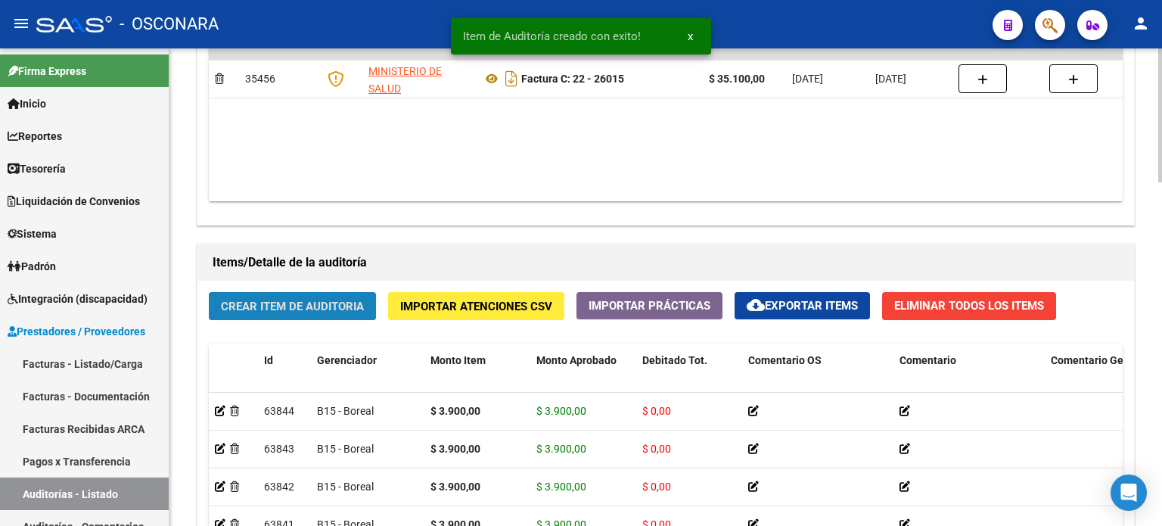
click at [271, 302] on span "Crear Item de Auditoria" at bounding box center [292, 307] width 143 height 14
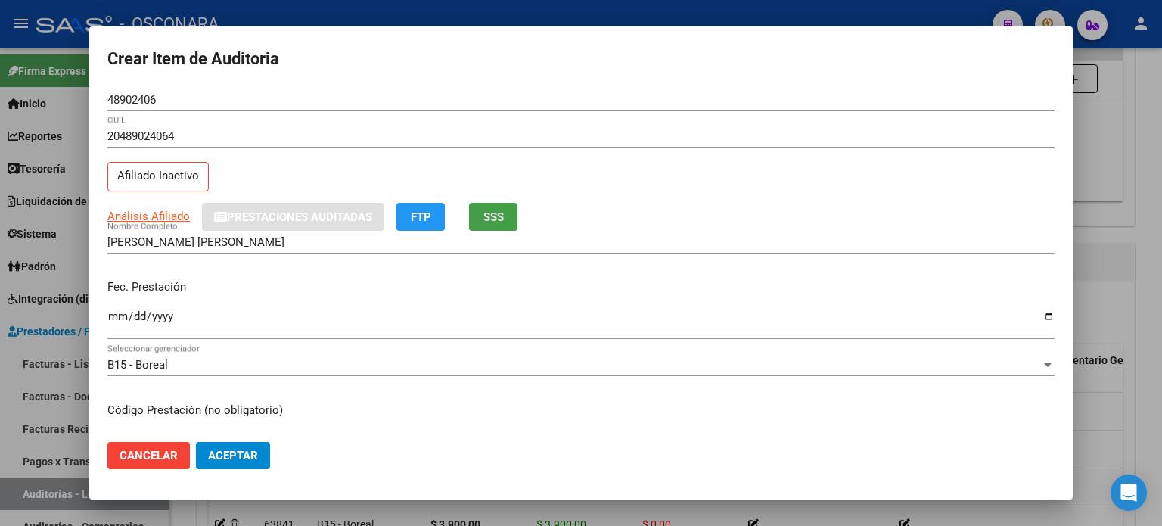
click at [493, 210] on span "SSS" at bounding box center [493, 217] width 20 height 14
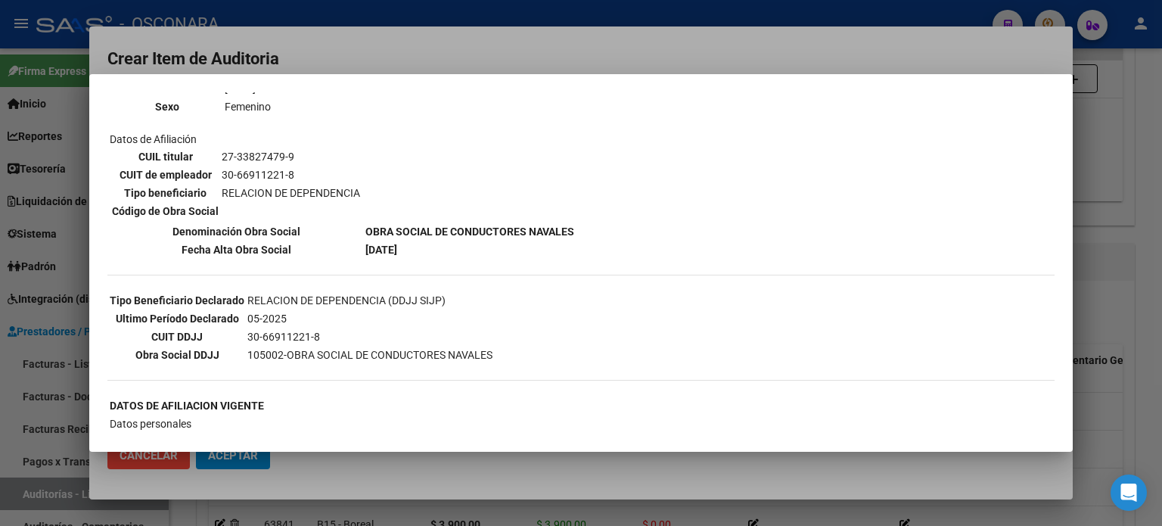
scroll to position [227, 0]
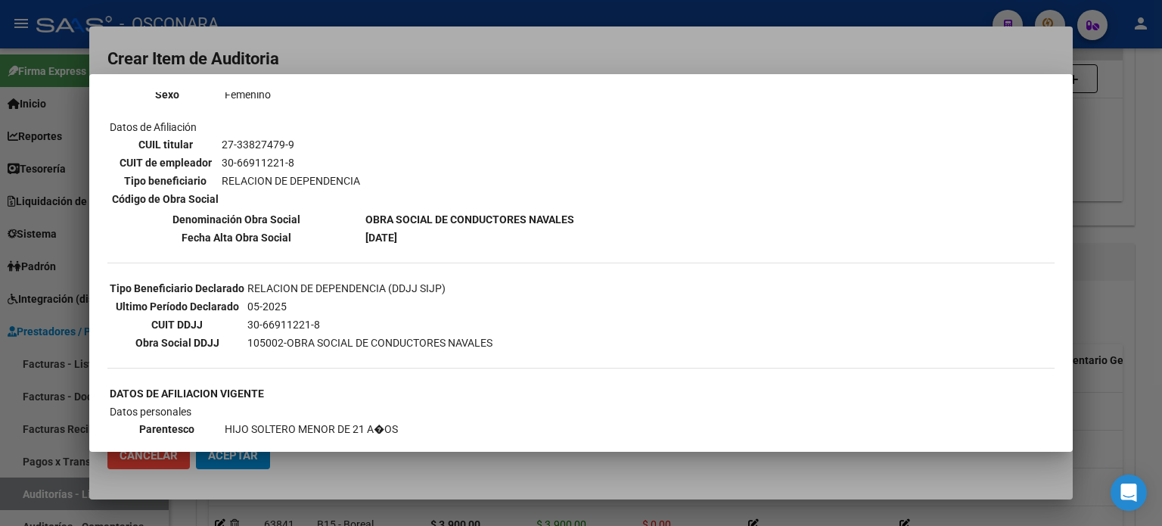
click at [1129, 323] on div at bounding box center [581, 263] width 1162 height 526
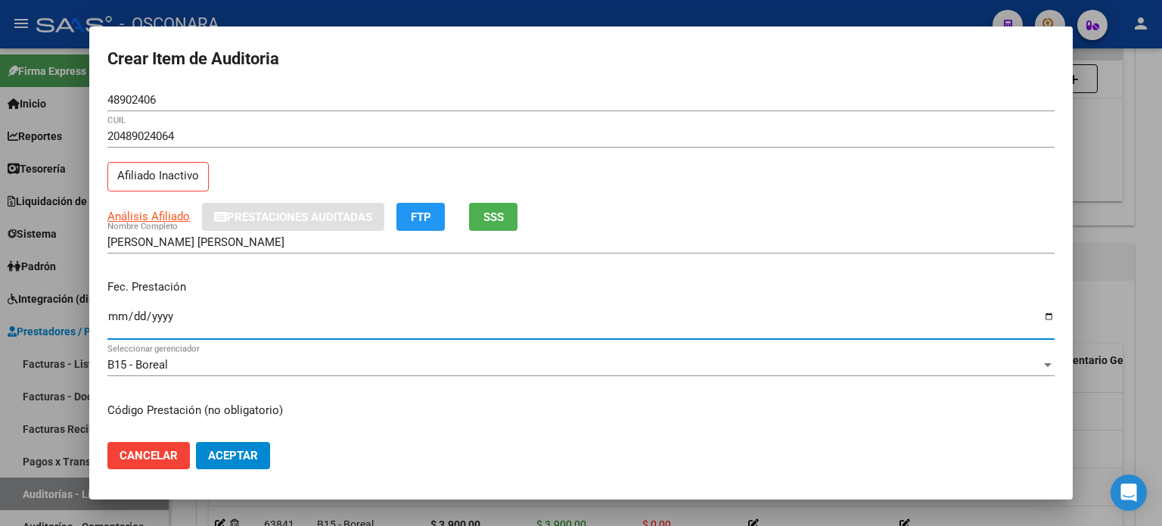
click at [107, 314] on input "Ingresar la fecha" at bounding box center [580, 322] width 947 height 24
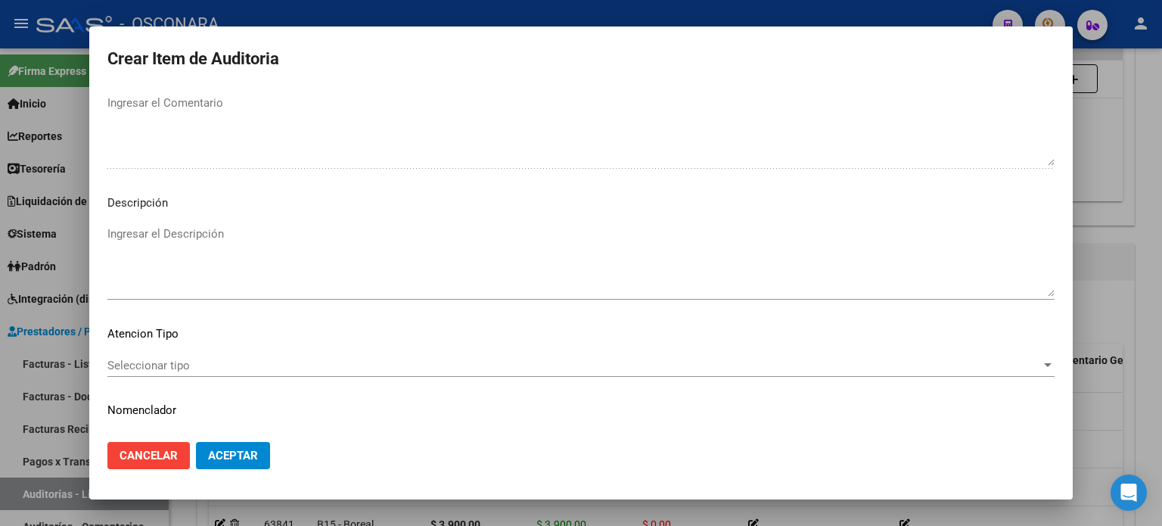
scroll to position [1020, 0]
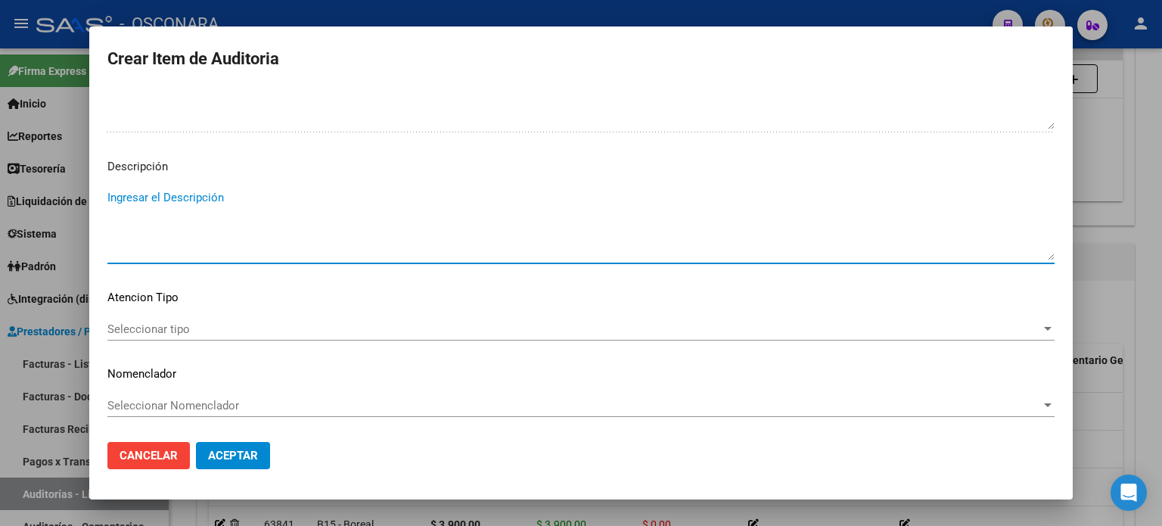
click at [244, 230] on textarea "Ingresar el Descripción" at bounding box center [580, 224] width 947 height 71
click at [162, 330] on span "Seleccionar tipo" at bounding box center [574, 329] width 934 height 14
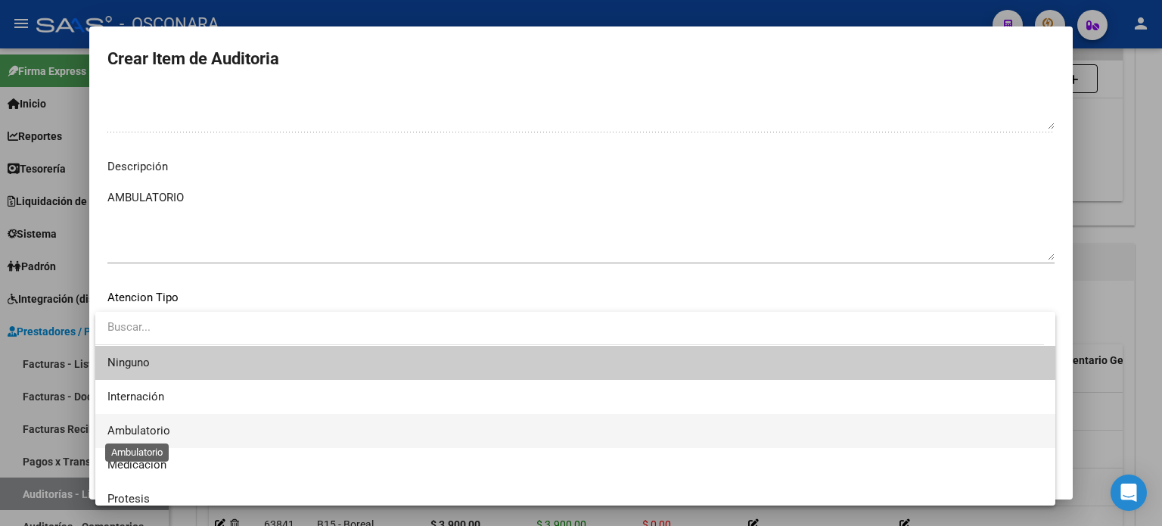
click at [146, 427] on span "Ambulatorio" at bounding box center [138, 431] width 63 height 14
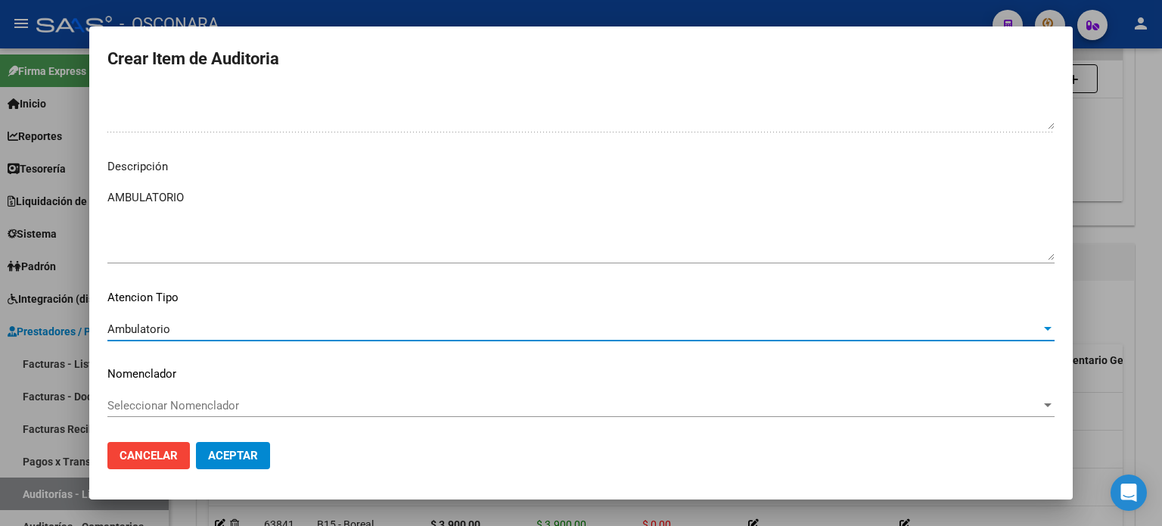
drag, startPoint x: 222, startPoint y: 462, endPoint x: 434, endPoint y: 458, distance: 212.7
click at [222, 462] on button "Aceptar" at bounding box center [233, 455] width 74 height 27
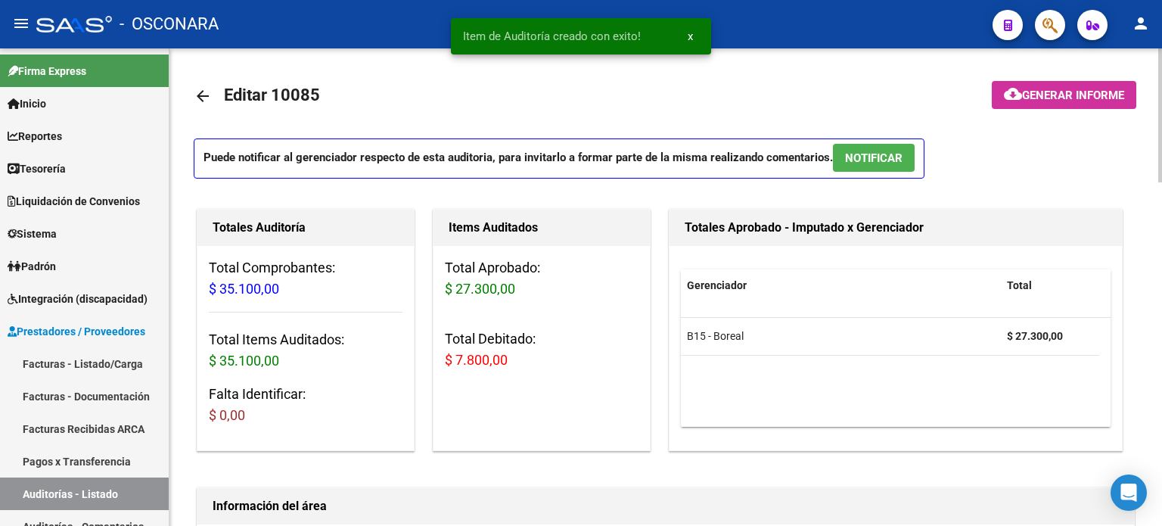
scroll to position [0, 0]
click at [897, 163] on span "NOTIFICAR" at bounding box center [874, 159] width 58 height 14
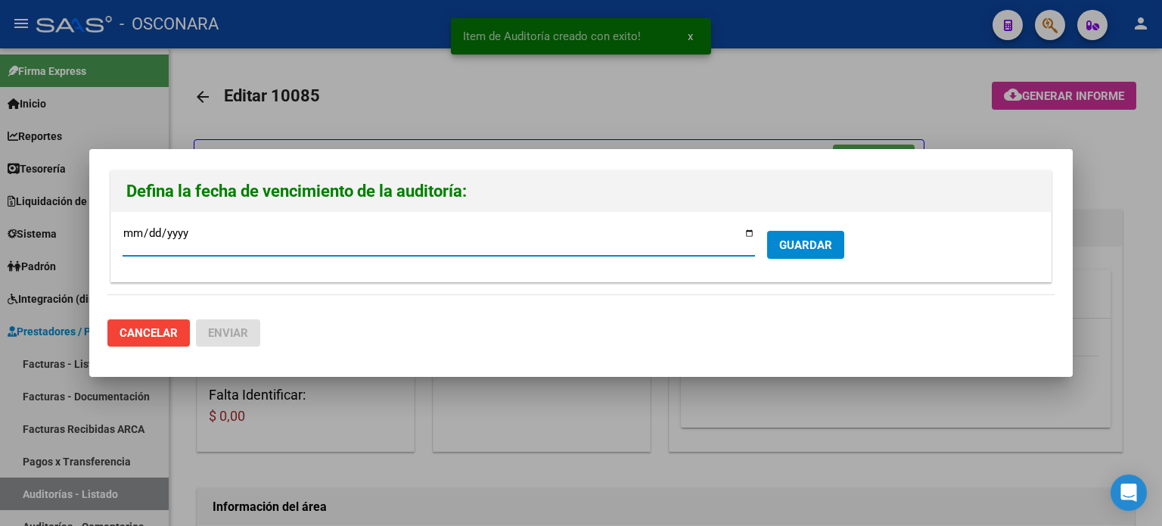
click at [748, 232] on input "2025-09-29" at bounding box center [439, 239] width 633 height 24
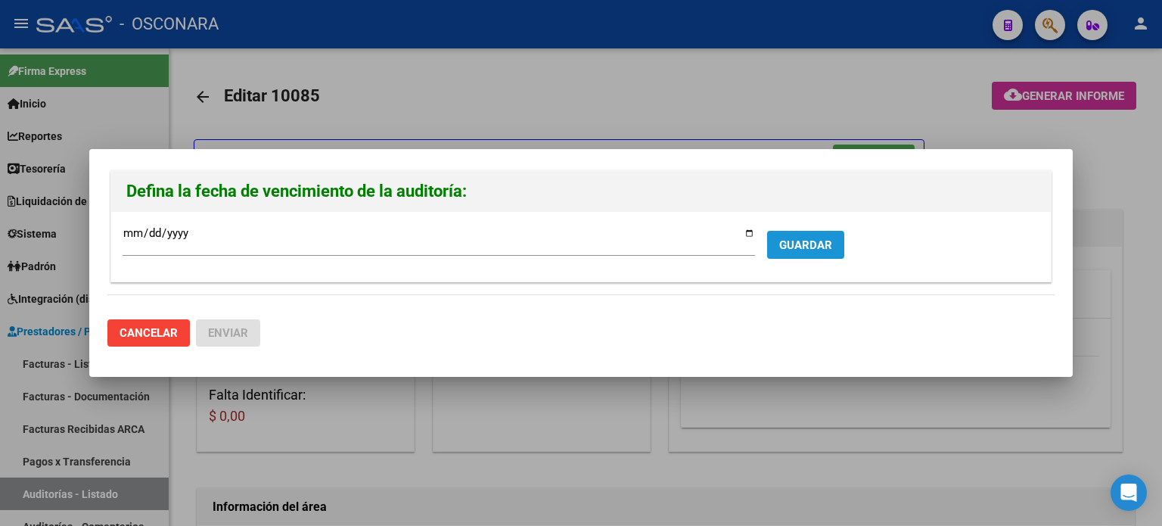
click at [815, 241] on span "GUARDAR" at bounding box center [805, 245] width 53 height 14
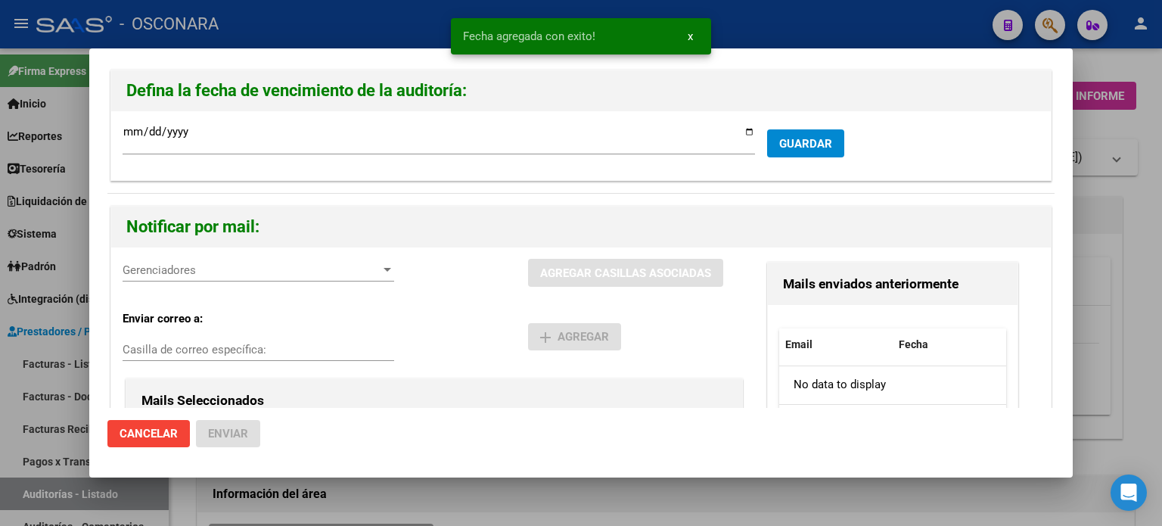
click at [227, 275] on span "Gerenciadores" at bounding box center [252, 270] width 258 height 14
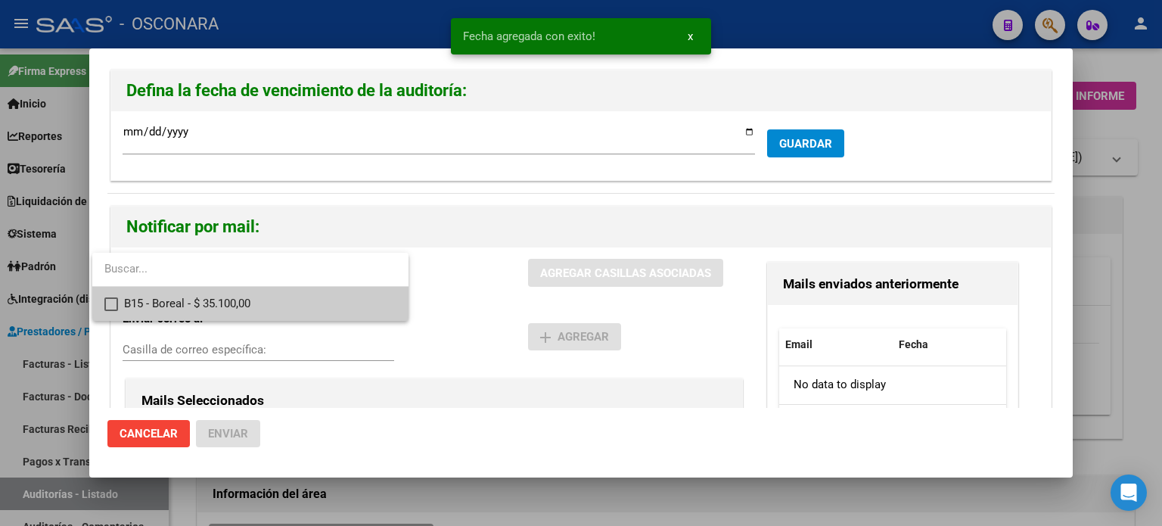
click at [215, 307] on span "B15 - Boreal - $ 35.100,00" at bounding box center [260, 304] width 272 height 34
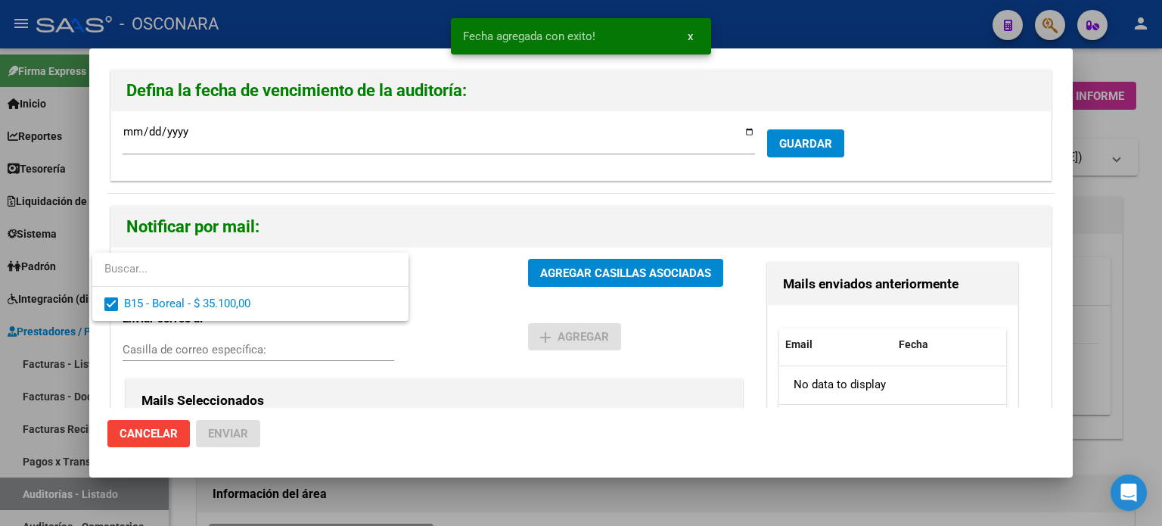
click at [574, 266] on div at bounding box center [581, 263] width 1162 height 526
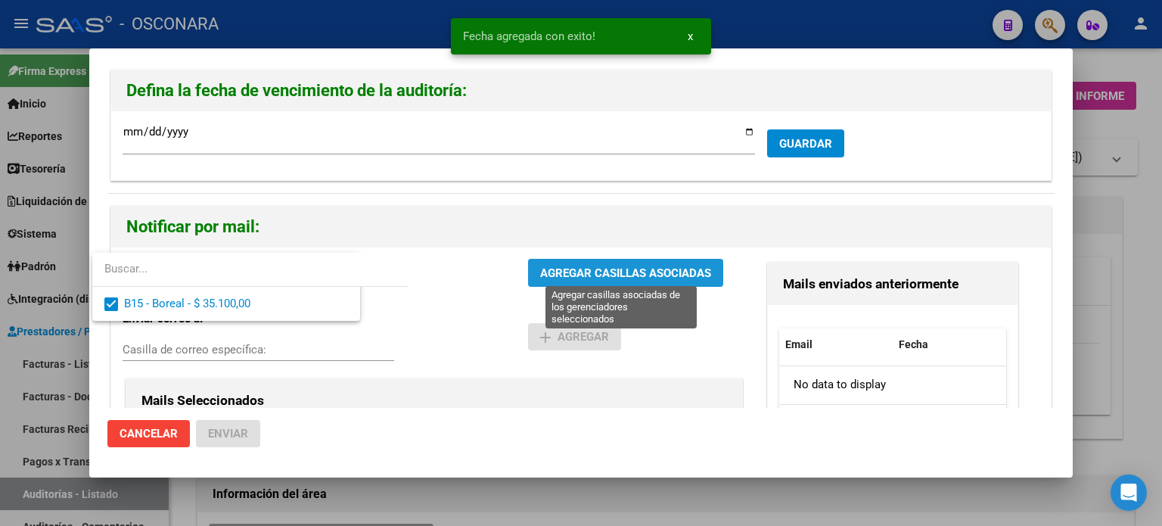
click at [574, 266] on span "AGREGAR CASILLAS ASOCIADAS" at bounding box center [625, 273] width 171 height 14
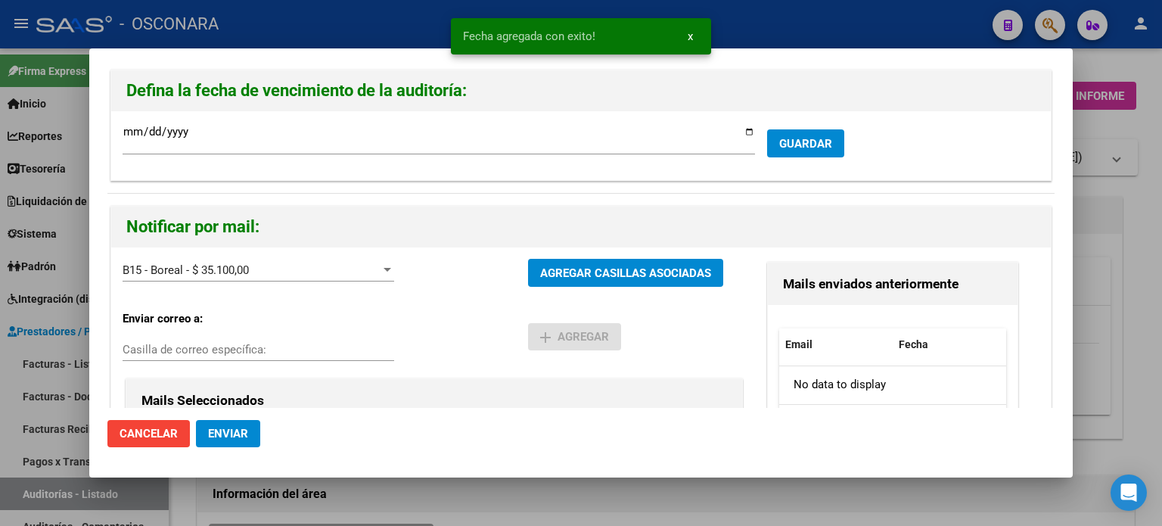
click at [215, 442] on button "Enviar" at bounding box center [228, 433] width 64 height 27
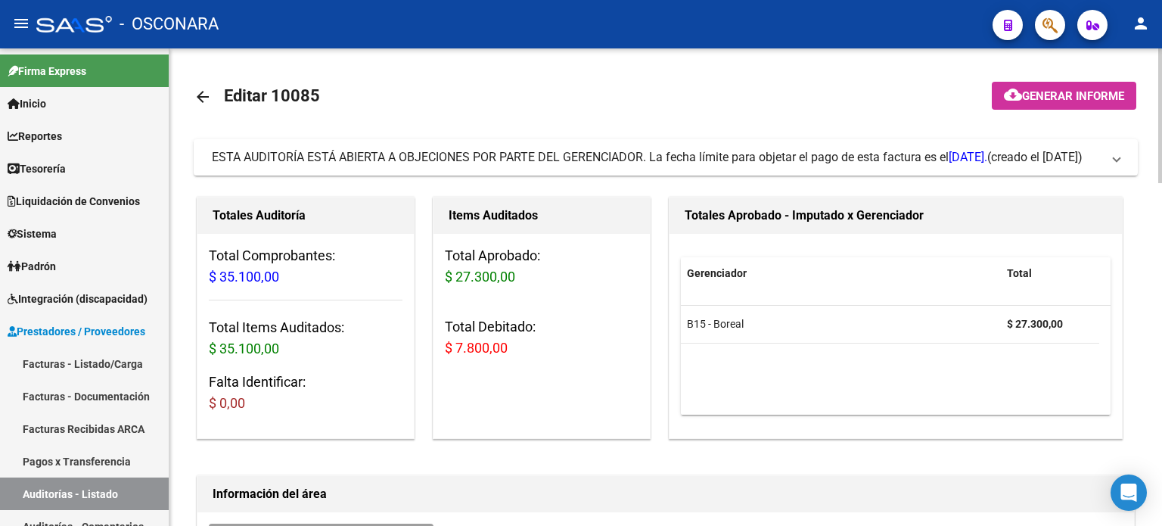
click at [1036, 89] on span "Generar informe" at bounding box center [1073, 96] width 102 height 14
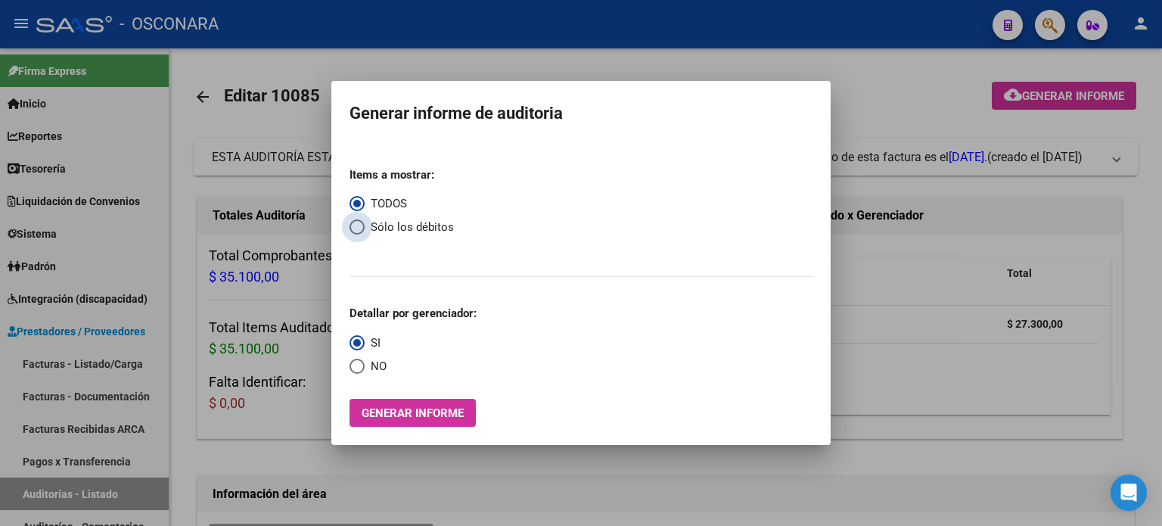
click at [365, 226] on span "Sólo los débitos" at bounding box center [409, 227] width 89 height 17
click at [365, 226] on input "Sólo los débitos" at bounding box center [357, 226] width 15 height 15
click at [375, 414] on span "Generar informe" at bounding box center [413, 413] width 102 height 14
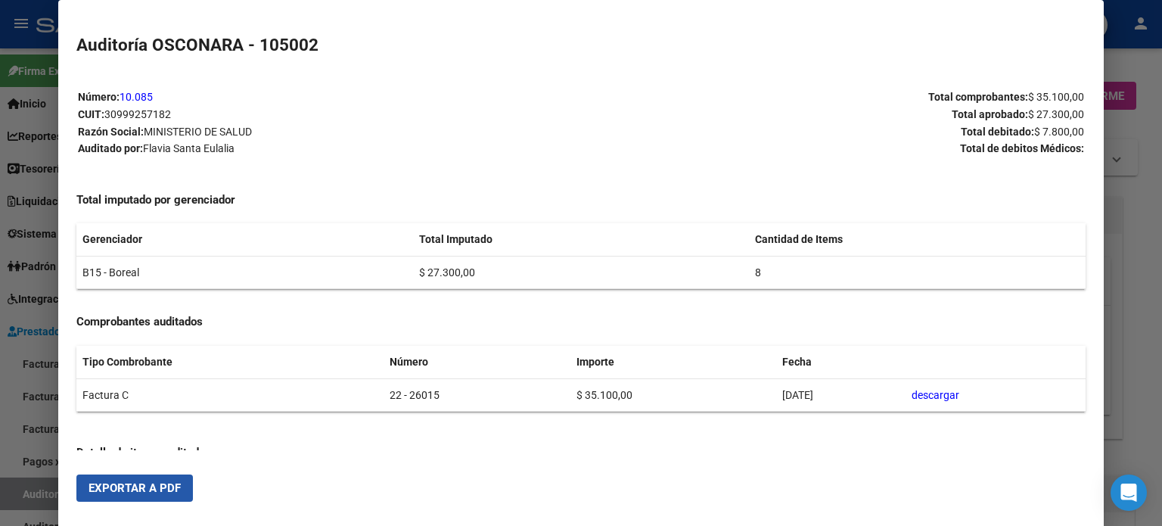
click at [151, 488] on span "Exportar a PDF" at bounding box center [135, 488] width 92 height 14
click at [0, 375] on div at bounding box center [581, 263] width 1162 height 526
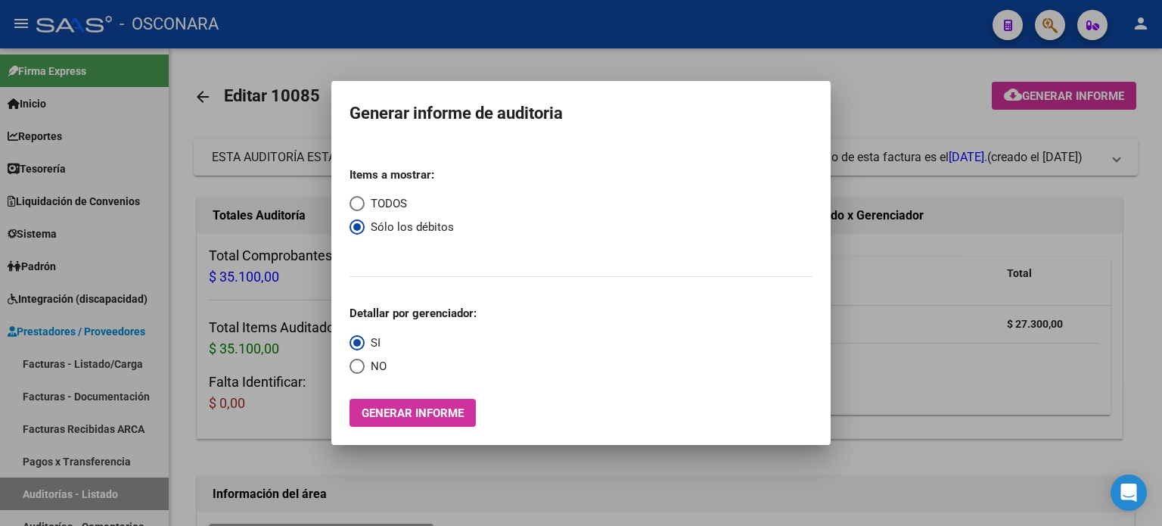
click at [931, 454] on div at bounding box center [581, 263] width 1162 height 526
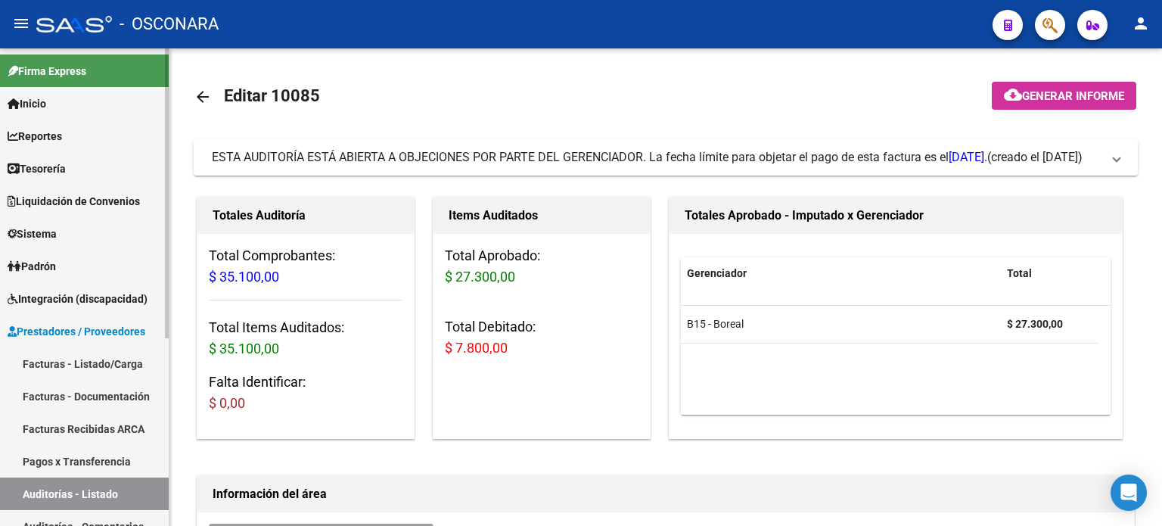
click at [90, 363] on link "Facturas - Listado/Carga" at bounding box center [84, 363] width 169 height 33
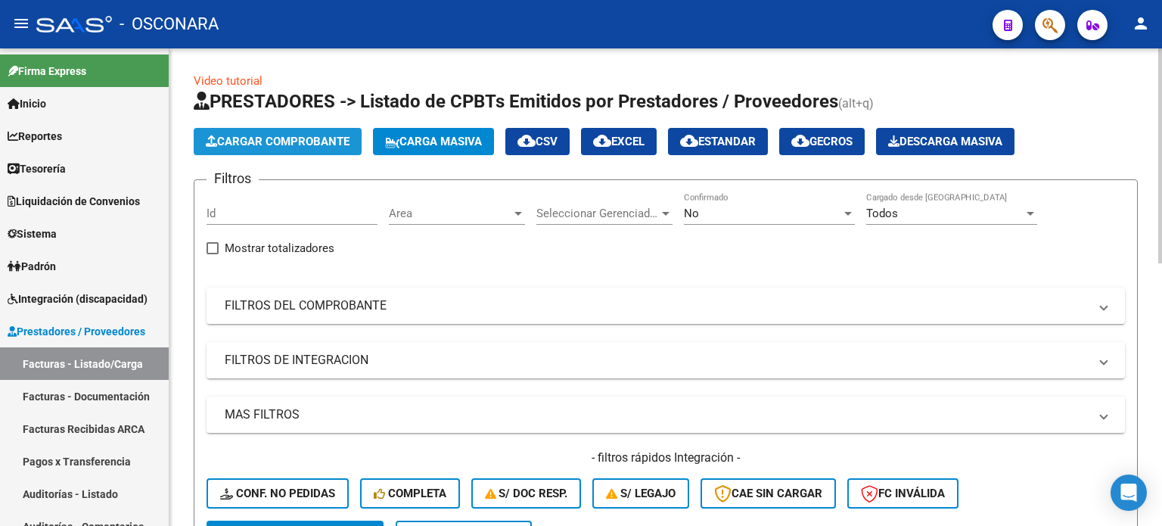
click at [278, 148] on span "Cargar Comprobante" at bounding box center [278, 142] width 144 height 14
click at [312, 135] on span "Cargar Comprobante" at bounding box center [278, 142] width 144 height 14
